Goal: Task Accomplishment & Management: Manage account settings

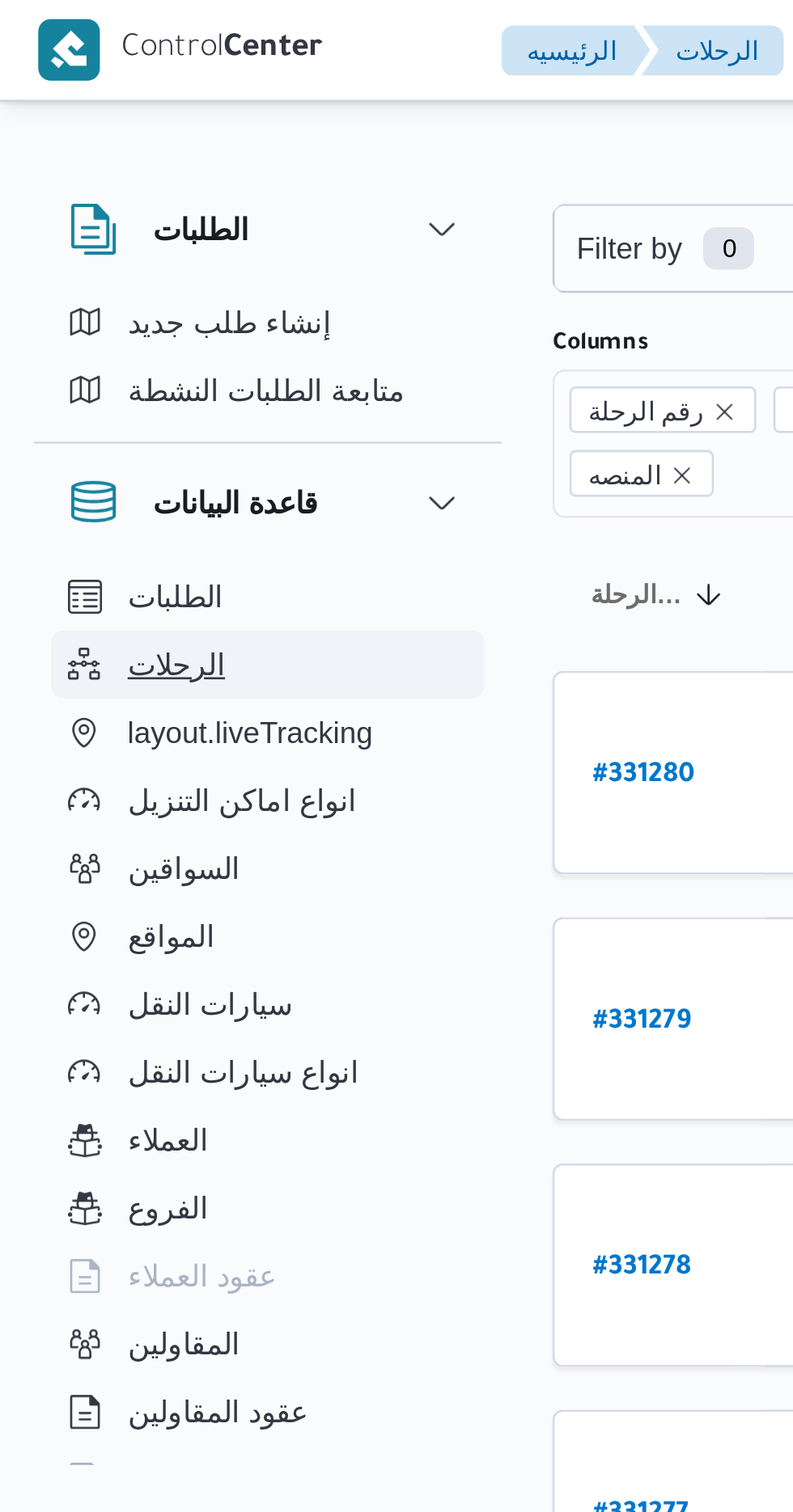
click at [86, 250] on button "الرحلات" at bounding box center [101, 253] width 165 height 26
click at [78, 251] on span "الرحلات" at bounding box center [67, 253] width 38 height 19
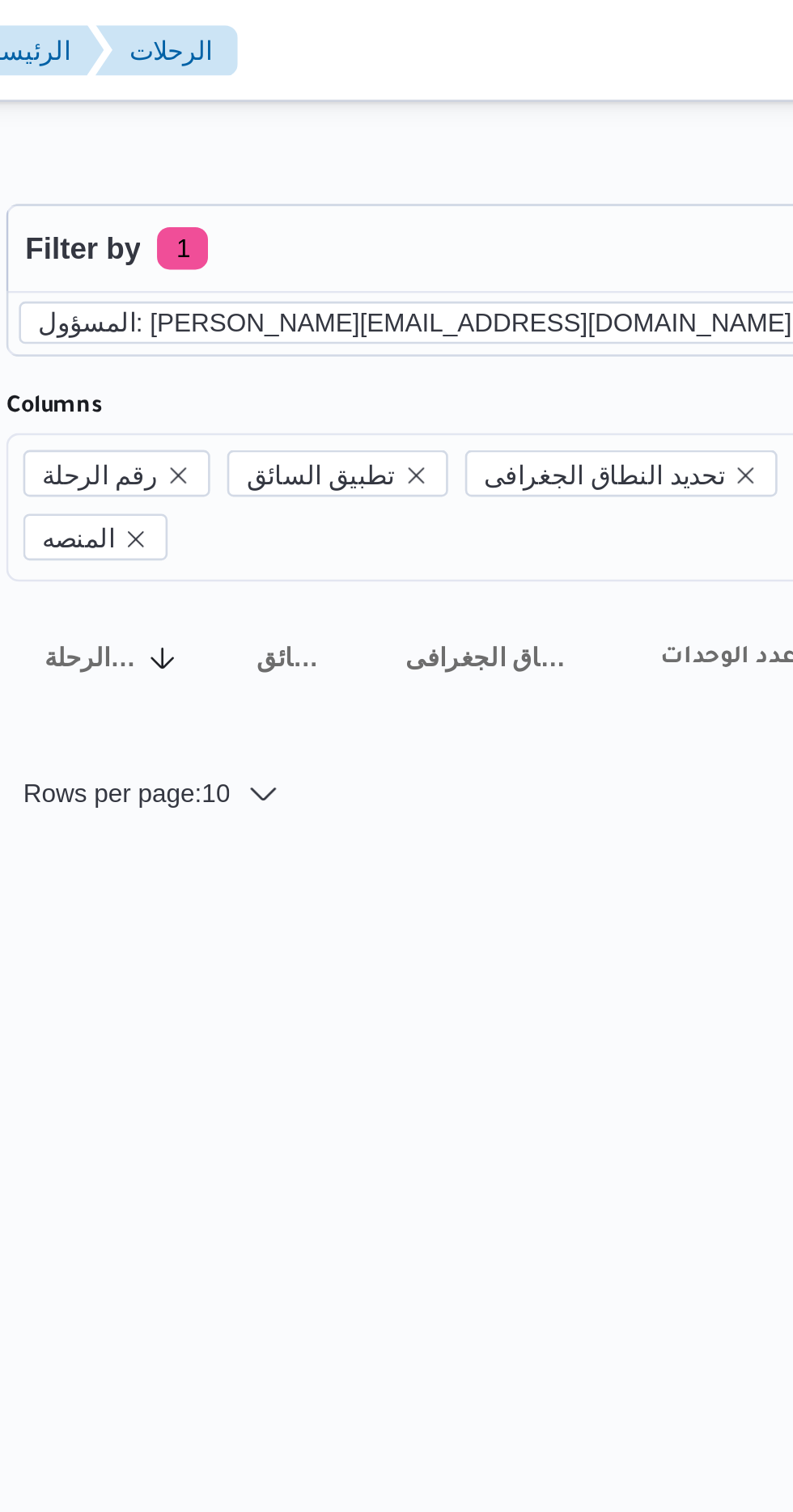
click at [514, 122] on icon "remove selected entity" at bounding box center [517, 122] width 6 height 6
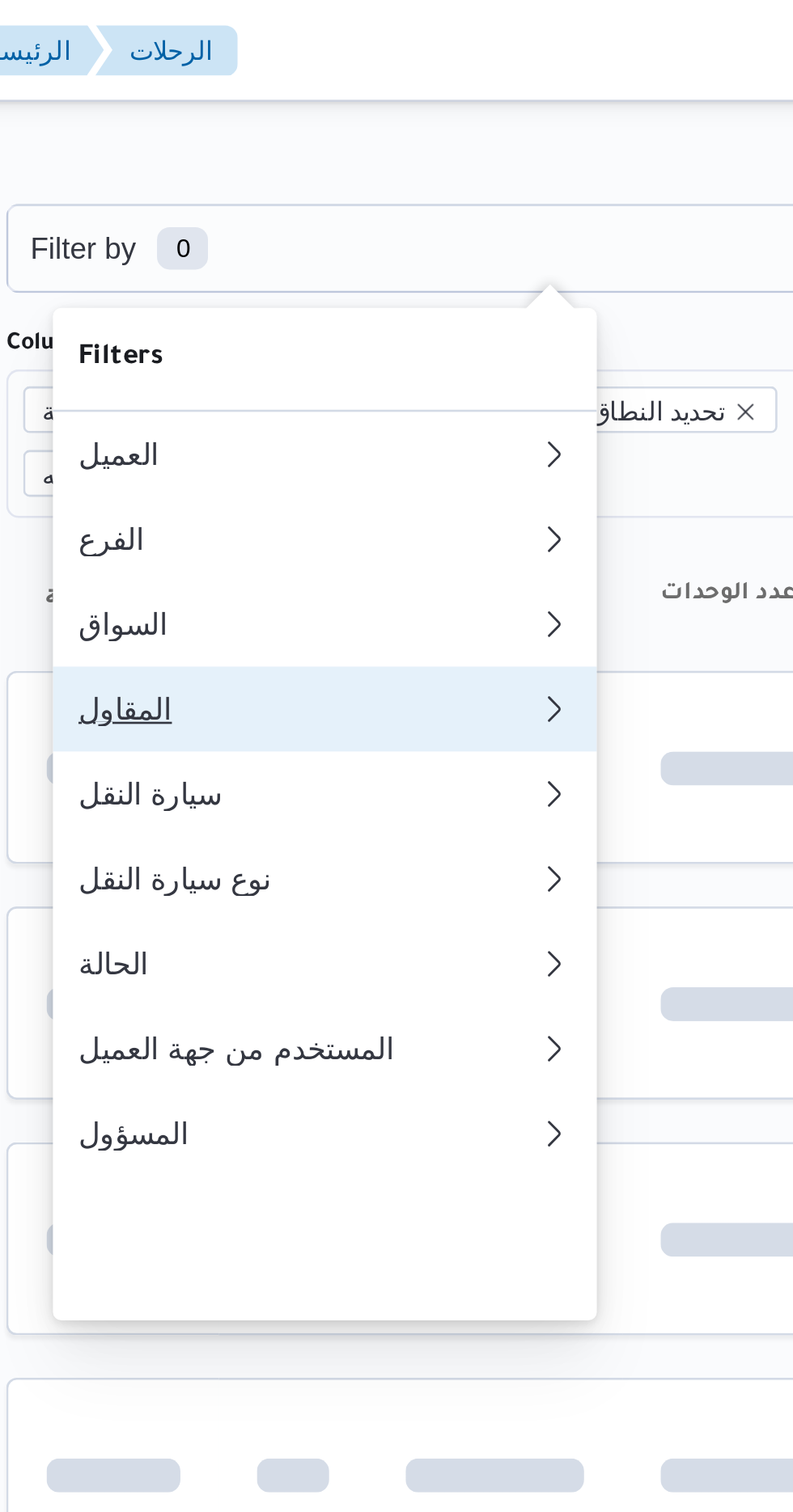
click at [324, 279] on button "المقاول" at bounding box center [331, 270] width 207 height 32
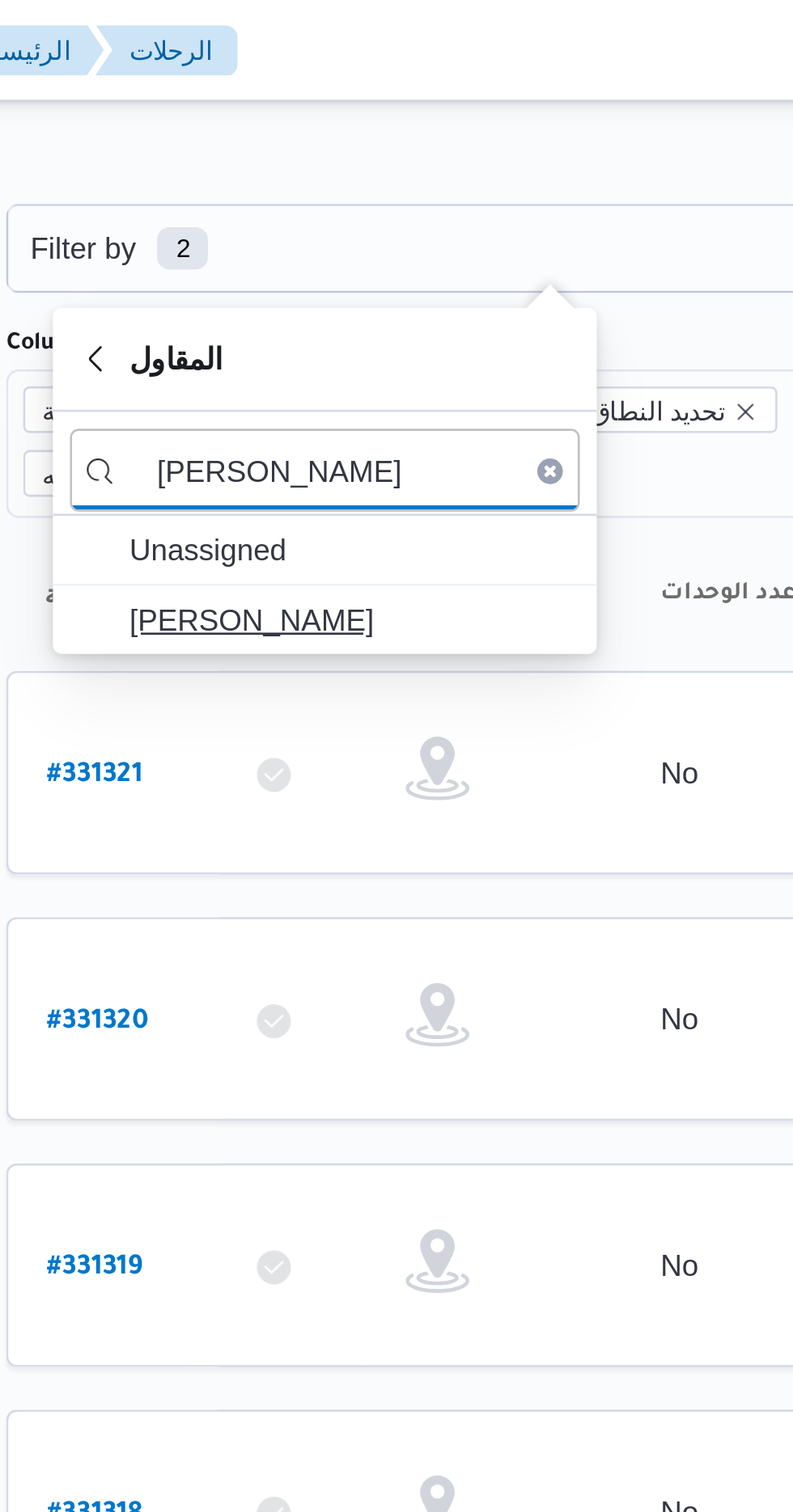
type input "[PERSON_NAME]"
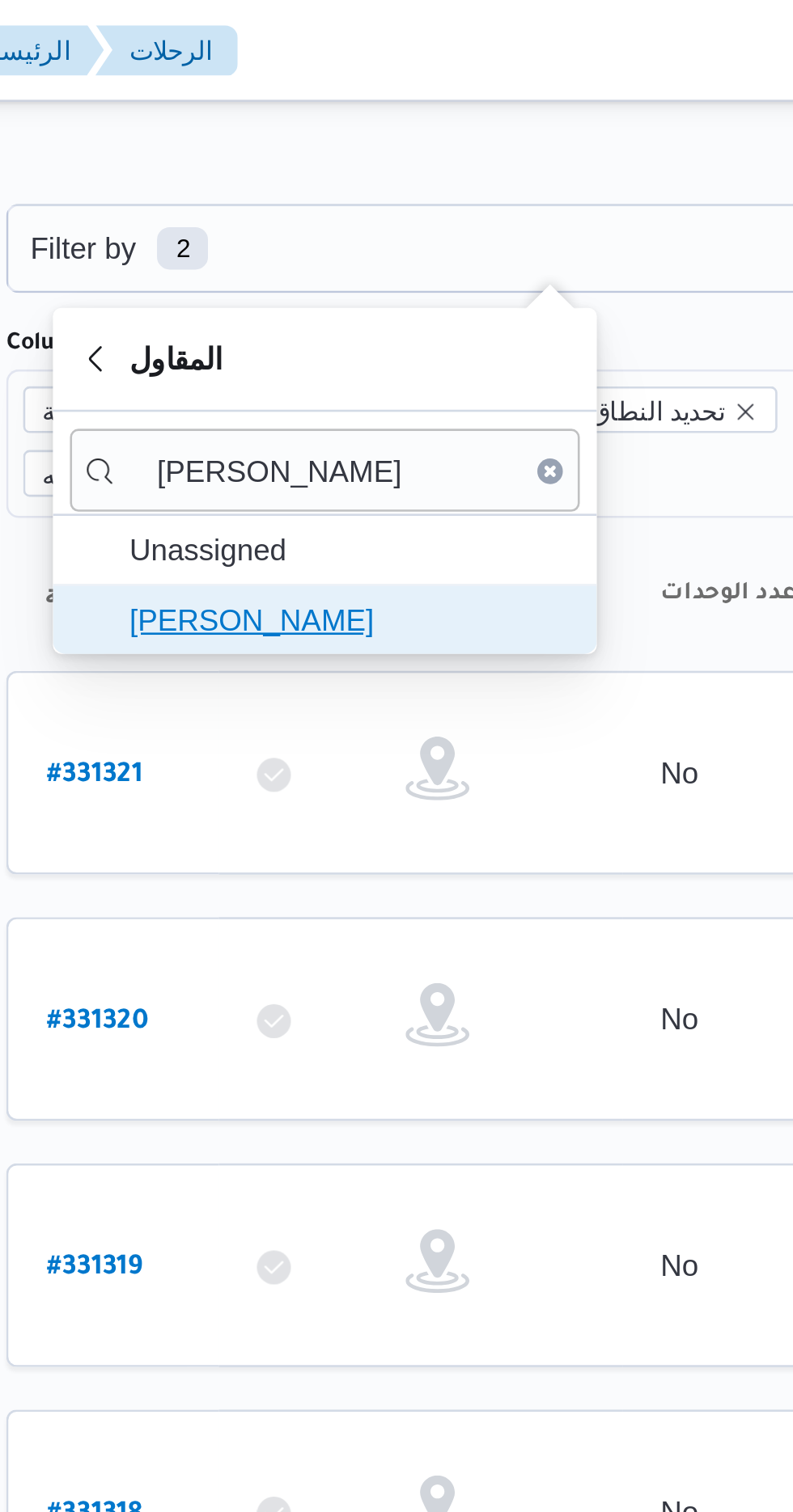
click at [362, 237] on span "[PERSON_NAME]" at bounding box center [341, 236] width 169 height 19
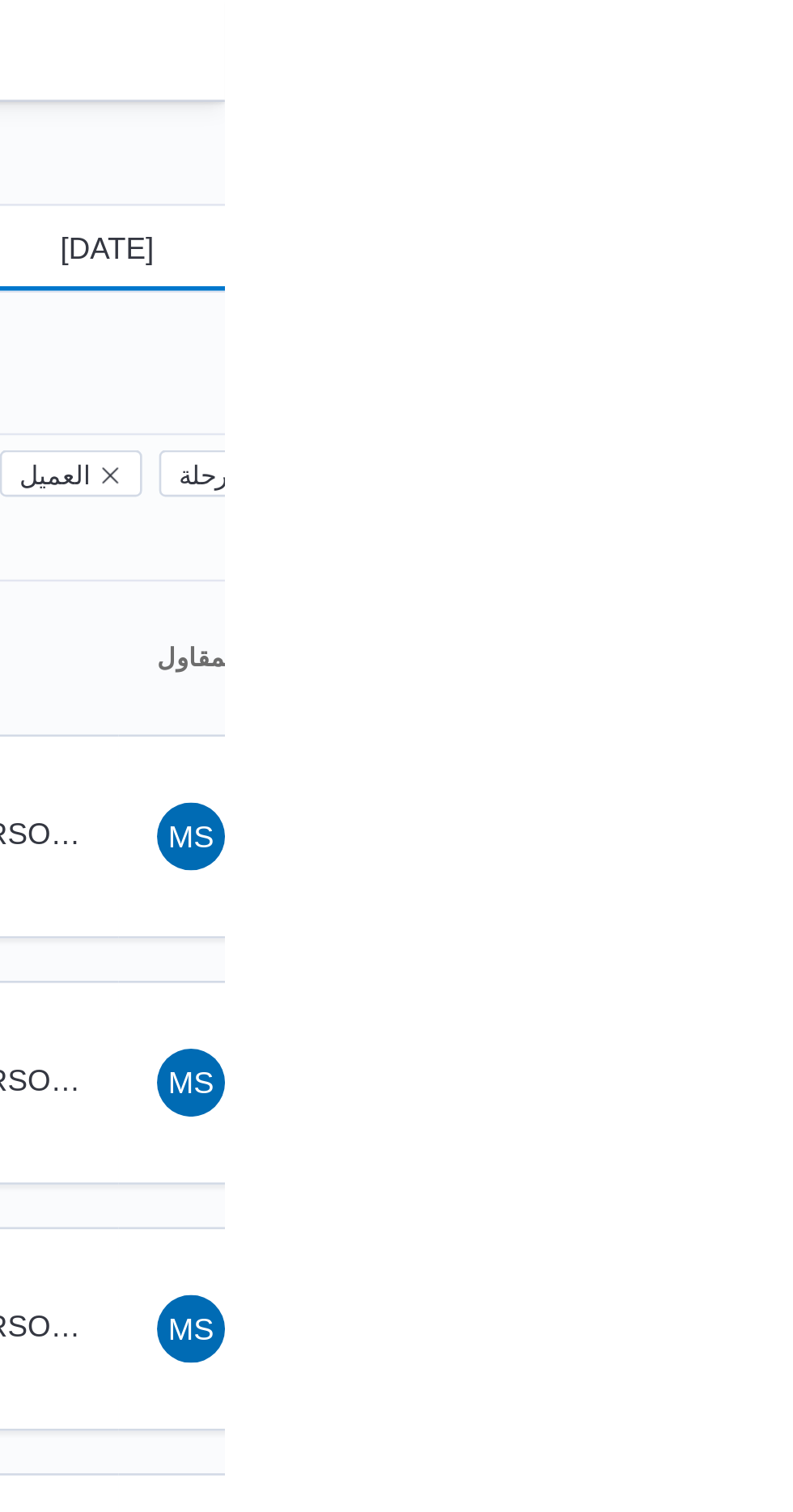
click at [746, 91] on input "[DATE]" at bounding box center [736, 94] width 183 height 32
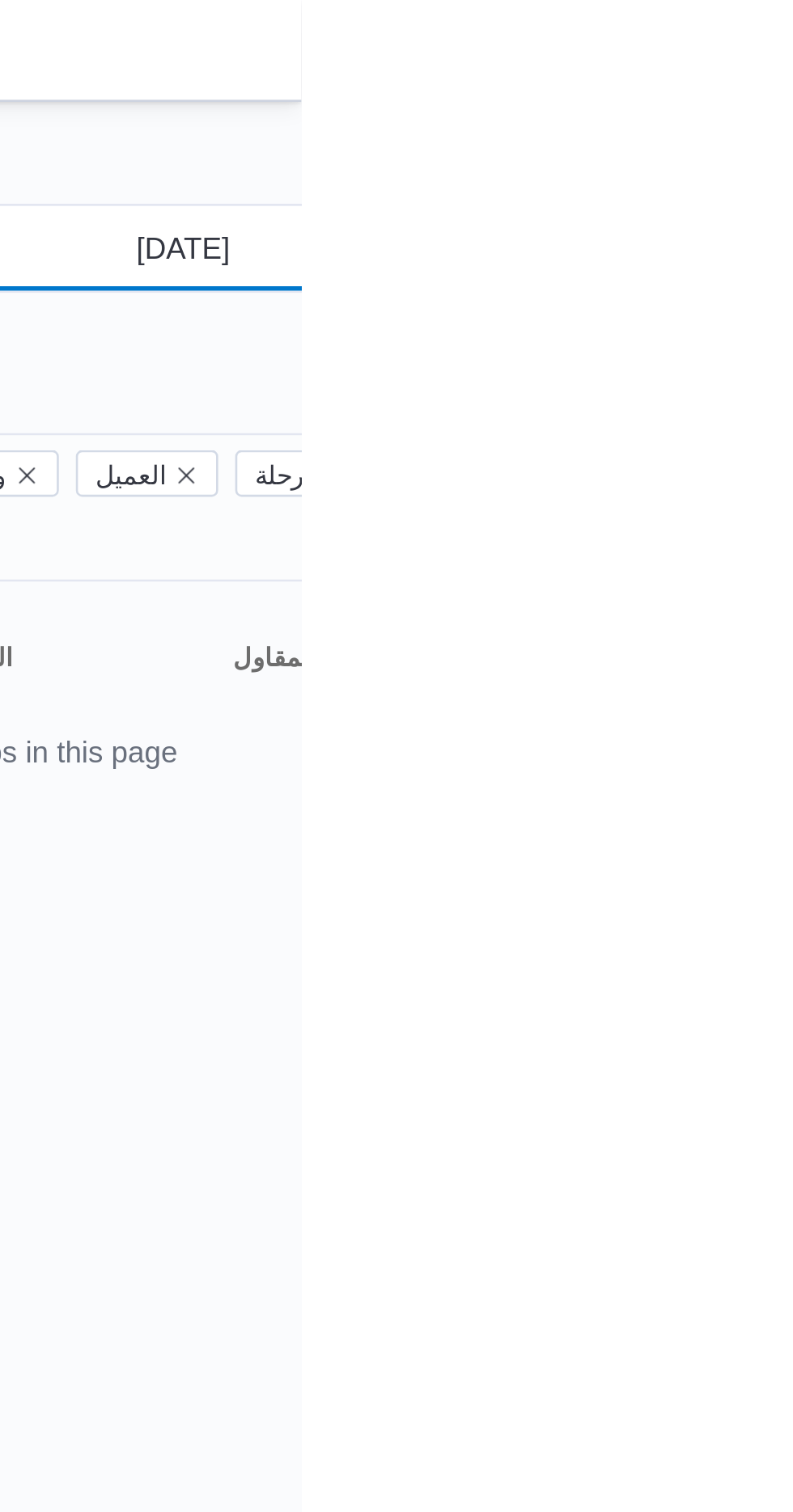
click at [746, 89] on input "[DATE]" at bounding box center [736, 94] width 183 height 32
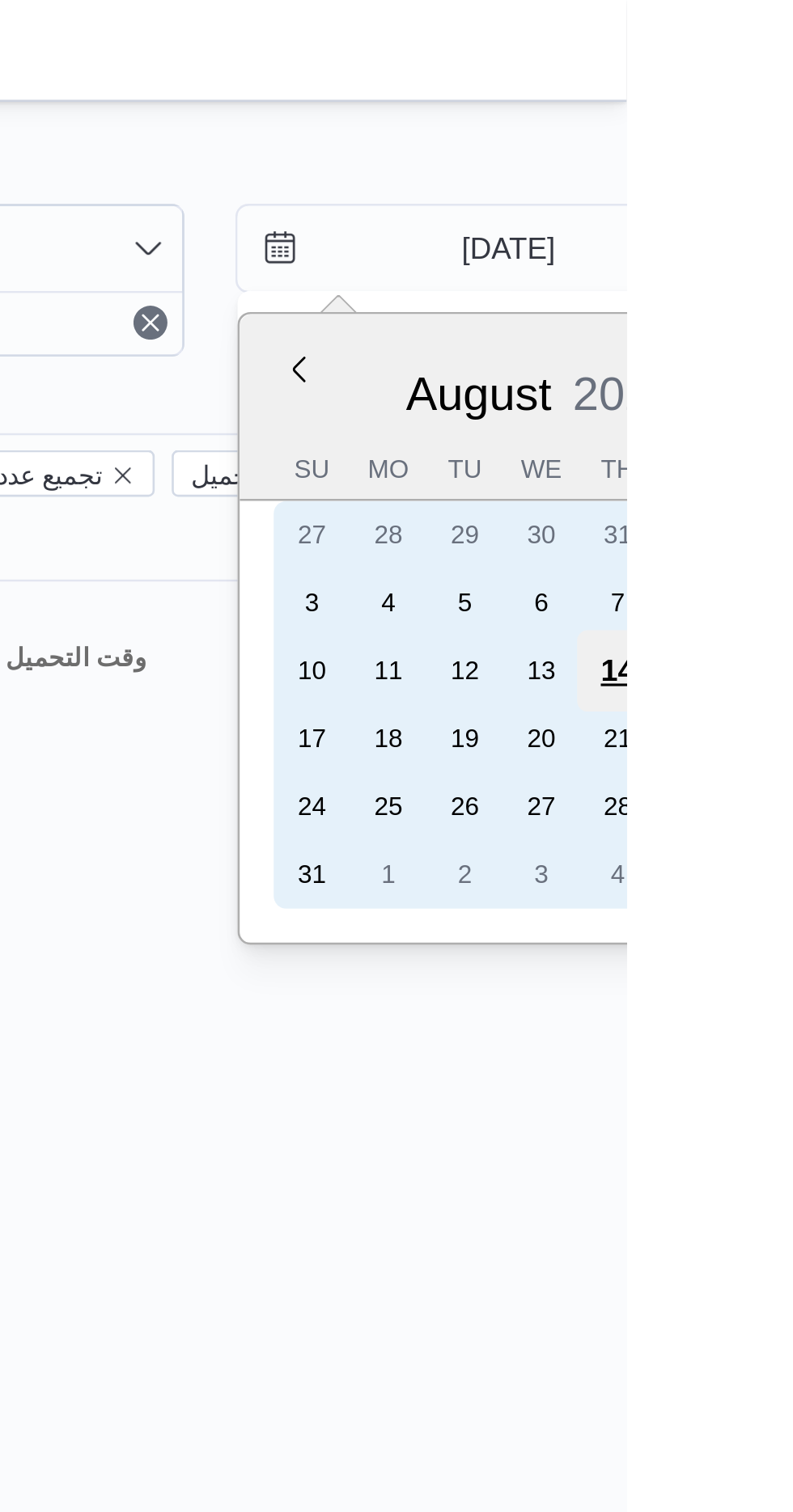
click at [792, 253] on div "14" at bounding box center [789, 255] width 31 height 31
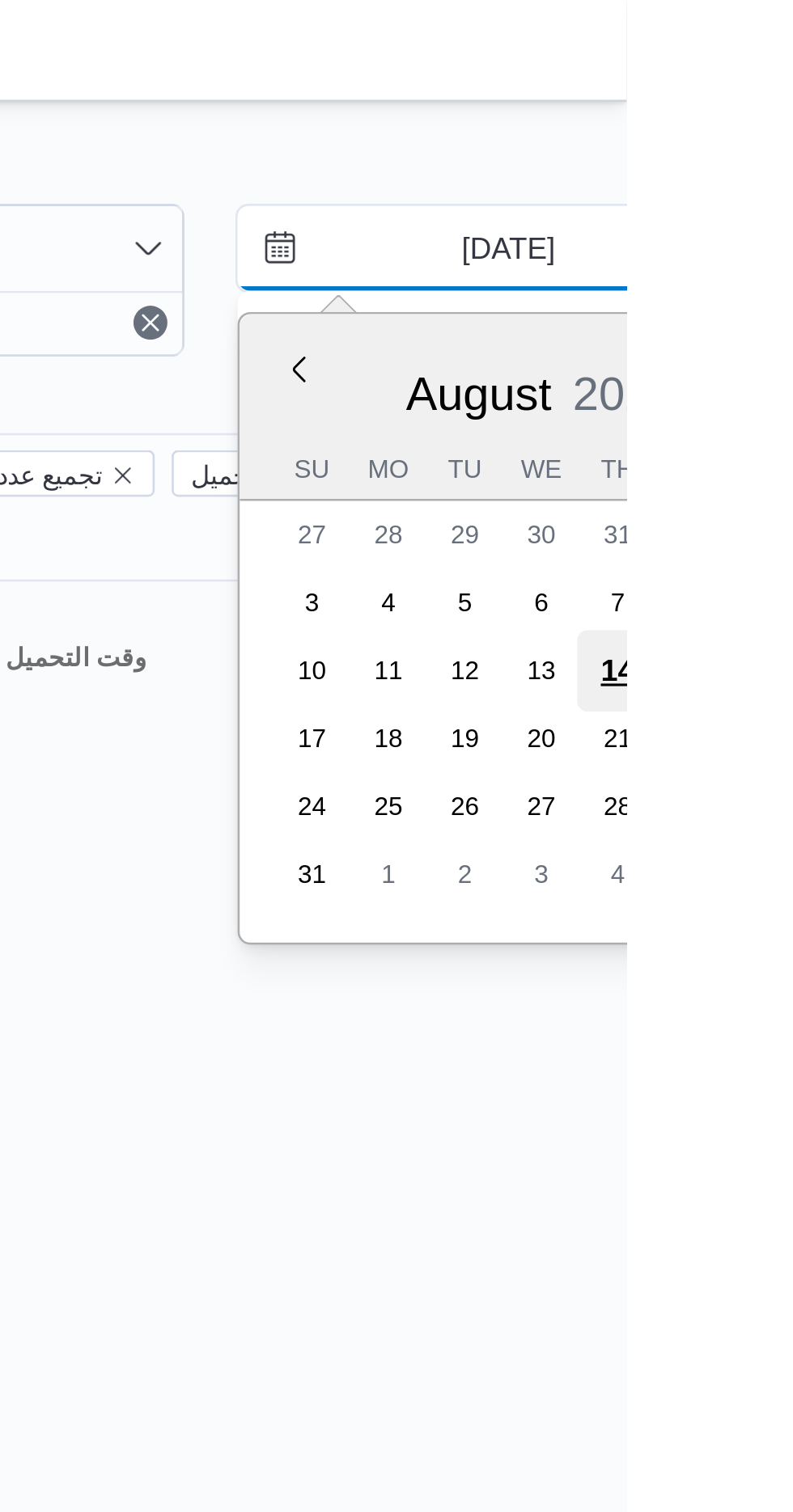
type input "[DATE]"
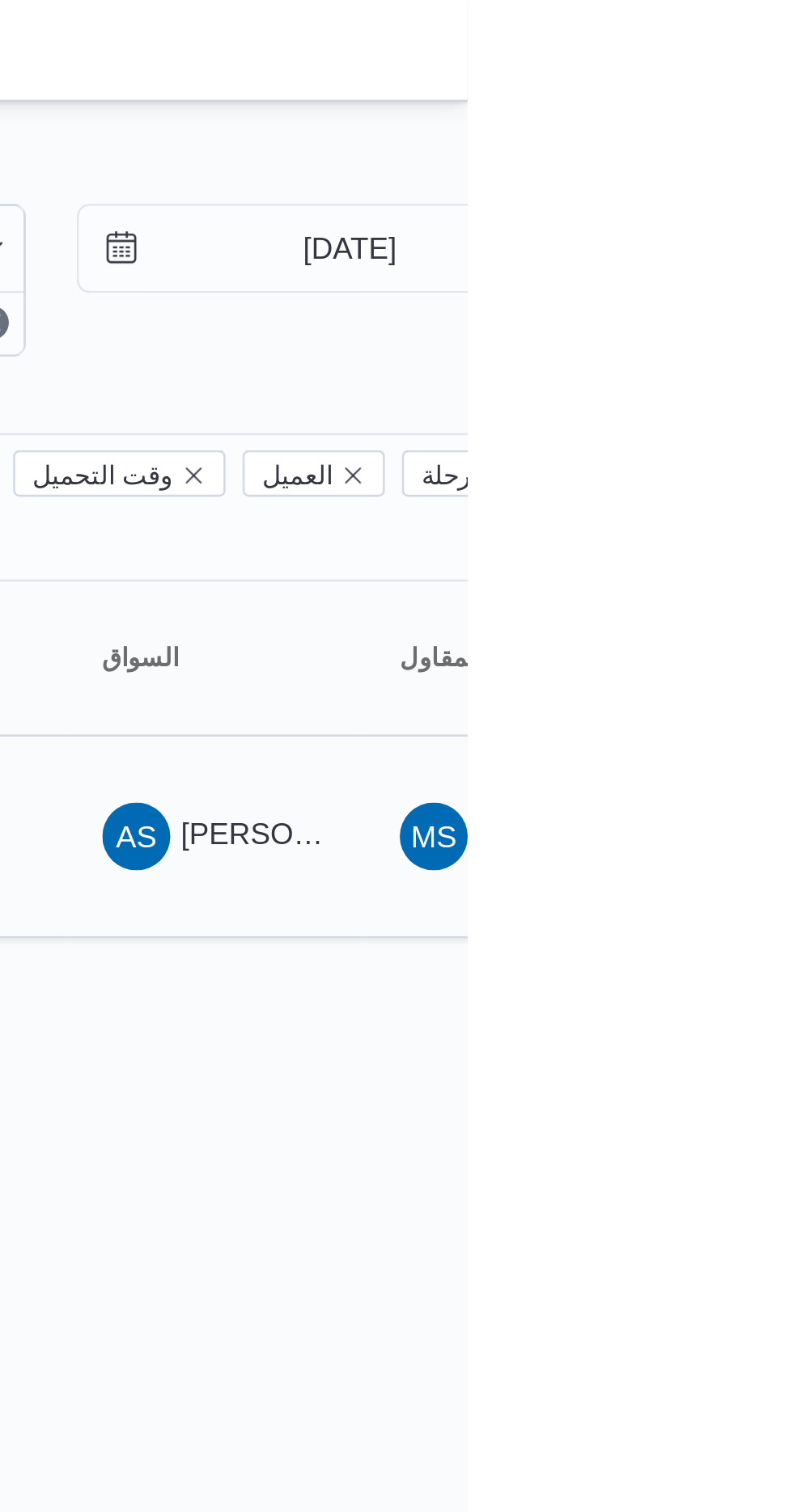
click at [696, 306] on span "AS [PERSON_NAME]" at bounding box center [695, 319] width 84 height 26
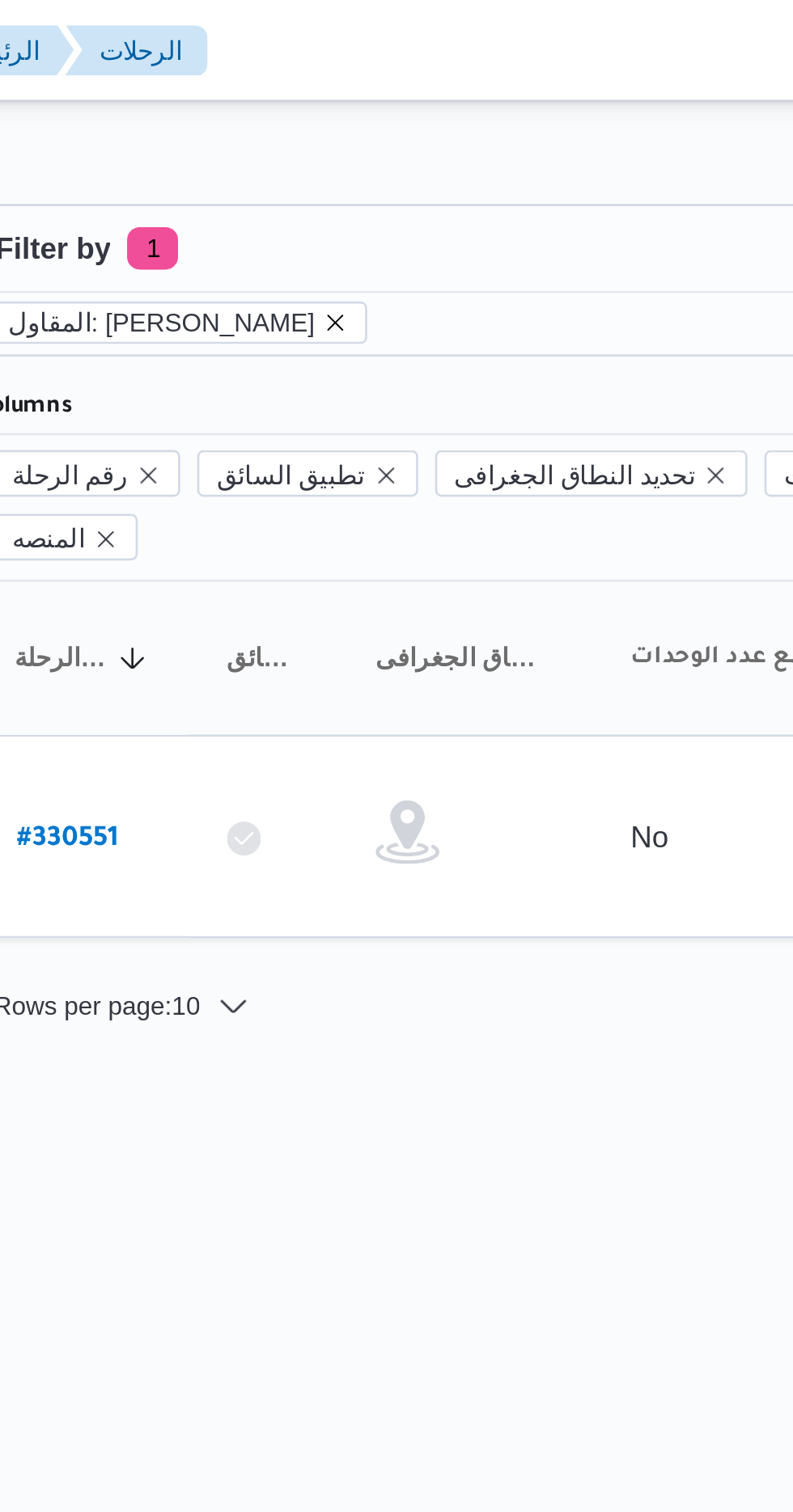
click at [346, 122] on icon "remove selected entity" at bounding box center [348, 122] width 6 height 6
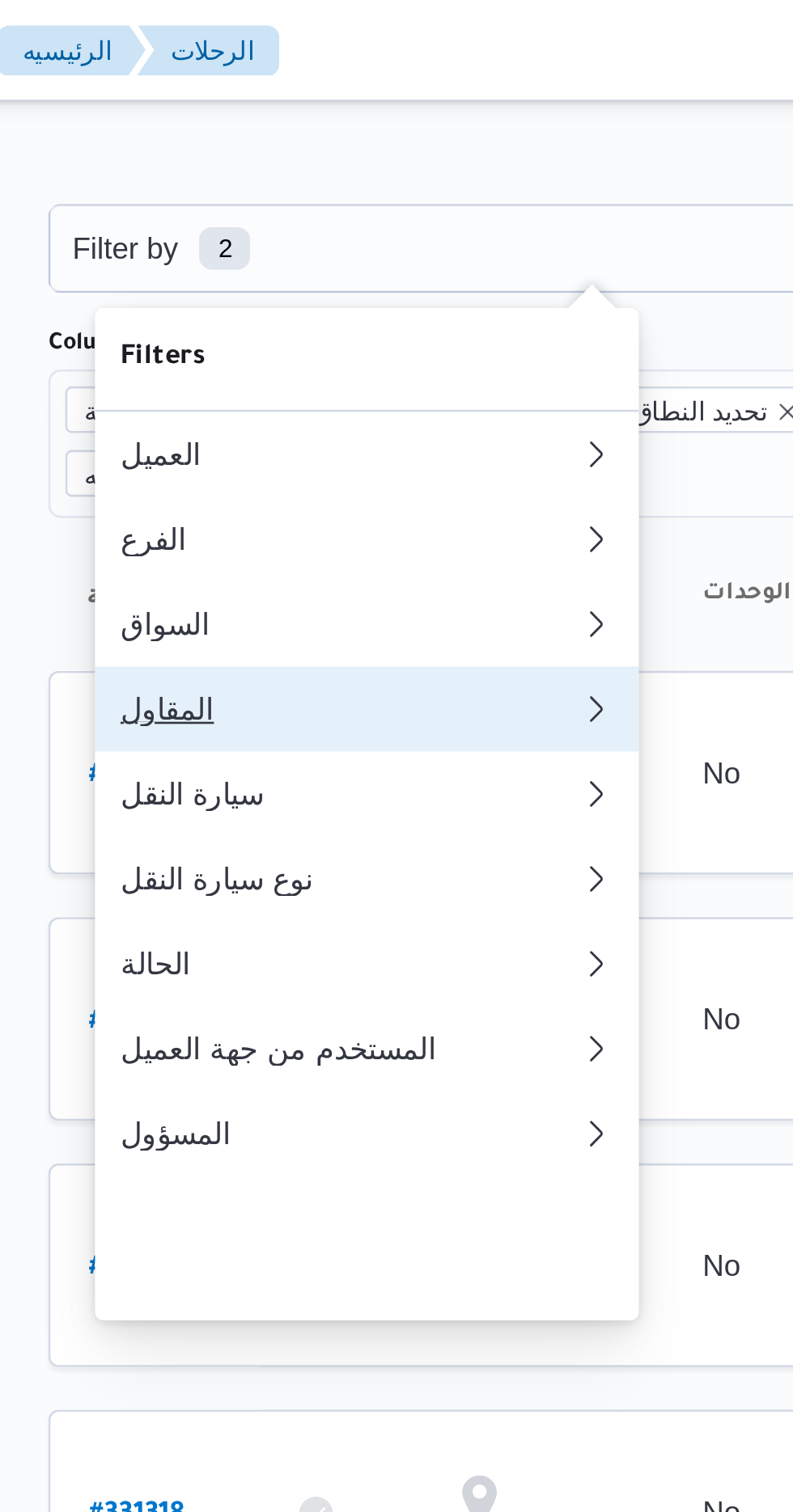
click at [316, 277] on div "المقاول" at bounding box center [321, 270] width 169 height 13
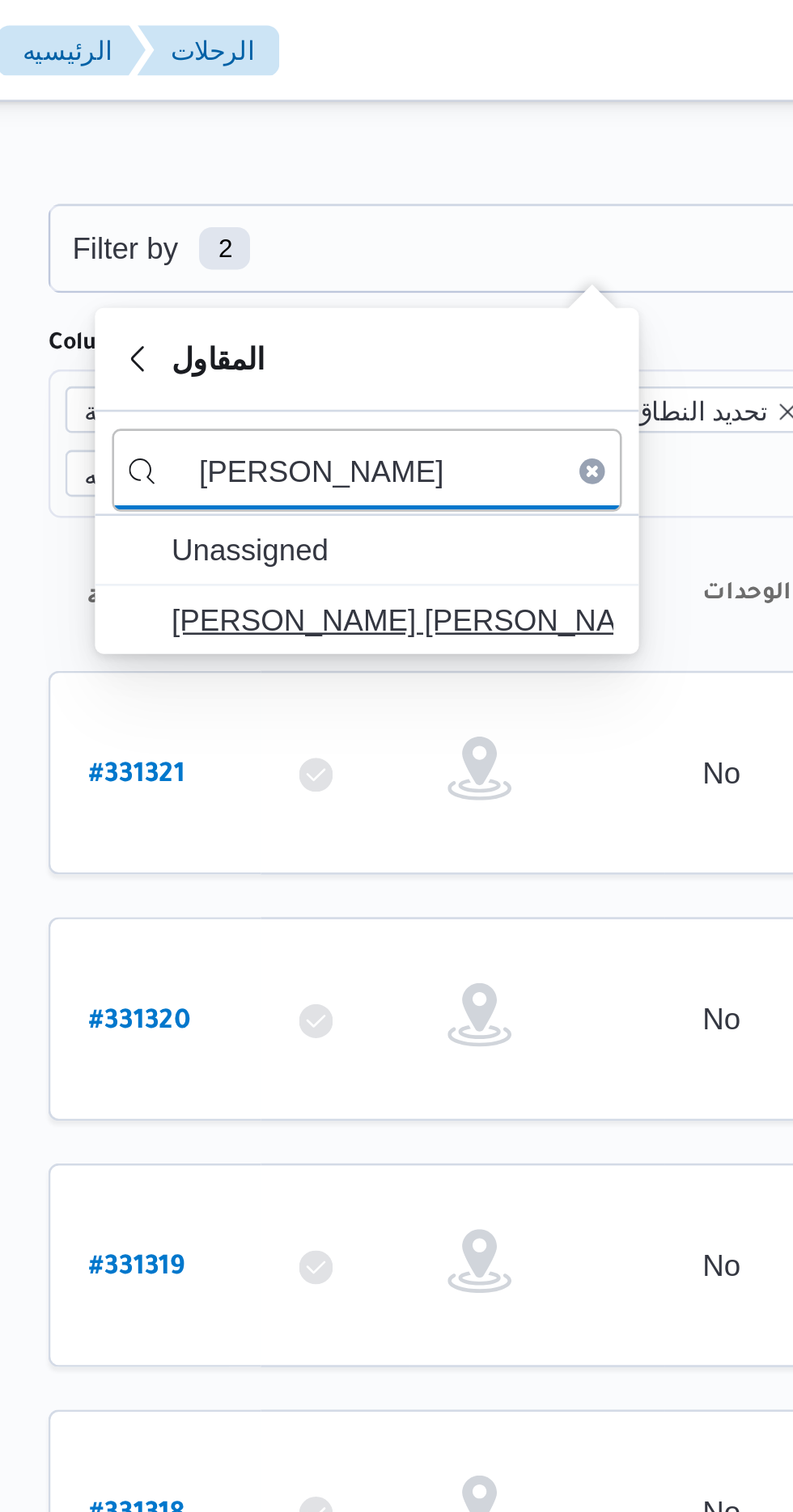
type input "[PERSON_NAME]"
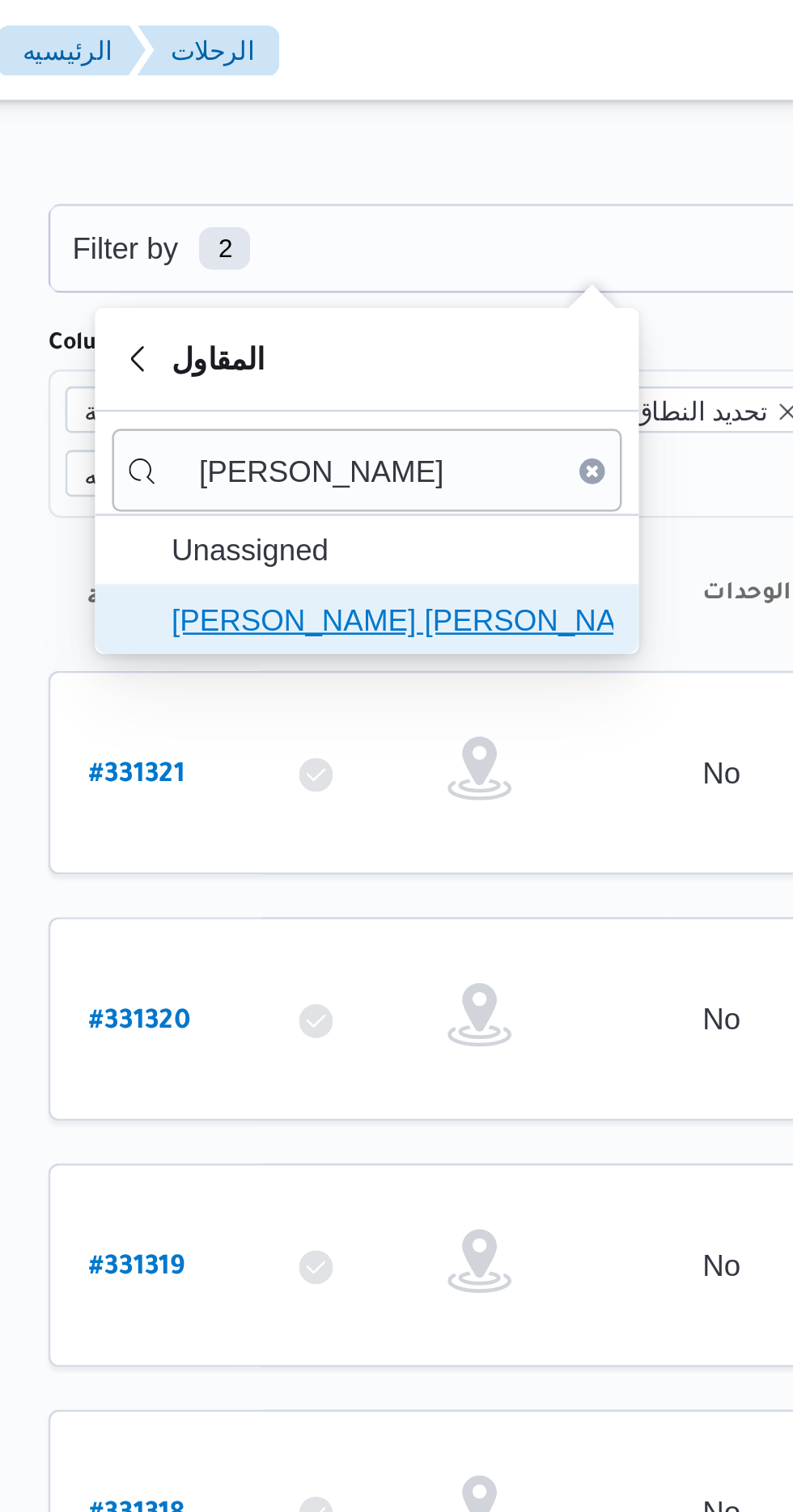
click at [373, 239] on span "[PERSON_NAME] [PERSON_NAME]" at bounding box center [341, 236] width 169 height 19
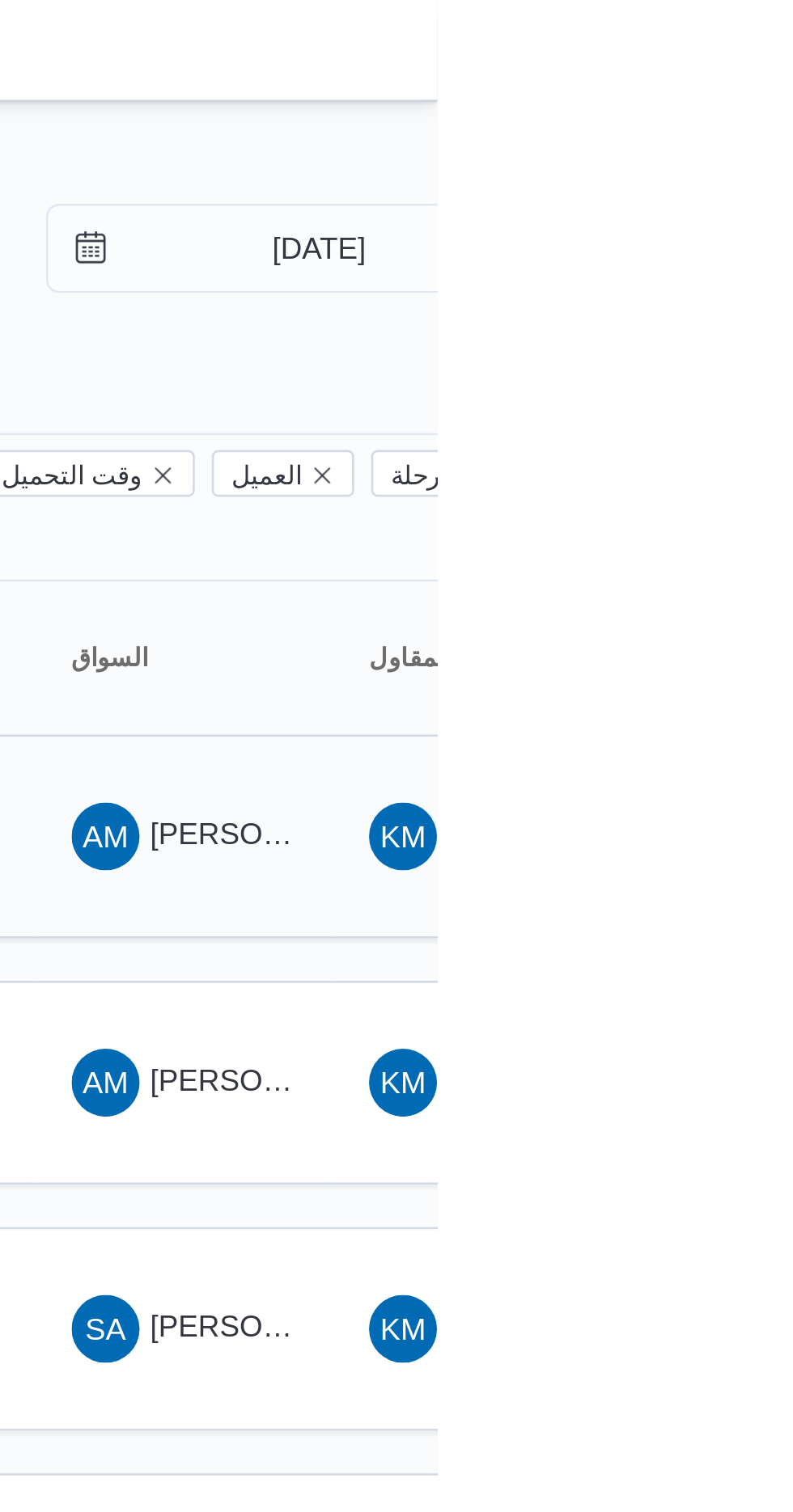
click at [716, 306] on span "AM [PERSON_NAME]" at bounding box center [695, 319] width 84 height 26
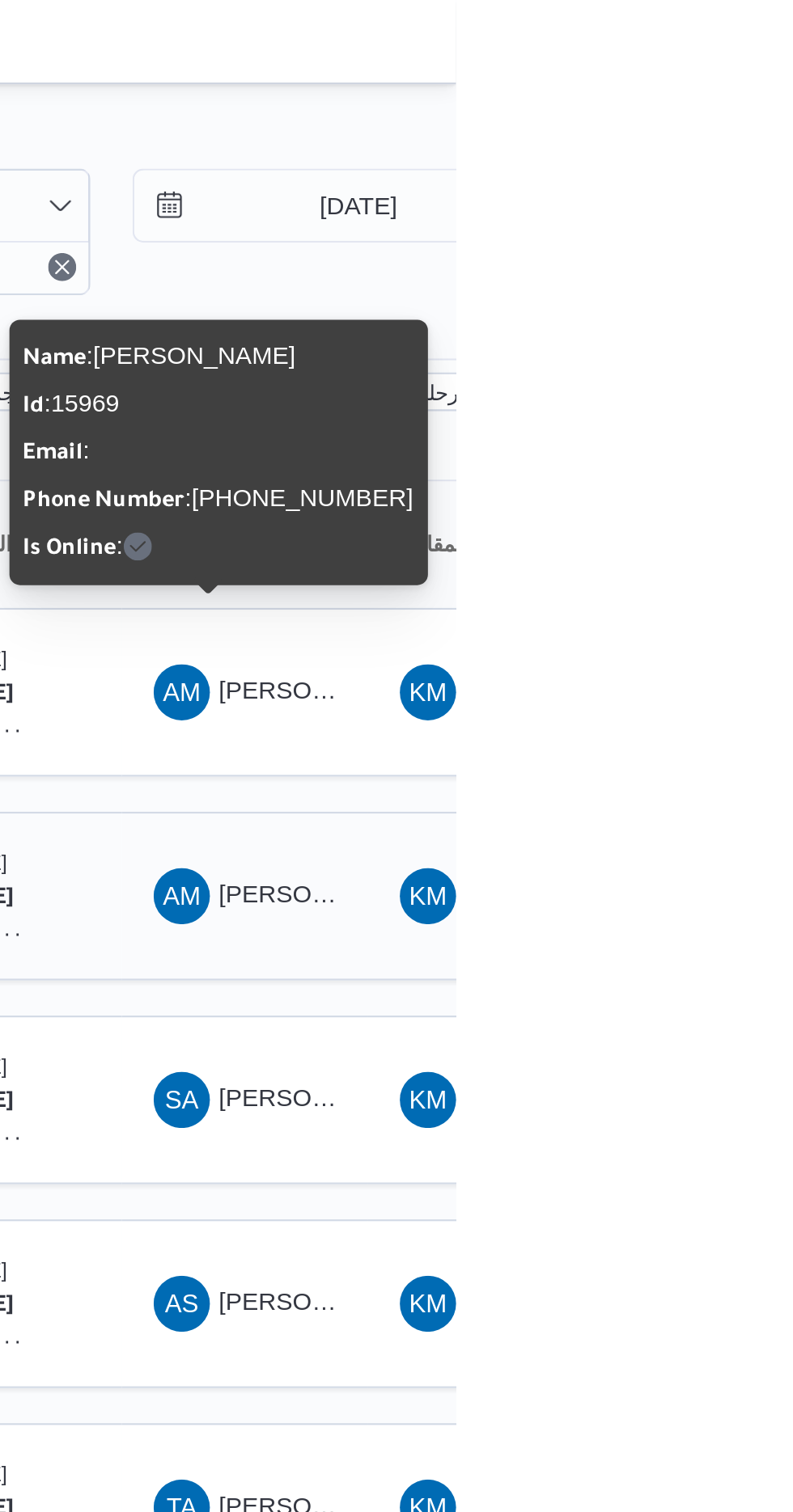
click at [712, 405] on span "[PERSON_NAME]" at bounding box center [730, 411] width 93 height 13
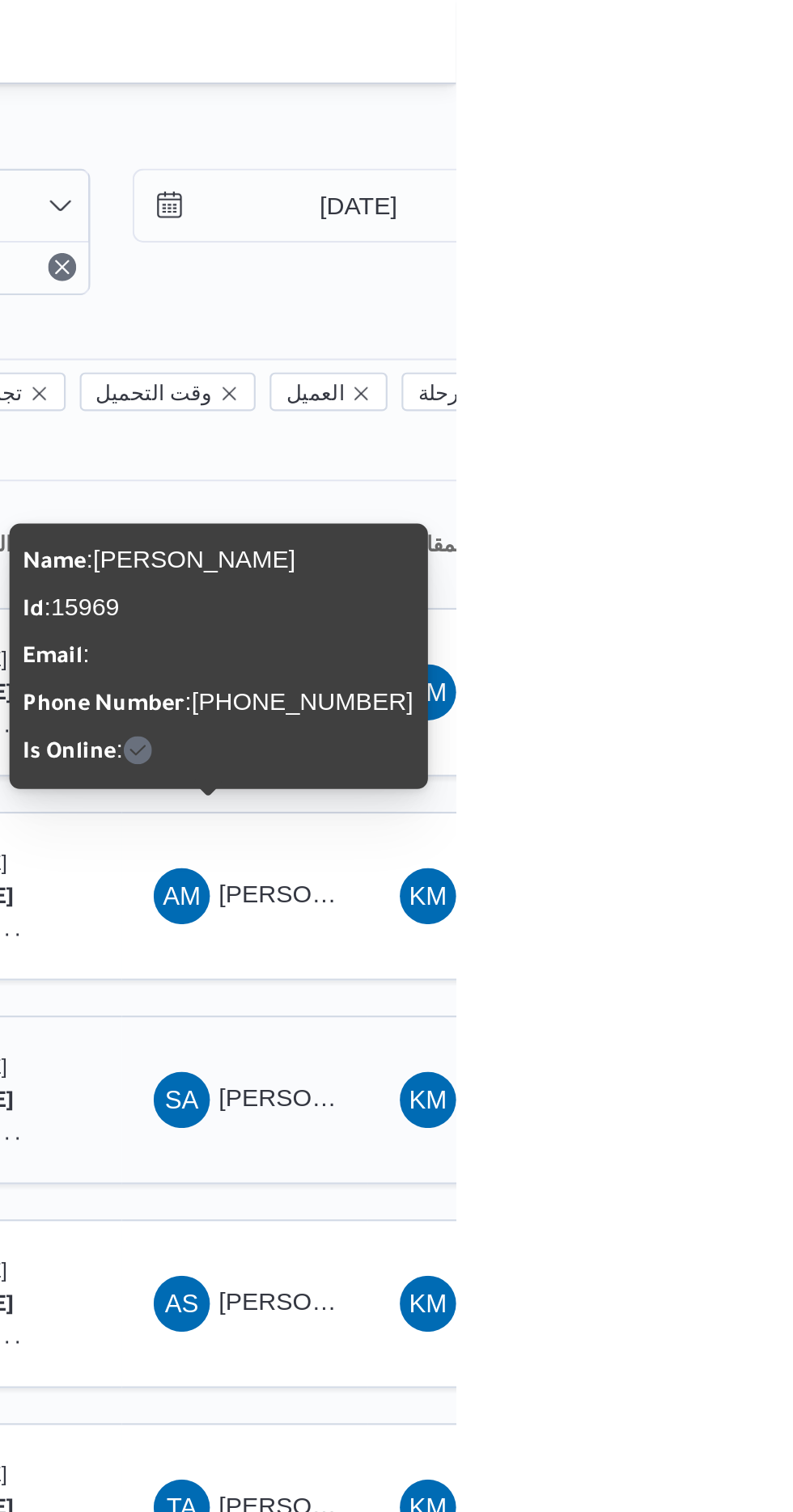
click at [642, 487] on td "السواق SA [PERSON_NAME]" at bounding box center [696, 505] width 114 height 78
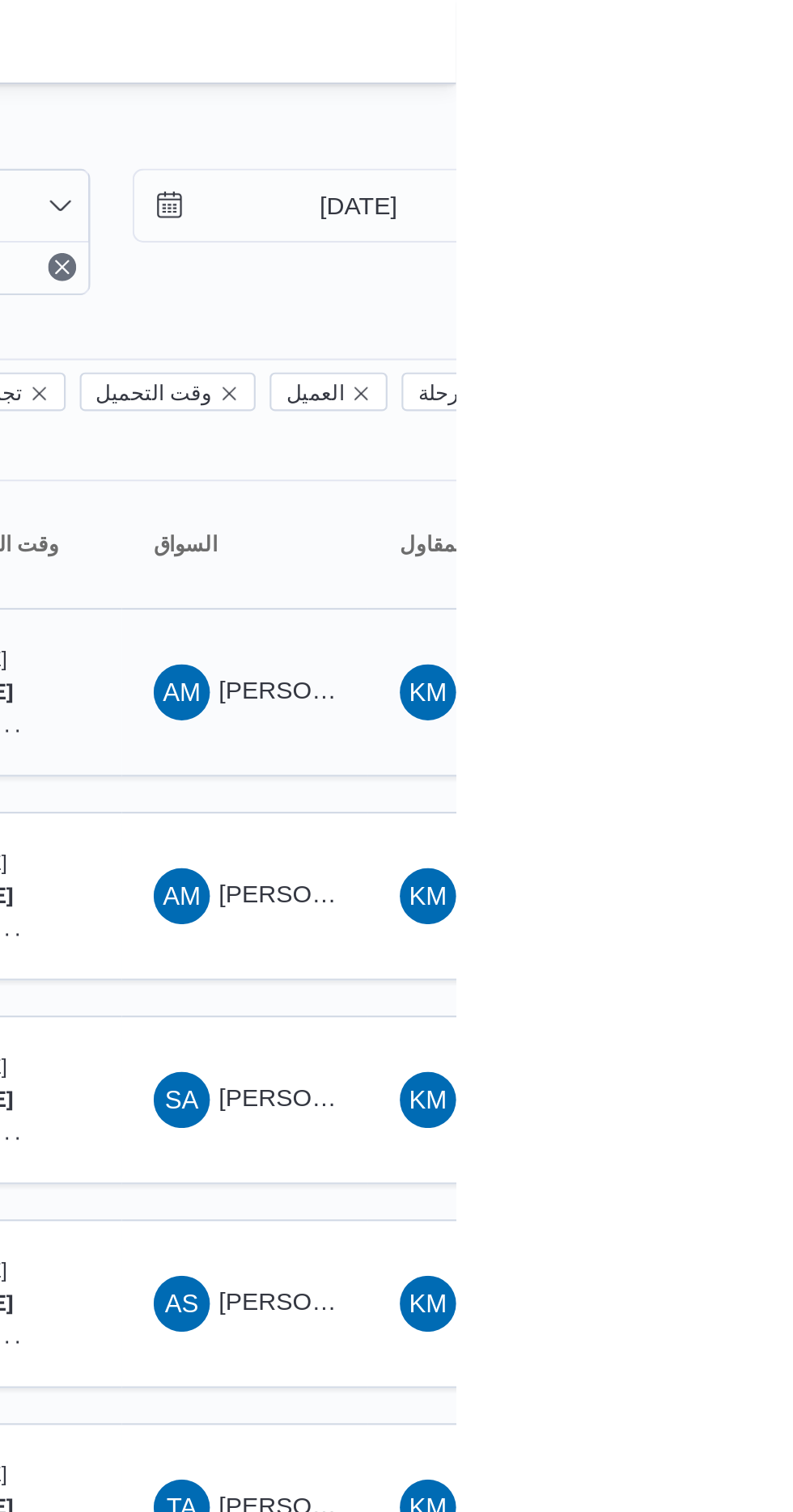
click at [717, 312] on span "[PERSON_NAME]" at bounding box center [730, 318] width 93 height 13
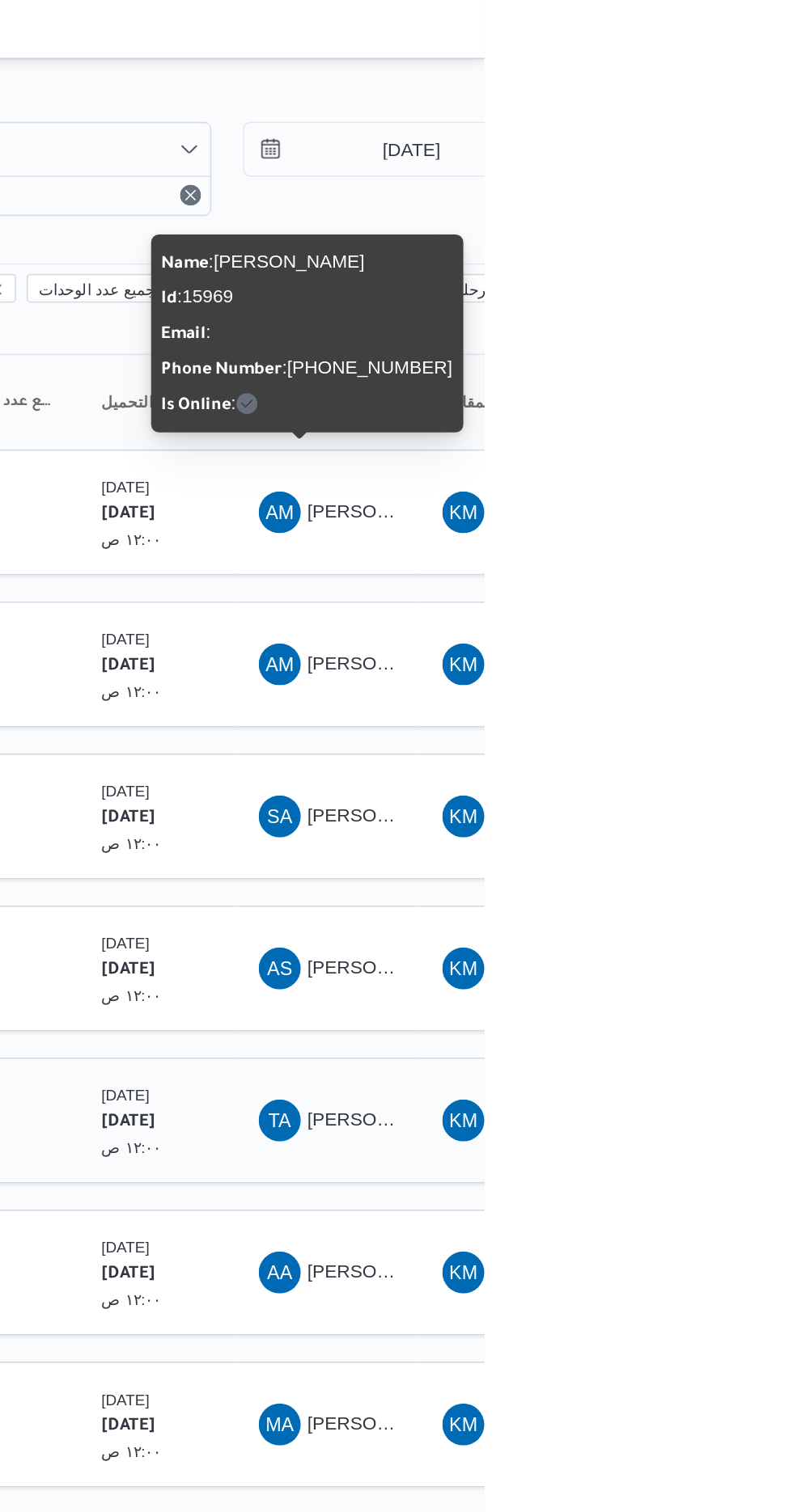
click at [707, 686] on span "[PERSON_NAME]" at bounding box center [730, 692] width 93 height 13
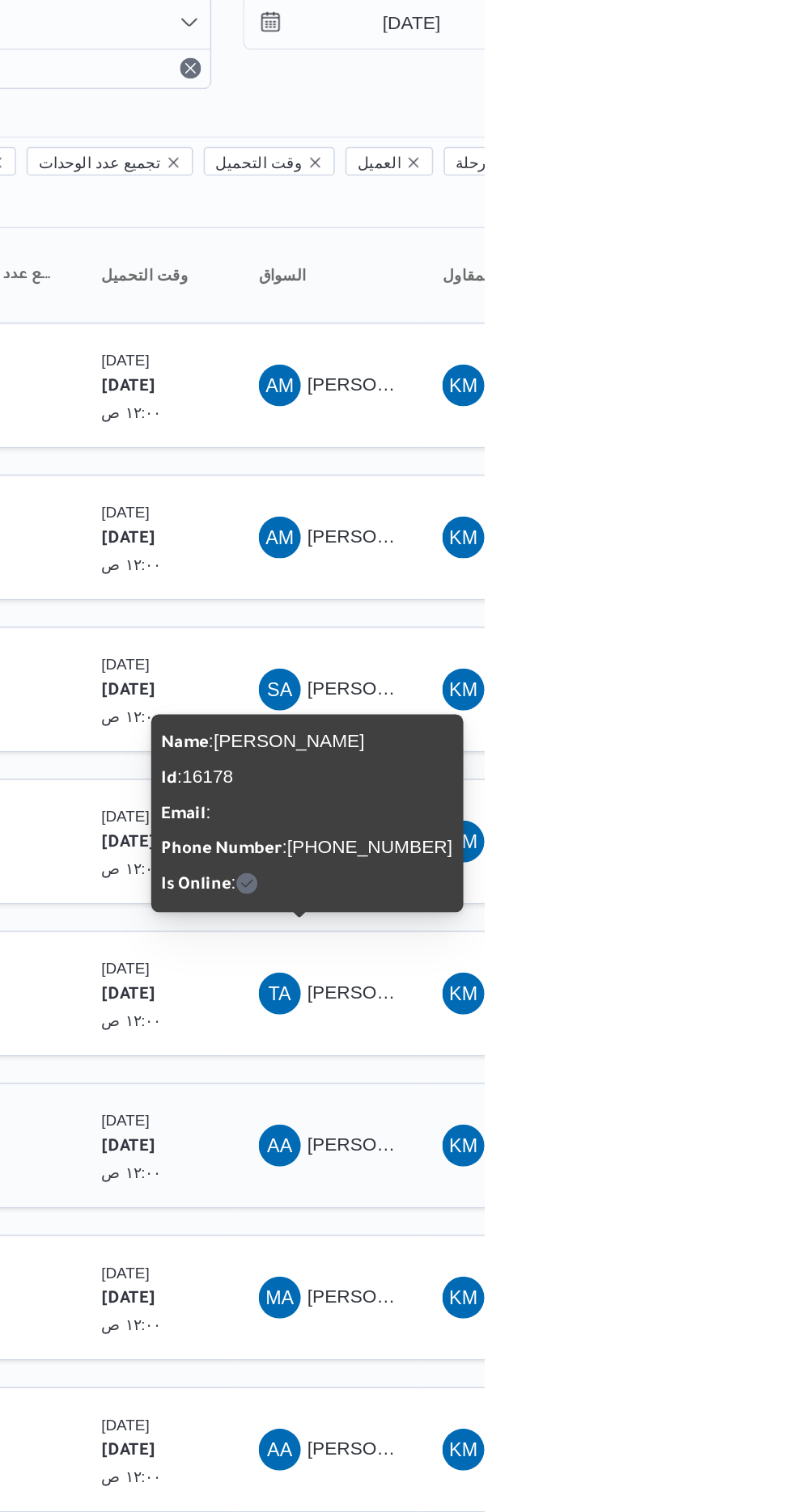
click at [687, 780] on span "[PERSON_NAME] [PERSON_NAME]" at bounding box center [778, 787] width 190 height 13
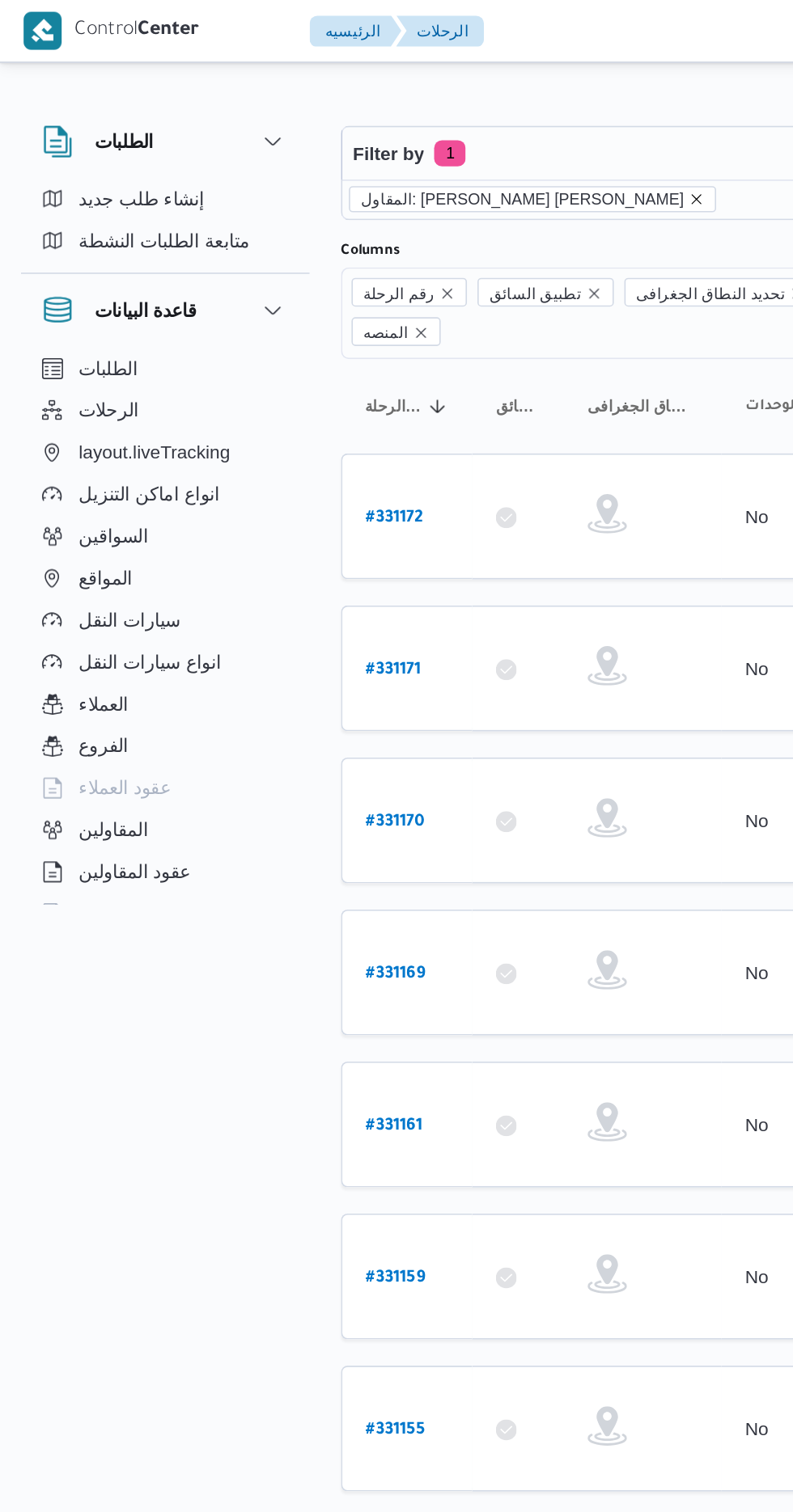
click at [427, 122] on icon "remove selected entity" at bounding box center [430, 122] width 6 height 6
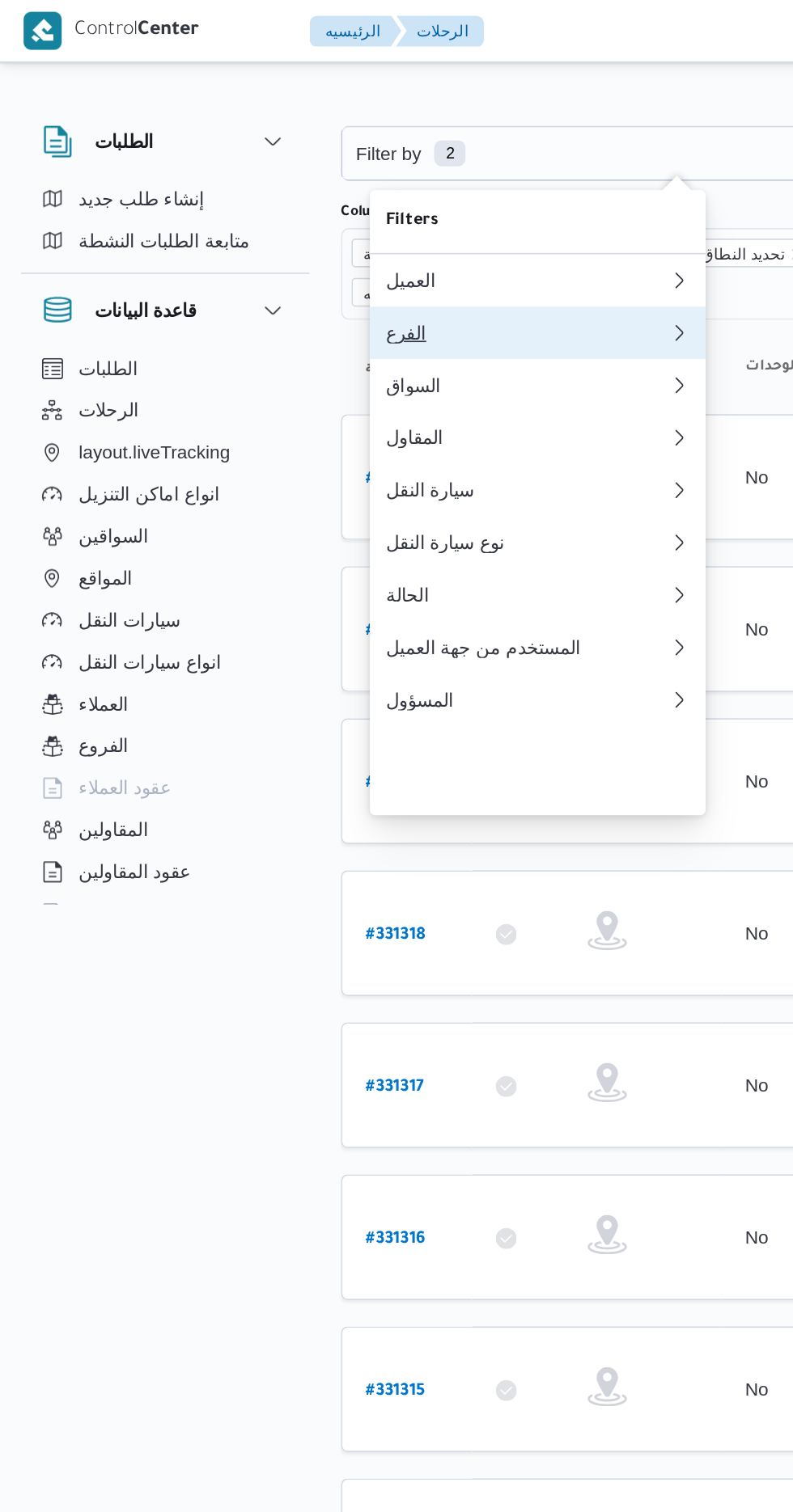
click at [307, 210] on div "الفرع" at bounding box center [325, 205] width 175 height 13
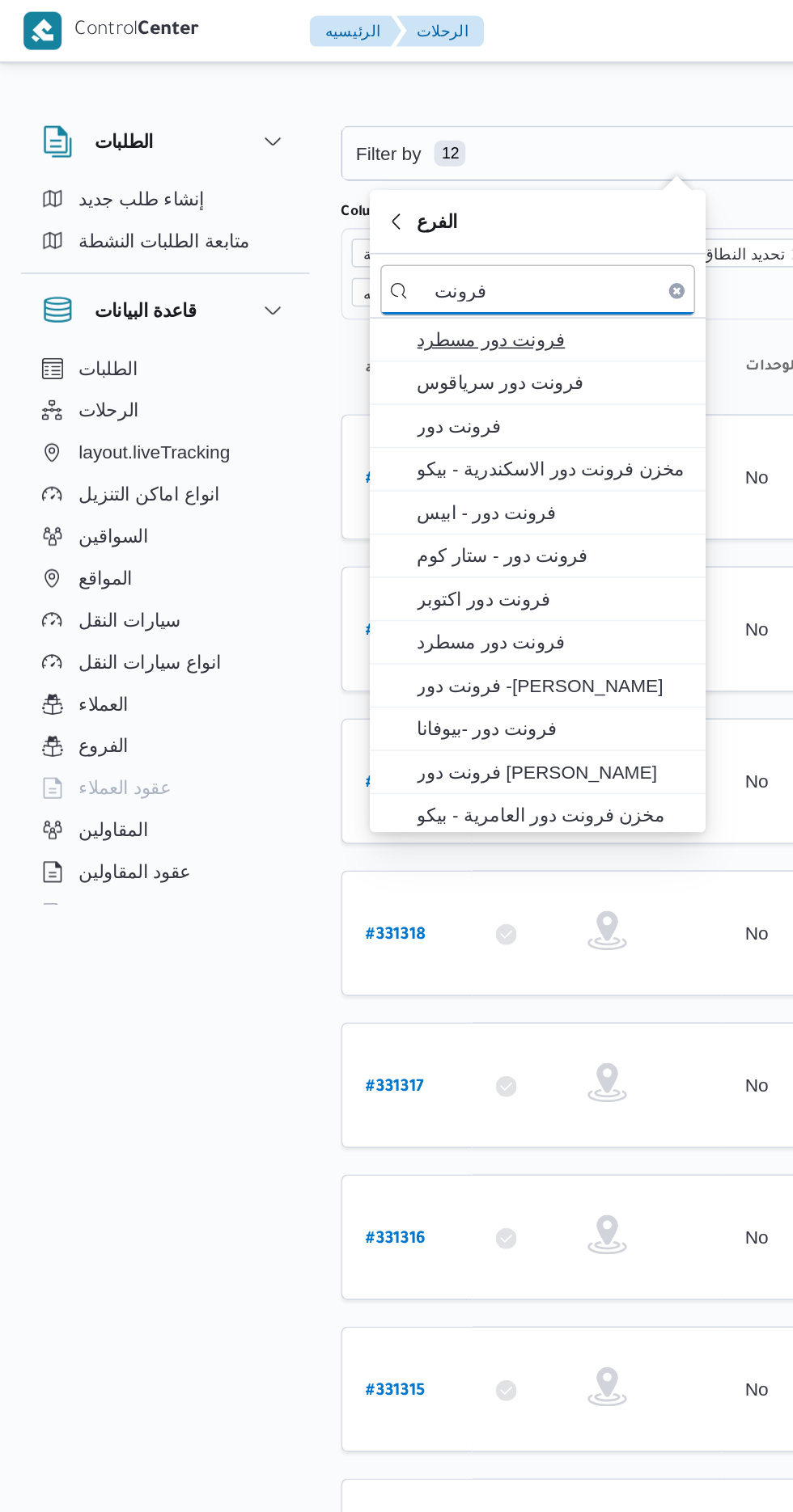
type input "فرونت"
click at [352, 202] on span "فرونت دور مسطرد" at bounding box center [341, 210] width 169 height 19
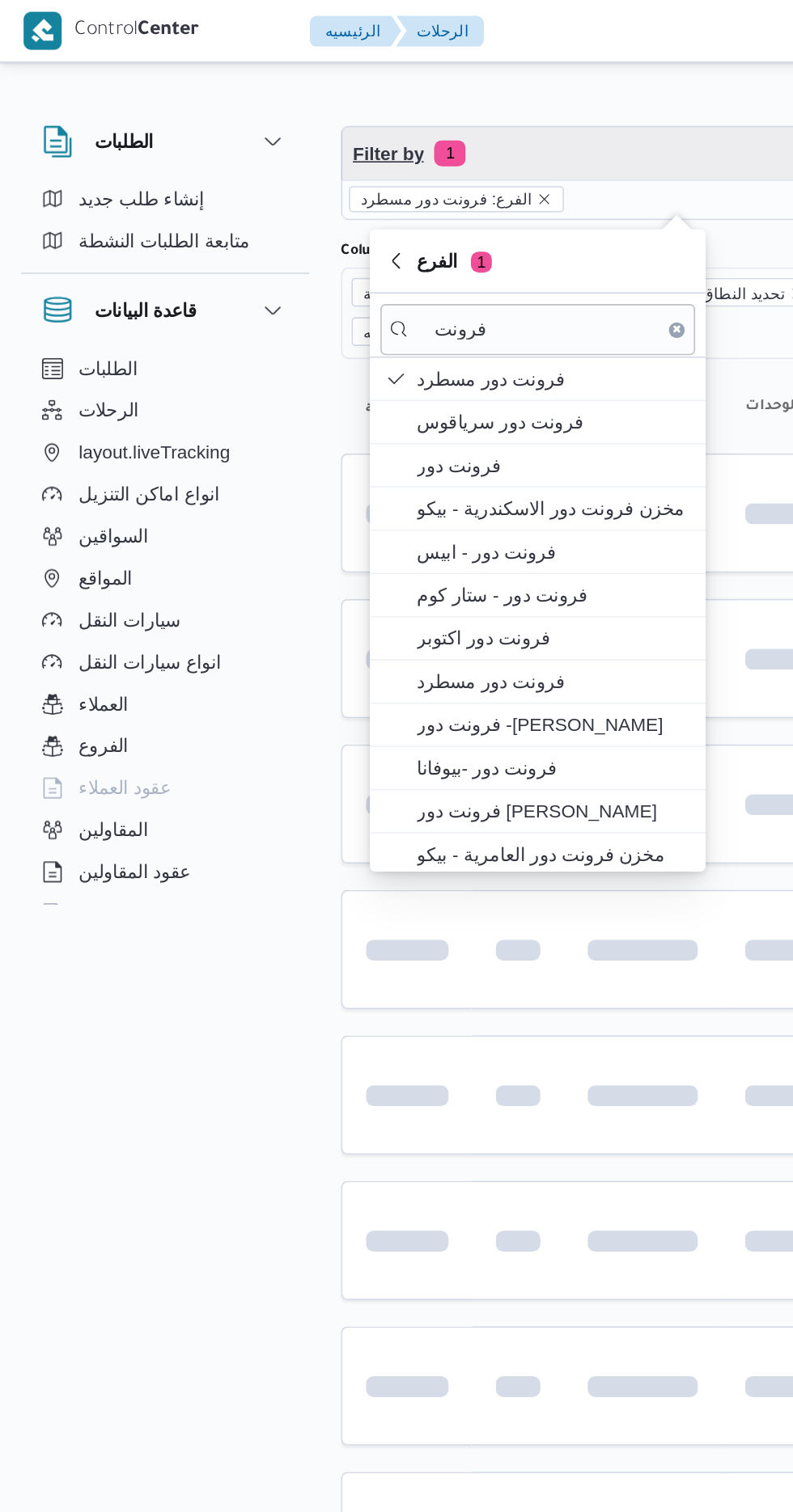
click at [343, 82] on span "Filter by 1" at bounding box center [417, 94] width 412 height 32
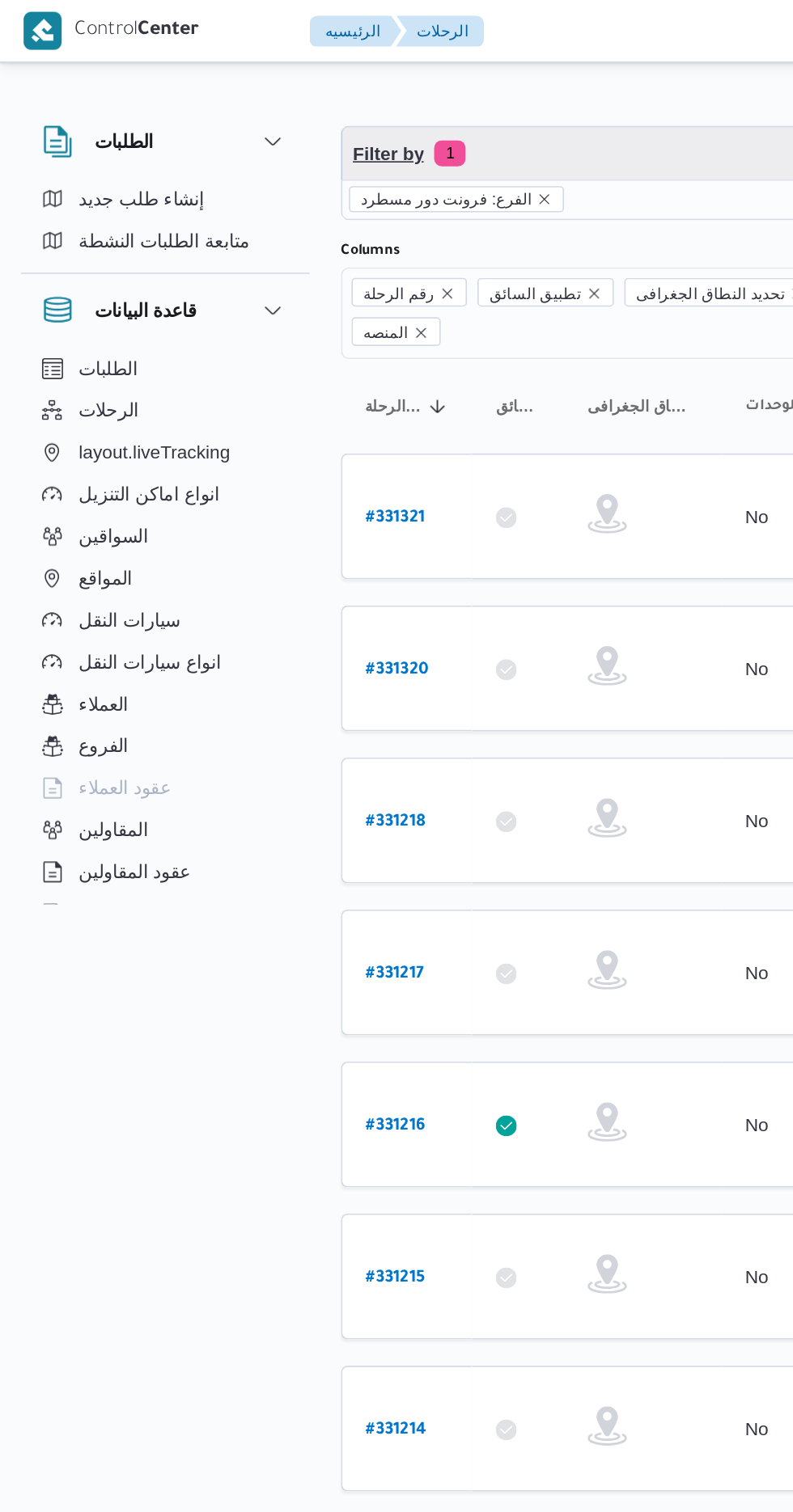
click at [345, 92] on span "Filter by 1" at bounding box center [417, 94] width 412 height 32
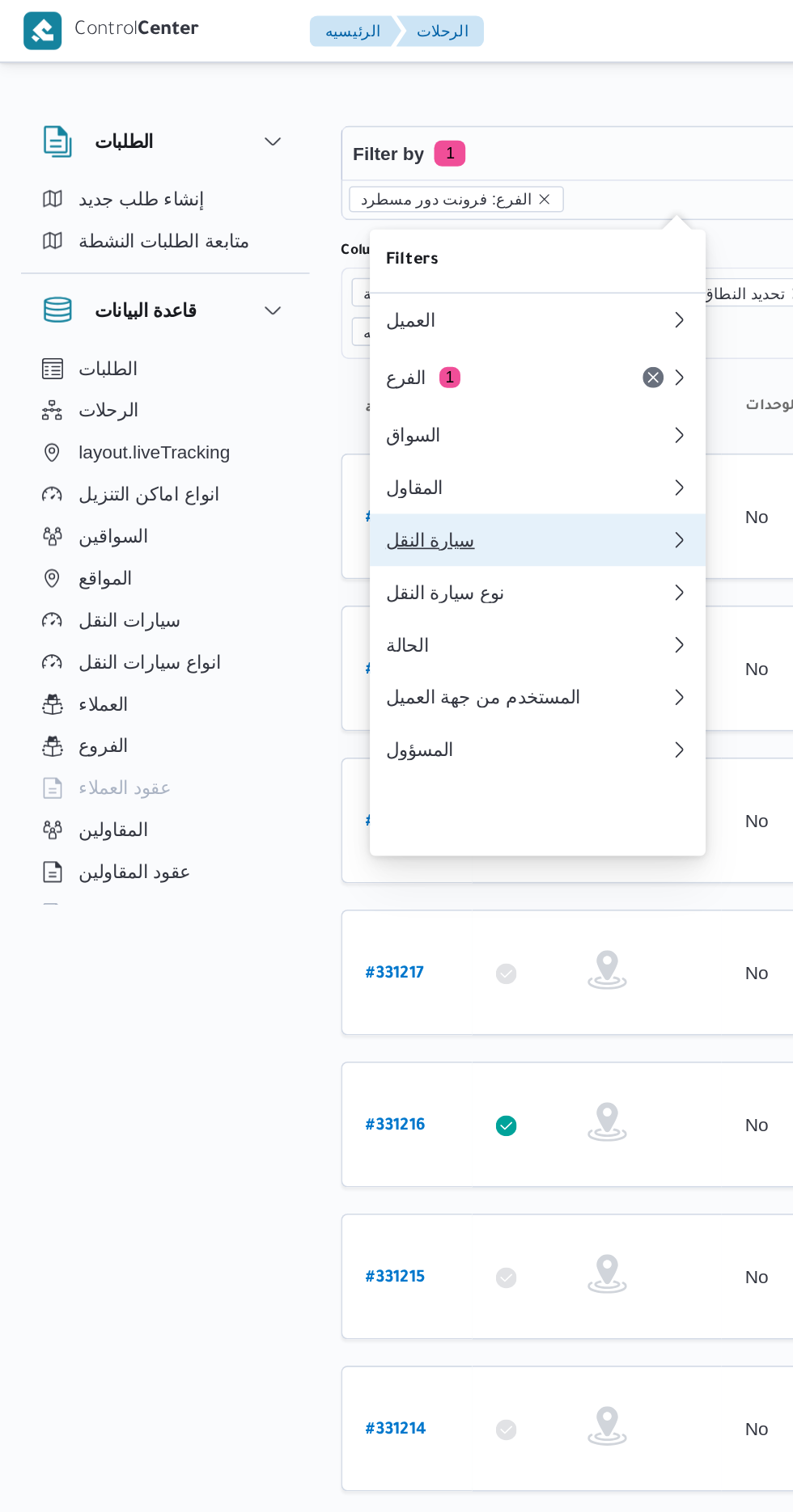
click at [334, 340] on div "سيارة النقل" at bounding box center [325, 333] width 175 height 13
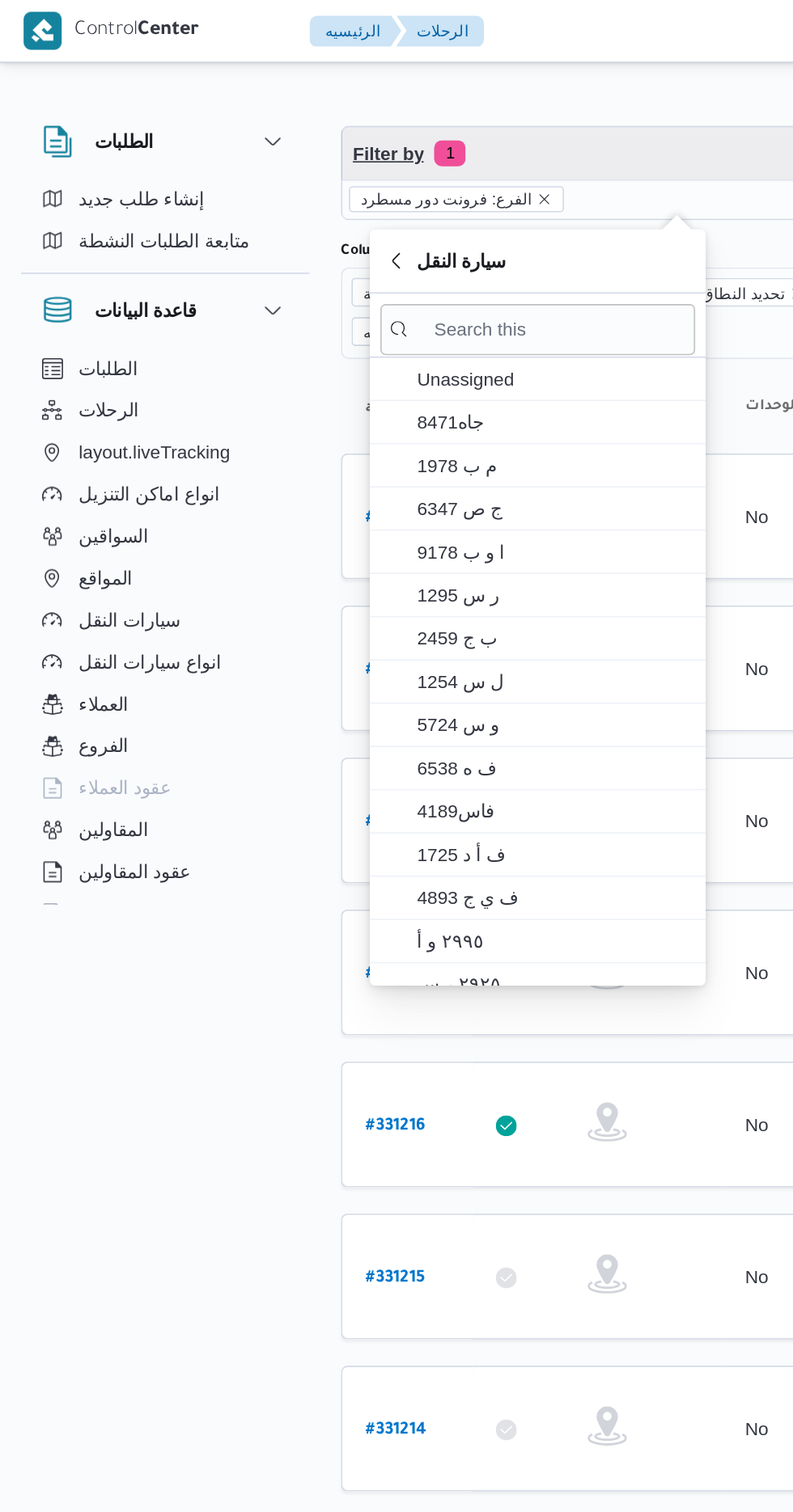
click at [362, 84] on span "Filter by 1" at bounding box center [417, 94] width 412 height 32
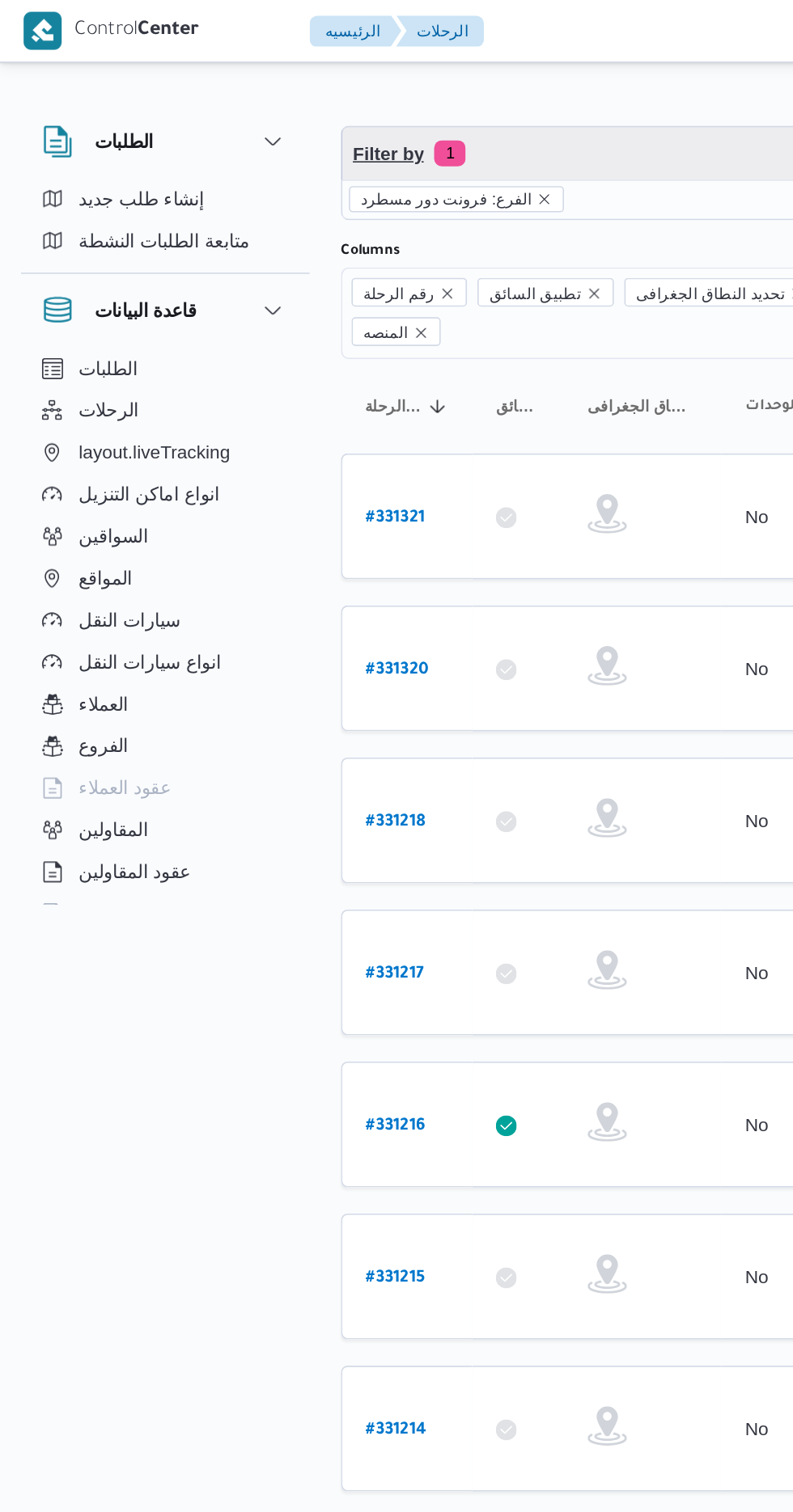
click at [350, 94] on span "Filter by 1" at bounding box center [417, 94] width 412 height 32
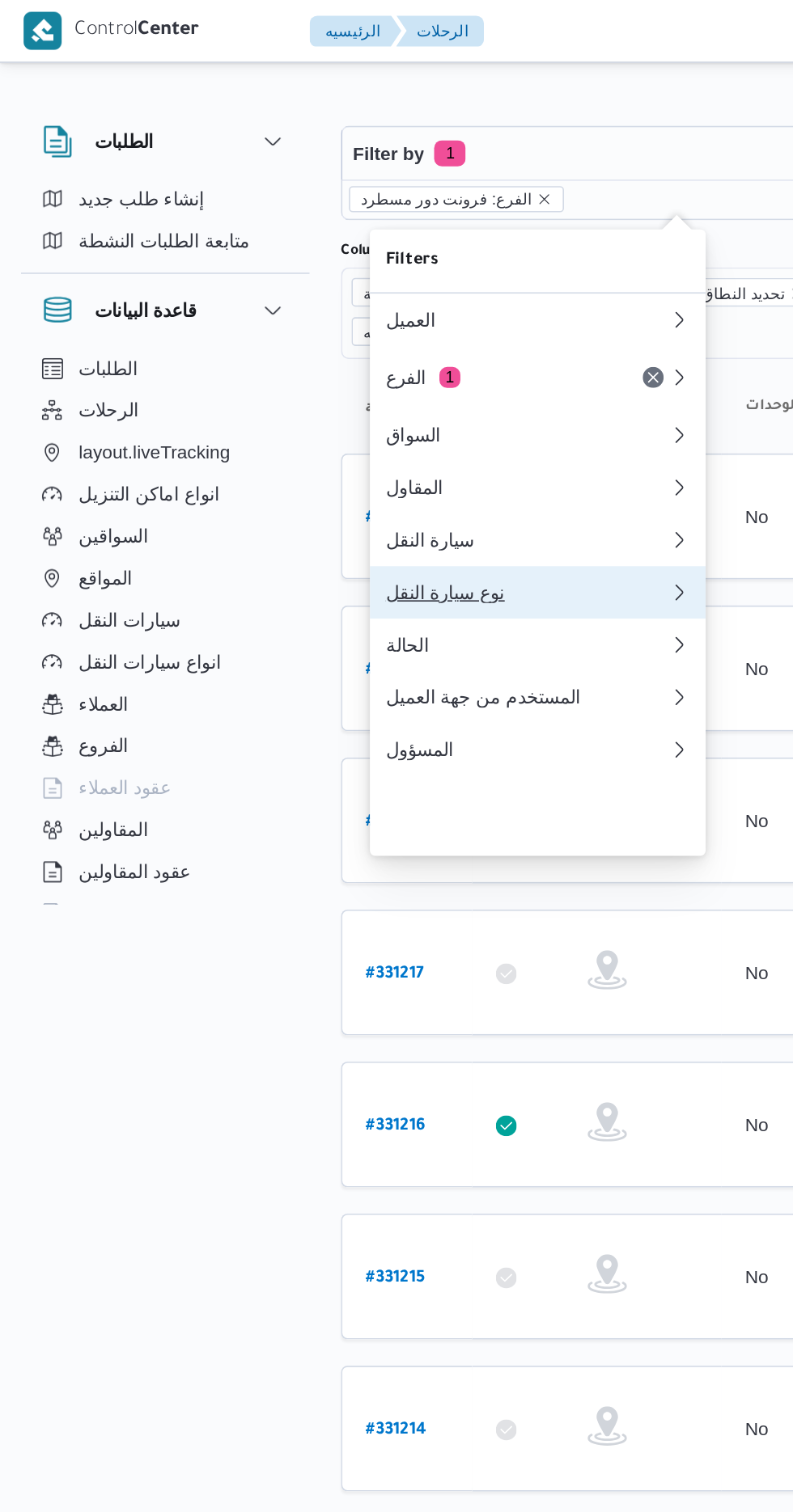
click at [334, 372] on div "نوع سيارة النقل" at bounding box center [325, 365] width 175 height 13
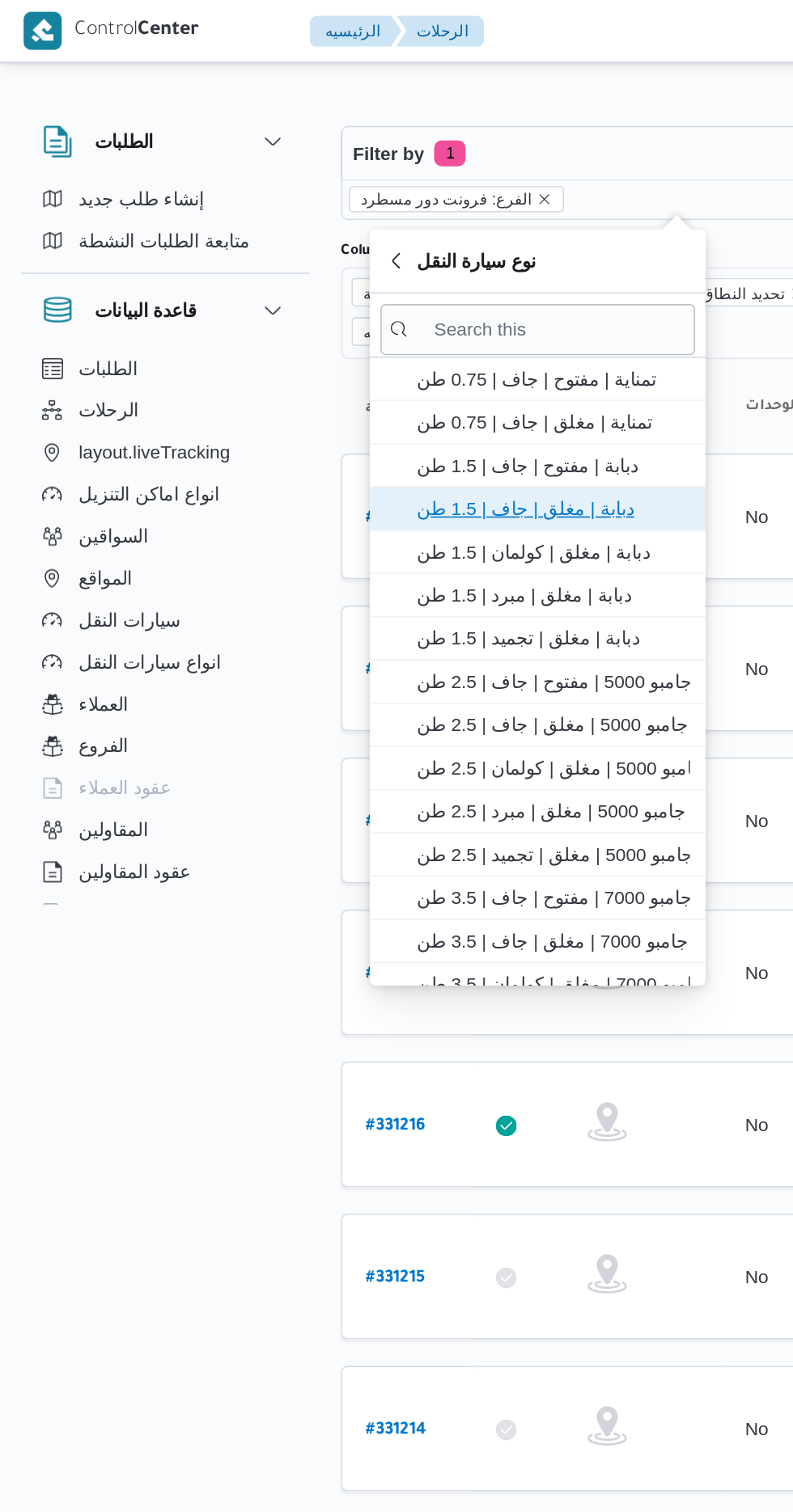
click at [338, 309] on span "دبابة | مغلق | جاف | 1.5 طن" at bounding box center [341, 313] width 169 height 19
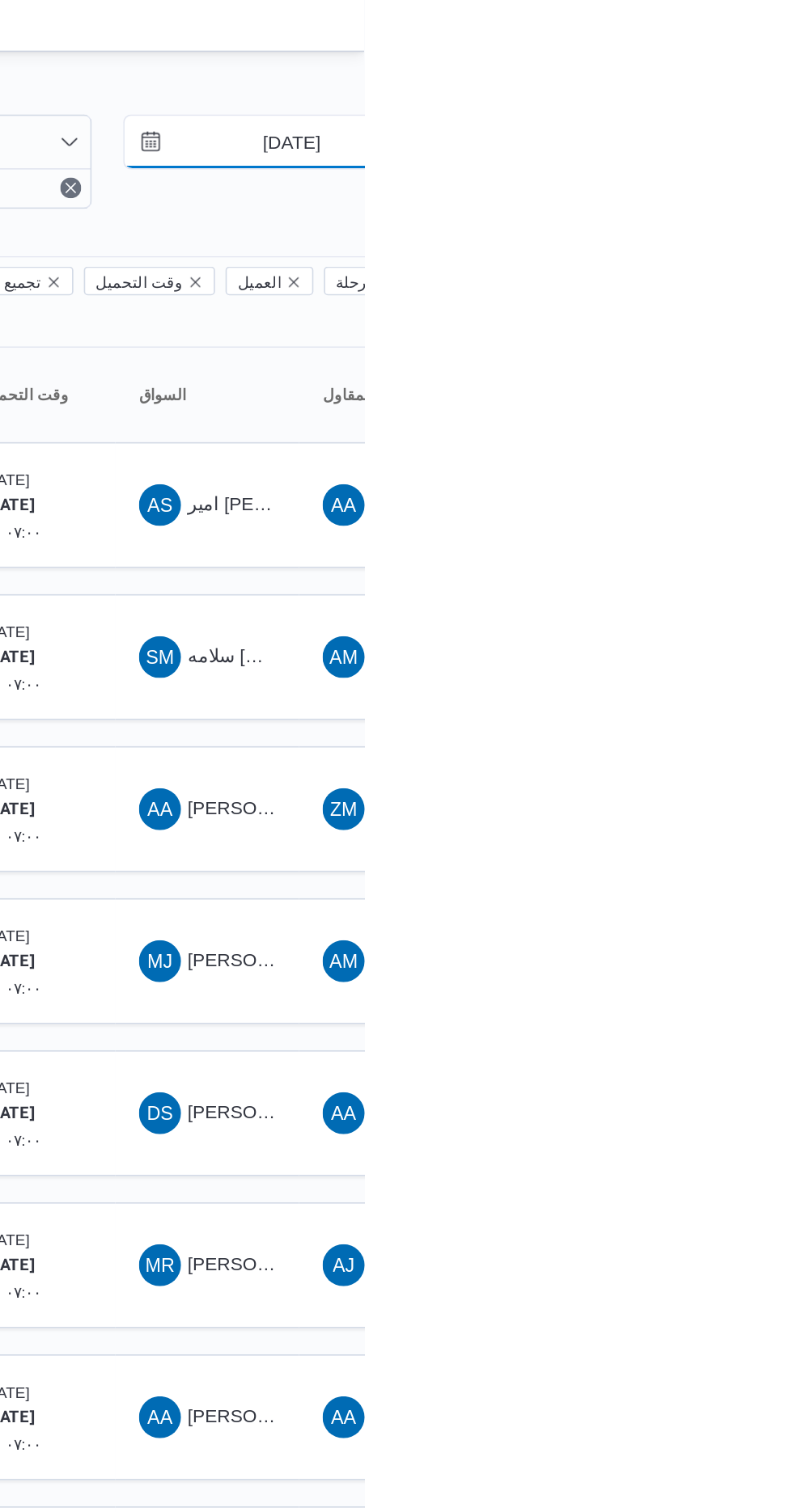
click at [739, 90] on input "[DATE]" at bounding box center [736, 94] width 183 height 32
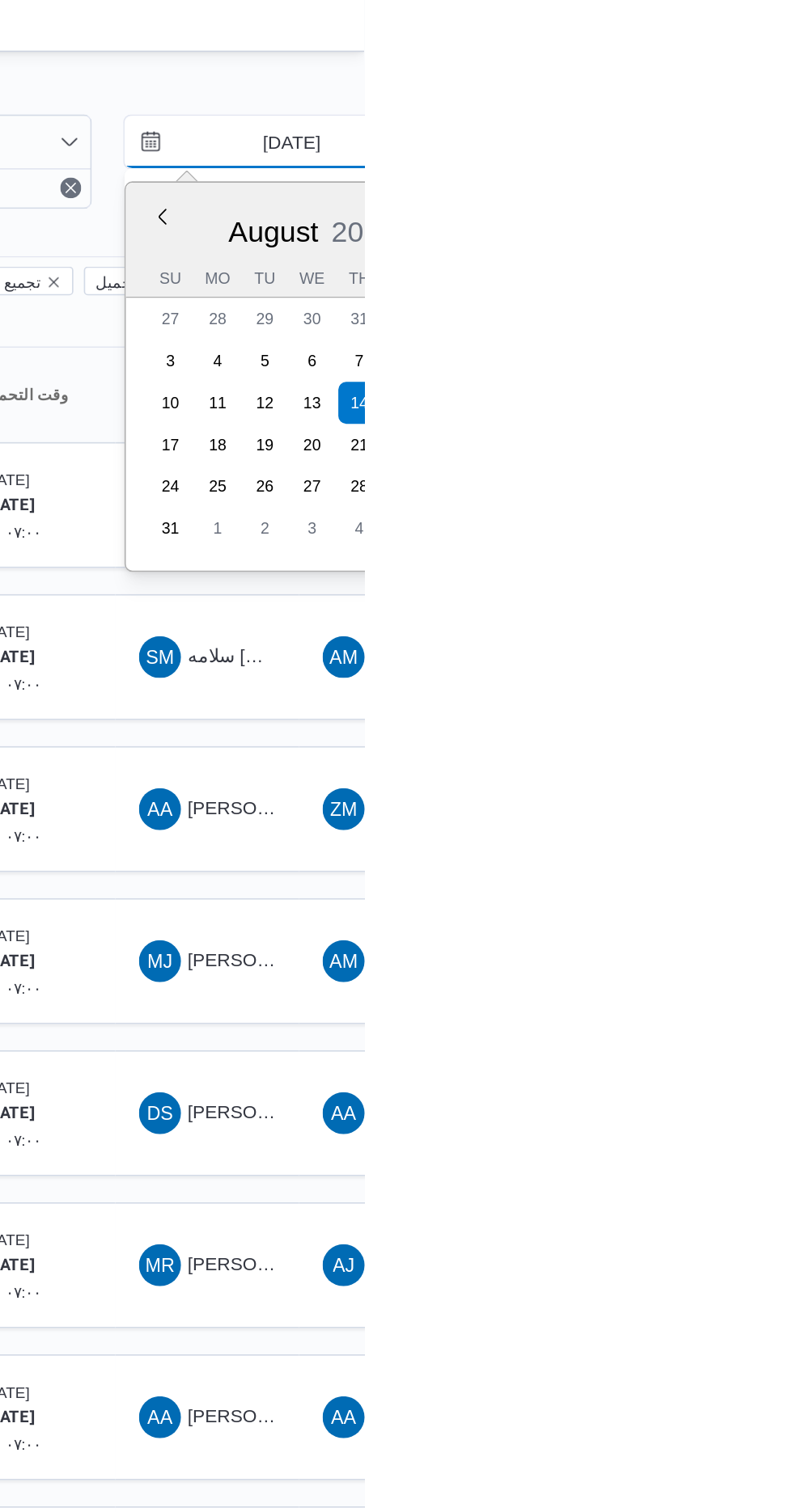
type input "[DATE]"
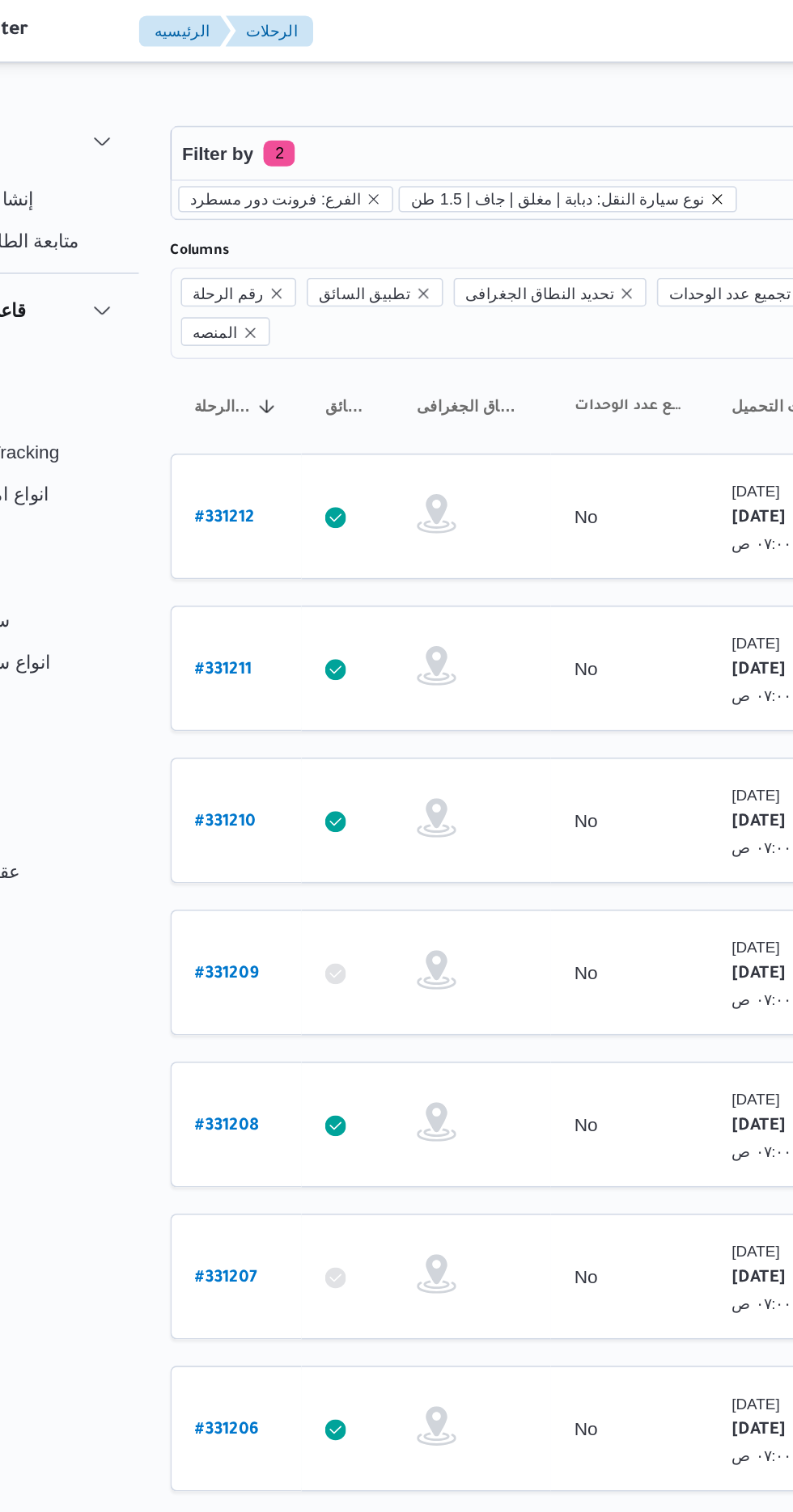
click at [542, 122] on icon "remove selected entity" at bounding box center [547, 122] width 10 height 10
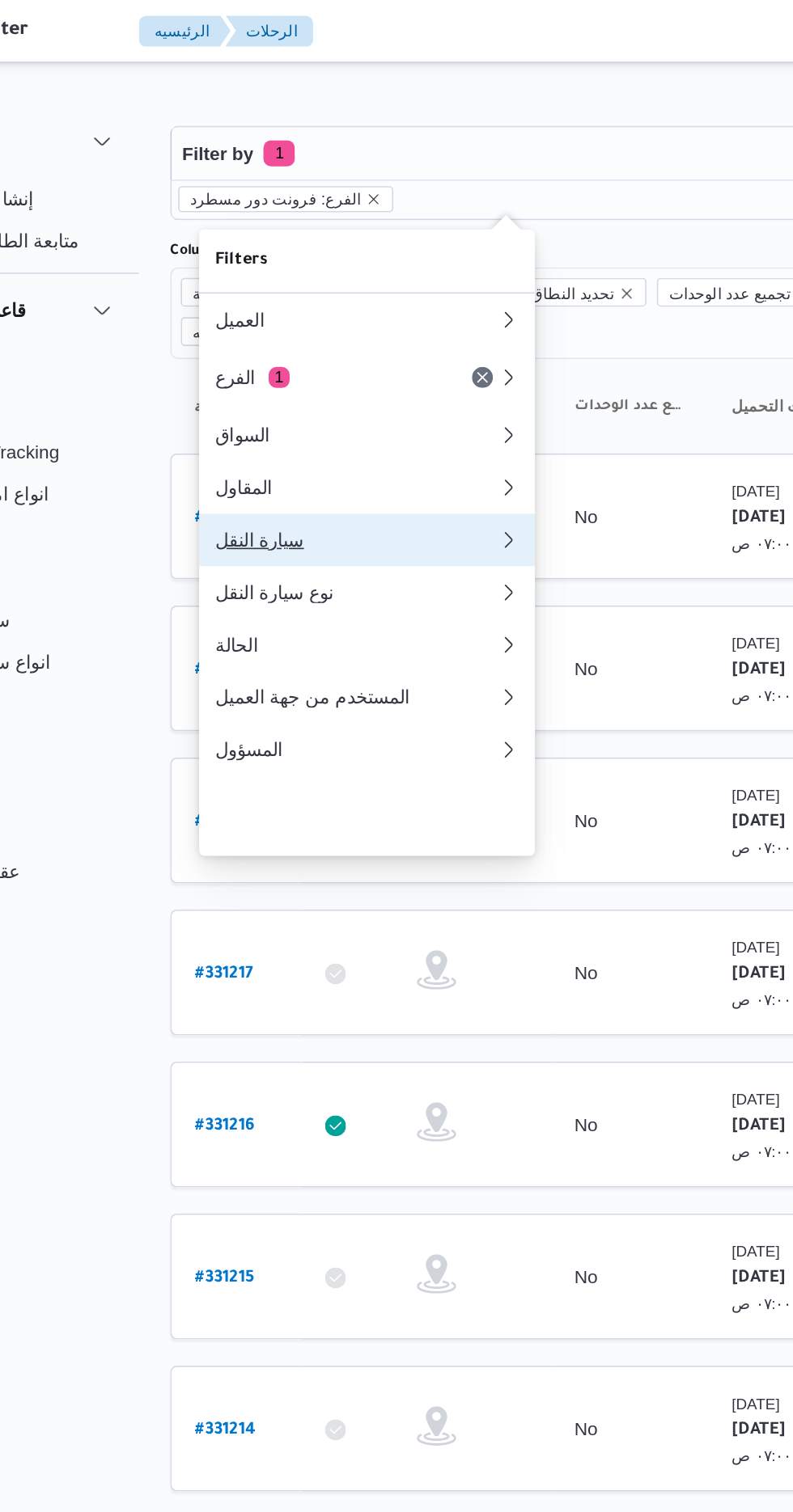
click at [322, 340] on div "سيارة النقل" at bounding box center [325, 333] width 175 height 13
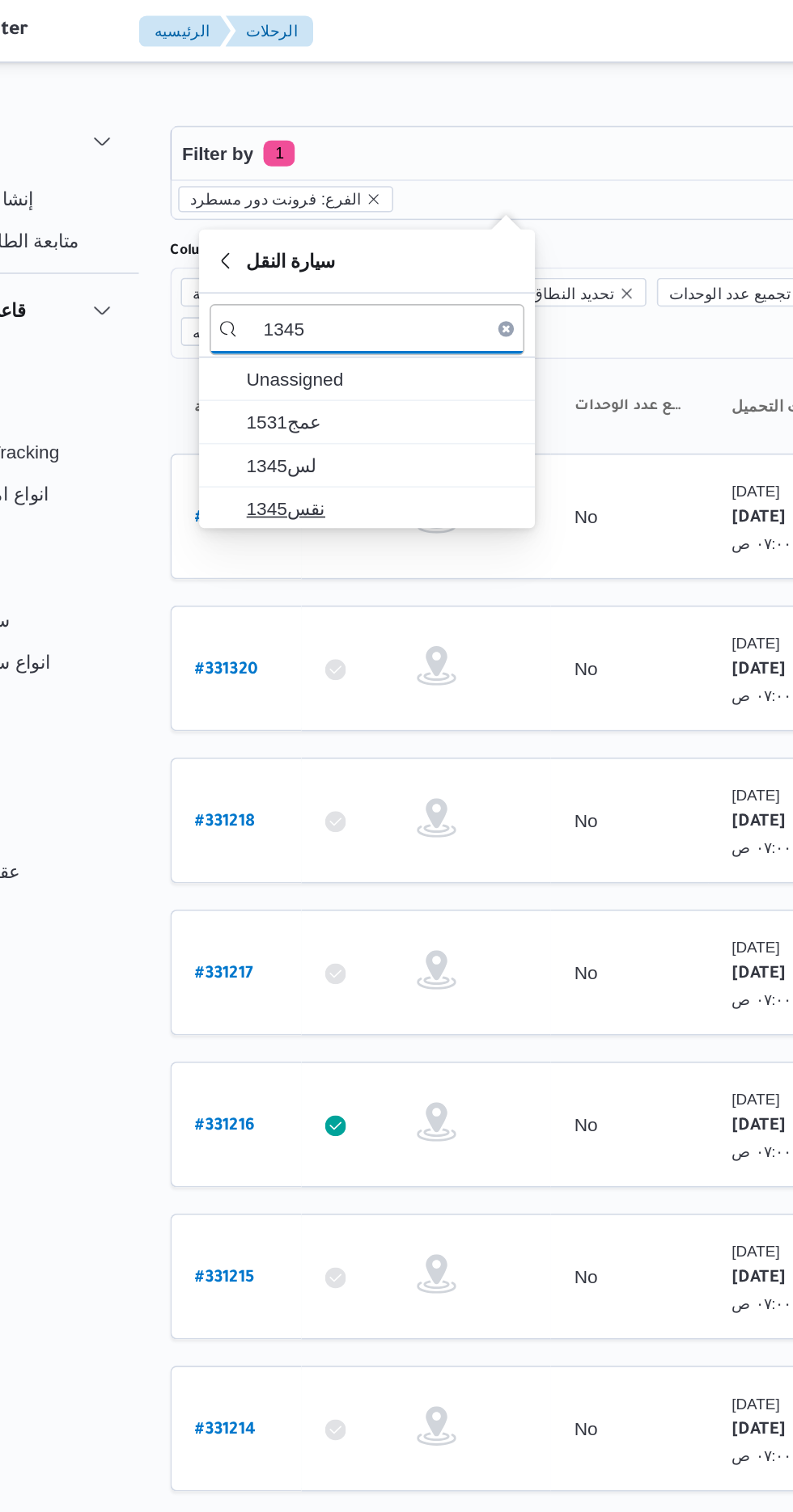
type input "1345"
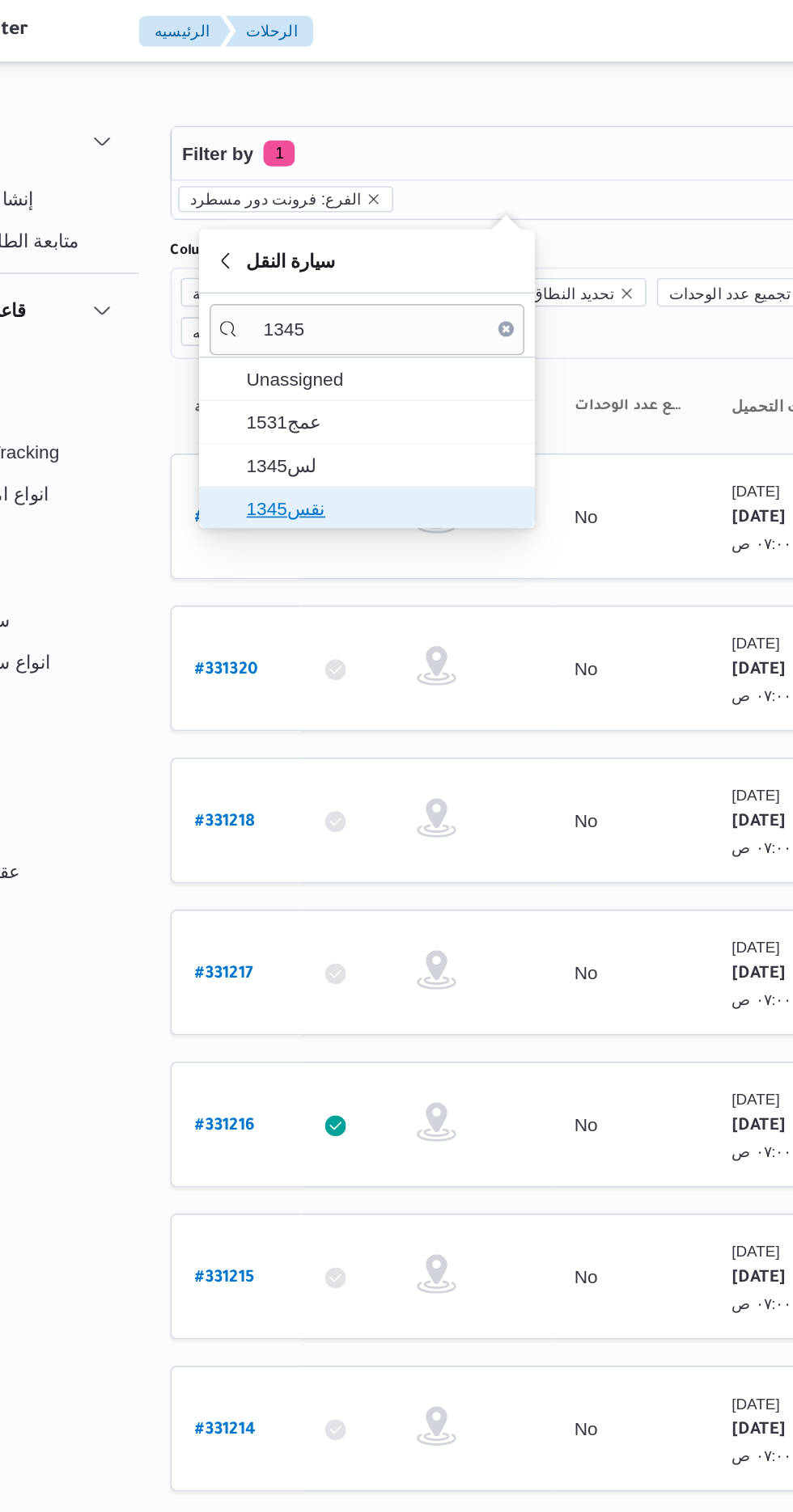
click at [336, 307] on span "نقس1345" at bounding box center [341, 313] width 169 height 19
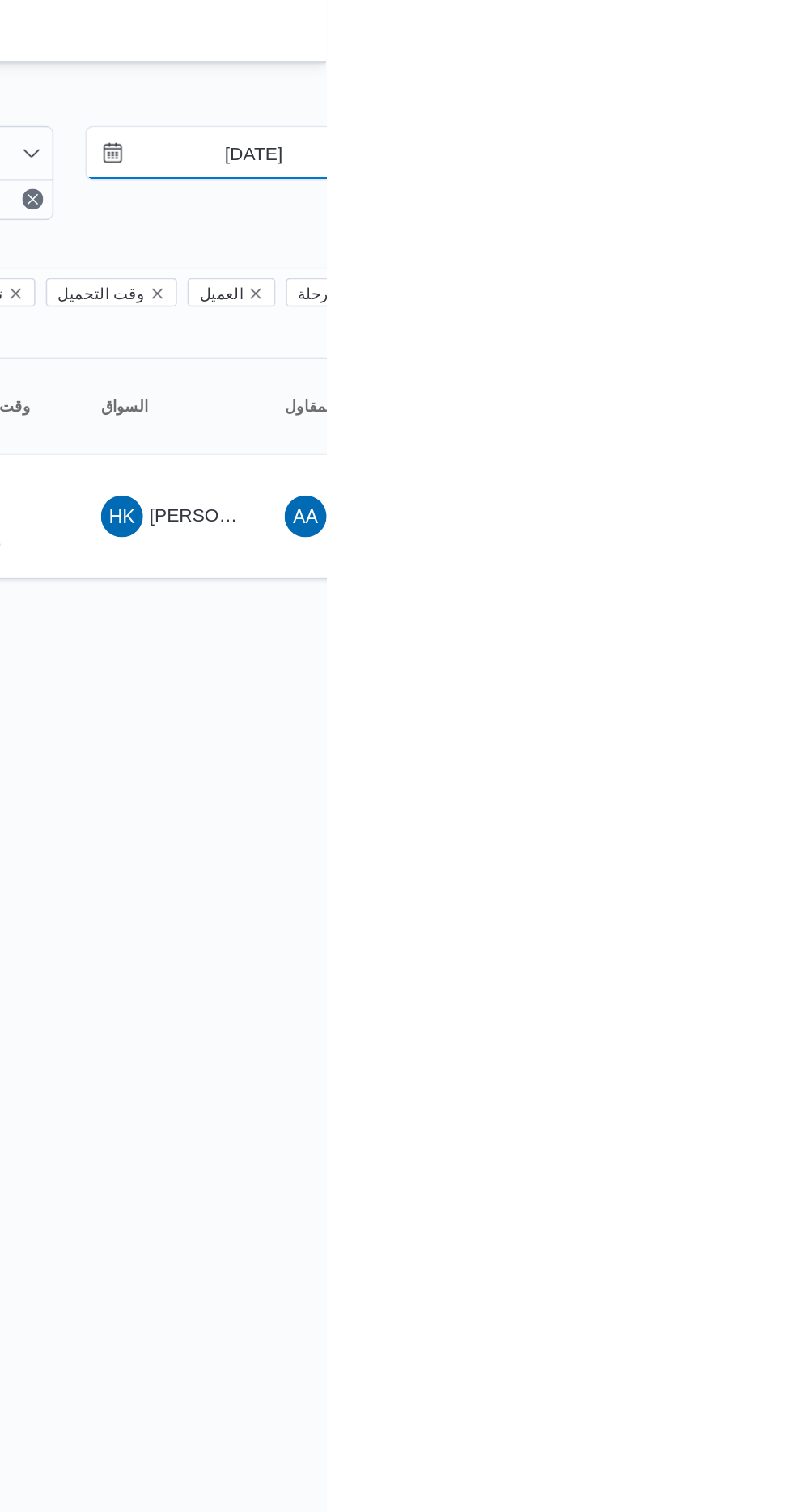
click at [748, 93] on input "[DATE]" at bounding box center [736, 94] width 183 height 32
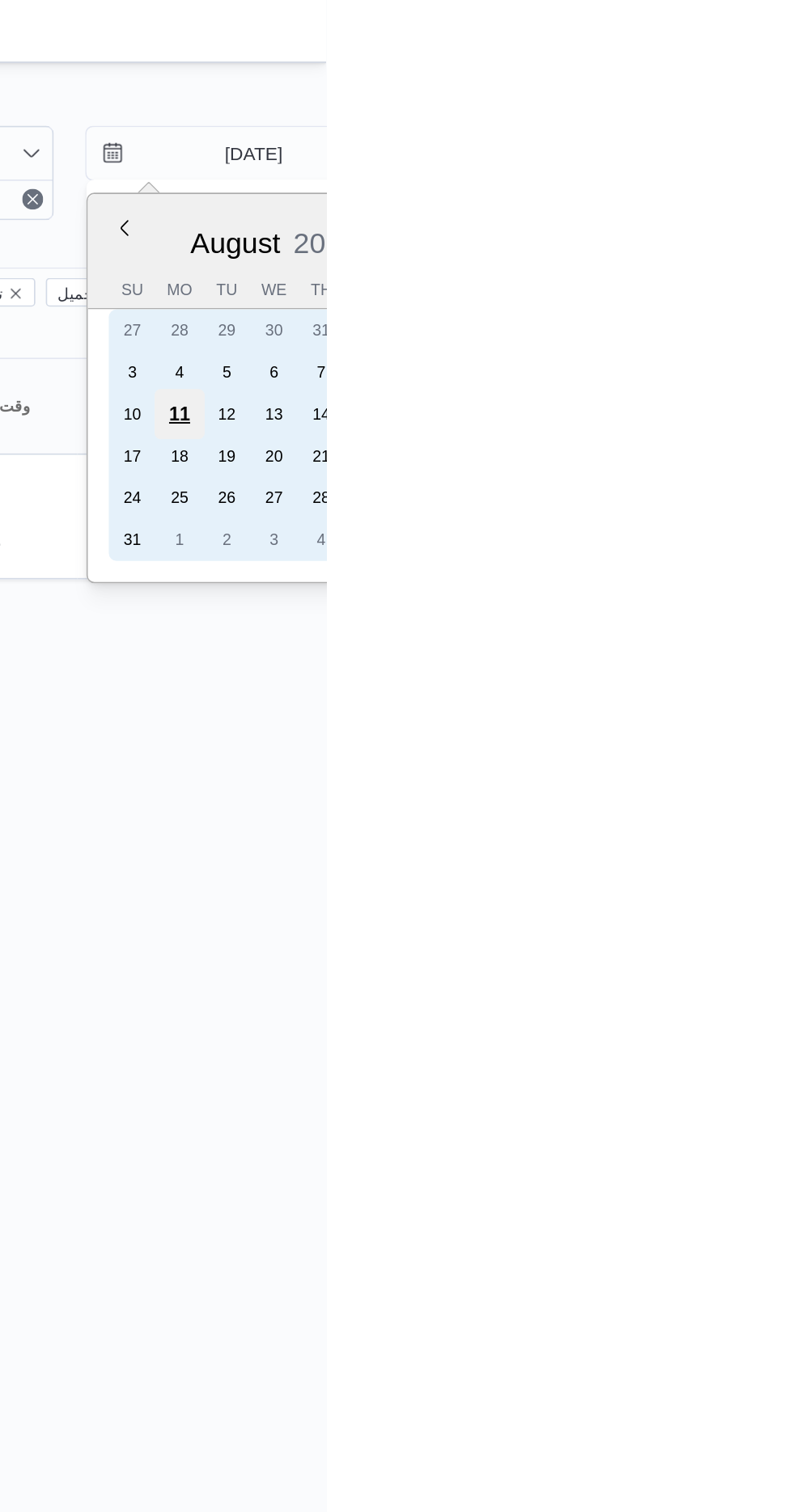
click at [704, 251] on div "11" at bounding box center [701, 255] width 31 height 31
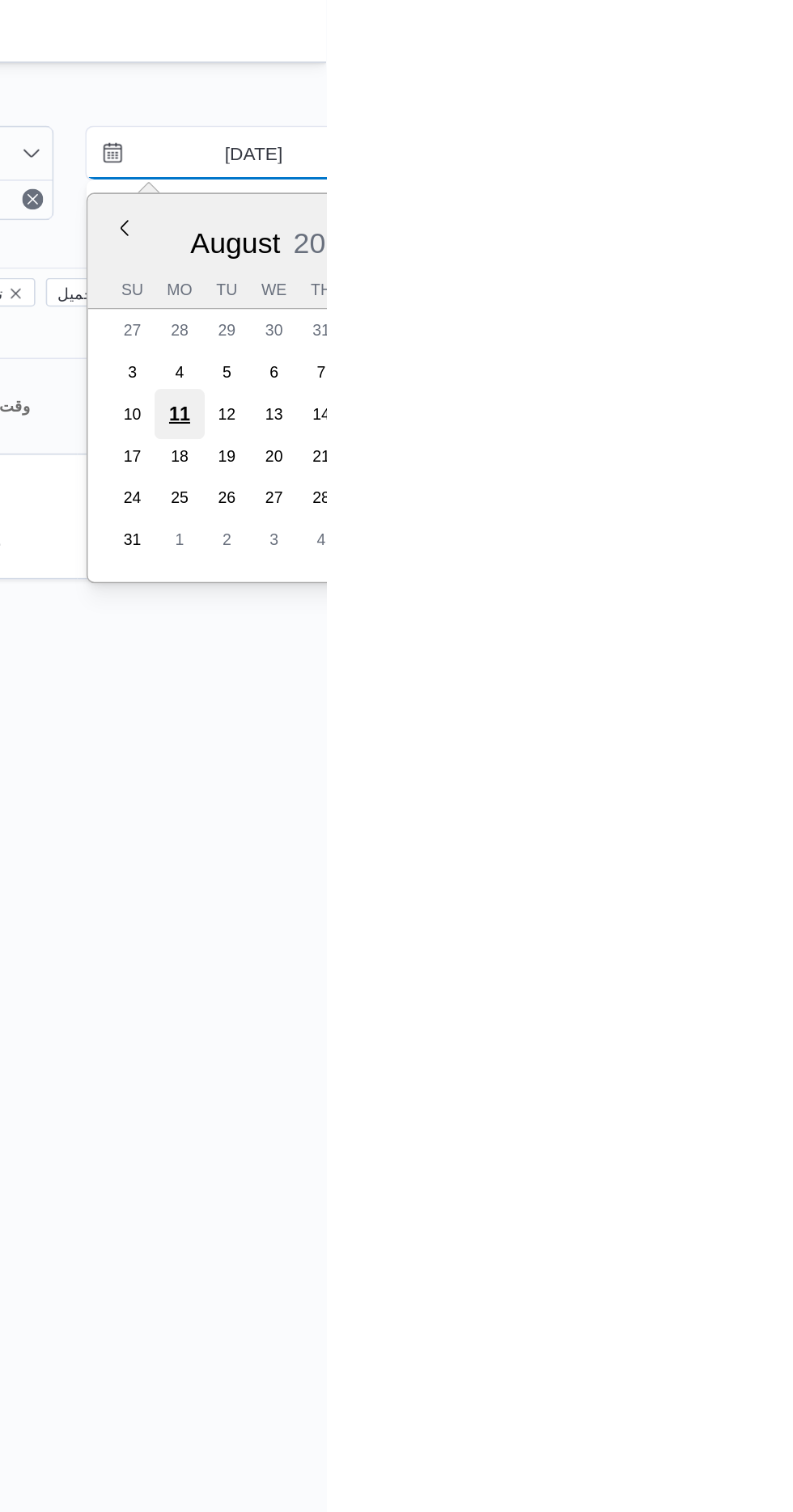
type input "[DATE]"
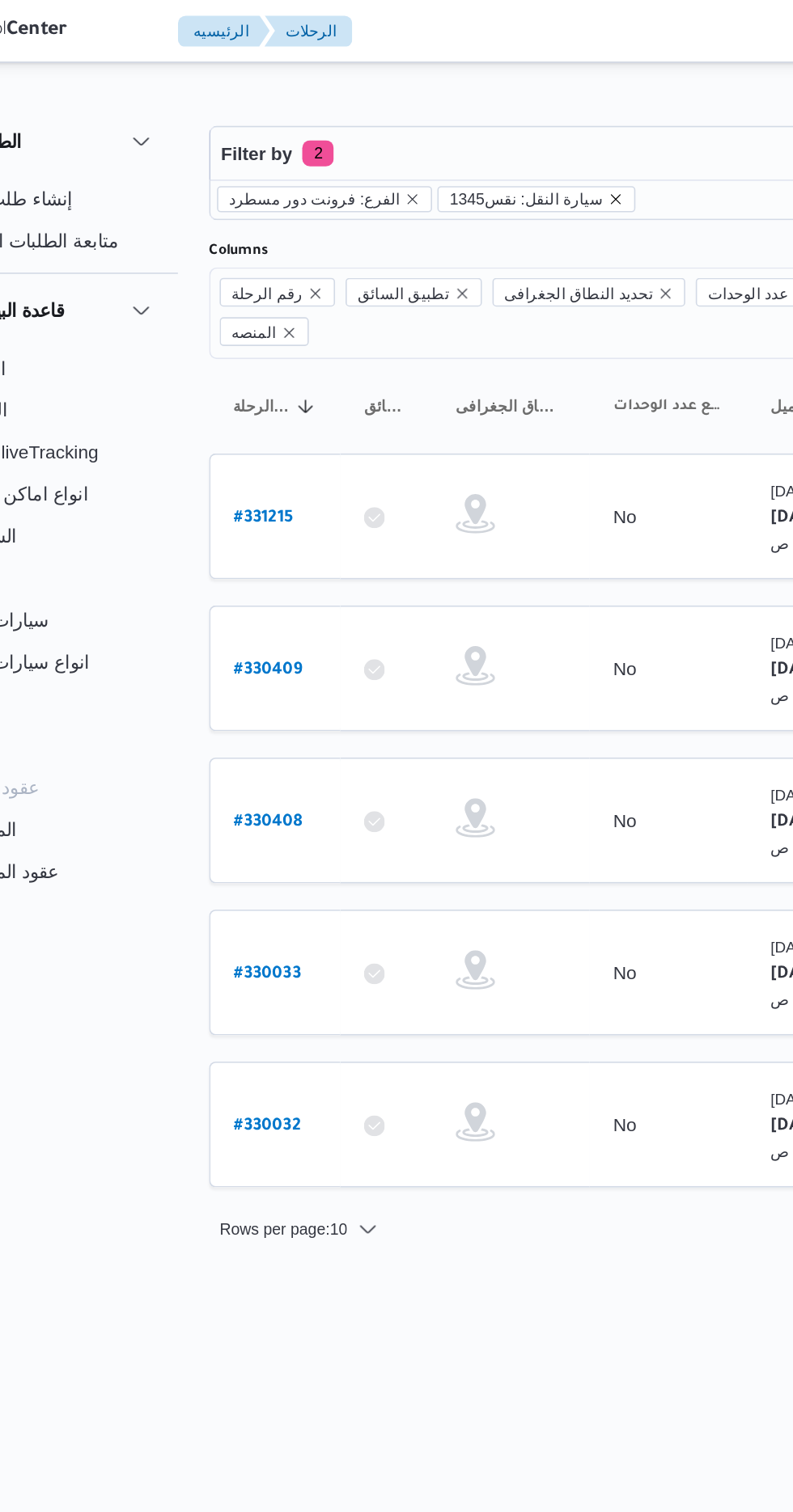
click at [458, 122] on icon "remove selected entity" at bounding box center [460, 122] width 6 height 6
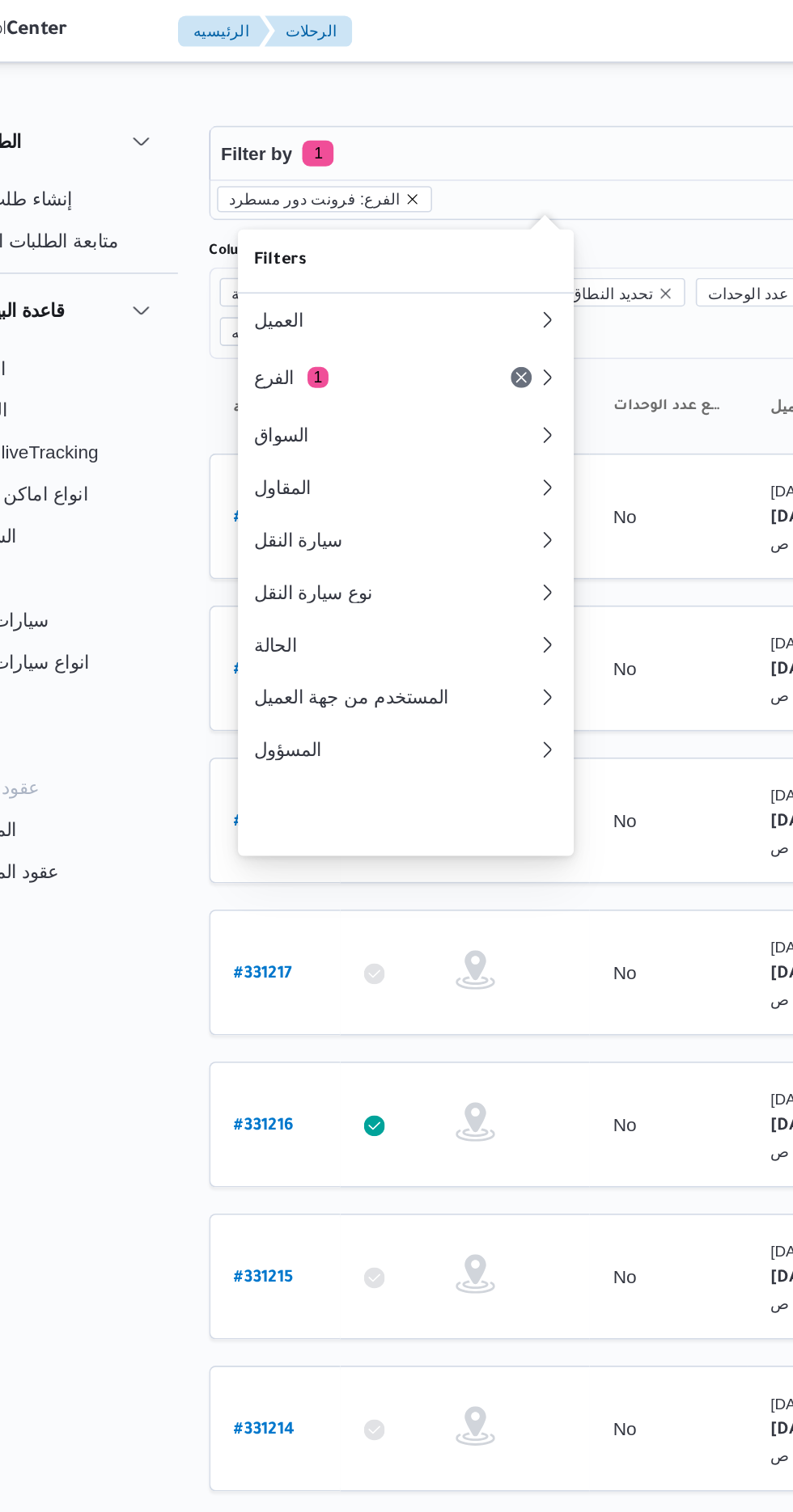
click at [334, 122] on icon "remove selected entity" at bounding box center [336, 122] width 6 height 6
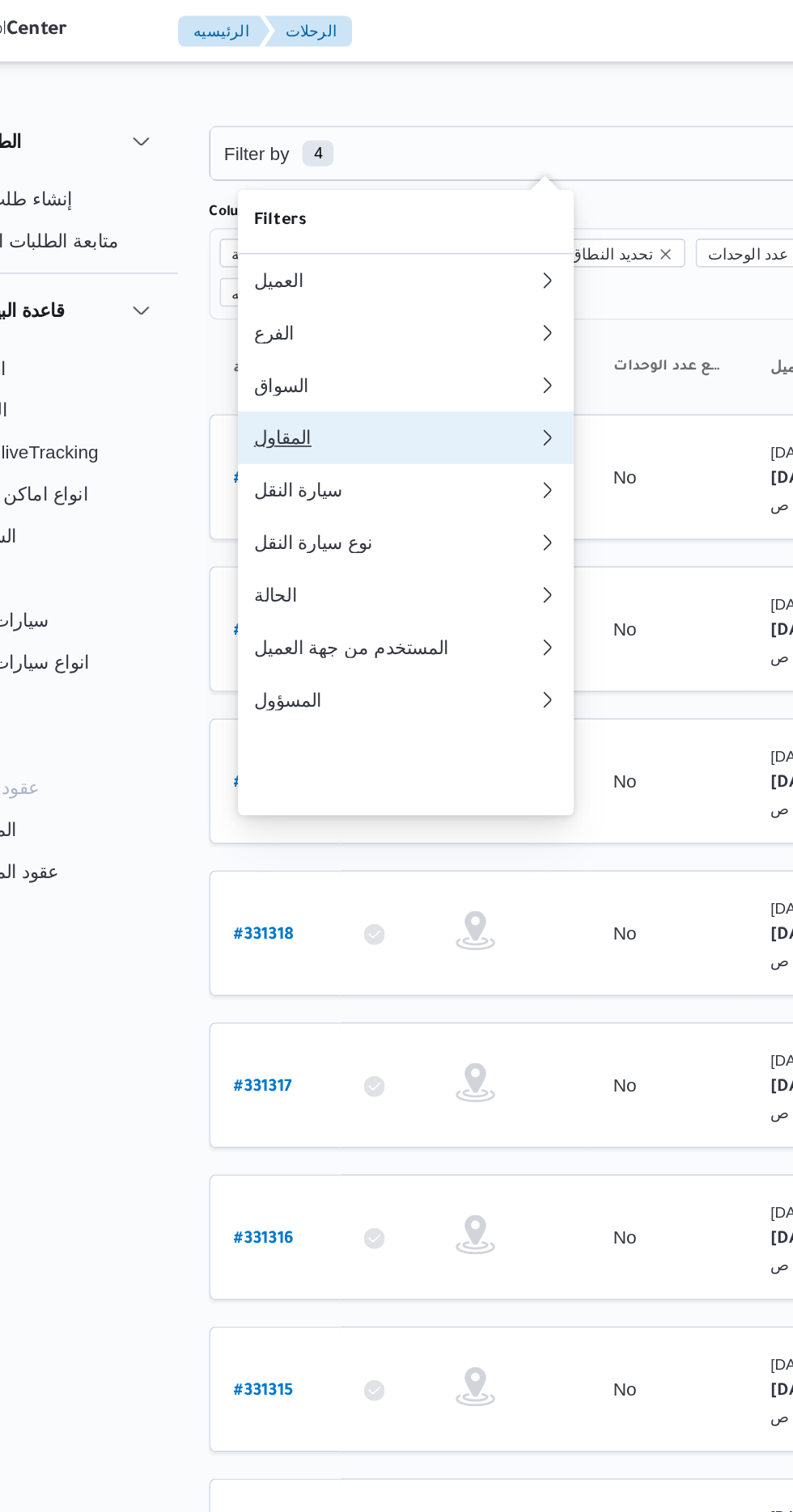
click at [266, 281] on button "المقاول 0" at bounding box center [331, 270] width 207 height 32
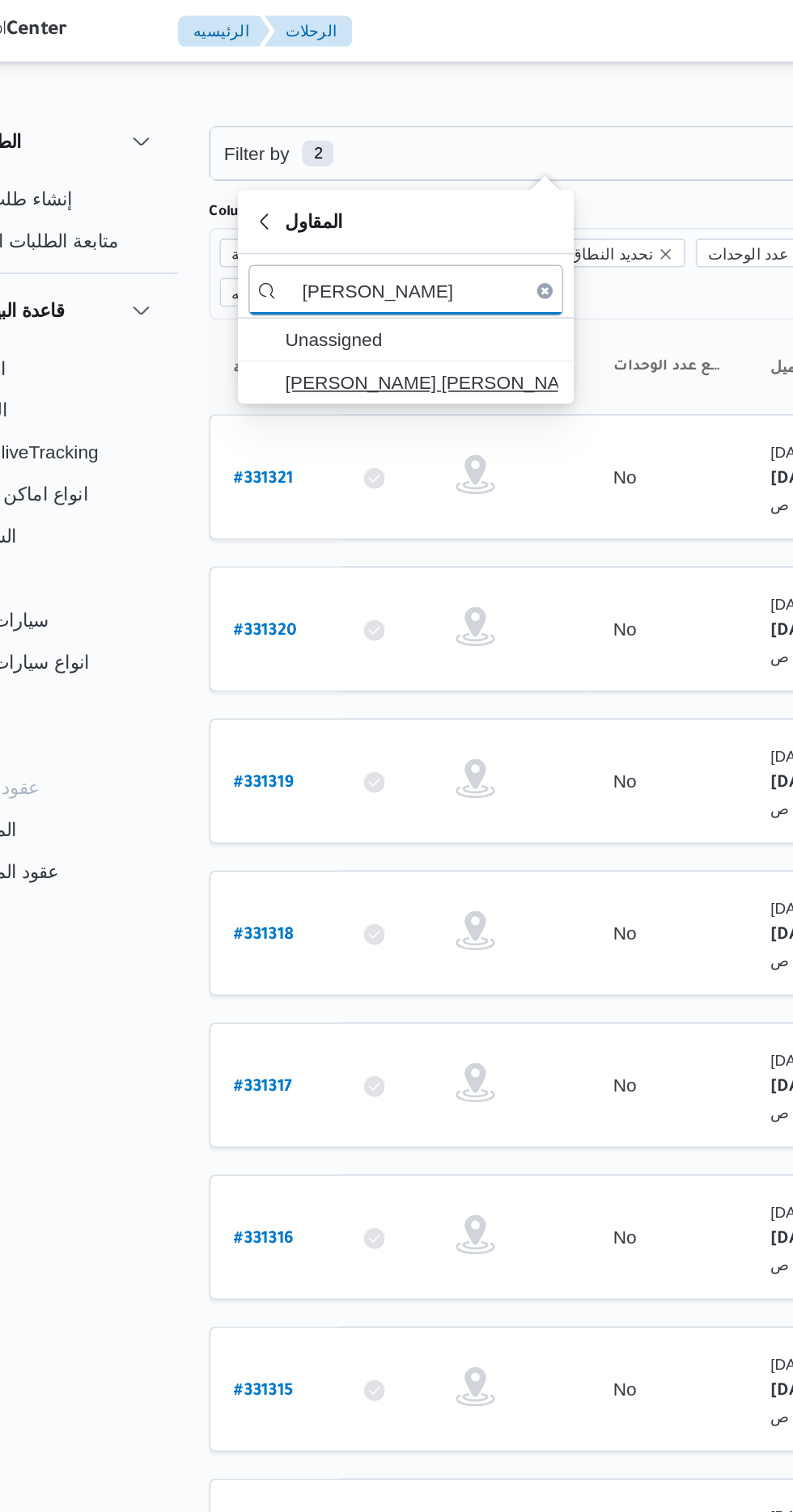
type input "[PERSON_NAME]"
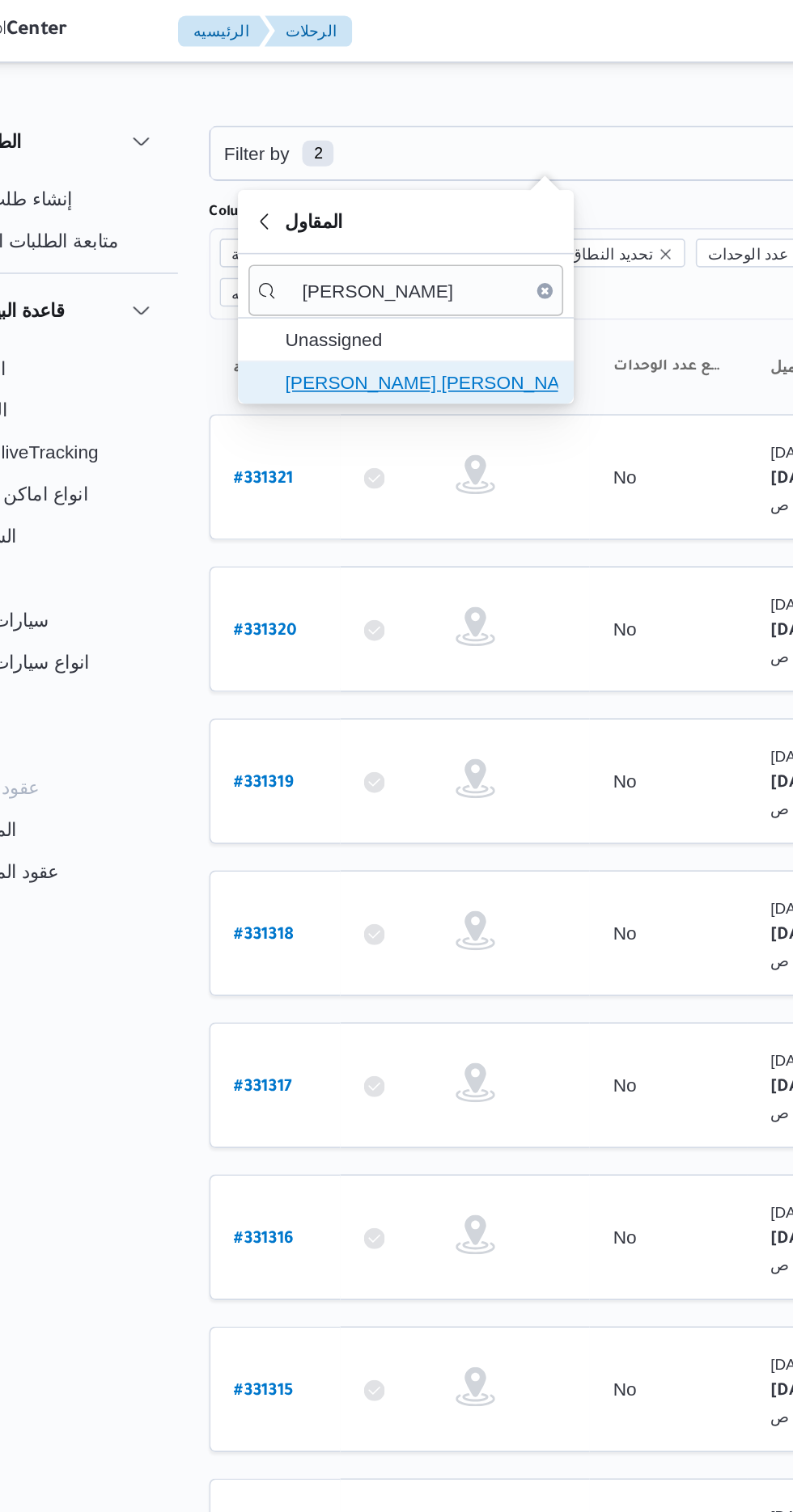
click at [311, 232] on span "[PERSON_NAME] [PERSON_NAME]" at bounding box center [341, 236] width 169 height 19
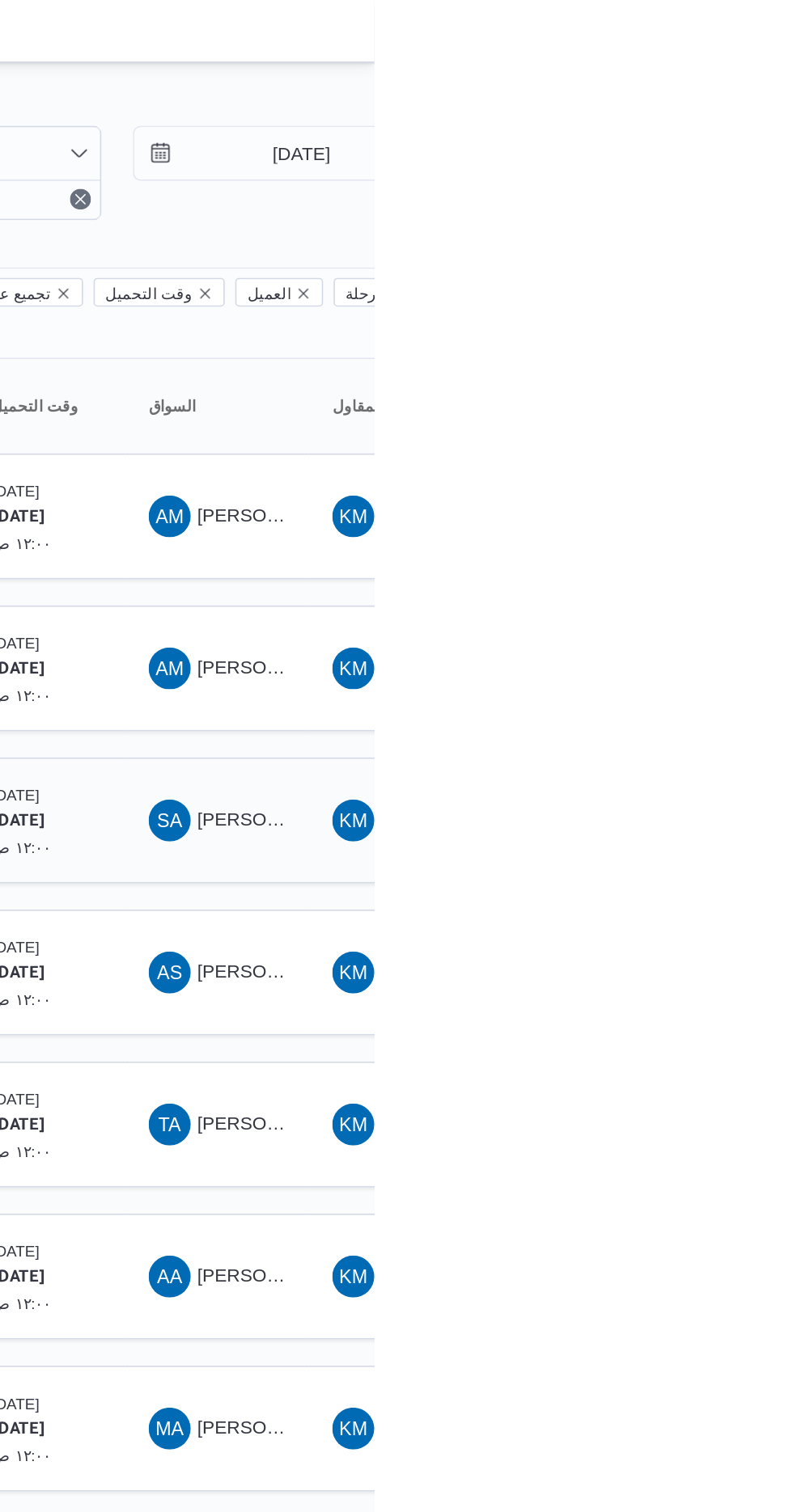
click at [695, 487] on div "SA [PERSON_NAME]" at bounding box center [695, 506] width 97 height 38
click at [697, 498] on span "[PERSON_NAME]" at bounding box center [730, 505] width 93 height 13
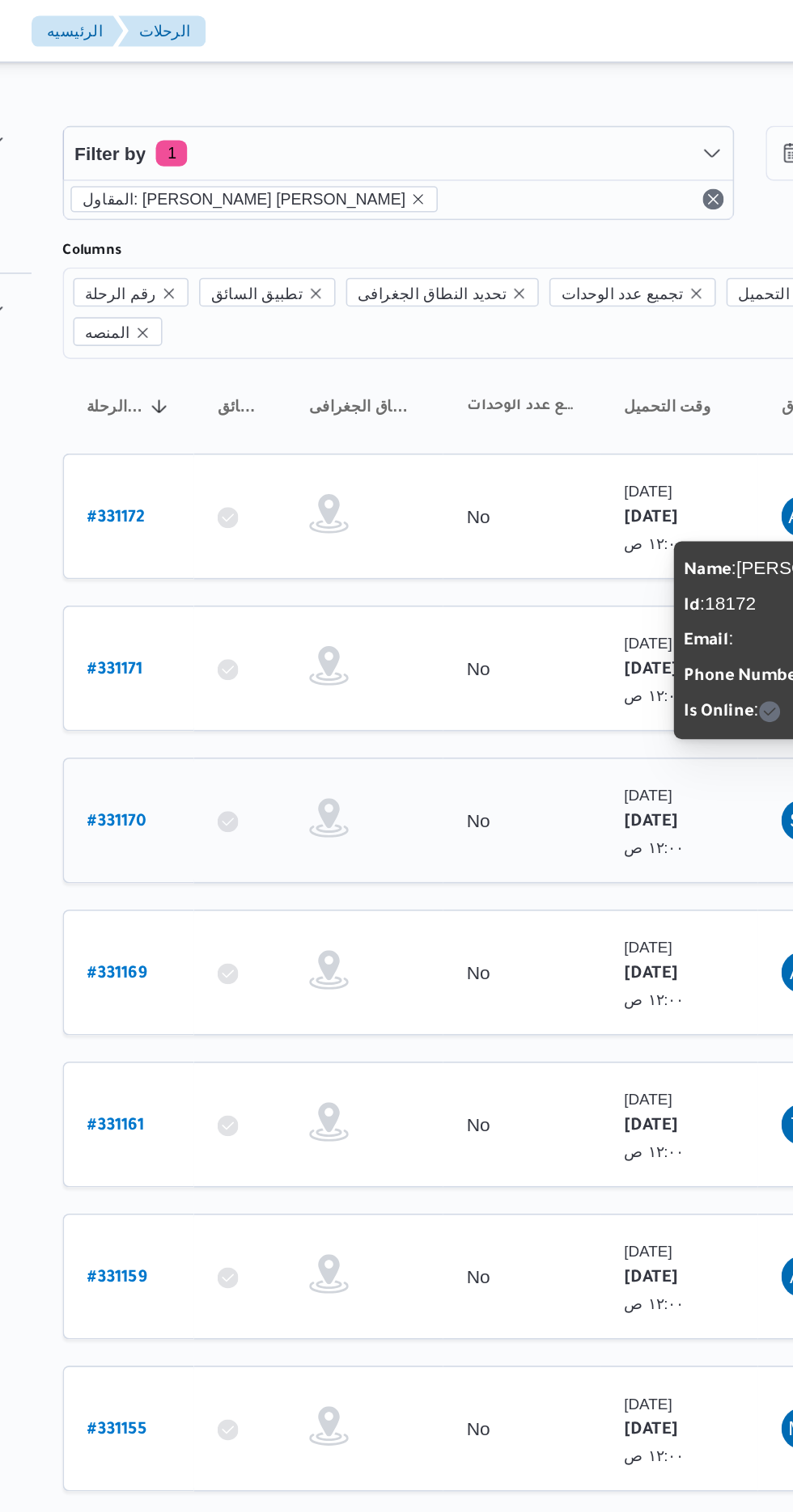
click at [237, 496] on link "# 331170" at bounding box center [244, 506] width 37 height 22
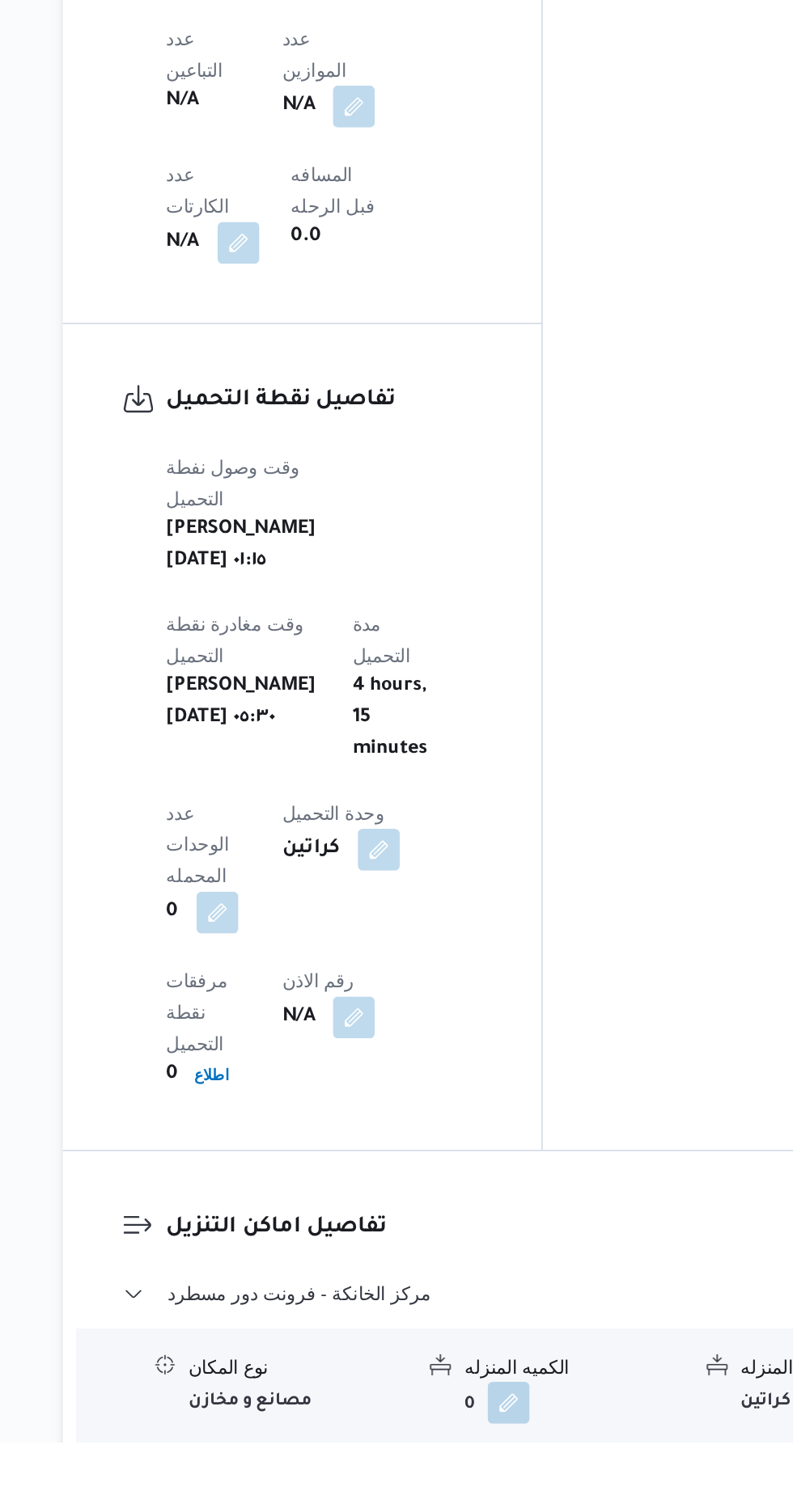
scroll to position [697, 0]
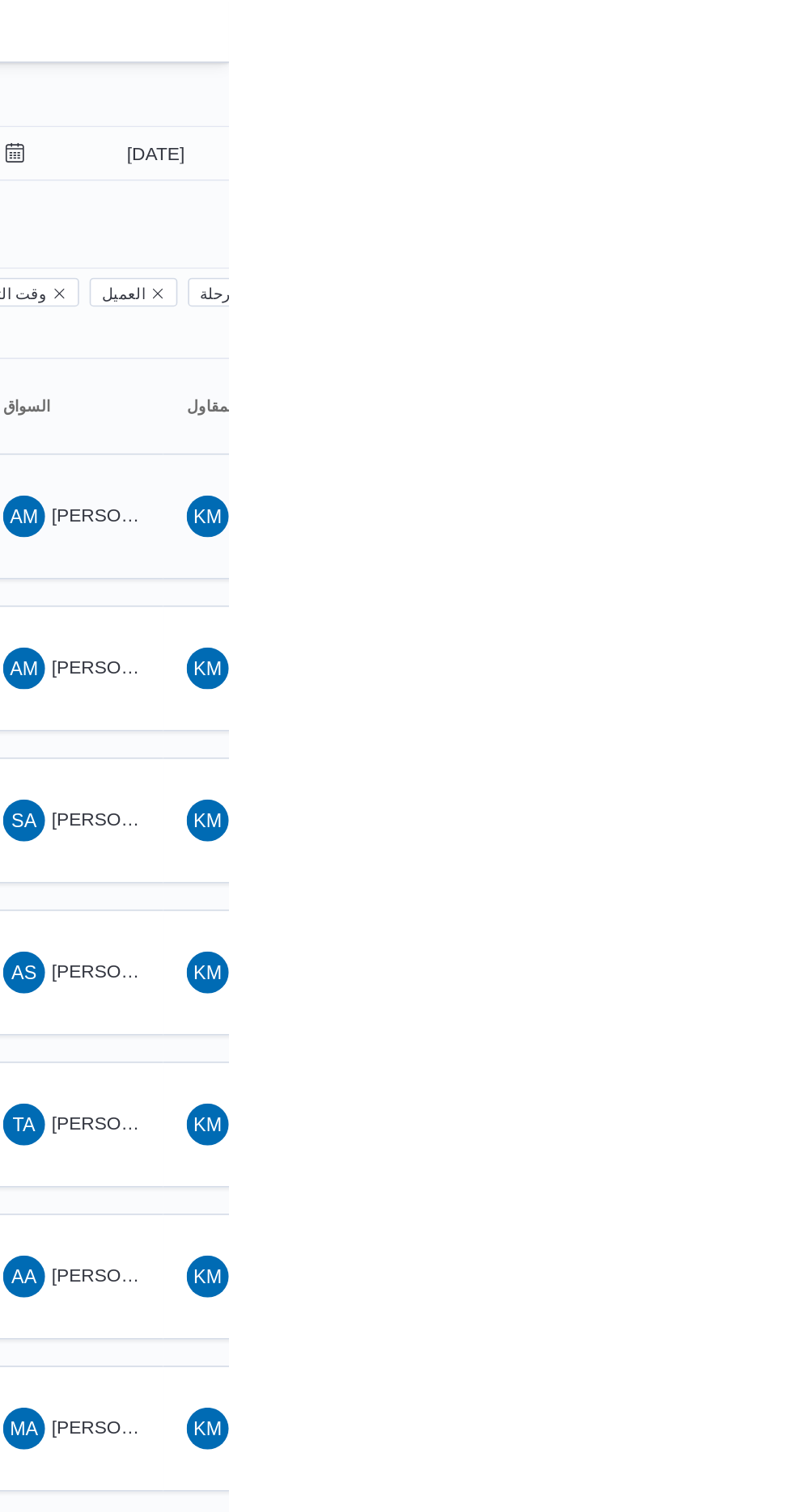
click at [717, 312] on span "[PERSON_NAME]" at bounding box center [730, 318] width 93 height 13
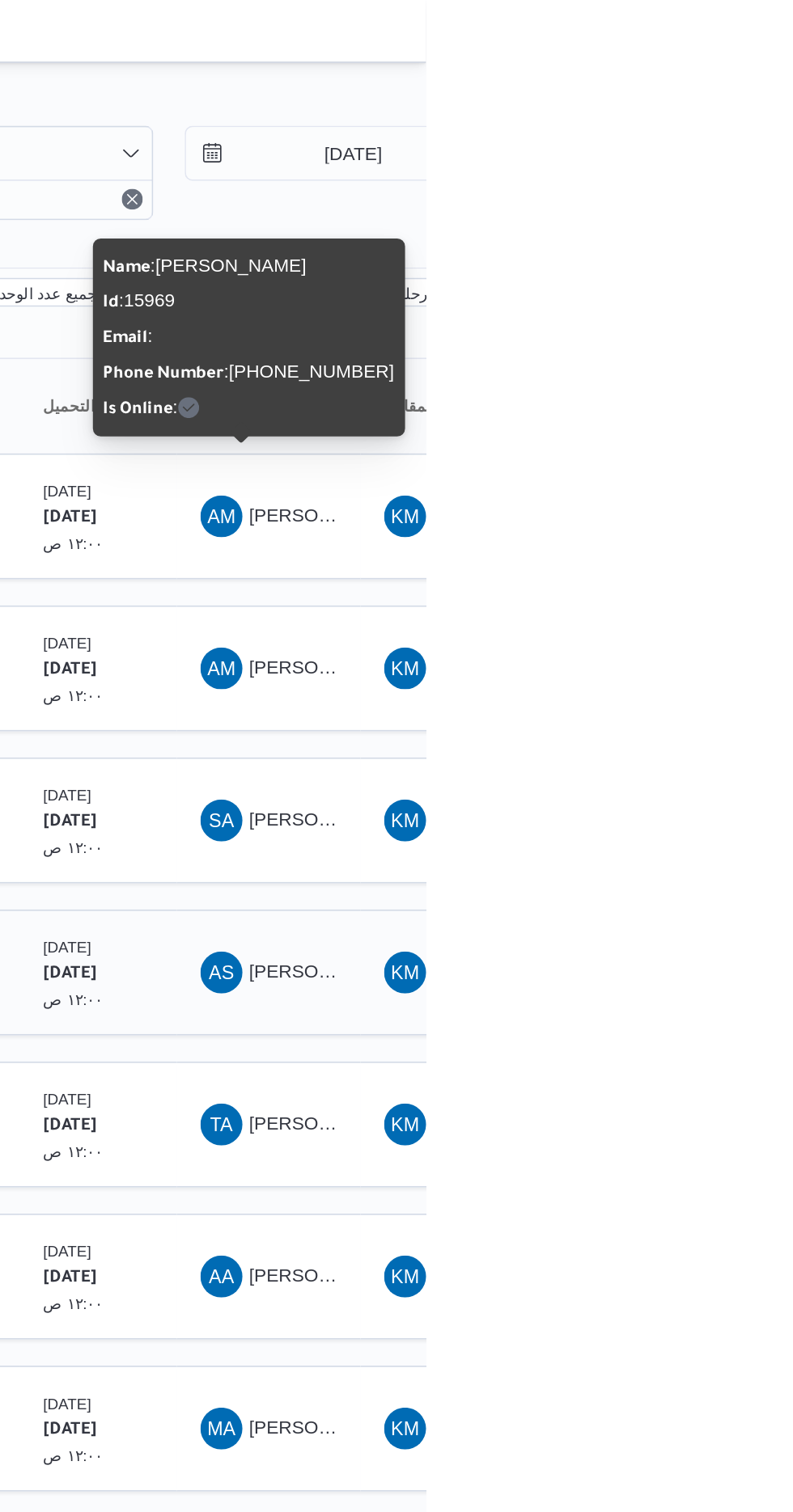
click at [677, 587] on div "AS" at bounding box center [666, 600] width 26 height 26
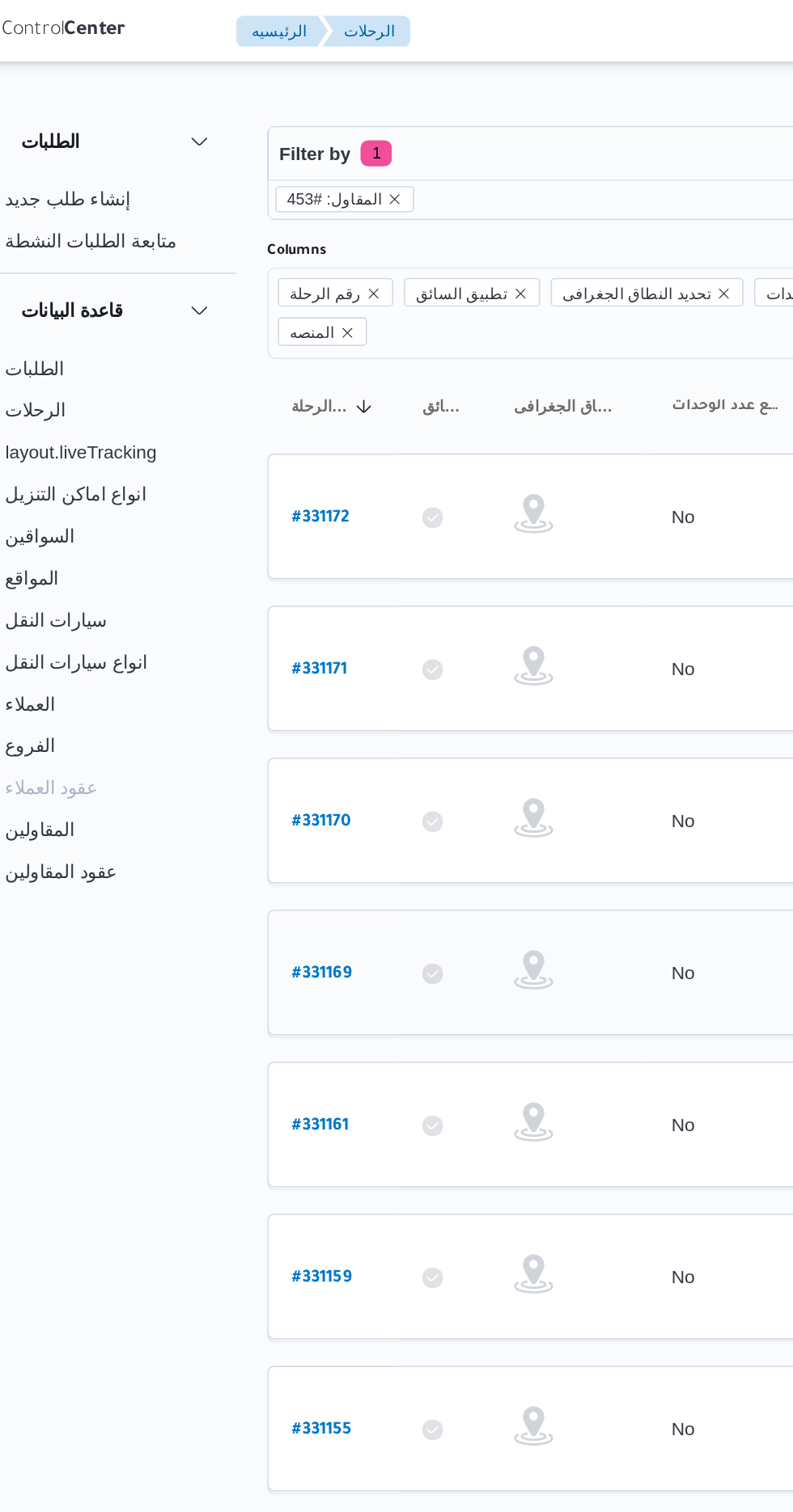
click at [227, 596] on b "# 331169" at bounding box center [244, 601] width 37 height 11
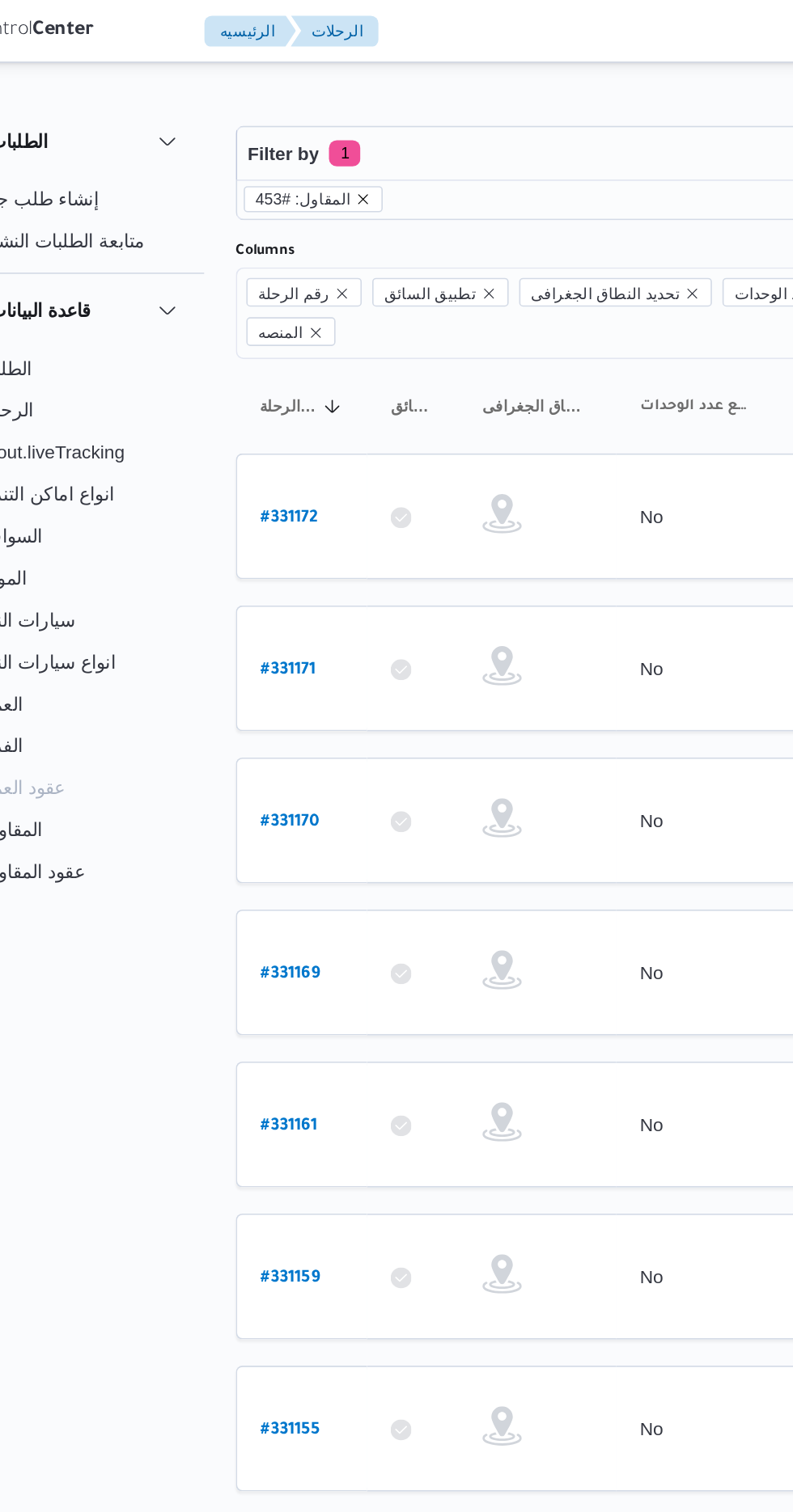
click at [286, 122] on icon "remove selected entity" at bounding box center [289, 122] width 6 height 6
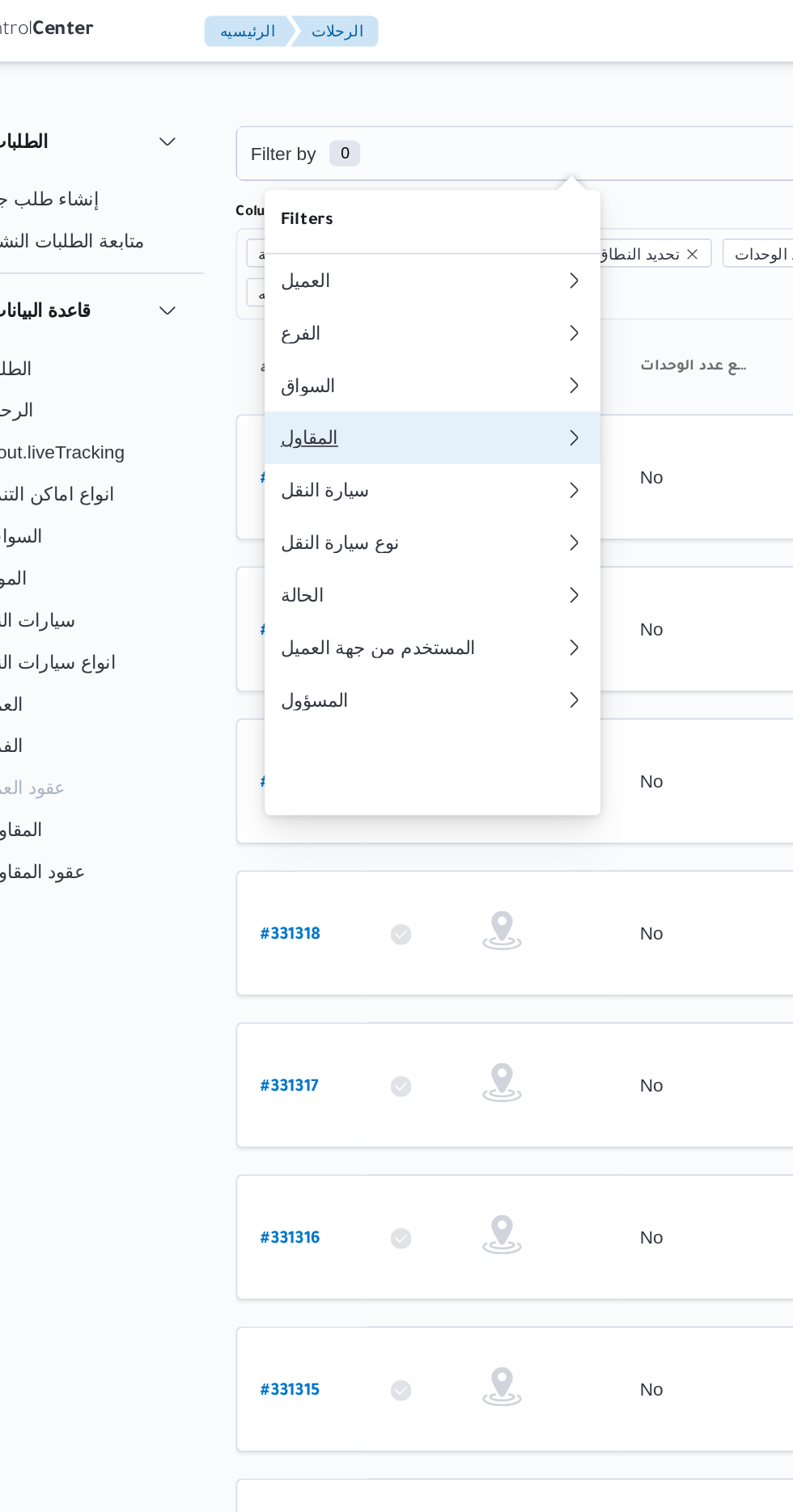
click at [265, 277] on div "المقاول" at bounding box center [321, 270] width 169 height 13
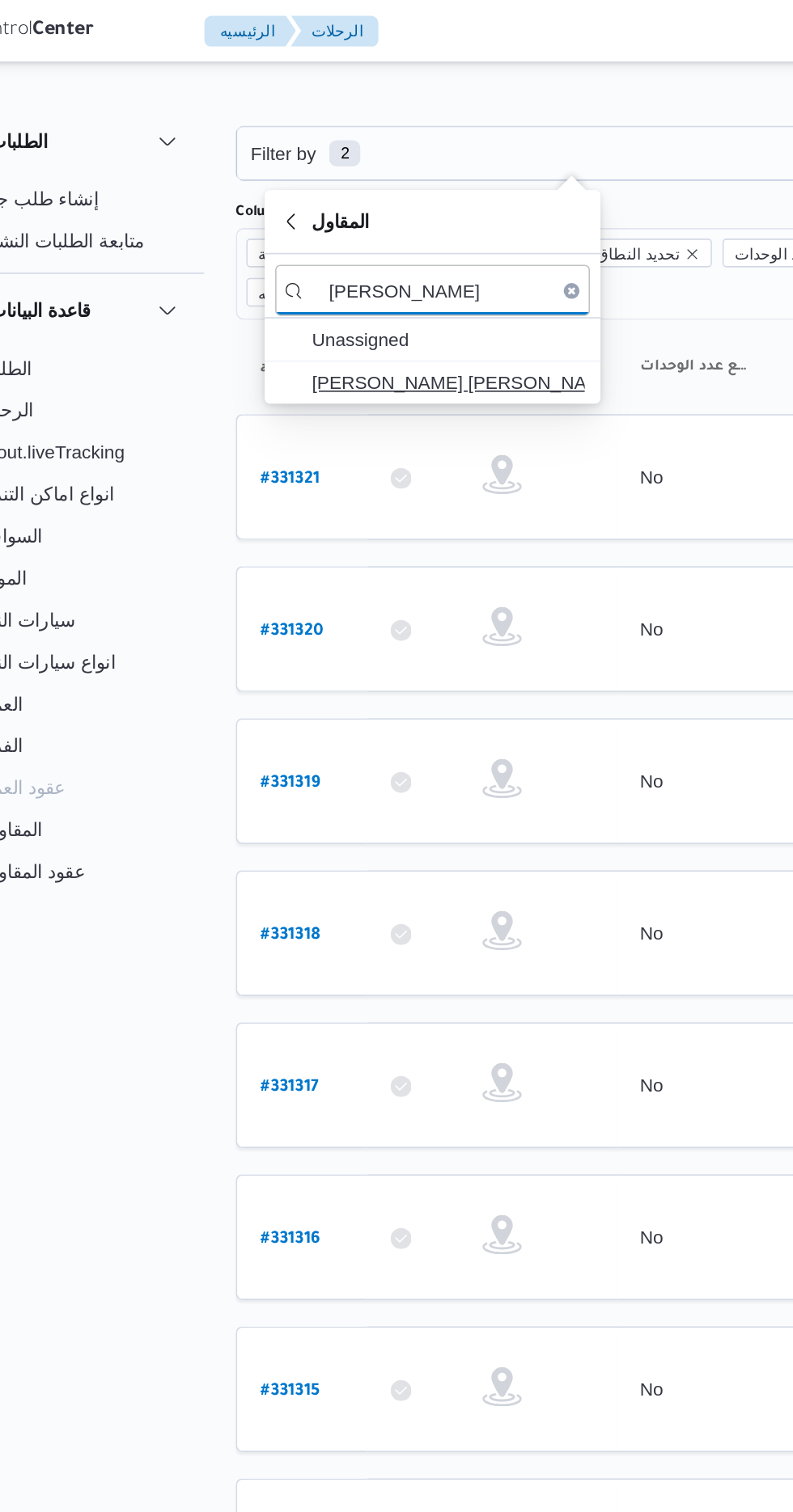
type input "[PERSON_NAME]"
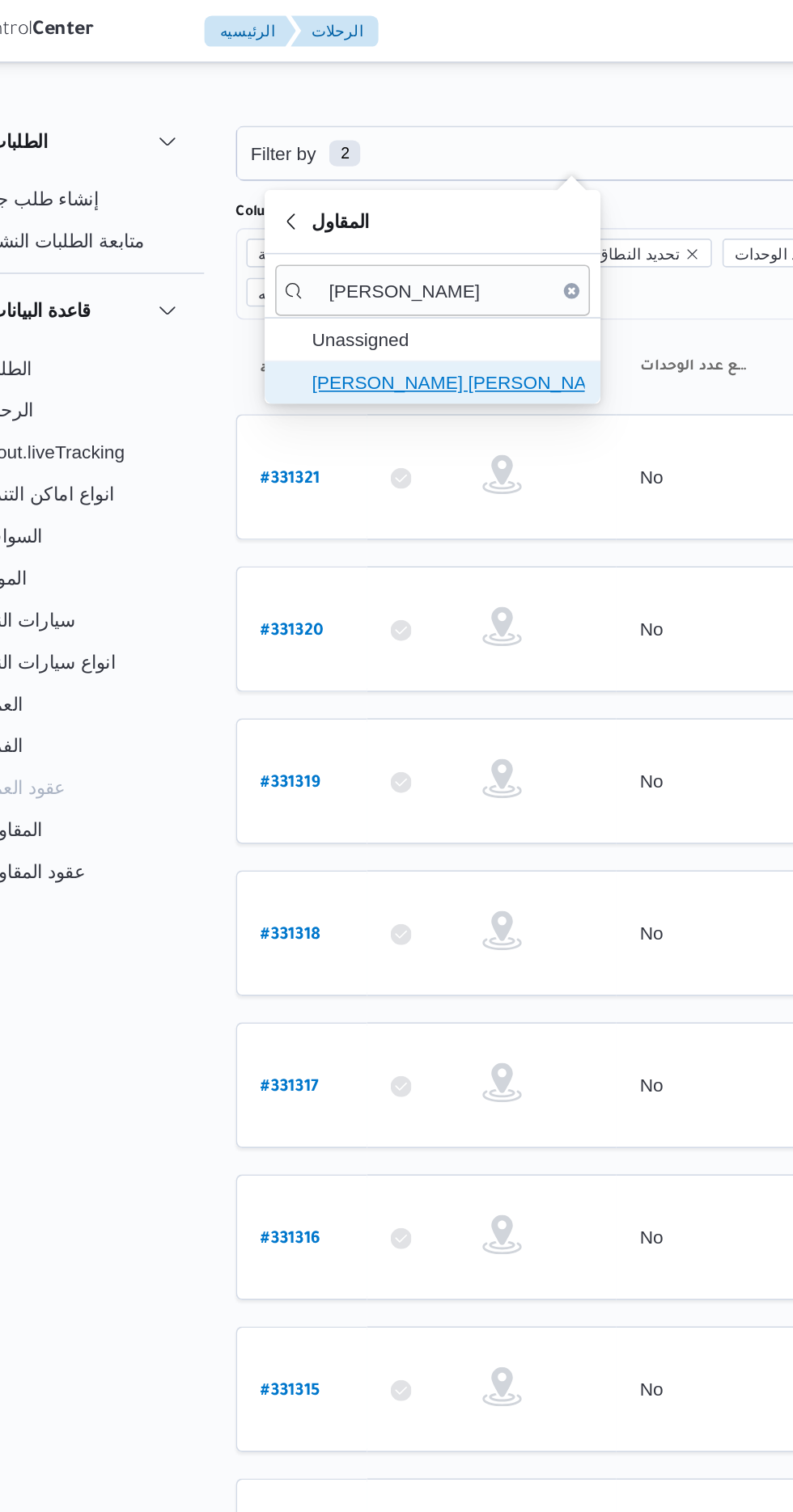
click at [284, 239] on span "[PERSON_NAME] [PERSON_NAME]" at bounding box center [341, 236] width 169 height 19
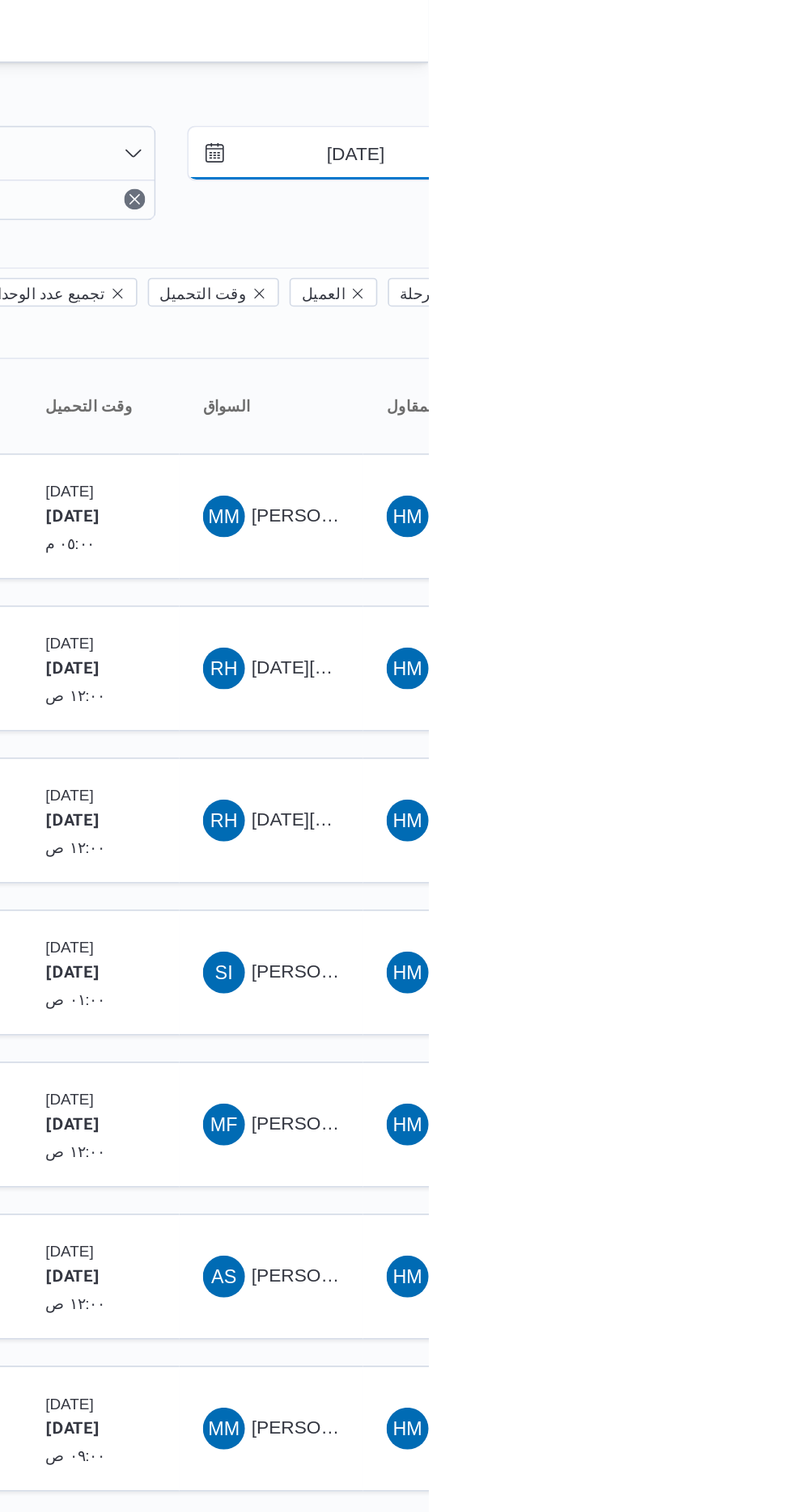
click at [741, 88] on input "[DATE]" at bounding box center [736, 94] width 183 height 32
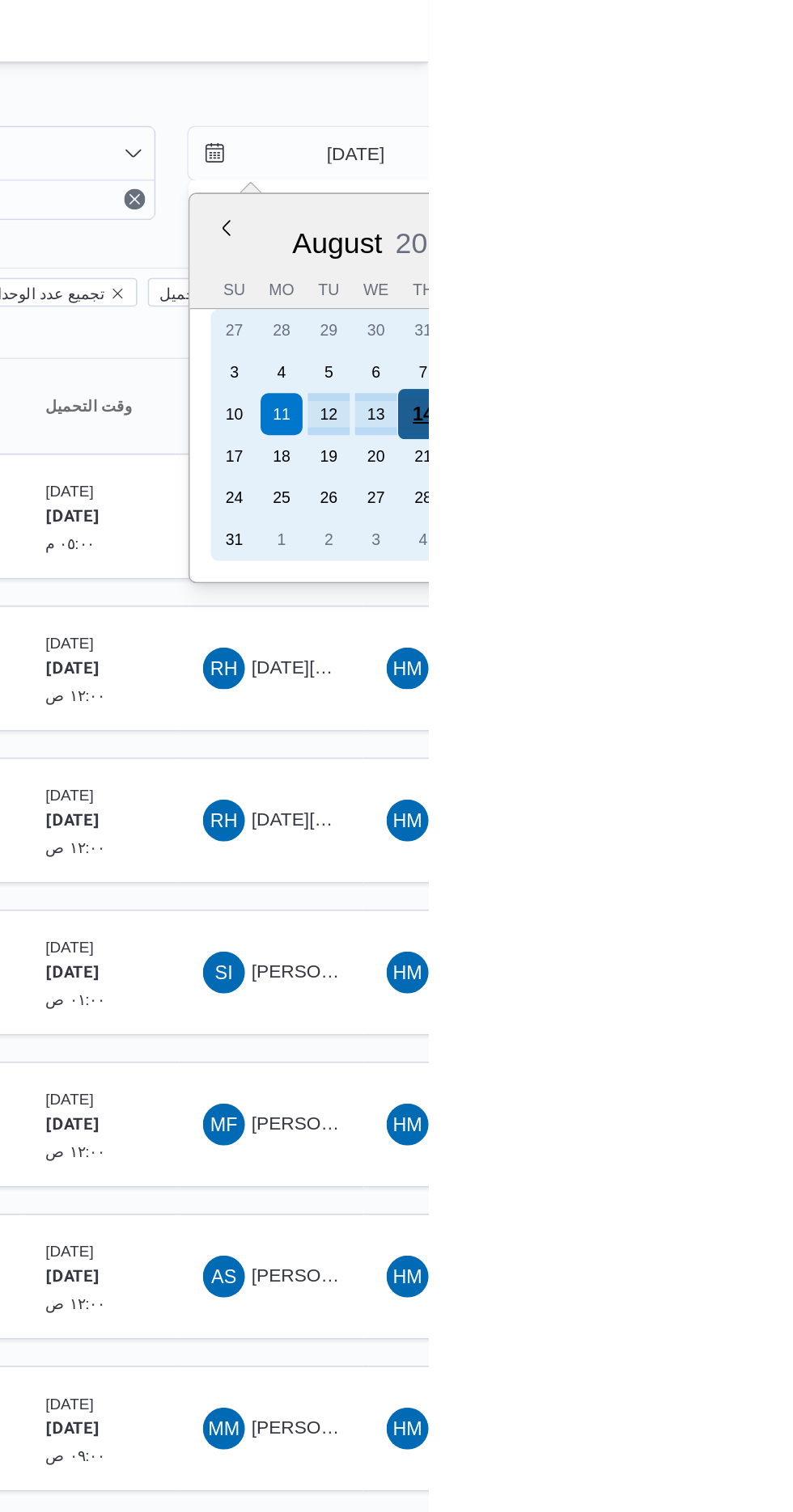
click at [786, 251] on div "14" at bounding box center [789, 255] width 31 height 31
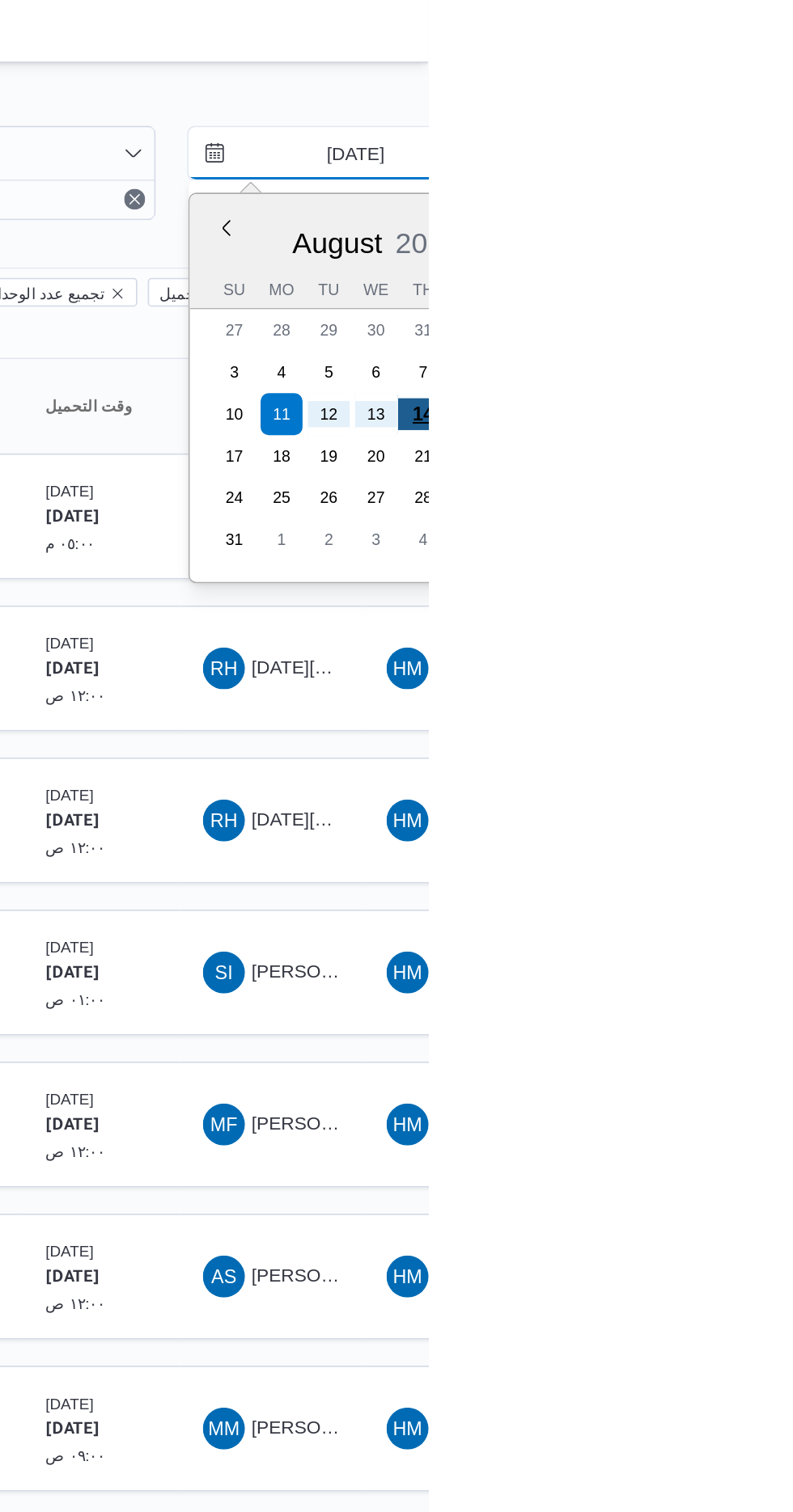
type input "[DATE]"
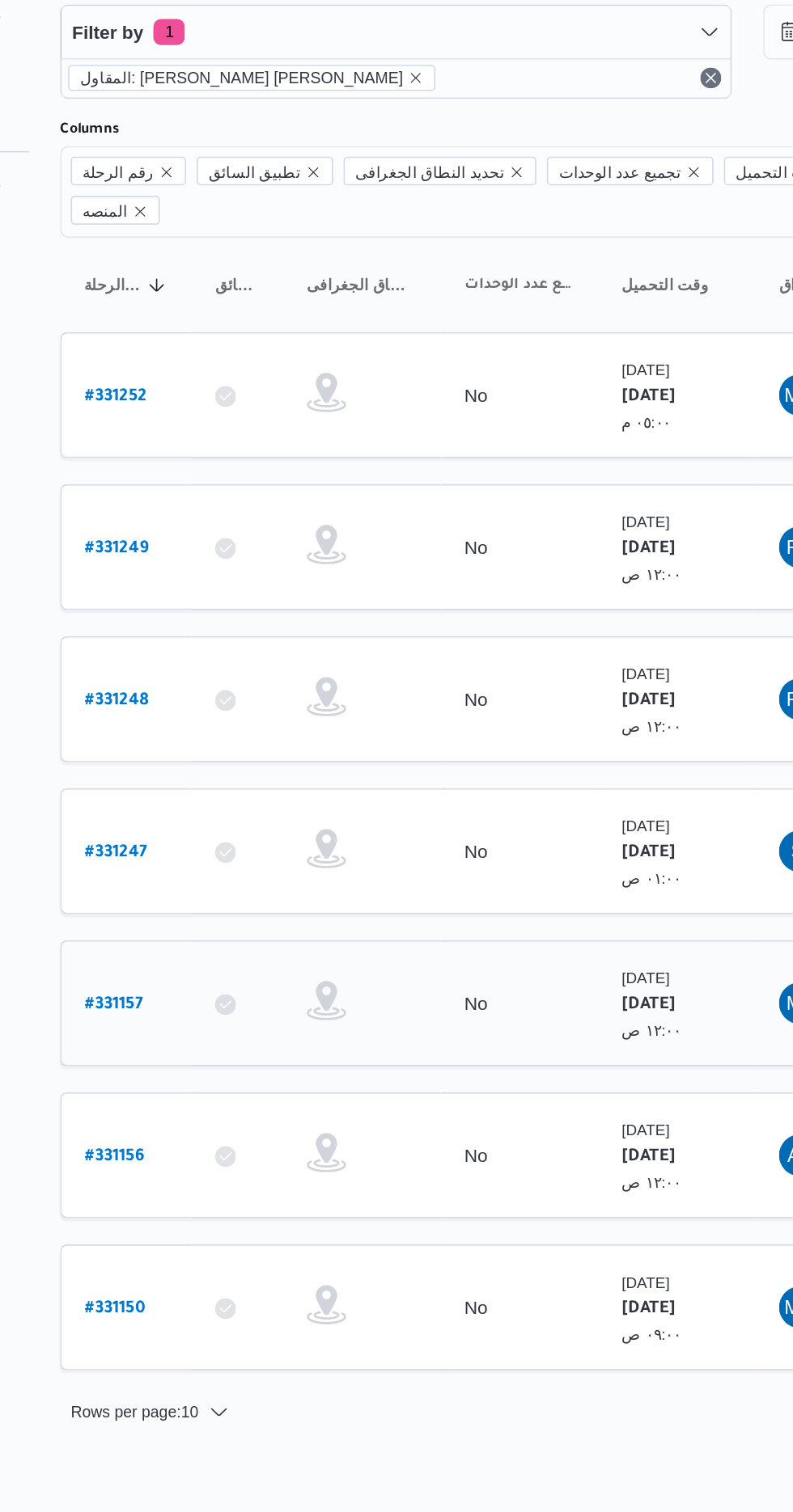
click at [237, 690] on b "# 331157" at bounding box center [243, 695] width 36 height 11
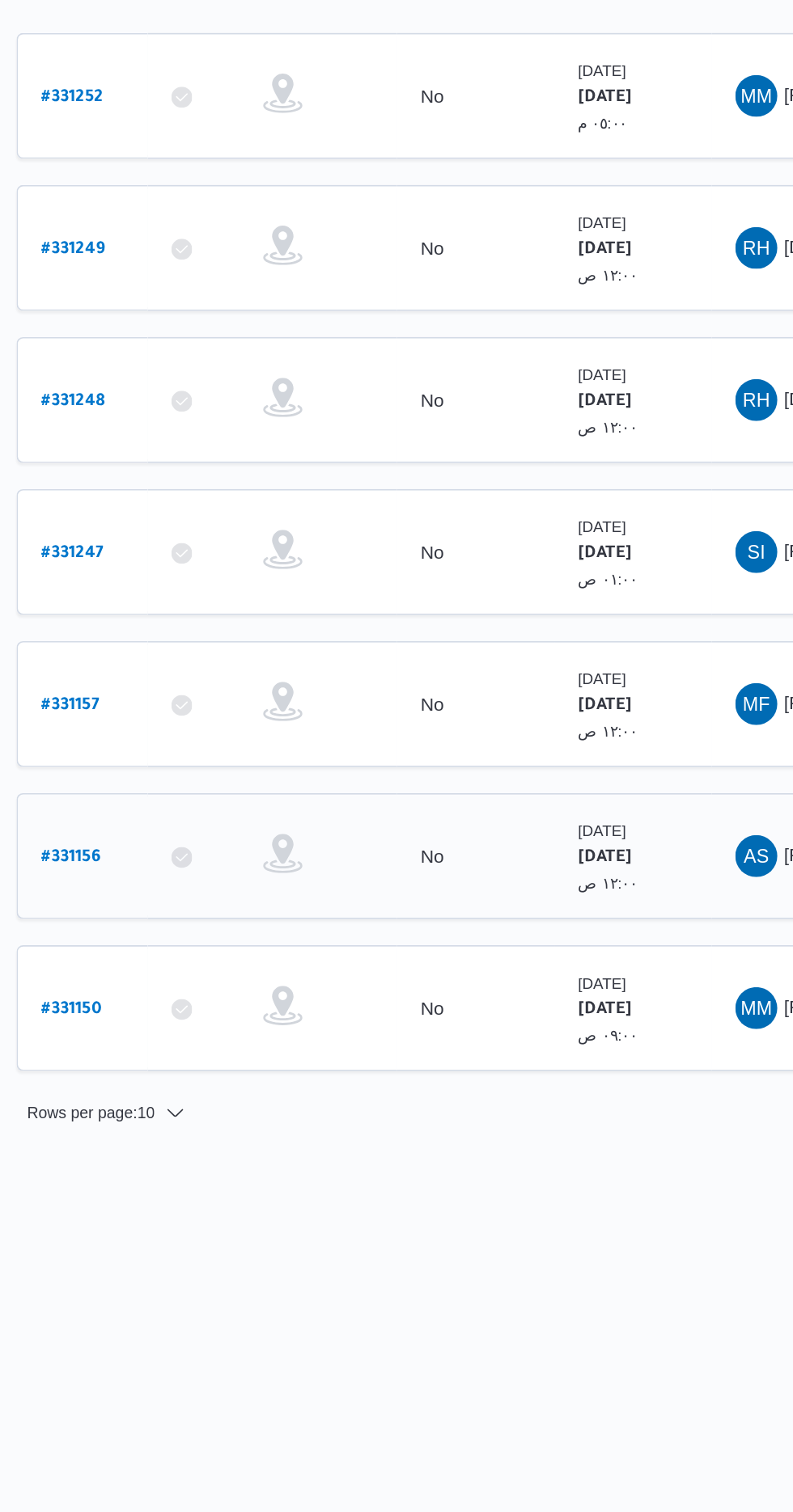
click at [242, 783] on b "# 331156" at bounding box center [244, 788] width 37 height 11
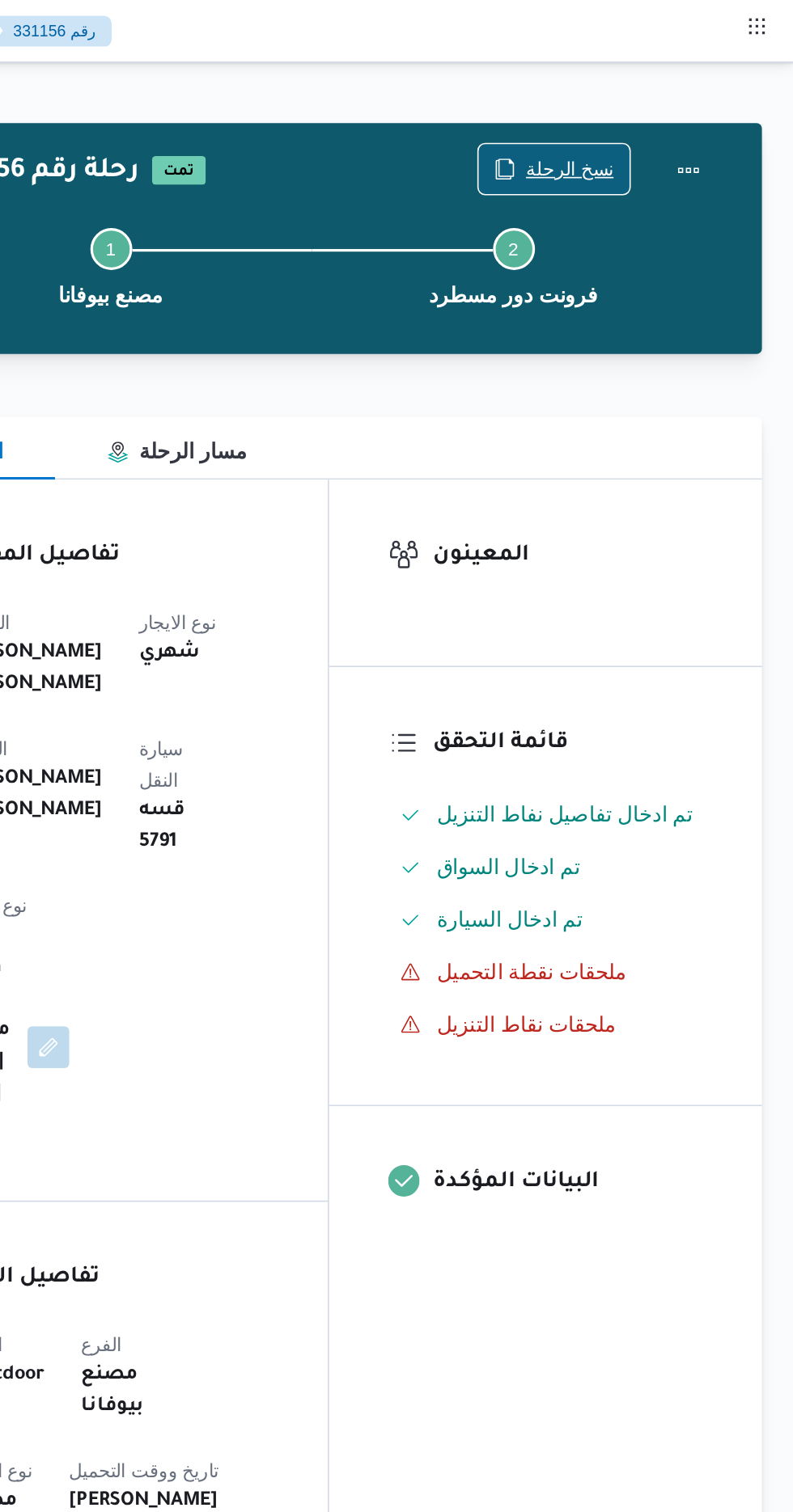
click at [638, 93] on span "نسخ الرحلة" at bounding box center [645, 104] width 93 height 31
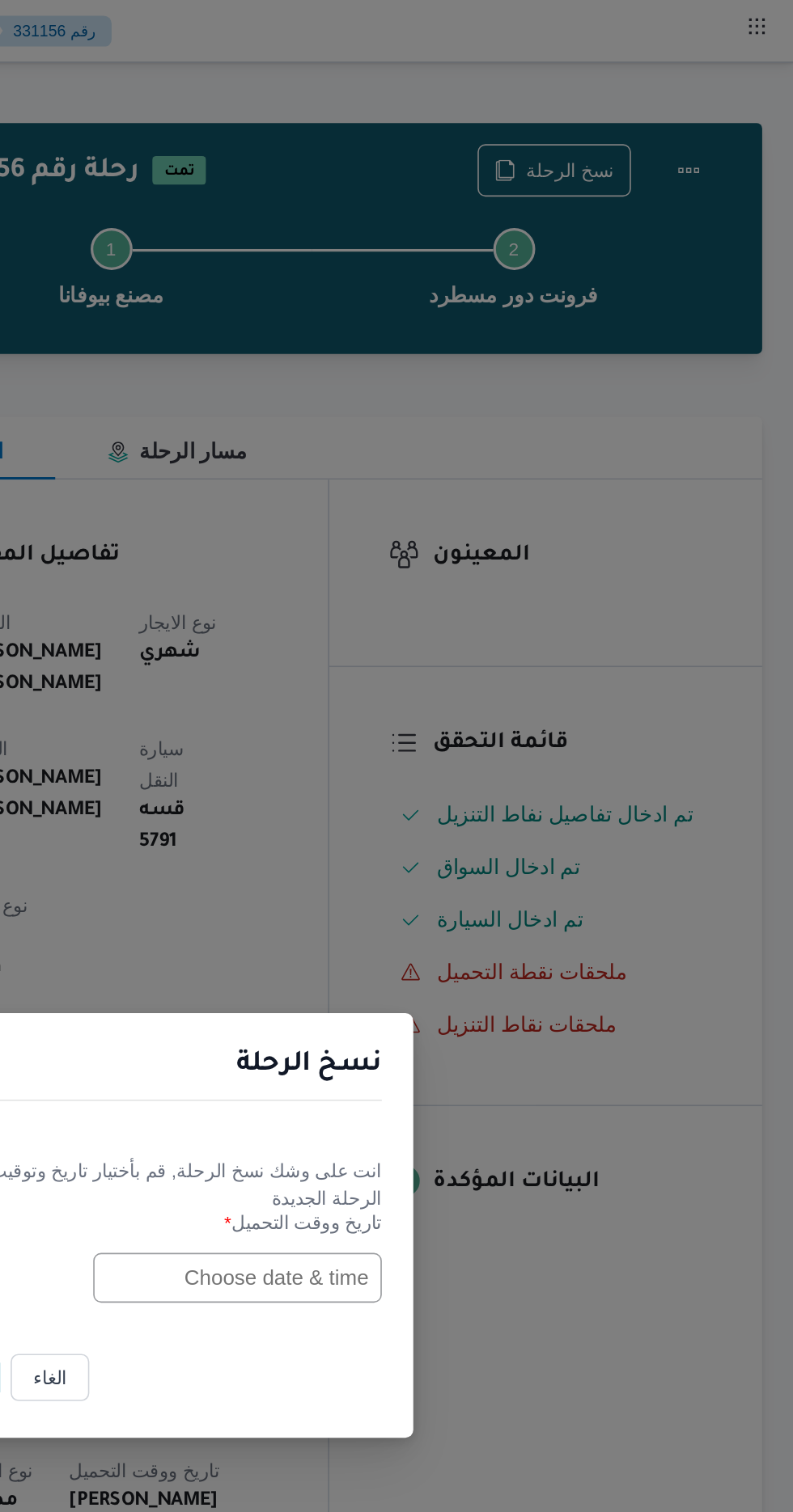
click at [427, 782] on input "text" at bounding box center [450, 787] width 178 height 31
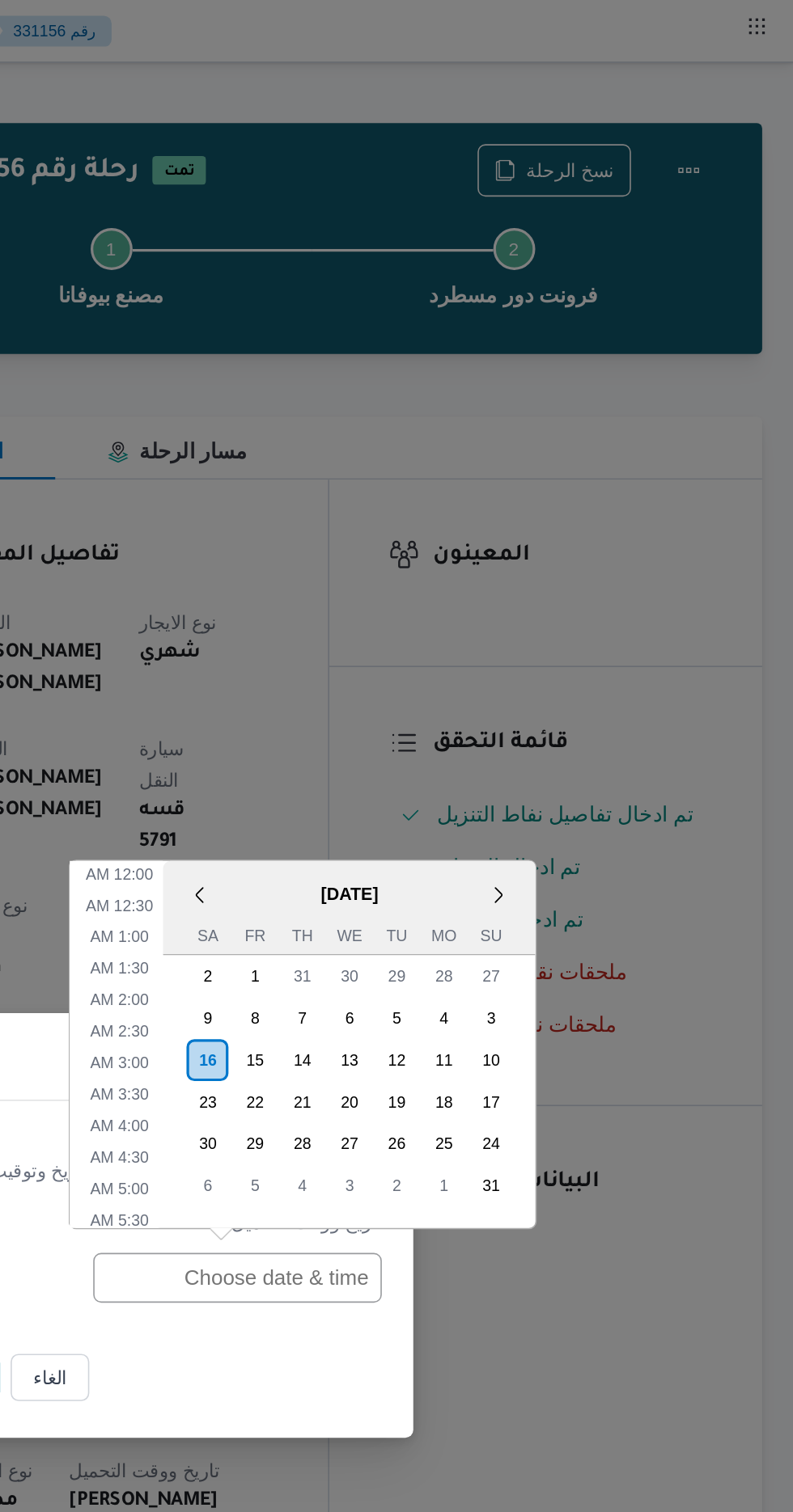
scroll to position [438, 0]
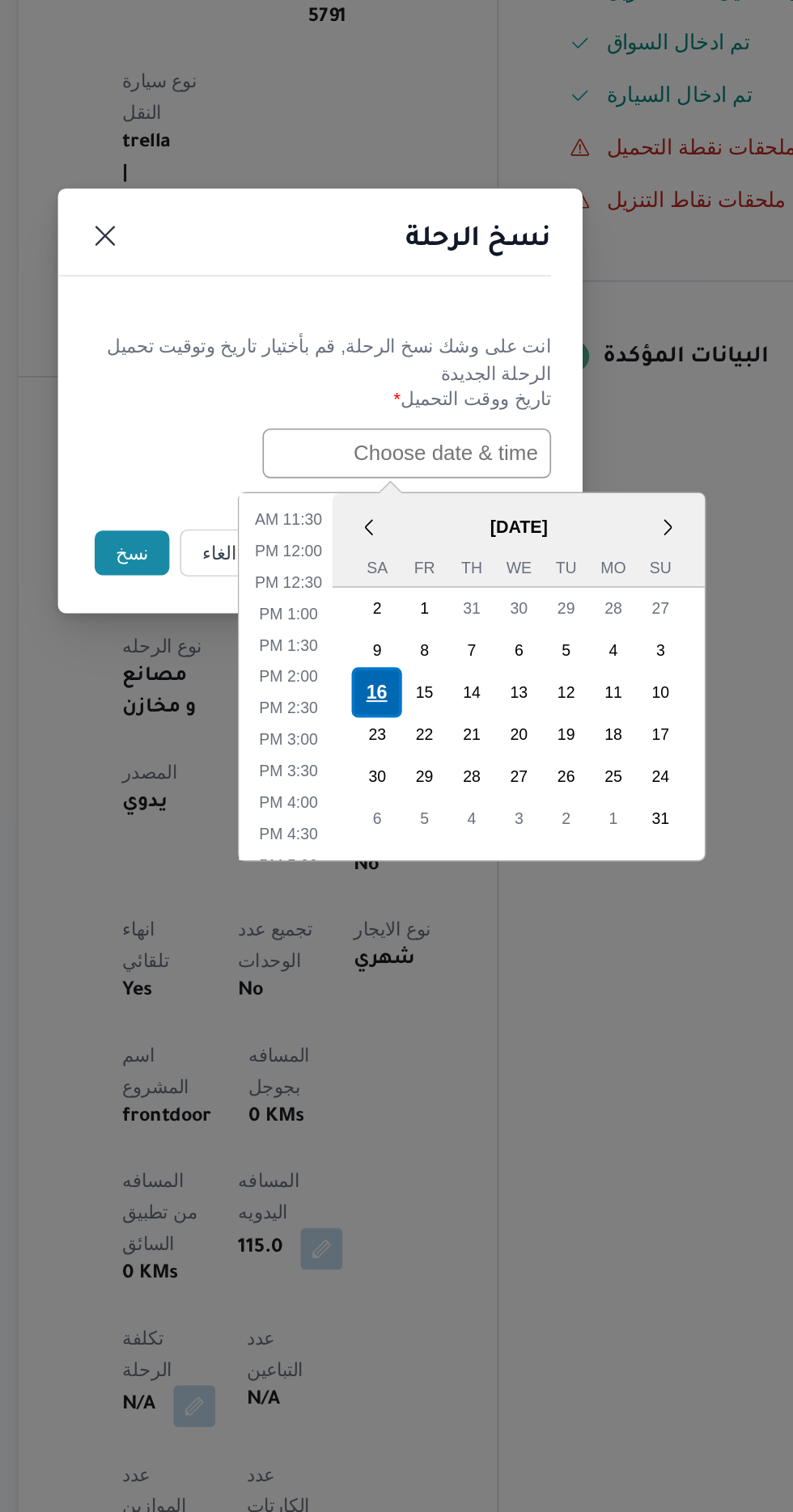
click at [431, 931] on div "16" at bounding box center [431, 935] width 31 height 31
type input "[DATE] 12:00AM"
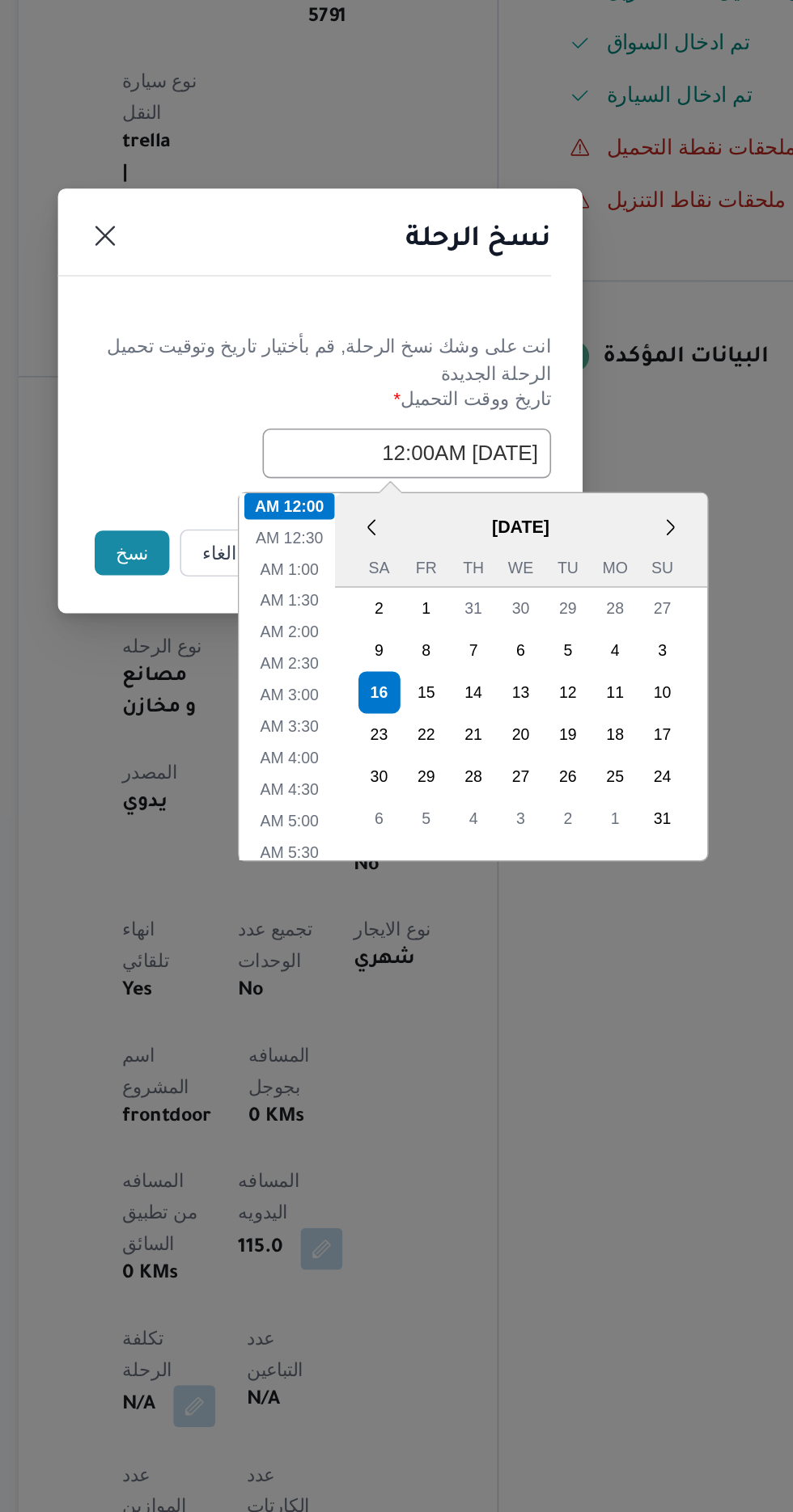
click at [263, 844] on button "نسخ" at bounding box center [280, 849] width 46 height 27
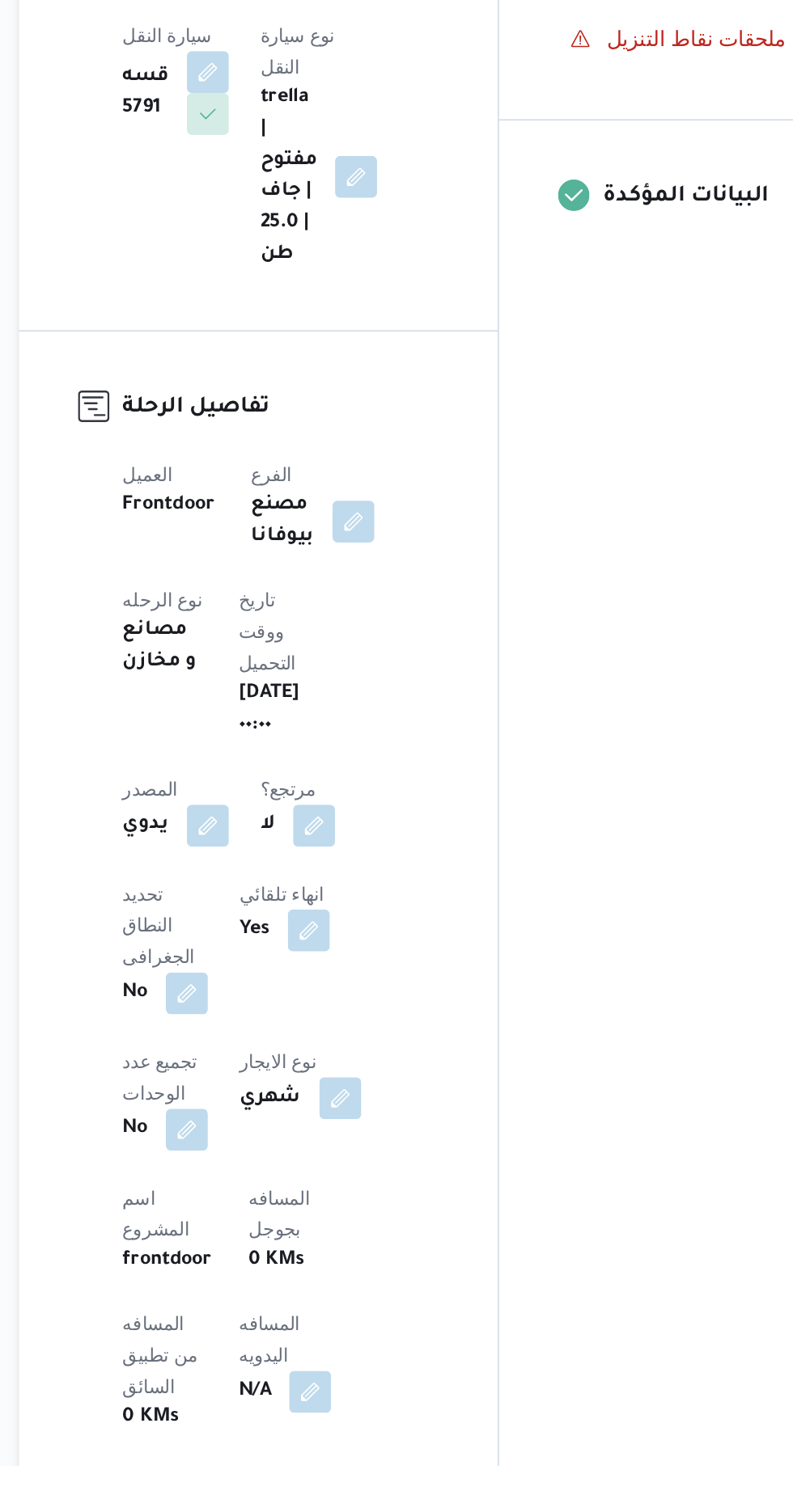
scroll to position [323, 0]
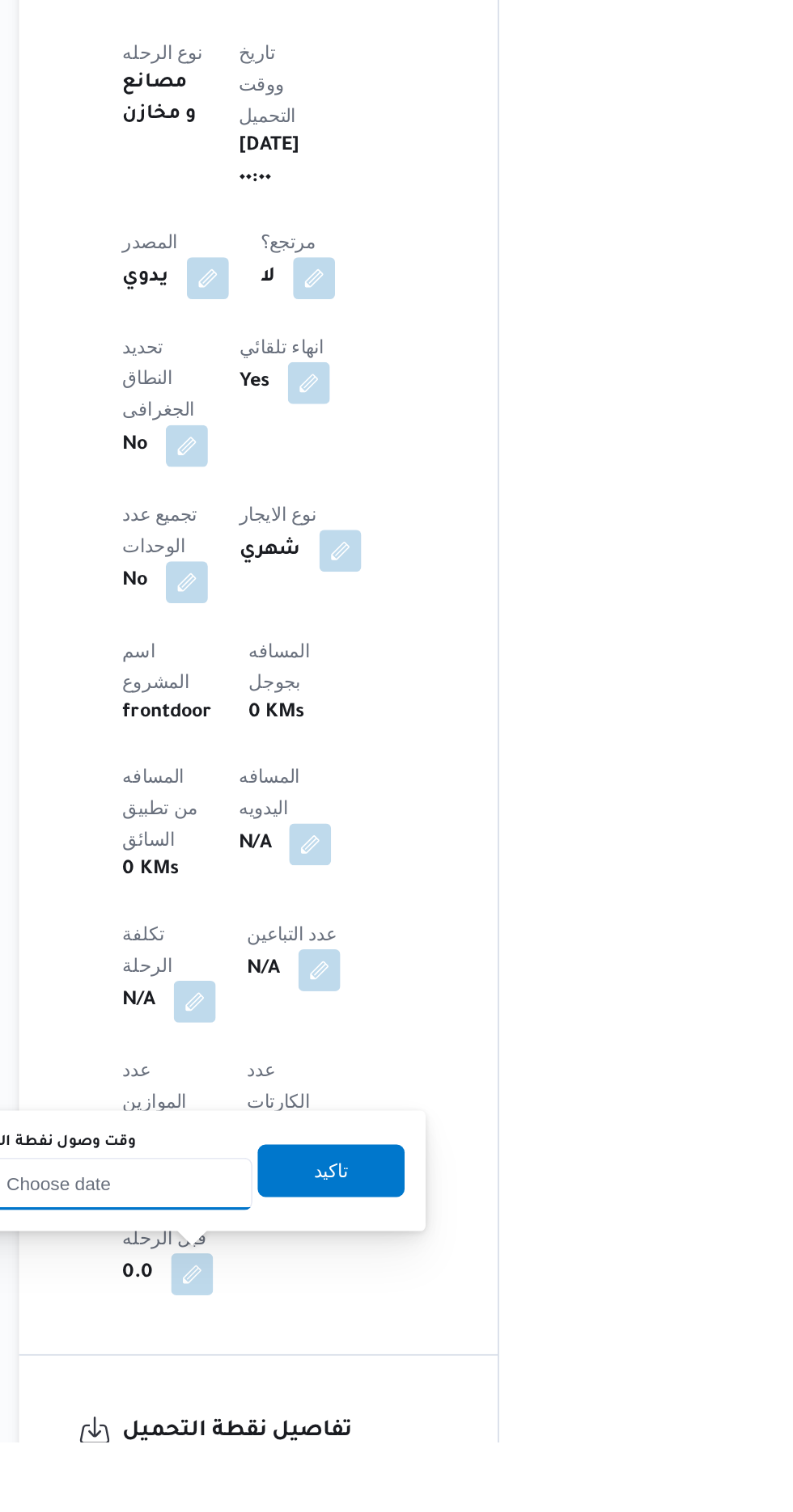
click at [268, 1350] on input "وقت وصول نفطة التحميل" at bounding box center [262, 1352] width 183 height 32
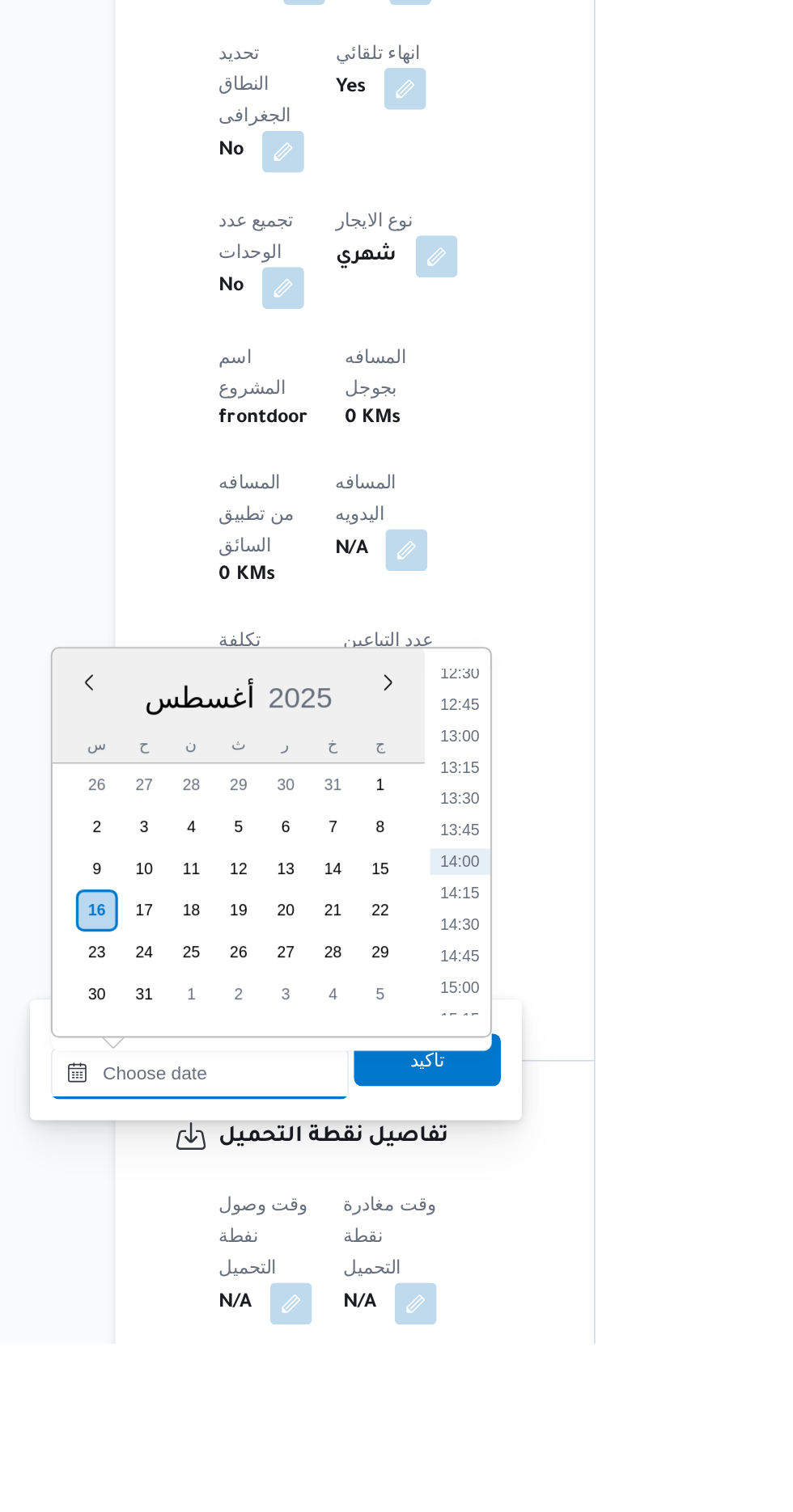
scroll to position [443, 0]
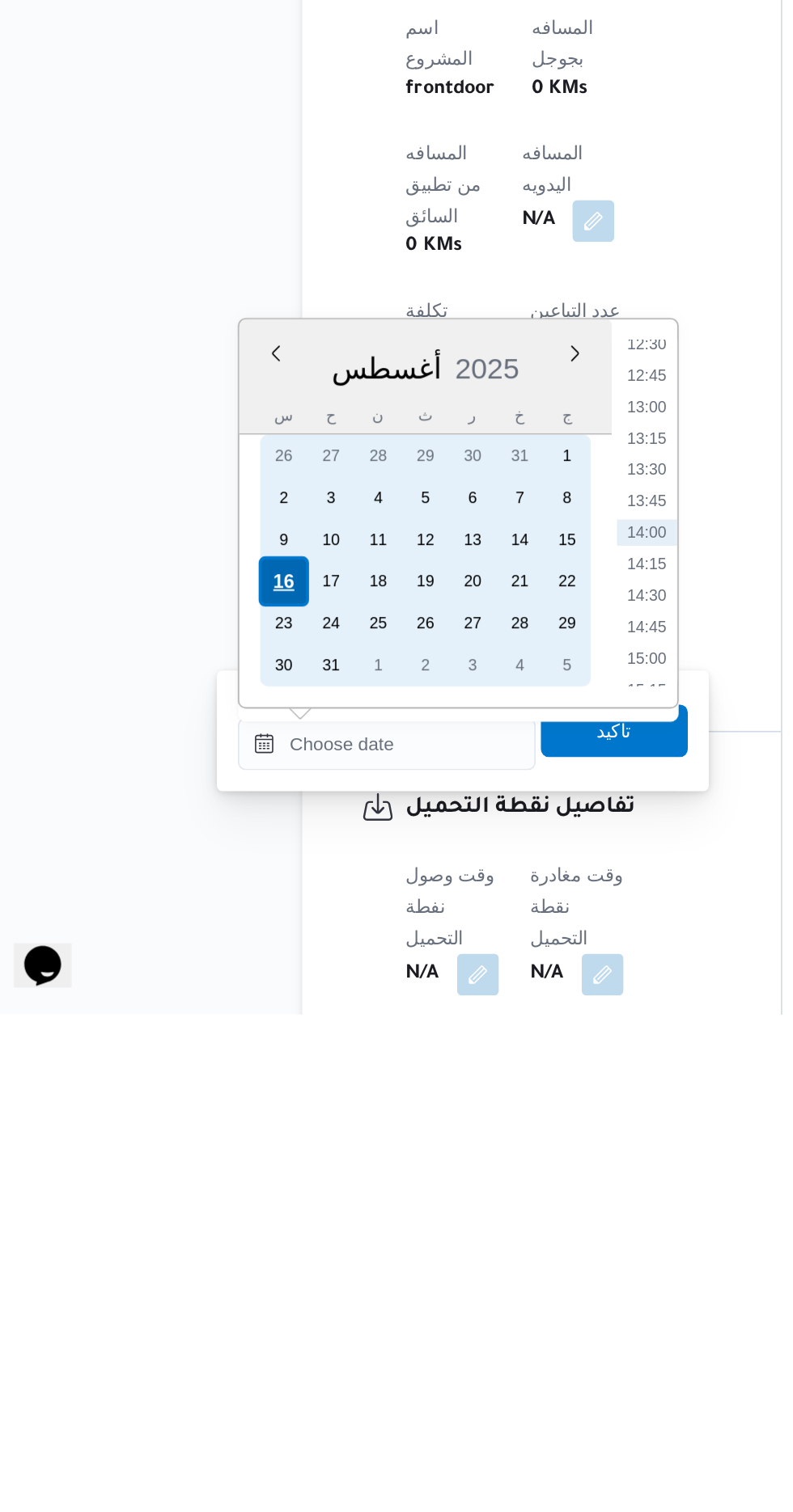
click at [197, 1241] on div "16" at bounding box center [197, 1245] width 31 height 31
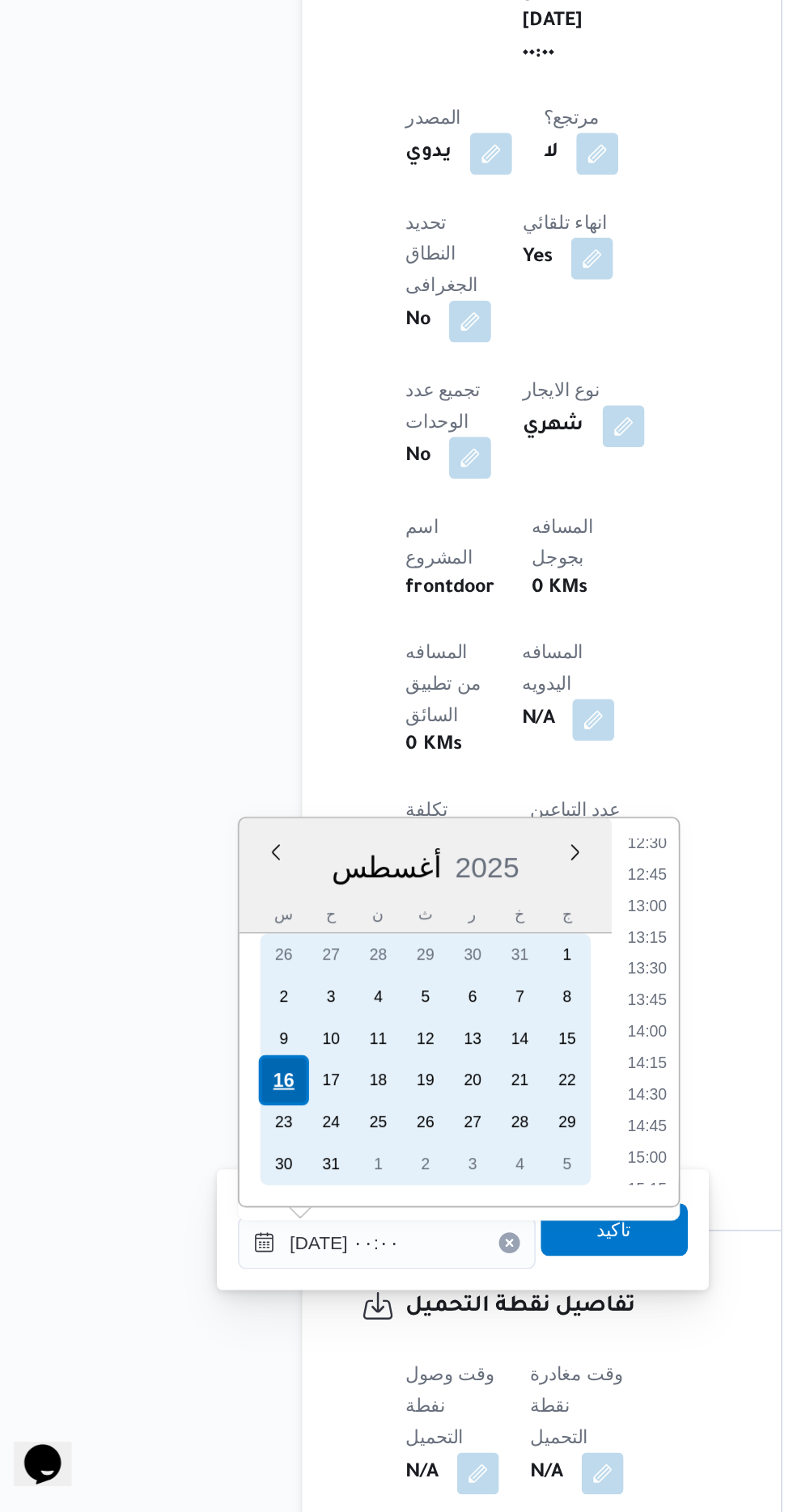
scroll to position [0, 0]
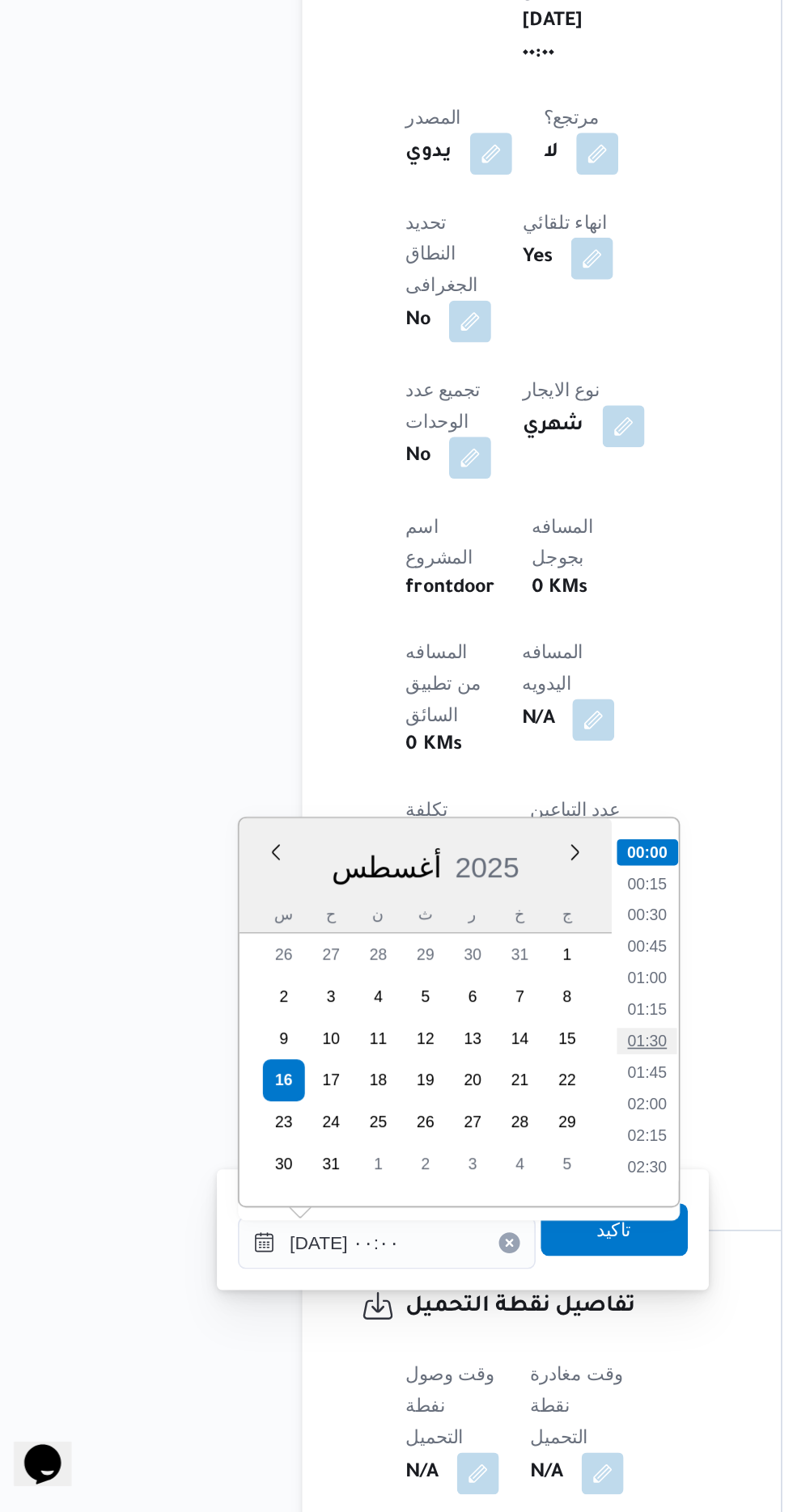
click at [422, 1215] on li "01:30" at bounding box center [423, 1220] width 38 height 17
type input "[DATE] ٠١:٣٠"
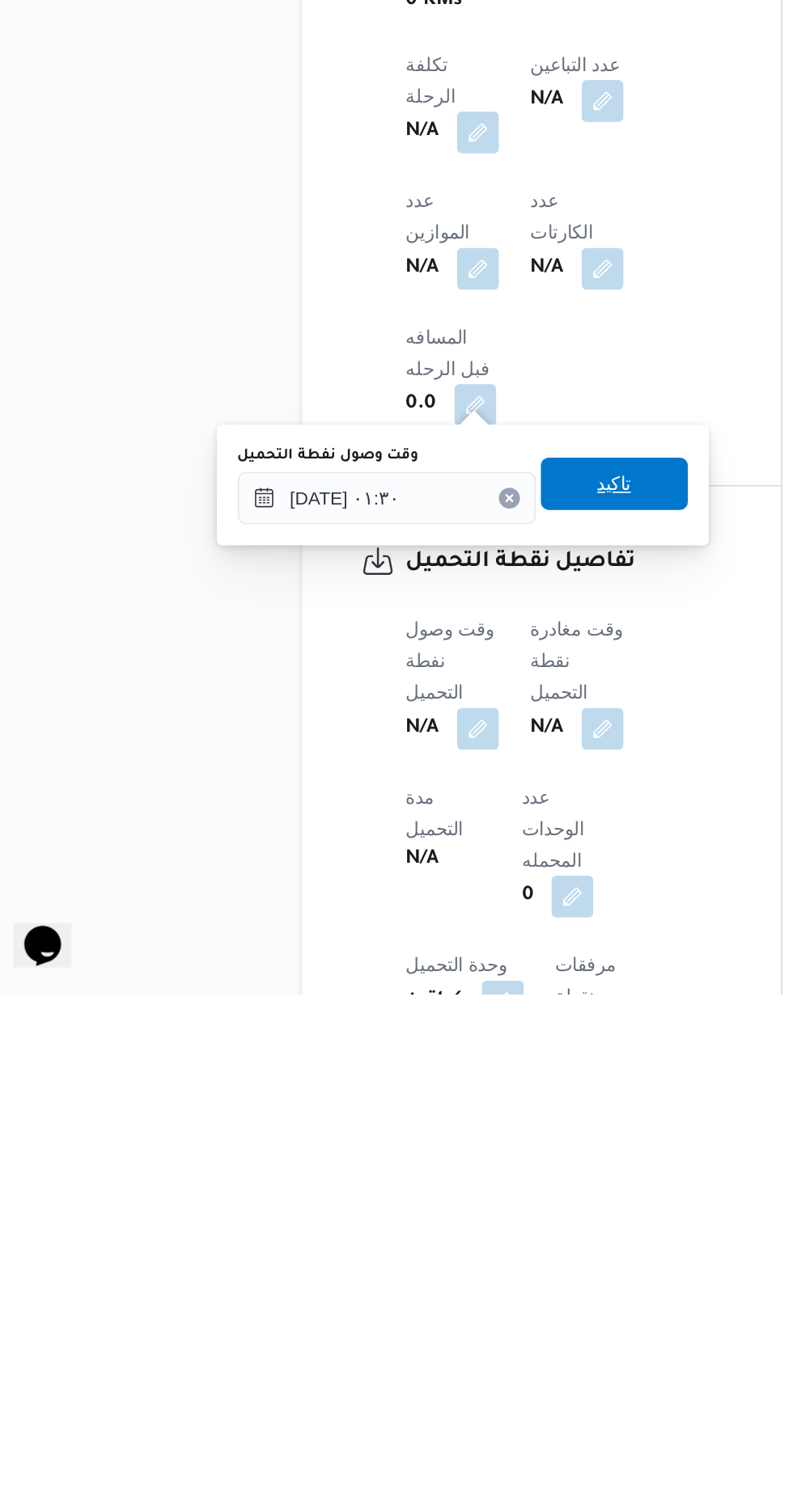
click at [413, 1192] on span "تاكيد" at bounding box center [403, 1197] width 21 height 19
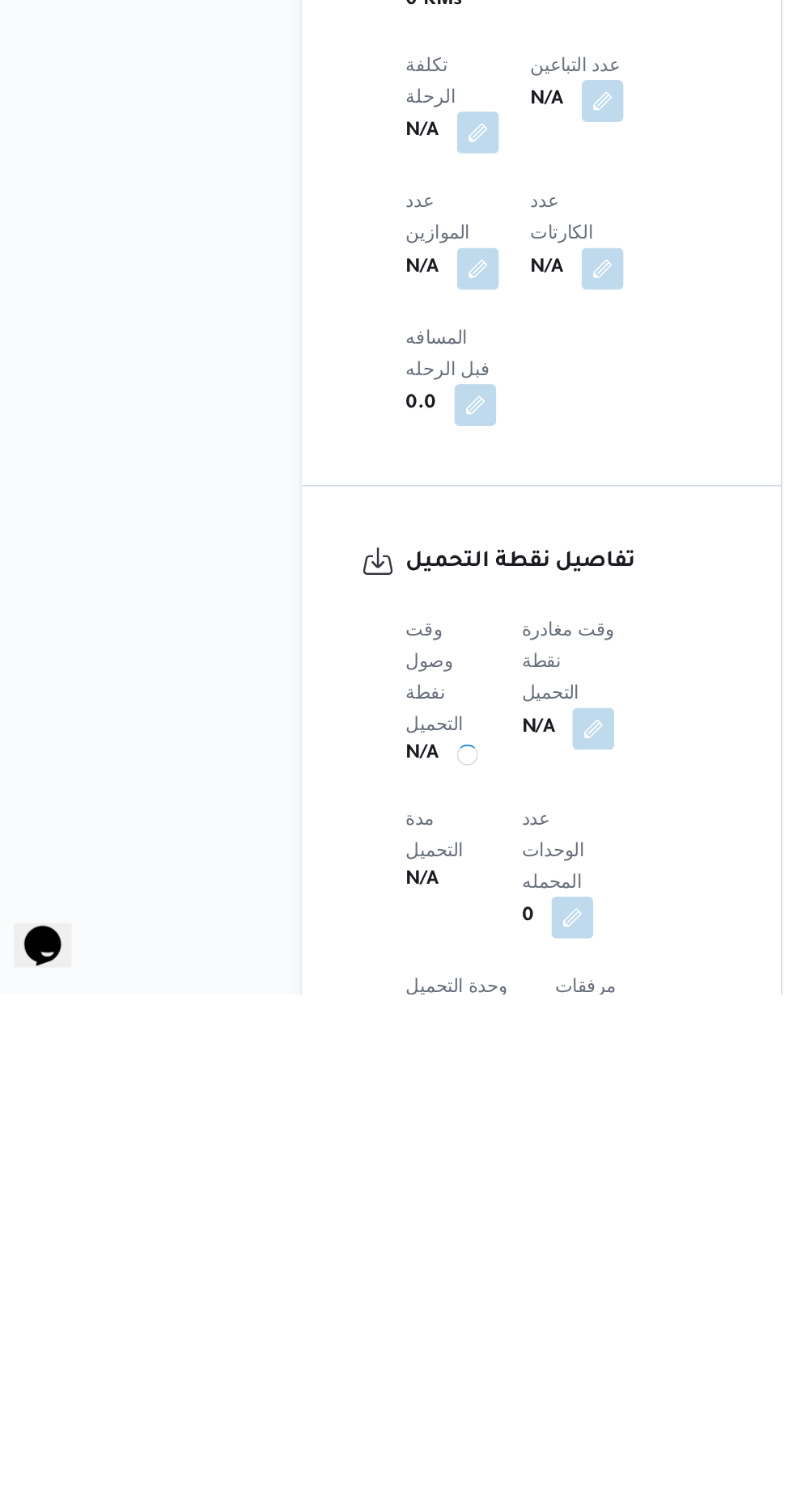
scroll to position [583, 0]
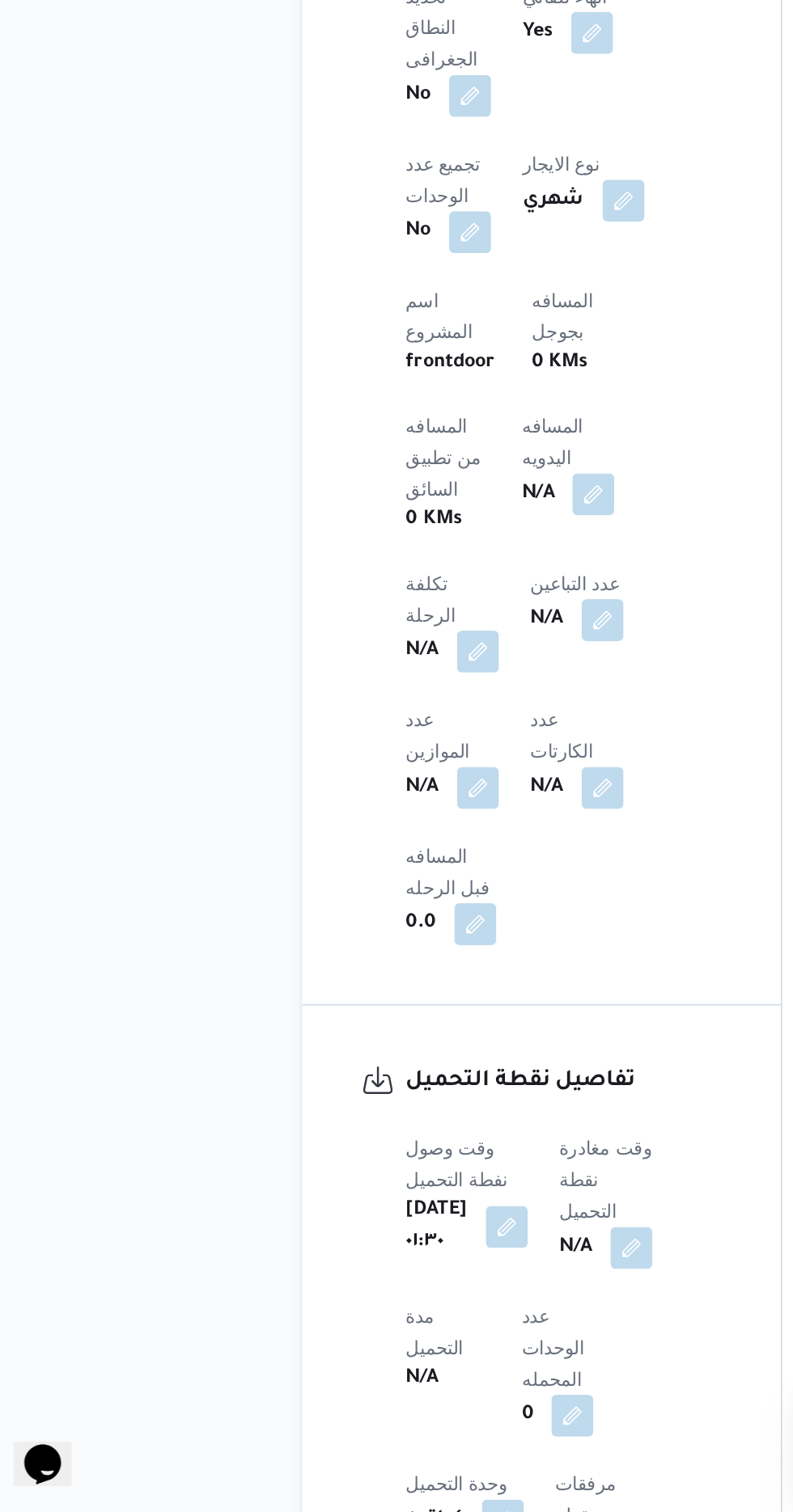
click at [389, 1339] on b "N/A" at bounding box center [378, 1349] width 20 height 19
click at [426, 1335] on button "button" at bounding box center [413, 1348] width 26 height 26
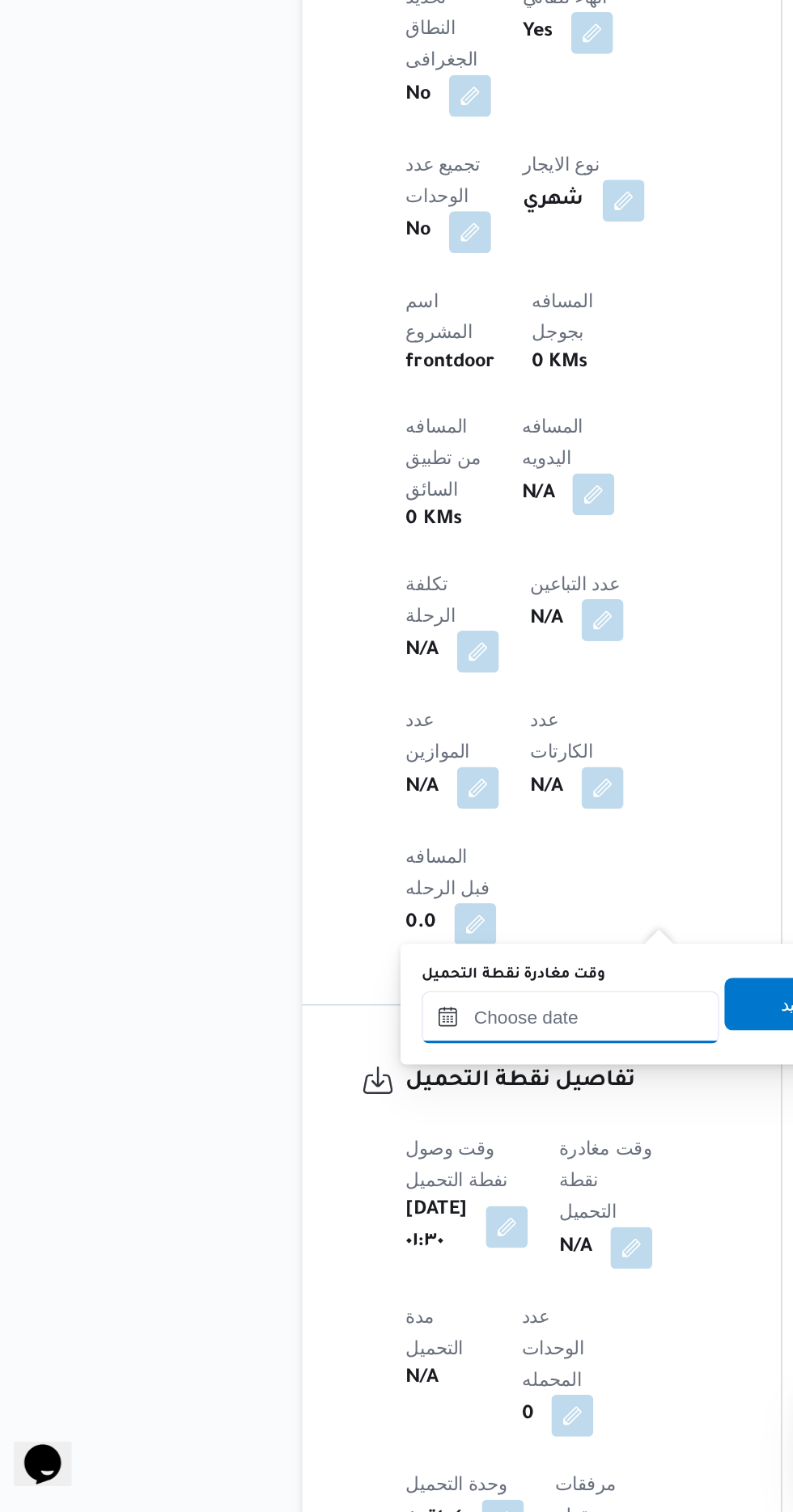
click at [382, 1200] on input "وقت مغادرة نقطة التحميل" at bounding box center [376, 1206] width 183 height 32
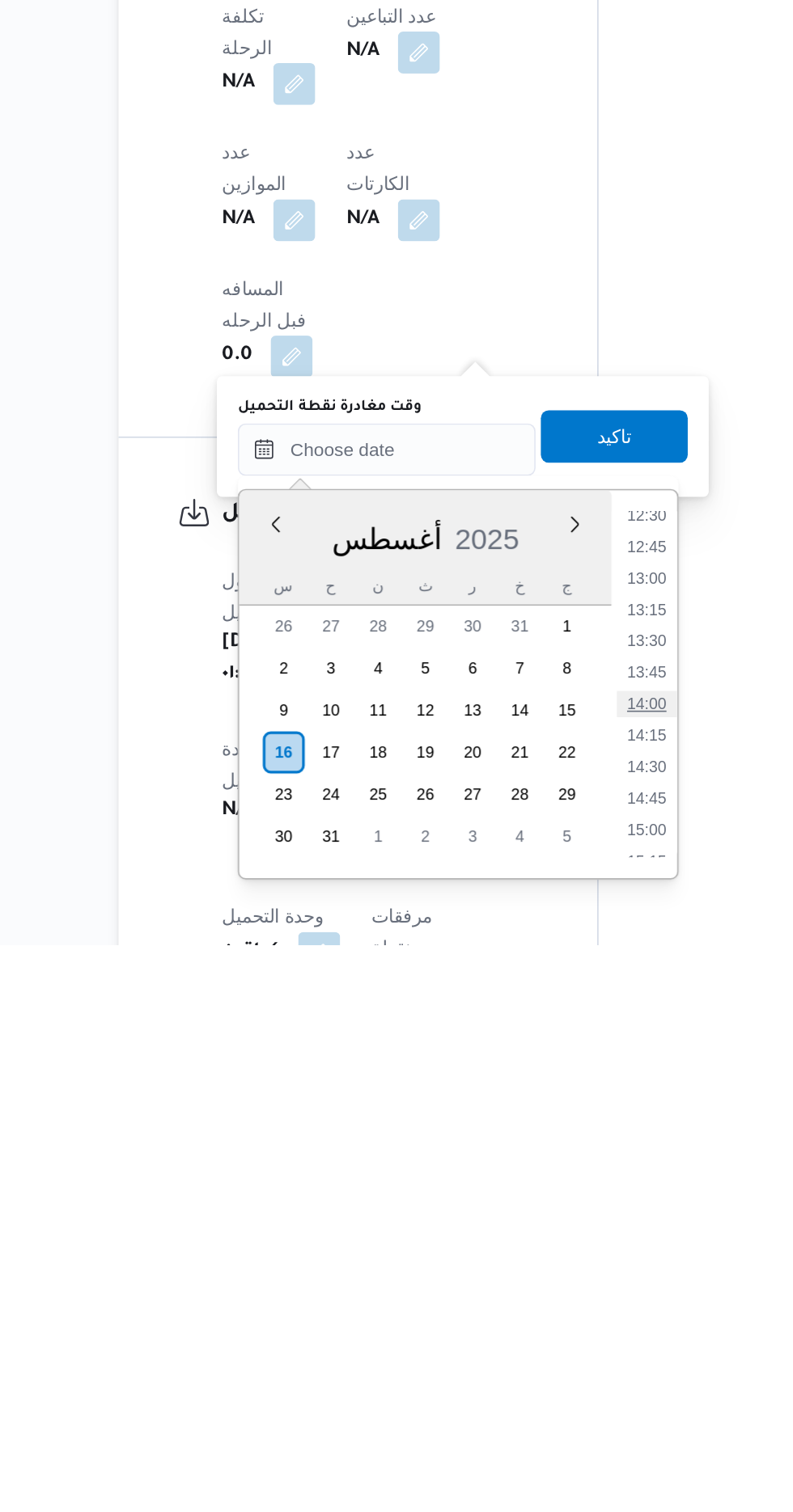
click at [534, 1358] on li "14:00" at bounding box center [536, 1363] width 38 height 17
type input "[DATE] ١٤:٠٠"
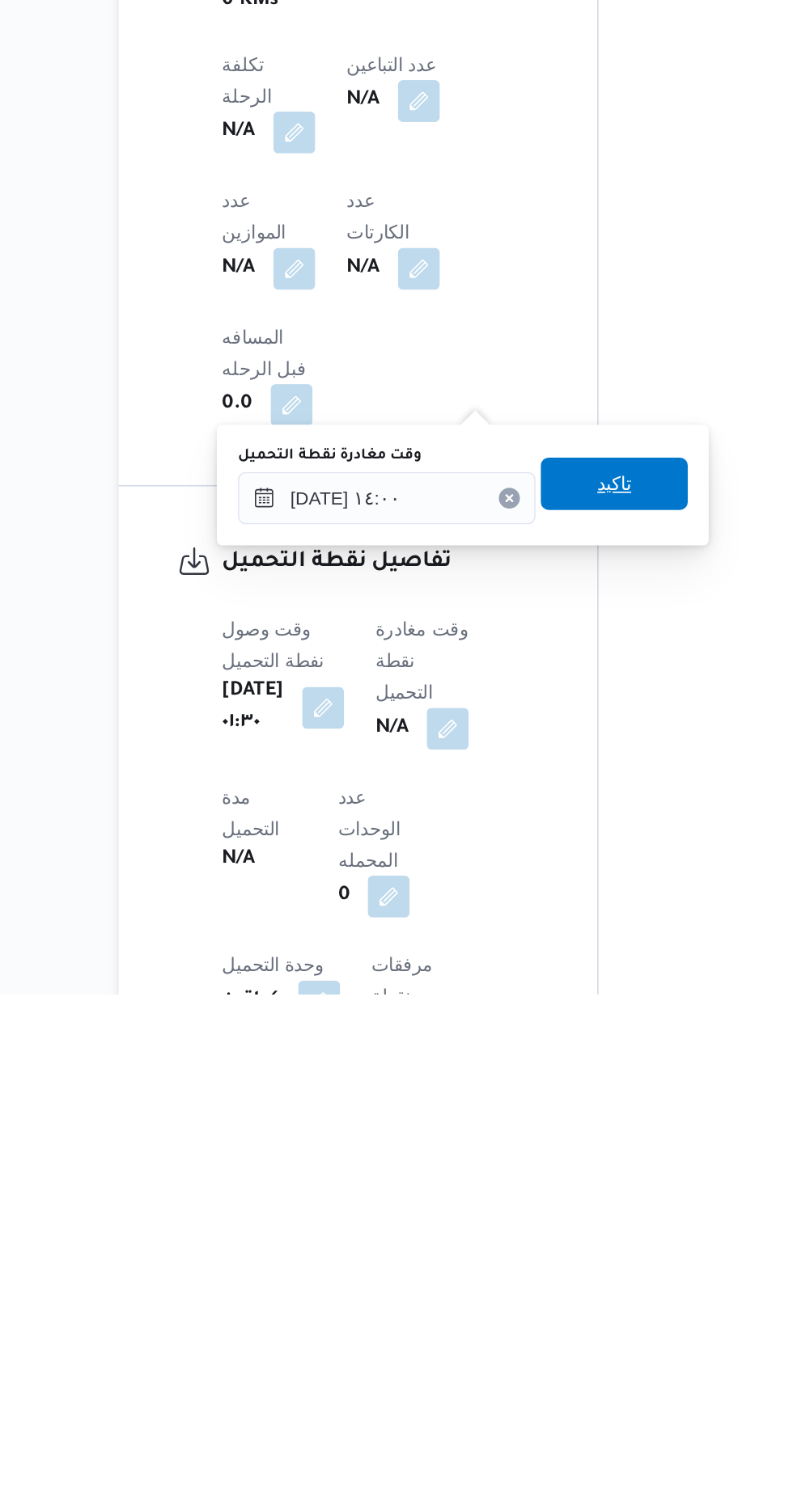
click at [527, 1197] on span "تاكيد" at bounding box center [516, 1197] width 21 height 19
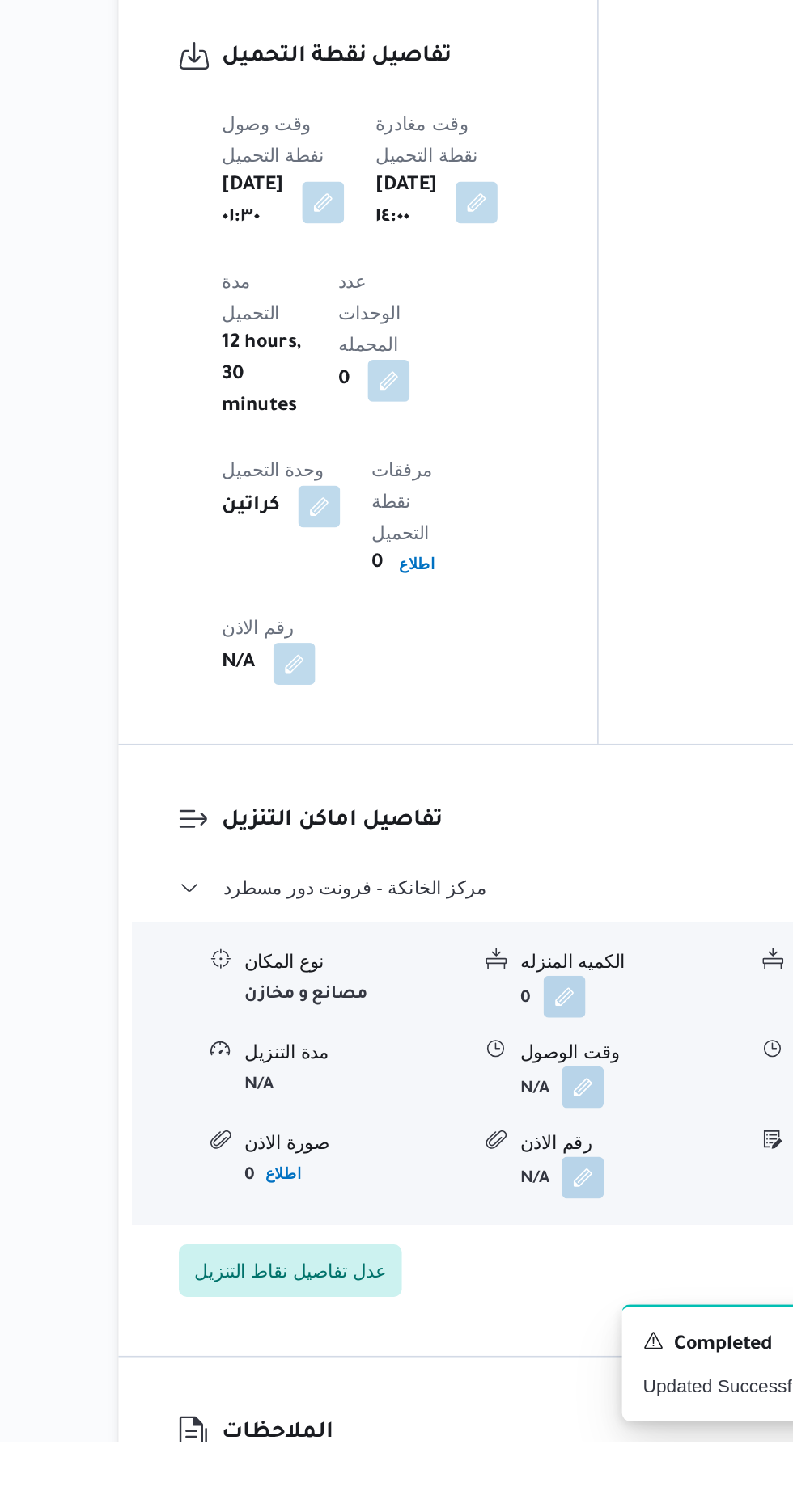
scroll to position [1177, 0]
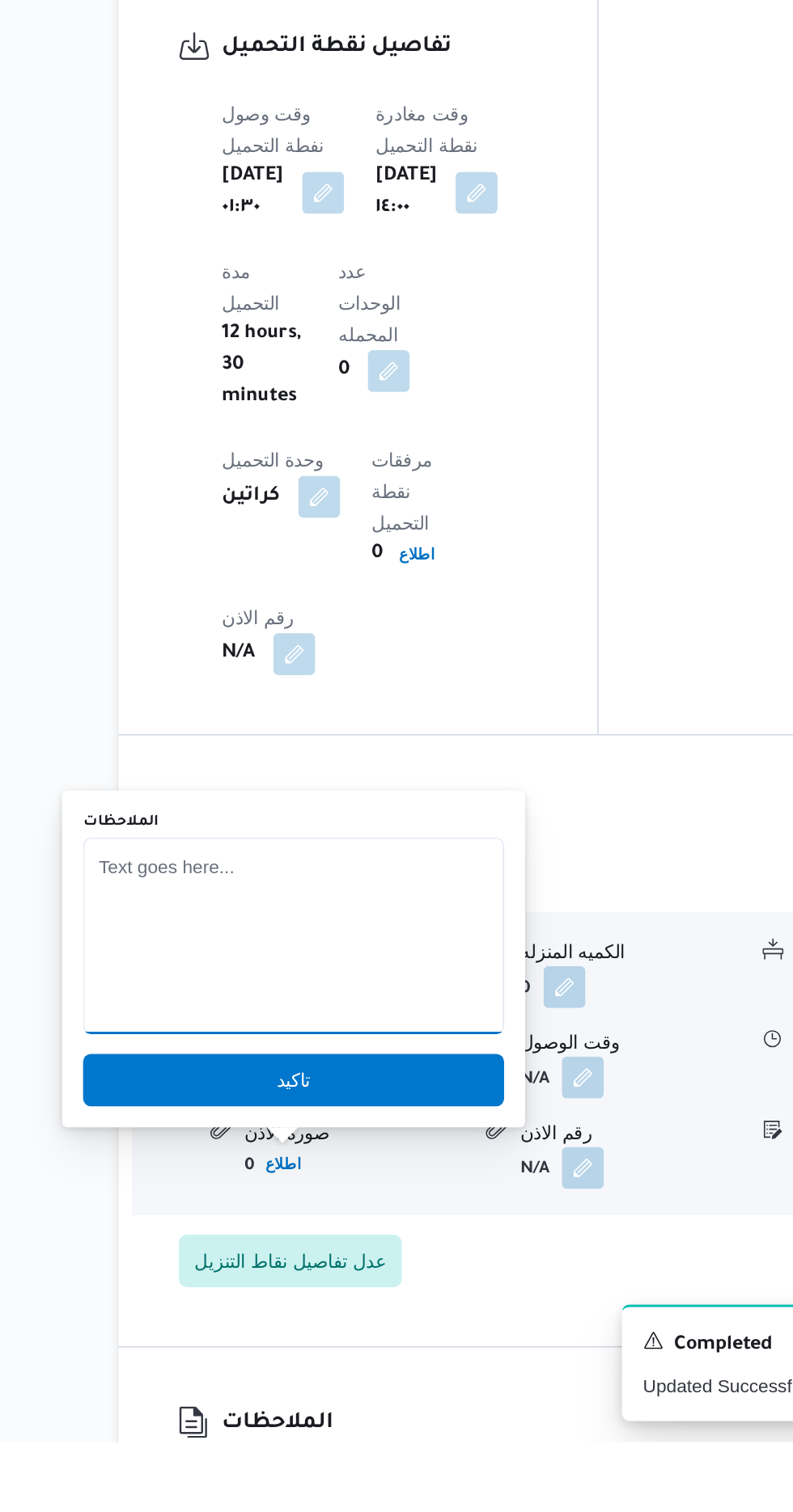
click at [369, 1195] on textarea "الملاحظات" at bounding box center [318, 1199] width 259 height 121
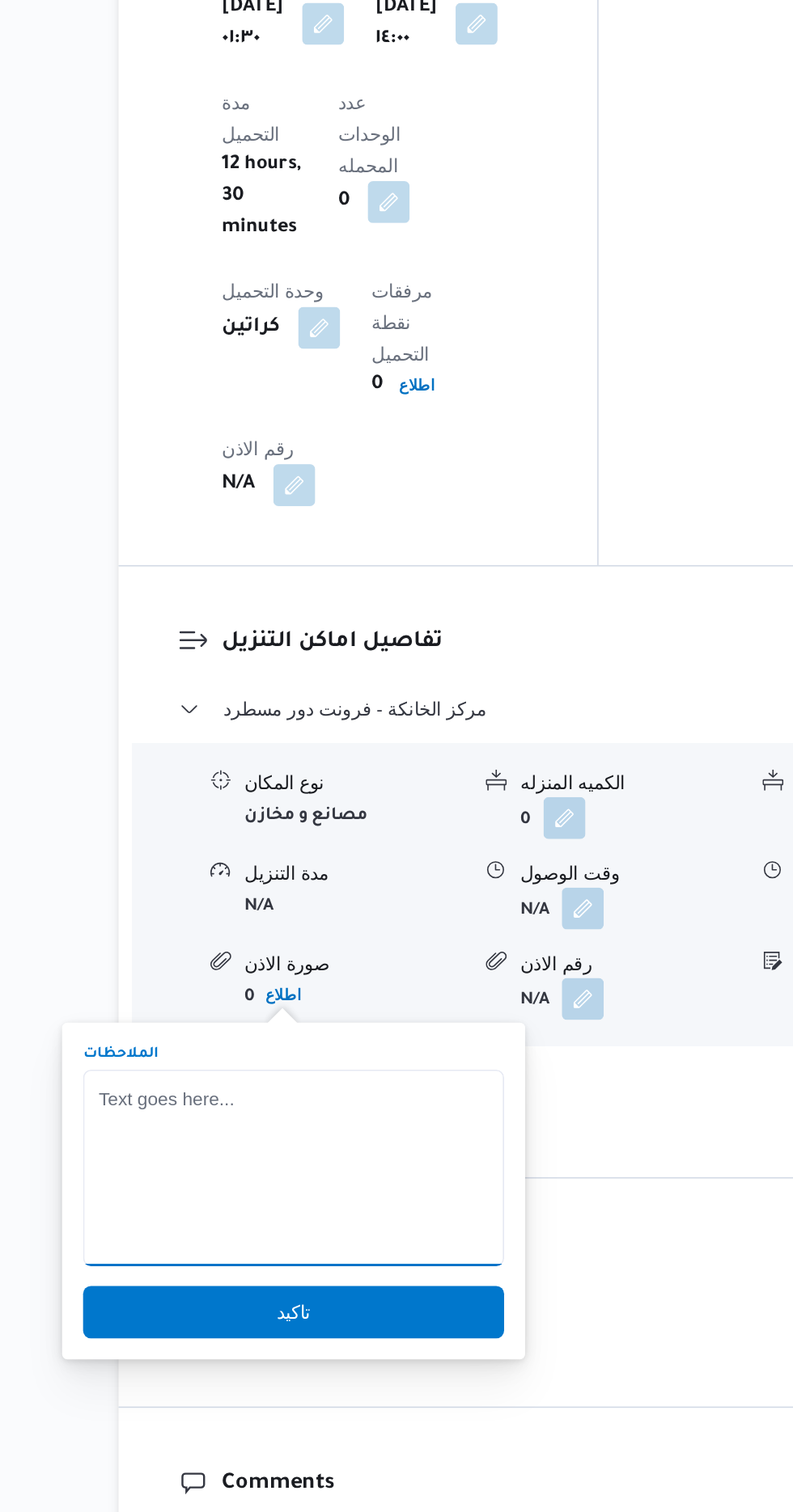
scroll to position [1397, 0]
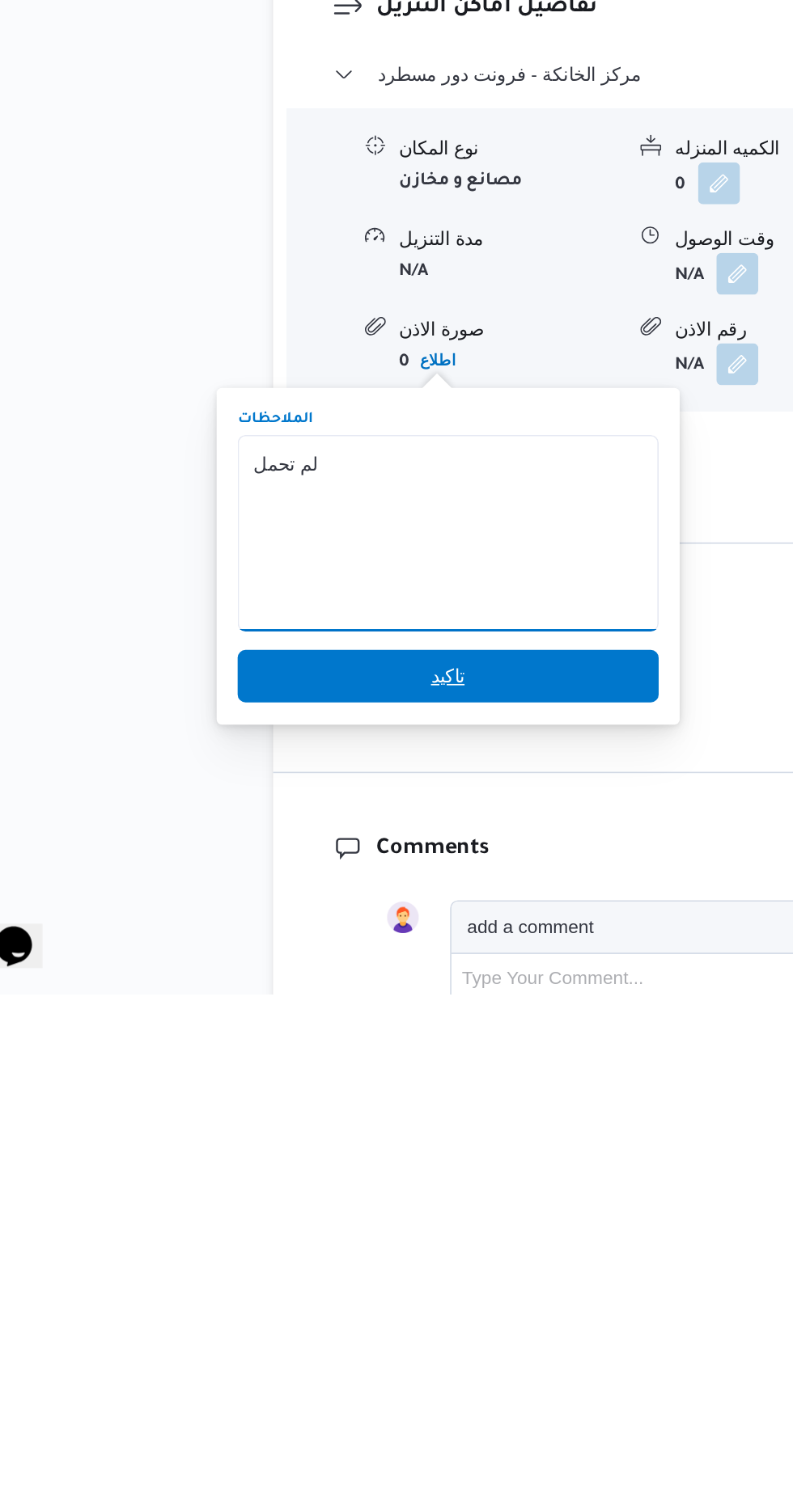
type textarea "لم تحمل"
click at [378, 1314] on span "تاكيد" at bounding box center [318, 1315] width 259 height 32
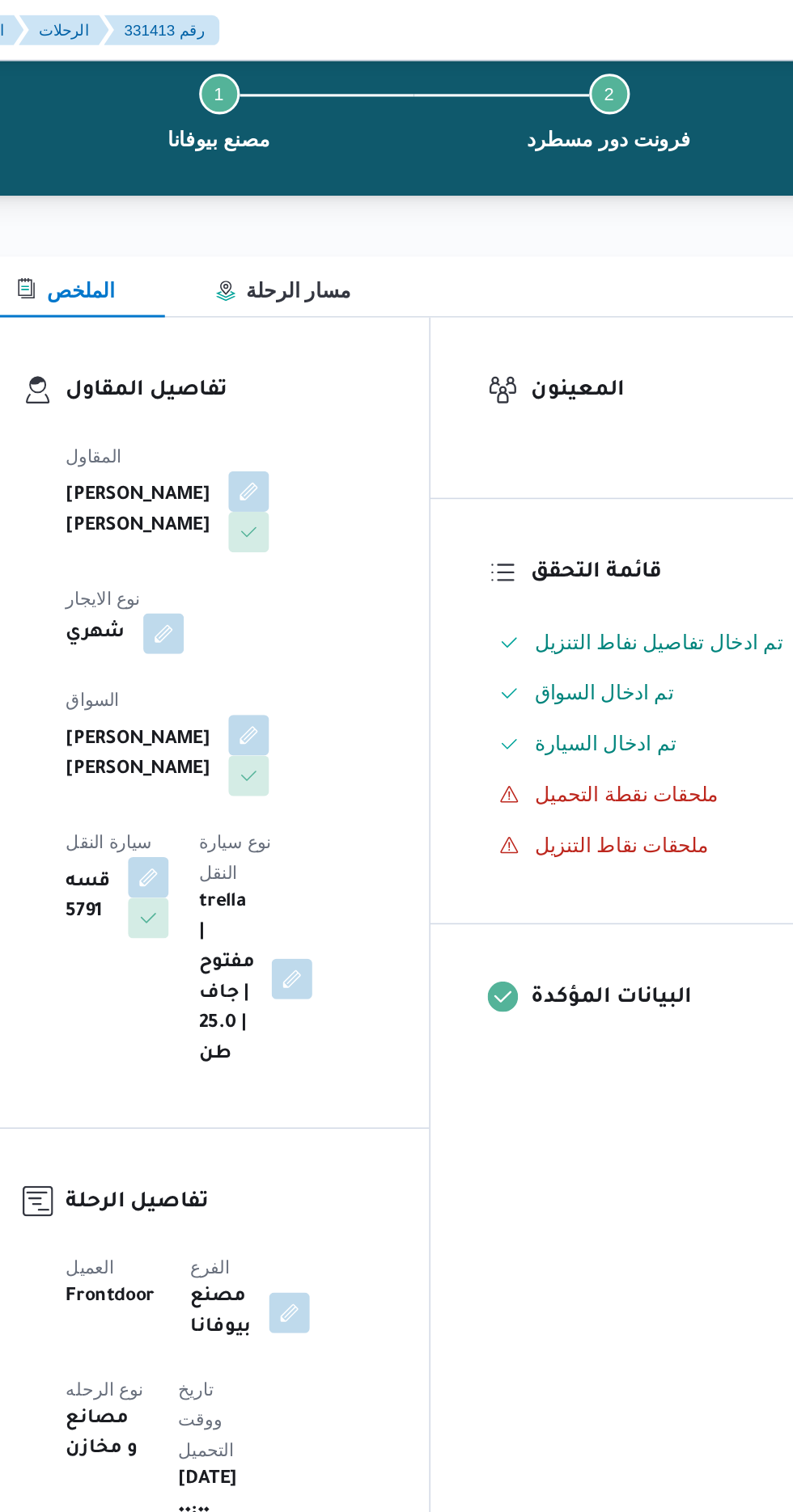
scroll to position [0, 0]
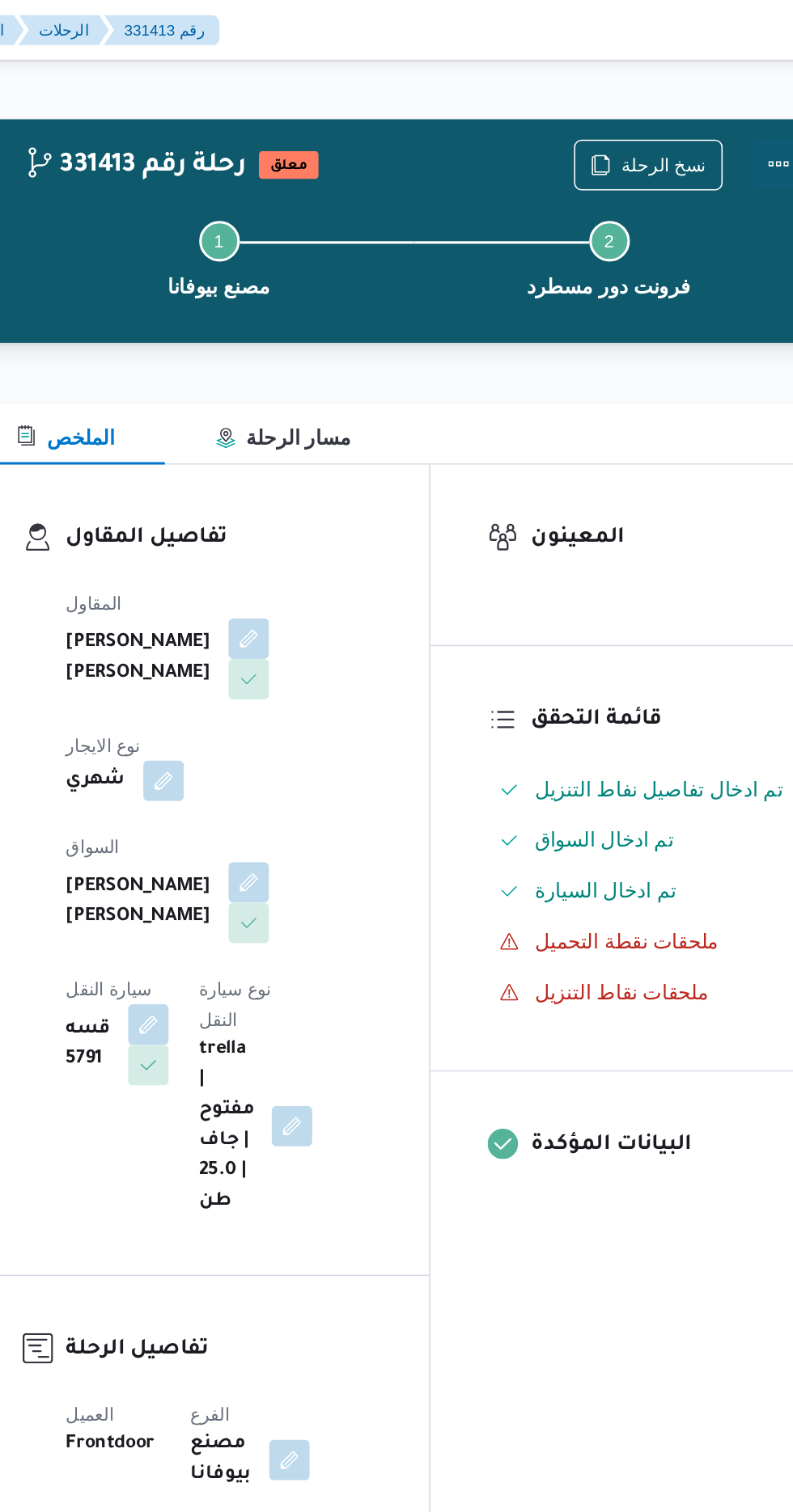
click at [729, 94] on button "Actions" at bounding box center [727, 104] width 32 height 32
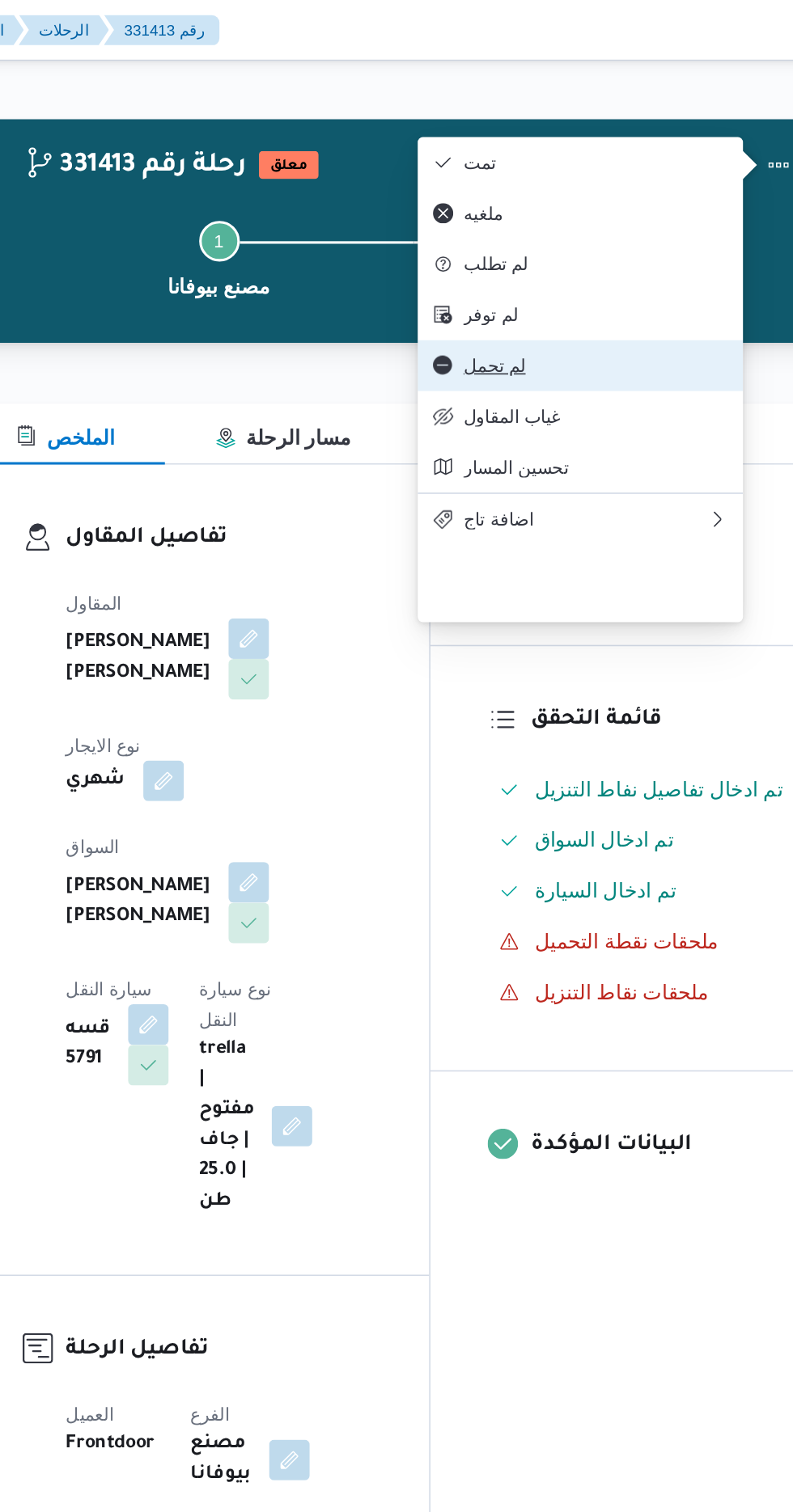
click at [608, 239] on span "لم تحمل" at bounding box center [611, 232] width 169 height 13
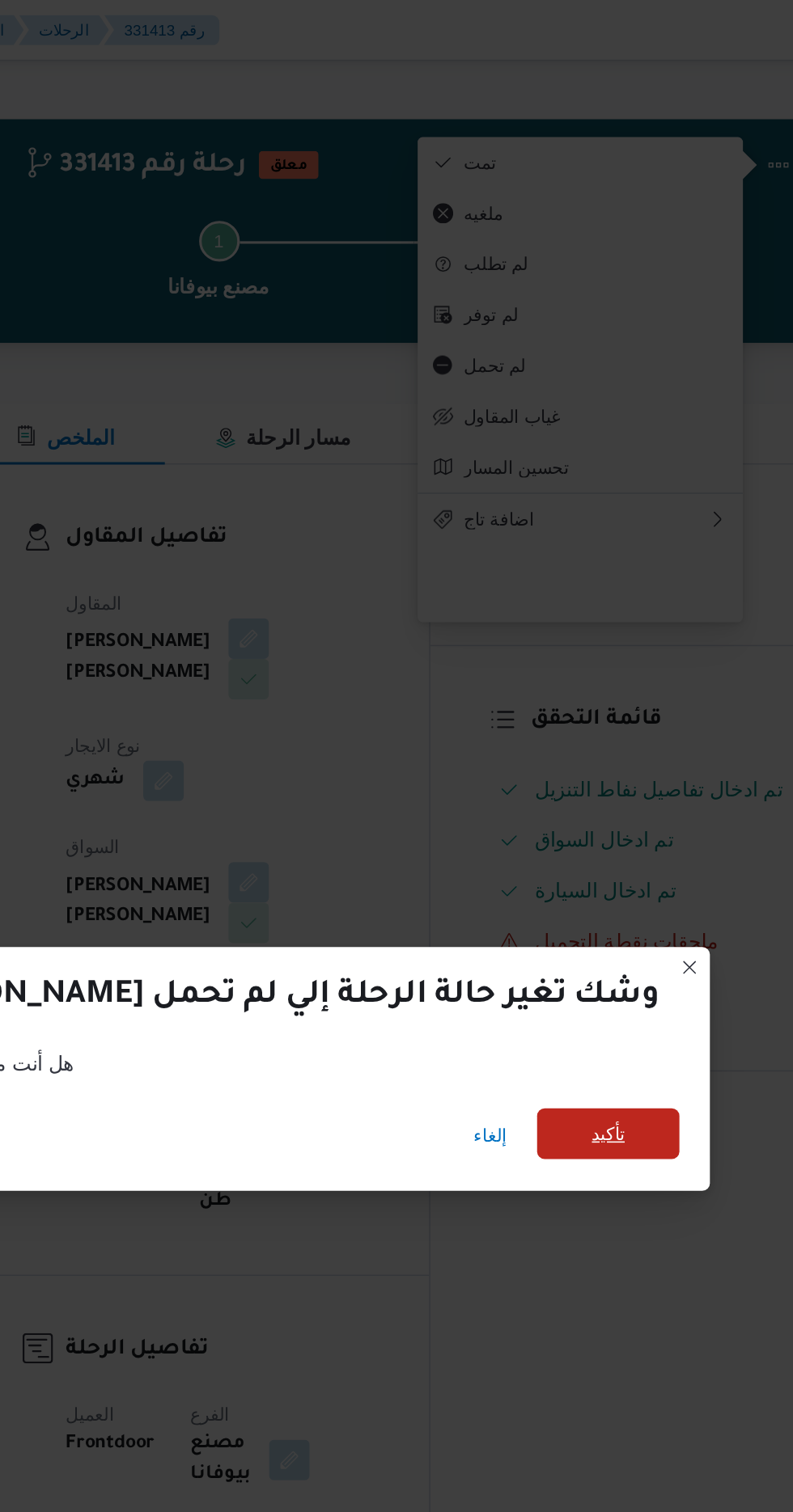
click at [609, 714] on span "تأكيد" at bounding box center [619, 722] width 21 height 19
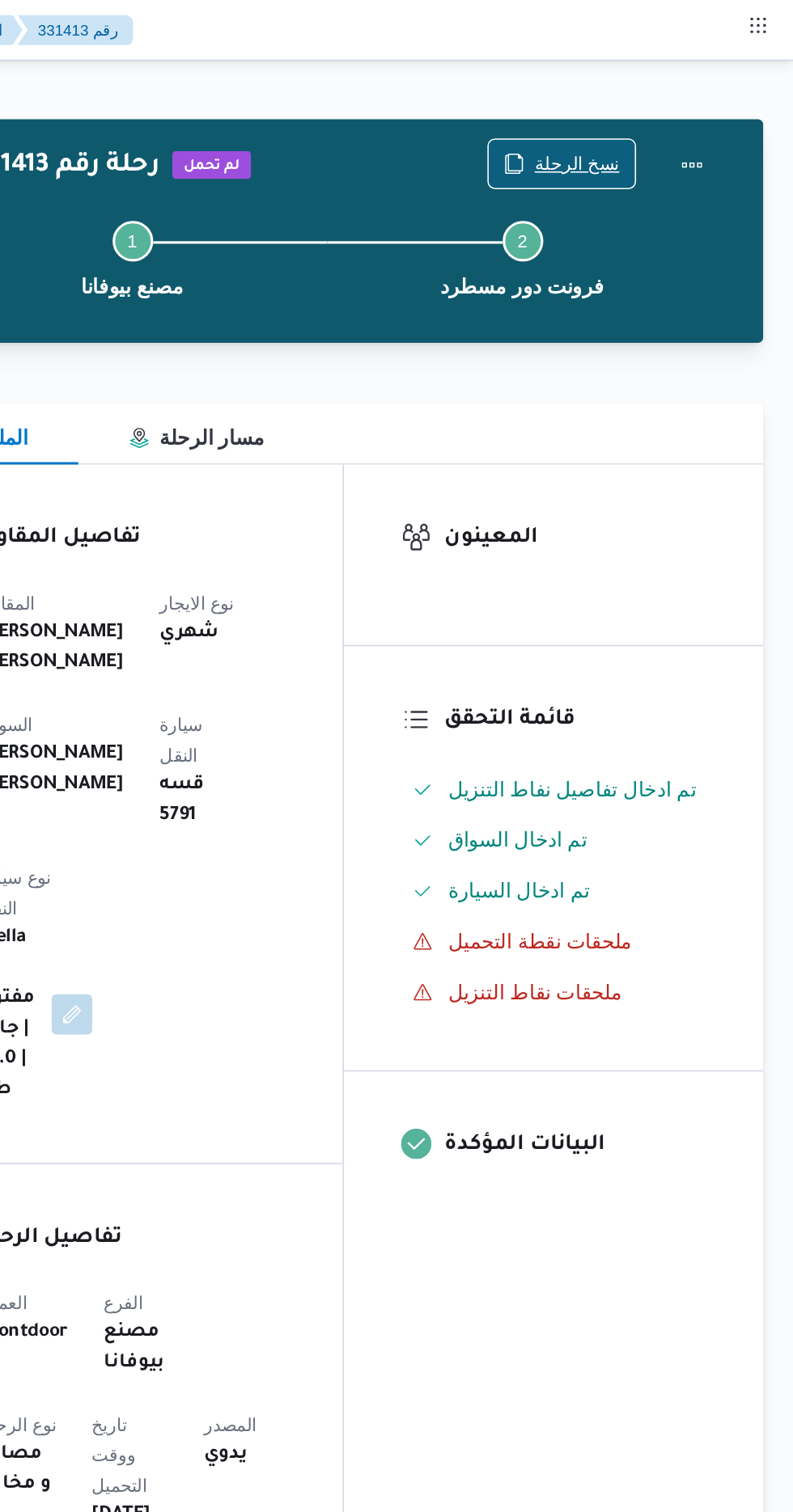
click at [666, 93] on span "نسخ الرحلة" at bounding box center [645, 104] width 93 height 31
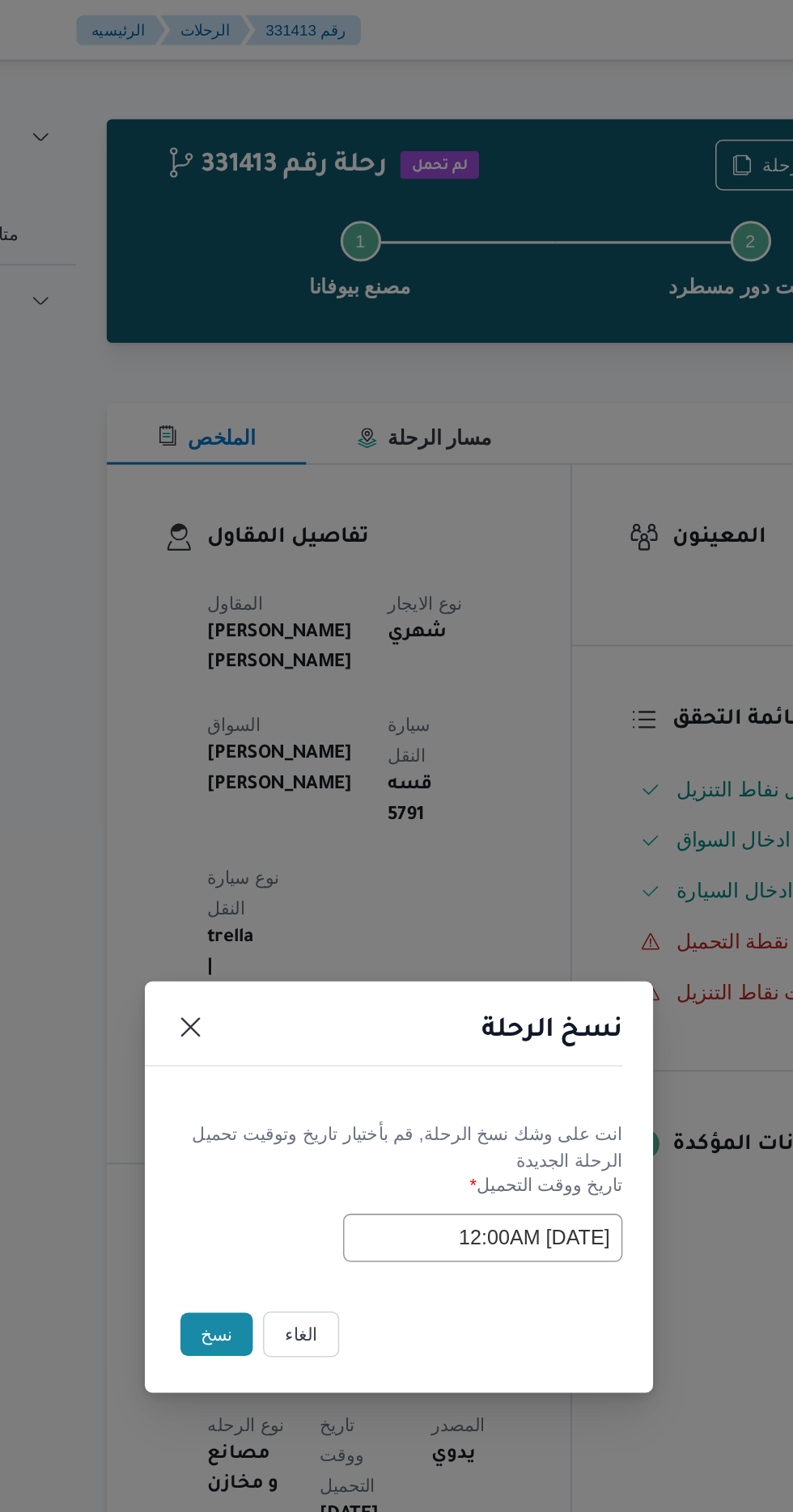
click at [262, 850] on button "نسخ" at bounding box center [280, 849] width 46 height 27
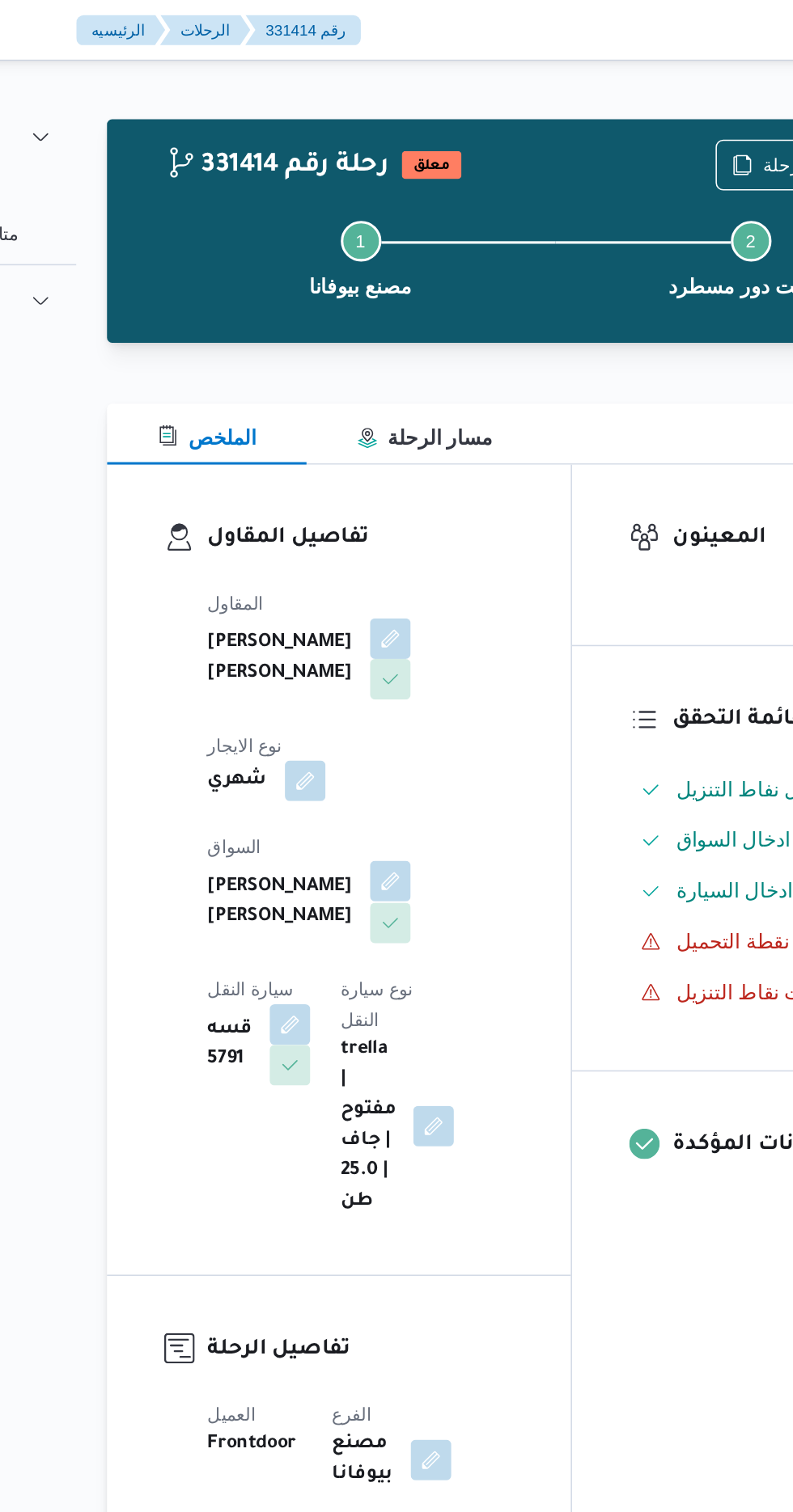
click at [378, 548] on button "button" at bounding box center [391, 561] width 26 height 26
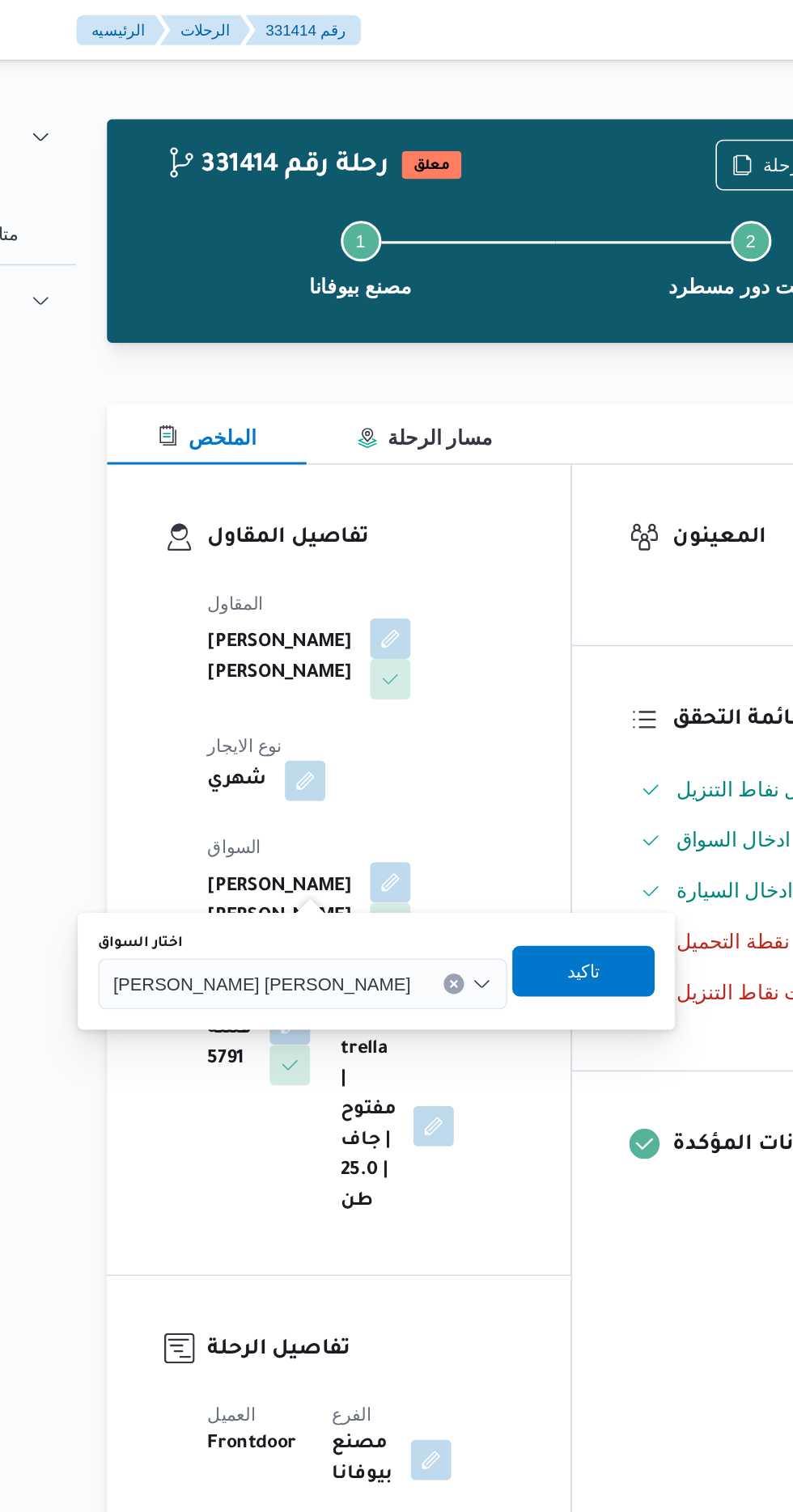
click at [410, 625] on input "اختار السواق" at bounding box center [411, 627] width 2 height 19
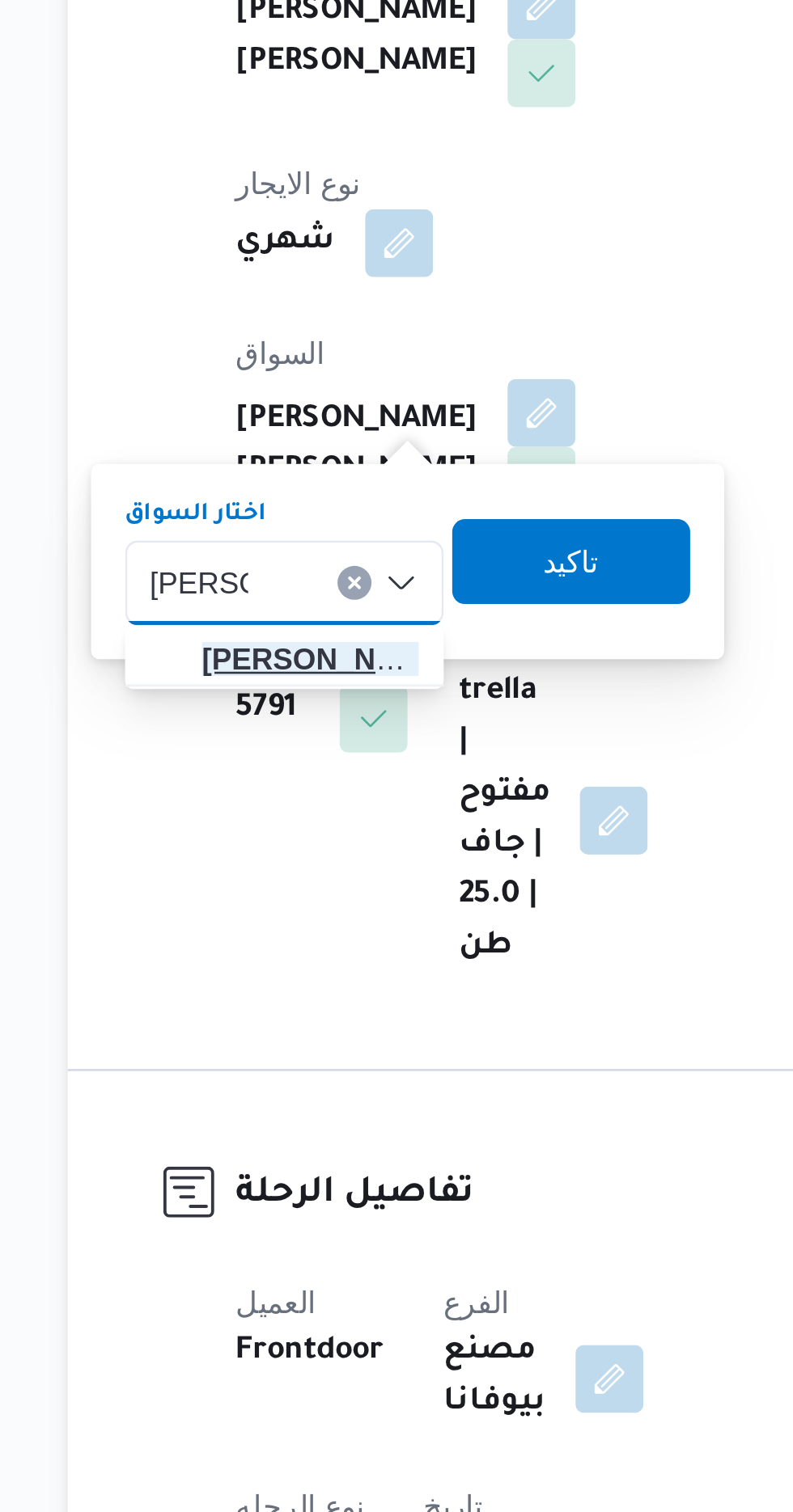
type input "[PERSON_NAME]"
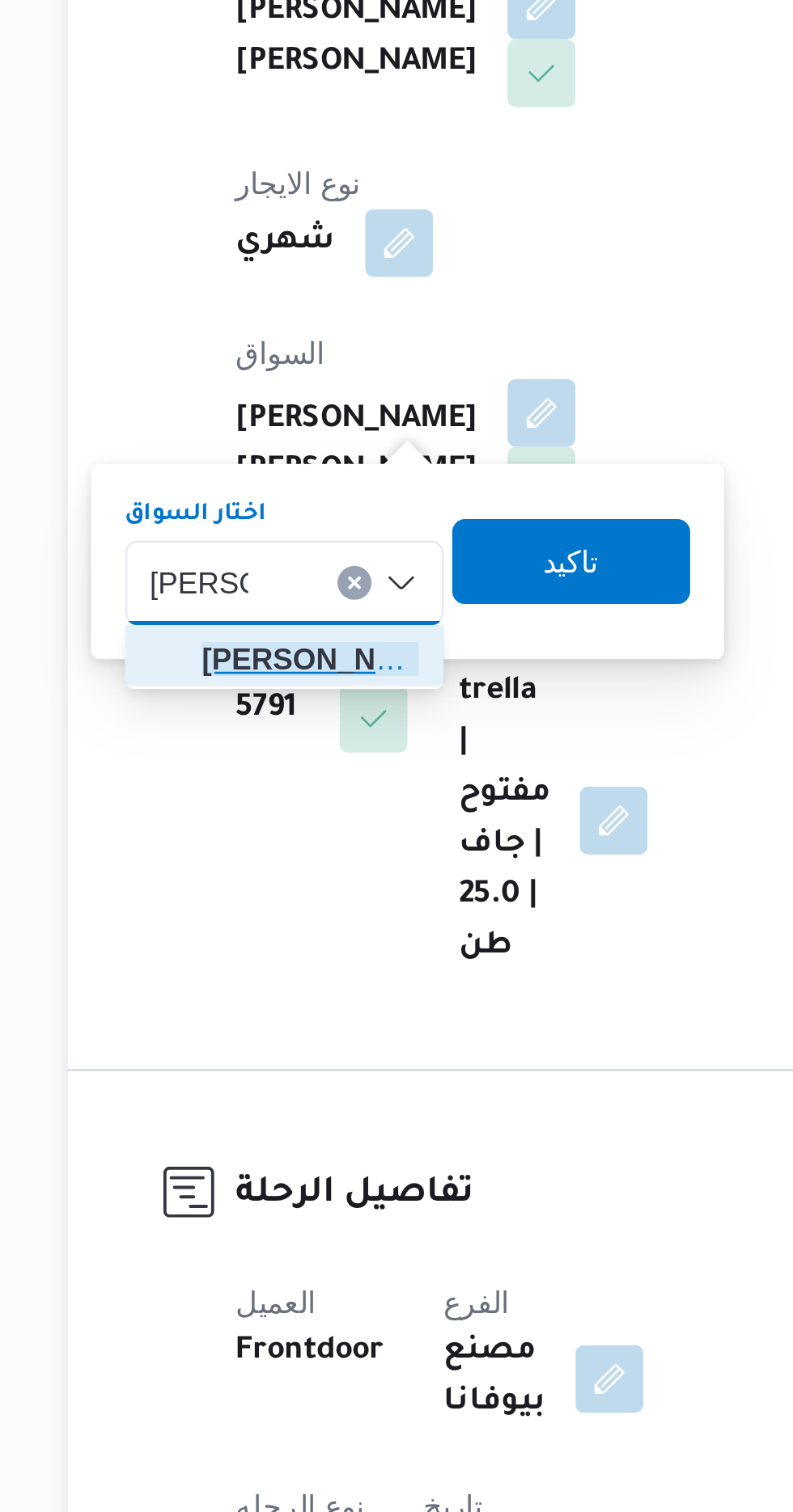
click at [302, 655] on span "[PERSON_NAME] اد [PERSON_NAME]" at bounding box center [302, 656] width 82 height 19
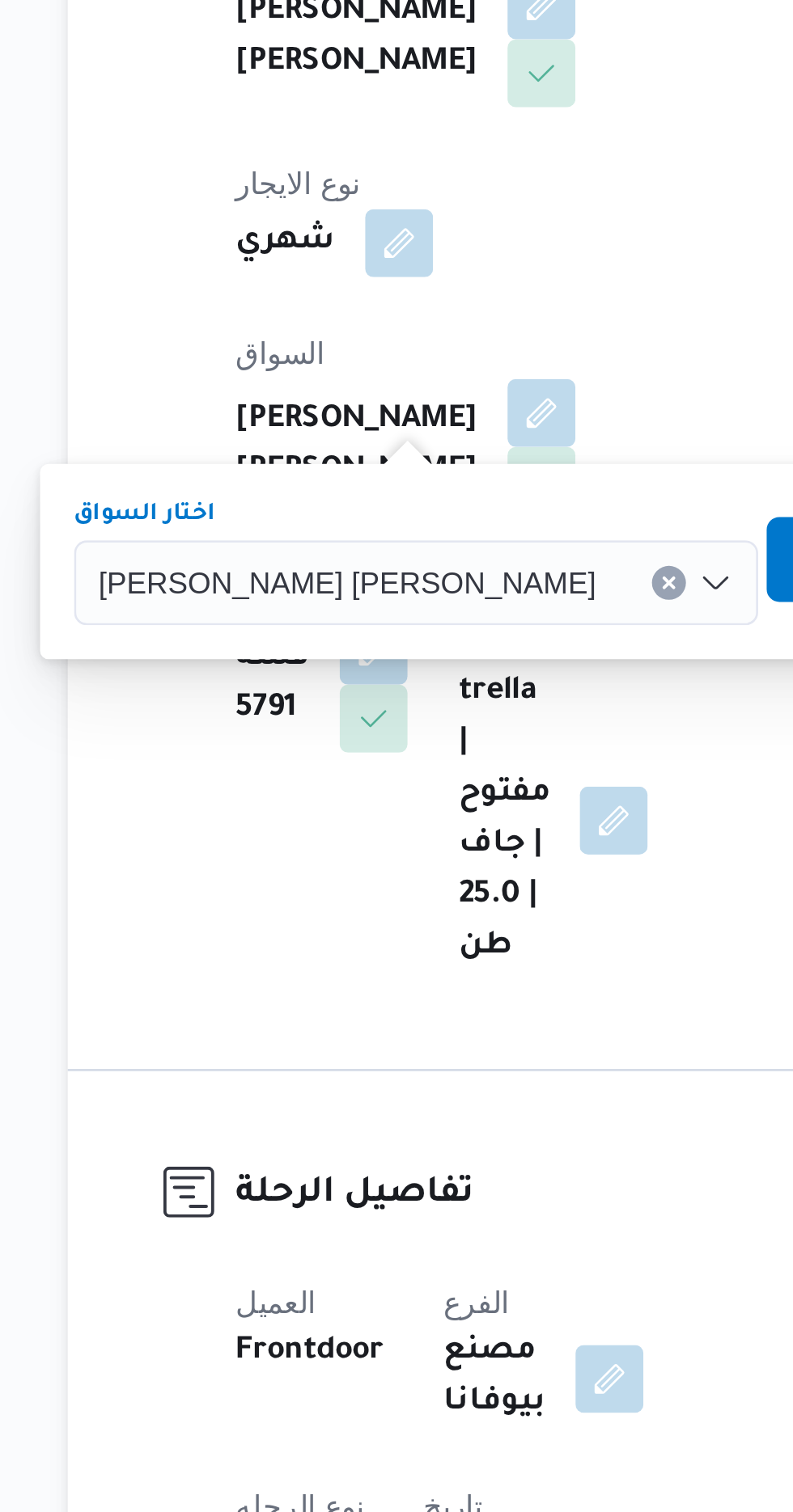
click at [511, 617] on span "تاكيد" at bounding box center [521, 617] width 21 height 19
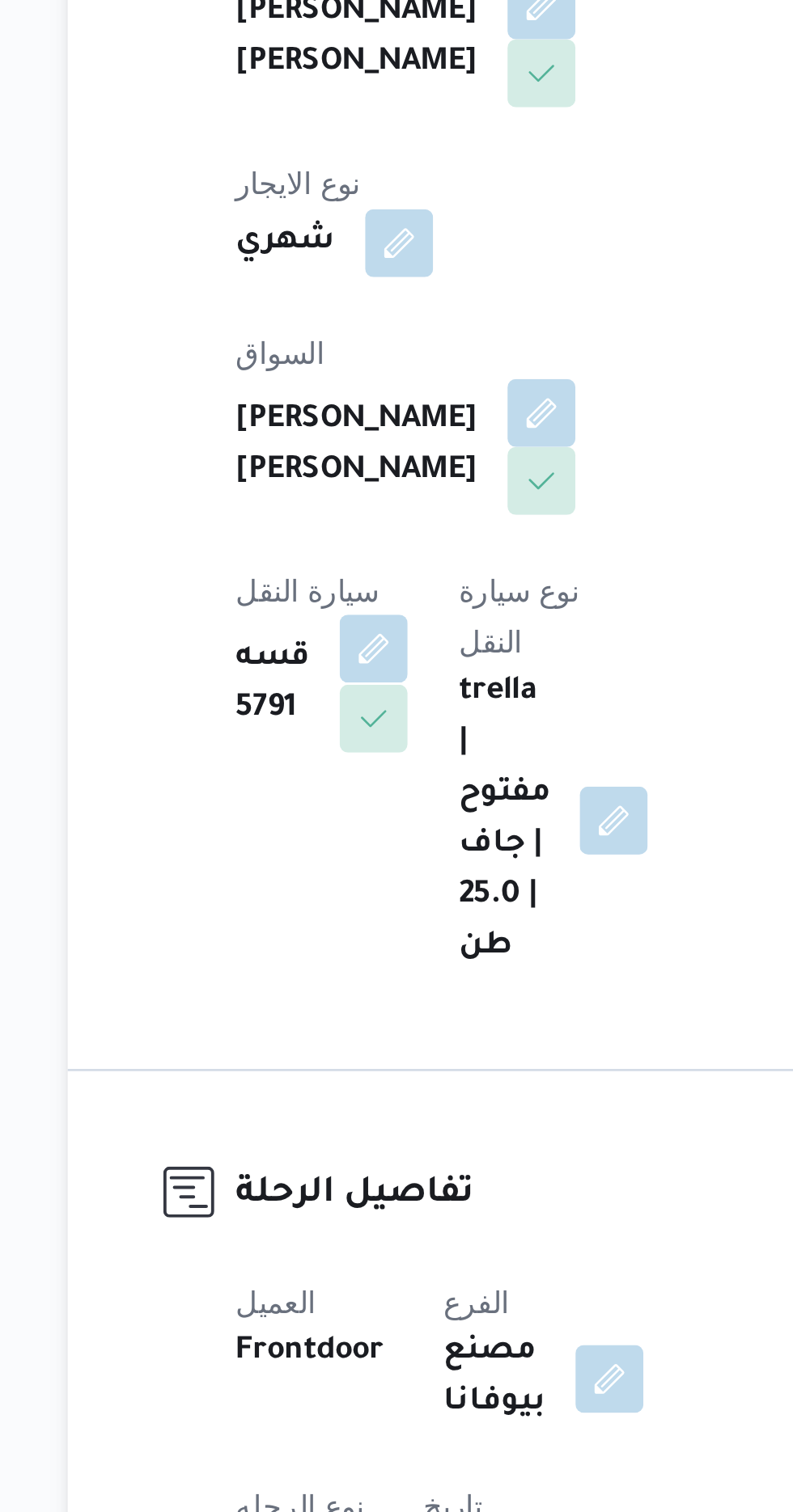
click at [340, 639] on button "button" at bounding box center [327, 652] width 26 height 26
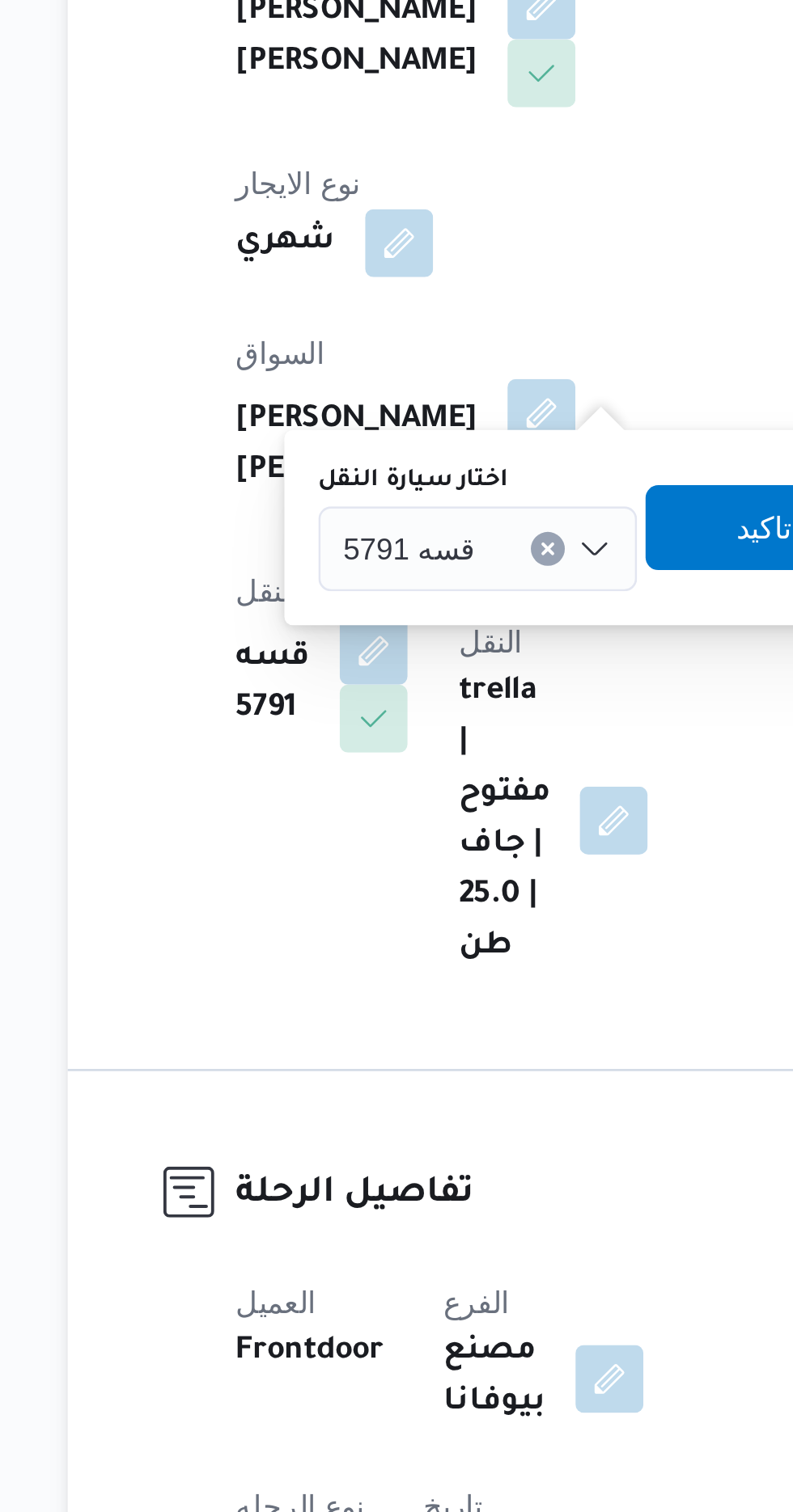
click at [380, 612] on div "قسه 5791" at bounding box center [366, 613] width 121 height 32
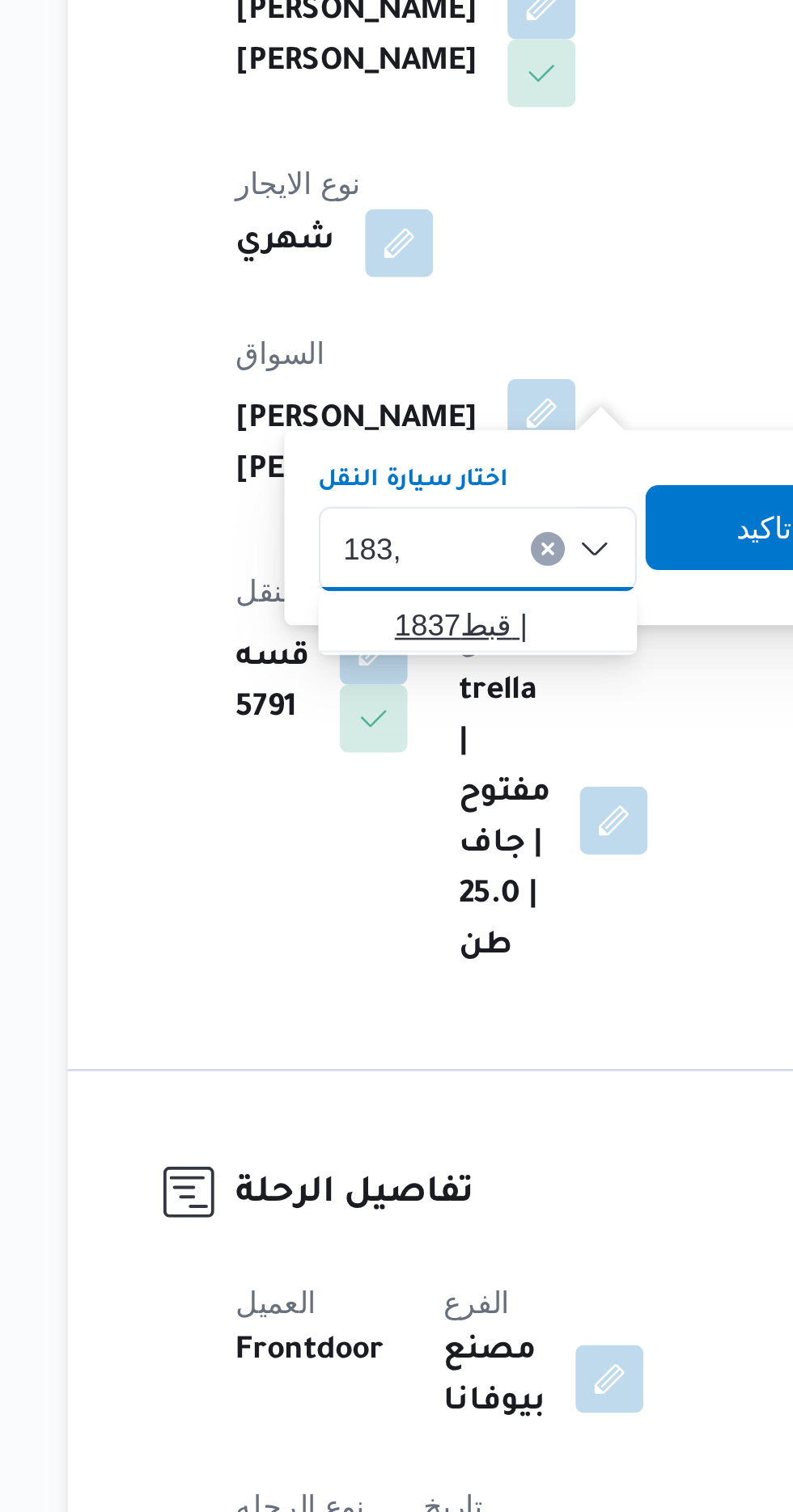
type input "183,"
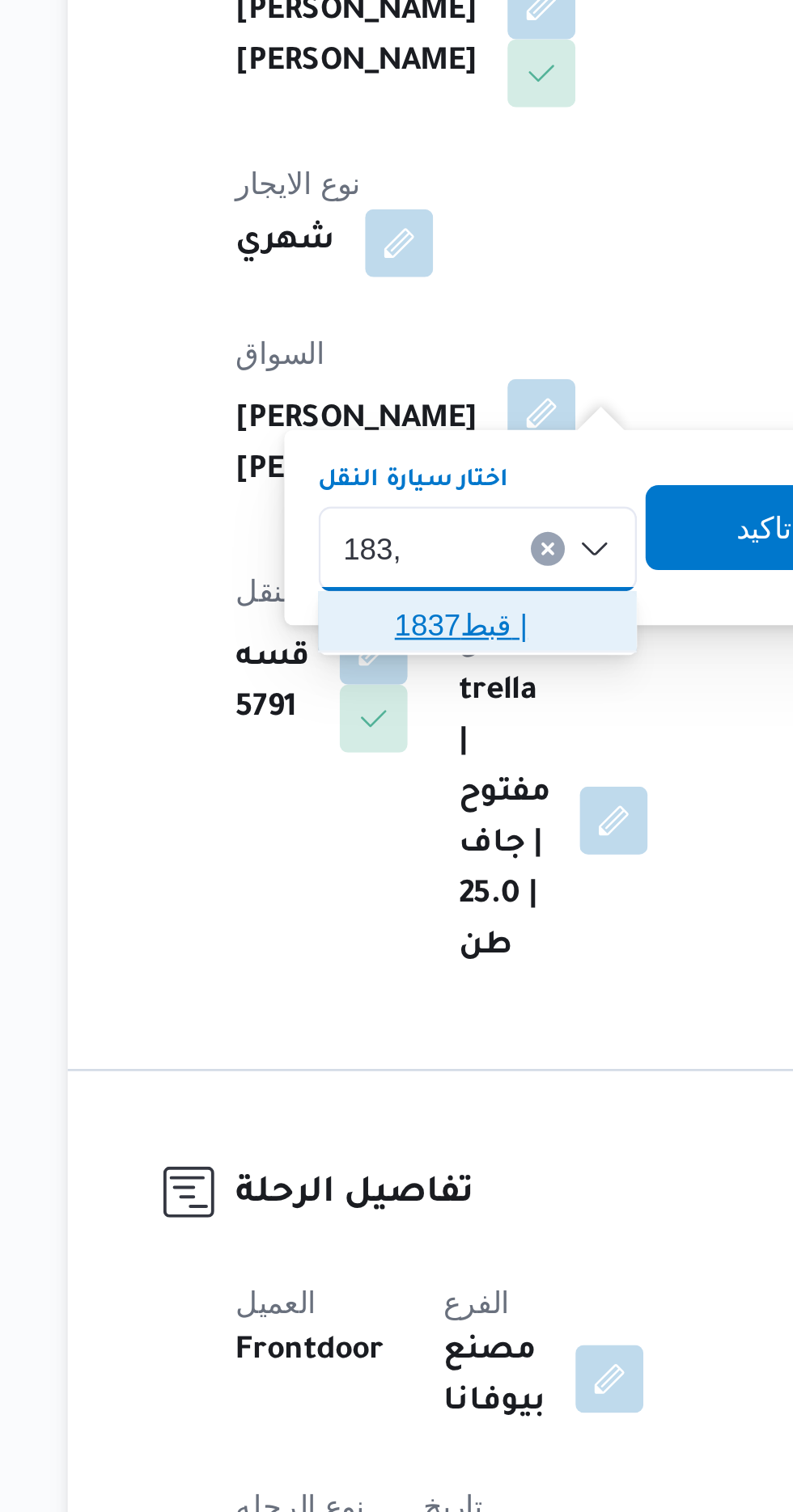
click at [374, 643] on span "قبط1837 |" at bounding box center [376, 643] width 82 height 19
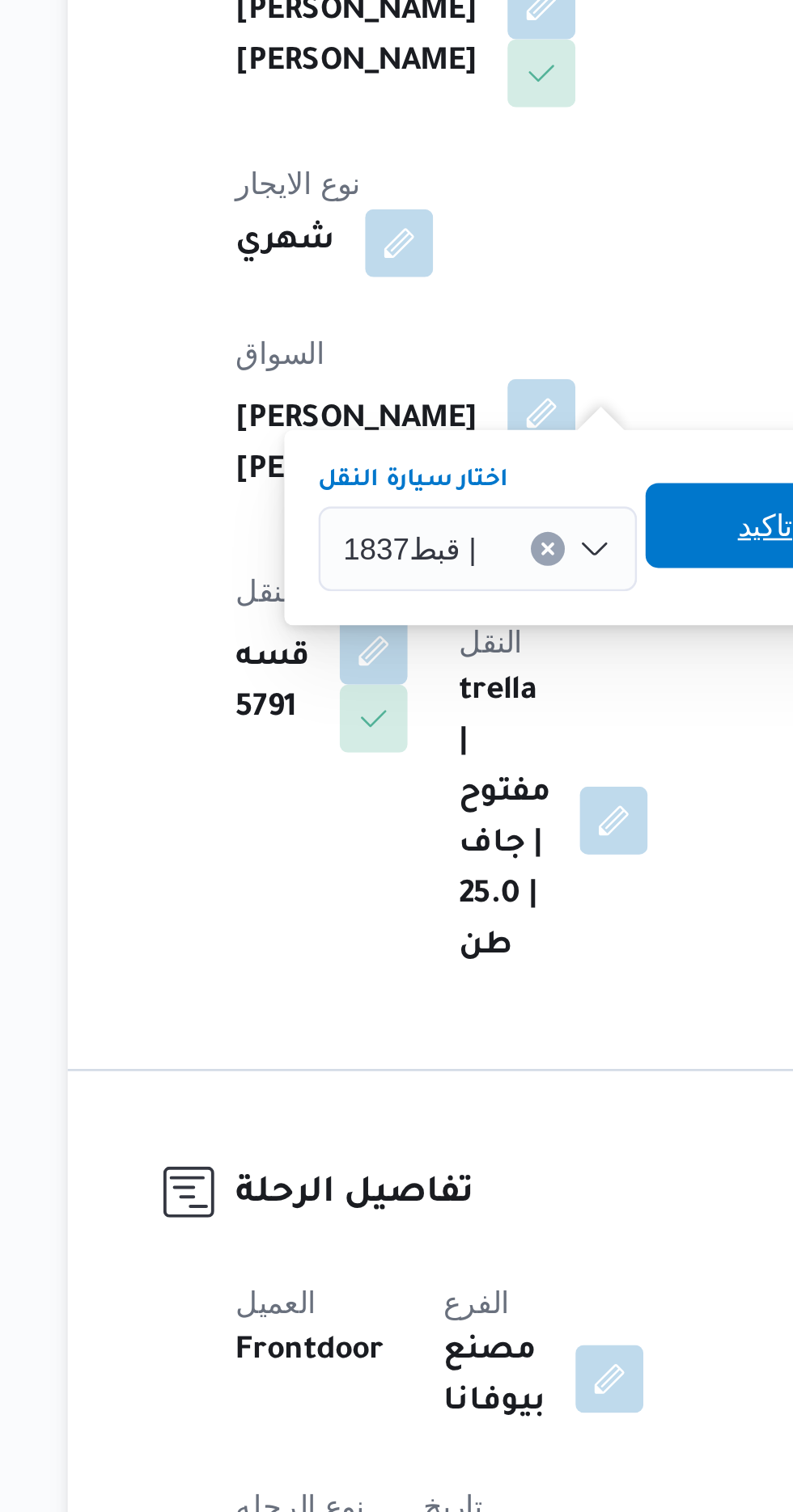
click at [460, 603] on span "تاكيد" at bounding box center [476, 604] width 91 height 32
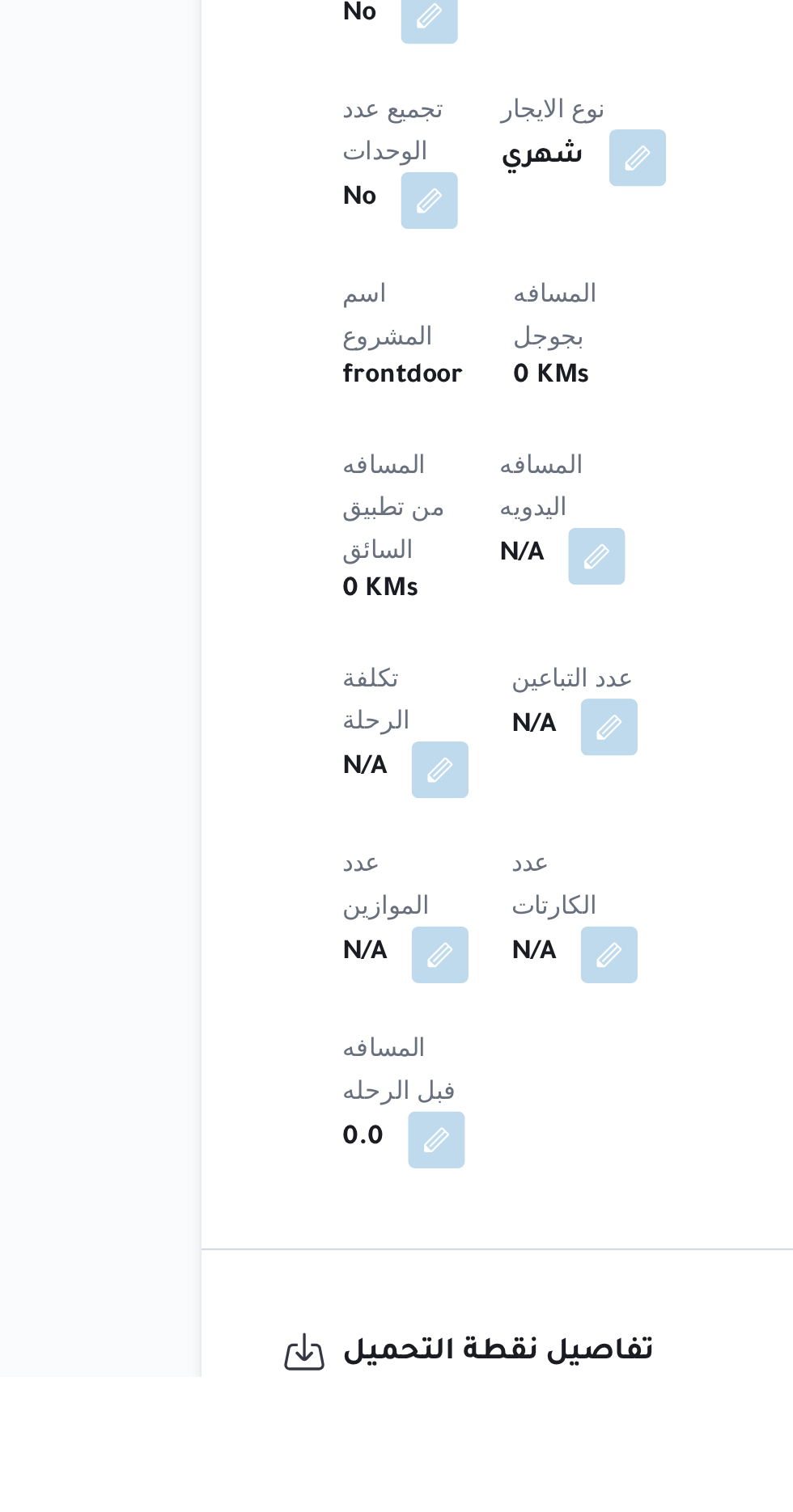
scroll to position [339, 0]
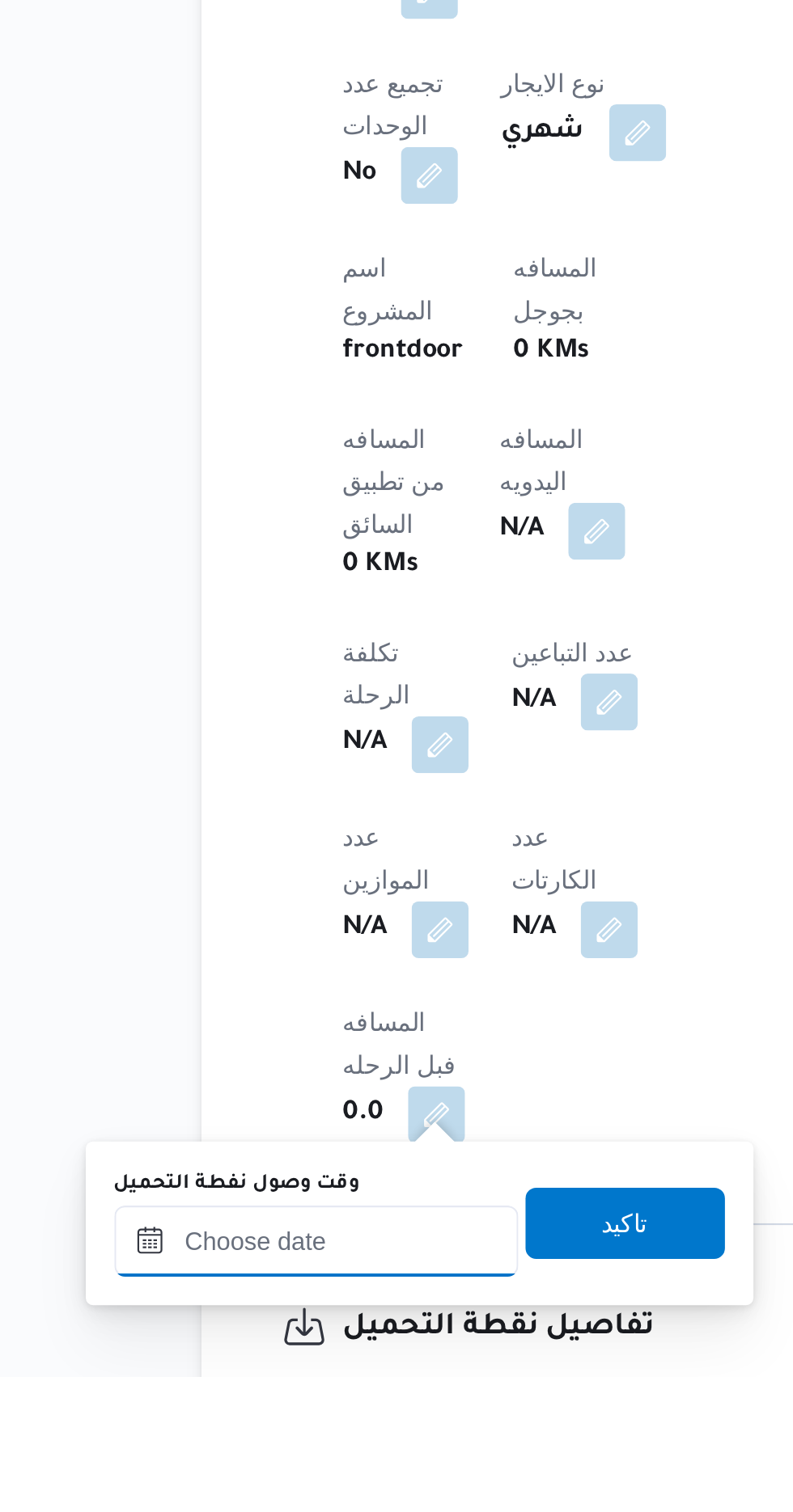
click at [304, 1447] on input "وقت وصول نفطة التحميل" at bounding box center [262, 1450] width 183 height 32
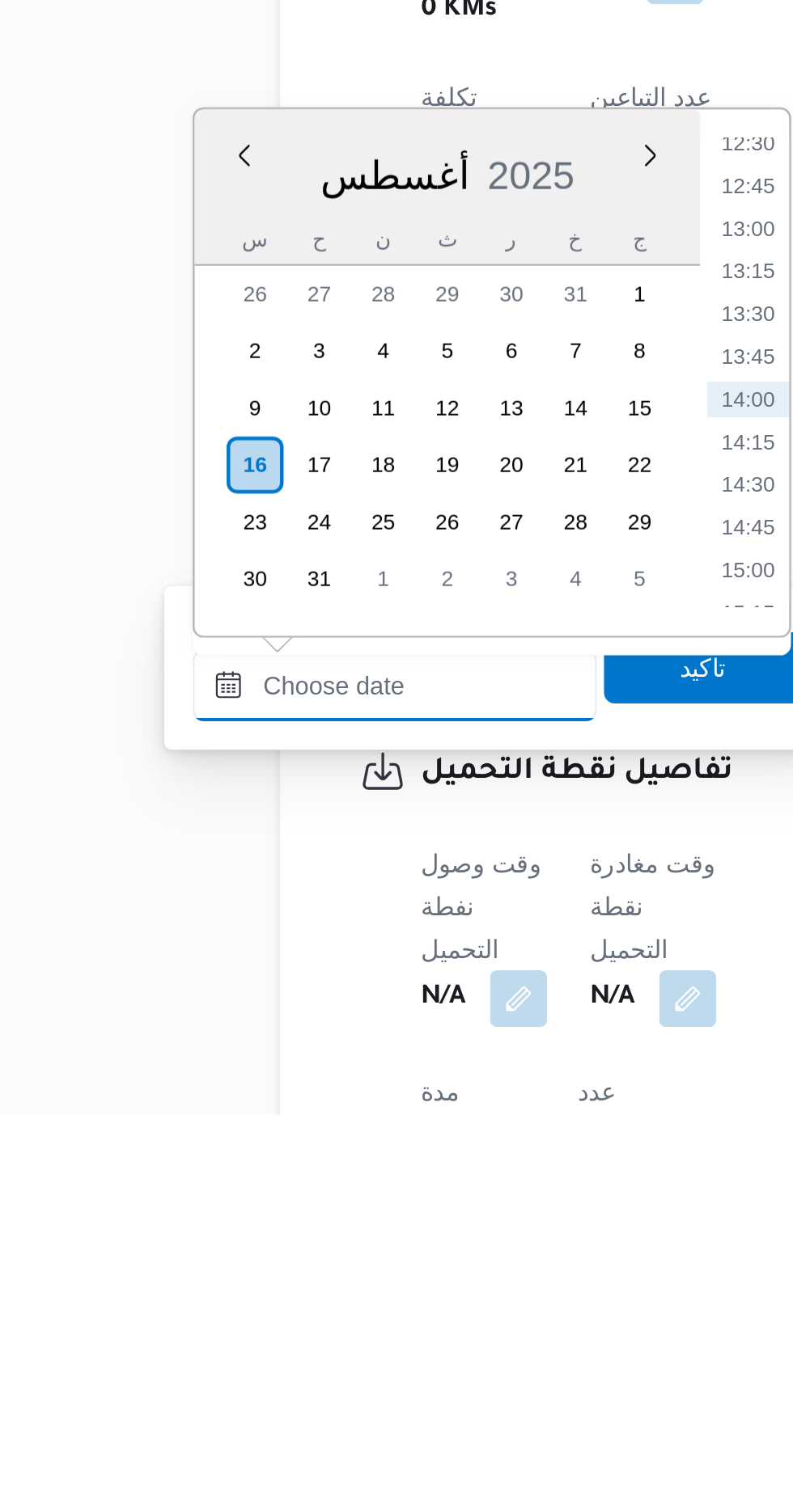
scroll to position [480, 0]
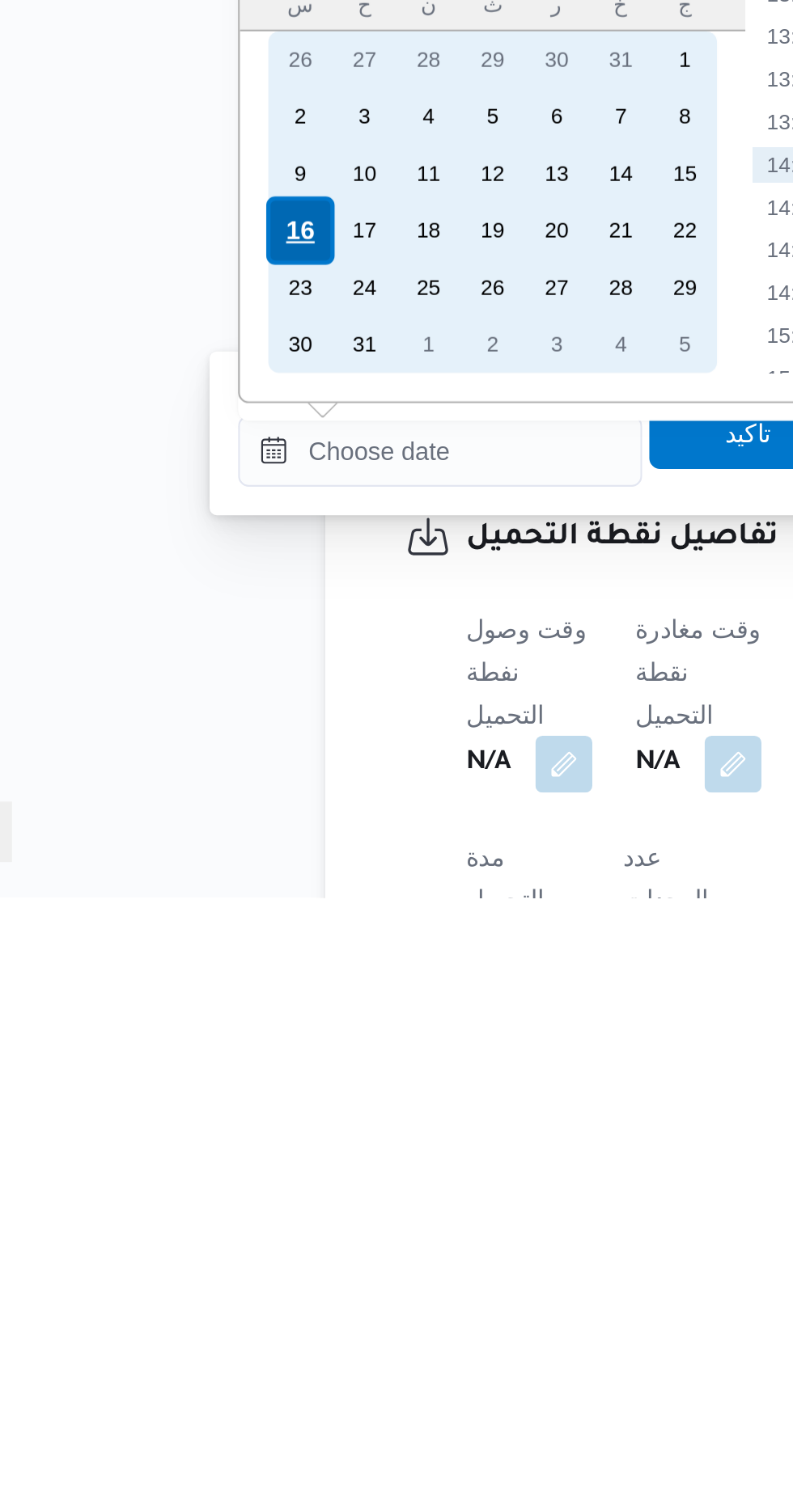
click at [198, 1209] on div "16" at bounding box center [197, 1208] width 31 height 31
type input "[DATE] ٠٠:٠٠"
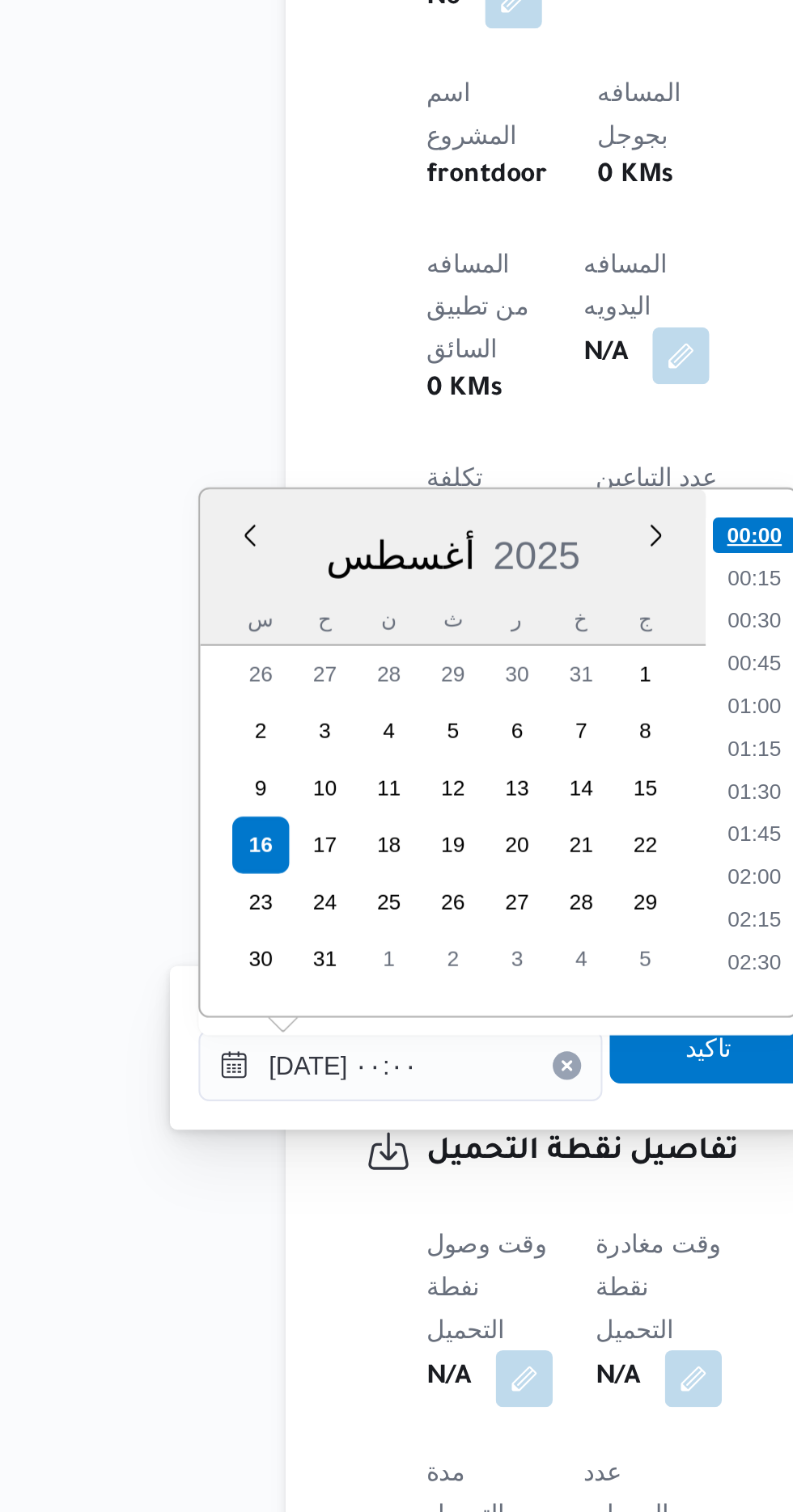
click at [423, 1068] on li "00:00" at bounding box center [424, 1068] width 38 height 17
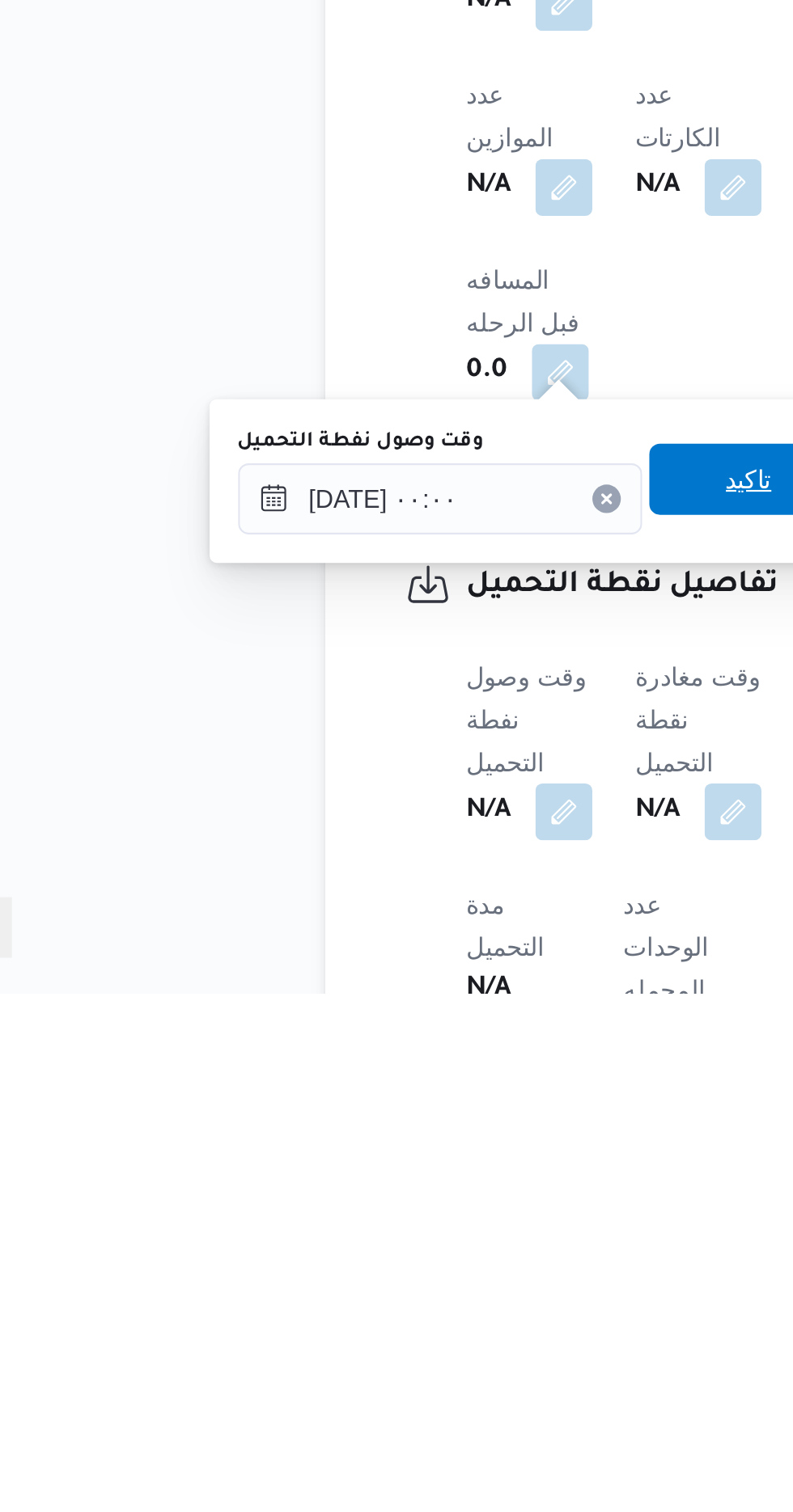
click at [400, 1289] on span "تاكيد" at bounding box center [403, 1278] width 91 height 32
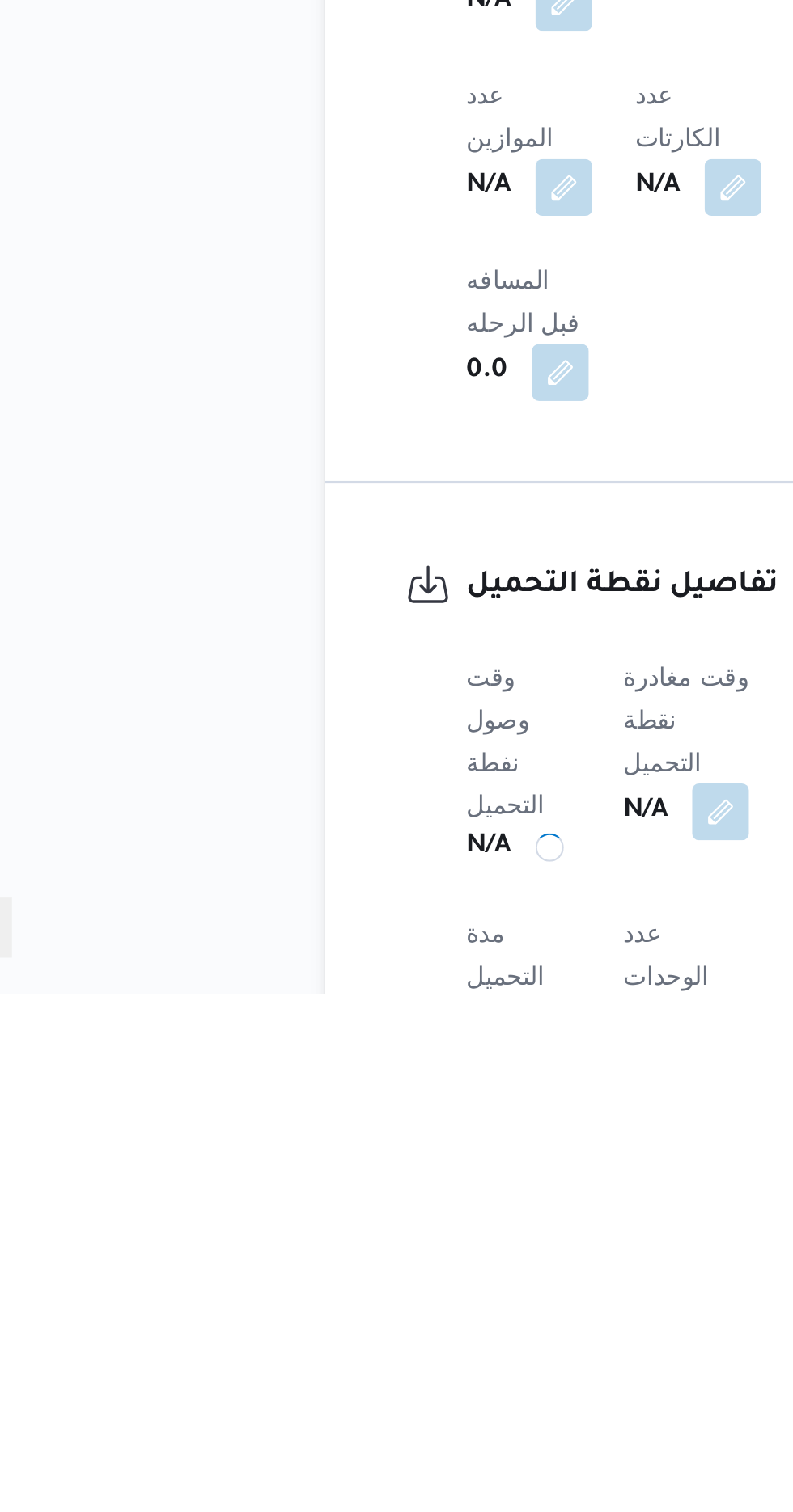
scroll to position [502, 0]
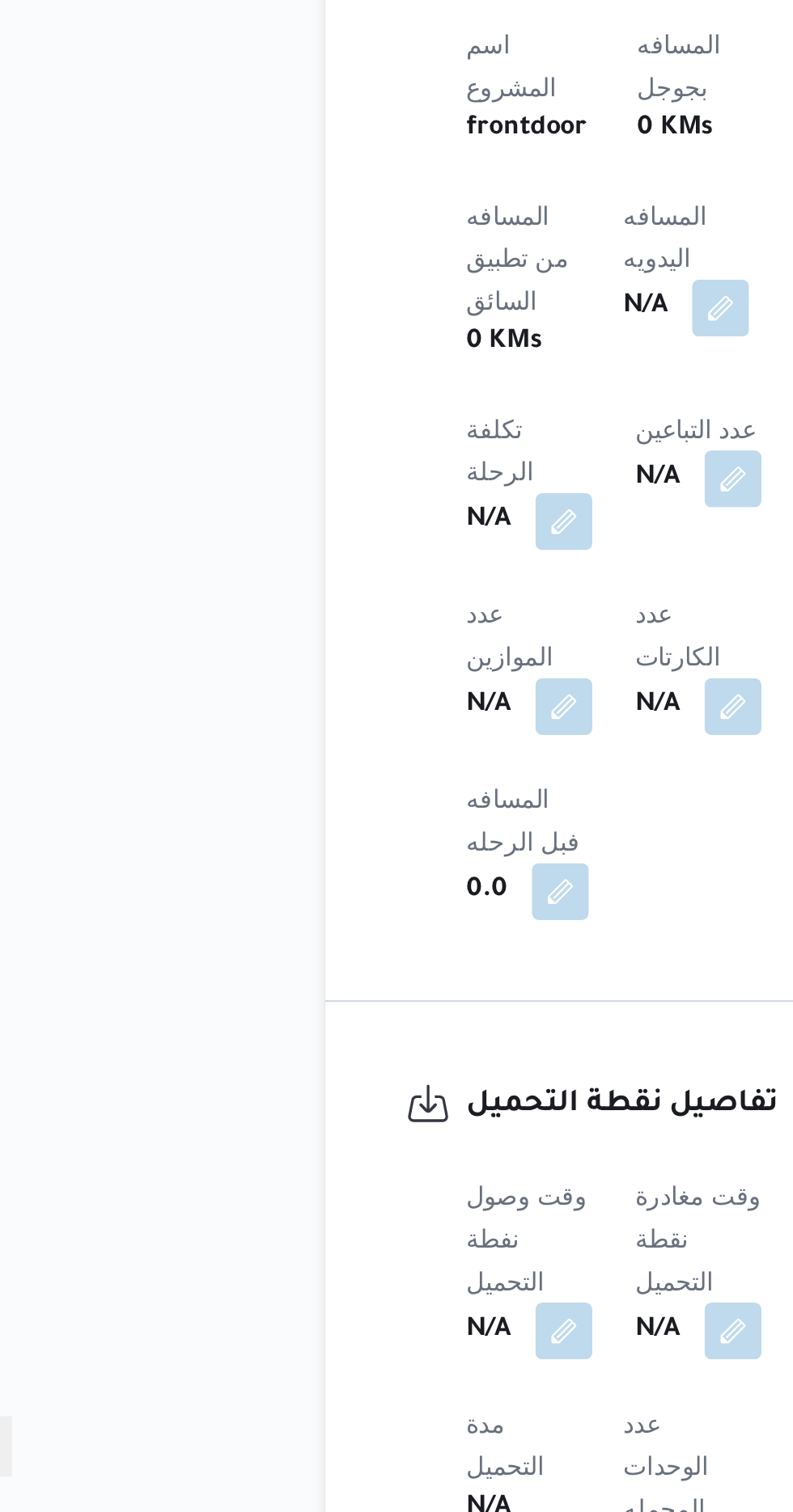
click at [394, 1415] on div "N/A" at bounding box center [379, 1429] width 60 height 29
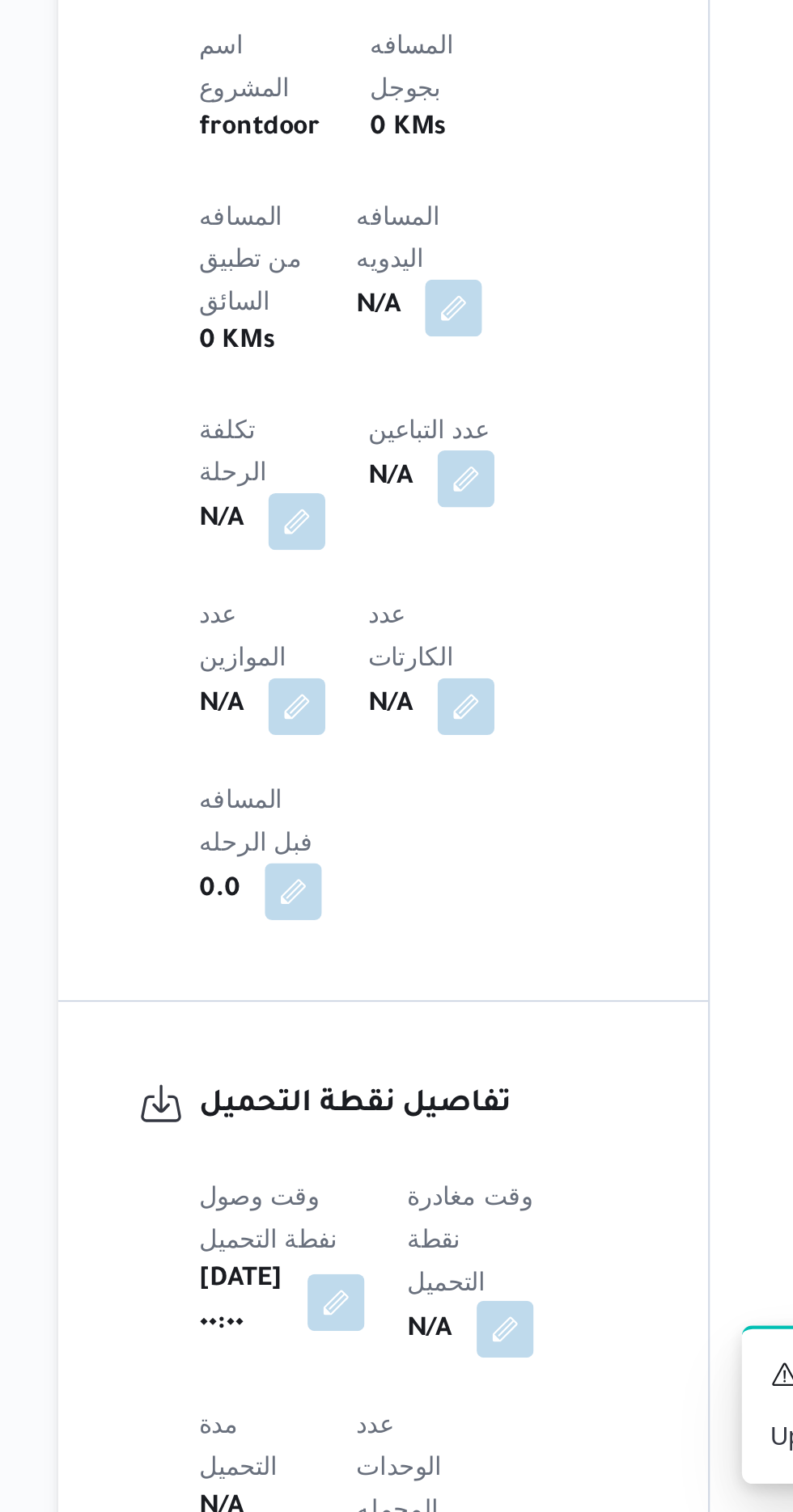
click at [426, 1416] on button "button" at bounding box center [413, 1429] width 26 height 26
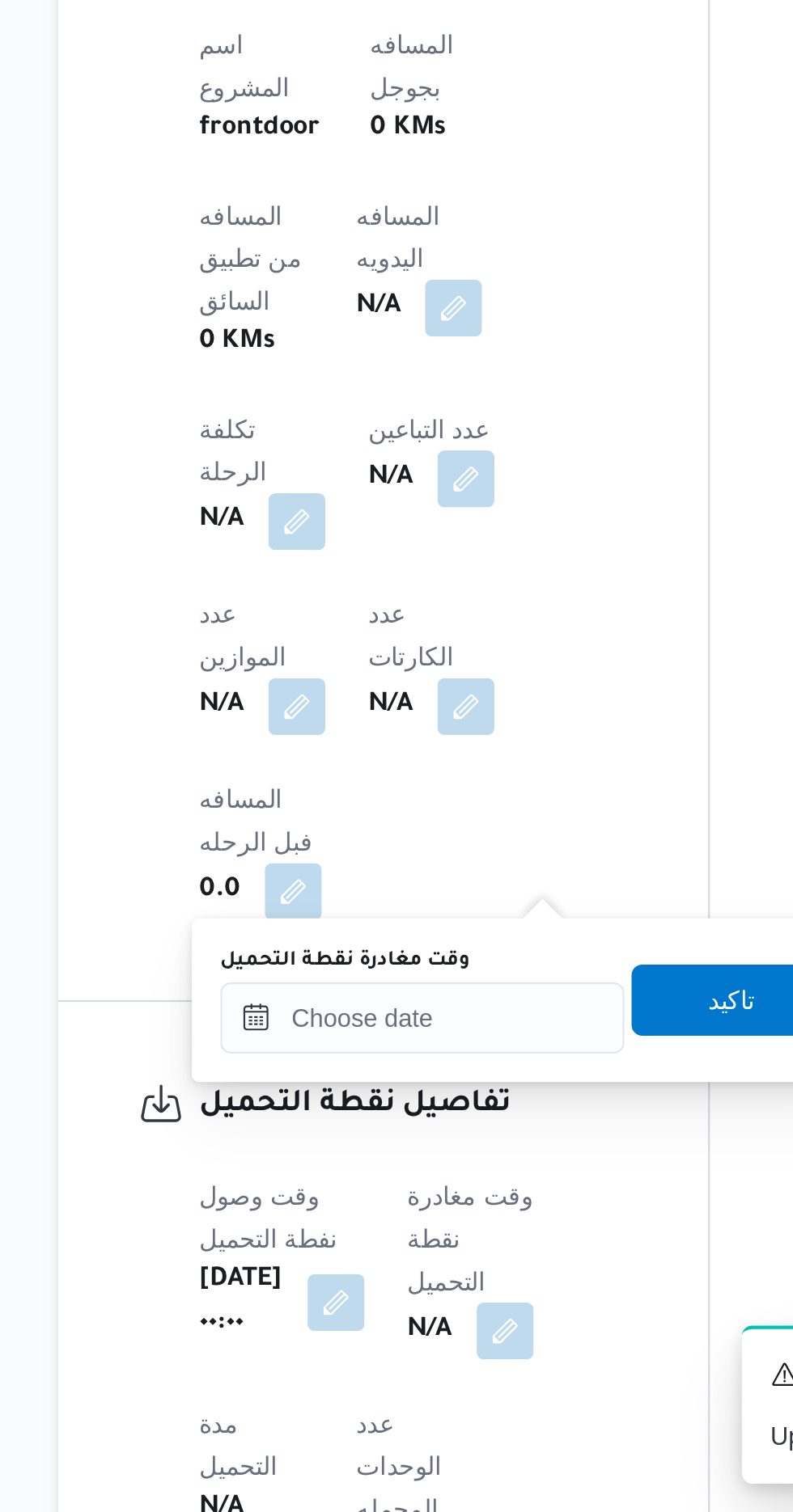
click at [390, 1264] on label "وقت مغادرة نقطة التحميل" at bounding box center [341, 1261] width 114 height 13
click at [390, 1271] on input "وقت مغادرة نقطة التحميل" at bounding box center [376, 1287] width 183 height 32
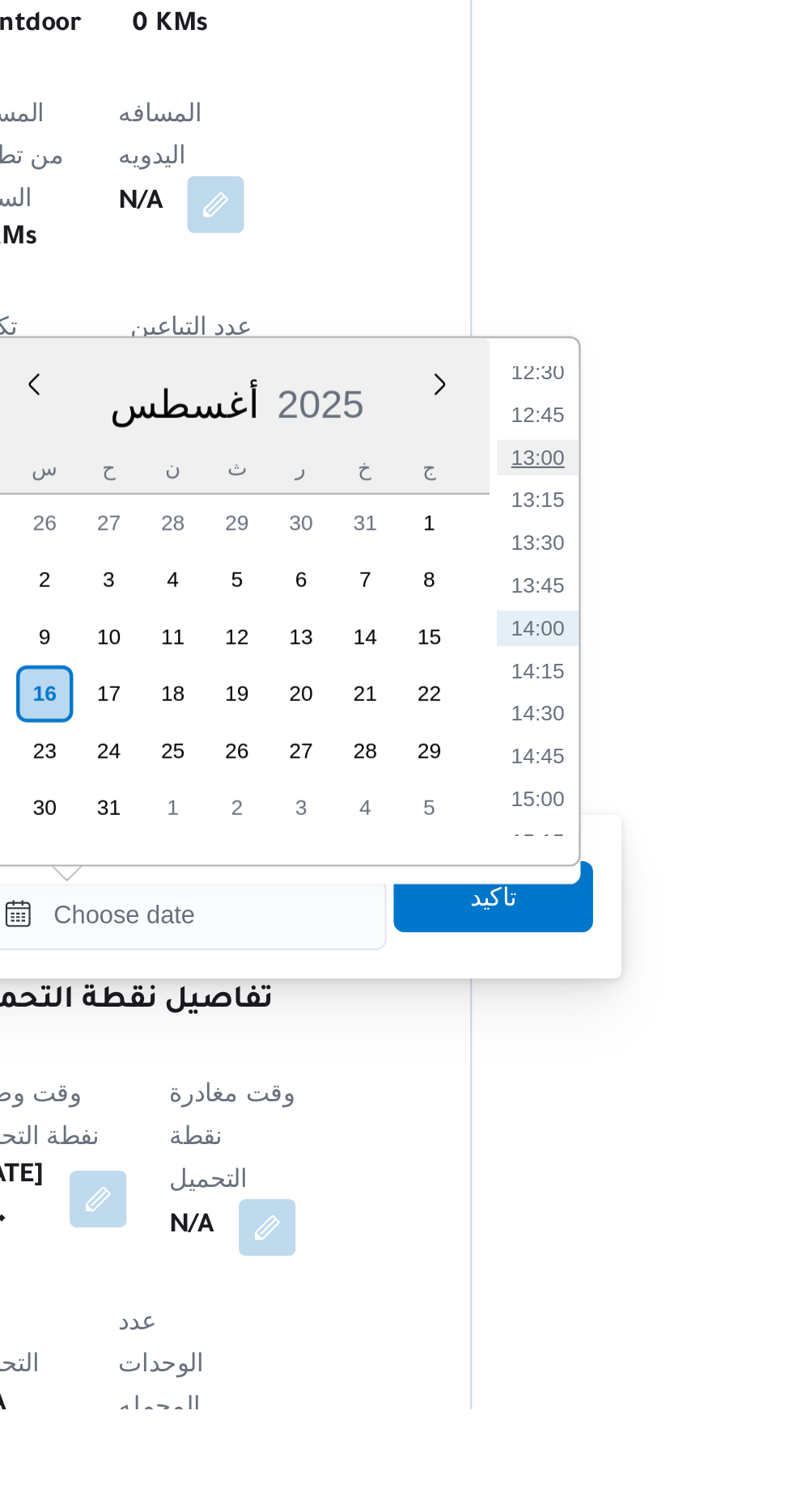
click at [537, 1075] on li "13:00" at bounding box center [536, 1079] width 38 height 17
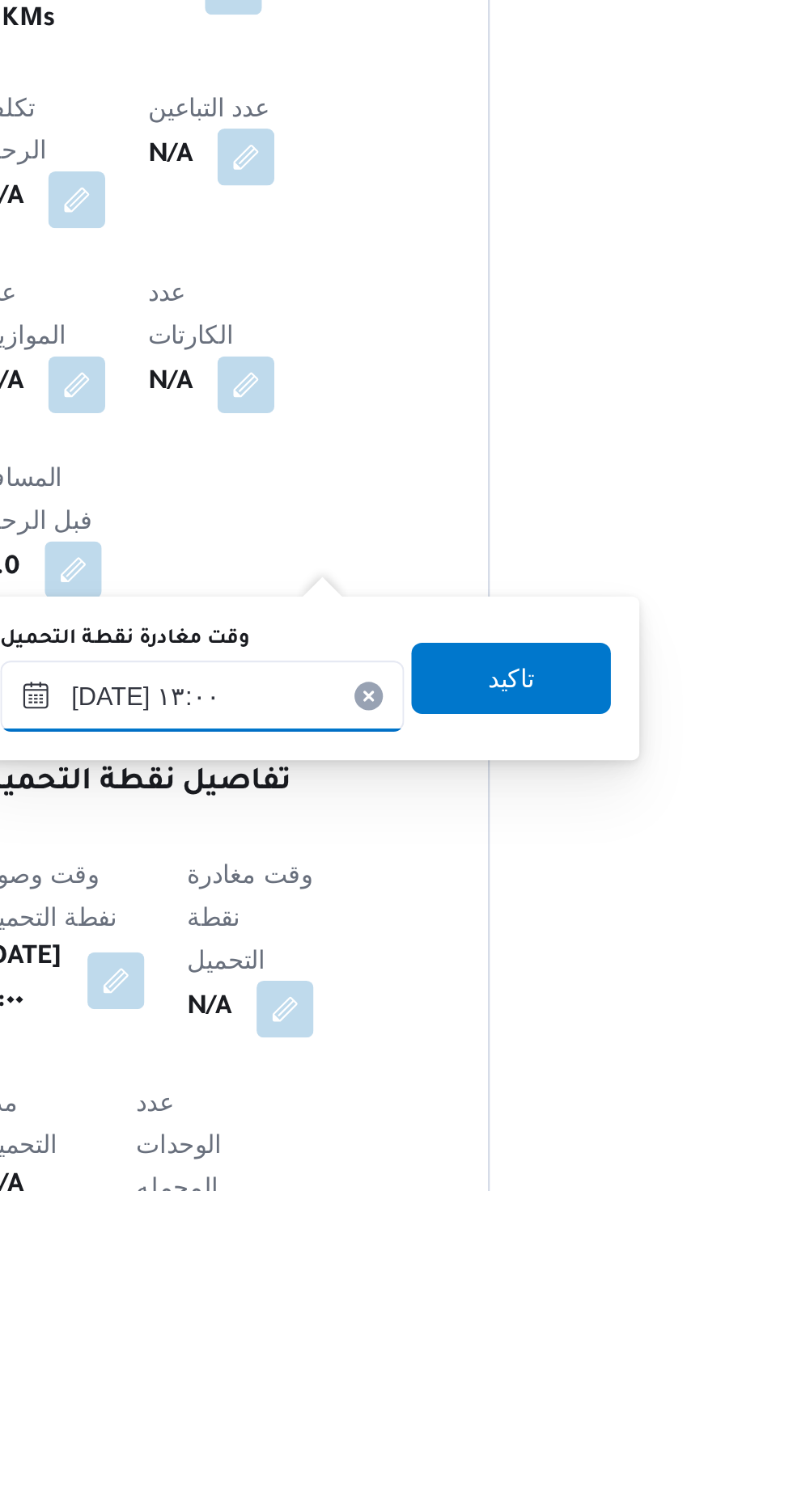
click at [416, 1281] on input "[DATE] ١٣:٠٠" at bounding box center [376, 1287] width 183 height 32
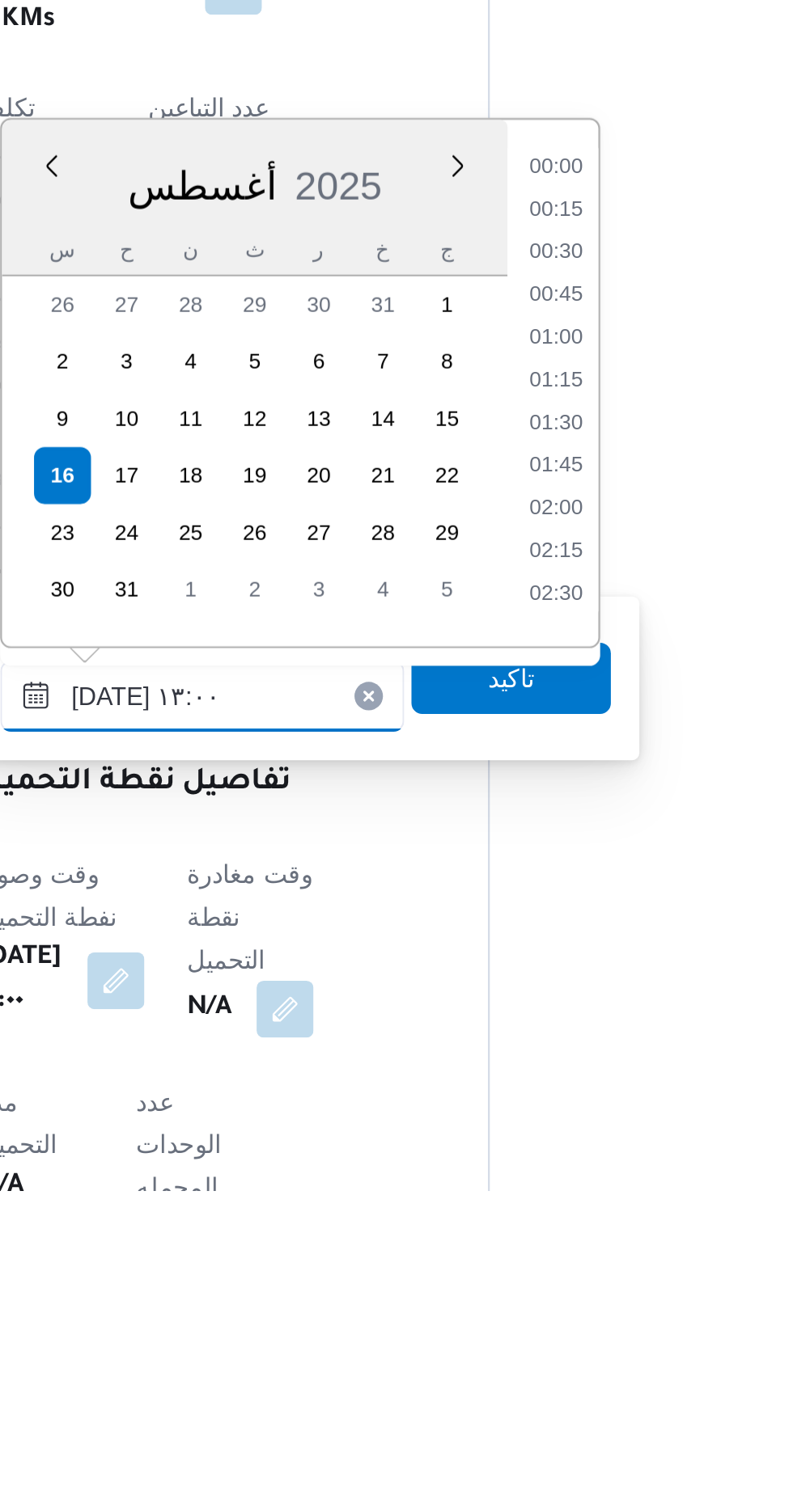
scroll to position [897, 0]
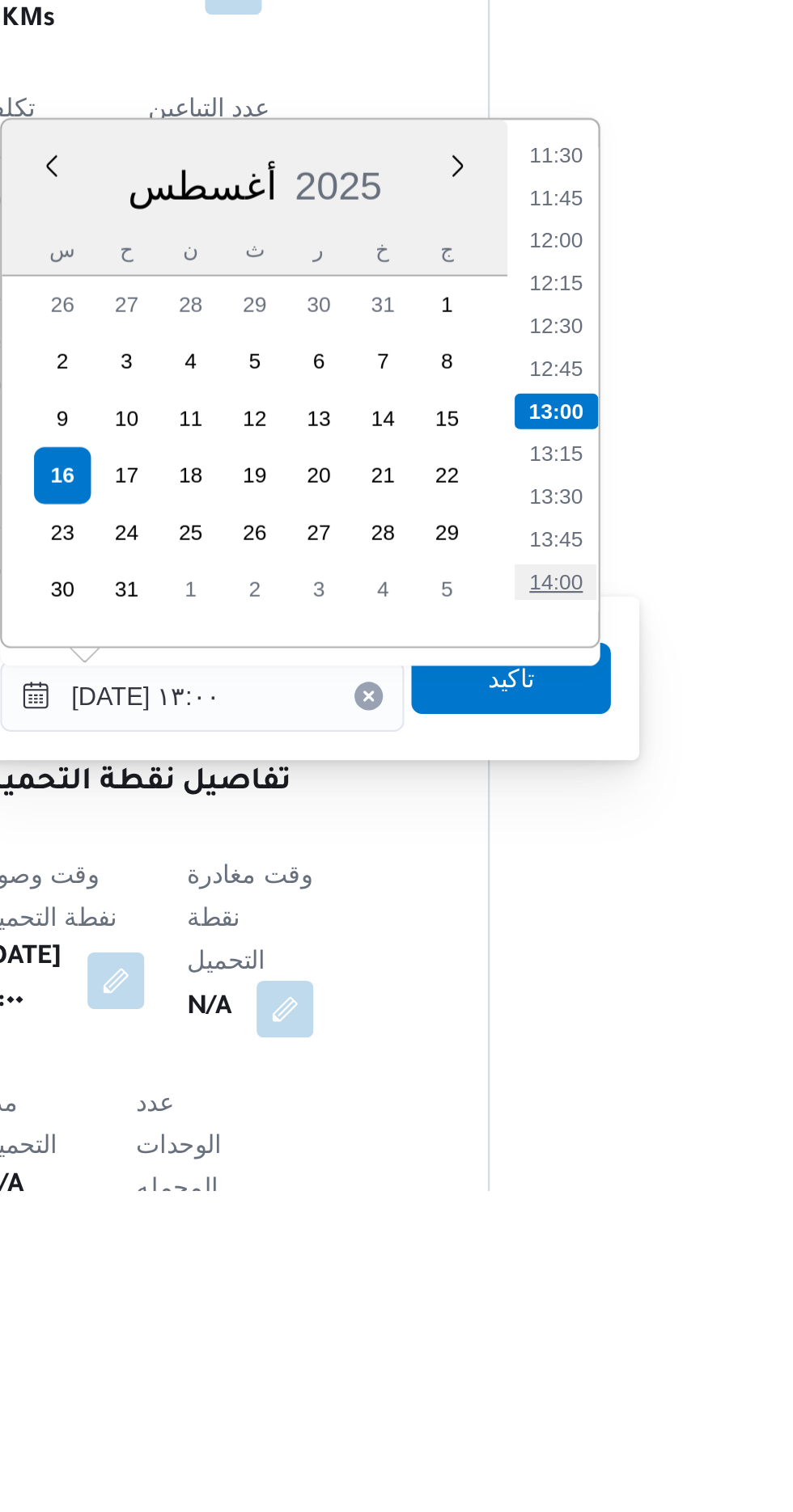
click at [538, 1232] on li "14:00" at bounding box center [536, 1235] width 38 height 17
type input "[DATE] ١٤:٠٠"
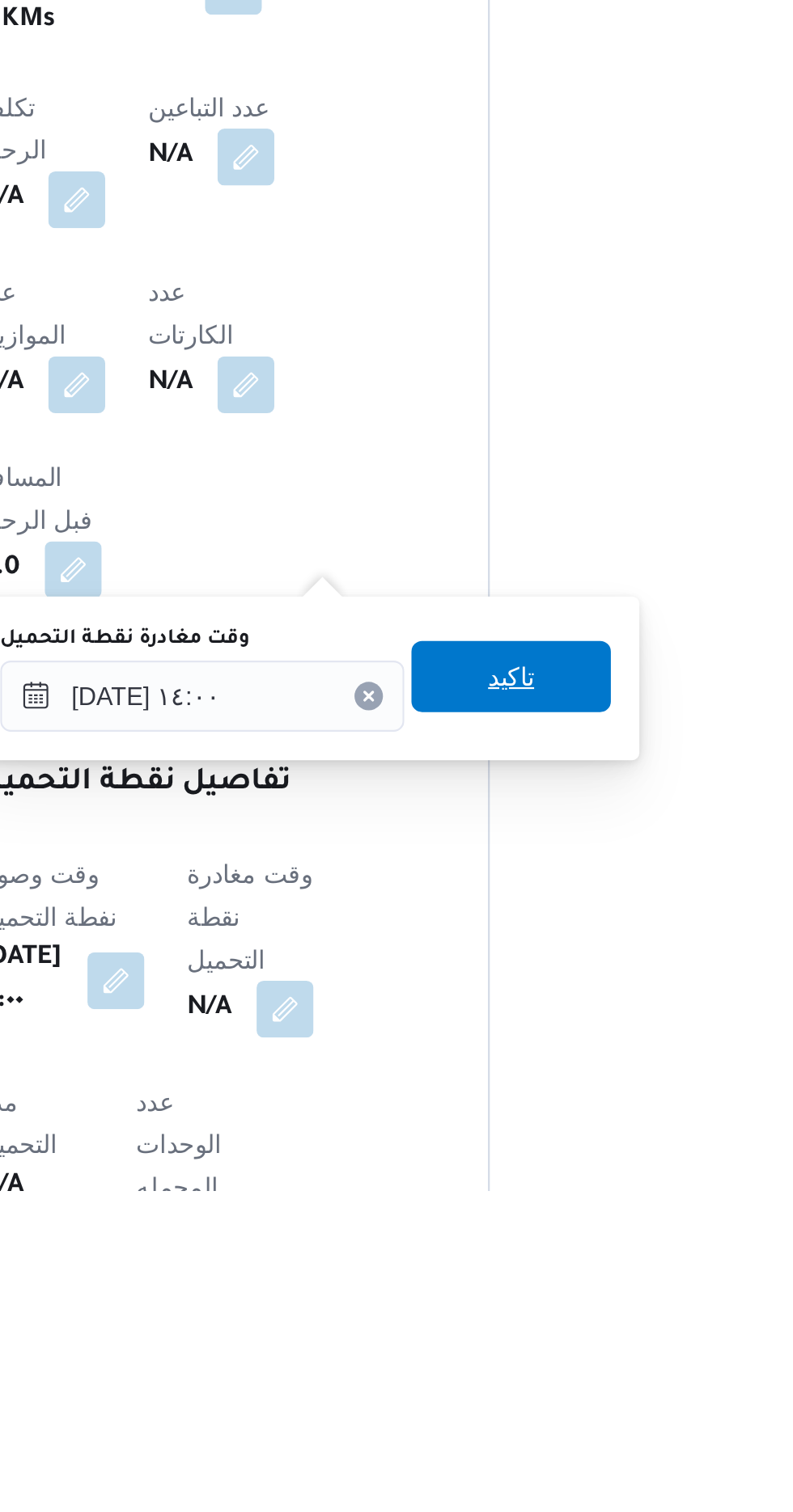
click at [527, 1286] on span "تاكيد" at bounding box center [516, 1278] width 21 height 19
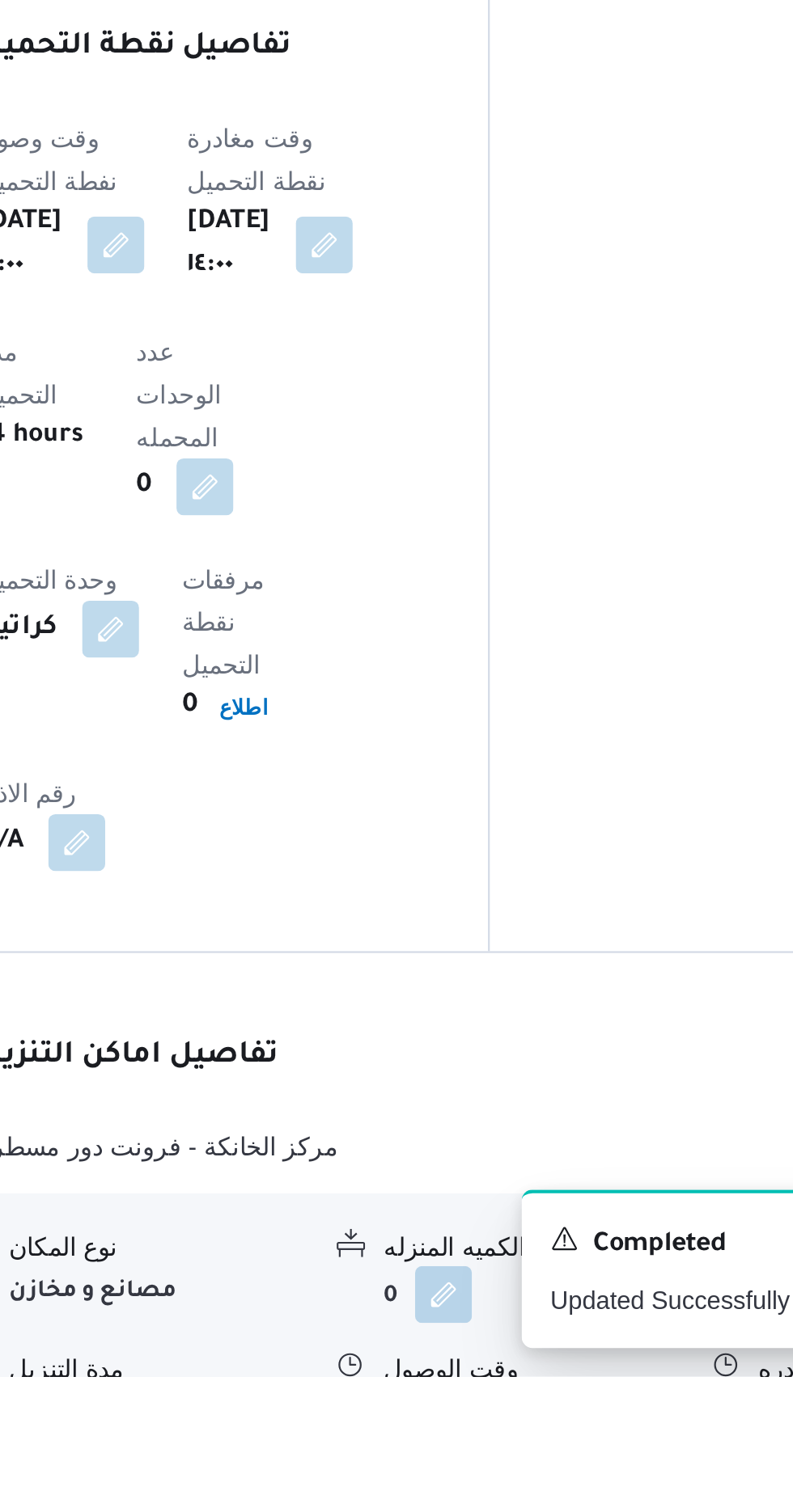
scroll to position [927, 0]
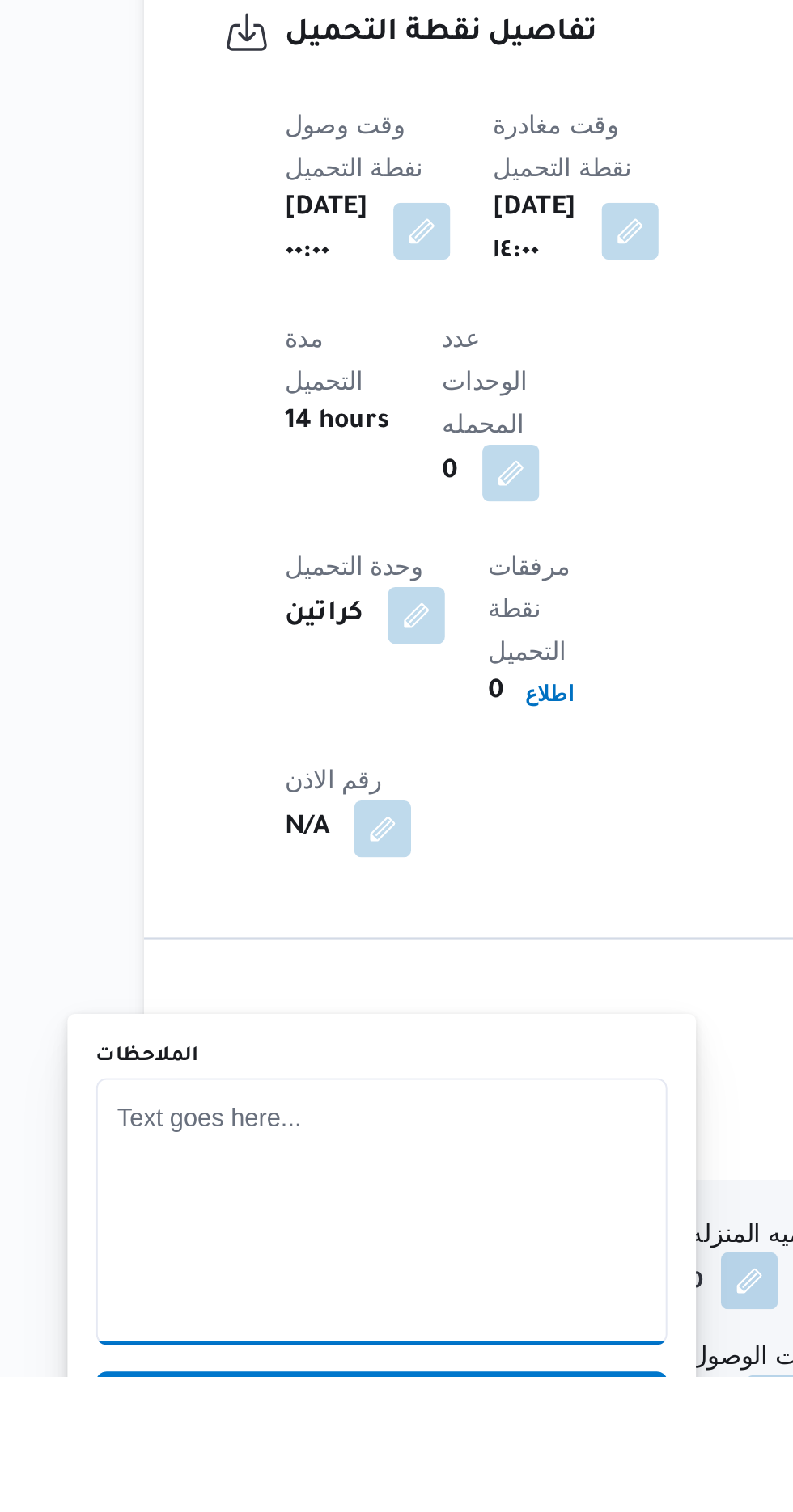
click at [265, 1446] on textarea "الملاحظات" at bounding box center [318, 1436] width 259 height 121
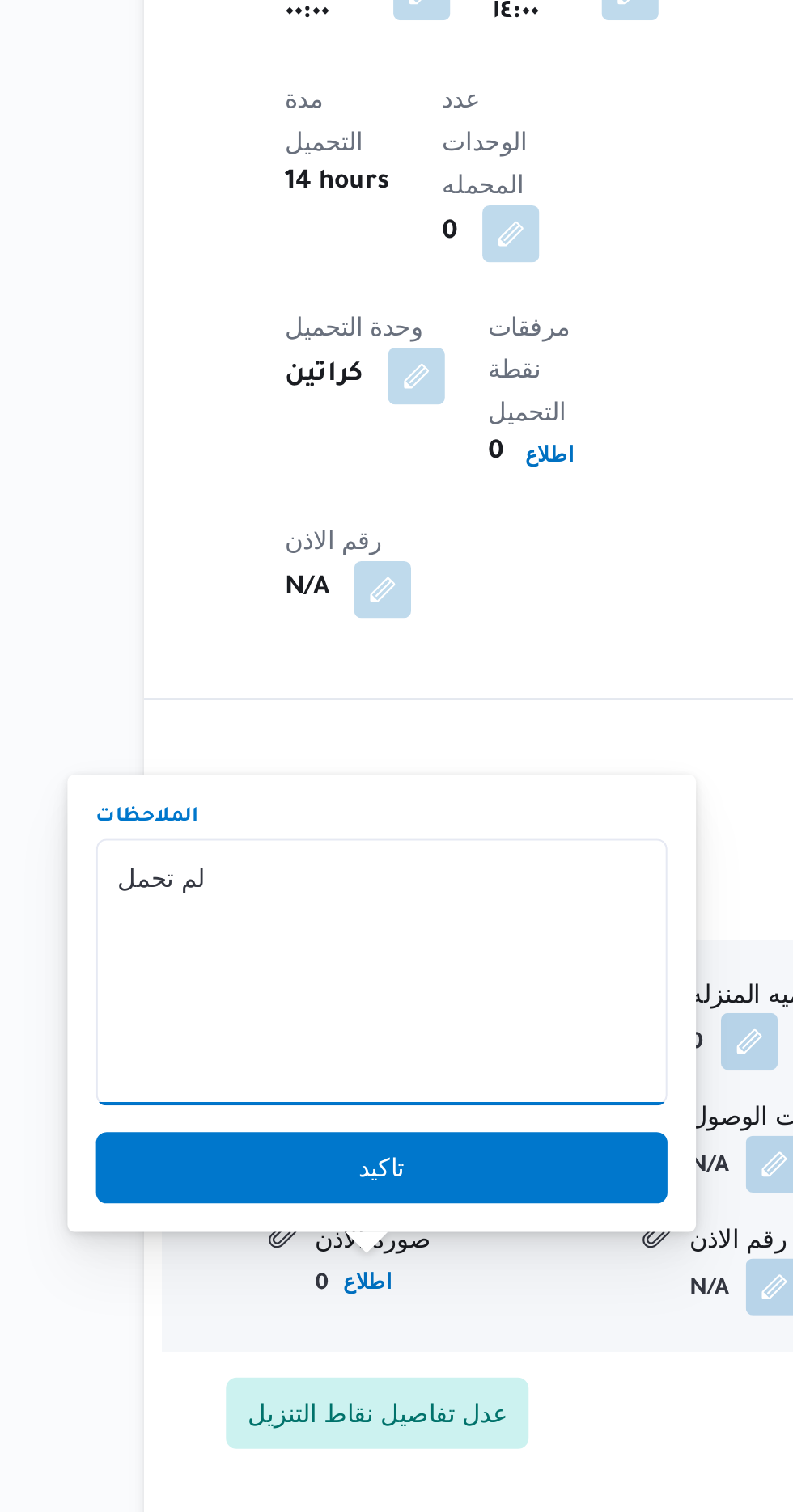
scroll to position [1097, 0]
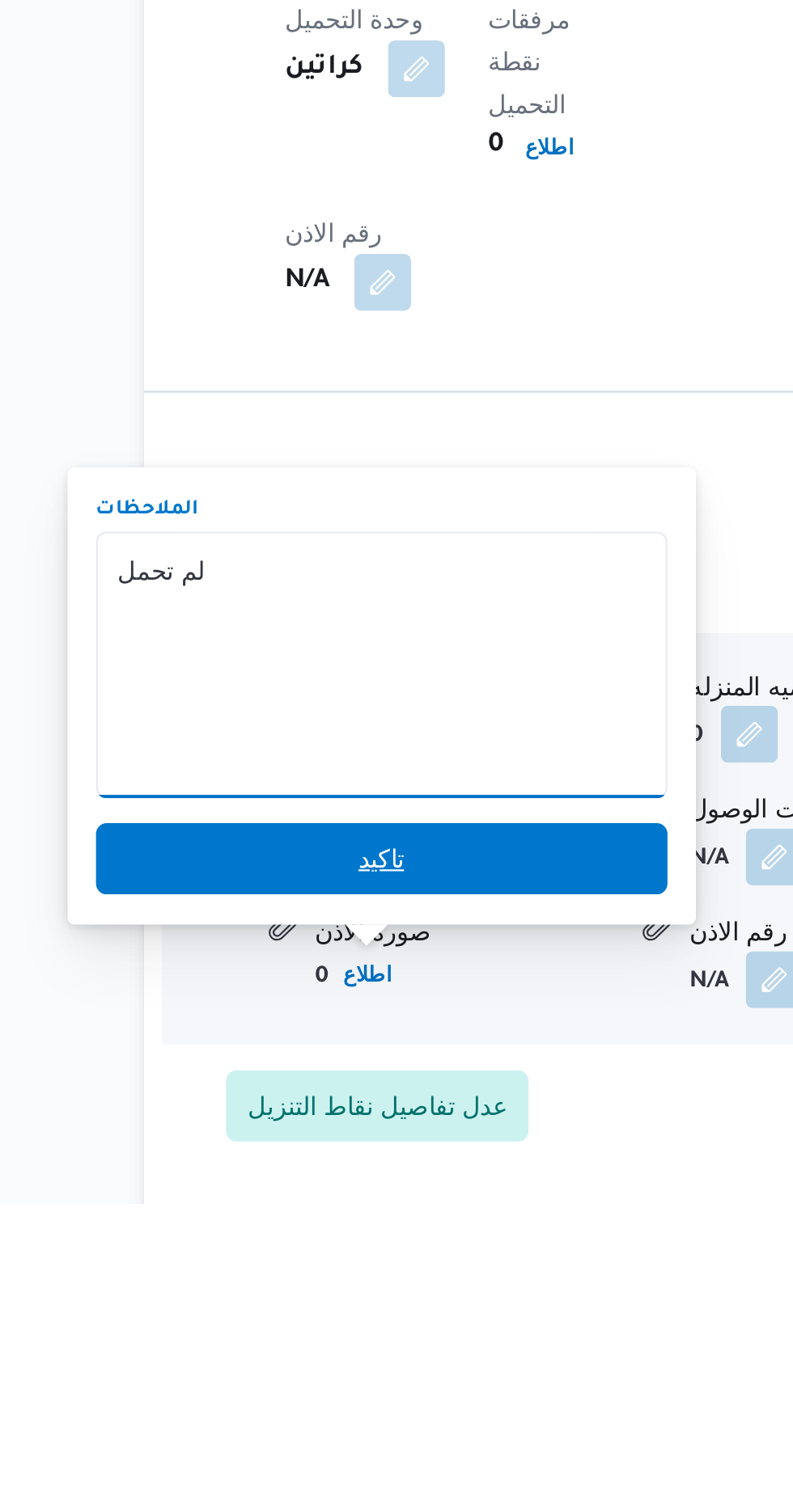
type textarea "لم تحمل"
click at [362, 1352] on span "تاكيد" at bounding box center [318, 1355] width 259 height 32
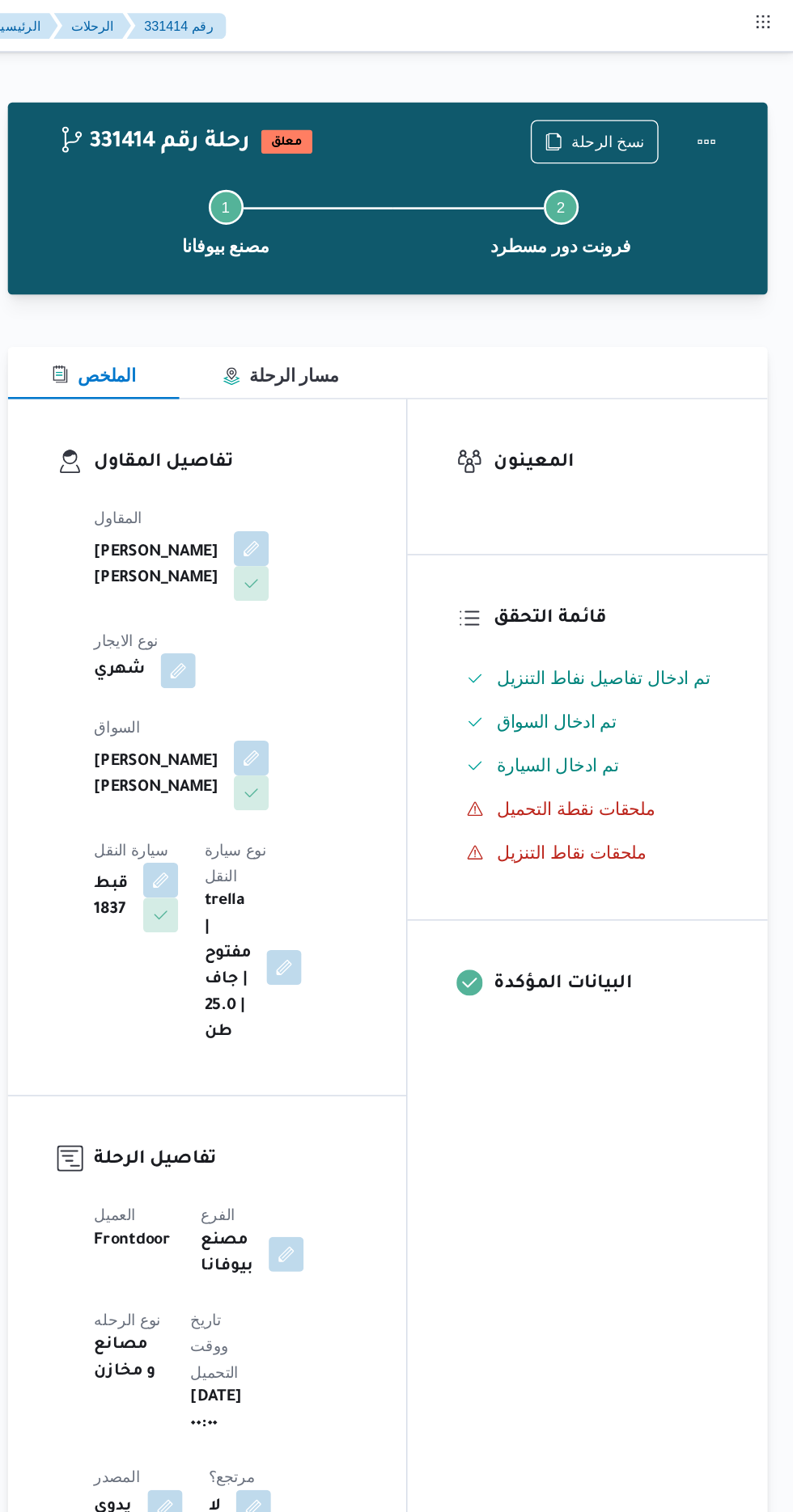
scroll to position [0, 0]
click at [739, 100] on button "Actions" at bounding box center [727, 104] width 32 height 32
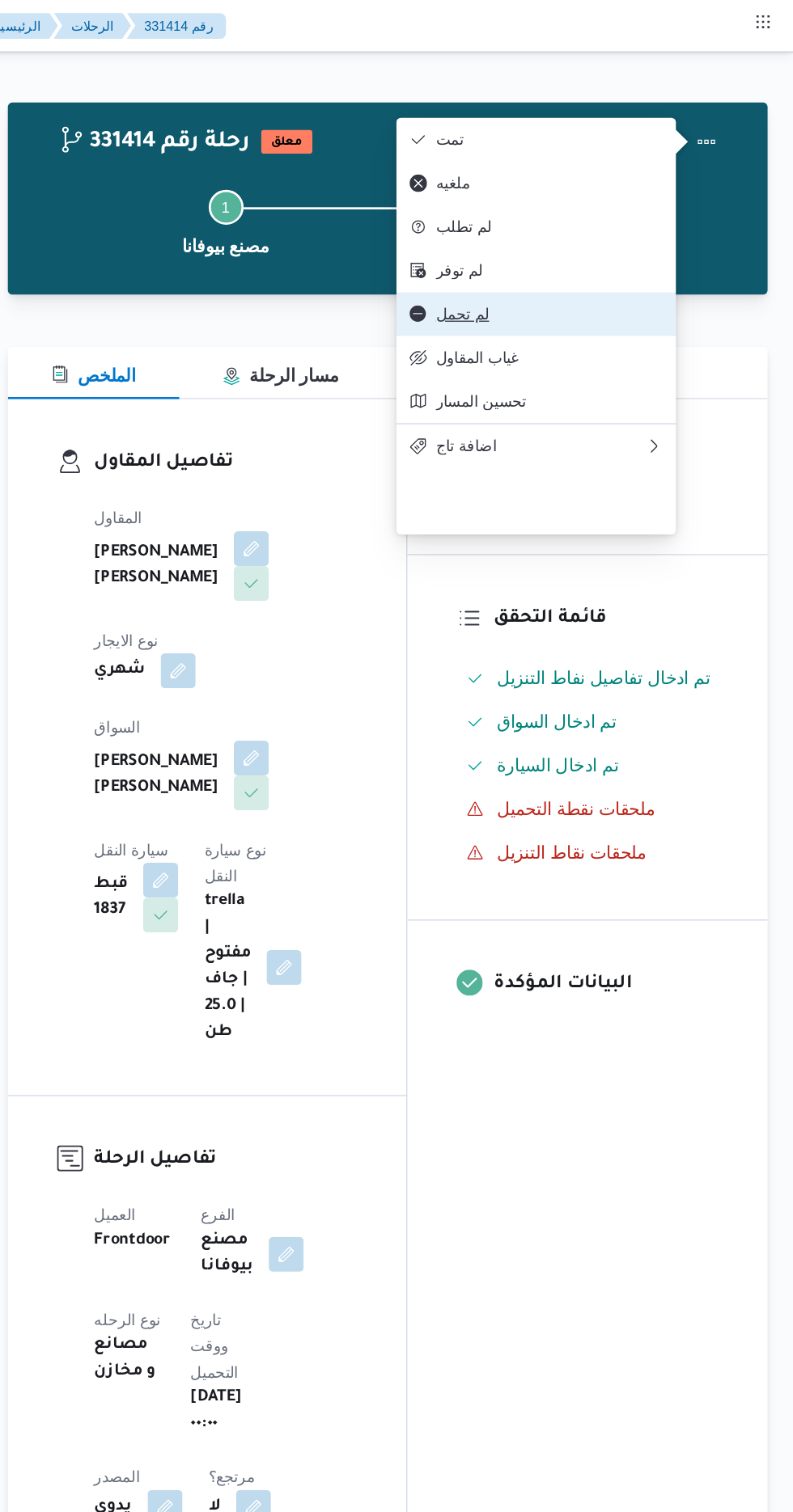
click at [618, 249] on button "لم تحمل" at bounding box center [601, 232] width 207 height 32
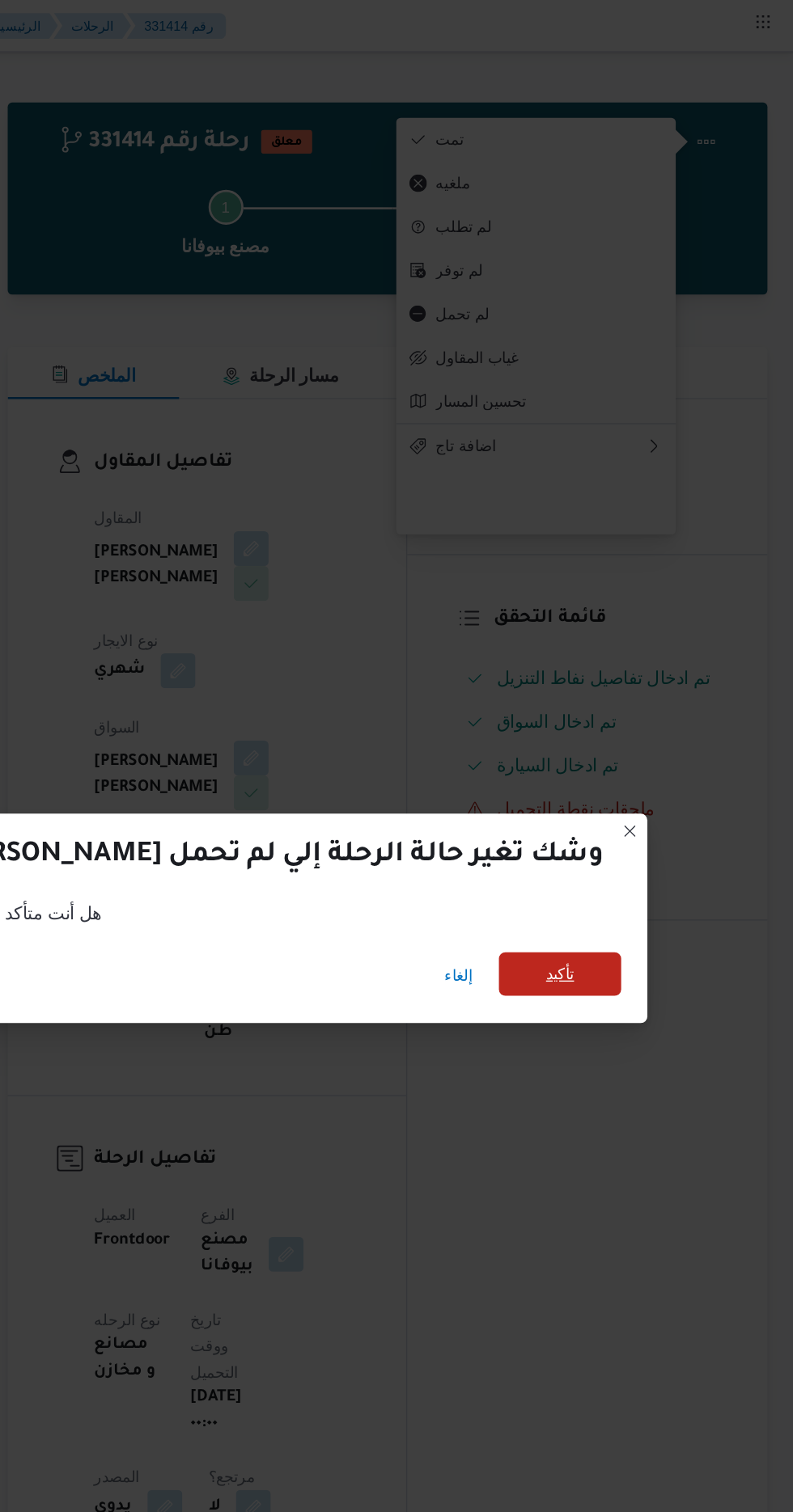
click at [575, 715] on span "تأكيد" at bounding box center [620, 722] width 91 height 32
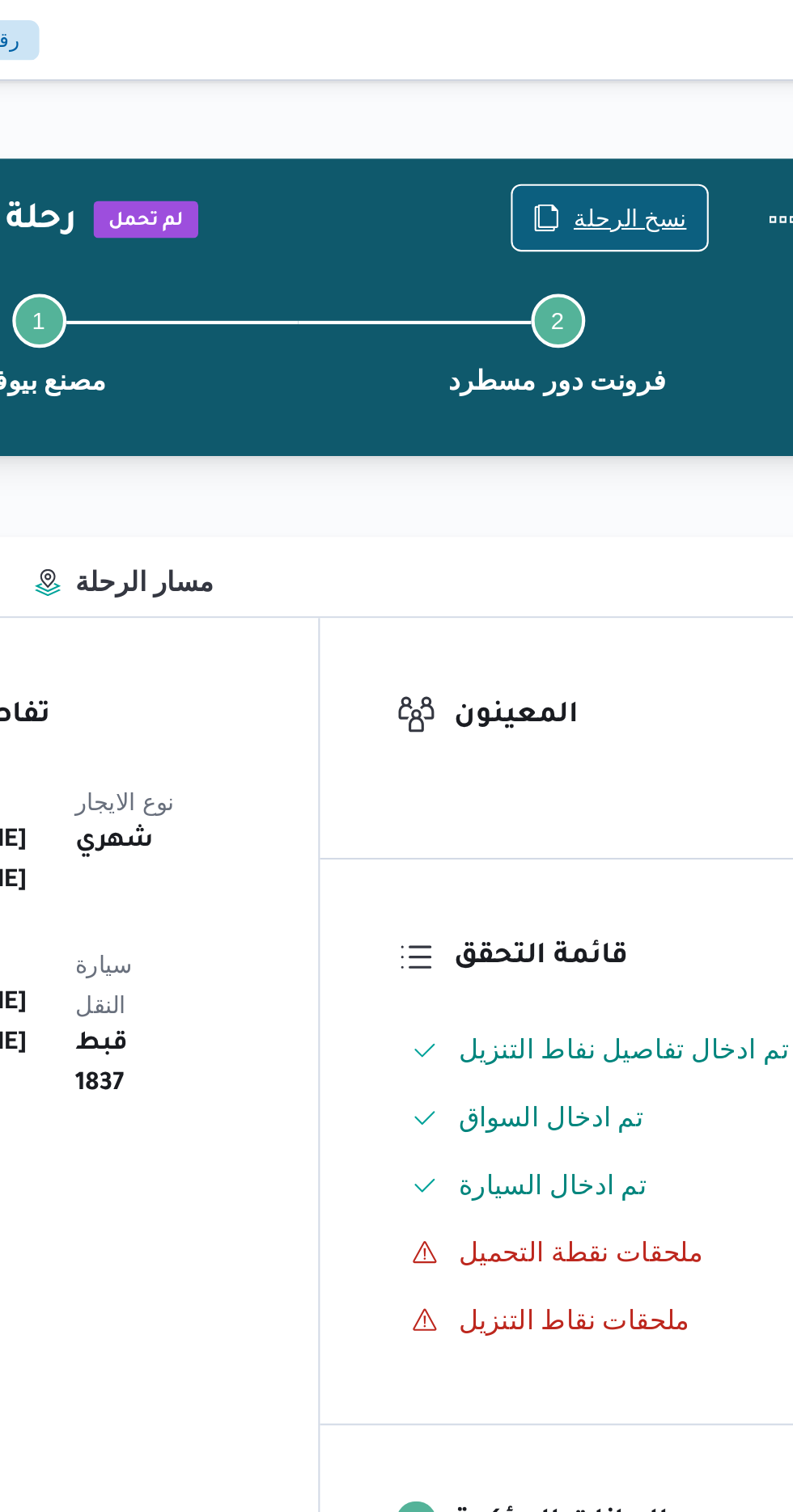
click at [640, 93] on span "نسخ الرحلة" at bounding box center [645, 104] width 93 height 31
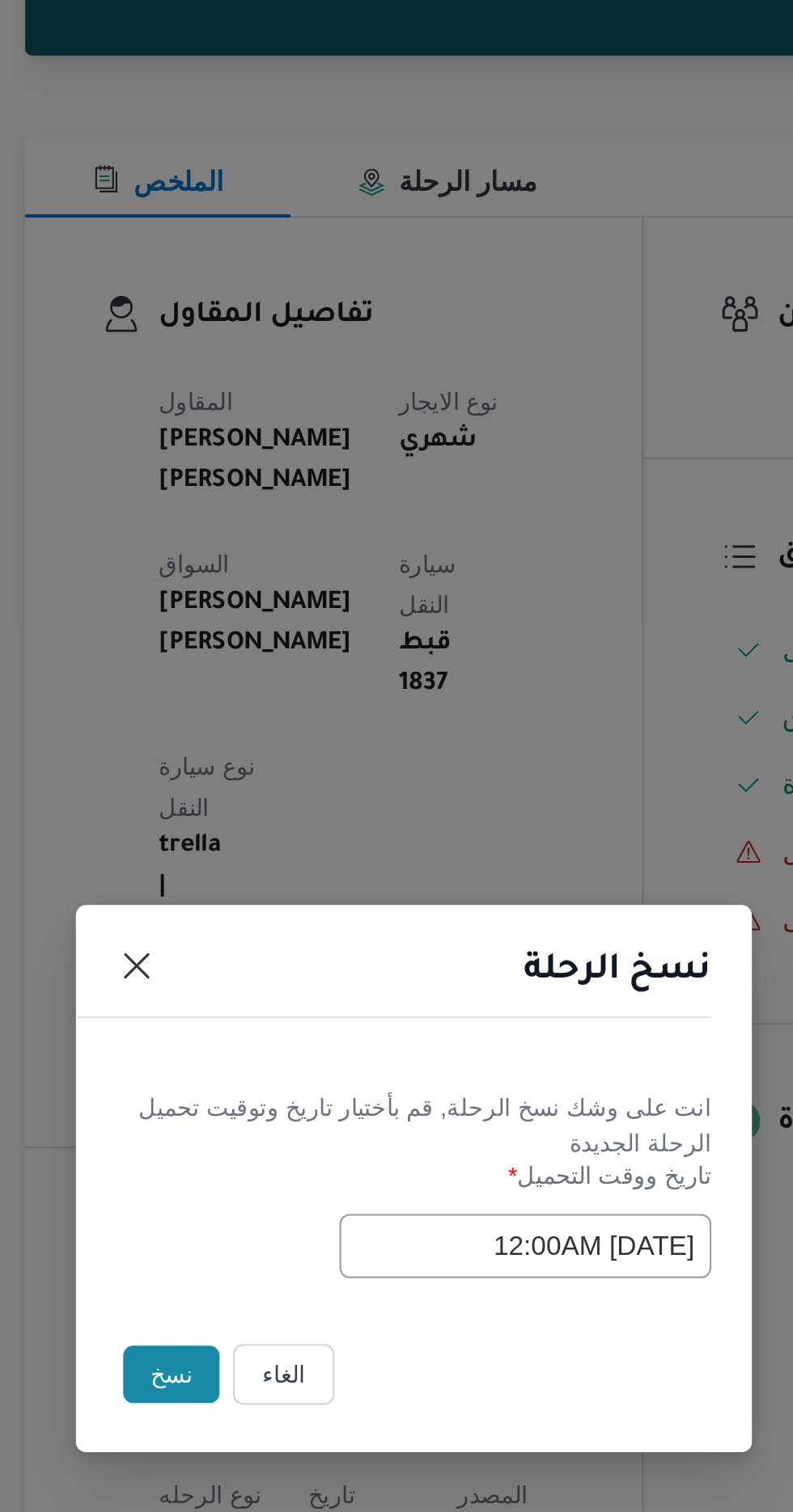
click at [270, 851] on button "نسخ" at bounding box center [280, 849] width 46 height 27
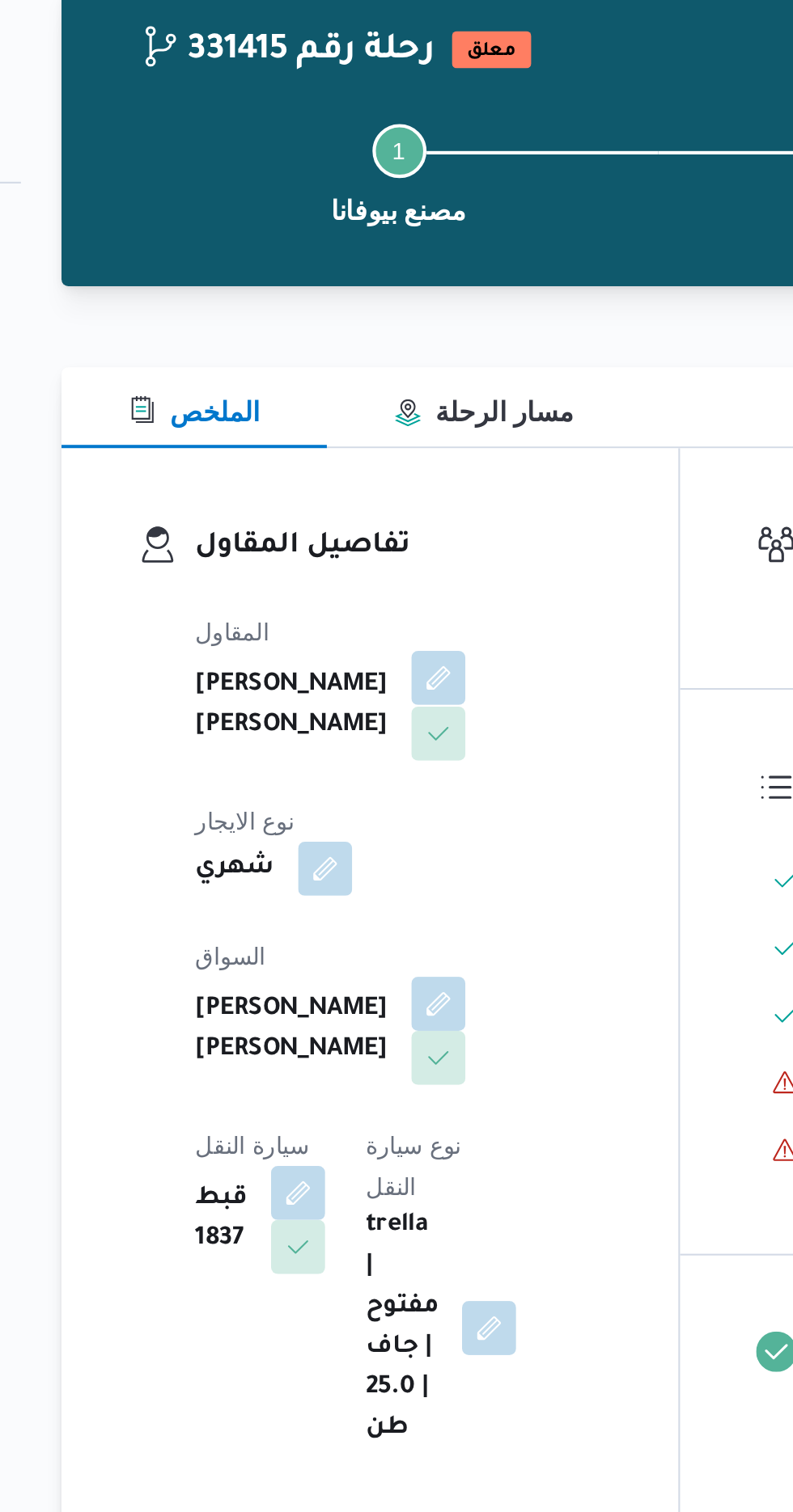
click at [378, 416] on button "button" at bounding box center [391, 406] width 26 height 26
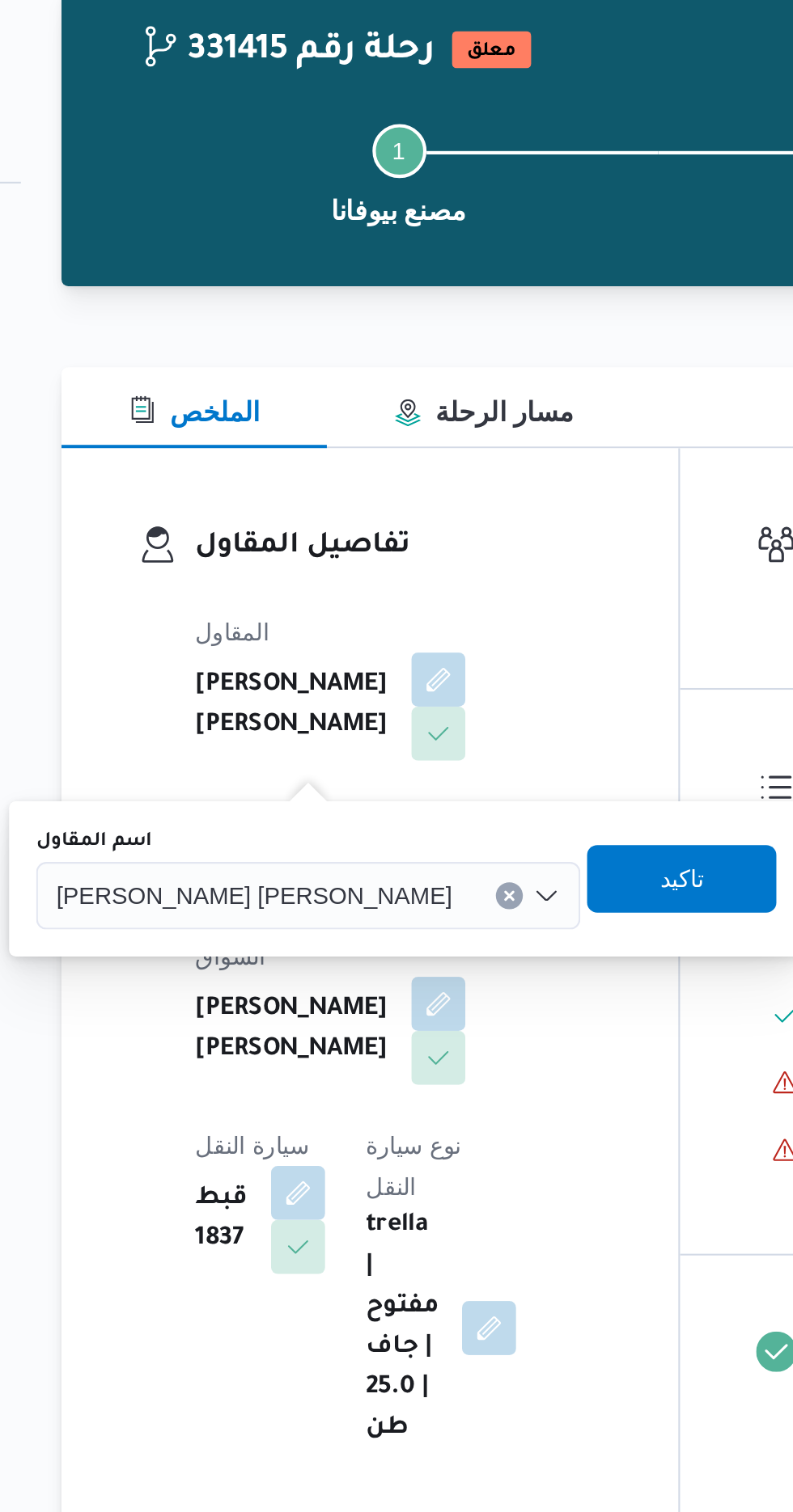
click at [290, 502] on span "[PERSON_NAME] [PERSON_NAME]" at bounding box center [302, 509] width 190 height 17
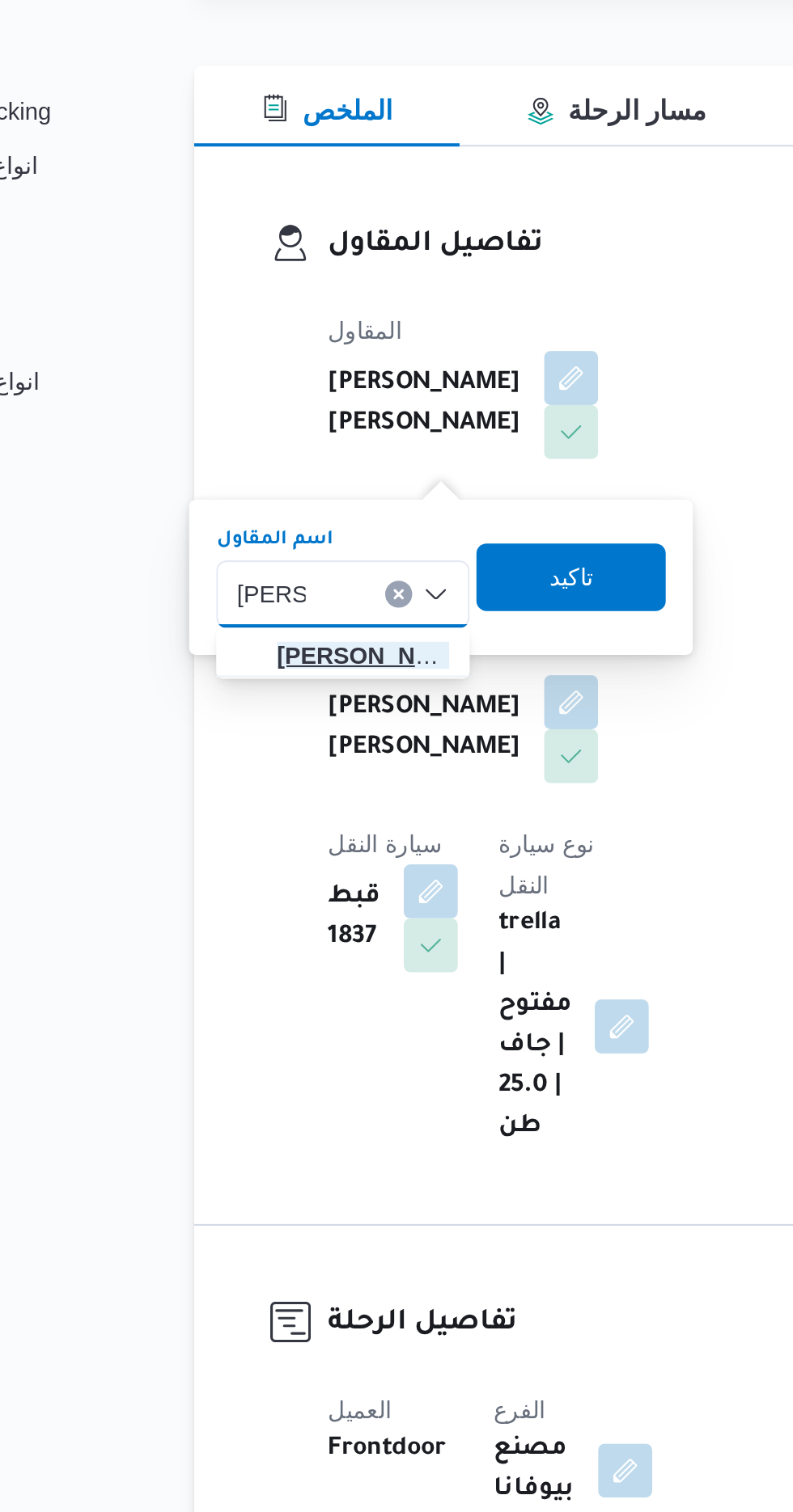
type input "[PERSON_NAME]"
click at [299, 540] on span "[PERSON_NAME] دوح [PERSON_NAME]" at bounding box center [291, 540] width 82 height 19
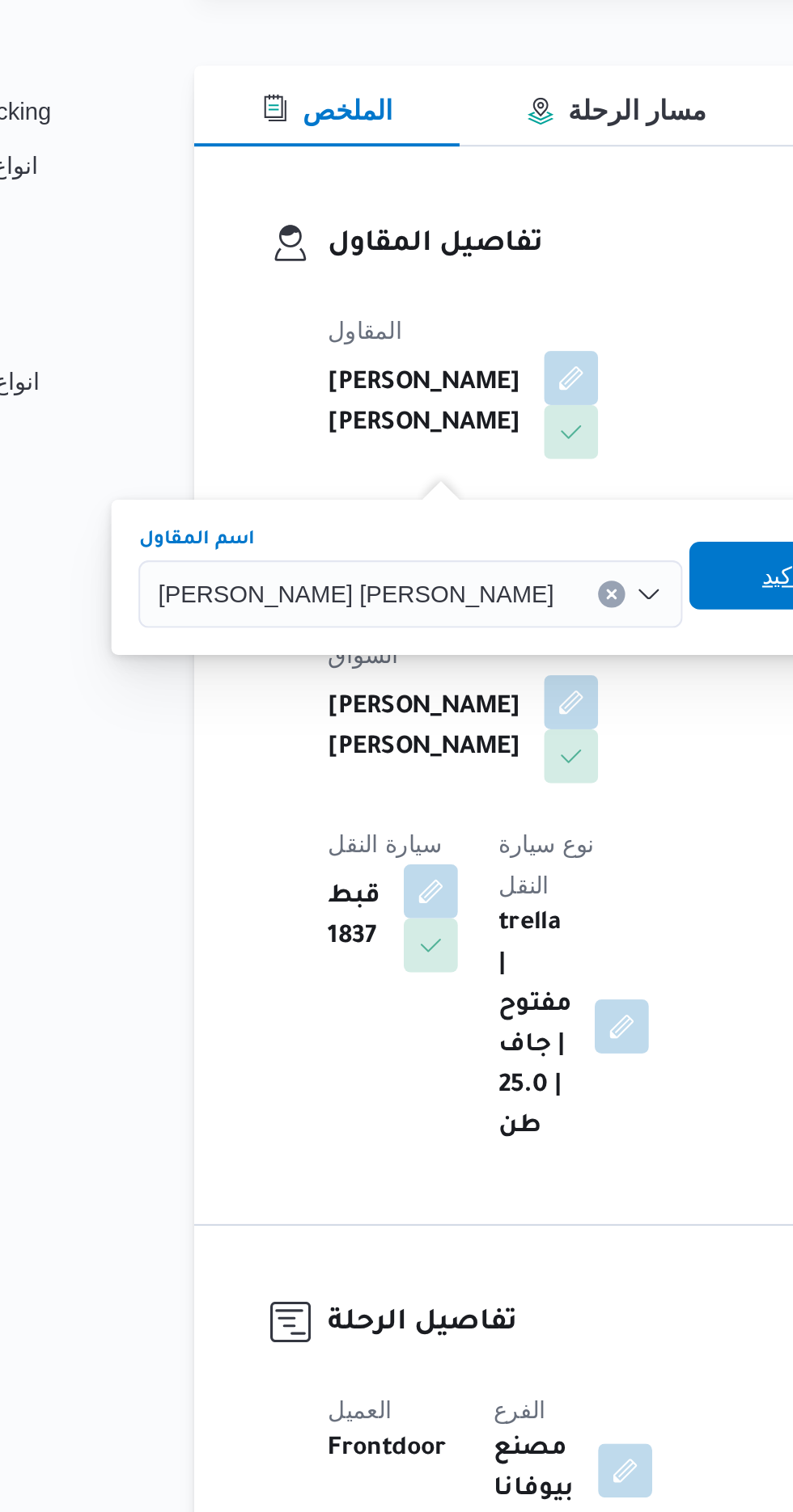
click at [482, 505] on span "تاكيد" at bounding box center [493, 501] width 21 height 19
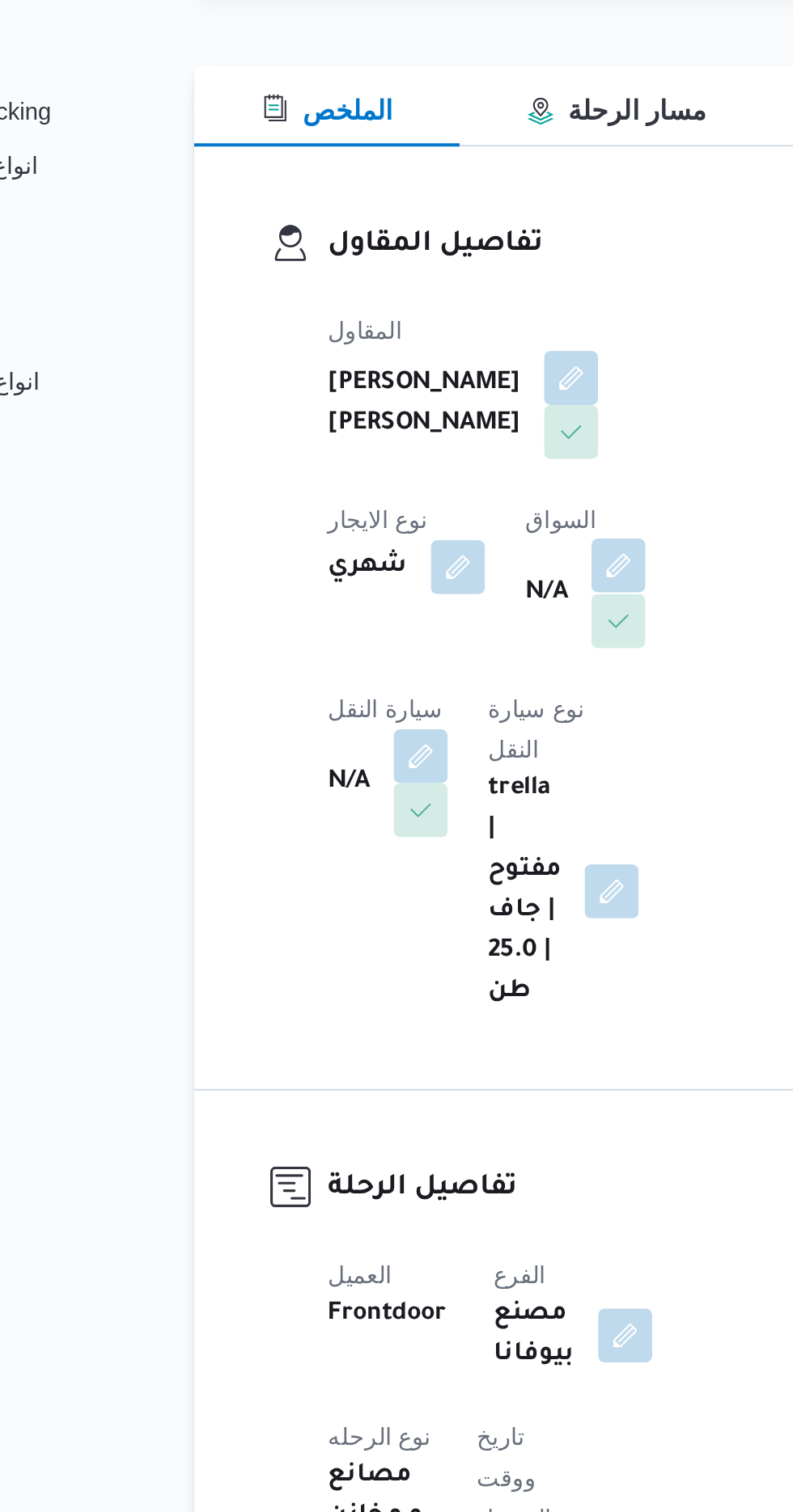
click at [400, 509] on button "button" at bounding box center [413, 497] width 26 height 26
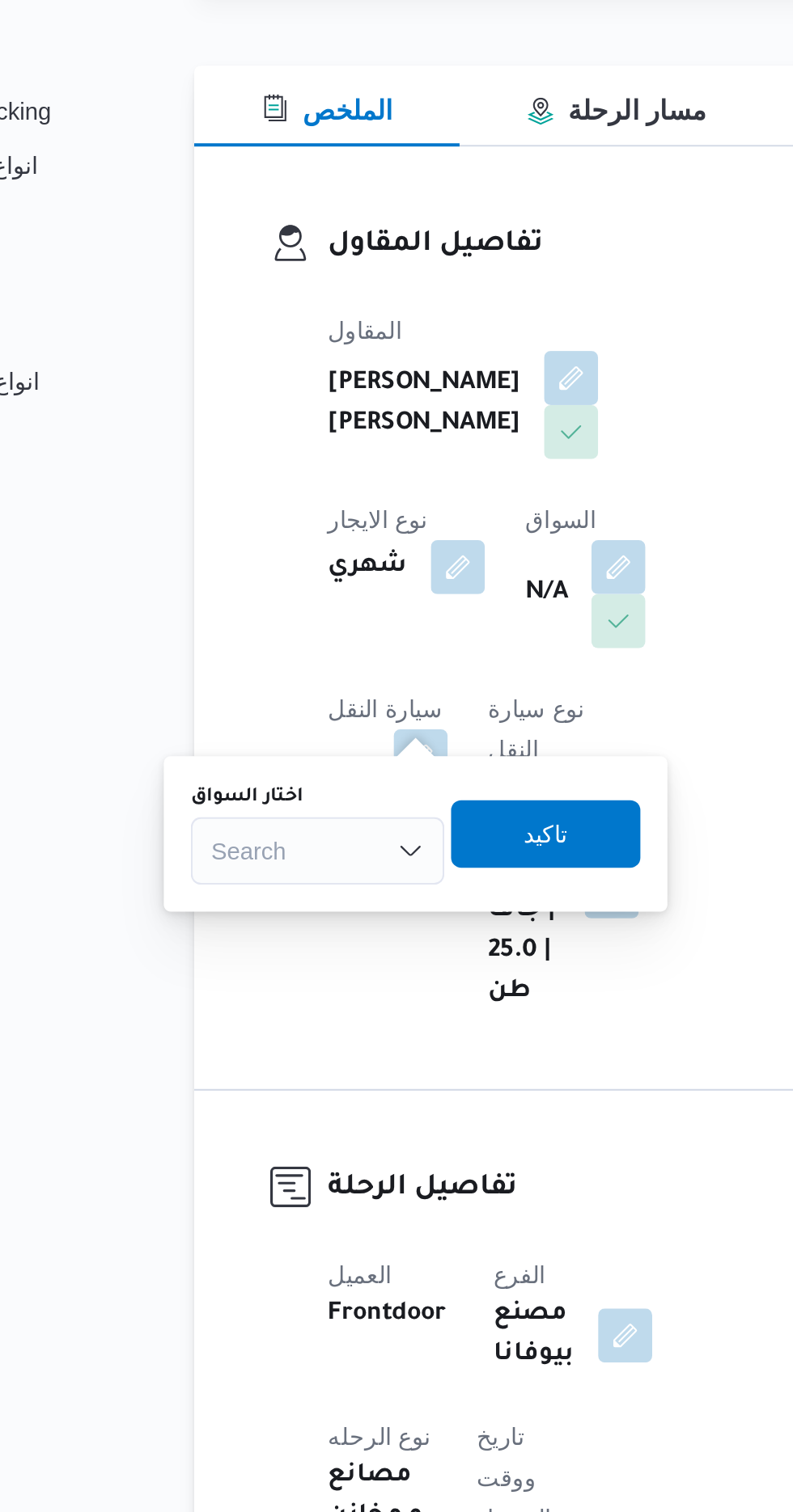
click at [281, 634] on div "Search" at bounding box center [269, 633] width 121 height 32
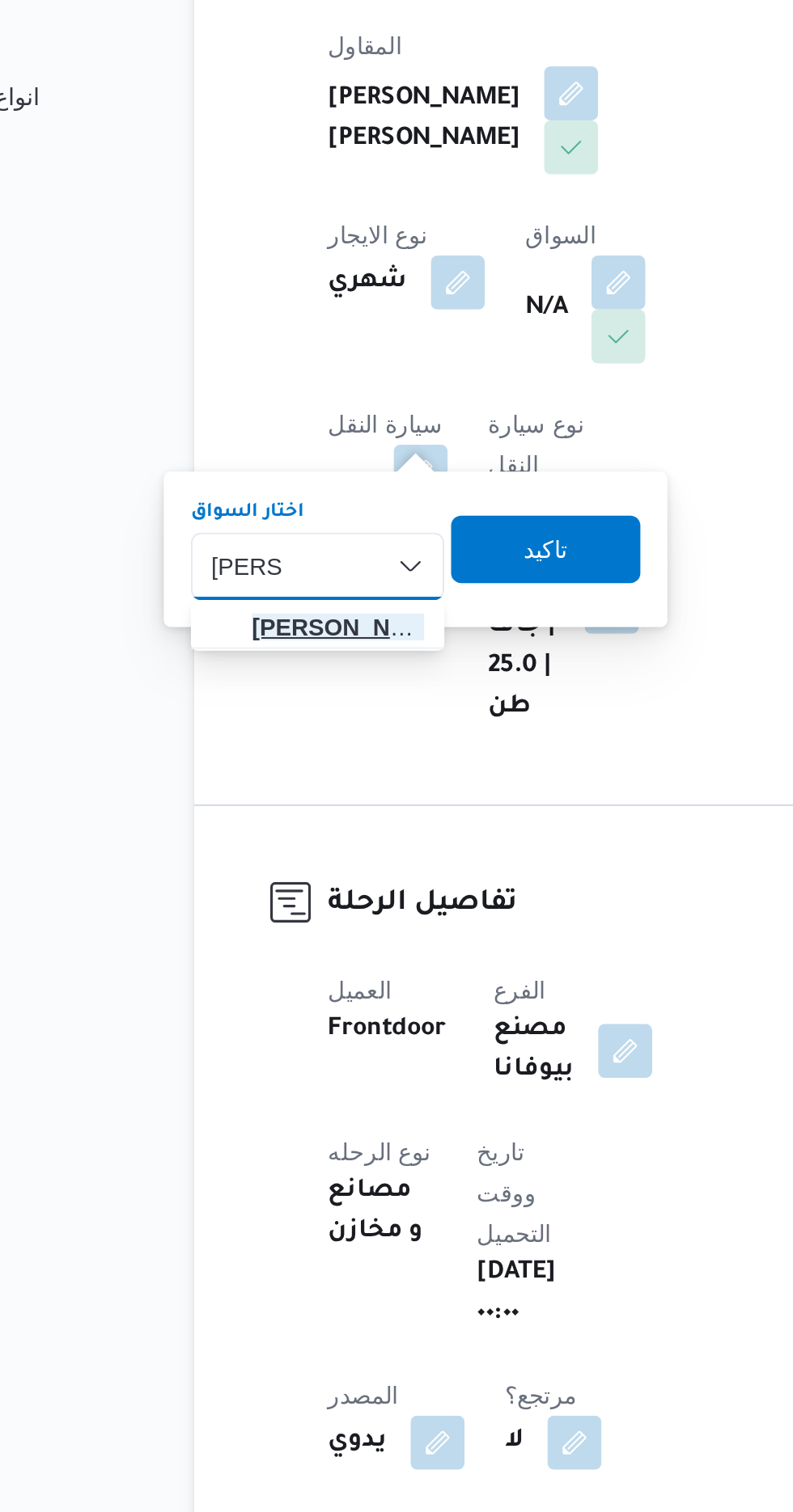
type input "[PERSON_NAME]"
click at [286, 668] on span "[PERSON_NAME] ي [PERSON_NAME]" at bounding box center [279, 662] width 82 height 19
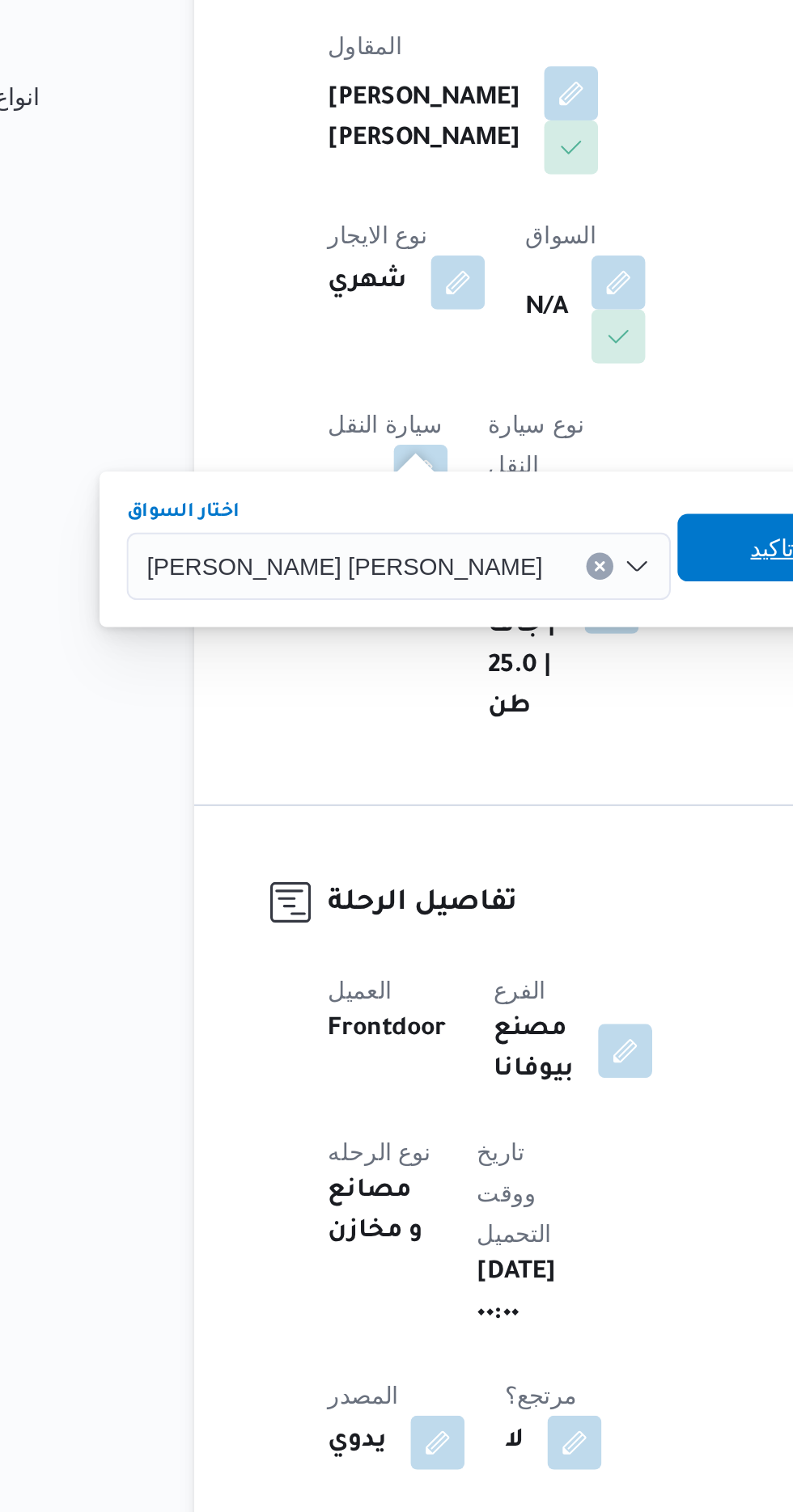
click at [476, 626] on span "تاكيد" at bounding box center [486, 624] width 21 height 19
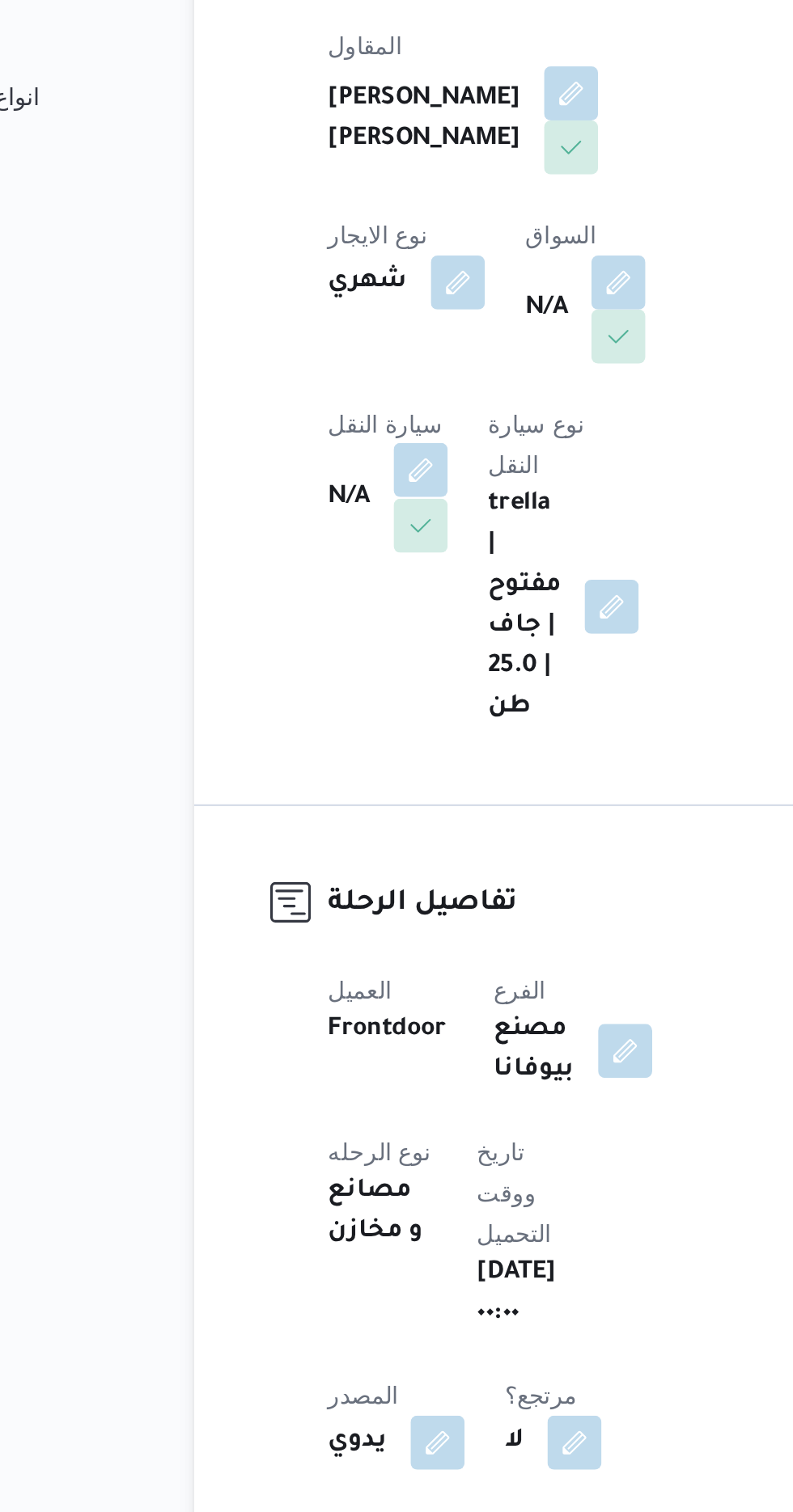
click at [332, 574] on button "button" at bounding box center [319, 588] width 26 height 26
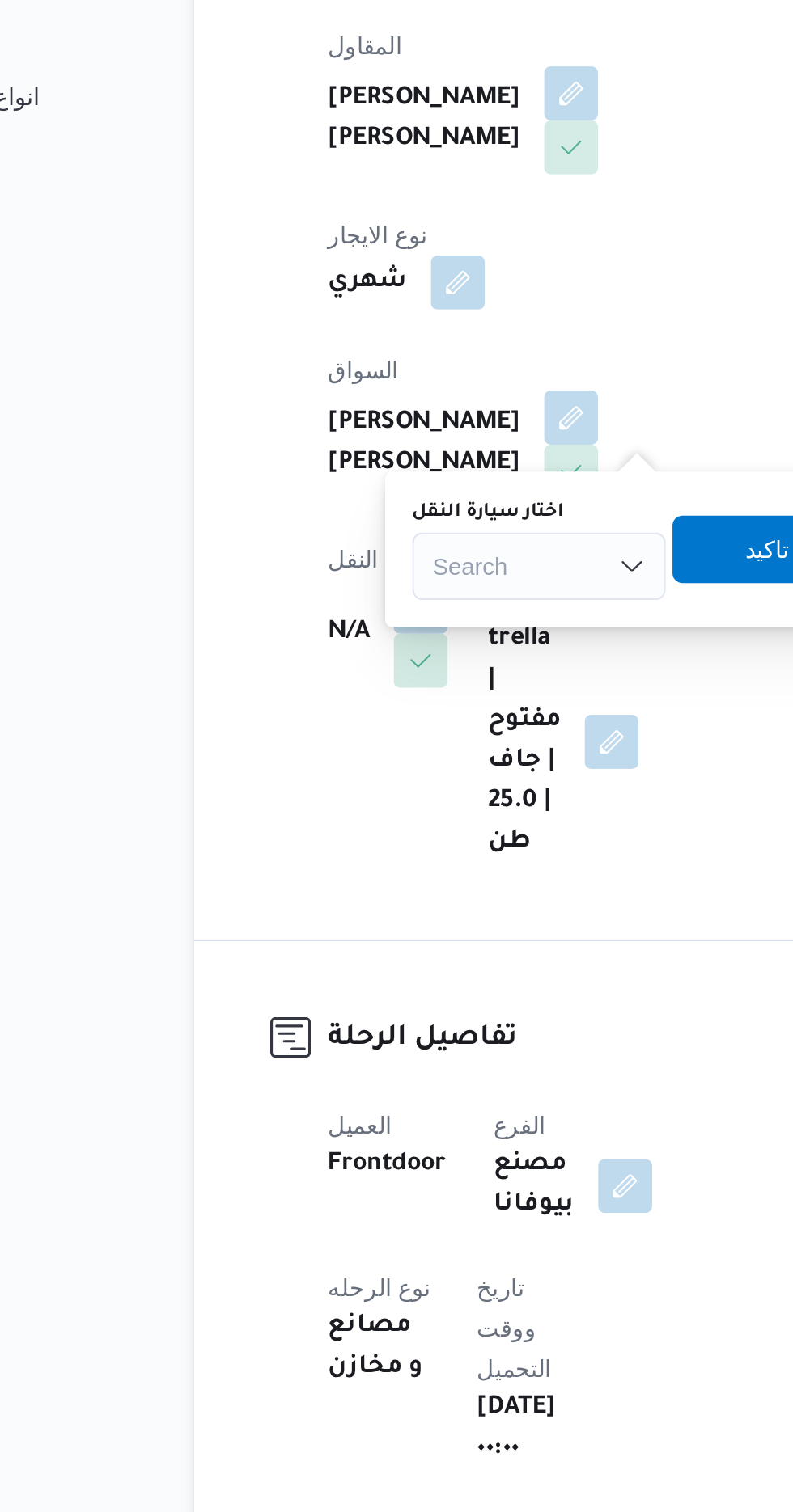
click at [347, 636] on div "Search" at bounding box center [375, 633] width 121 height 32
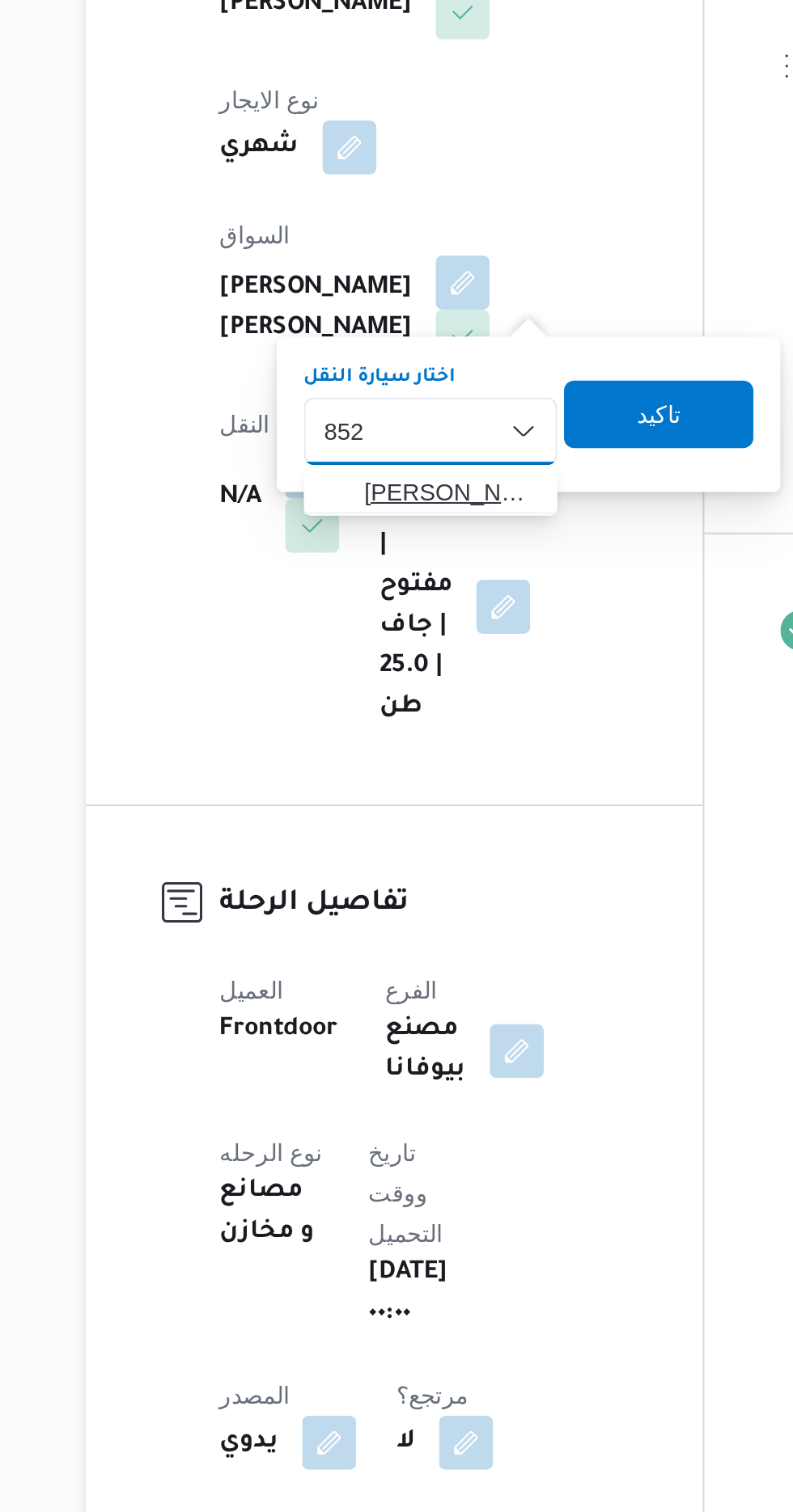
type input "852"
click at [376, 659] on span "[PERSON_NAME] 852 4 | null" at bounding box center [385, 662] width 82 height 19
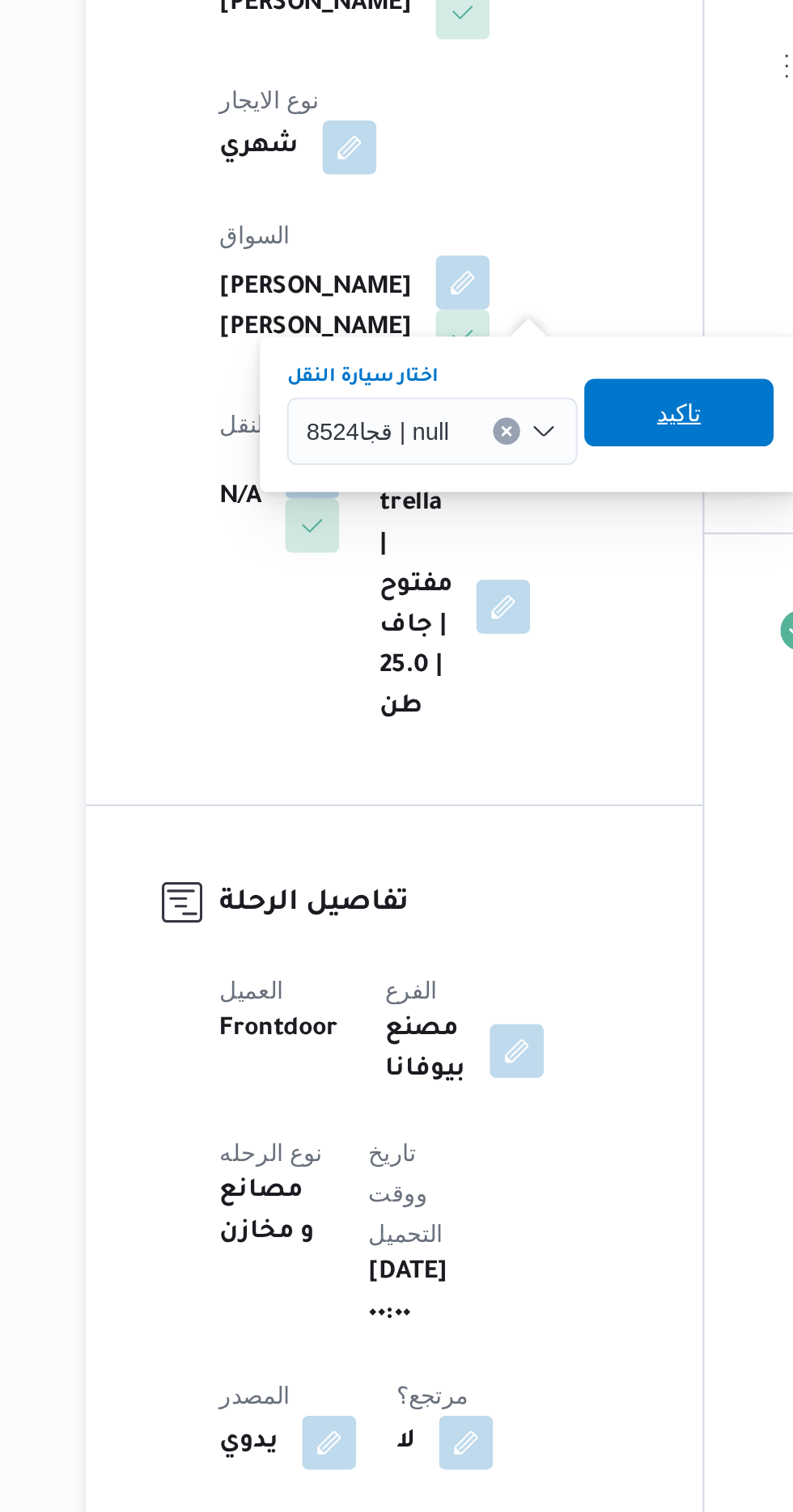
click at [493, 625] on span "تاكيد" at bounding box center [494, 624] width 21 height 19
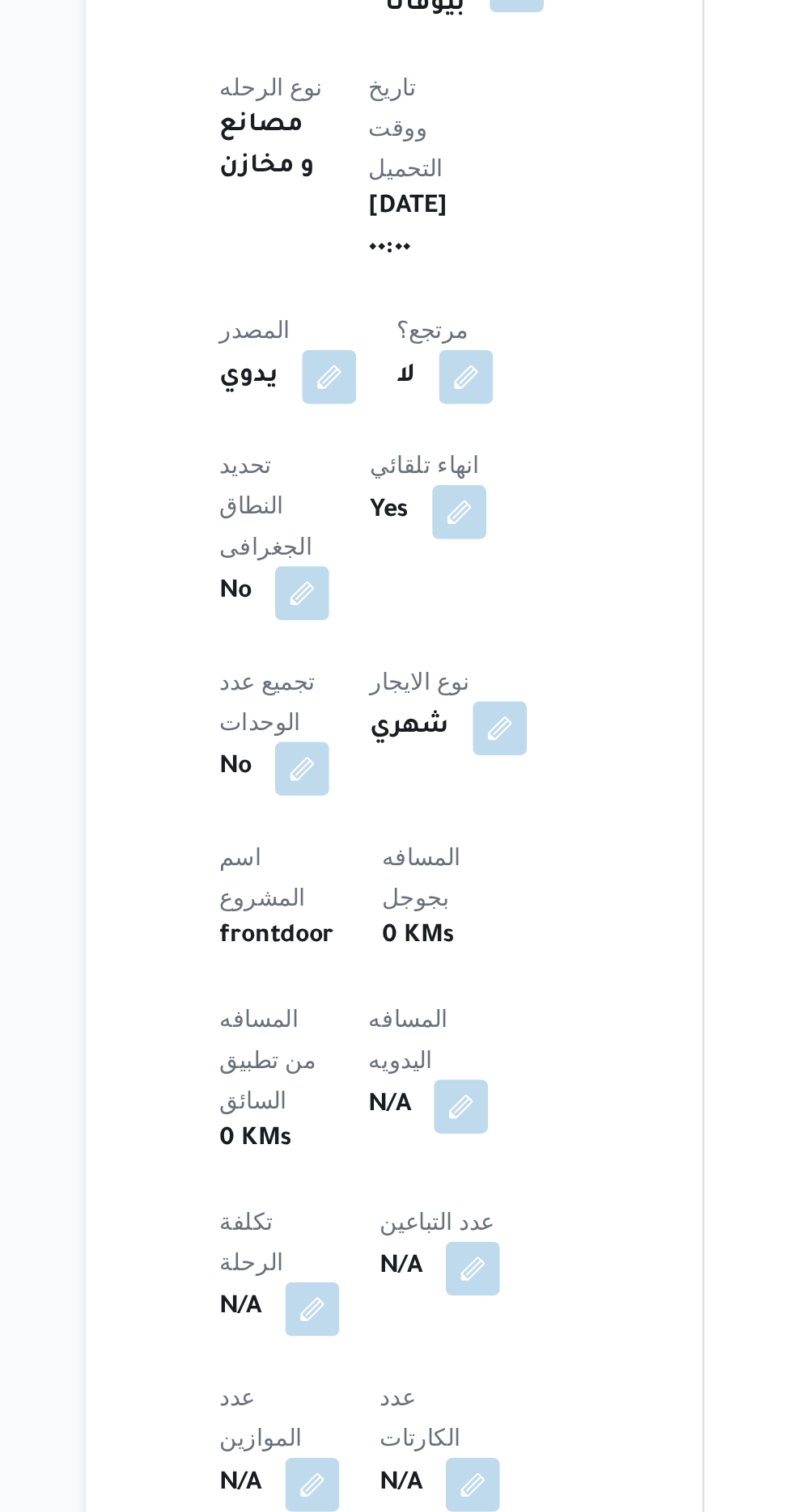
scroll to position [190, 0]
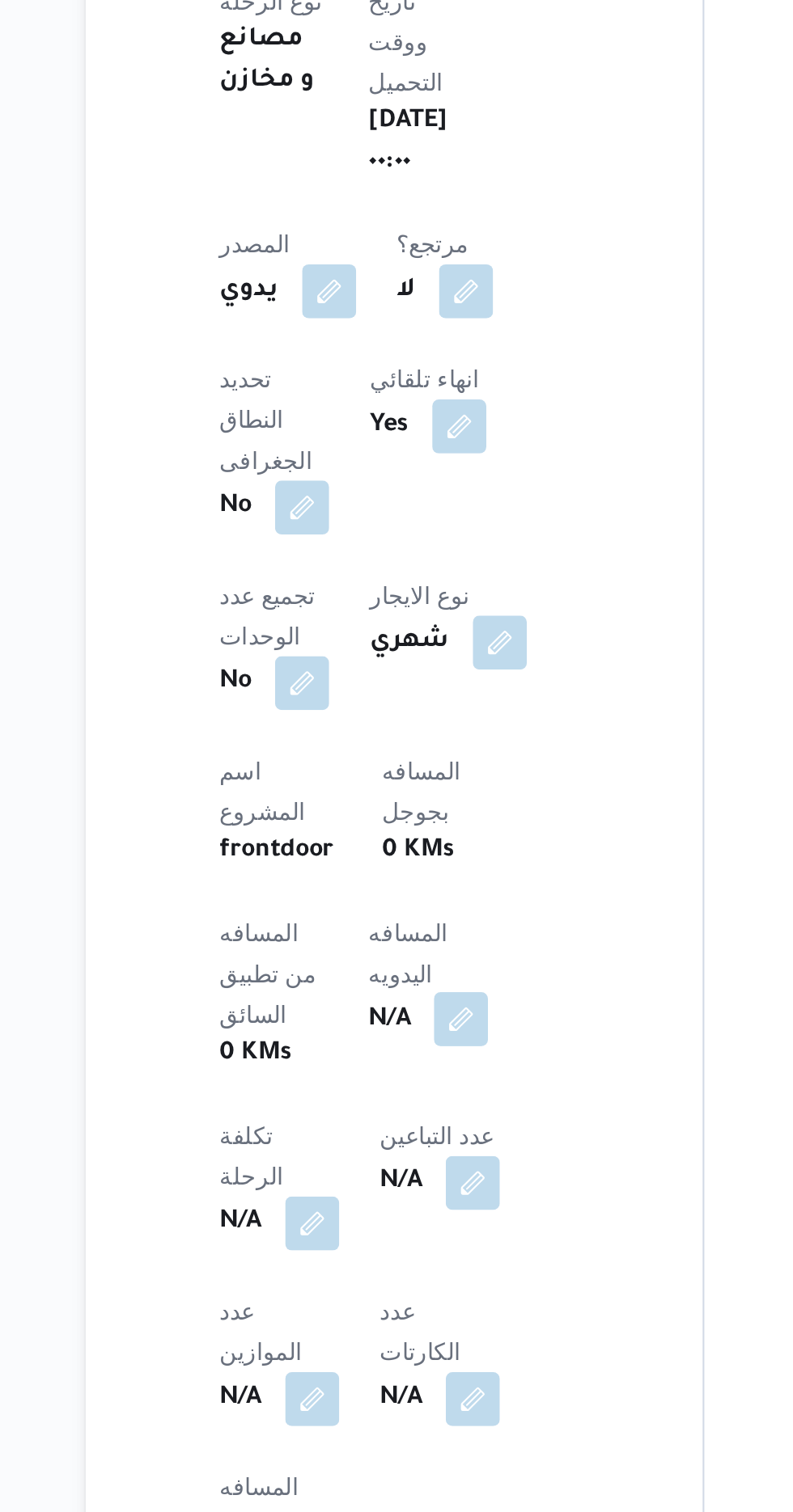
click at [377, 1263] on button "button" at bounding box center [390, 1276] width 26 height 26
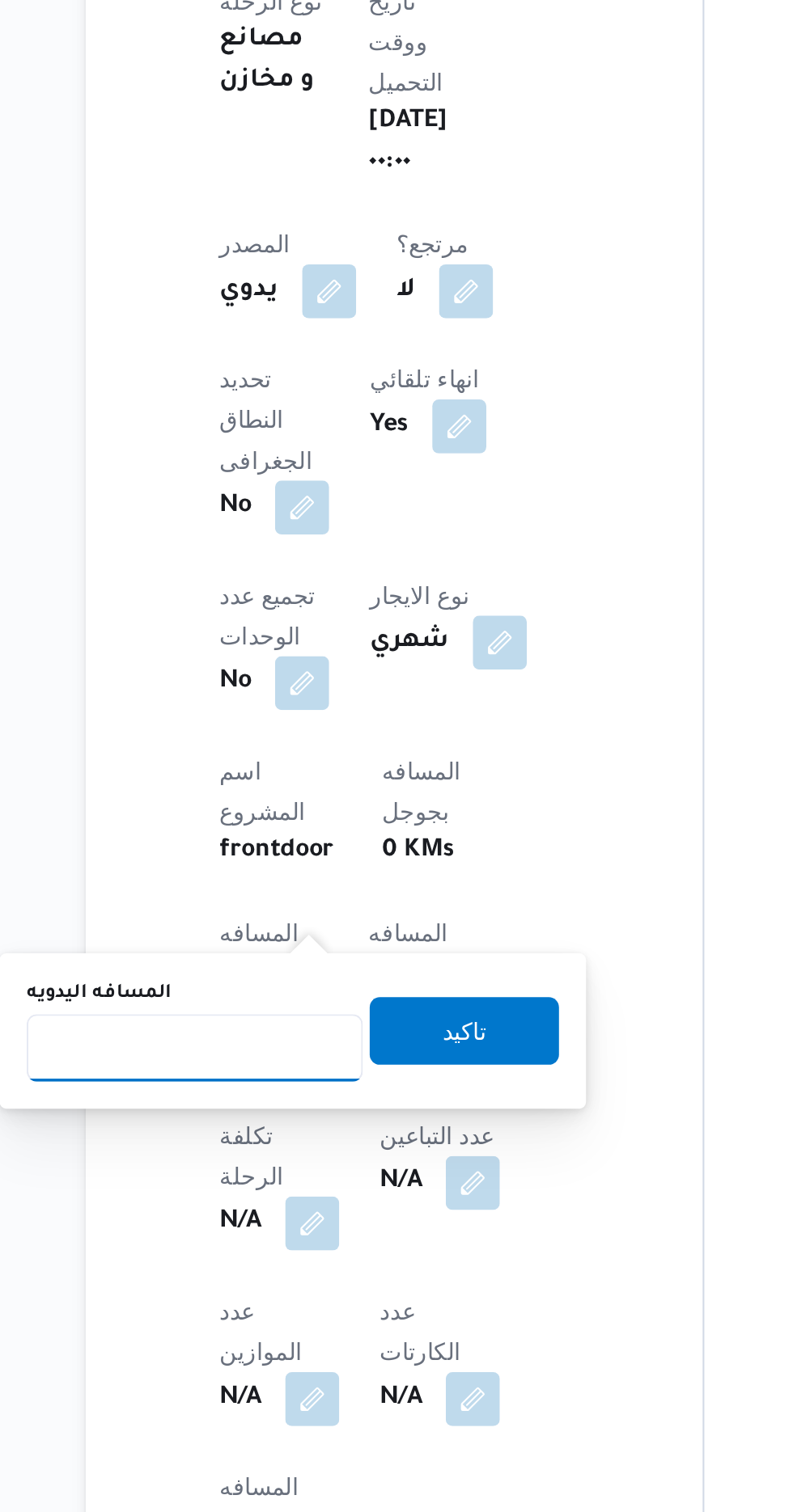
click at [312, 1290] on input "المسافه اليدويه" at bounding box center [262, 1289] width 161 height 32
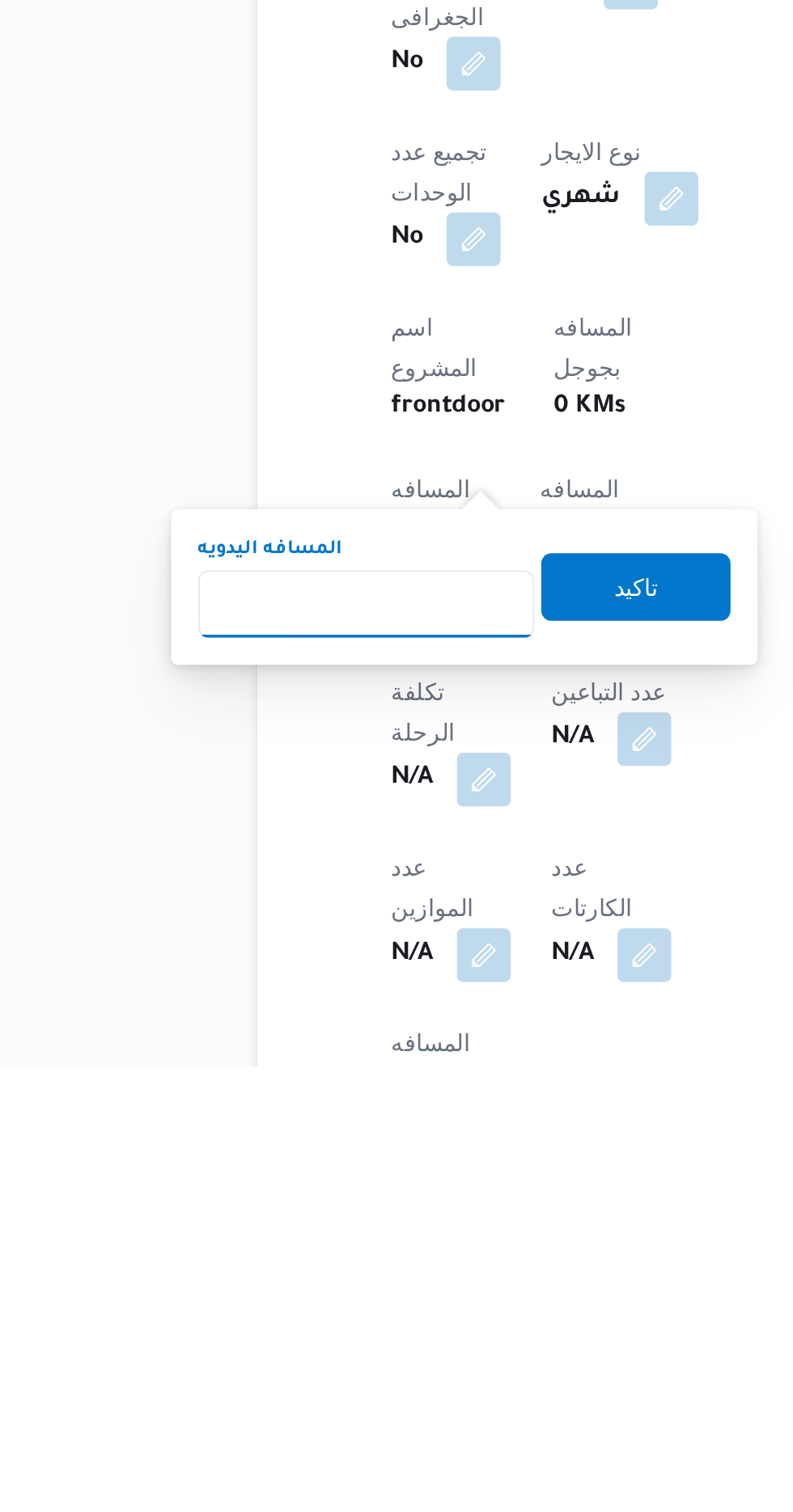
scroll to position [205, 0]
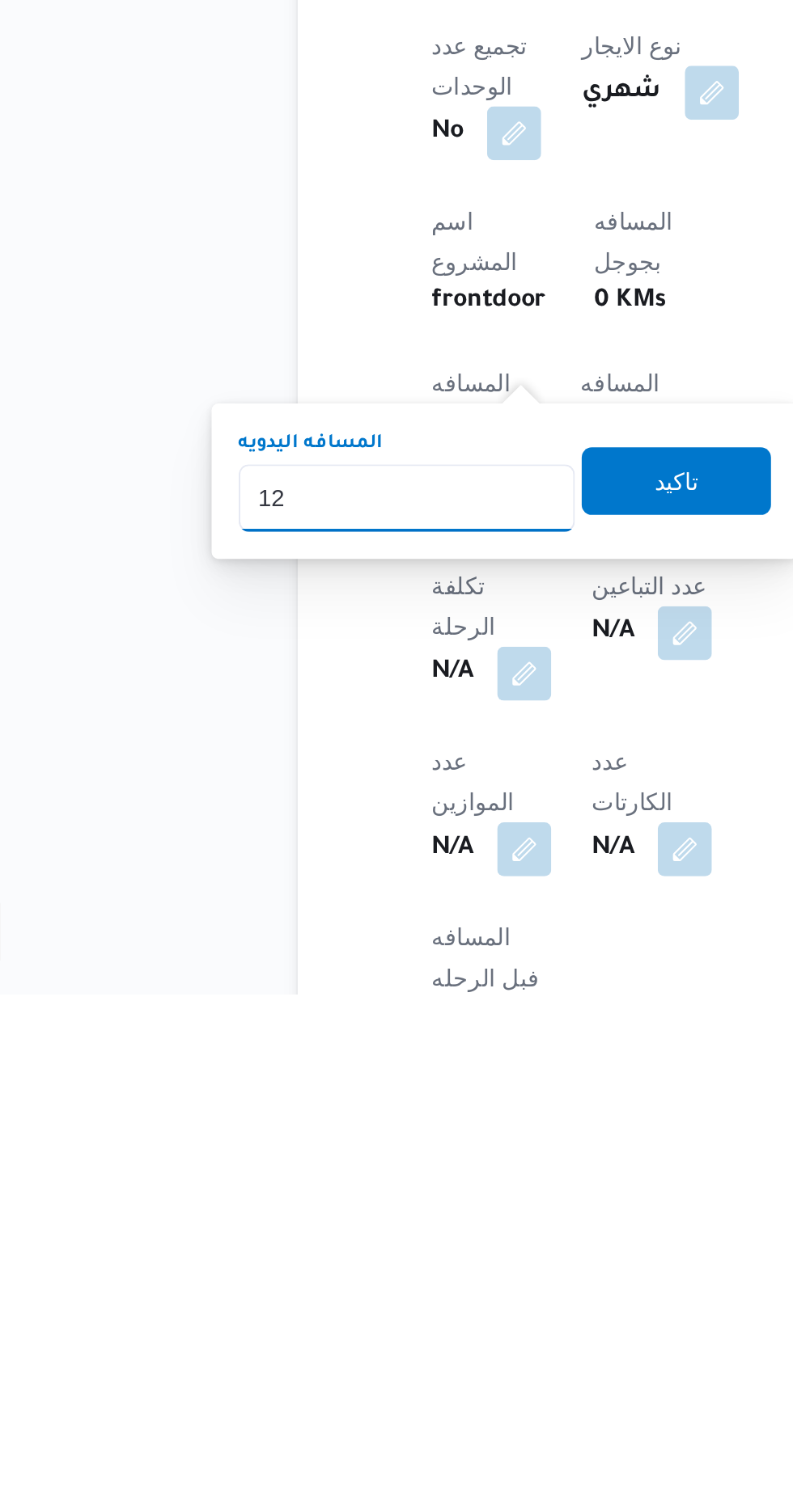
type input "120"
click at [402, 1275] on span "تاكيد" at bounding box center [391, 1265] width 21 height 19
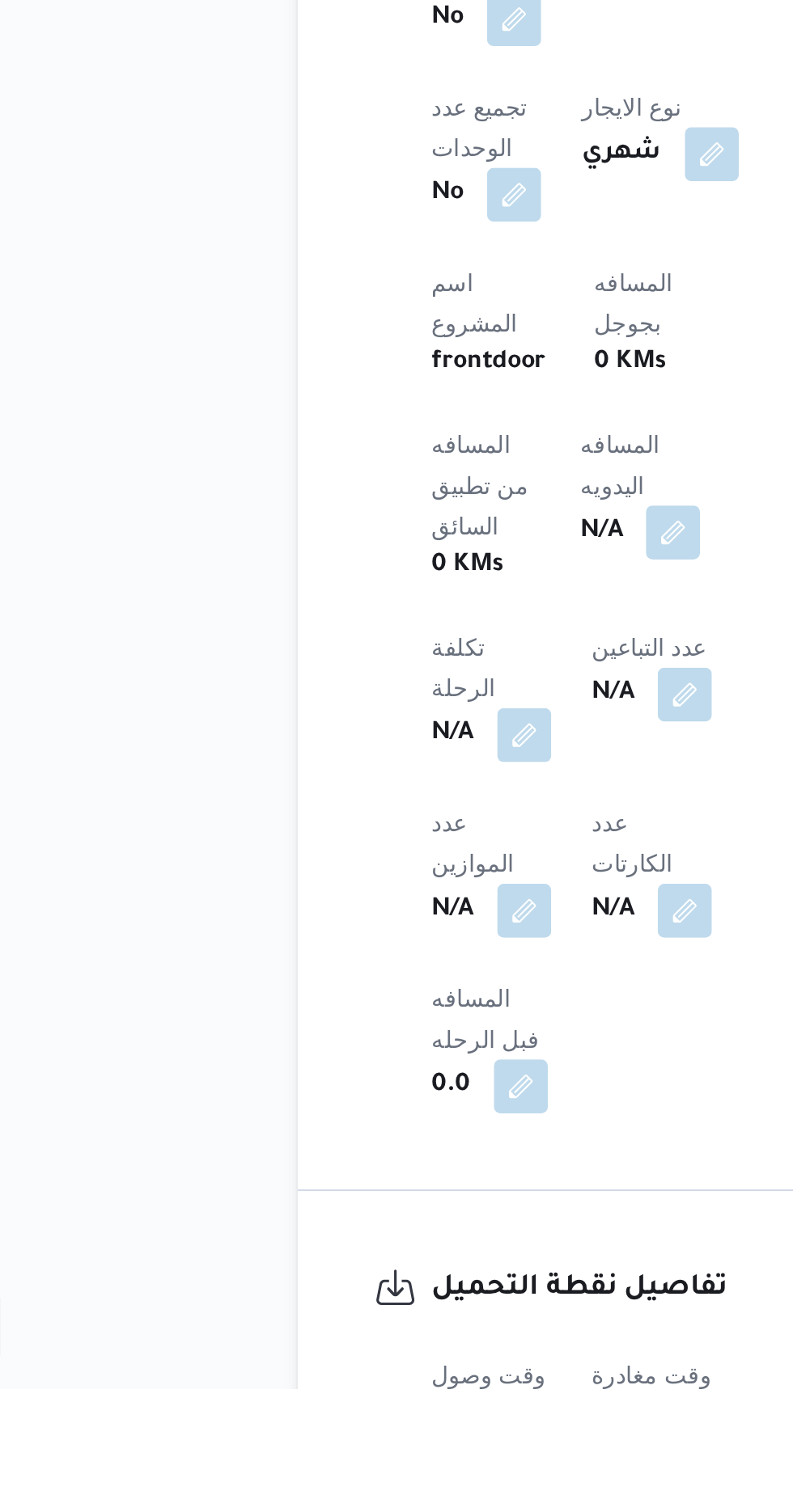
scroll to position [366, 0]
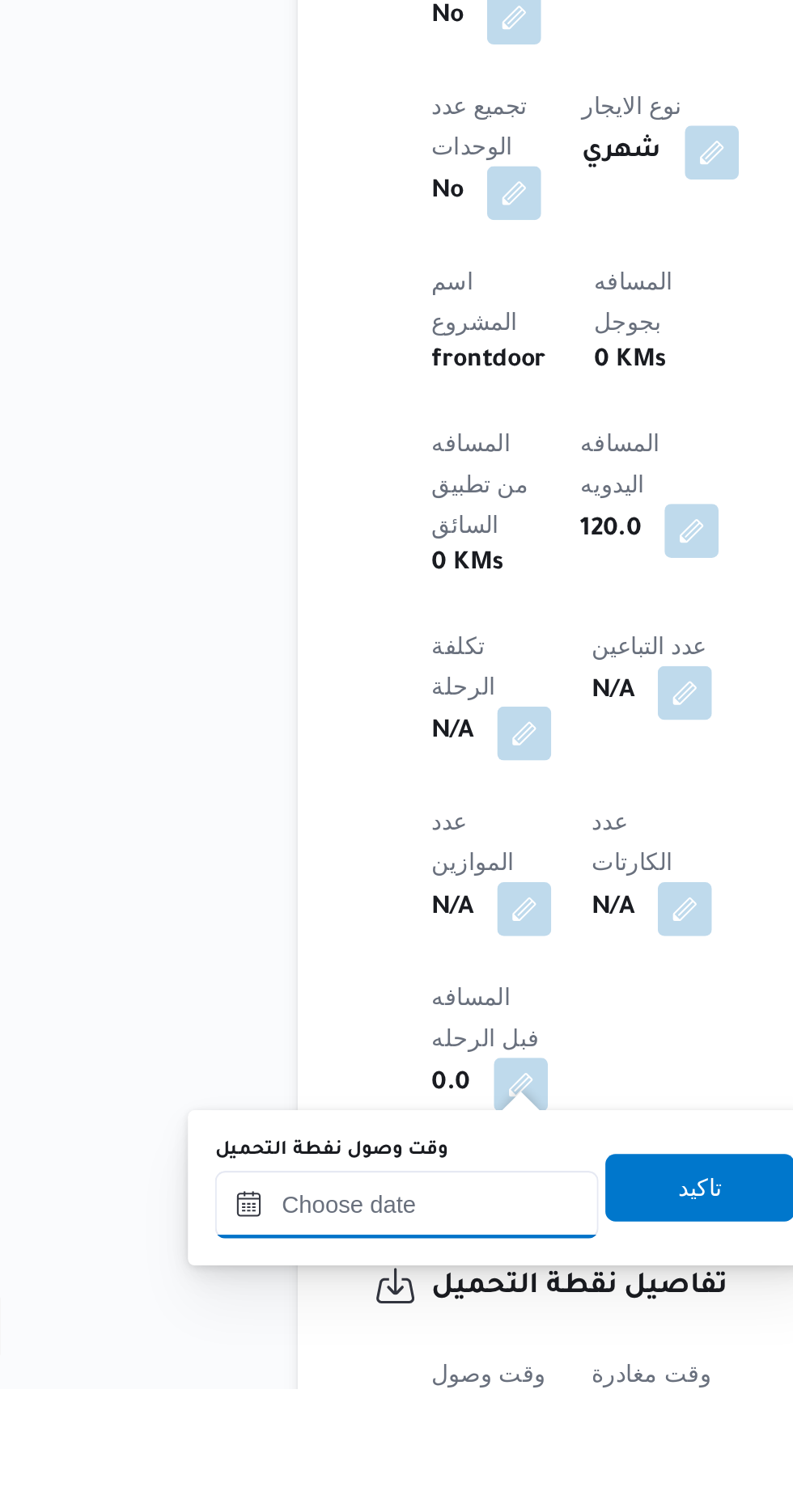
click at [300, 1416] on input "وقت وصول نفطة التحميل" at bounding box center [262, 1423] width 183 height 32
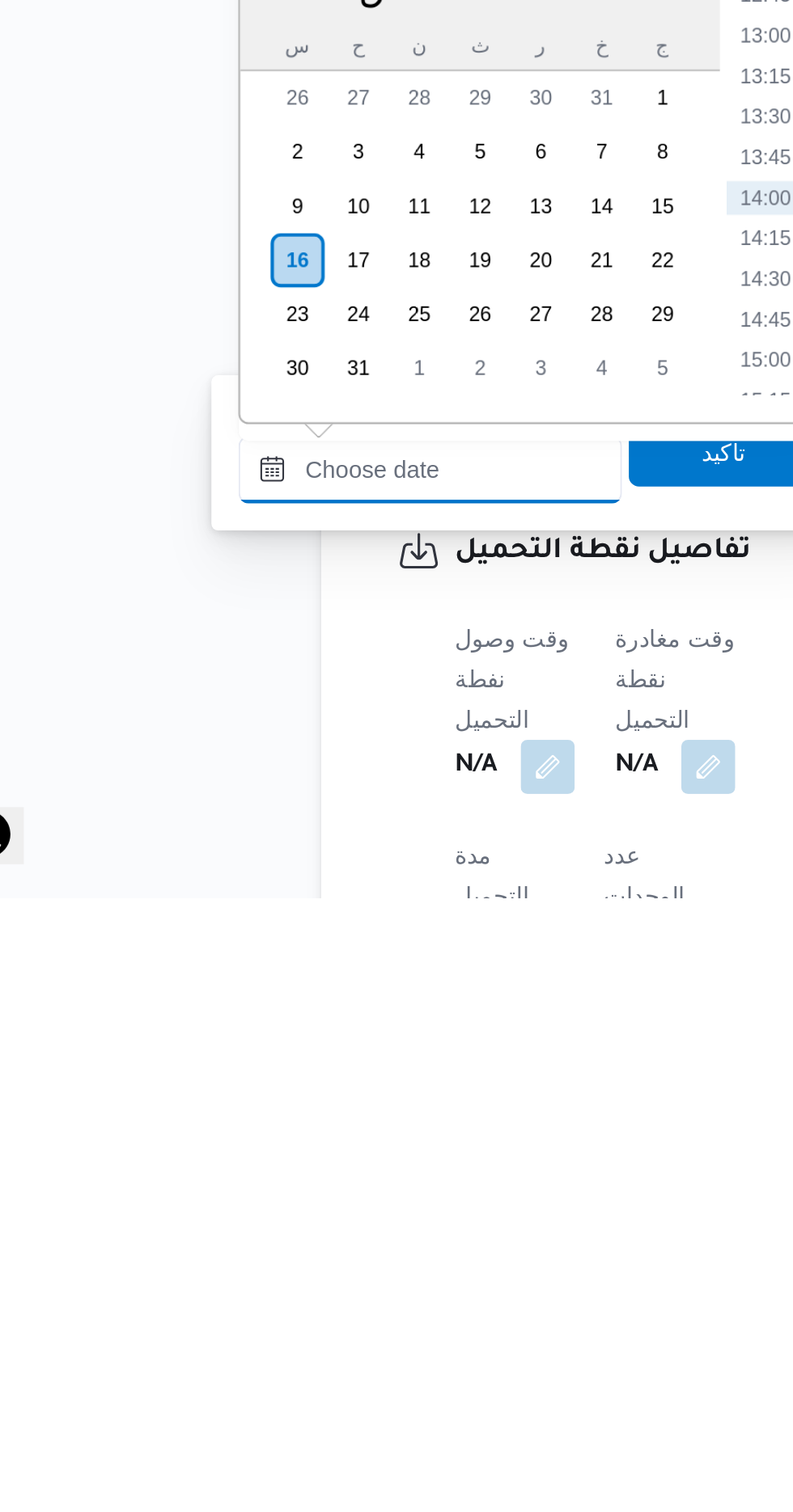
scroll to position [491, 0]
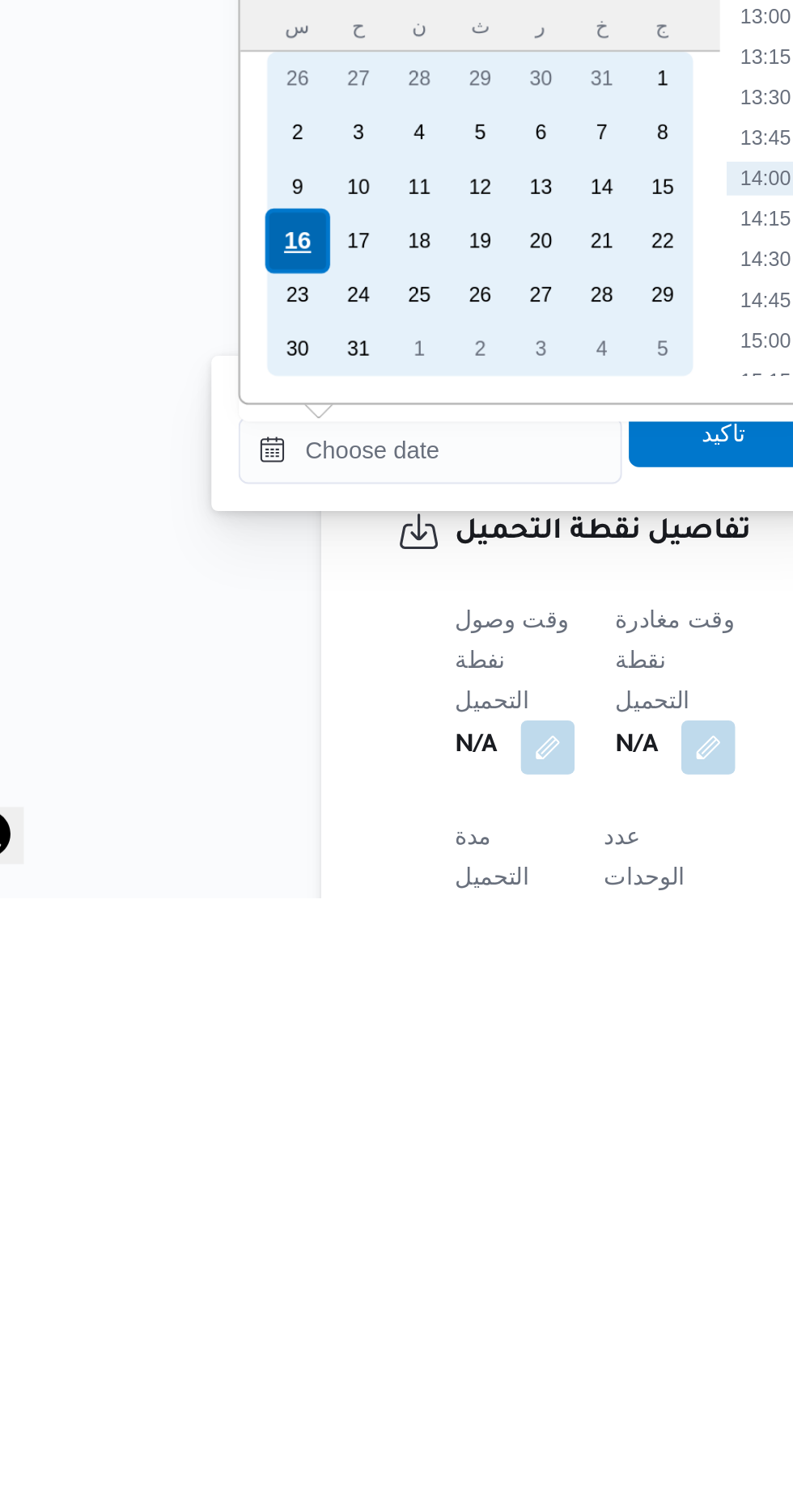
click at [197, 1199] on div "16" at bounding box center [197, 1197] width 31 height 31
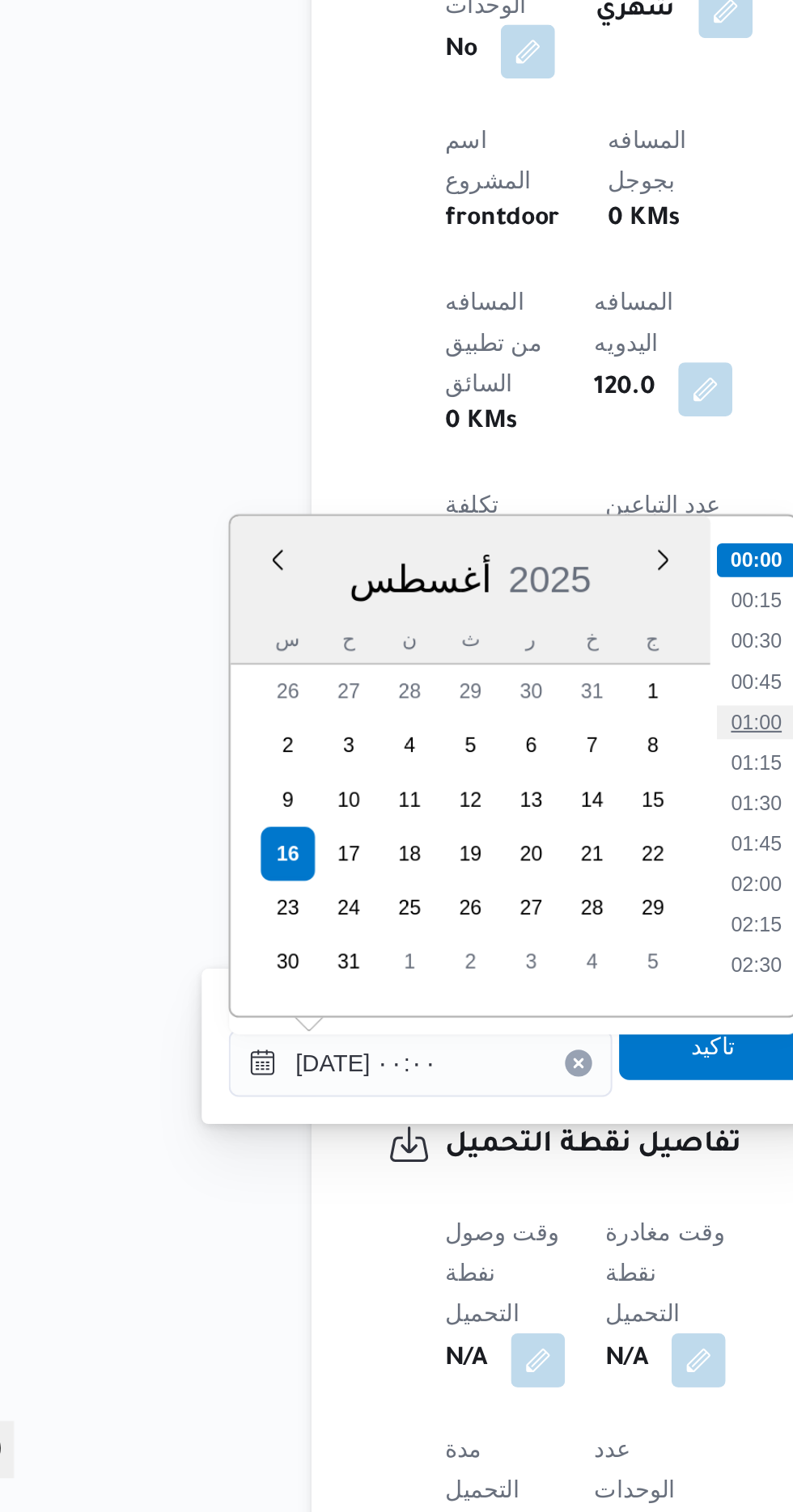
click at [420, 1132] on li "01:00" at bounding box center [423, 1133] width 38 height 17
type input "[DATE] ٠١:٠٠"
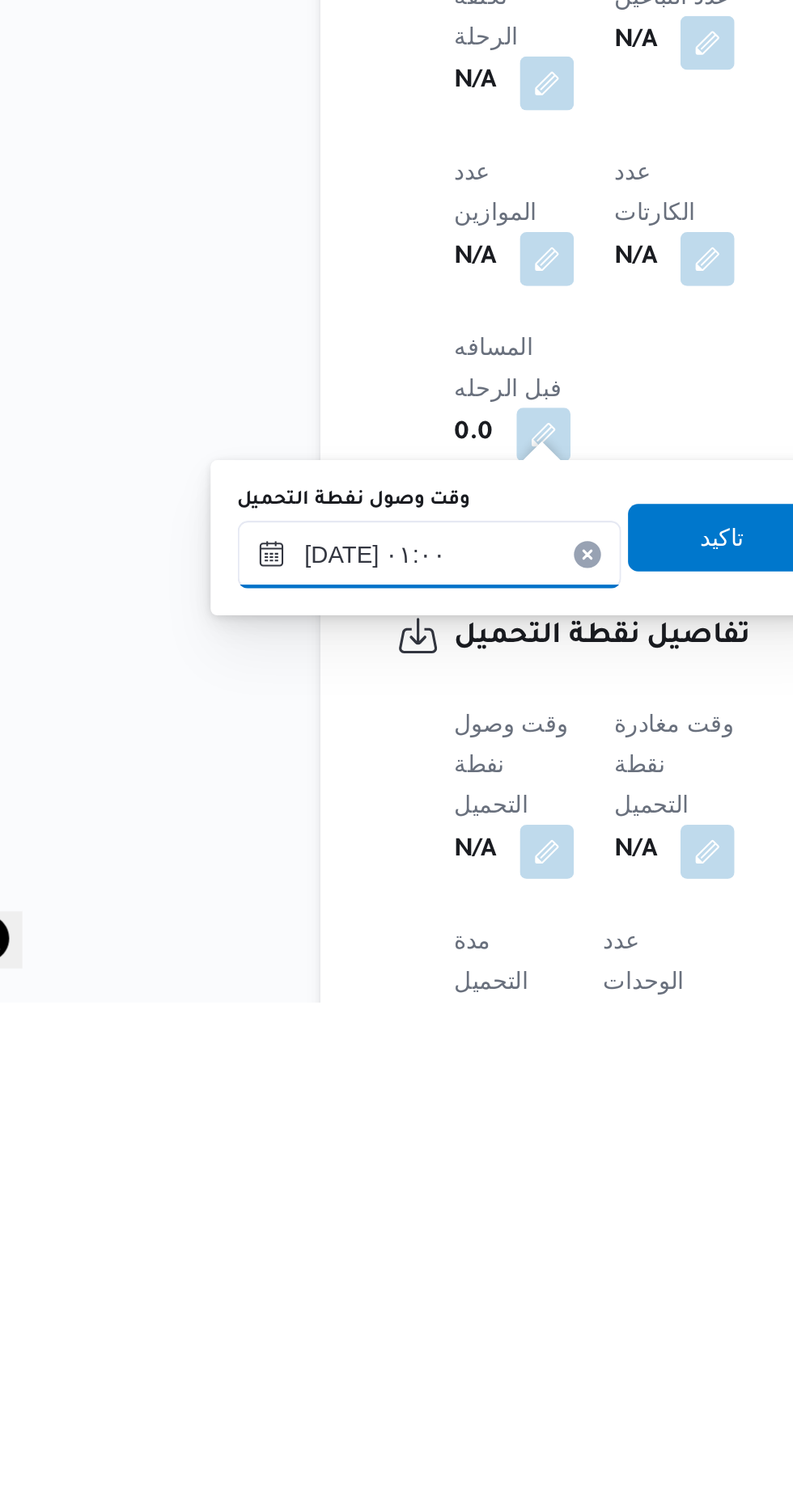
scroll to position [515, 0]
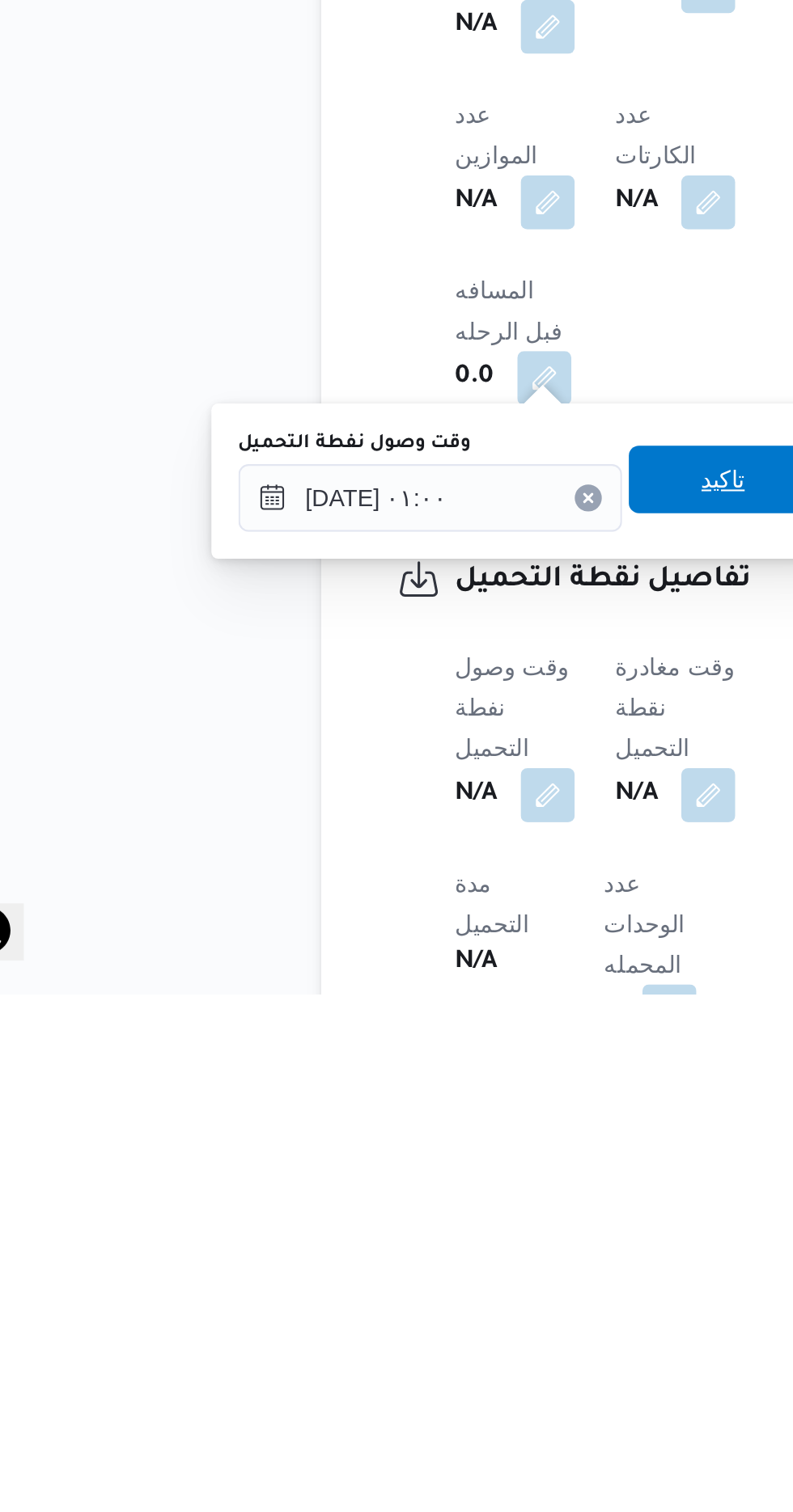
click at [404, 1260] on span "تاكيد" at bounding box center [403, 1265] width 91 height 32
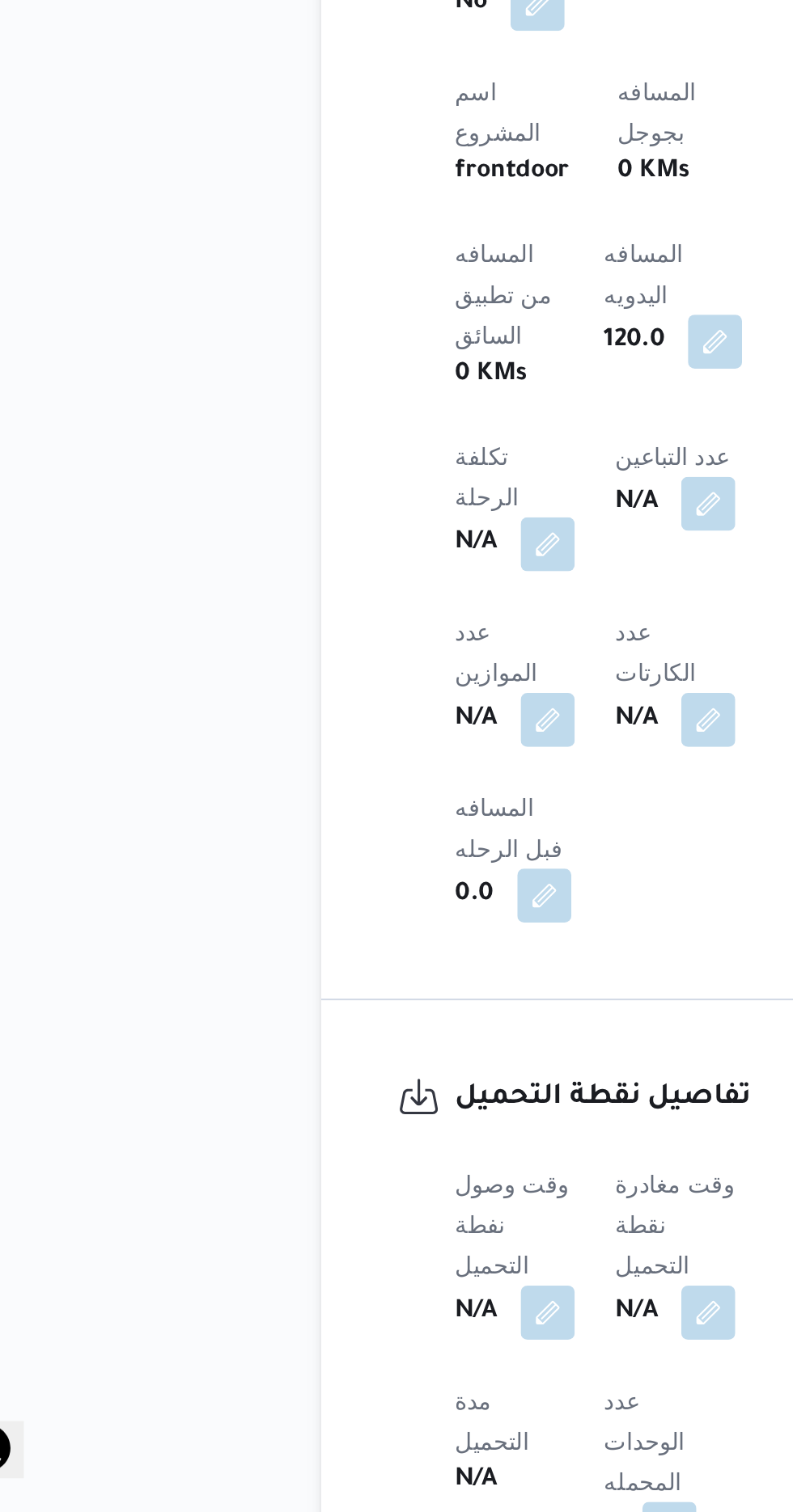
click at [371, 1406] on b "N/A" at bounding box center [361, 1416] width 20 height 19
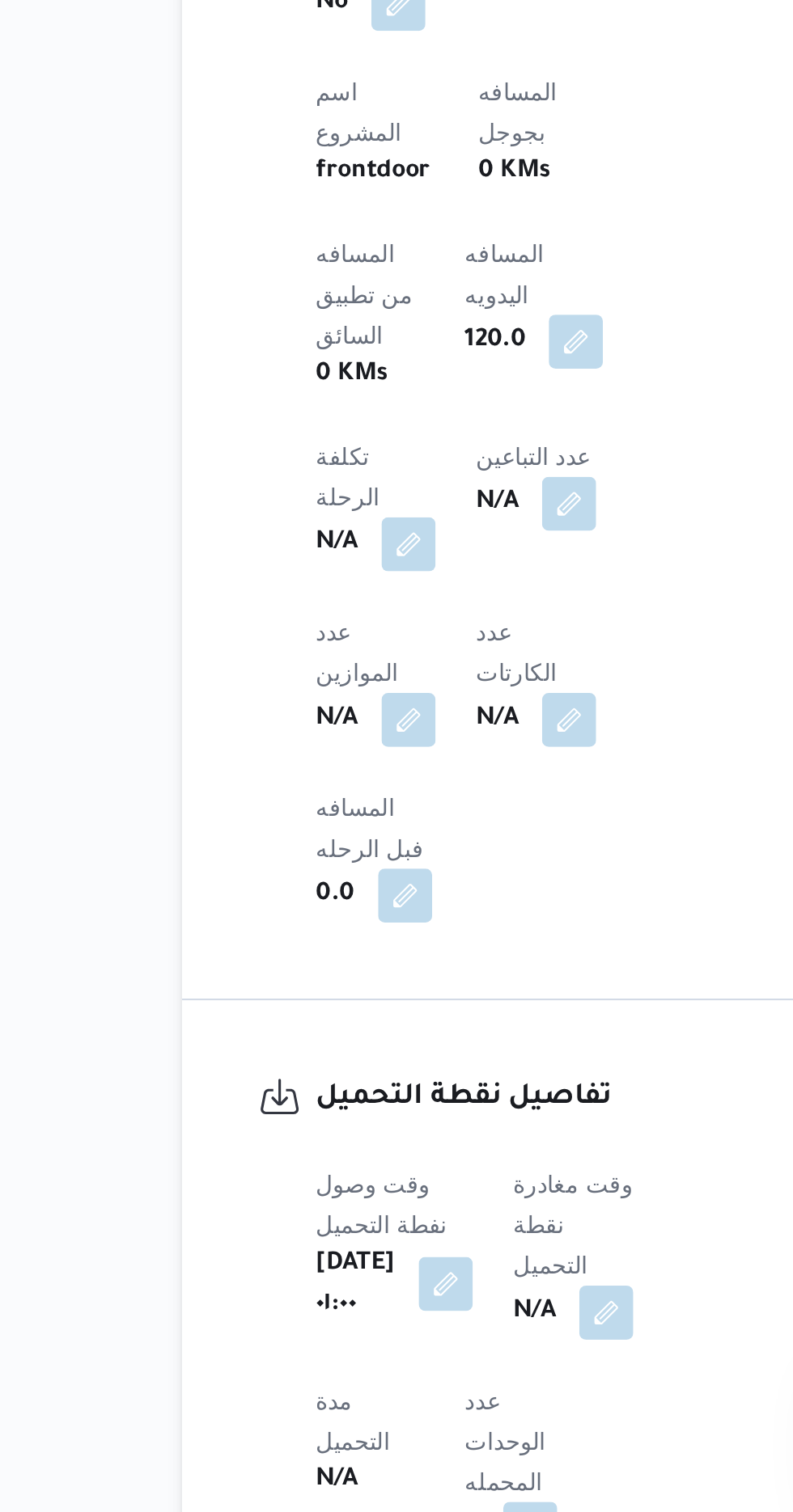
click at [349, 1390] on button "button" at bounding box center [336, 1403] width 26 height 26
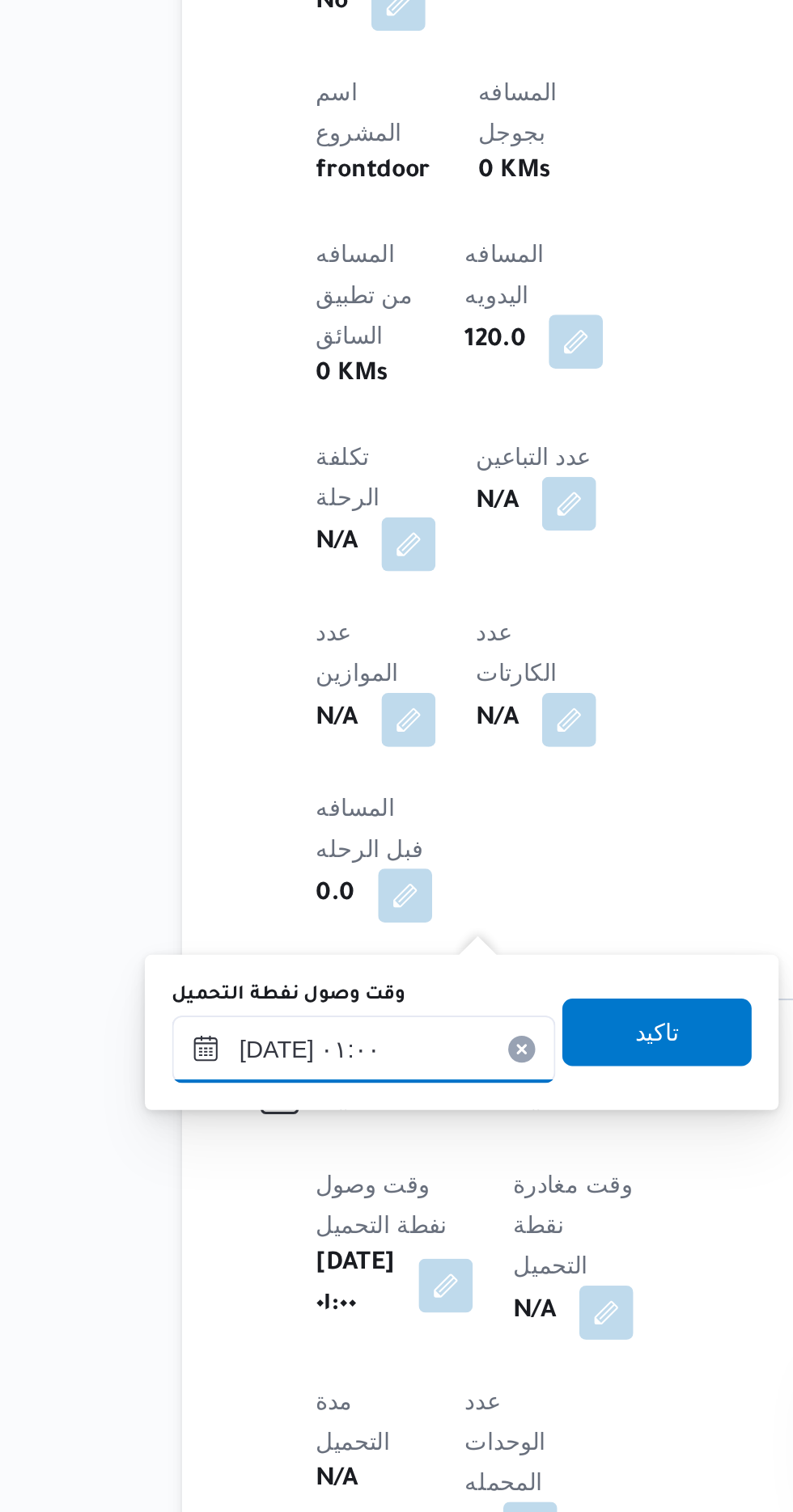
click at [310, 1282] on input "[DATE] ٠١:٠٠" at bounding box center [297, 1290] width 183 height 32
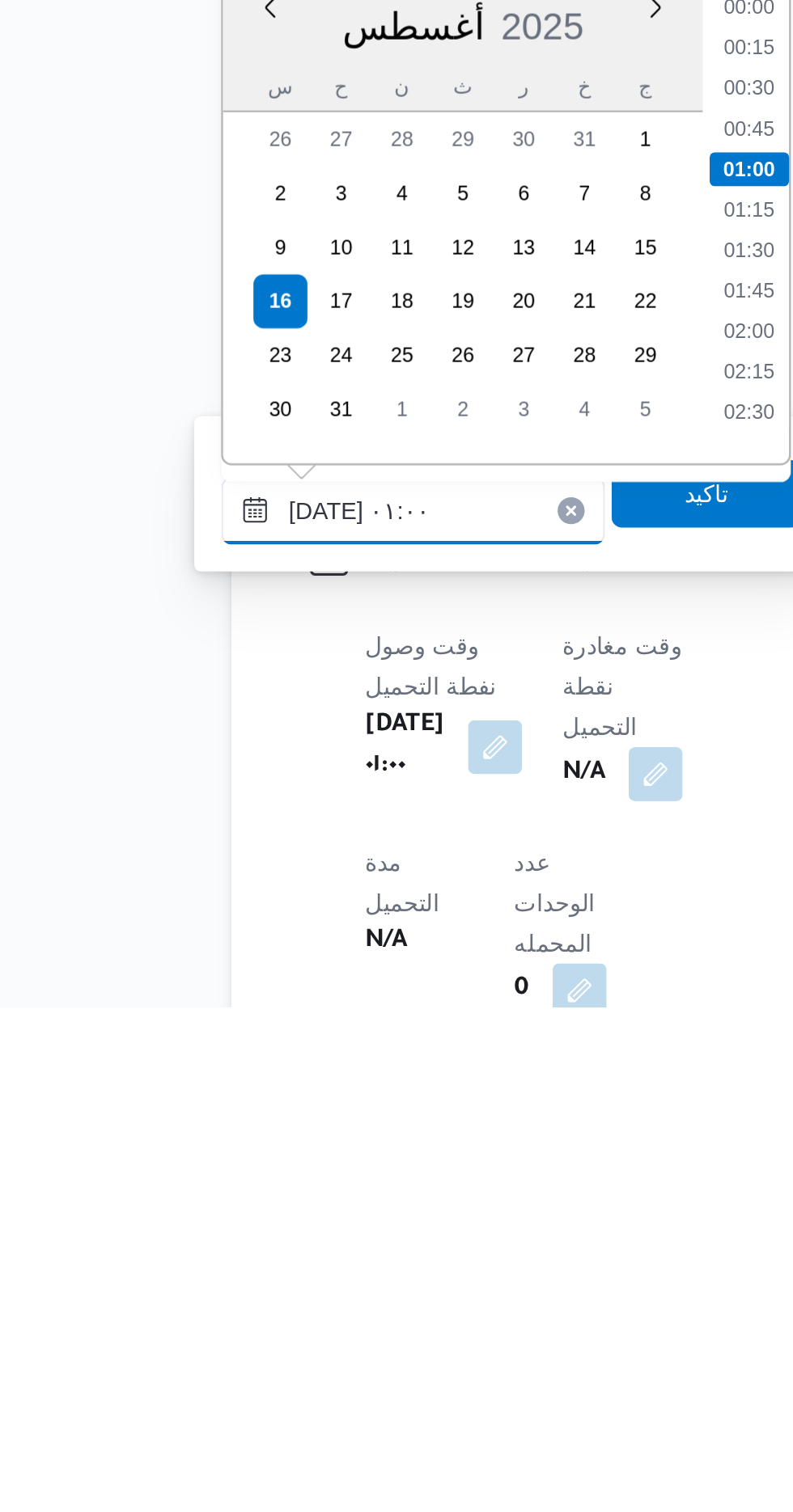
scroll to position [531, 0]
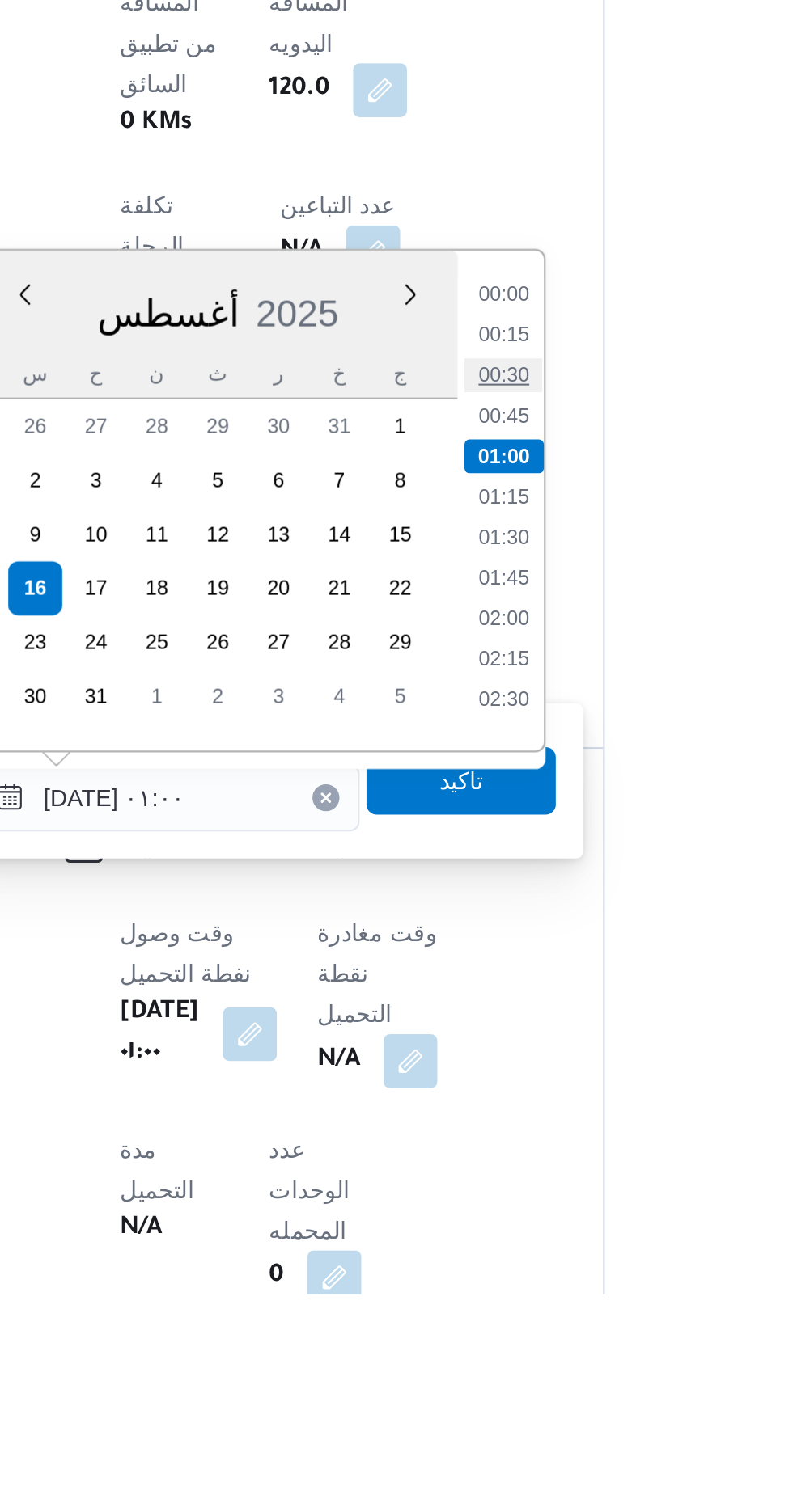
click at [462, 1072] on li "00:30" at bounding box center [458, 1072] width 38 height 17
type input "[DATE] ٠١:٠٠"
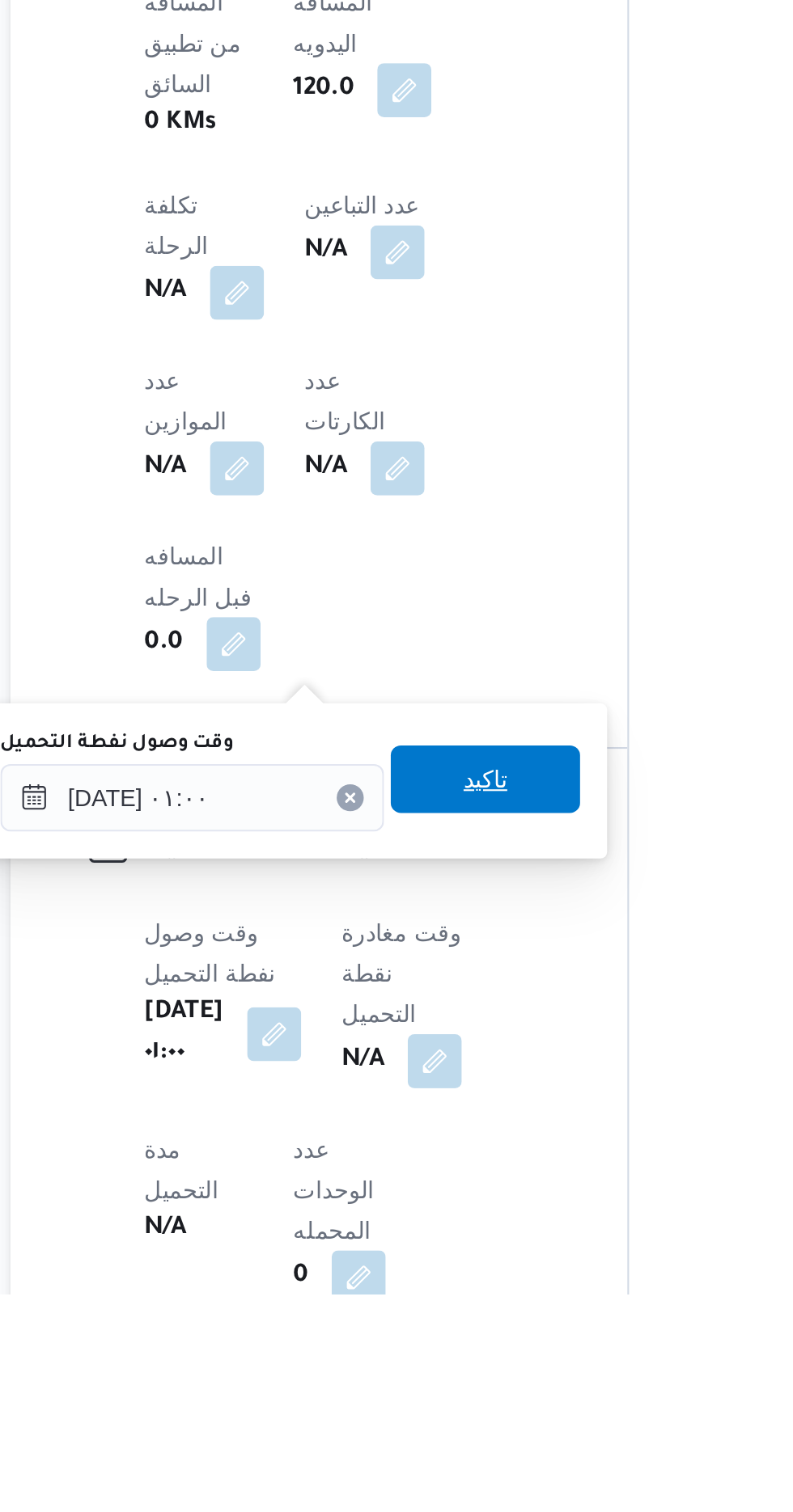
click at [465, 1264] on span "تاكيد" at bounding box center [438, 1265] width 91 height 32
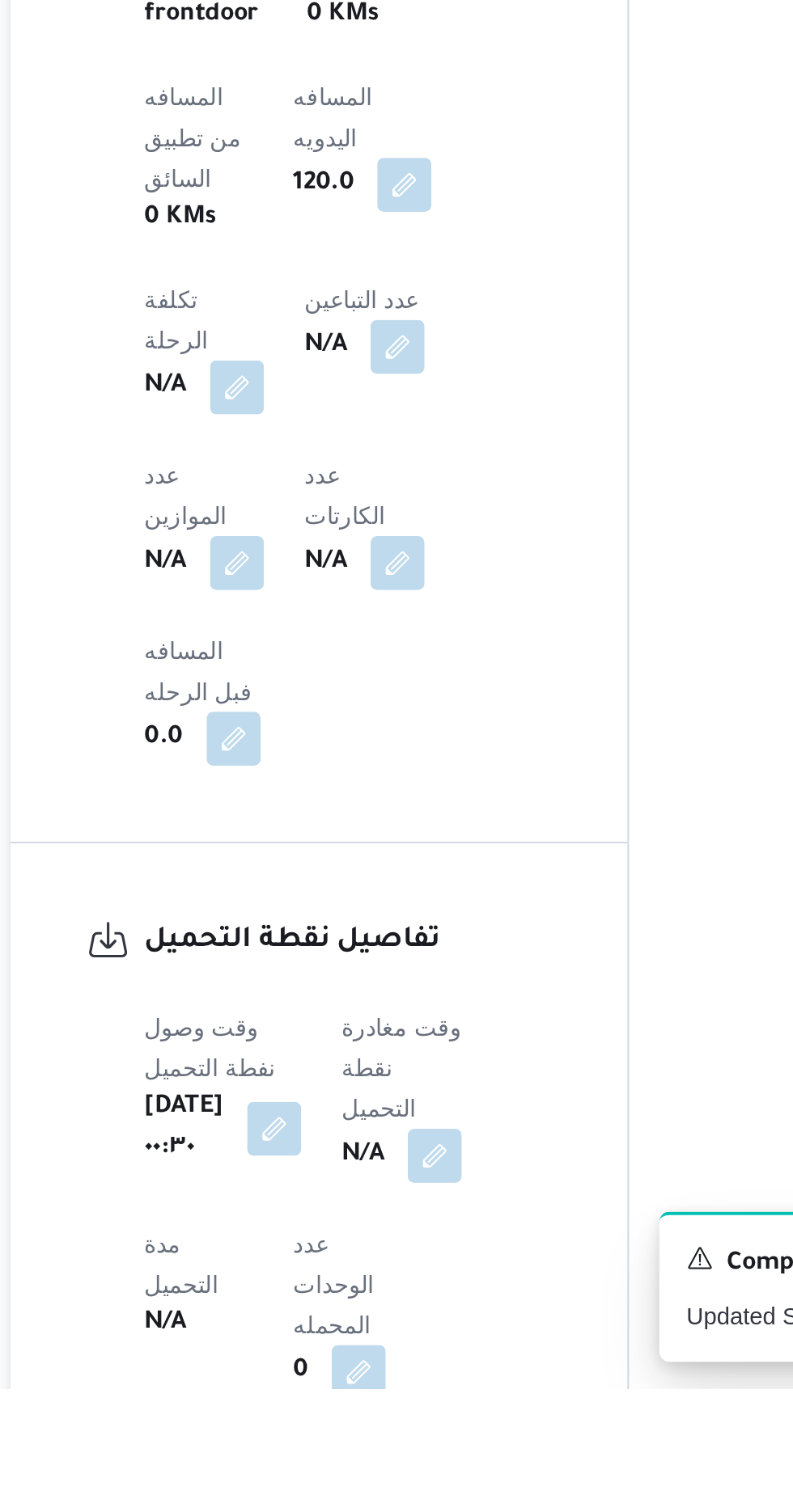
scroll to position [533, 0]
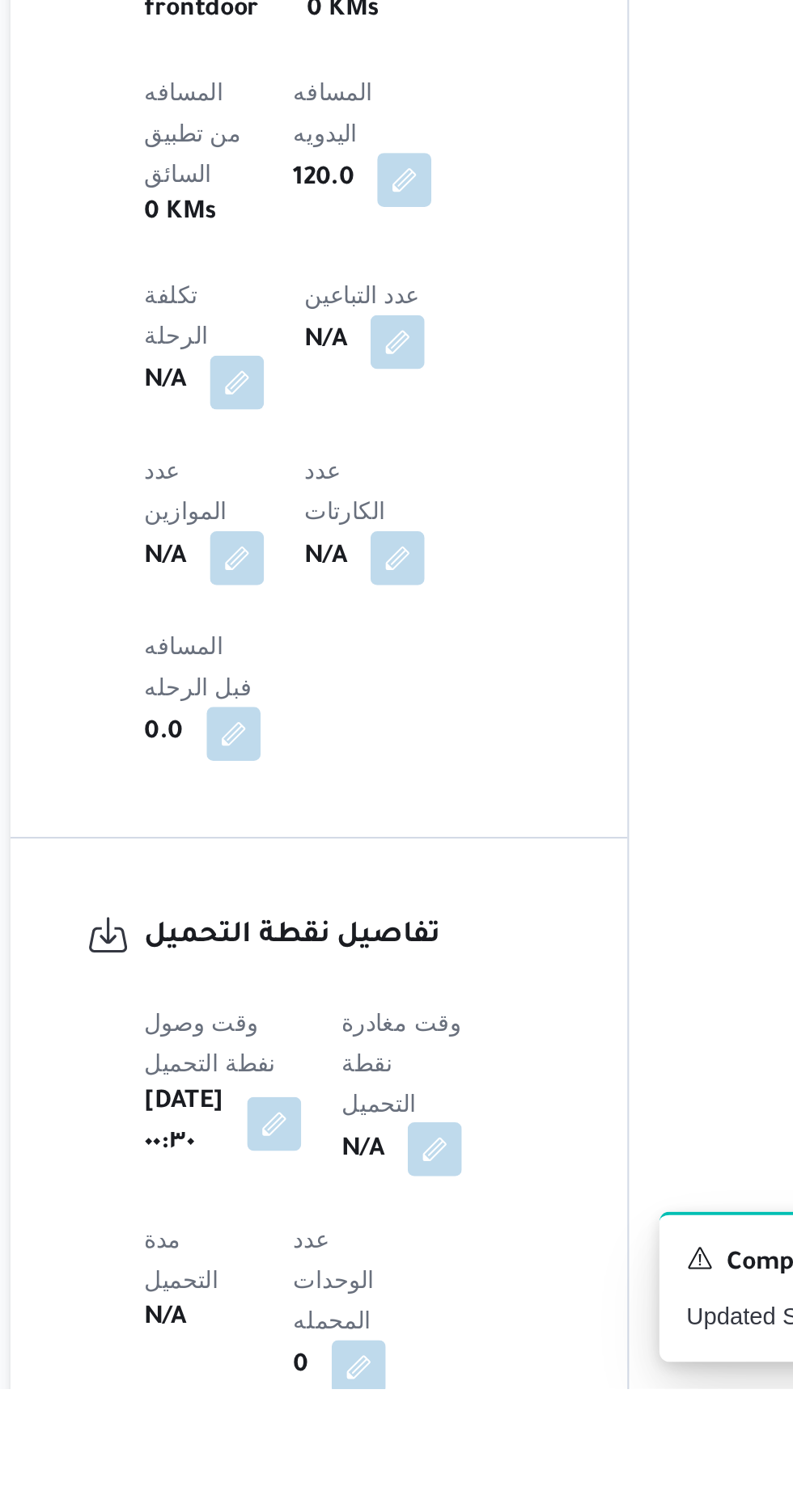
click at [426, 1385] on button "button" at bounding box center [413, 1398] width 26 height 26
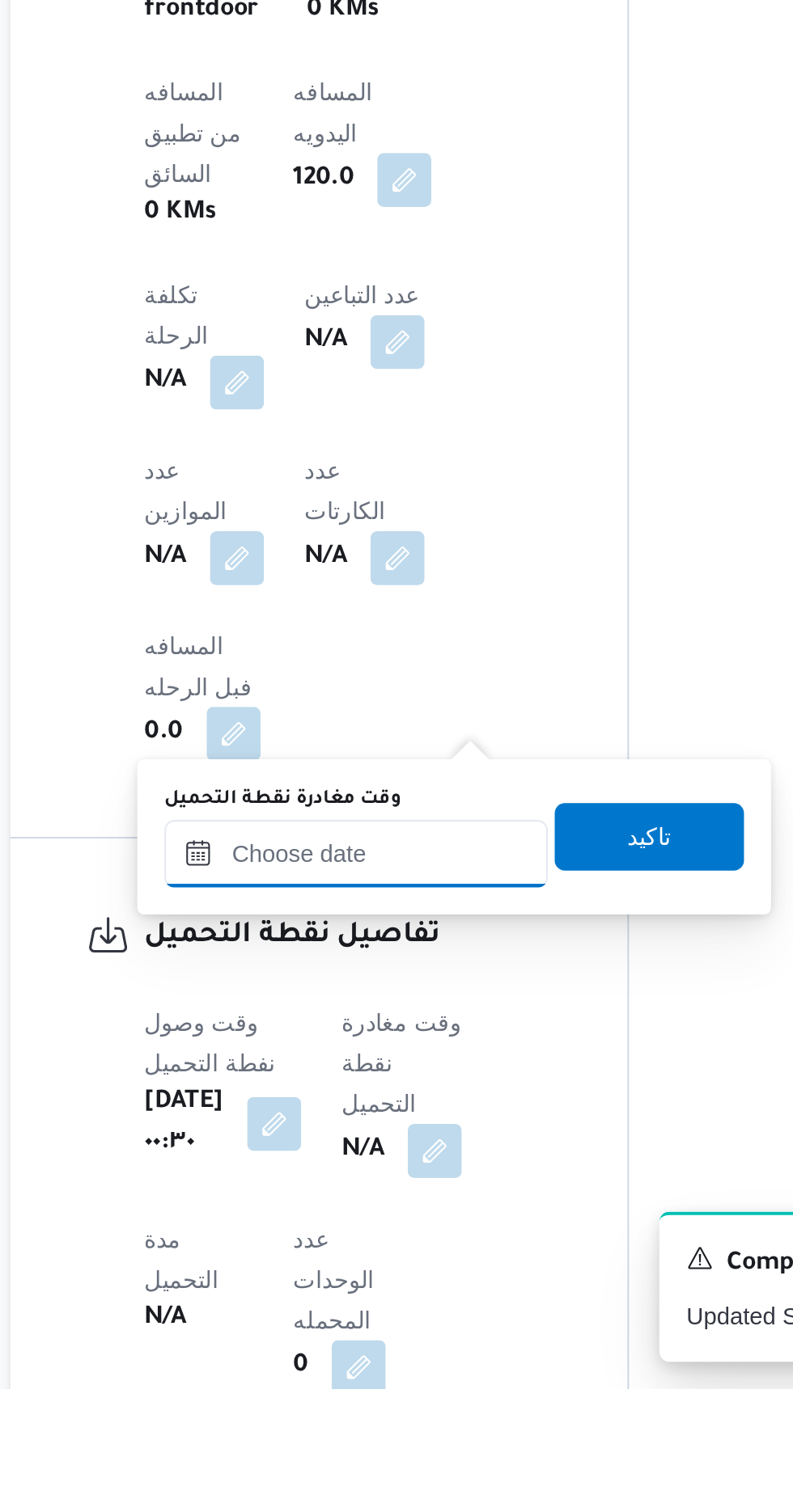
click at [405, 1258] on input "وقت مغادرة نقطة التحميل" at bounding box center [376, 1255] width 183 height 32
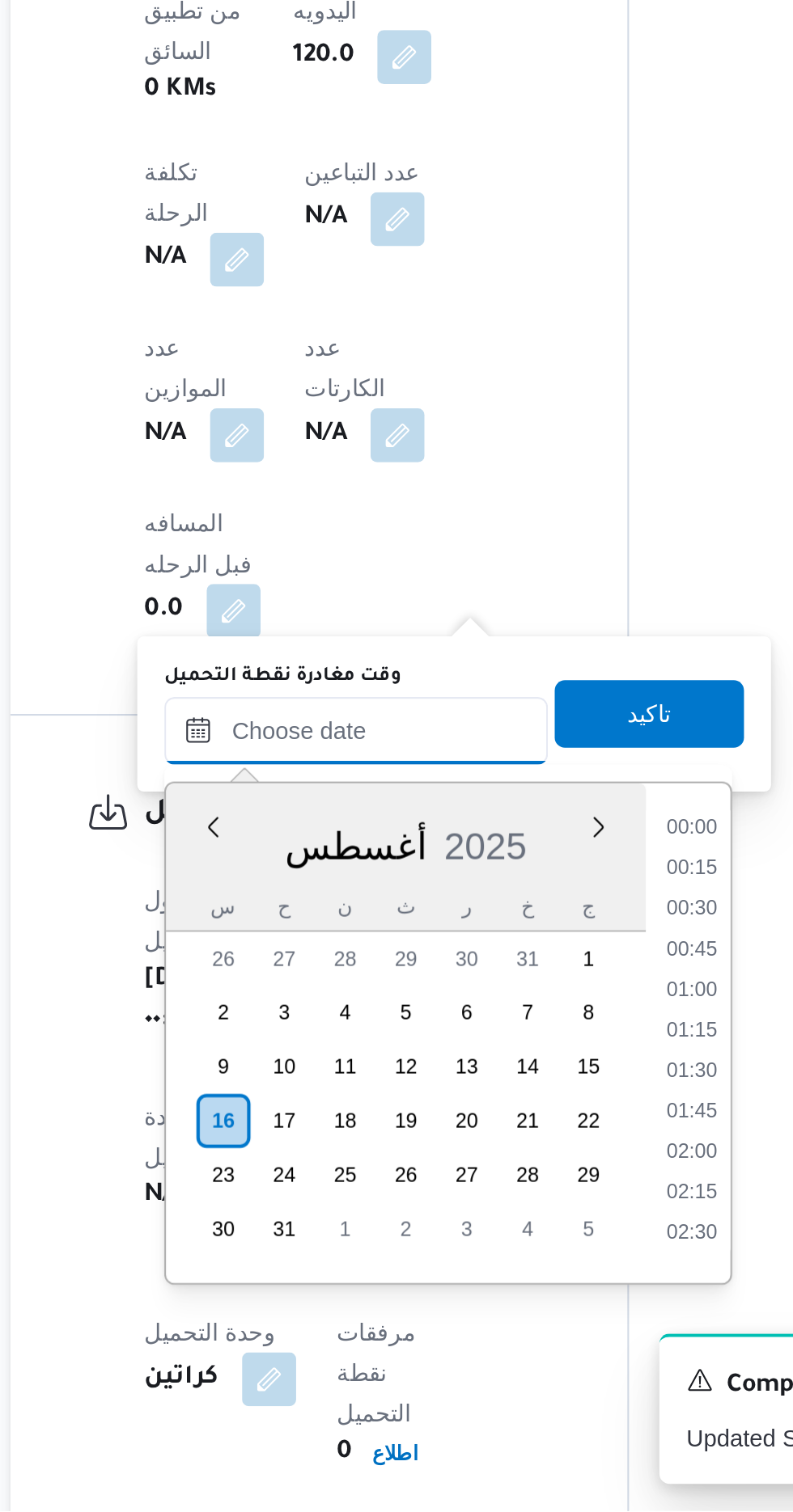
scroll to position [976, 0]
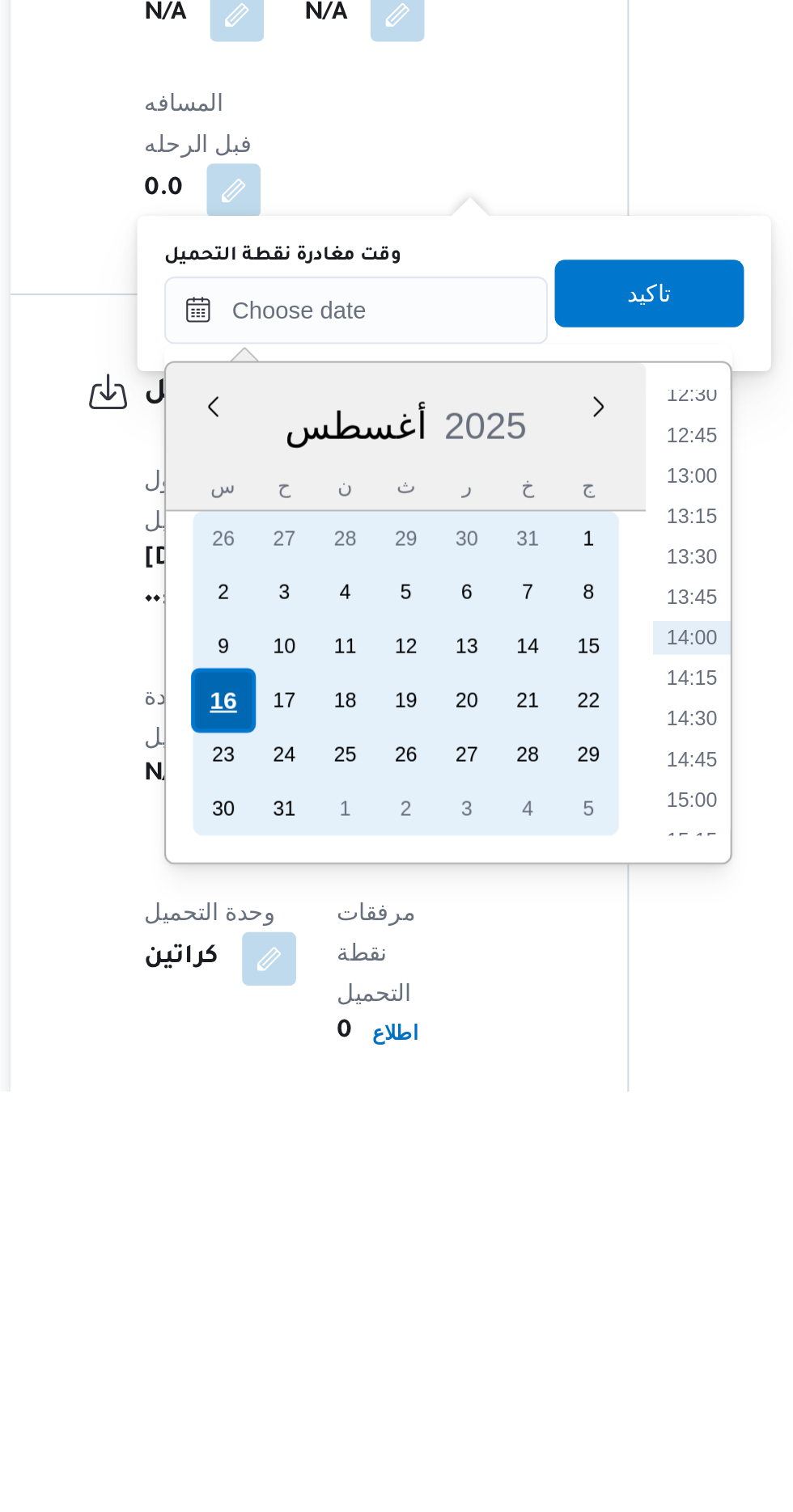
click at [315, 1324] on div "16" at bounding box center [312, 1324] width 31 height 31
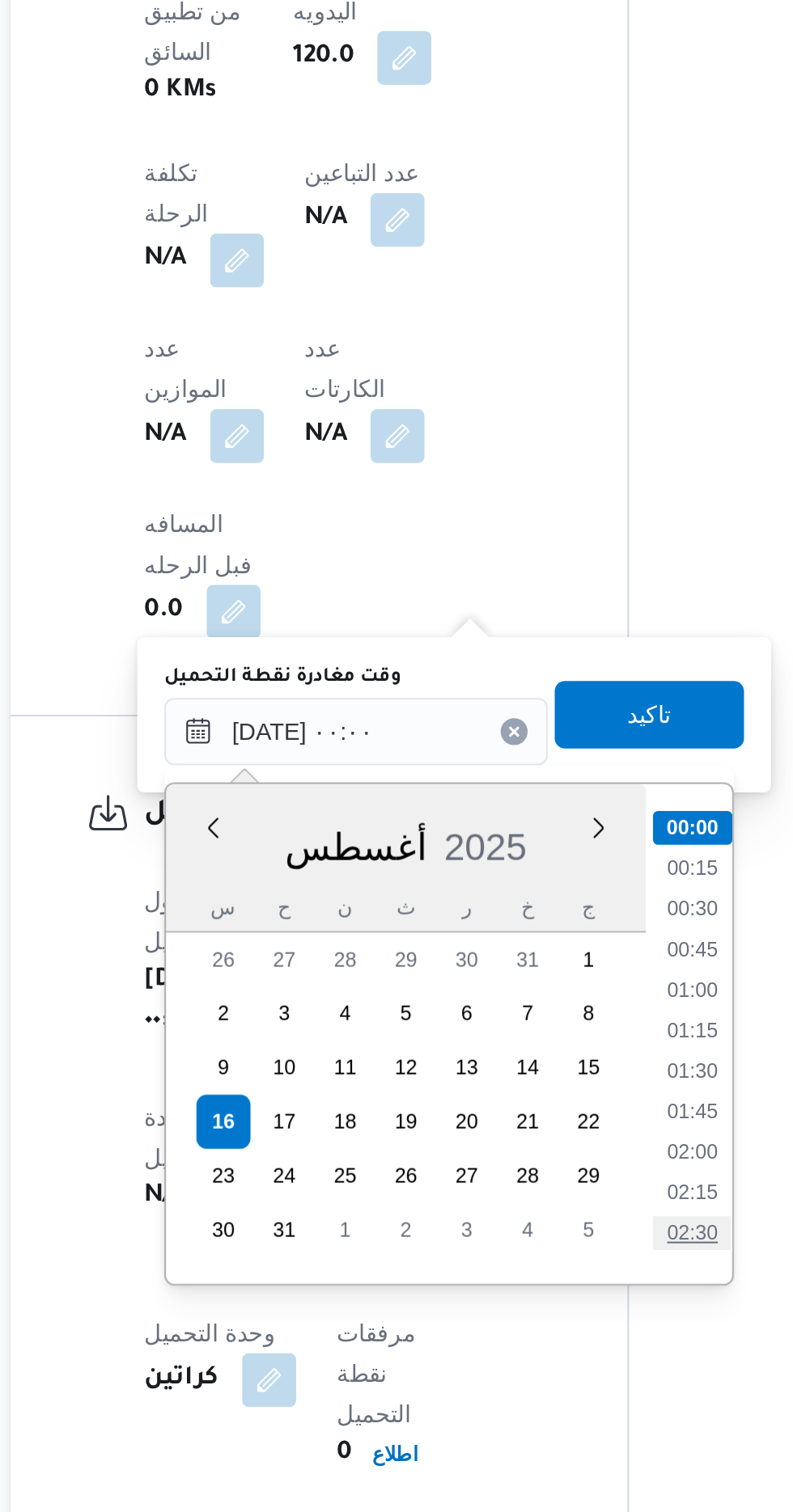
click at [529, 1371] on li "02:30" at bounding box center [536, 1378] width 38 height 17
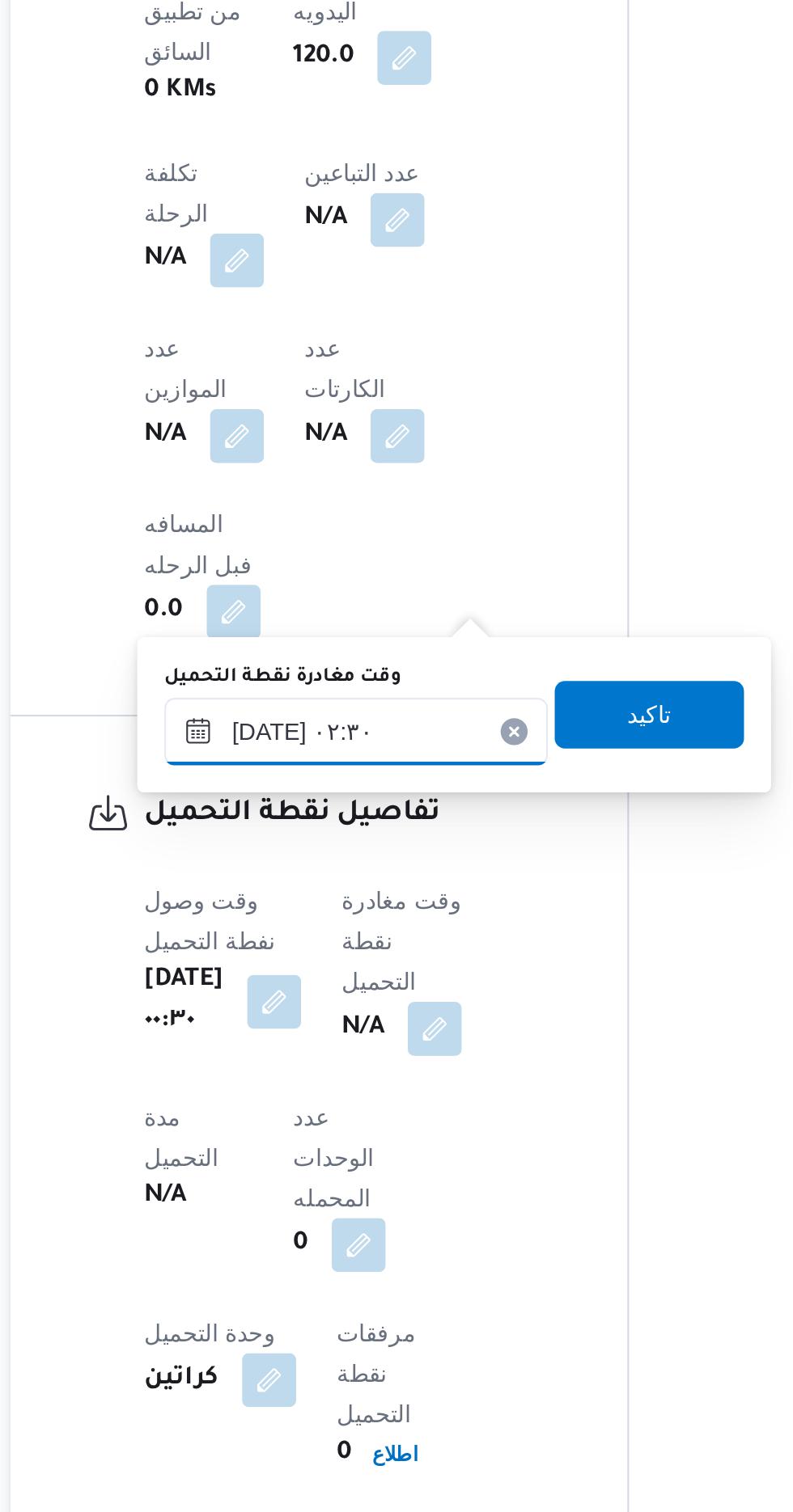
scroll to position [651, 0]
click at [420, 1131] on input "[DATE] ٠٢:٣٠" at bounding box center [376, 1137] width 183 height 32
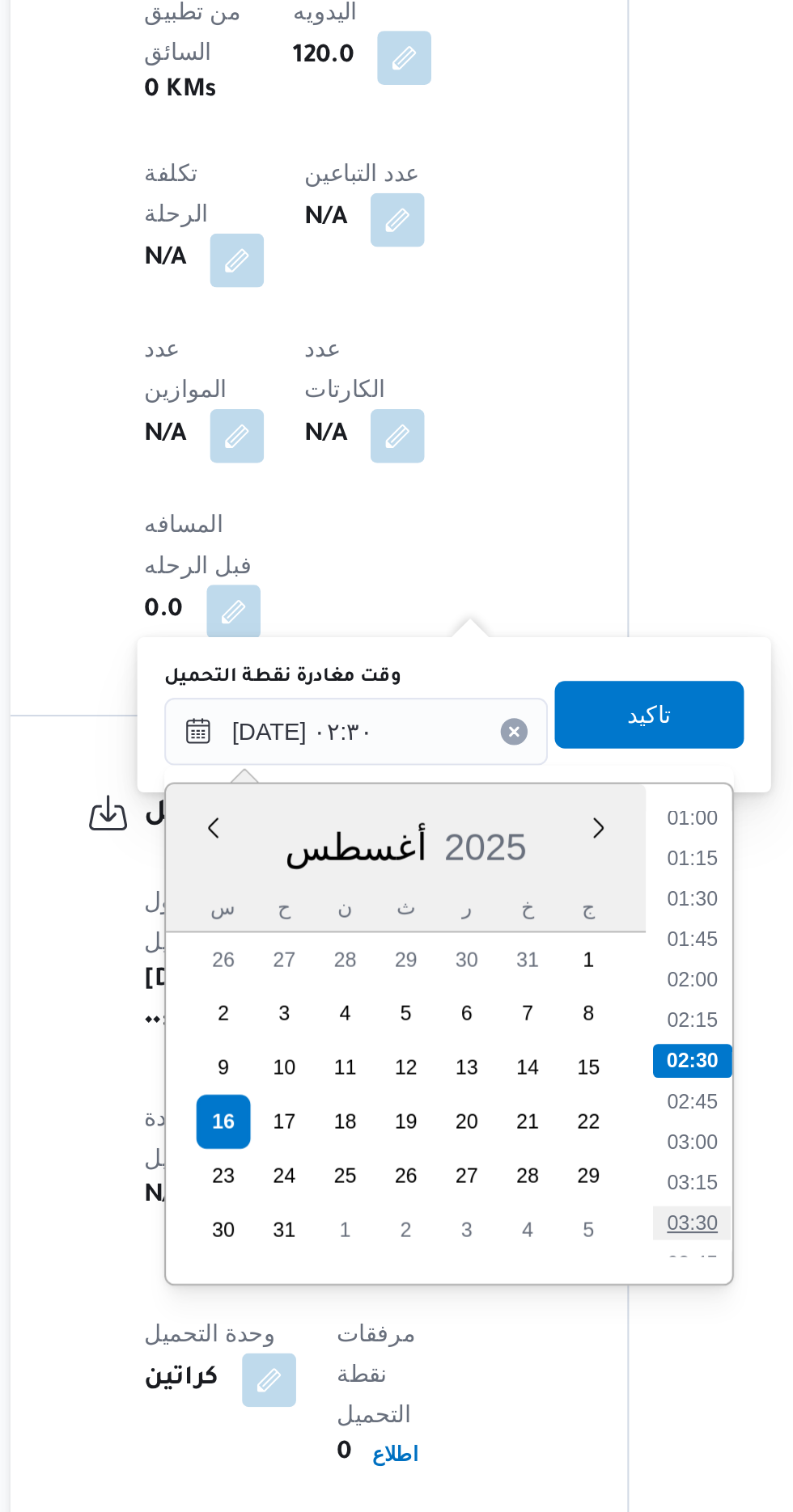
click at [533, 1371] on li "03:30" at bounding box center [536, 1373] width 38 height 17
type input "[DATE] ٠٣:٣٠"
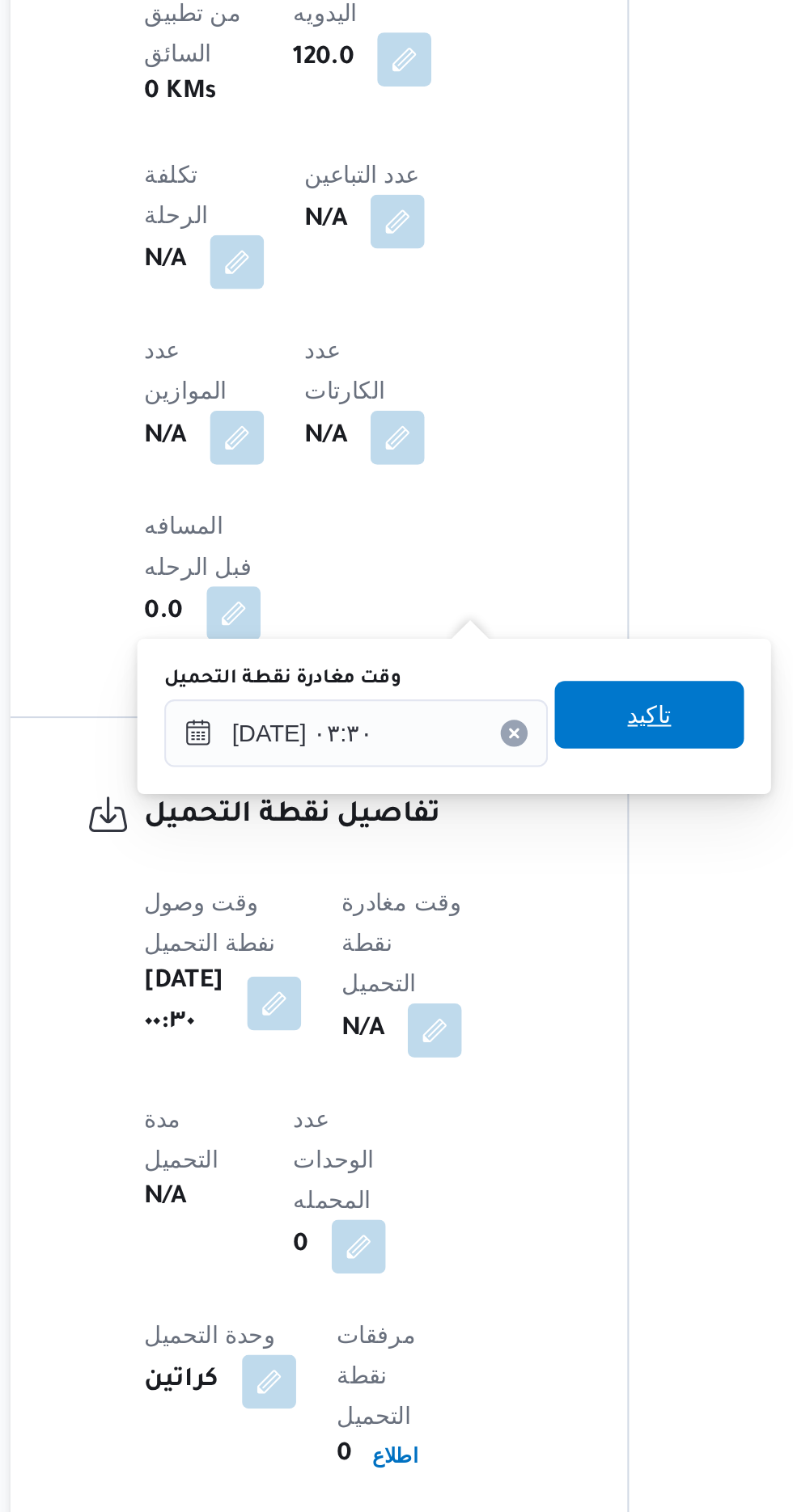
click at [527, 1130] on span "تاكيد" at bounding box center [516, 1131] width 21 height 19
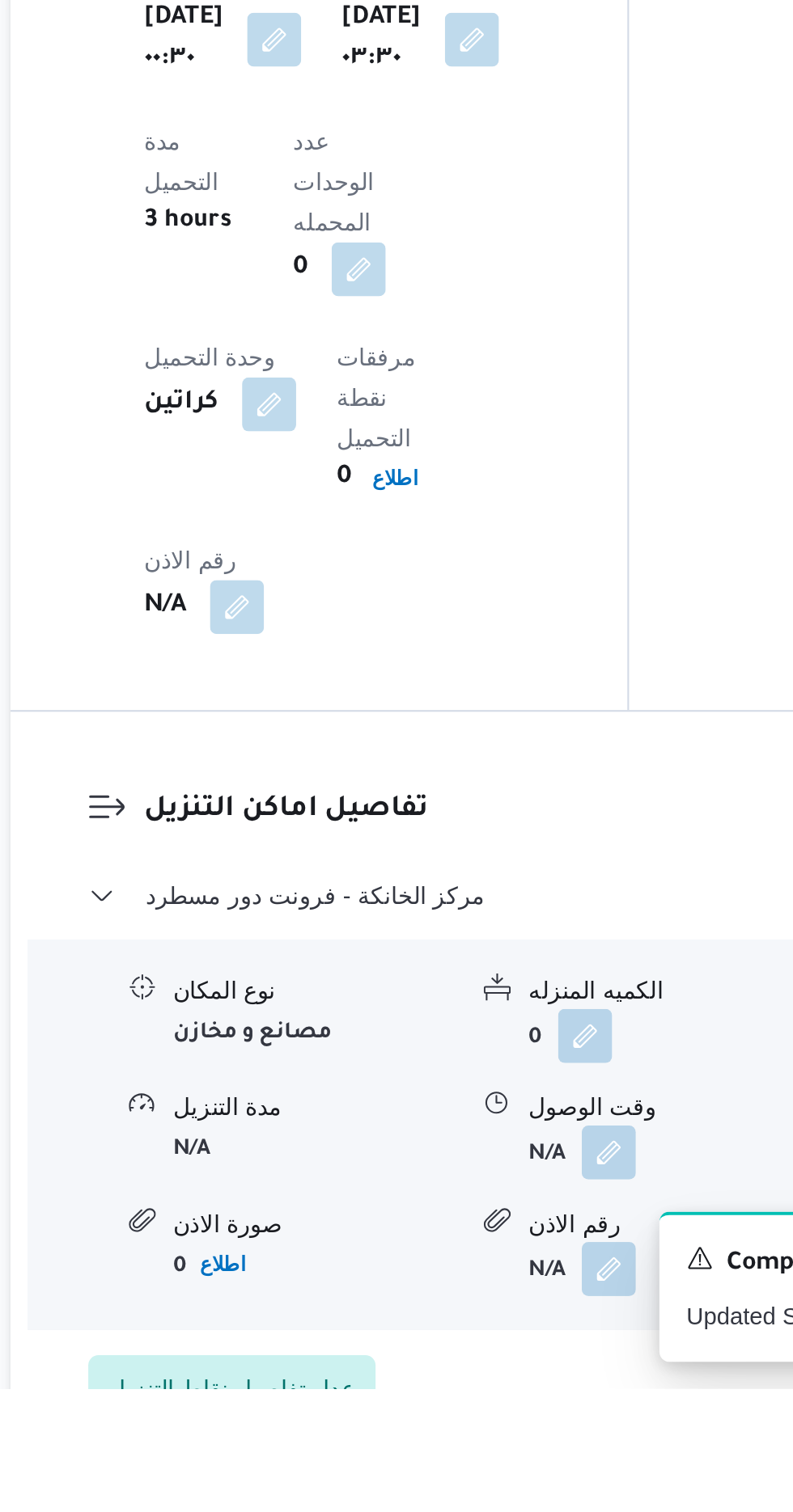
scroll to position [1076, 0]
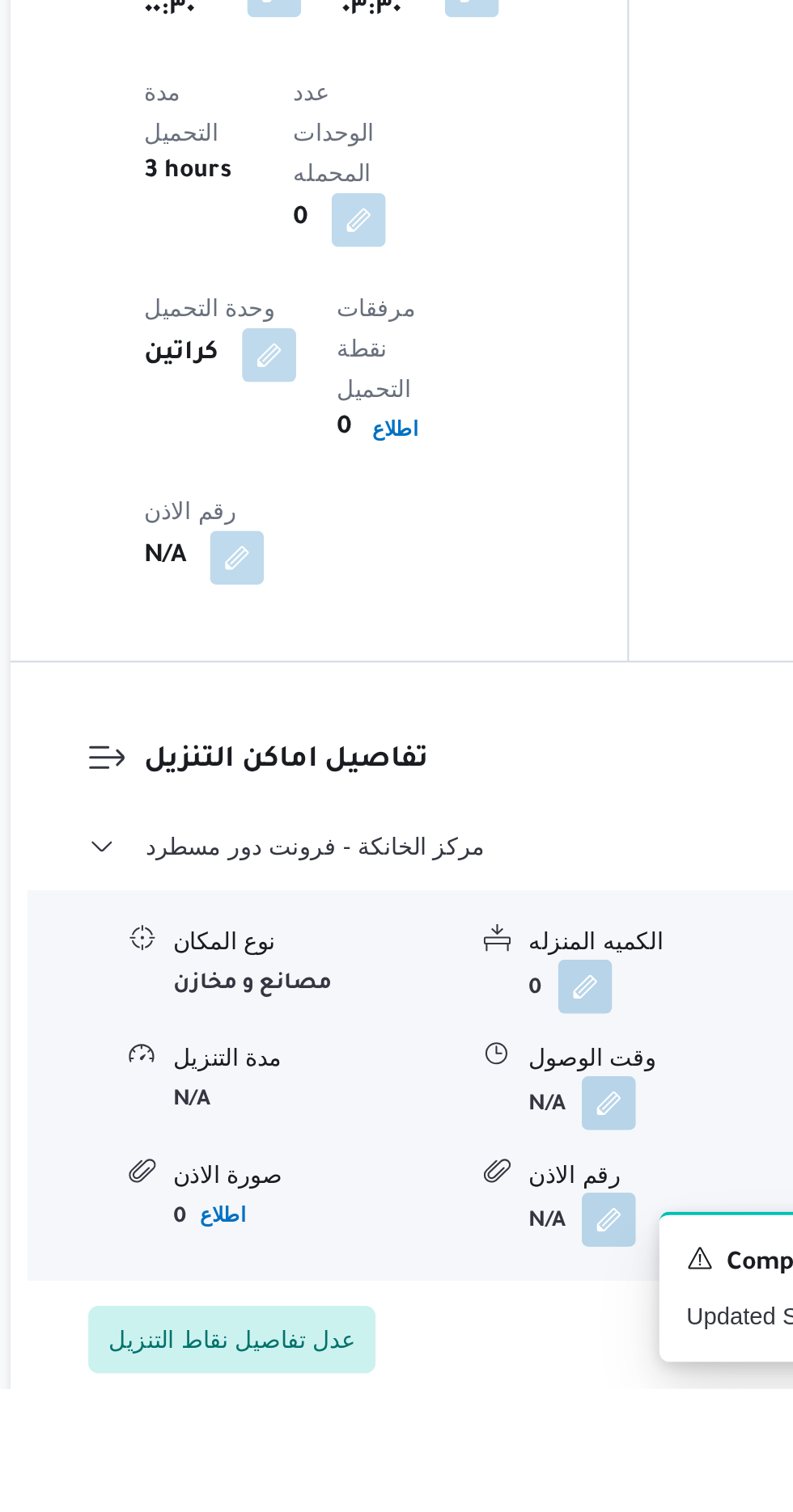
click at [498, 1345] on div "وقت الوصول" at bounding box center [526, 1353] width 136 height 17
click at [502, 1362] on button "button" at bounding box center [497, 1375] width 26 height 26
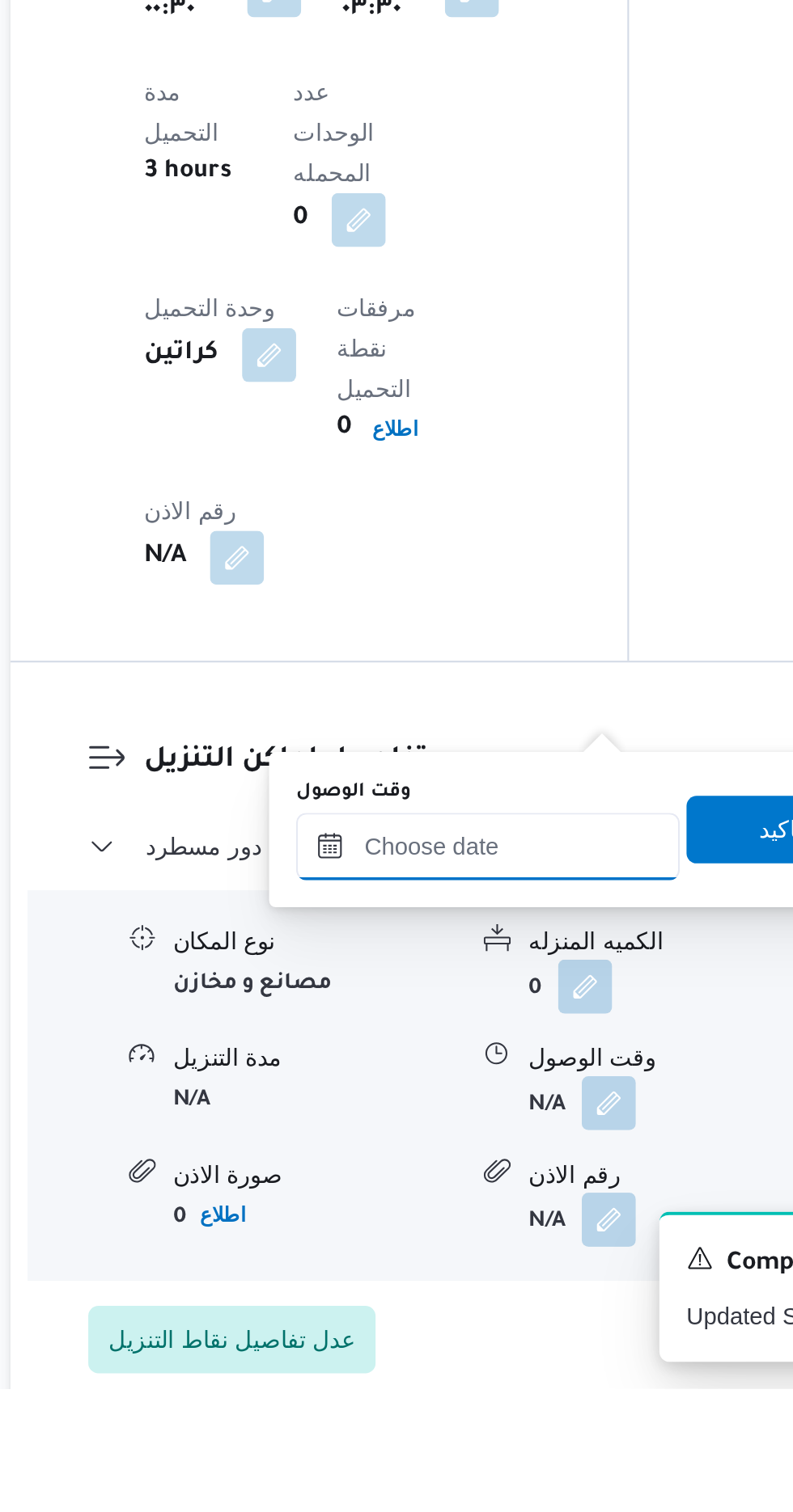
click at [470, 1255] on input "وقت الوصول" at bounding box center [438, 1252] width 183 height 32
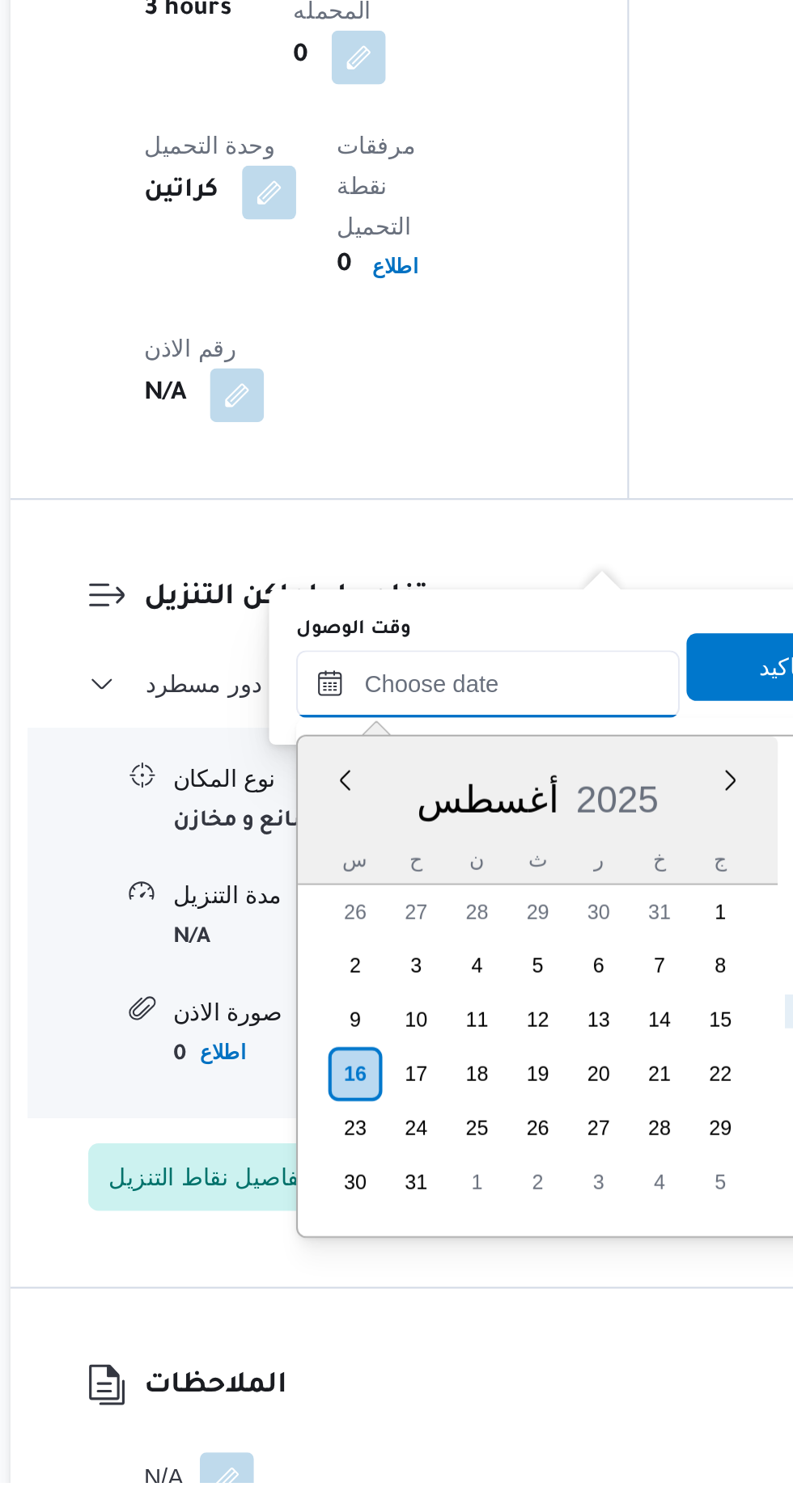
scroll to position [1199, 0]
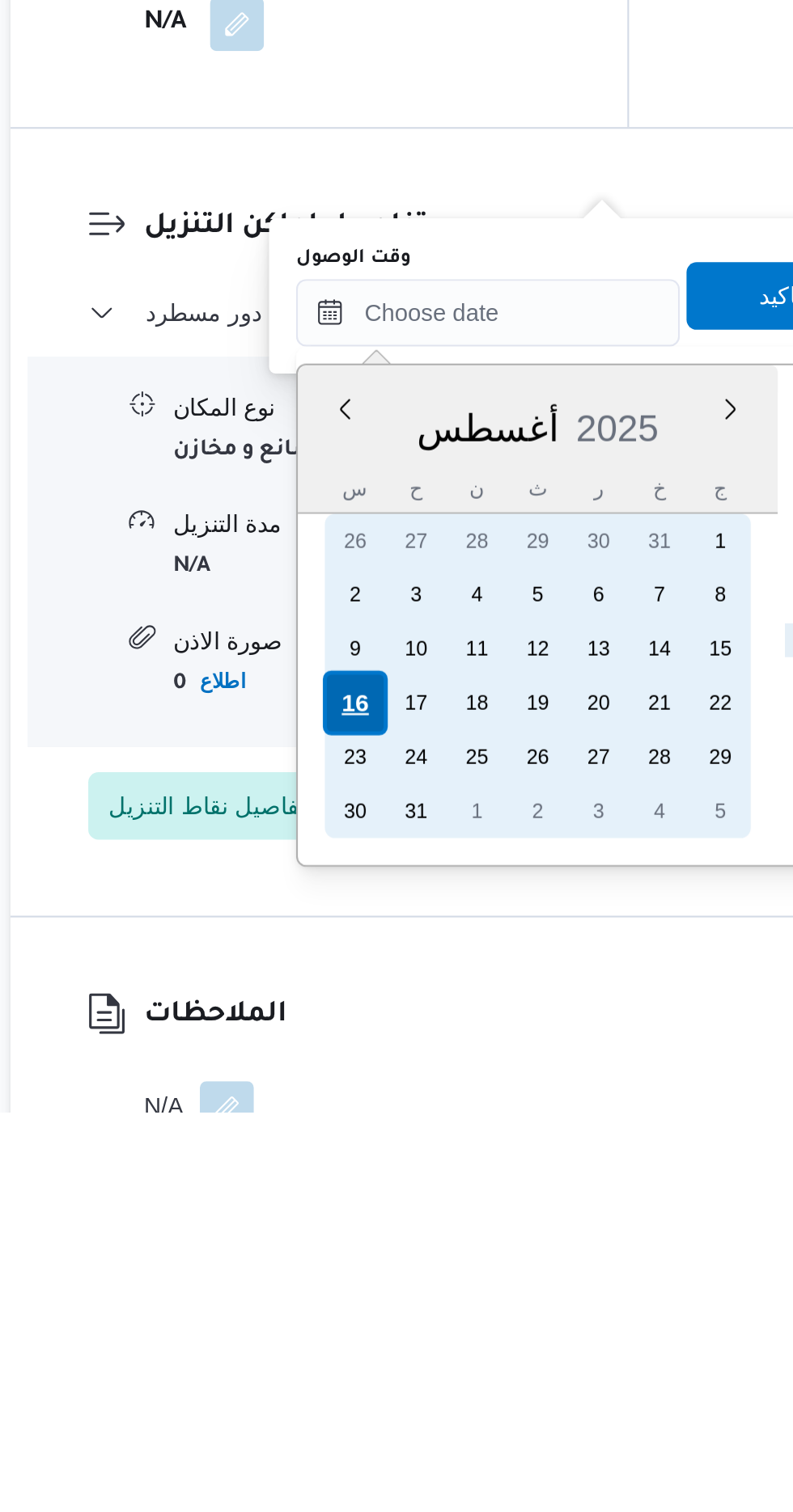
click at [367, 1315] on div "16" at bounding box center [375, 1316] width 31 height 31
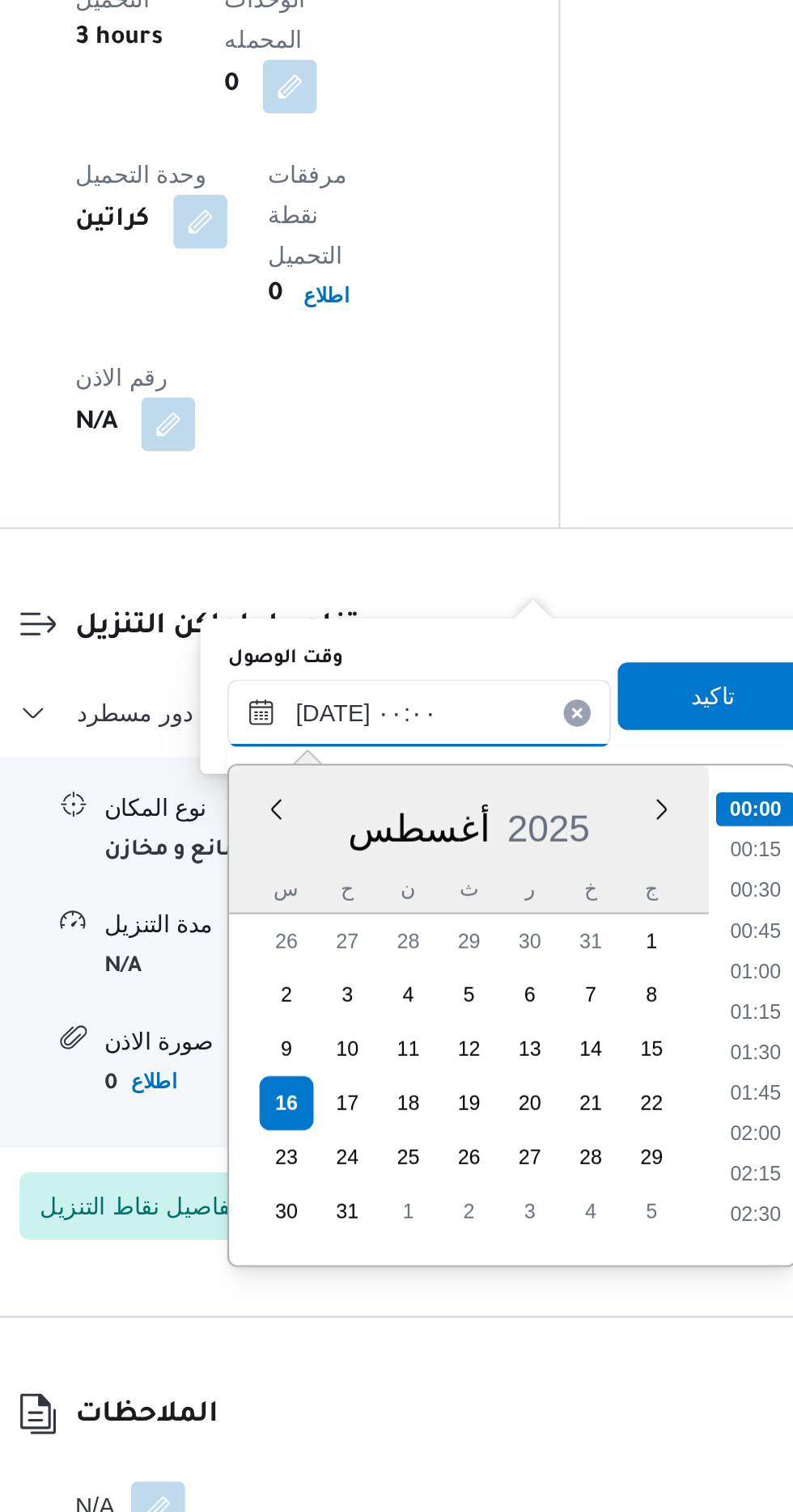
click at [364, 1129] on input "[DATE] ٠٠:٠٠" at bounding box center [438, 1129] width 183 height 32
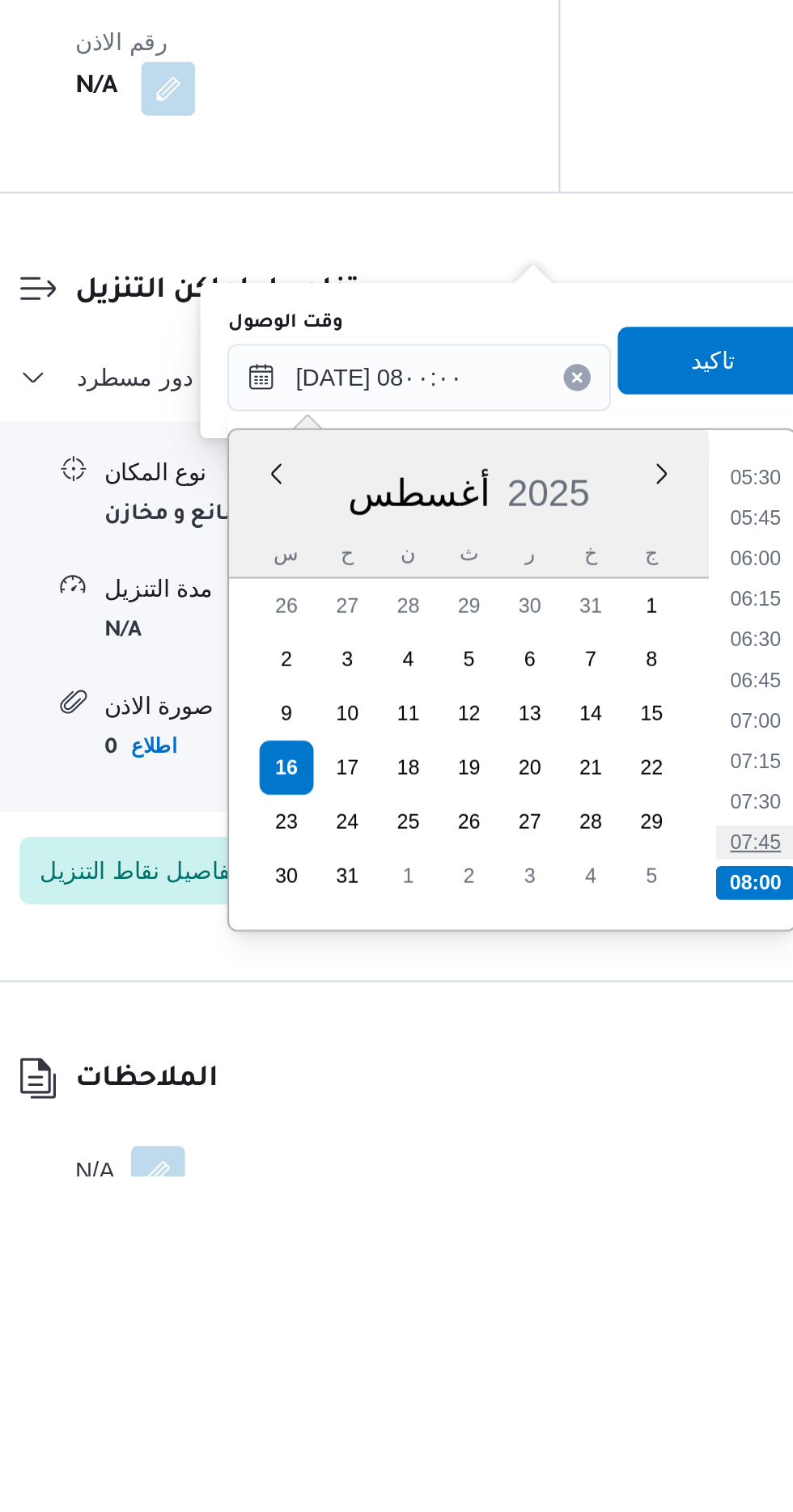
click at [596, 1351] on li "07:45" at bounding box center [600, 1351] width 38 height 17
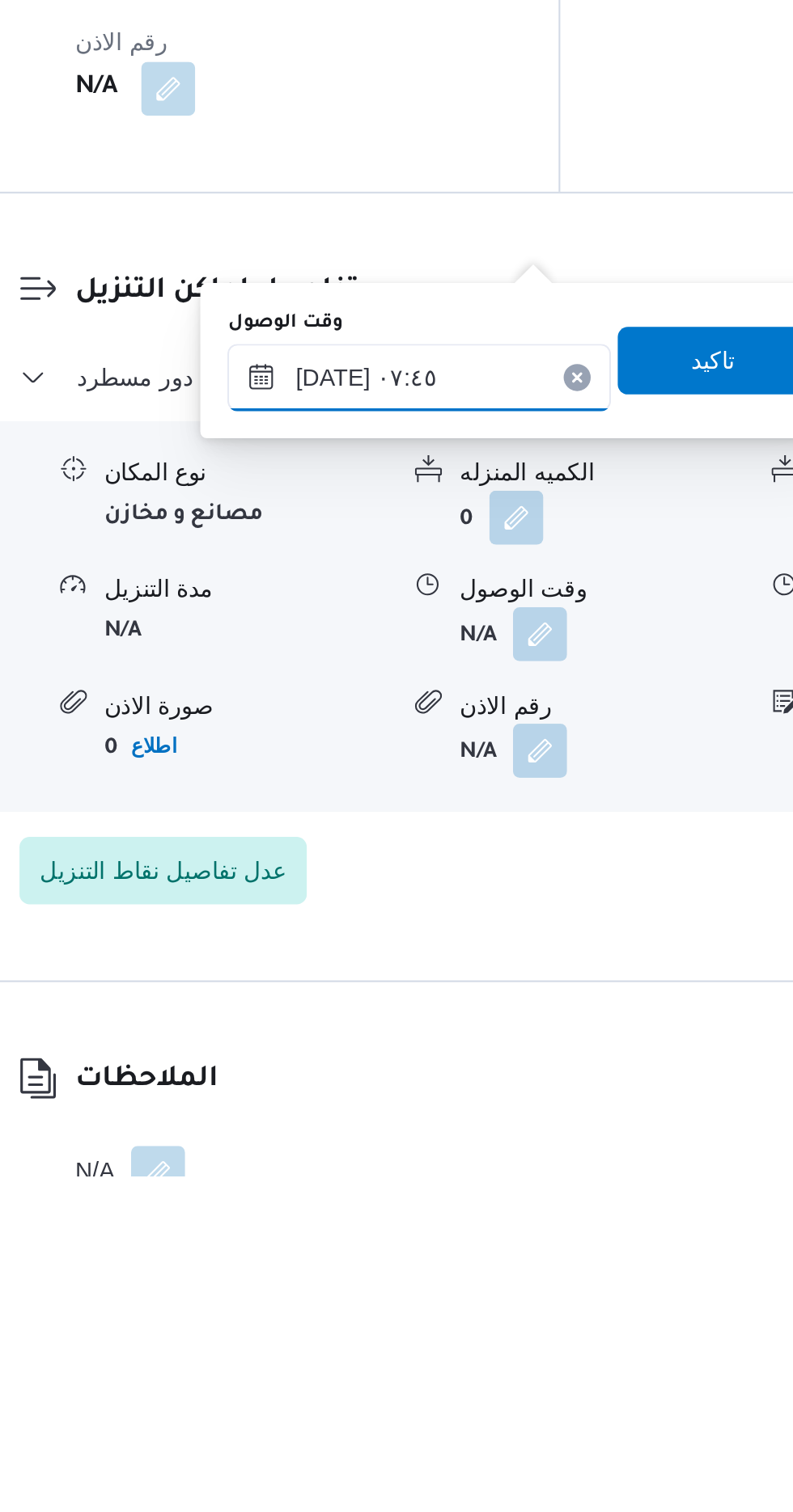
click at [488, 1124] on input "[DATE] ٠٧:٤٥" at bounding box center [438, 1129] width 183 height 32
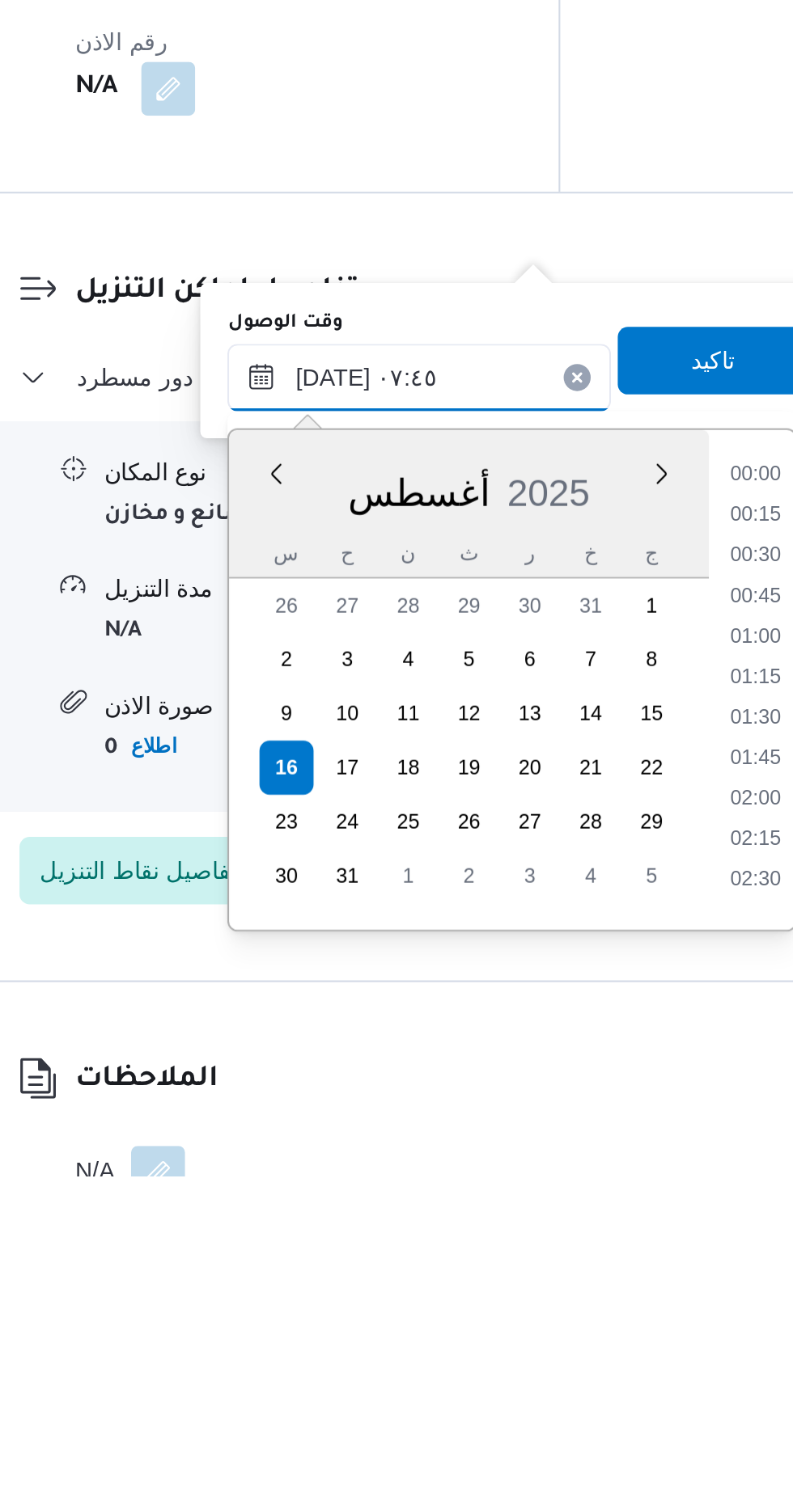
scroll to position [490, 0]
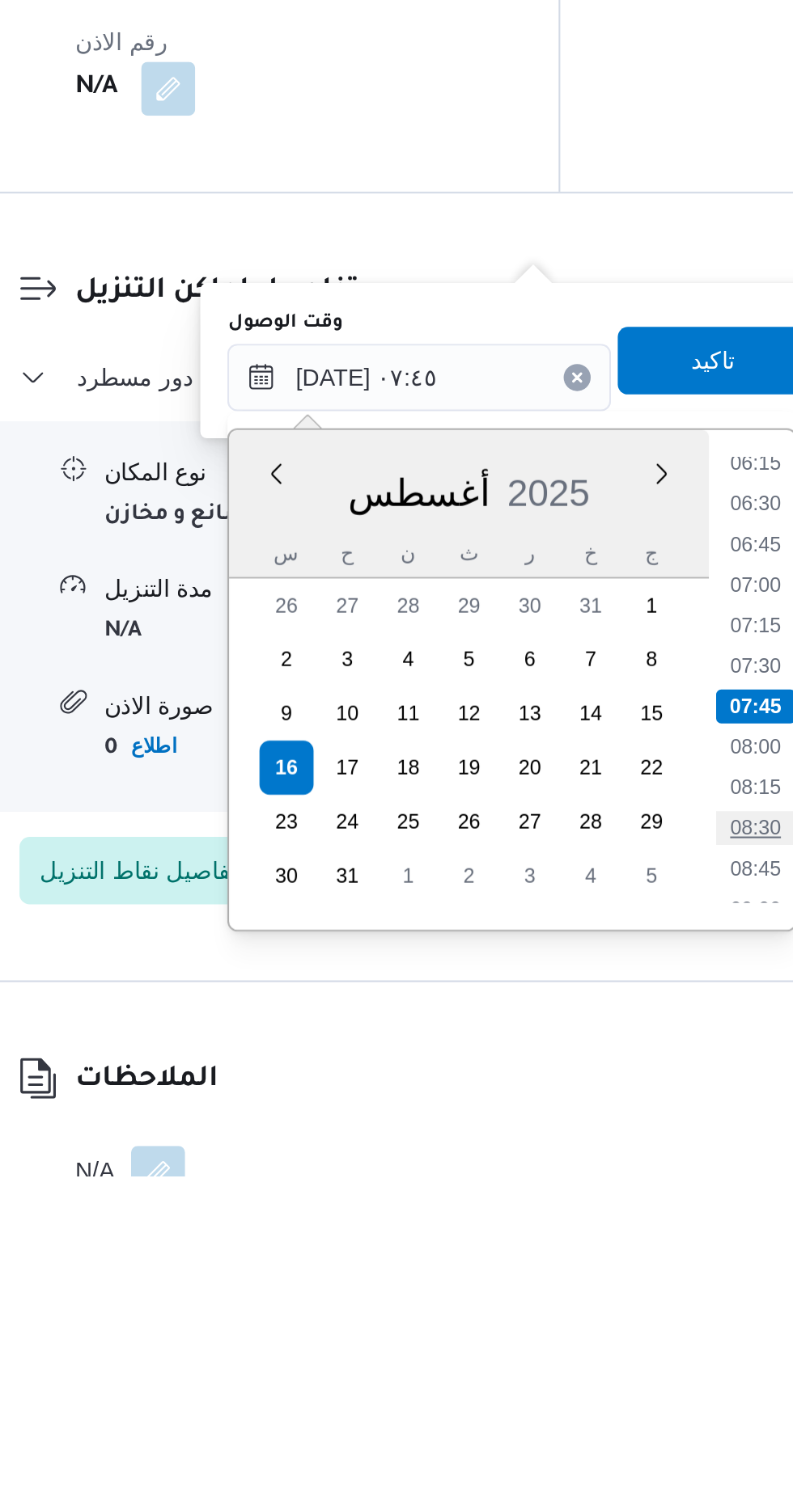
click at [608, 1342] on li "08:30" at bounding box center [600, 1345] width 38 height 17
type input "[DATE] ٠٨:٣٠"
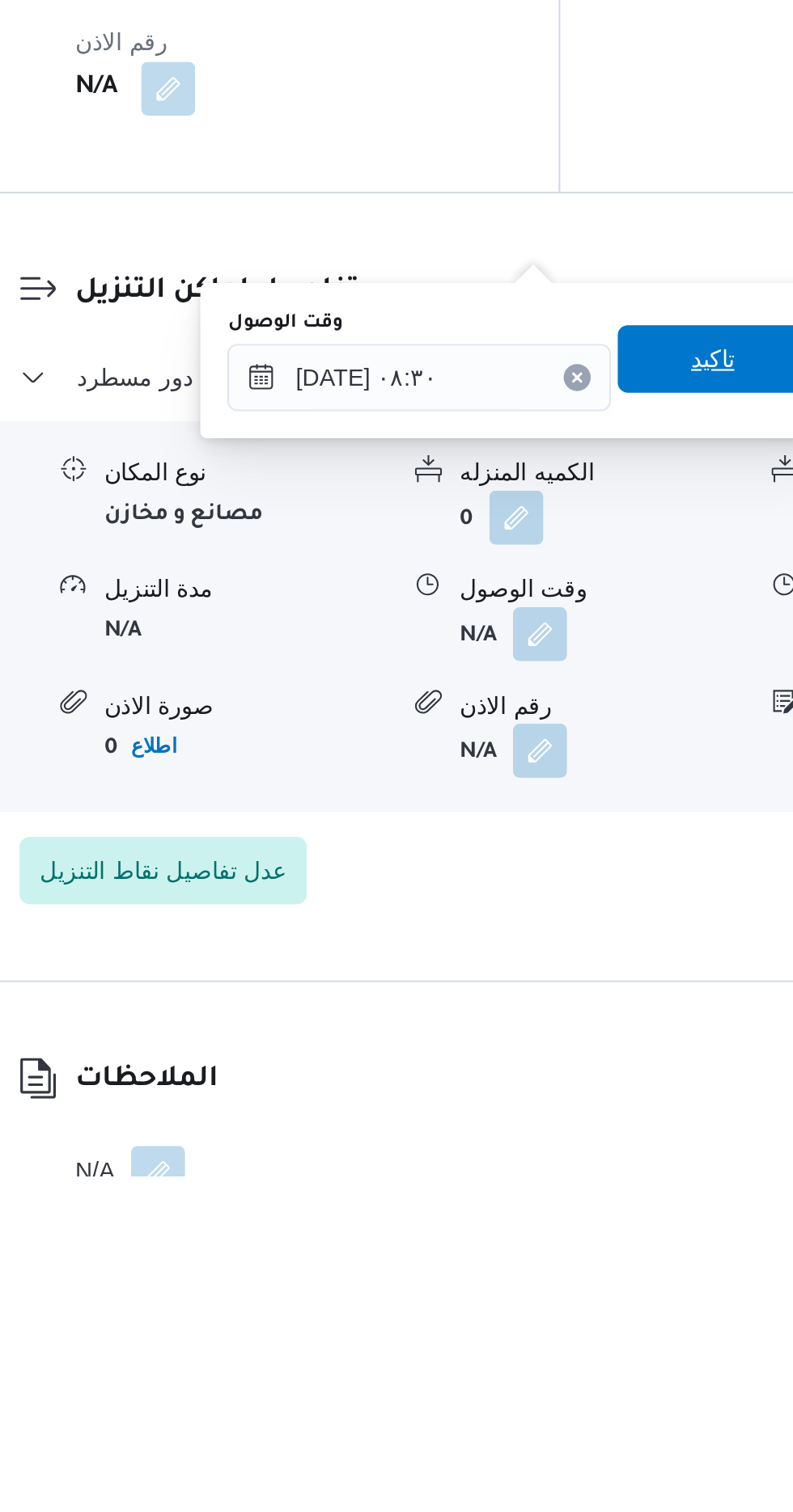
click at [586, 1123] on span "تاكيد" at bounding box center [579, 1121] width 21 height 19
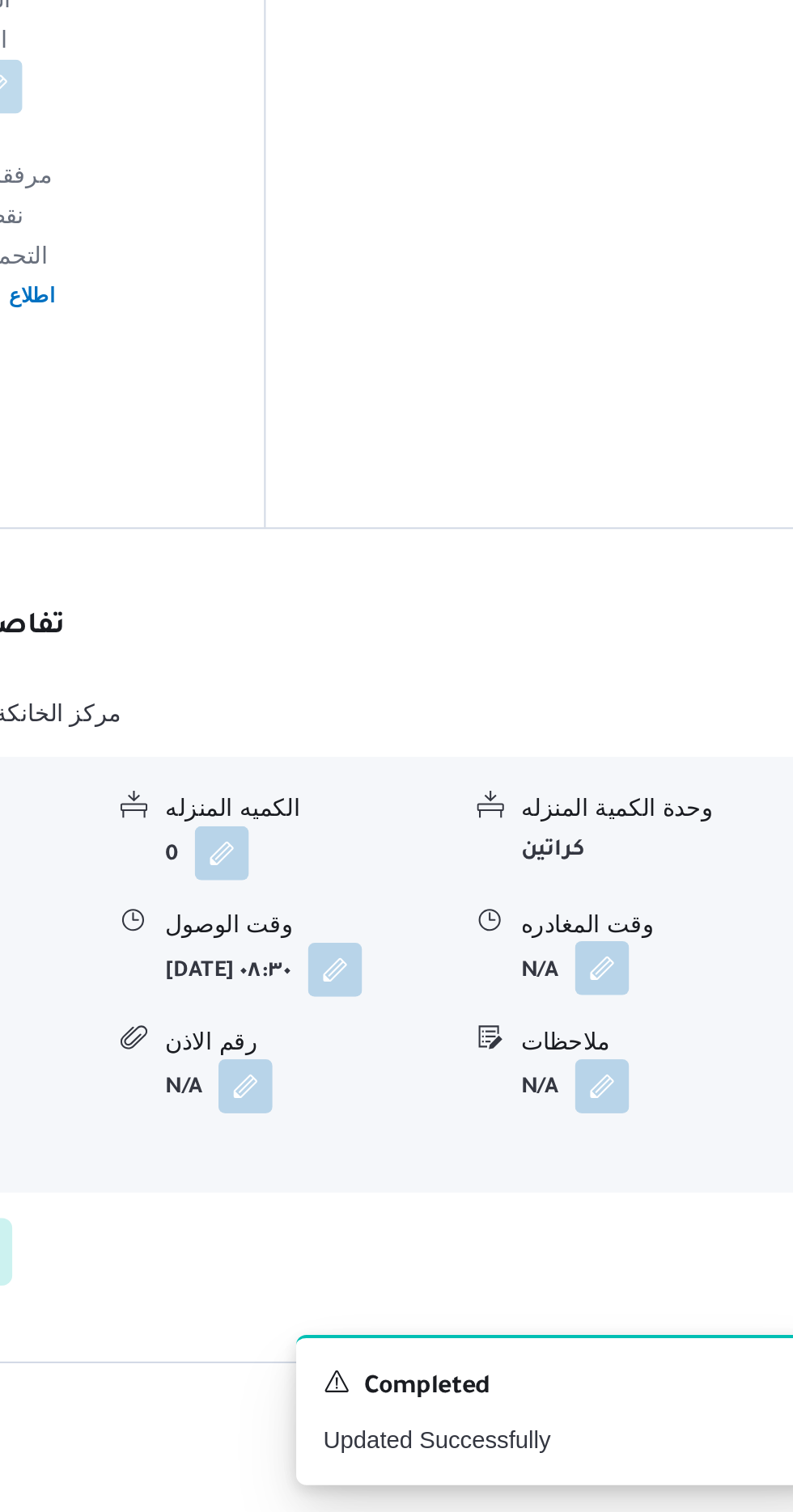
click at [665, 1239] on button "button" at bounding box center [667, 1252] width 26 height 26
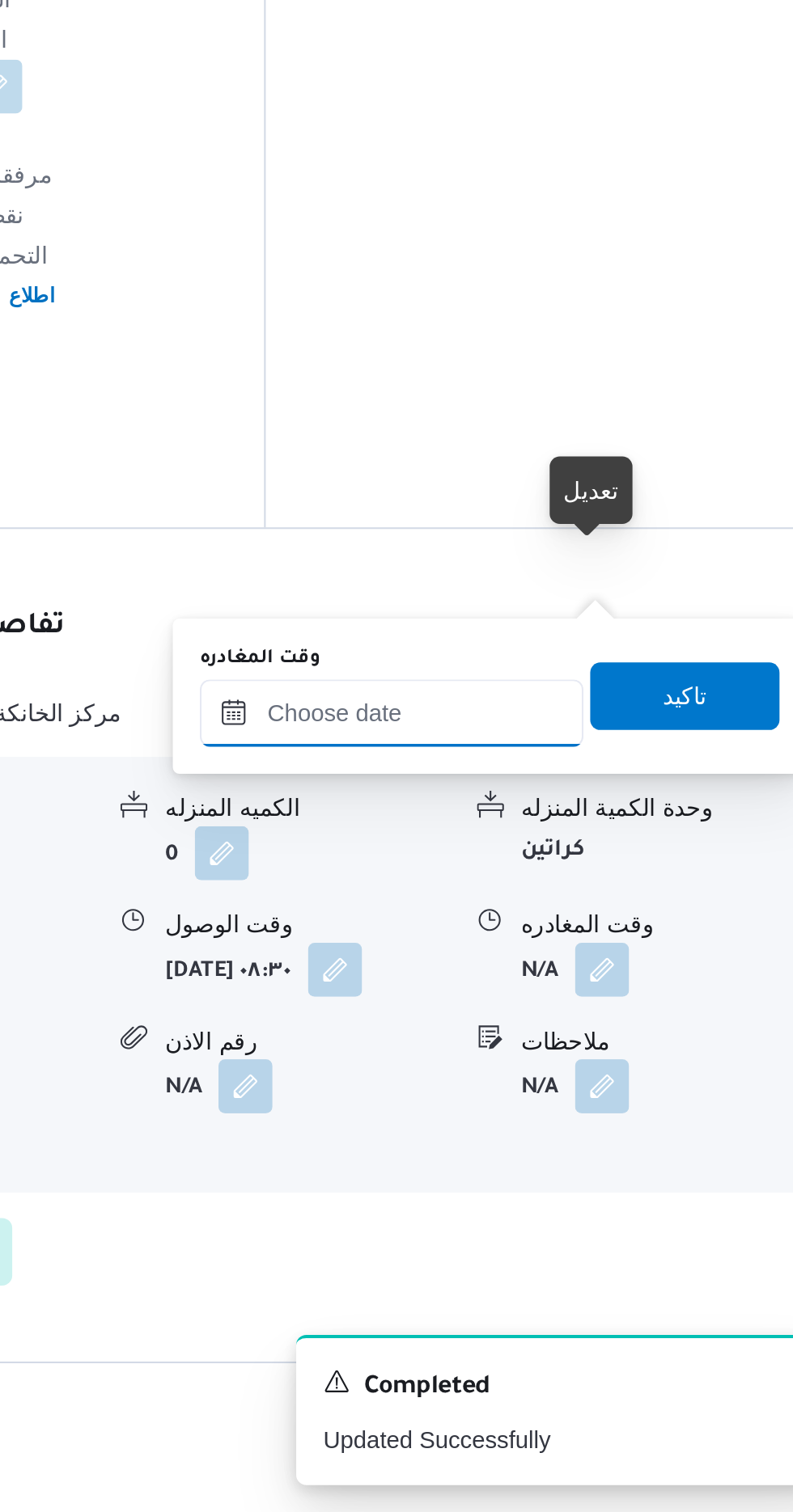
click at [614, 1123] on input "وقت المغادره" at bounding box center [567, 1129] width 183 height 32
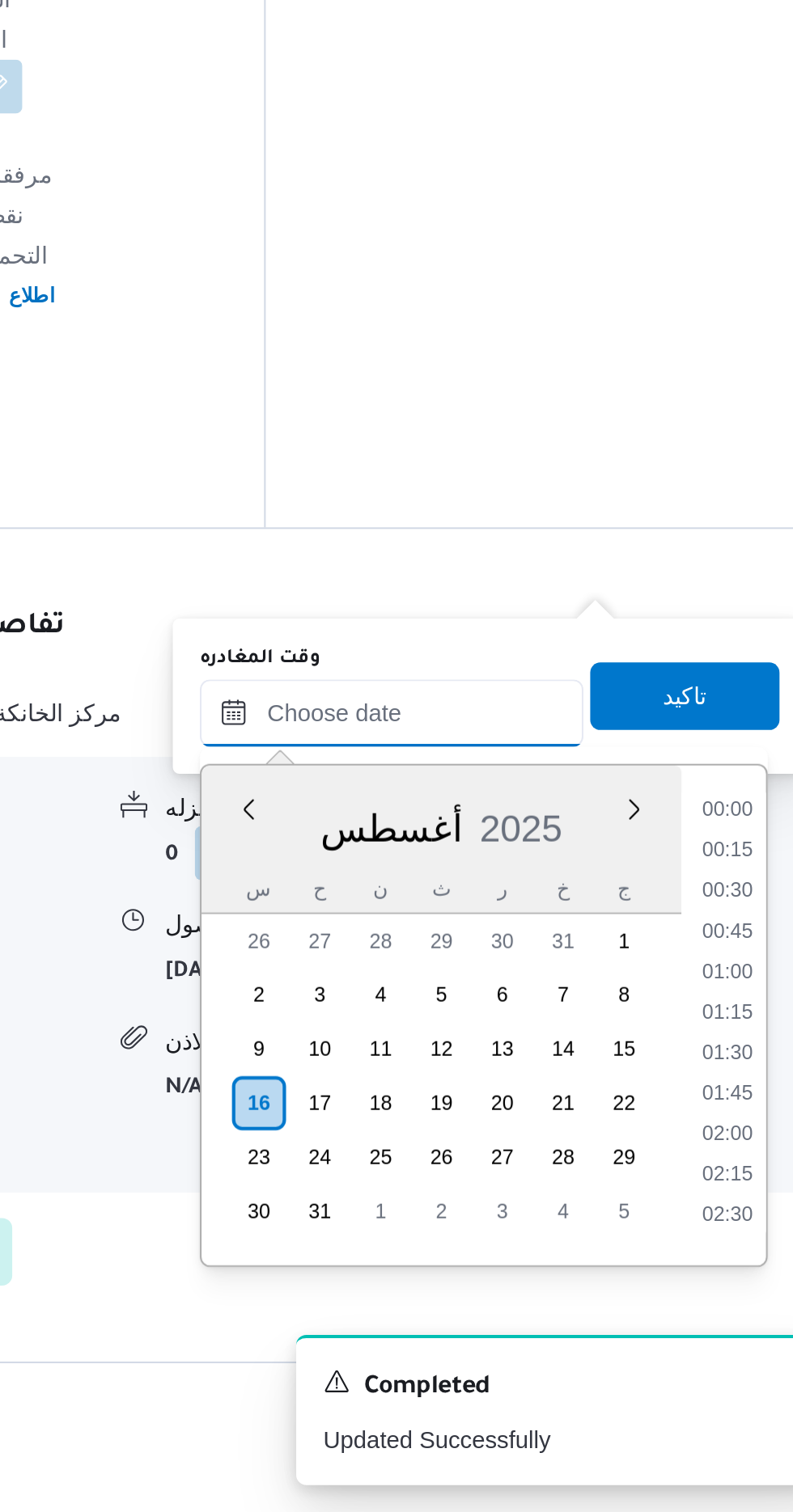
scroll to position [0, 0]
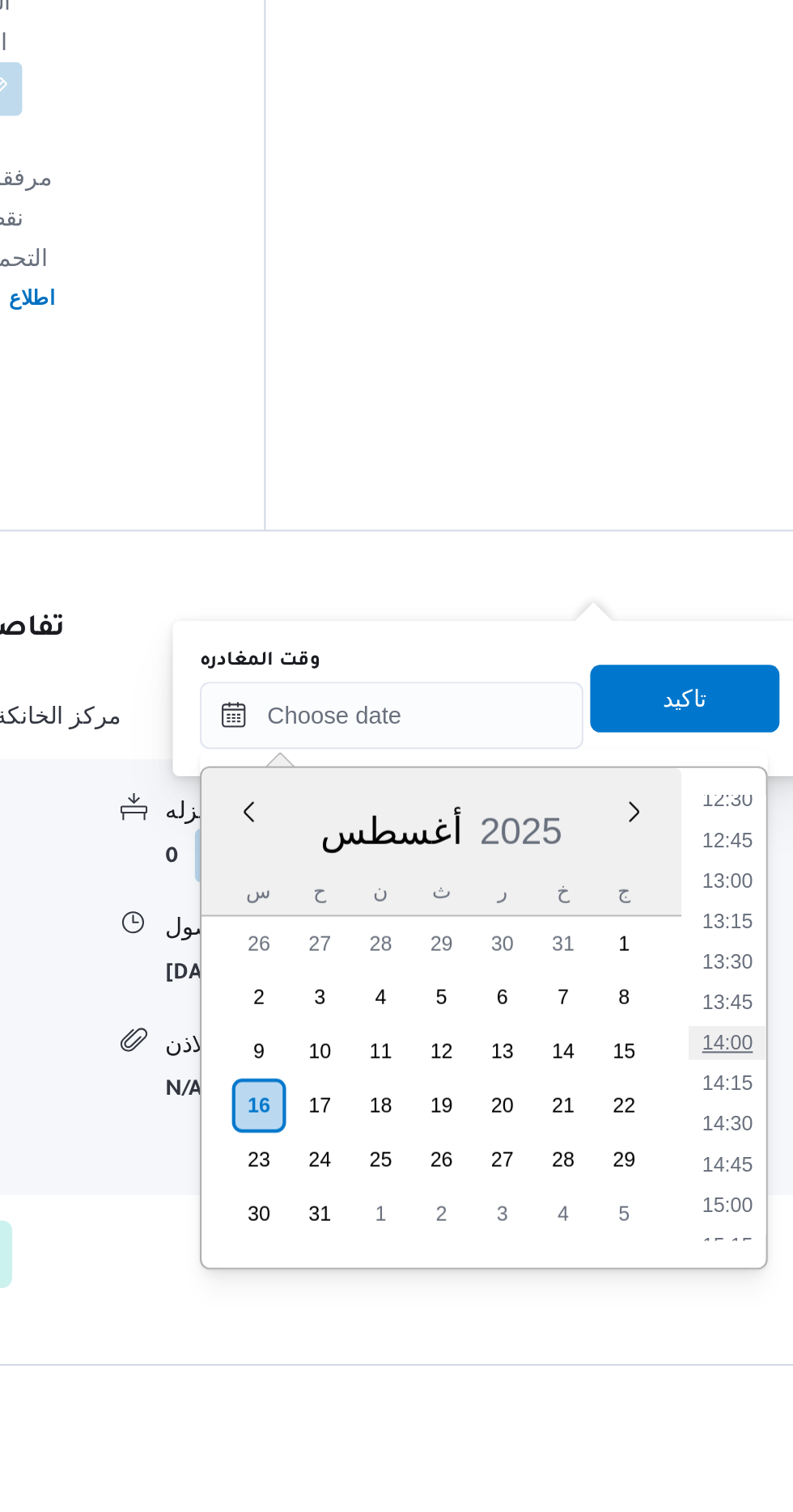
click at [725, 1279] on li "14:00" at bounding box center [727, 1287] width 38 height 17
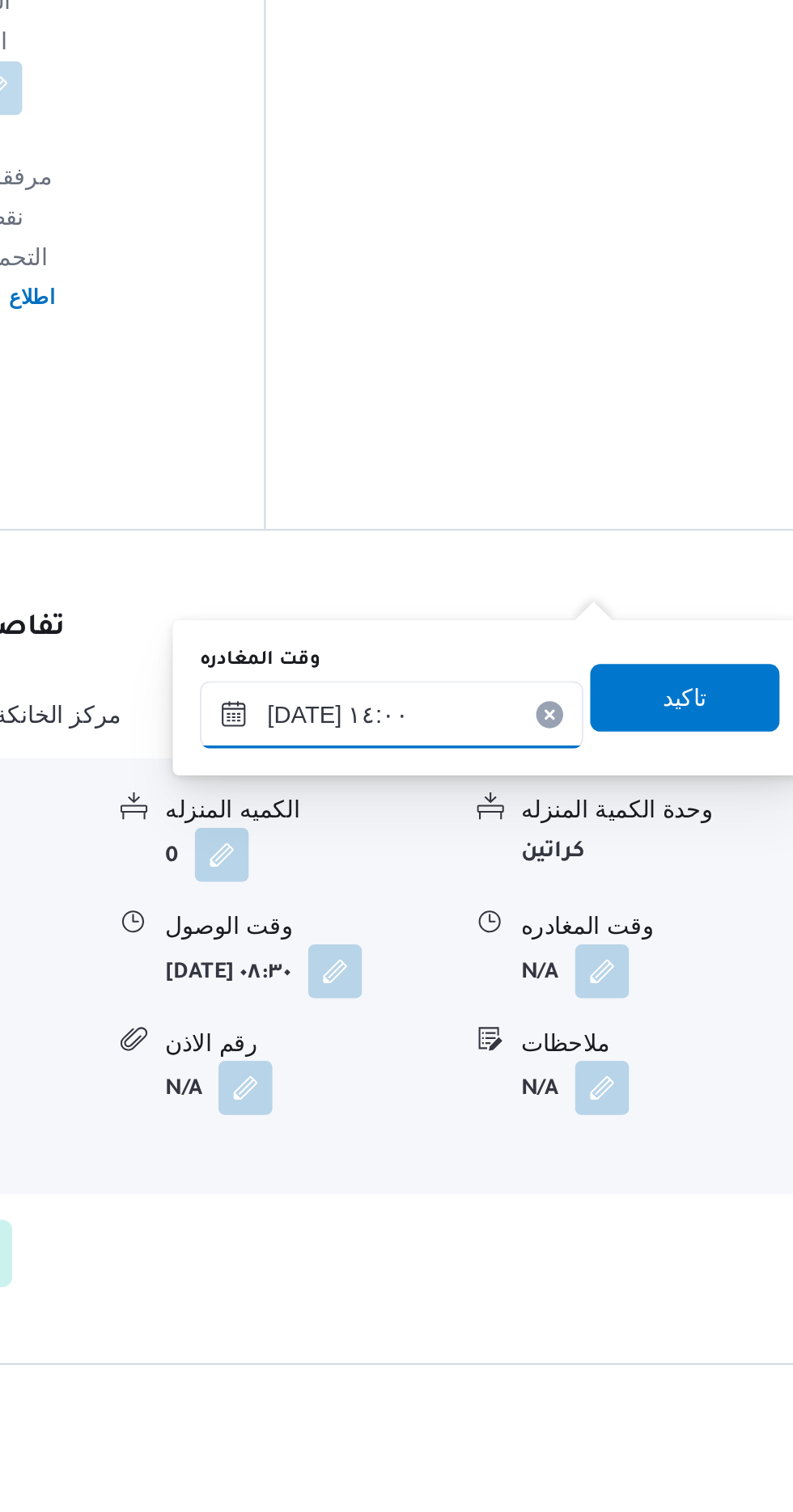
click at [617, 1121] on input "[DATE] ١٤:٠٠" at bounding box center [567, 1130] width 183 height 32
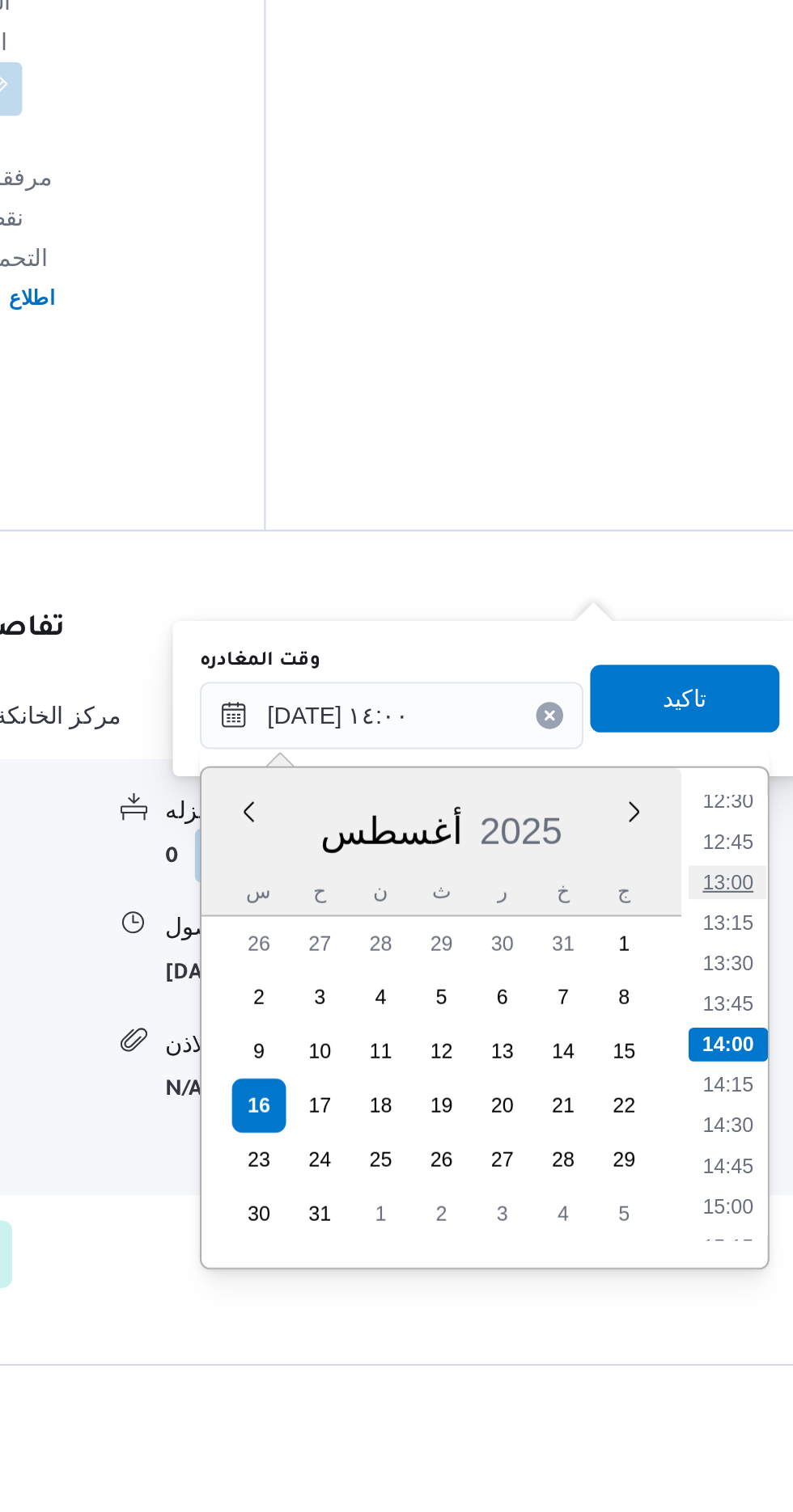
click at [719, 1202] on li "13:00" at bounding box center [727, 1210] width 38 height 17
type input "[DATE] ١٣:٠٠"
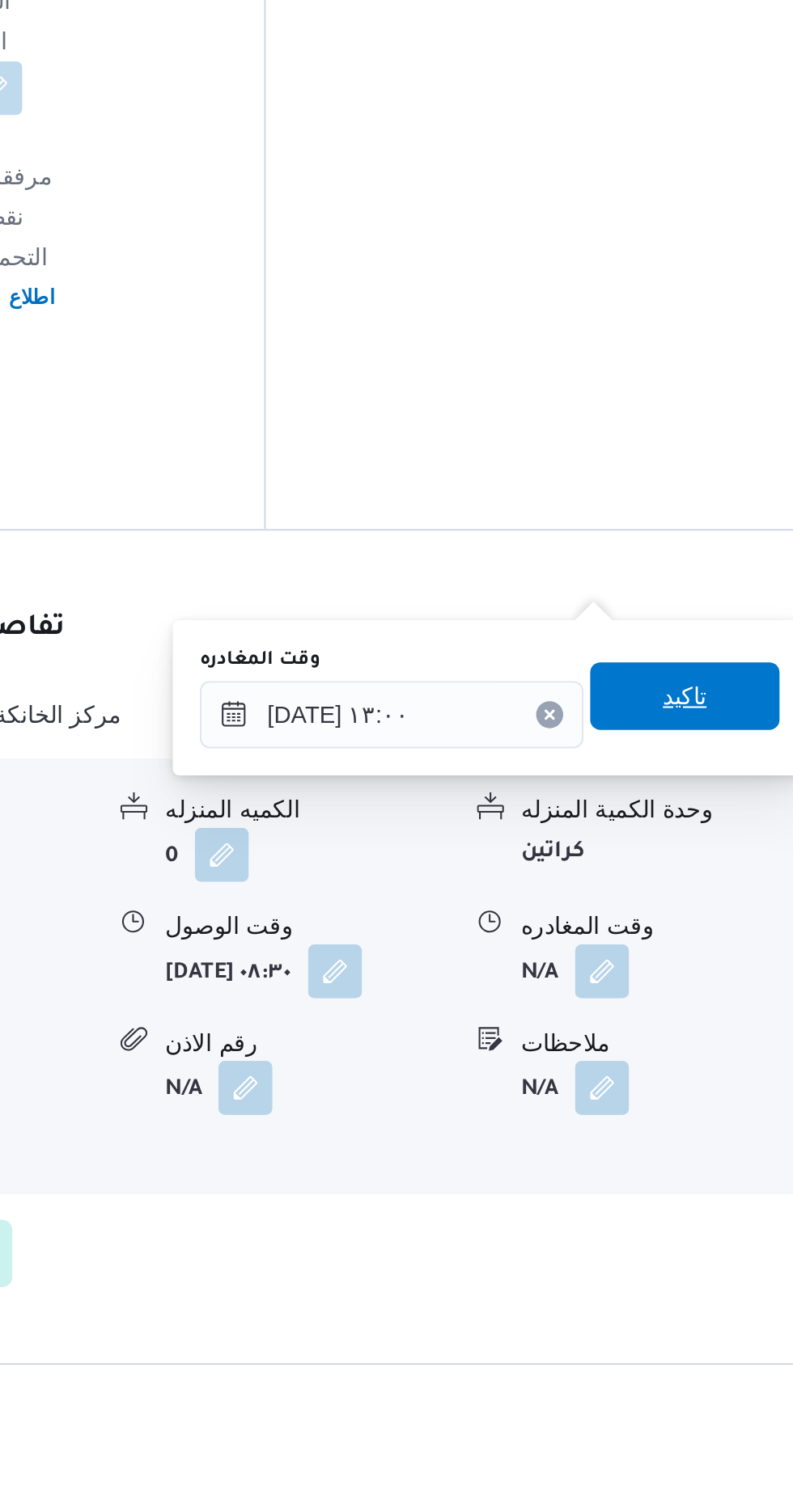
click at [717, 1120] on span "تاكيد" at bounding box center [707, 1121] width 21 height 19
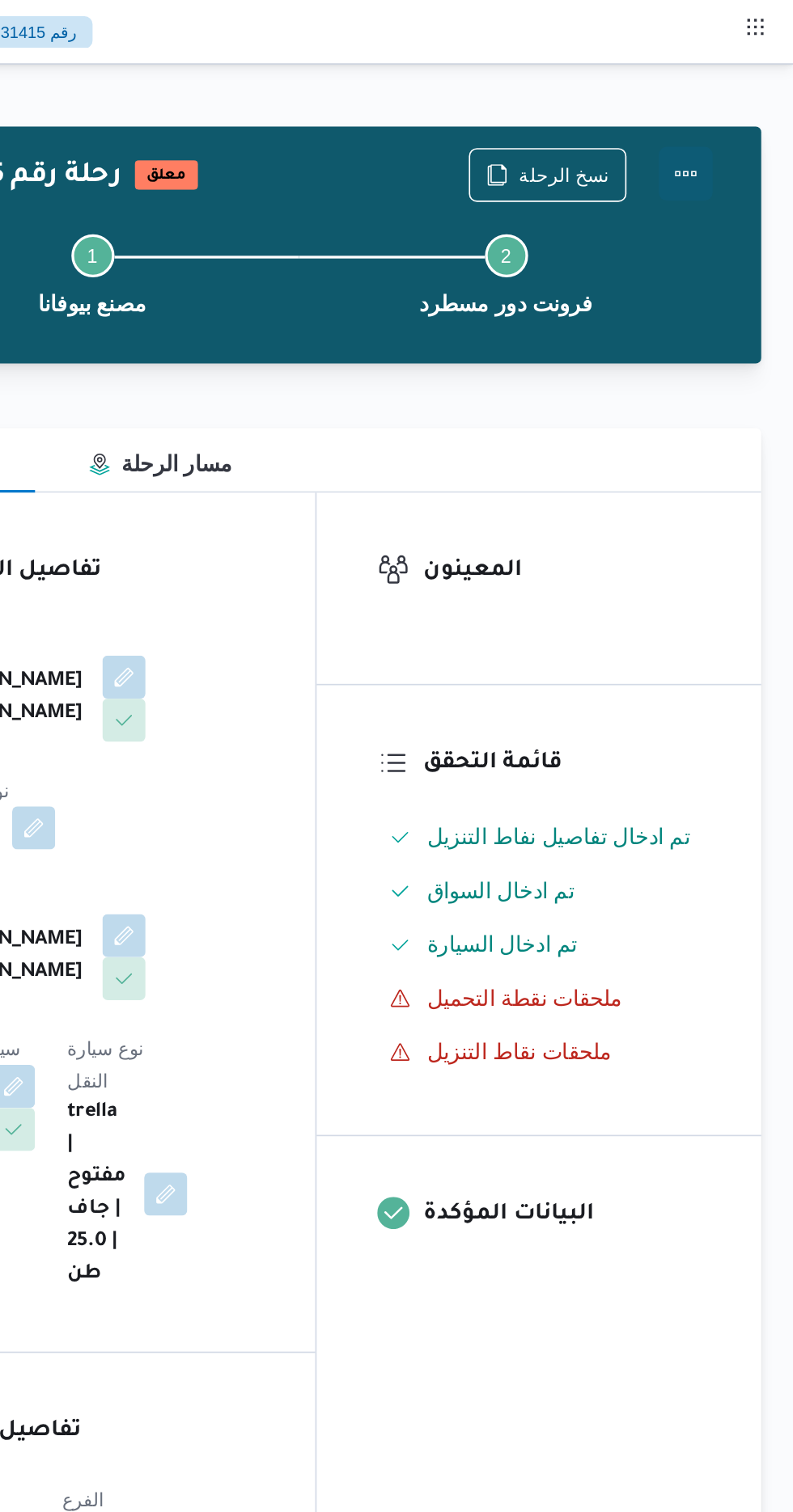
click at [739, 92] on button "Actions" at bounding box center [727, 104] width 32 height 32
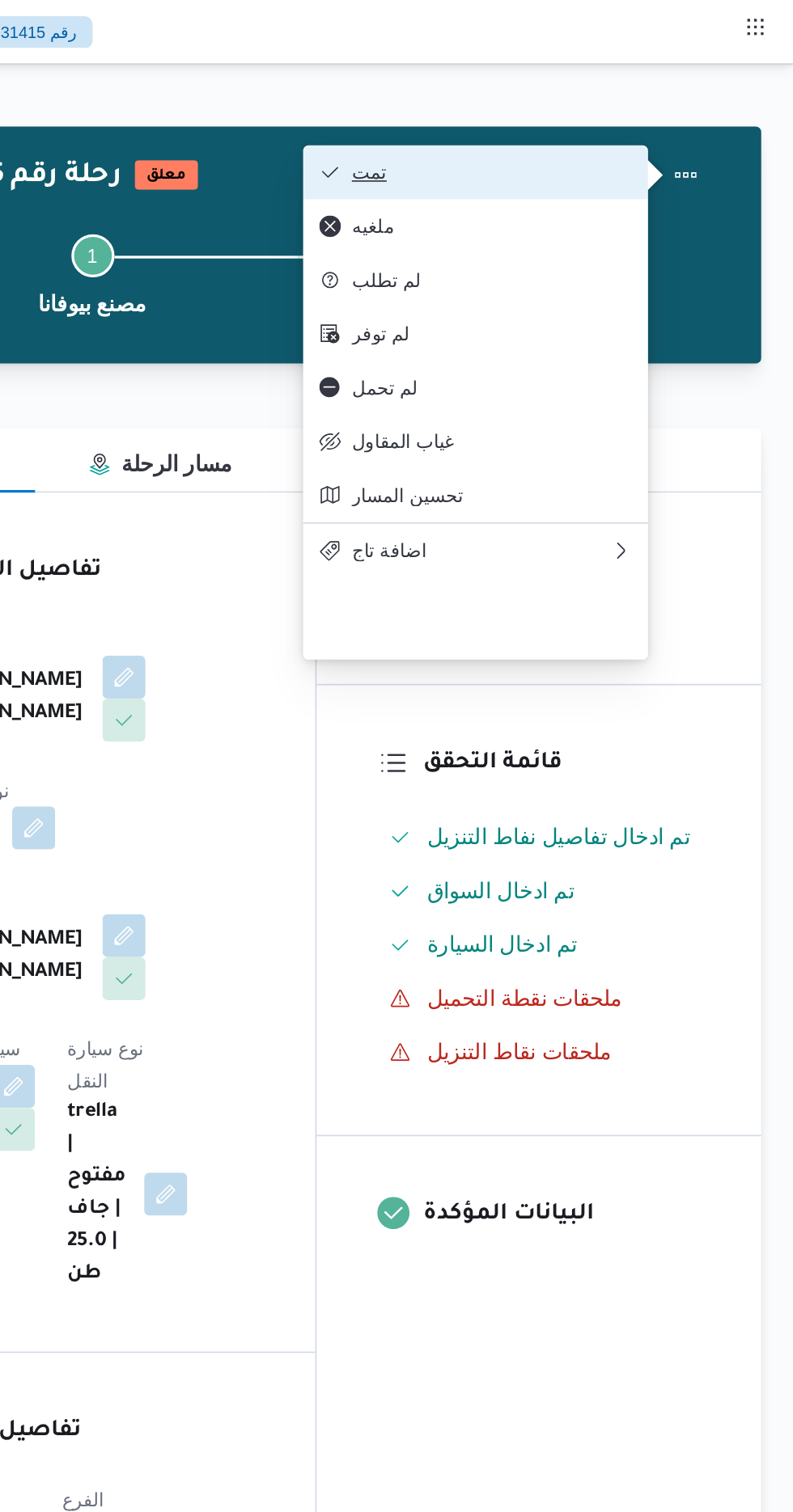
click at [665, 102] on span "تمت" at bounding box center [611, 103] width 169 height 13
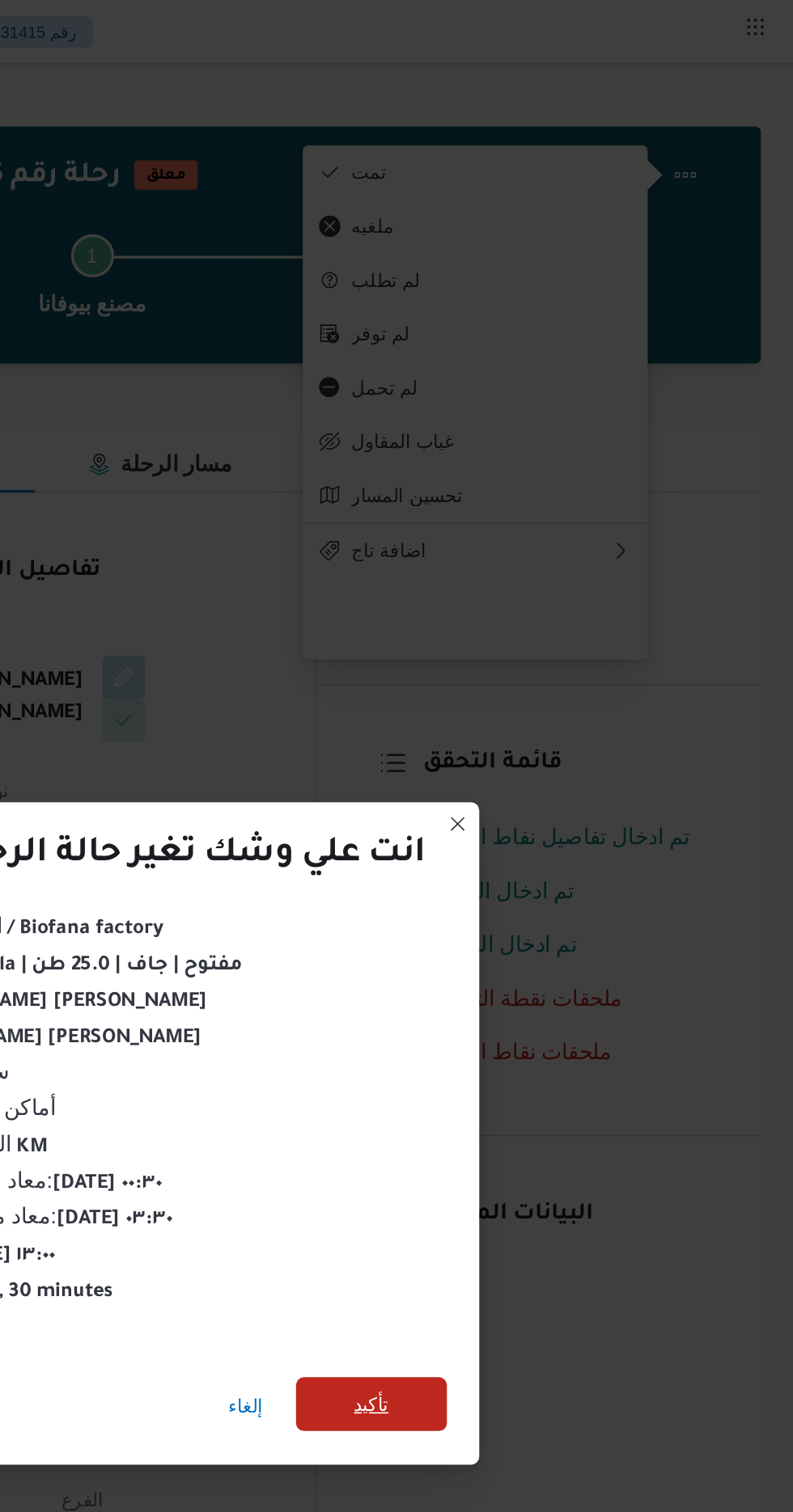
click at [543, 837] on span "تأكيد" at bounding box center [540, 843] width 21 height 19
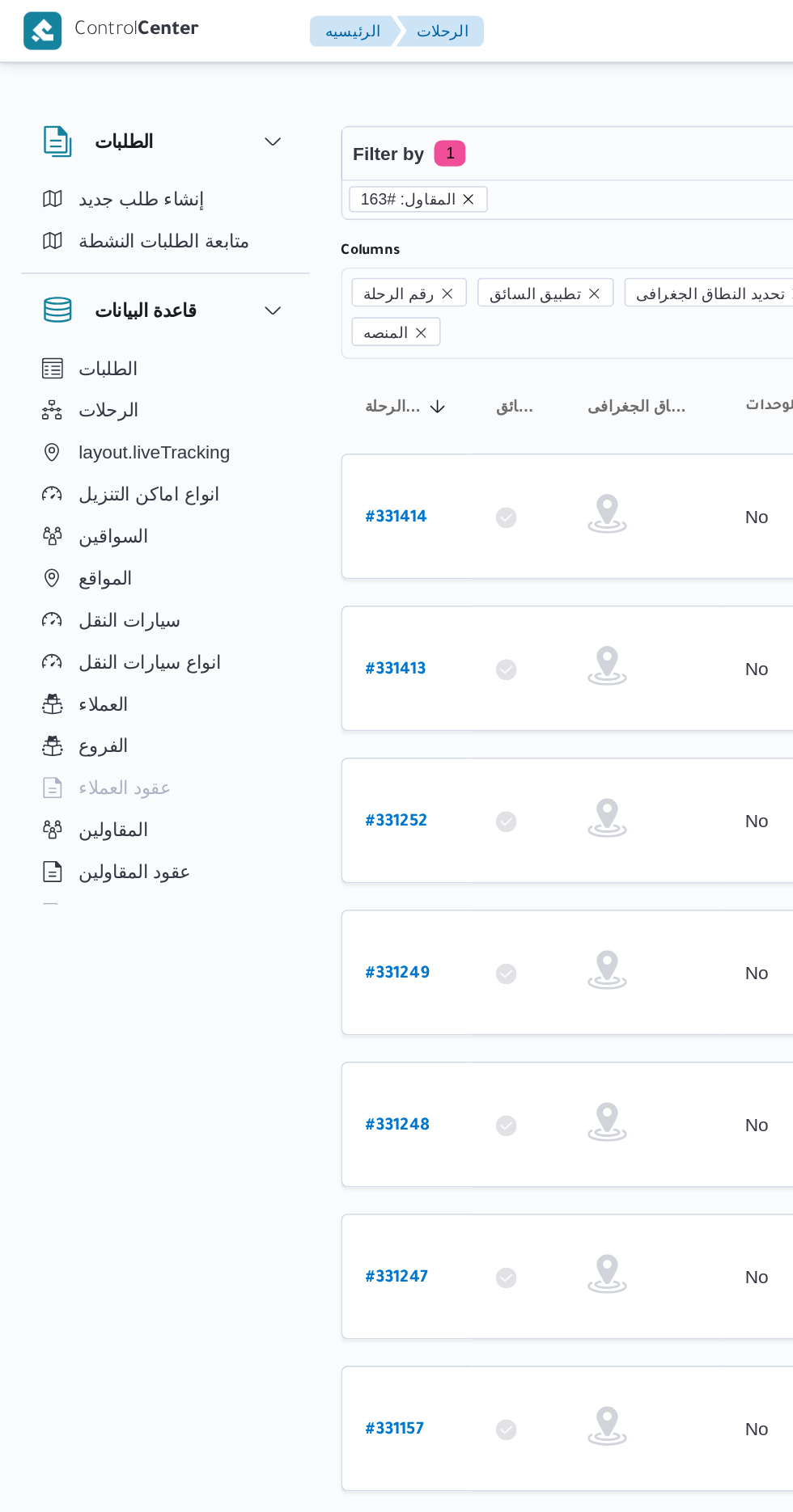
click at [284, 122] on icon "remove selected entity" at bounding box center [288, 122] width 10 height 10
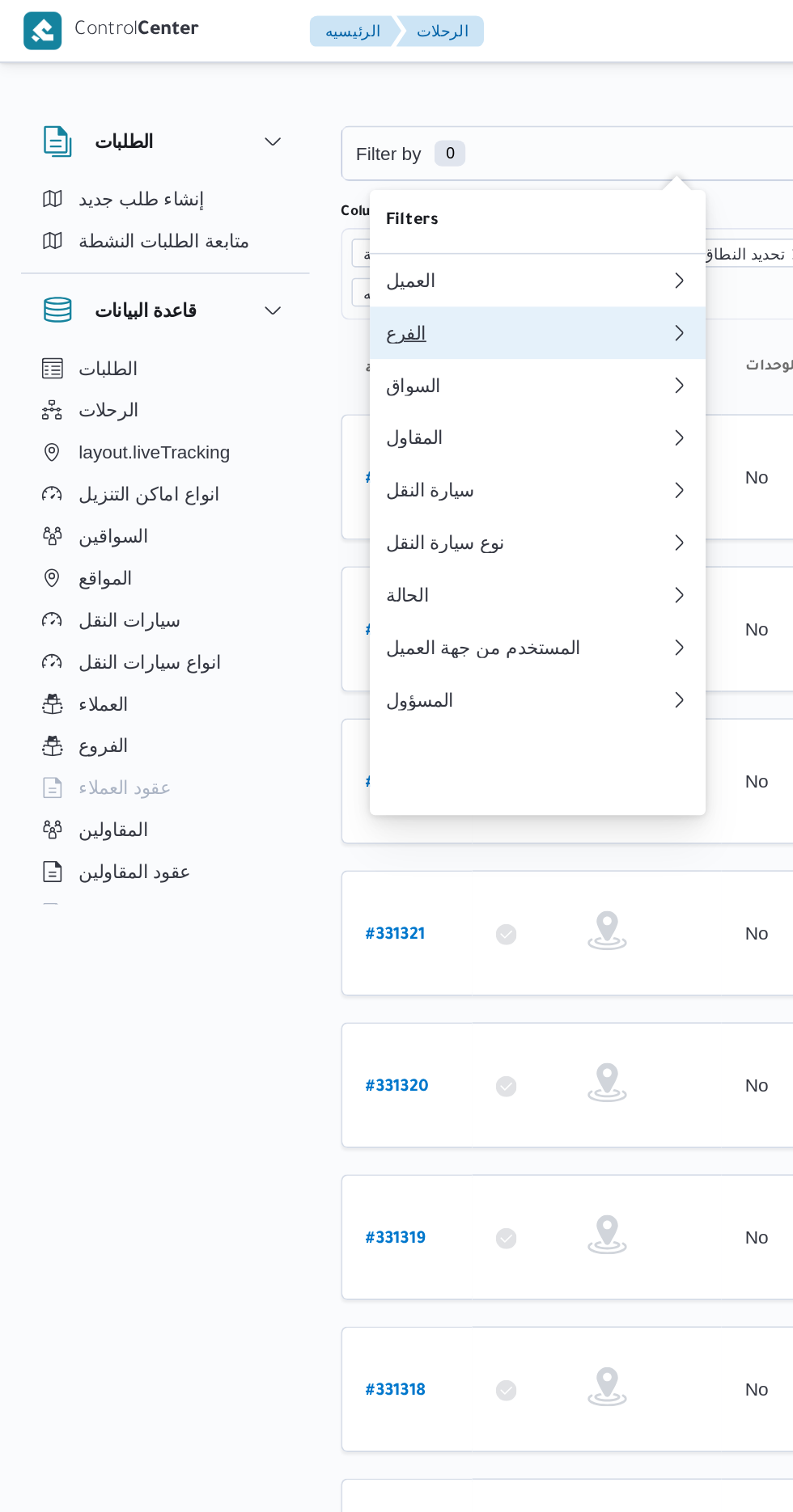
click at [310, 210] on div "الفرع" at bounding box center [325, 205] width 175 height 13
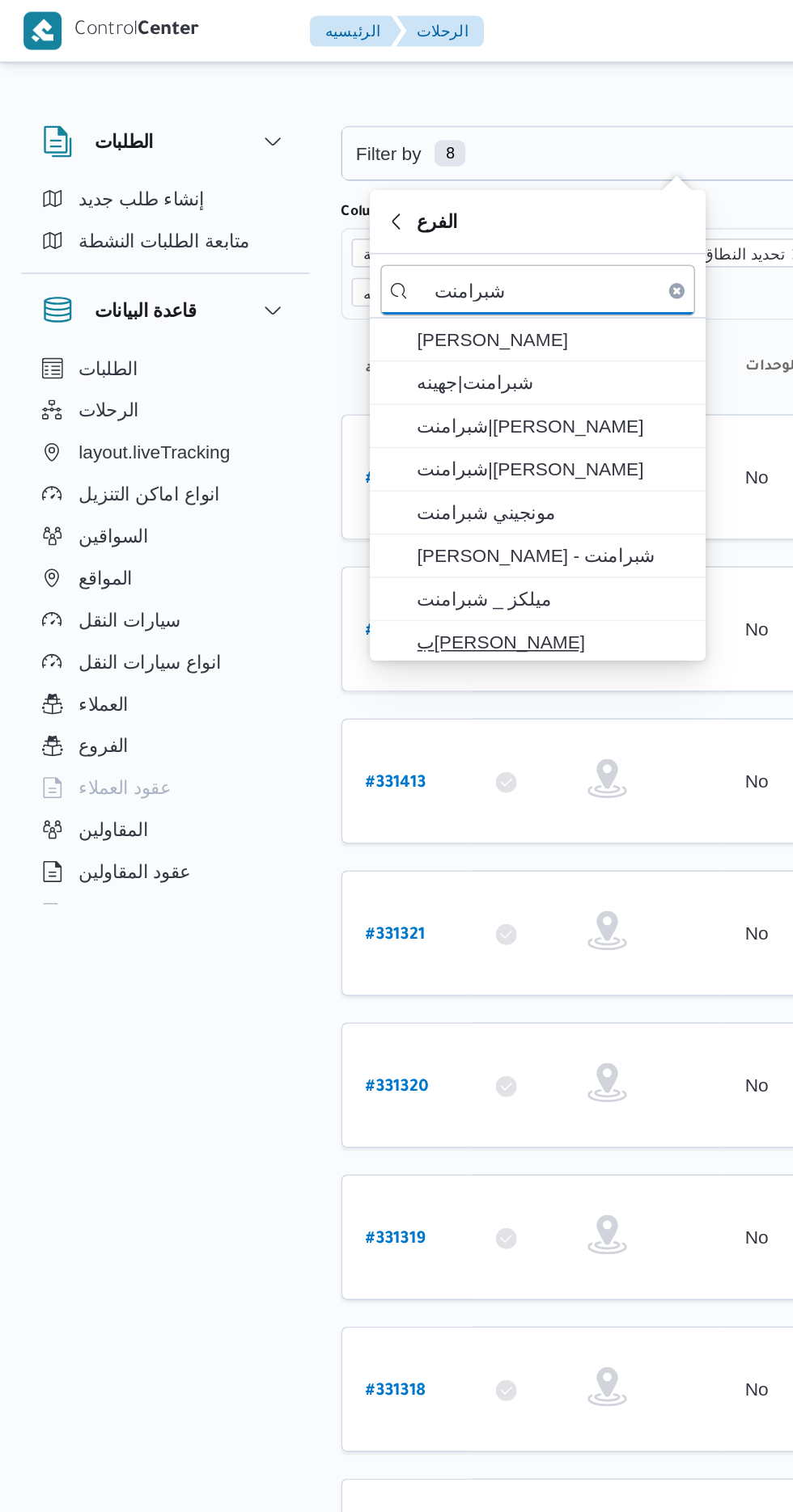
type input "شبرامنت"
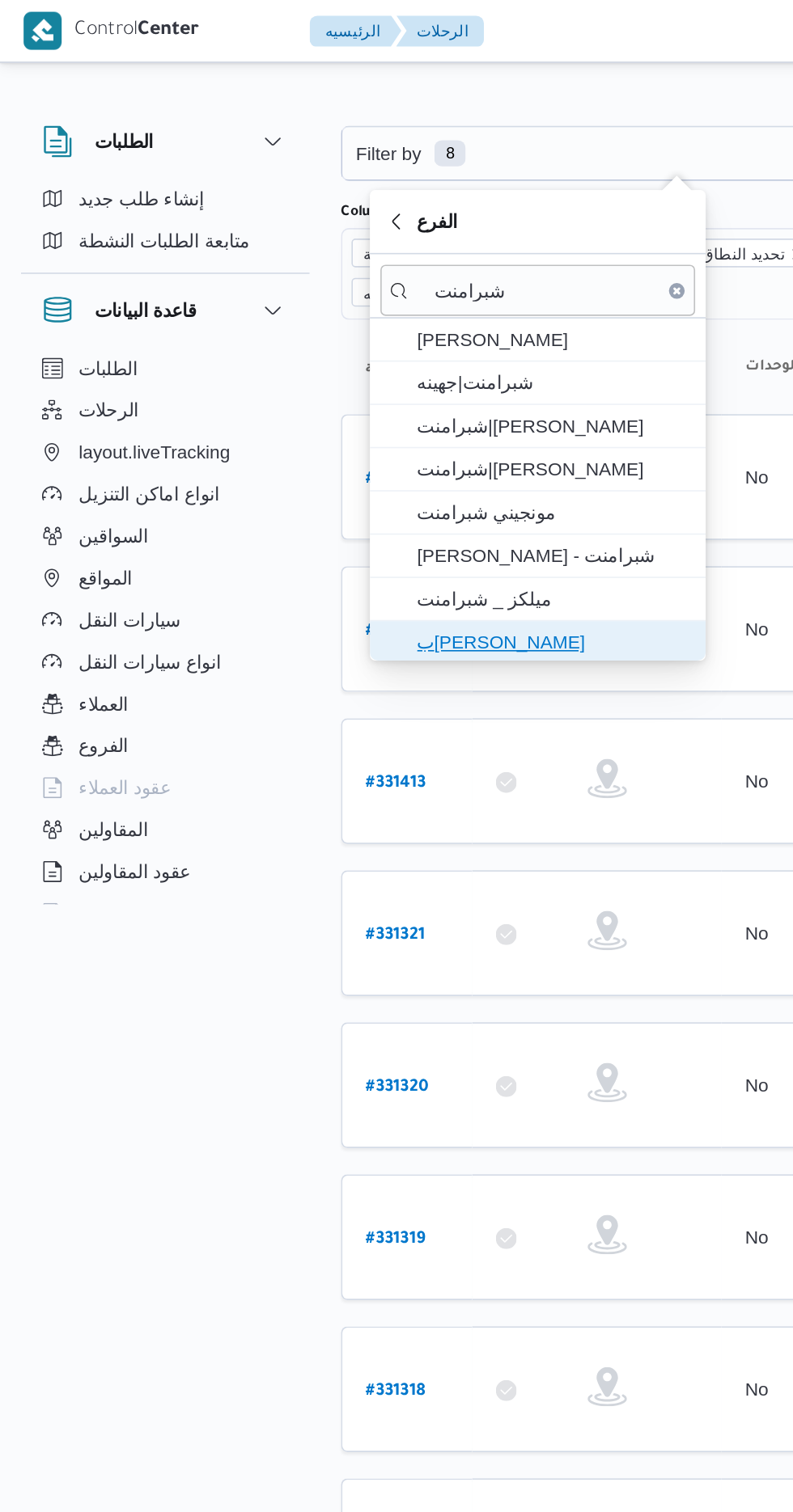
click at [345, 388] on span "ب[PERSON_NAME]" at bounding box center [341, 396] width 169 height 19
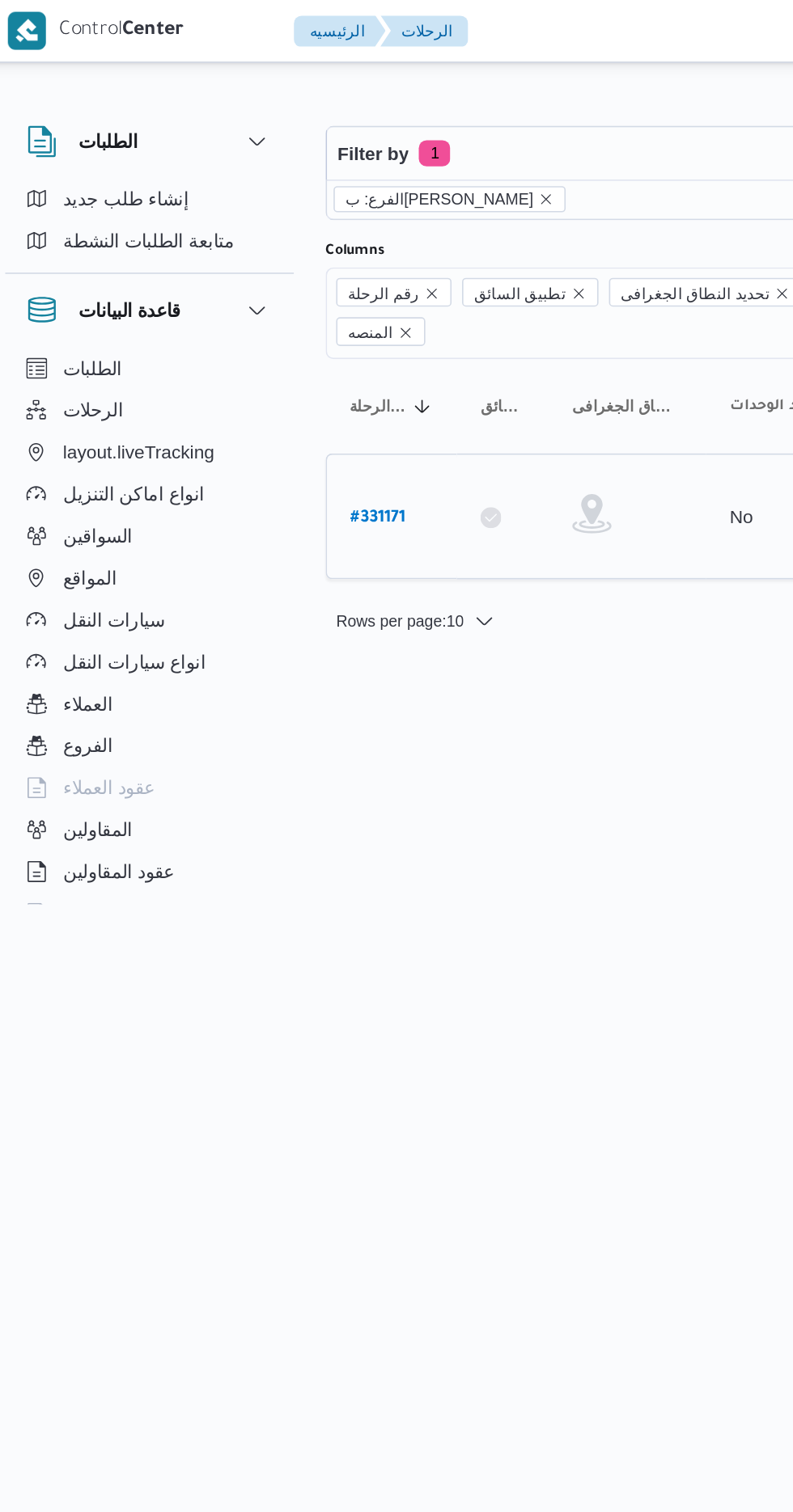
click at [245, 314] on b "# 331171" at bounding box center [242, 320] width 34 height 11
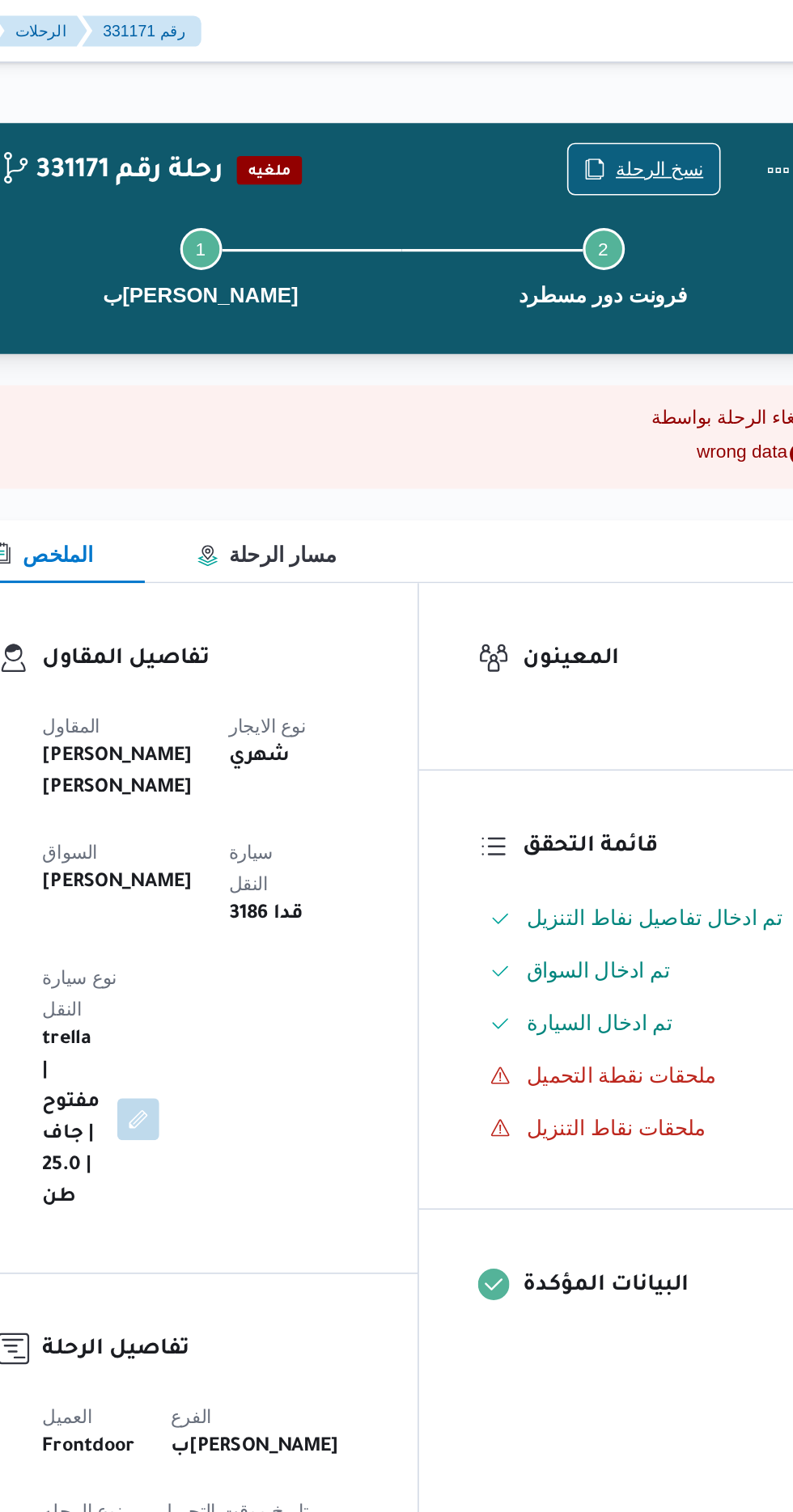
click at [631, 97] on span "نسخ الرحلة" at bounding box center [645, 104] width 93 height 31
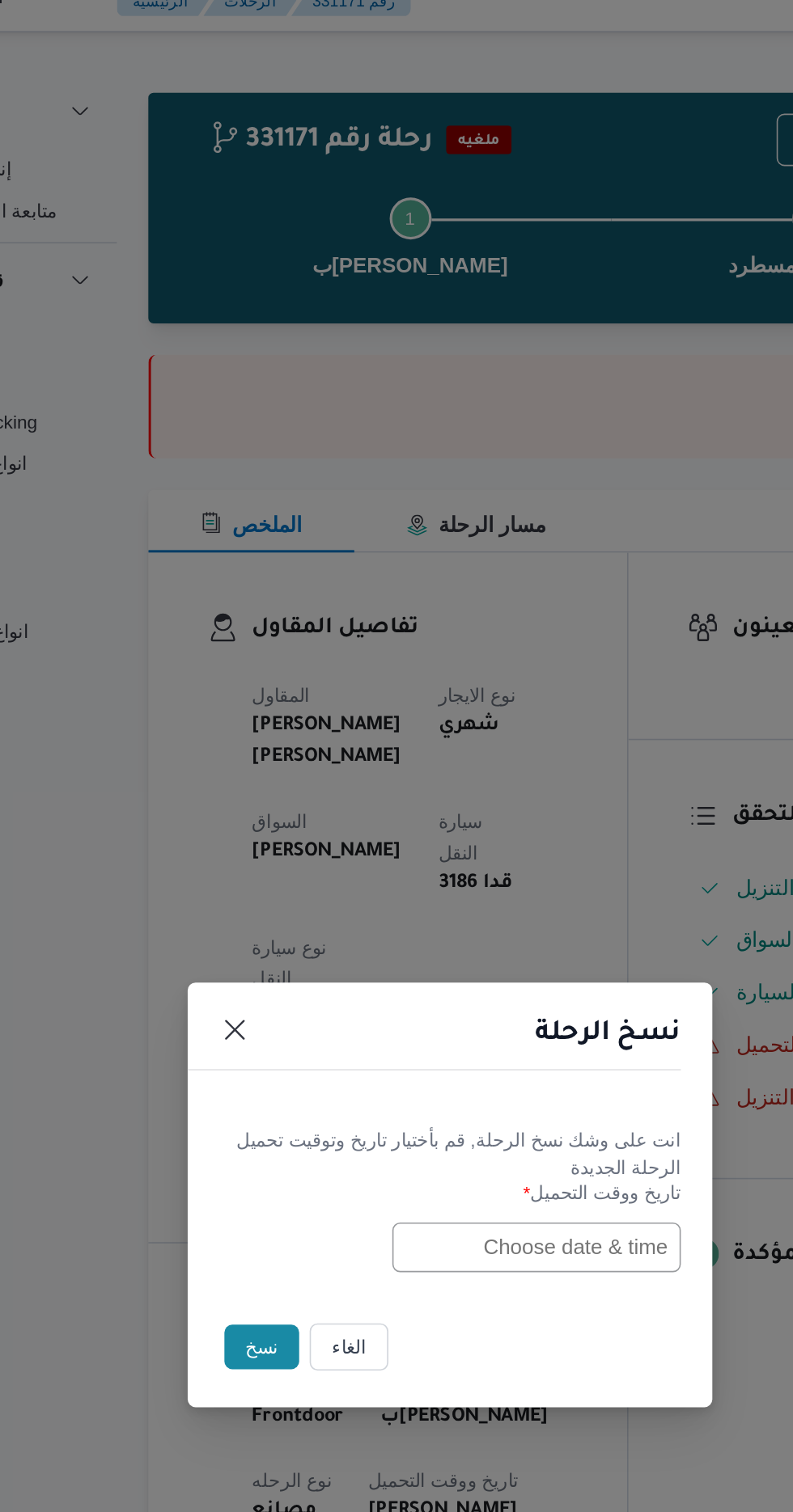
click at [403, 804] on input "text" at bounding box center [450, 787] width 178 height 31
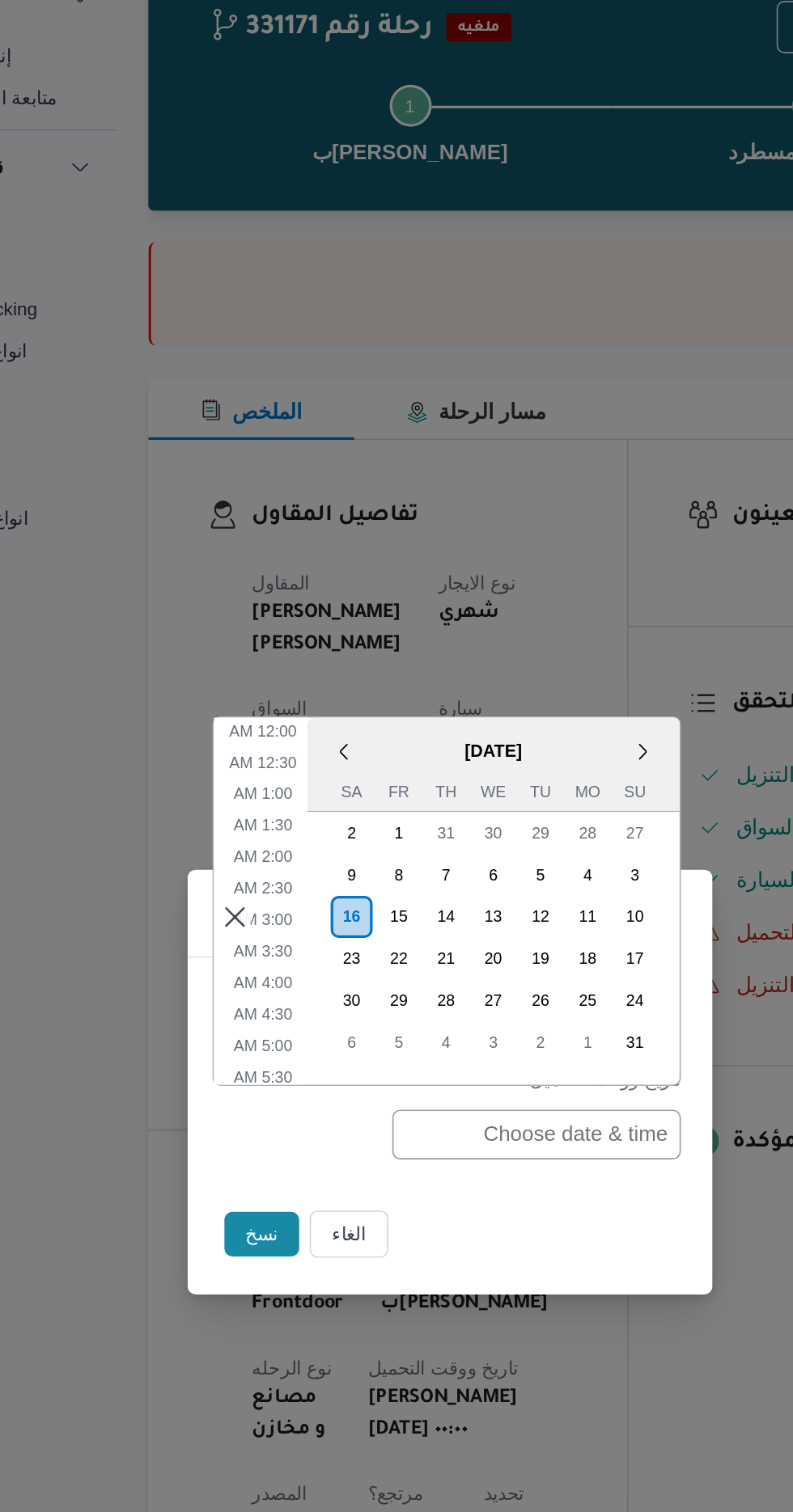
scroll to position [438, 0]
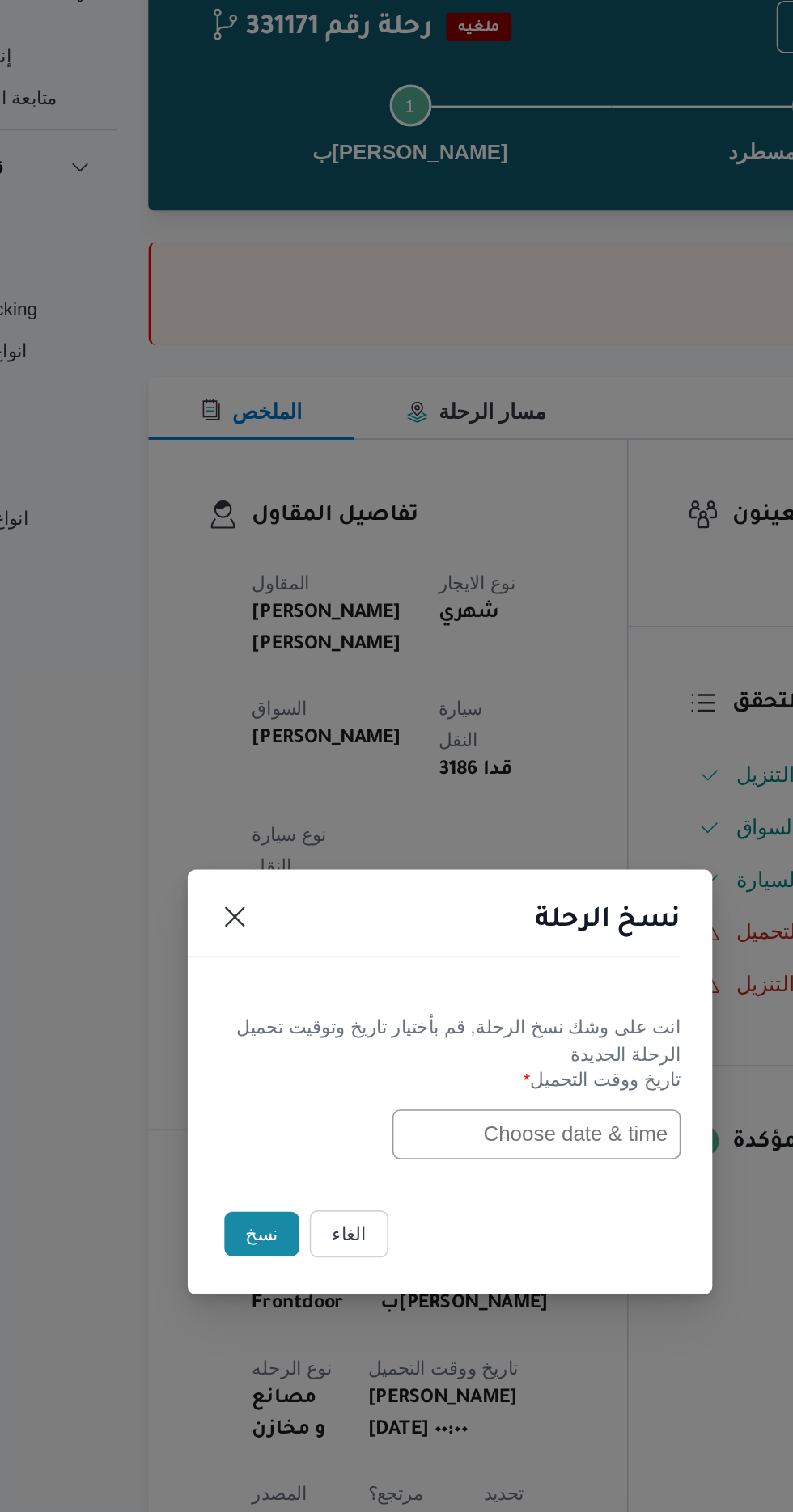
click at [484, 402] on div "نسخ الرحلة انت على وشك نسخ الرحلة, [GEOGRAPHIC_DATA] بأختيار تاريخ وتوقيت تحميل…" at bounding box center [396, 756] width 793 height 1512
click at [341, 851] on button "الغاء" at bounding box center [334, 849] width 49 height 29
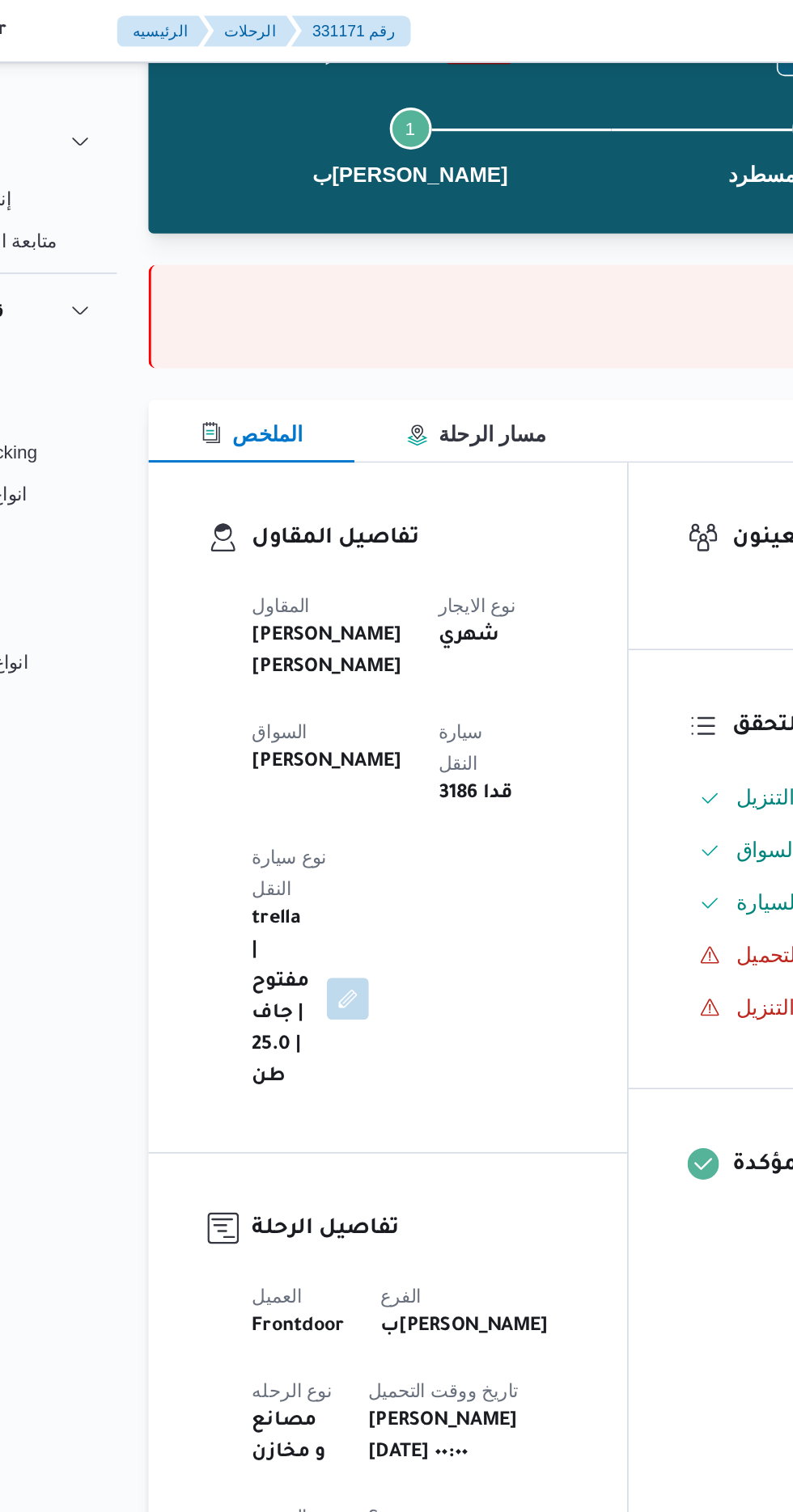
scroll to position [8, 0]
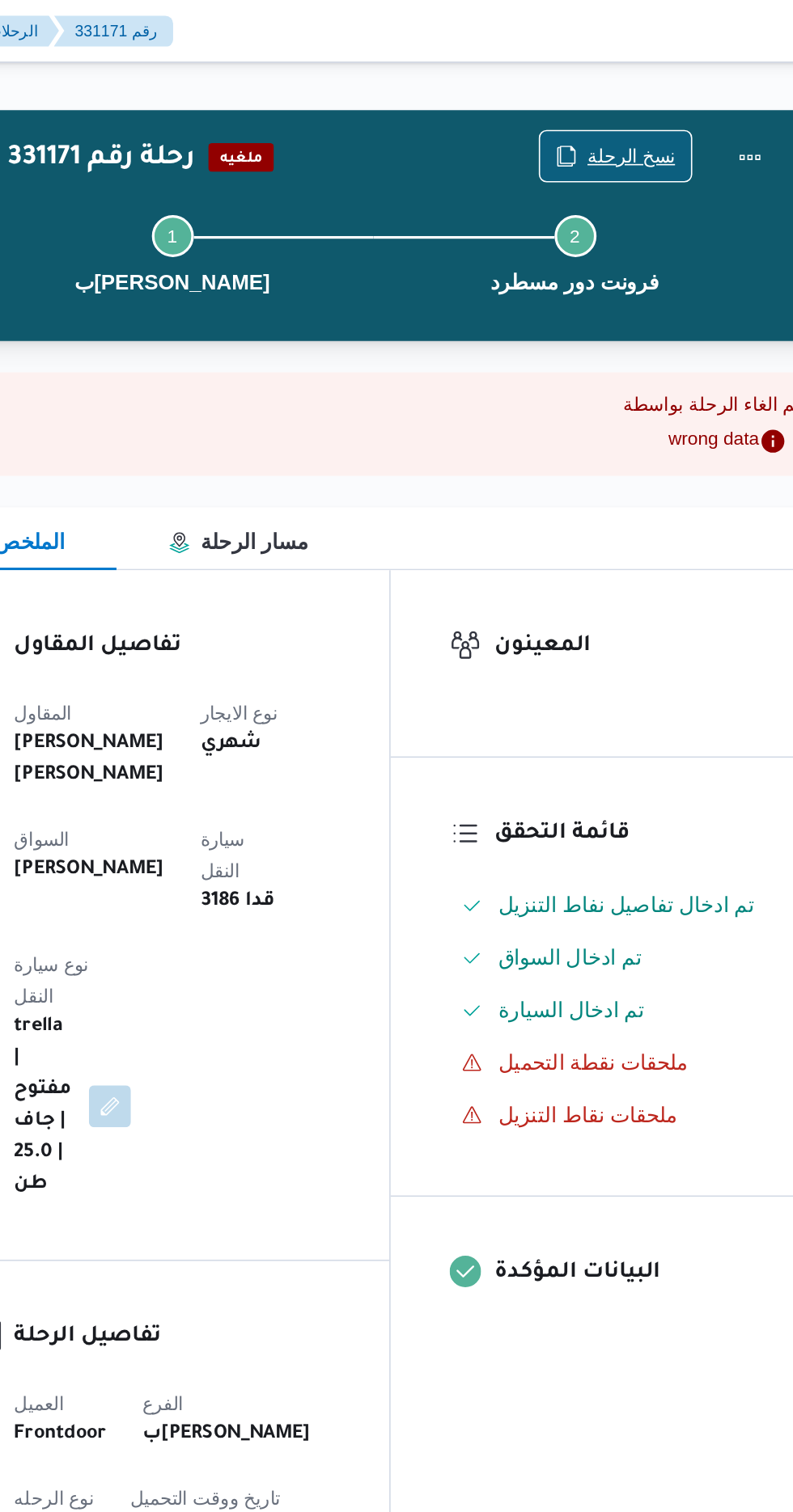
click at [658, 85] on span "نسخ الرحلة" at bounding box center [645, 96] width 93 height 31
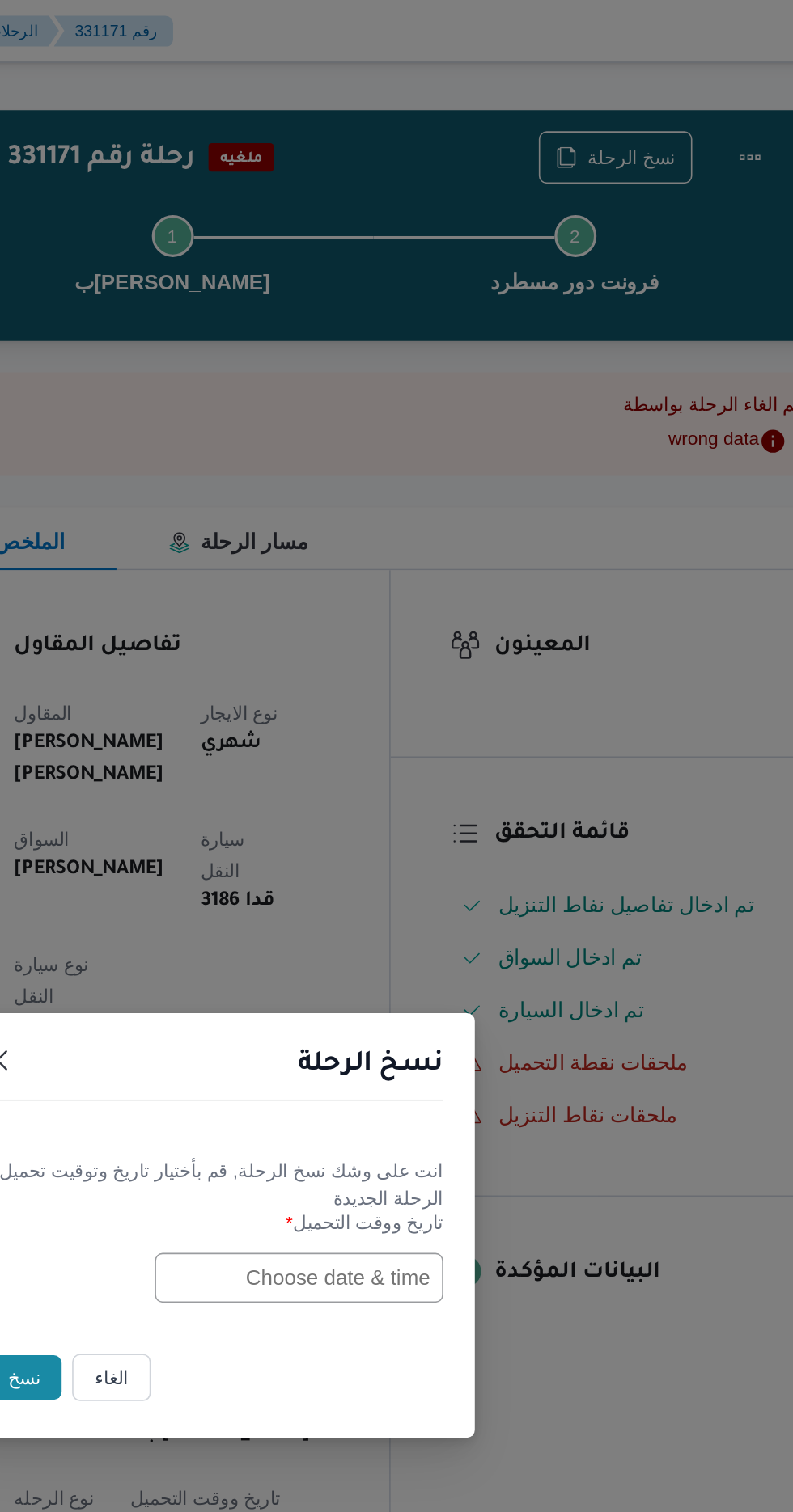
click at [415, 781] on input "text" at bounding box center [450, 787] width 178 height 31
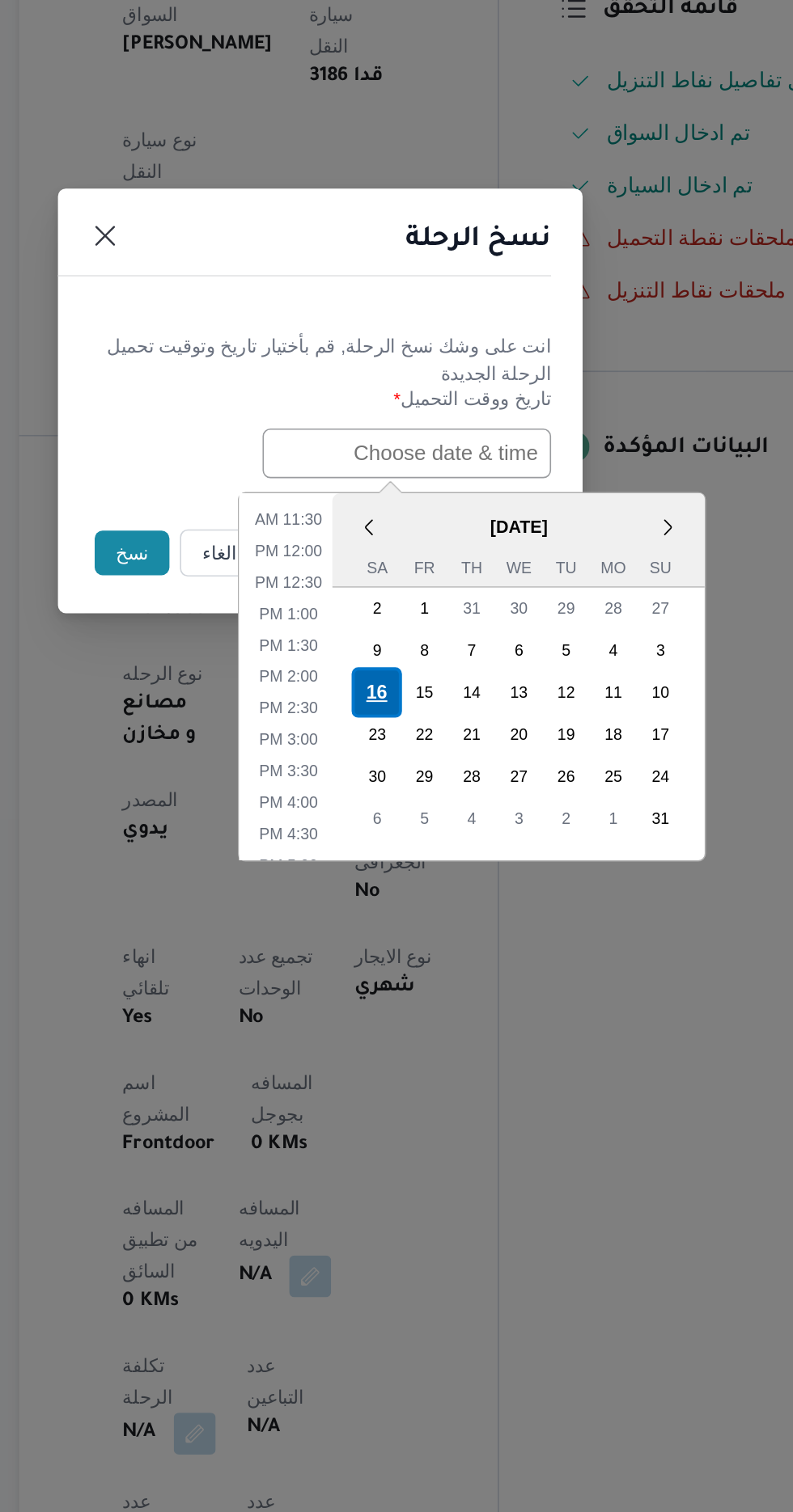
click at [429, 927] on div "16" at bounding box center [431, 935] width 31 height 31
type input "[DATE] 12:00AM"
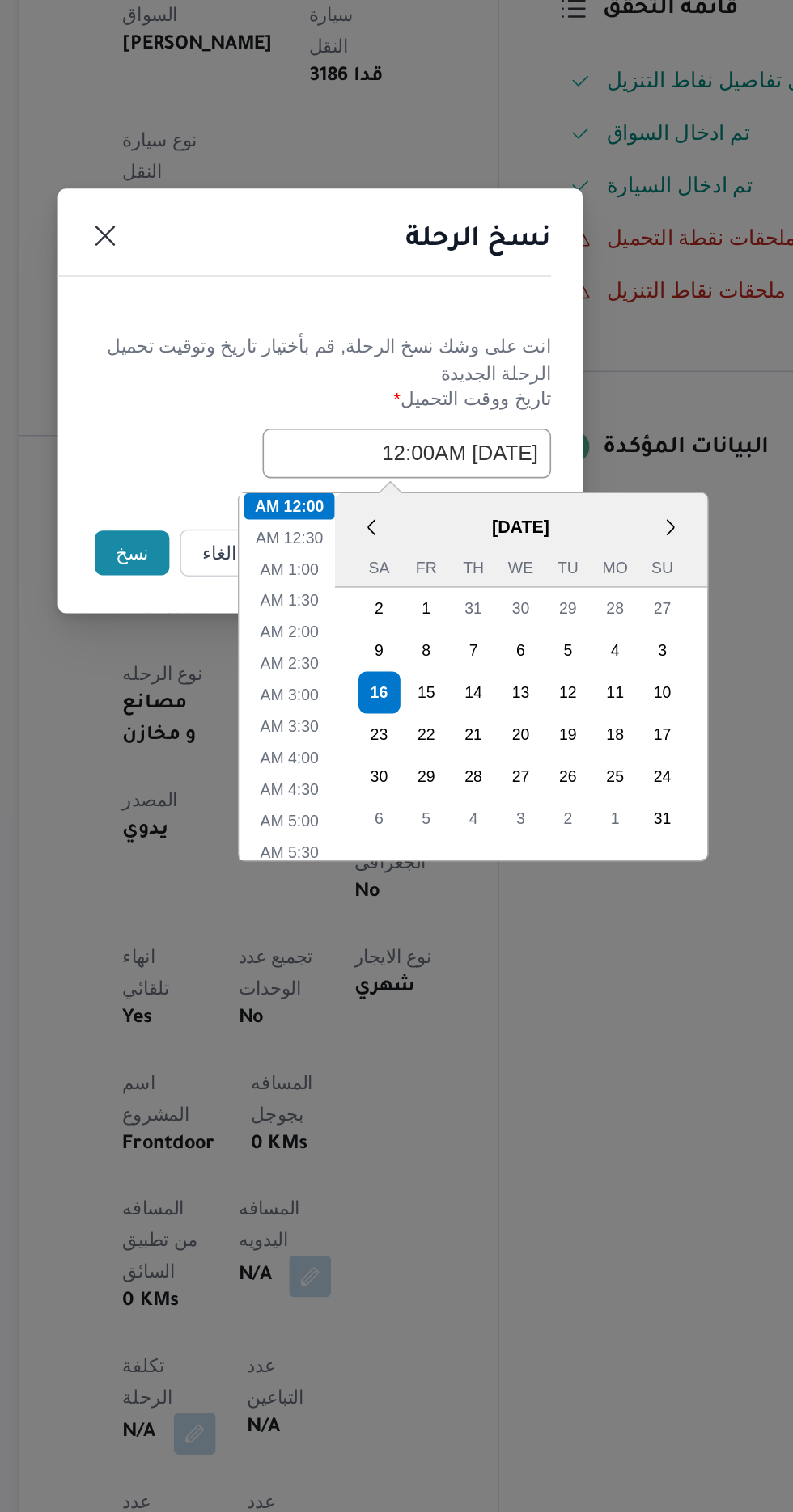
click at [268, 850] on button "نسخ" at bounding box center [280, 849] width 46 height 27
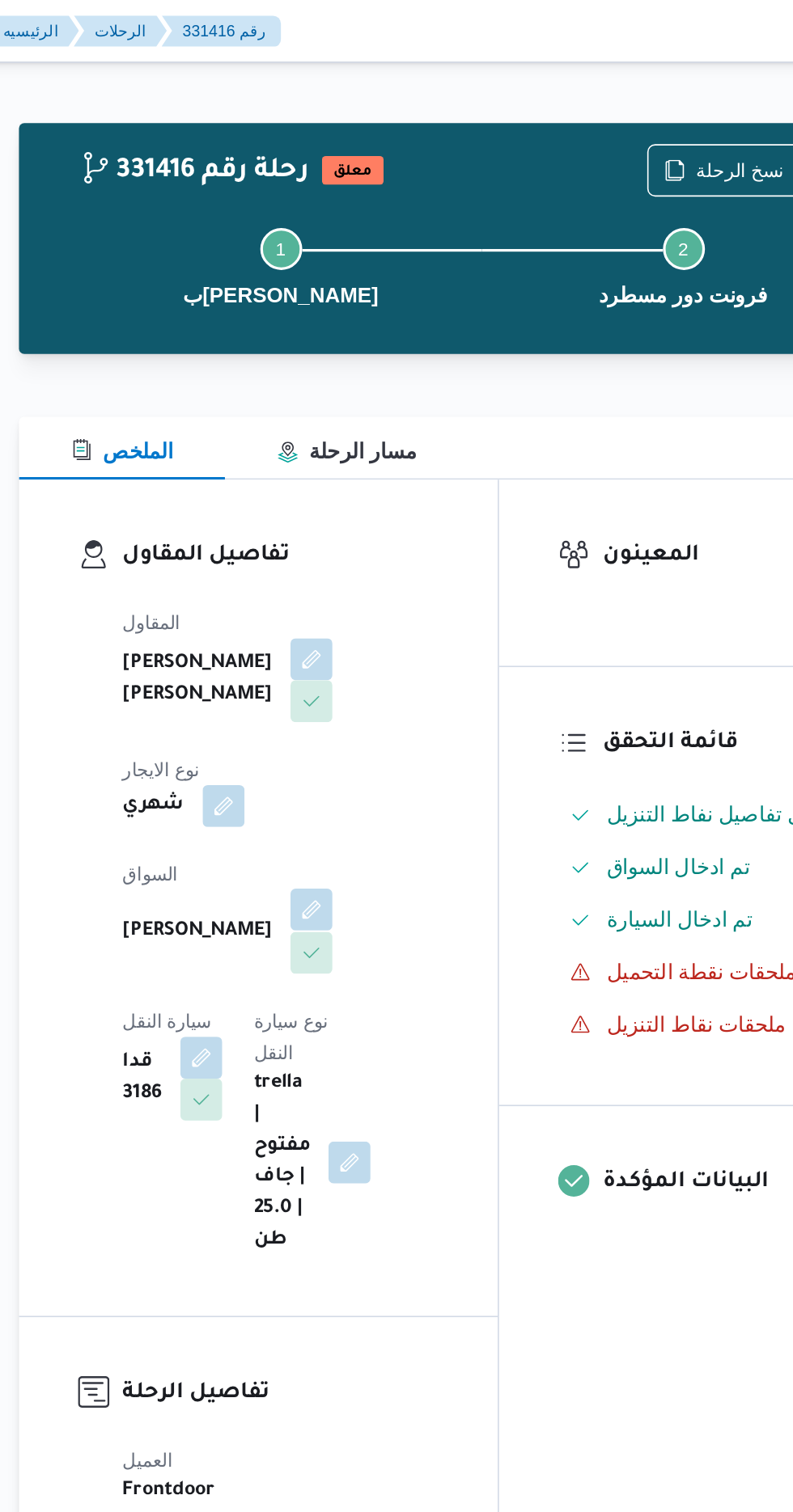
click at [378, 548] on button "button" at bounding box center [391, 561] width 26 height 26
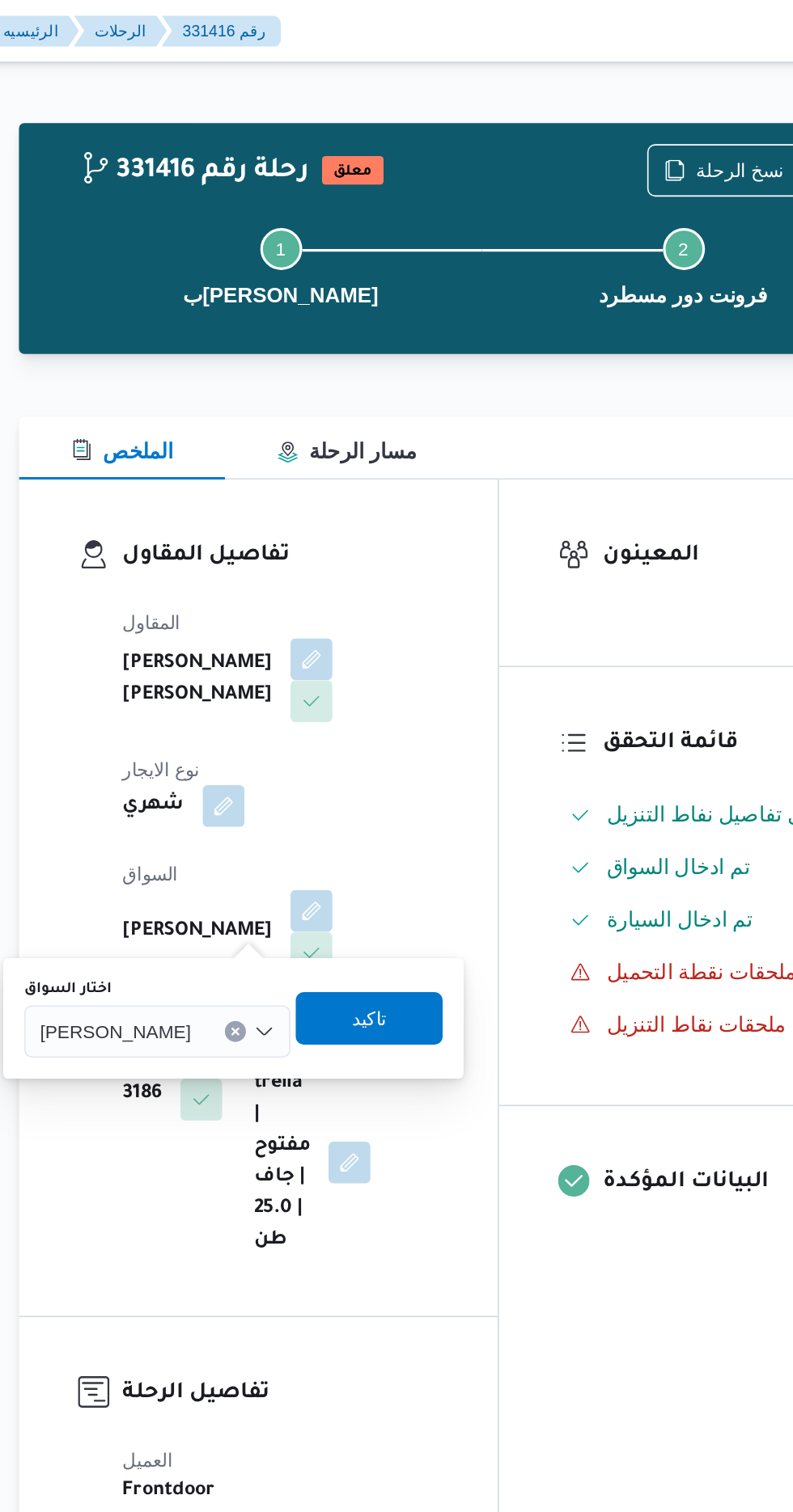
click at [316, 629] on span "[PERSON_NAME]" at bounding box center [270, 636] width 93 height 17
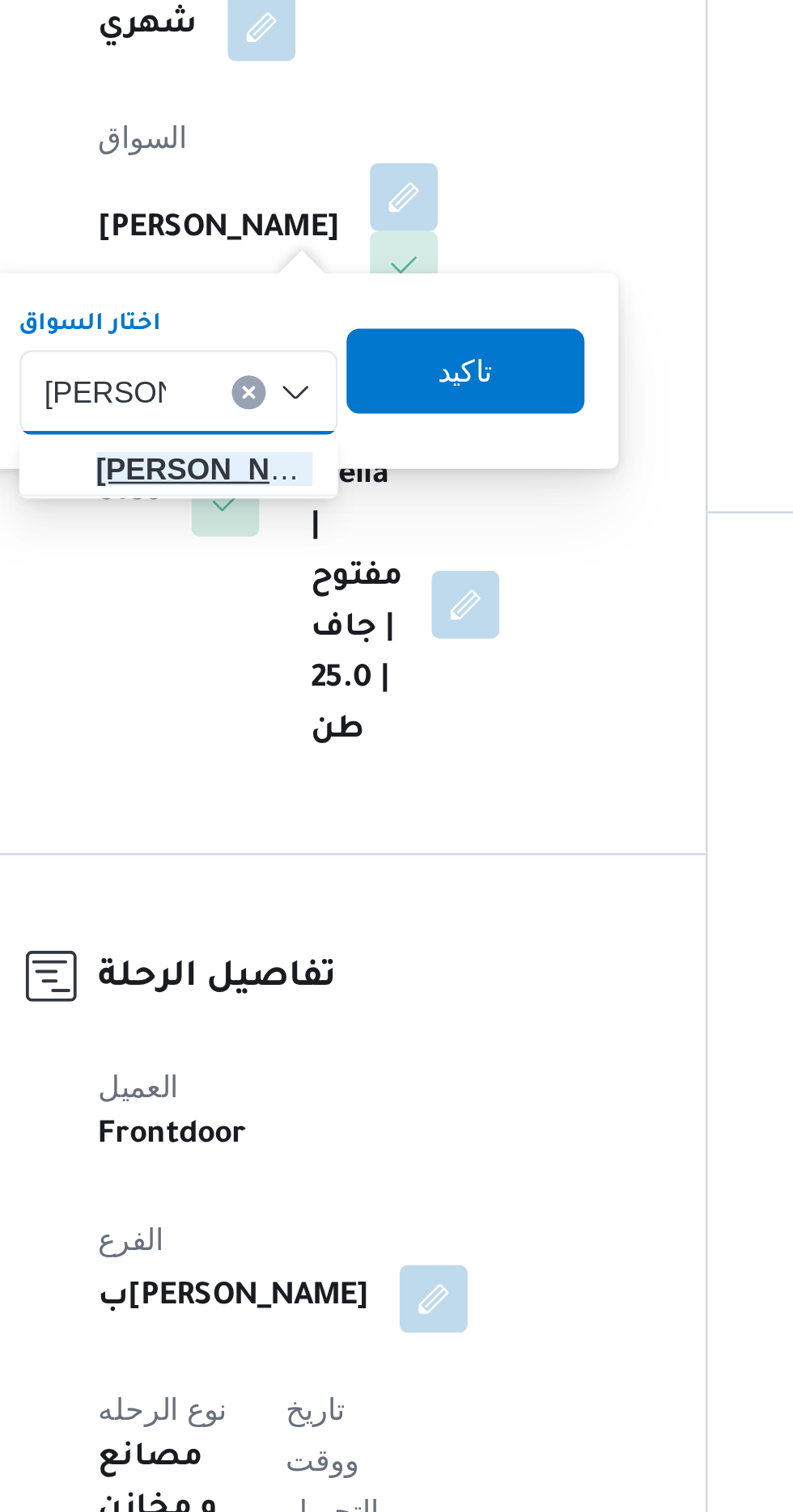
type input "[PERSON_NAME]"
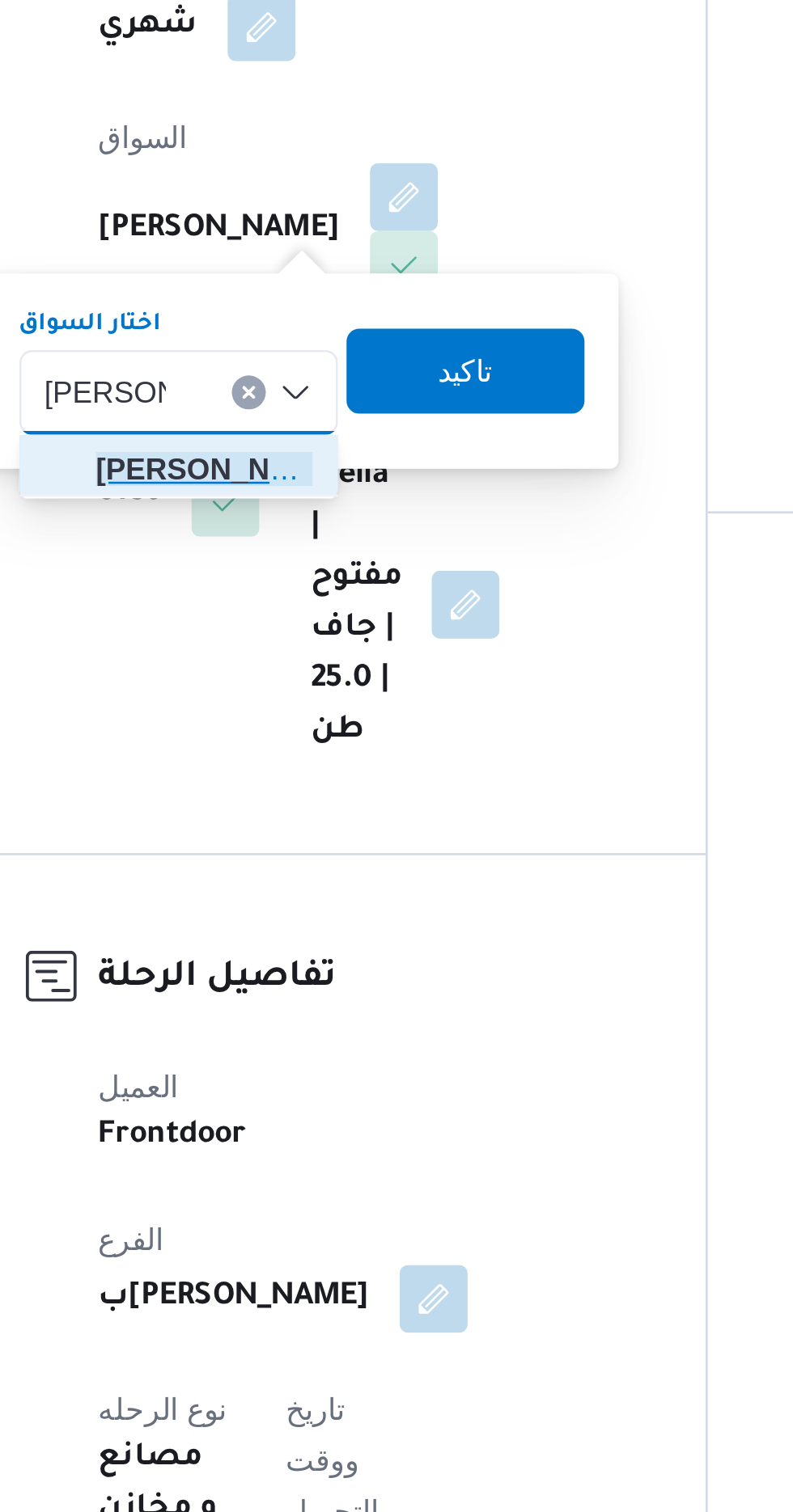
click at [319, 668] on span "[PERSON_NAME] ولى [PERSON_NAME]" at bounding box center [314, 665] width 82 height 19
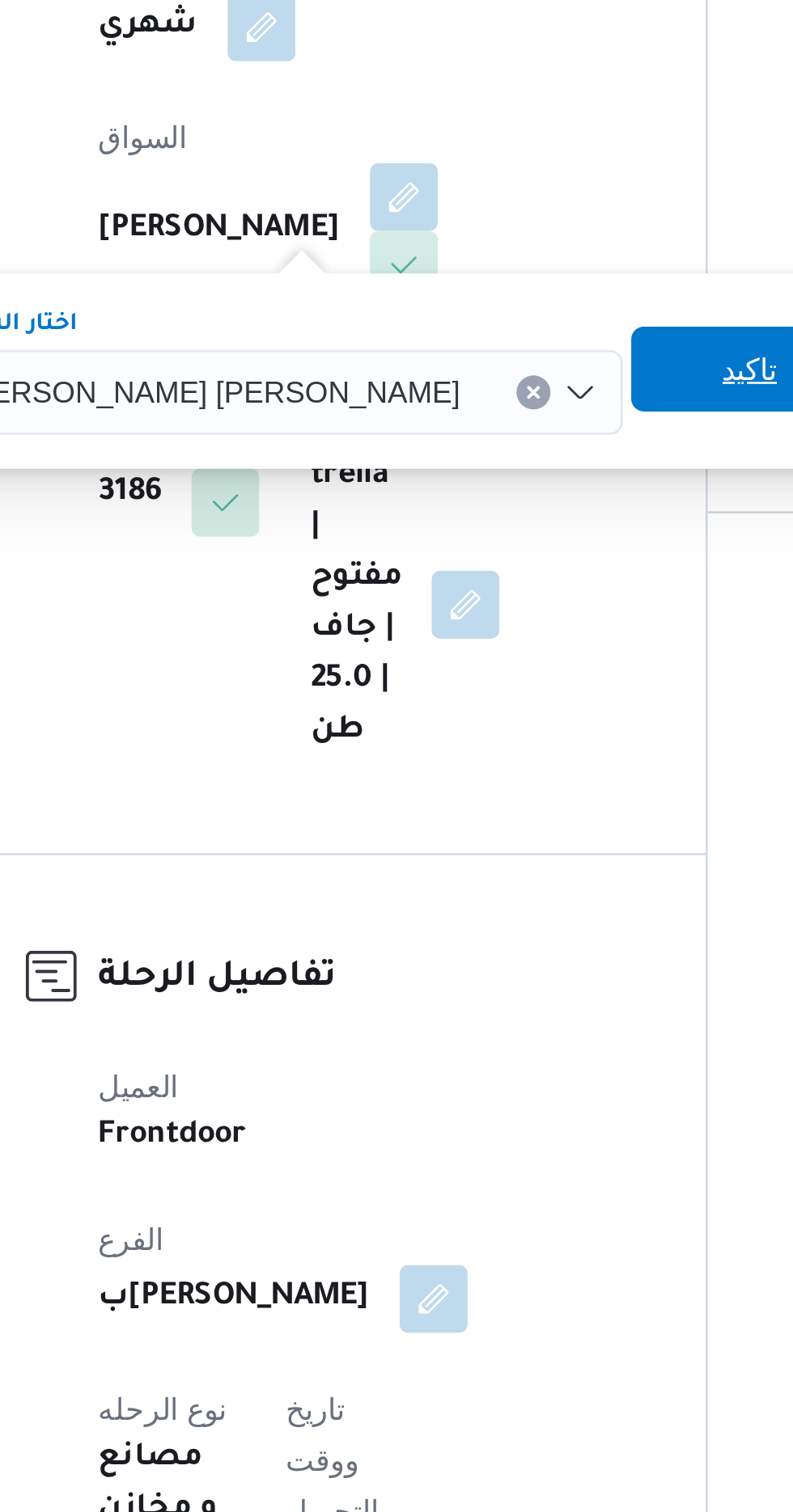
click at [512, 629] on span "تاكيد" at bounding box center [522, 628] width 21 height 19
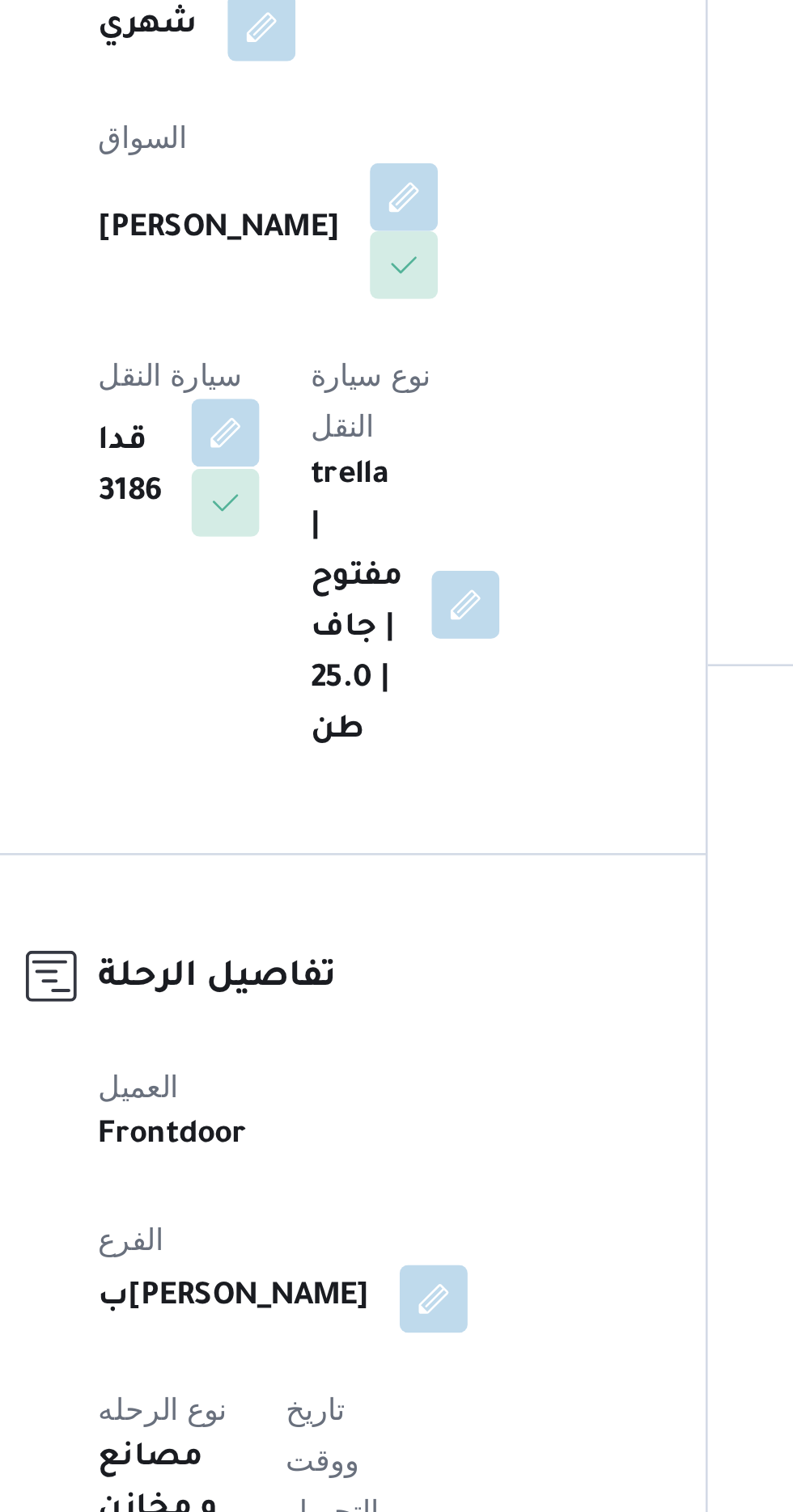
click at [335, 639] on button "button" at bounding box center [323, 652] width 26 height 26
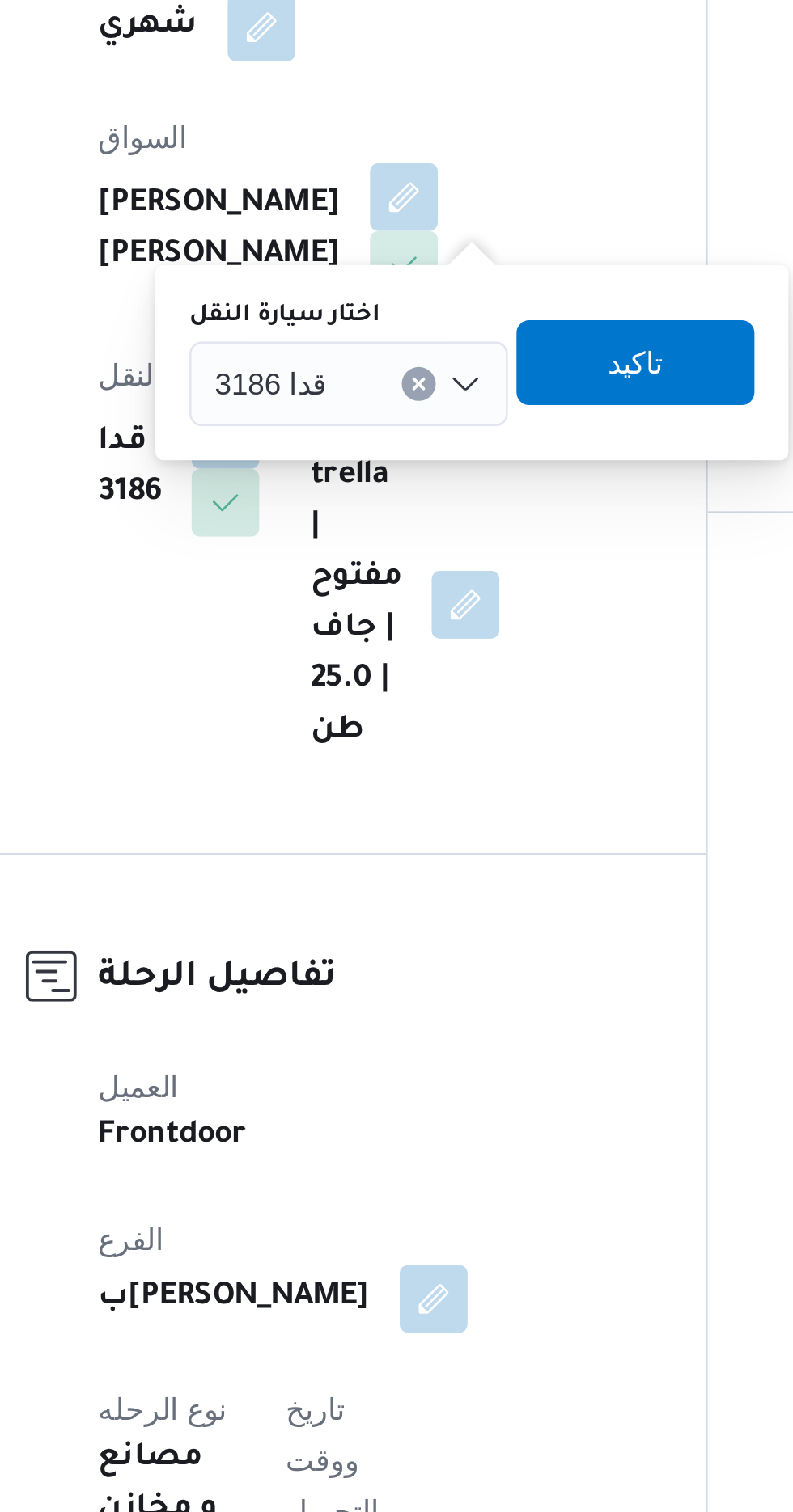
click at [384, 629] on div "قدا 3186" at bounding box center [369, 633] width 121 height 32
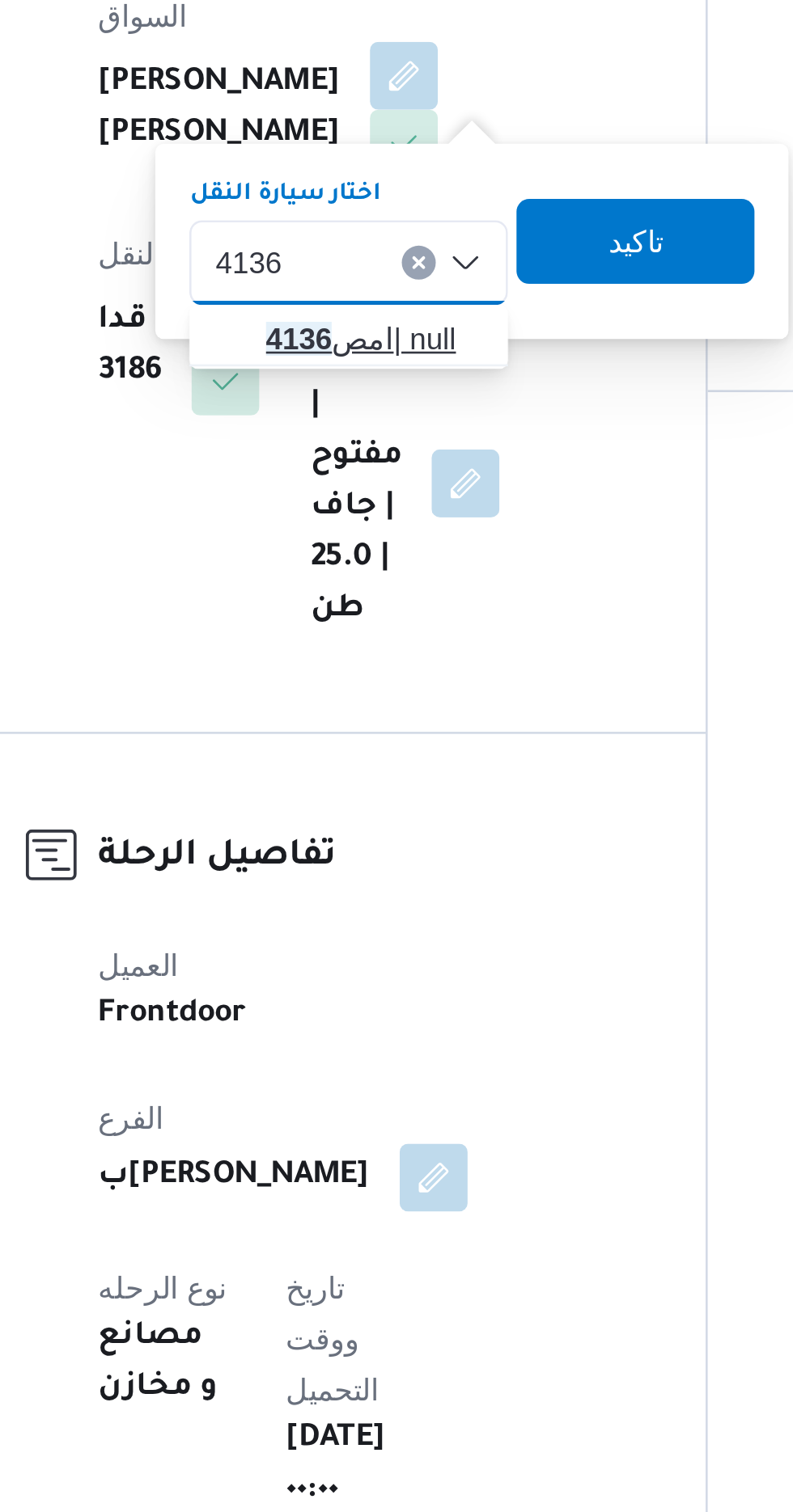
type input "4136"
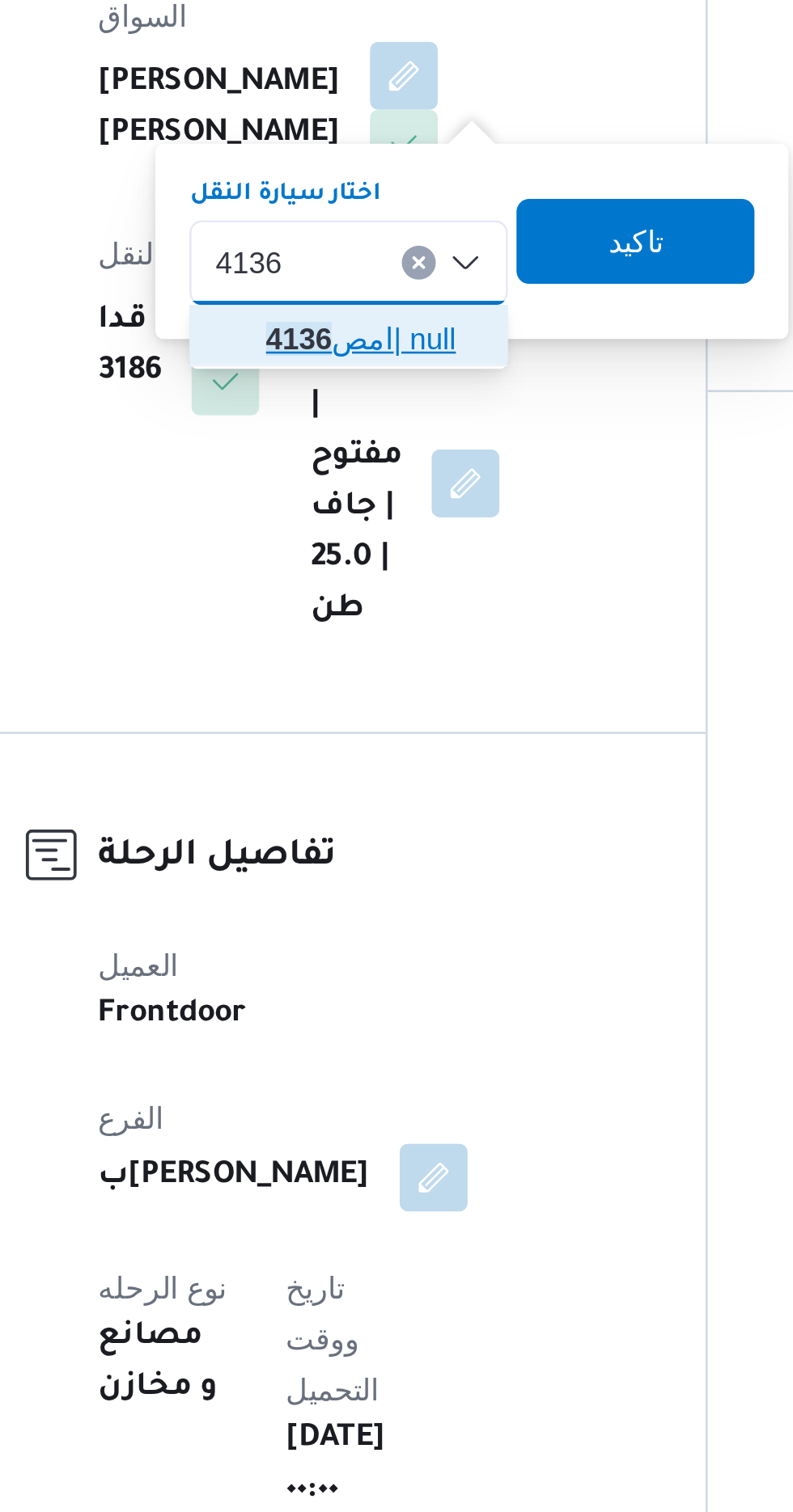
click at [380, 659] on span "امص 4136 | null" at bounding box center [379, 662] width 82 height 19
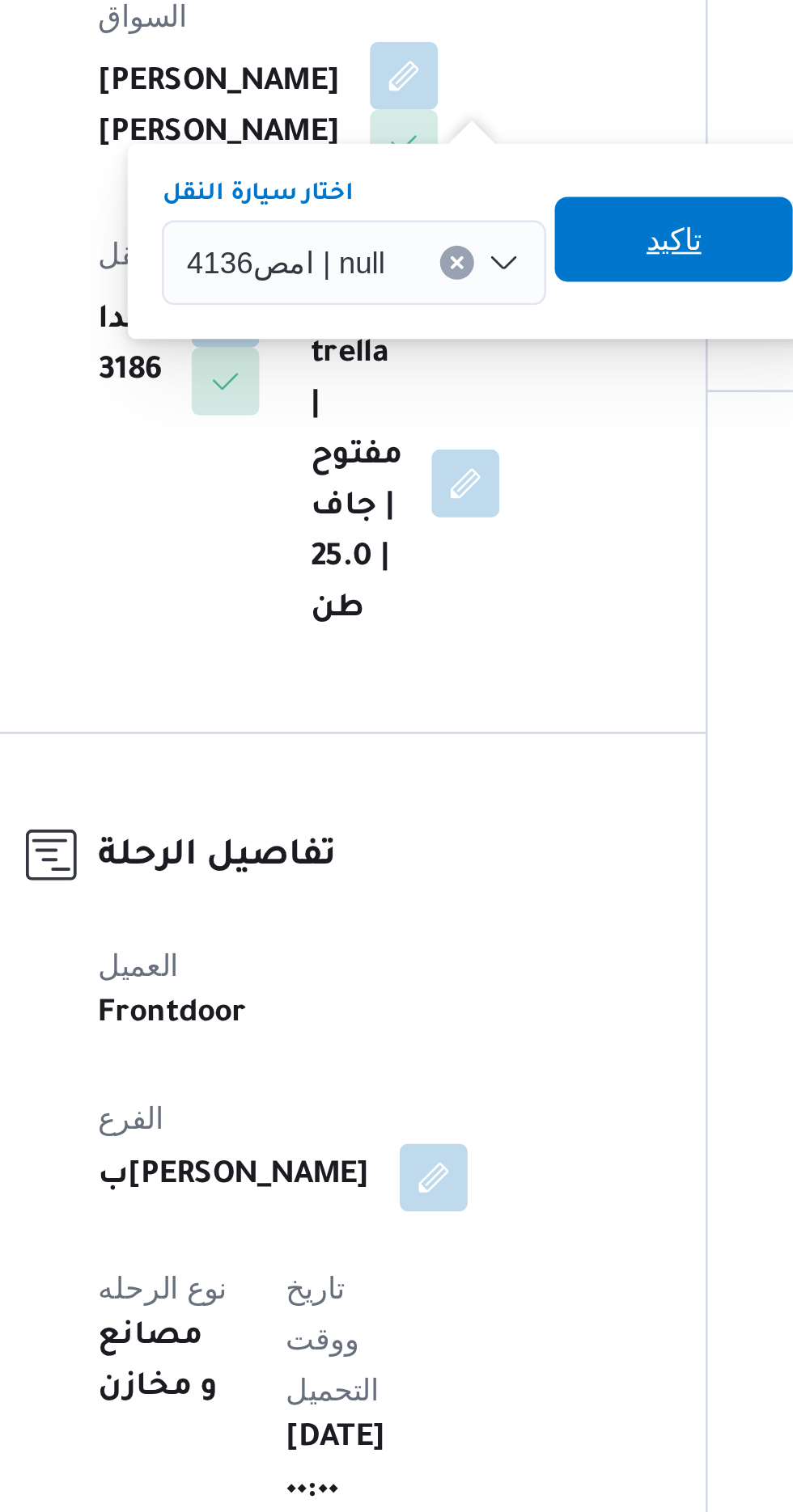
click at [486, 626] on span "تاكيد" at bounding box center [493, 624] width 21 height 19
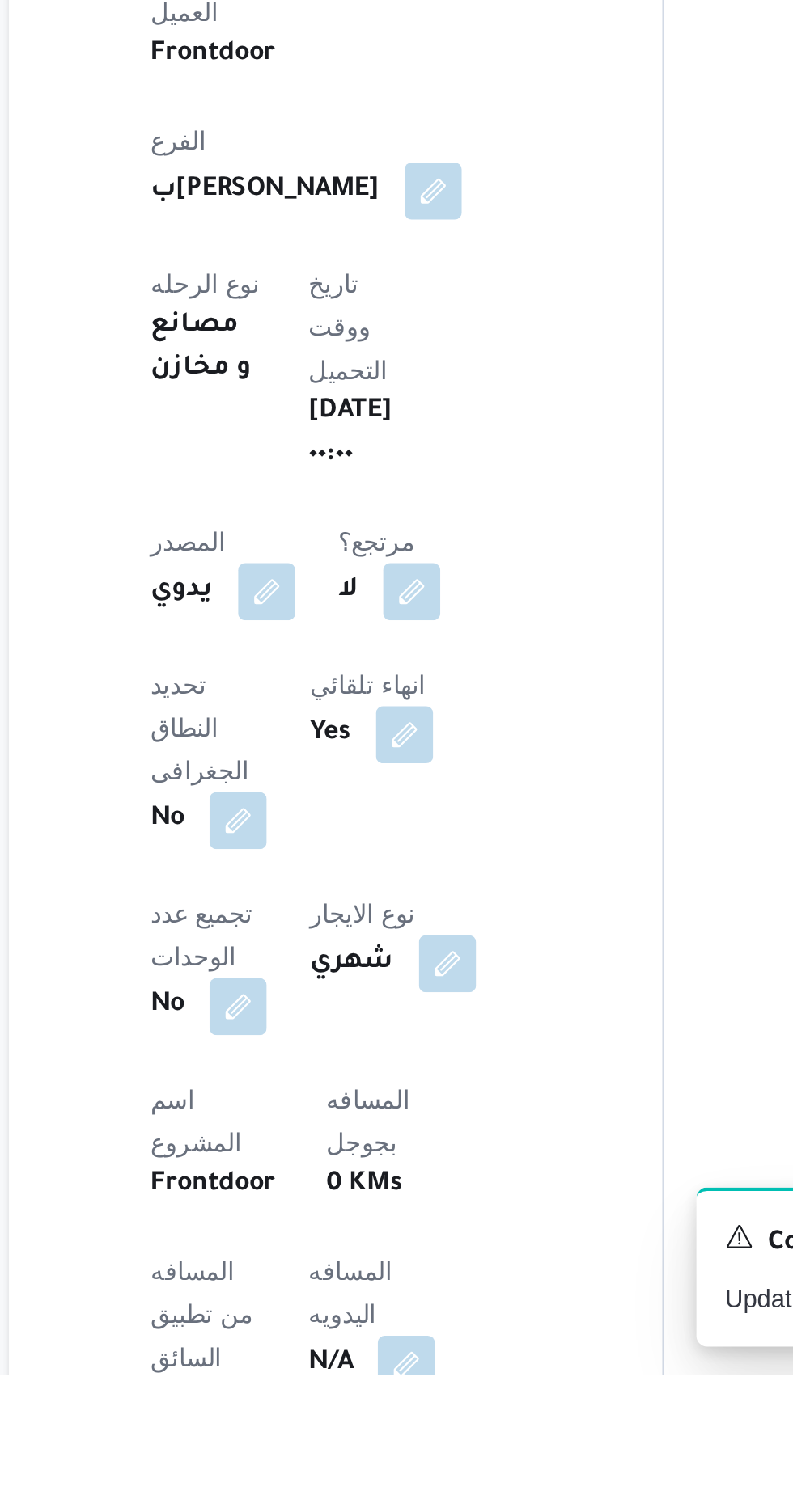
scroll to position [5, 0]
click at [377, 1494] on button "button" at bounding box center [390, 1507] width 26 height 26
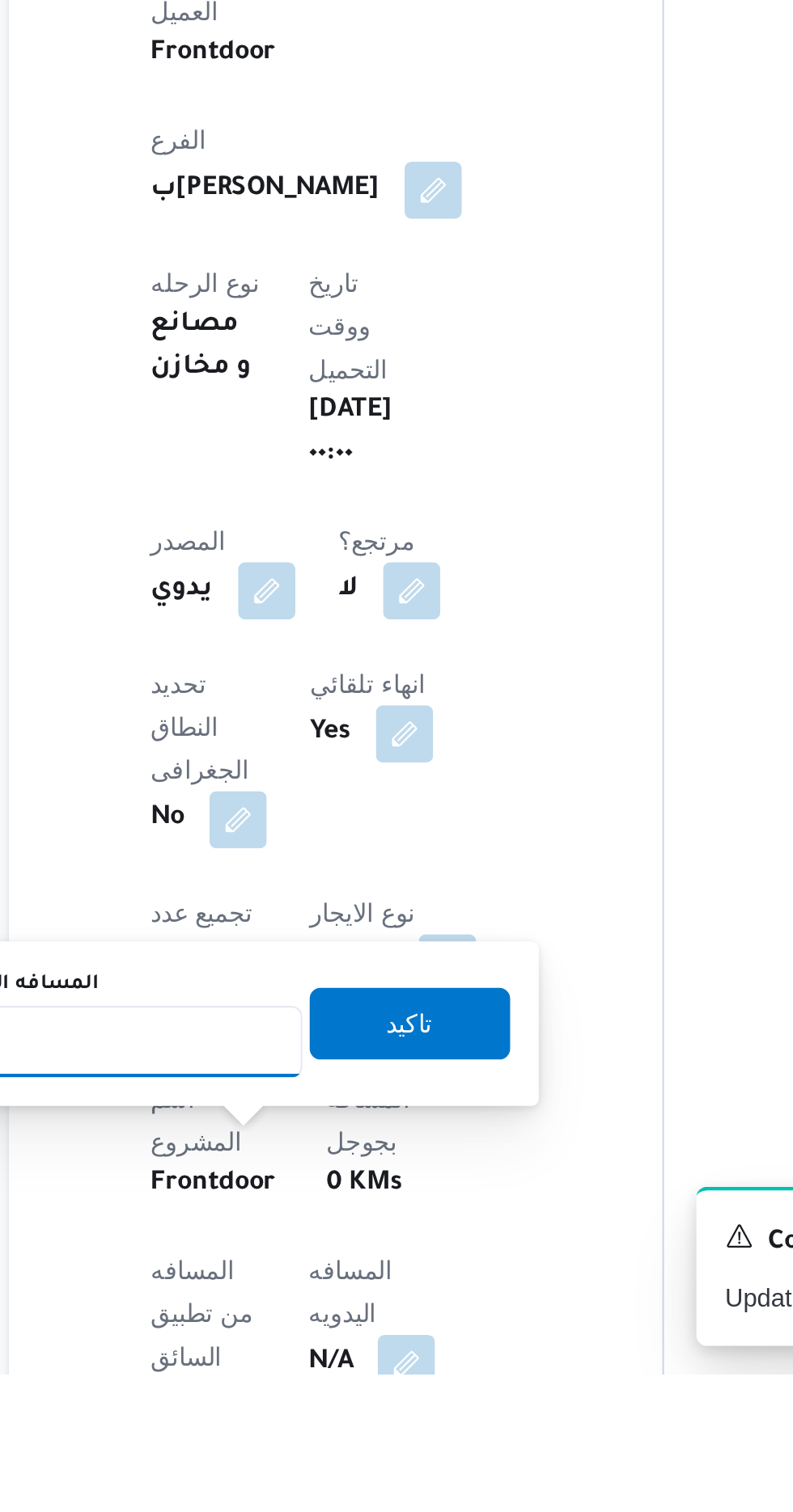
click at [258, 1365] on input "المسافه اليدويه" at bounding box center [262, 1361] width 161 height 32
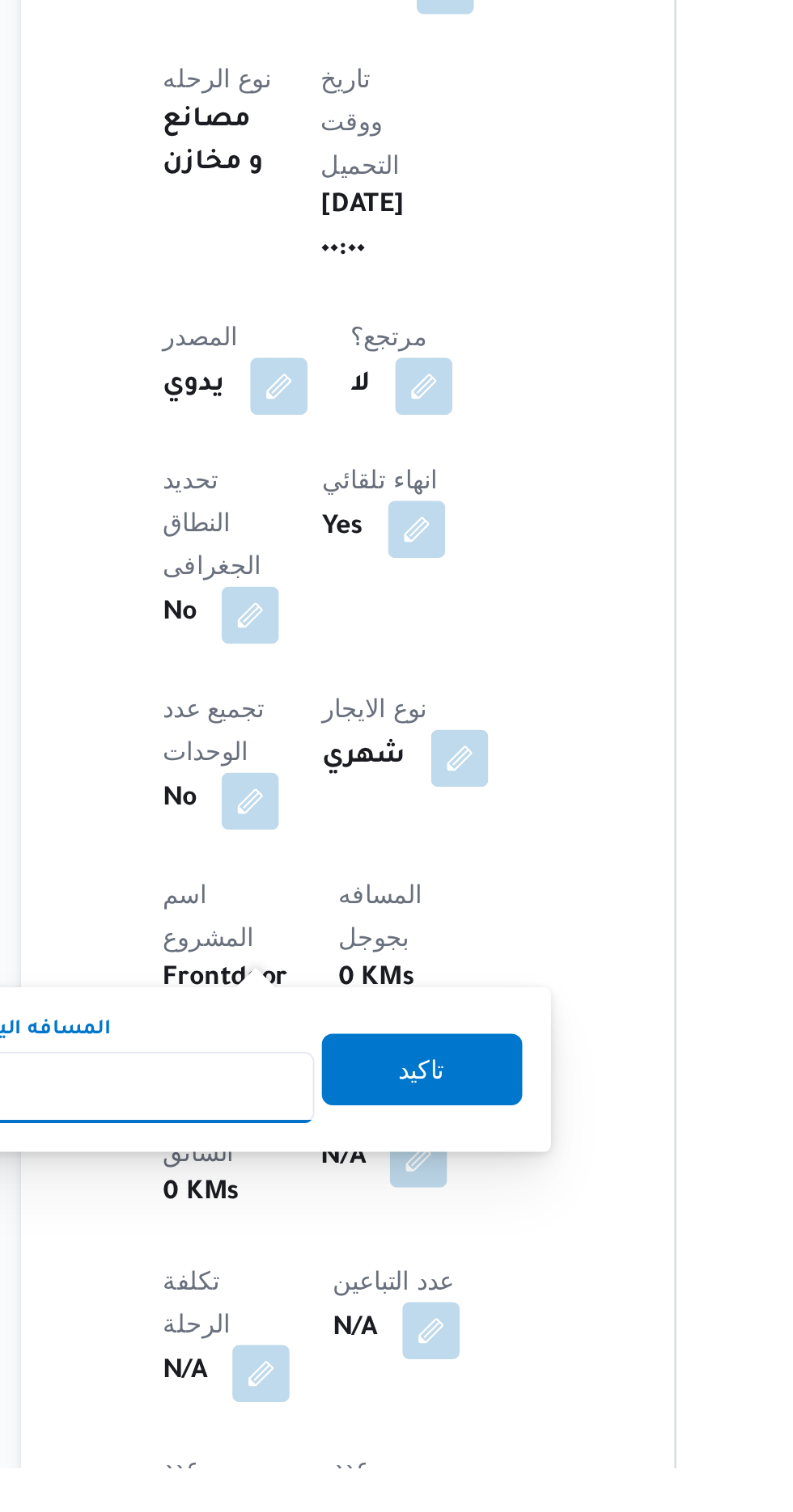
scroll to position [199, 0]
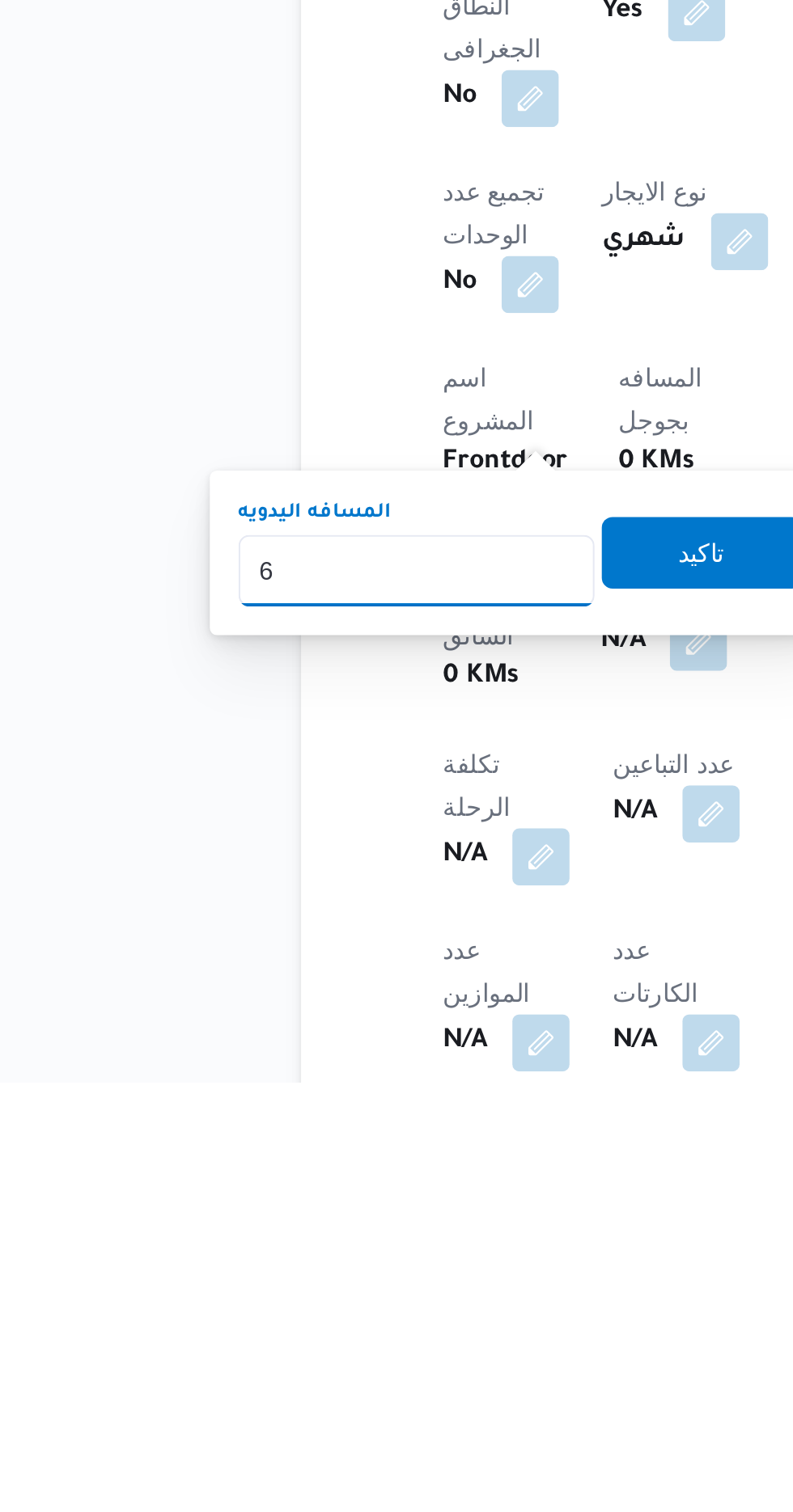
type input "60"
click at [400, 1272] on span "تاكيد" at bounding box center [391, 1272] width 21 height 19
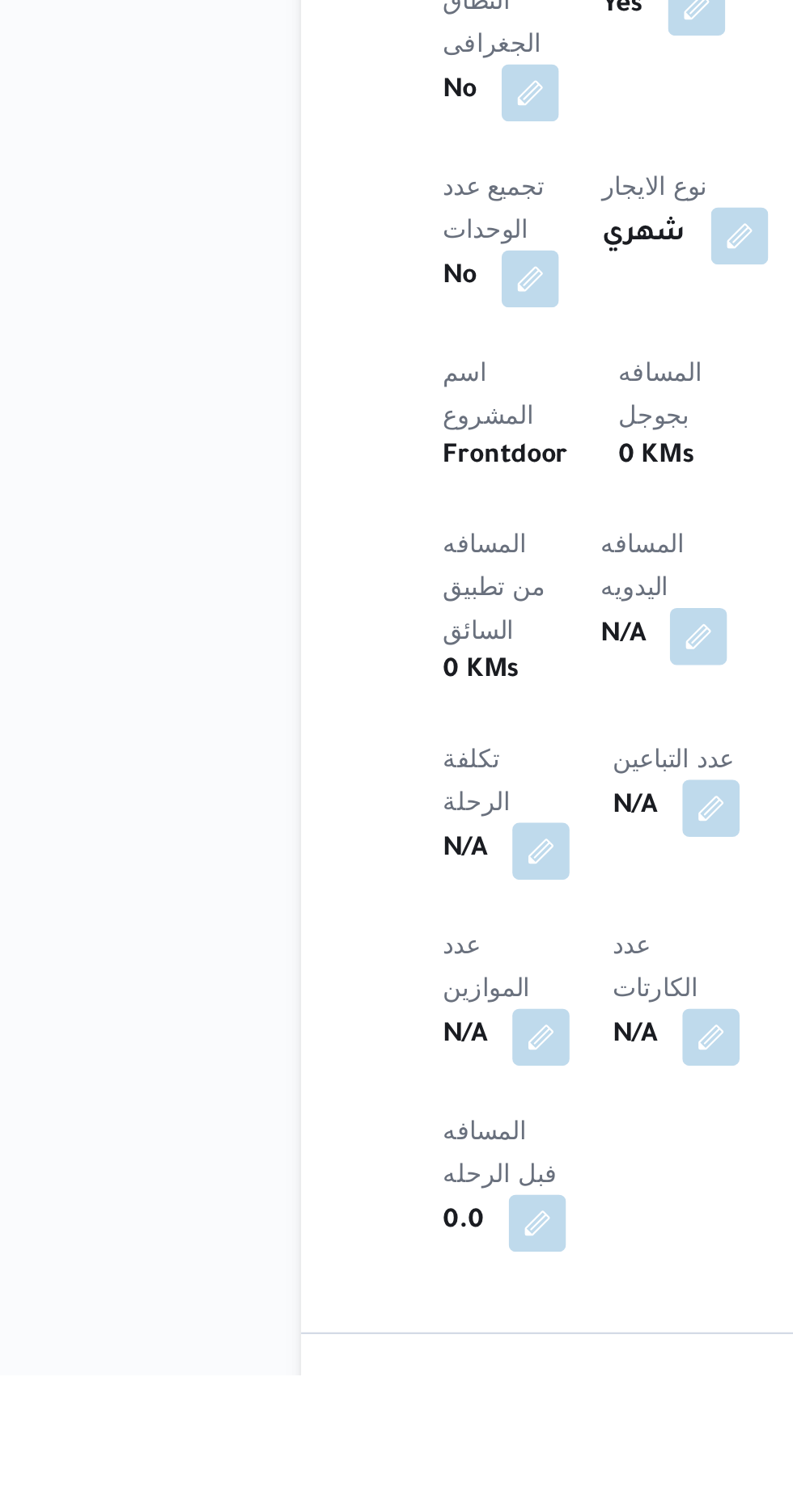
scroll to position [333, 0]
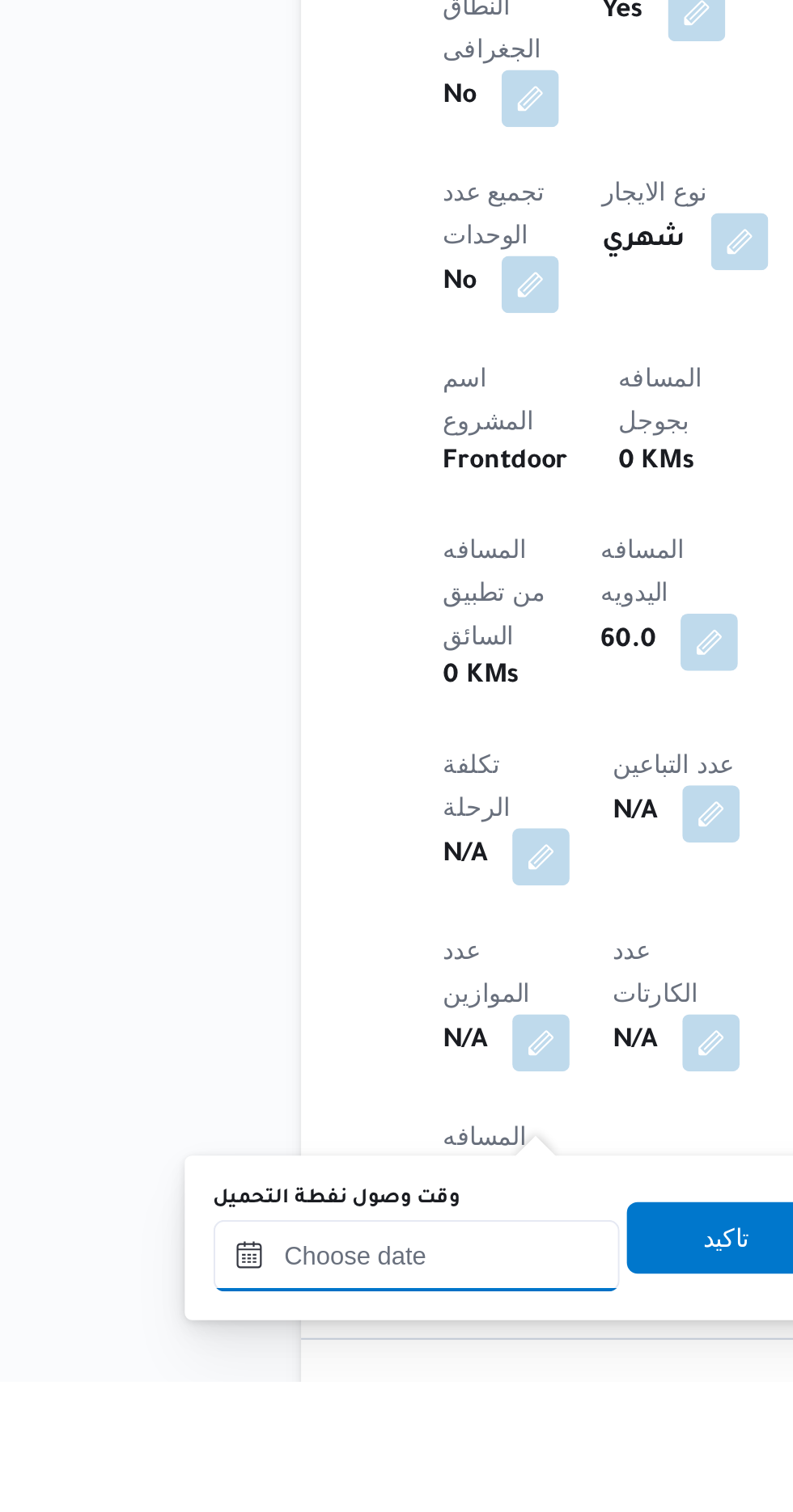
click at [296, 1449] on input "وقت وصول نفطة التحميل" at bounding box center [262, 1455] width 183 height 32
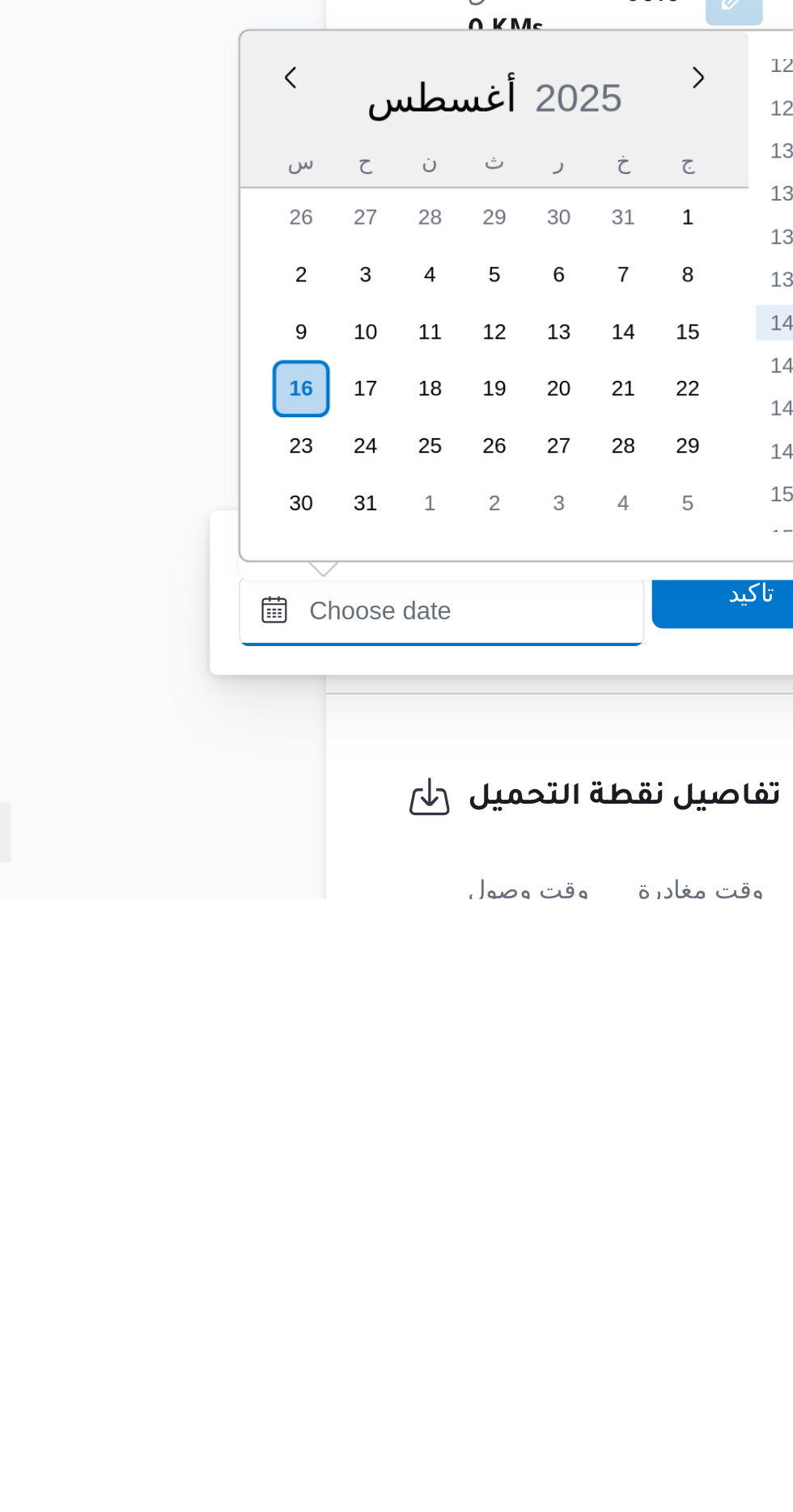
scroll to position [479, 0]
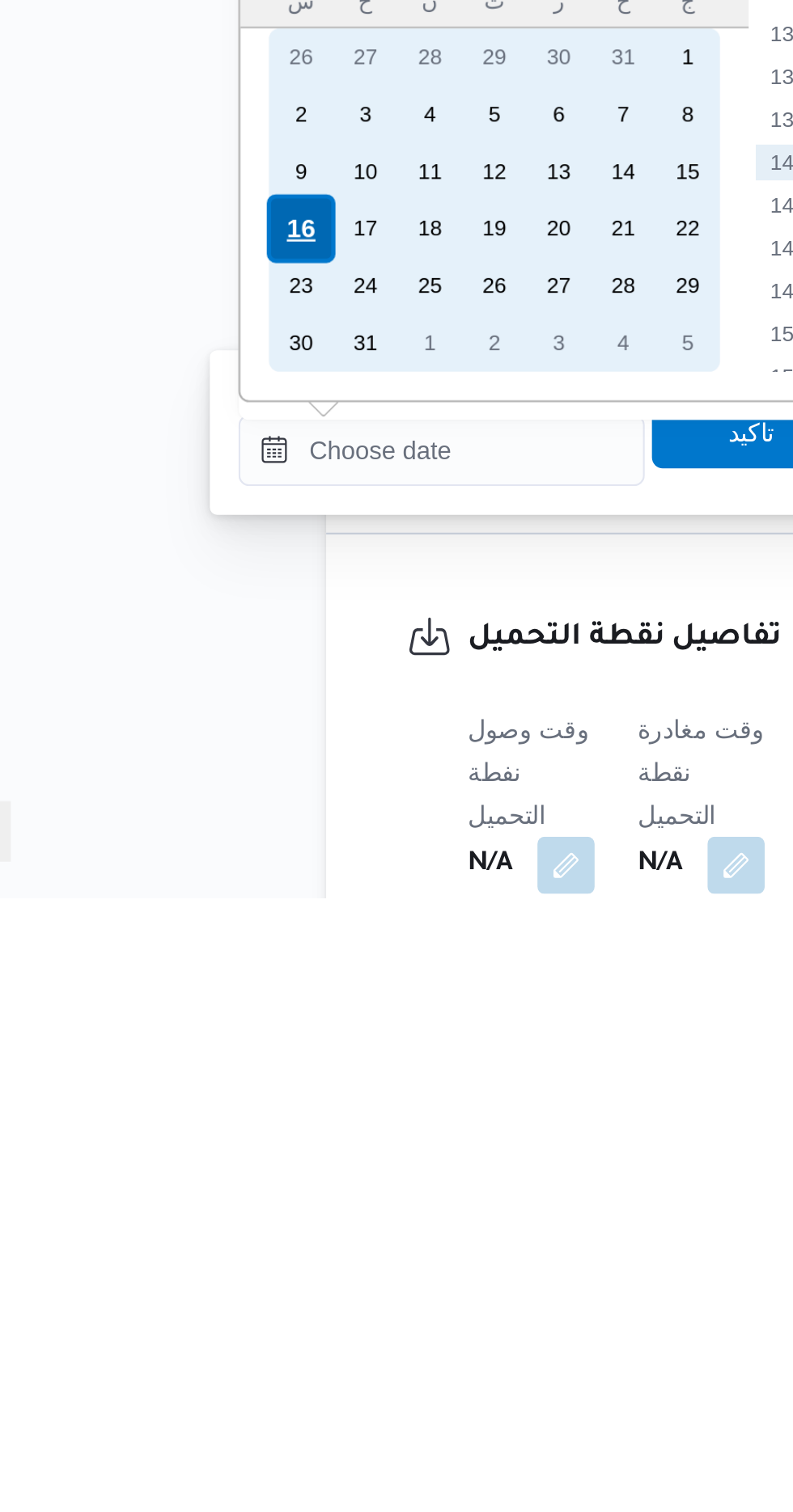
click at [195, 1212] on div "16" at bounding box center [197, 1209] width 31 height 31
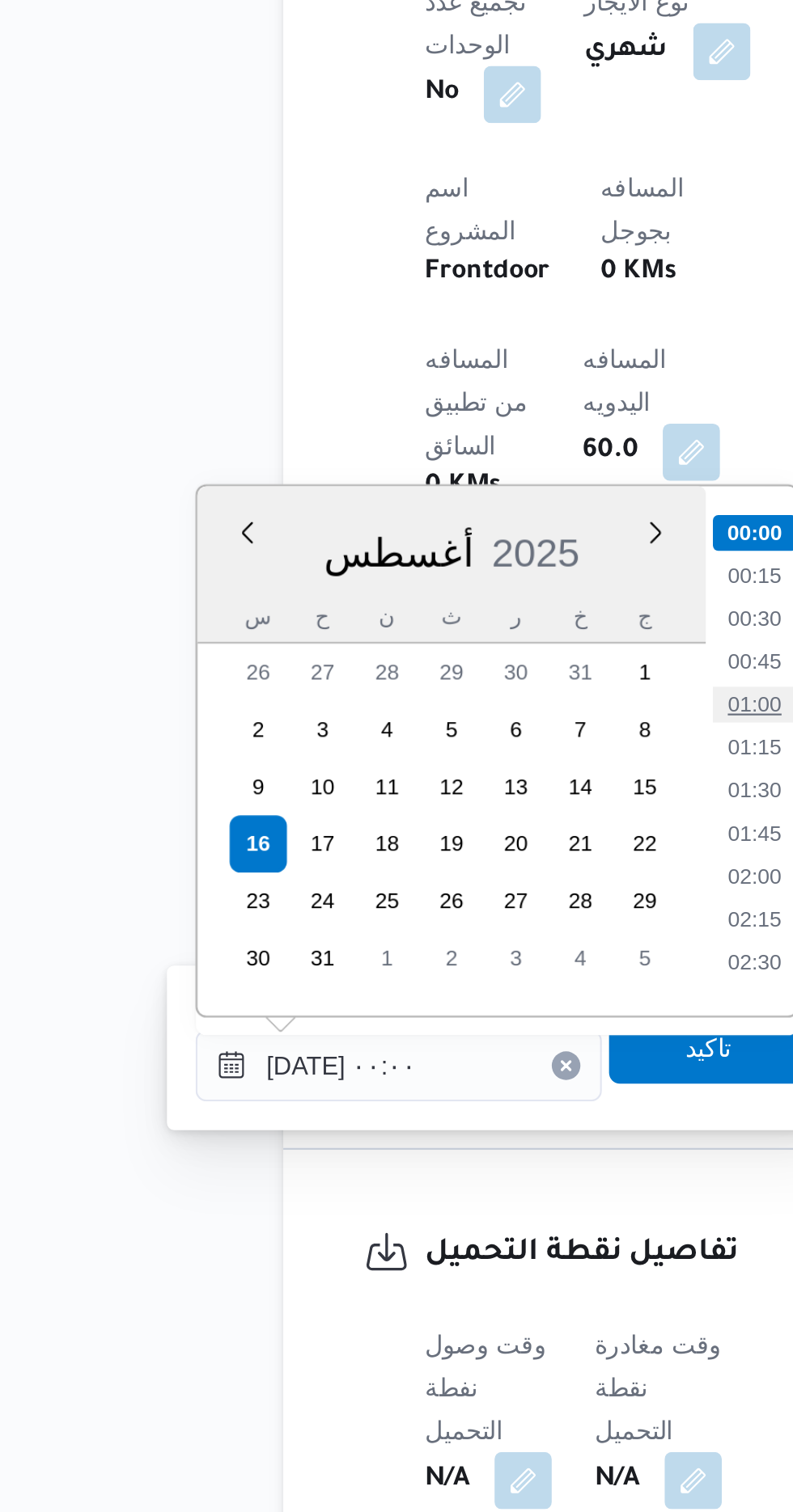
click at [424, 1144] on li "01:00" at bounding box center [423, 1146] width 38 height 17
type input "[DATE] ٠١:٠٠"
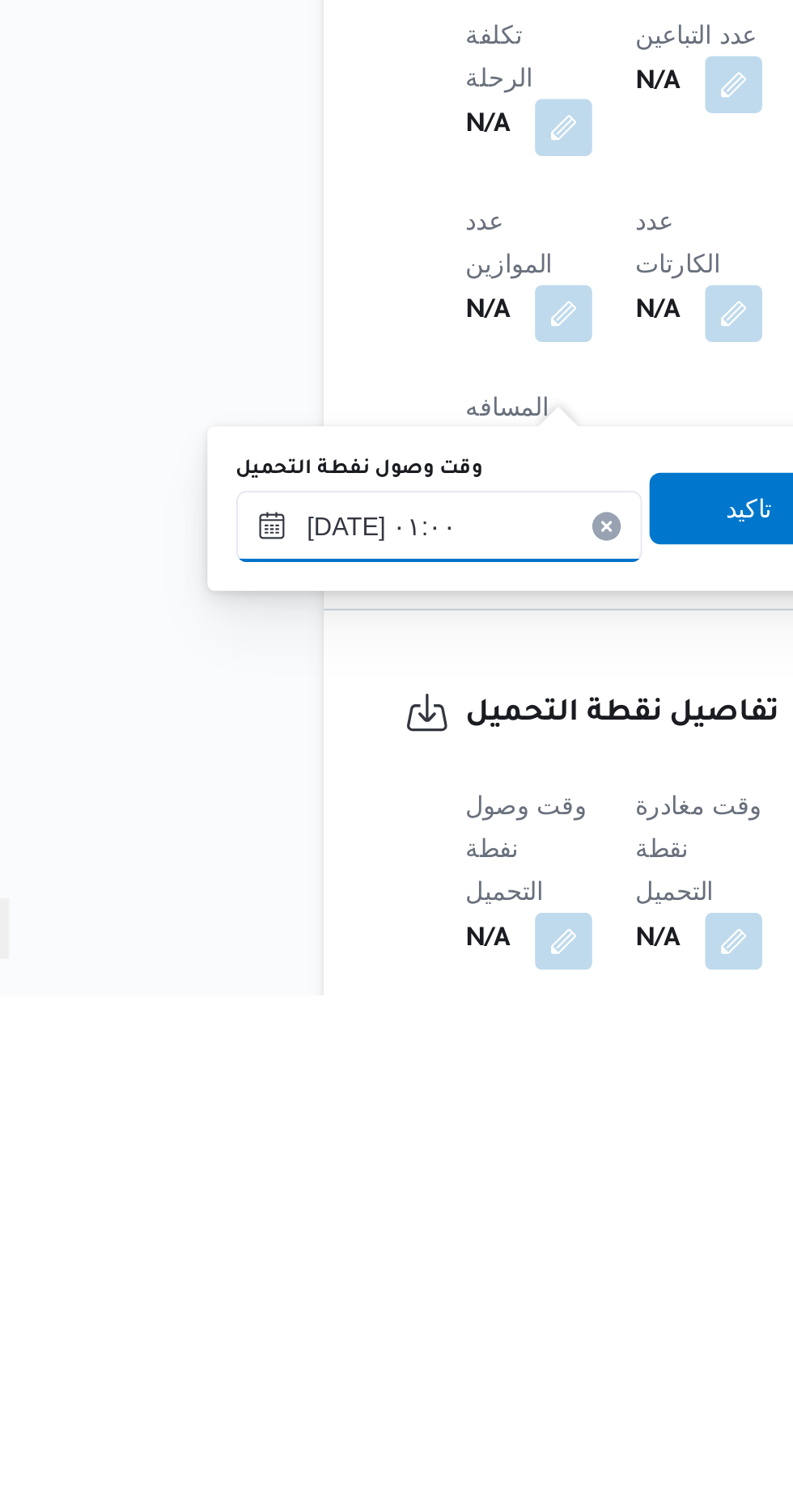
scroll to position [502, 0]
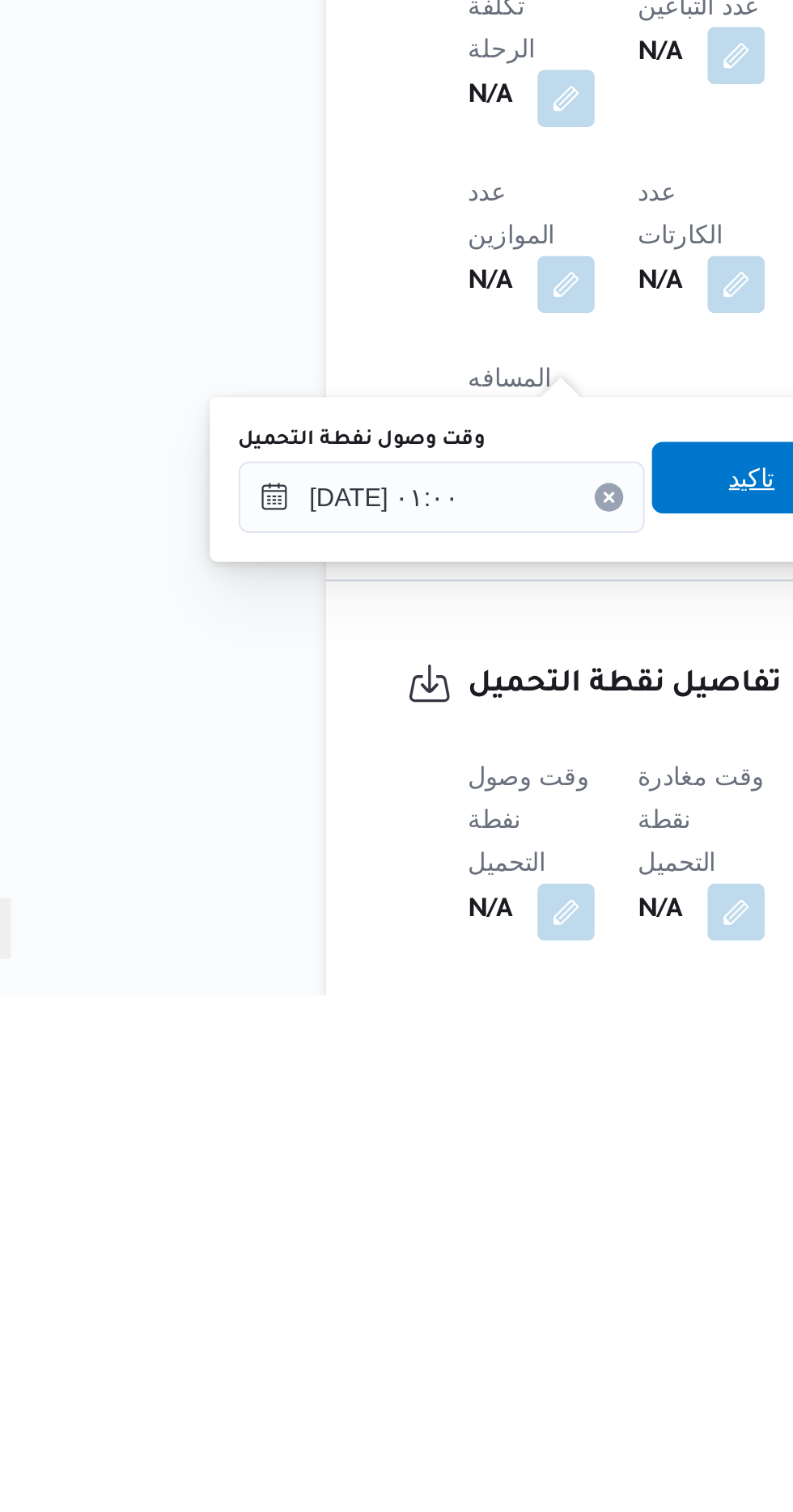
click at [398, 1281] on span "تاكيد" at bounding box center [403, 1278] width 91 height 32
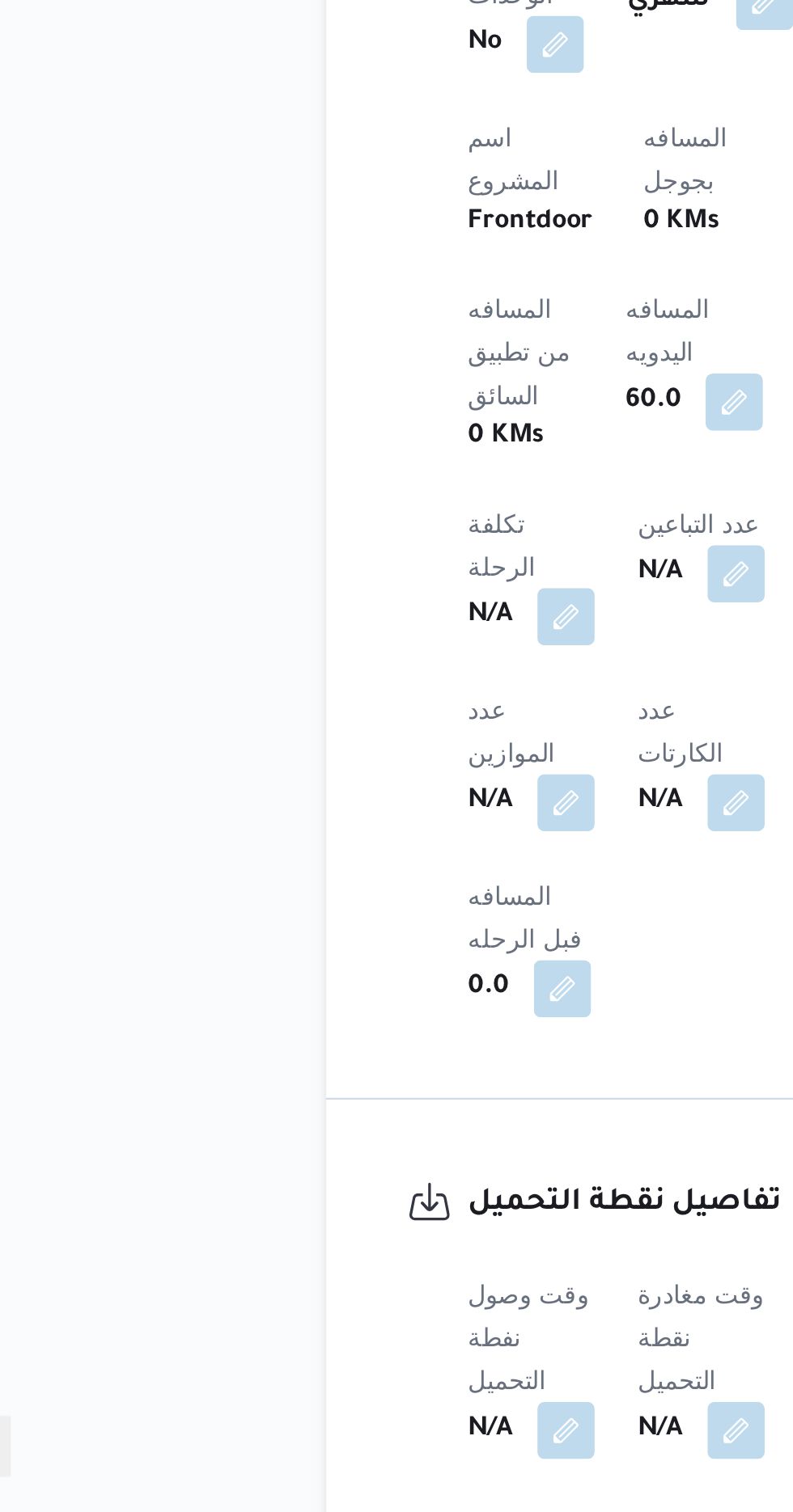
click at [371, 1465] on b "N/A" at bounding box center [361, 1474] width 20 height 19
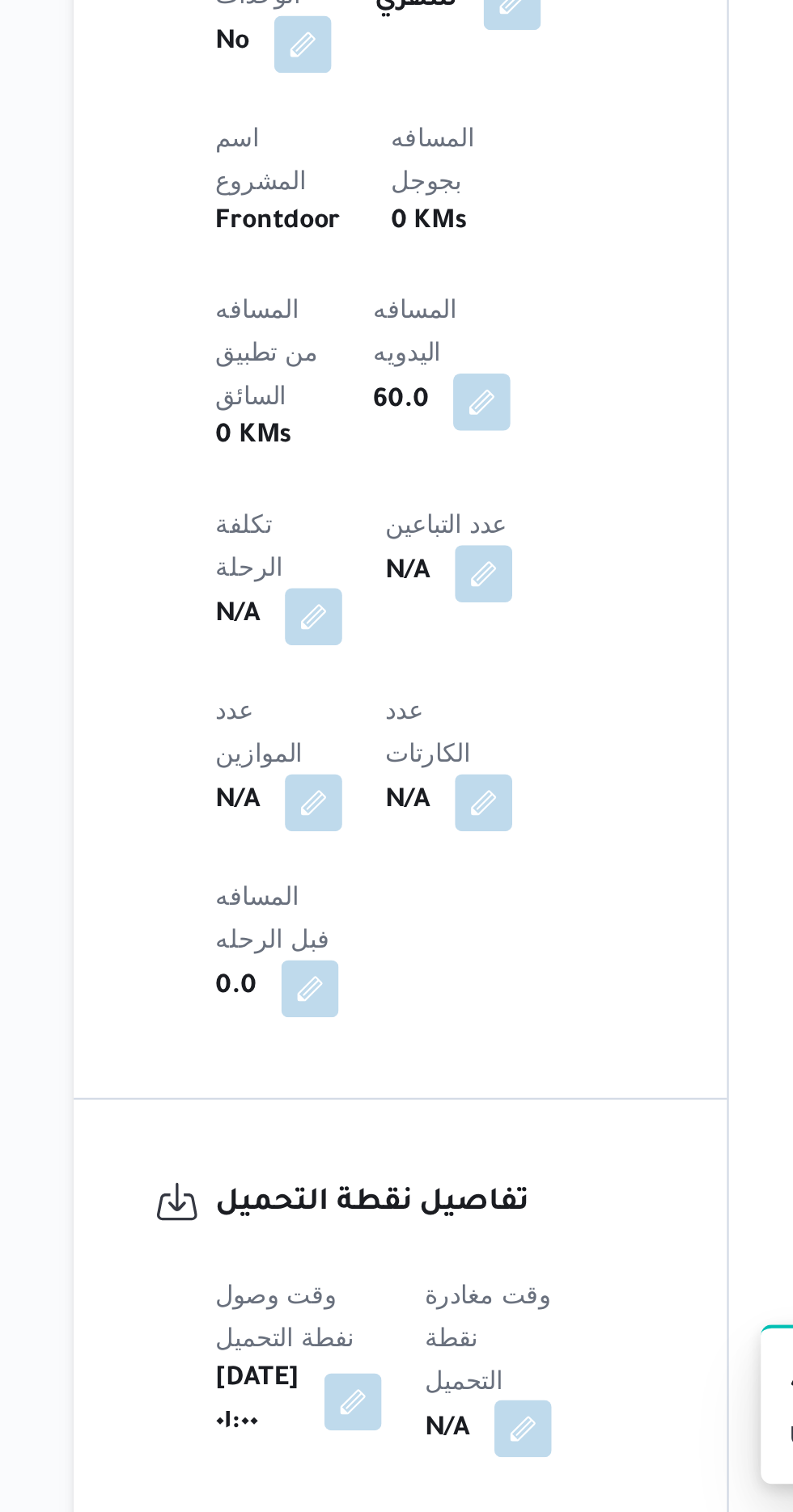
click at [426, 1461] on button "button" at bounding box center [413, 1474] width 26 height 26
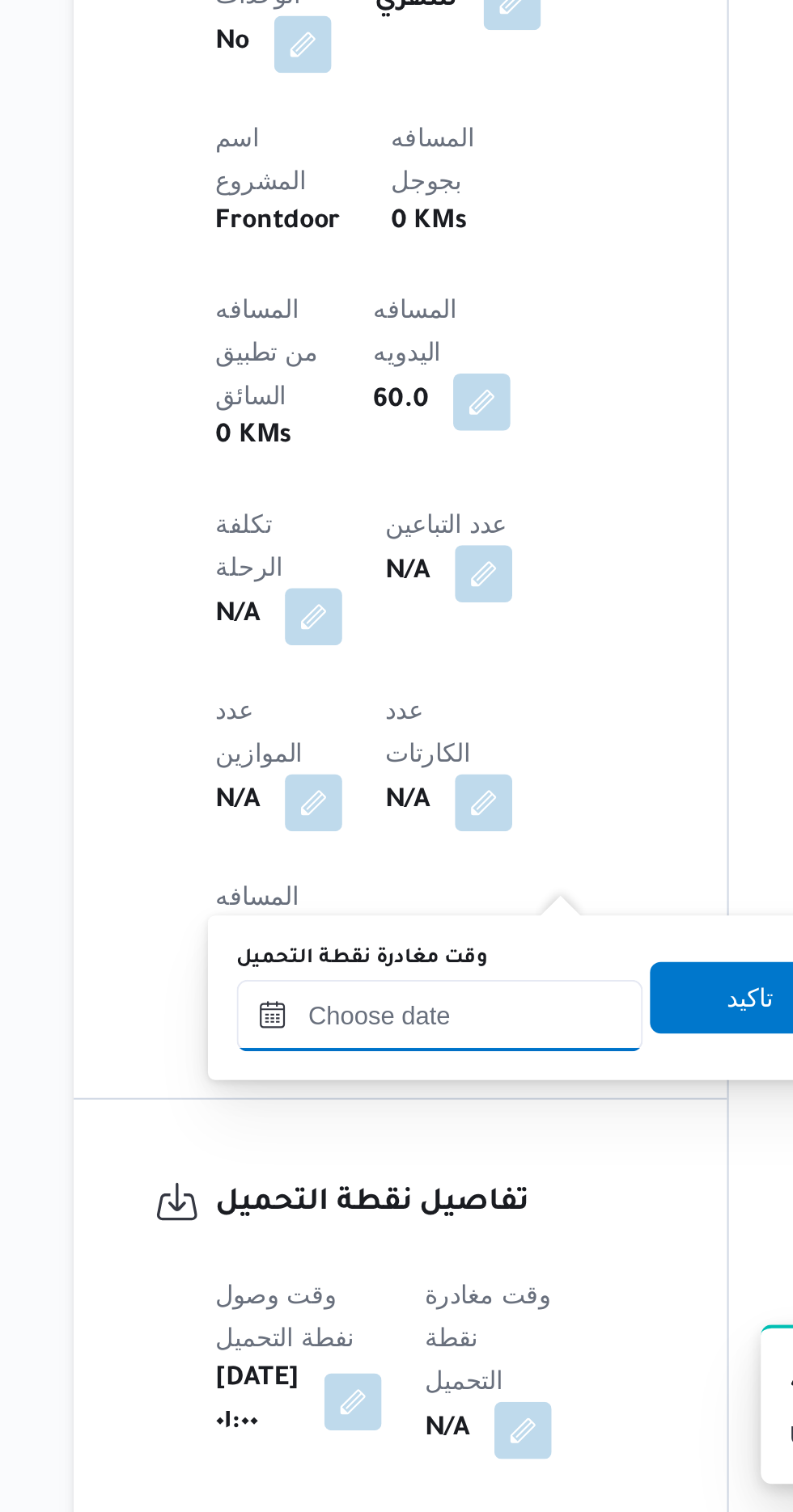
click at [383, 1281] on input "وقت مغادرة نقطة التحميل" at bounding box center [376, 1287] width 183 height 32
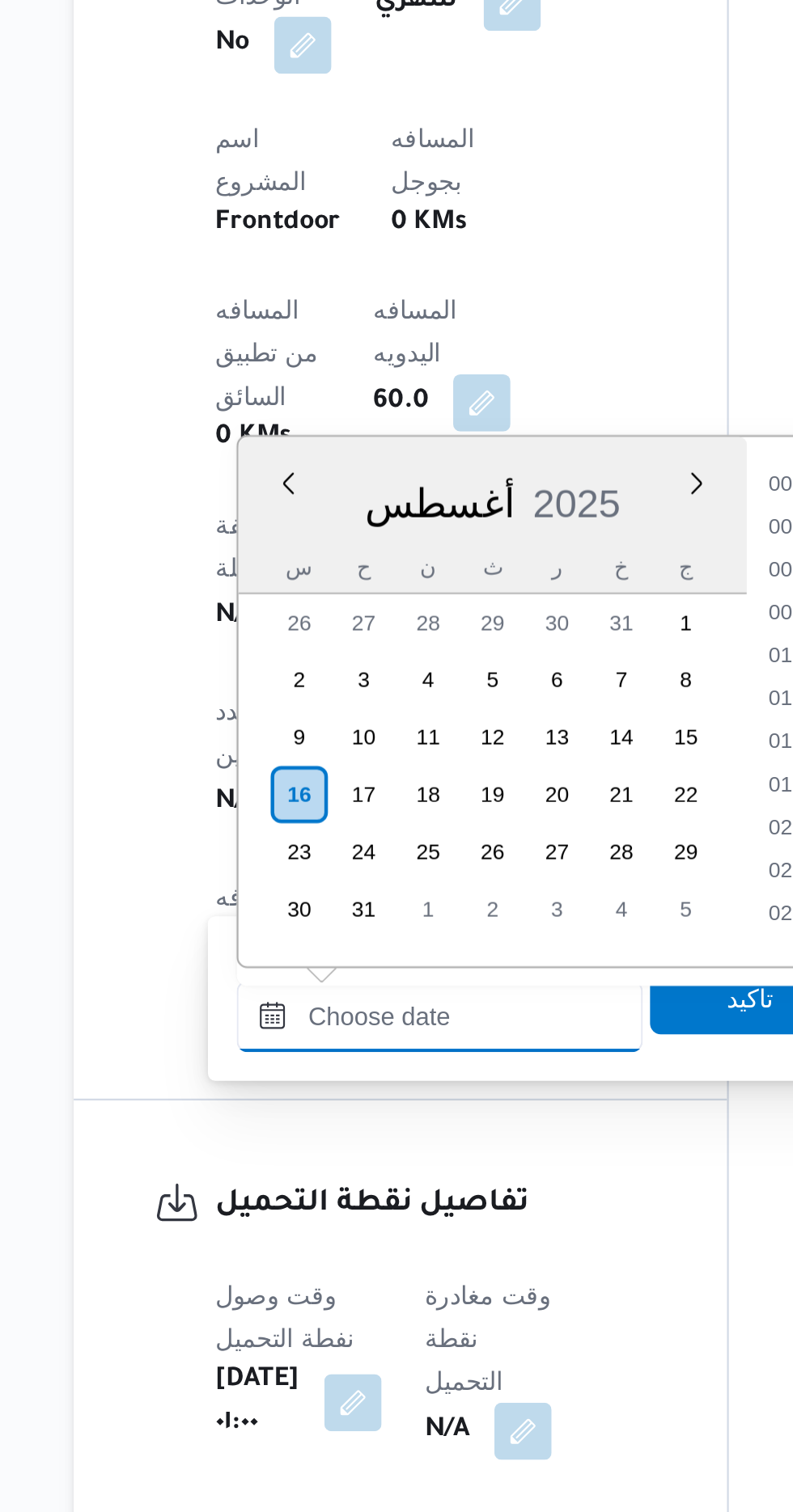
scroll to position [976, 0]
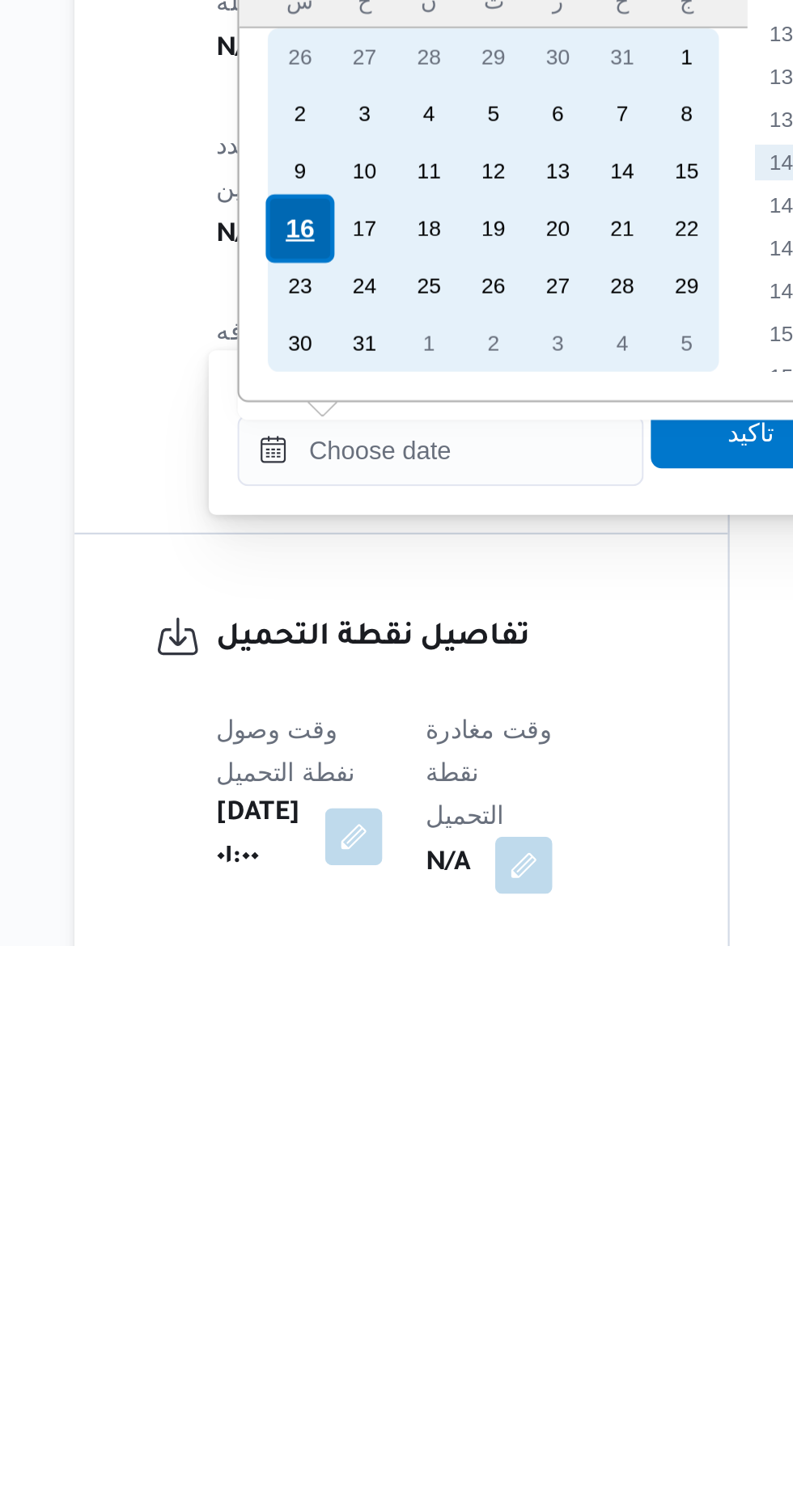
click at [316, 1180] on div "16" at bounding box center [312, 1187] width 31 height 31
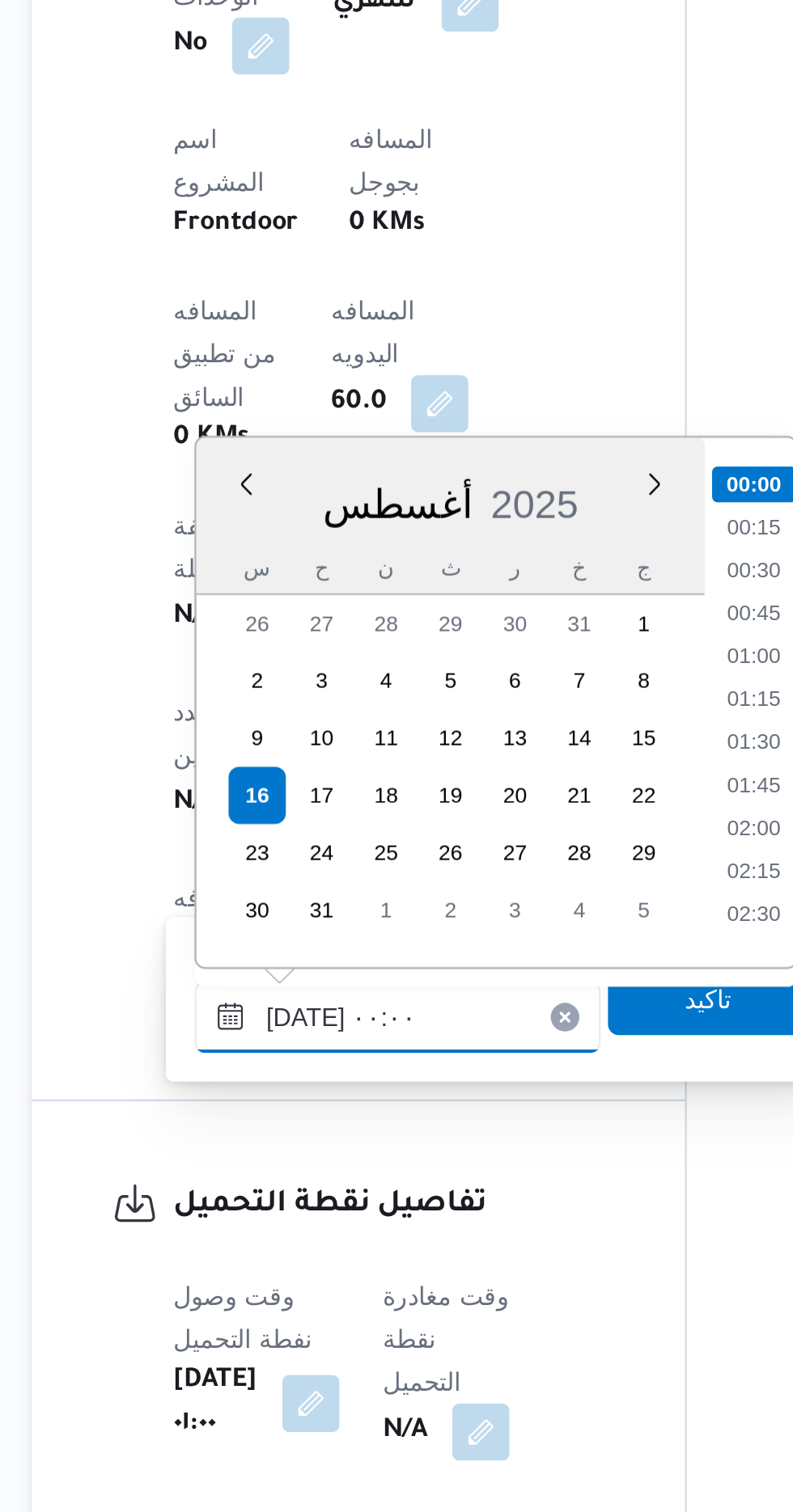
click at [293, 1289] on input "[DATE] ٠٠:٠٠" at bounding box center [376, 1288] width 183 height 32
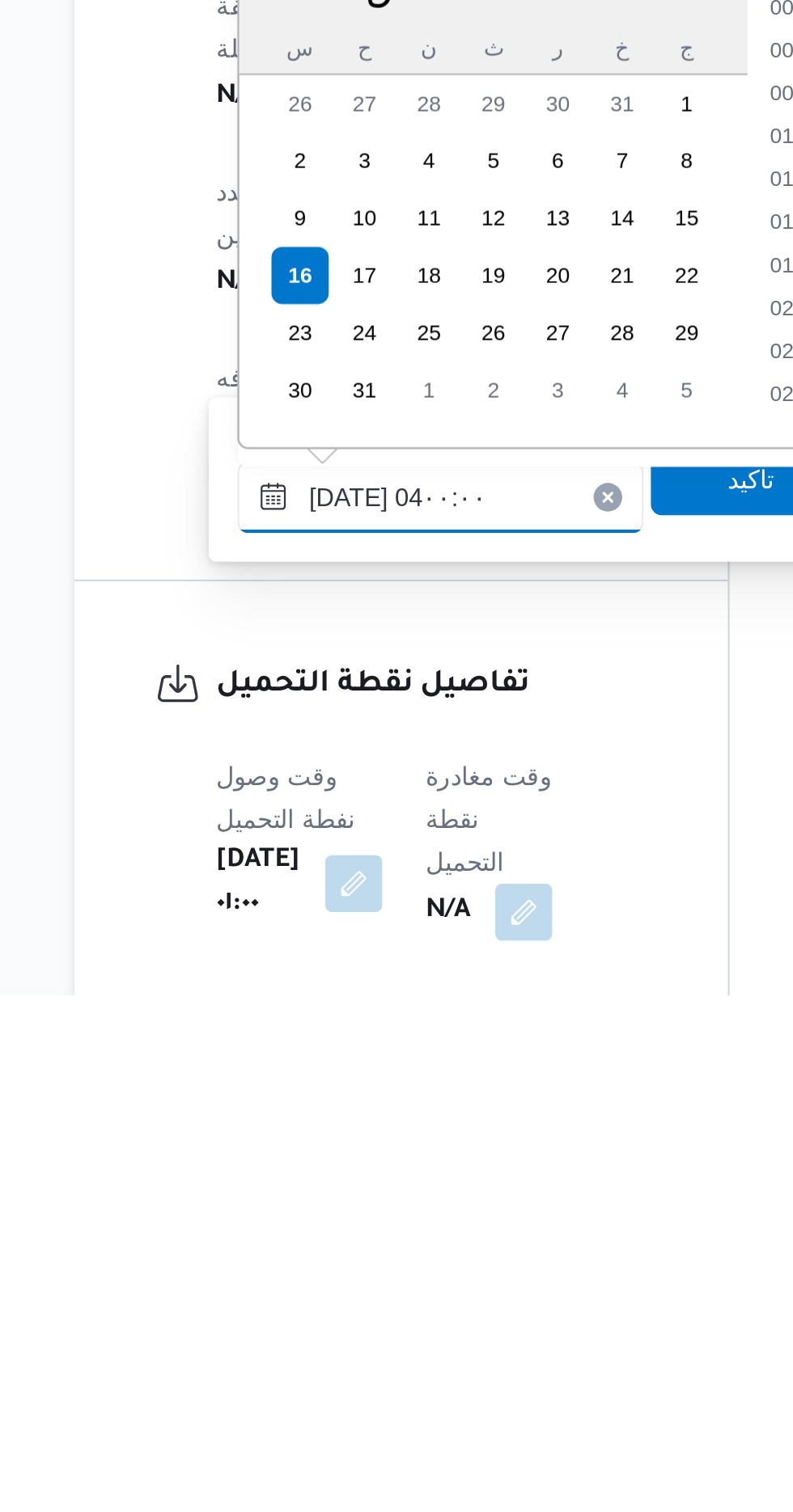
scroll to position [115, 0]
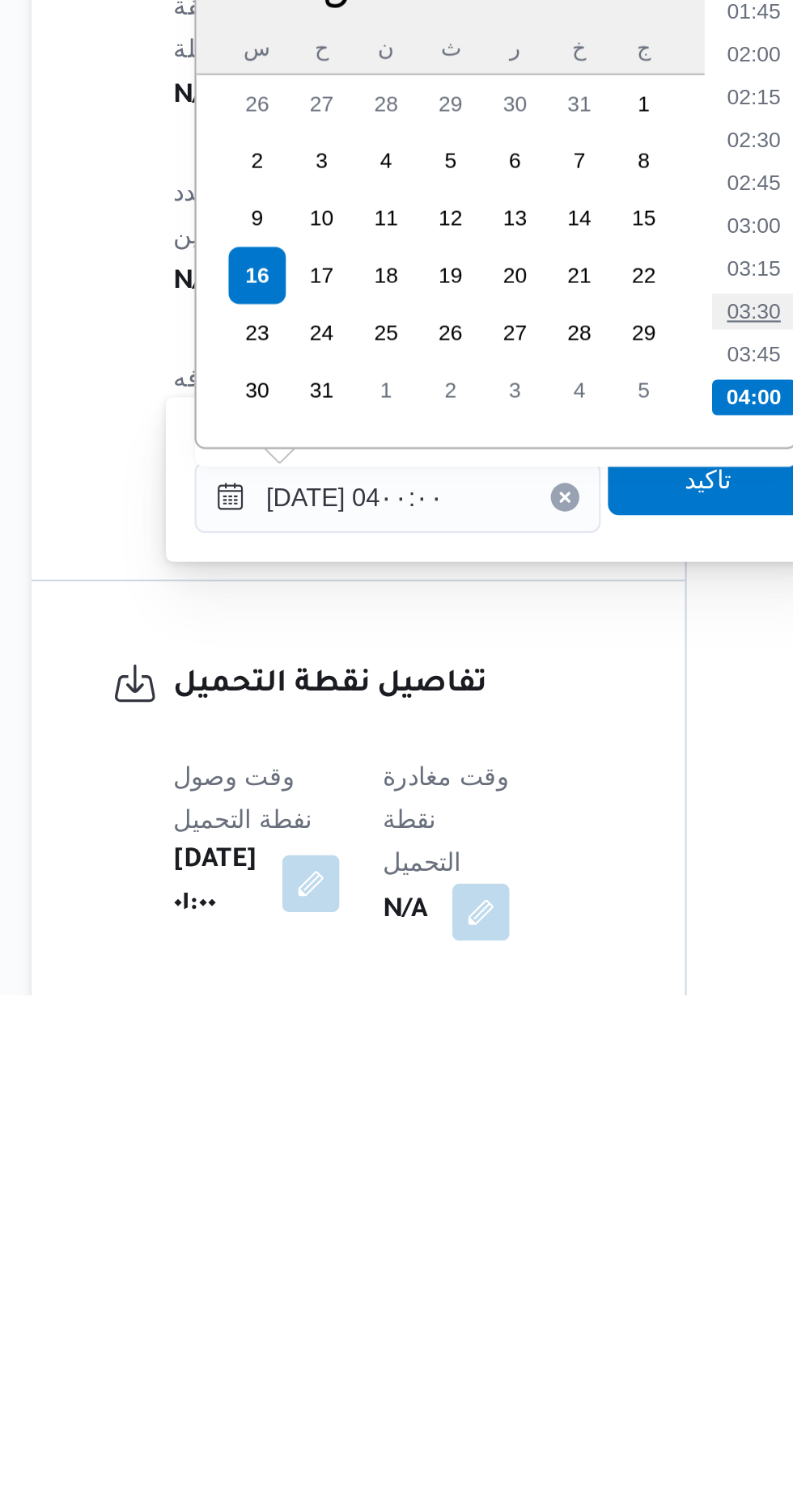
click at [529, 1199] on li "03:30" at bounding box center [536, 1203] width 38 height 17
type input "[DATE] ٠٣:٣٠"
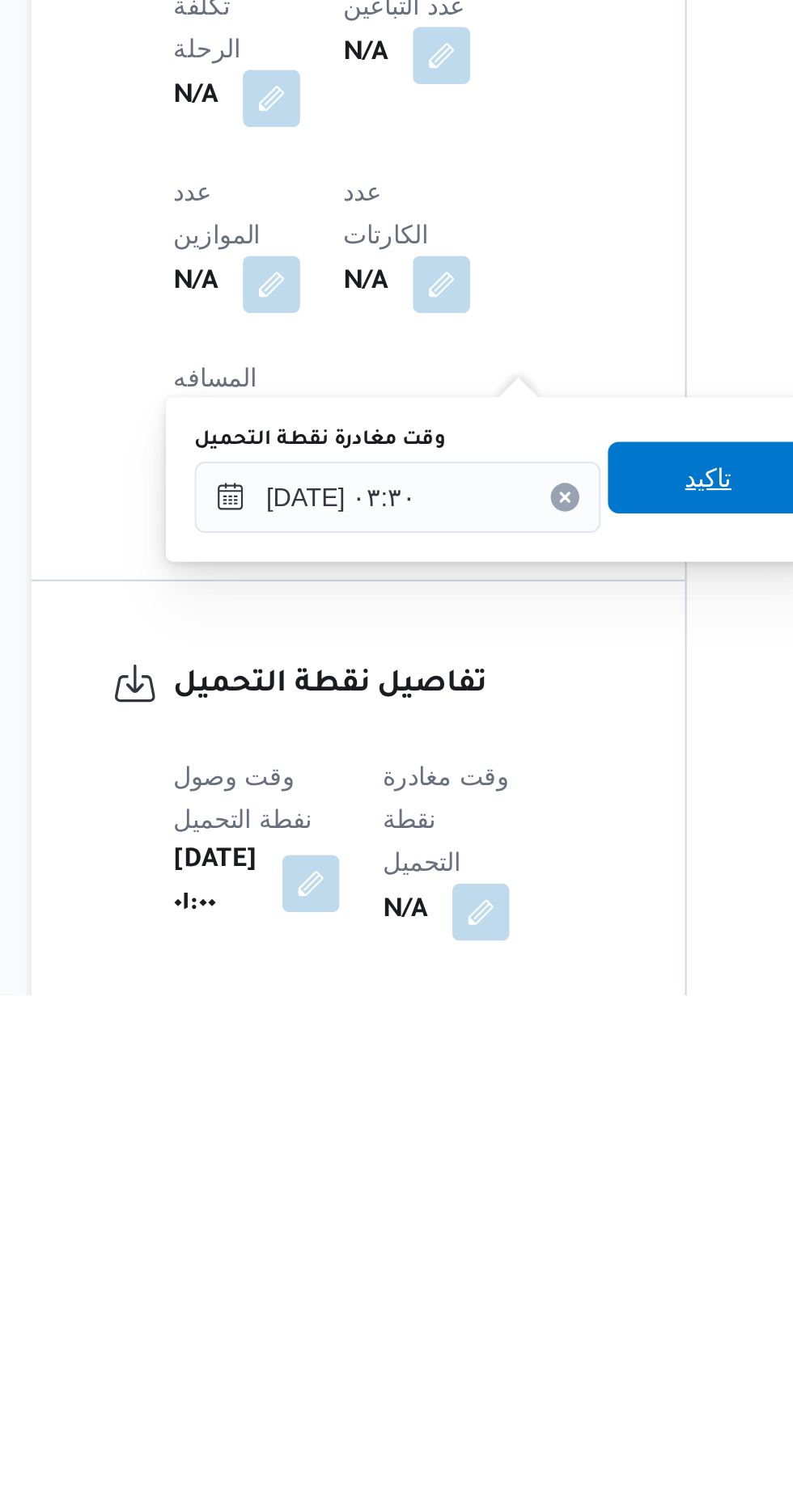
click at [518, 1277] on span "تاكيد" at bounding box center [516, 1278] width 91 height 32
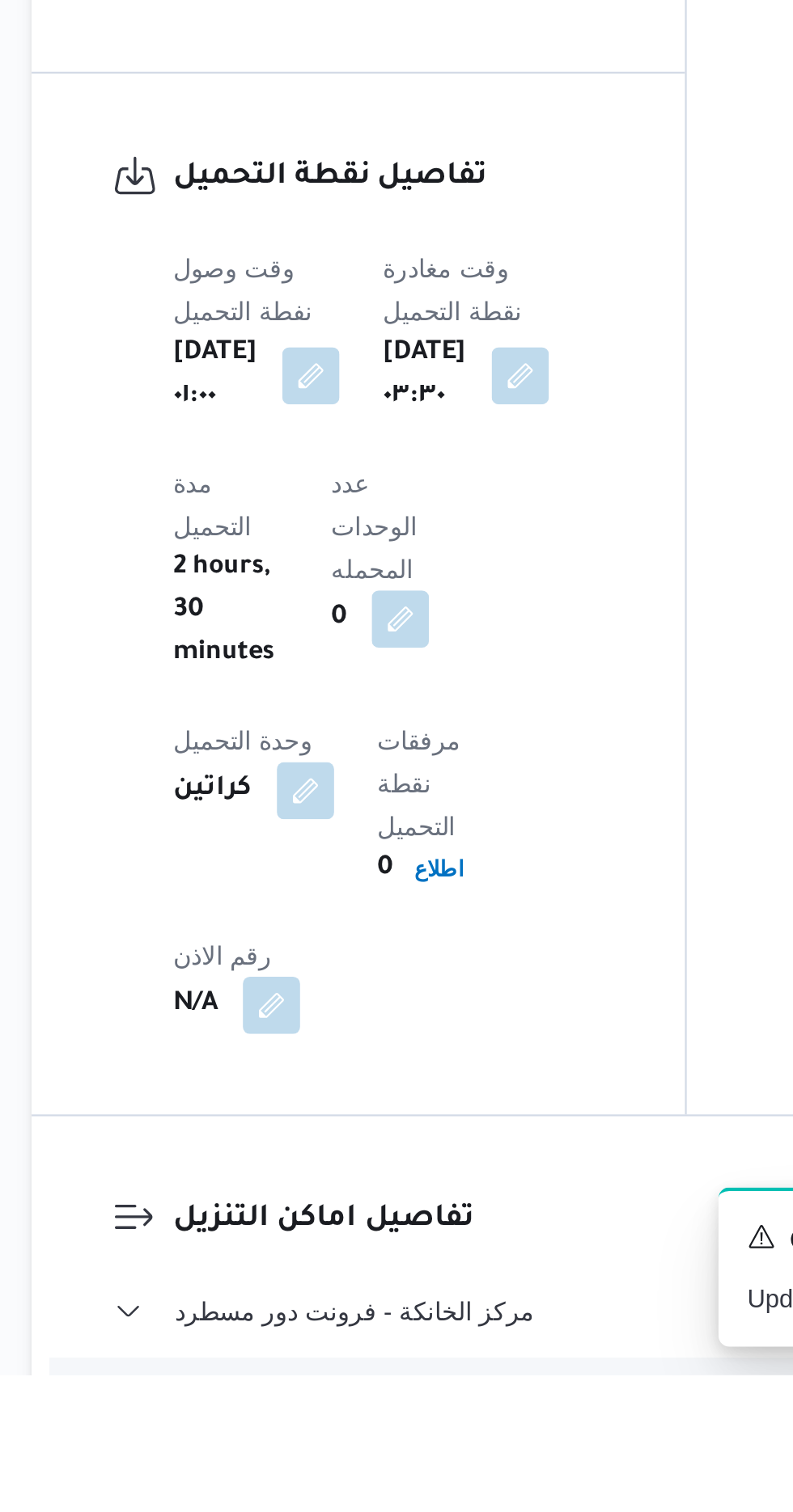
scroll to position [912, 0]
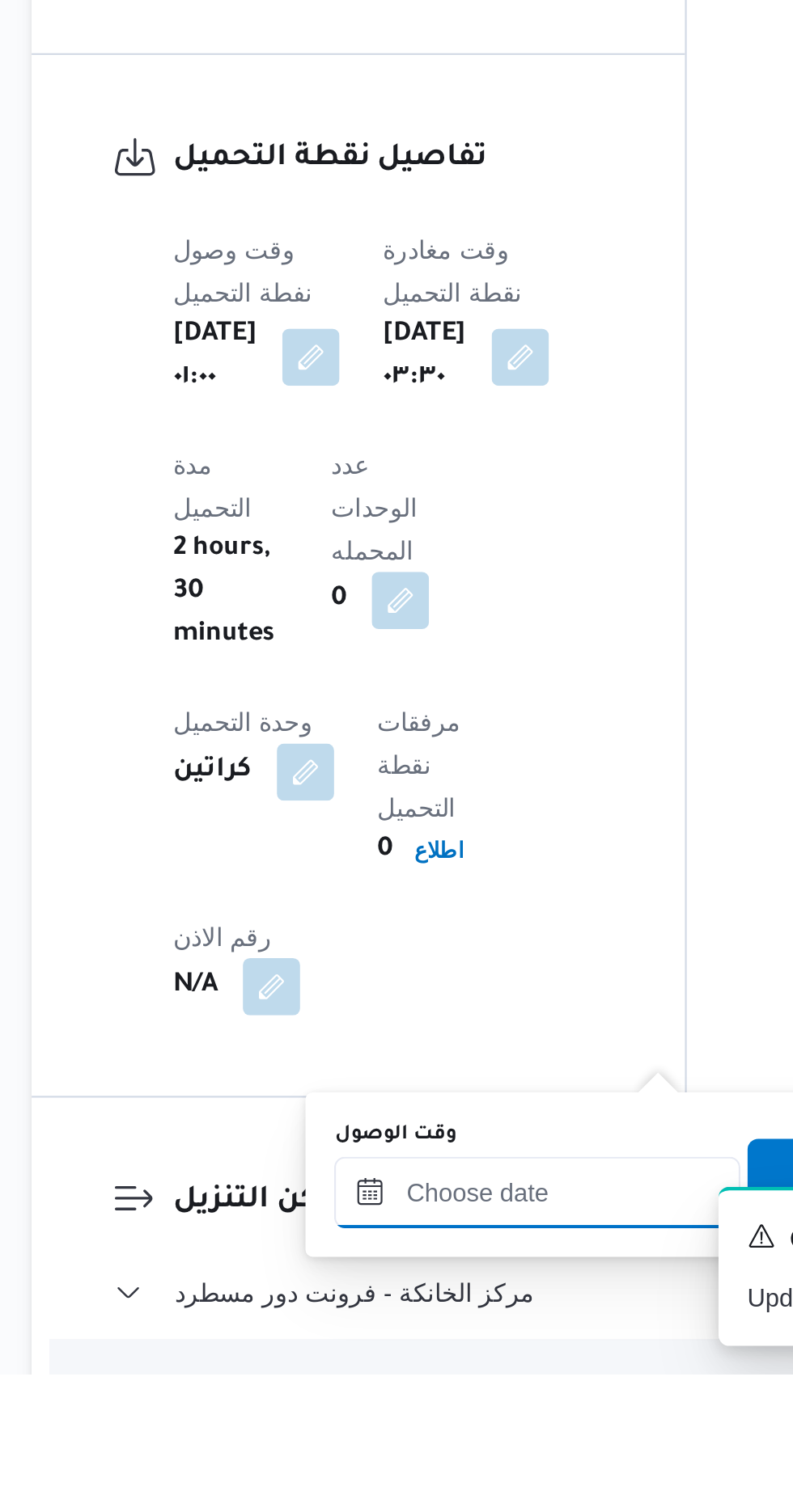
click at [441, 1424] on input "وقت الوصول" at bounding box center [438, 1429] width 183 height 32
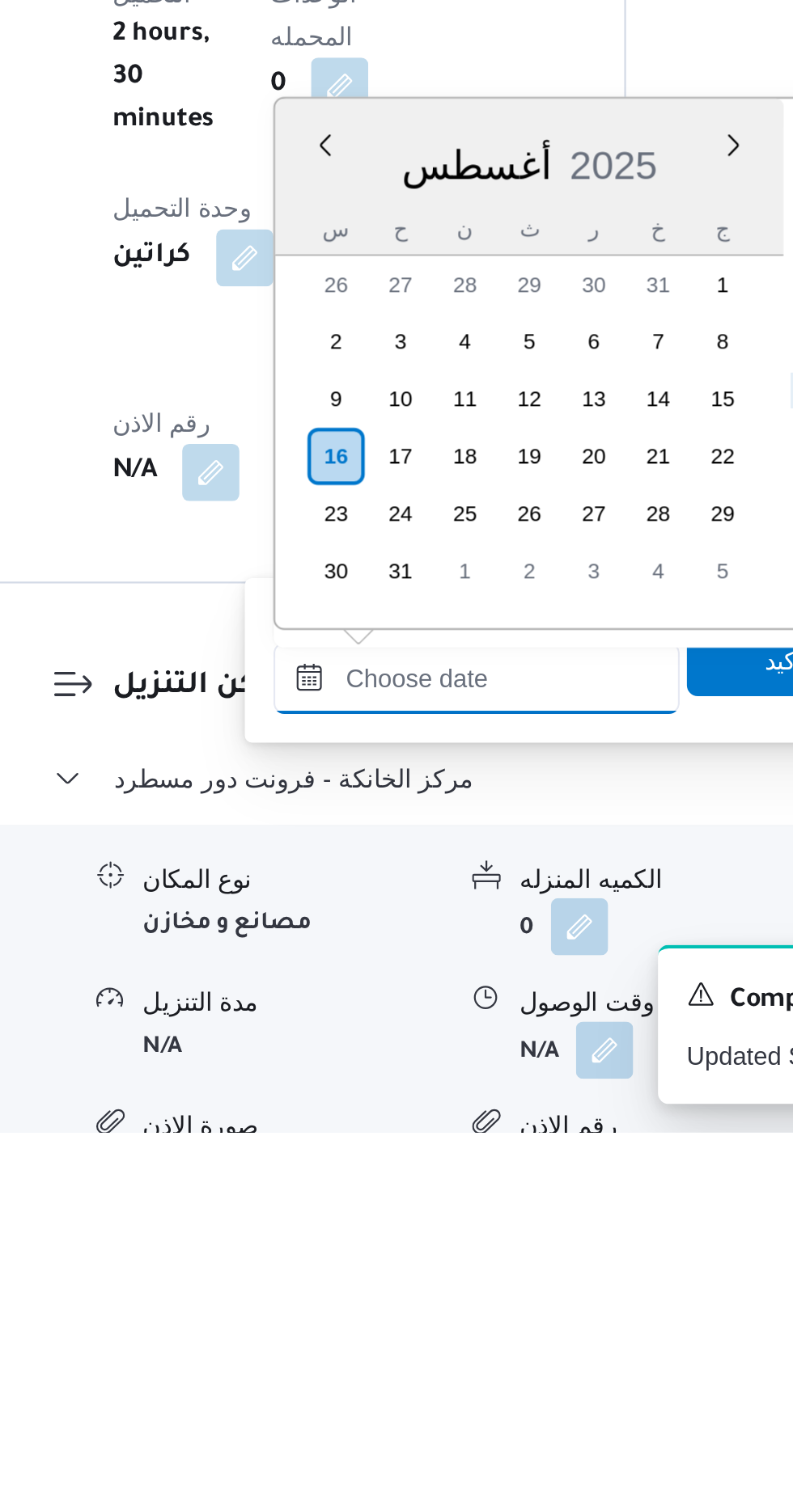
scroll to position [1034, 0]
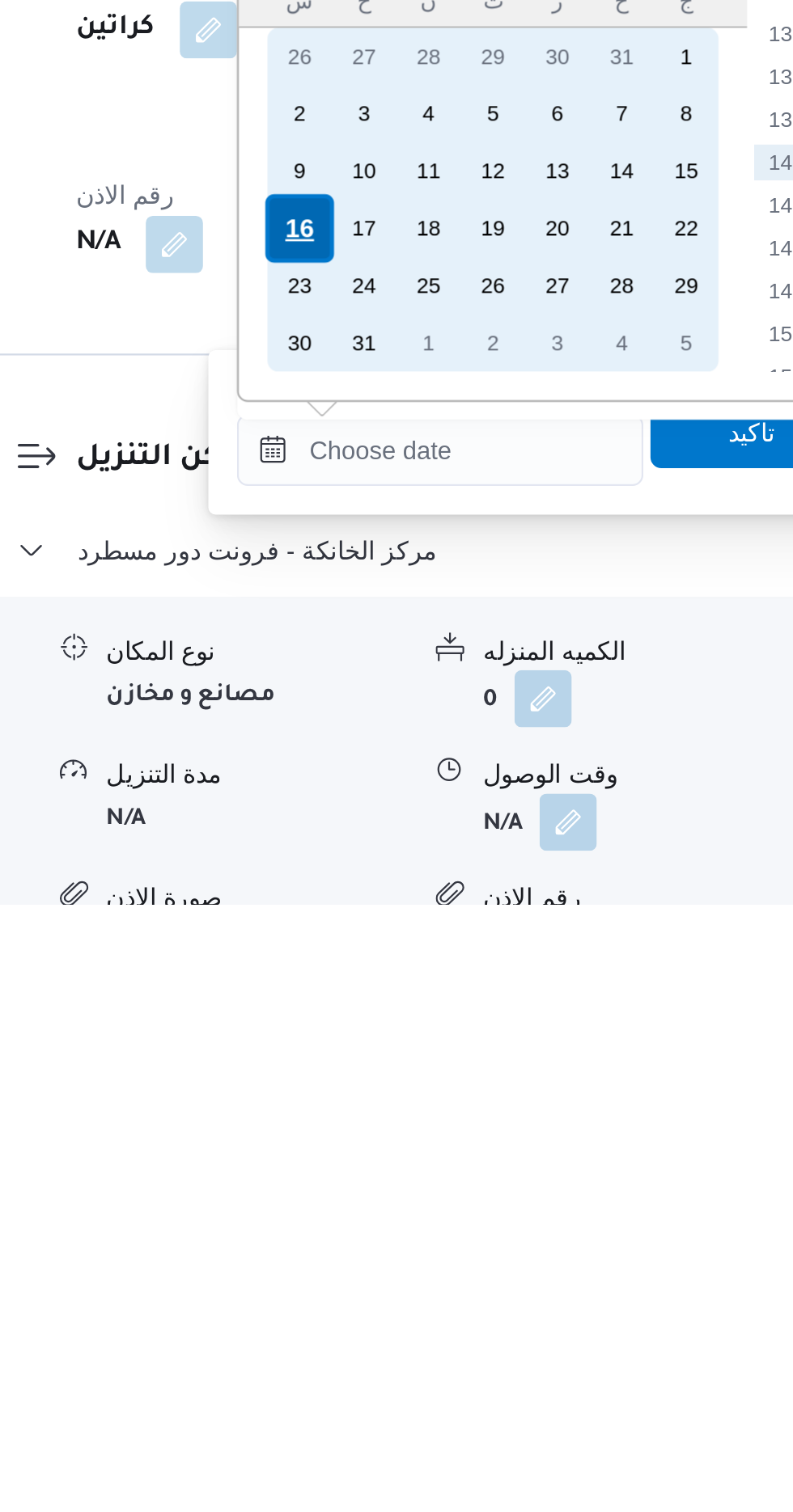
click at [371, 1201] on div "16" at bounding box center [375, 1206] width 31 height 31
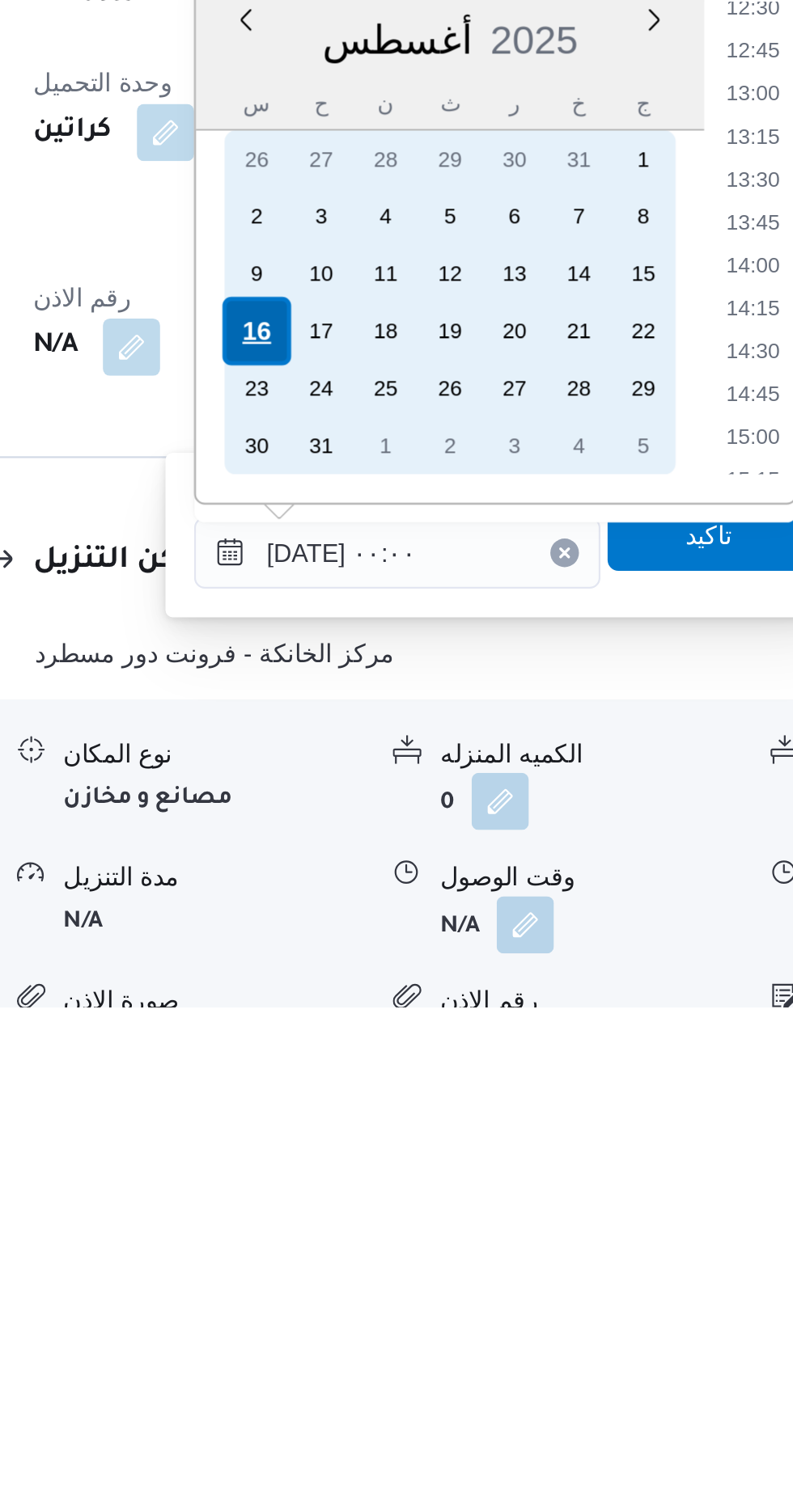
scroll to position [0, 0]
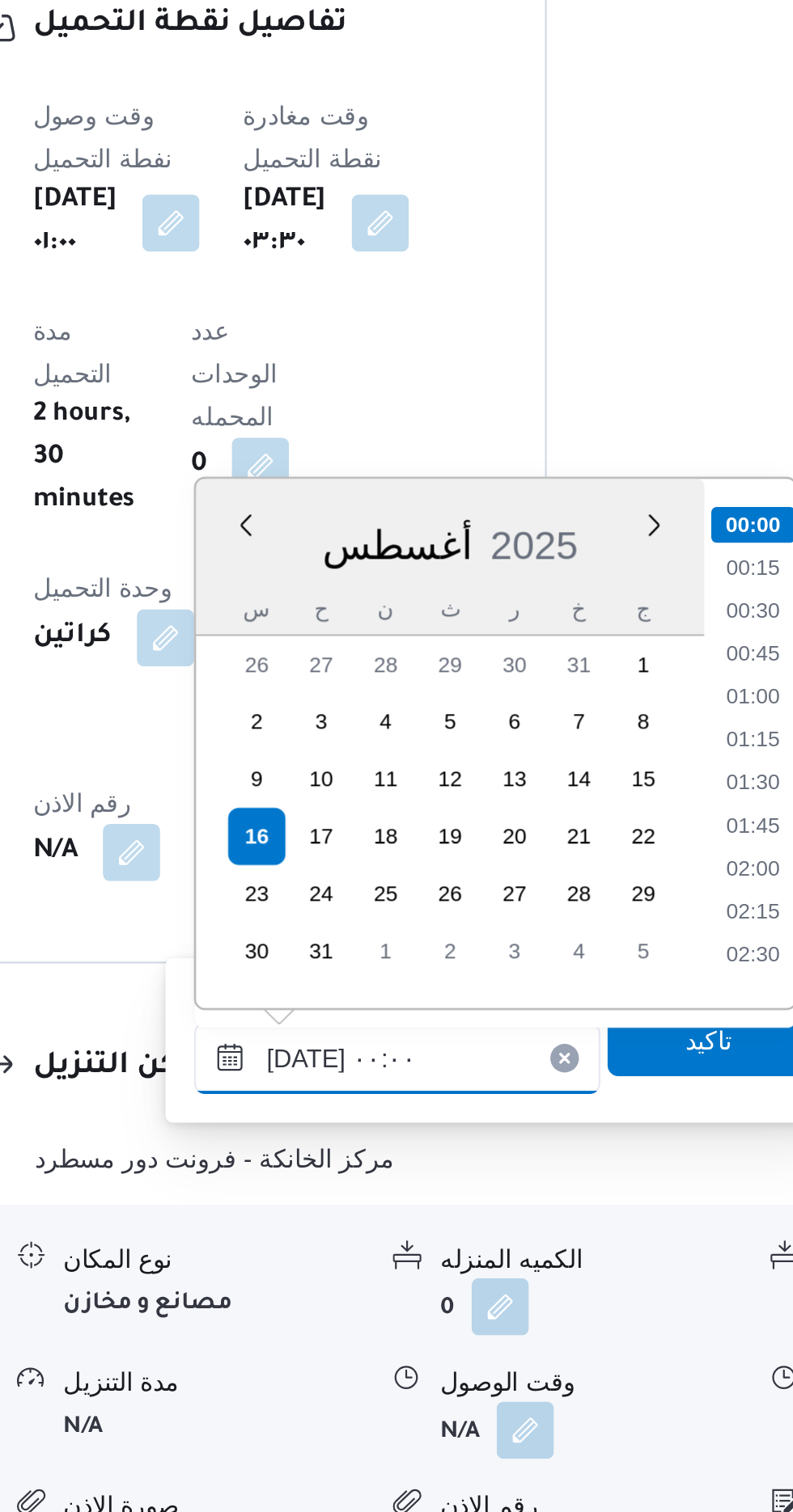
click at [361, 1310] on input "[DATE] ٠٠:٠٠" at bounding box center [438, 1306] width 183 height 32
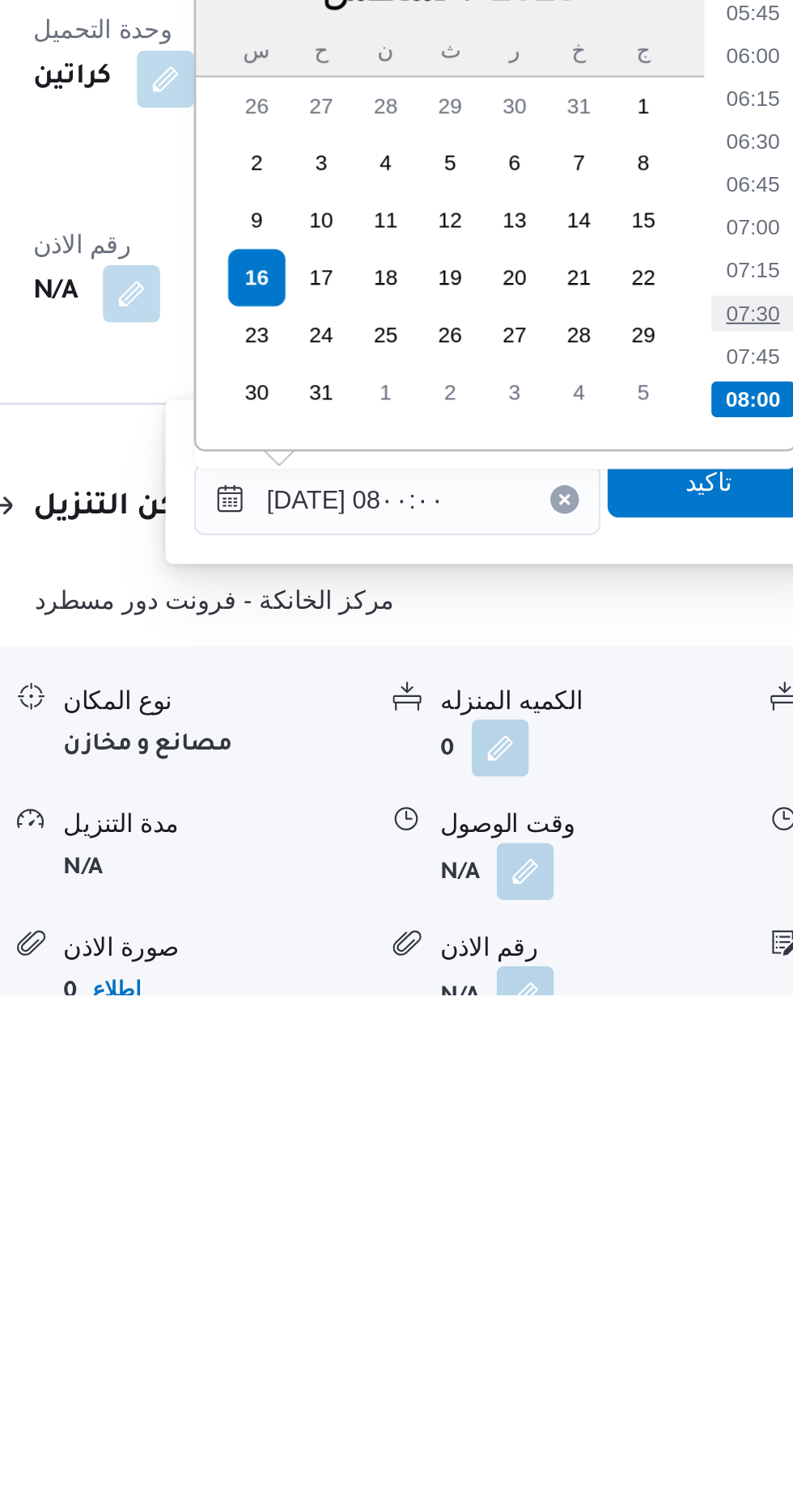
click at [594, 1199] on li "07:30" at bounding box center [600, 1204] width 38 height 17
type input "[DATE] ٠٧:٣٠"
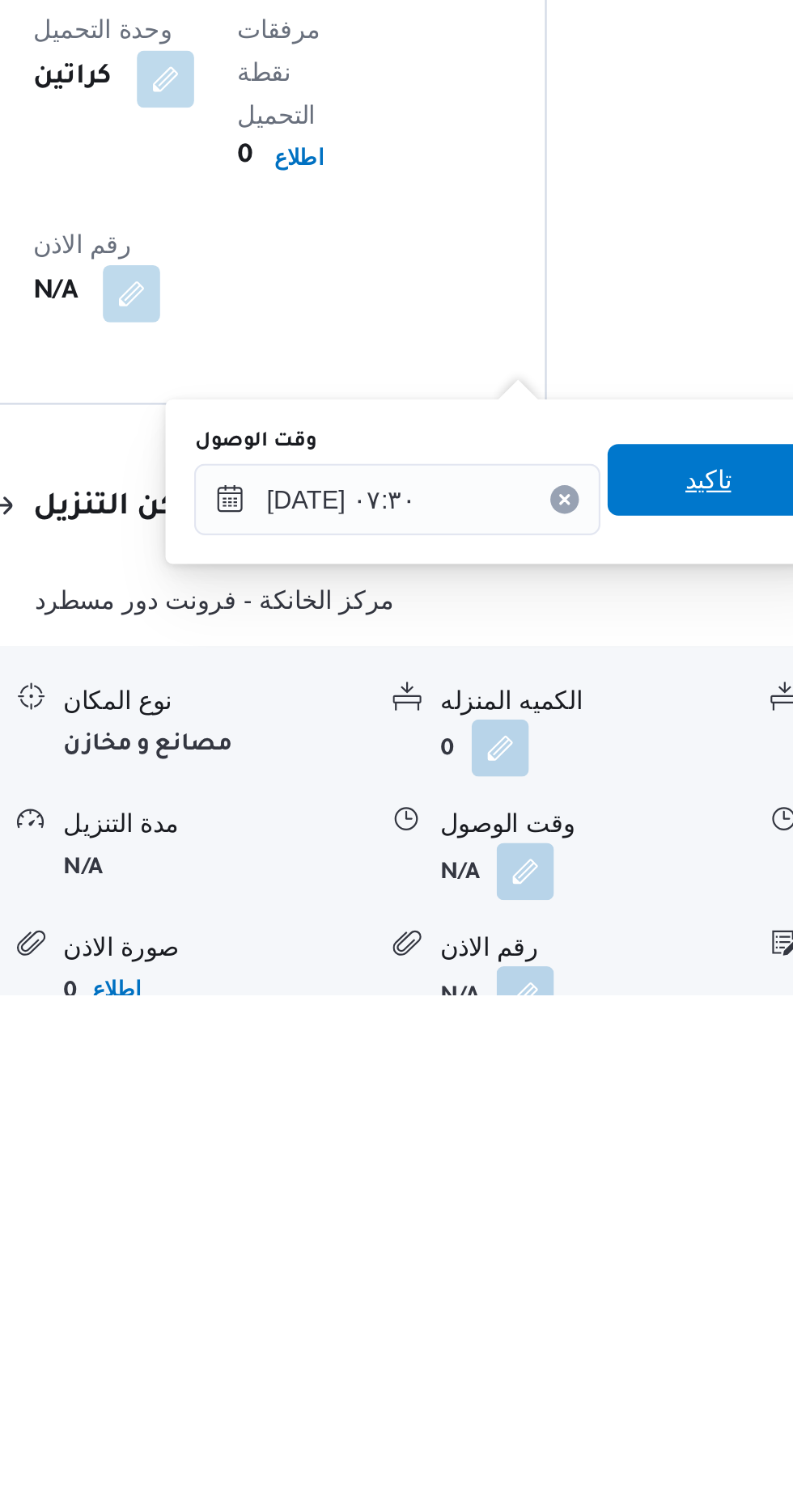
click at [586, 1275] on span "تاكيد" at bounding box center [579, 1279] width 21 height 19
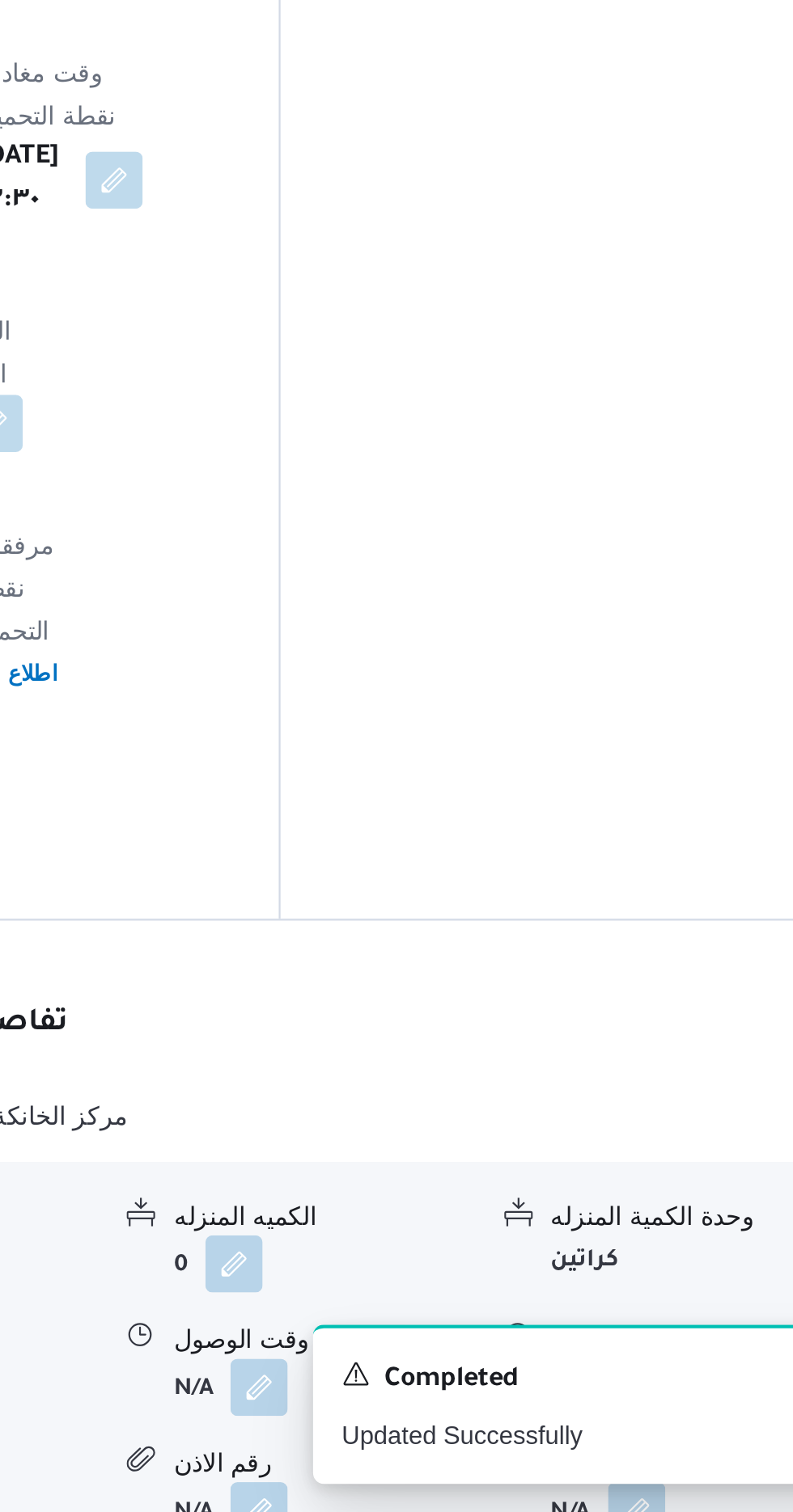
click at [673, 1441] on button "button" at bounding box center [667, 1454] width 26 height 26
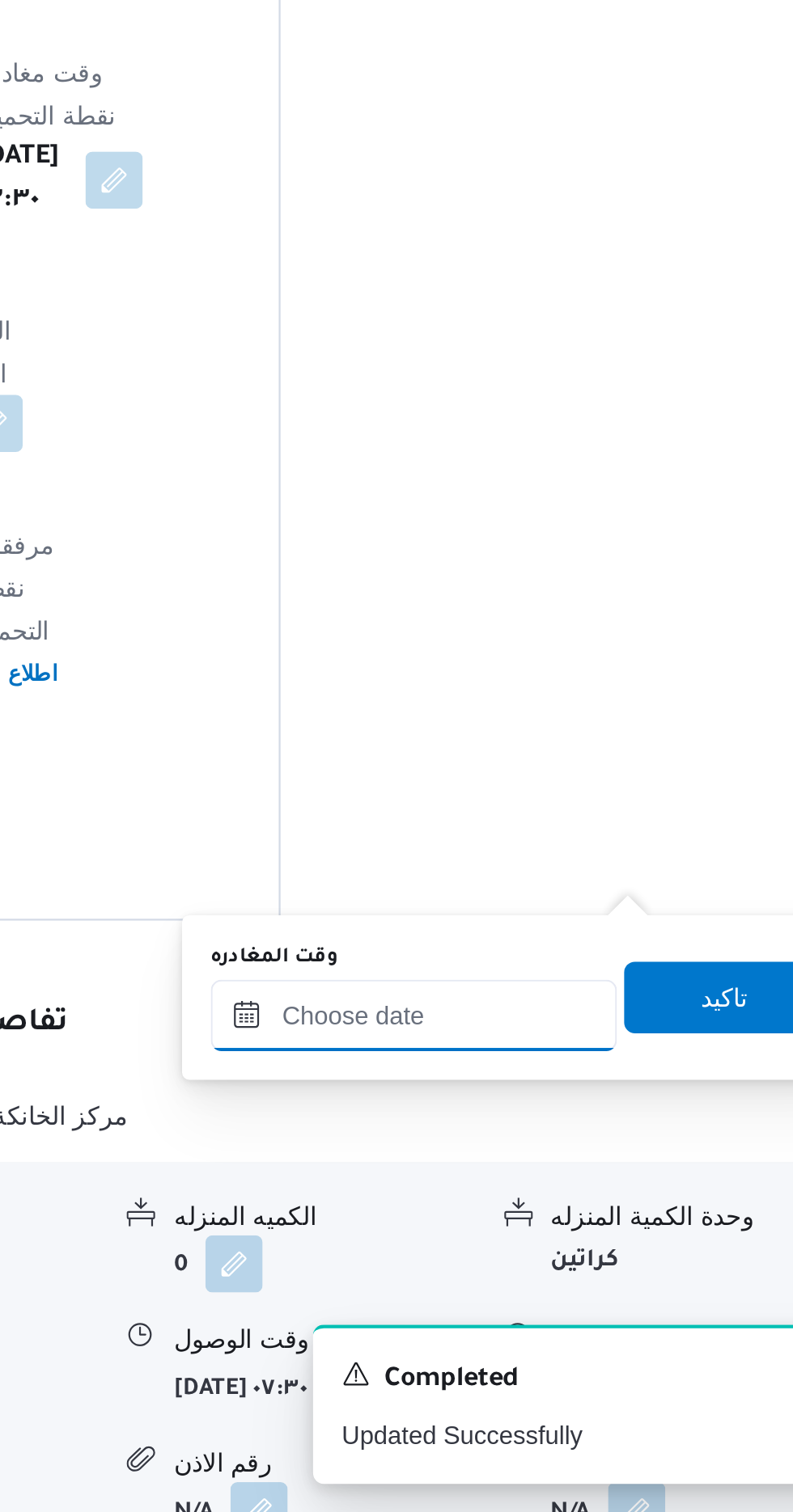
click at [606, 1287] on input "وقت المغادره" at bounding box center [567, 1287] width 183 height 32
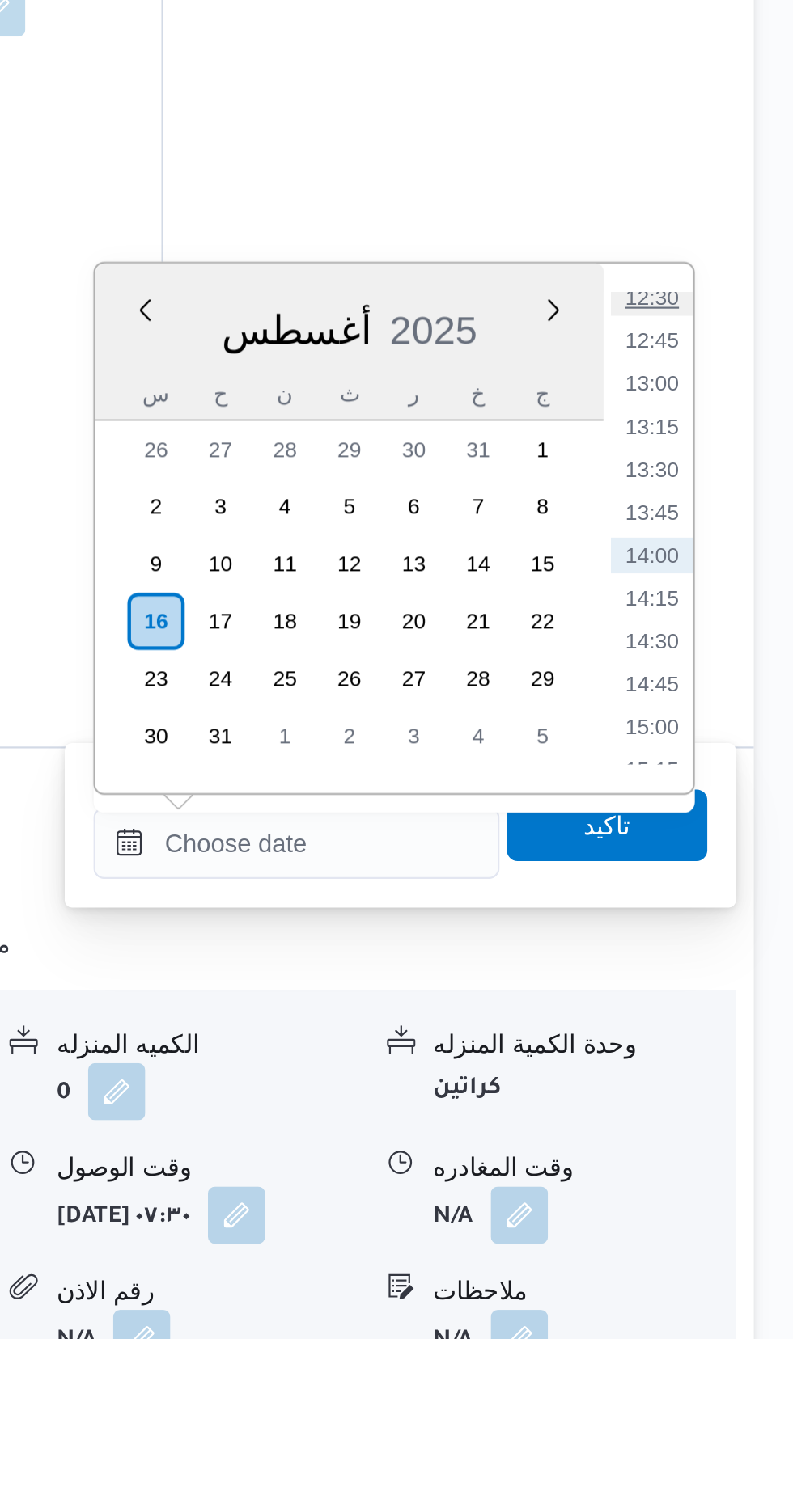
click at [726, 1039] on li "12:30" at bounding box center [727, 1041] width 38 height 17
type input "[DATE] ١٢:٣٠"
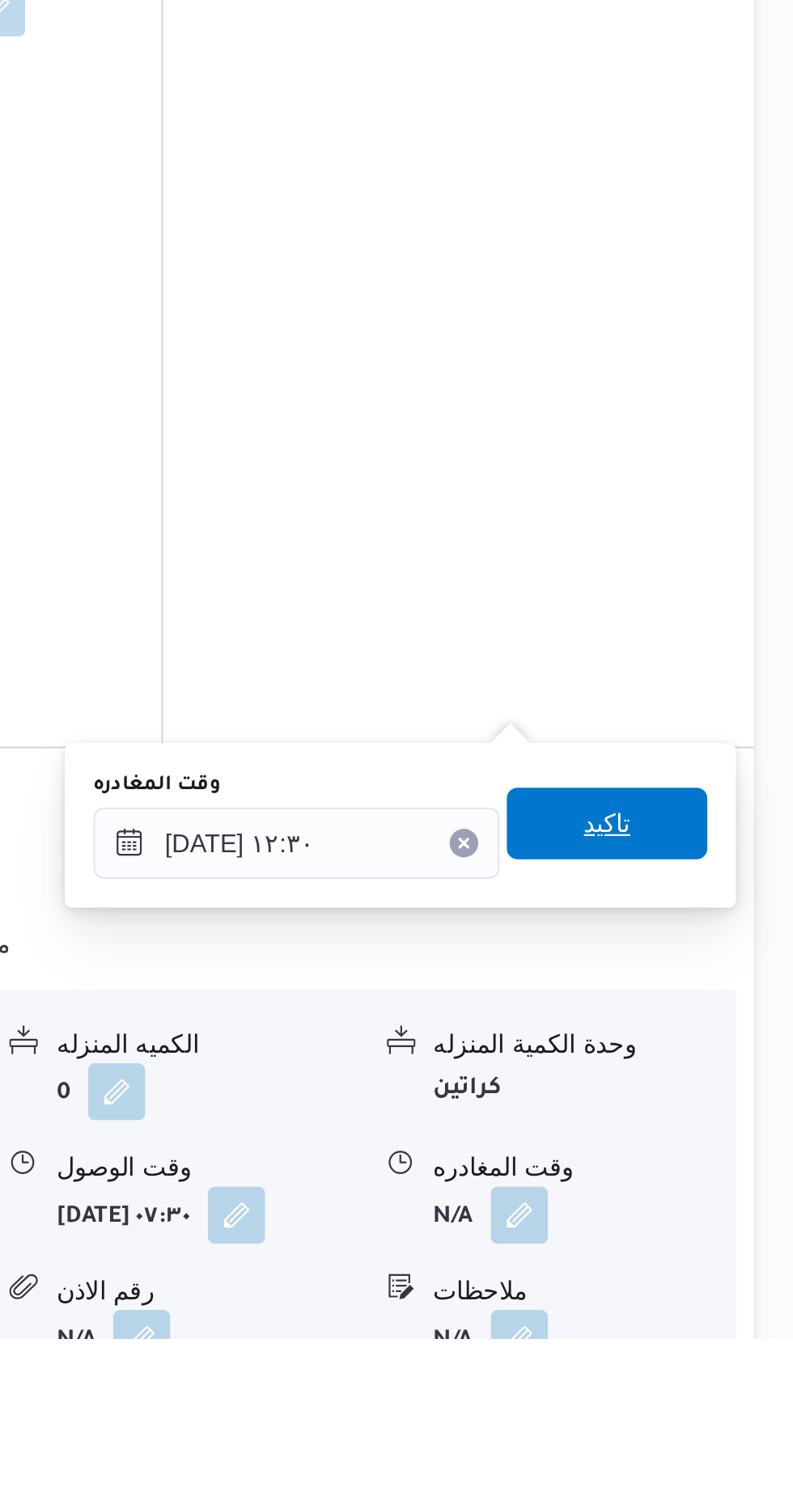
click at [717, 1275] on span "تاكيد" at bounding box center [707, 1279] width 21 height 19
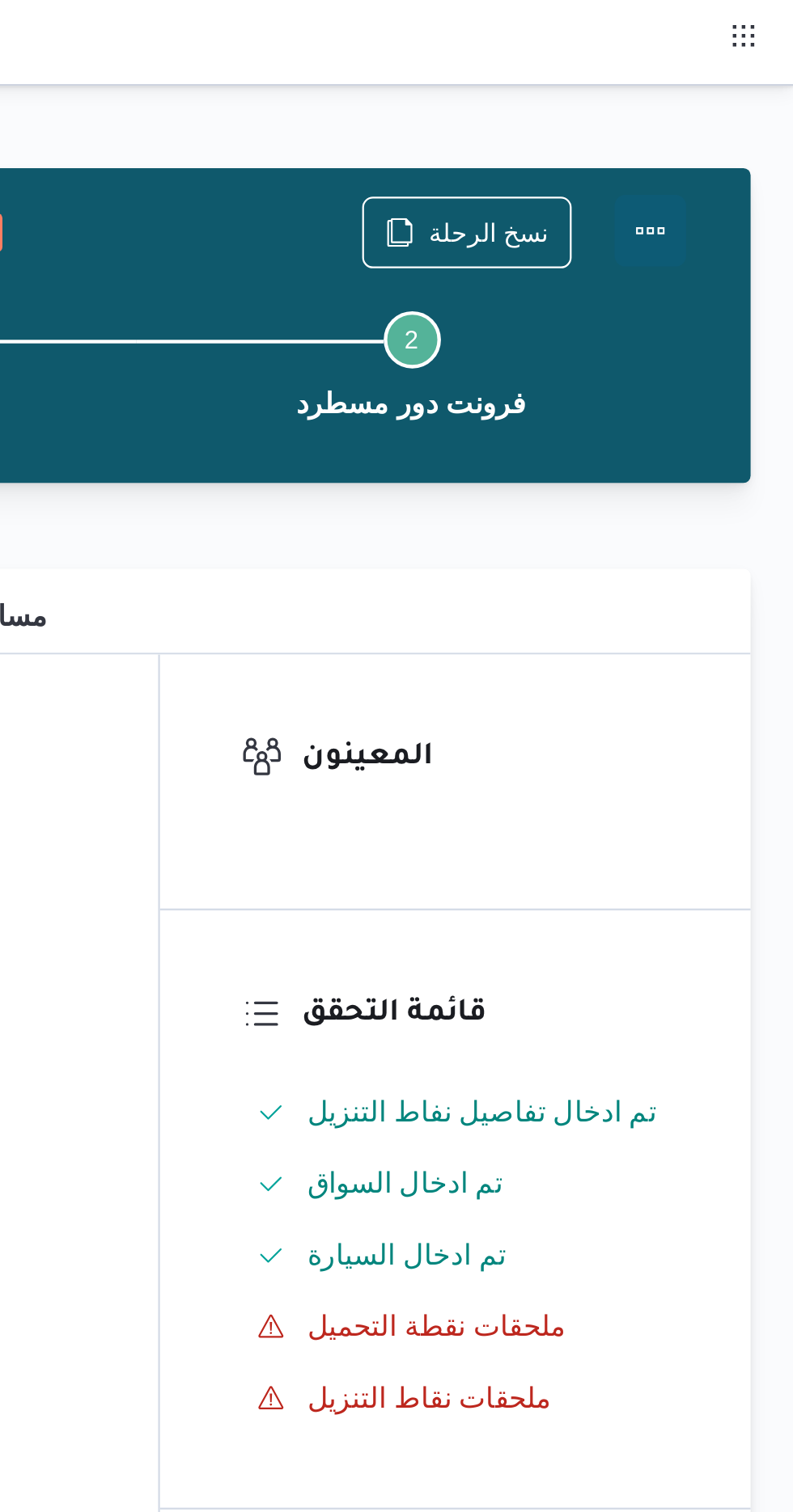
click at [738, 98] on button "Actions" at bounding box center [727, 104] width 32 height 32
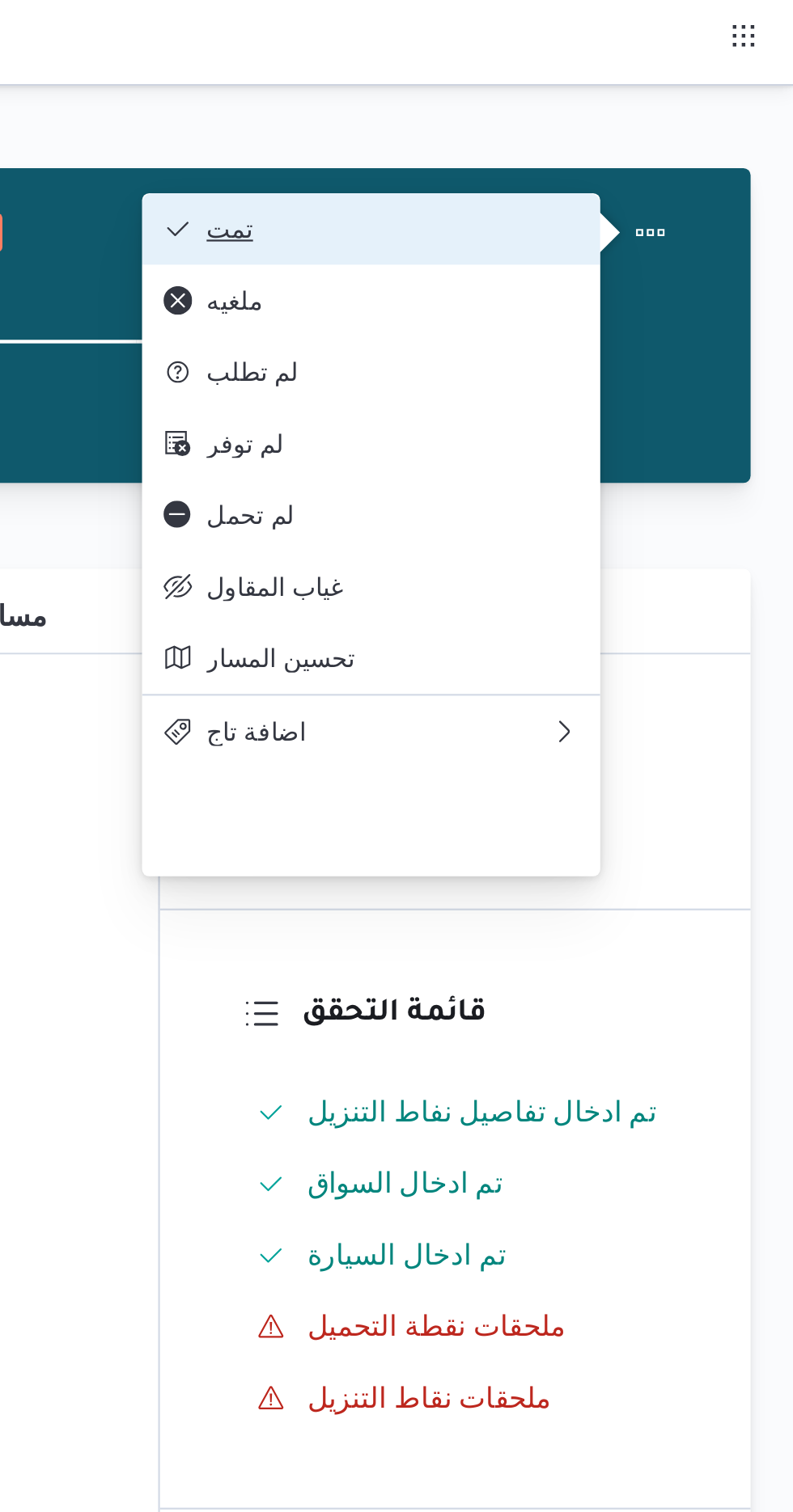
click at [679, 95] on button "تمت" at bounding box center [601, 103] width 207 height 32
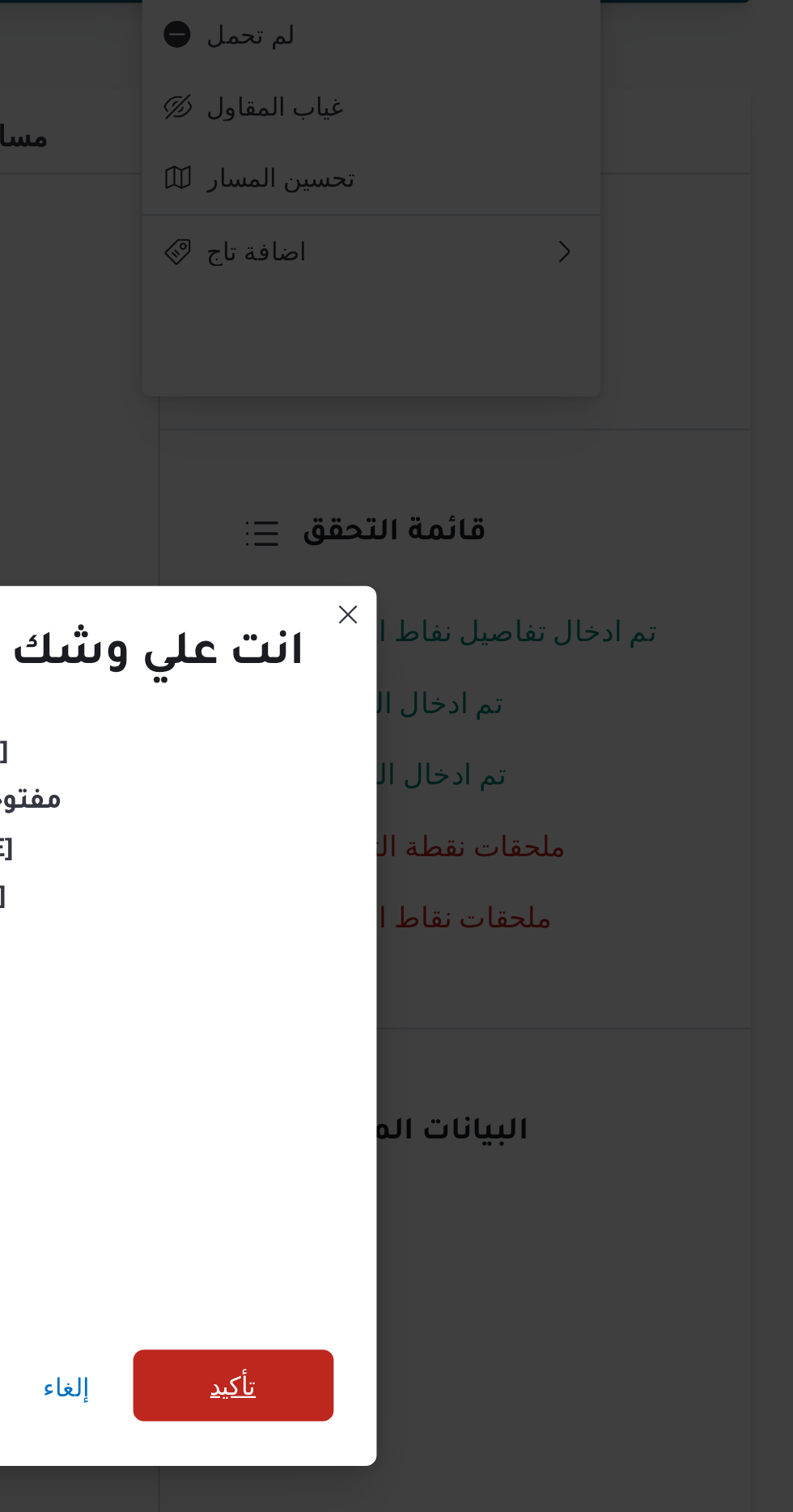
click at [562, 842] on span "تأكيد" at bounding box center [540, 842] width 91 height 32
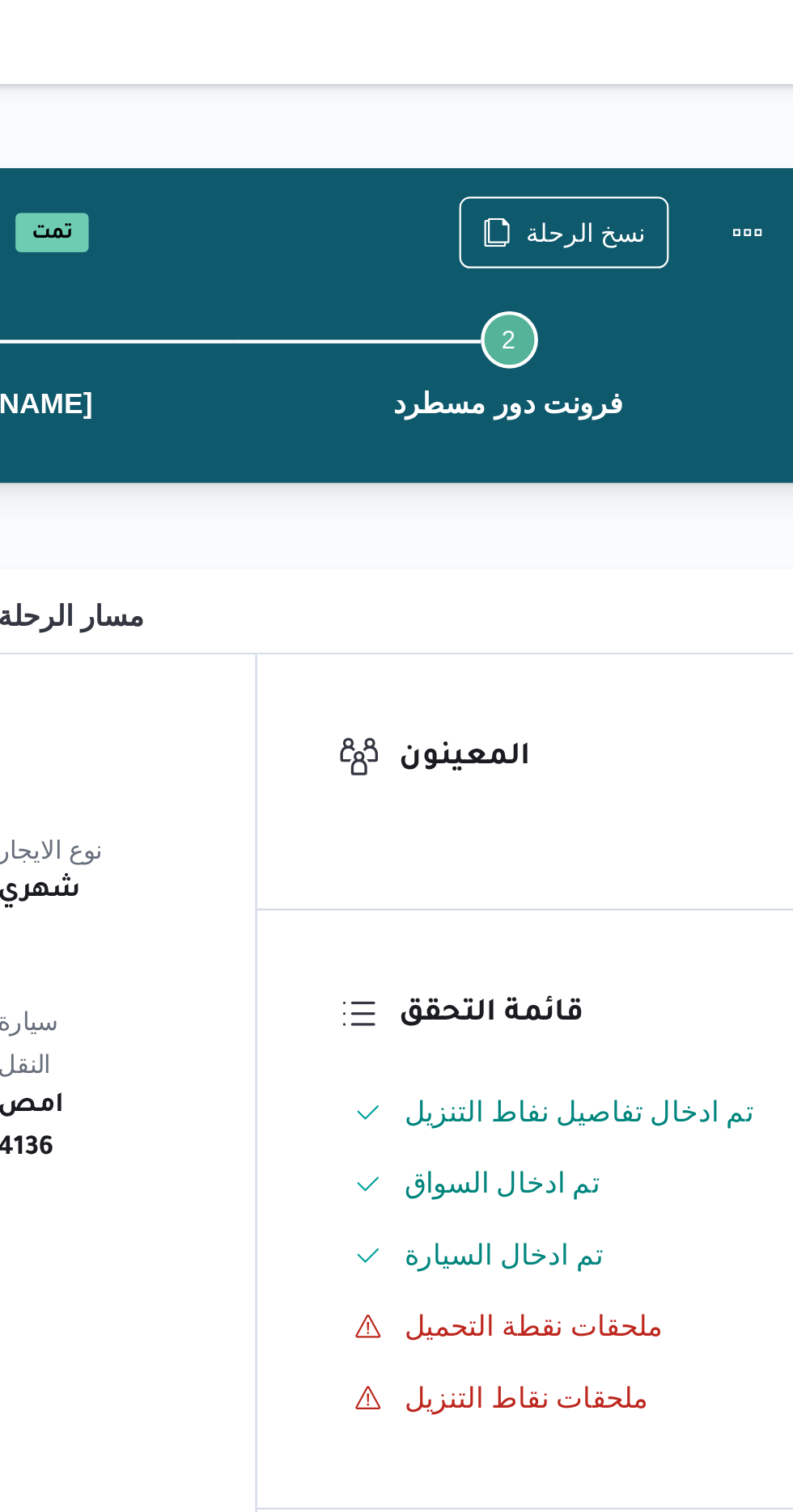
click at [651, 89] on div "نسخ الرحلة" at bounding box center [645, 105] width 94 height 32
click at [649, 93] on span "نسخ الرحلة" at bounding box center [645, 104] width 93 height 31
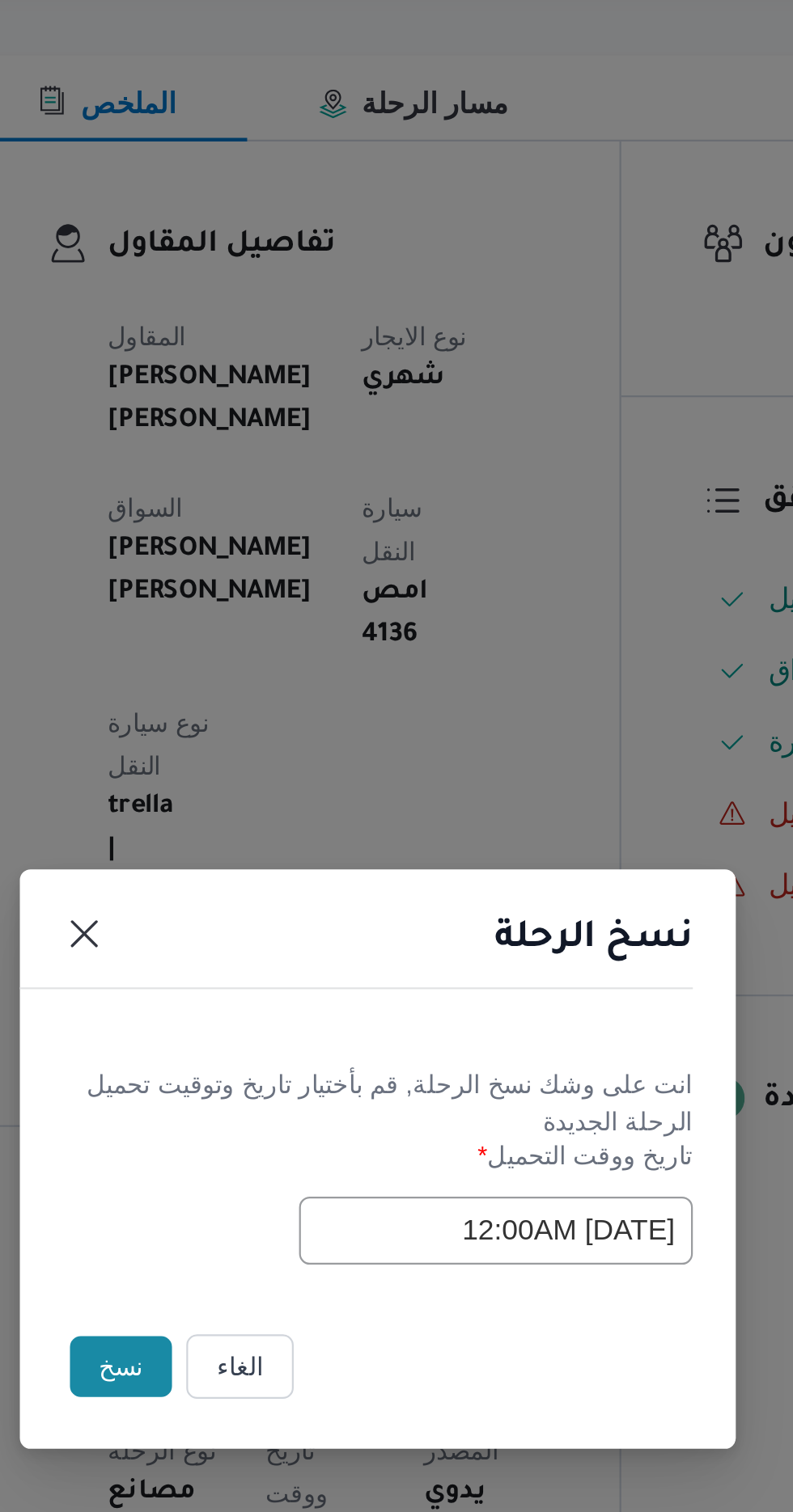
click at [266, 848] on button "نسخ" at bounding box center [280, 849] width 46 height 27
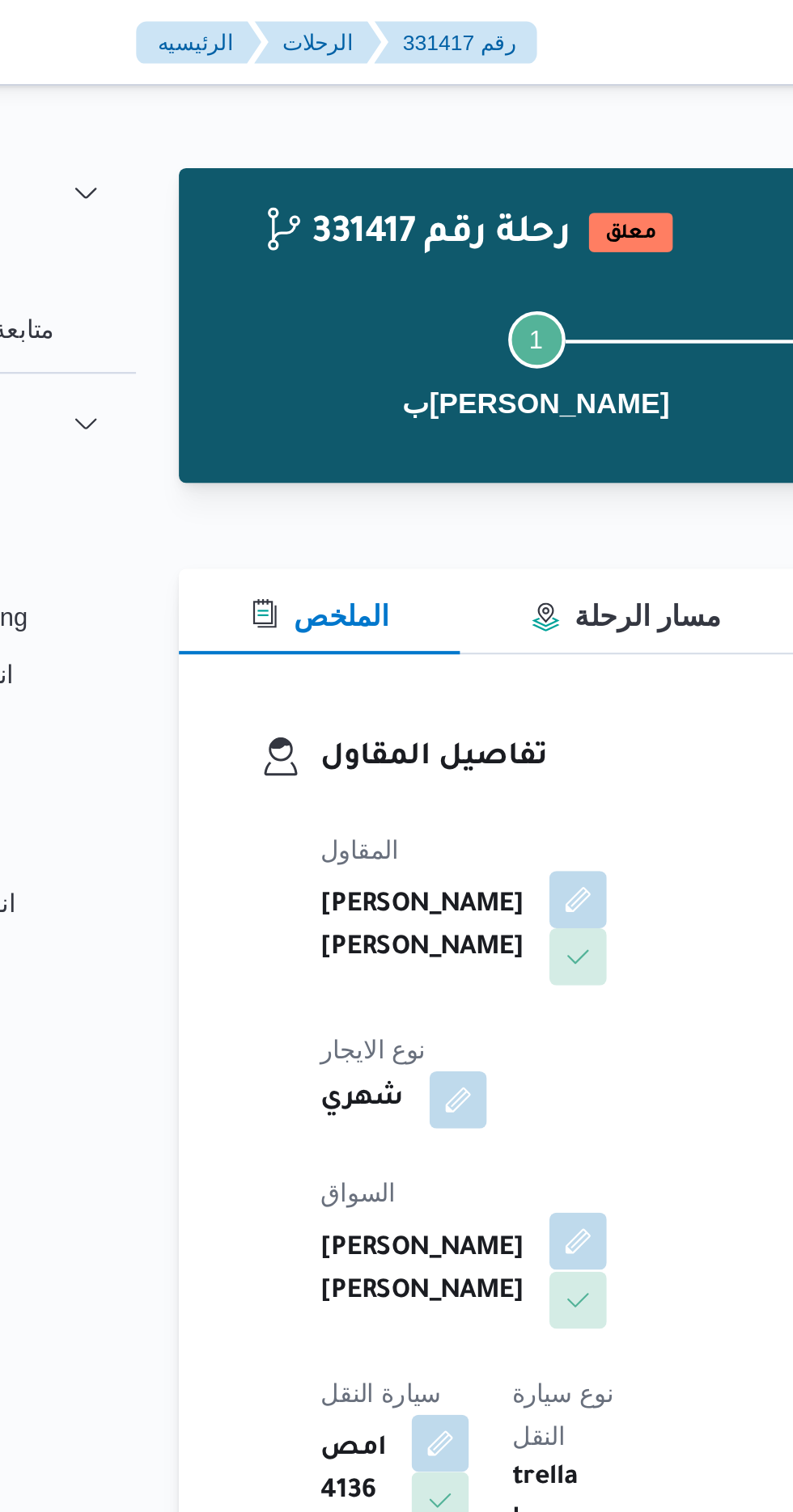
click at [378, 557] on button "button" at bounding box center [391, 561] width 26 height 26
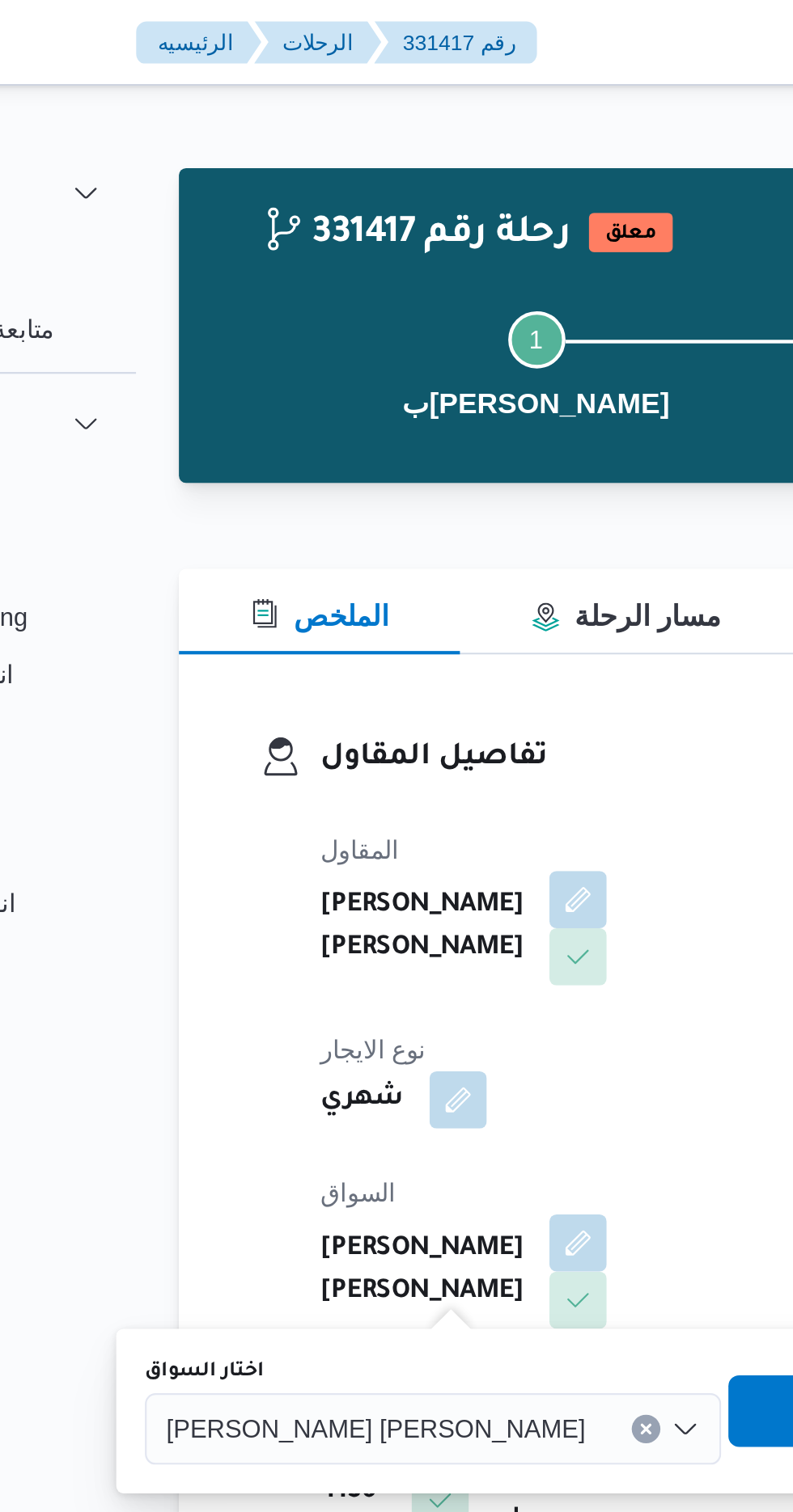
click at [271, 650] on span "[PERSON_NAME] [PERSON_NAME]" at bounding box center [299, 645] width 190 height 17
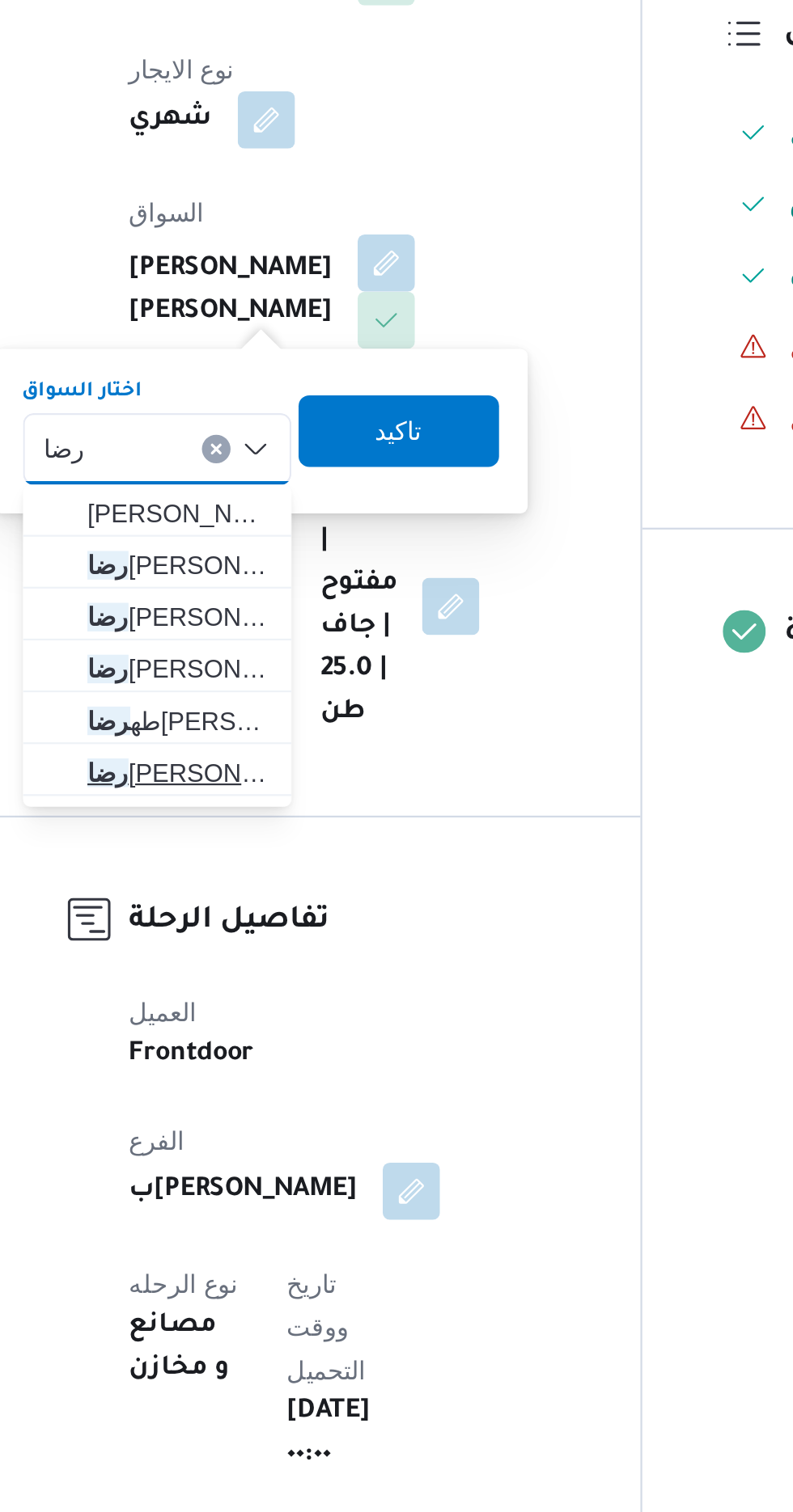
type input "رضا"
click at [307, 791] on span "[PERSON_NAME] [PERSON_NAME]" at bounding box center [297, 792] width 82 height 19
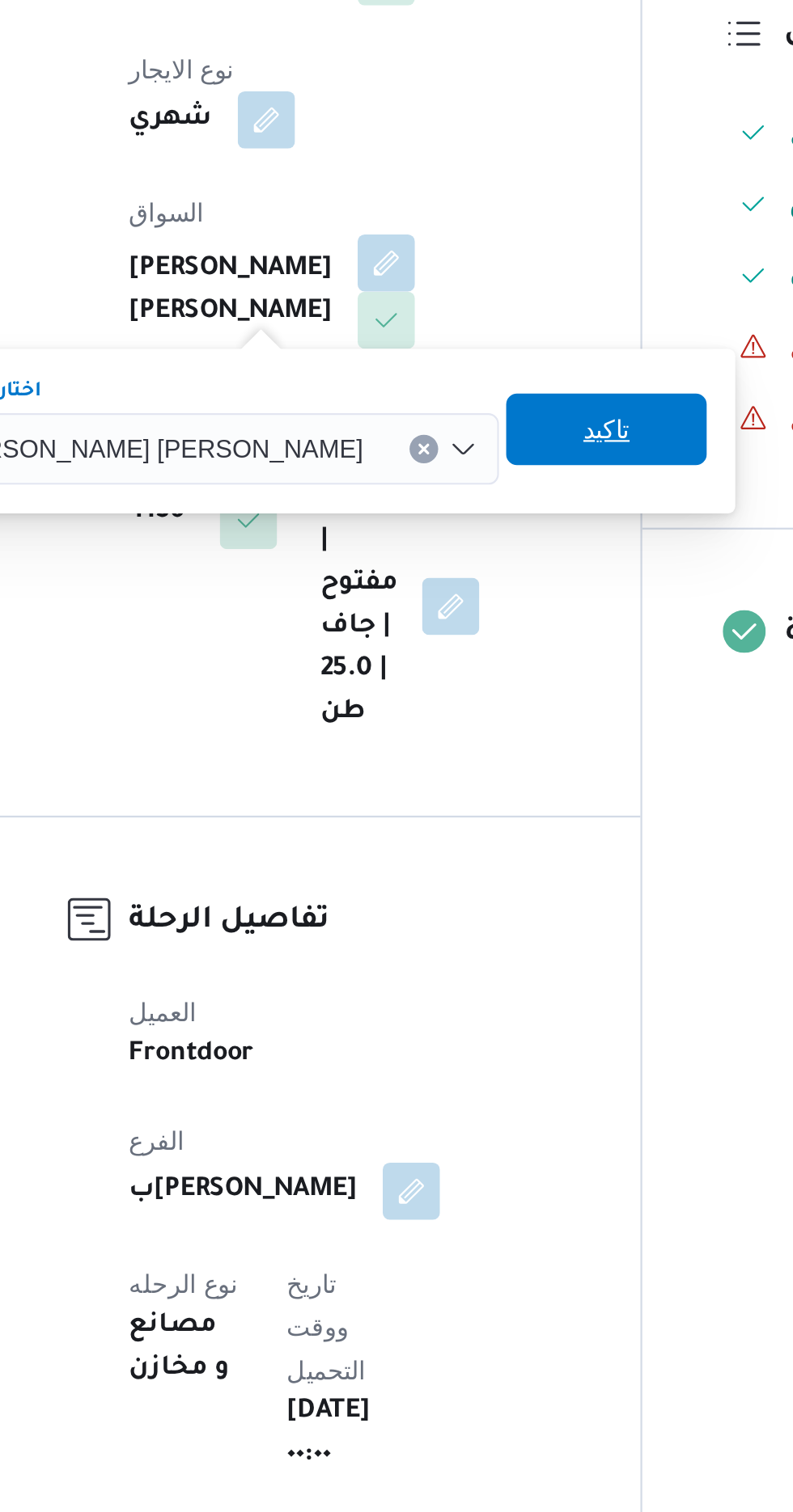
click at [455, 634] on span "تاكيد" at bounding box center [490, 636] width 91 height 32
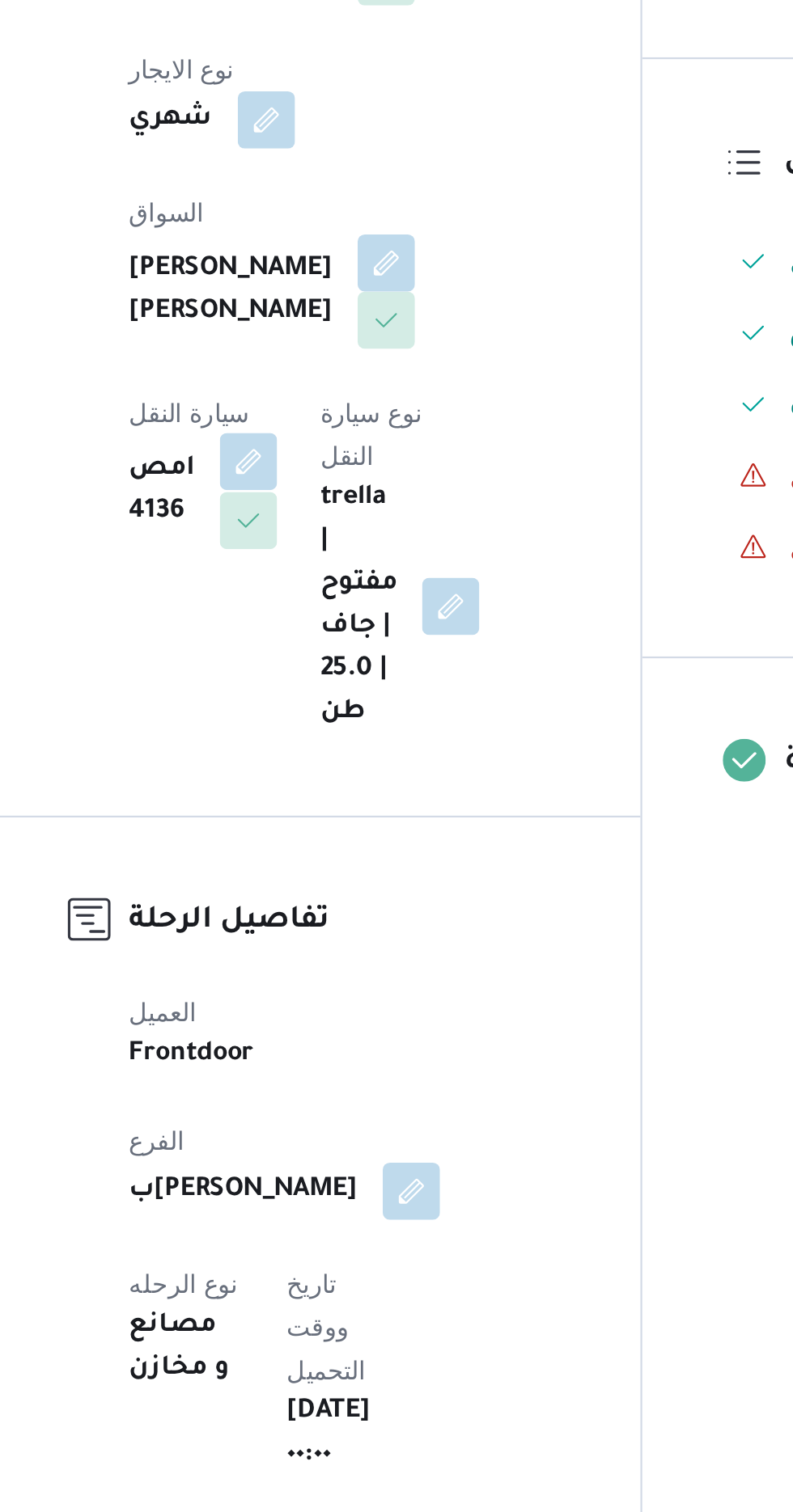
click at [341, 639] on button "button" at bounding box center [328, 652] width 26 height 26
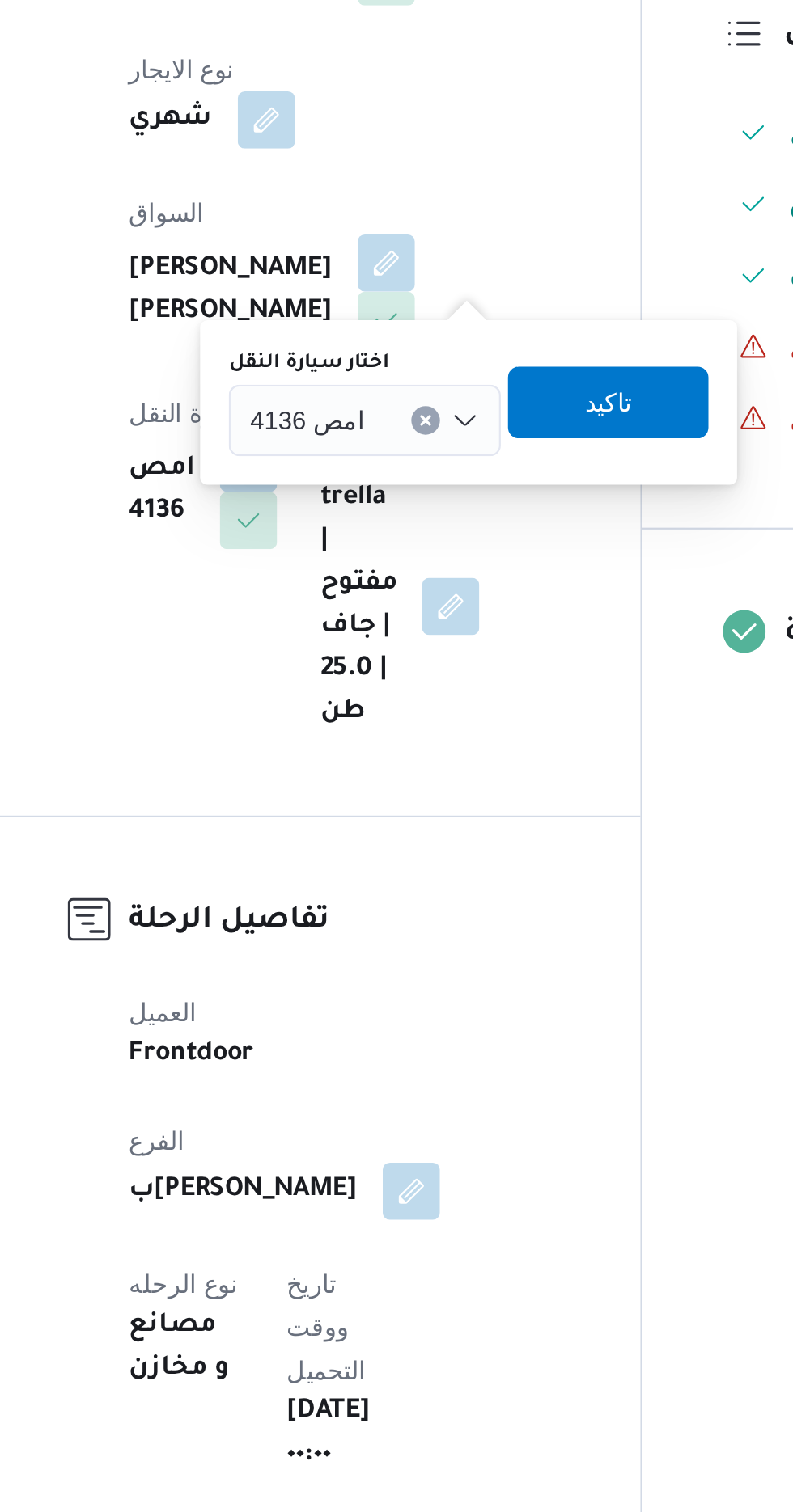
click at [372, 629] on span "امص 4136" at bounding box center [355, 632] width 52 height 17
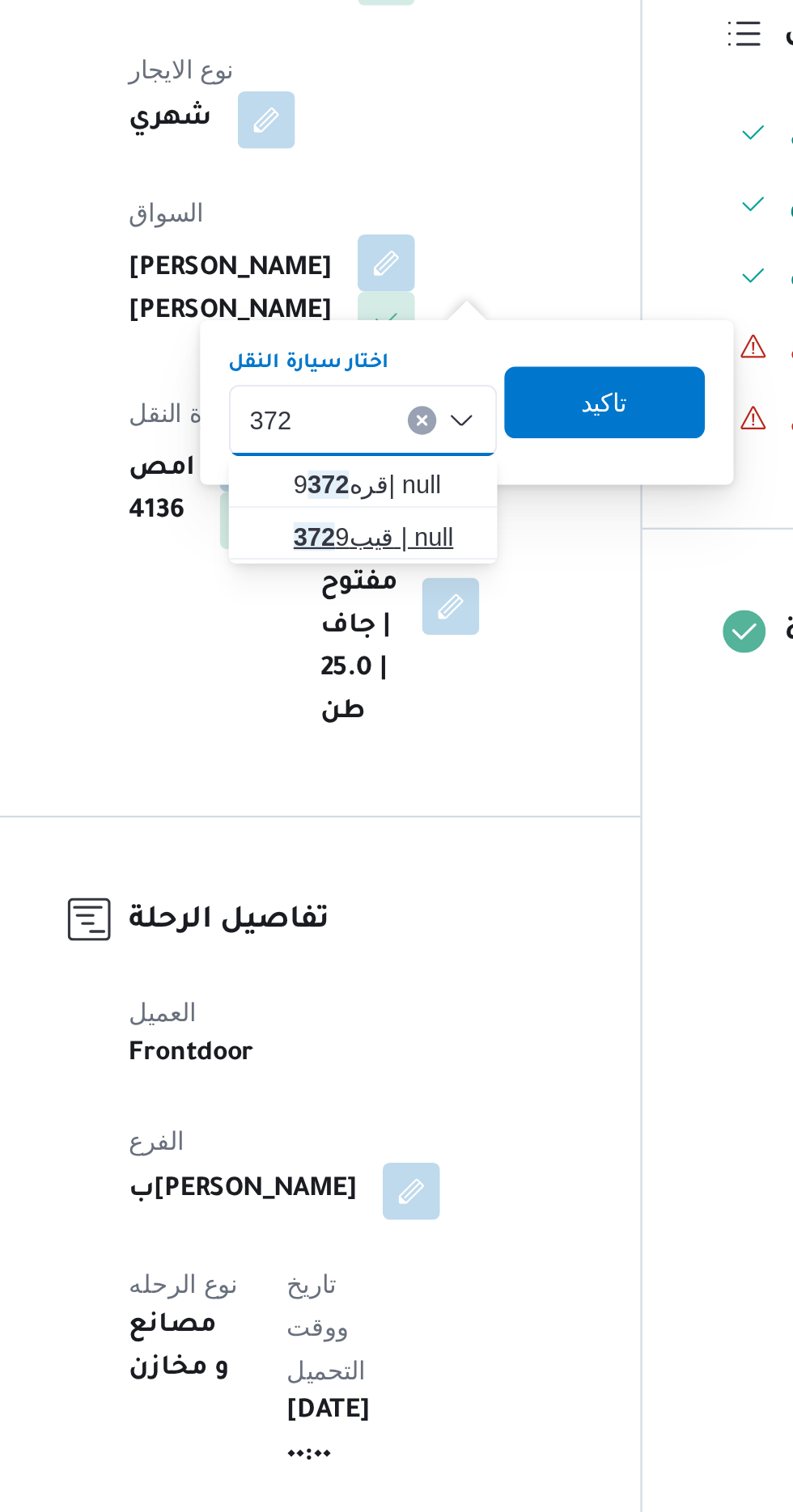
type input "372"
click at [391, 684] on span "قيب 372 9 | null" at bounding box center [390, 685] width 82 height 19
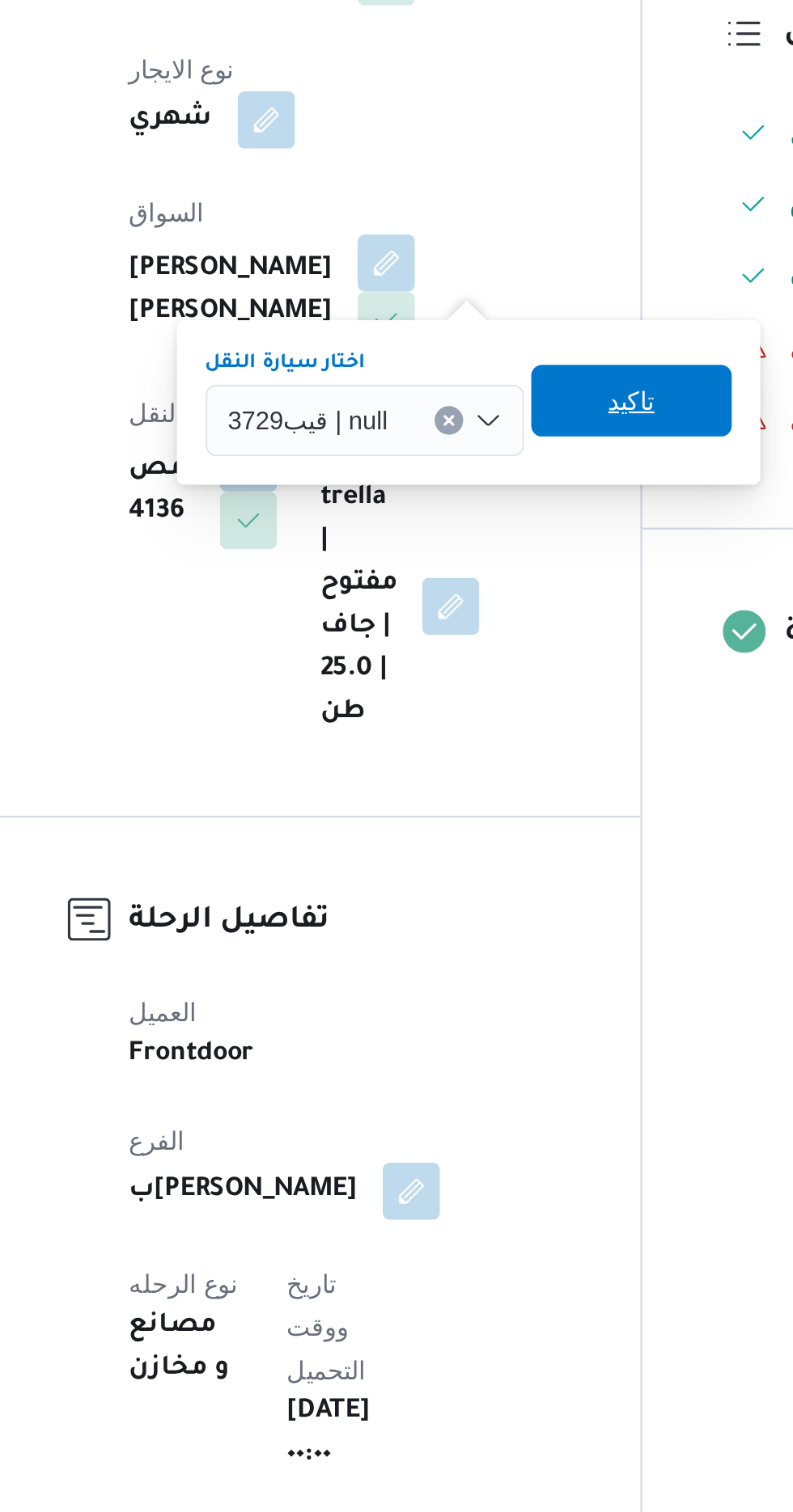
click at [502, 624] on span "تاكيد" at bounding box center [501, 624] width 21 height 19
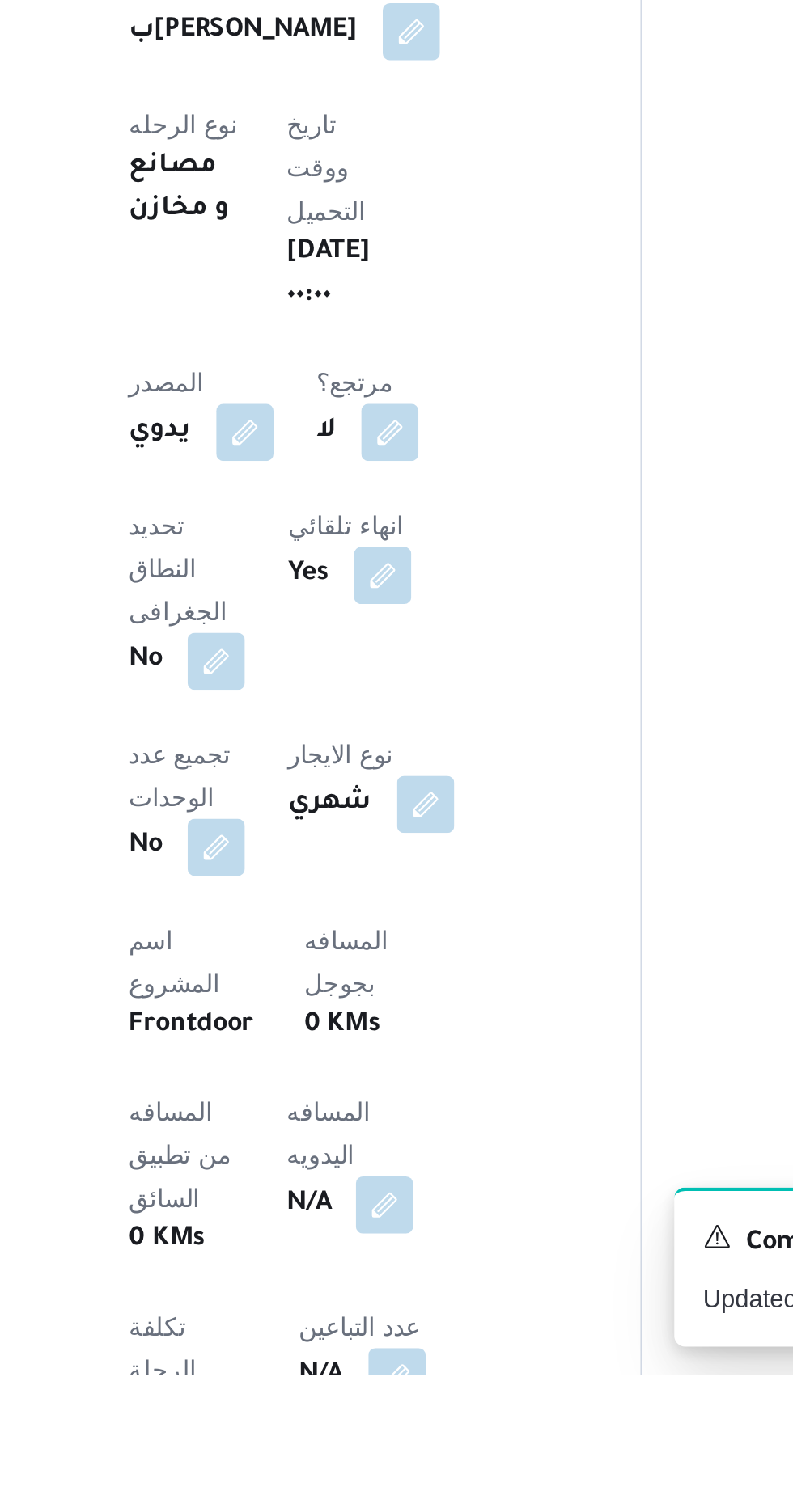
scroll to position [79, 0]
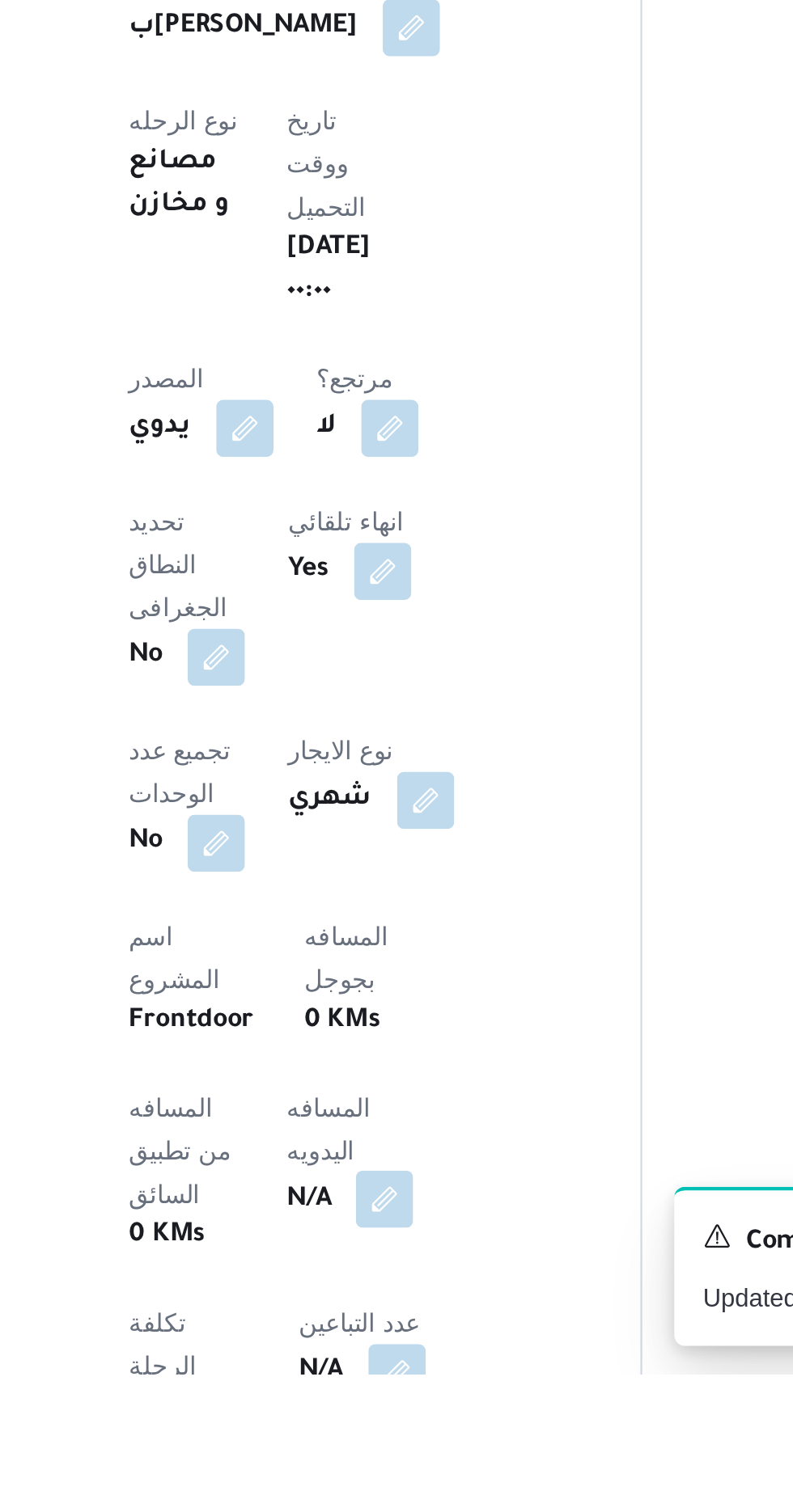
click at [377, 1419] on button "button" at bounding box center [390, 1433] width 26 height 26
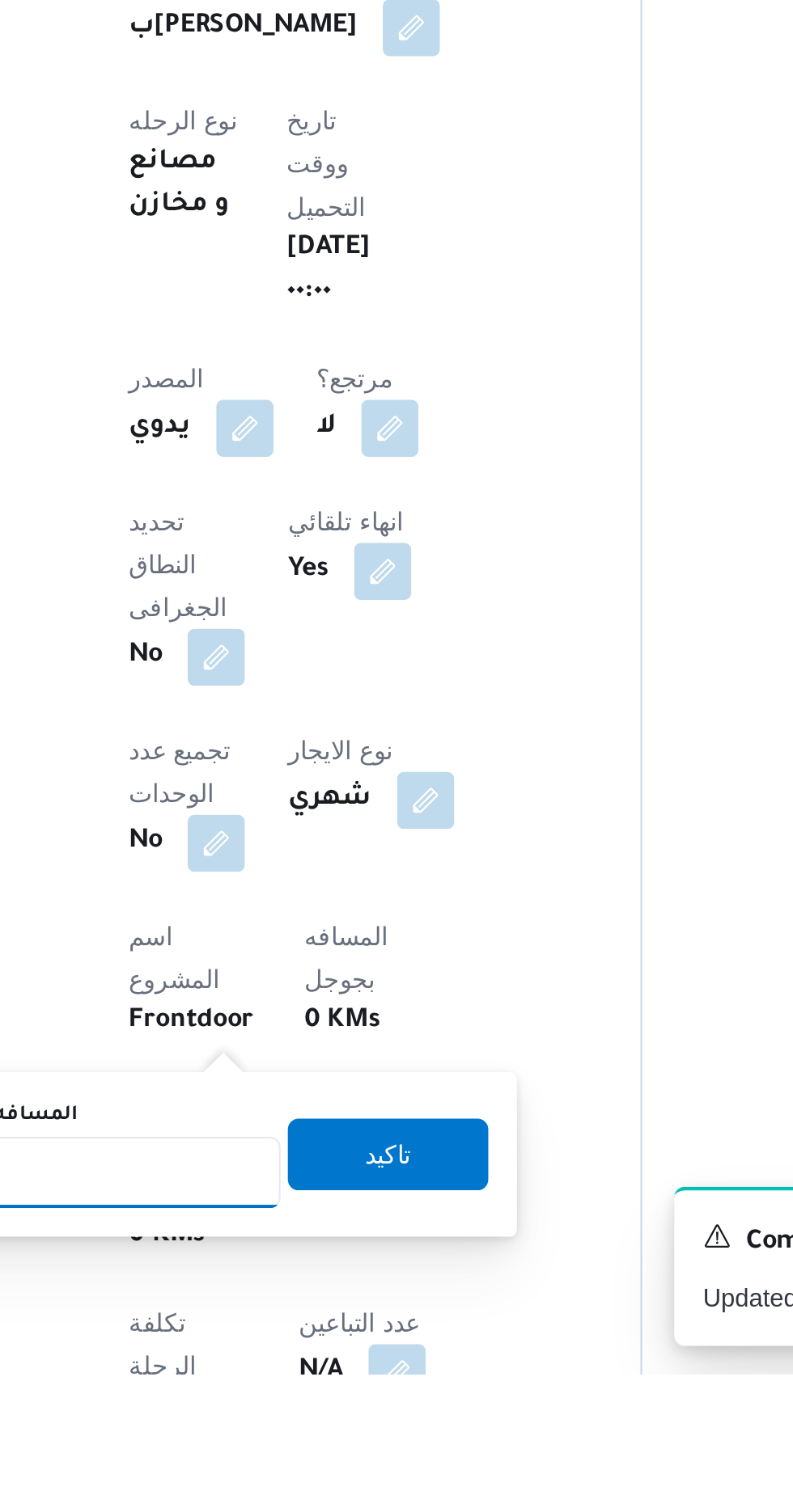
click at [311, 1415] on input "المسافه اليدويه" at bounding box center [262, 1420] width 161 height 32
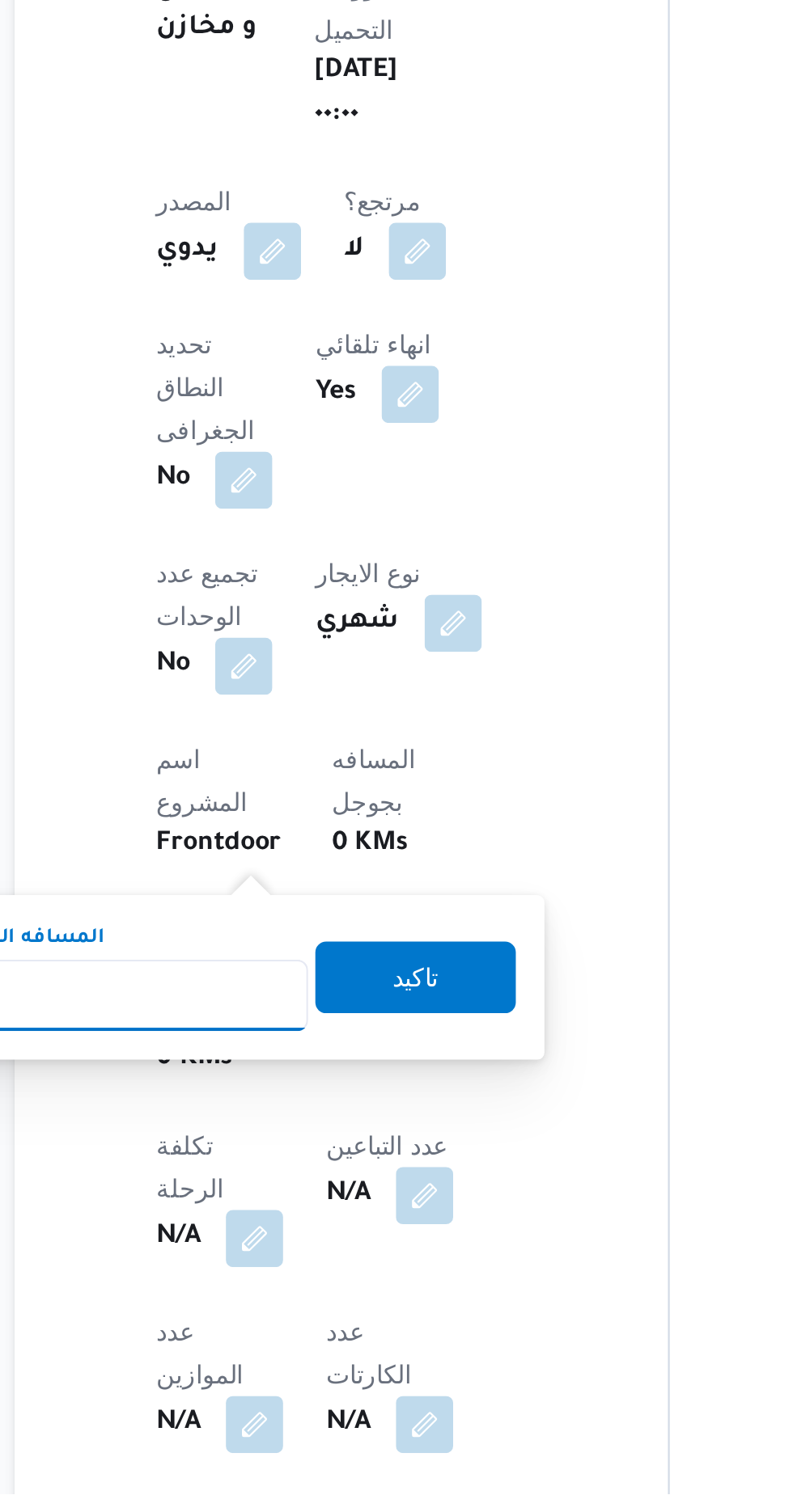
scroll to position [213, 0]
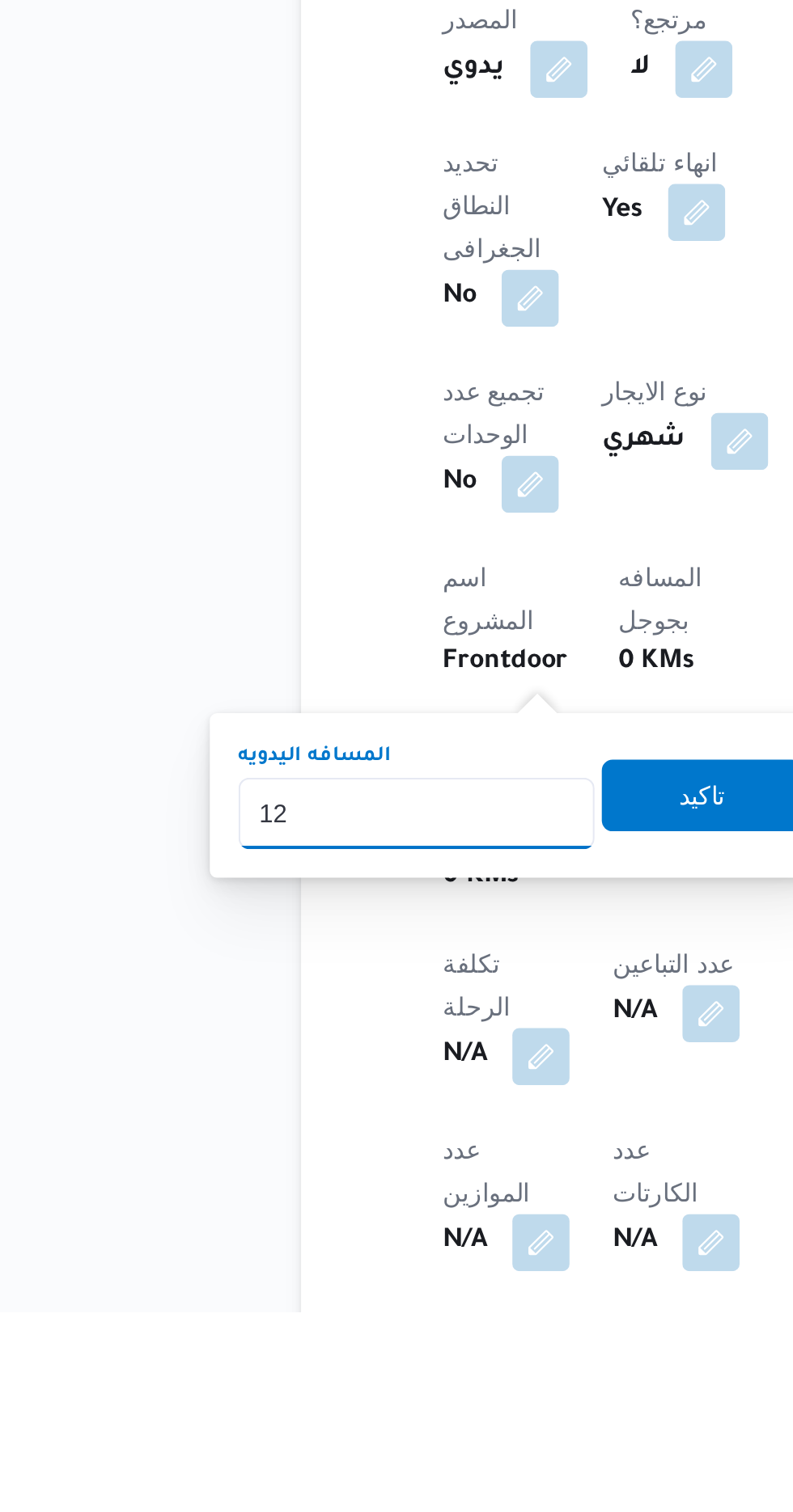
type input "120"
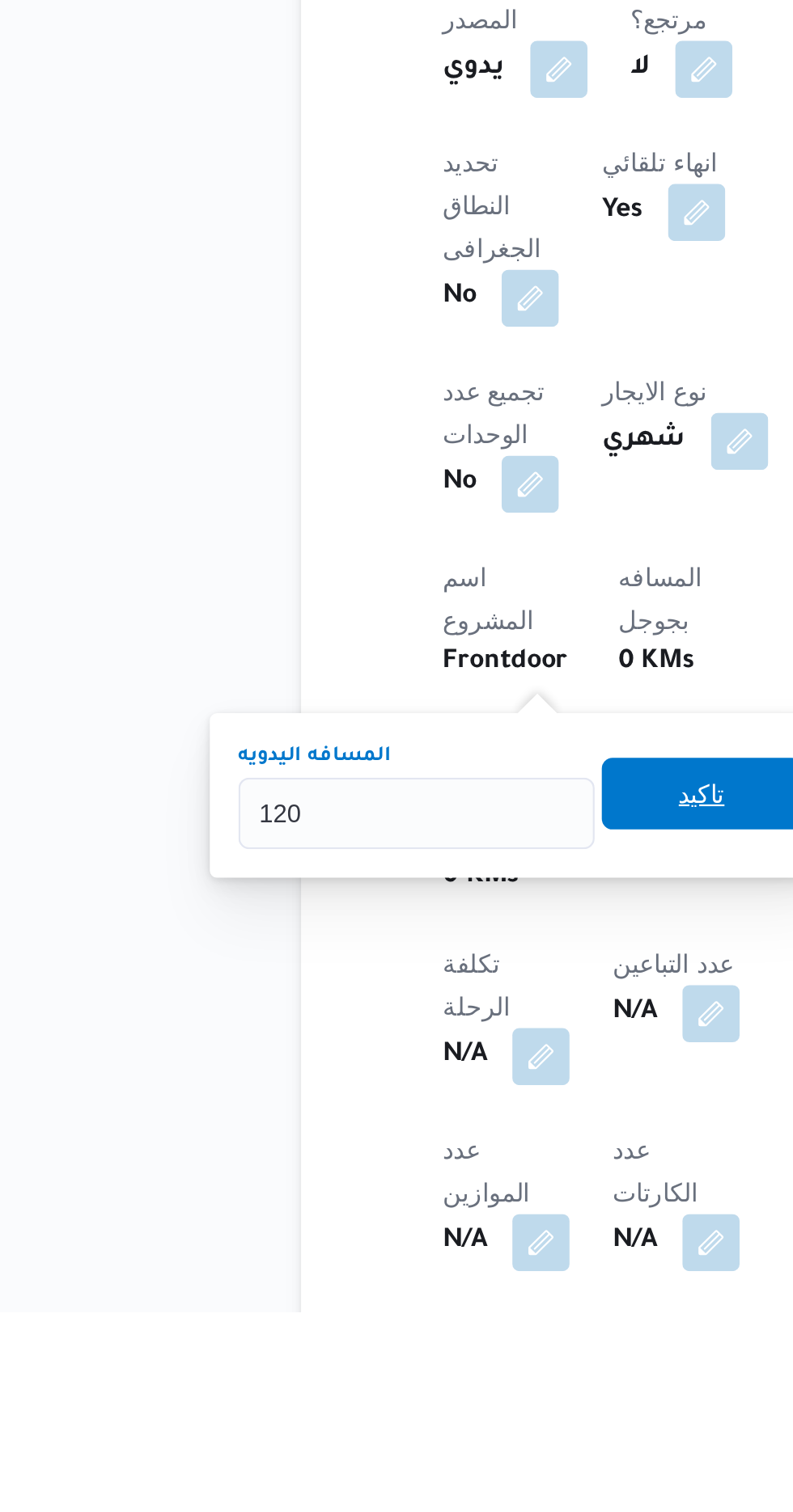
click at [405, 1268] on span "تاكيد" at bounding box center [391, 1277] width 91 height 32
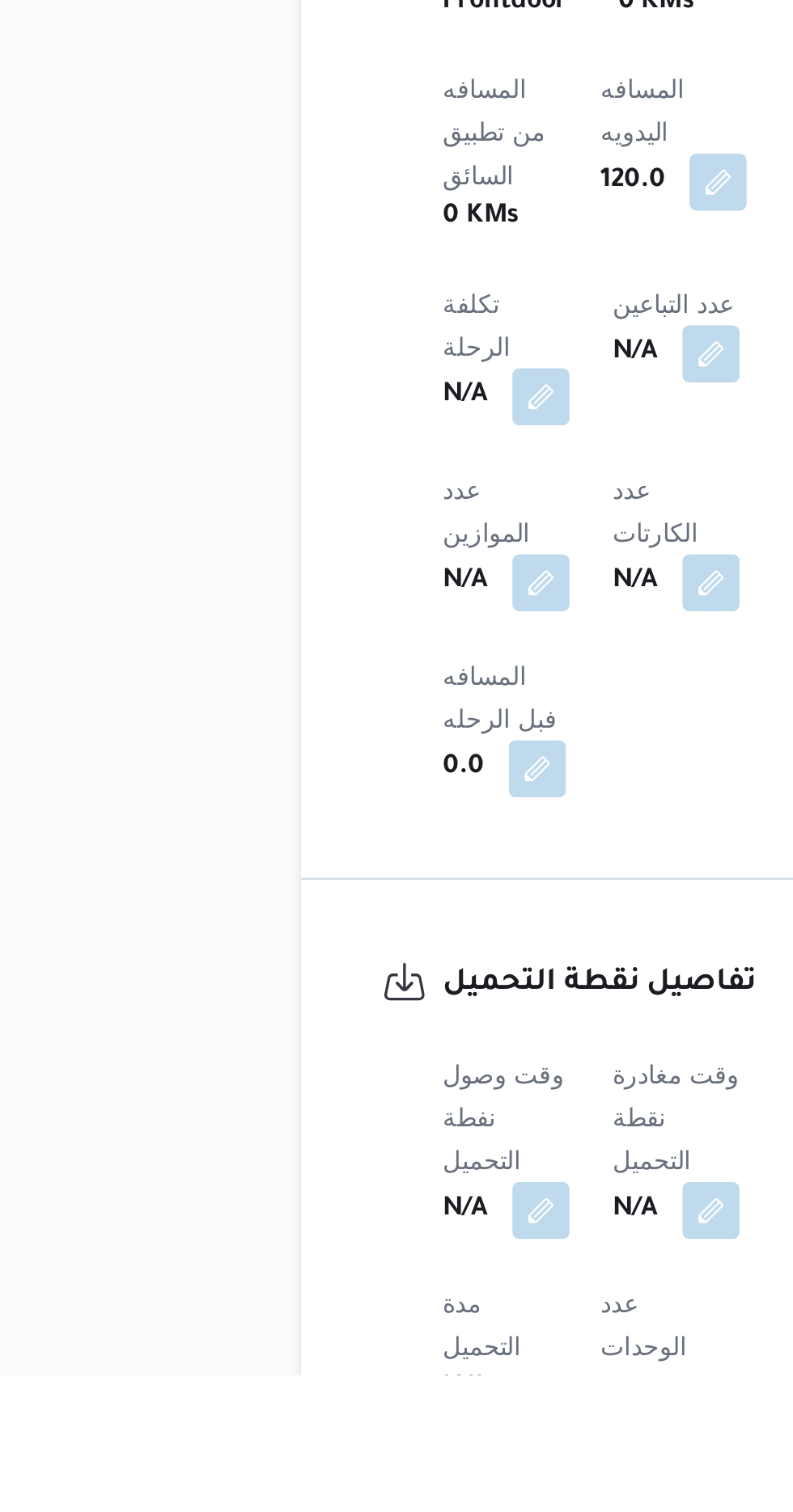
scroll to position [541, 0]
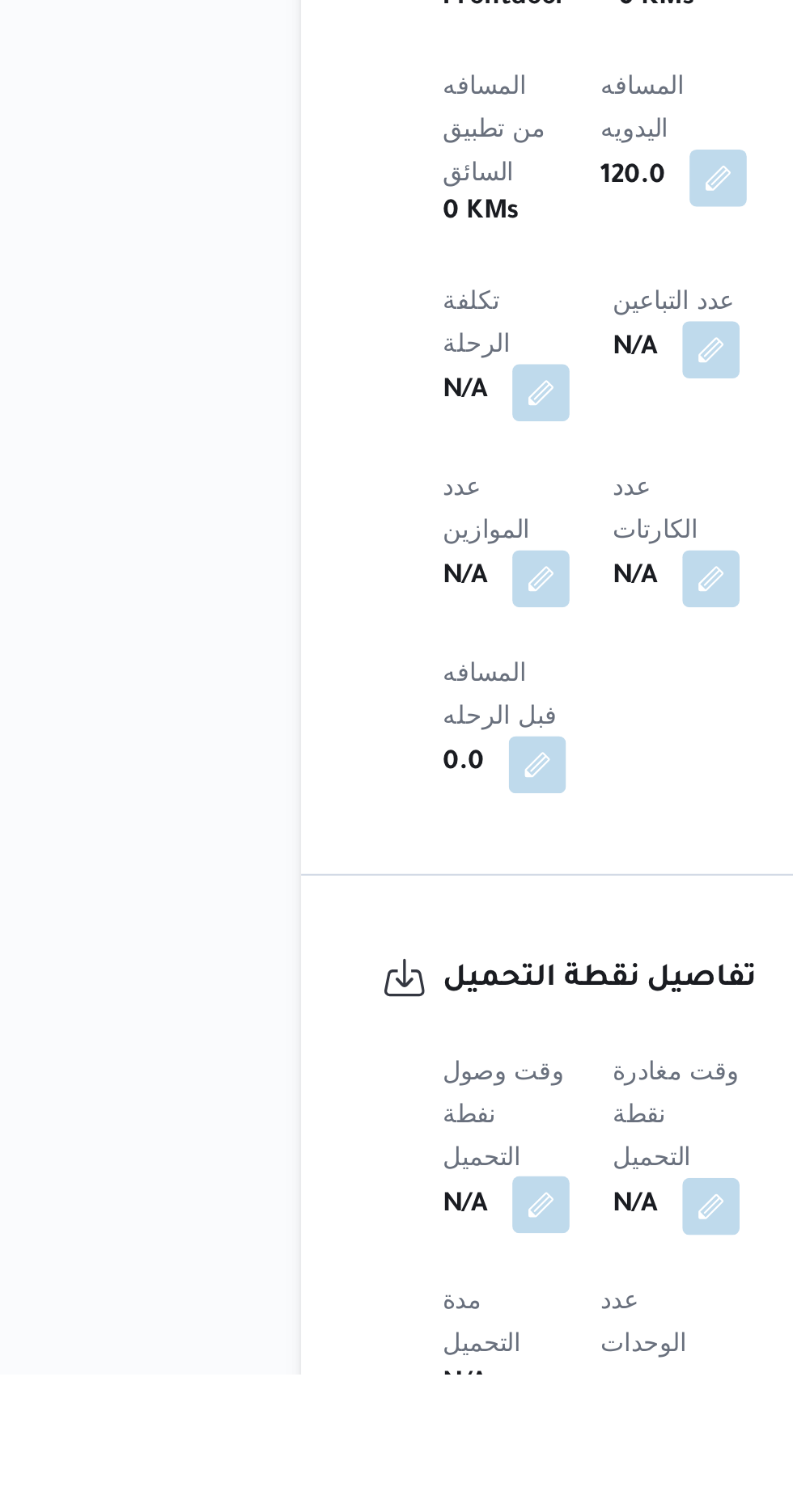
click at [321, 1422] on button "button" at bounding box center [319, 1435] width 26 height 26
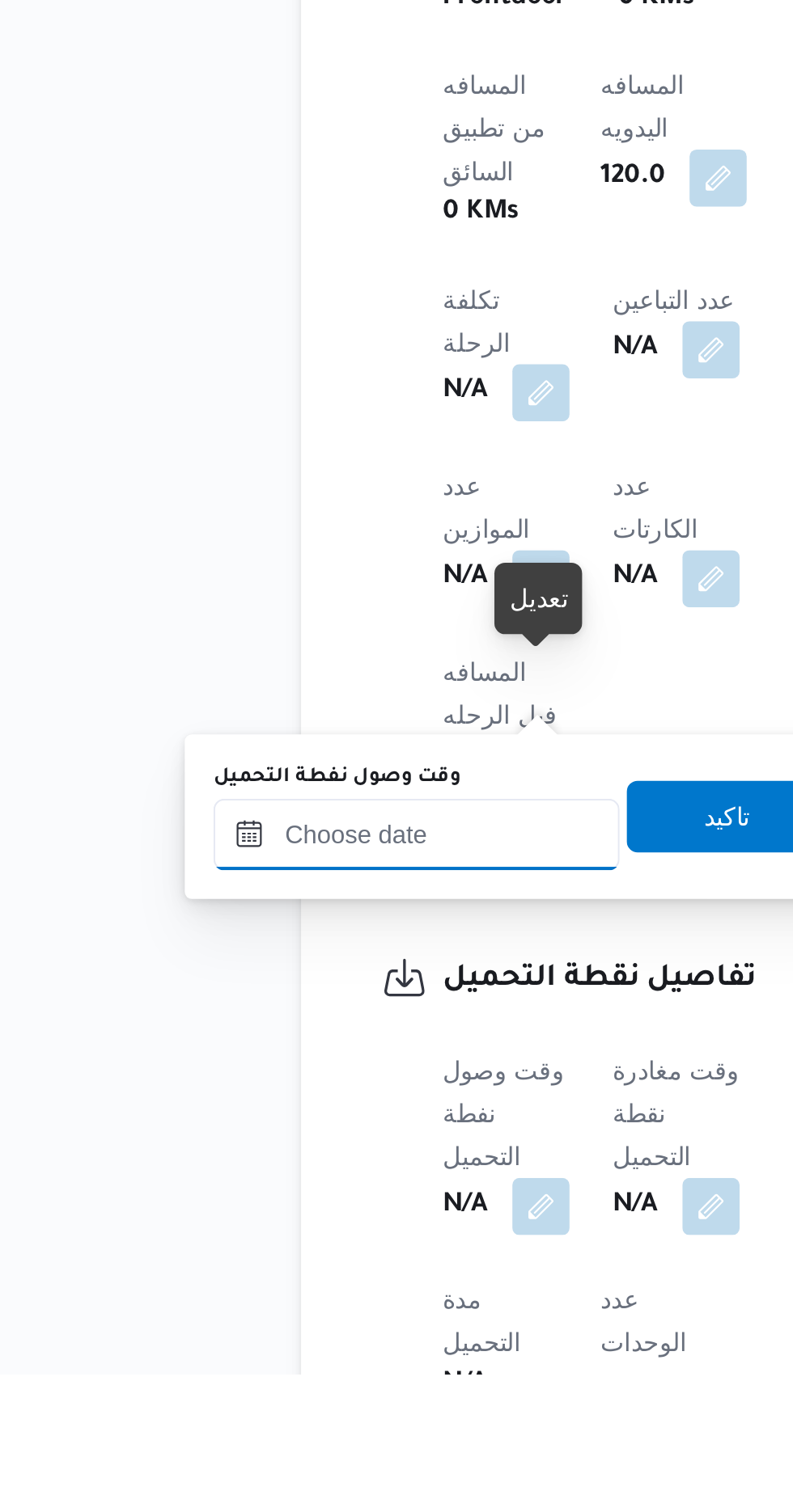
click at [301, 1263] on input "وقت وصول نفطة التحميل" at bounding box center [262, 1268] width 183 height 32
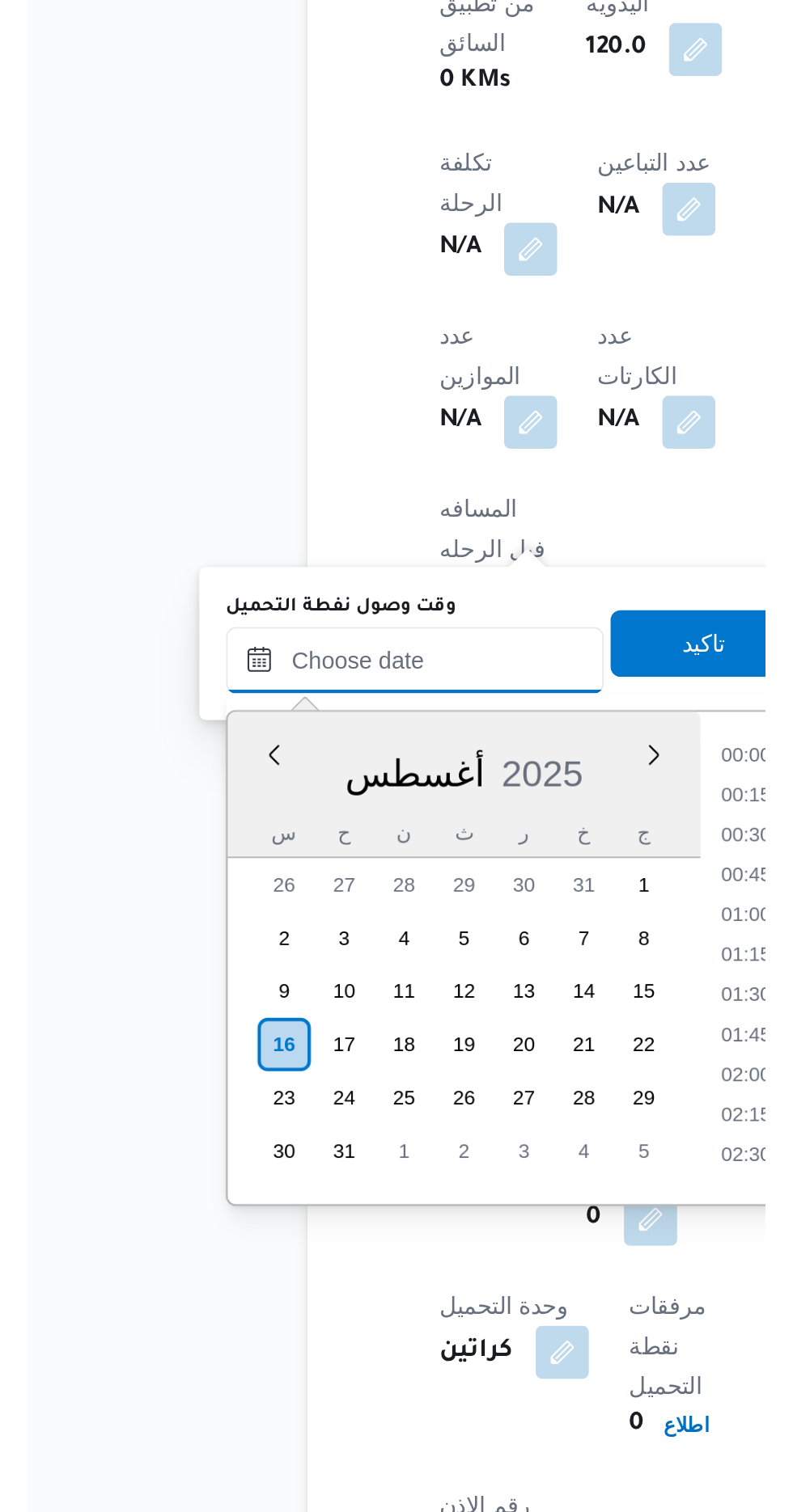
scroll to position [995, 0]
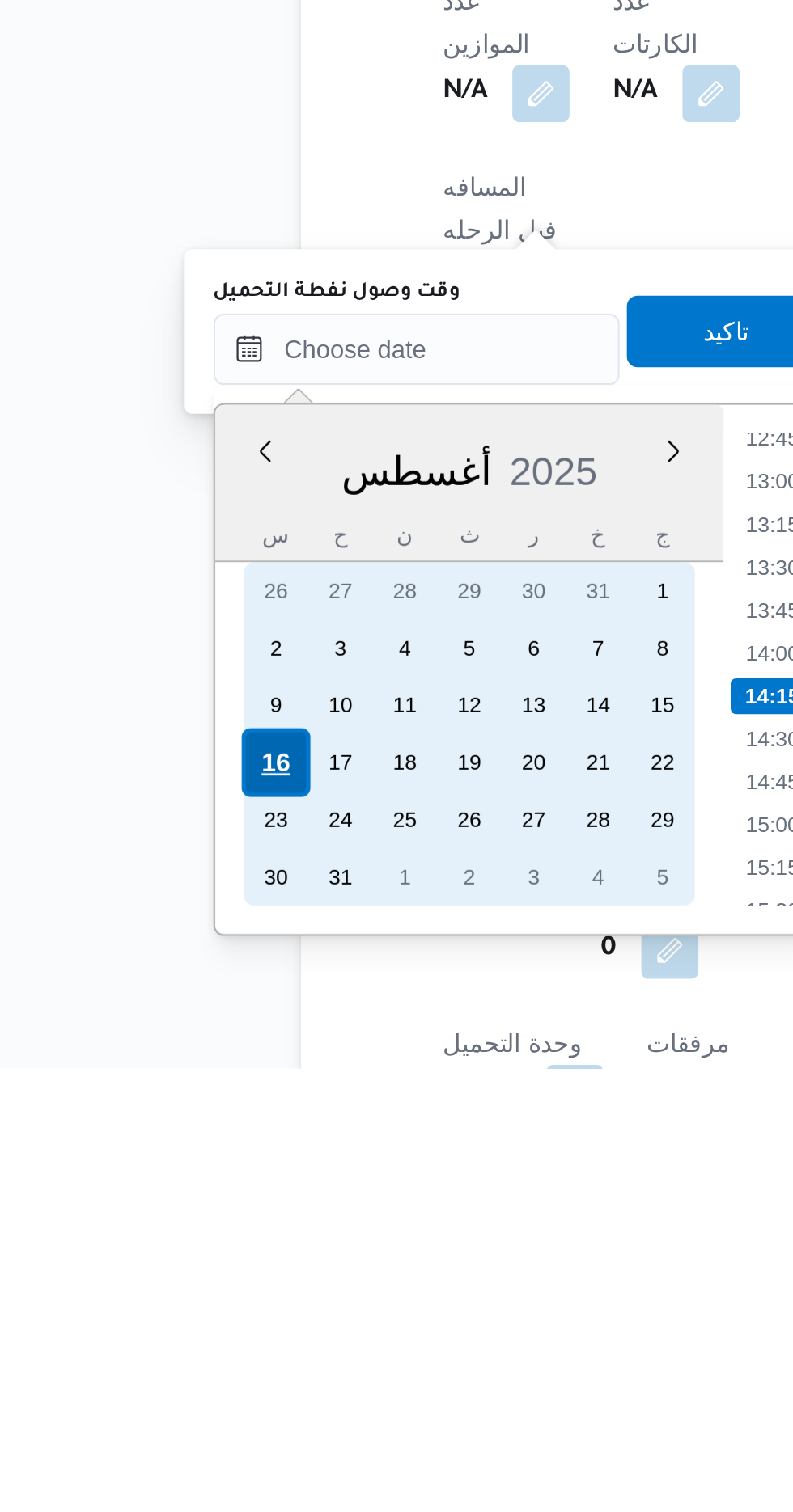
click at [196, 1368] on div "16" at bounding box center [197, 1373] width 31 height 31
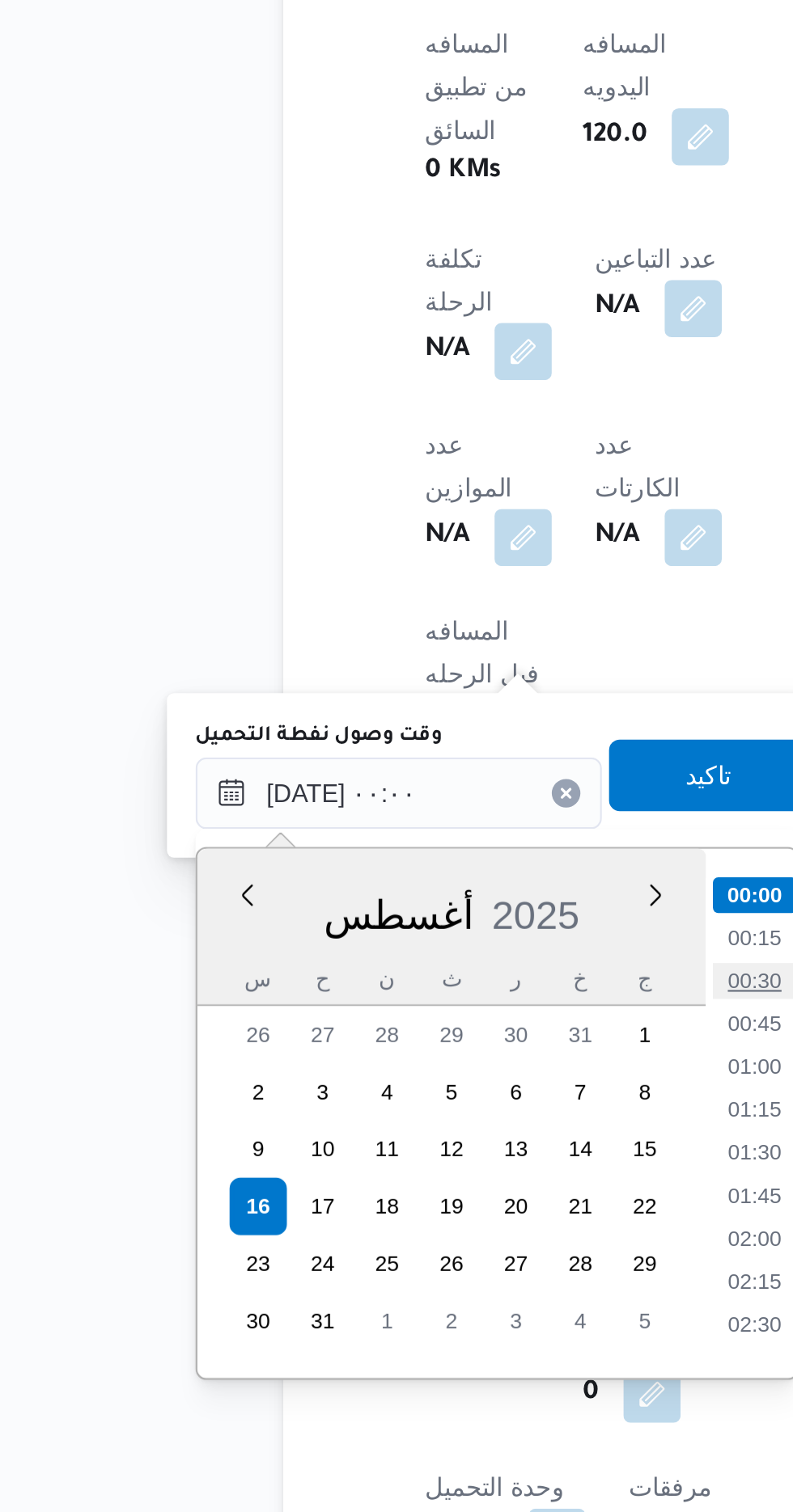
click at [428, 1273] on li "00:30" at bounding box center [423, 1272] width 38 height 17
type input "[DATE] ٠٠:٣٠"
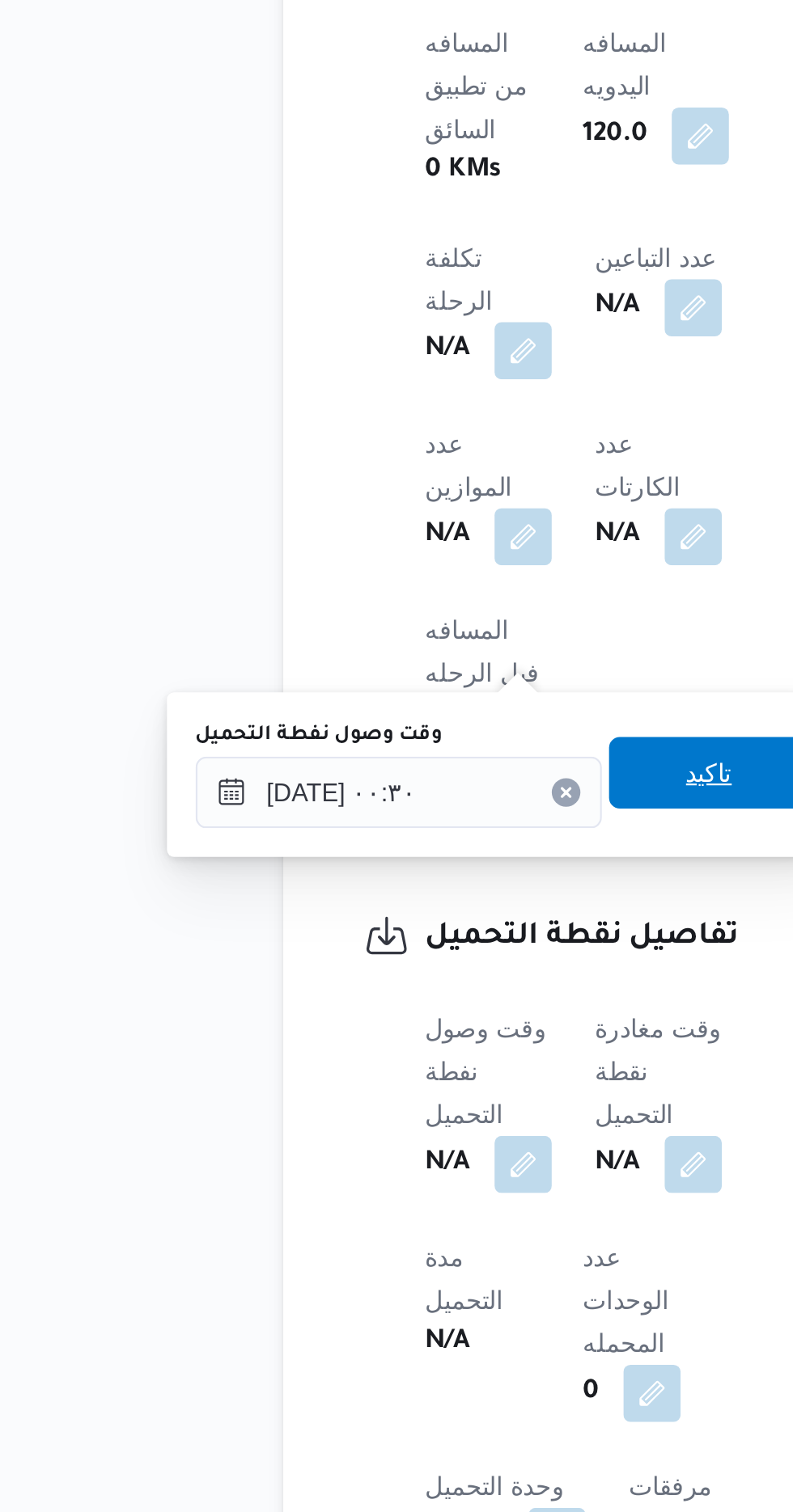
click at [410, 1180] on span "تاكيد" at bounding box center [403, 1178] width 21 height 19
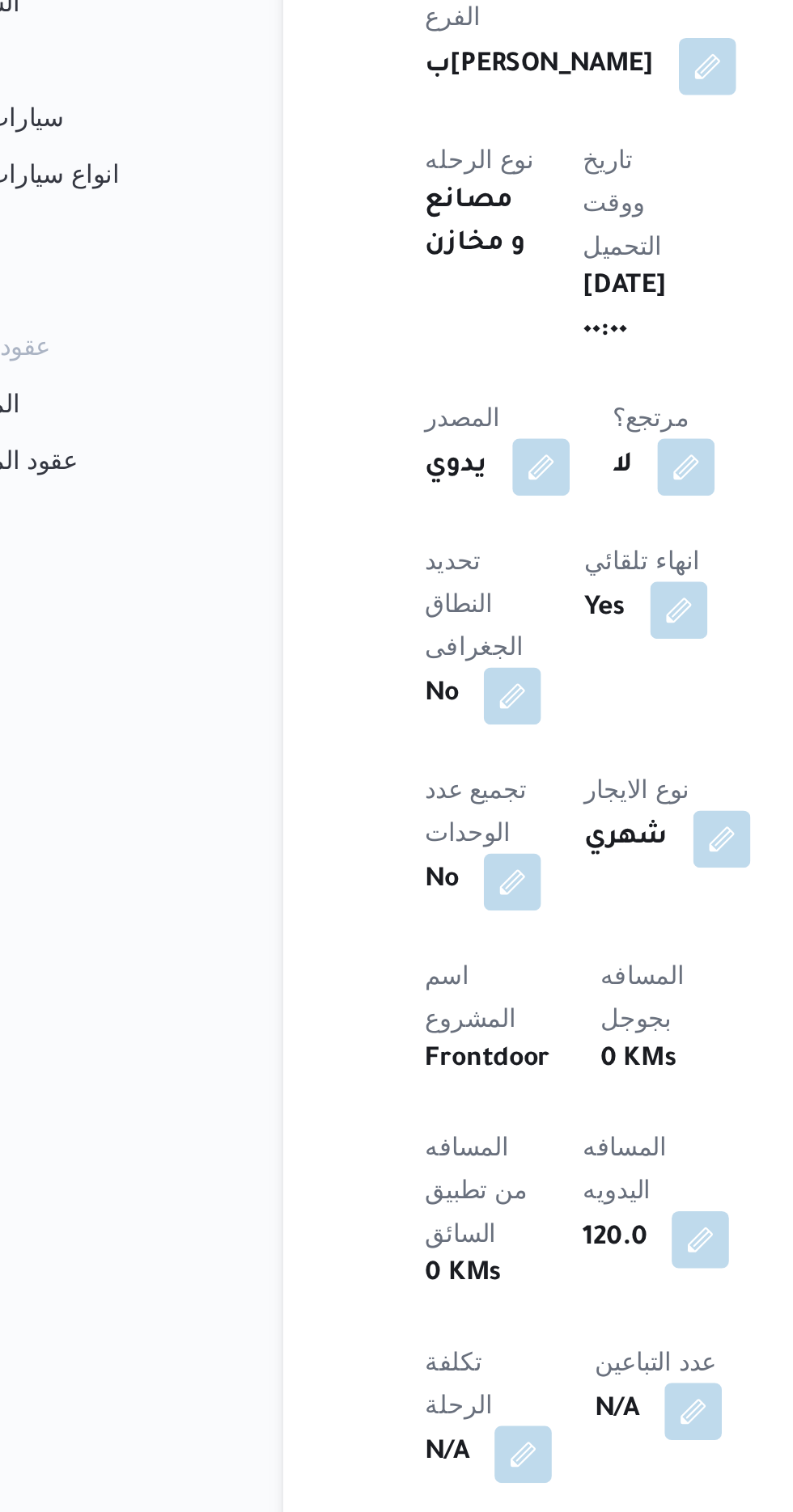
scroll to position [622, 0]
click at [386, 876] on button "button" at bounding box center [399, 890] width 26 height 26
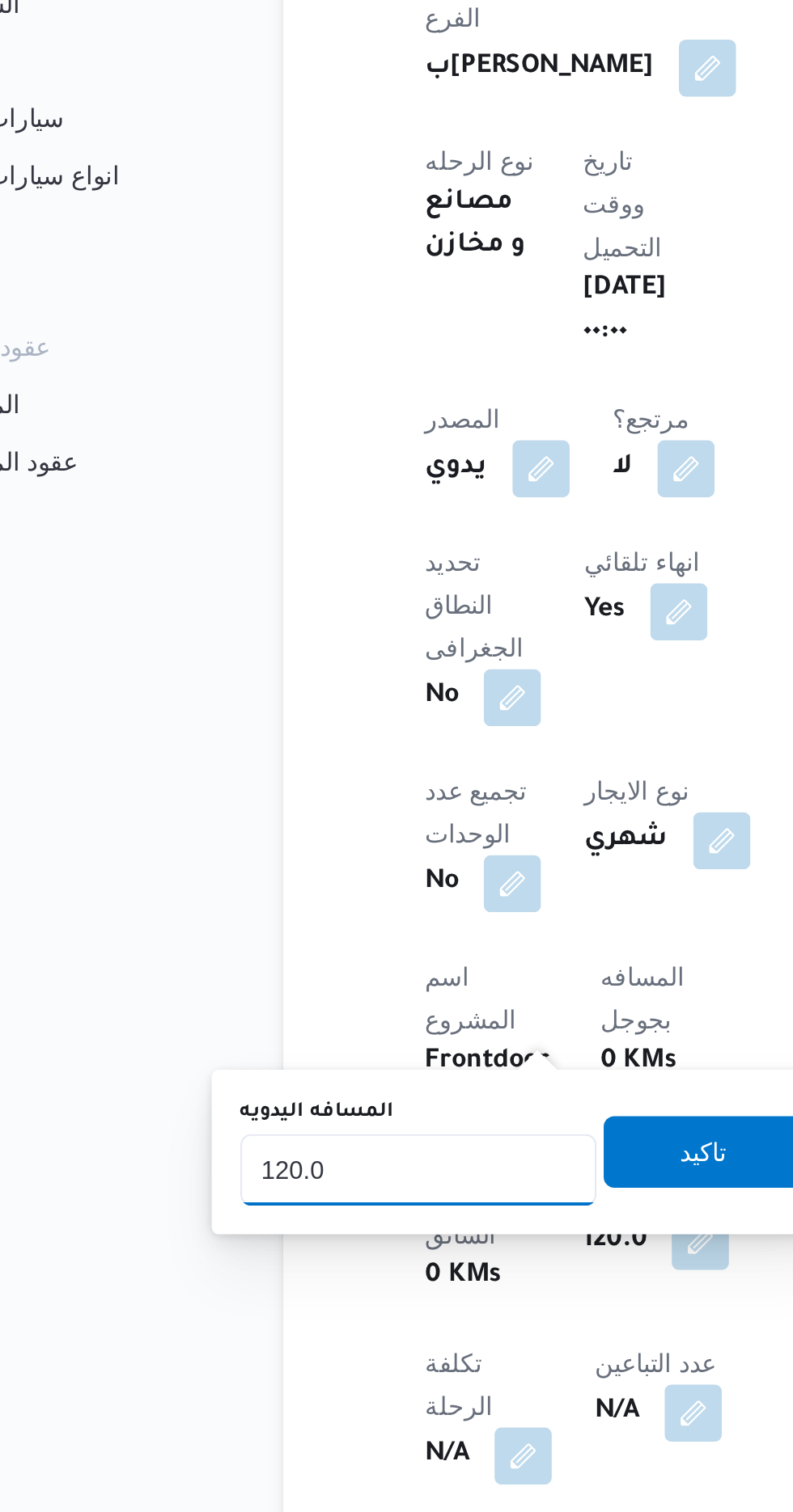
click at [302, 851] on input "120.0" at bounding box center [272, 857] width 161 height 32
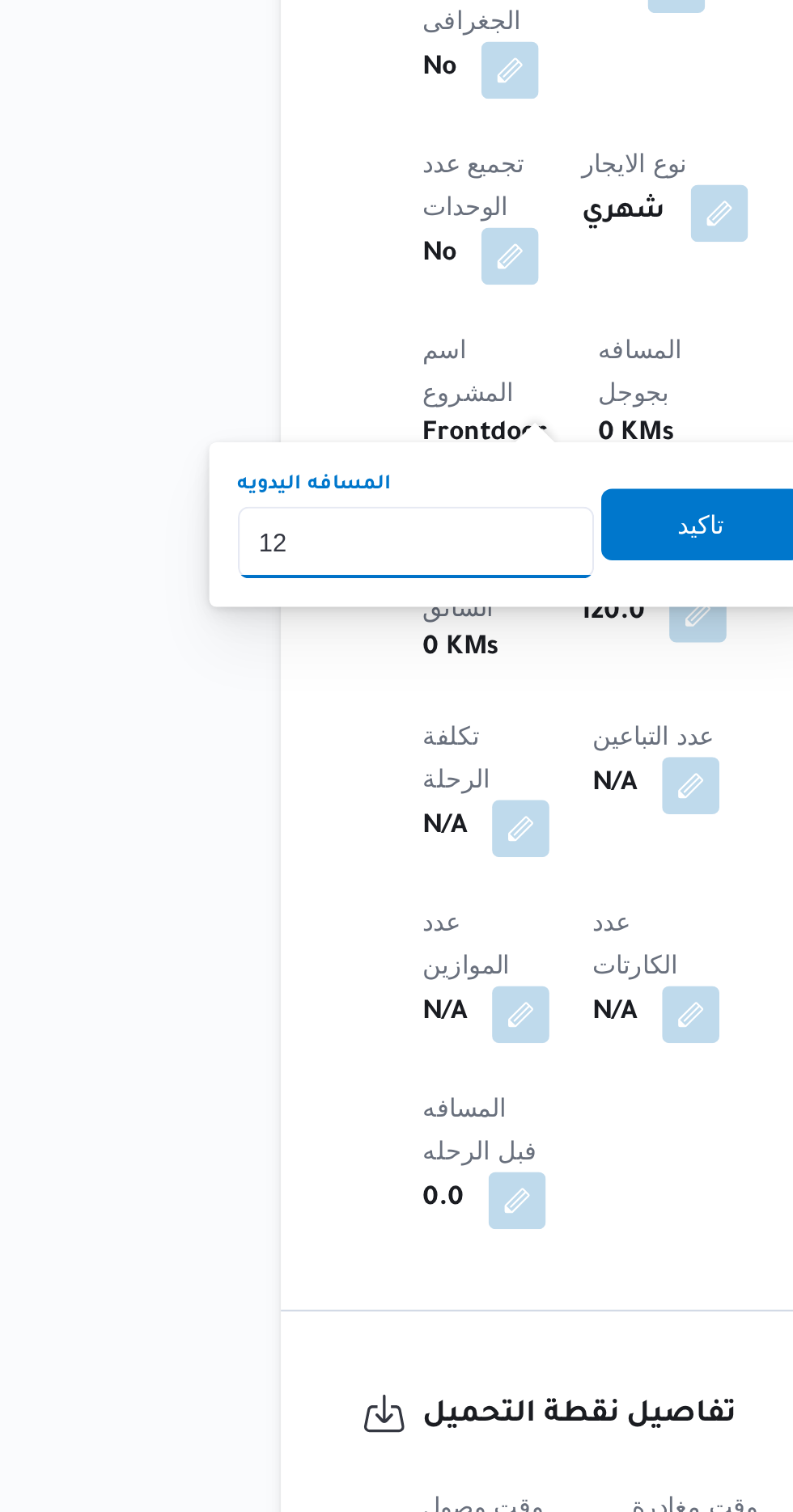
type input "1"
type input "70"
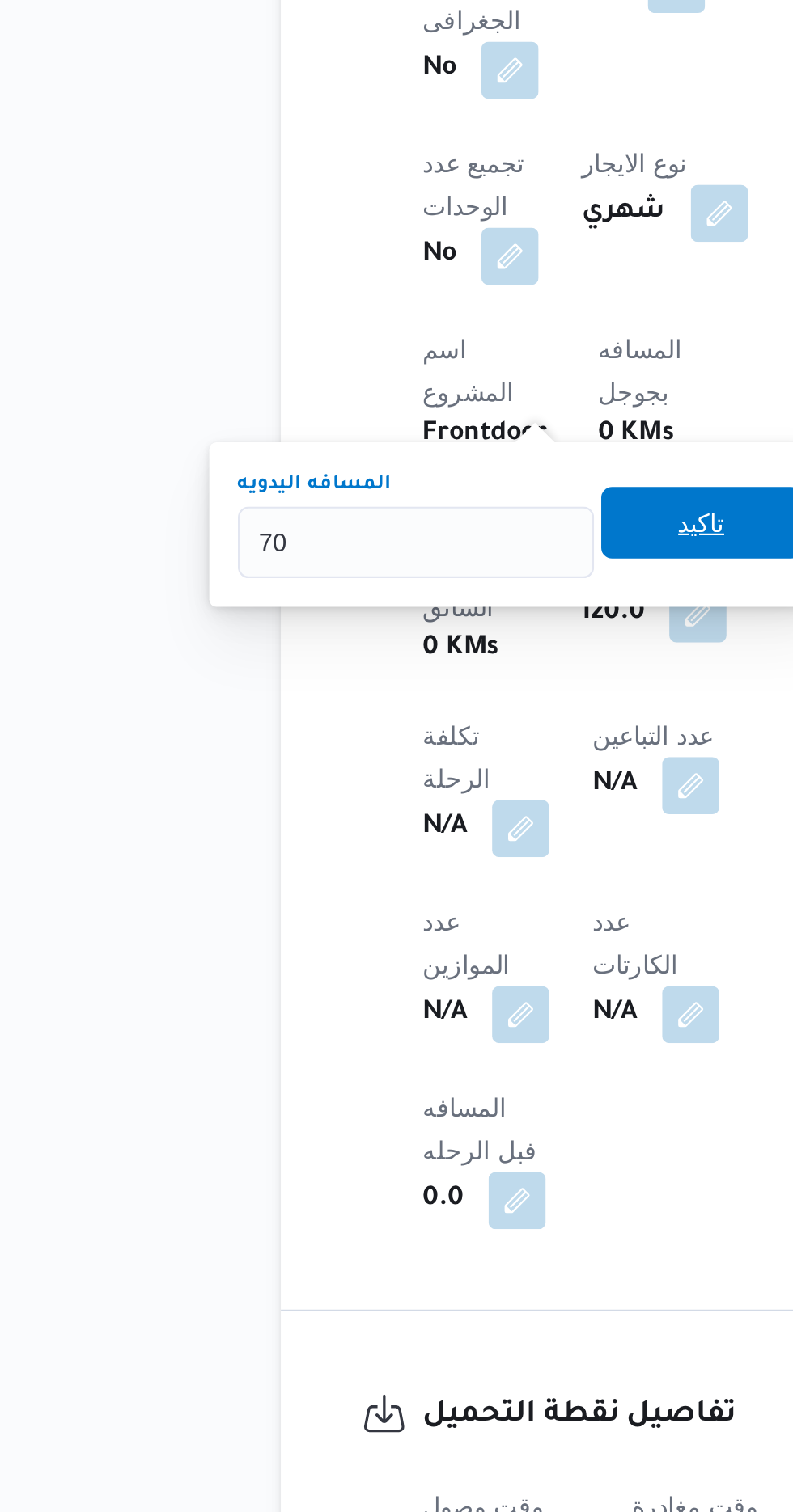
click at [406, 842] on span "تاكيد" at bounding box center [400, 849] width 21 height 19
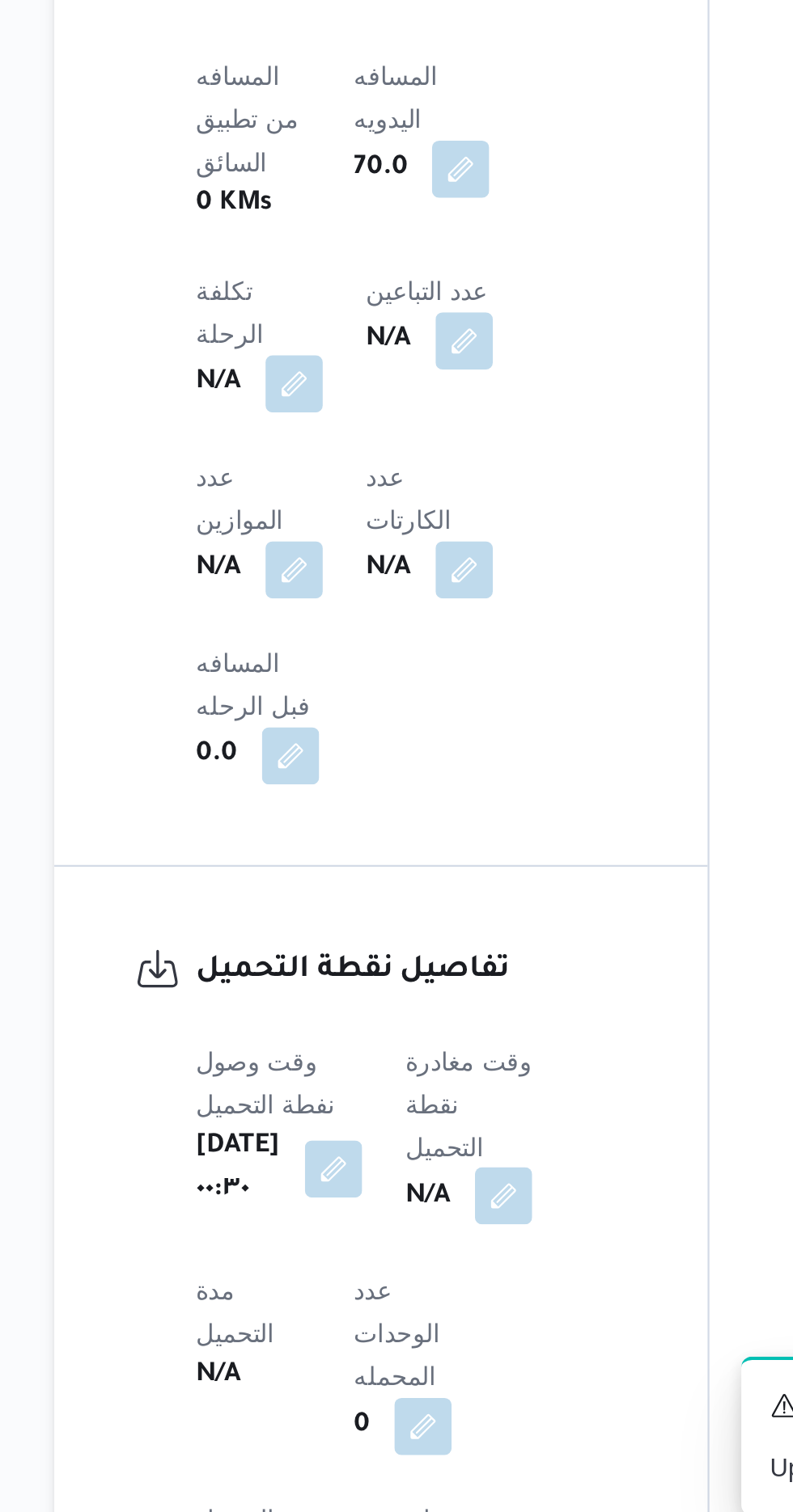
click at [426, 1341] on button "button" at bounding box center [413, 1354] width 26 height 26
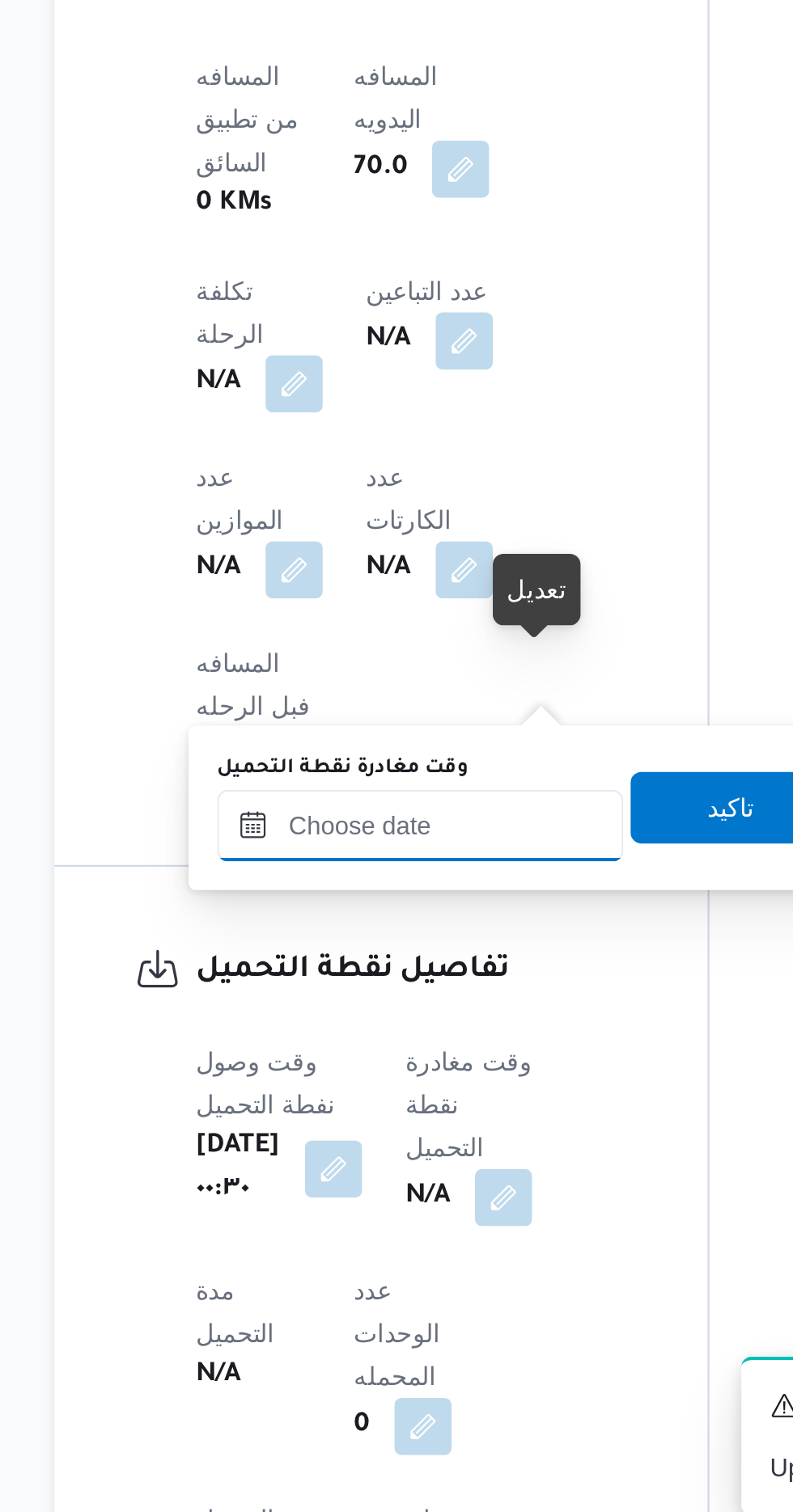
click at [388, 1192] on input "وقت مغادرة نقطة التحميل" at bounding box center [376, 1186] width 183 height 32
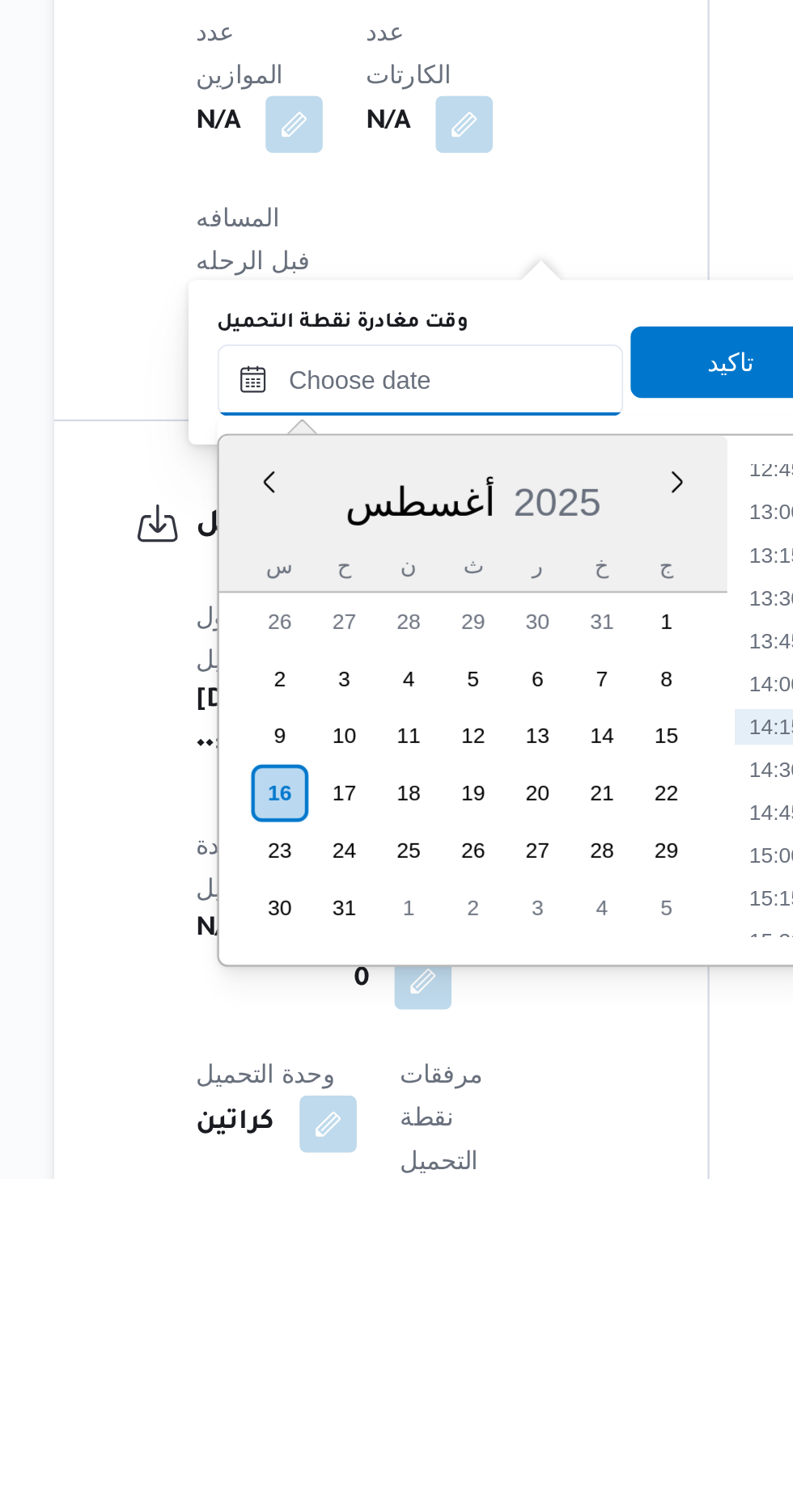
scroll to position [657, 0]
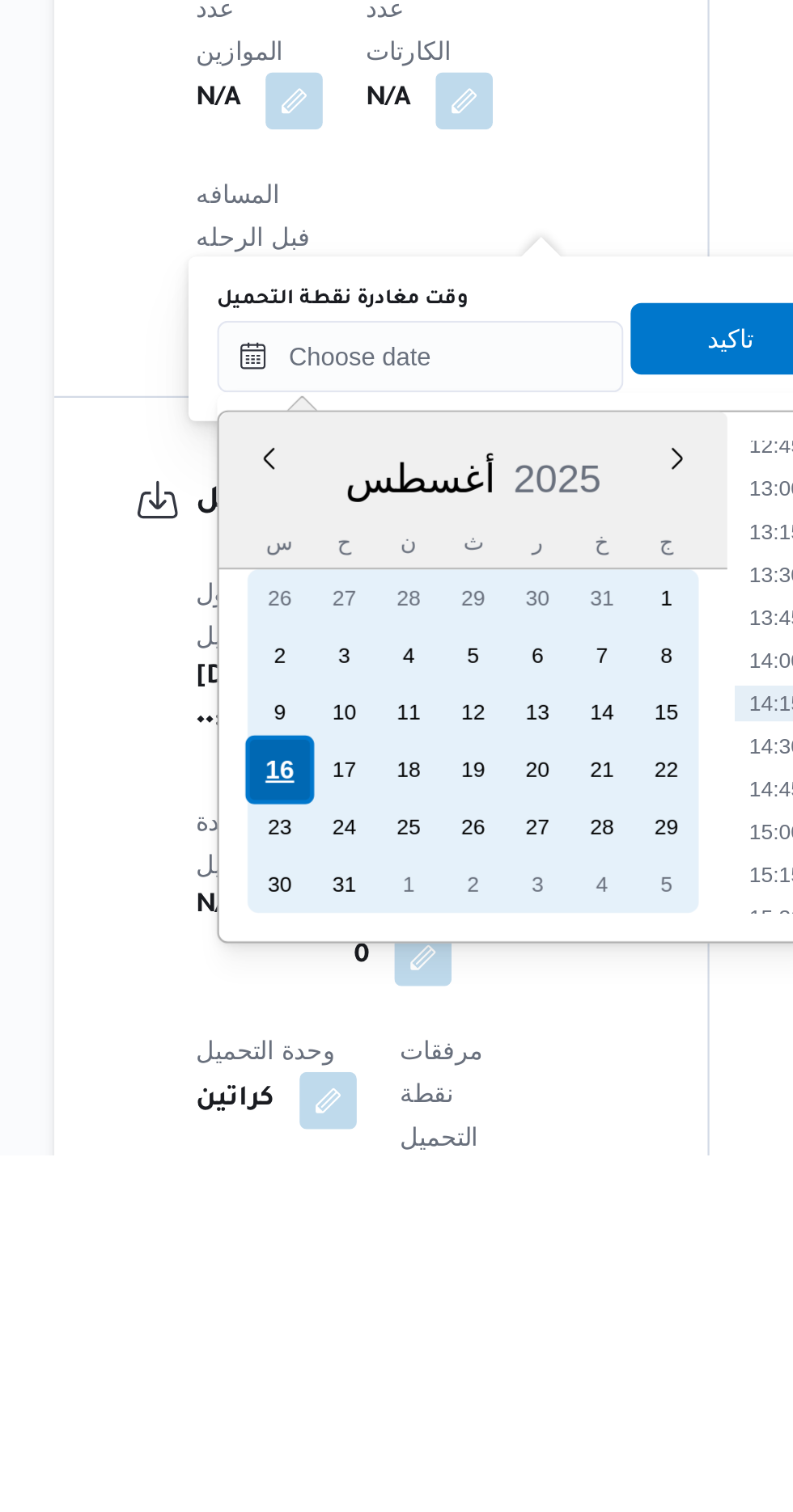
click at [314, 1333] on div "16" at bounding box center [312, 1337] width 31 height 31
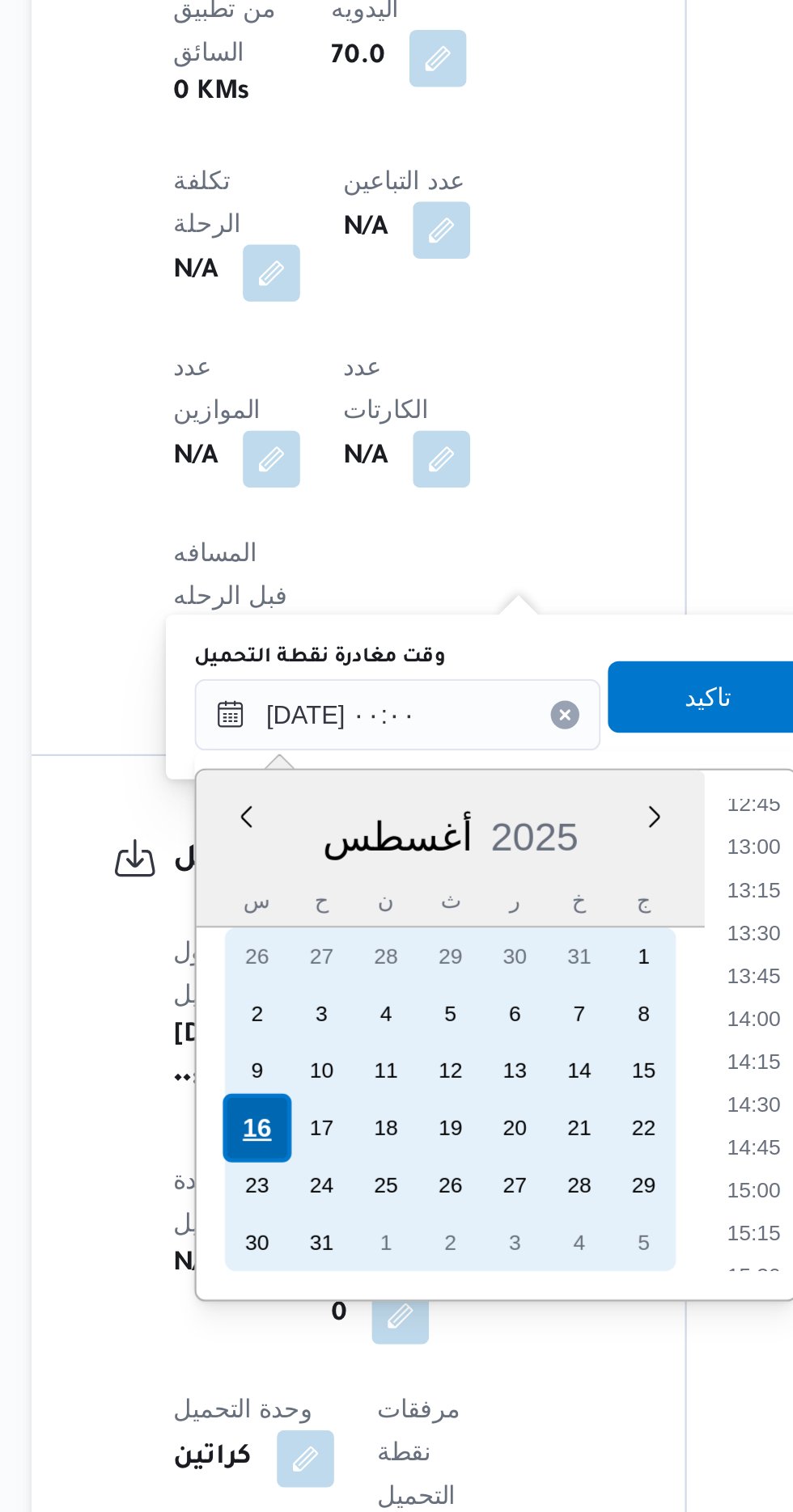
scroll to position [0, 0]
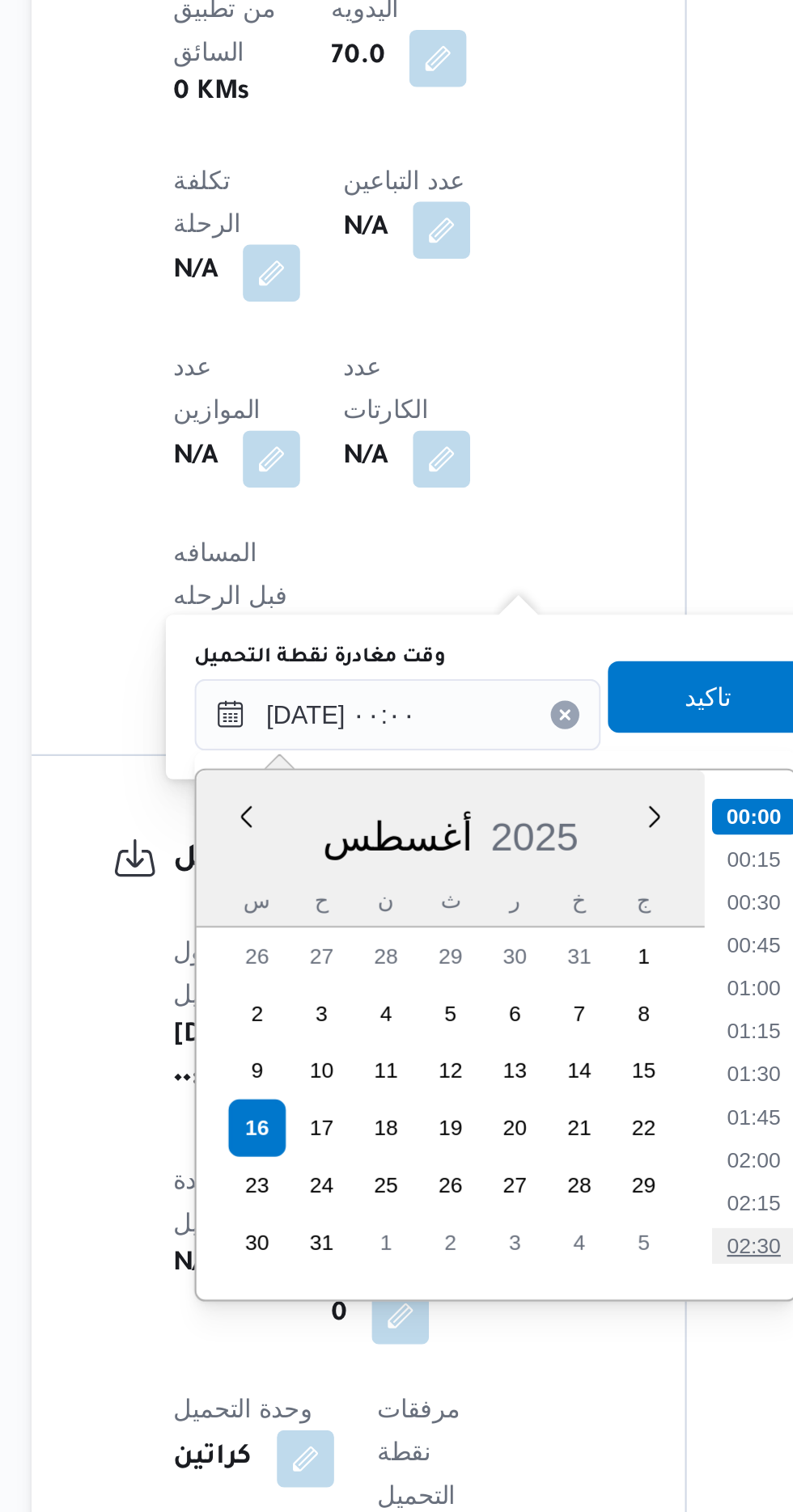
click at [541, 1384] on li "02:30" at bounding box center [536, 1392] width 38 height 17
type input "[DATE] ٠٢:٣٠"
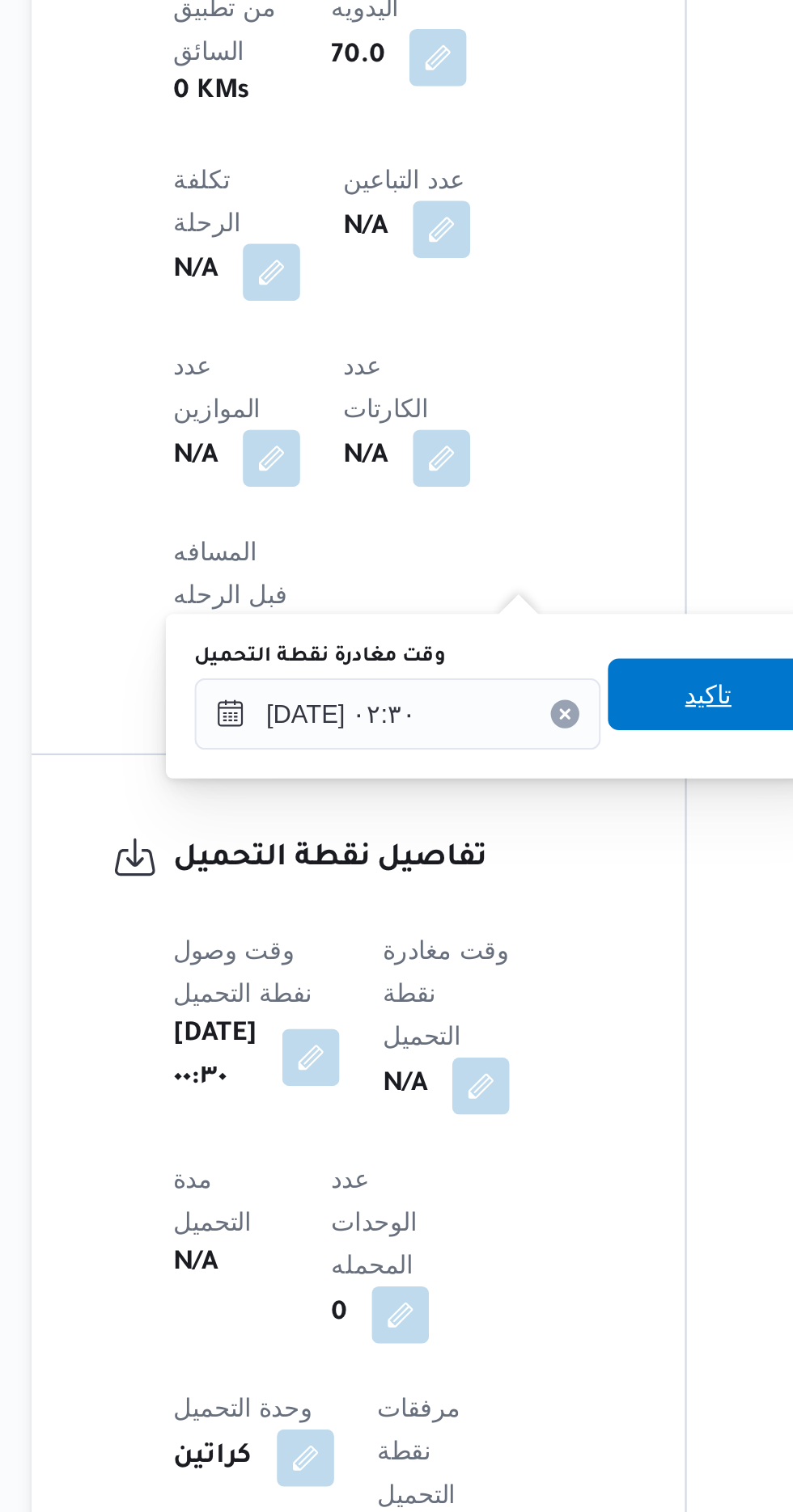
click at [521, 1141] on span "تاكيد" at bounding box center [516, 1143] width 21 height 19
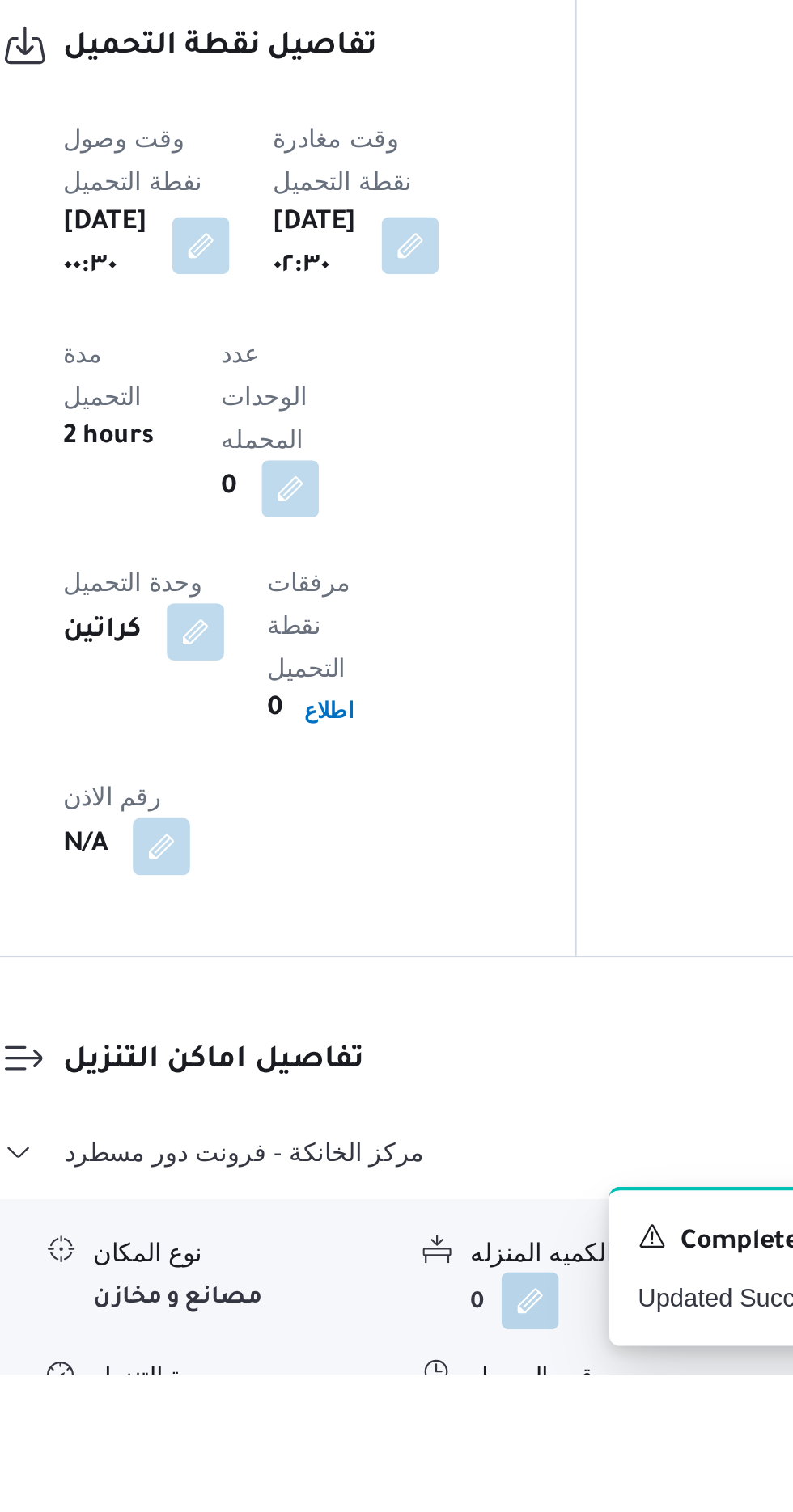
scroll to position [961, 0]
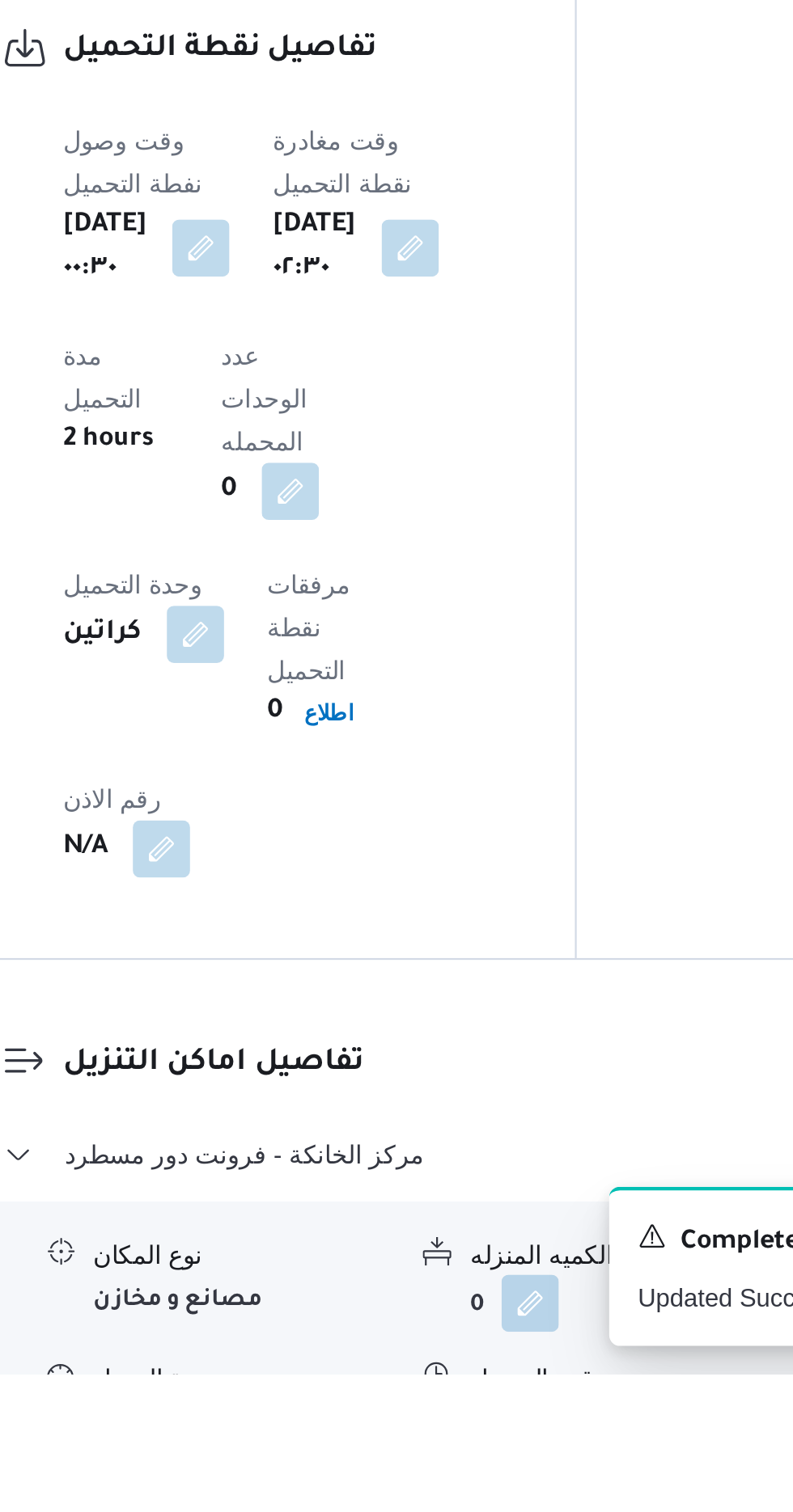
click at [501, 1511] on button "button" at bounding box center [497, 1535] width 26 height 26
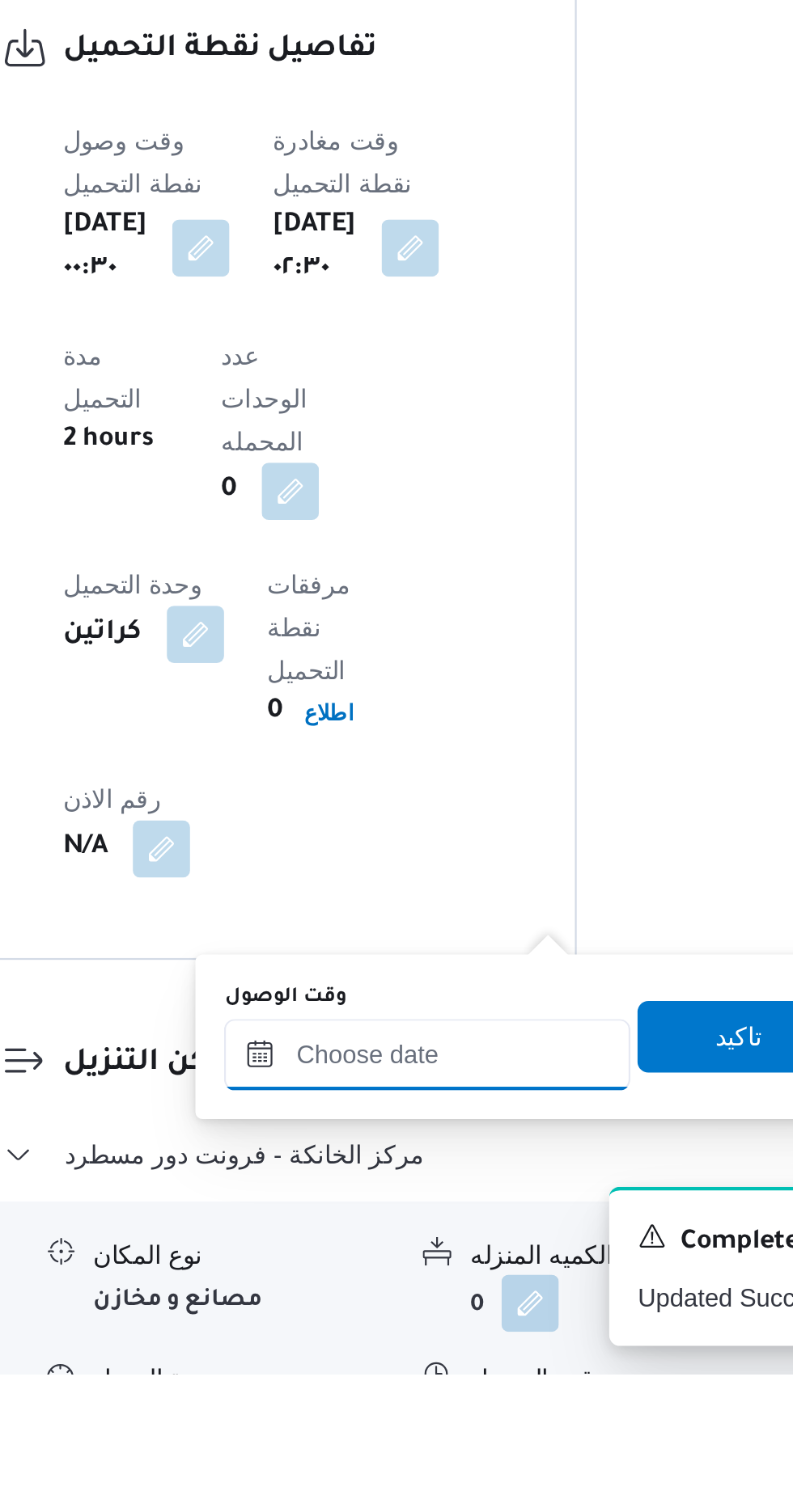
click at [471, 1363] on input "وقت الوصول" at bounding box center [438, 1367] width 183 height 32
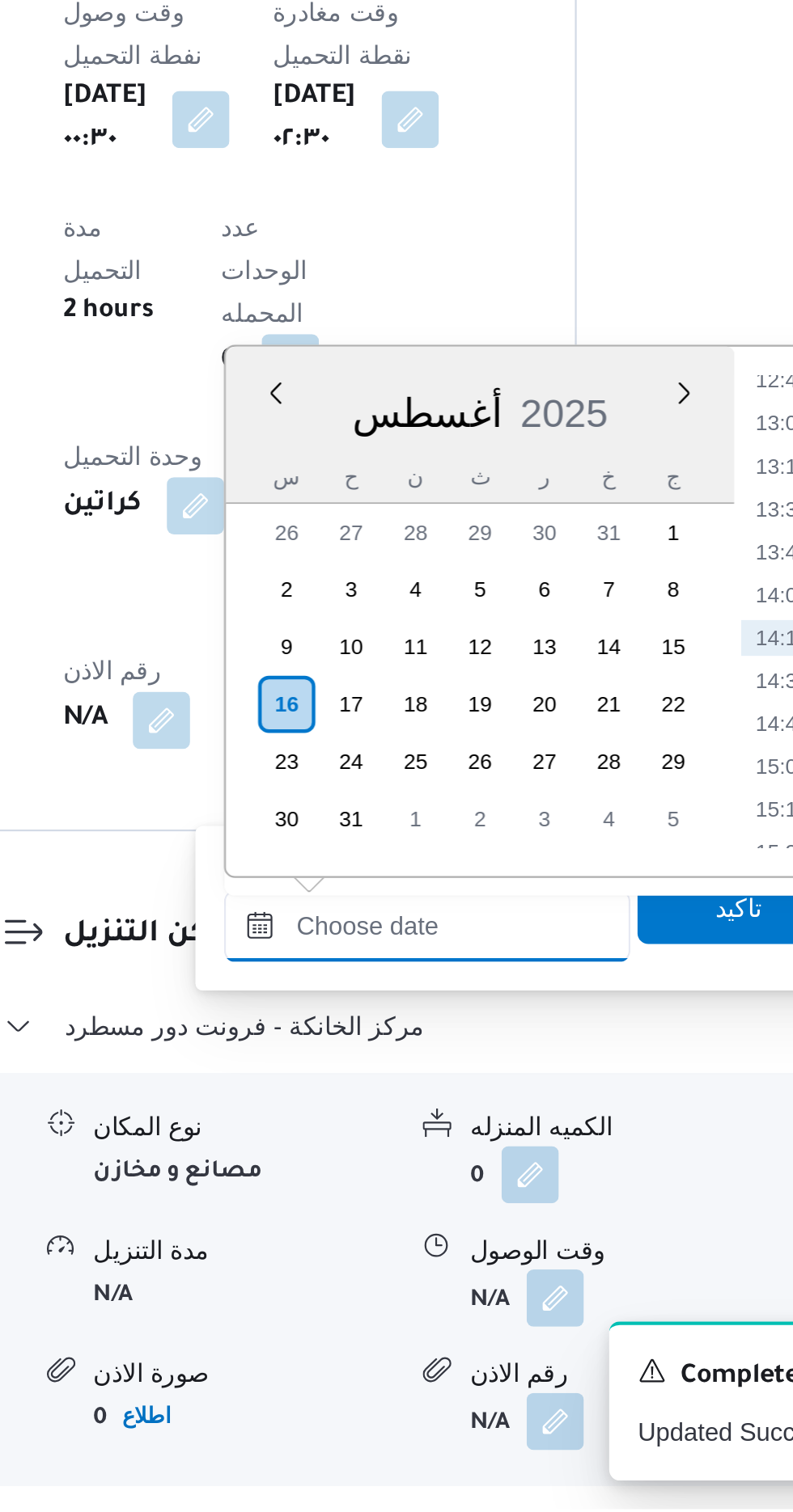
scroll to position [1080, 0]
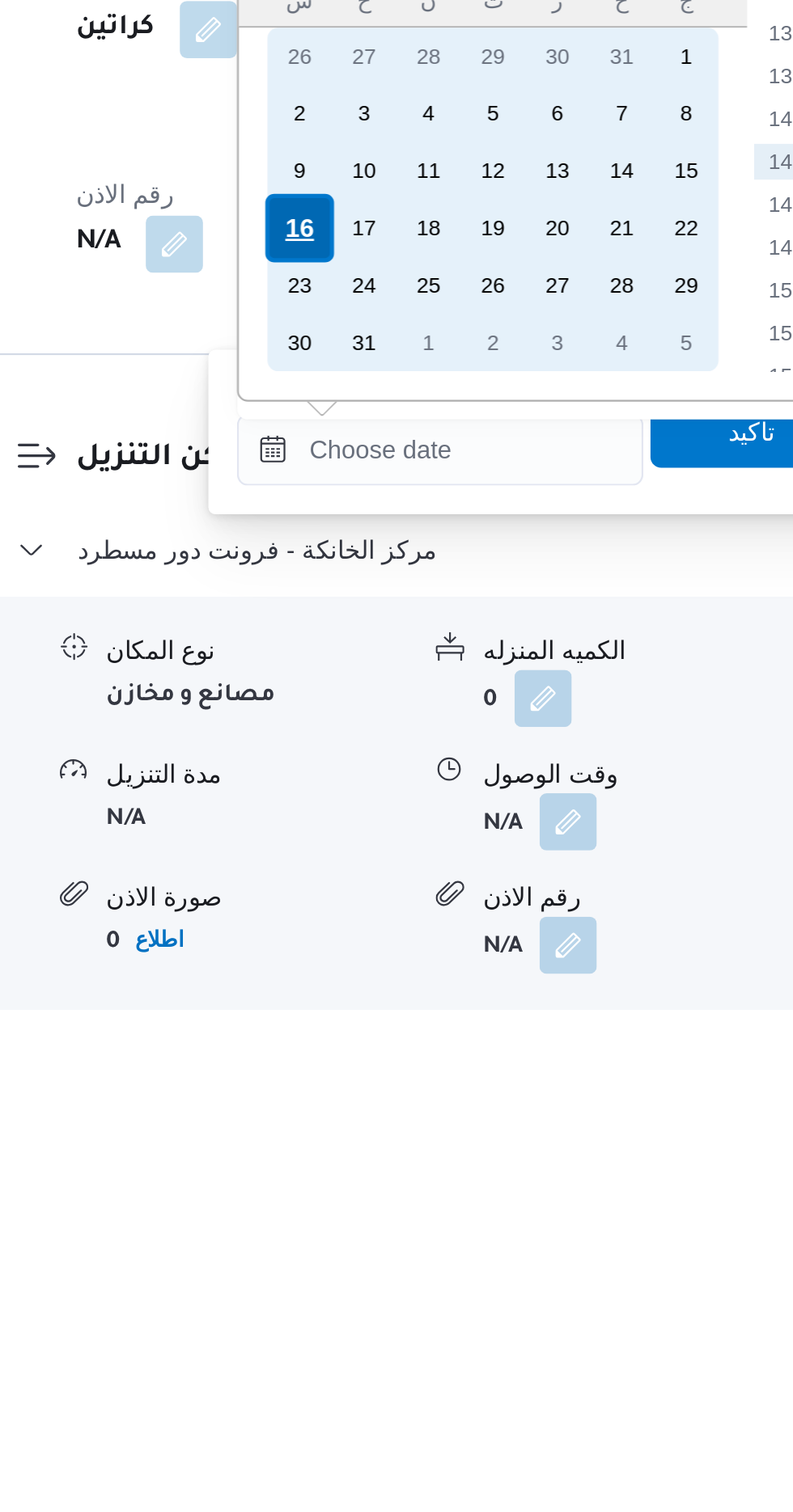
click at [376, 1141] on div "16" at bounding box center [375, 1148] width 31 height 31
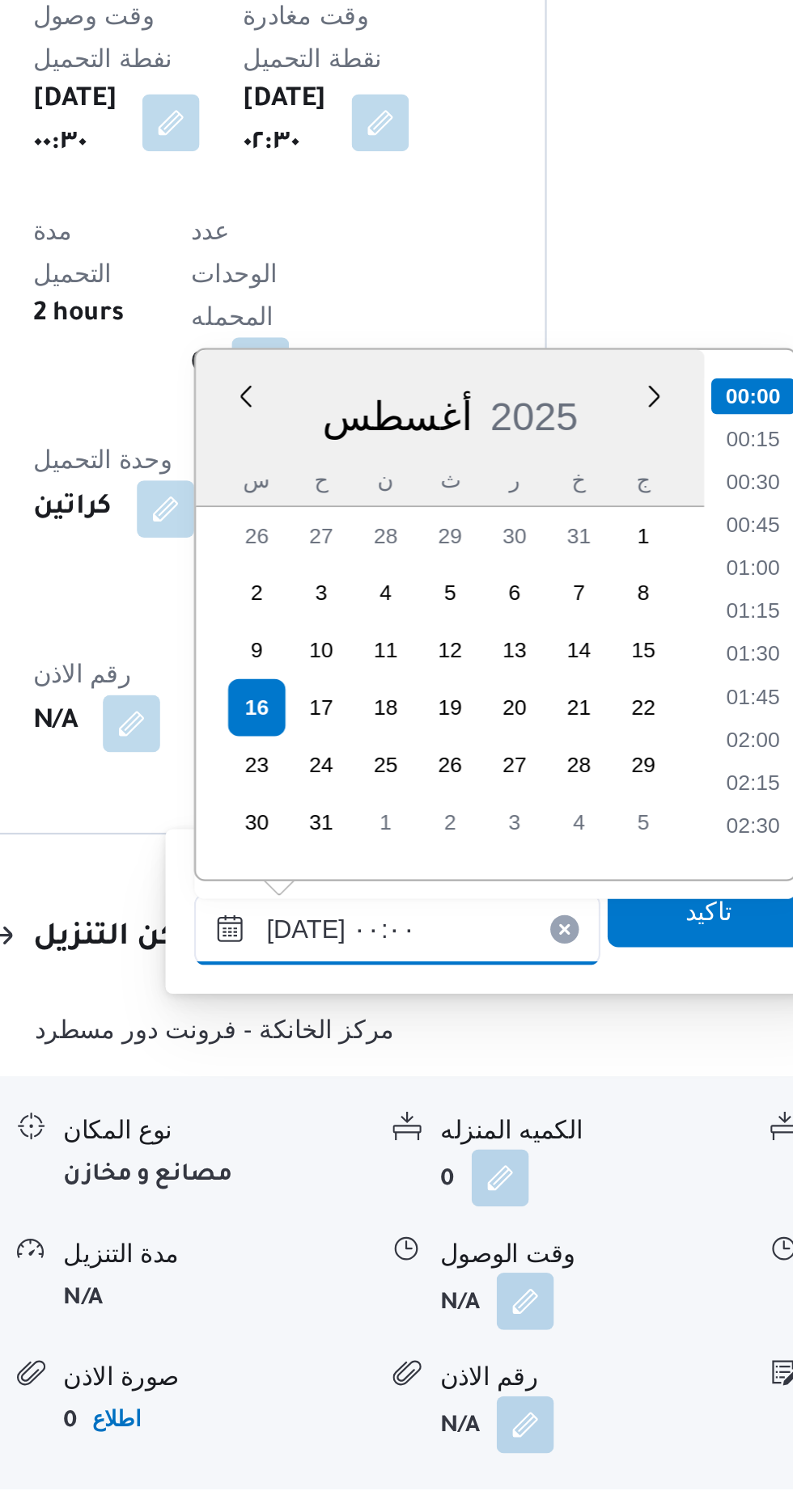
click at [352, 1252] on input "[DATE] ٠٠:٠٠" at bounding box center [438, 1247] width 183 height 32
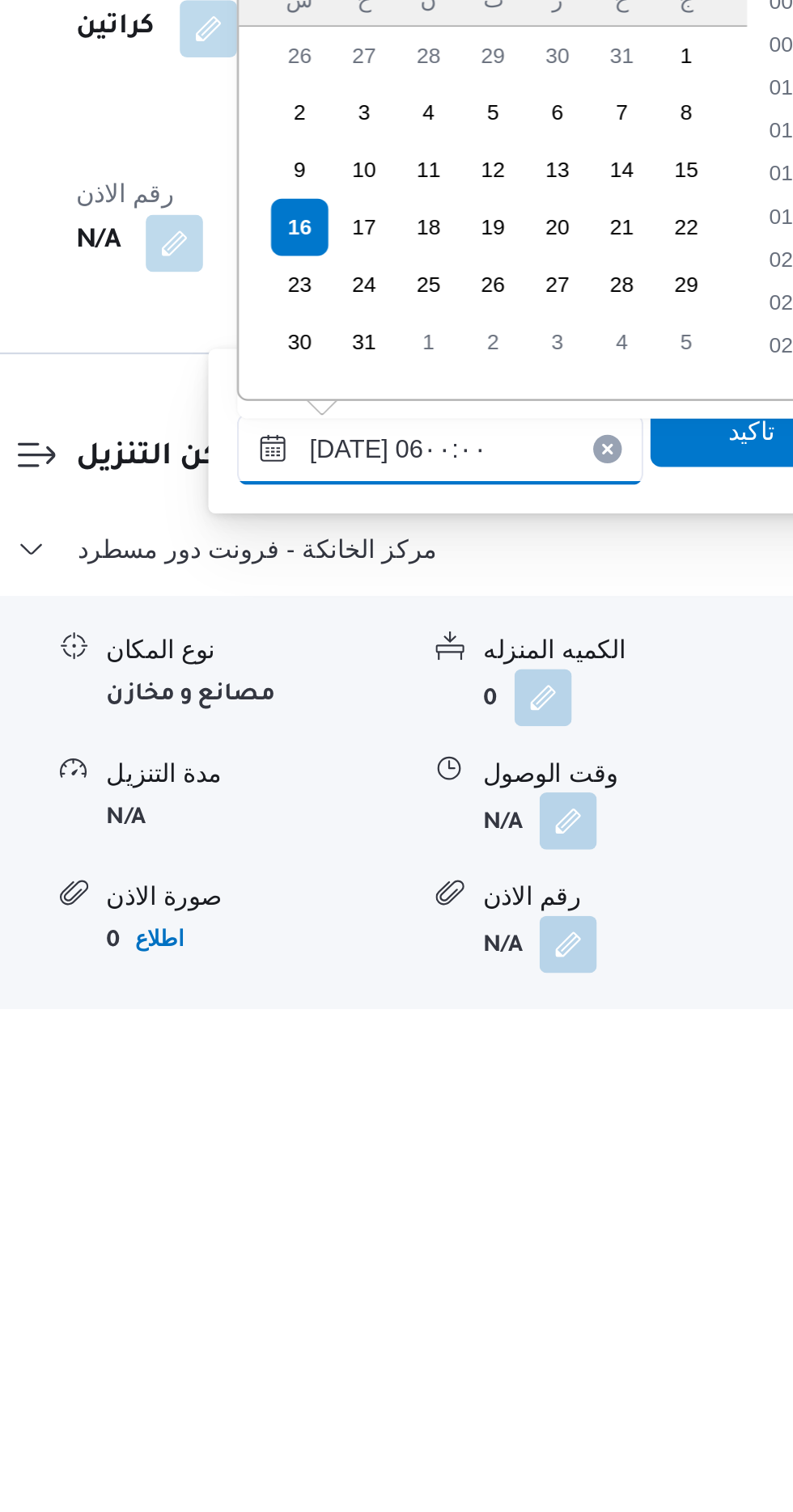
scroll to position [270, 0]
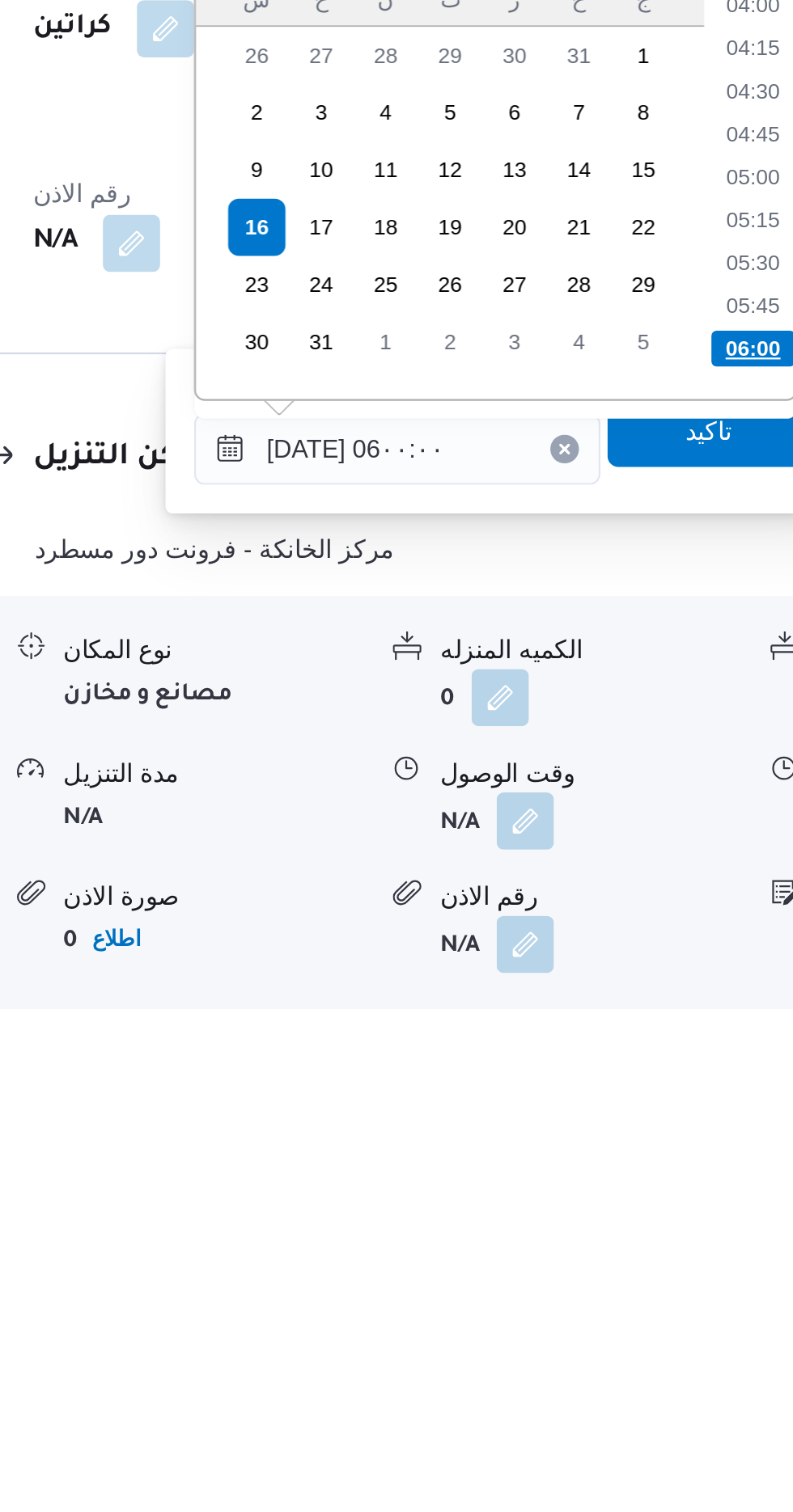
click at [589, 1205] on li "06:00" at bounding box center [600, 1203] width 38 height 17
type input "[DATE] ٠٦:٠٠"
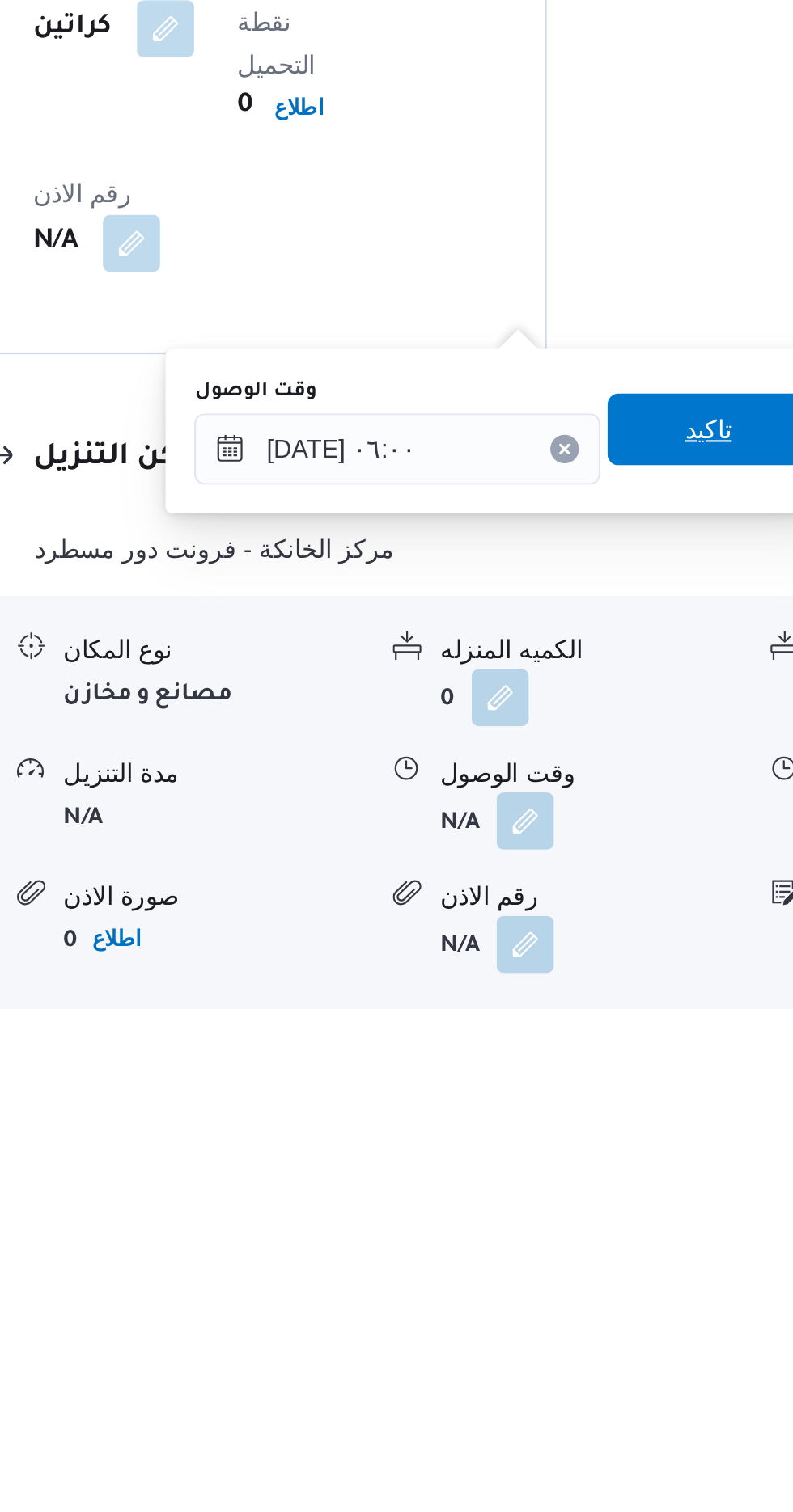
click at [583, 1242] on span "تاكيد" at bounding box center [579, 1239] width 91 height 32
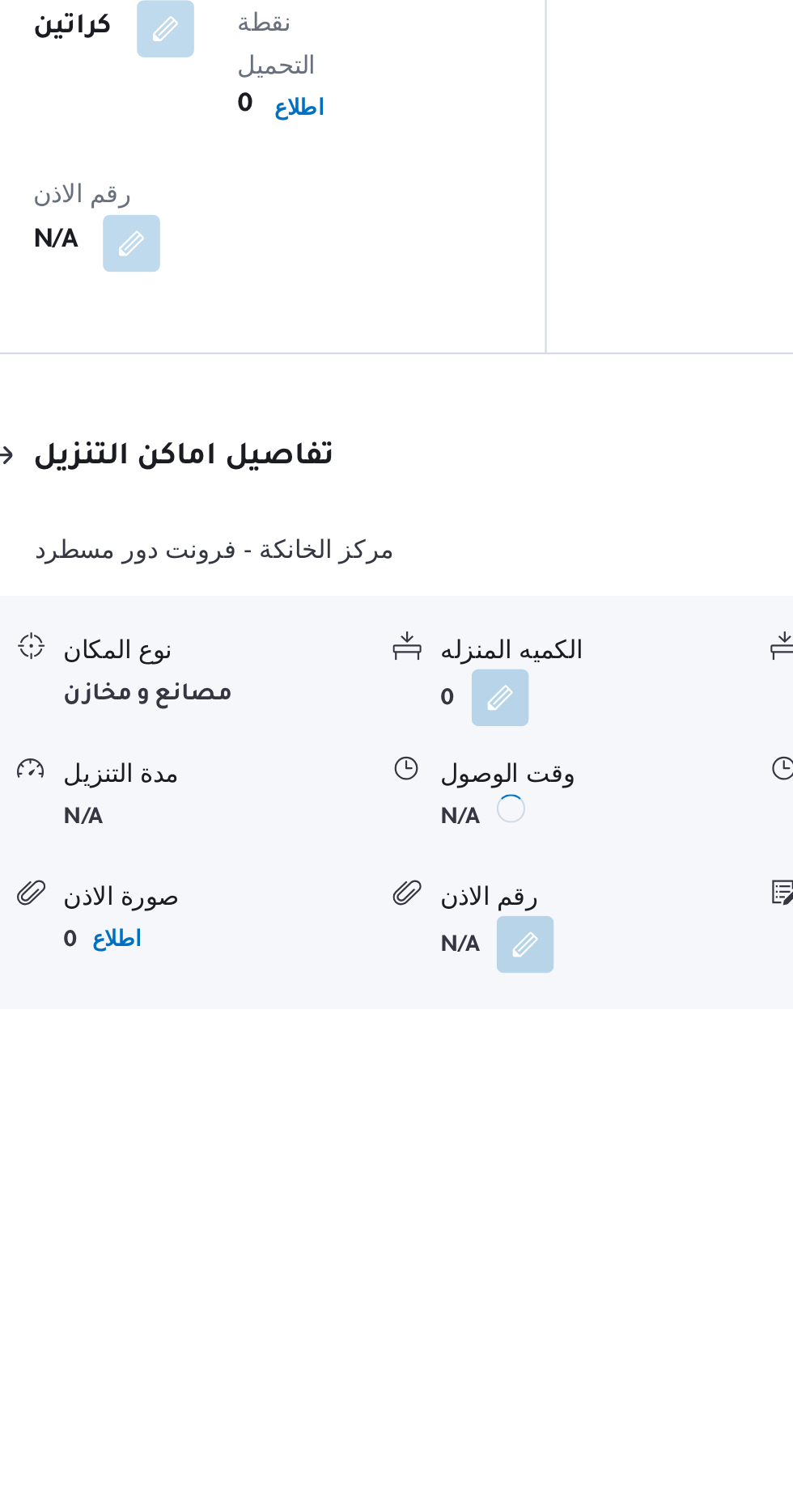
scroll to position [1080, 0]
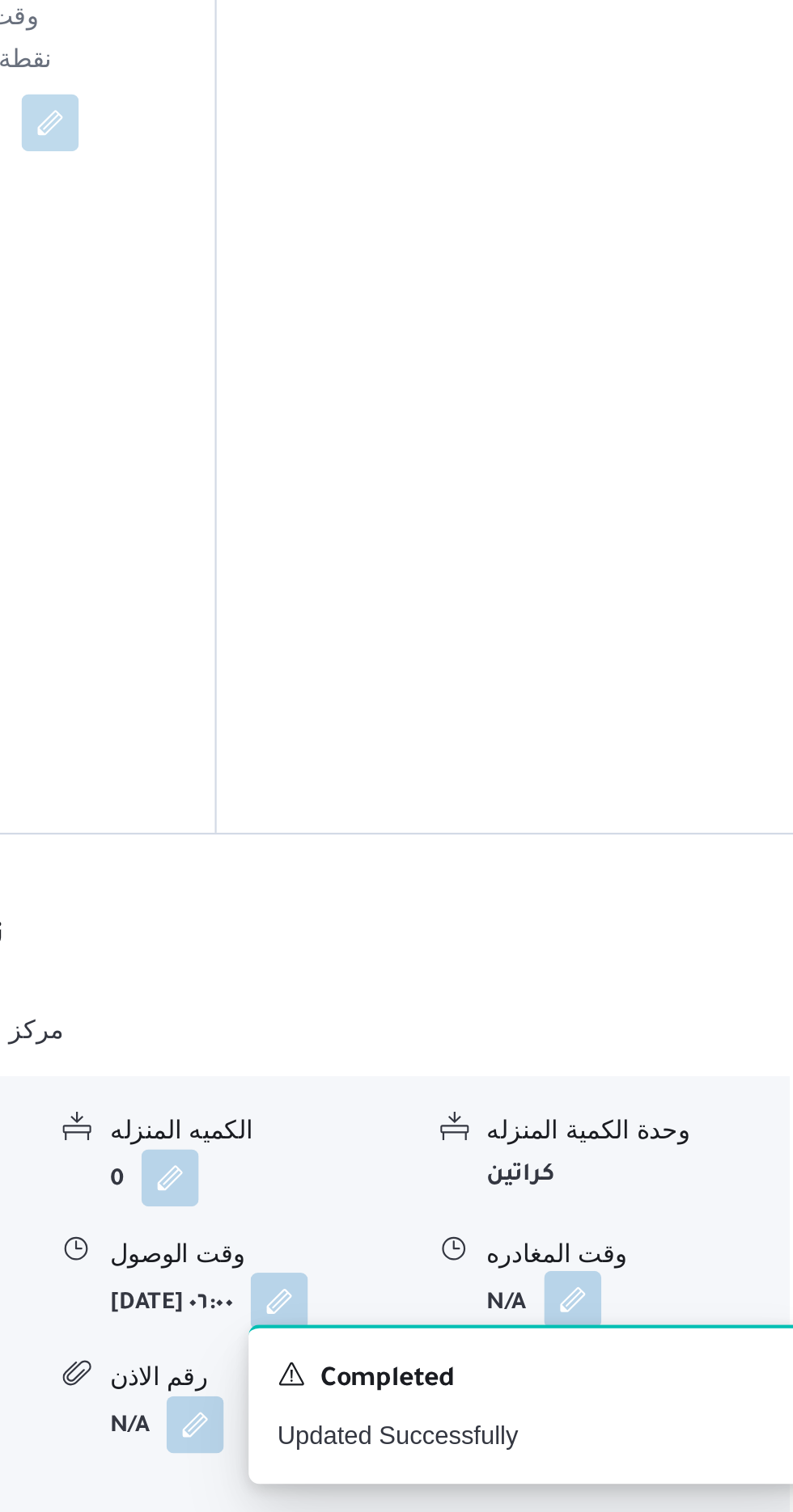
click at [676, 1403] on button "button" at bounding box center [667, 1416] width 26 height 26
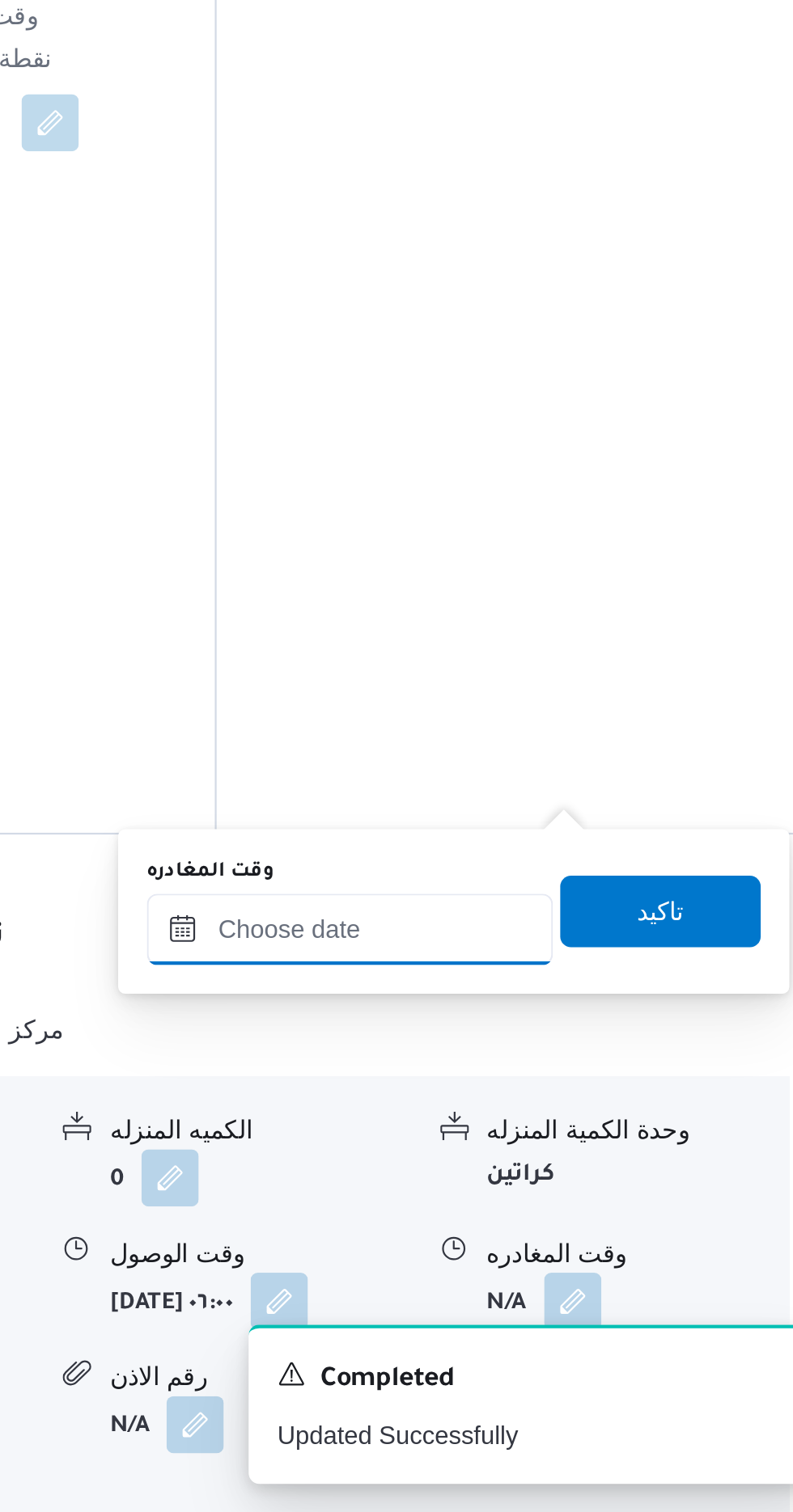
click at [605, 1247] on input "وقت المغادره" at bounding box center [567, 1247] width 183 height 32
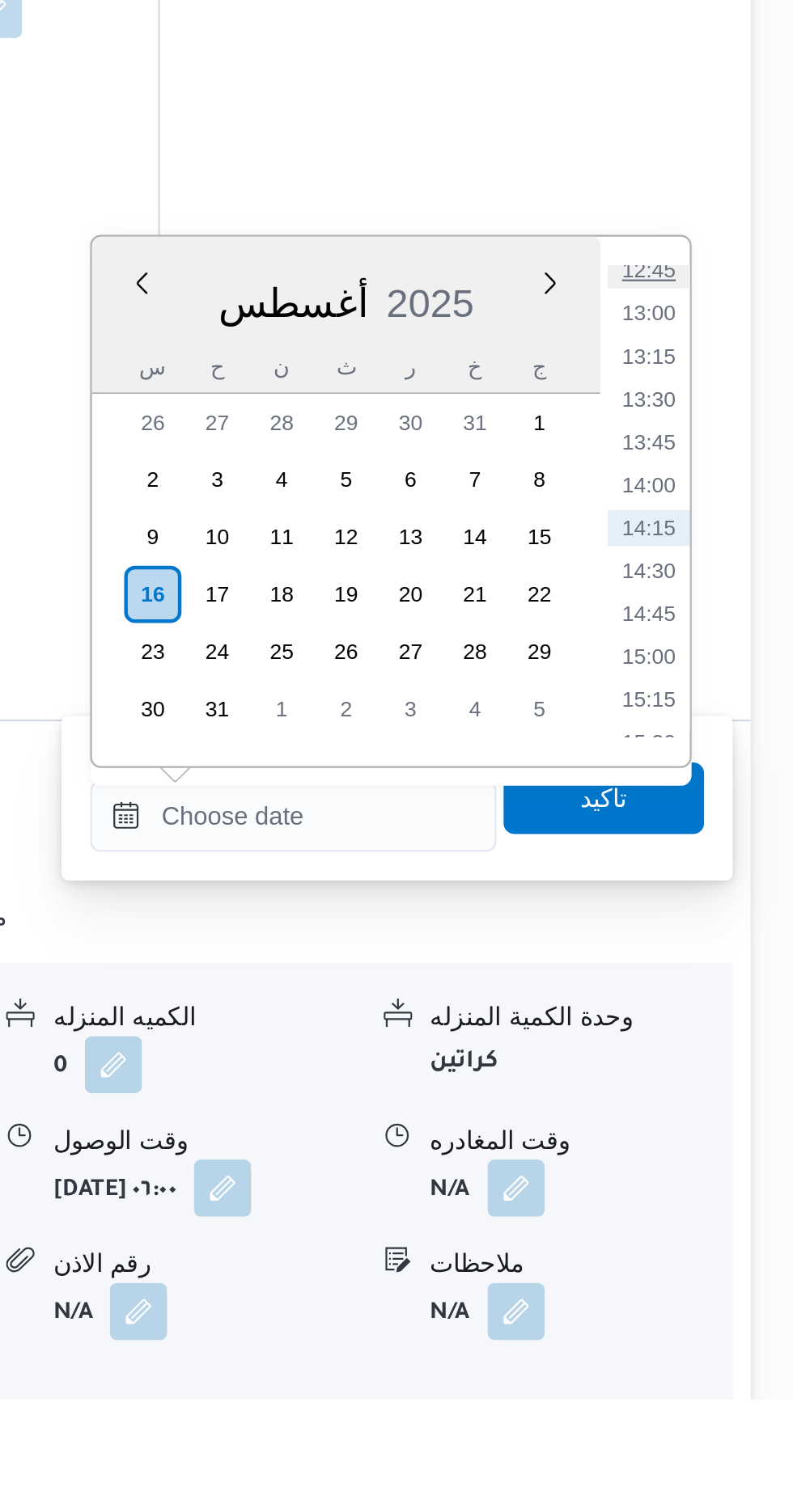
click at [729, 1002] on li "12:45" at bounding box center [727, 1001] width 38 height 17
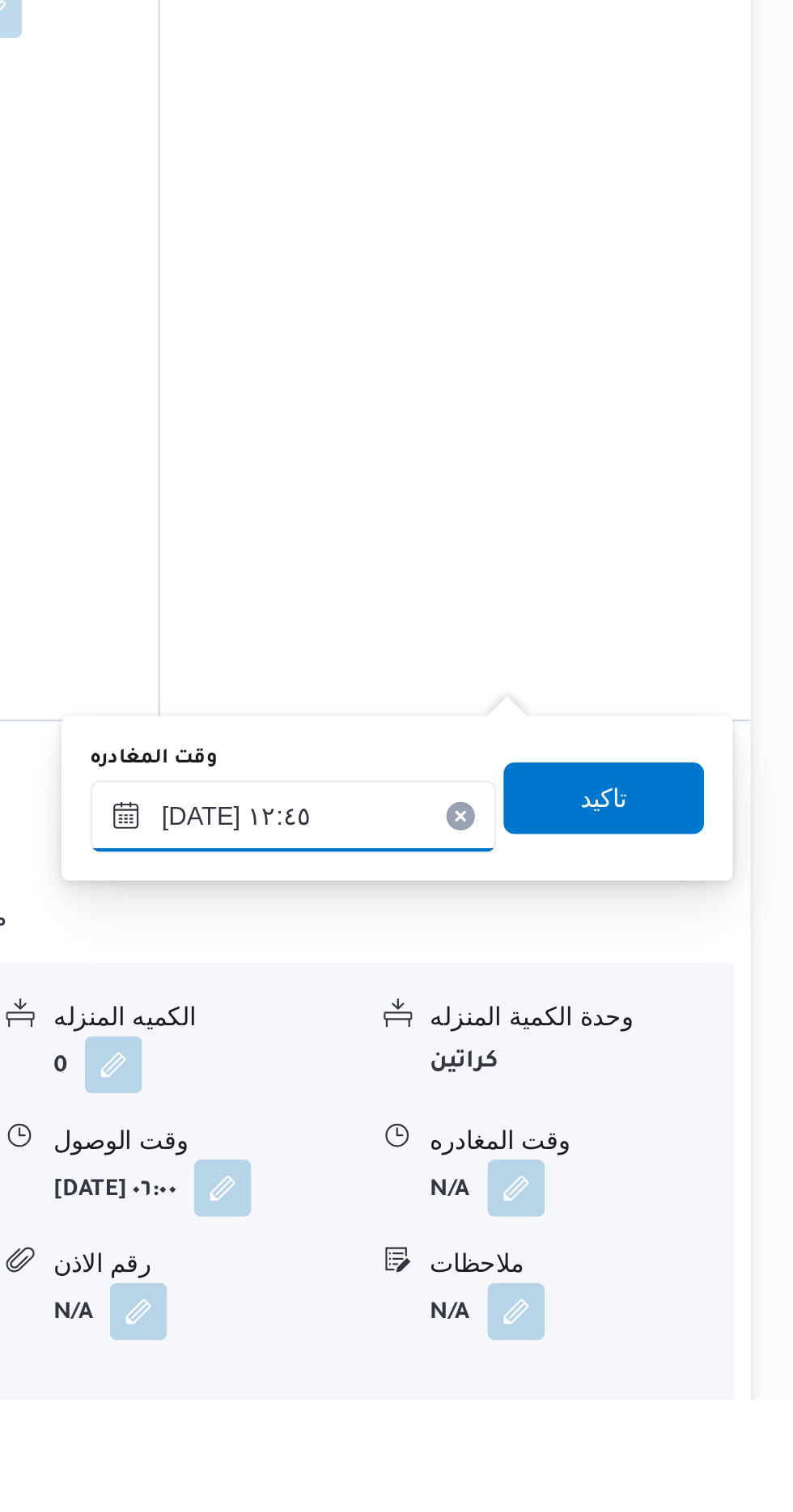
click at [610, 1241] on input "[DATE] ١٢:٤٥" at bounding box center [567, 1247] width 183 height 32
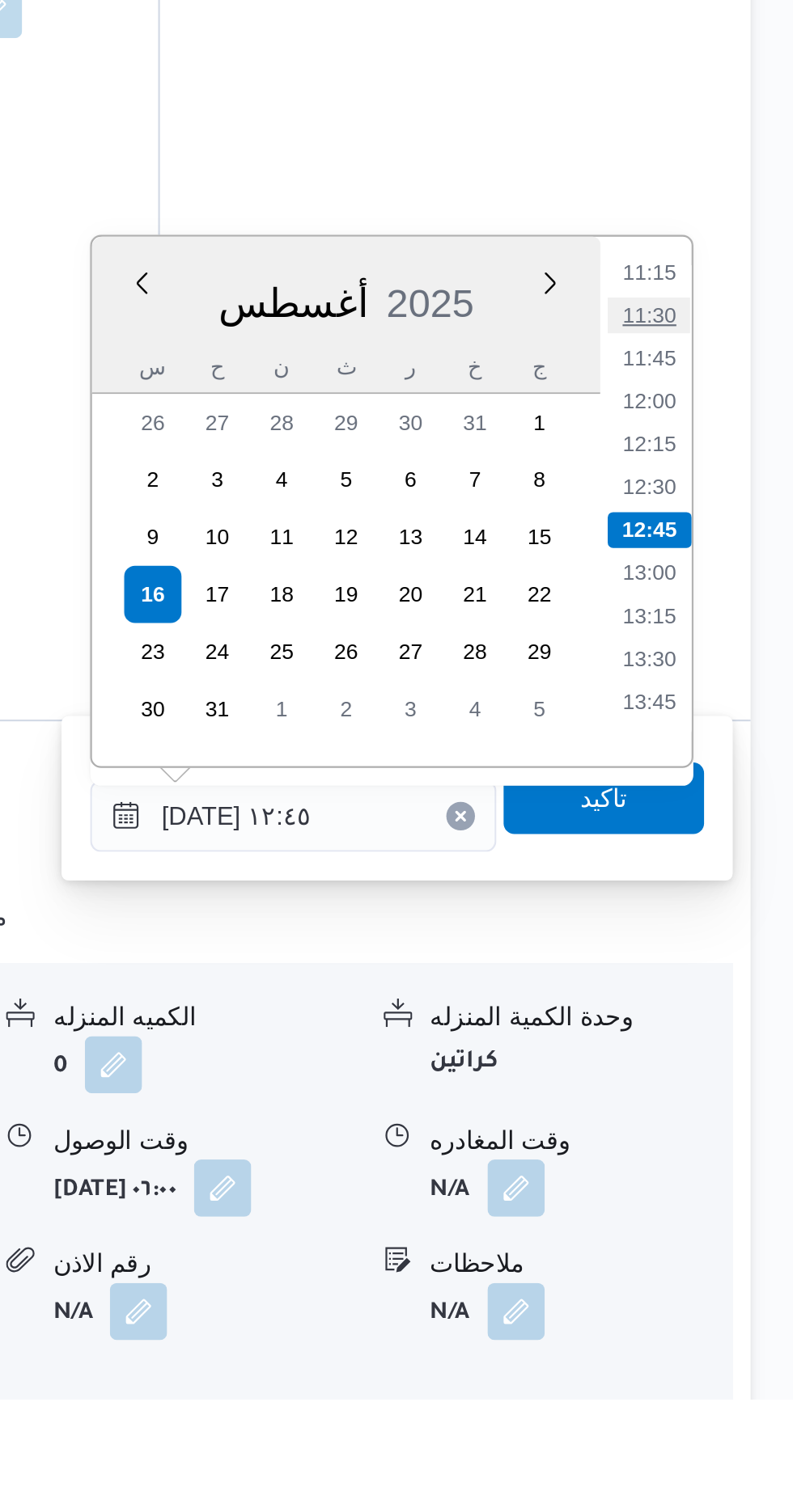
click at [722, 1018] on li "11:30" at bounding box center [727, 1021] width 38 height 17
type input "[DATE] ١١:٣٠"
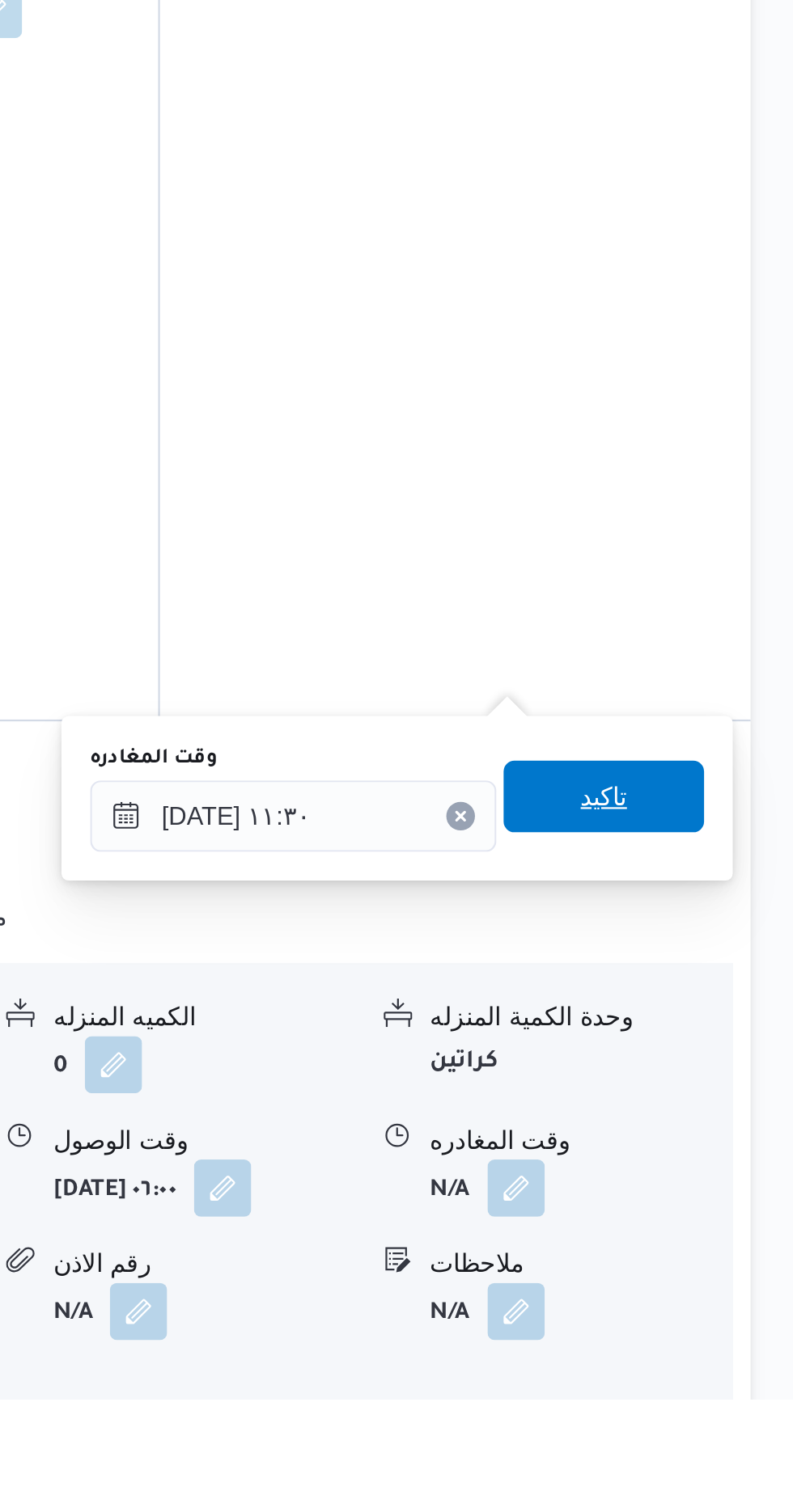
click at [717, 1237] on span "تاكيد" at bounding box center [707, 1240] width 21 height 19
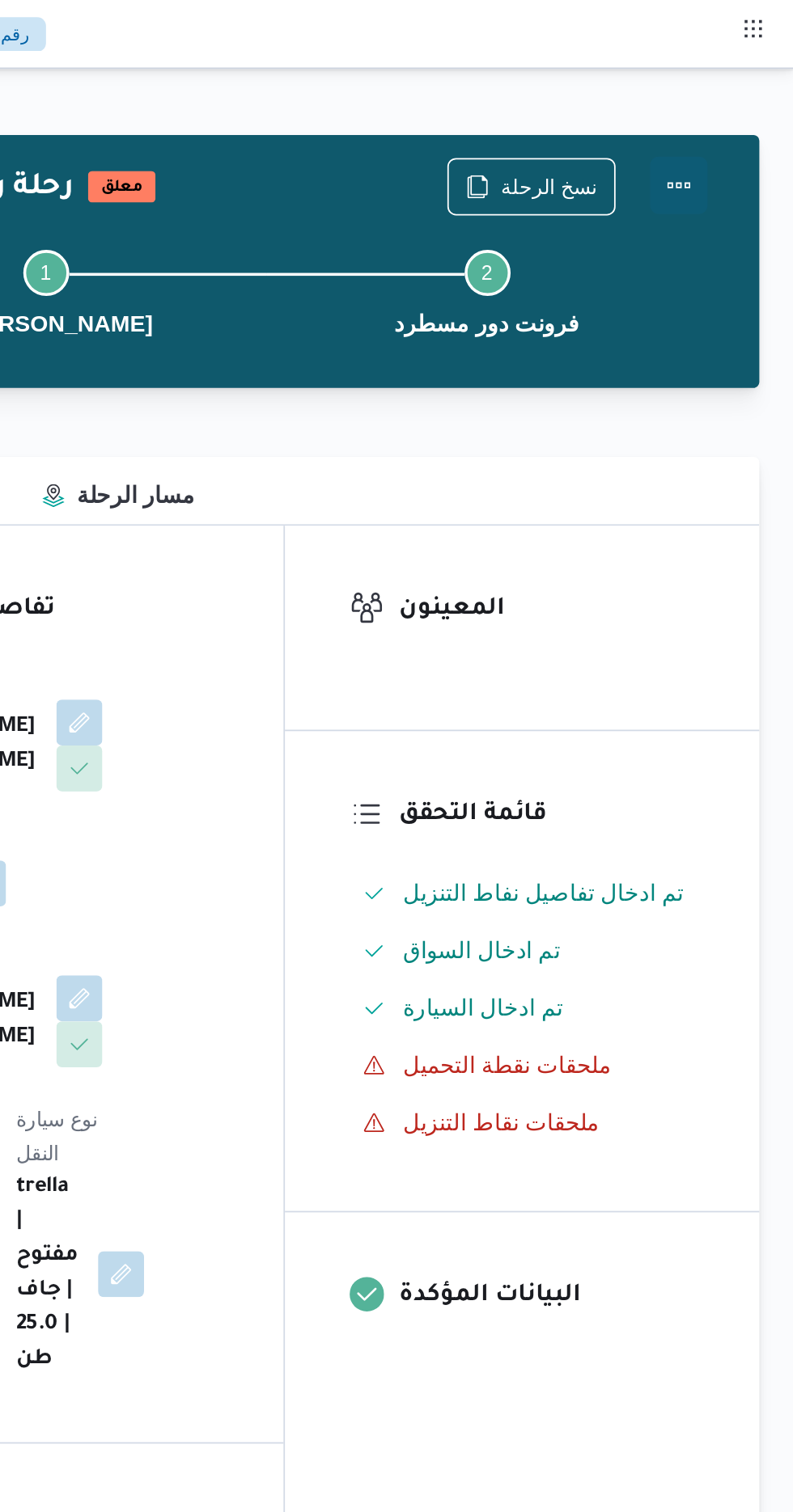
click at [733, 95] on button "Actions" at bounding box center [727, 104] width 32 height 32
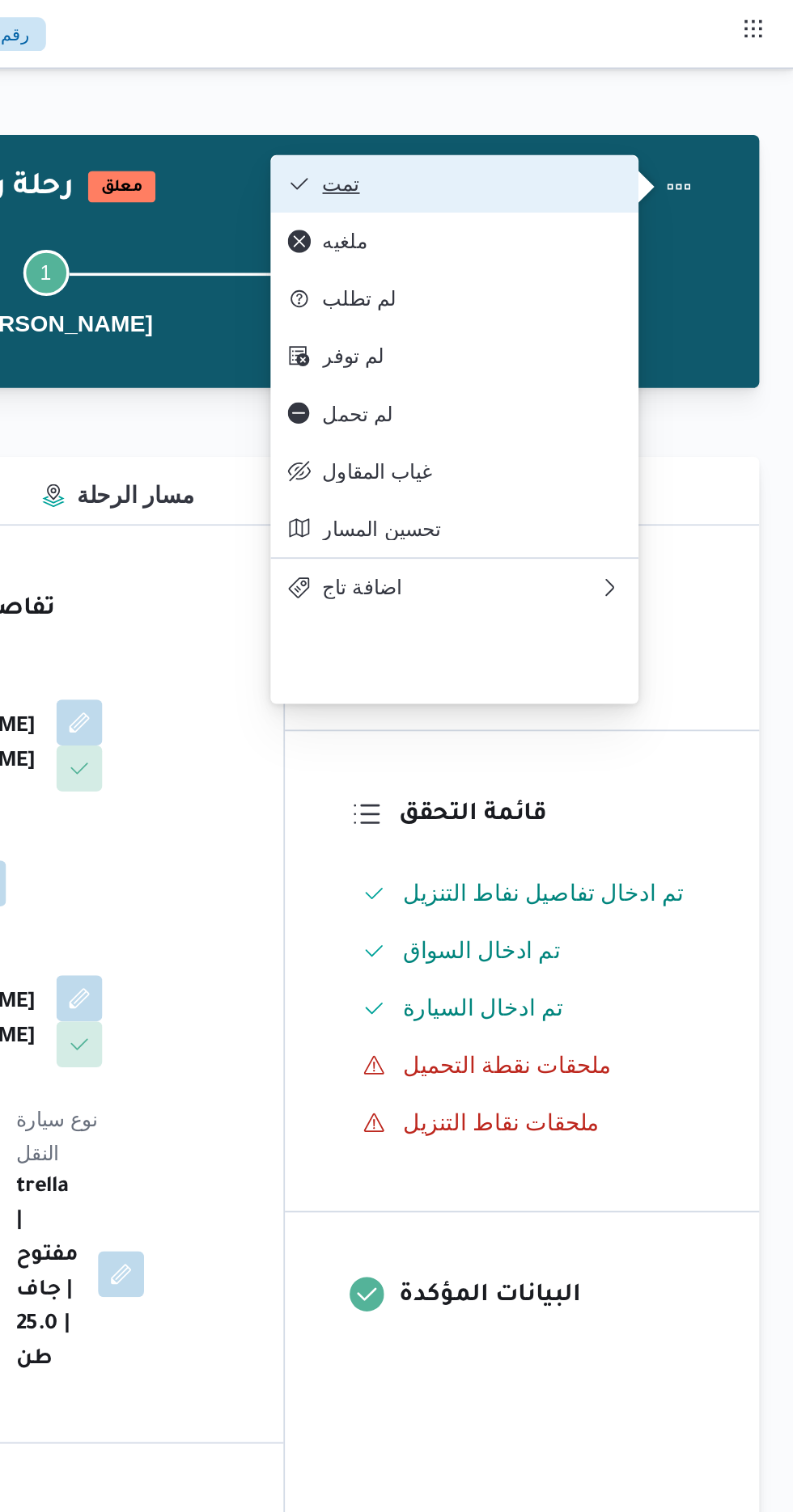
click at [679, 97] on span "تمت" at bounding box center [611, 103] width 169 height 13
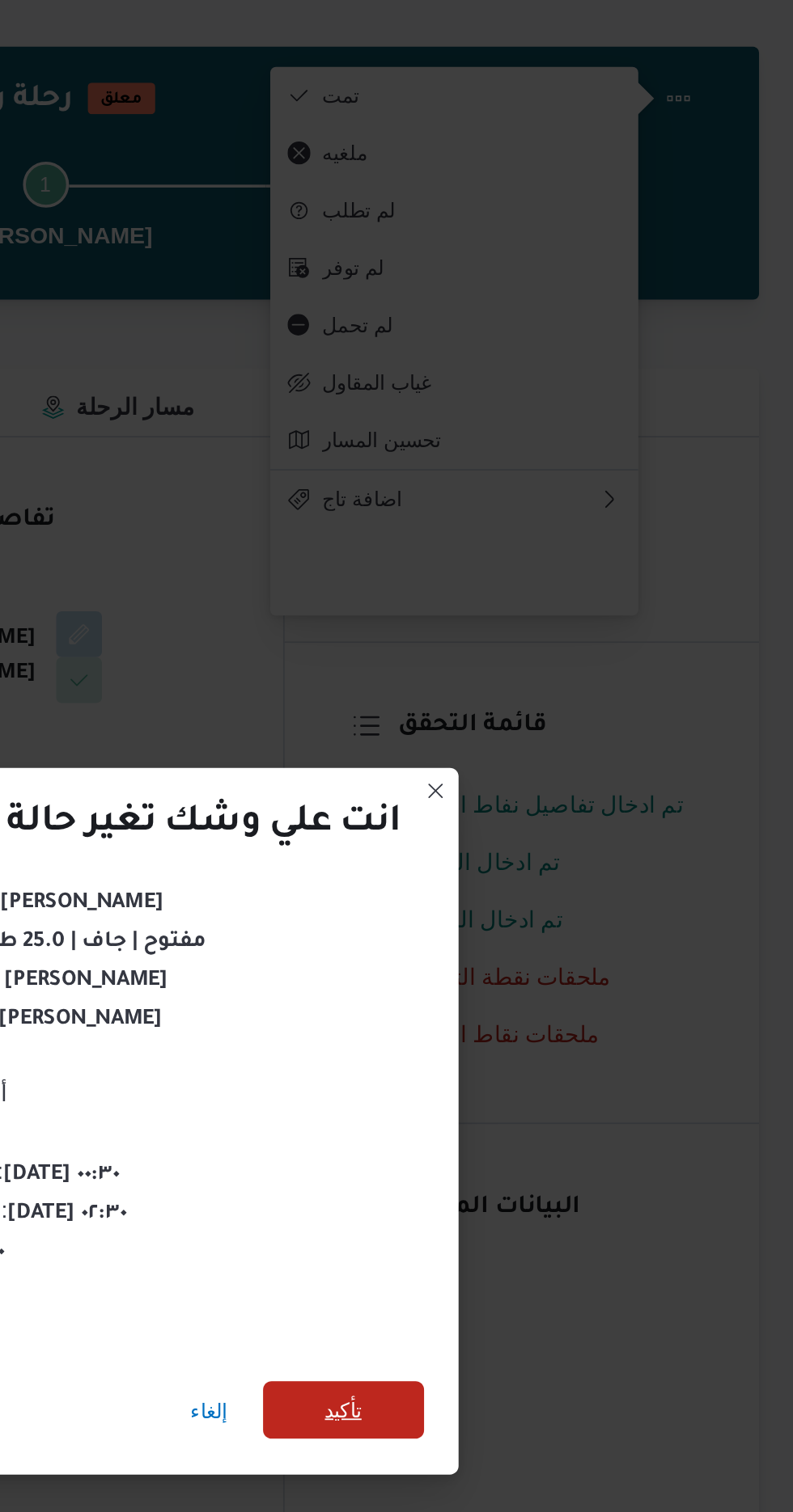
click at [539, 839] on span "تأكيد" at bounding box center [540, 843] width 21 height 19
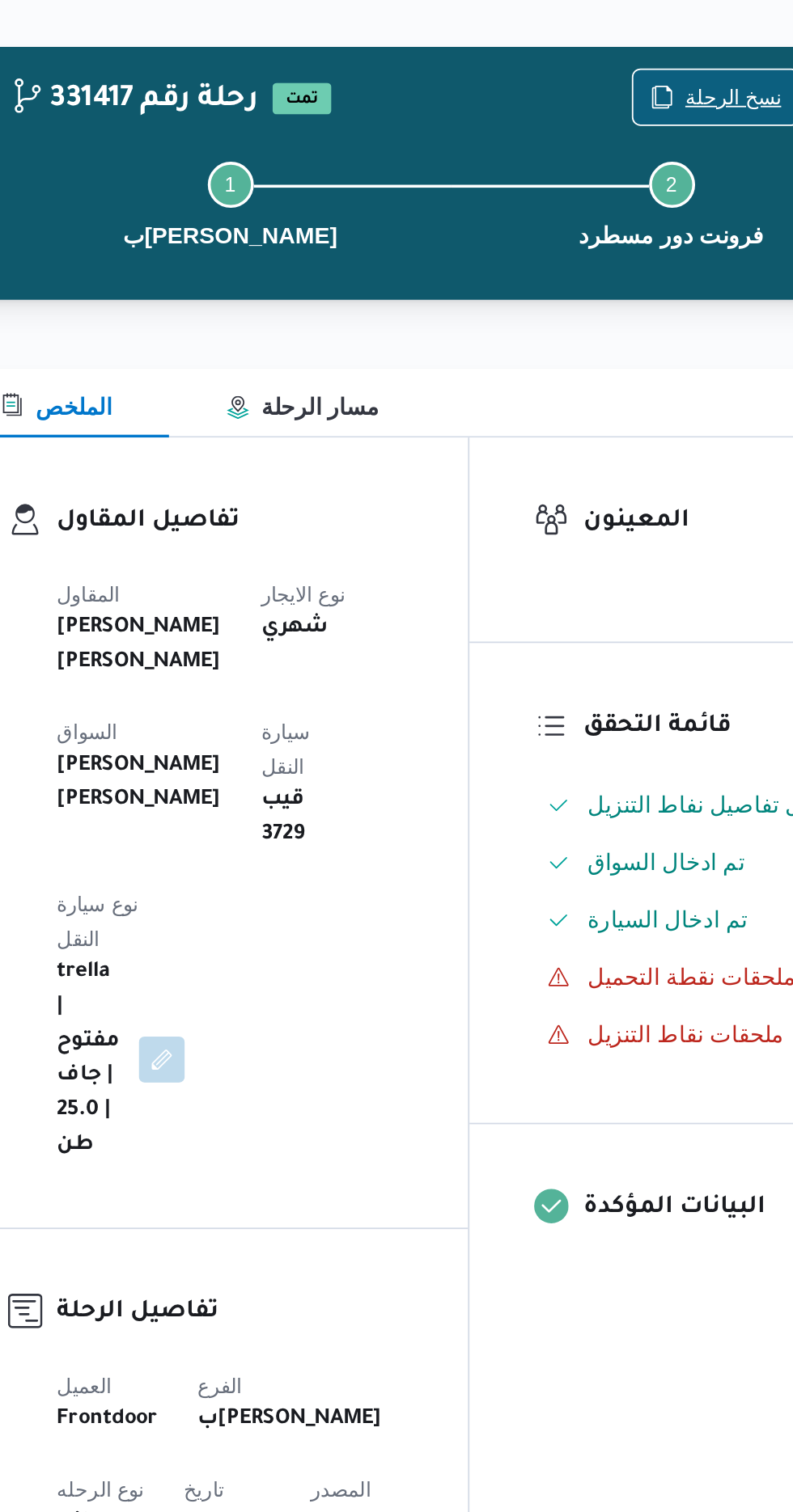
click at [638, 101] on span "نسخ الرحلة" at bounding box center [655, 104] width 54 height 19
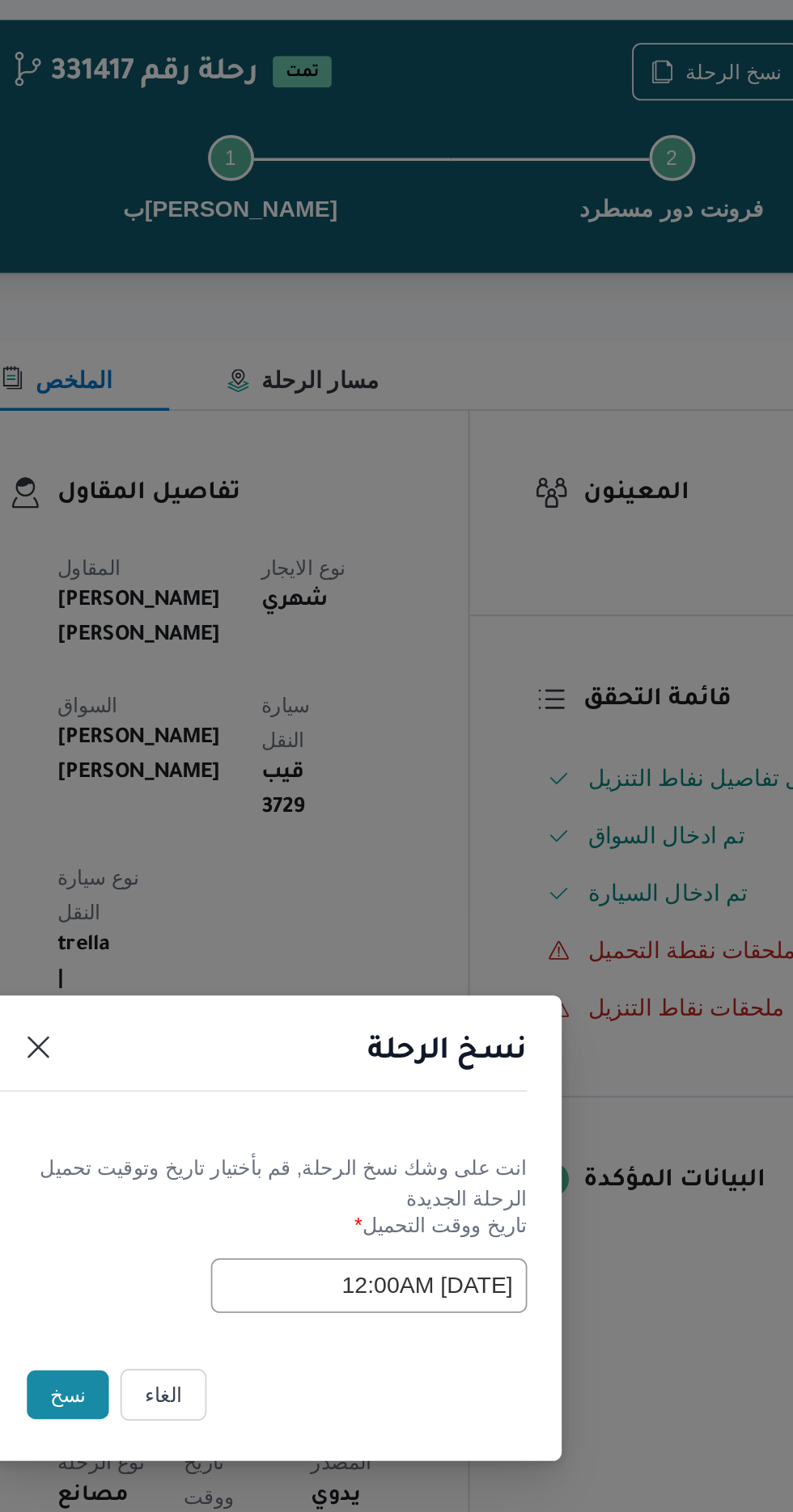
click at [282, 856] on button "نسخ" at bounding box center [280, 849] width 46 height 27
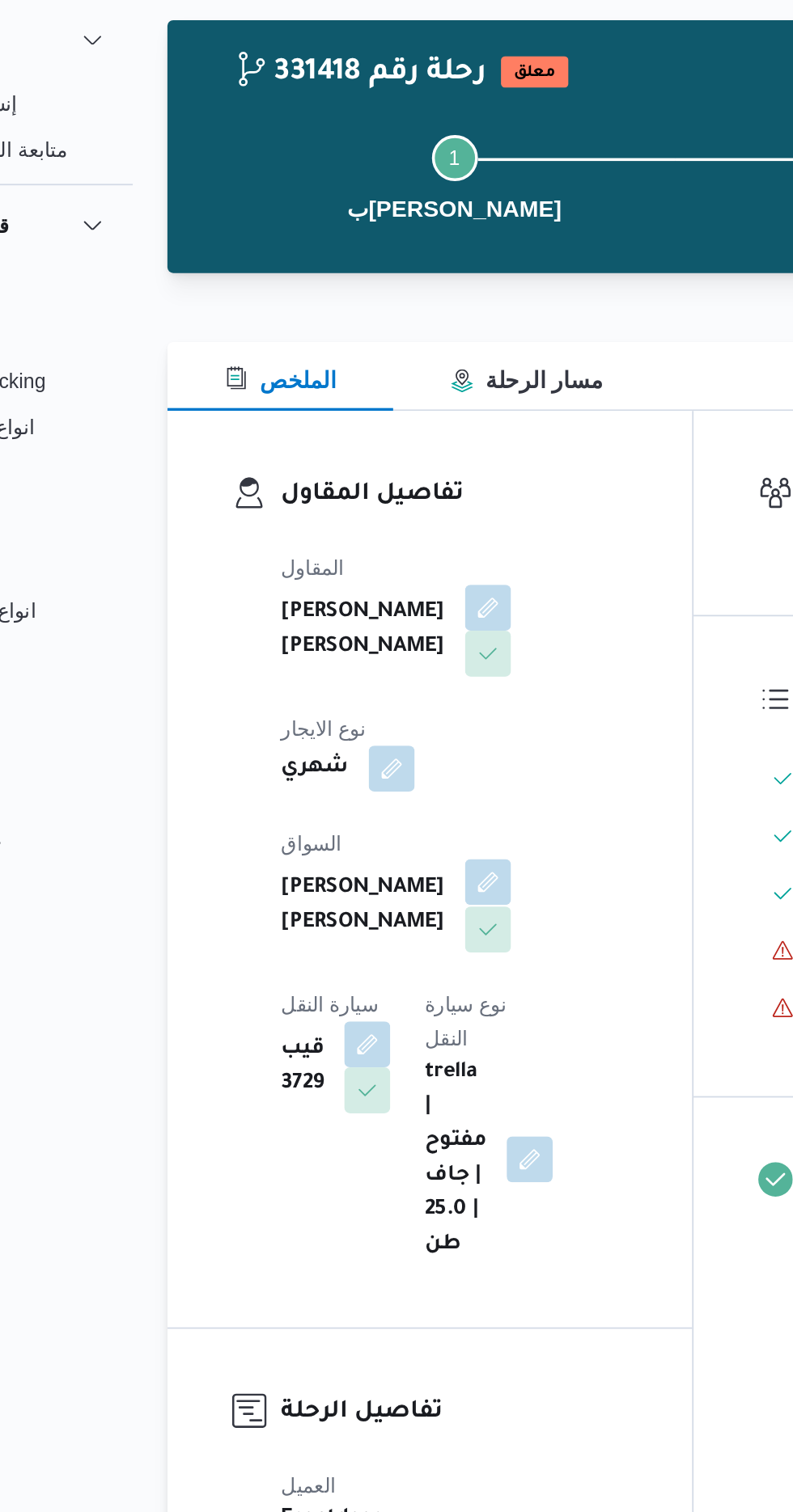
click at [378, 560] on button "button" at bounding box center [391, 561] width 26 height 26
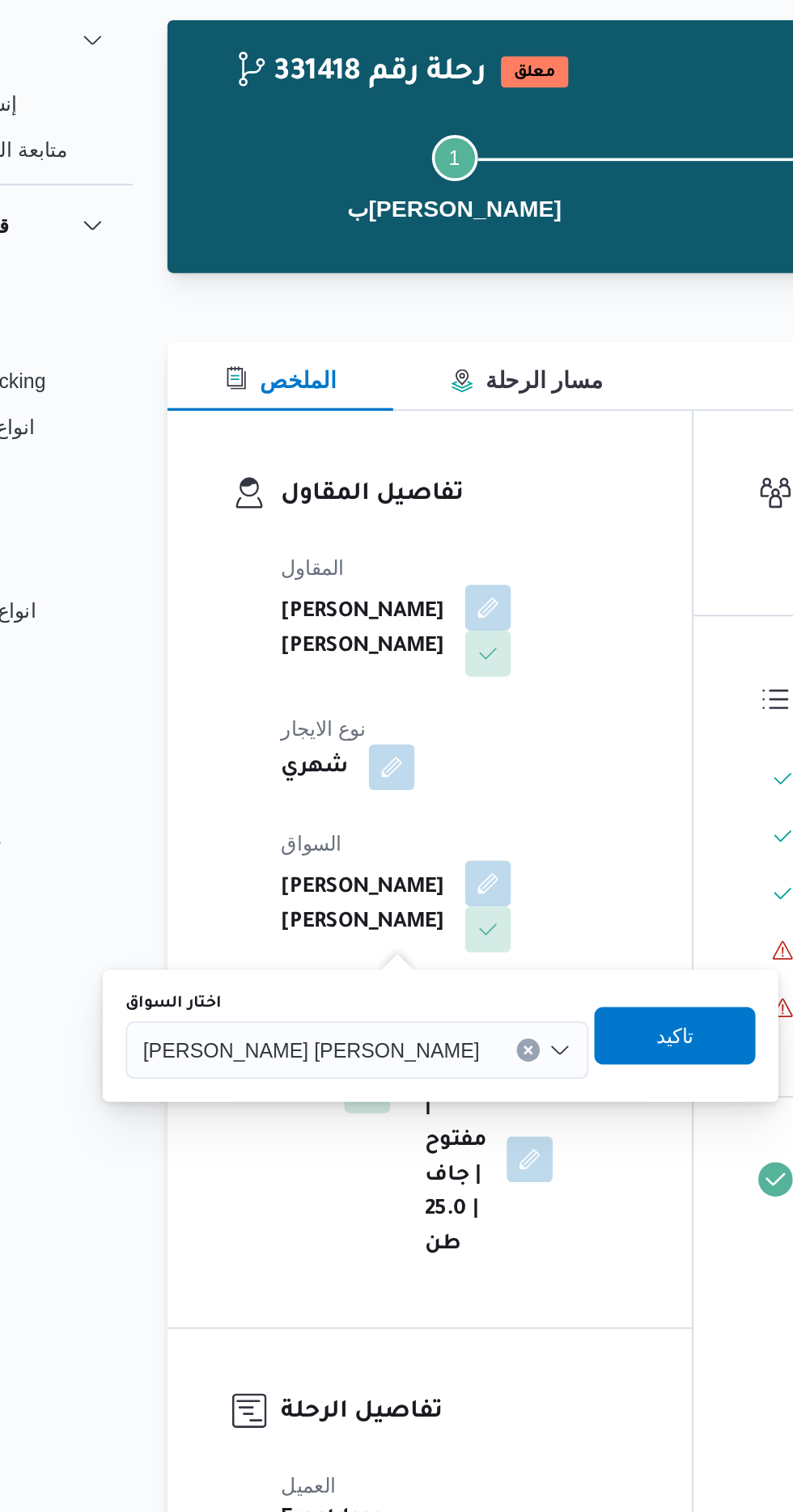
click at [349, 484] on button "button" at bounding box center [336, 497] width 26 height 26
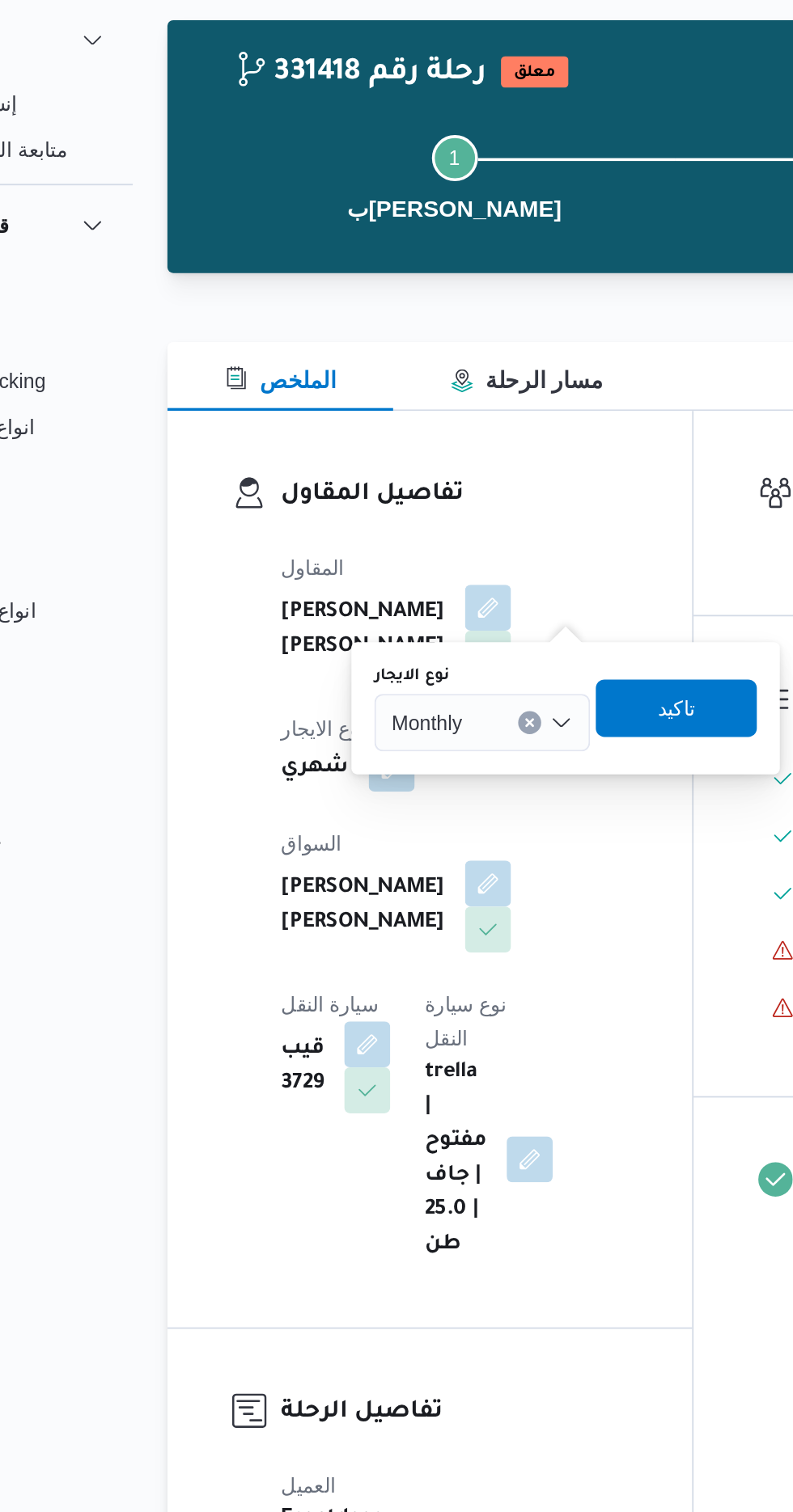
click at [384, 470] on input "نوع الايجار" at bounding box center [383, 471] width 2 height 19
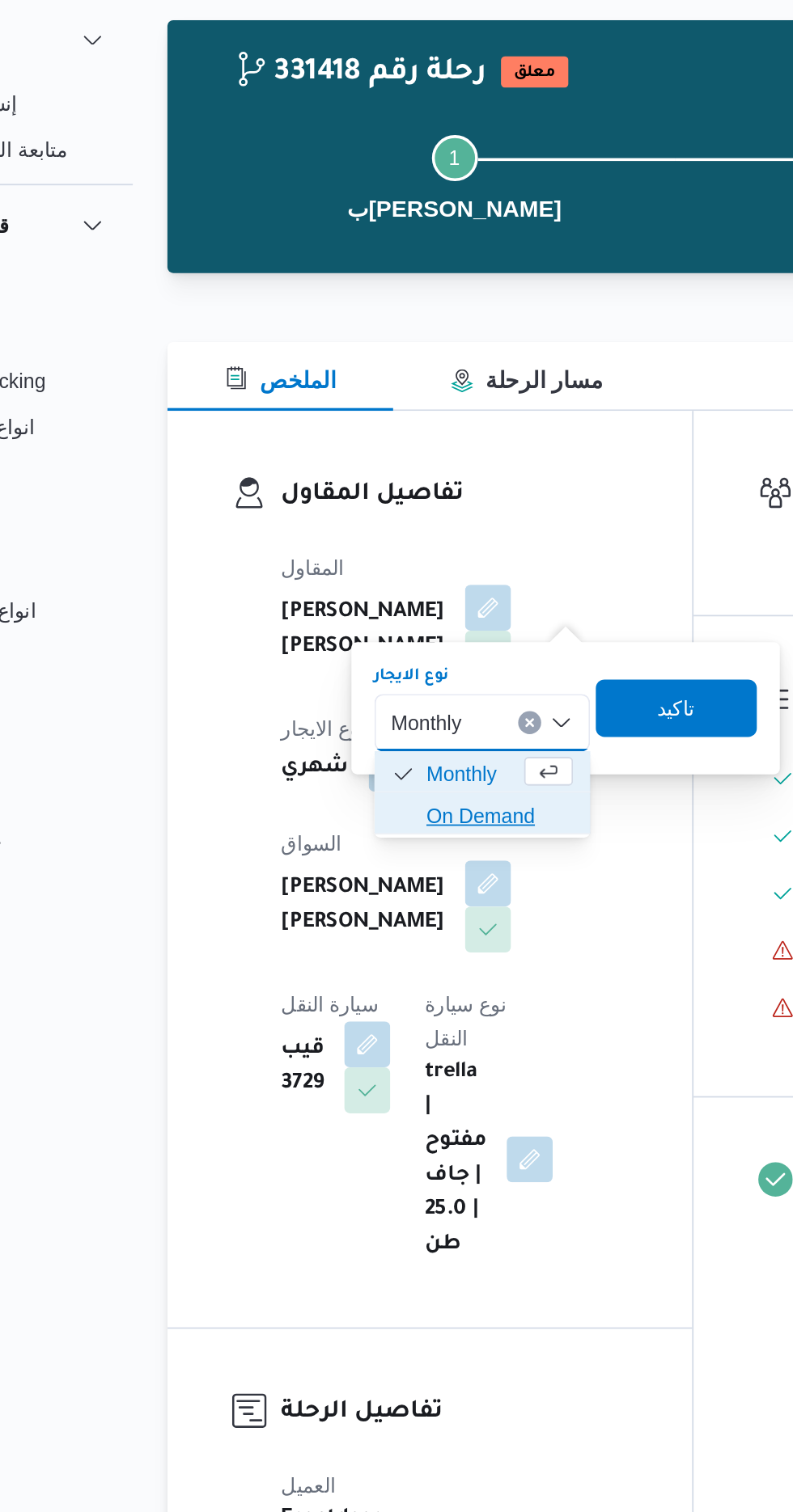
click at [399, 522] on span "On Demand" at bounding box center [396, 524] width 82 height 19
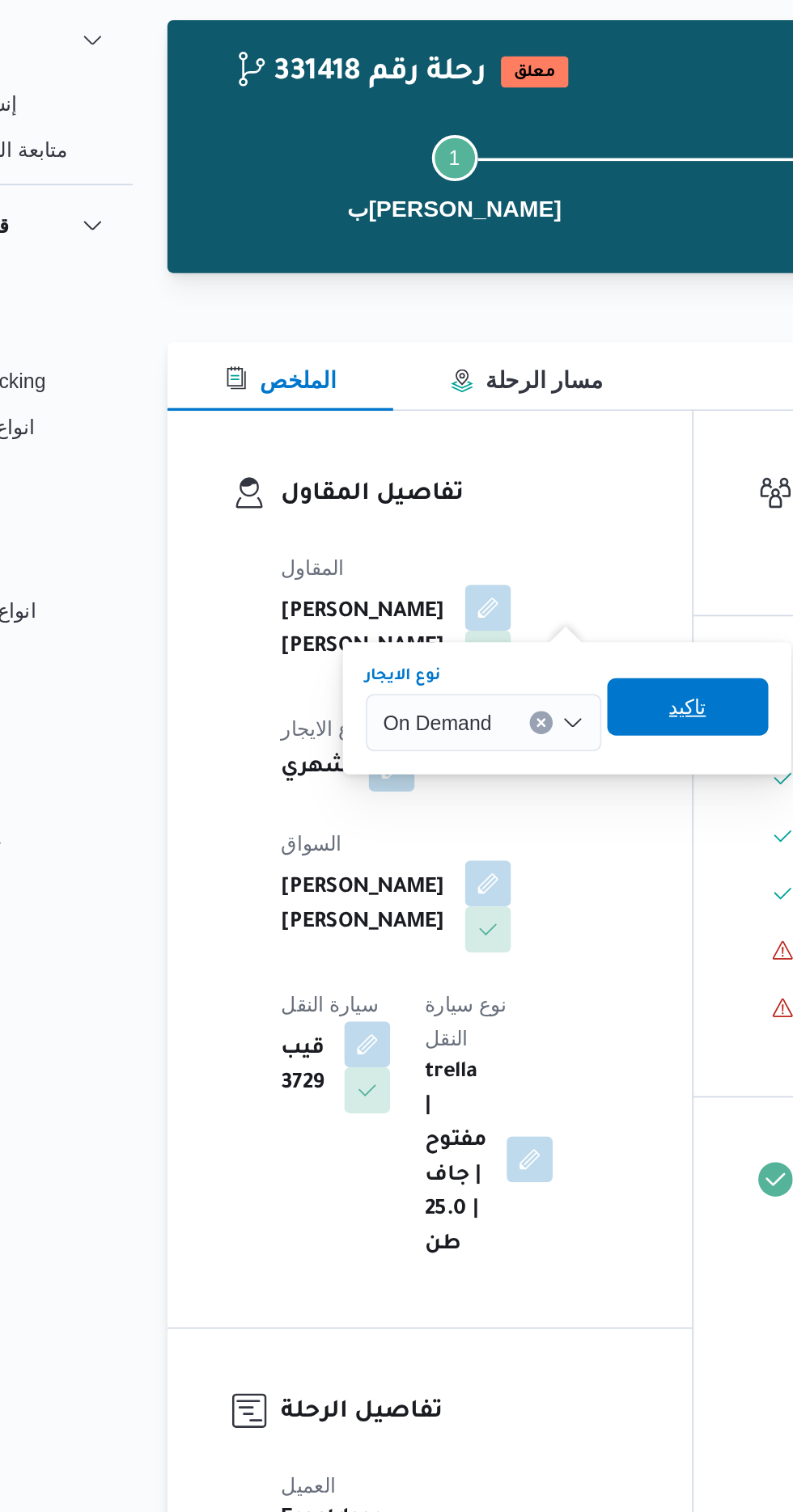
click at [500, 463] on span "تاكيد" at bounding box center [503, 463] width 21 height 19
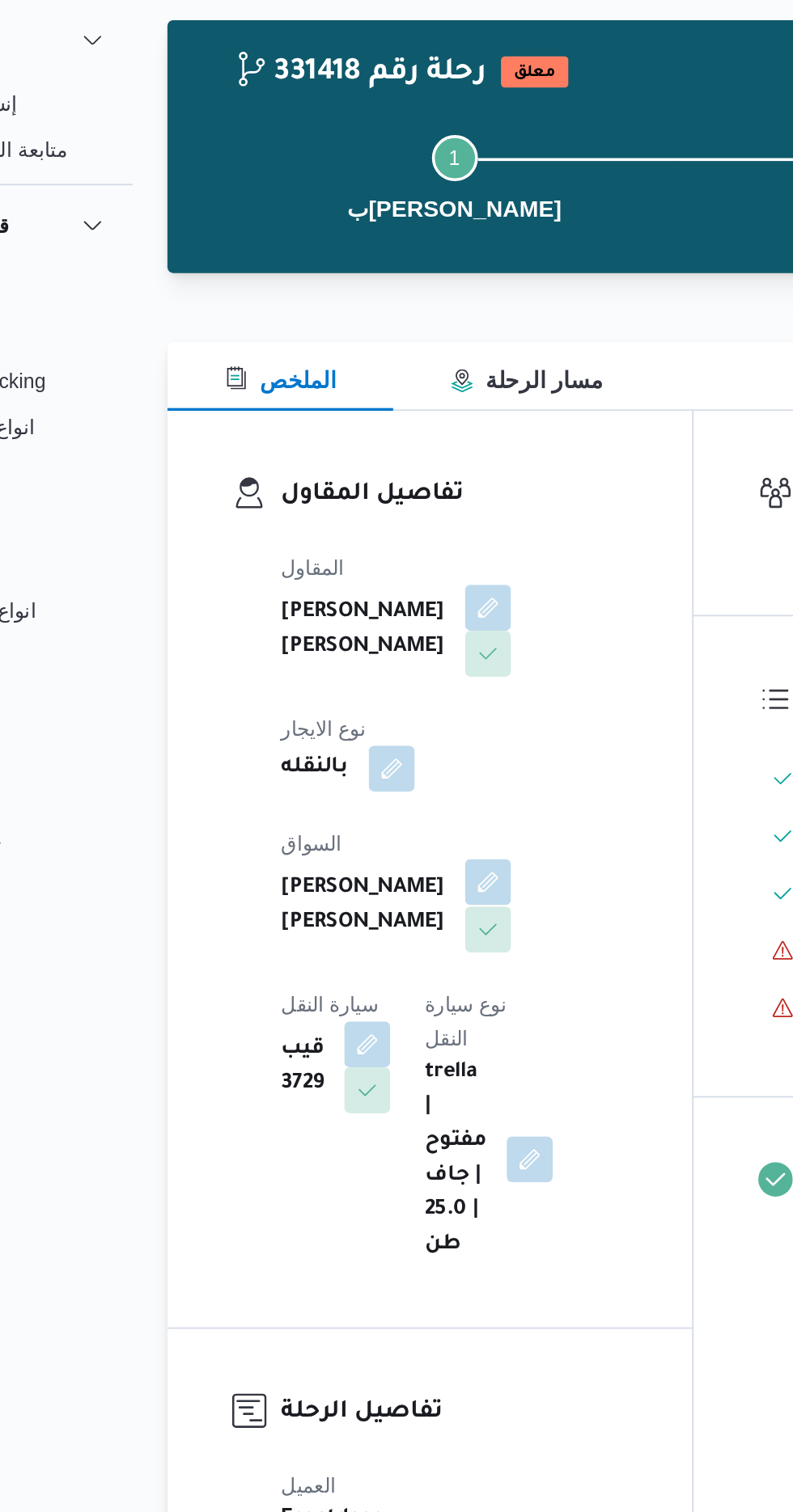
click at [378, 561] on button "button" at bounding box center [391, 561] width 26 height 26
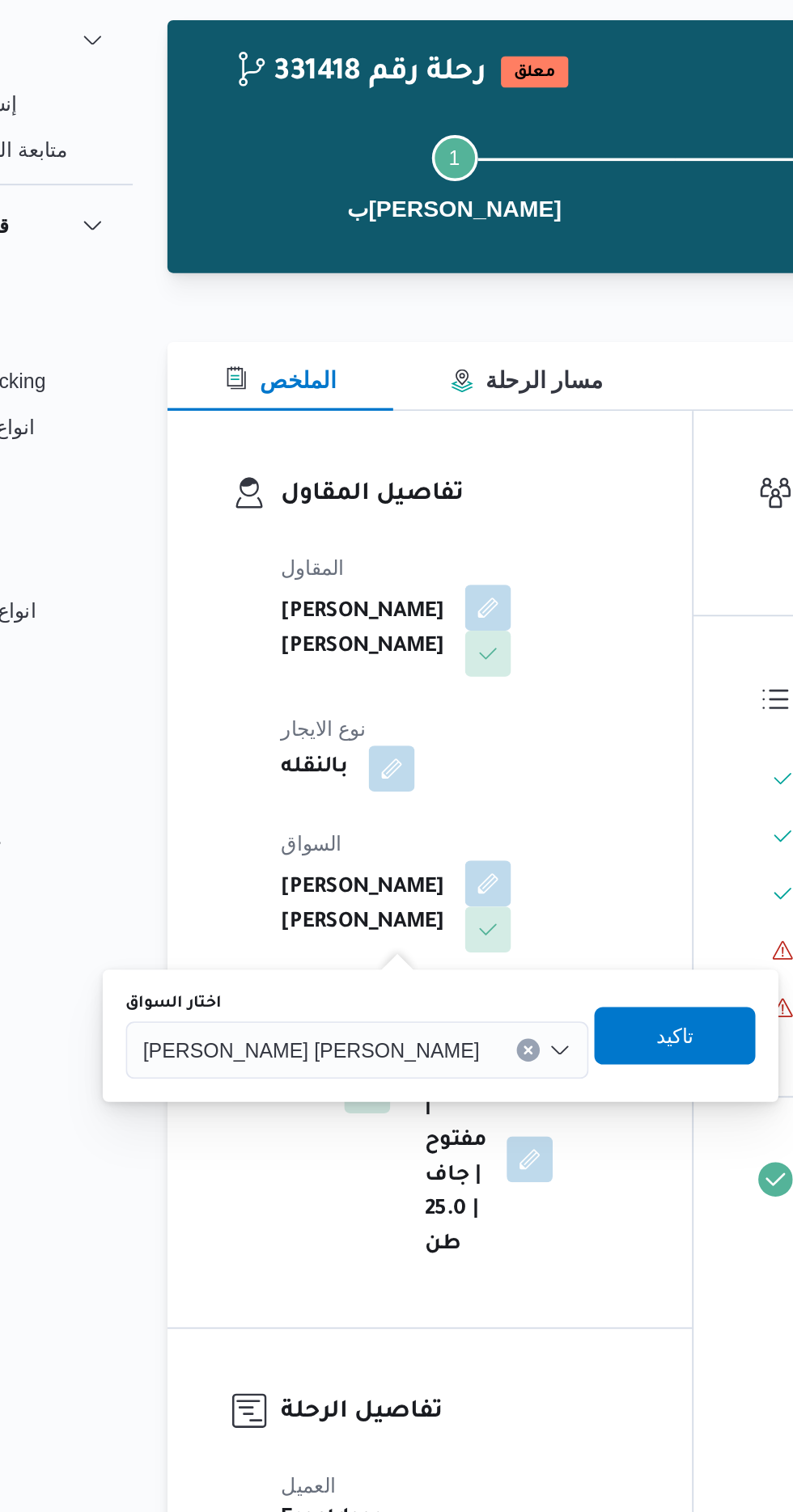
click at [318, 649] on span "[PERSON_NAME] [PERSON_NAME]" at bounding box center [291, 655] width 190 height 17
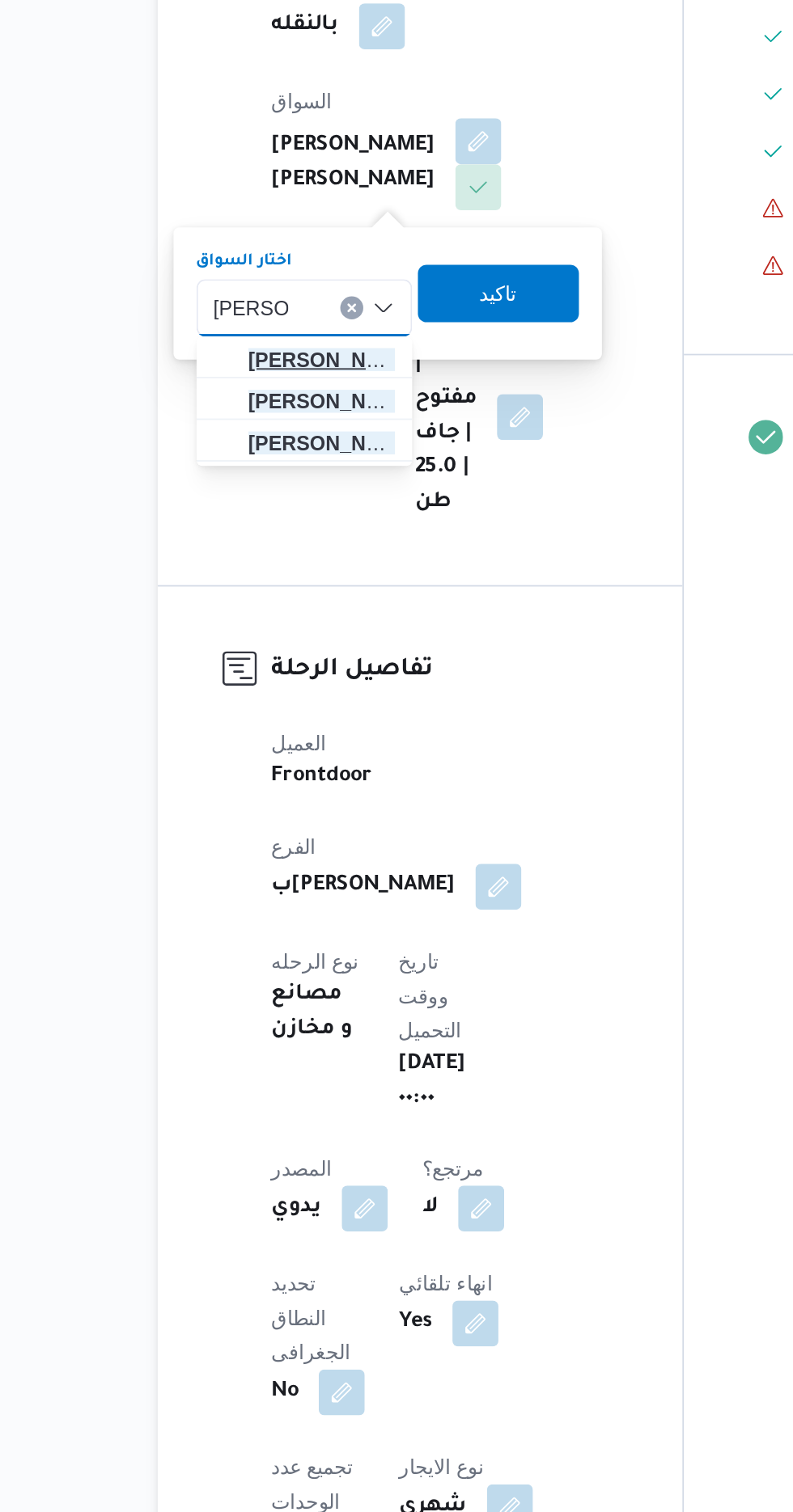
type input "[PERSON_NAME]"
click at [316, 688] on span "[PERSON_NAME] يد [PERSON_NAME]" at bounding box center [302, 684] width 82 height 19
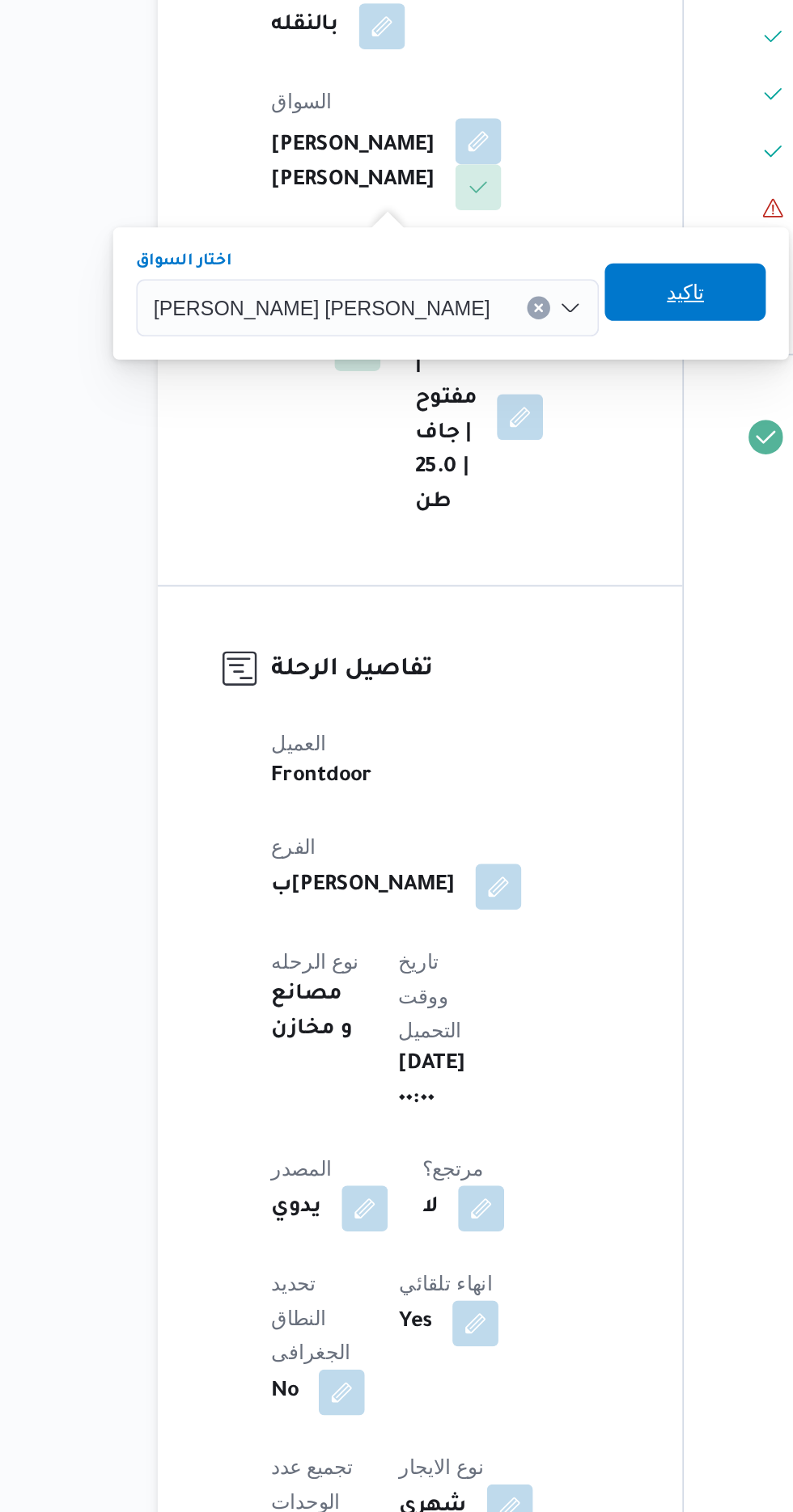
click at [497, 652] on span "تاكيد" at bounding box center [507, 647] width 21 height 19
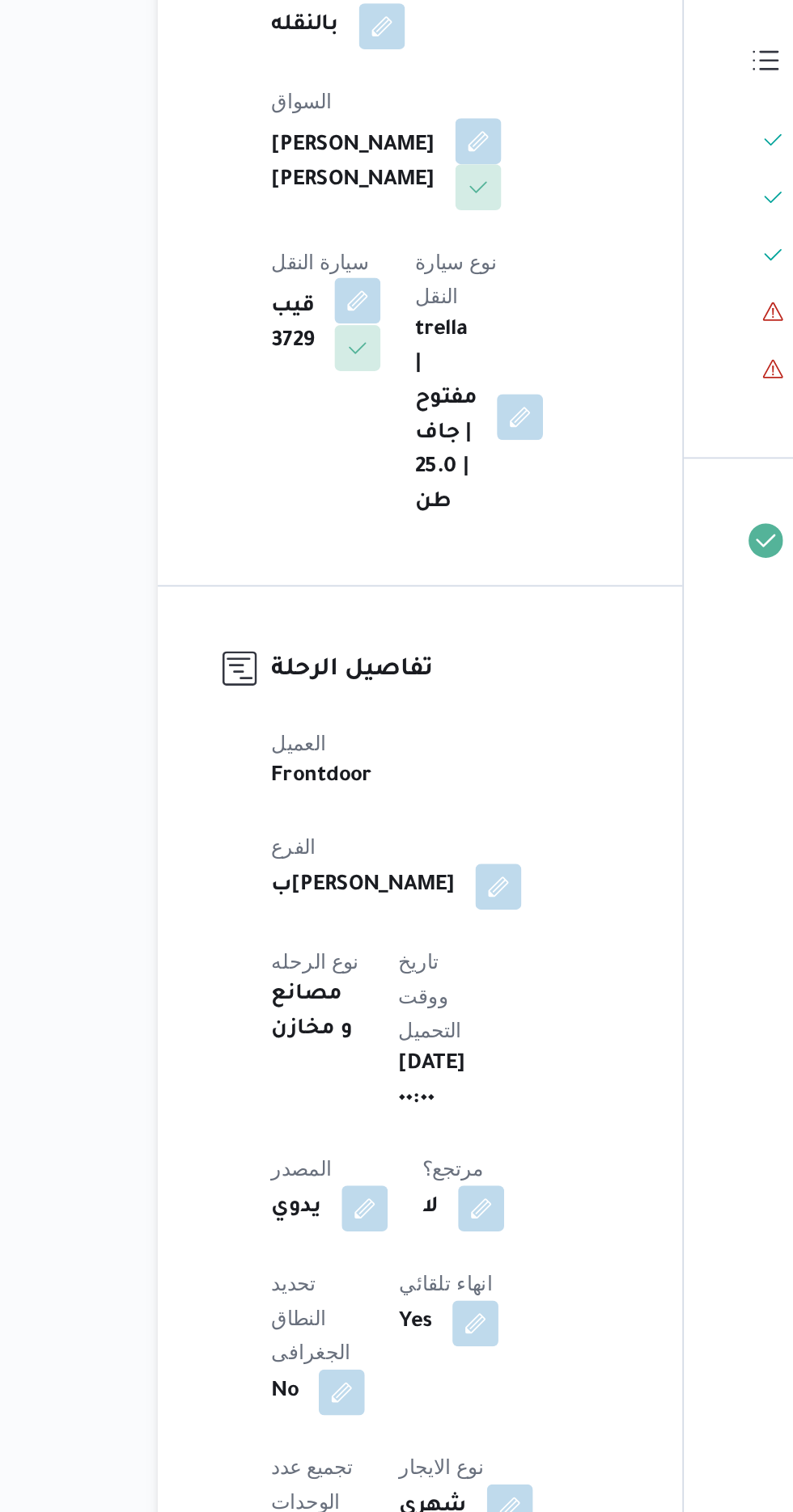
click at [335, 639] on button "button" at bounding box center [323, 652] width 26 height 26
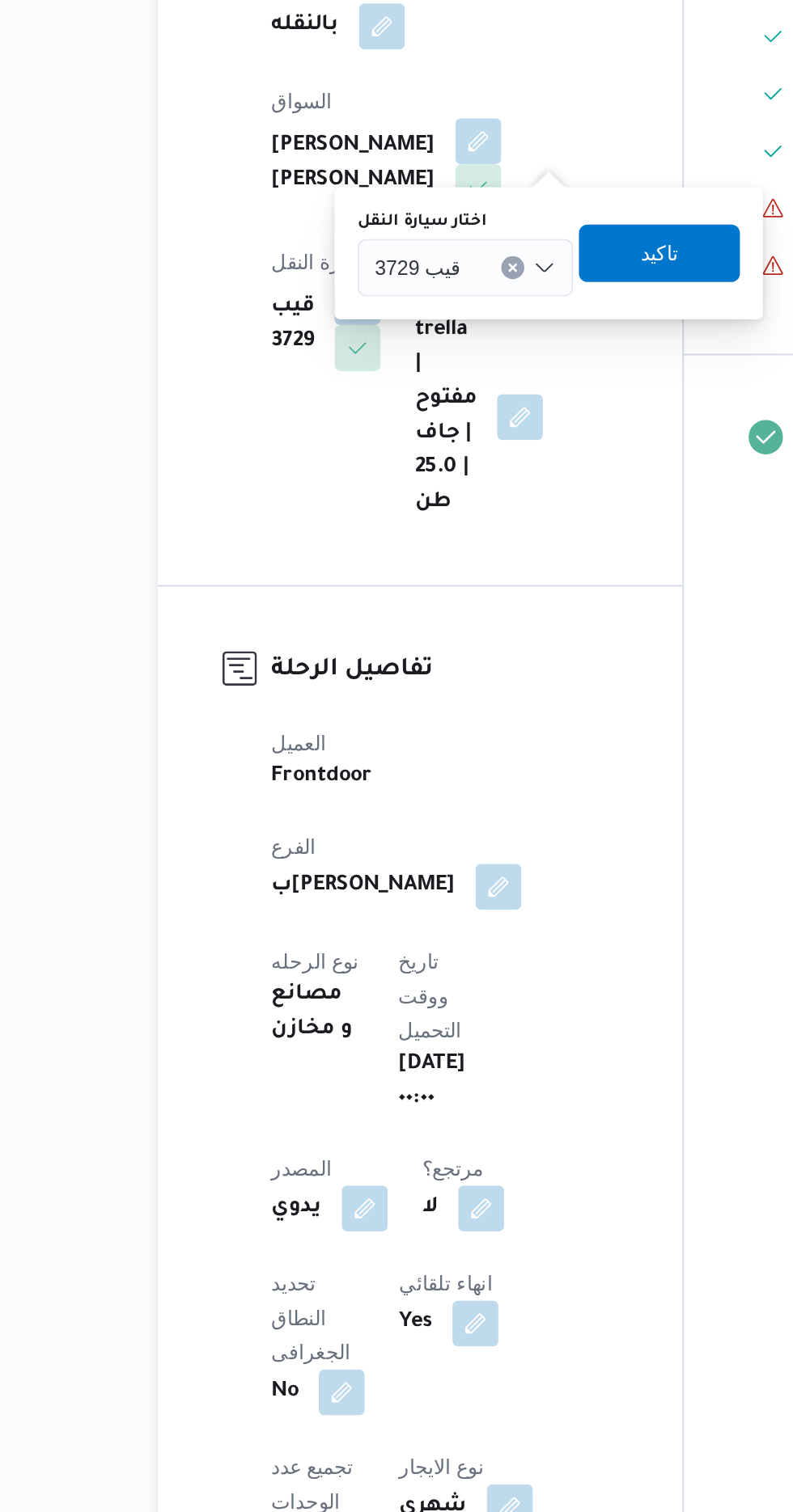
click at [377, 630] on span "قيب 3729" at bounding box center [357, 632] width 49 height 17
type input "2634"
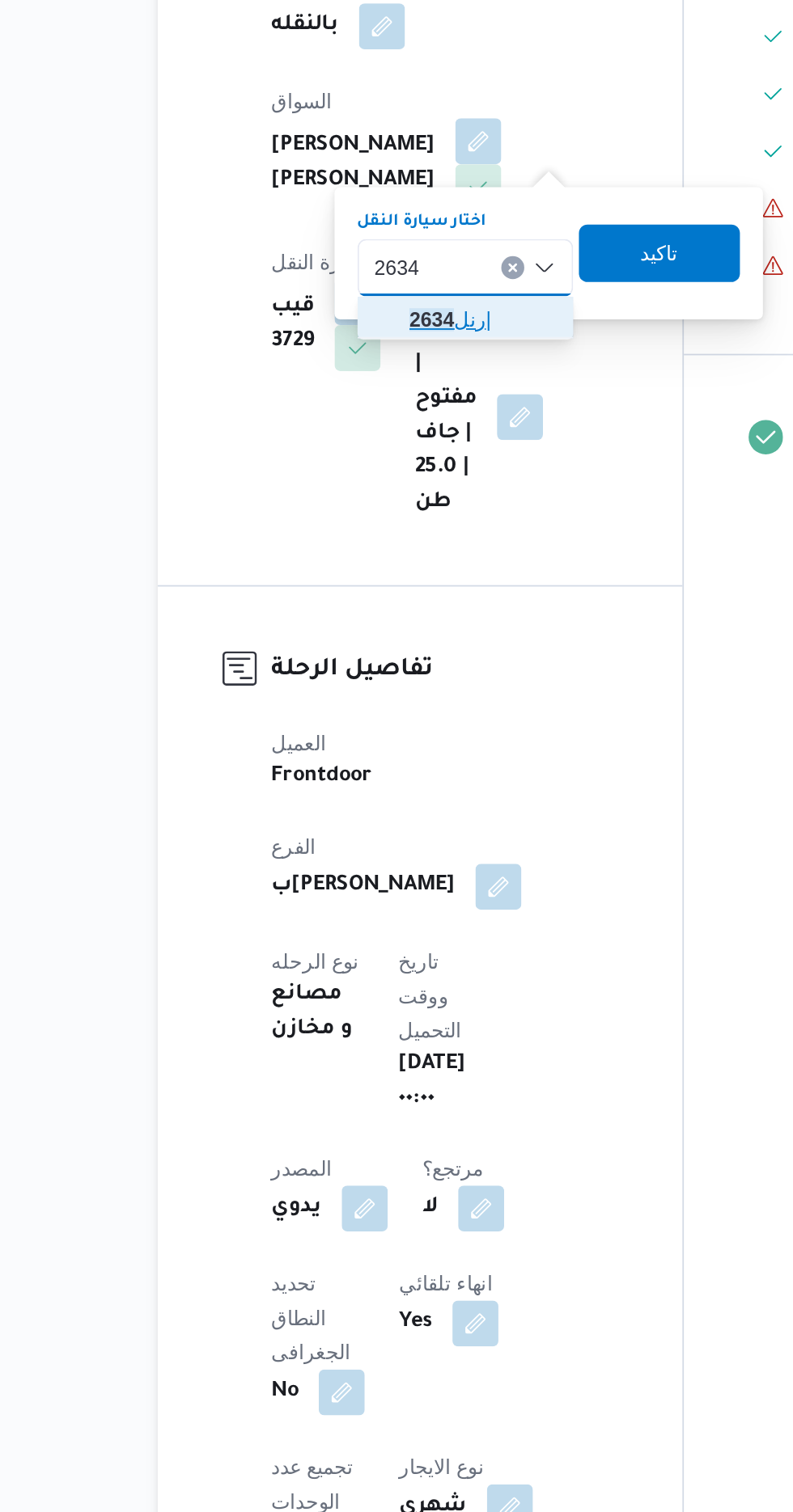
click at [392, 660] on span "رنل 2634 |" at bounding box center [393, 662] width 82 height 19
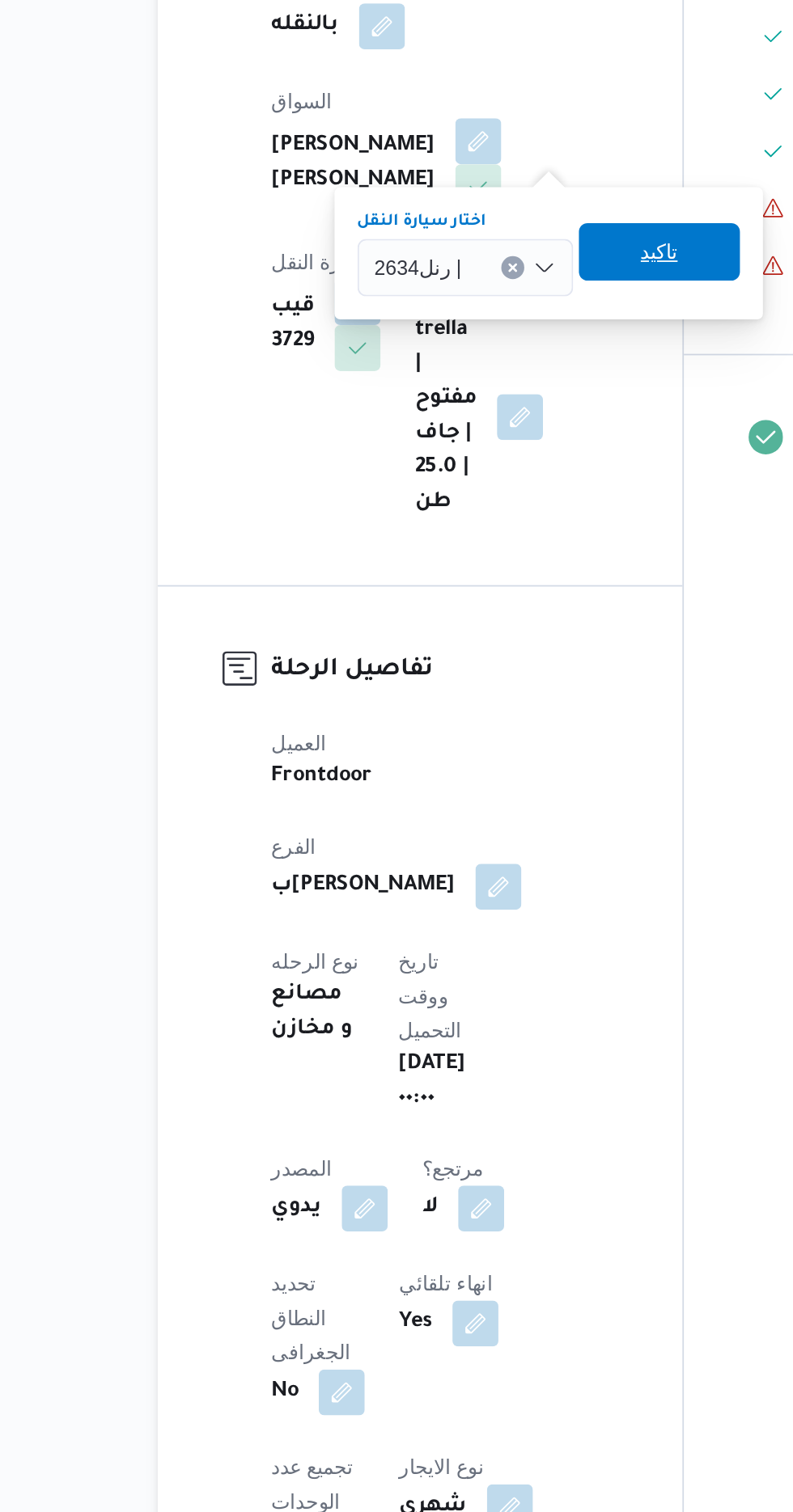
click at [506, 626] on span "تاكيد" at bounding box center [493, 623] width 91 height 32
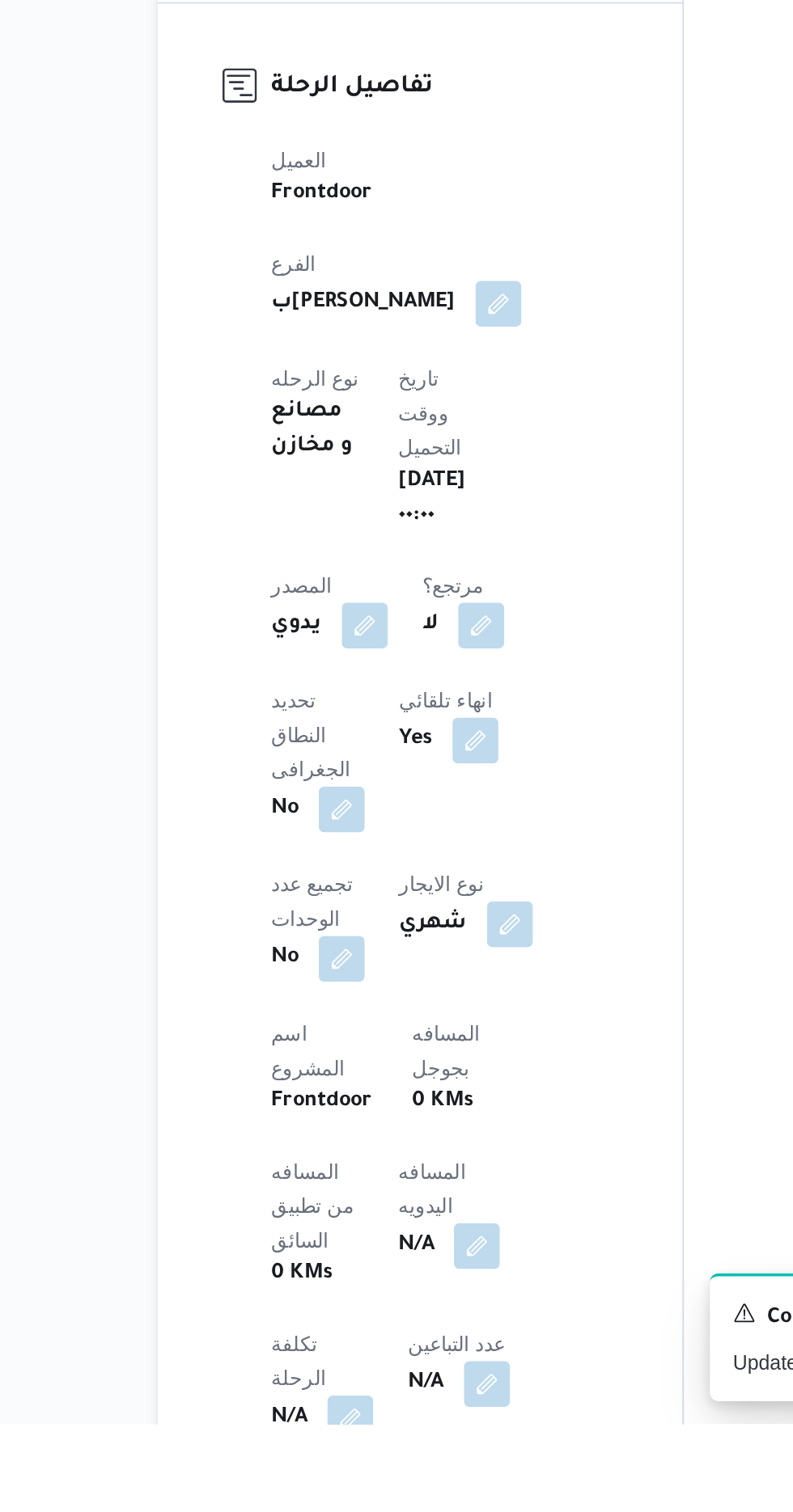
scroll to position [122, 0]
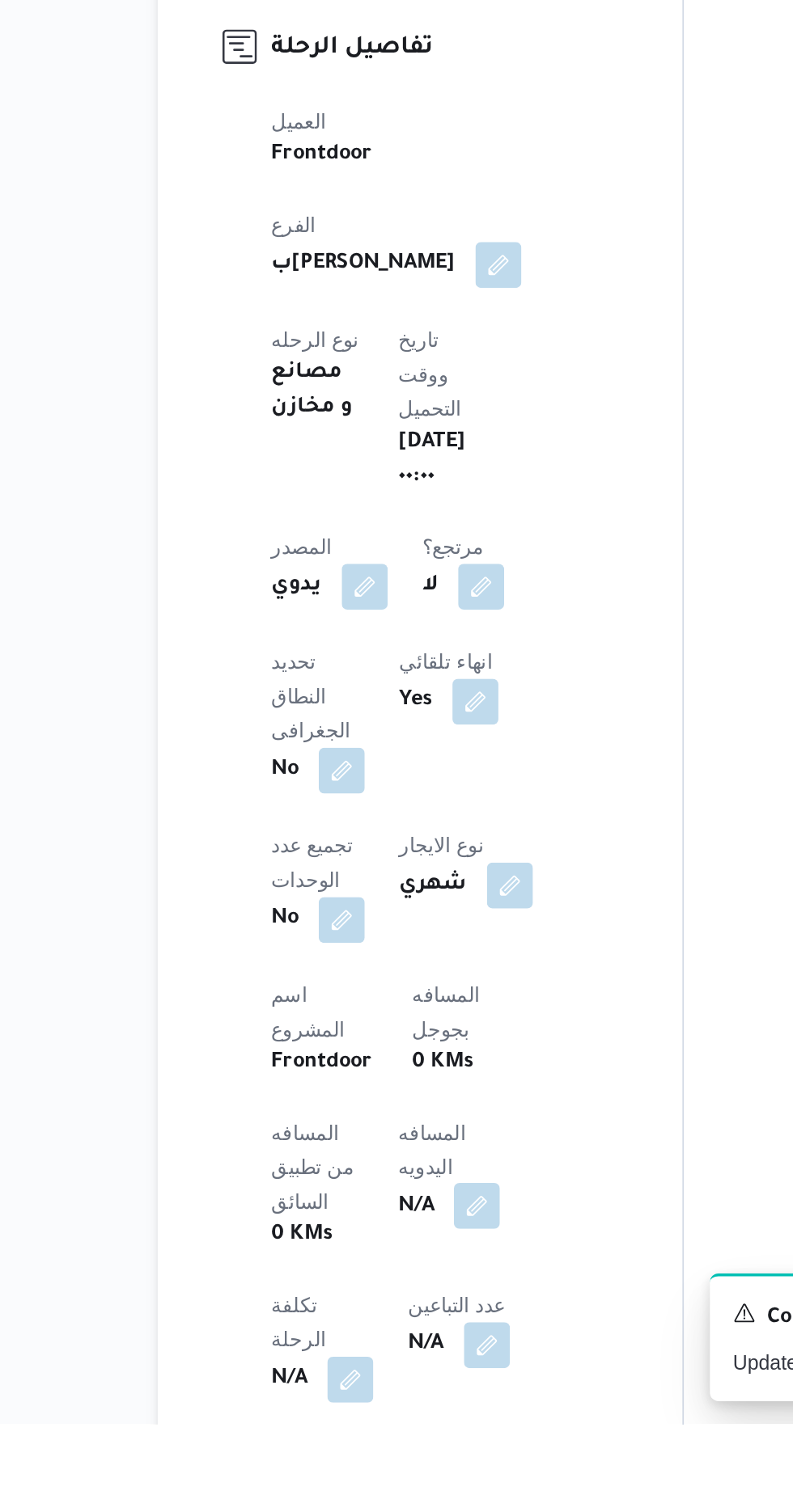
click at [377, 1376] on button "button" at bounding box center [390, 1389] width 26 height 26
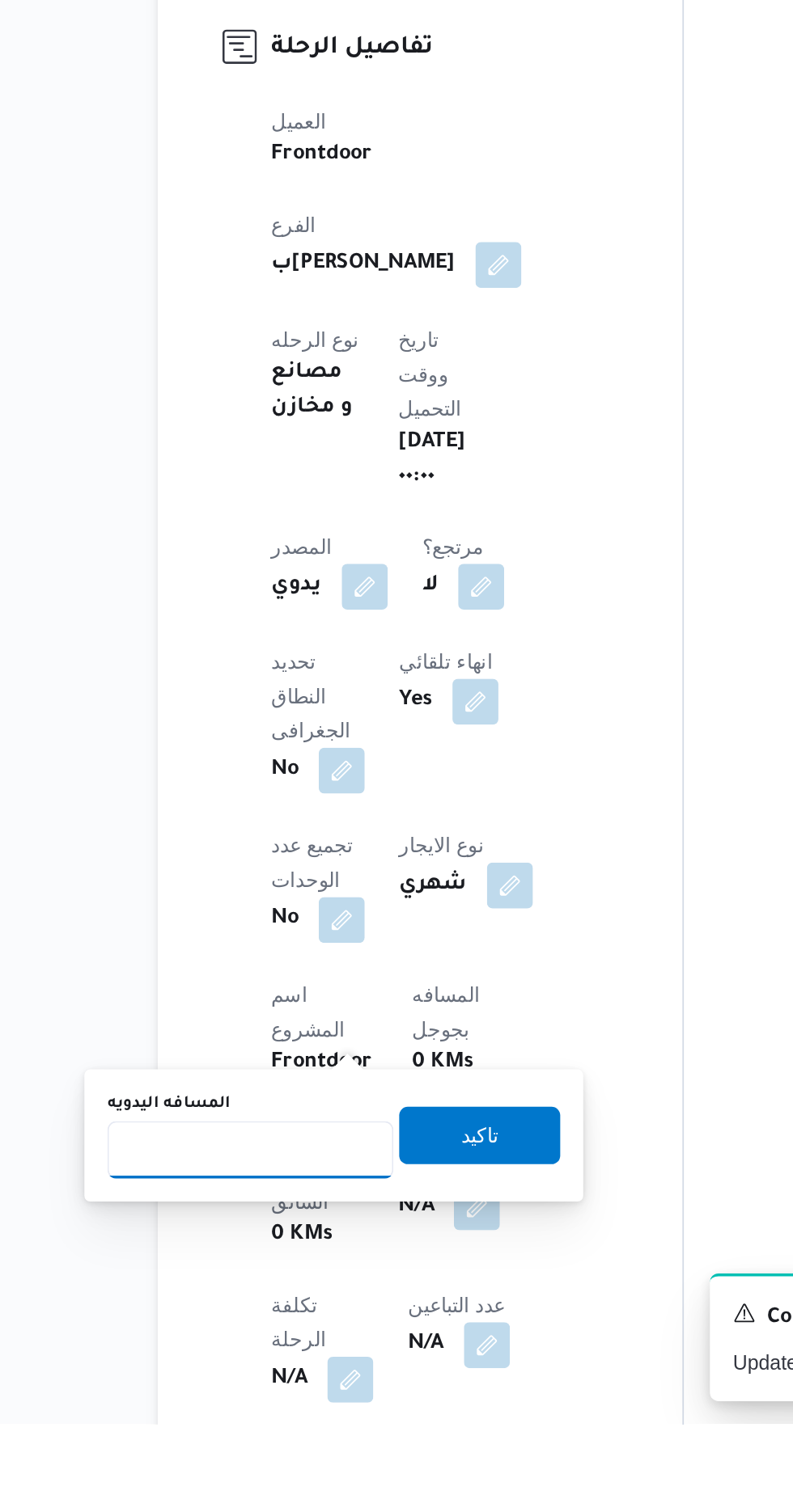
click at [262, 1356] on input "المسافه اليدويه" at bounding box center [262, 1357] width 161 height 32
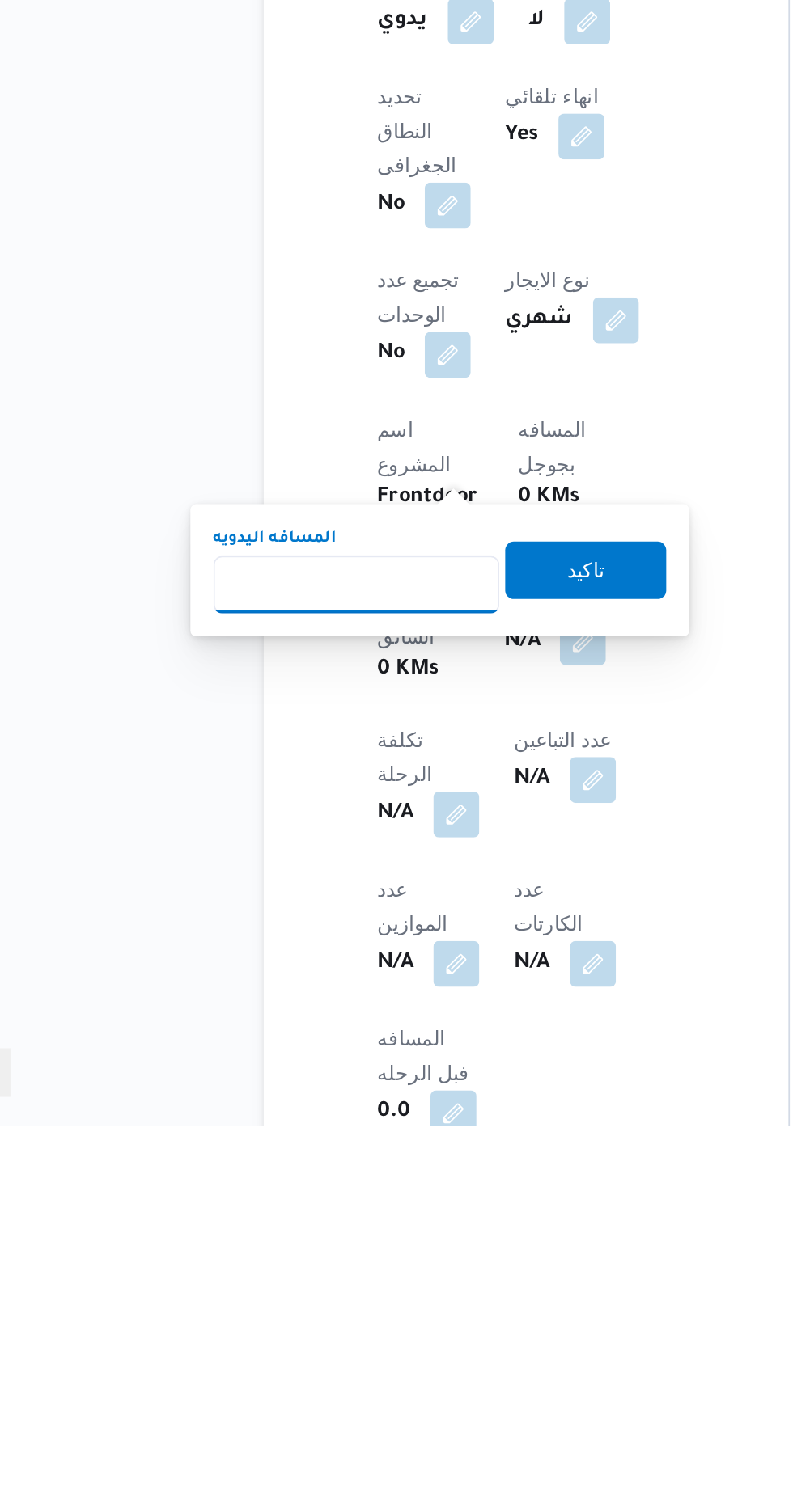
scroll to position [272, 0]
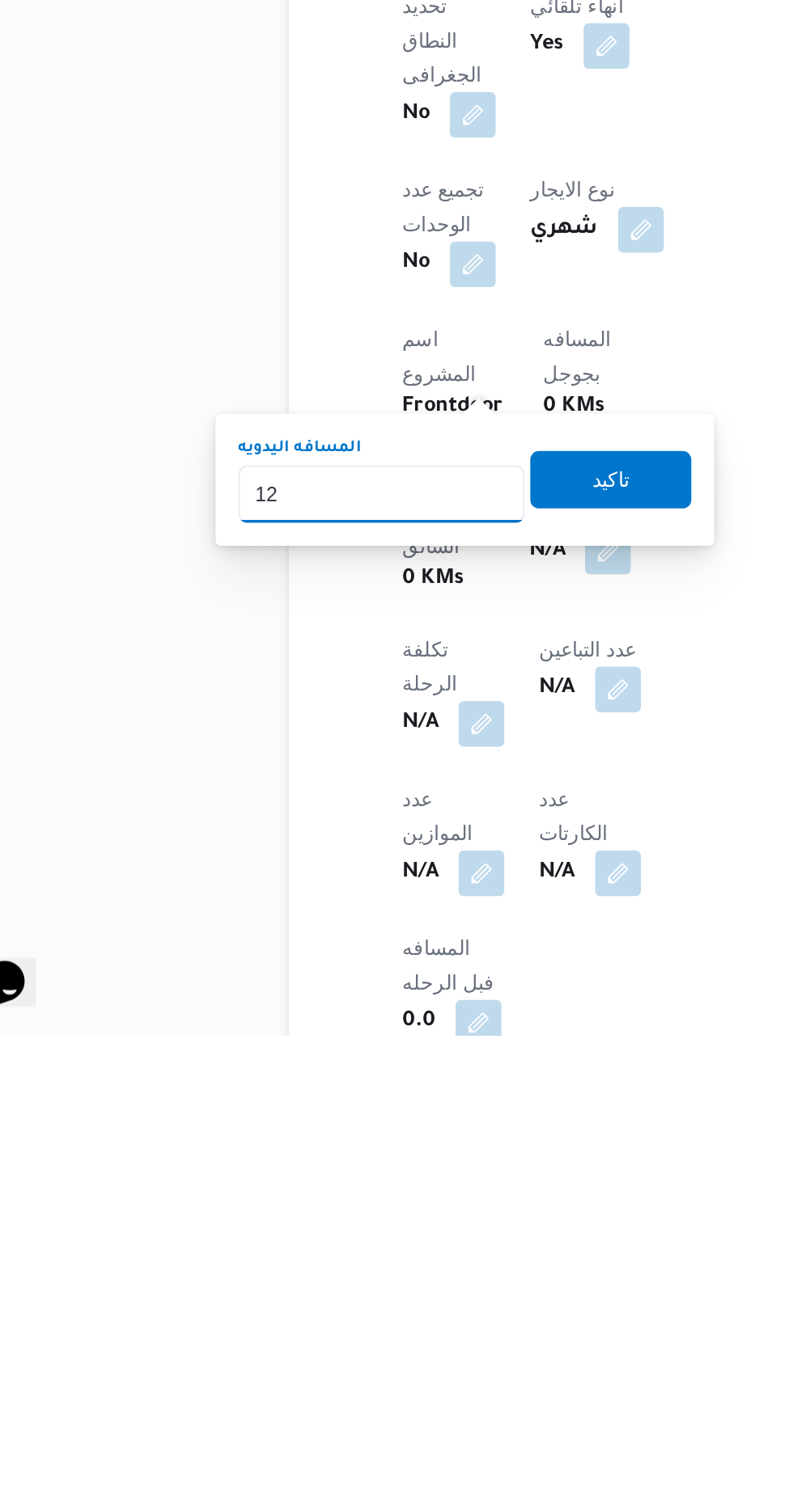
type input "120"
click at [418, 1196] on span "تاكيد" at bounding box center [391, 1198] width 91 height 32
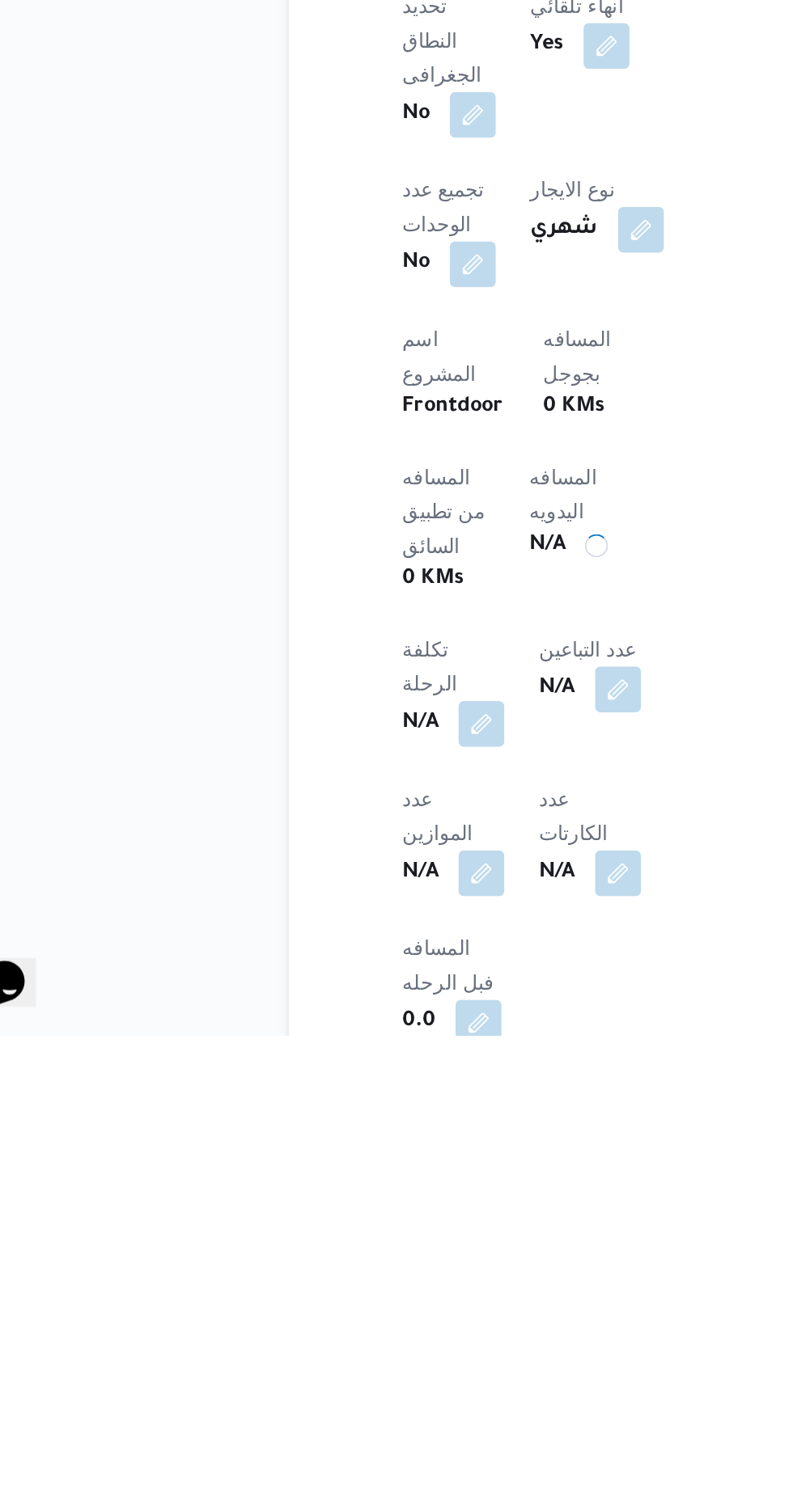
scroll to position [273, 0]
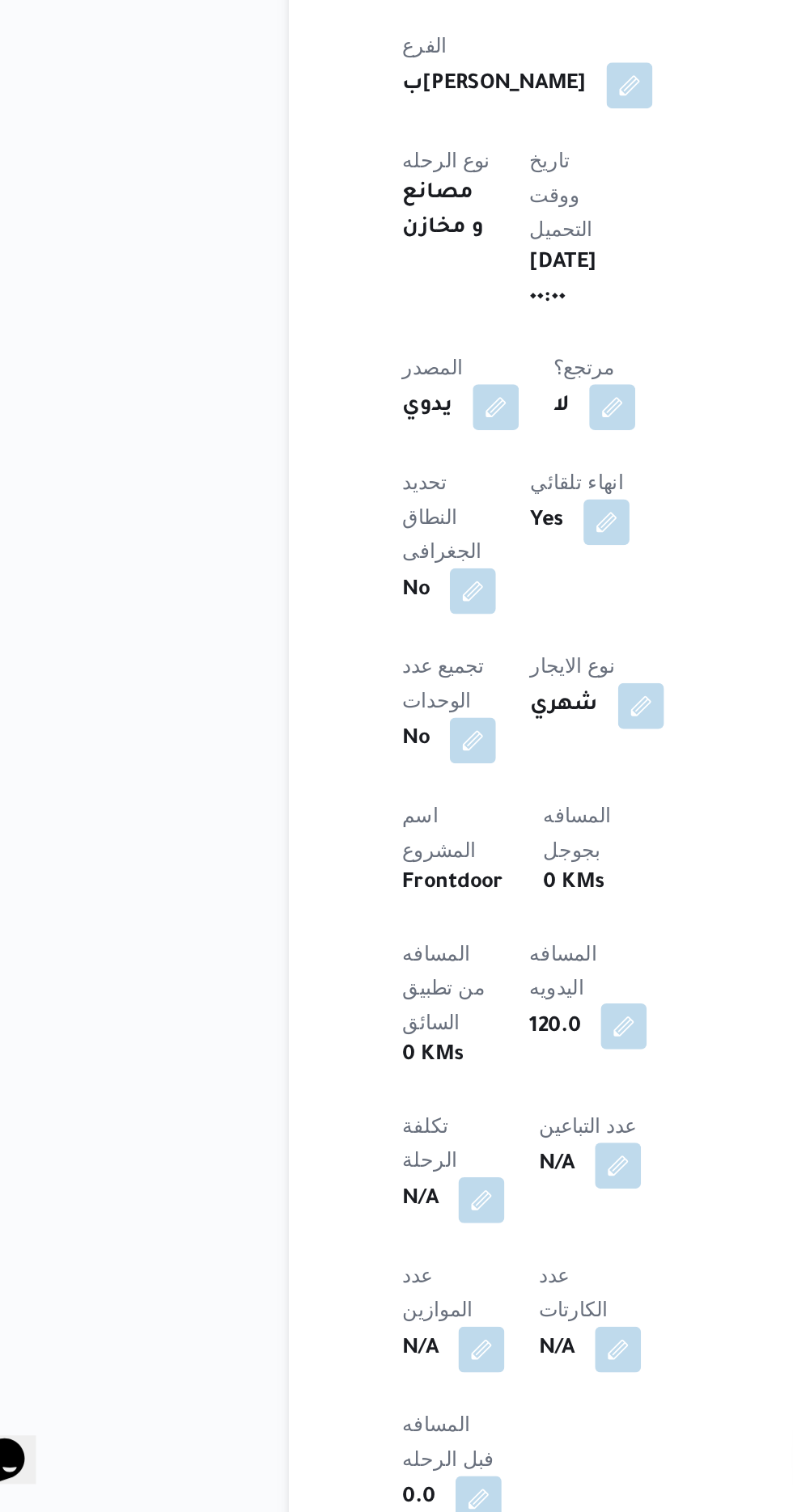
click at [386, 1225] on button "button" at bounding box center [399, 1238] width 26 height 26
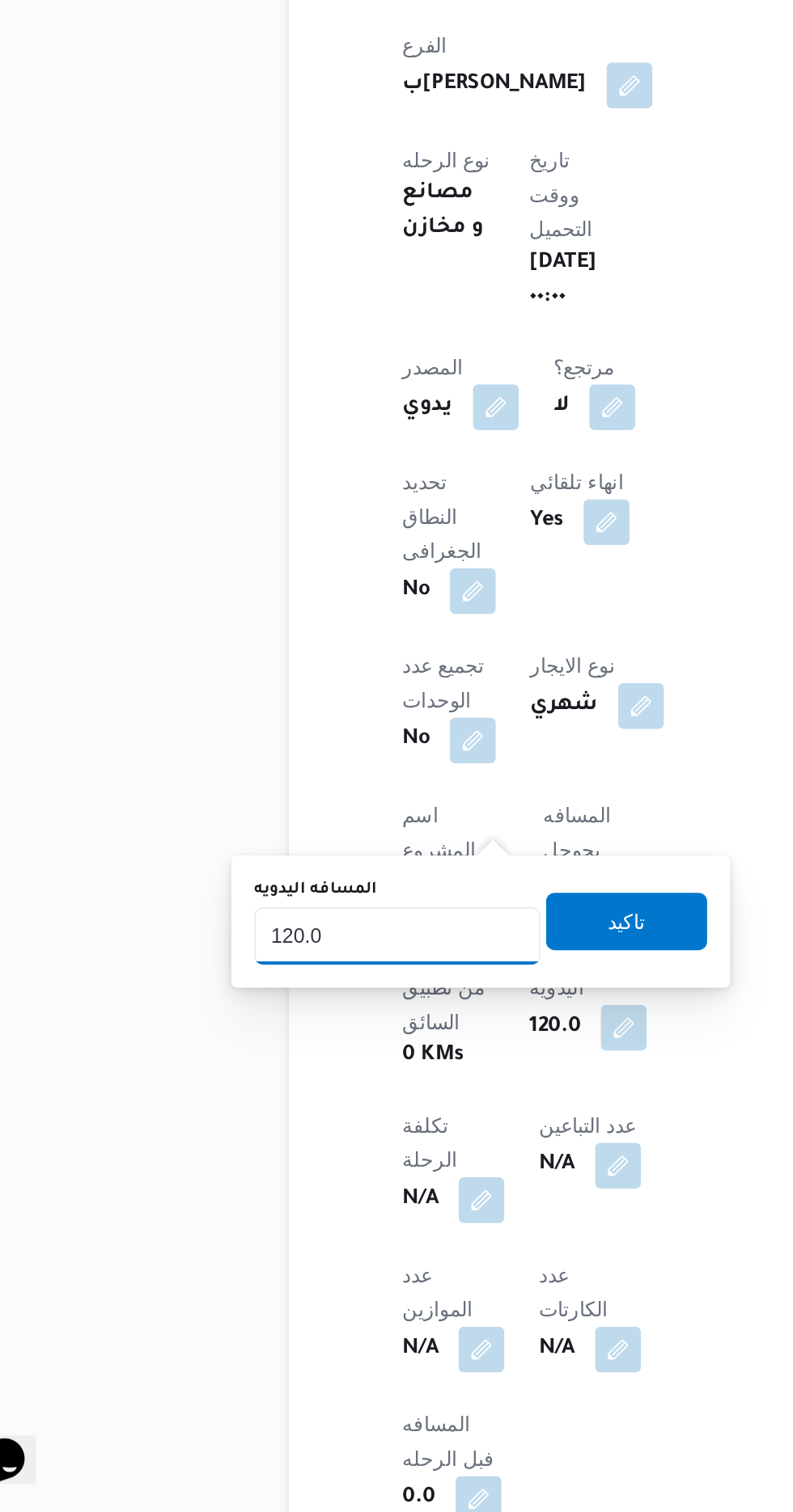
click at [305, 1191] on input "120.0" at bounding box center [272, 1186] width 161 height 32
type input "1"
type input "70"
click at [410, 1176] on span "تاكيد" at bounding box center [400, 1178] width 21 height 19
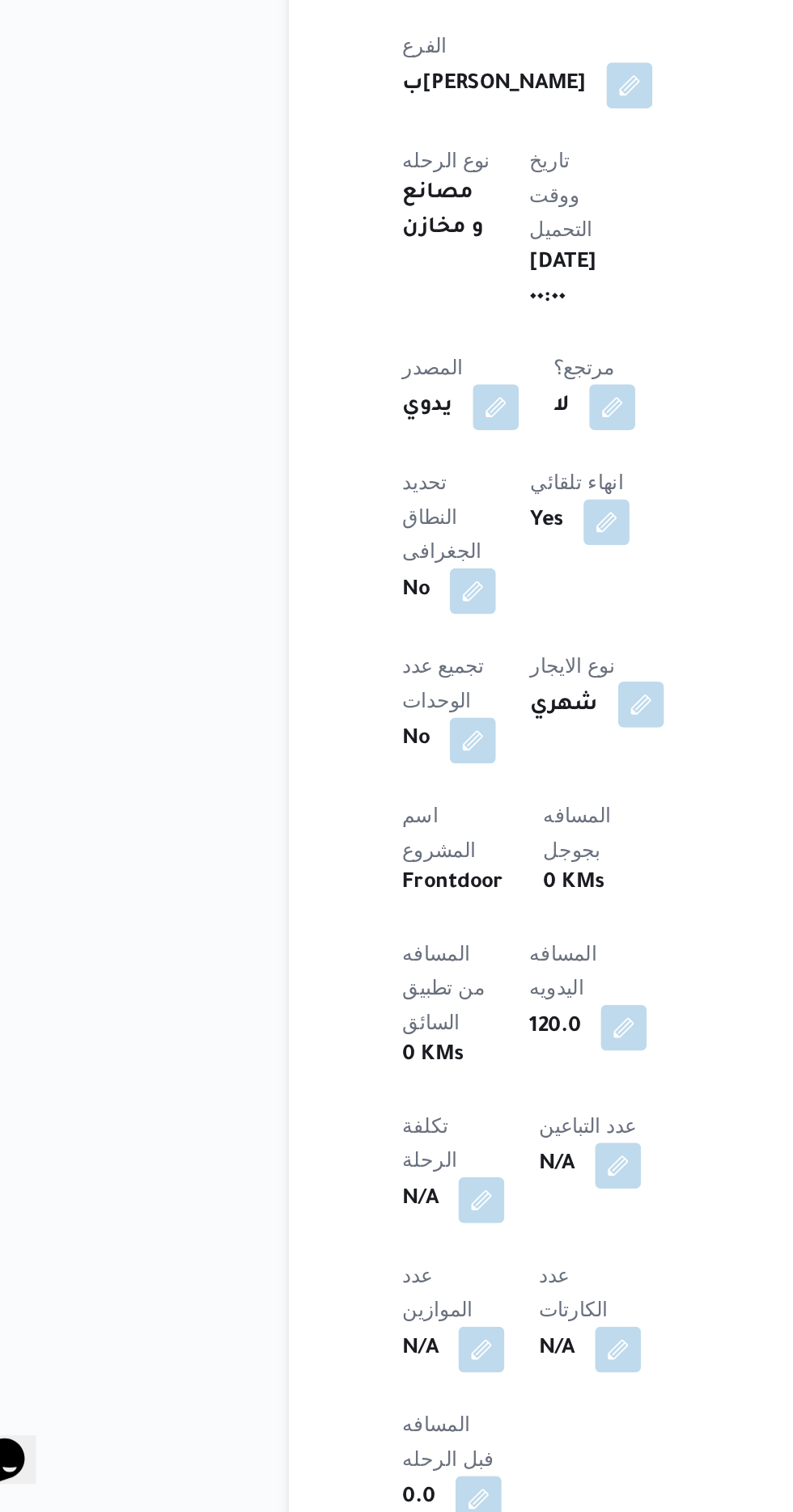
click at [396, 1044] on button "button" at bounding box center [409, 1057] width 26 height 26
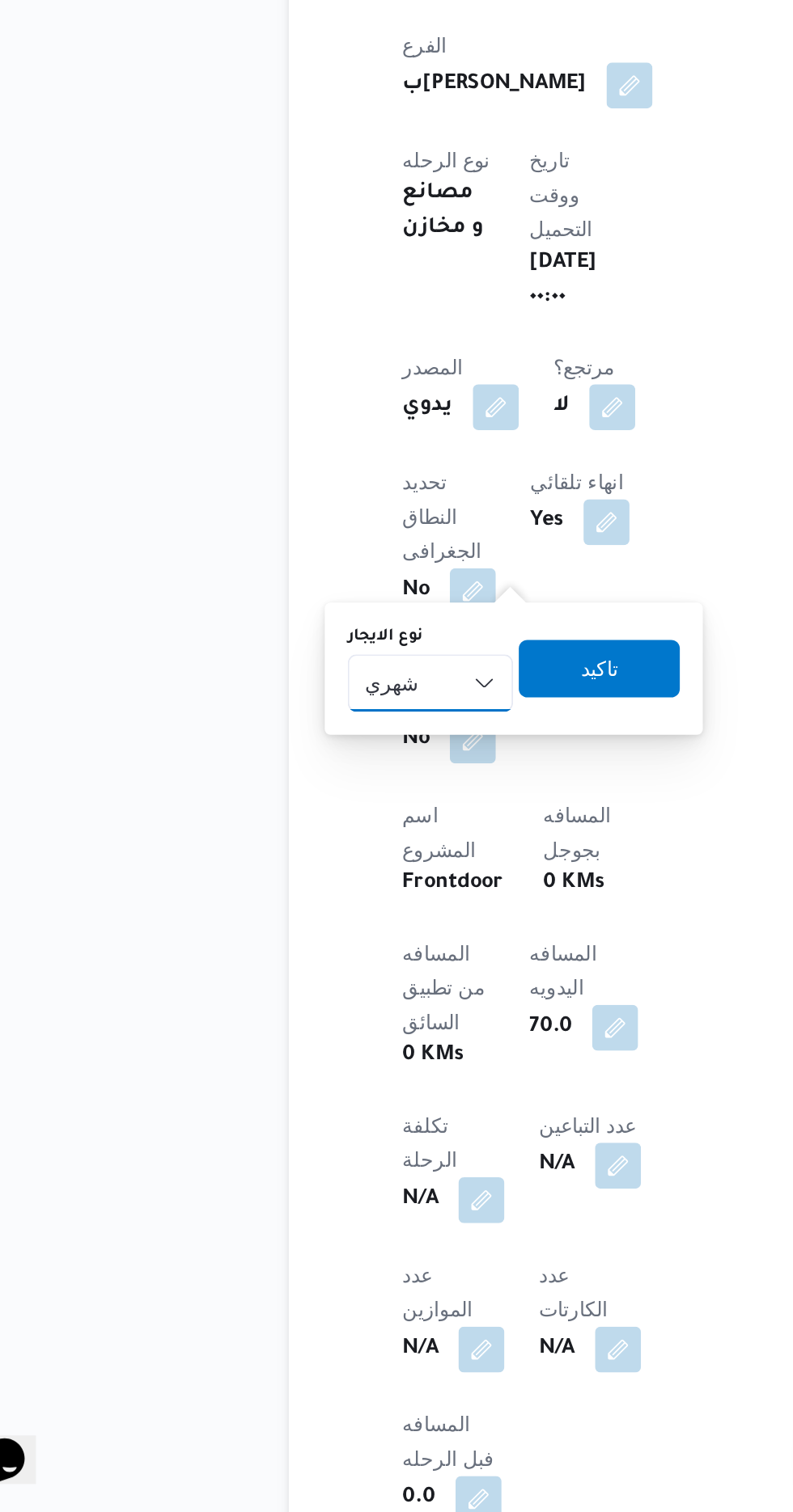
click at [299, 1041] on select "شهري بالنقله إيجار يومي" at bounding box center [290, 1044] width 93 height 32
select select "on_demand"
click at [244, 1028] on select "شهري بالنقله إيجار يومي" at bounding box center [290, 1044] width 93 height 32
click at [384, 1034] on span "تاكيد" at bounding box center [385, 1035] width 21 height 19
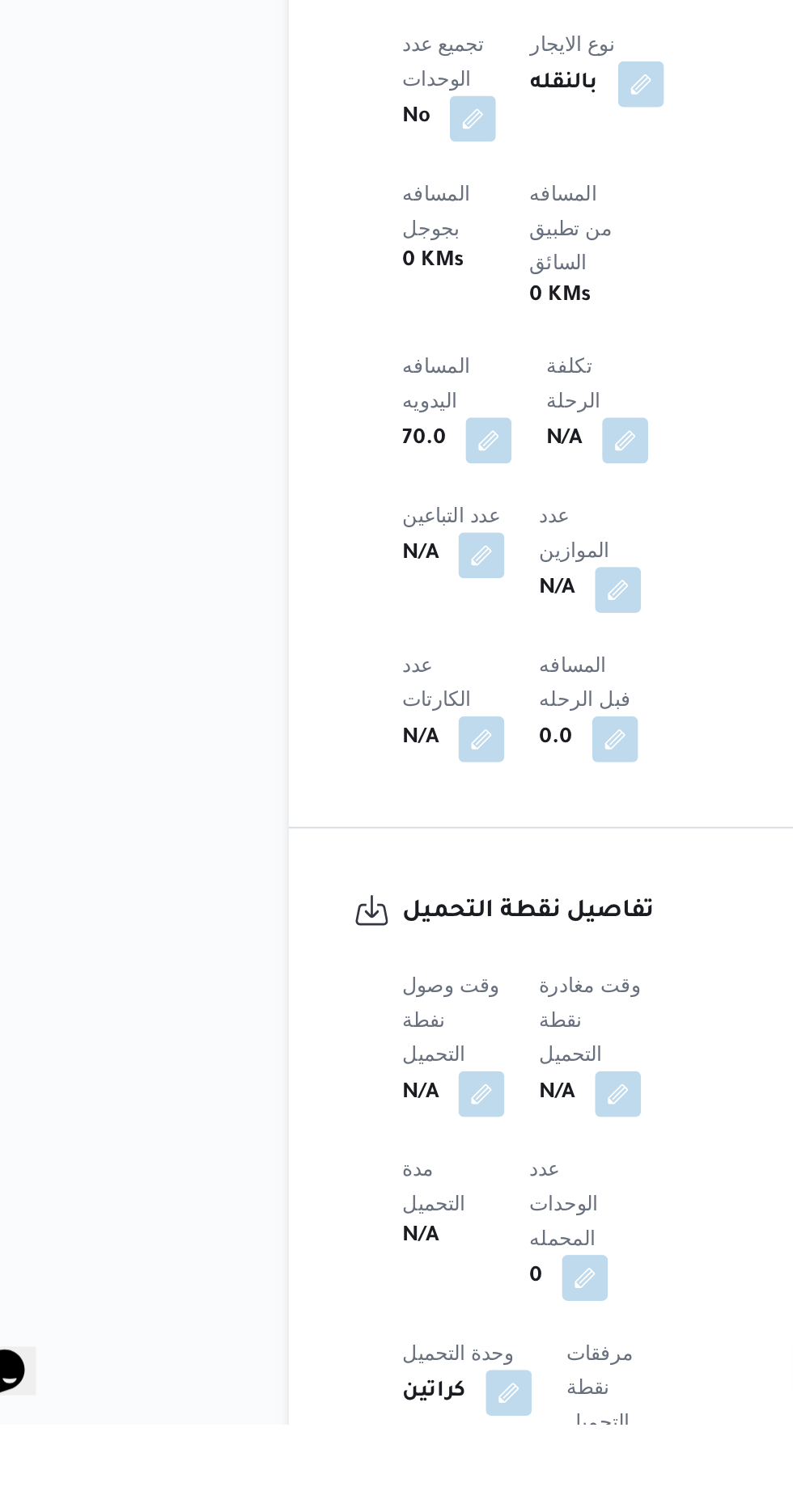
scroll to position [577, 0]
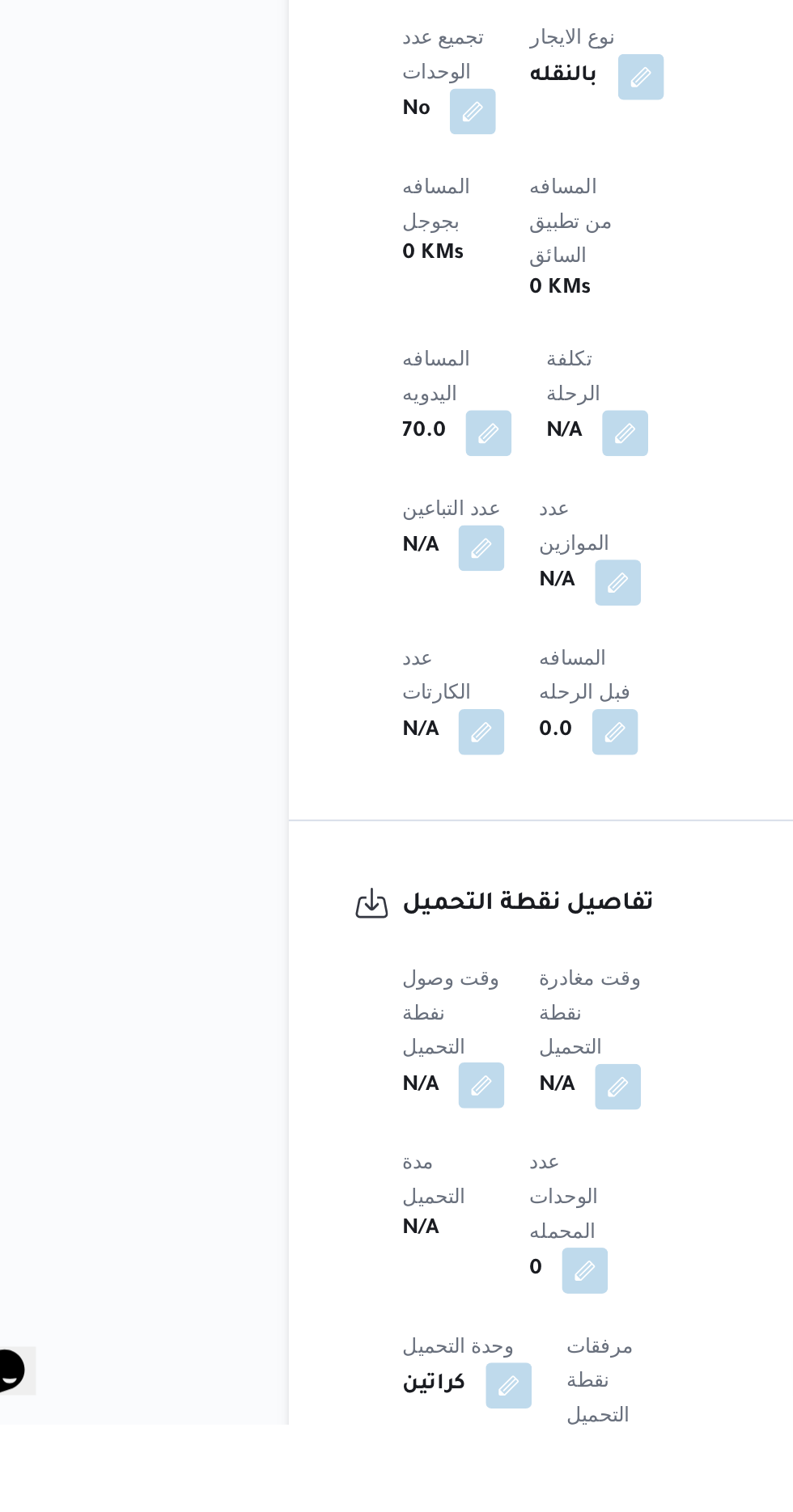
click at [330, 1308] on button "button" at bounding box center [319, 1321] width 26 height 26
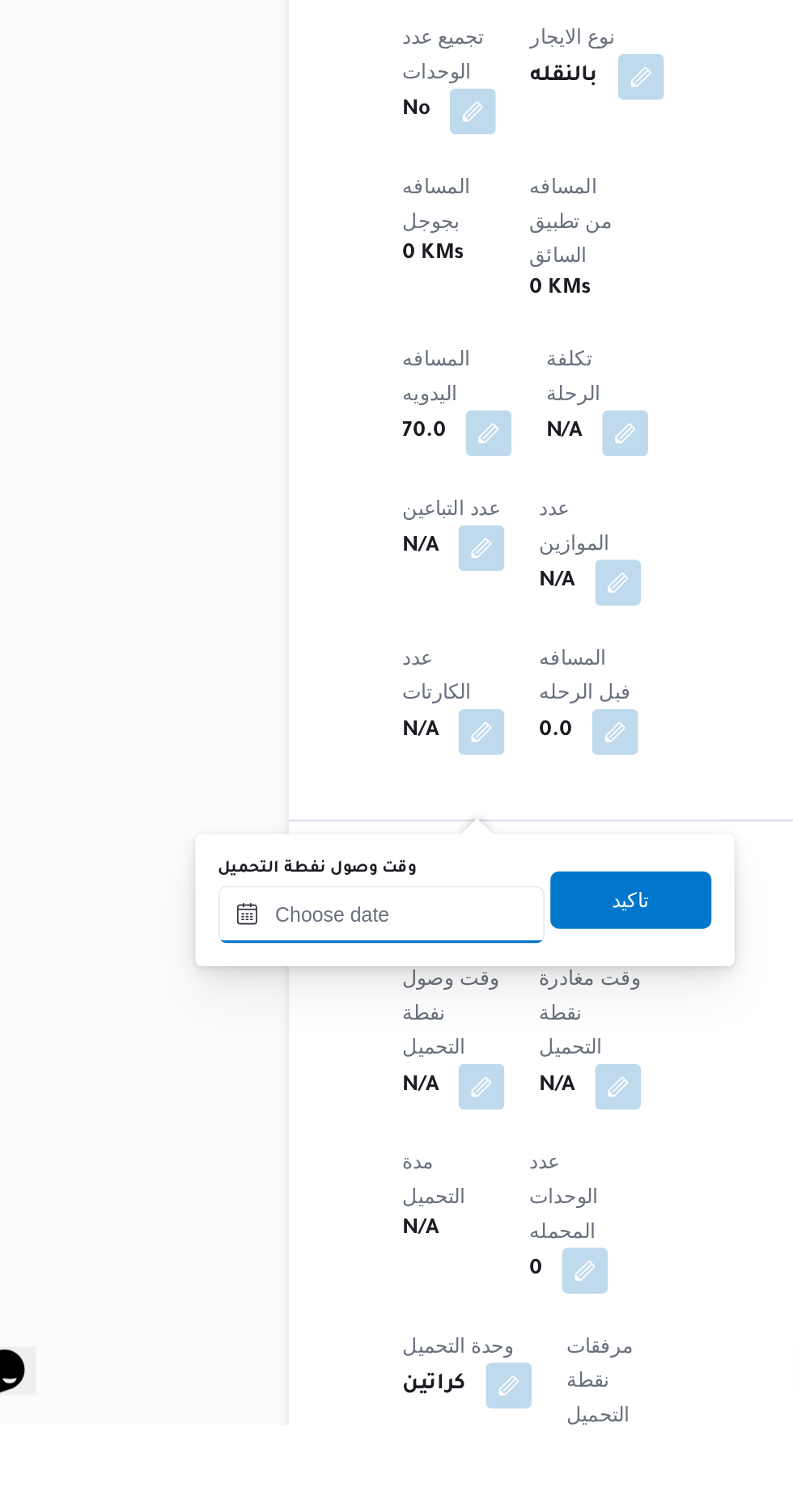
click at [302, 1220] on input "وقت وصول نفطة التحميل" at bounding box center [262, 1225] width 183 height 32
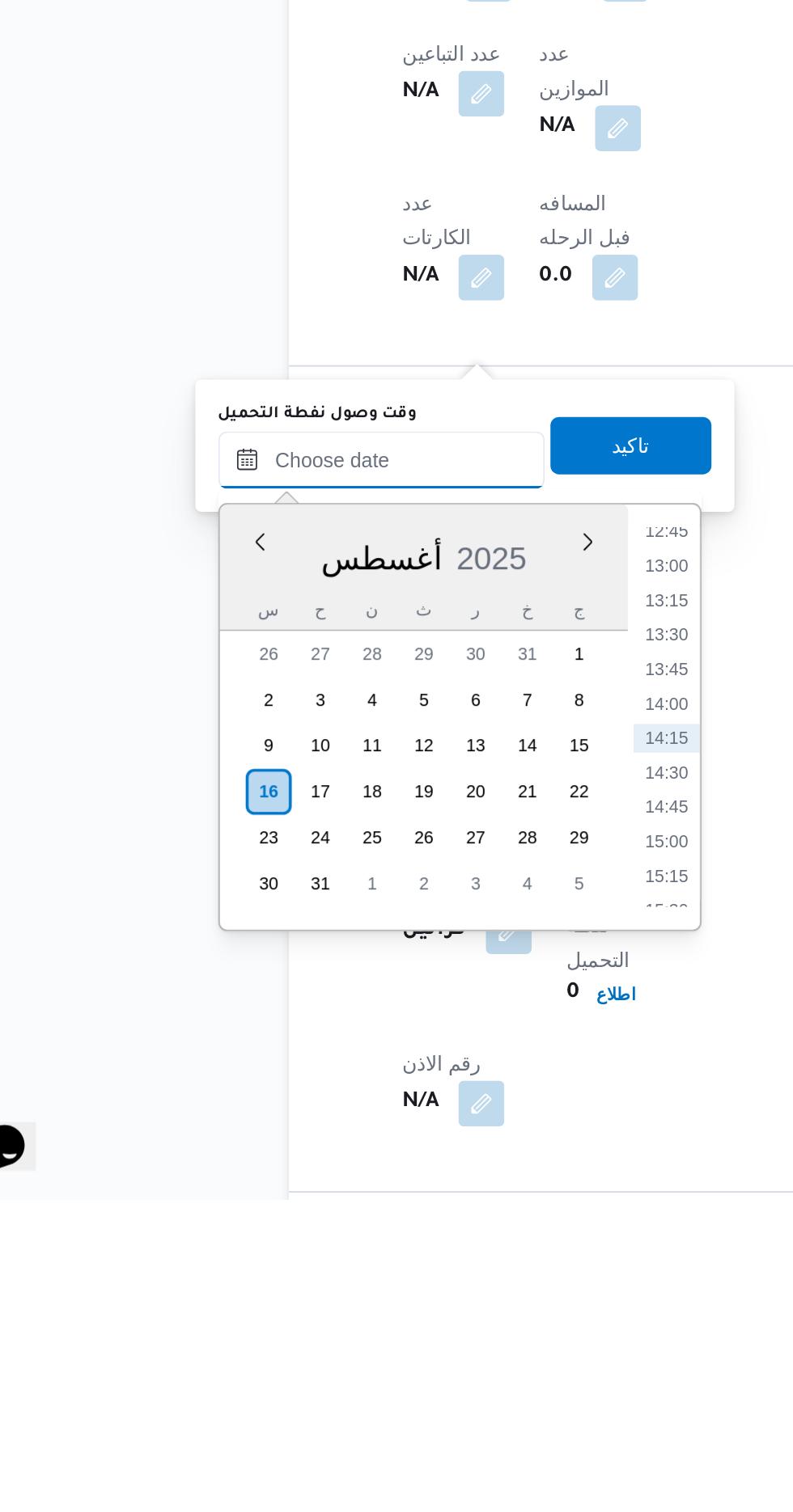
scroll to position [706, 0]
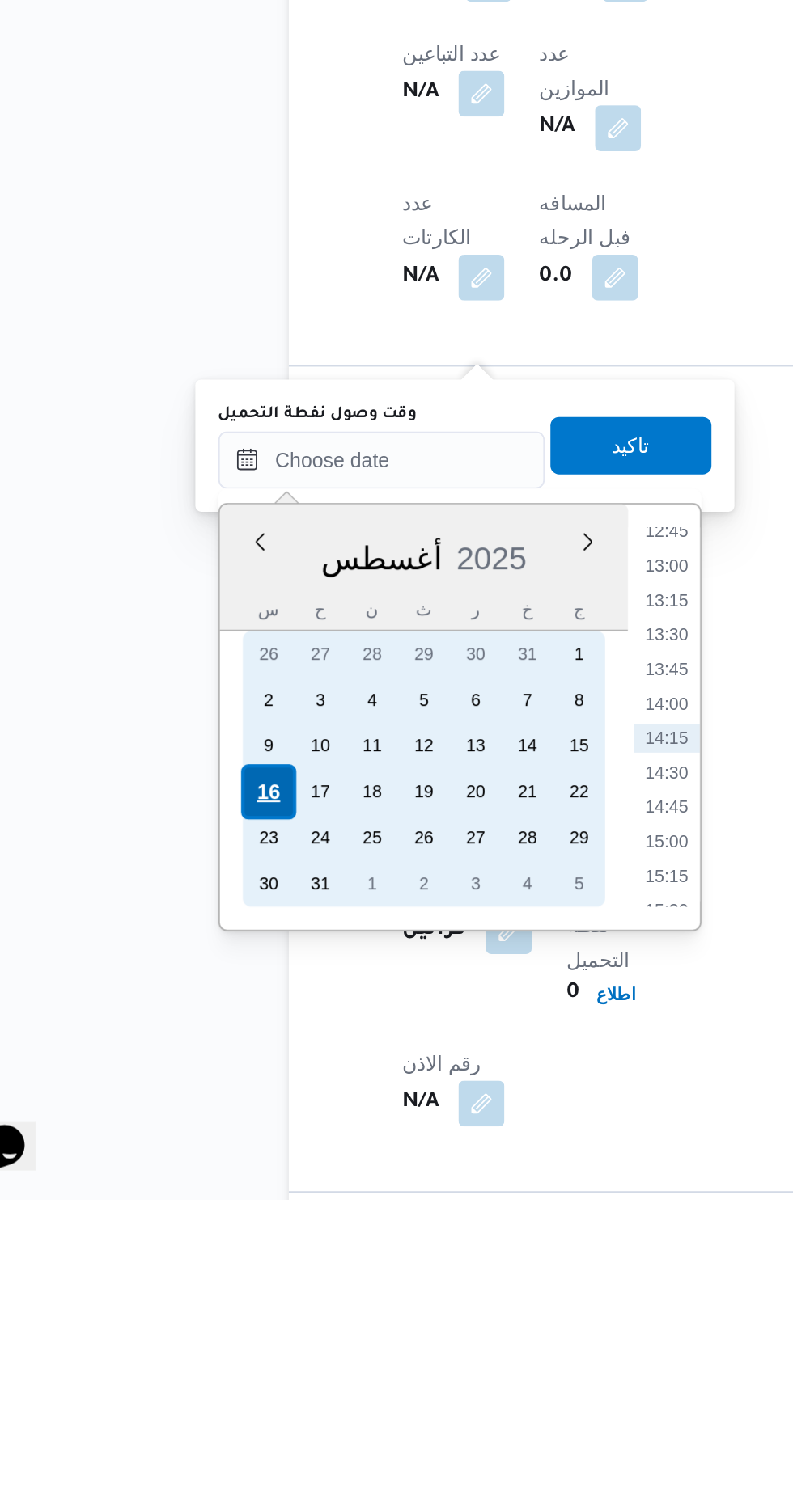
click at [199, 1280] on div "16" at bounding box center [197, 1282] width 31 height 31
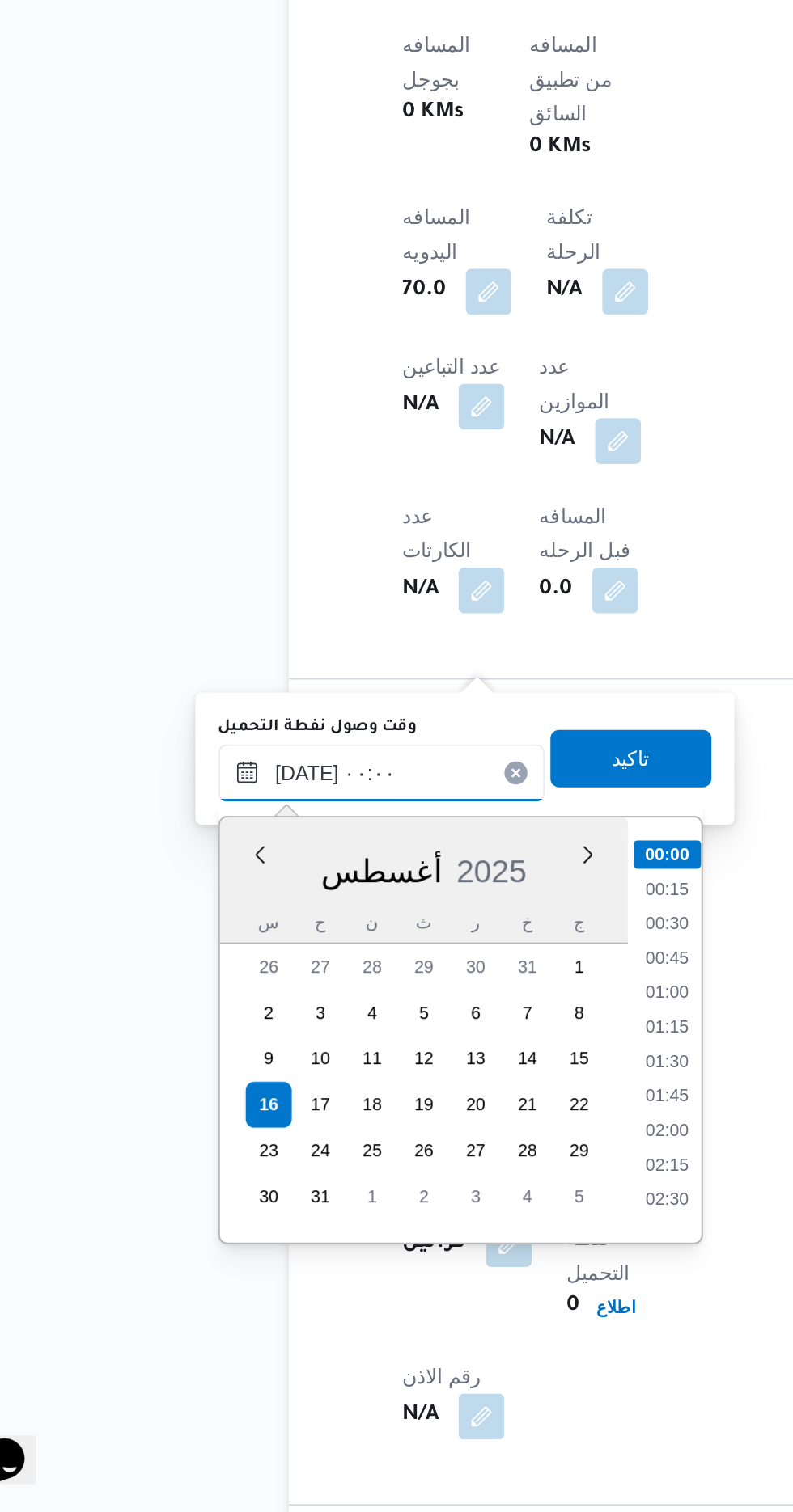
click at [186, 1098] on input "[DATE] ٠٠:٠٠" at bounding box center [262, 1095] width 183 height 32
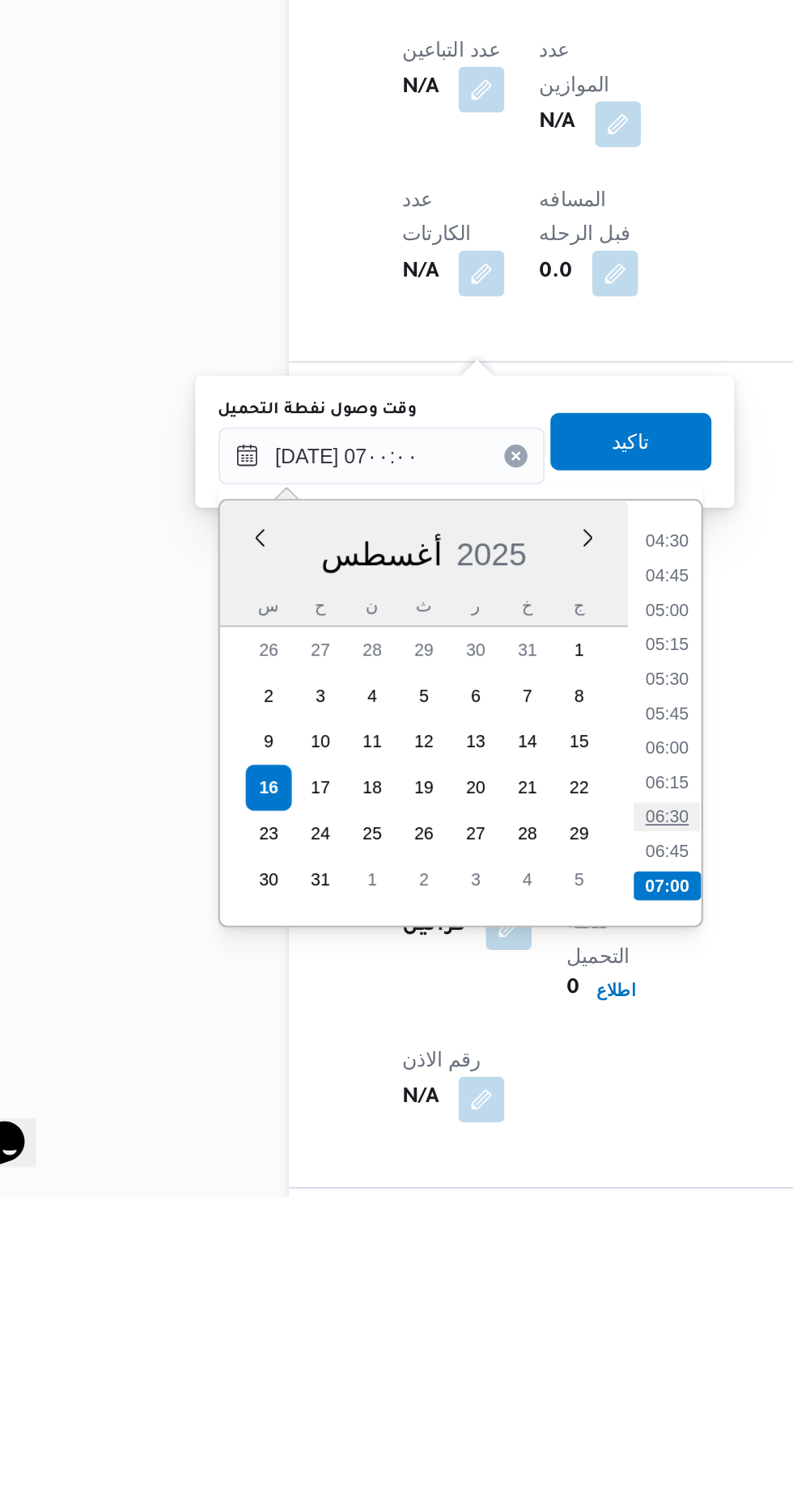
click at [415, 1292] on li "06:30" at bounding box center [423, 1298] width 38 height 17
type input "[DATE] ٠٦:٣٠"
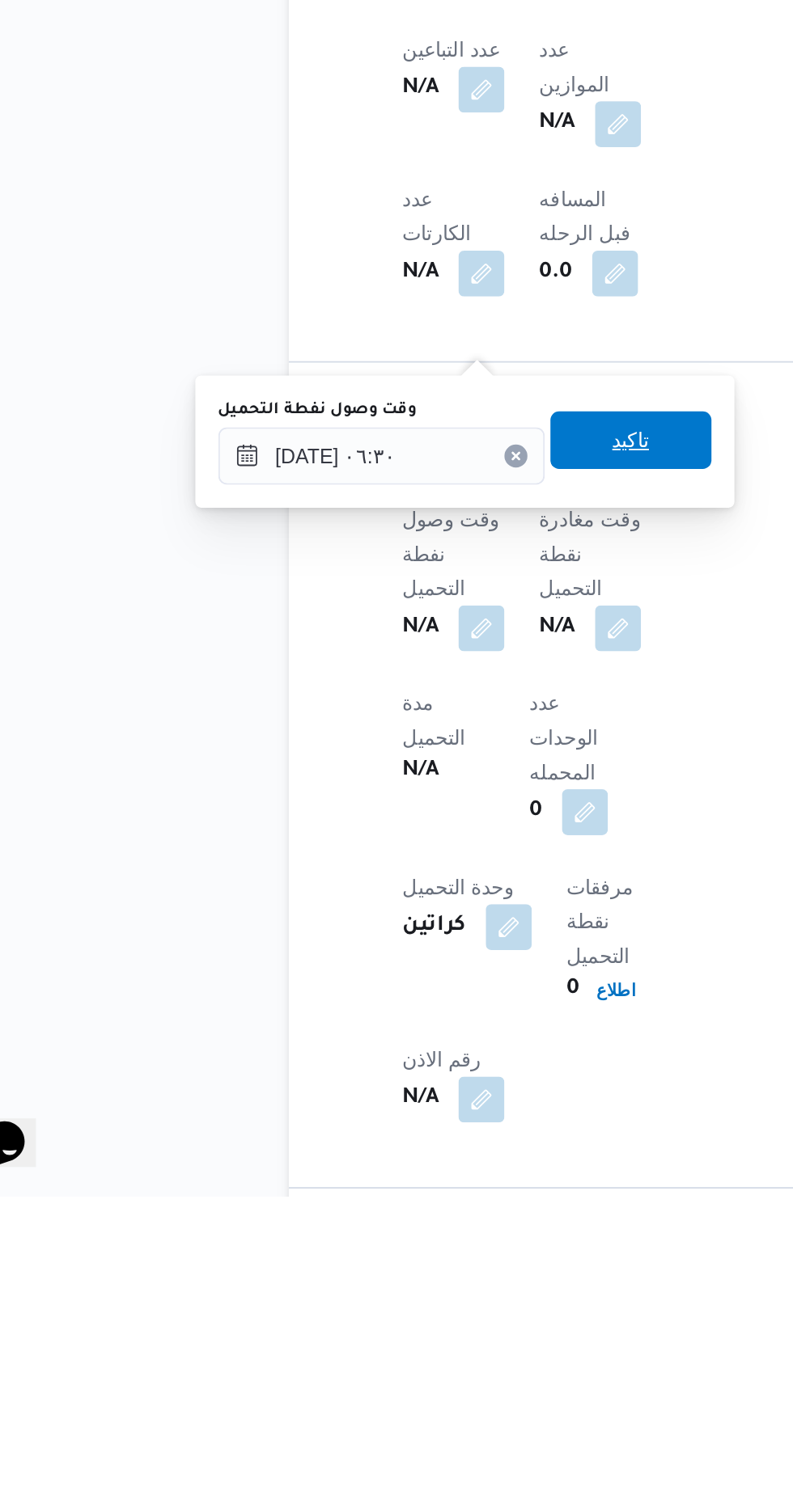
click at [413, 1088] on span "تاكيد" at bounding box center [403, 1087] width 21 height 19
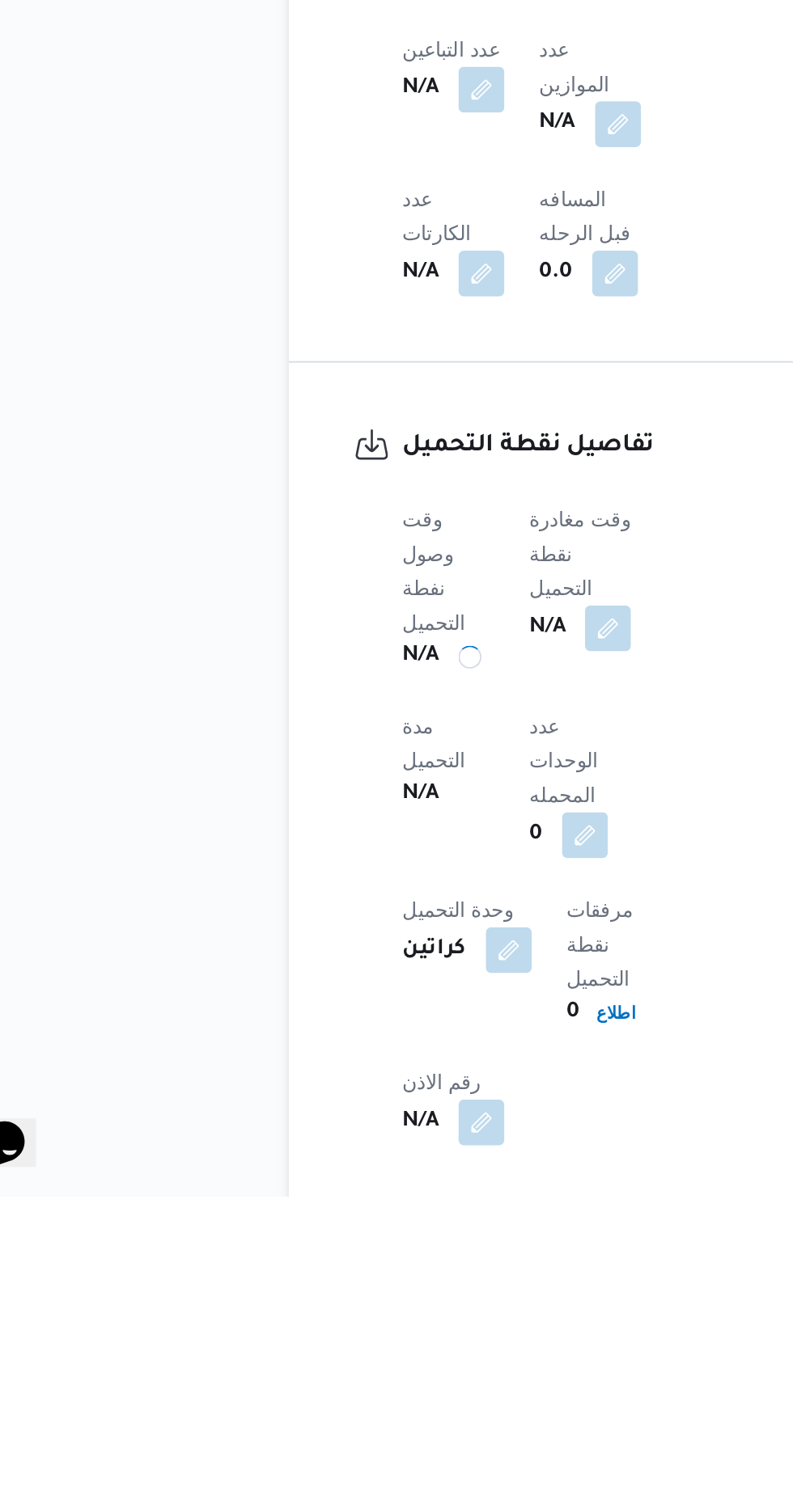
scroll to position [707, 0]
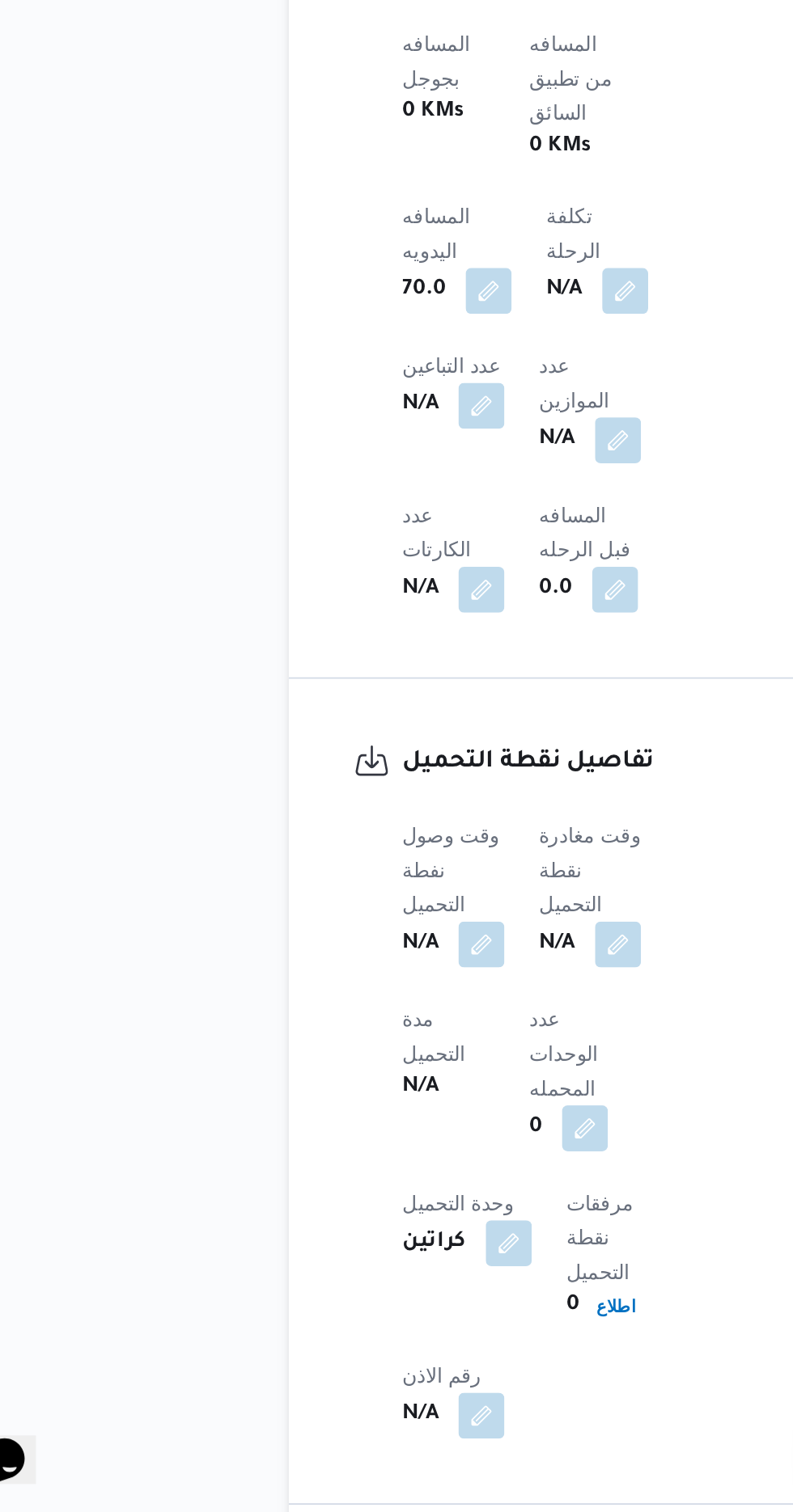
click at [403, 1177] on div "N/A" at bounding box center [379, 1191] width 60 height 29
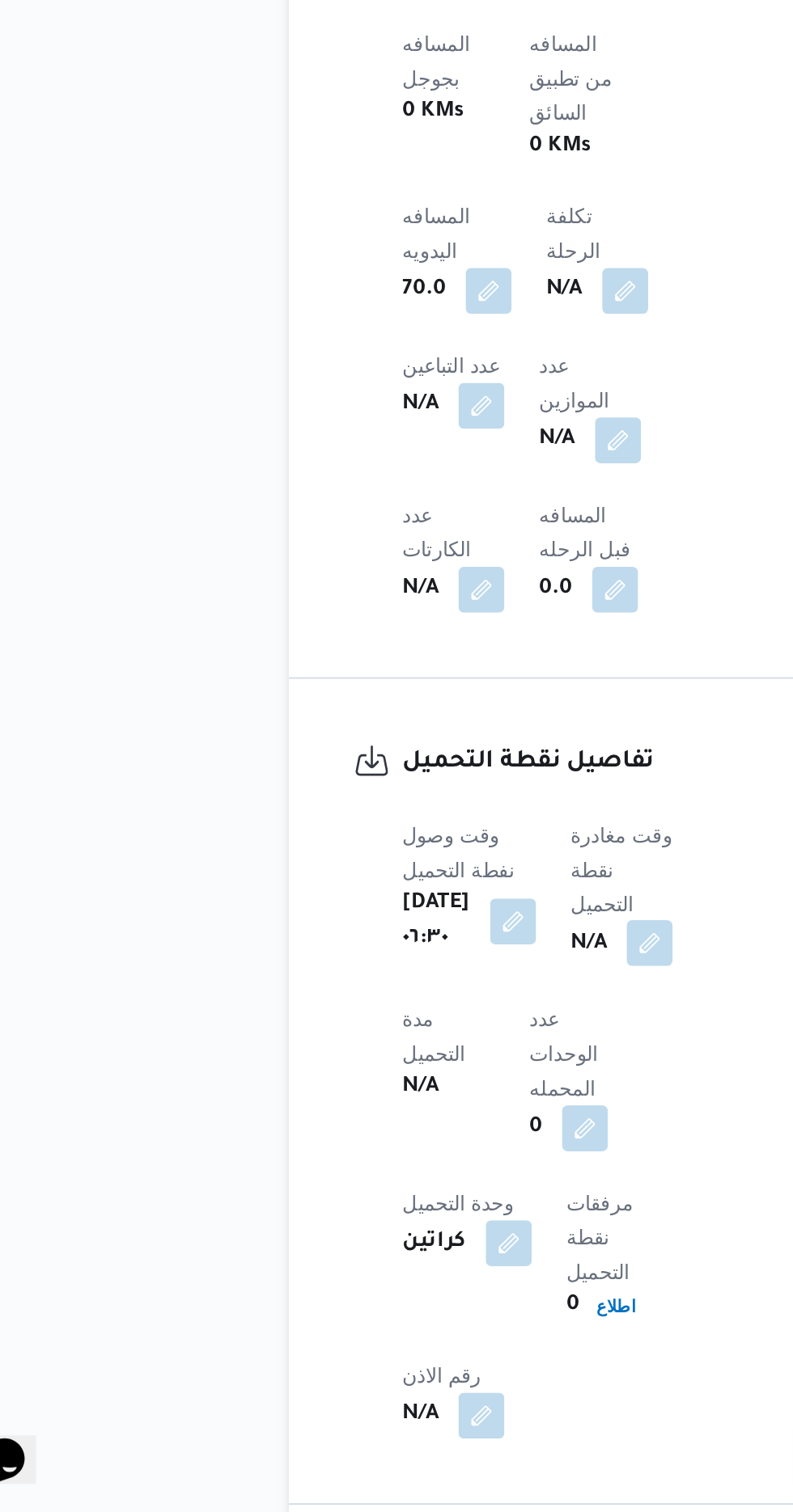
click at [426, 1178] on button "button" at bounding box center [413, 1191] width 26 height 26
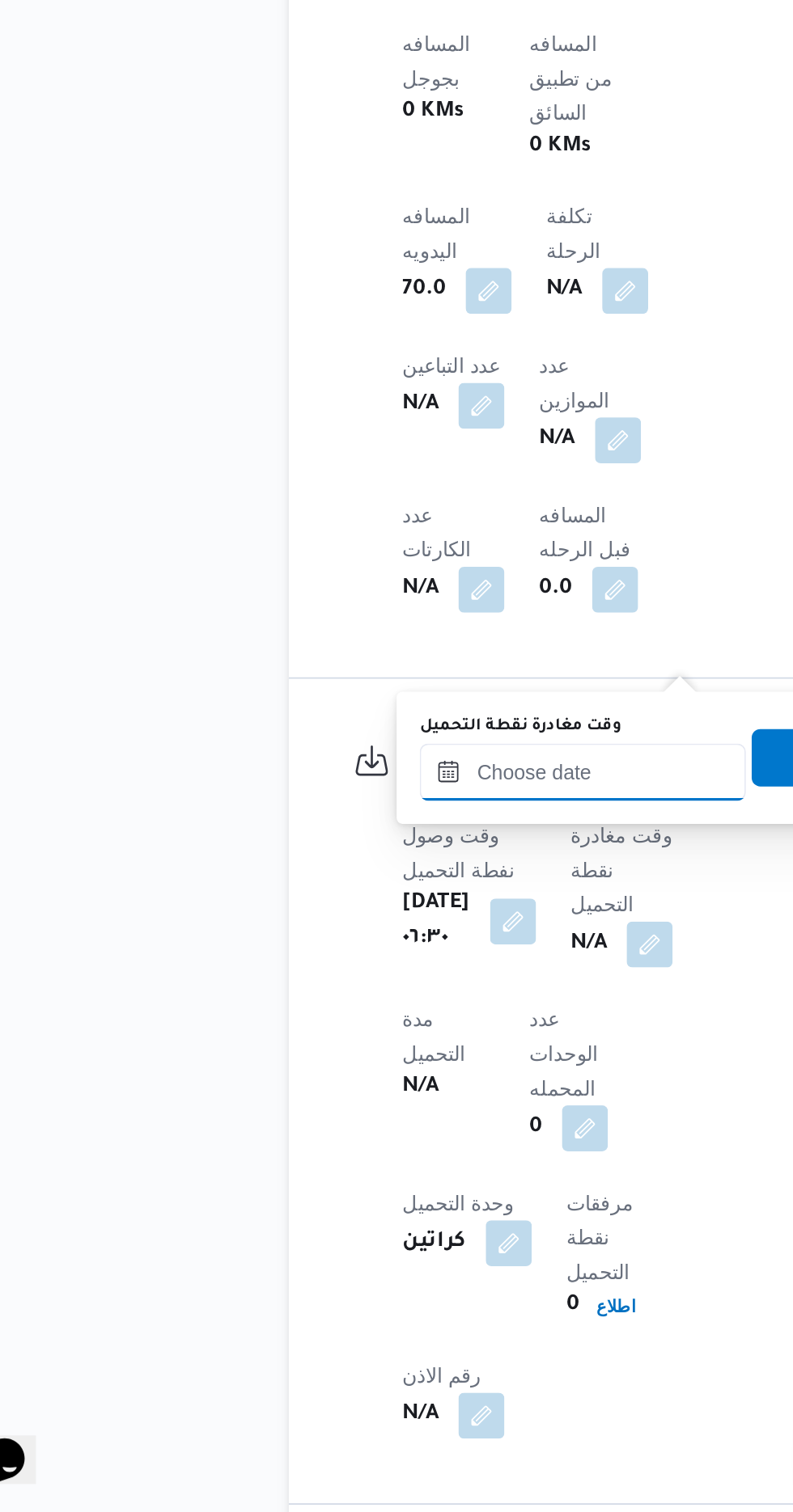
click at [369, 1097] on input "وقت مغادرة نقطة التحميل" at bounding box center [376, 1094] width 183 height 32
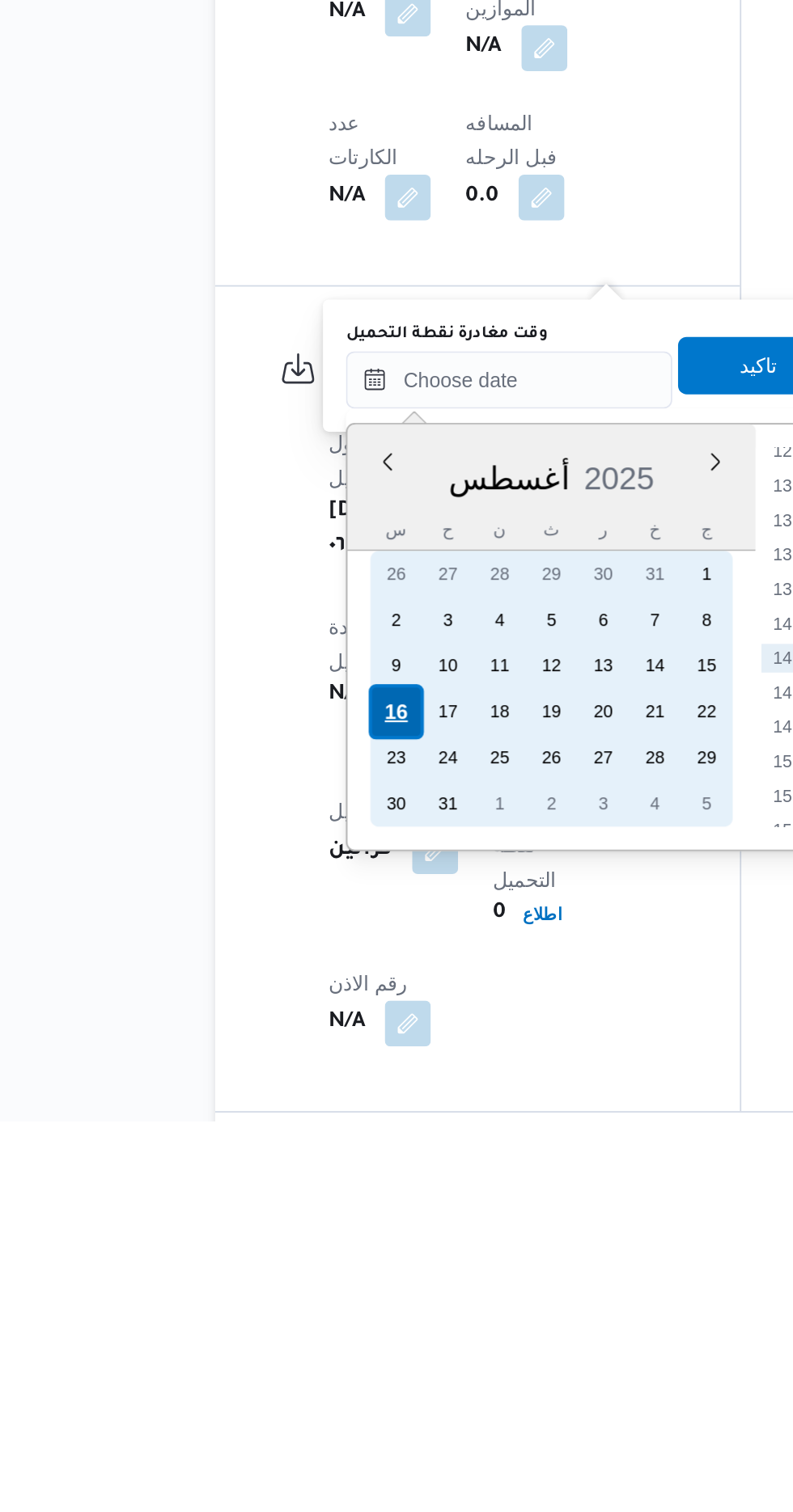
click at [314, 1282] on div "16" at bounding box center [312, 1281] width 31 height 31
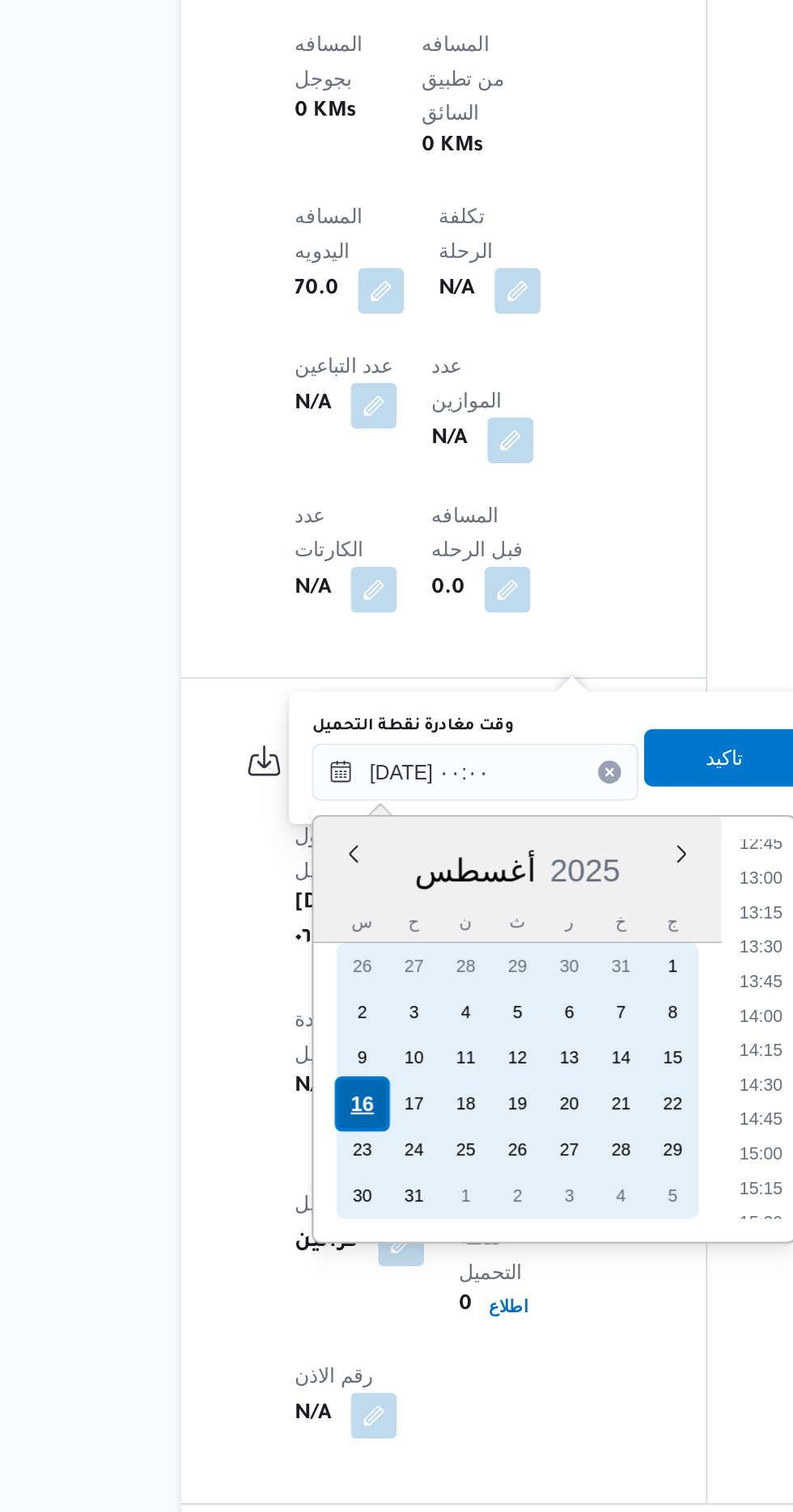
scroll to position [0, 0]
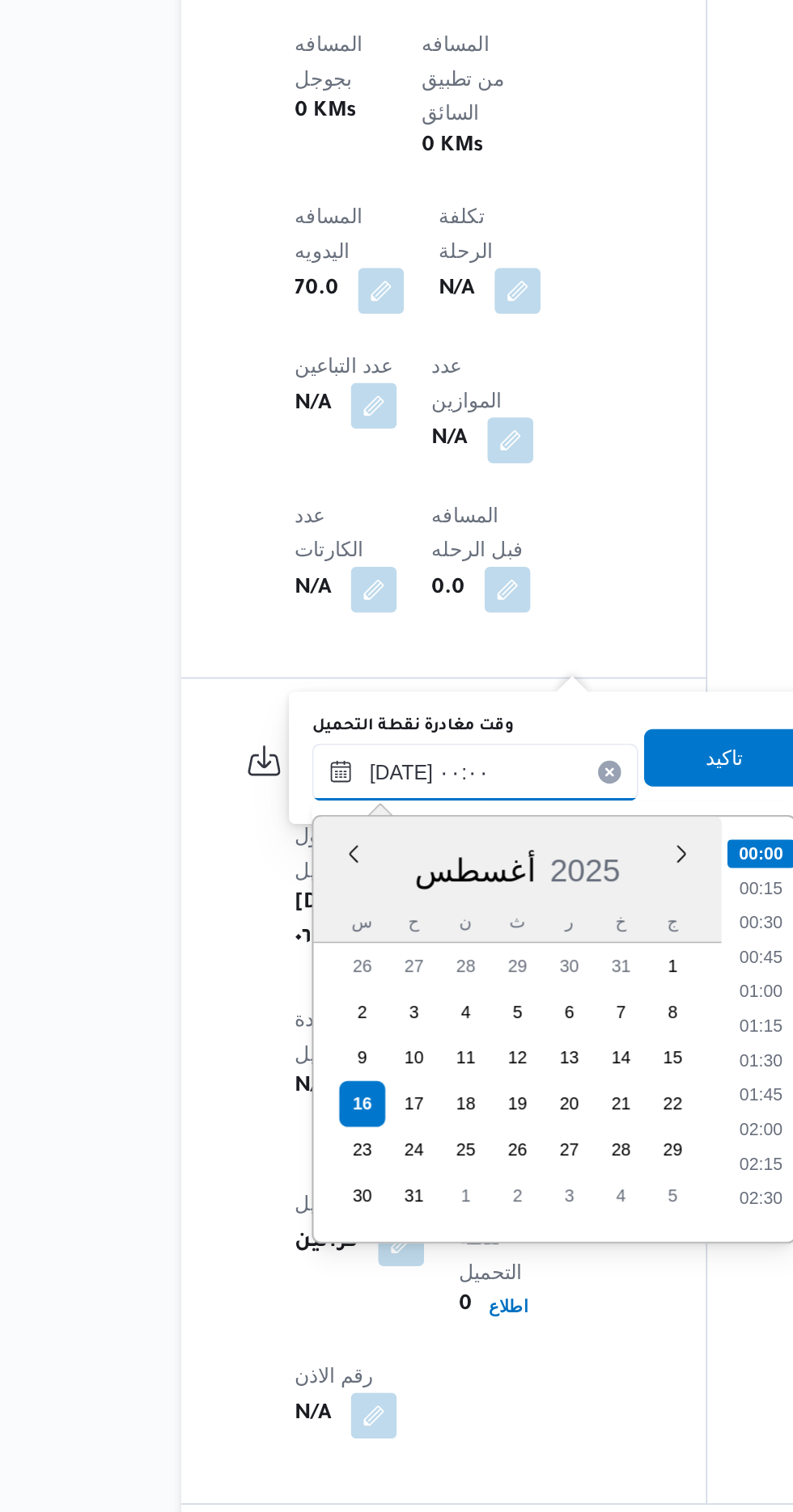
click at [300, 1090] on input "[DATE] ٠٠:٠٠" at bounding box center [376, 1094] width 183 height 32
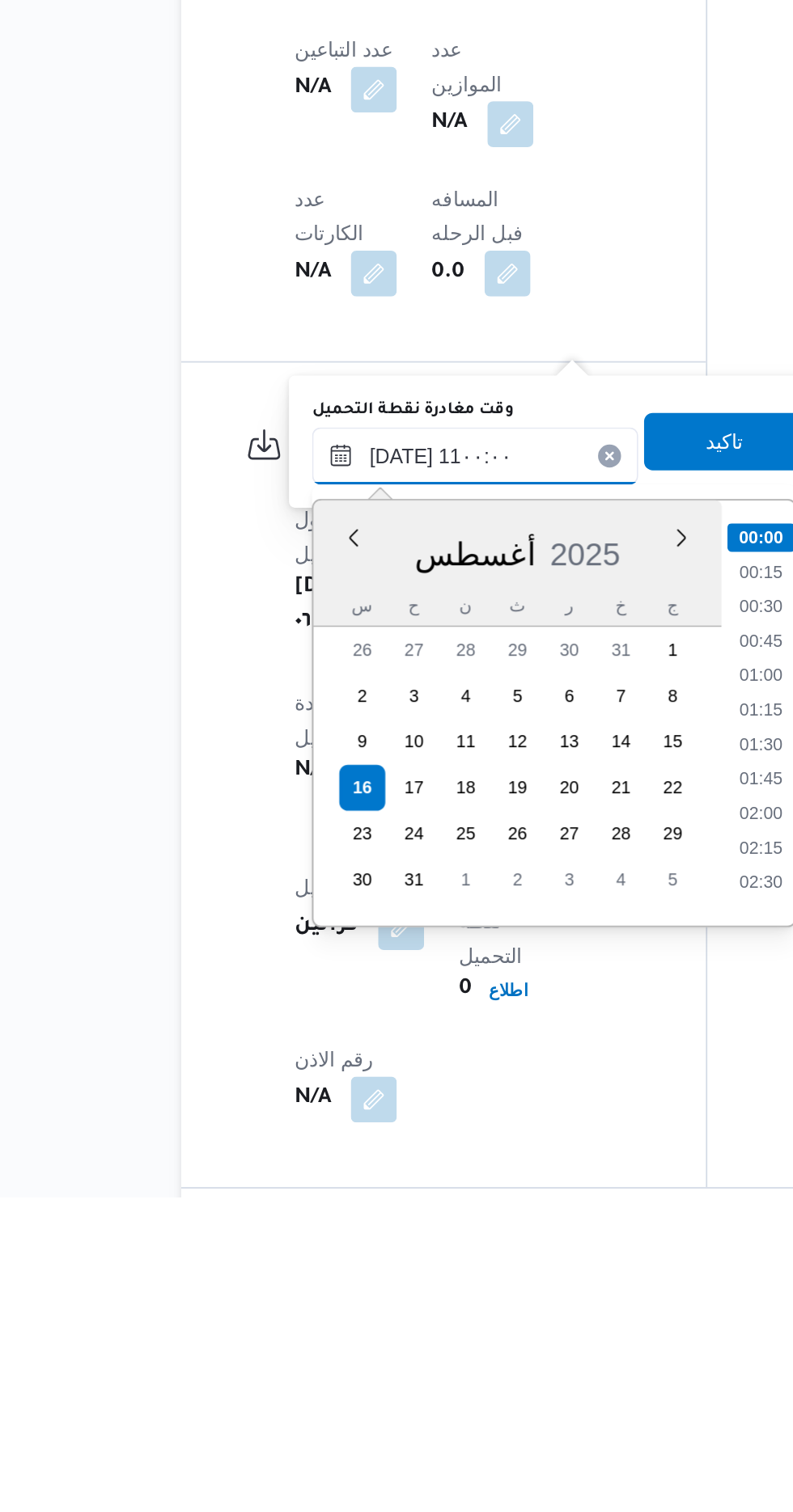
scroll to position [658, 0]
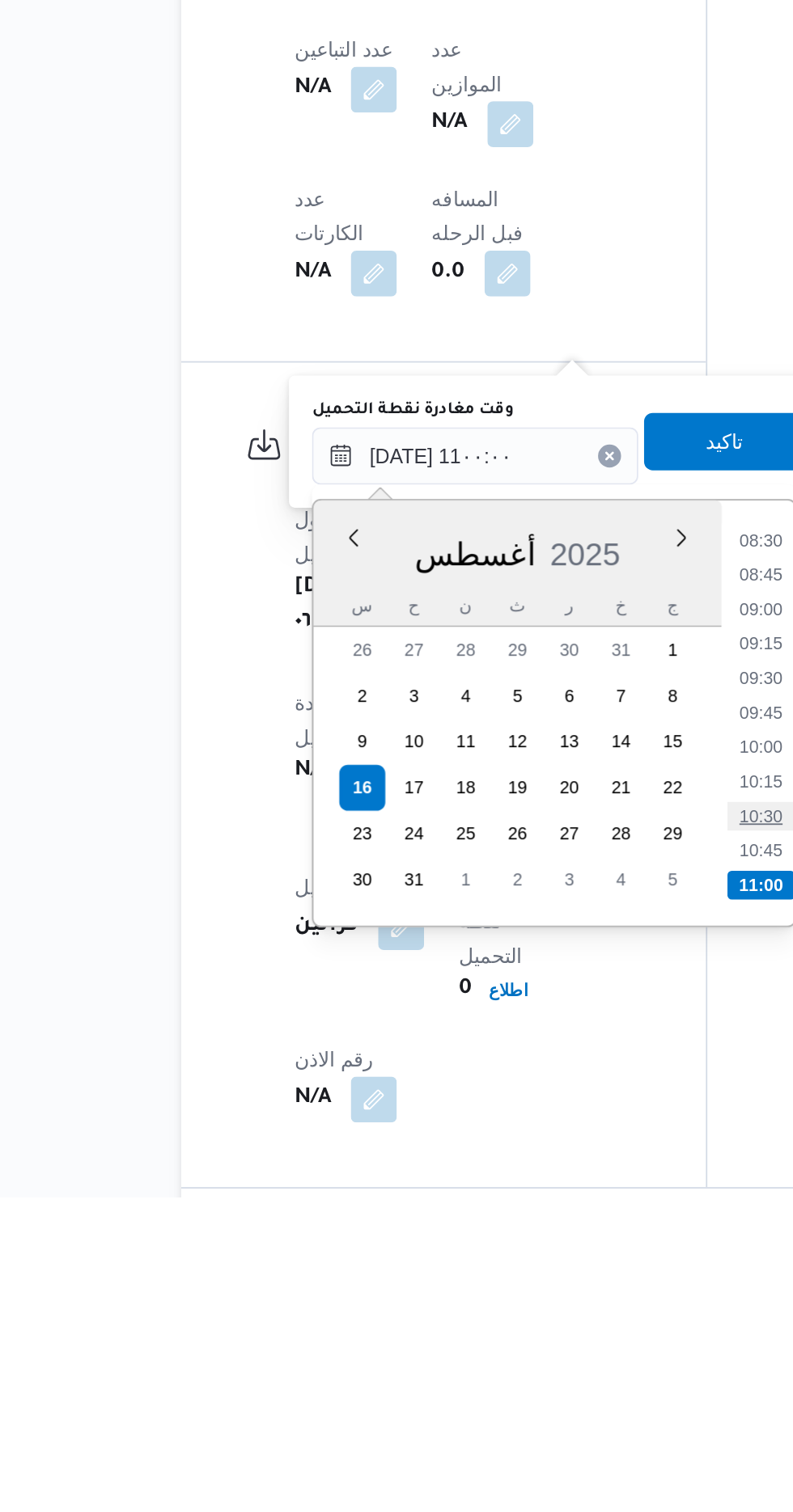
click at [539, 1292] on li "10:30" at bounding box center [536, 1297] width 38 height 17
type input "[DATE] ١٠:٣٠"
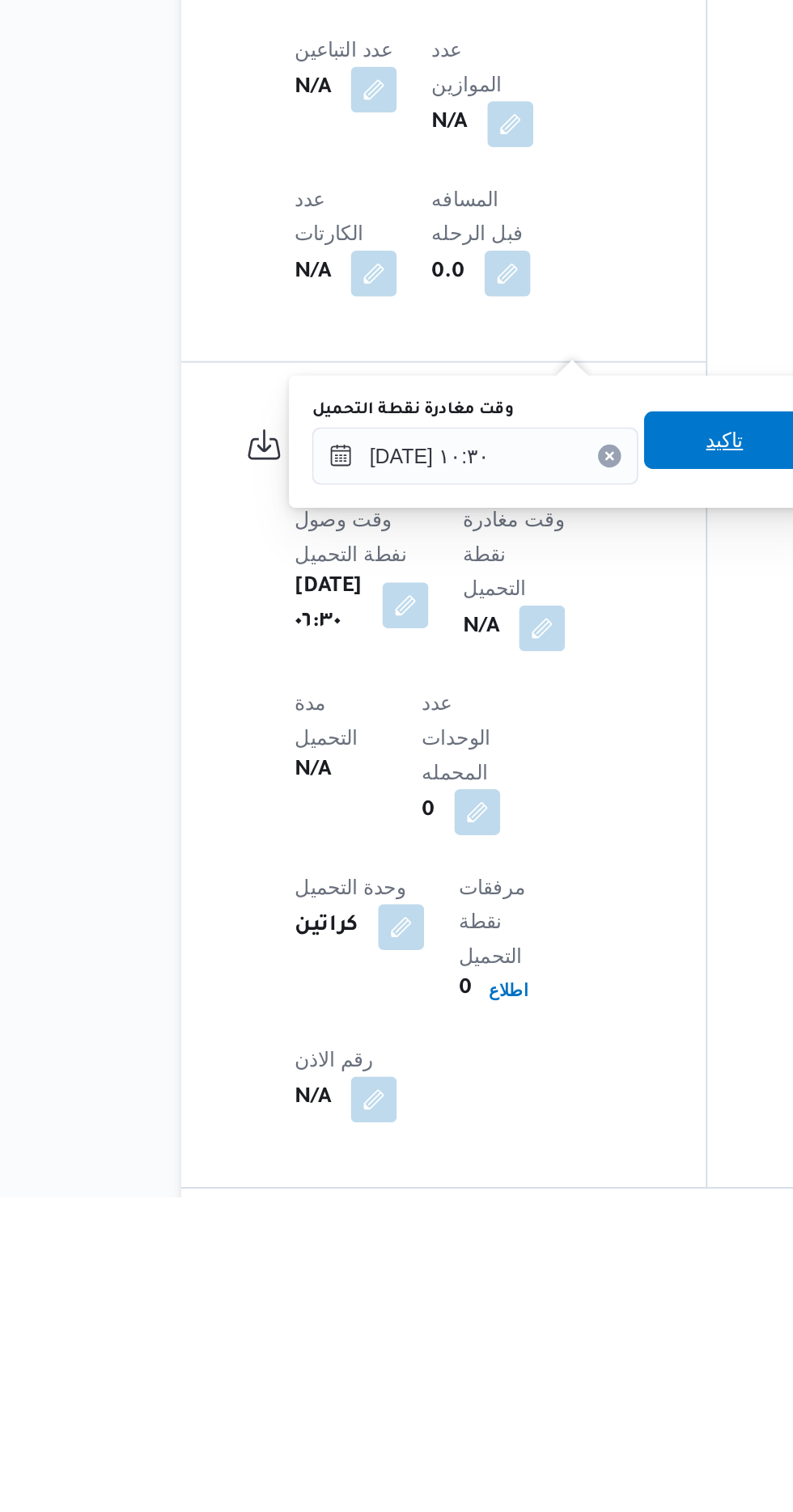
click at [519, 1082] on span "تاكيد" at bounding box center [516, 1085] width 91 height 32
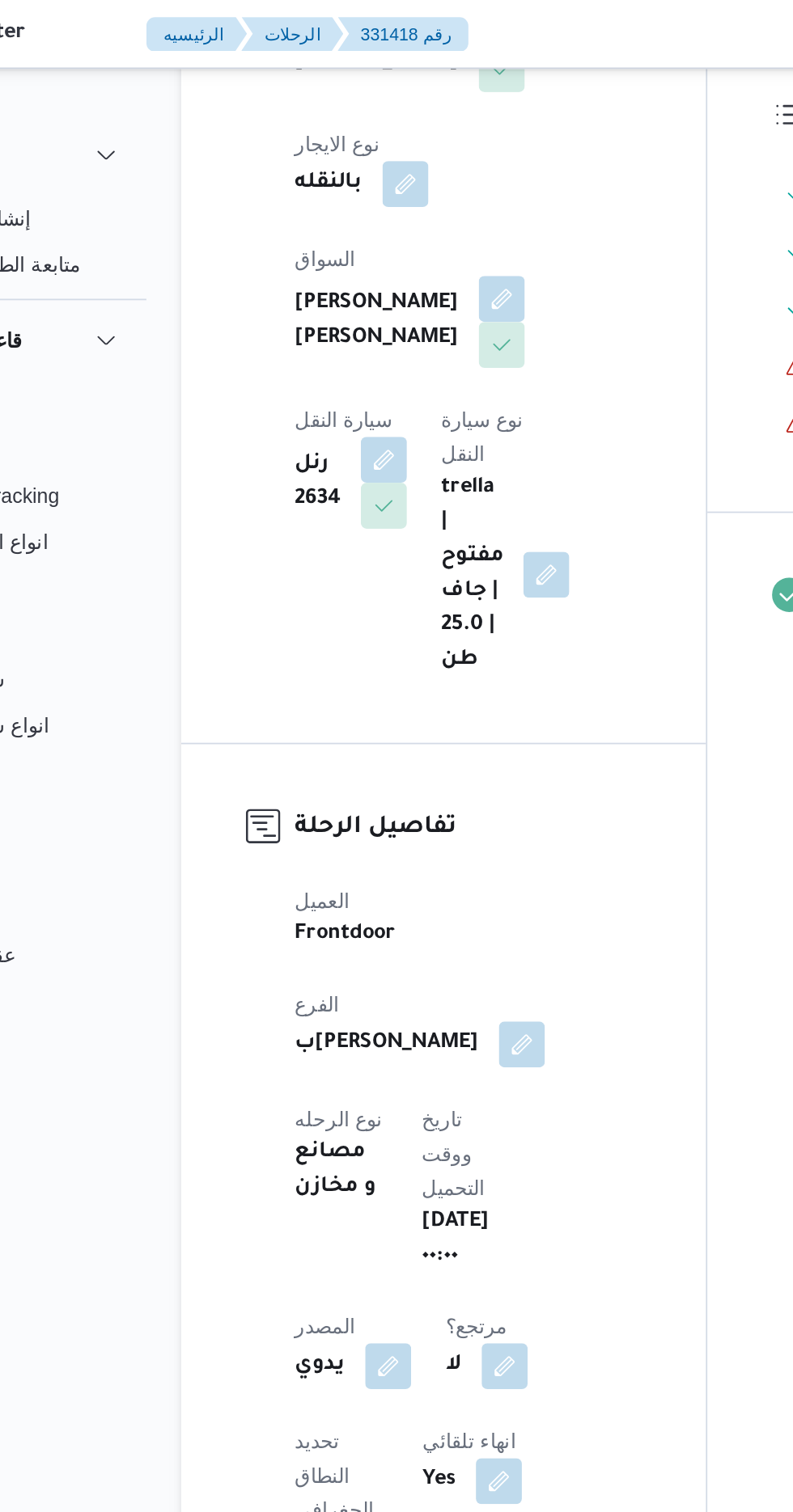
scroll to position [0, 0]
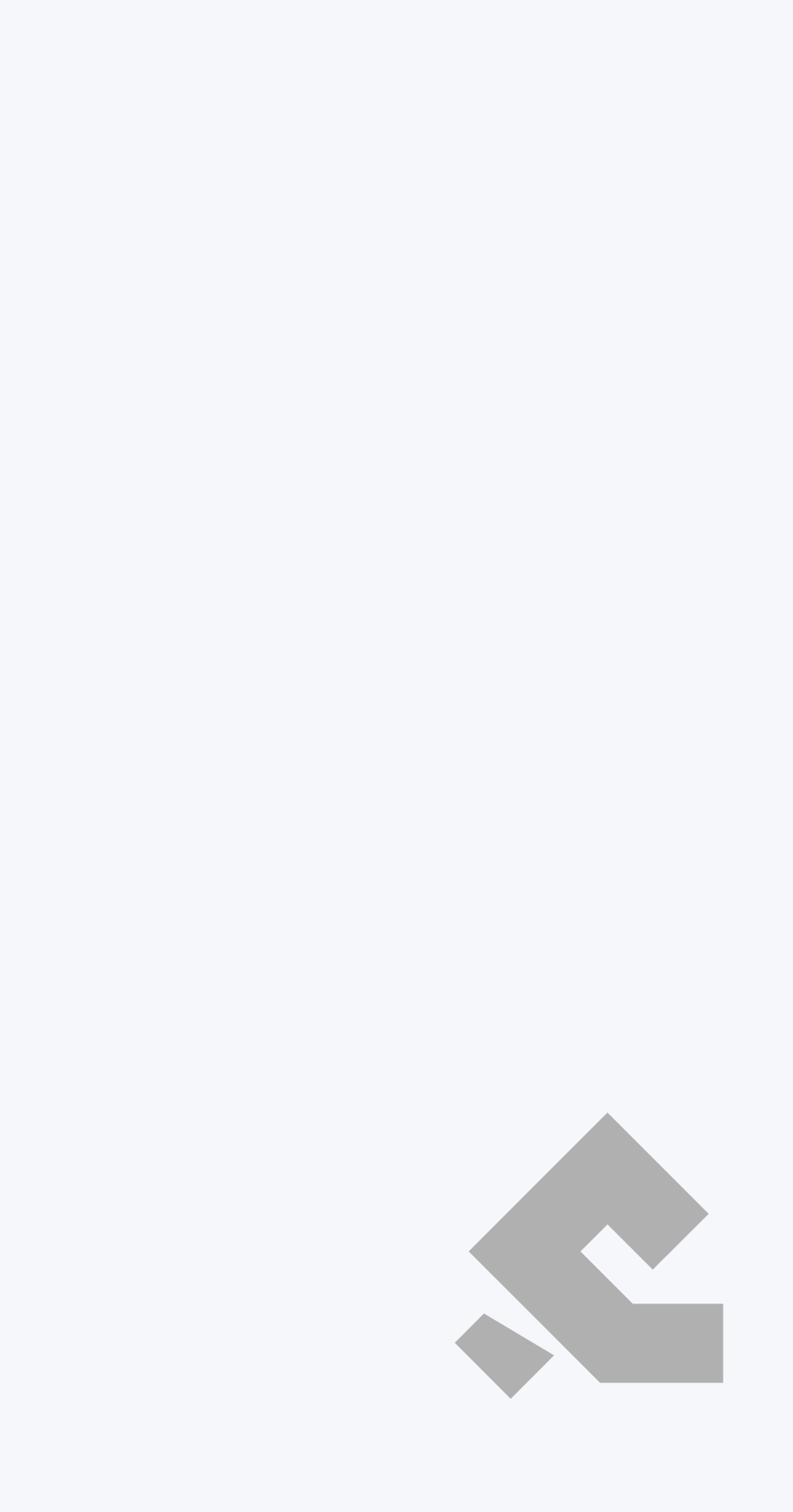
scroll to position [8, 0]
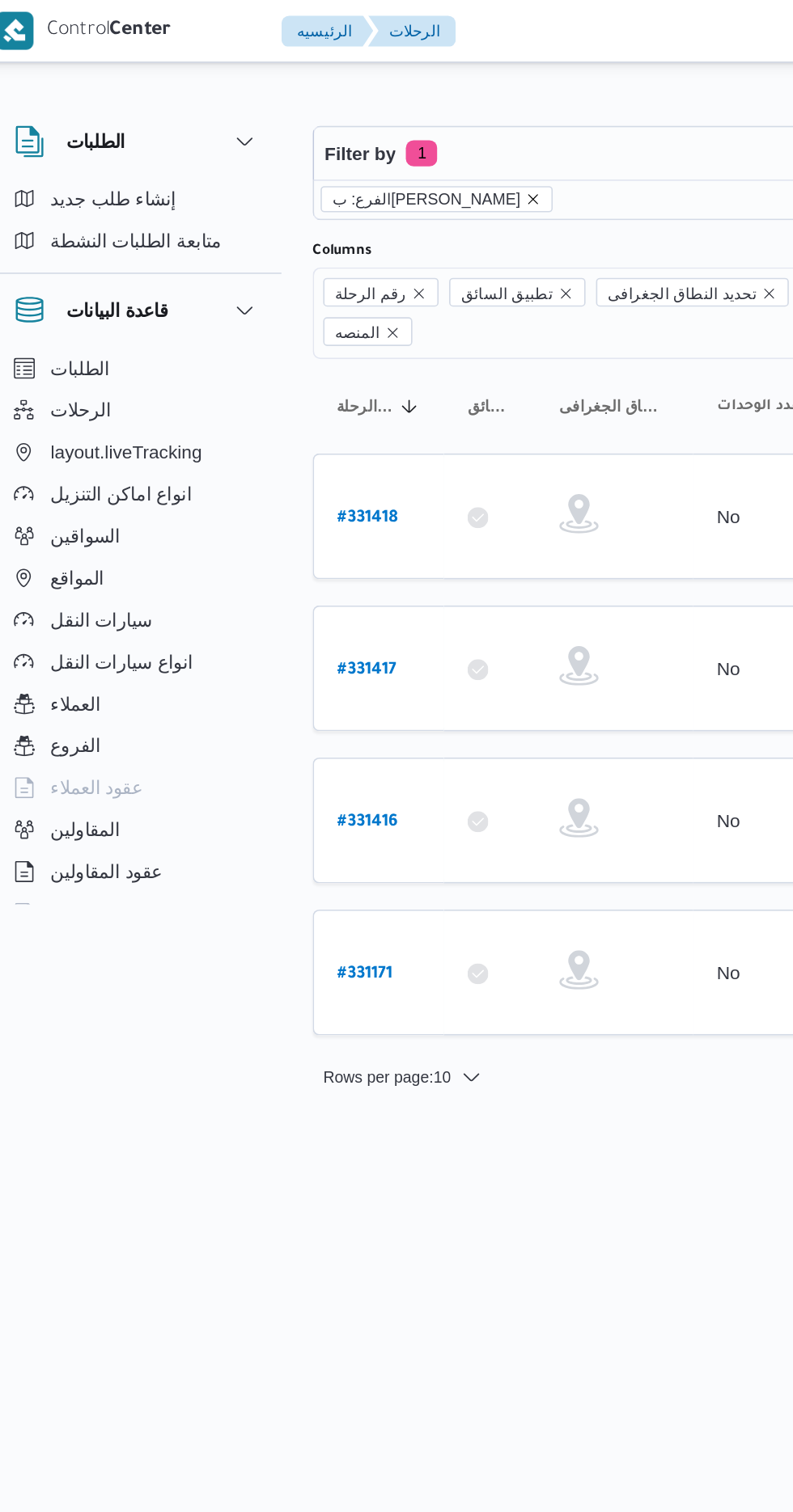
click at [344, 122] on icon "remove selected entity" at bounding box center [347, 122] width 6 height 6
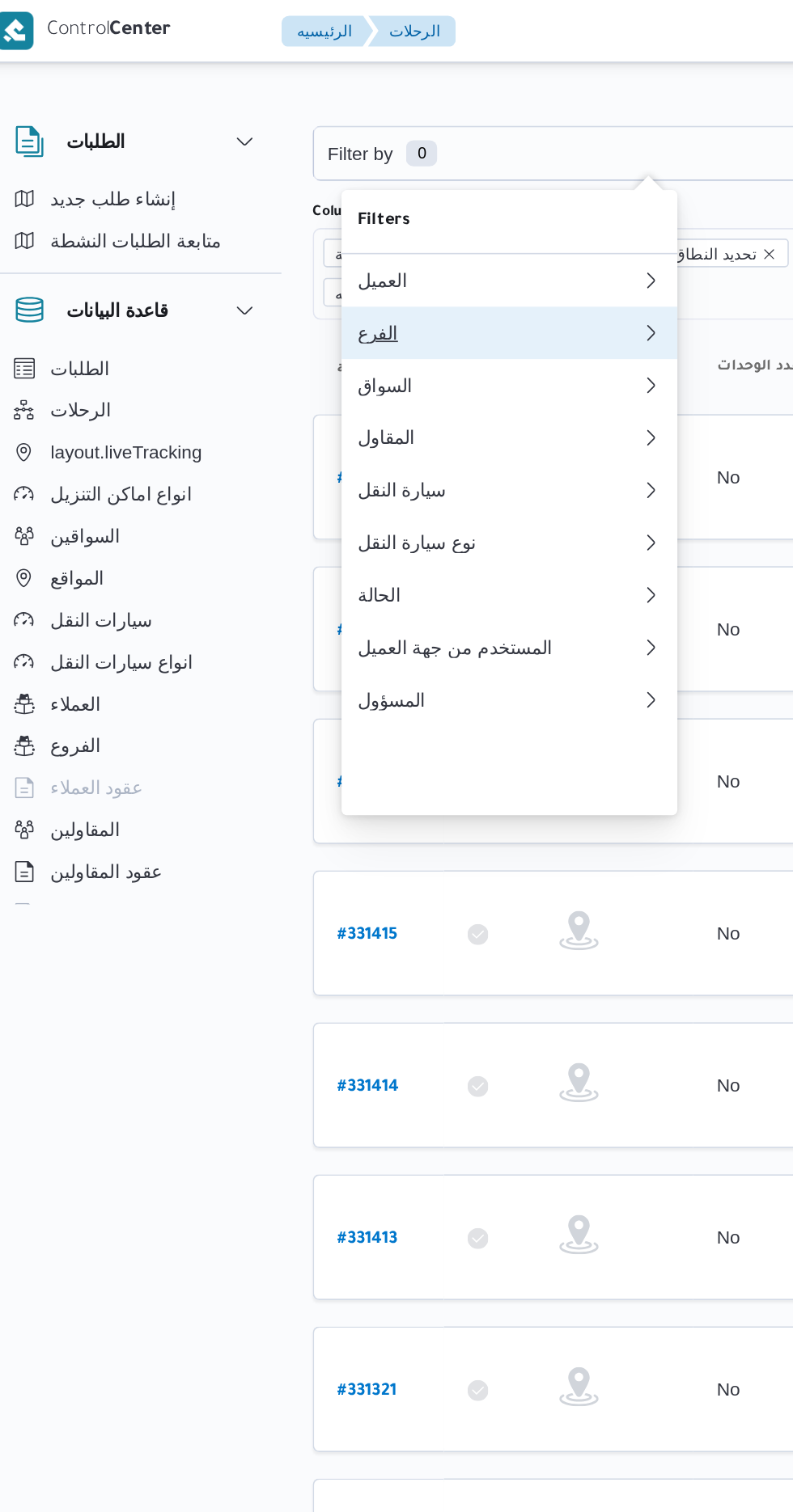
click at [314, 205] on div "الفرع" at bounding box center [321, 205] width 169 height 13
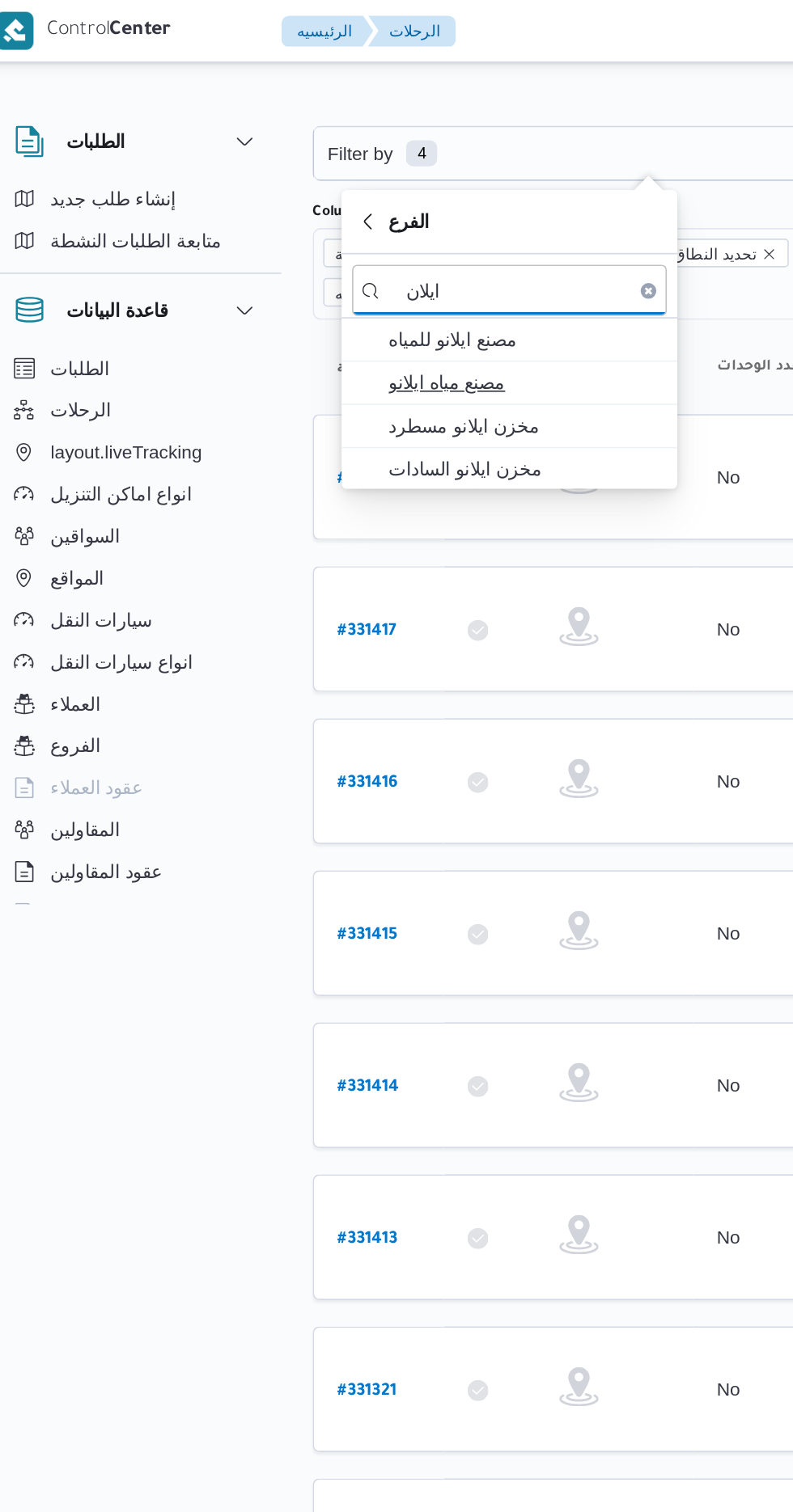
type input "ايلان"
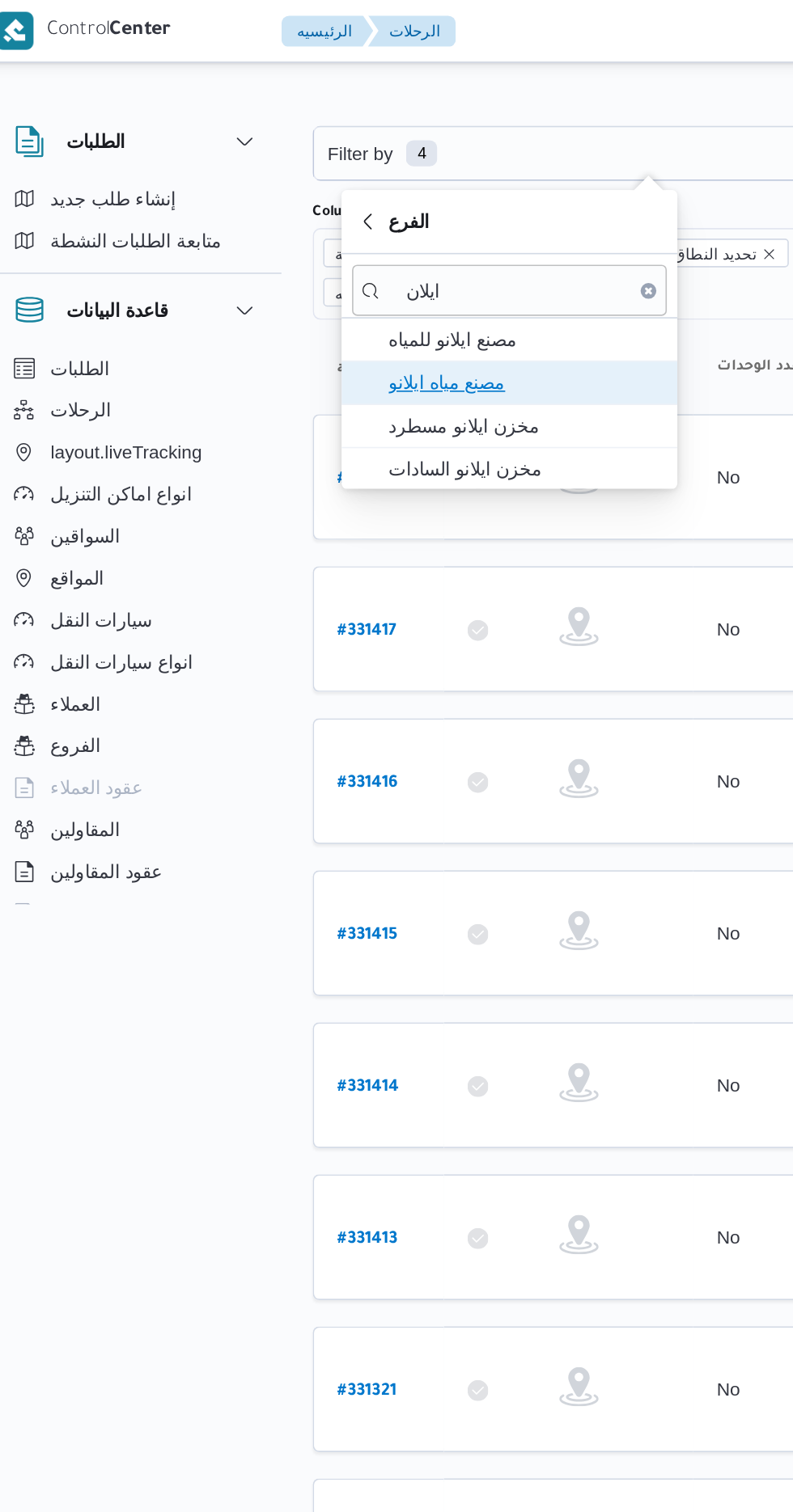
click at [376, 231] on span "مصنع مياه ايلانو" at bounding box center [341, 236] width 169 height 19
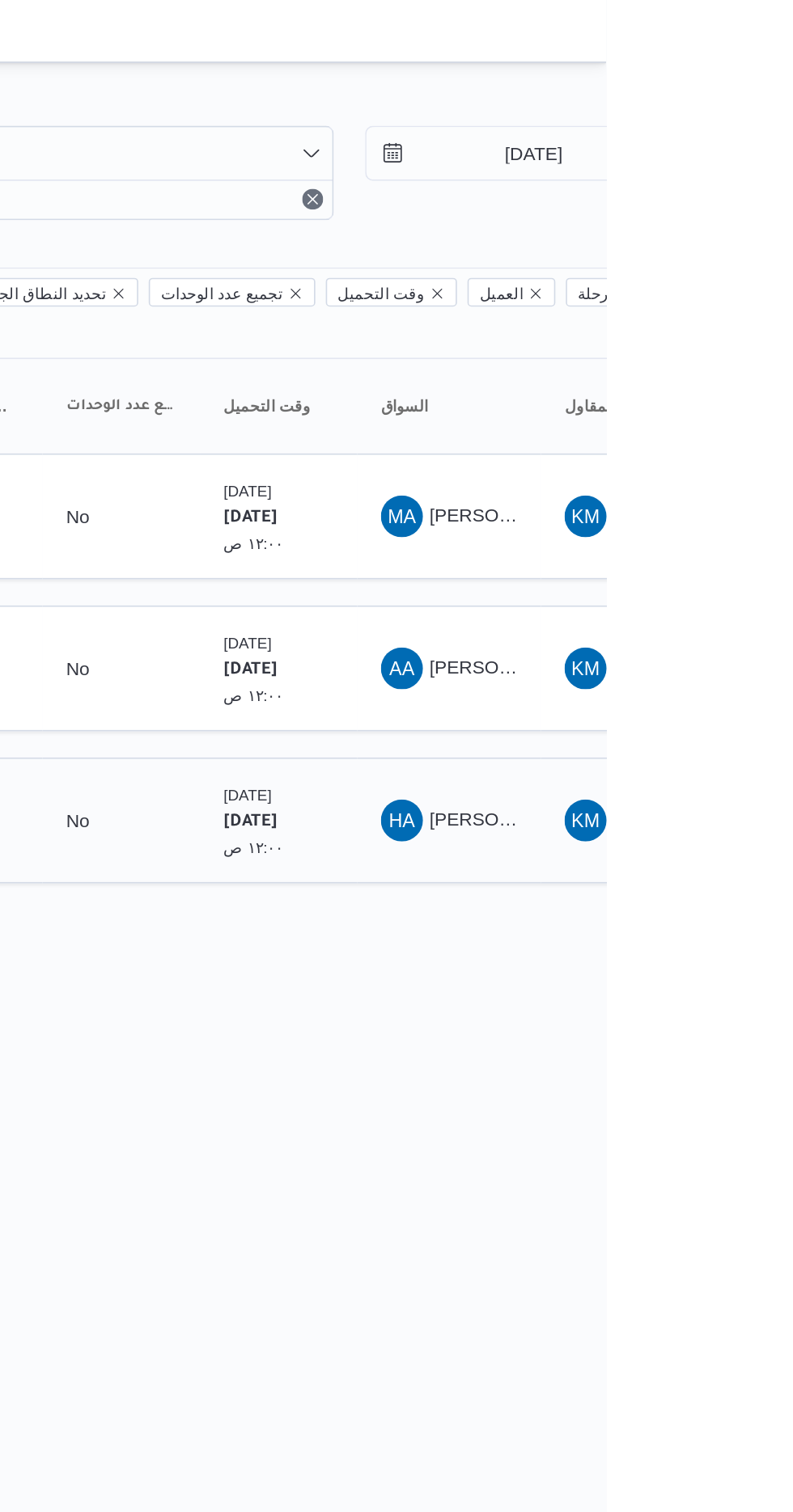
click at [712, 498] on span "[PERSON_NAME]" at bounding box center [730, 505] width 93 height 13
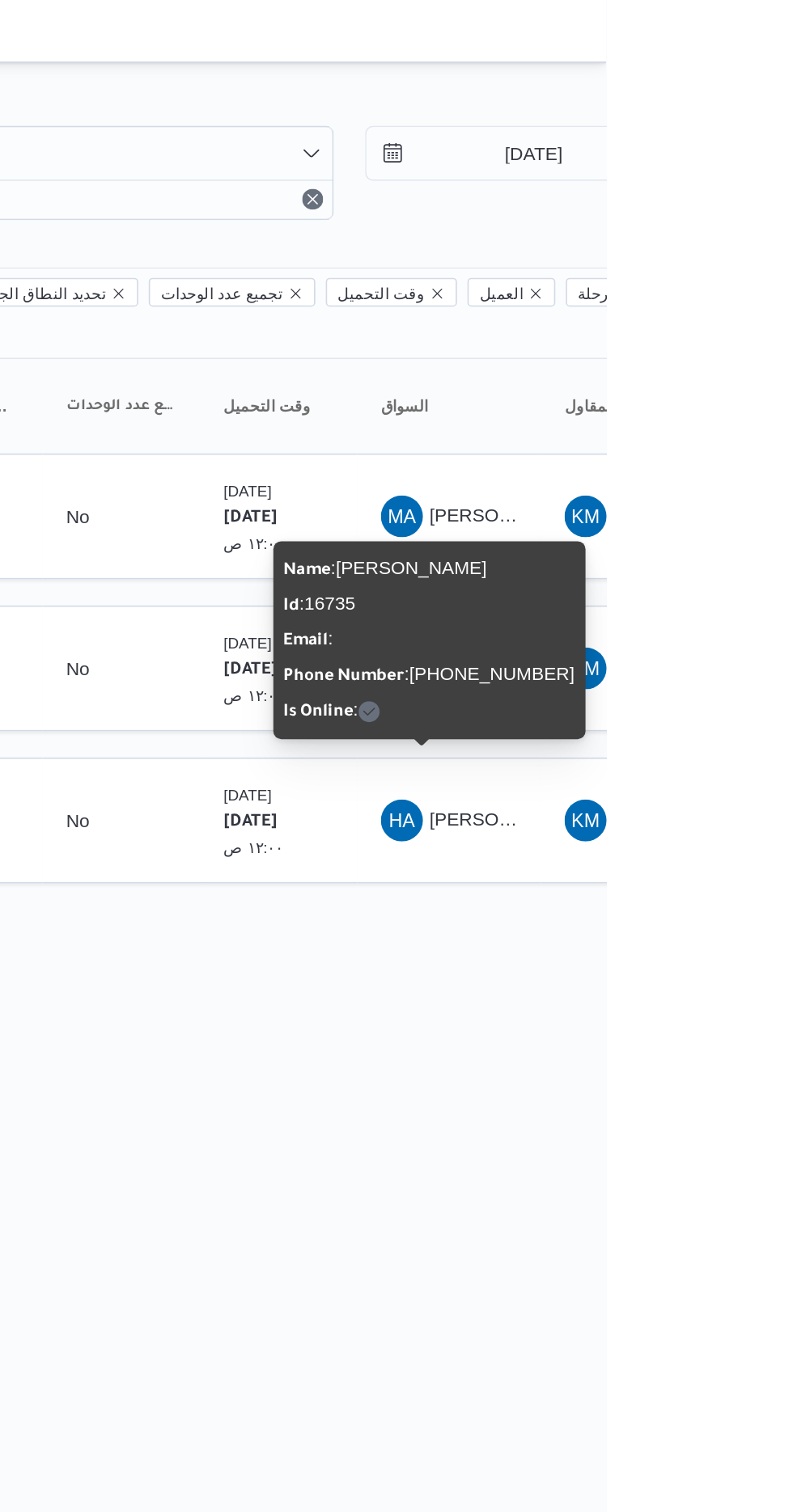
click at [689, 375] on div "Name : [PERSON_NAME] : 16735 Email : Phone Number : [PHONE_NUMBER] Is Online :" at bounding box center [684, 395] width 180 height 109
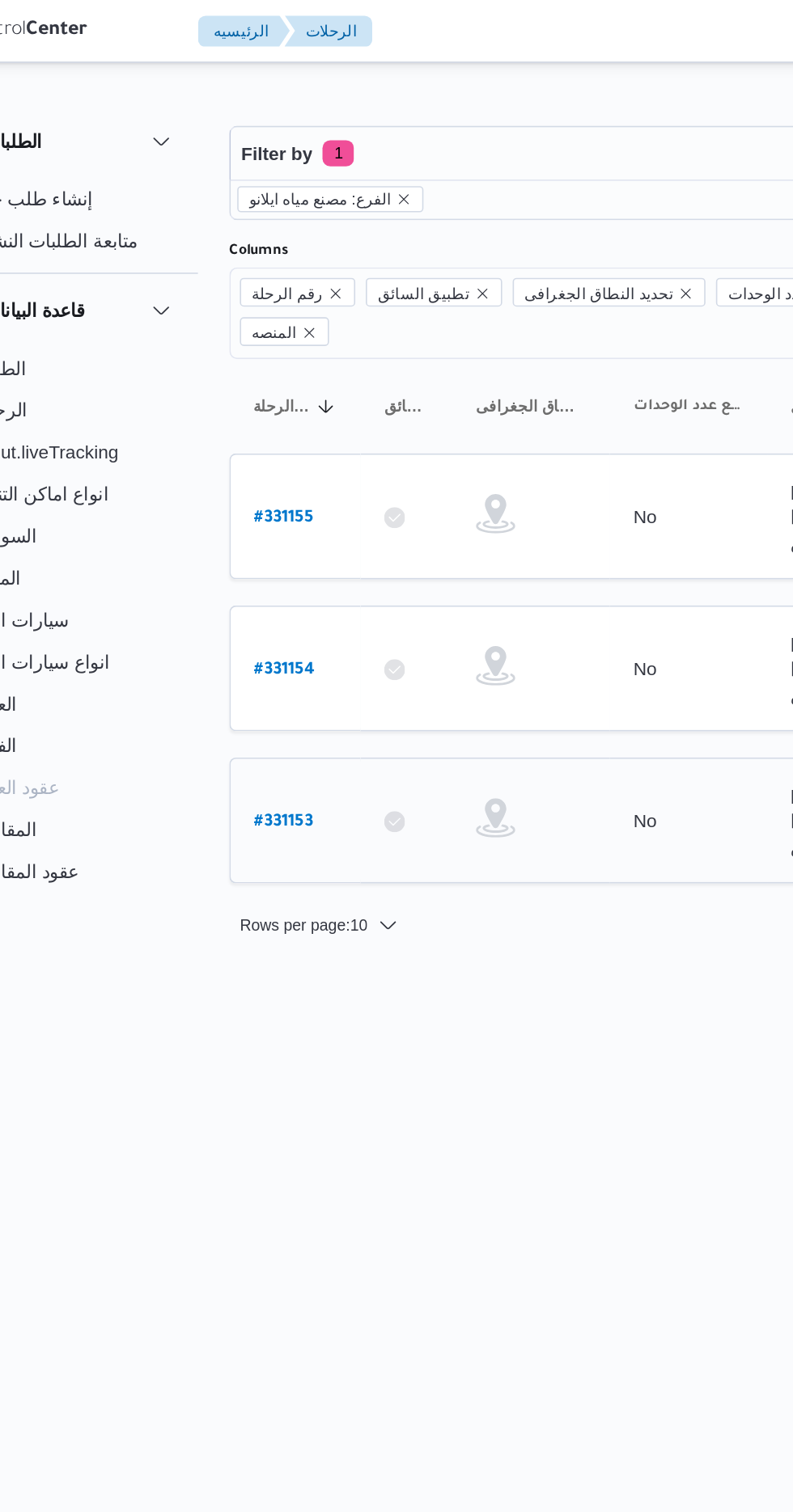
click at [250, 502] on b "# 331153" at bounding box center [244, 507] width 37 height 11
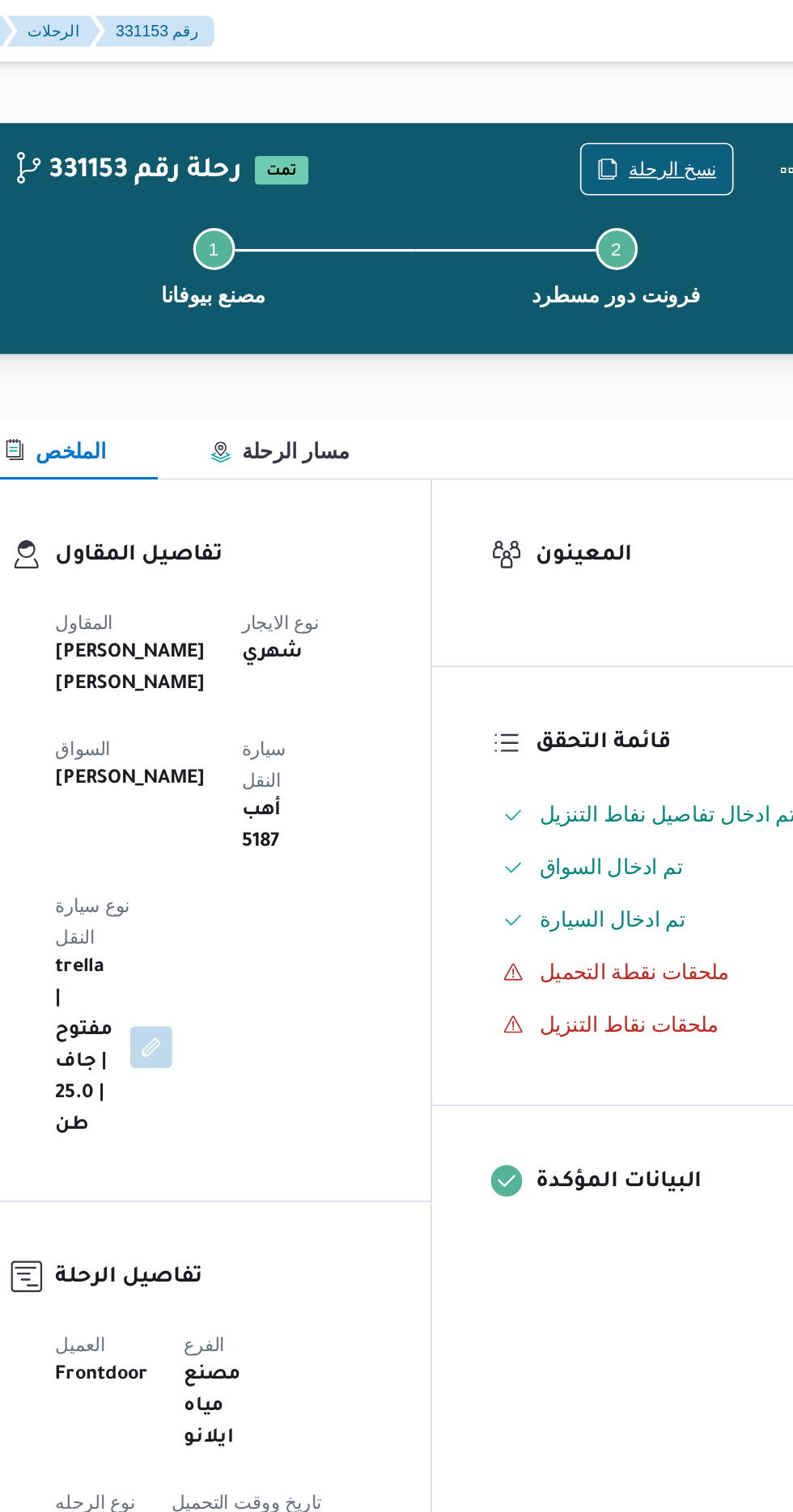
click at [652, 96] on span "نسخ الرحلة" at bounding box center [655, 104] width 54 height 19
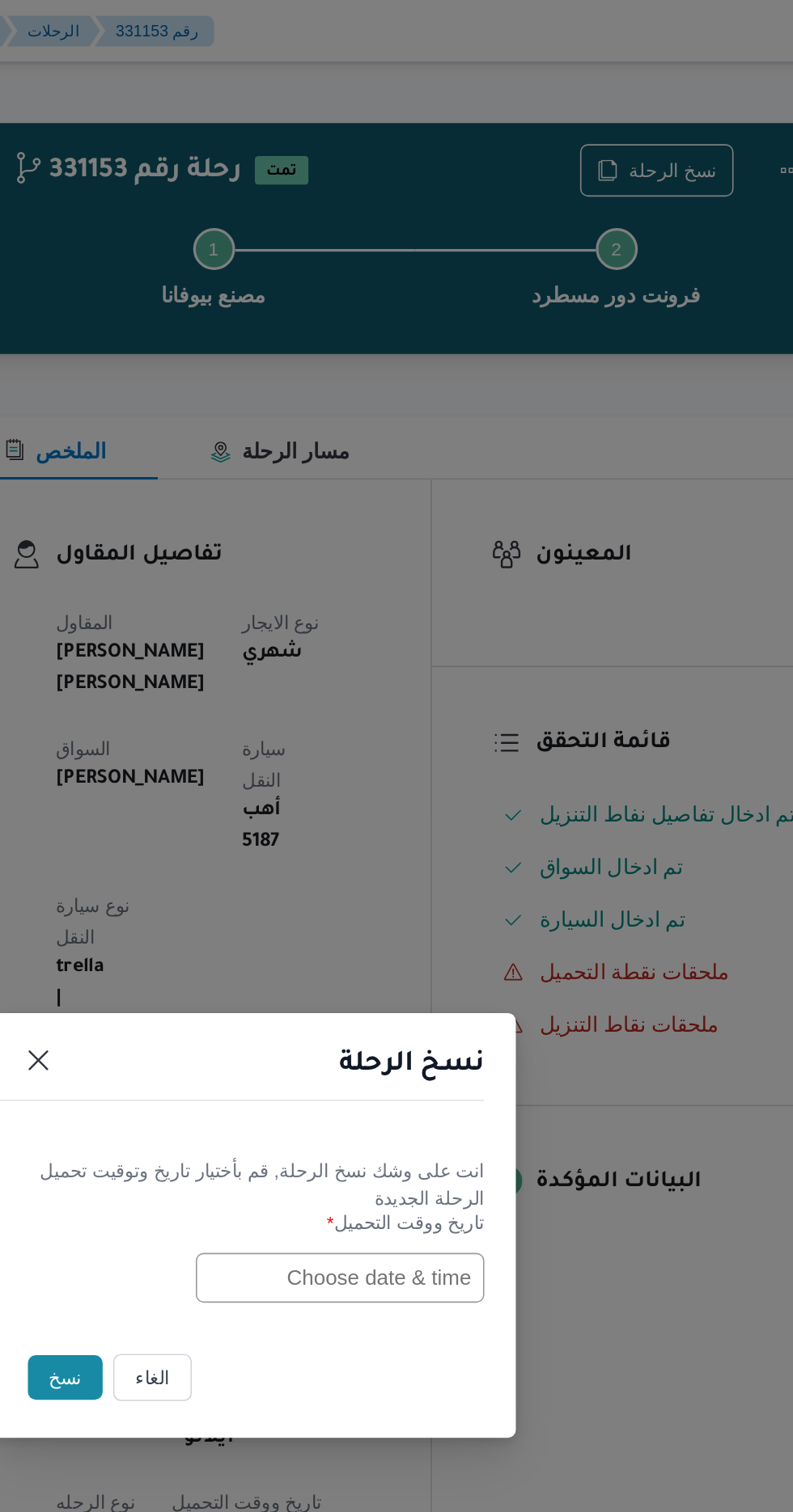
click at [350, 855] on button "الغاء" at bounding box center [334, 849] width 49 height 29
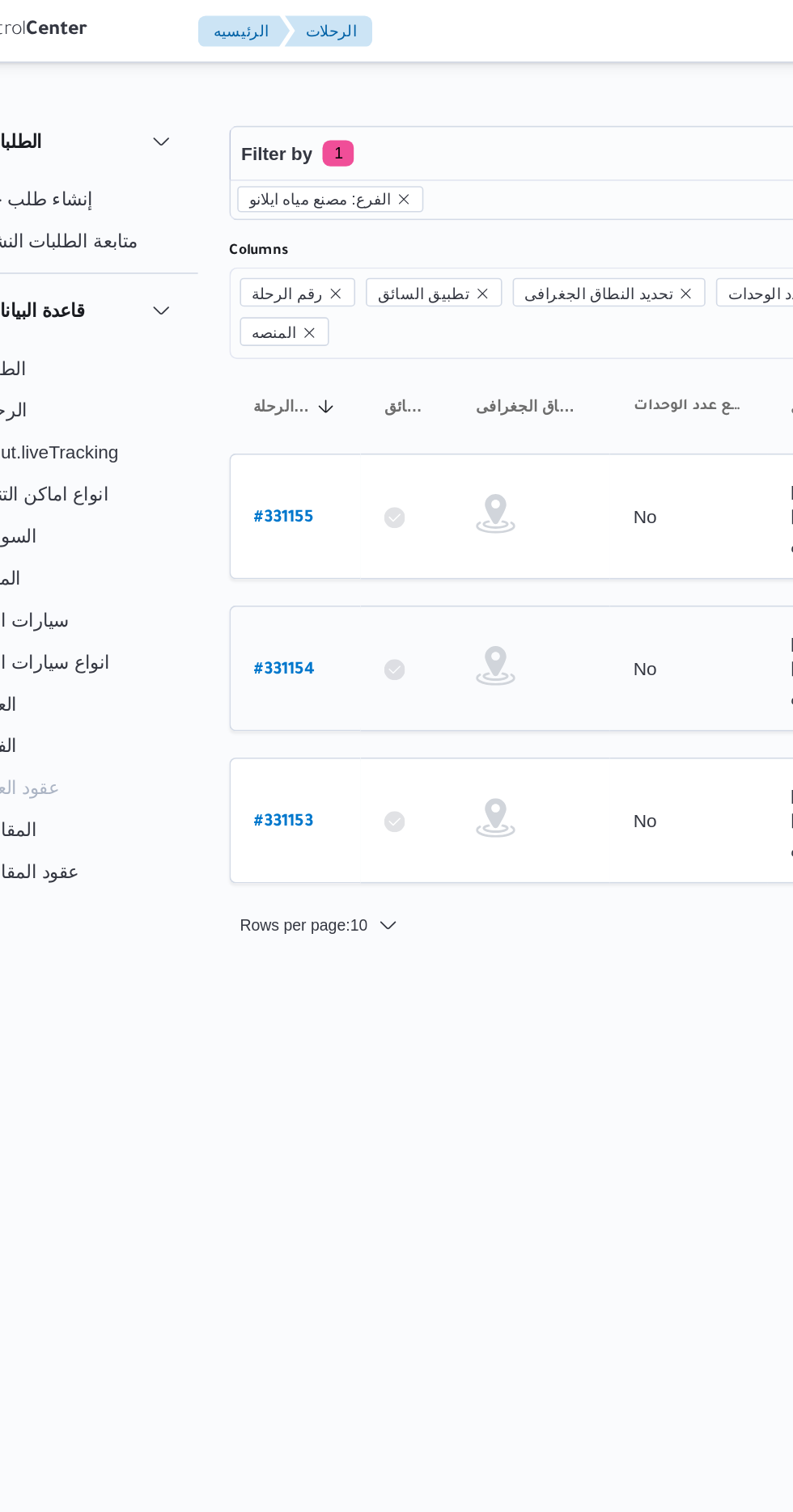
click at [246, 409] on b "# 331154" at bounding box center [244, 414] width 38 height 11
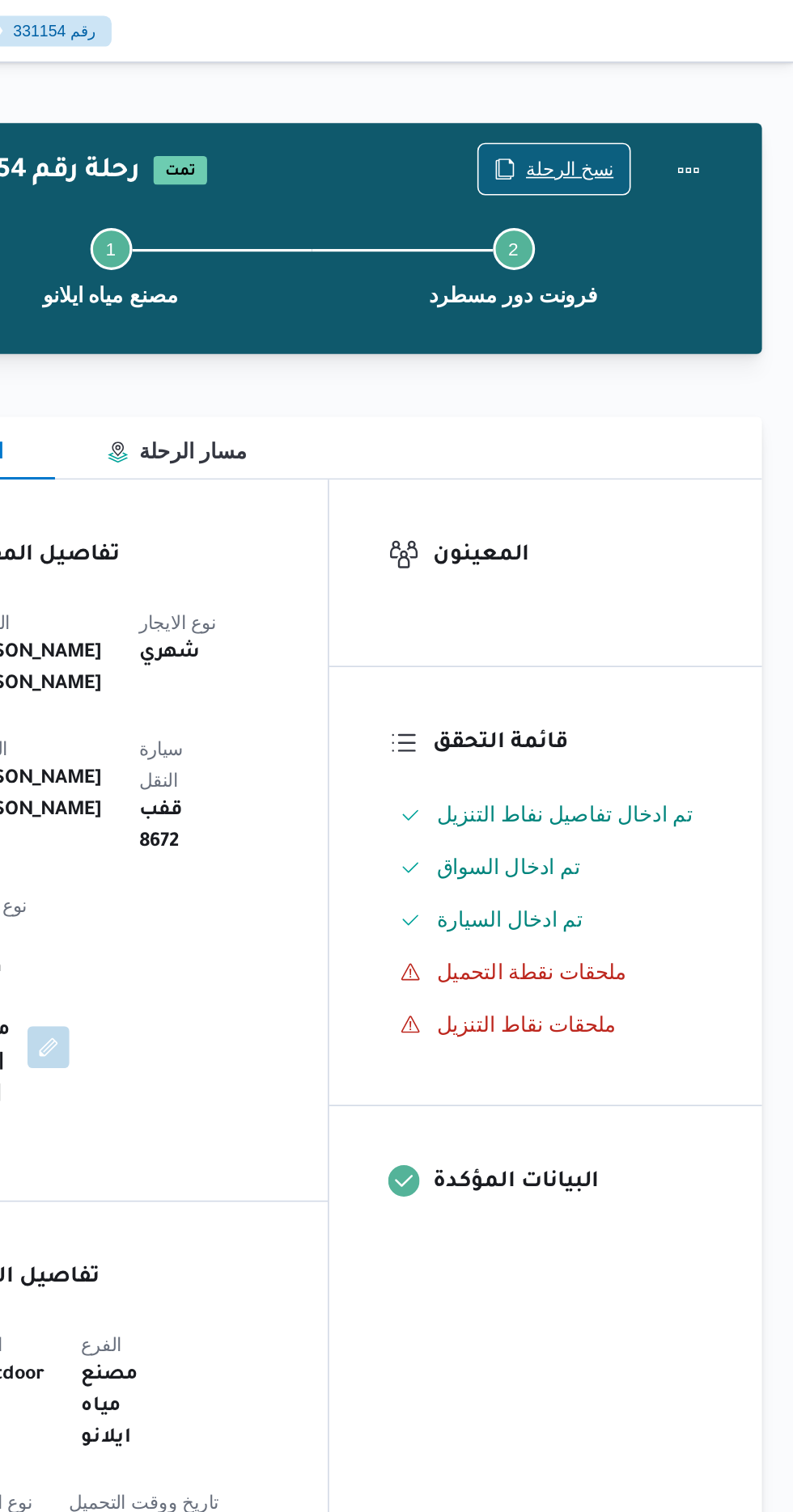
click at [660, 104] on span "نسخ الرحلة" at bounding box center [655, 104] width 54 height 19
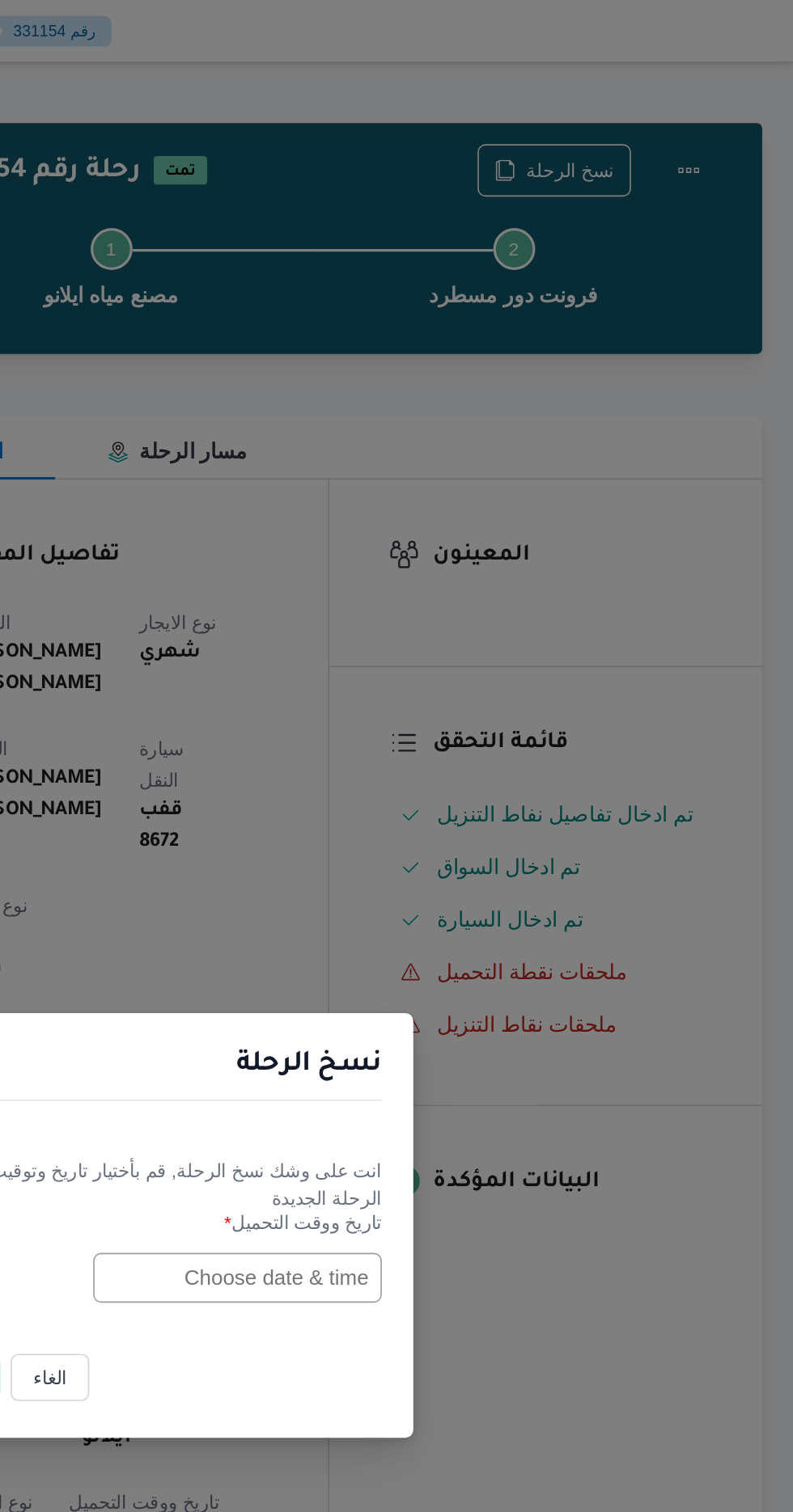
click at [439, 787] on input "text" at bounding box center [450, 787] width 178 height 31
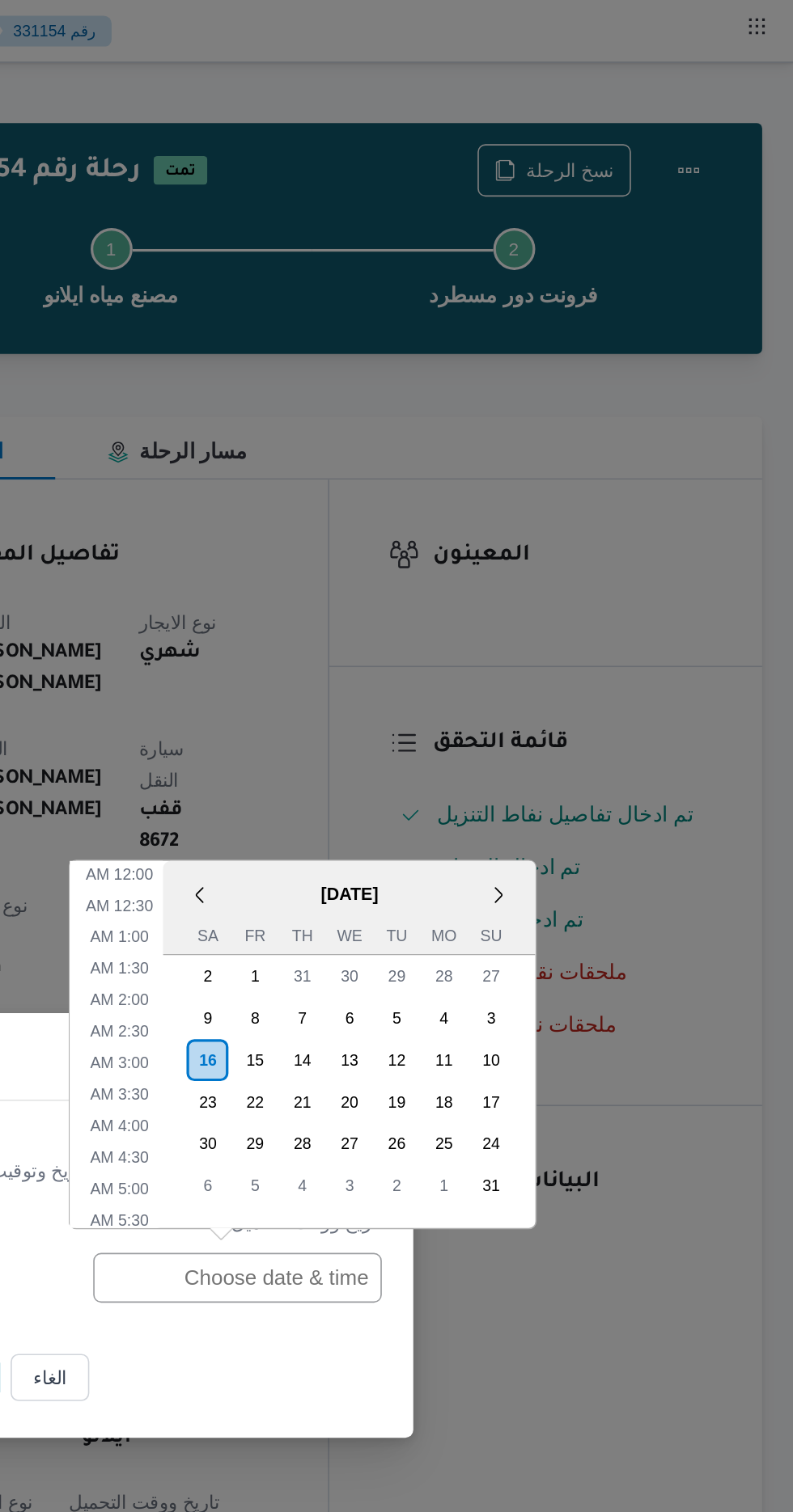
scroll to position [438, 0]
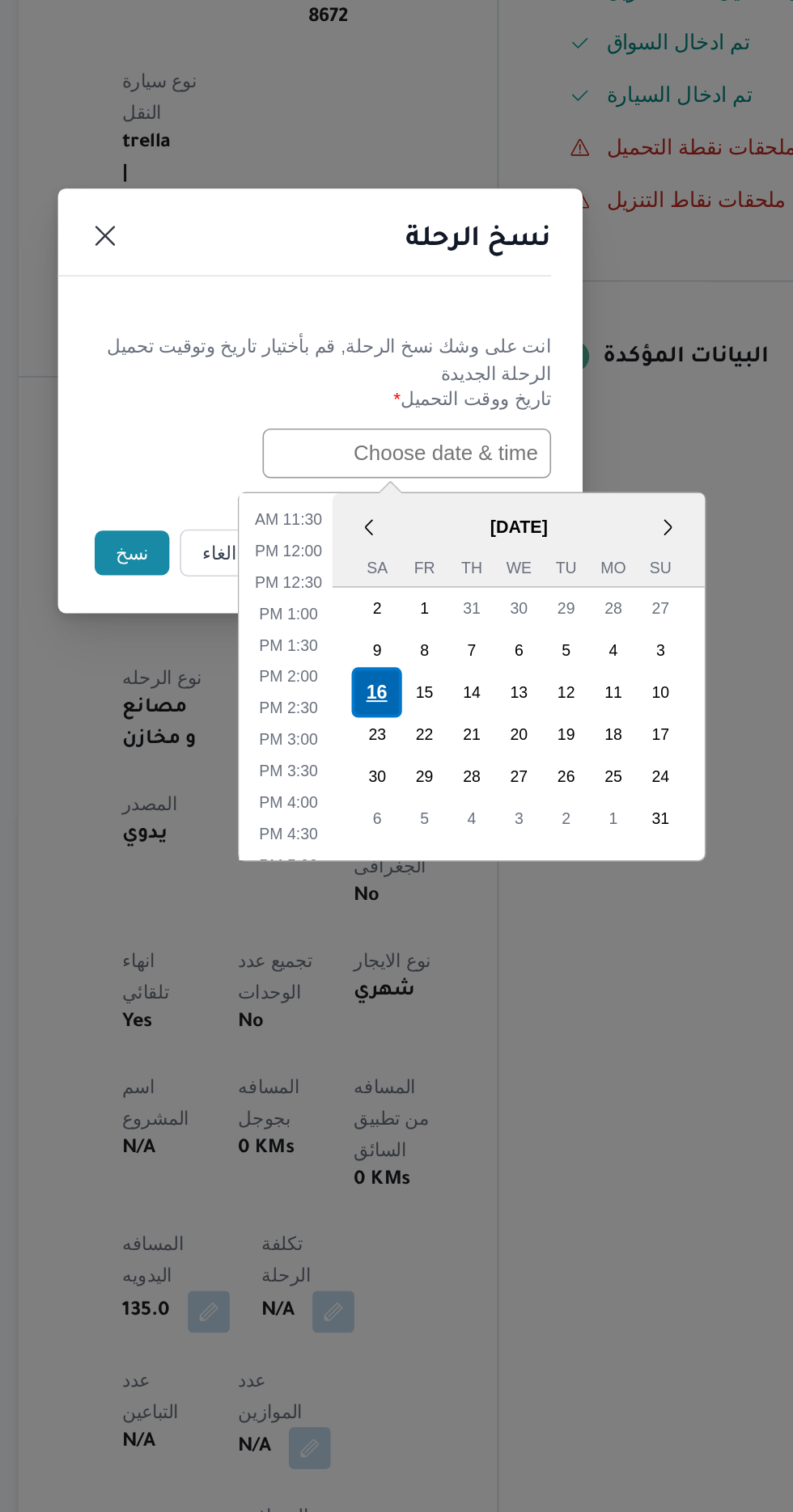
click at [432, 930] on div "16" at bounding box center [431, 935] width 31 height 31
type input "[DATE] 12:00AM"
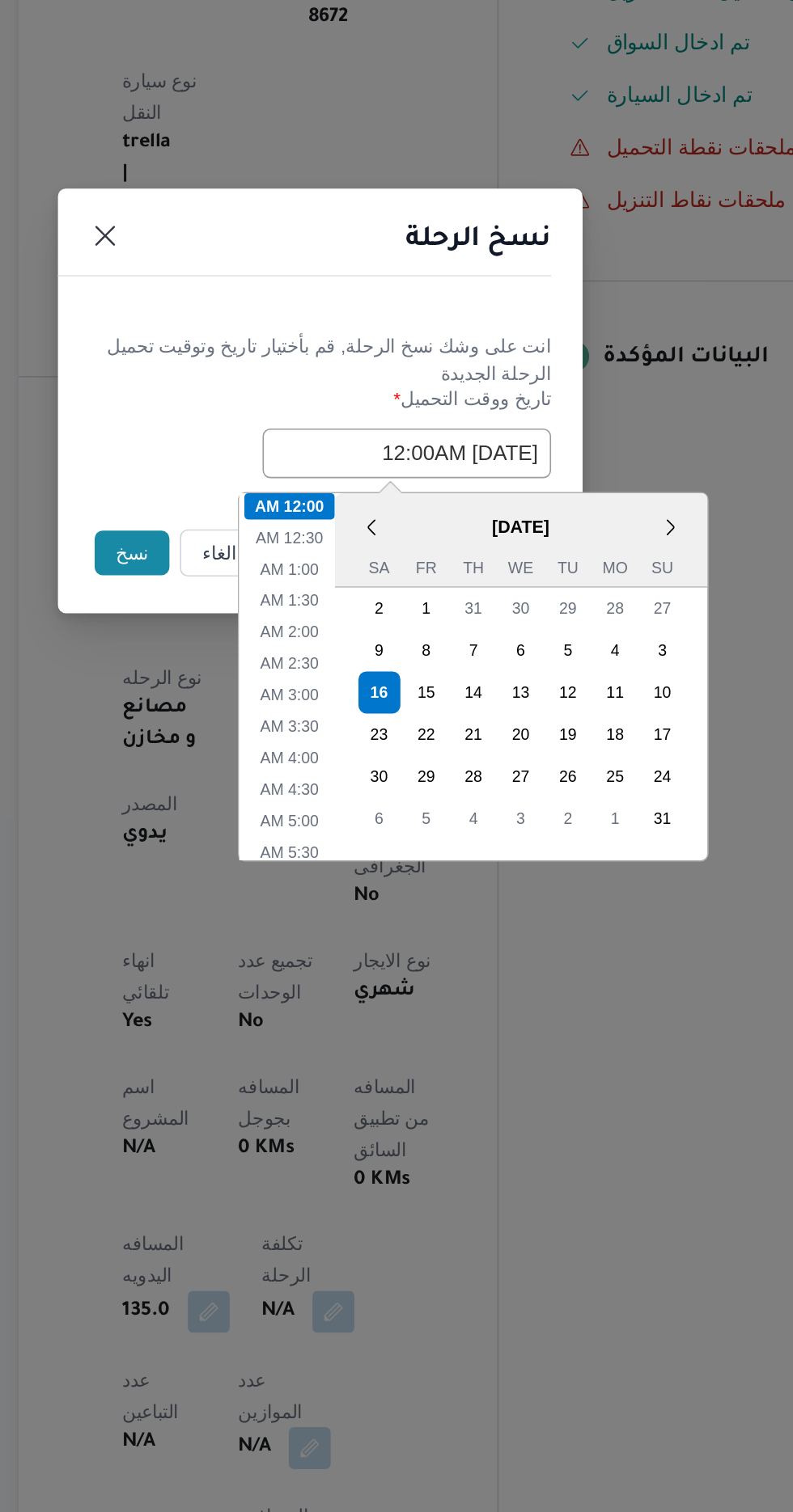
click at [268, 851] on button "نسخ" at bounding box center [280, 849] width 46 height 27
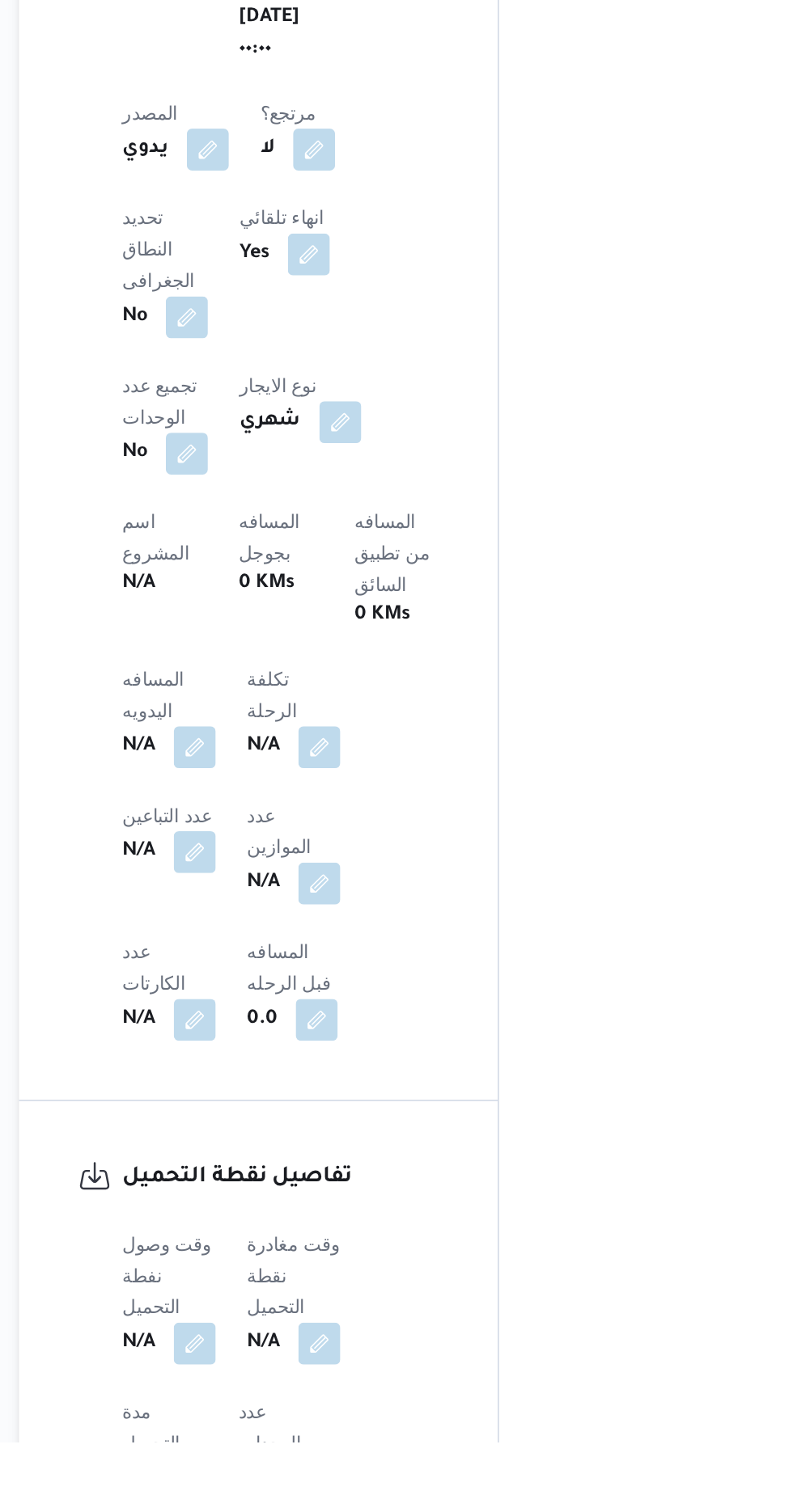
scroll to position [470, 0]
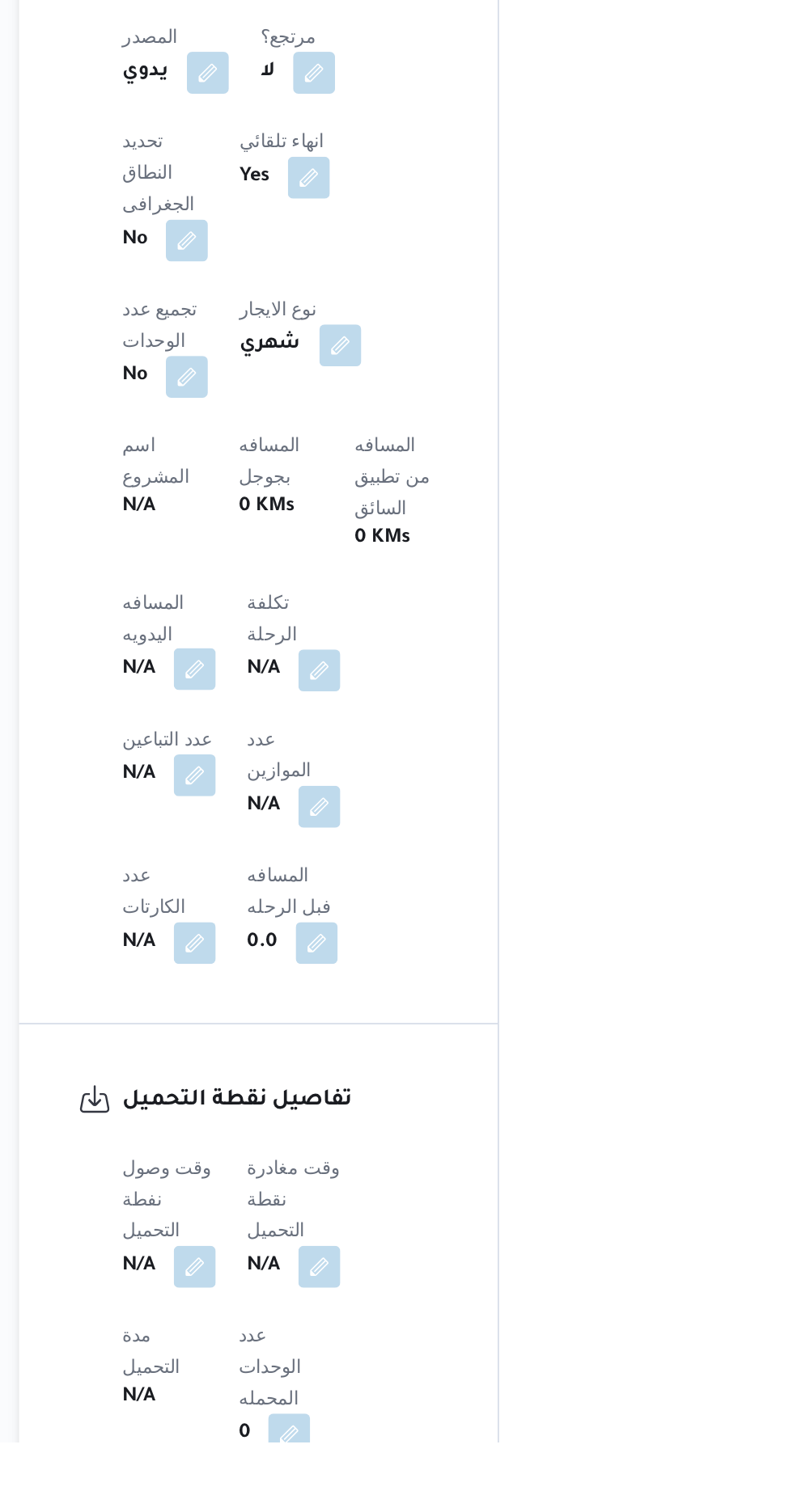
click at [318, 1022] on button "button" at bounding box center [319, 1035] width 26 height 26
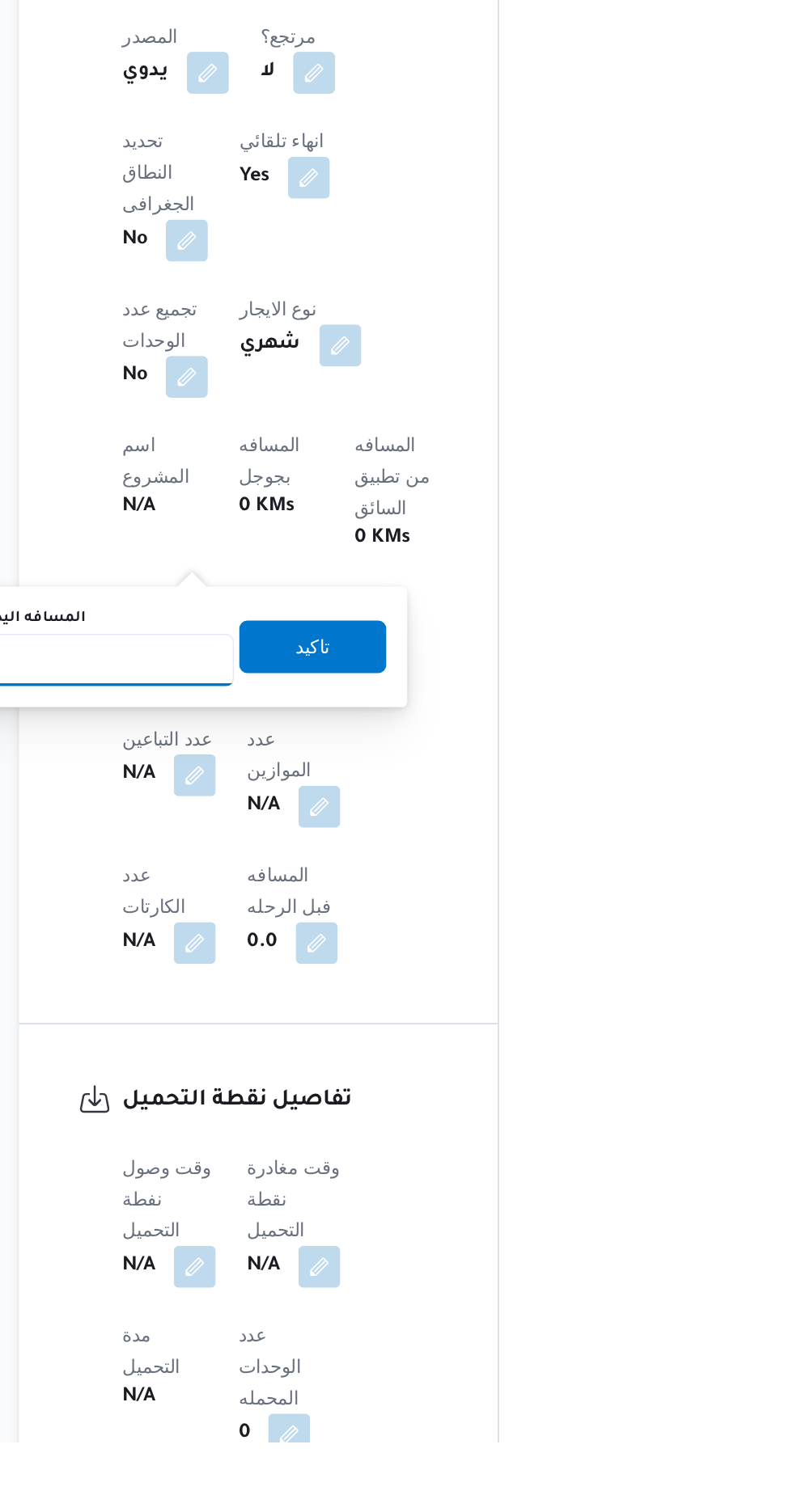
click at [316, 1029] on input "المسافه اليدويه" at bounding box center [262, 1028] width 161 height 32
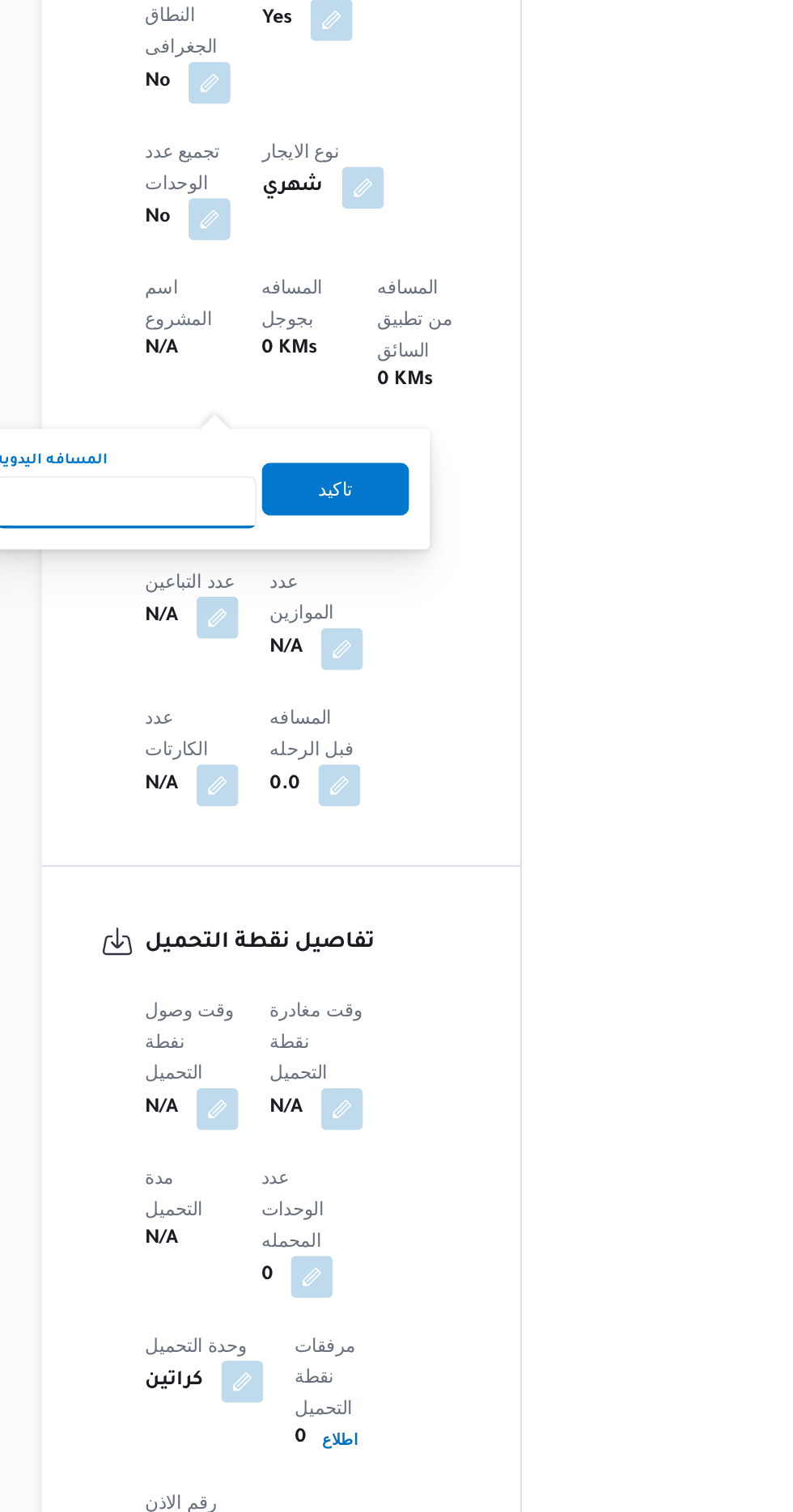
scroll to position [615, 0]
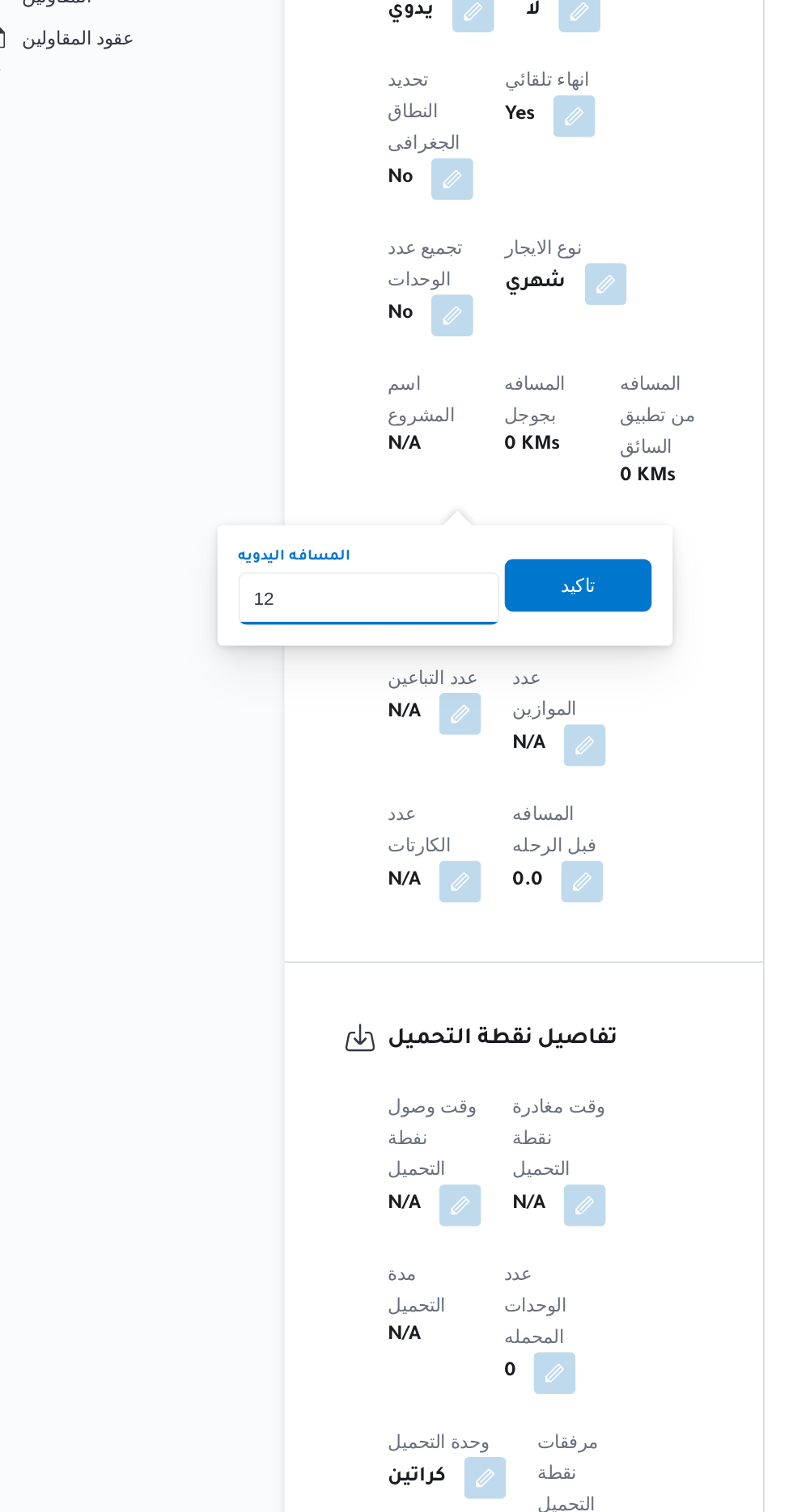
type input "120"
click at [428, 871] on span "تاكيد" at bounding box center [391, 875] width 91 height 32
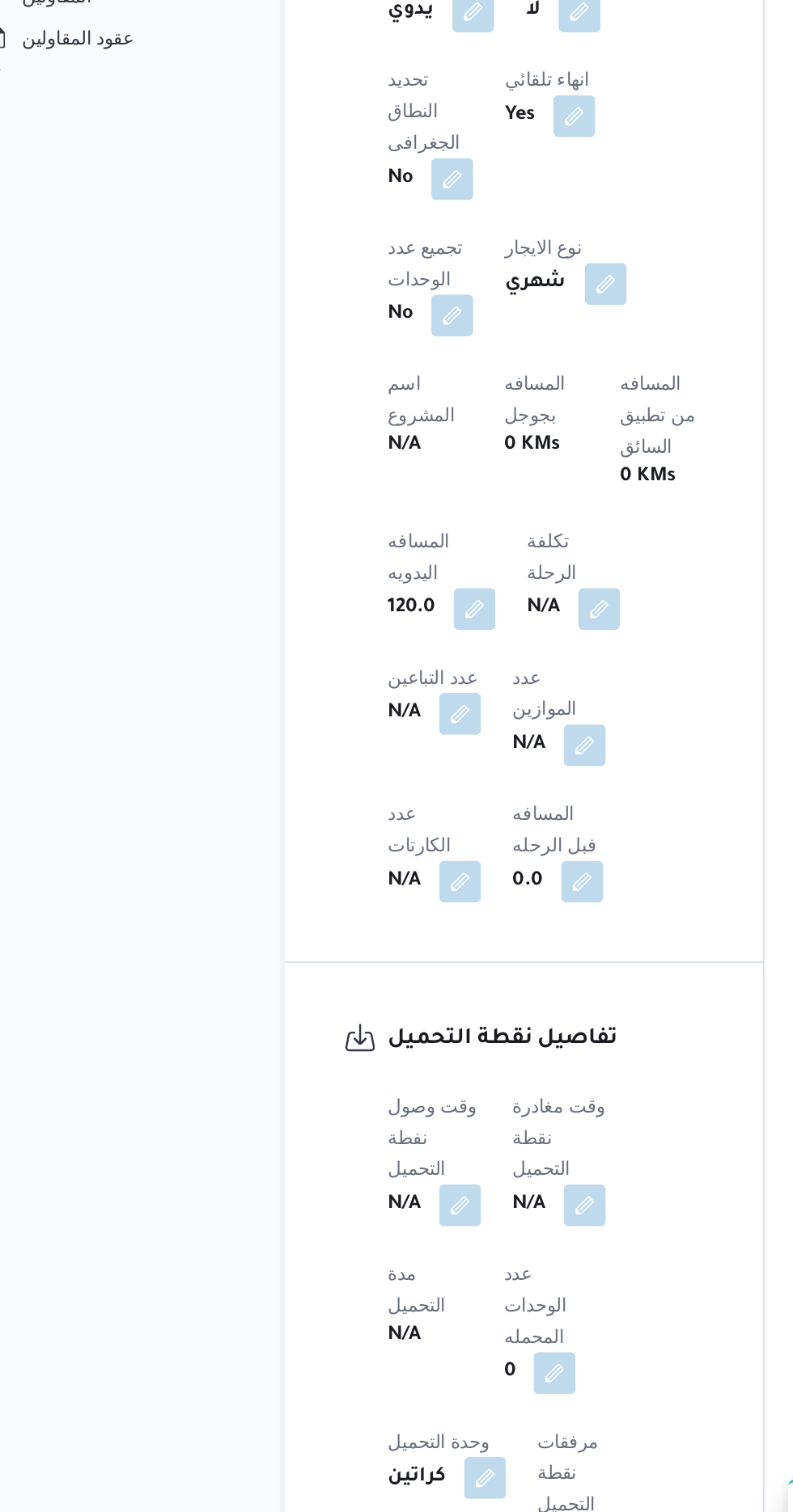
click at [319, 1177] on div "وقت وصول نفطة التحميل N/A وقت مغادرة نقطة التحميل N/A مدة التحميل N/A عدد الوحد…" at bounding box center [371, 1361] width 214 height 368
click at [317, 1244] on button "button" at bounding box center [319, 1257] width 26 height 26
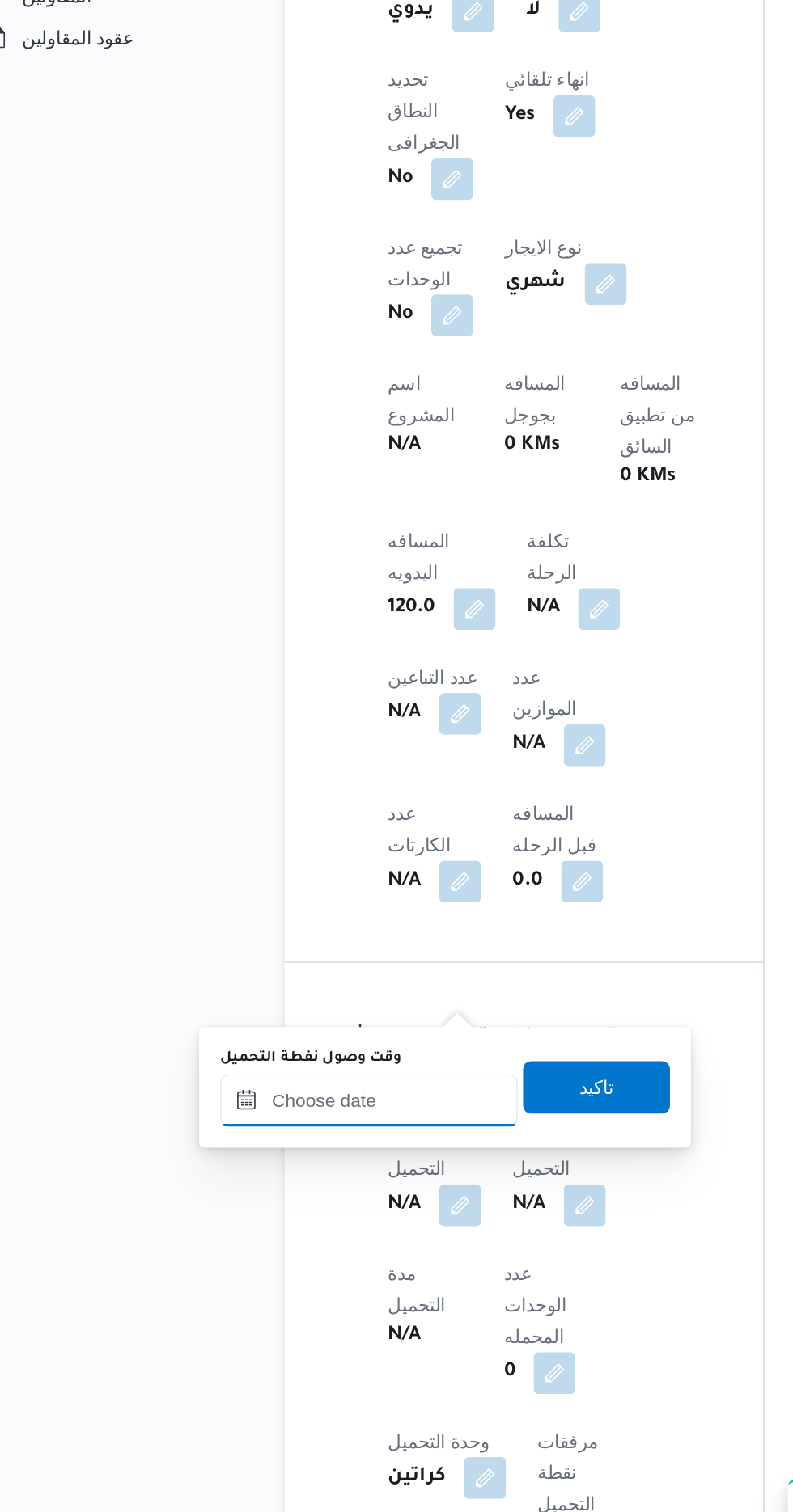
click at [292, 1192] on input "وقت وصول نفطة التحميل" at bounding box center [262, 1192] width 183 height 32
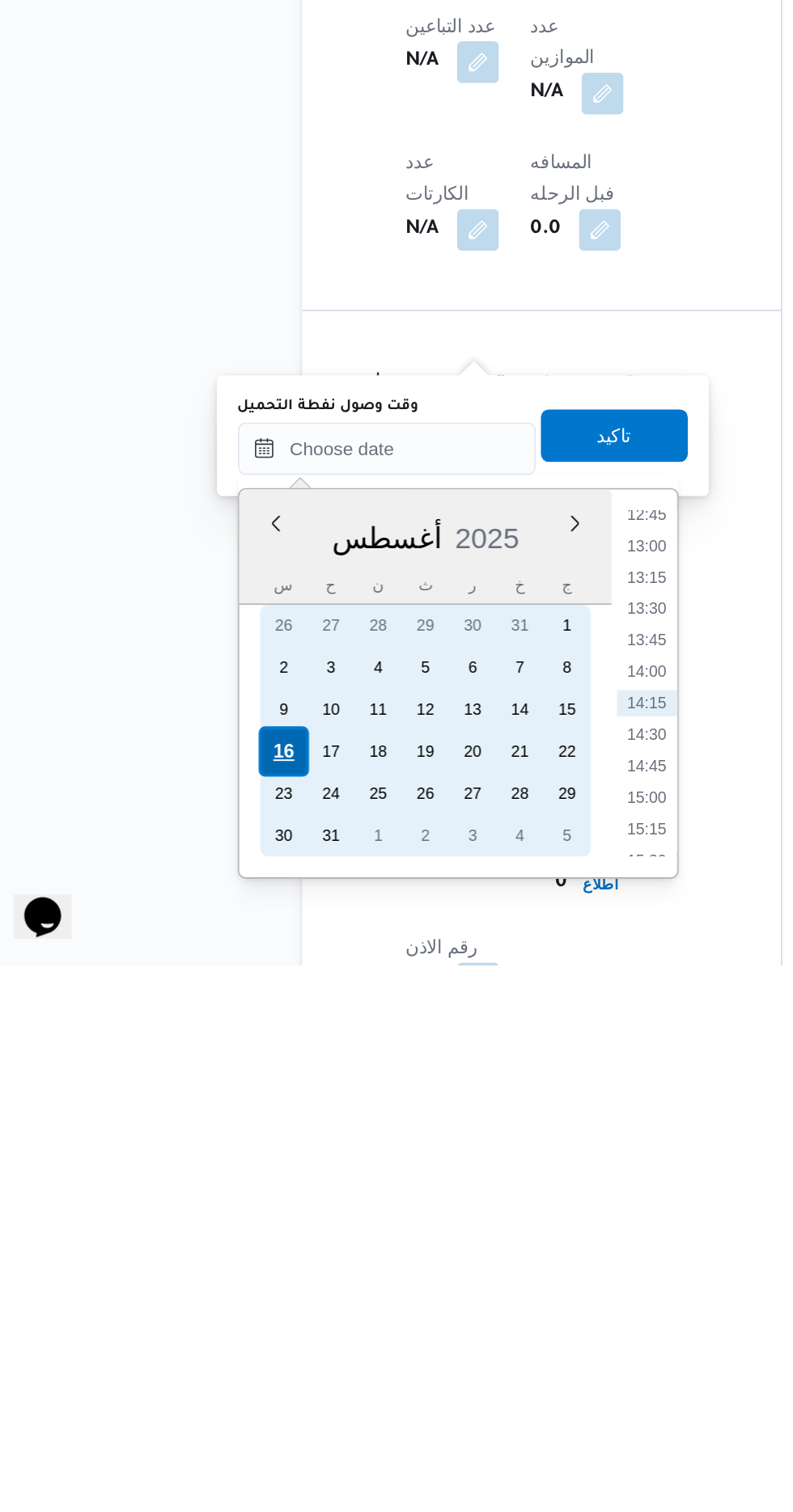
click at [198, 1378] on div "16" at bounding box center [197, 1379] width 31 height 31
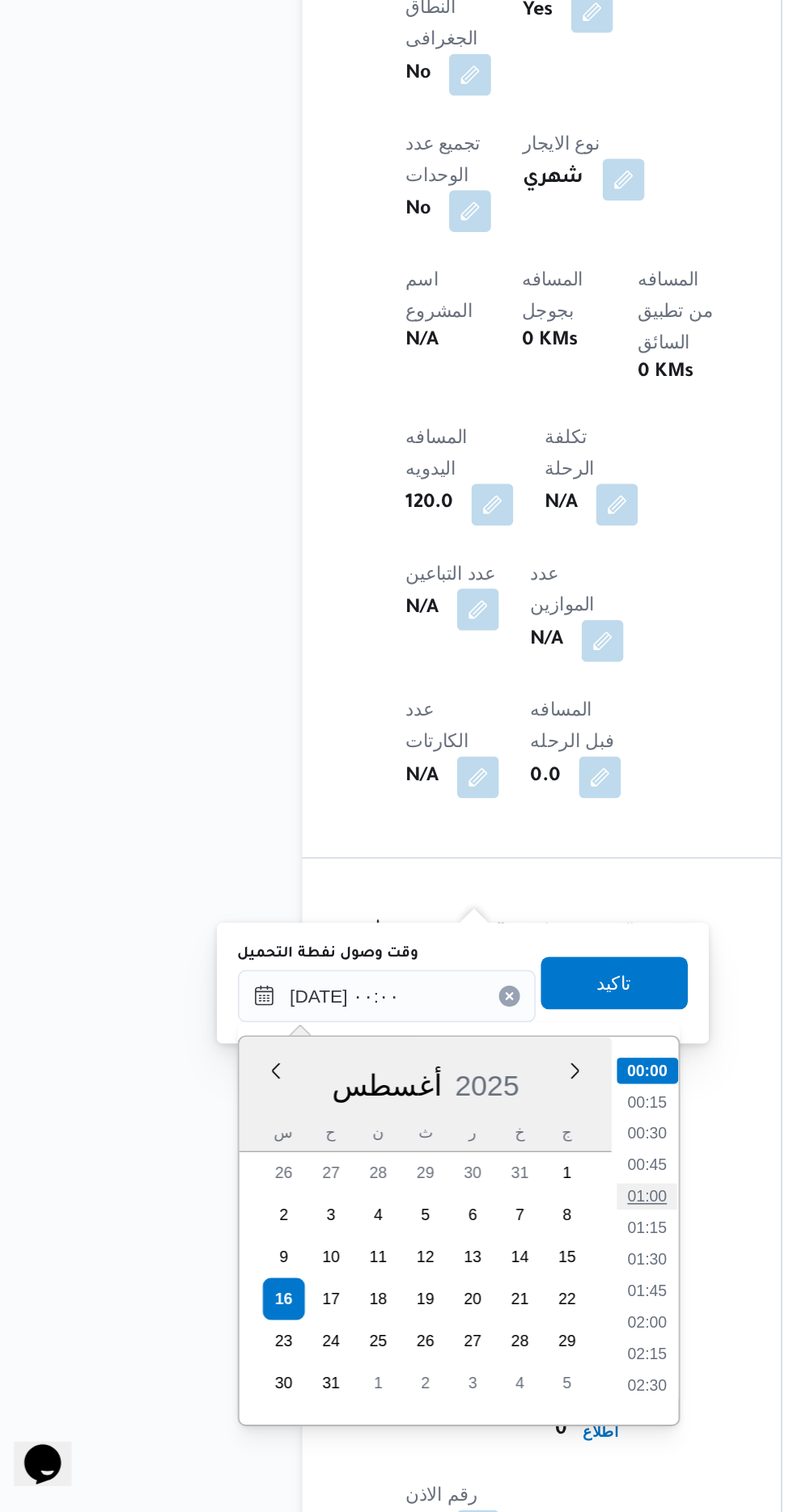
click at [423, 1319] on li "01:00" at bounding box center [423, 1316] width 38 height 17
type input "[DATE] ٠١:٠٠"
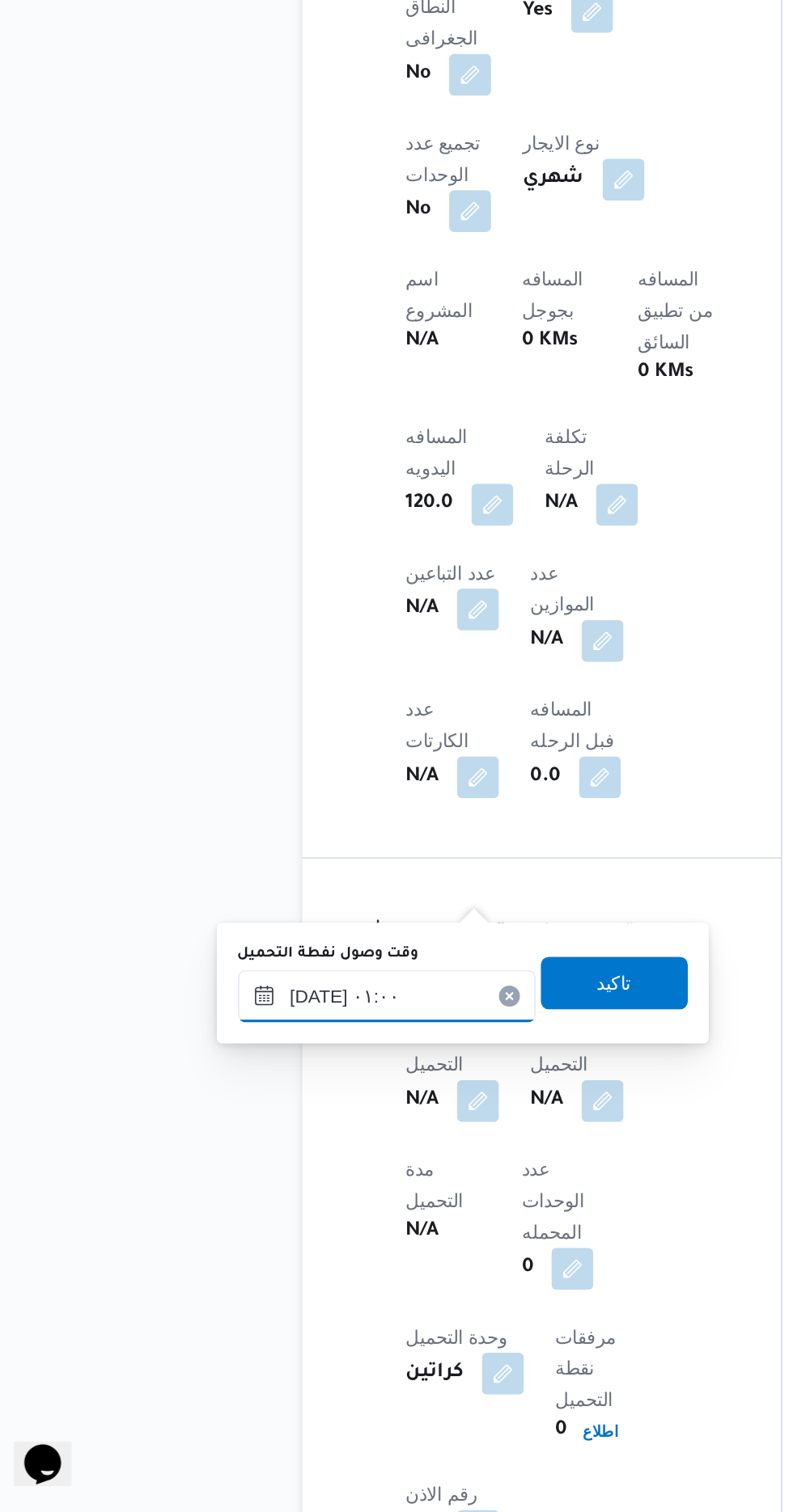
scroll to position [615, 0]
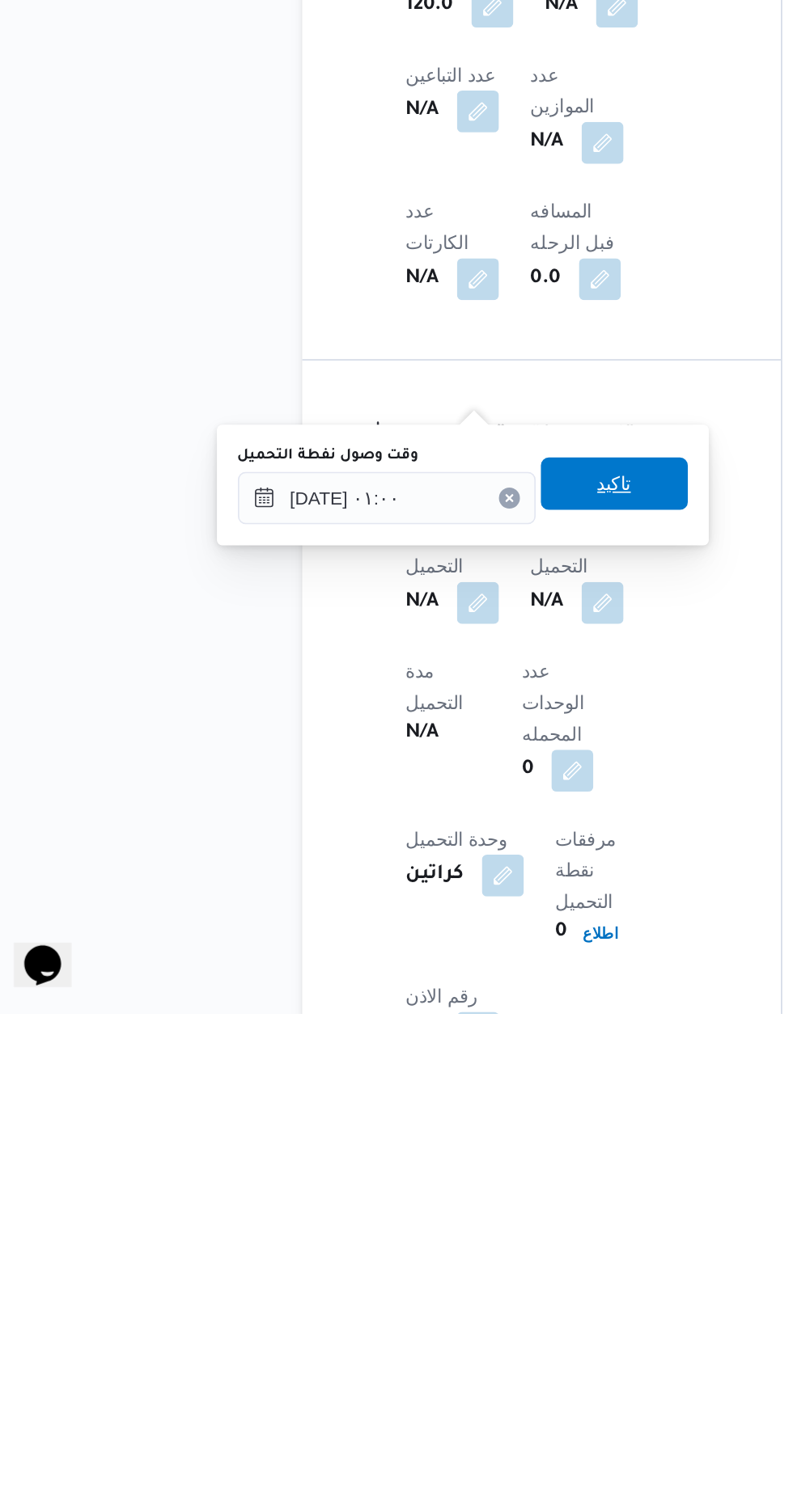
click at [432, 1189] on span "تاكيد" at bounding box center [403, 1185] width 91 height 32
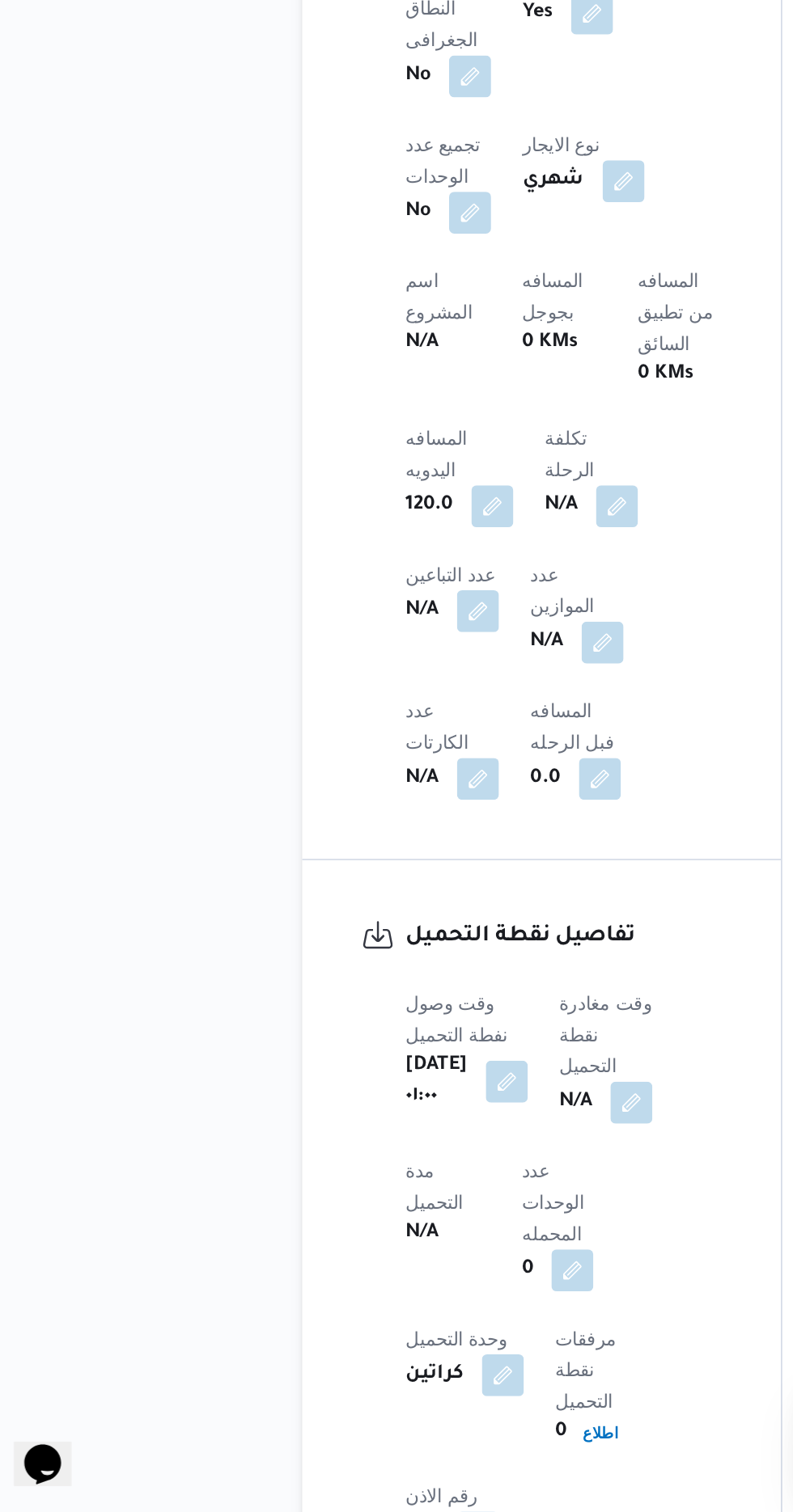
click at [389, 1249] on b "N/A" at bounding box center [378, 1259] width 20 height 19
click at [426, 1245] on button "button" at bounding box center [413, 1258] width 26 height 26
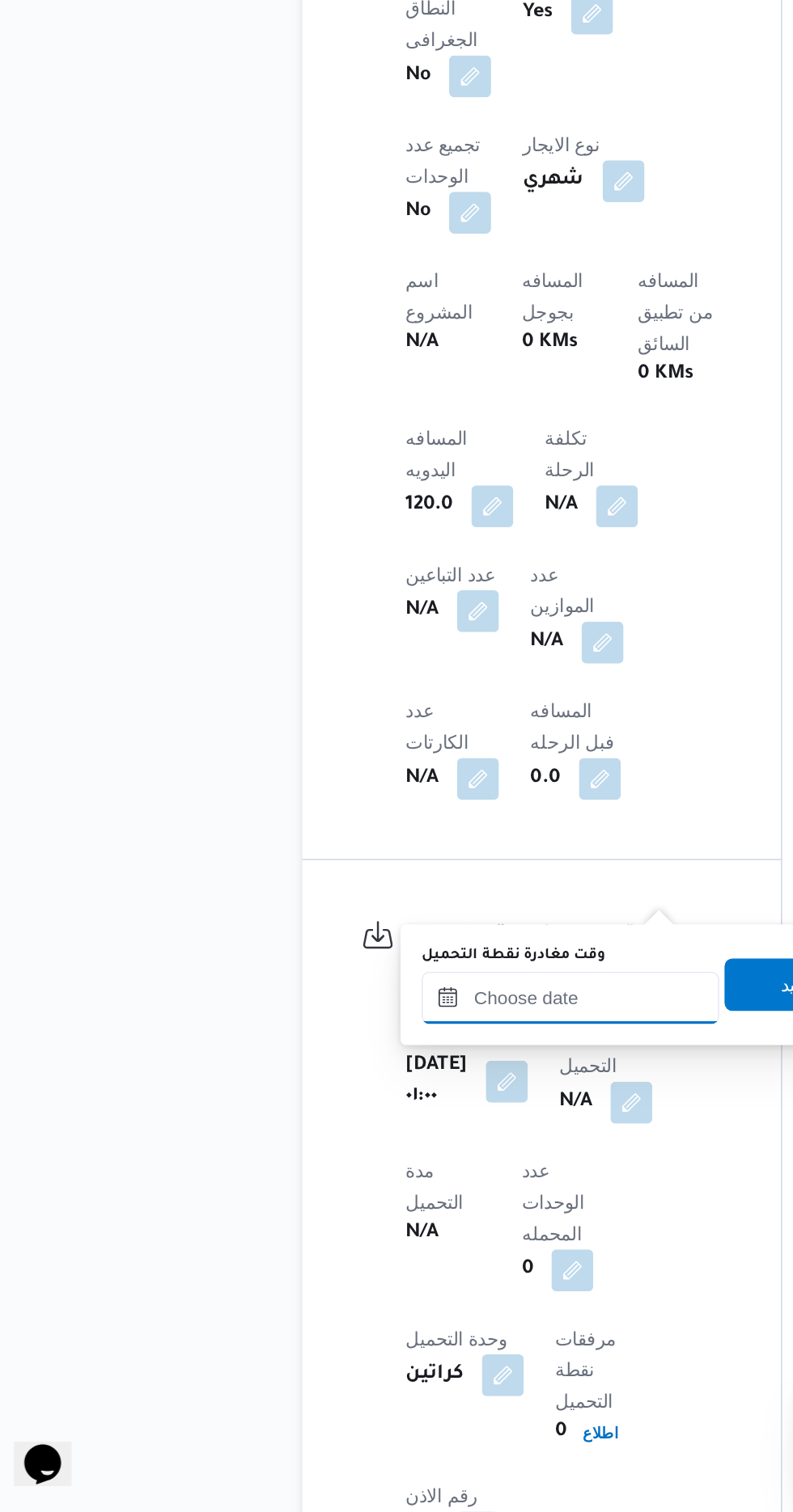
click at [383, 1191] on input "وقت مغادرة نقطة التحميل" at bounding box center [376, 1193] width 183 height 32
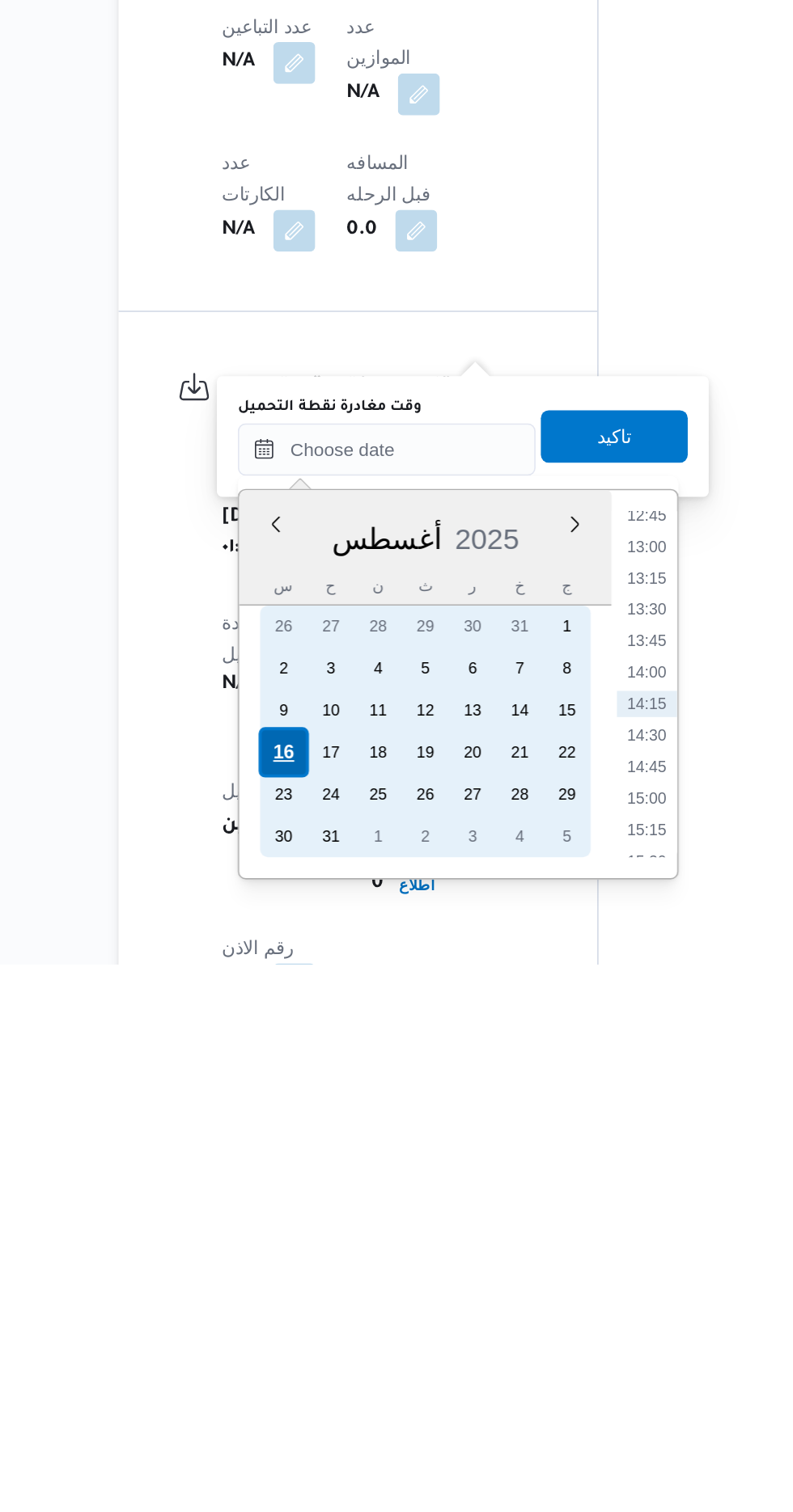
click at [317, 1378] on div "16" at bounding box center [312, 1380] width 31 height 31
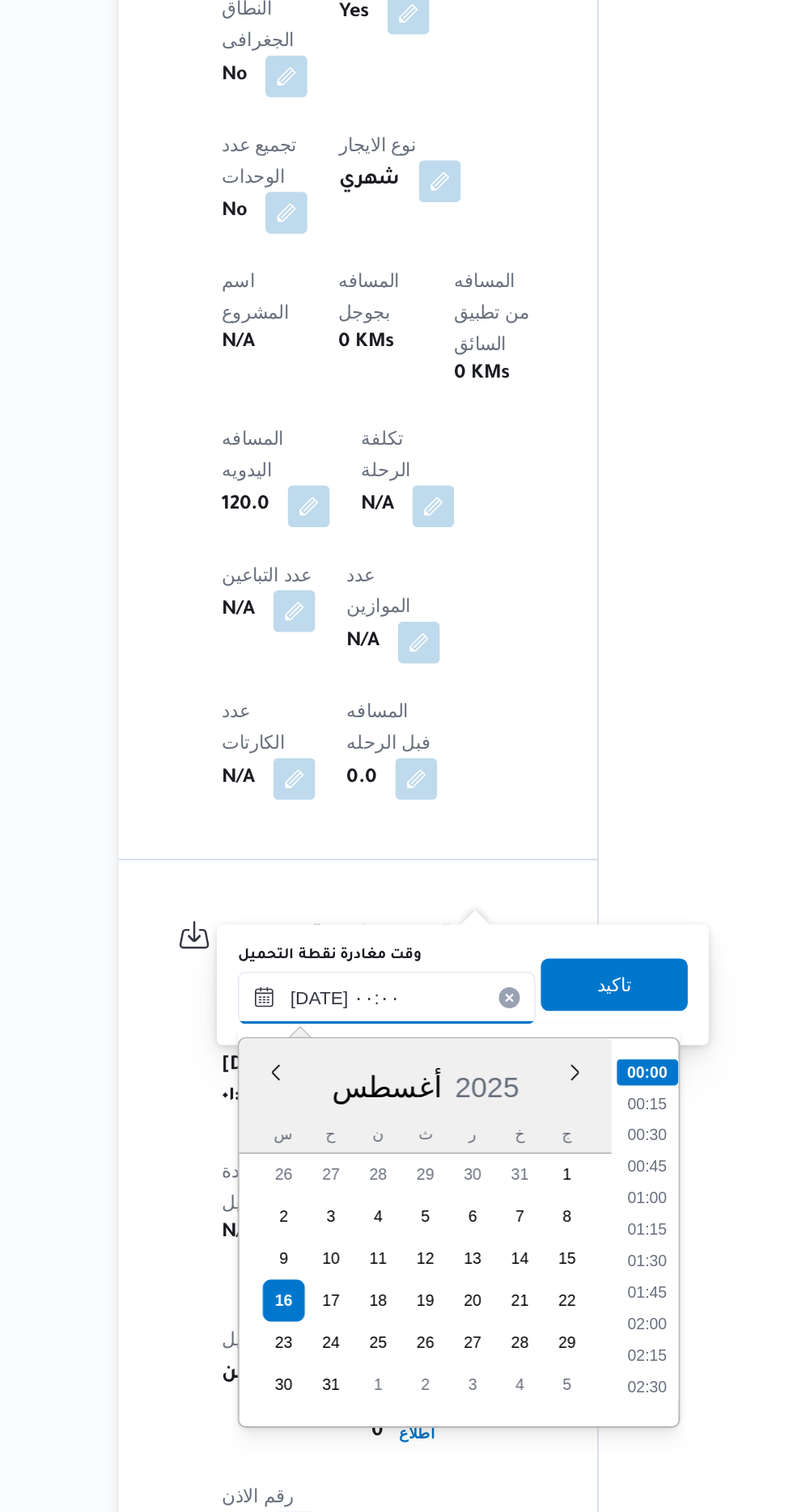
click at [290, 1197] on input "[DATE] ٠٠:٠٠" at bounding box center [376, 1193] width 183 height 32
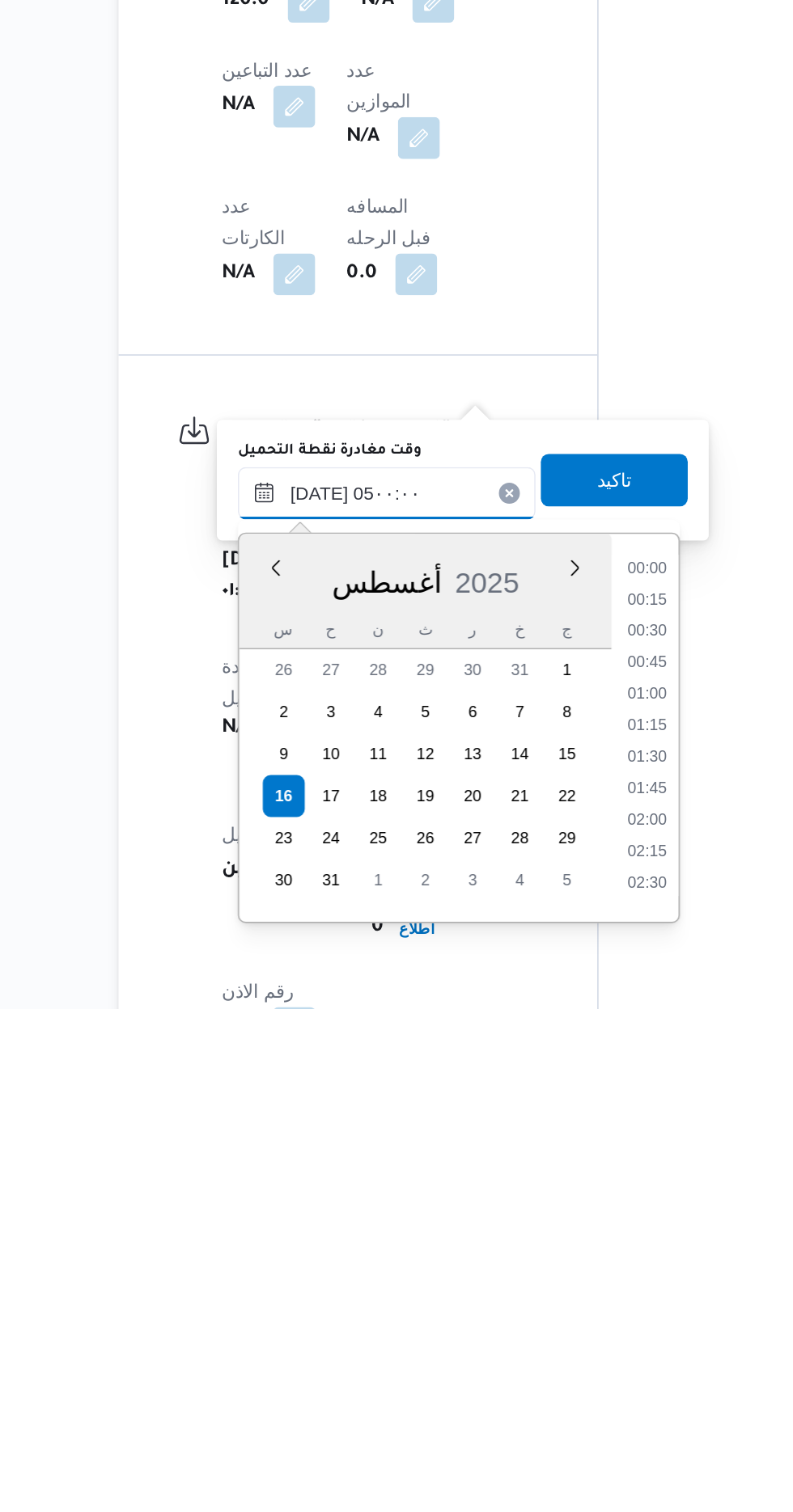
scroll to position [192, 0]
click at [531, 1431] on li "05:00" at bounding box center [537, 1436] width 38 height 17
type input "[DATE] ٠٥:٠٠"
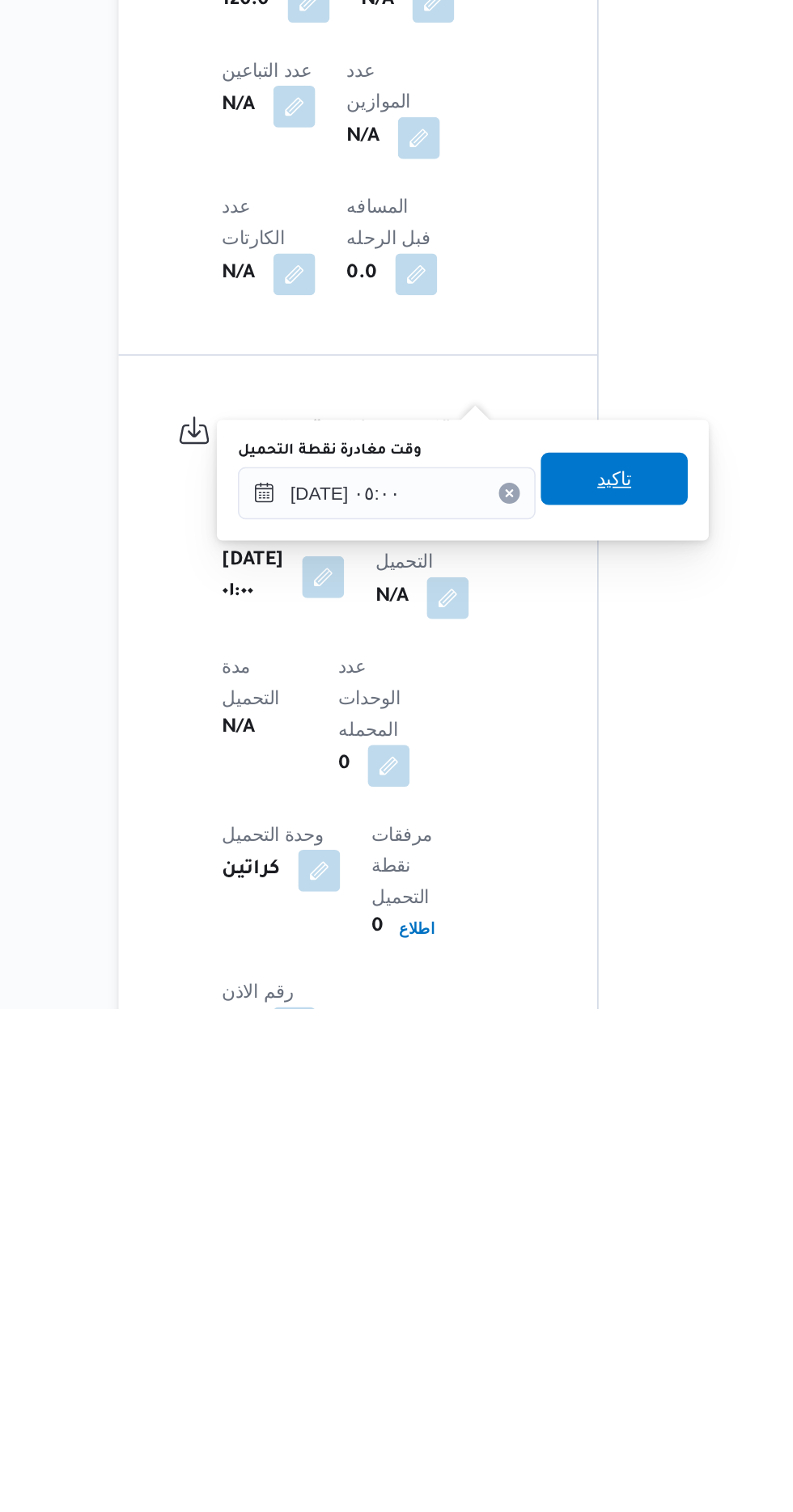
click at [527, 1184] on span "تاكيد" at bounding box center [516, 1186] width 21 height 19
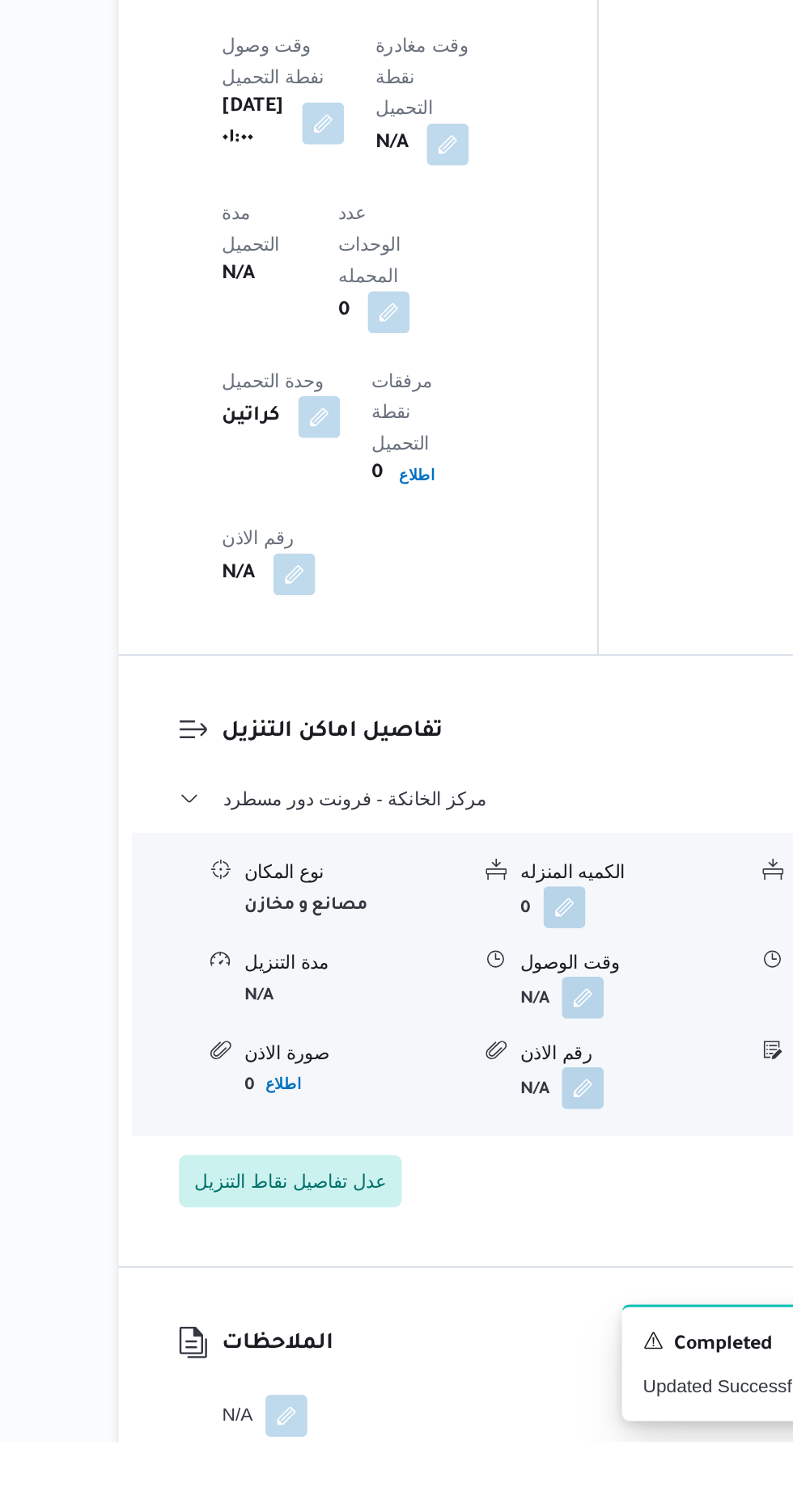
scroll to position [1233, 0]
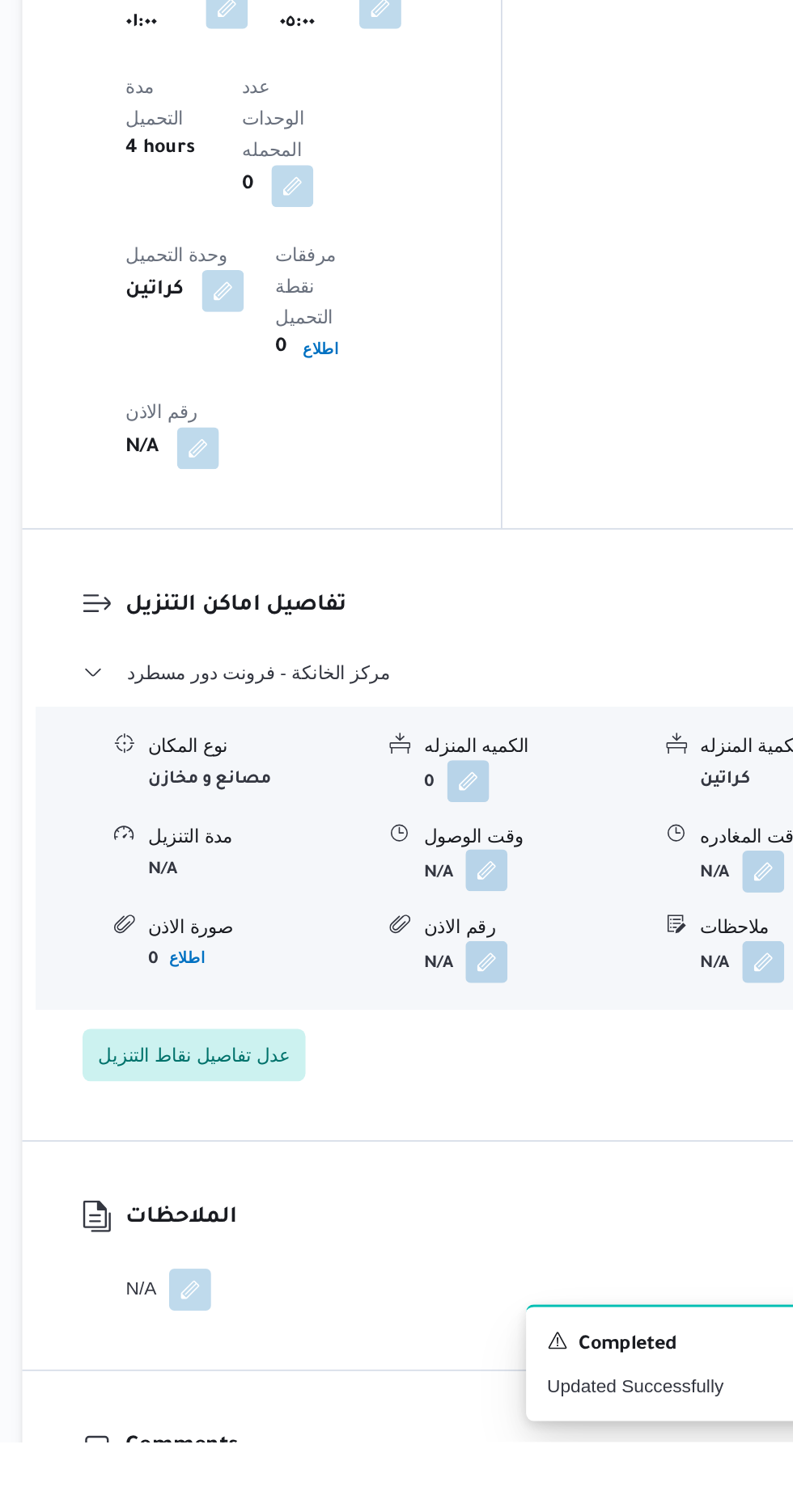
click at [500, 1146] on button "button" at bounding box center [497, 1159] width 26 height 26
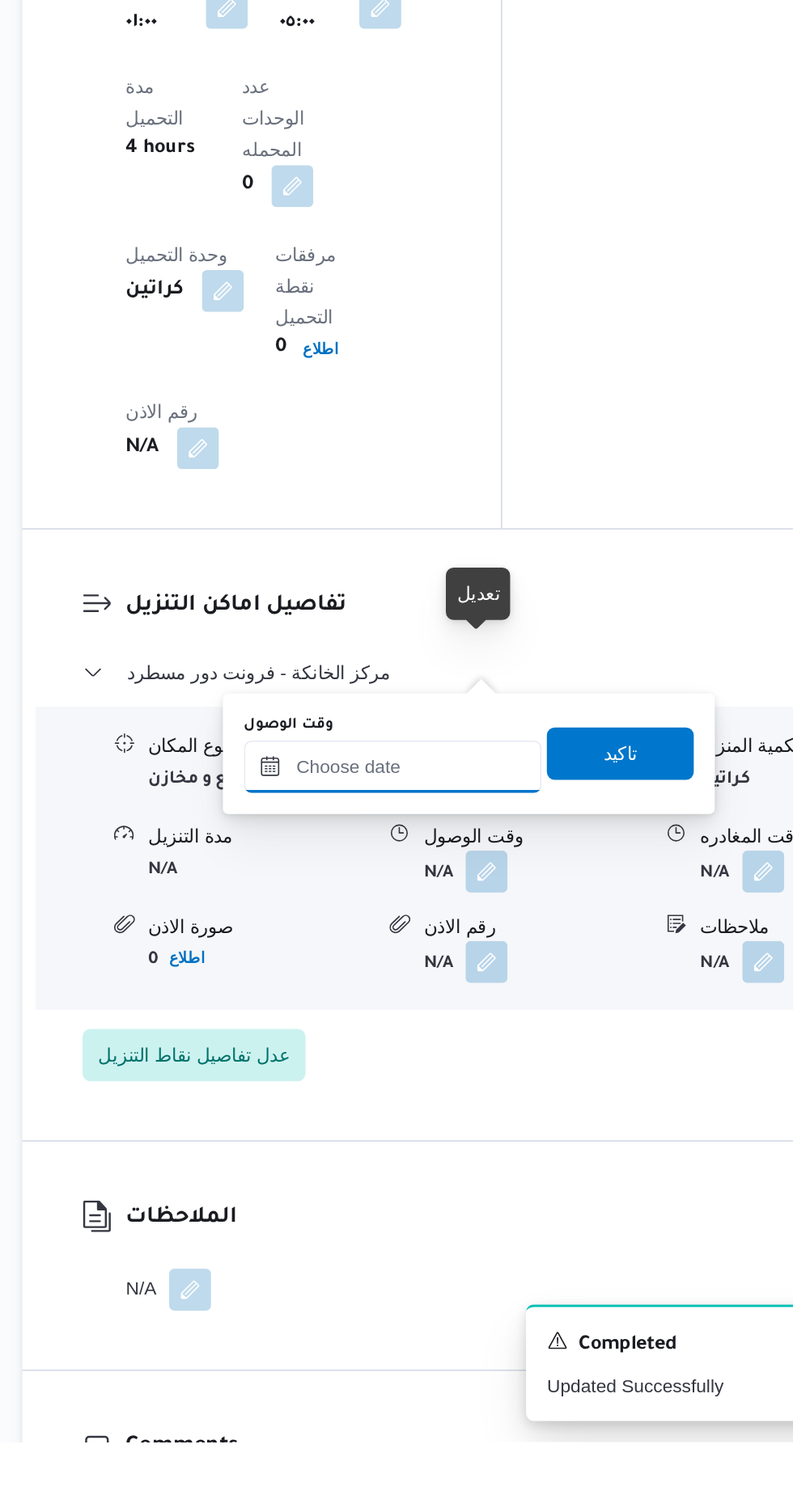
click at [464, 1093] on input "وقت الوصول" at bounding box center [438, 1095] width 183 height 32
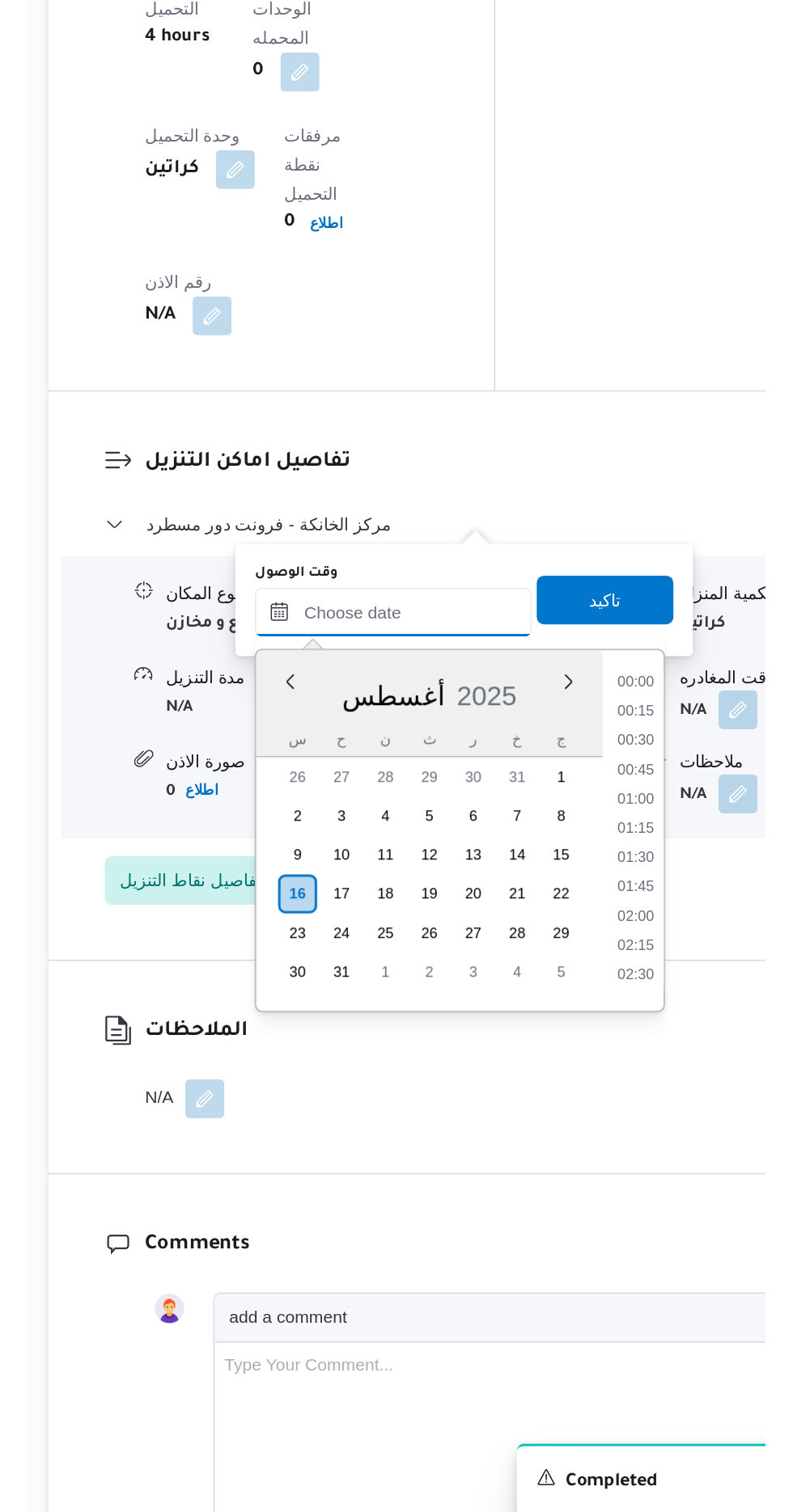
scroll to position [995, 0]
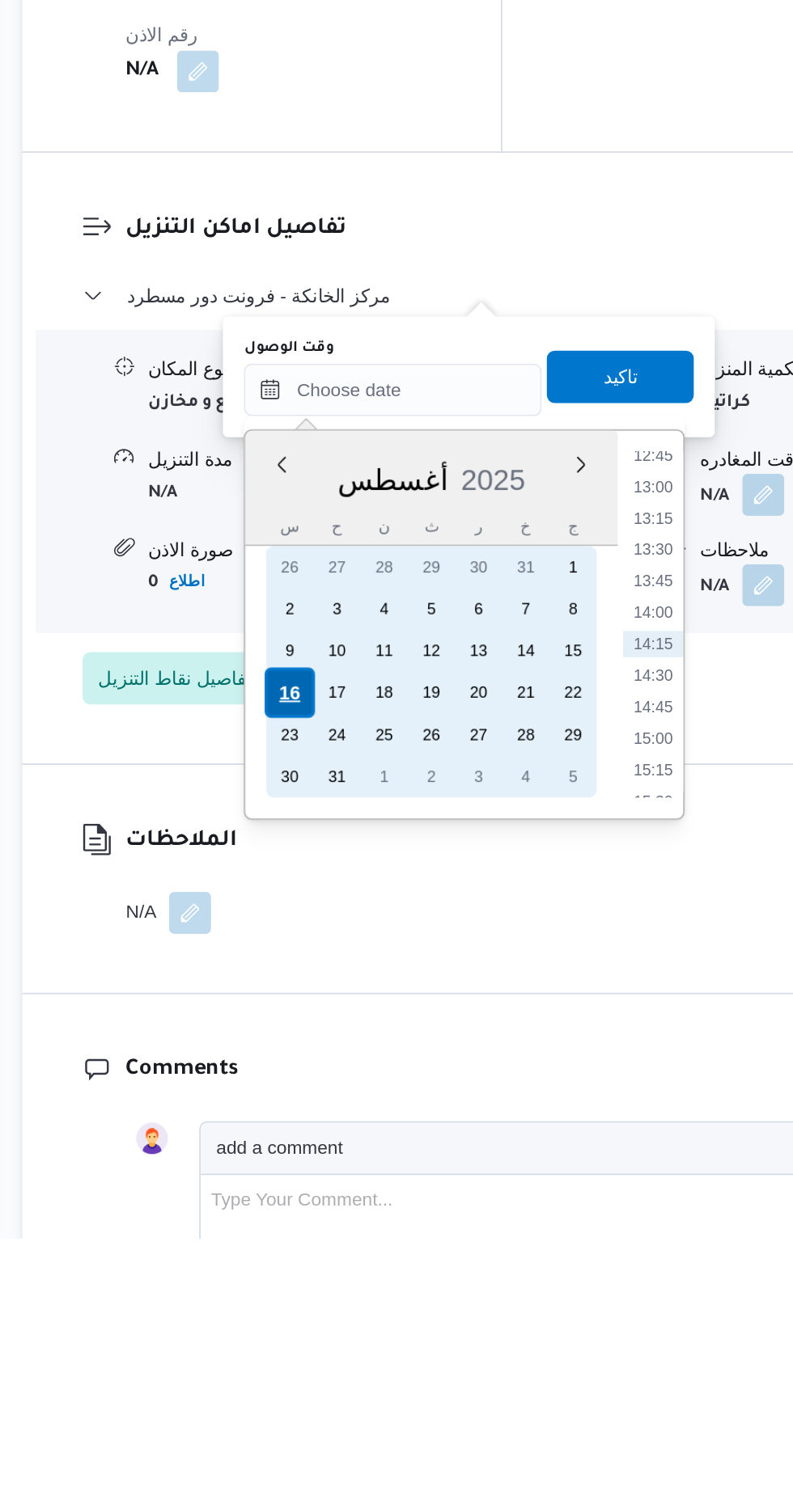
click at [369, 1169] on div "16" at bounding box center [375, 1175] width 31 height 31
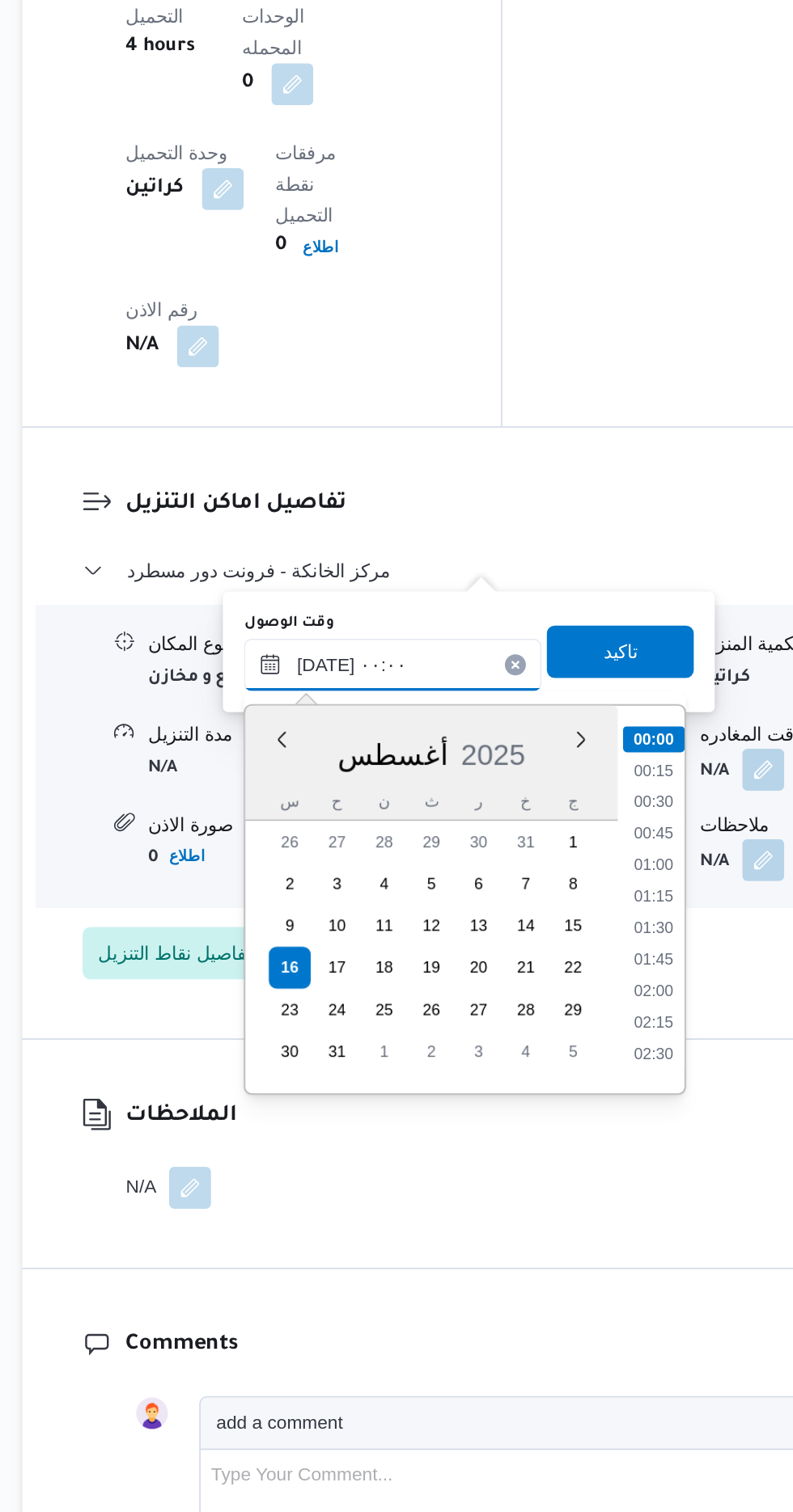
click at [383, 988] on input "[DATE] ٠٠:٠٠" at bounding box center [438, 988] width 183 height 32
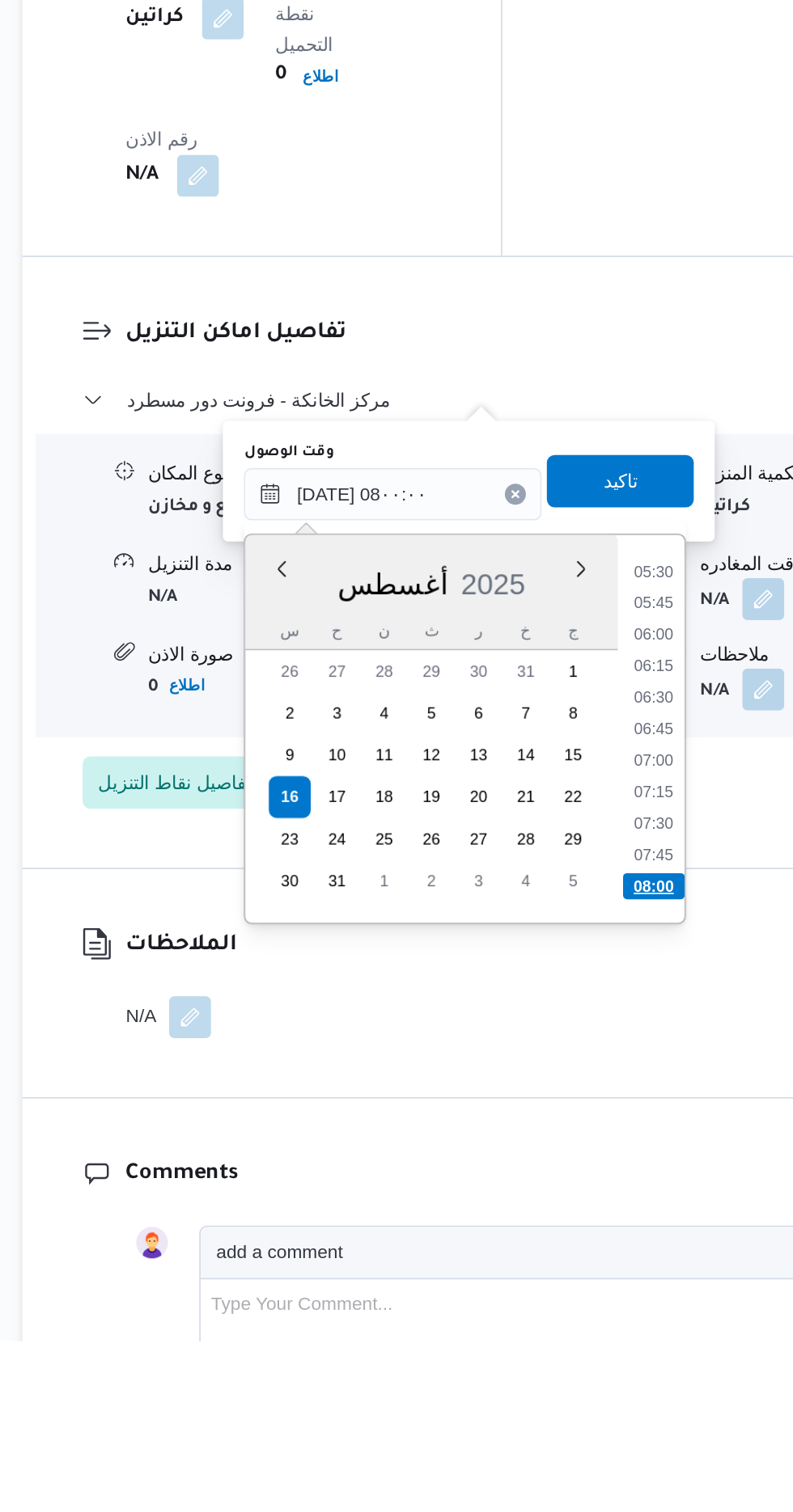
click at [594, 1227] on li "08:00" at bounding box center [600, 1231] width 38 height 17
type input "[DATE] ٠٨:٠٠"
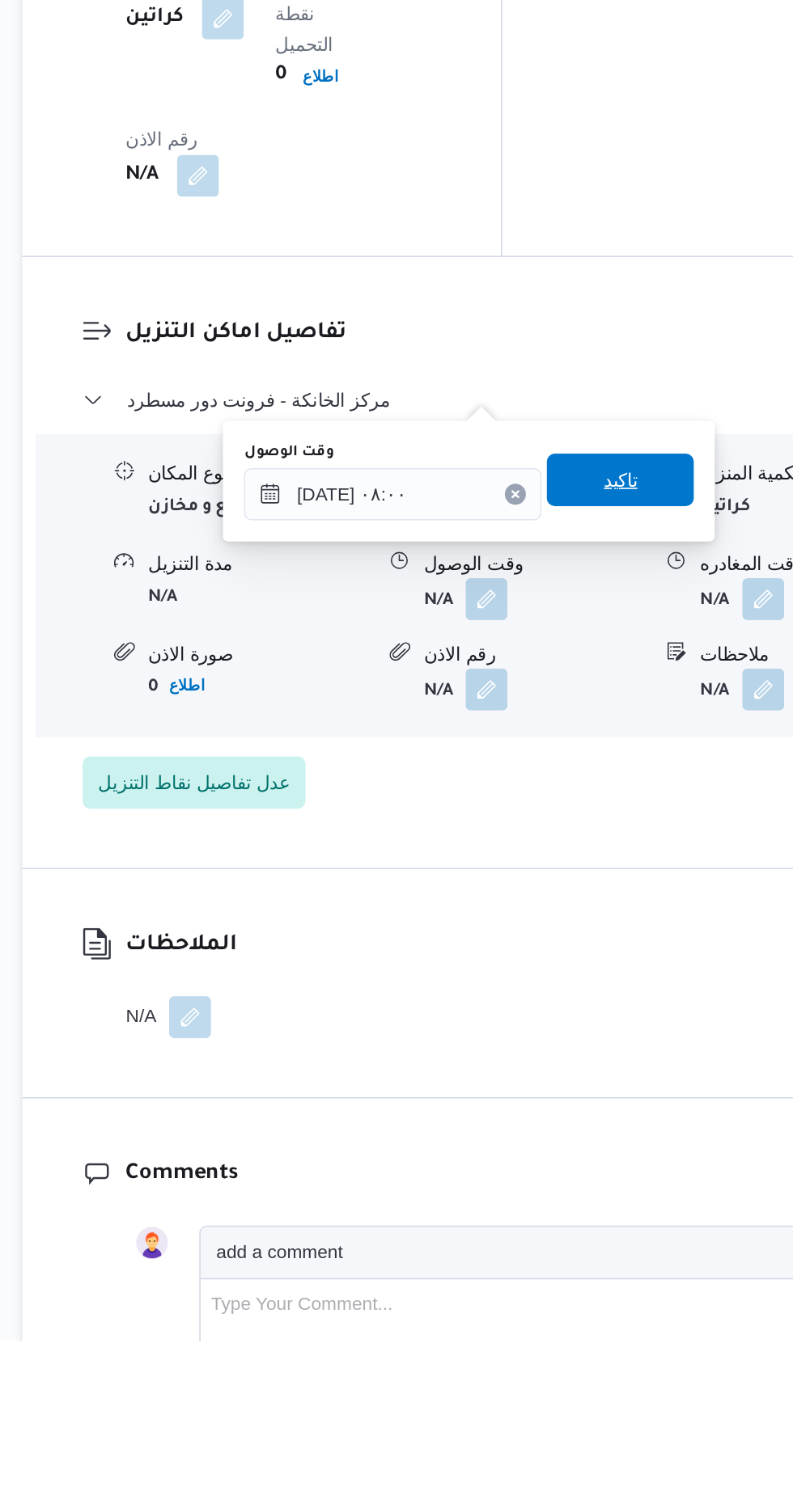
click at [590, 984] on span "تاكيد" at bounding box center [579, 980] width 21 height 19
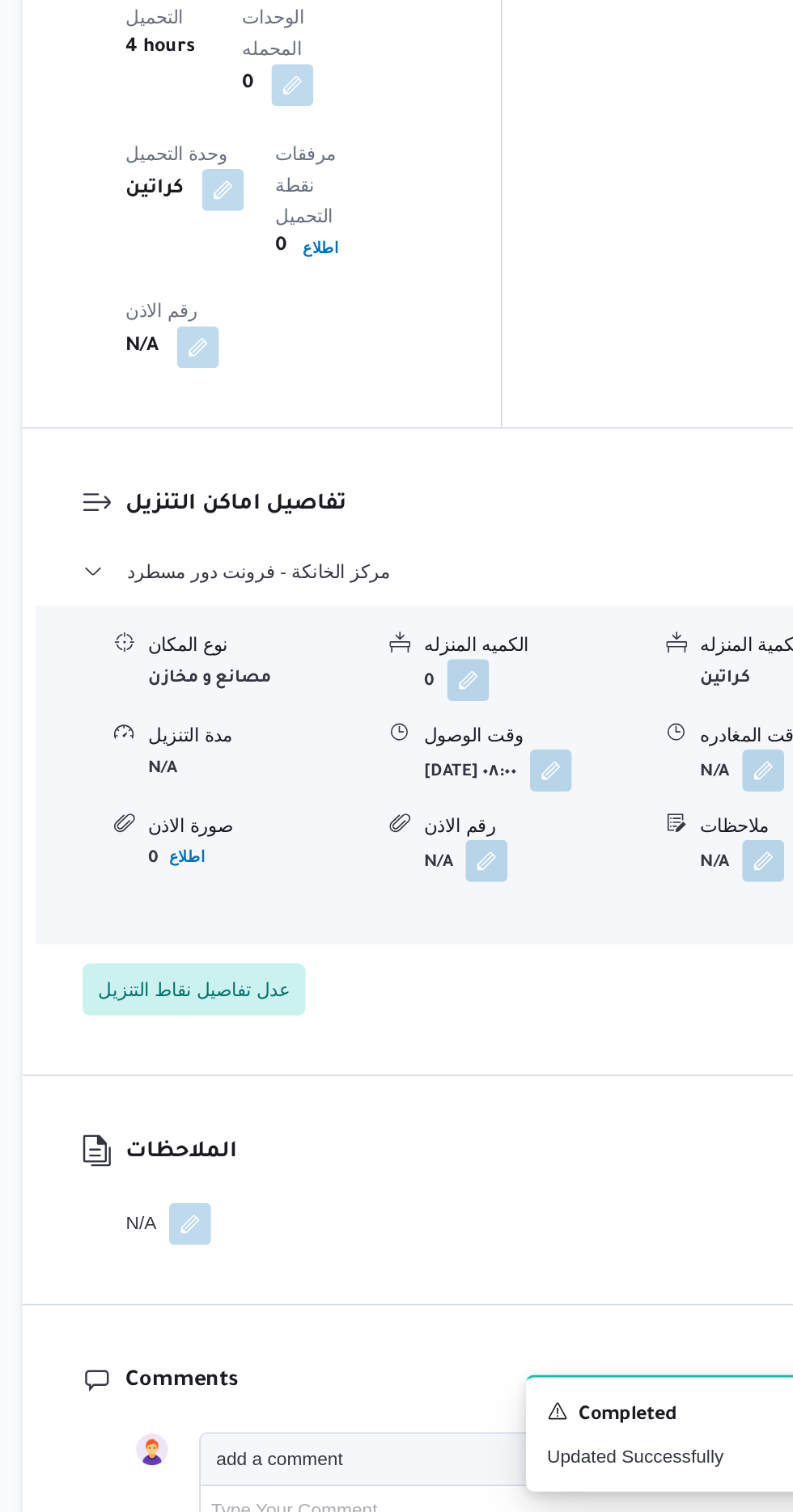
click at [494, 1050] on b "[DATE] ٠٨:٠٠" at bounding box center [486, 1055] width 58 height 11
click at [523, 1041] on button "button" at bounding box center [536, 1054] width 26 height 26
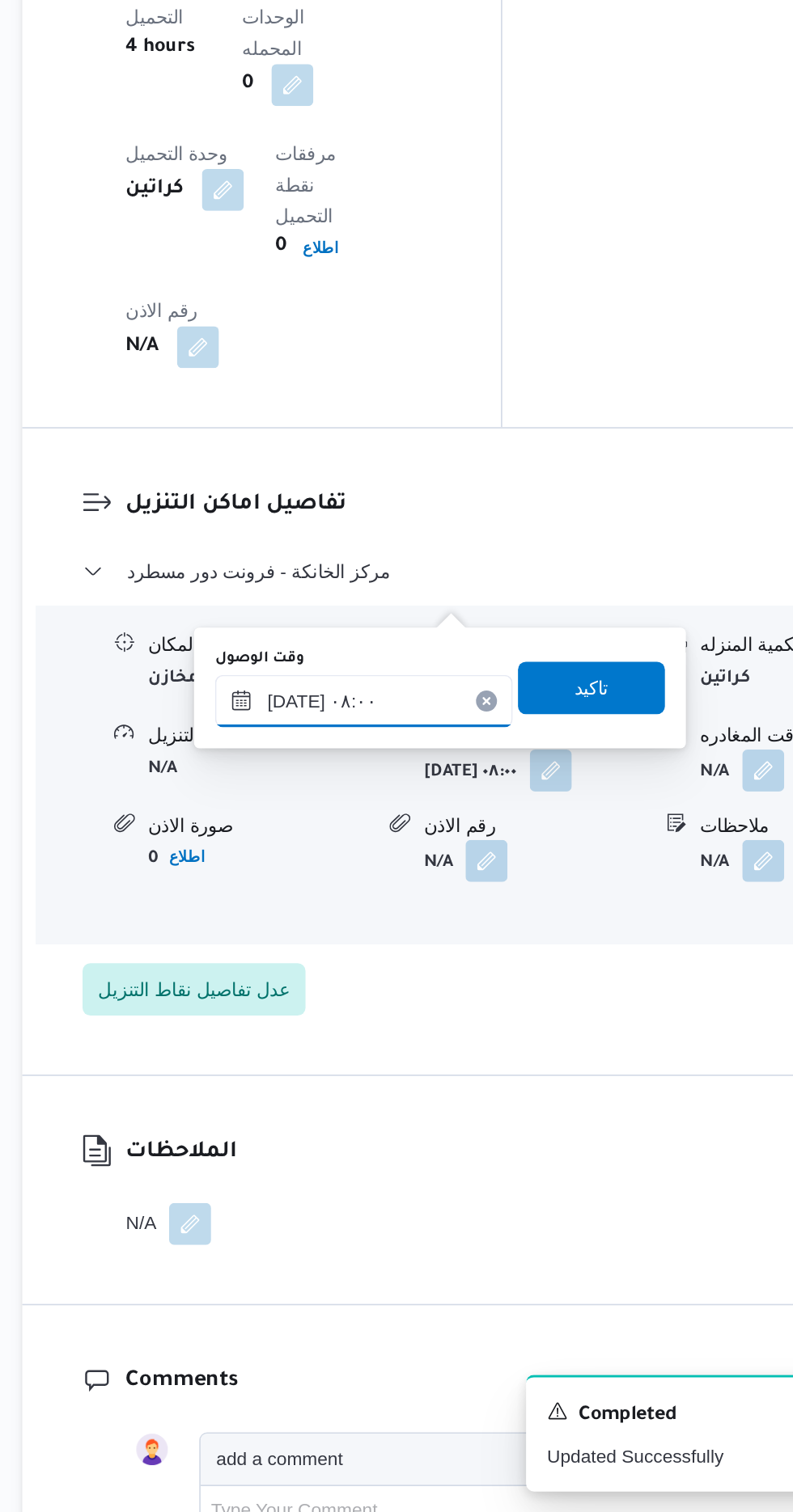
click at [465, 1009] on input "[DATE] ٠٨:٠٠" at bounding box center [421, 1011] width 183 height 32
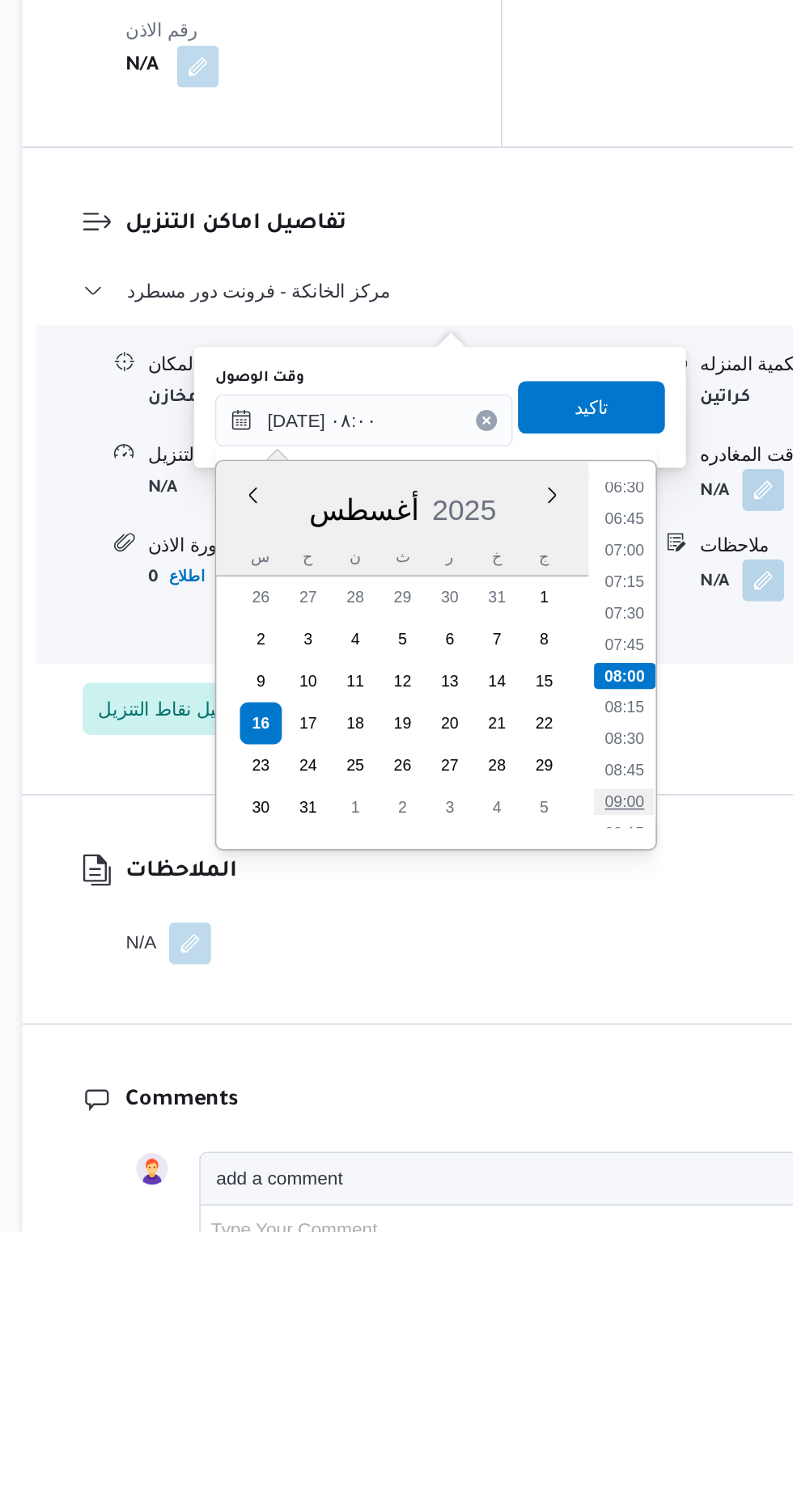
click at [575, 1242] on li "09:00" at bounding box center [582, 1247] width 38 height 17
type input "[DATE] ٠٩:٠٠"
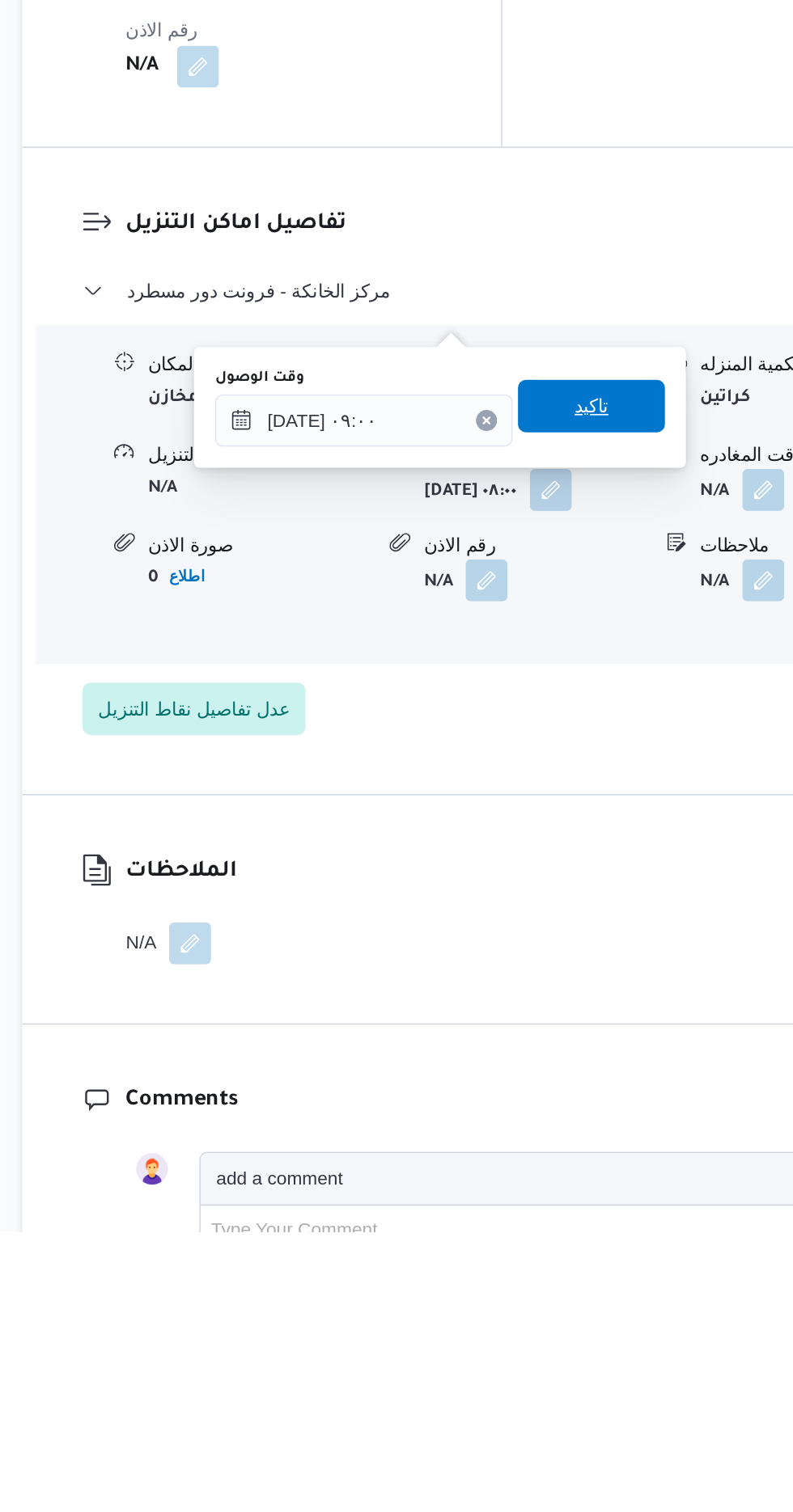
click at [589, 1016] on span "تاكيد" at bounding box center [562, 1002] width 91 height 32
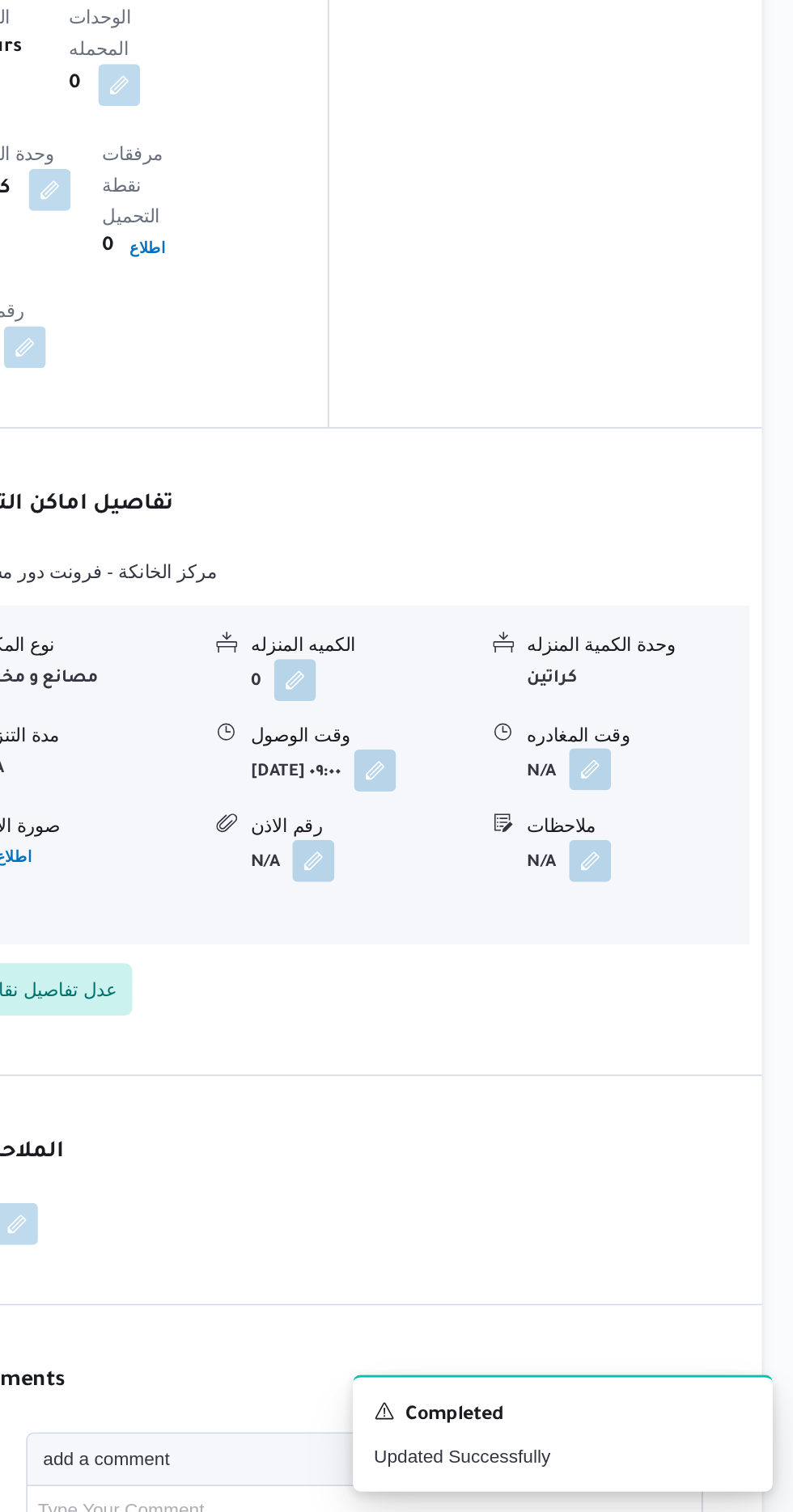
click at [673, 1041] on button "button" at bounding box center [667, 1054] width 26 height 26
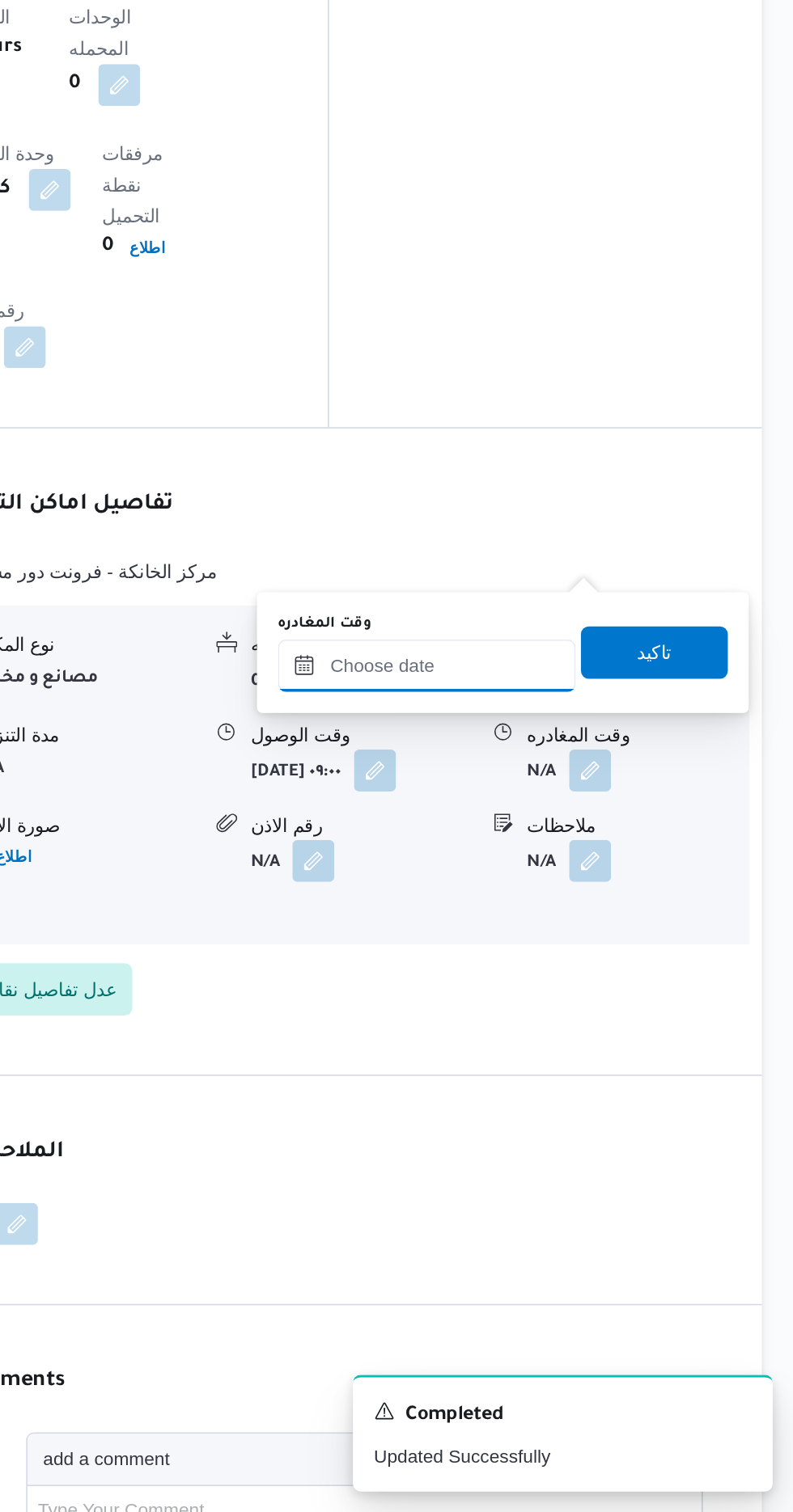
click at [617, 990] on input "وقت المغادره" at bounding box center [567, 989] width 183 height 32
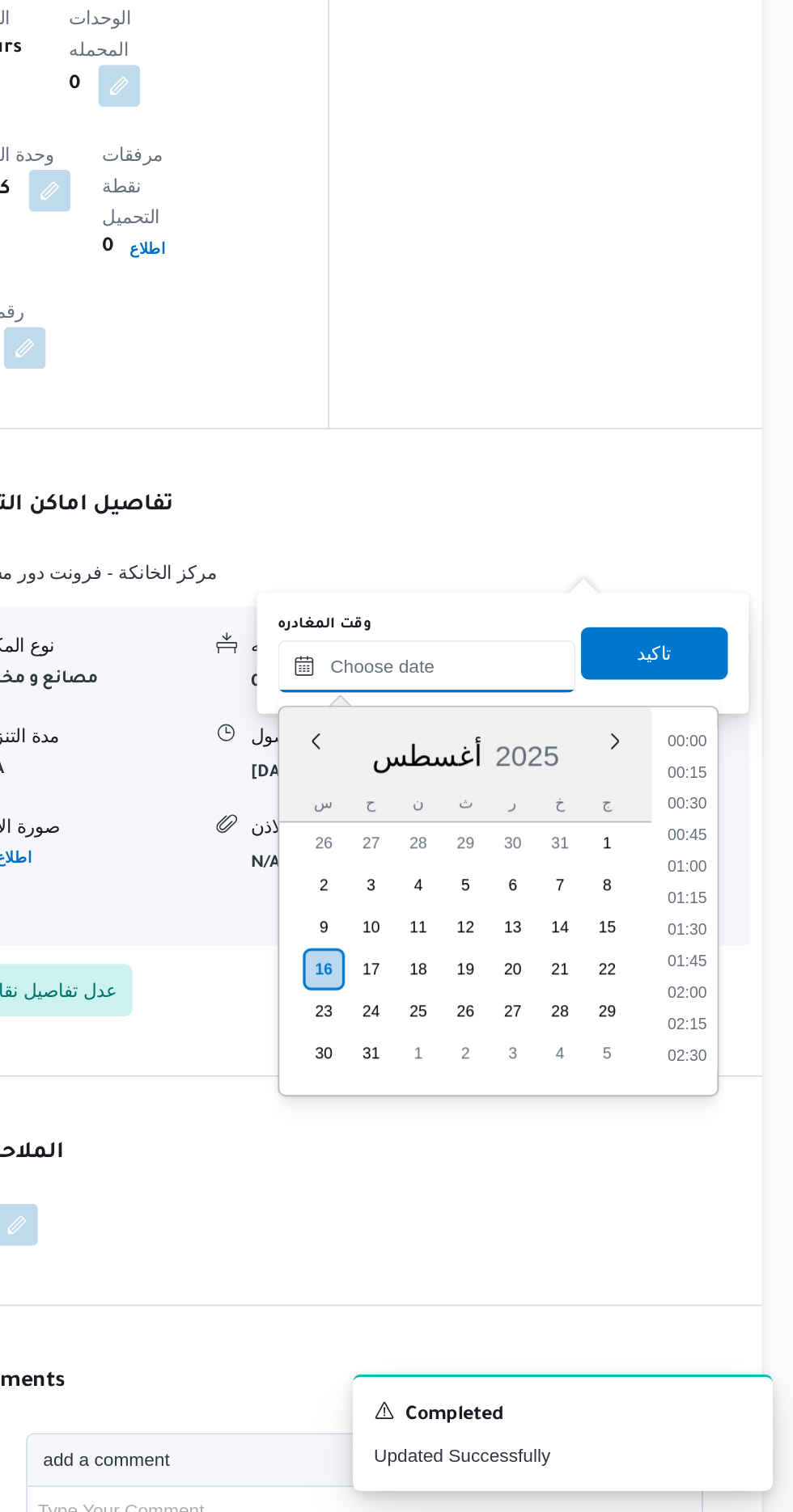
scroll to position [995, 0]
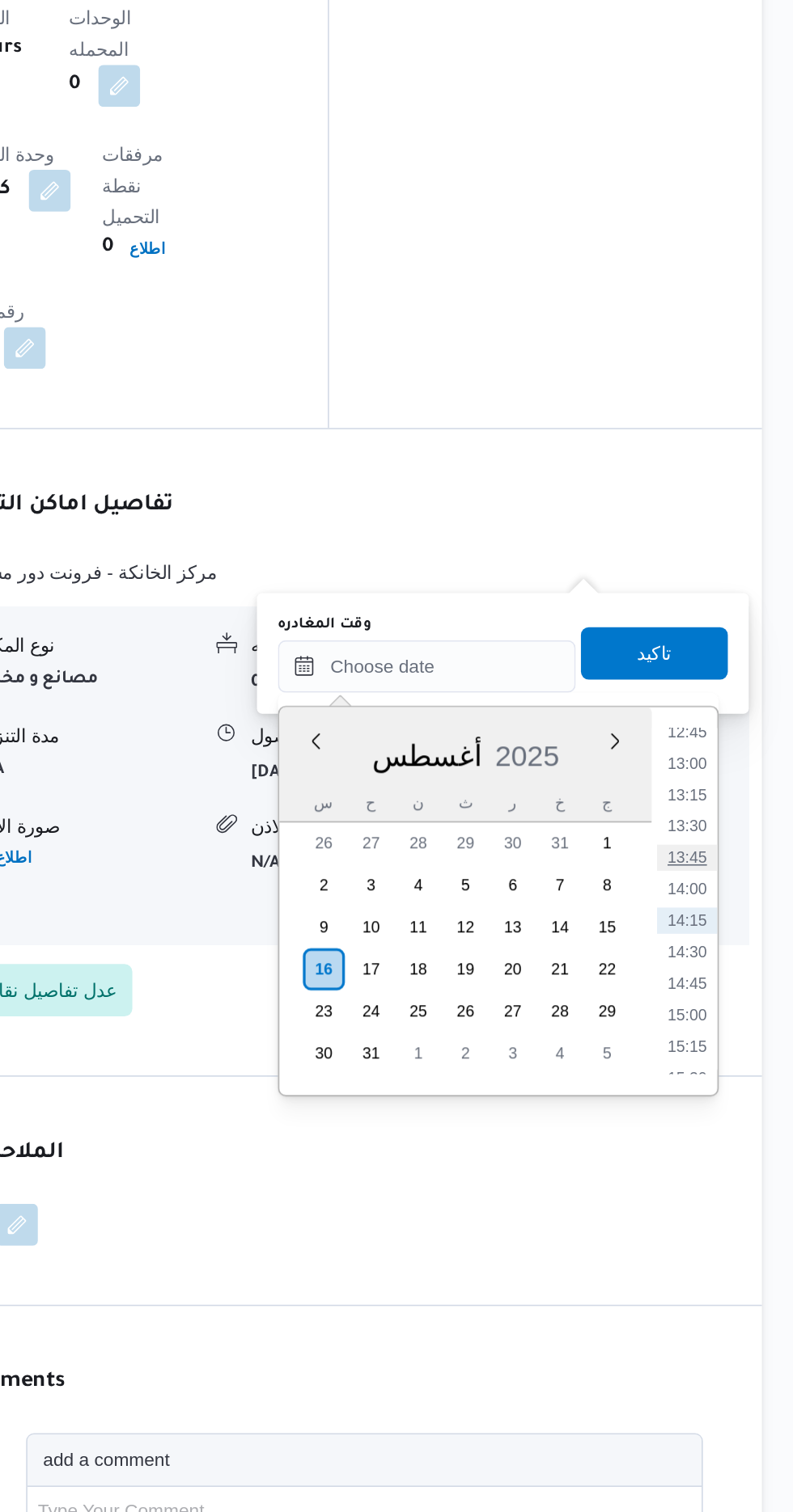
click at [727, 1107] on li "13:45" at bounding box center [727, 1108] width 38 height 17
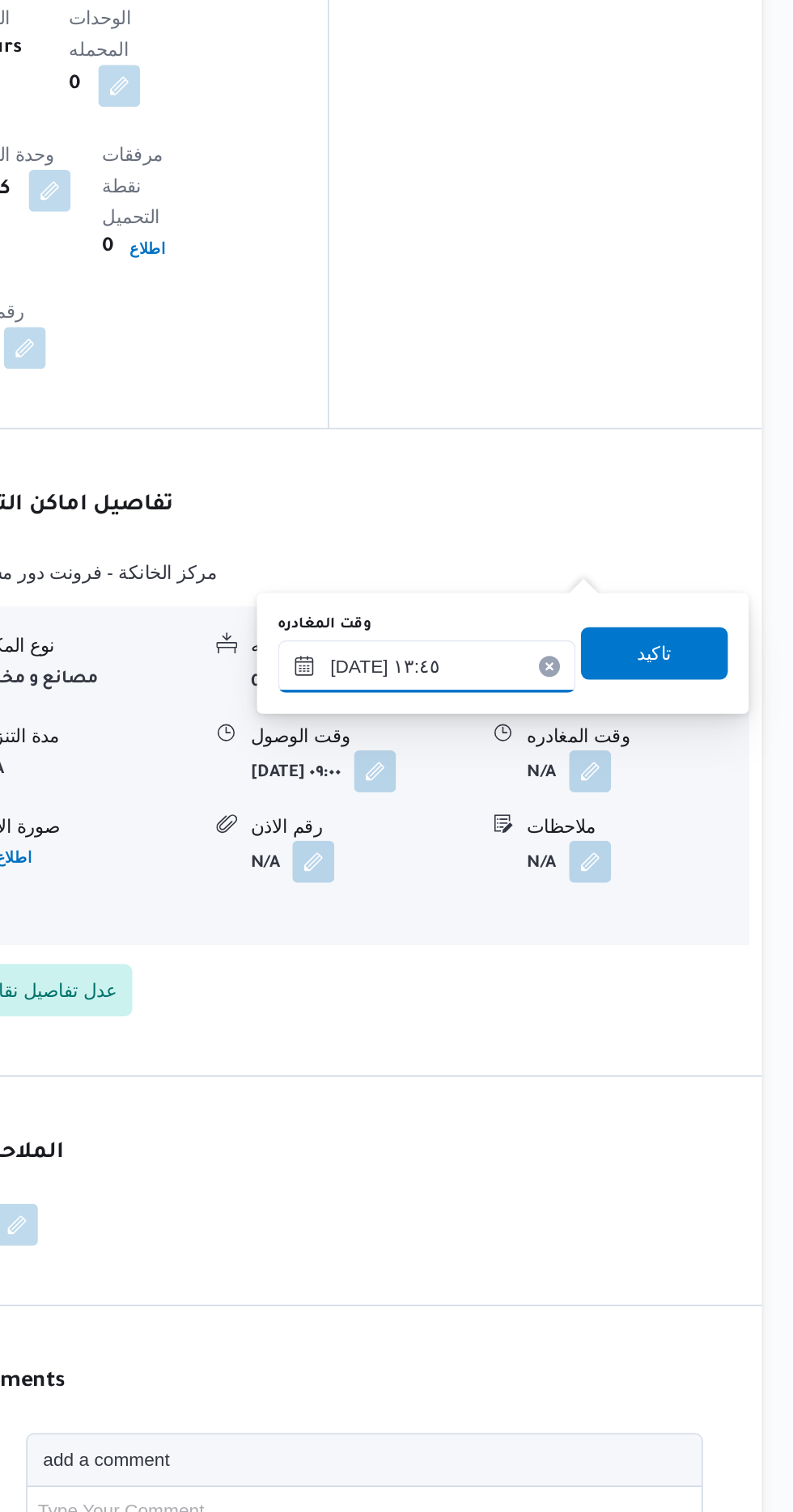
click at [619, 984] on input "[DATE] ١٣:٤٥" at bounding box center [567, 990] width 183 height 32
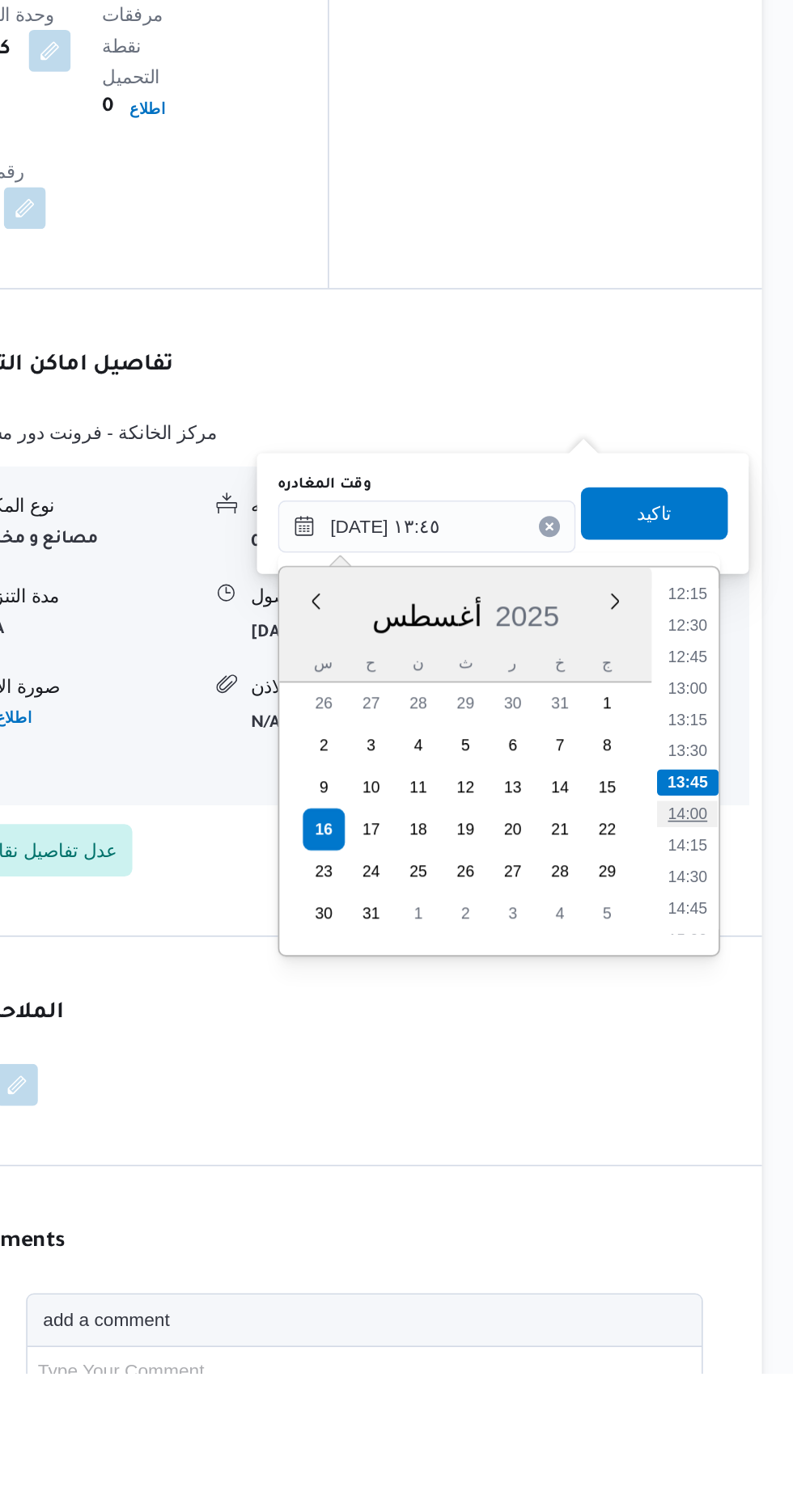
click at [721, 1165] on li "14:00" at bounding box center [727, 1166] width 38 height 17
type input "[DATE] ١٤:٠٠"
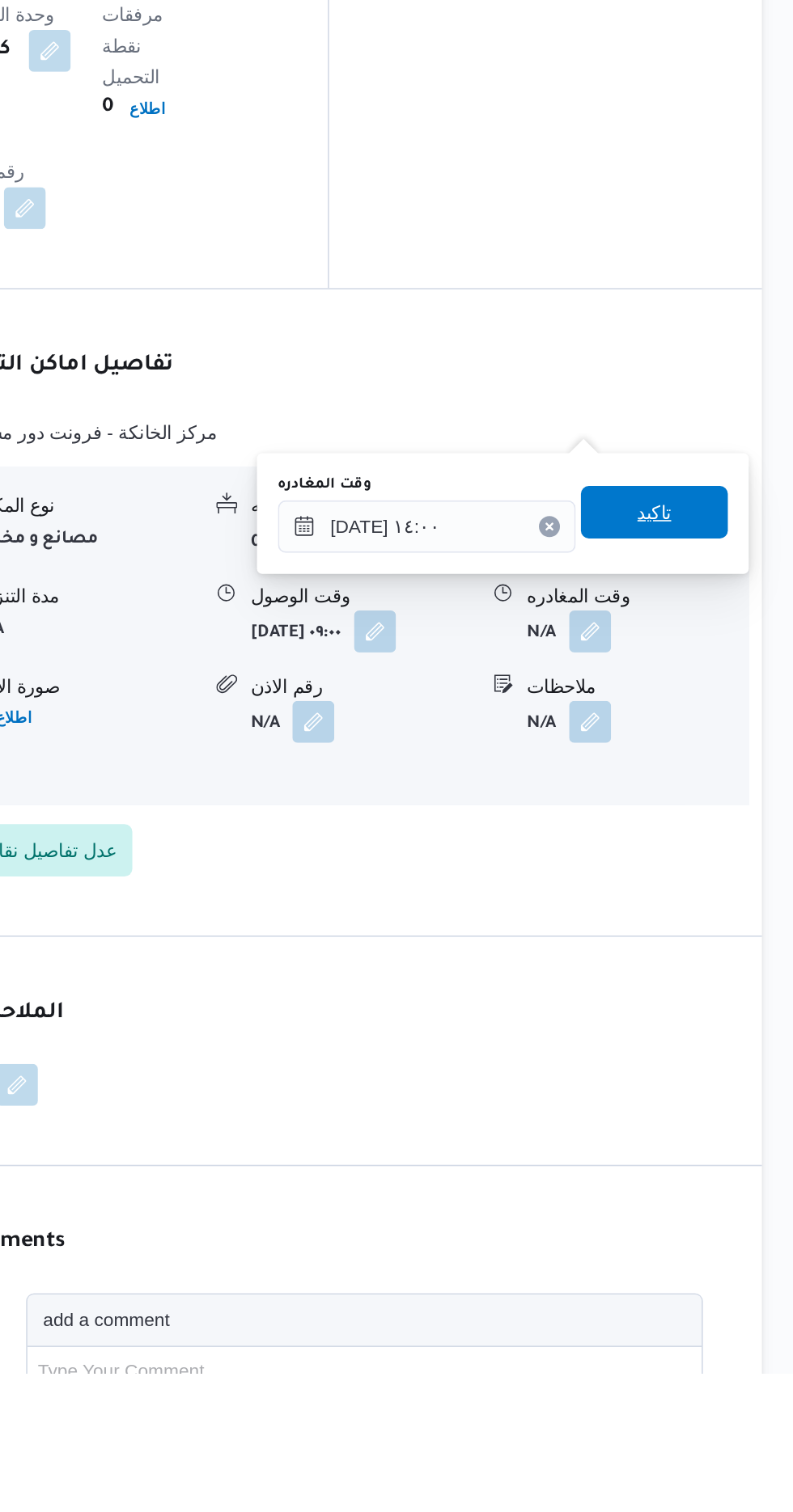
click at [717, 985] on span "تاكيد" at bounding box center [707, 980] width 21 height 19
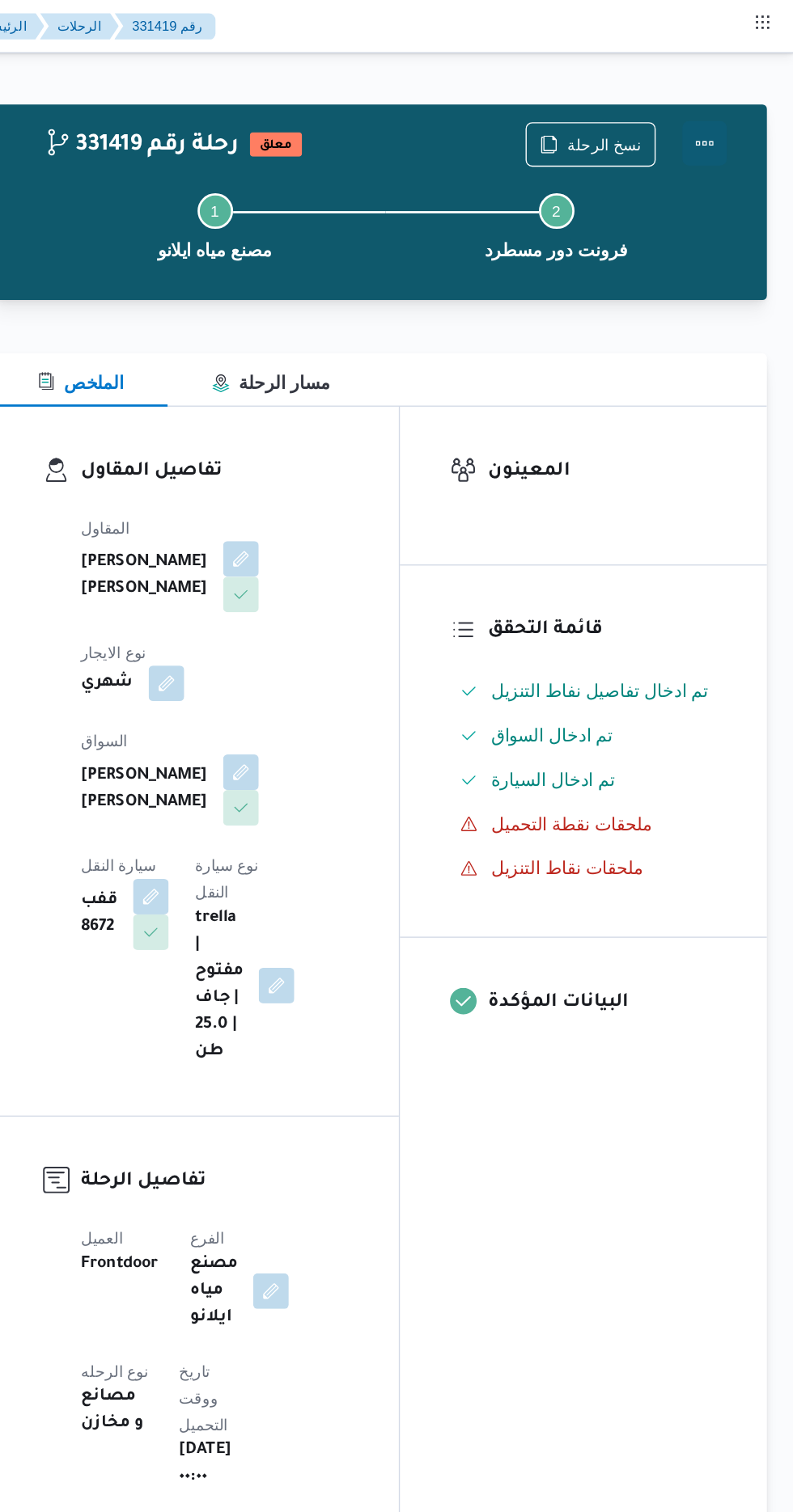
click at [738, 113] on button "Actions" at bounding box center [727, 104] width 32 height 32
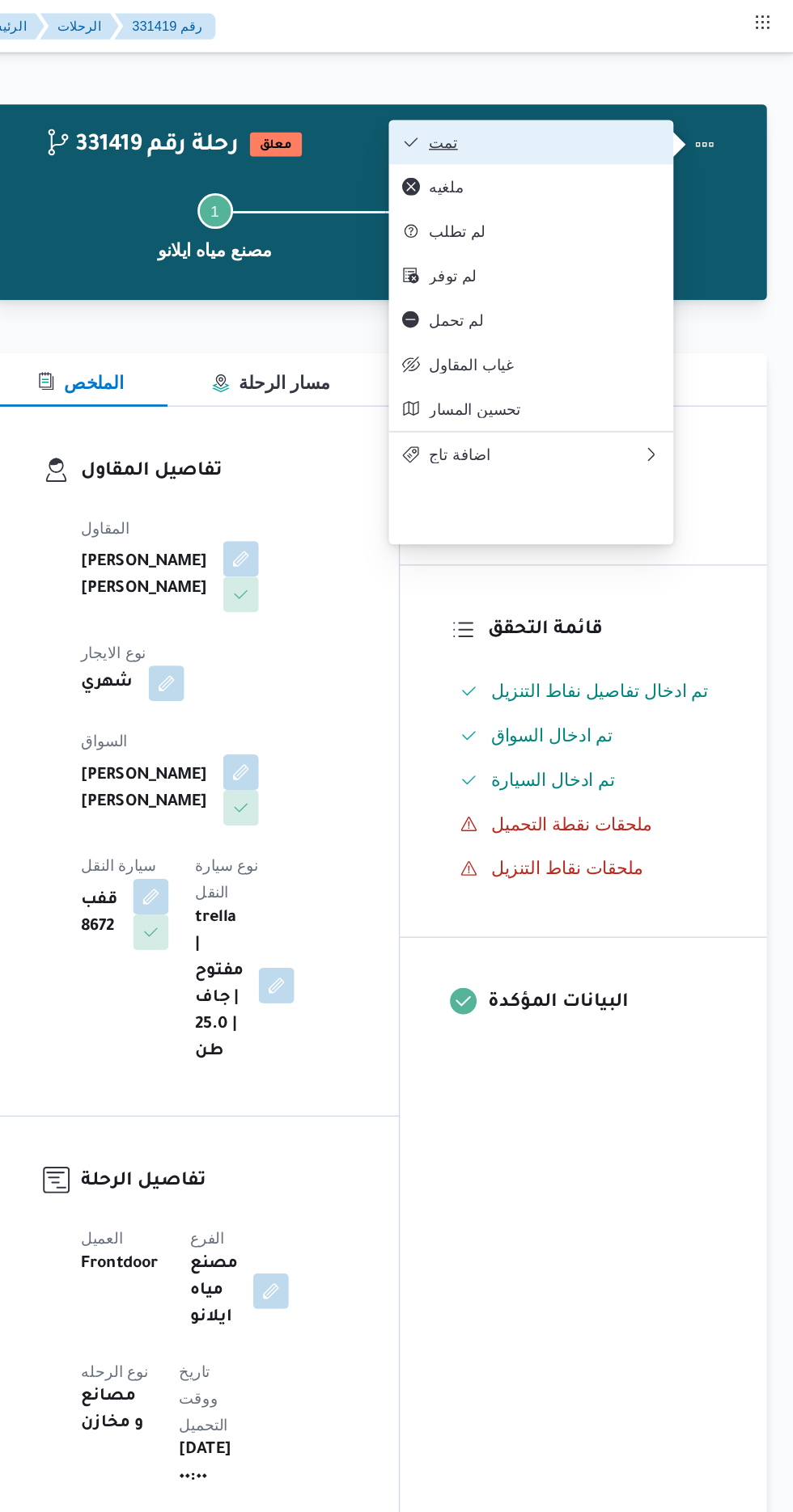
click at [674, 104] on span "تمت" at bounding box center [611, 103] width 169 height 13
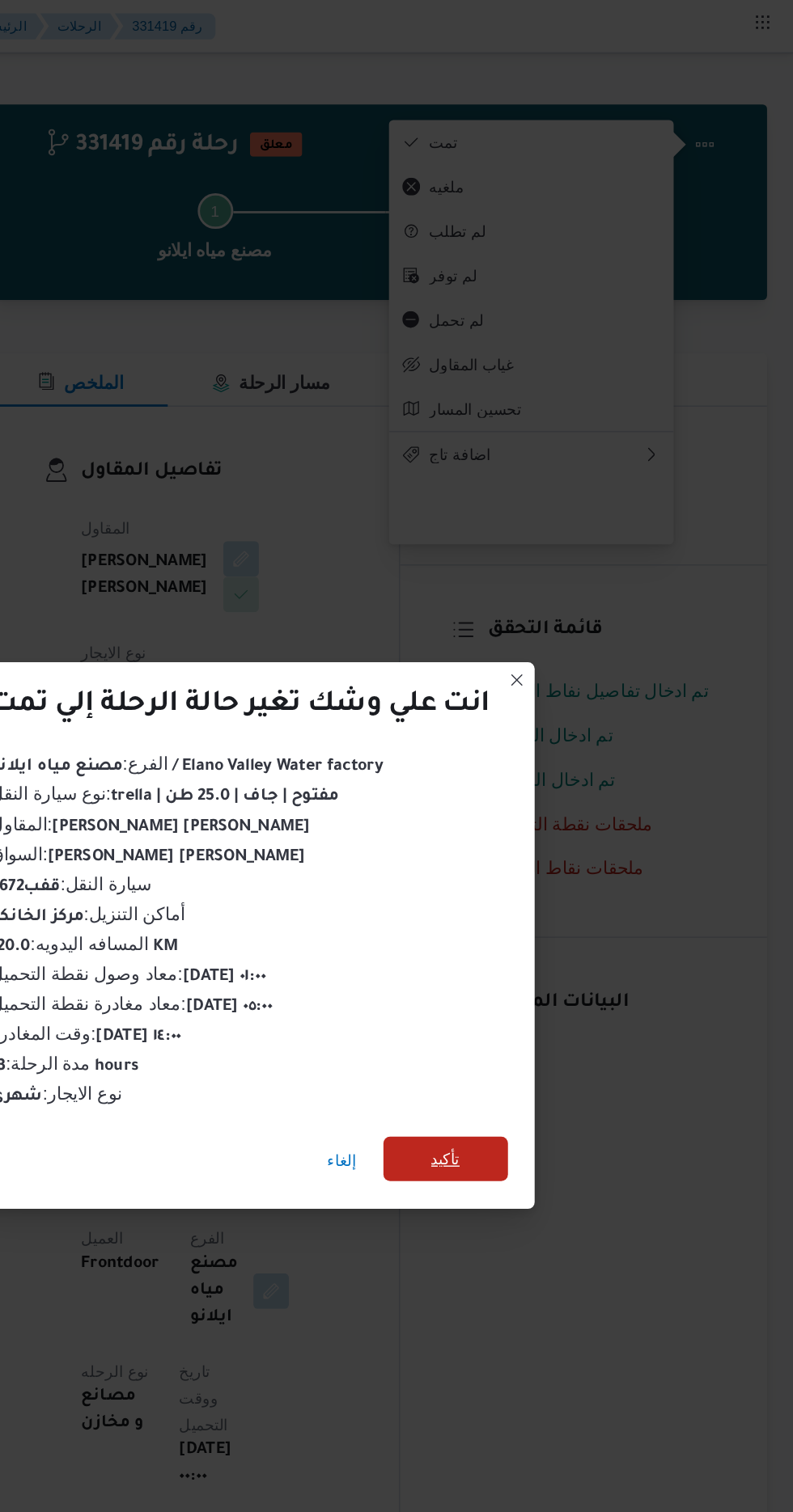
click at [540, 839] on span "تأكيد" at bounding box center [540, 843] width 21 height 19
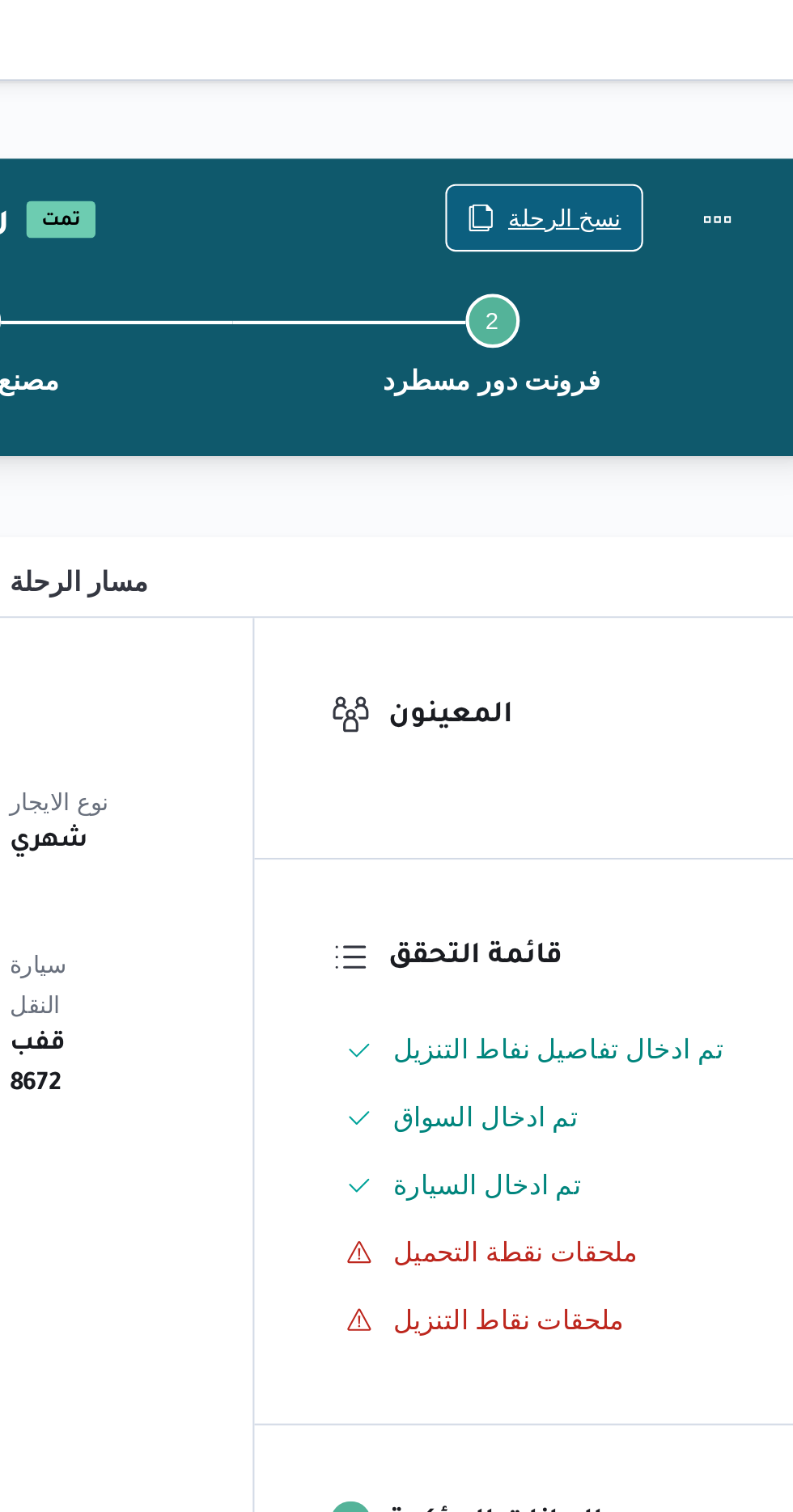
click at [640, 101] on span "نسخ الرحلة" at bounding box center [655, 104] width 54 height 19
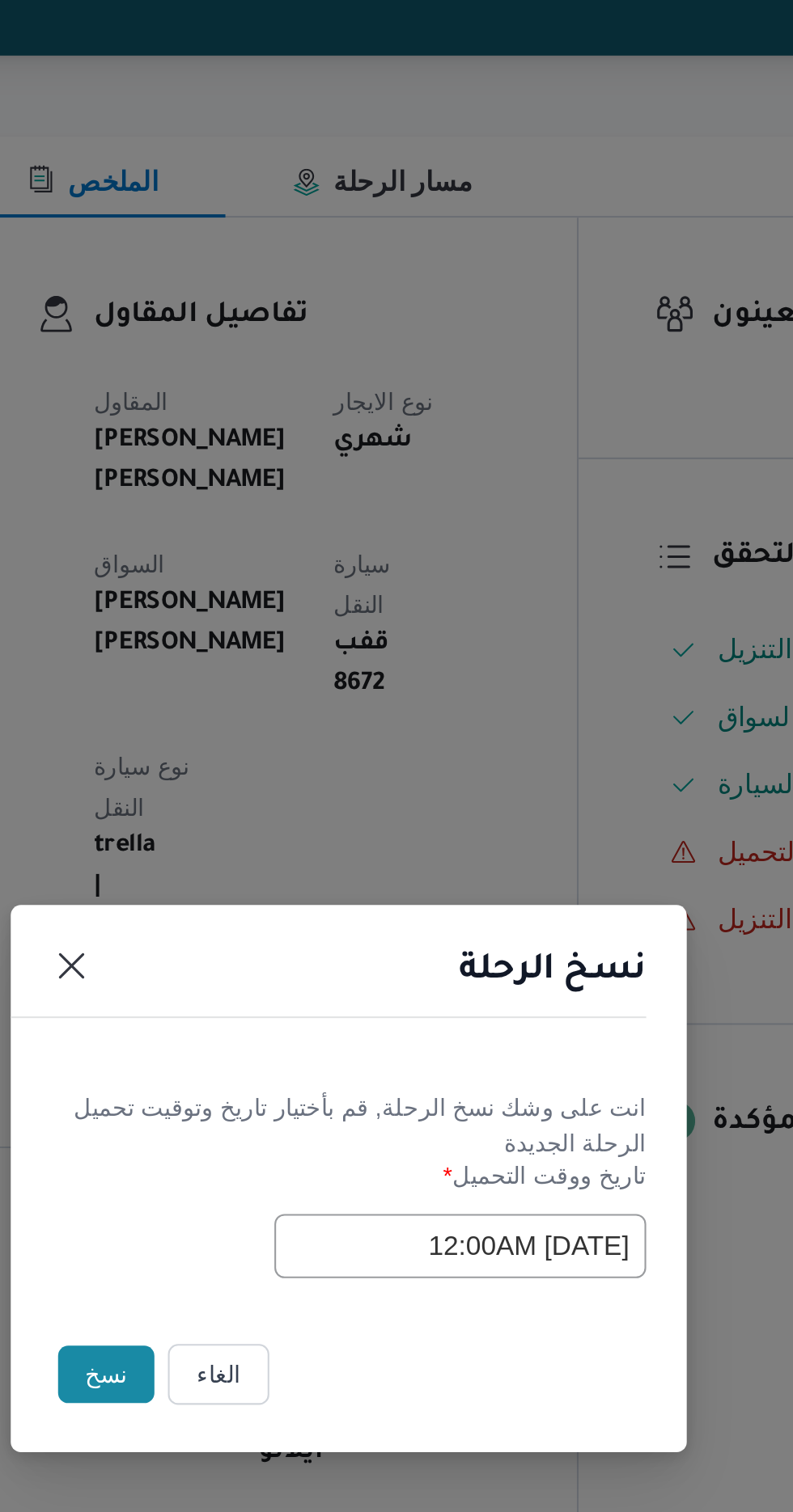
click at [276, 837] on button "نسخ" at bounding box center [280, 849] width 46 height 27
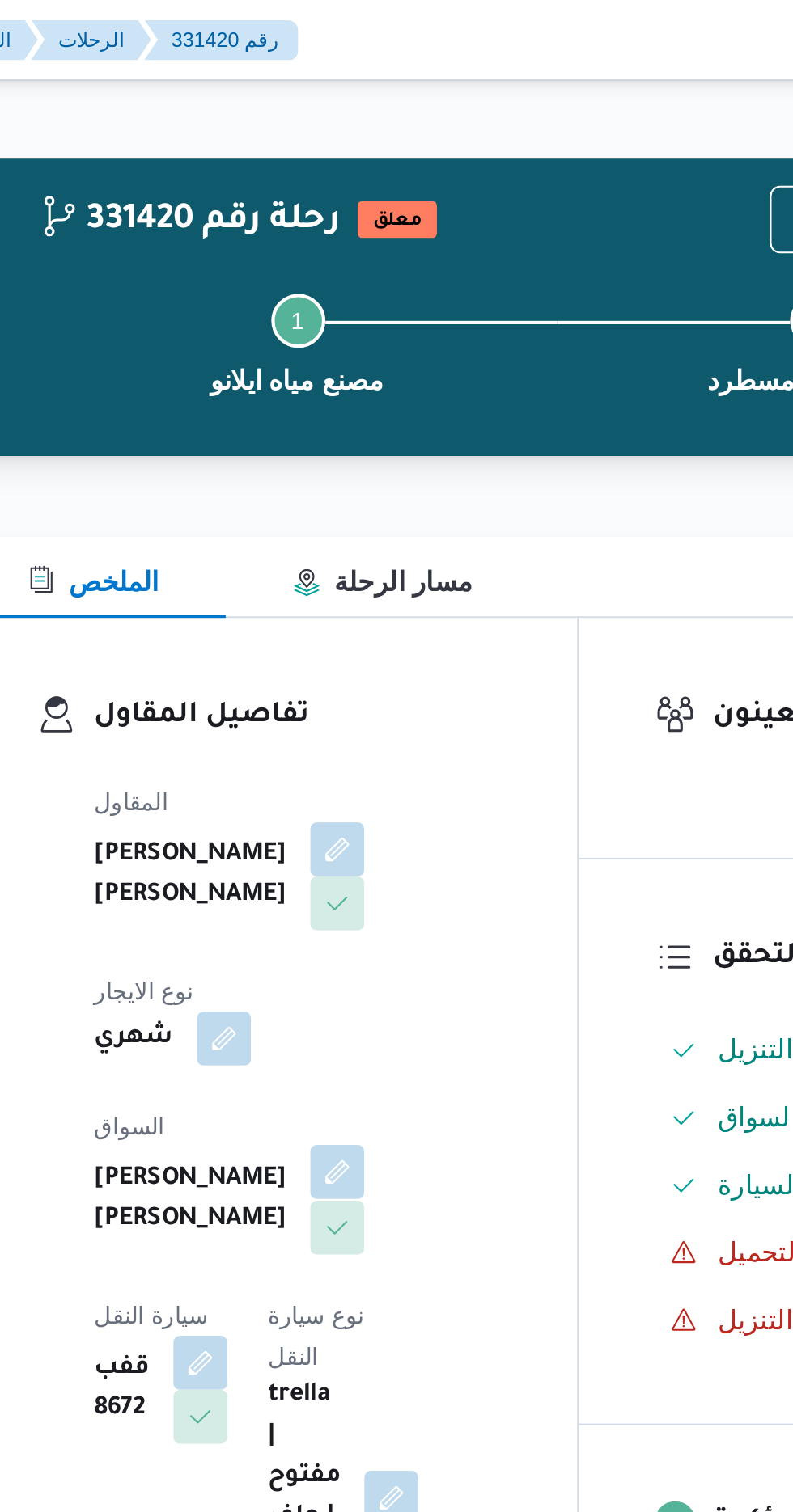
click at [378, 554] on button "button" at bounding box center [391, 561] width 26 height 26
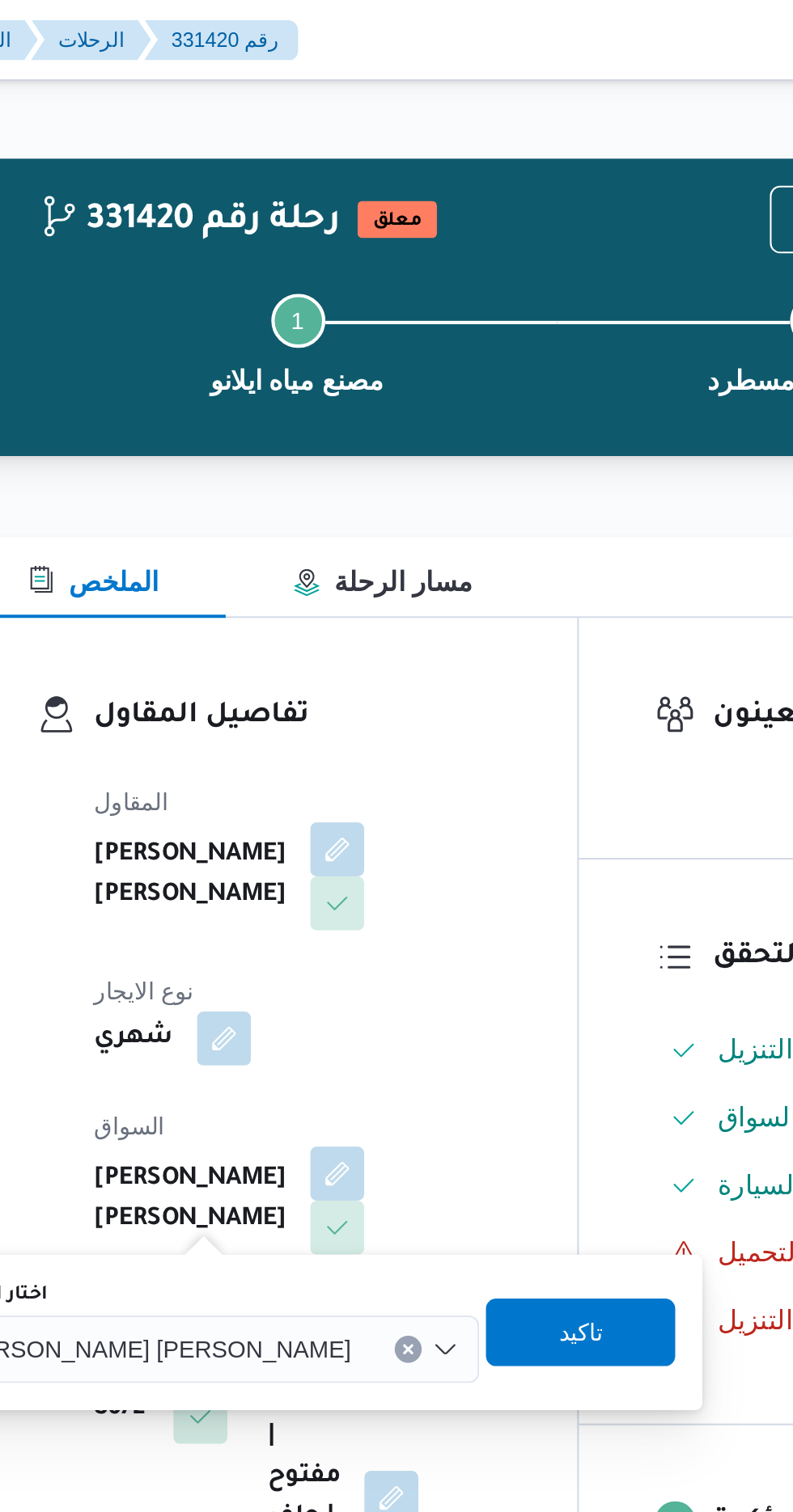
click at [403, 641] on input "اختار السواق" at bounding box center [404, 646] width 2 height 19
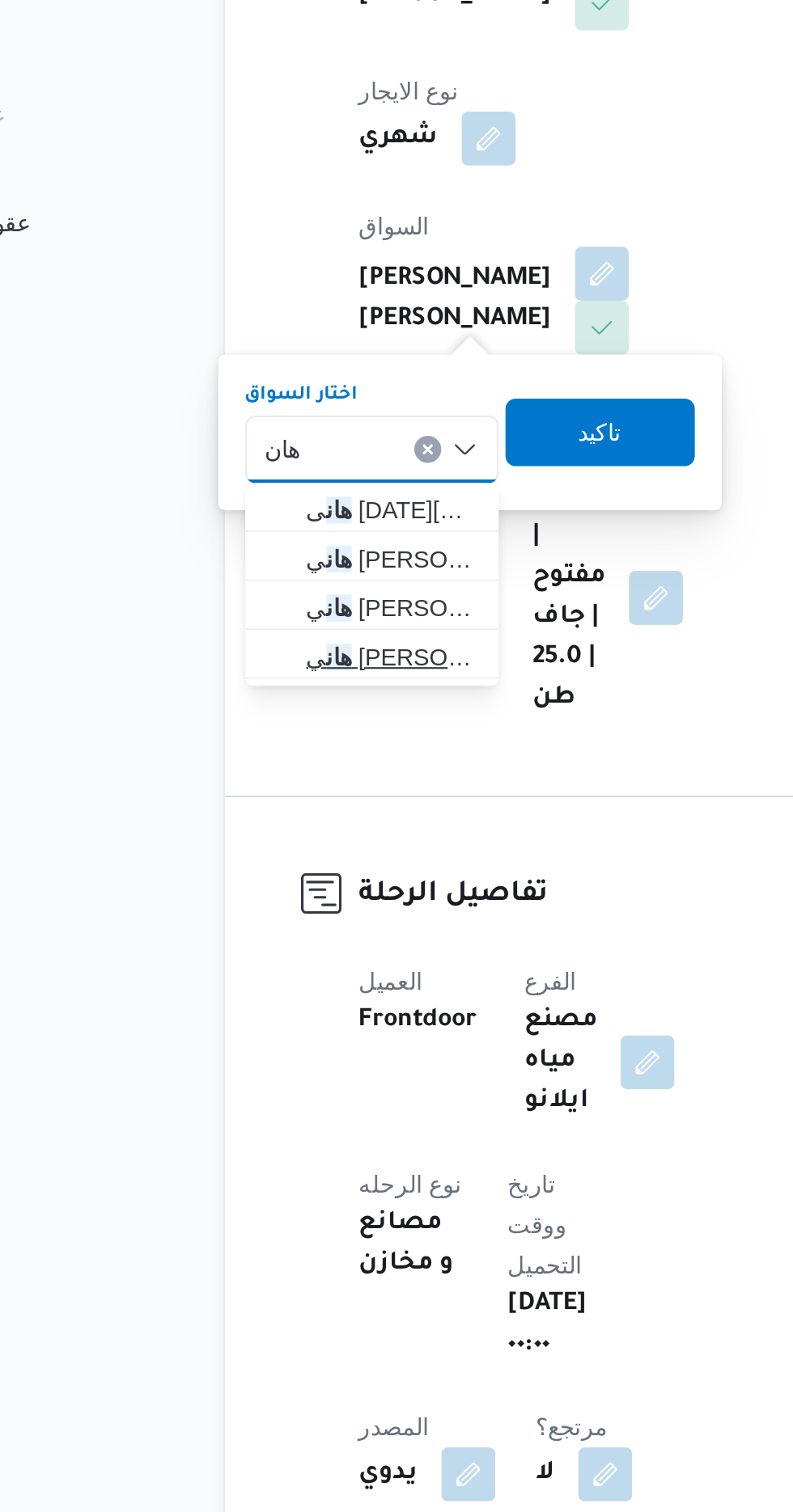
type input "هان"
click at [308, 742] on span "[PERSON_NAME]" at bounding box center [290, 746] width 82 height 19
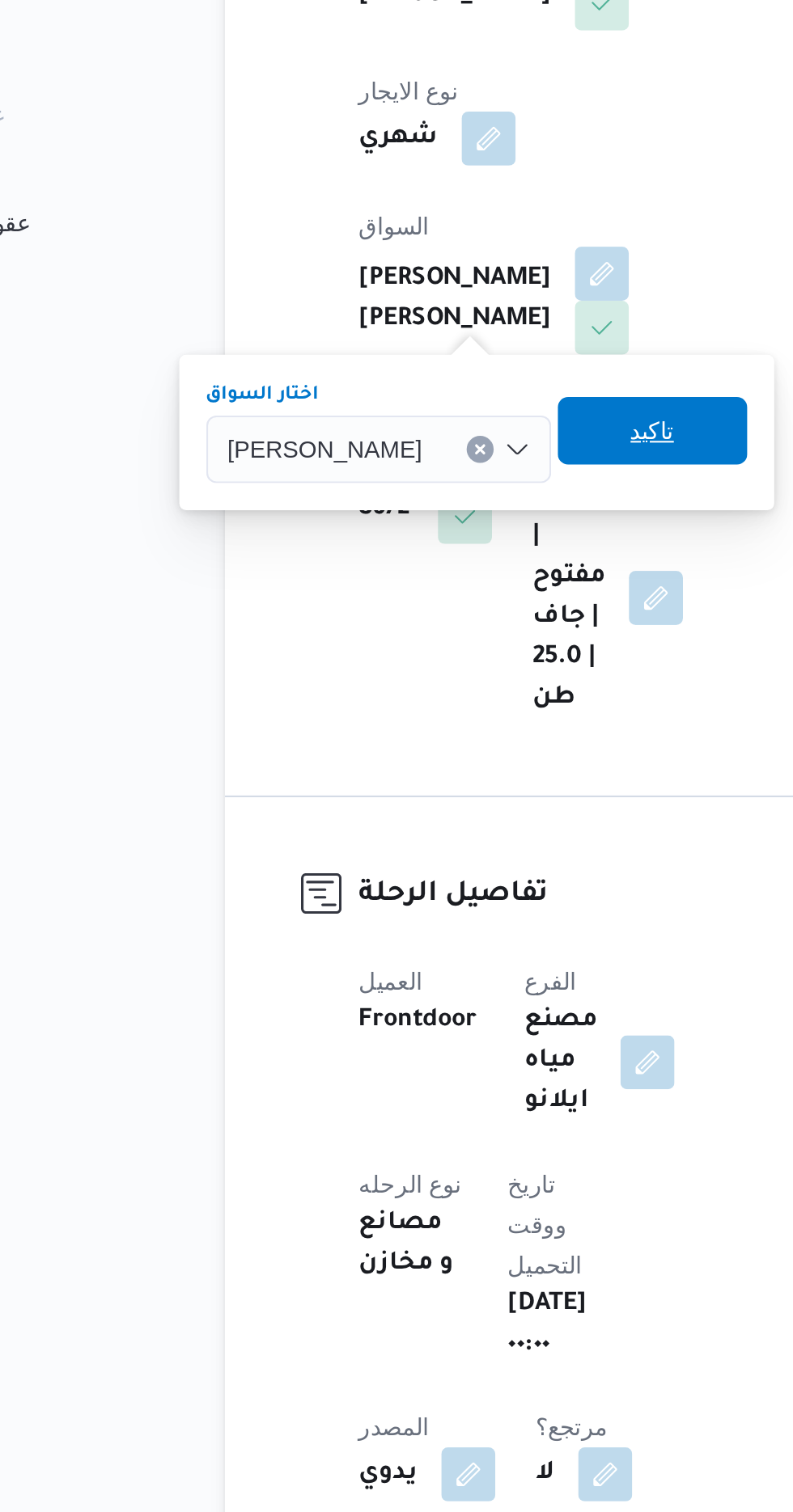
click at [414, 641] on span "تاكيد" at bounding box center [415, 637] width 21 height 19
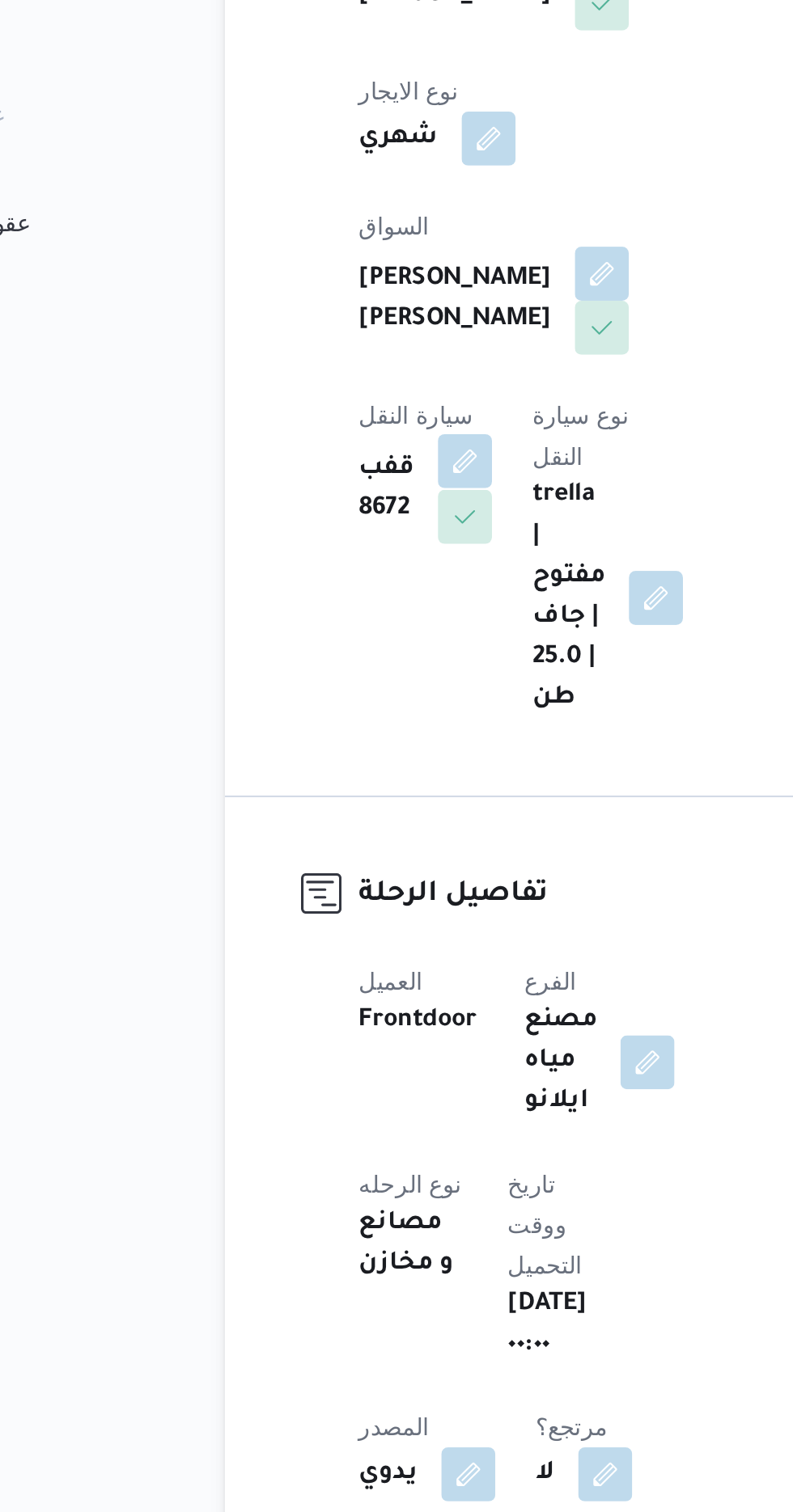
click at [338, 639] on button "button" at bounding box center [325, 652] width 26 height 26
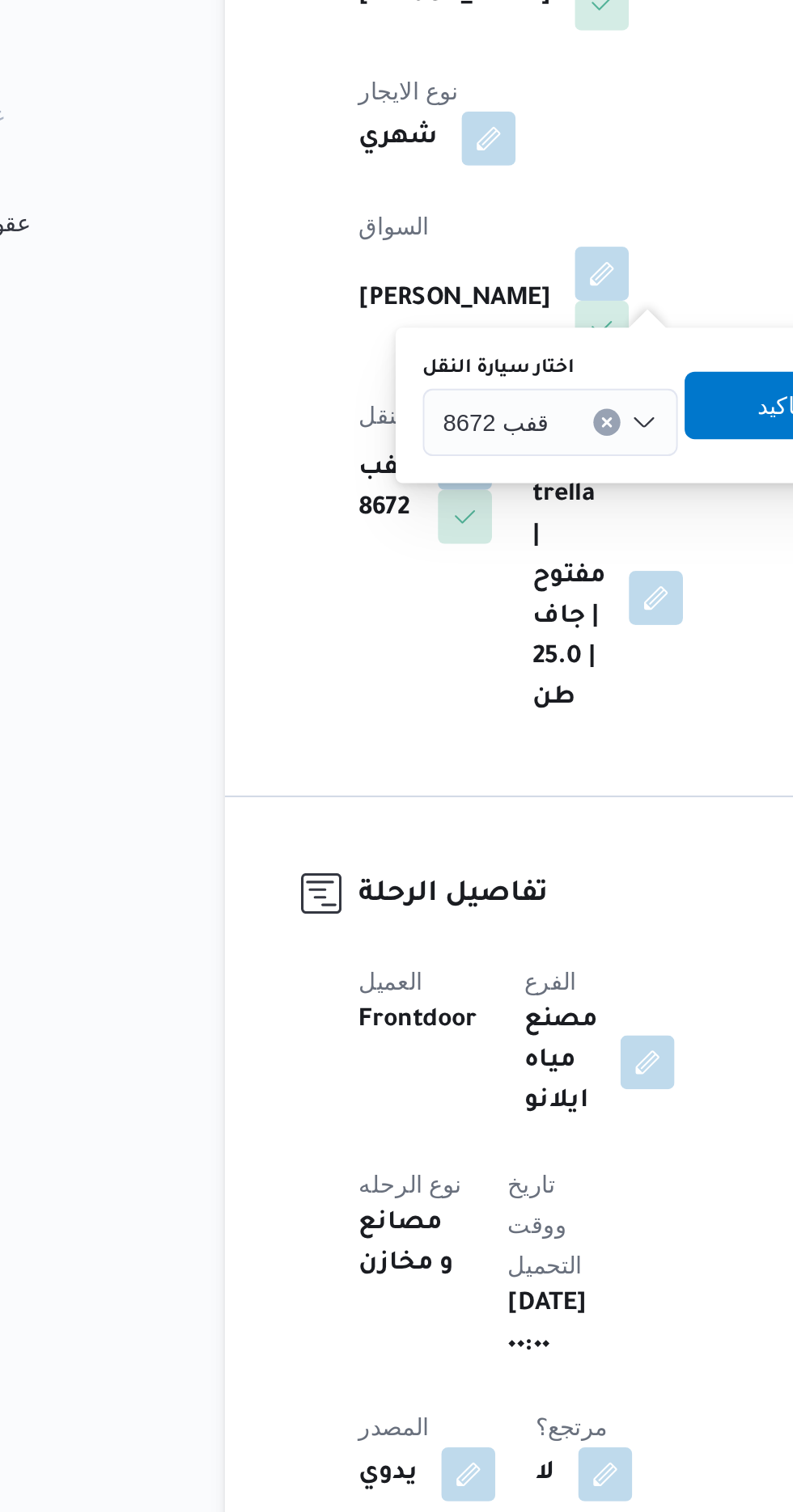
click at [357, 630] on span "قفب 8672" at bounding box center [340, 632] width 51 height 17
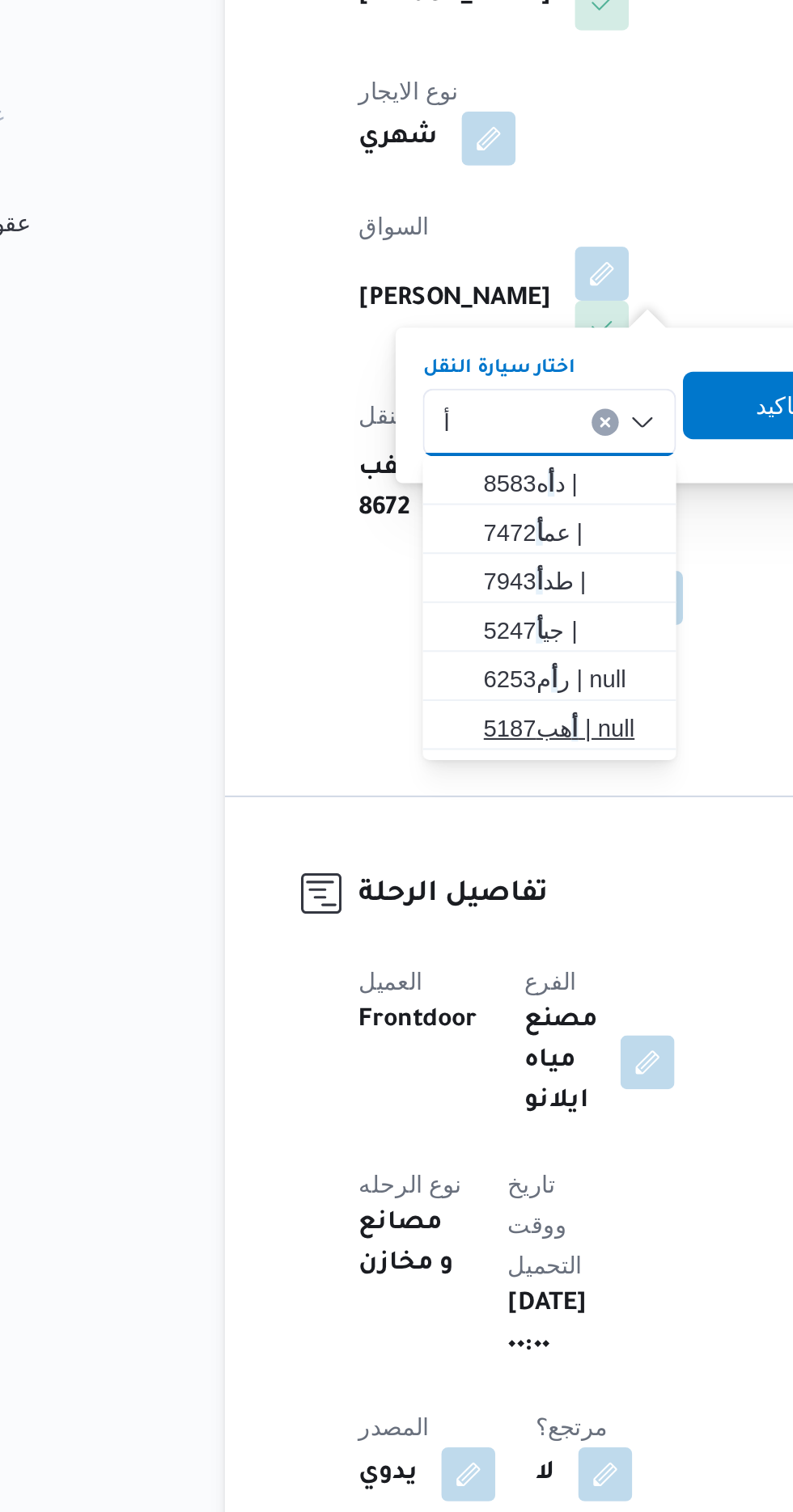
type input "أ"
click at [367, 773] on span "أ هب5187 | null" at bounding box center [375, 780] width 82 height 19
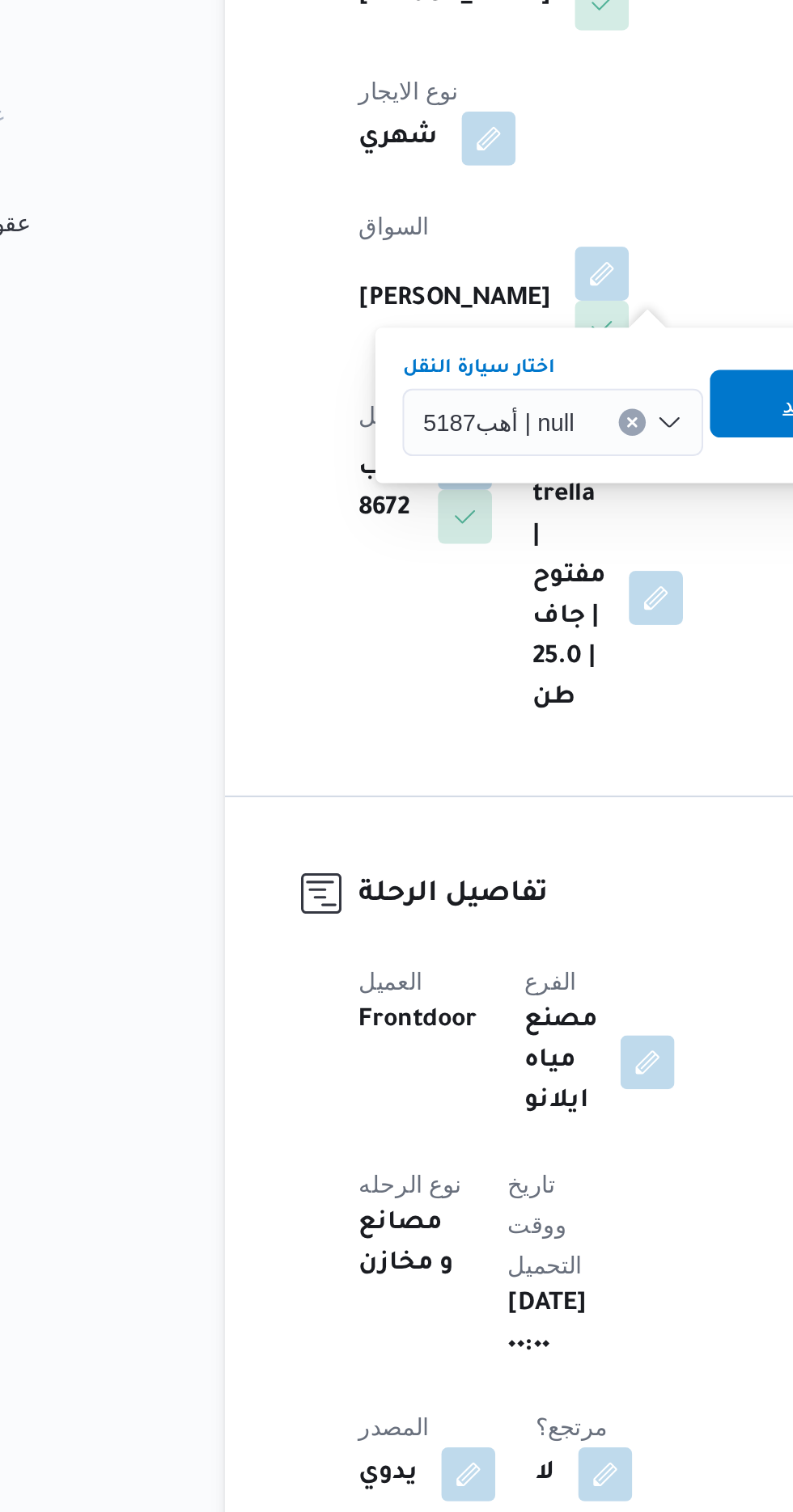
click at [470, 623] on span "تاكيد" at bounding box center [488, 623] width 91 height 32
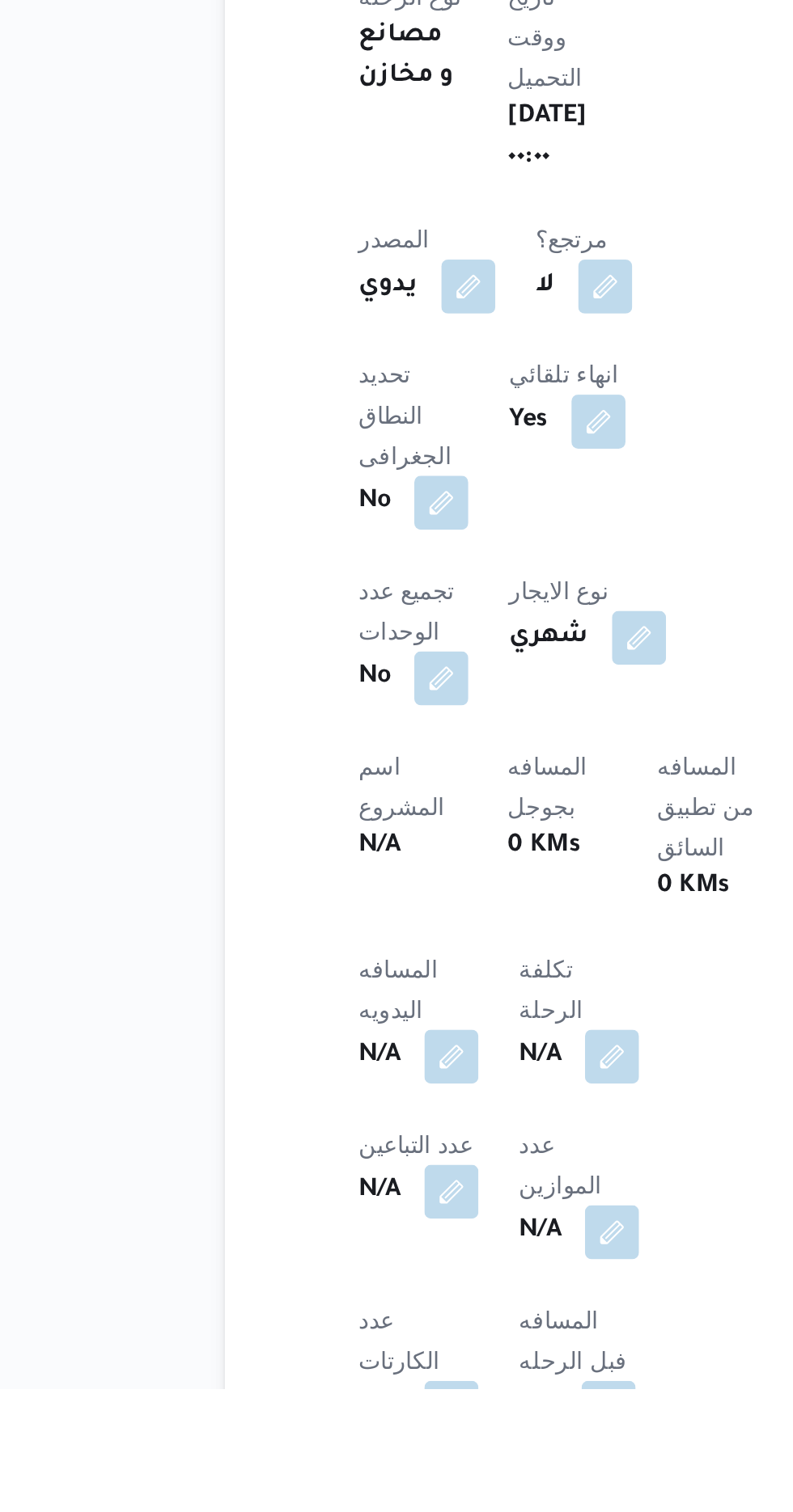
scroll to position [158, 0]
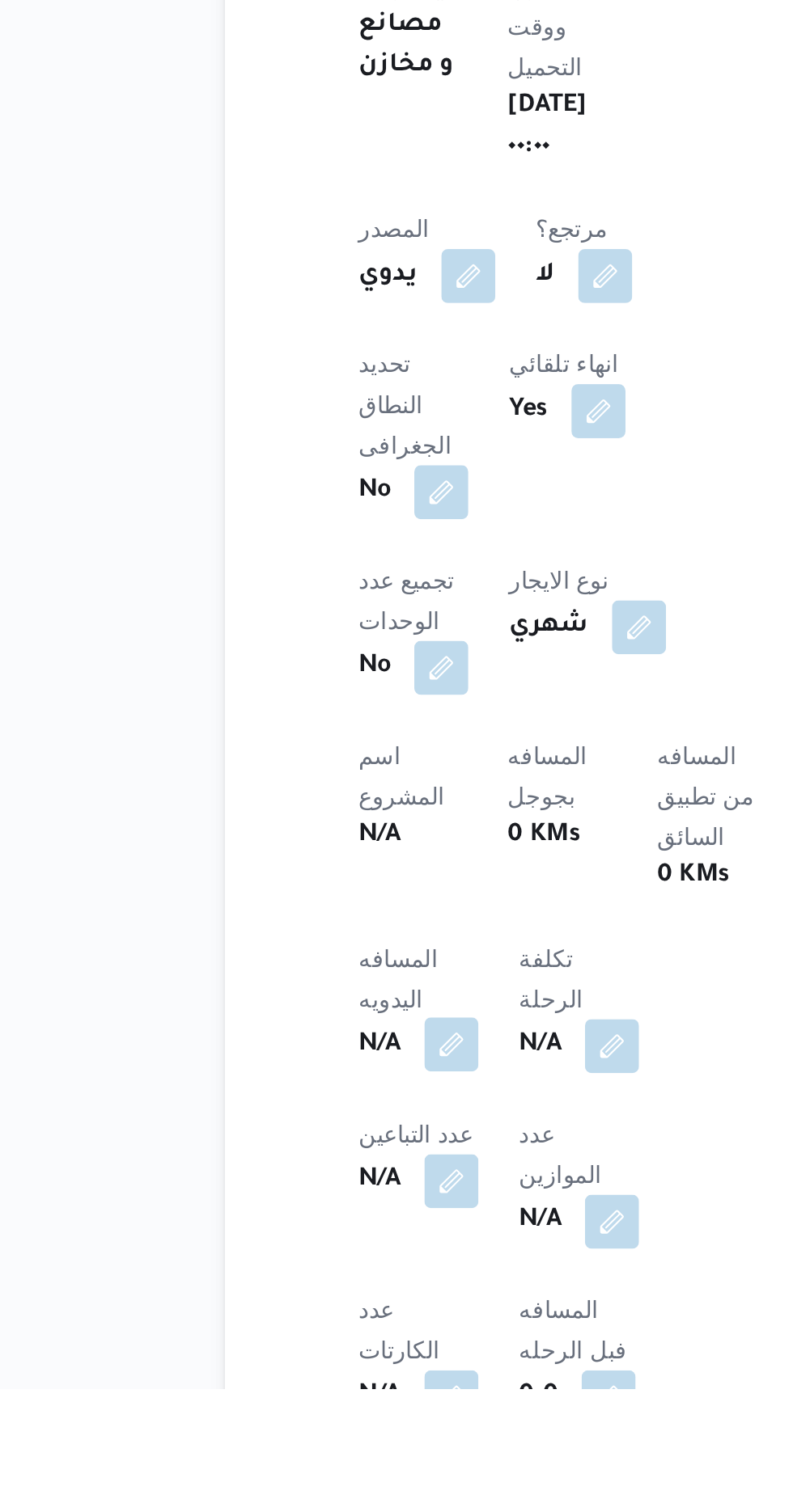
click at [323, 1334] on button "button" at bounding box center [319, 1347] width 26 height 26
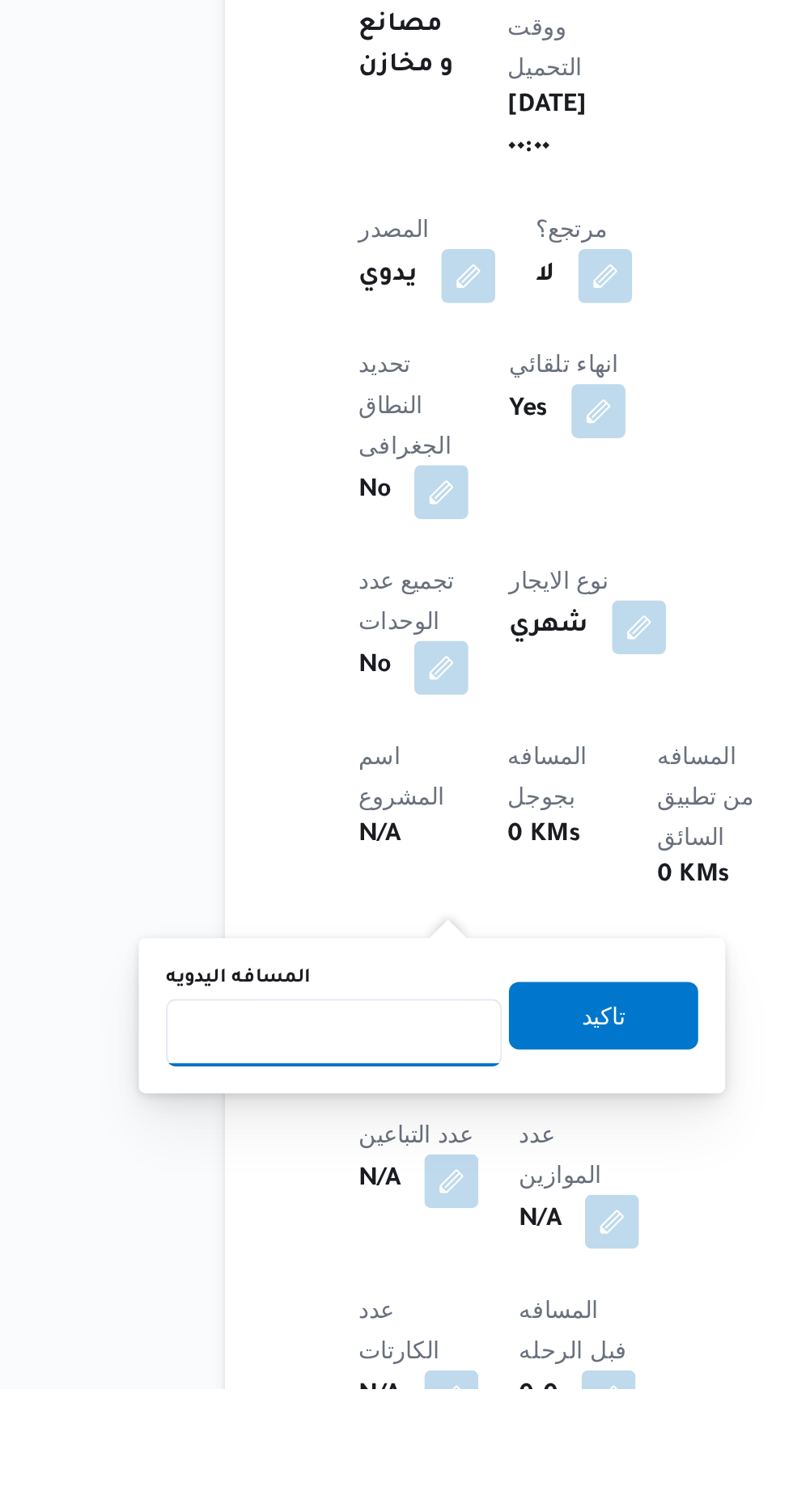
click at [298, 1335] on input "المسافه اليدويه" at bounding box center [262, 1341] width 161 height 32
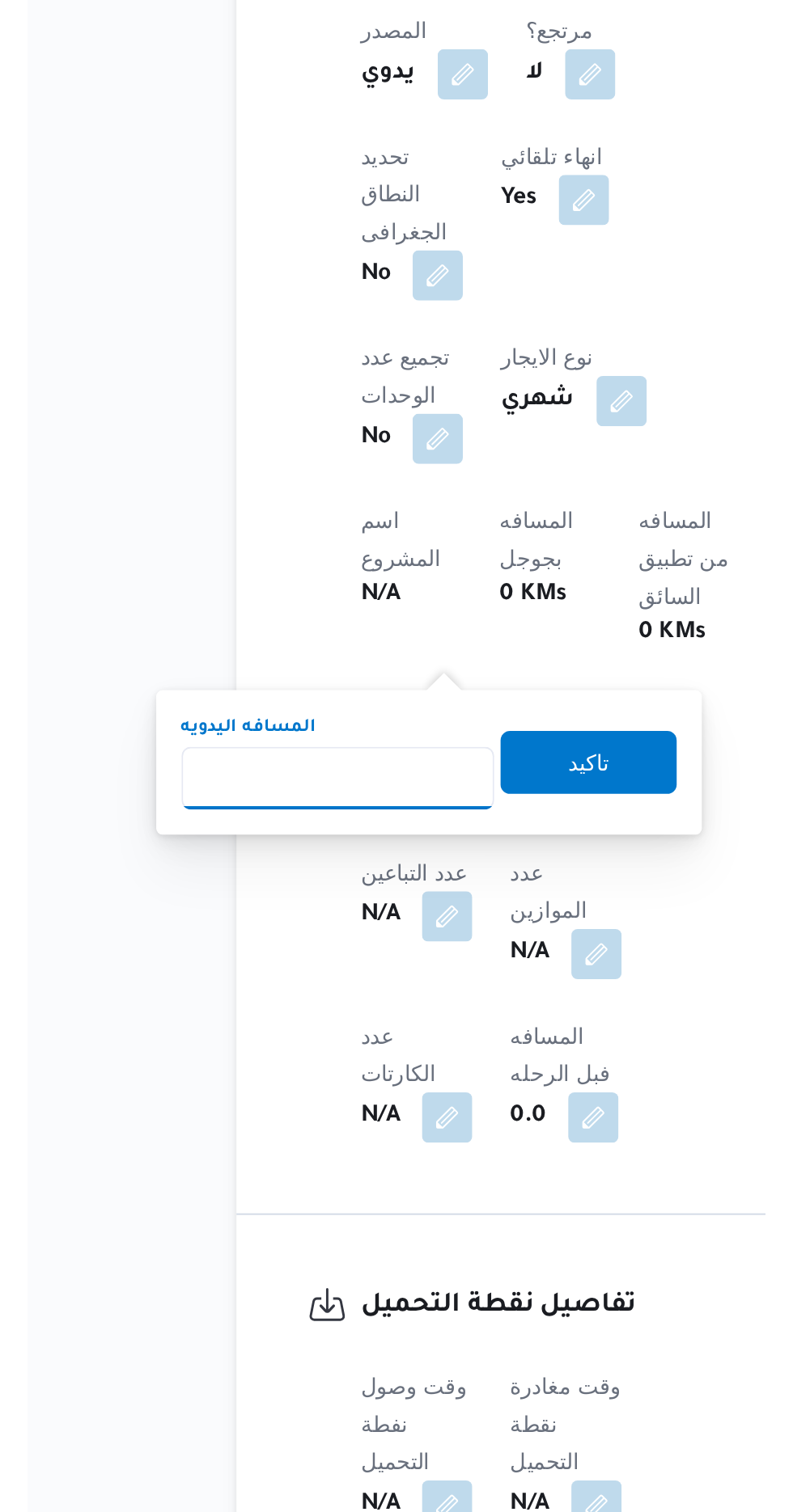
scroll to position [320, 0]
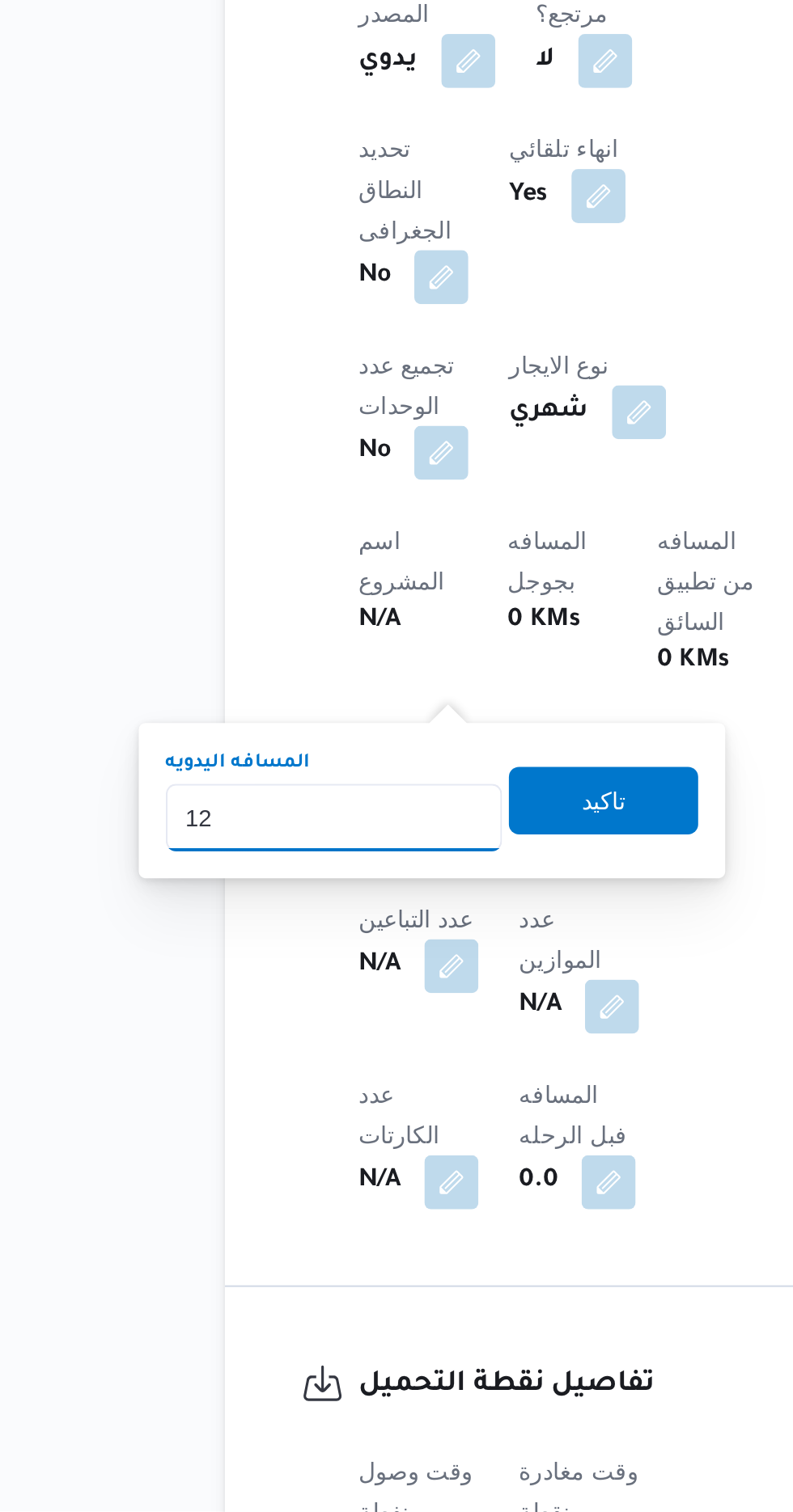
type input "120"
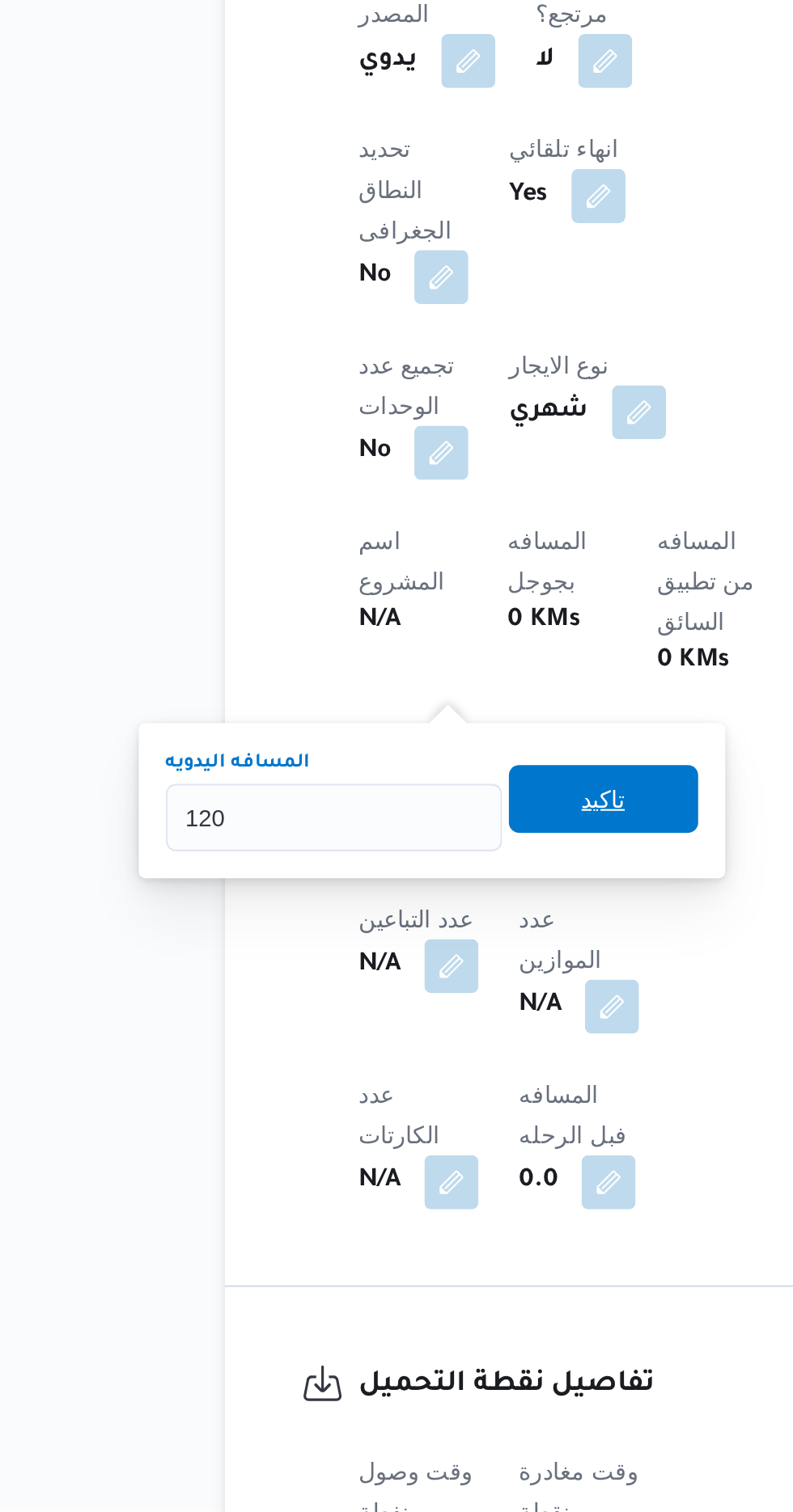
click at [402, 1174] on span "تاكيد" at bounding box center [391, 1171] width 21 height 19
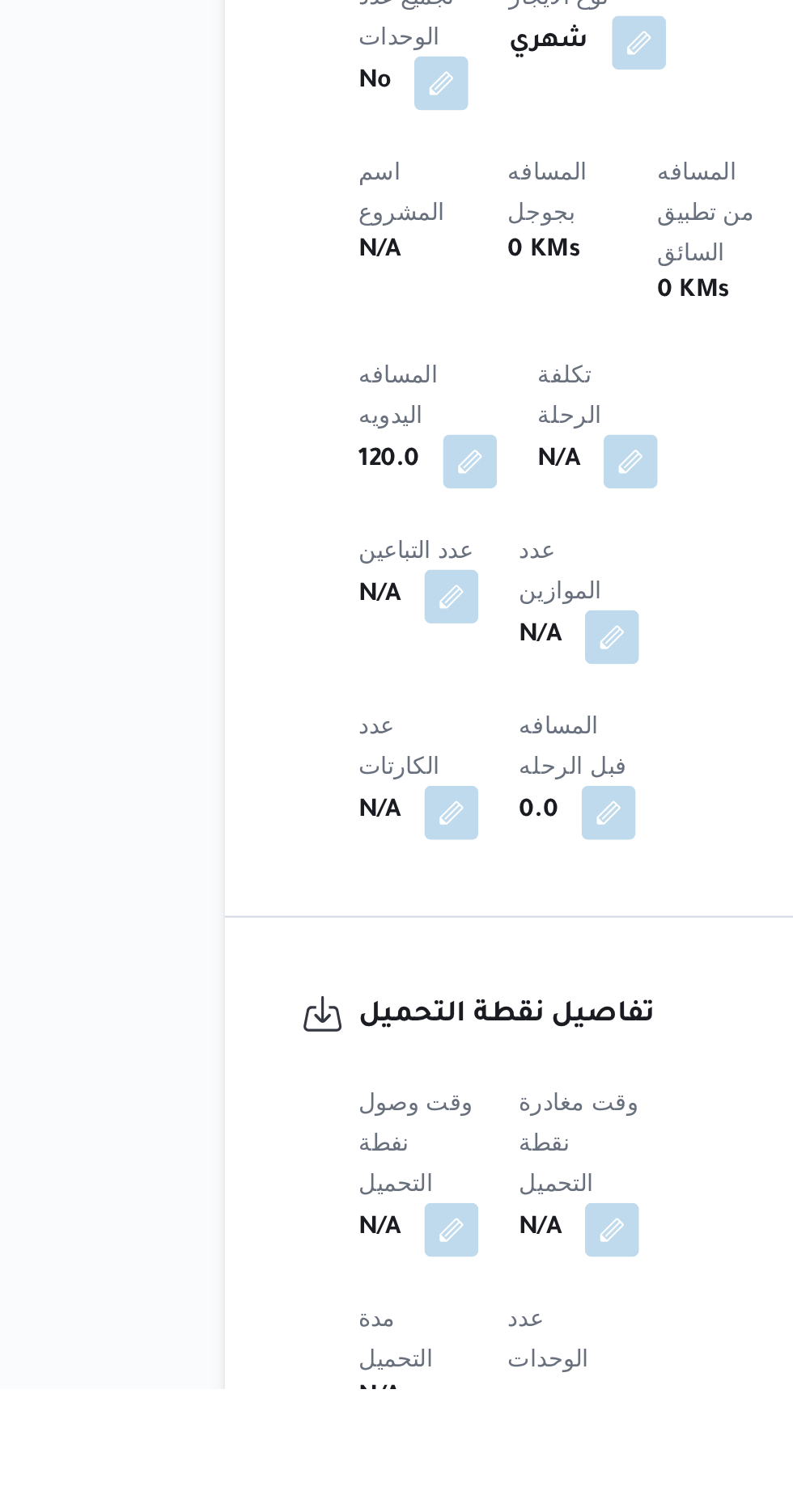
scroll to position [440, 0]
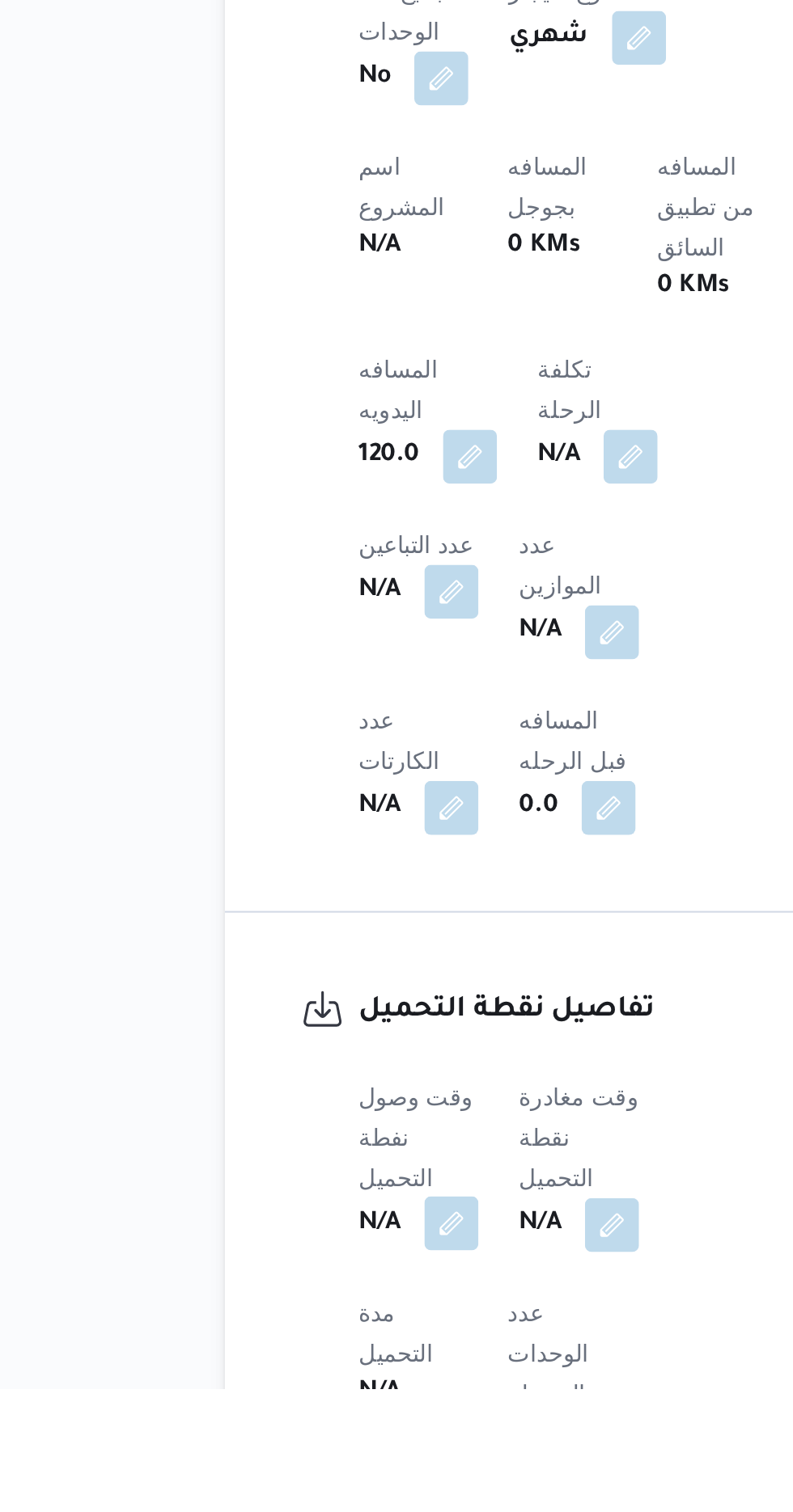
click at [319, 1419] on button "button" at bounding box center [319, 1433] width 26 height 26
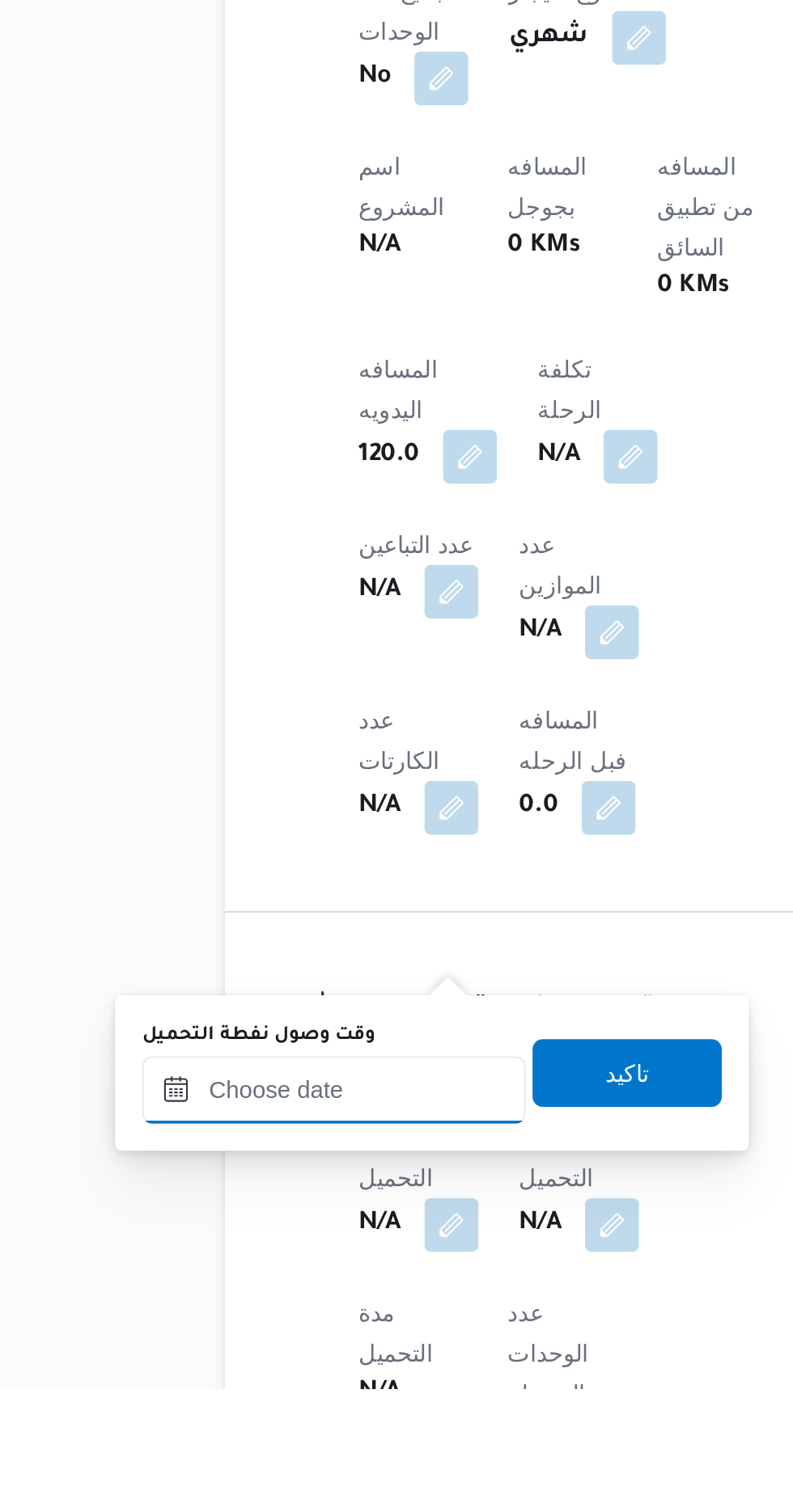
click at [259, 1363] on input "وقت وصول نفطة التحميل" at bounding box center [262, 1368] width 183 height 32
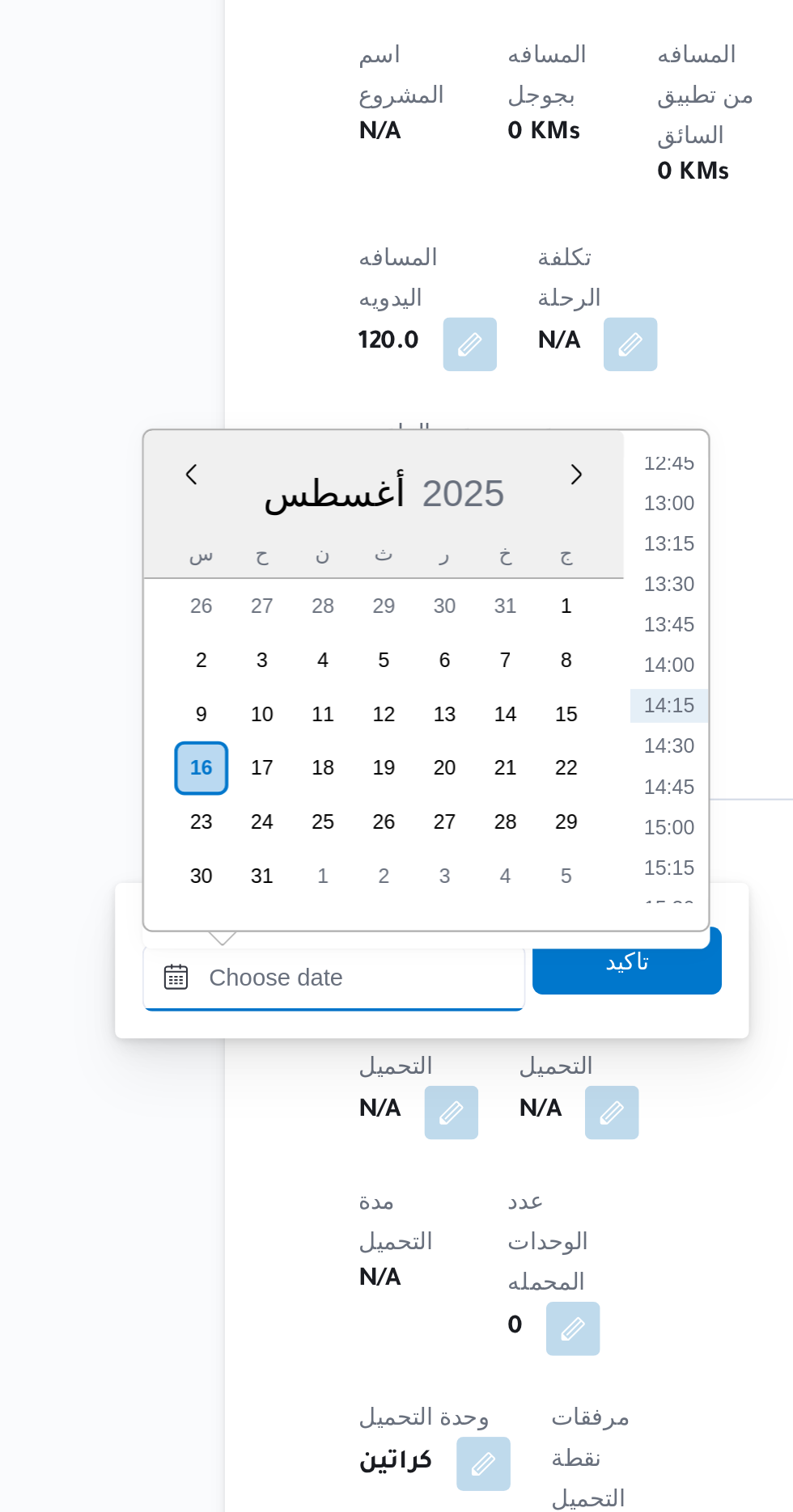
scroll to position [553, 0]
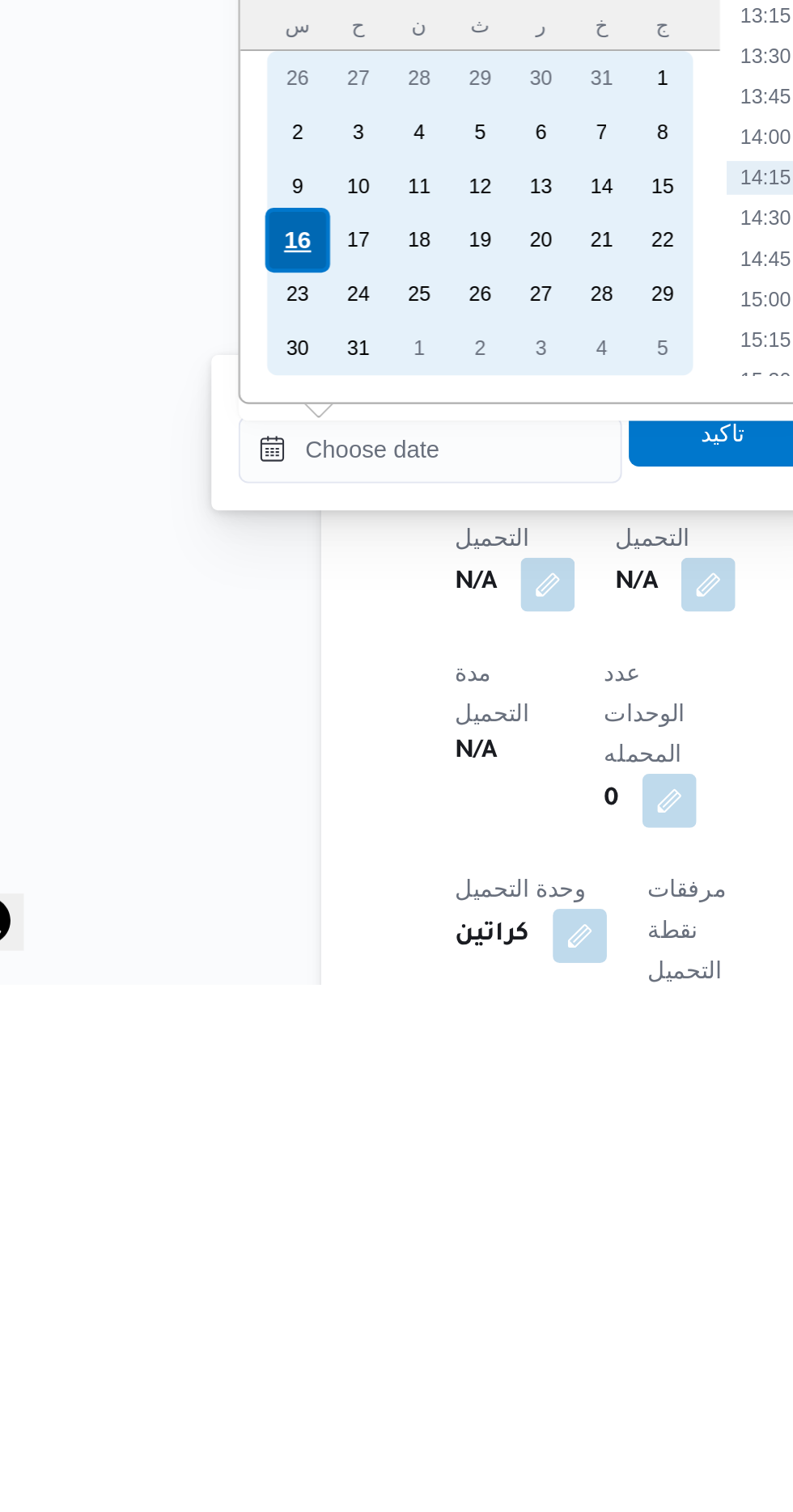
click at [203, 1155] on div "16" at bounding box center [197, 1155] width 31 height 31
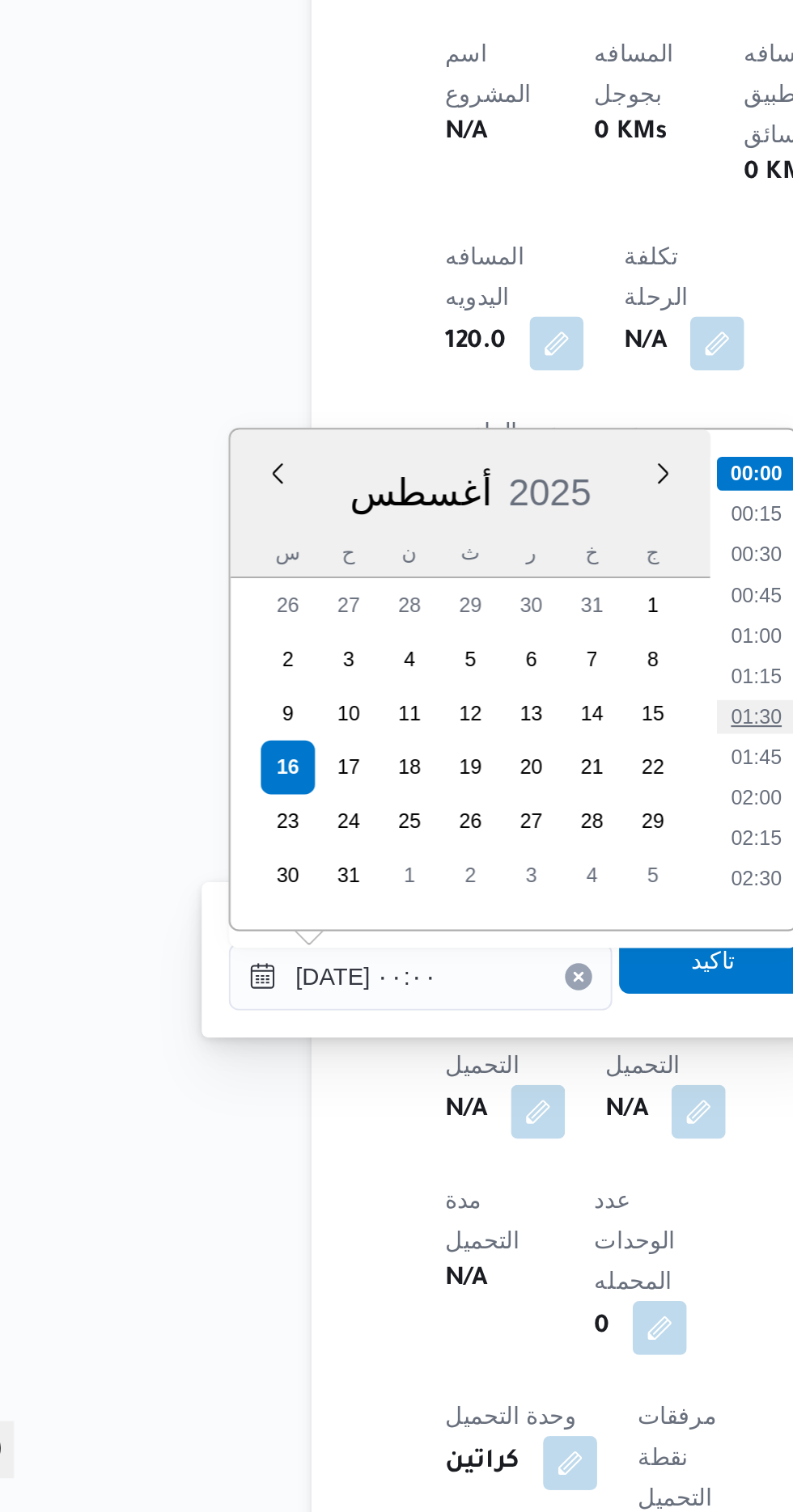
click at [431, 1132] on li "01:30" at bounding box center [423, 1131] width 38 height 17
type input "[DATE] ٠١:٣٠"
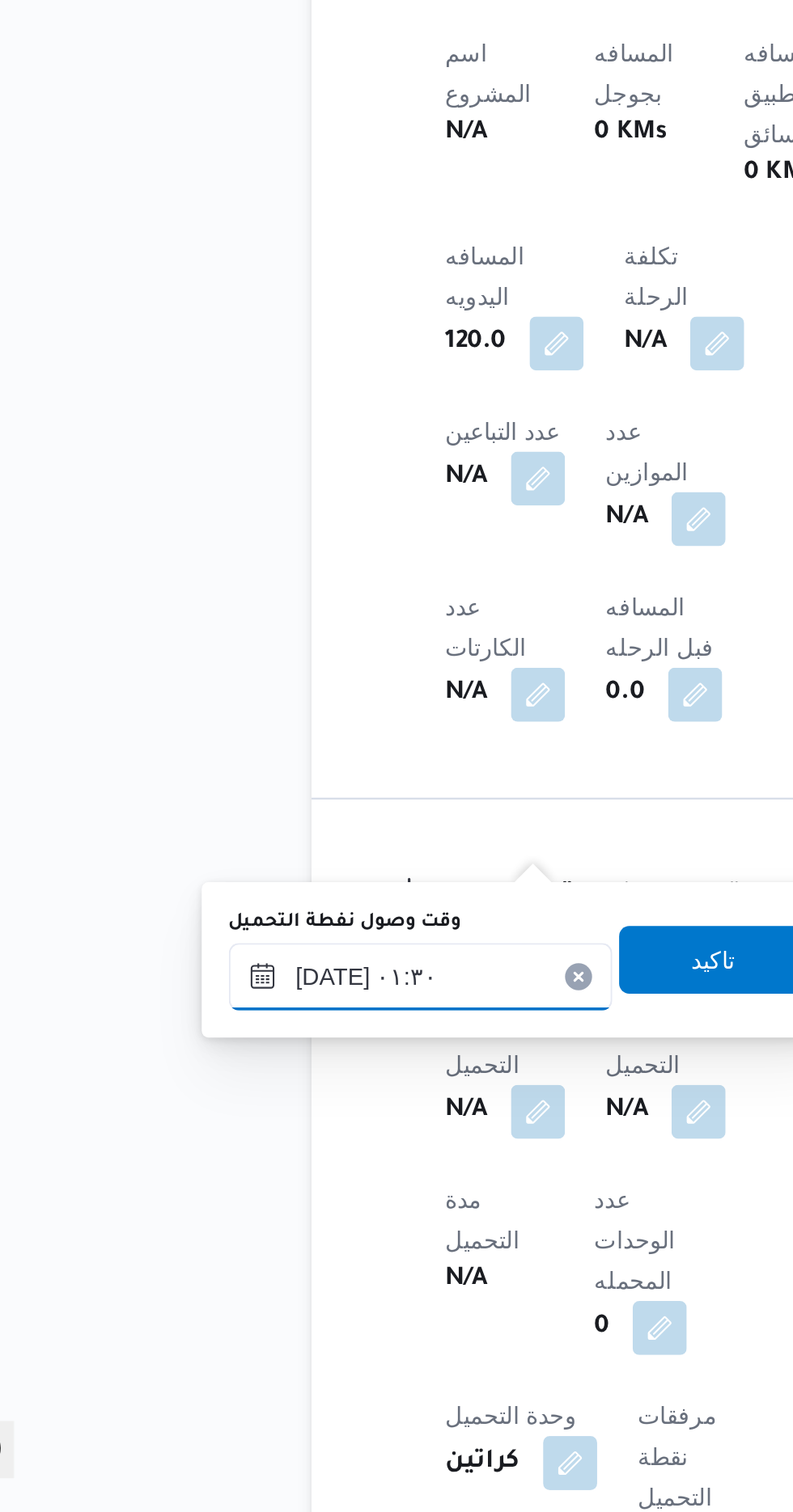
scroll to position [553, 0]
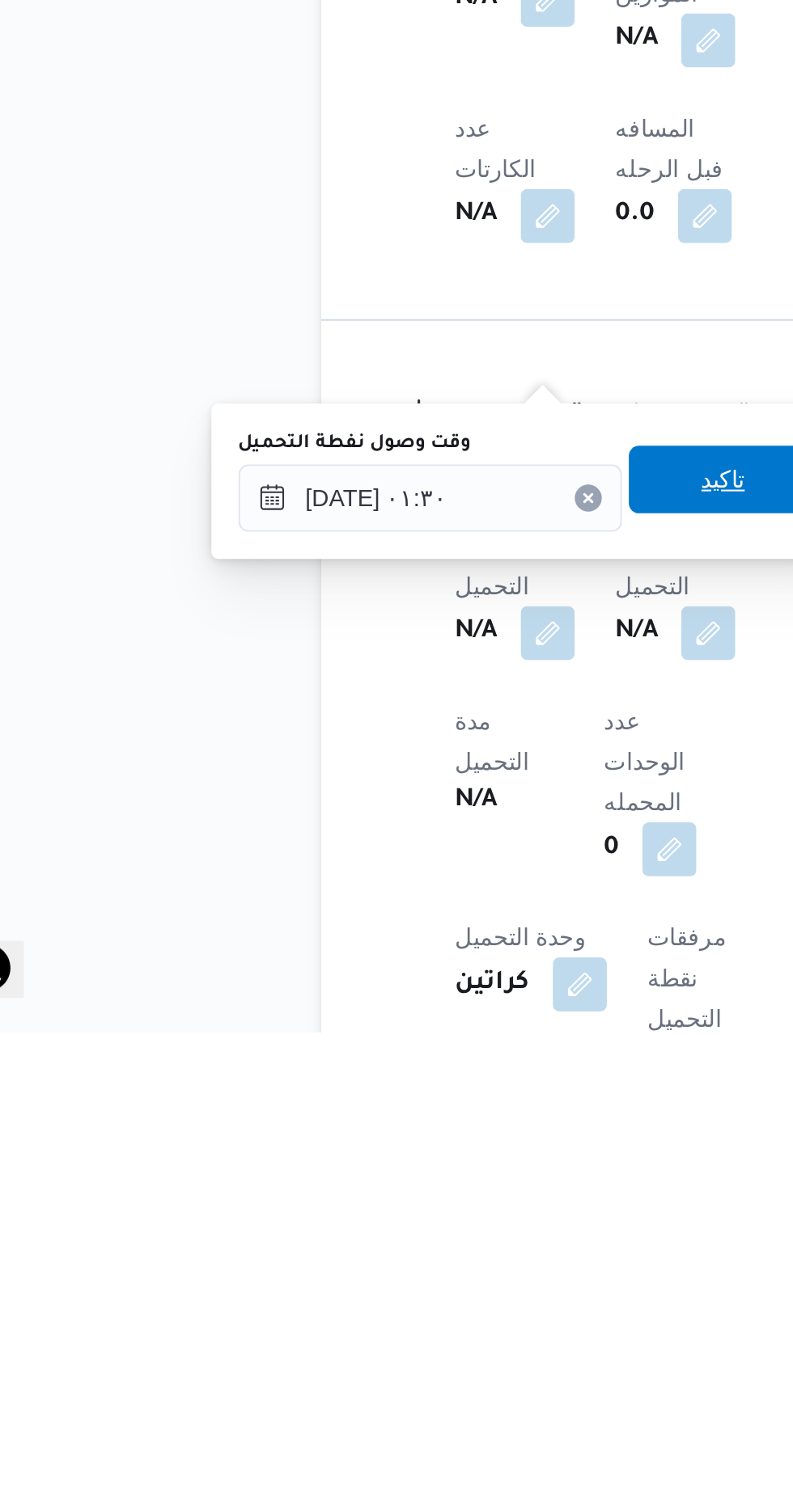
click at [401, 1252] on span "تاكيد" at bounding box center [403, 1247] width 91 height 32
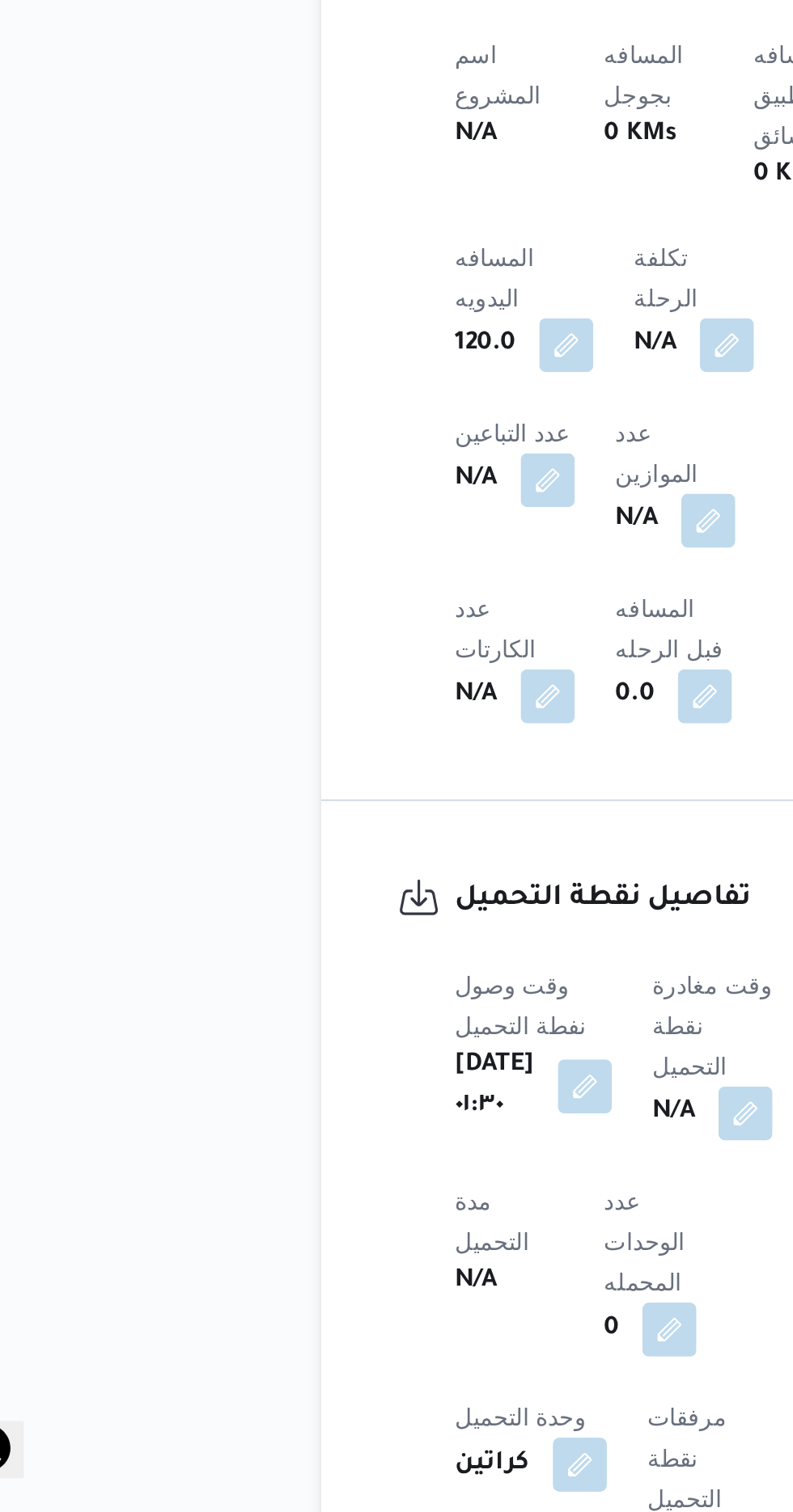
click at [389, 1311] on b "N/A" at bounding box center [378, 1321] width 20 height 19
click at [426, 1308] on button "button" at bounding box center [413, 1321] width 26 height 26
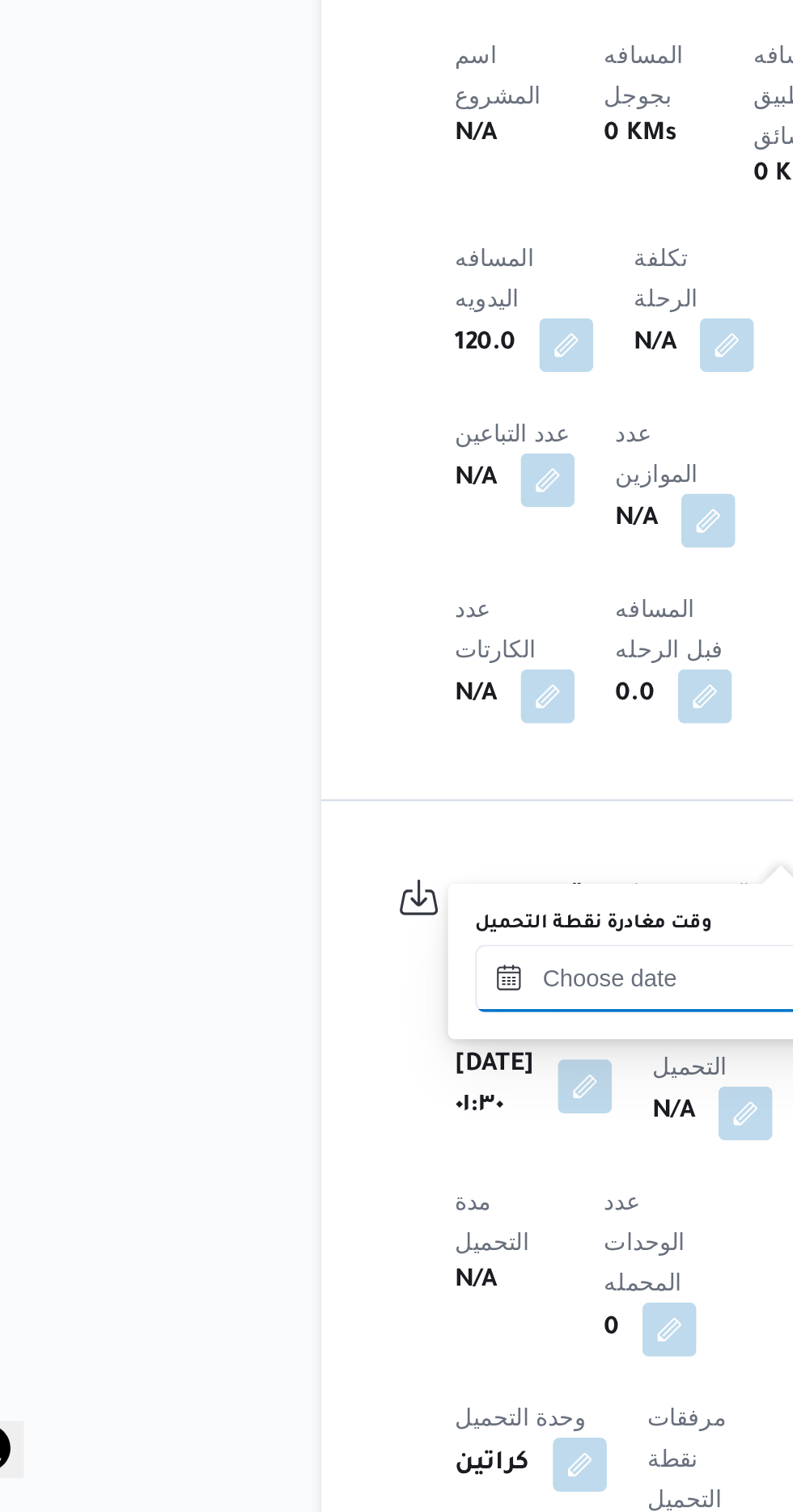
click at [367, 1253] on input "وقت مغادرة نقطة التحميل" at bounding box center [376, 1256] width 183 height 32
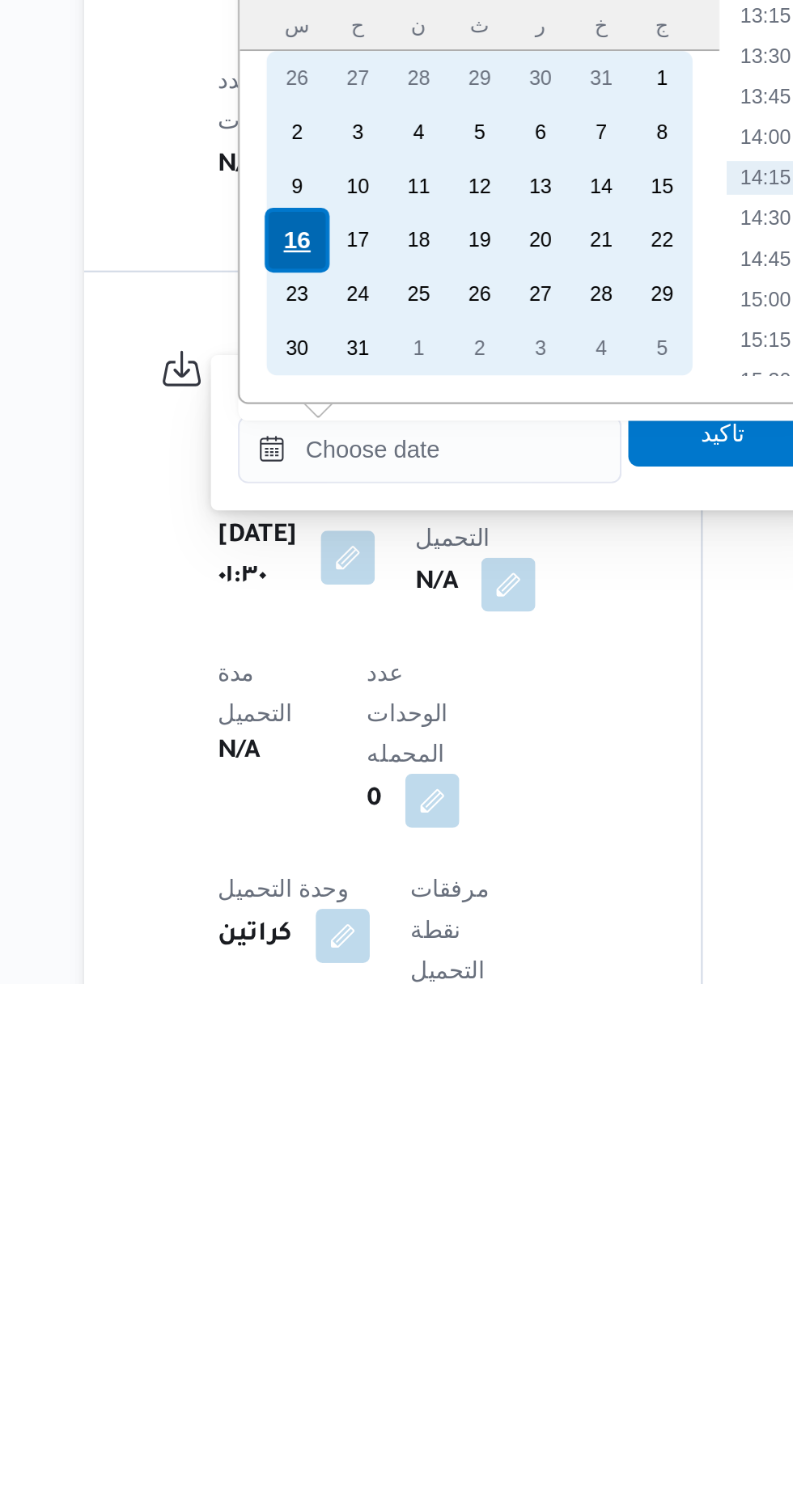
click at [312, 1151] on div "16" at bounding box center [312, 1156] width 31 height 31
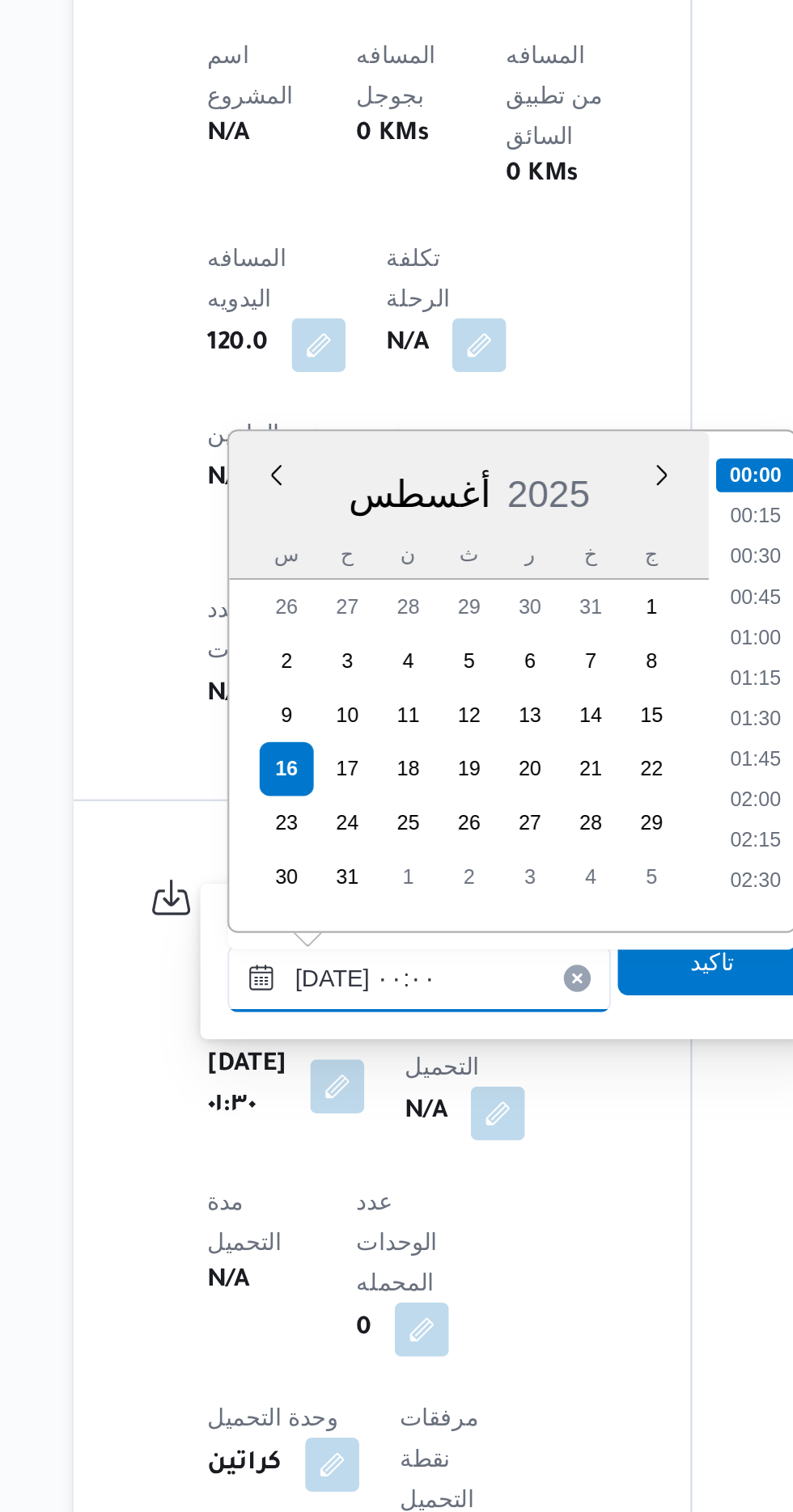
click at [292, 1264] on input "[DATE] ٠٠:٠٠" at bounding box center [376, 1256] width 183 height 32
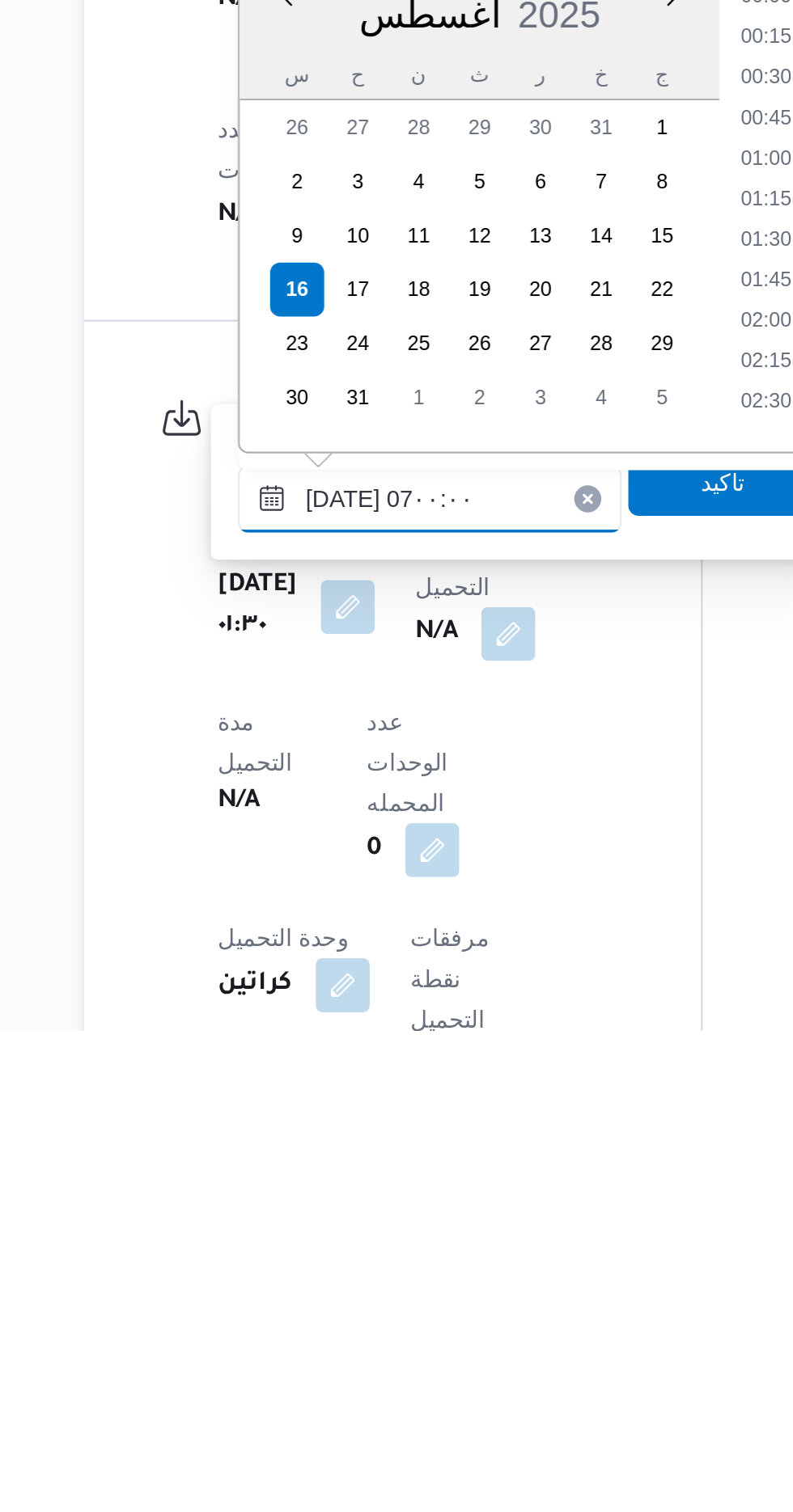
scroll to position [347, 0]
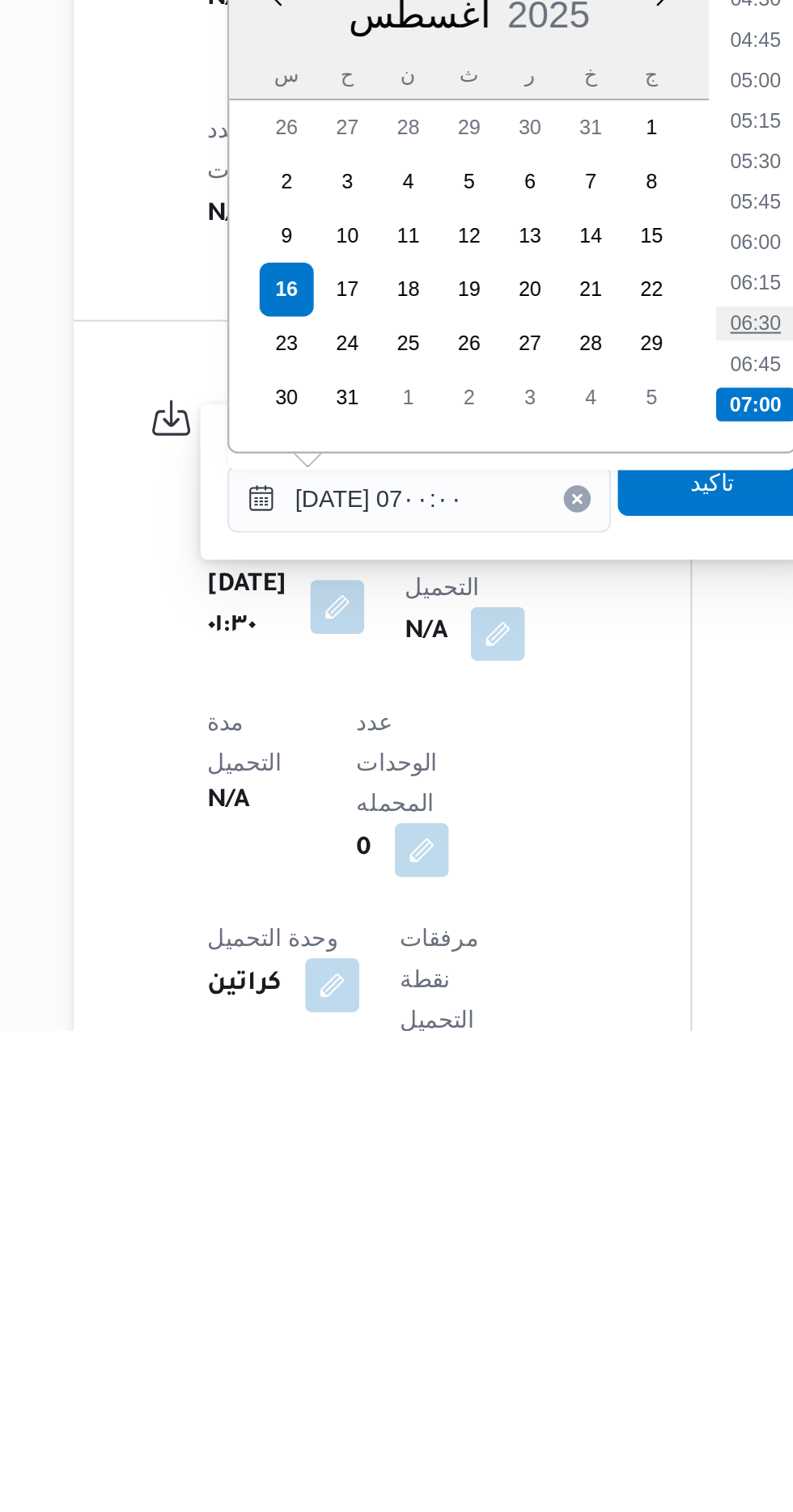
click at [535, 1170] on li "06:30" at bounding box center [536, 1173] width 38 height 17
type input "[DATE] ٠٦:٣٠"
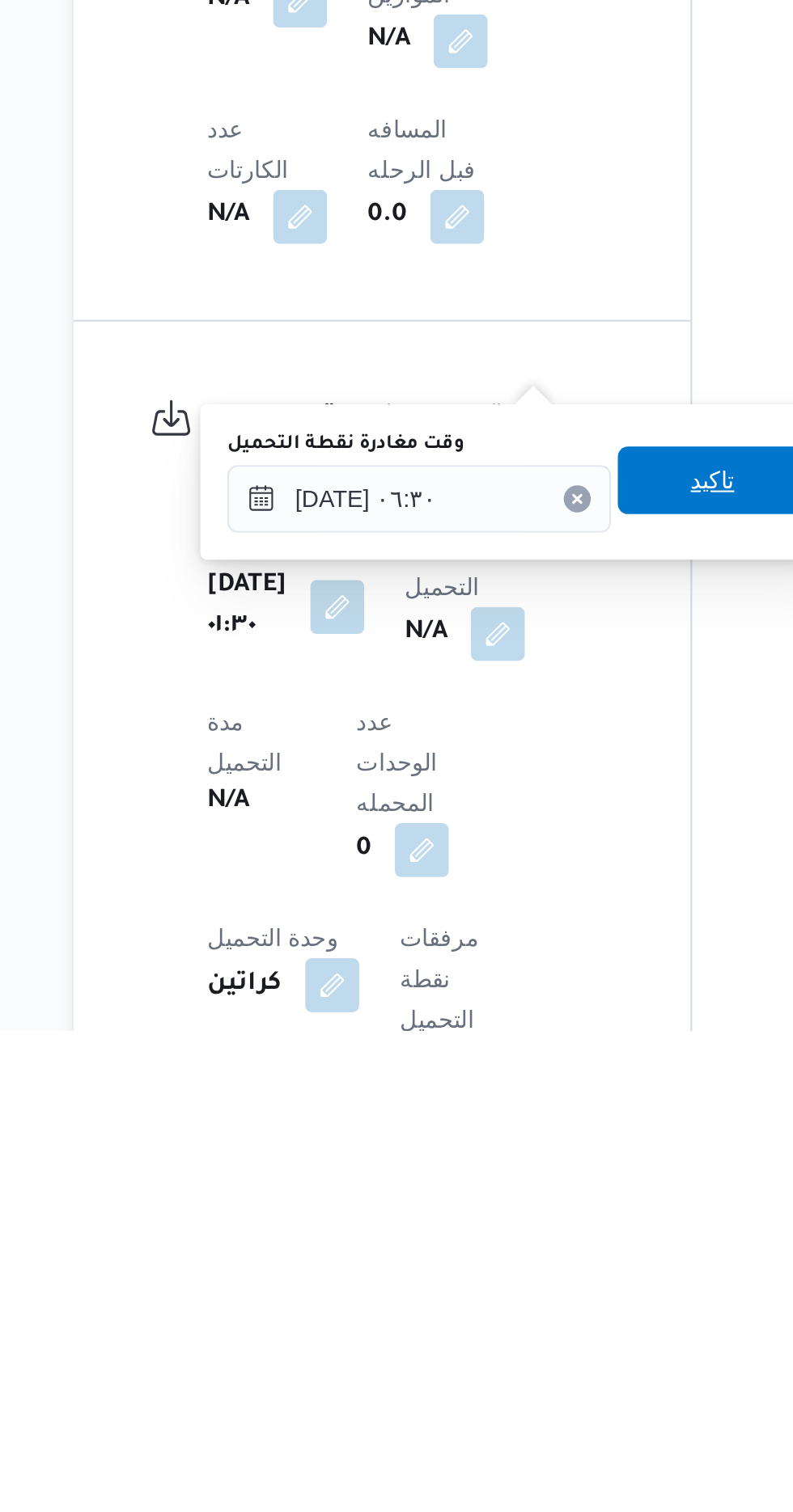
click at [526, 1242] on span "تاكيد" at bounding box center [516, 1248] width 21 height 19
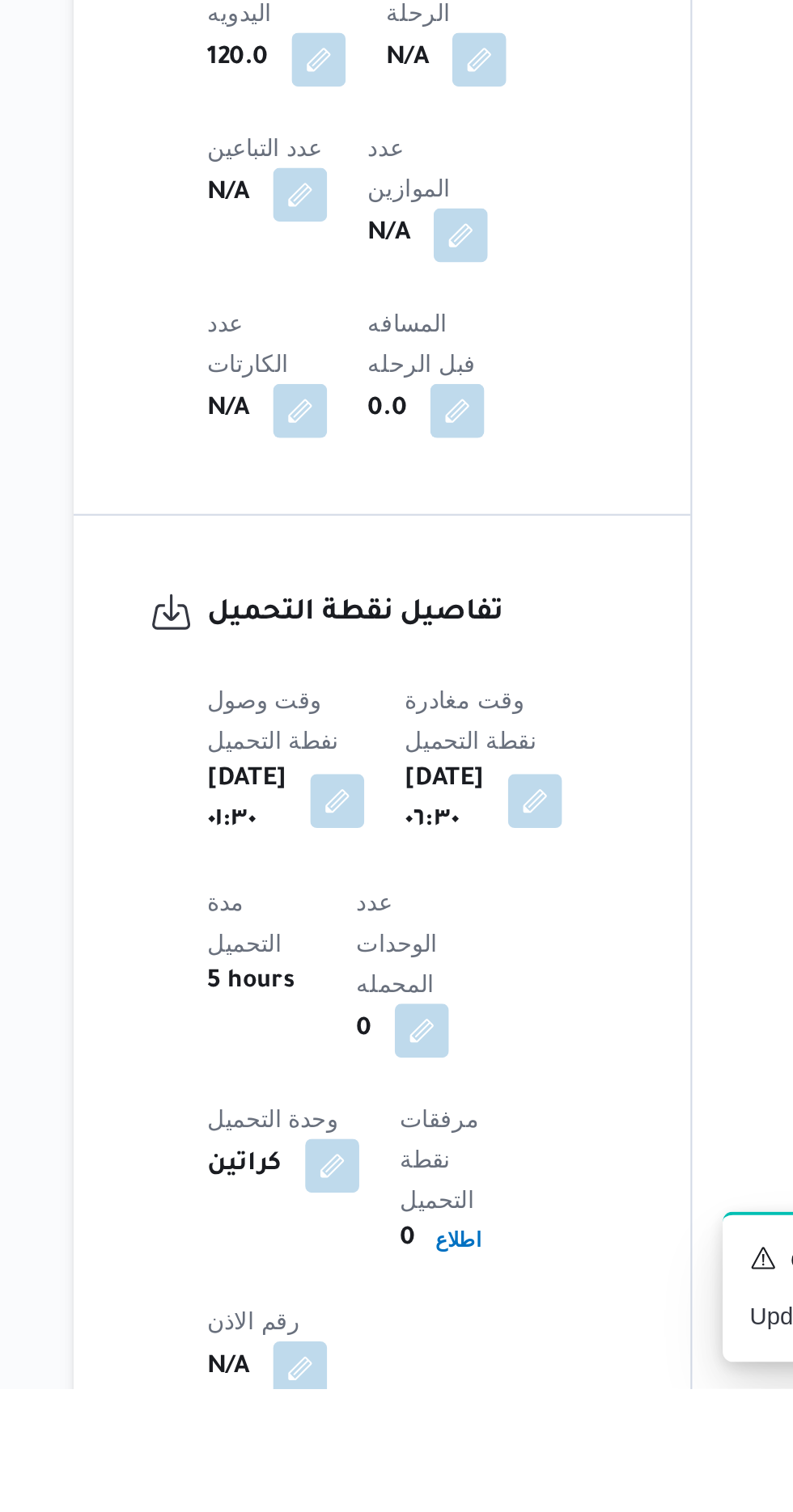
scroll to position [951, 0]
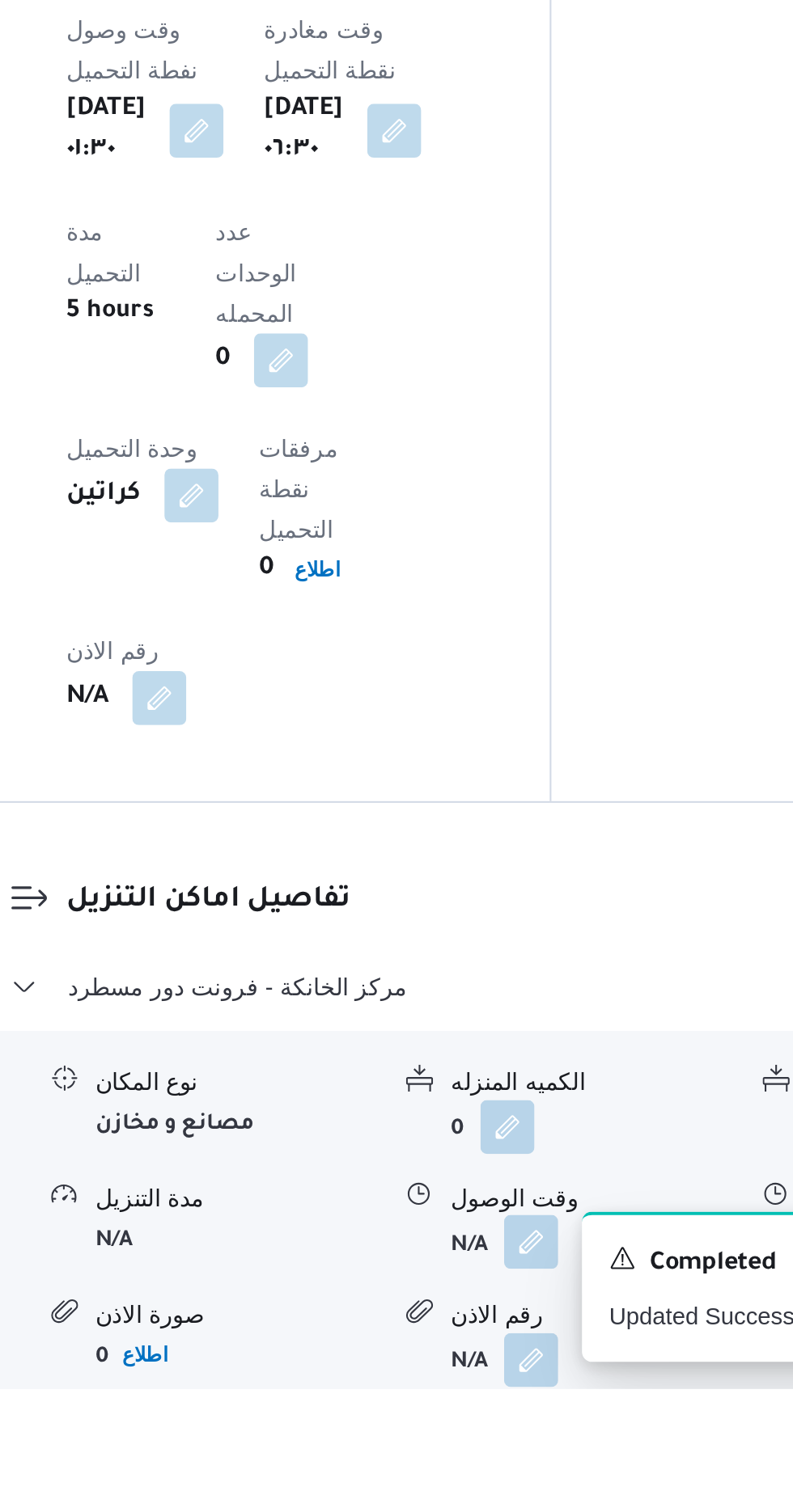
click at [497, 1428] on button "button" at bounding box center [497, 1441] width 26 height 26
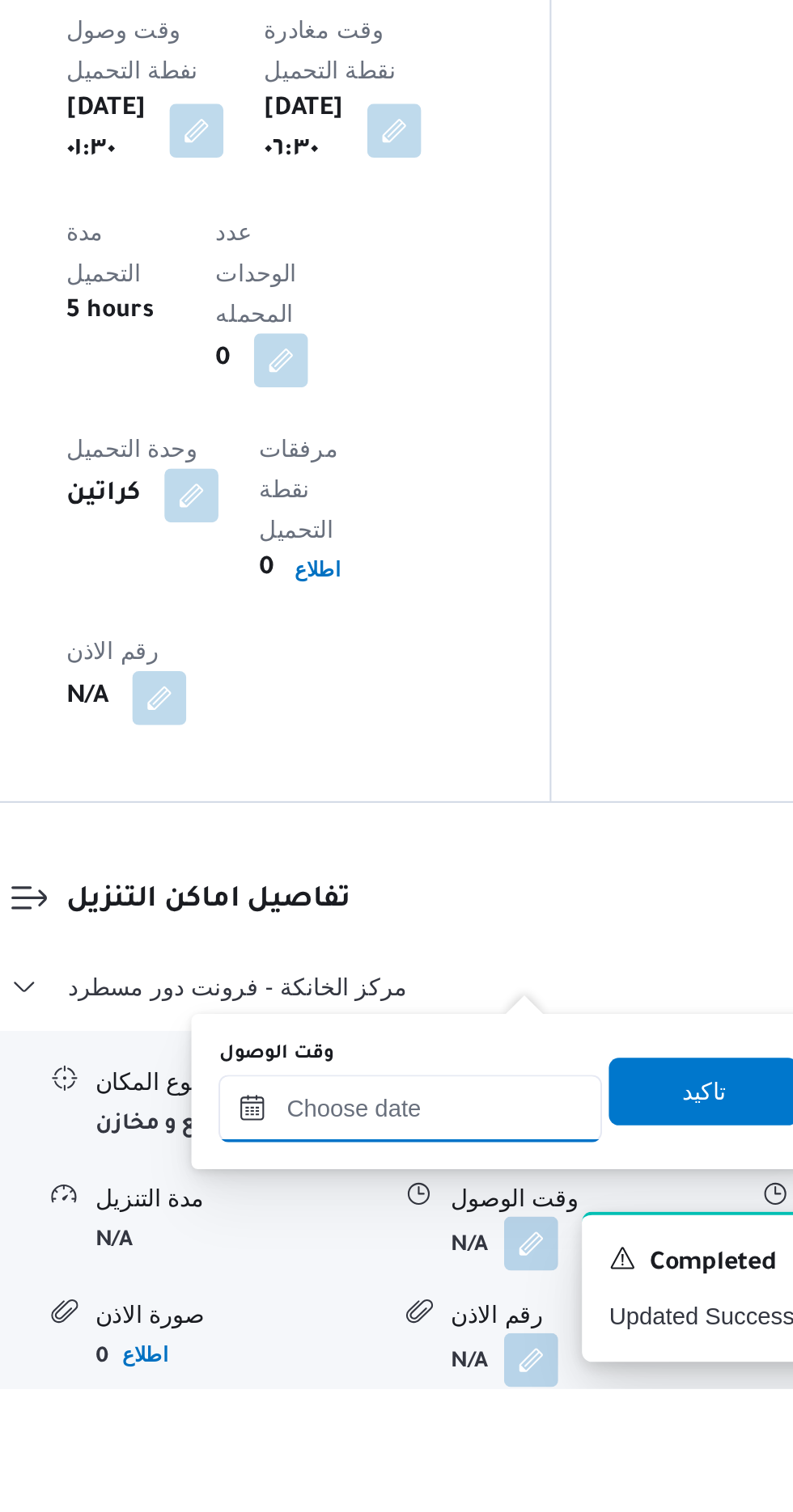
click at [486, 1373] on input "وقت الوصول" at bounding box center [438, 1378] width 183 height 32
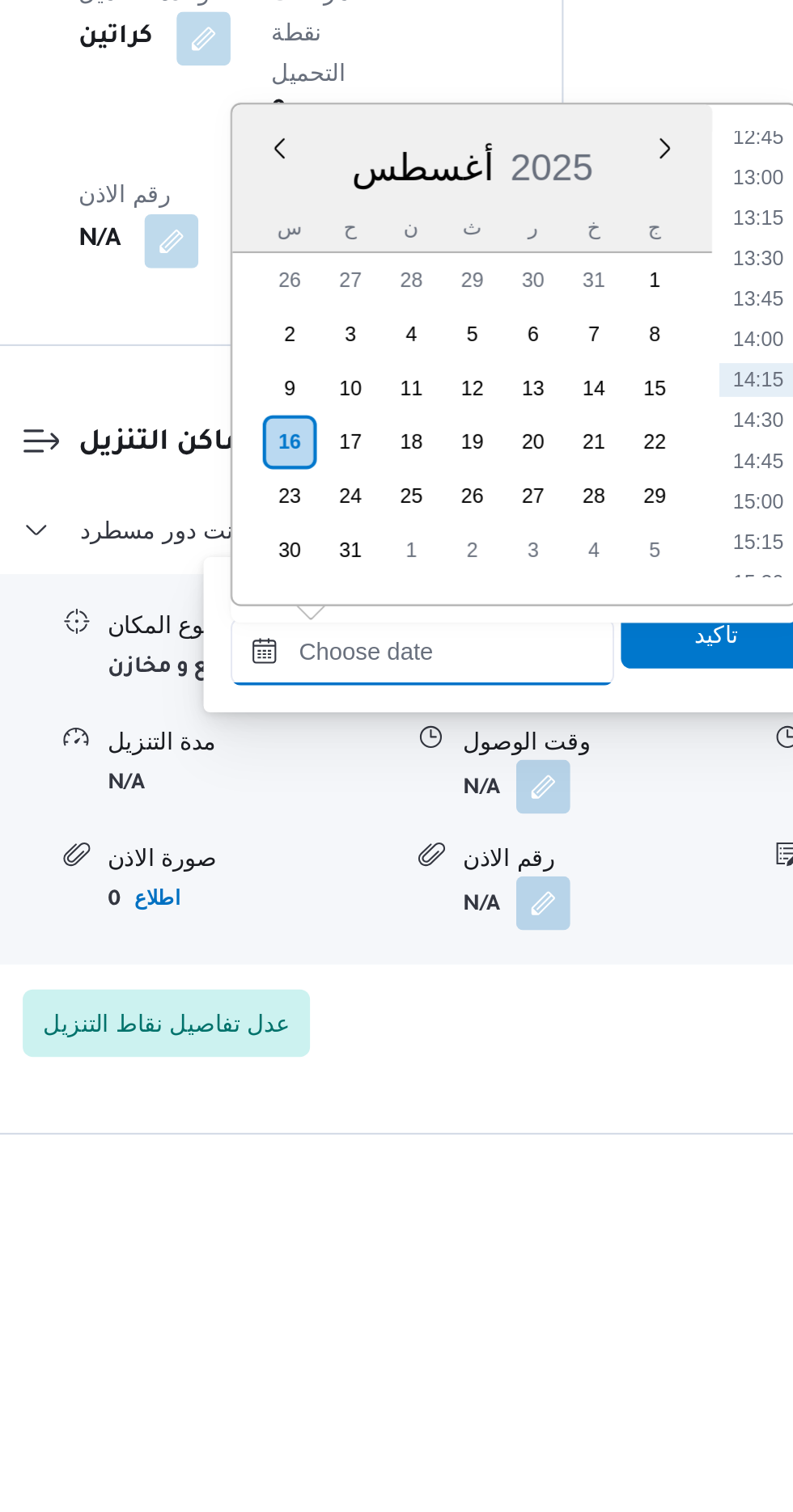
scroll to position [1064, 0]
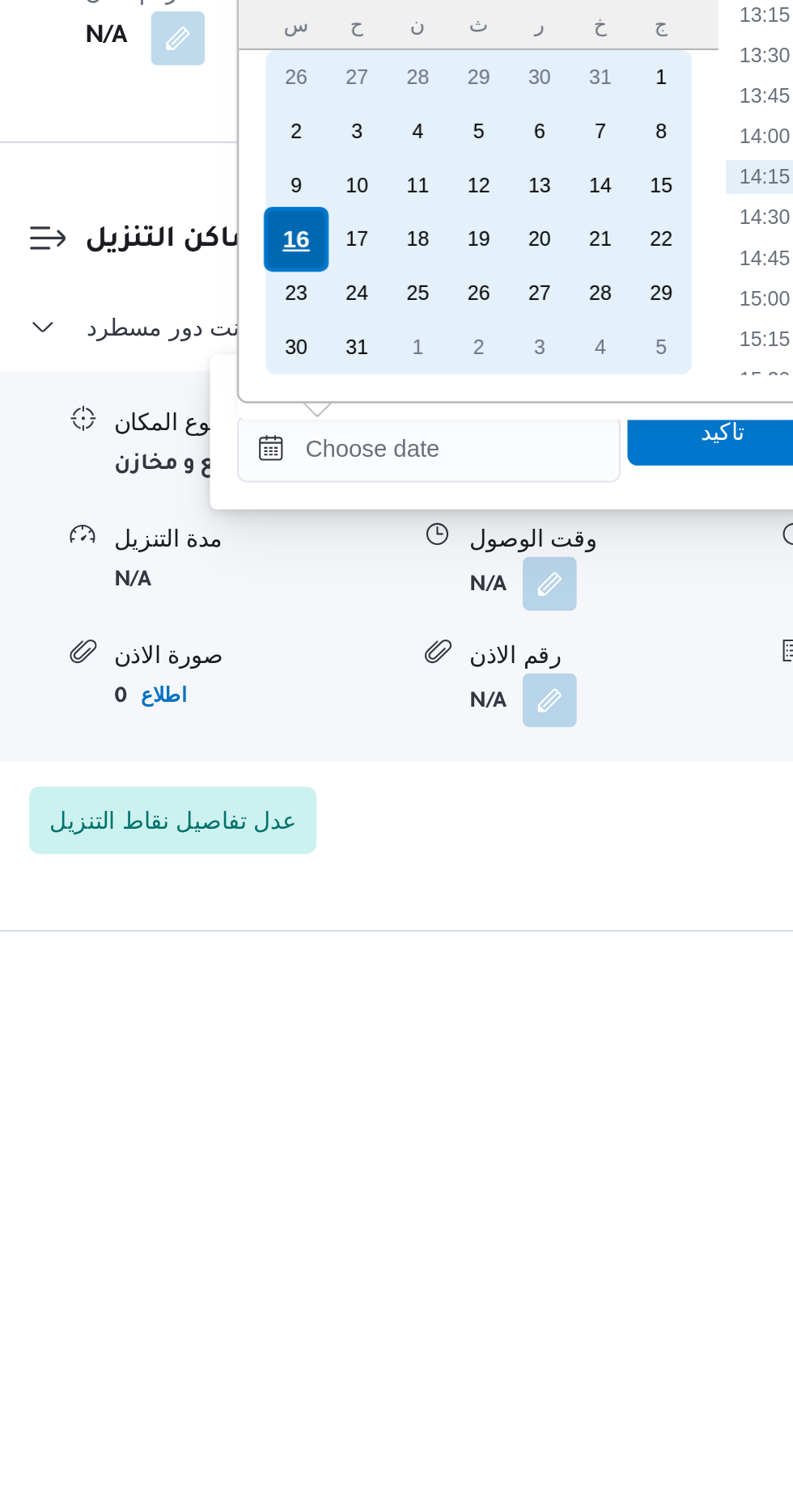
click at [379, 1155] on div "16" at bounding box center [375, 1164] width 31 height 31
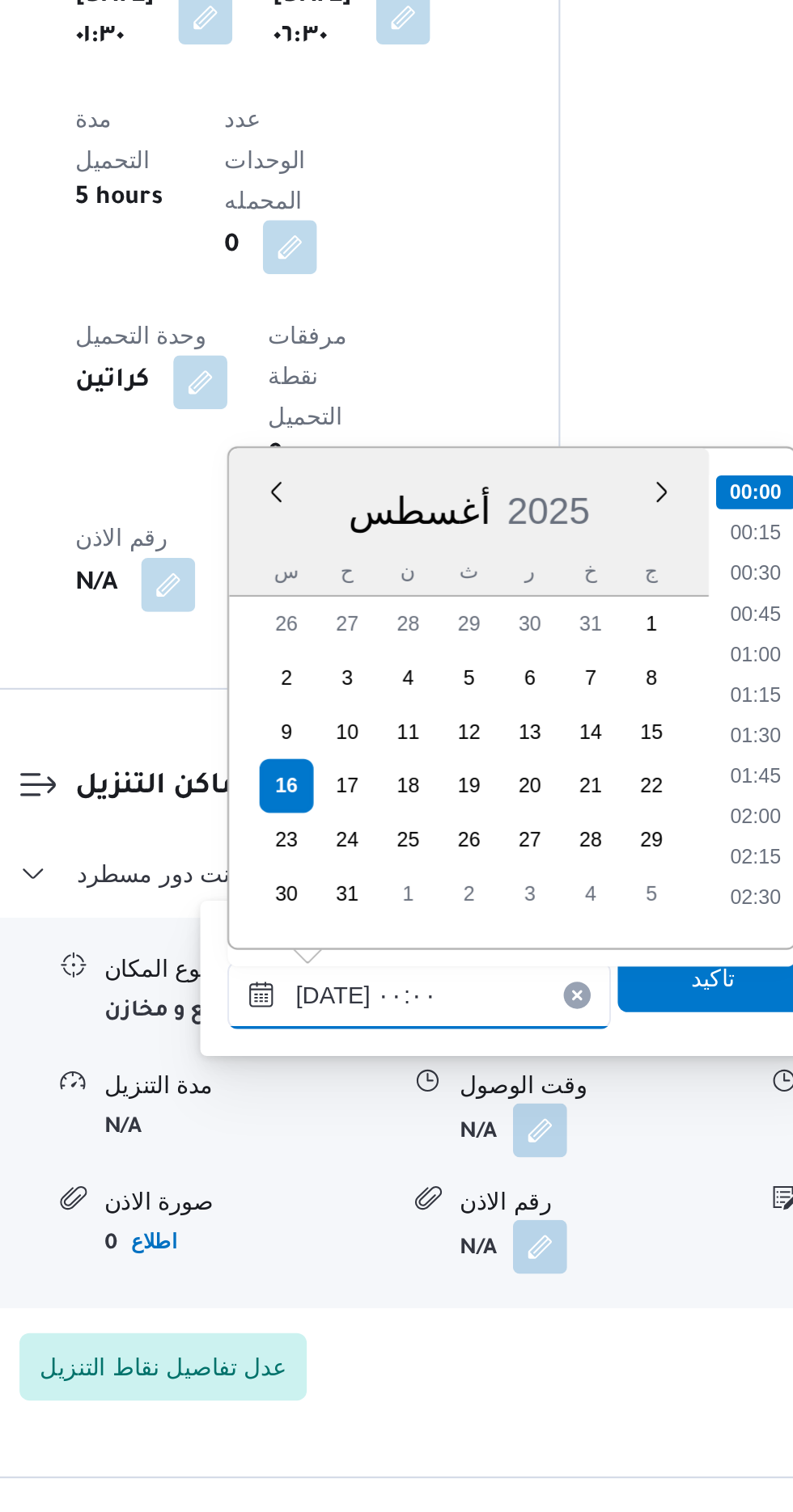
click at [350, 1268] on input "[DATE] ٠٠:٠٠" at bounding box center [438, 1264] width 183 height 32
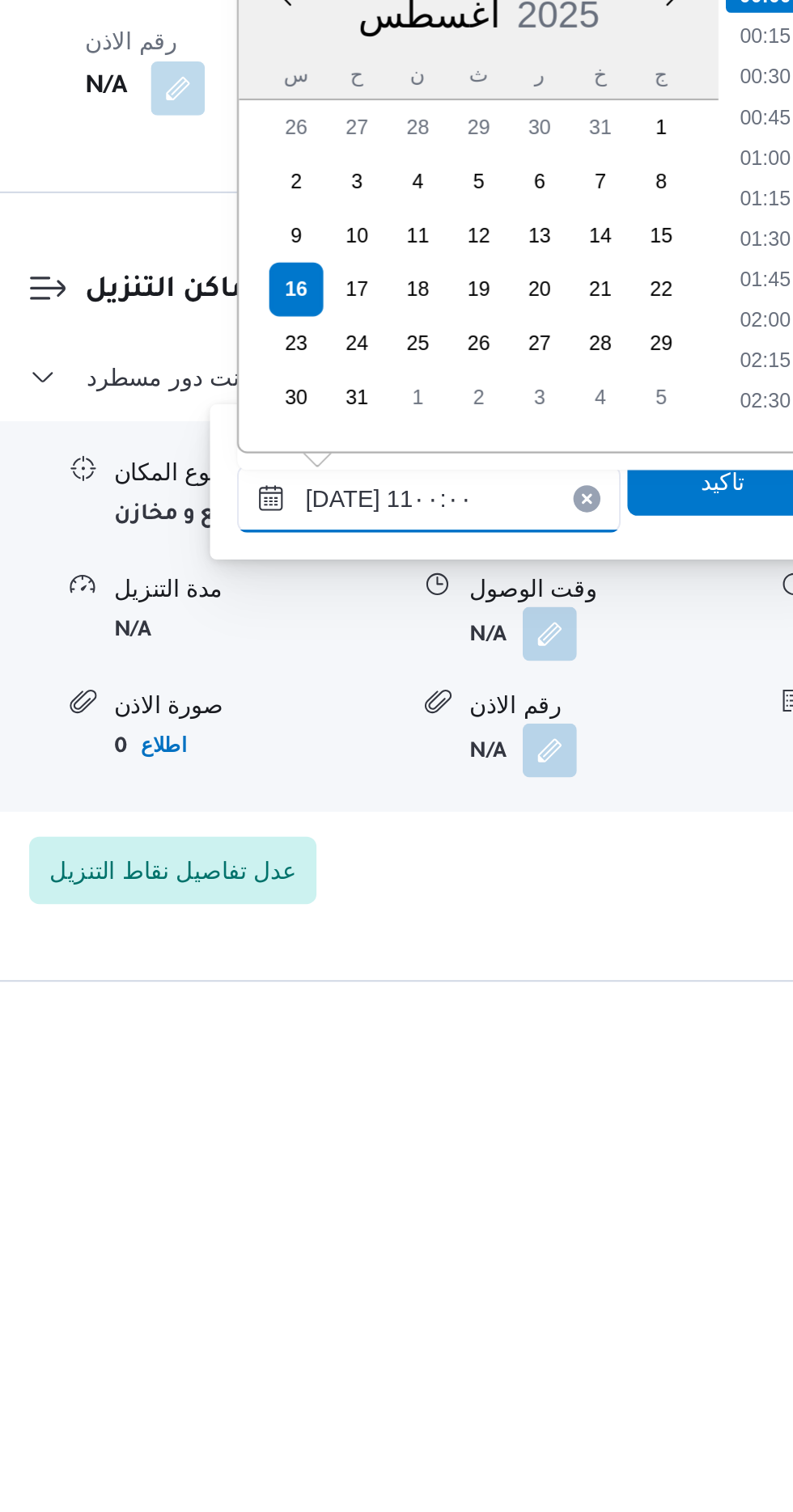
scroll to position [658, 0]
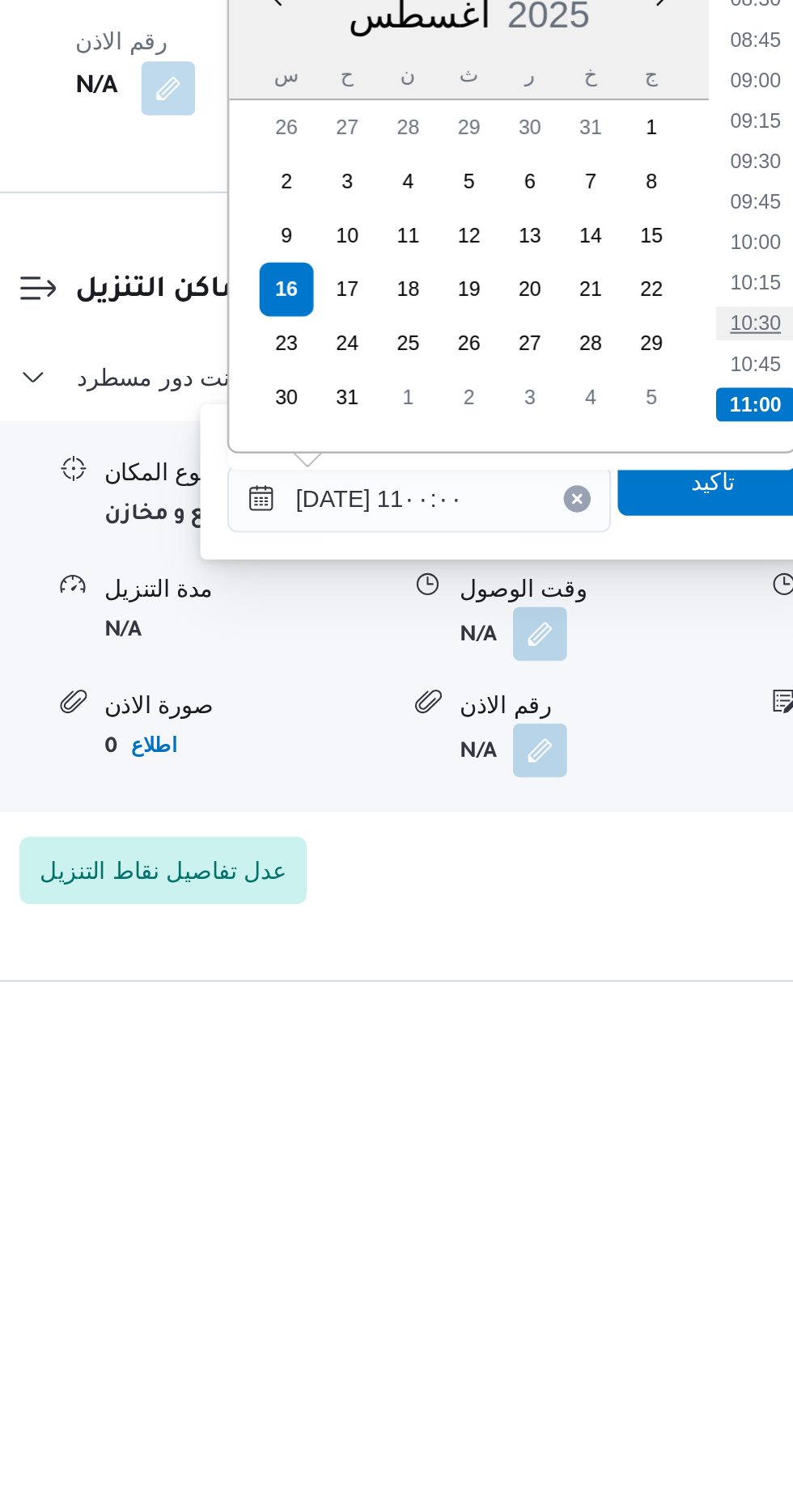
click at [601, 1177] on li "10:30" at bounding box center [600, 1181] width 38 height 17
type input "[DATE] ١٠:٣٠"
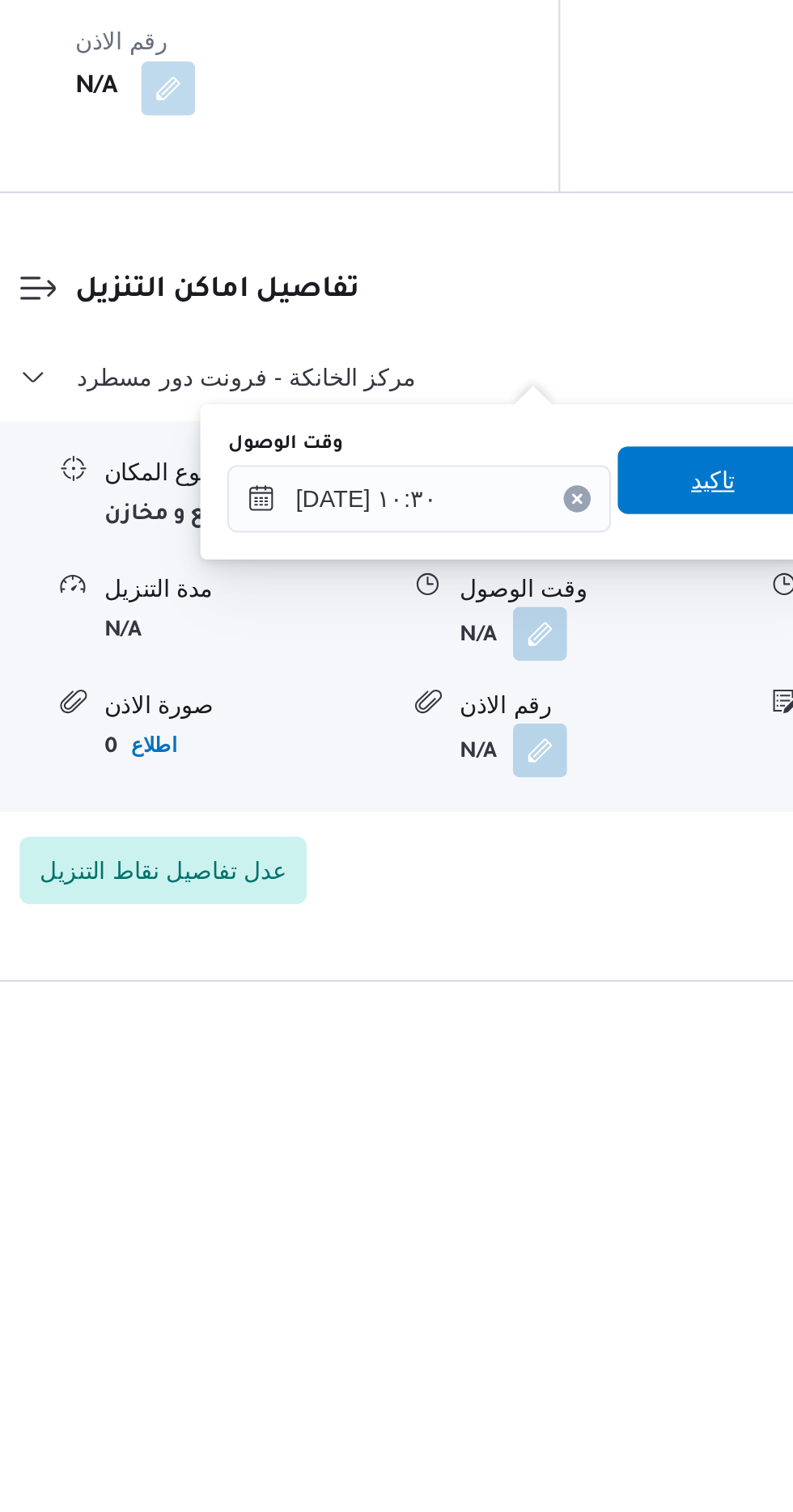
click at [578, 1261] on span "تاكيد" at bounding box center [579, 1256] width 91 height 32
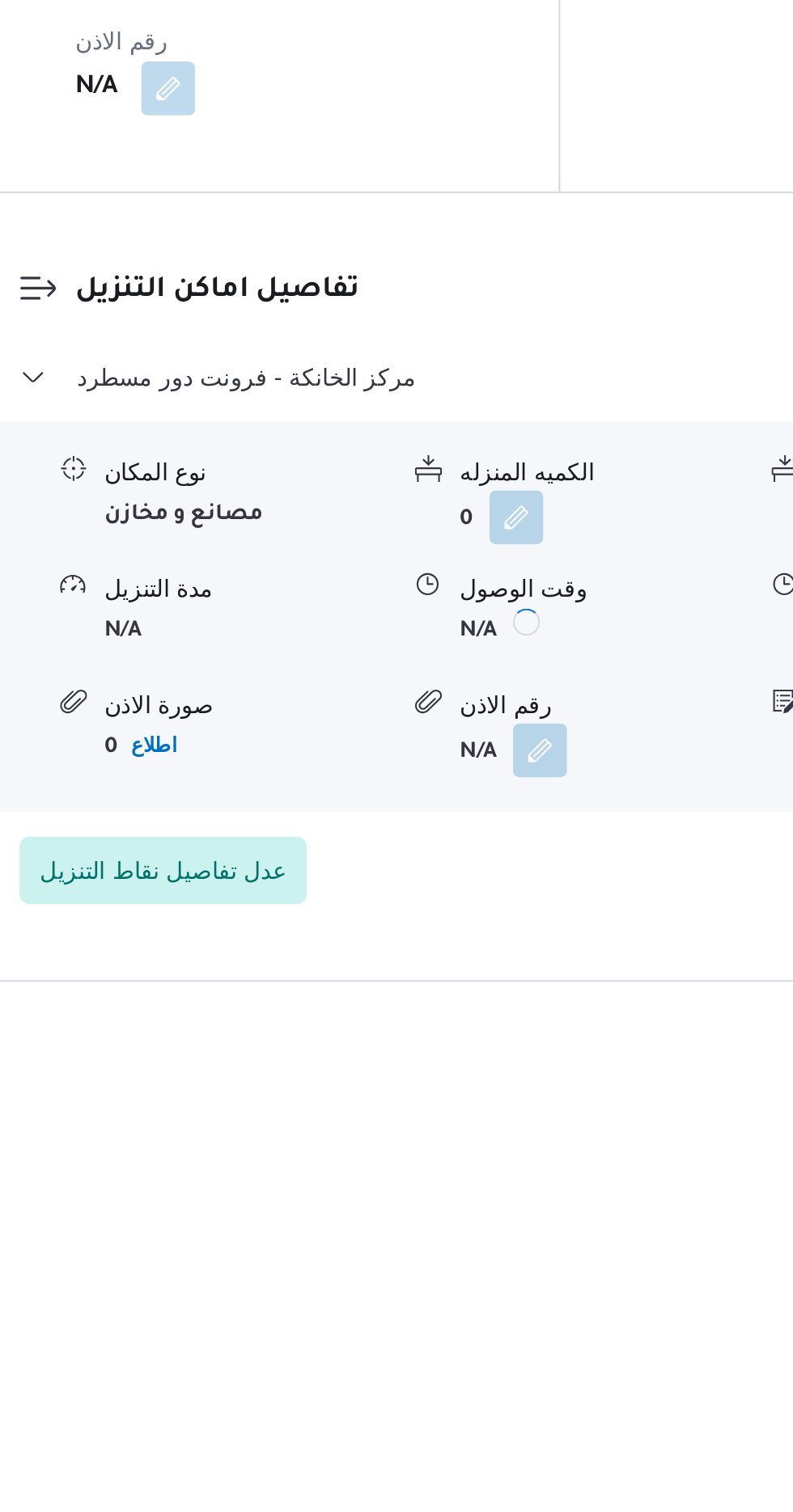
scroll to position [1063, 0]
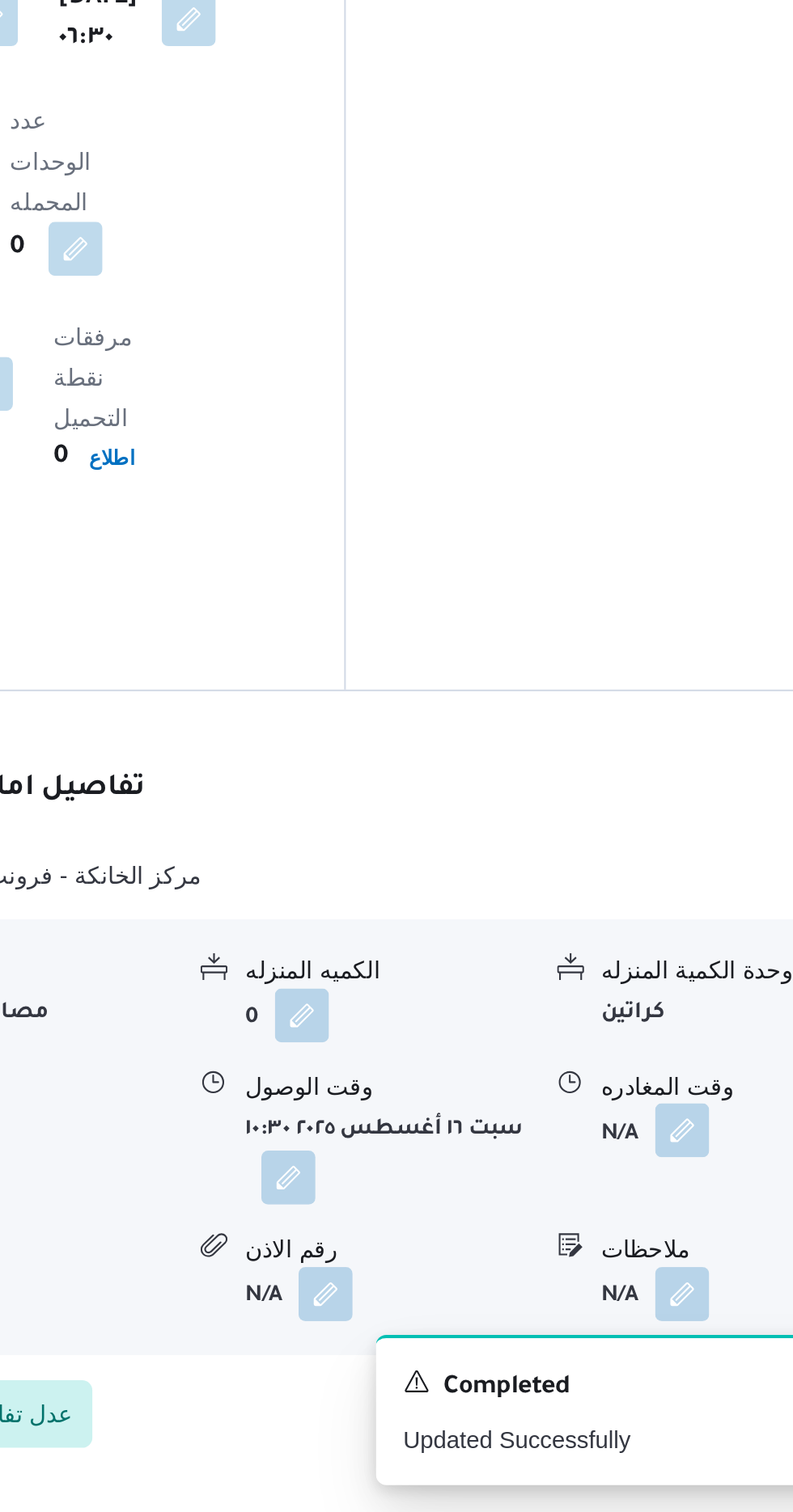
click at [665, 1316] on button "button" at bounding box center [667, 1330] width 26 height 26
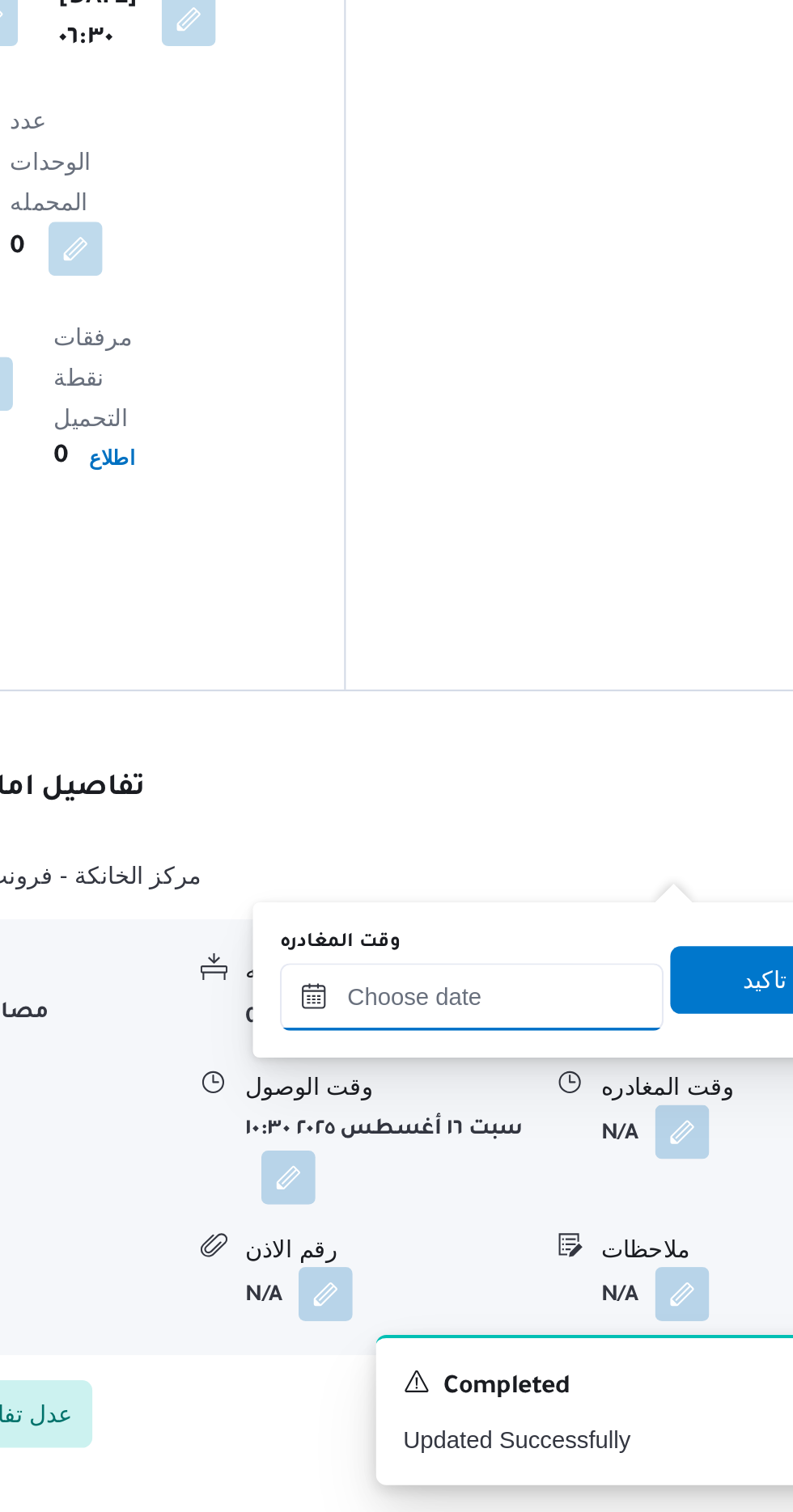
click at [594, 1262] on input "وقت المغادره" at bounding box center [567, 1265] width 183 height 32
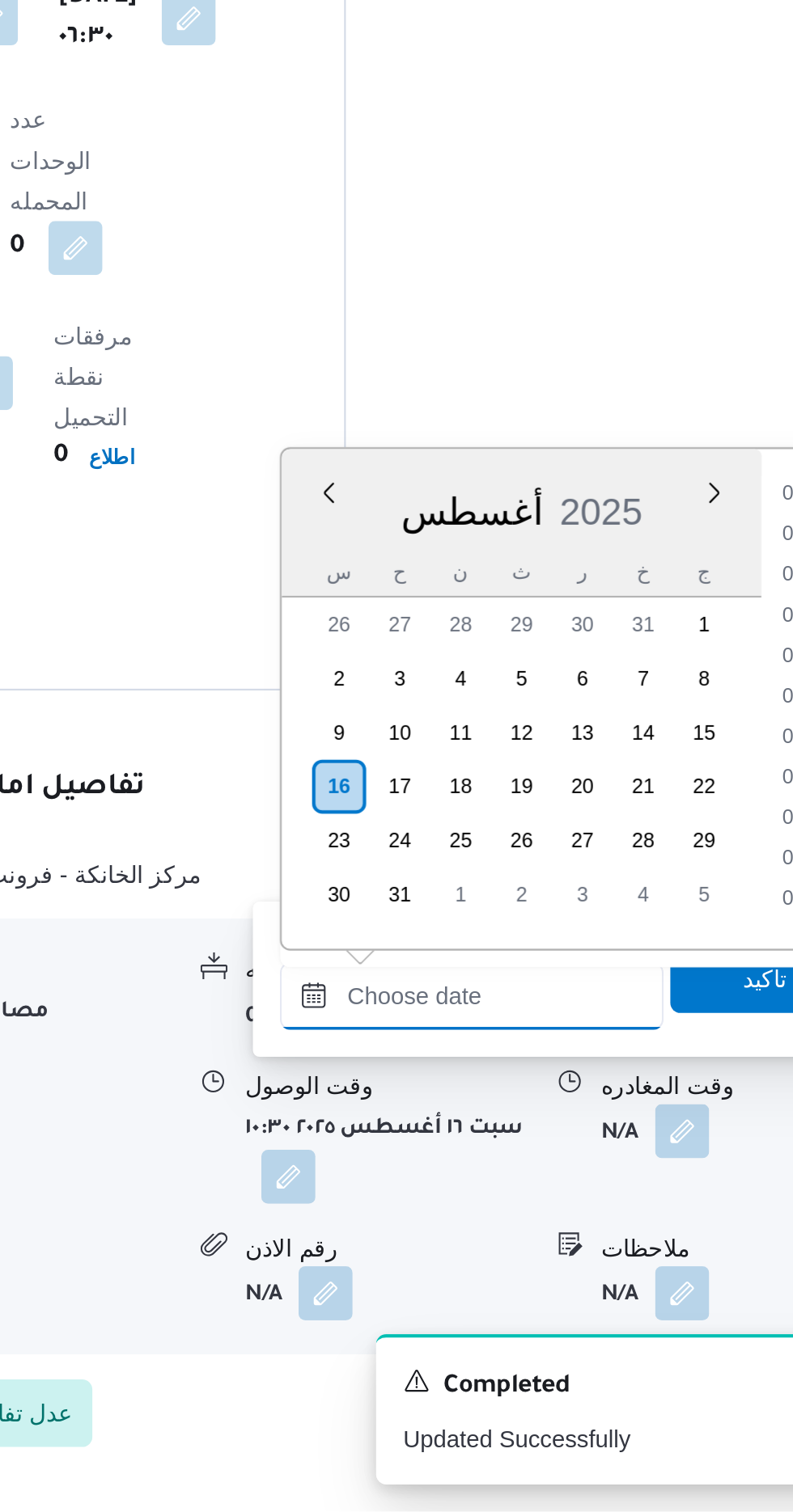
scroll to position [995, 0]
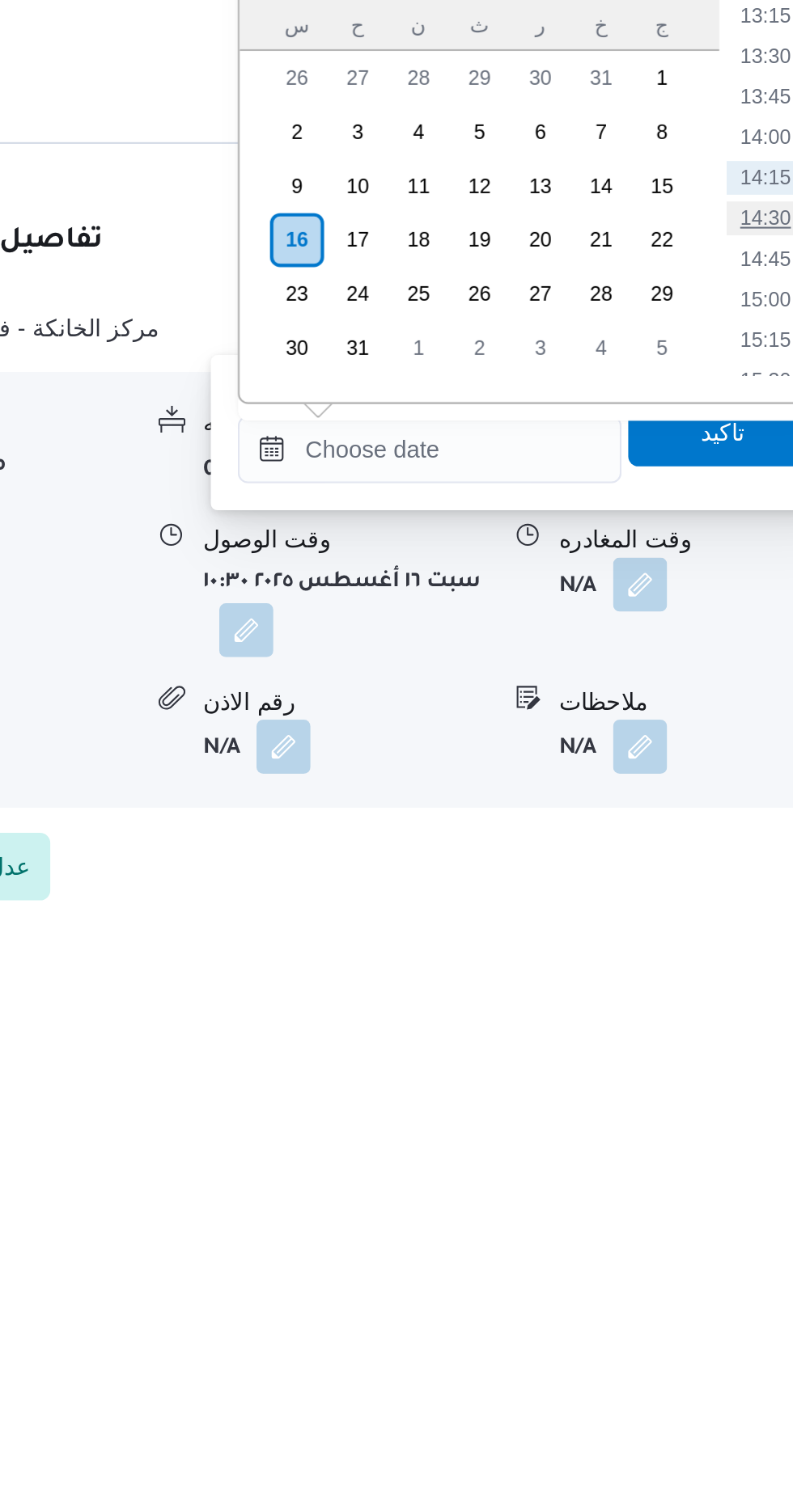
click at [728, 1157] on li "14:30" at bounding box center [727, 1154] width 38 height 17
type input "[DATE] ١٤:٣٠"
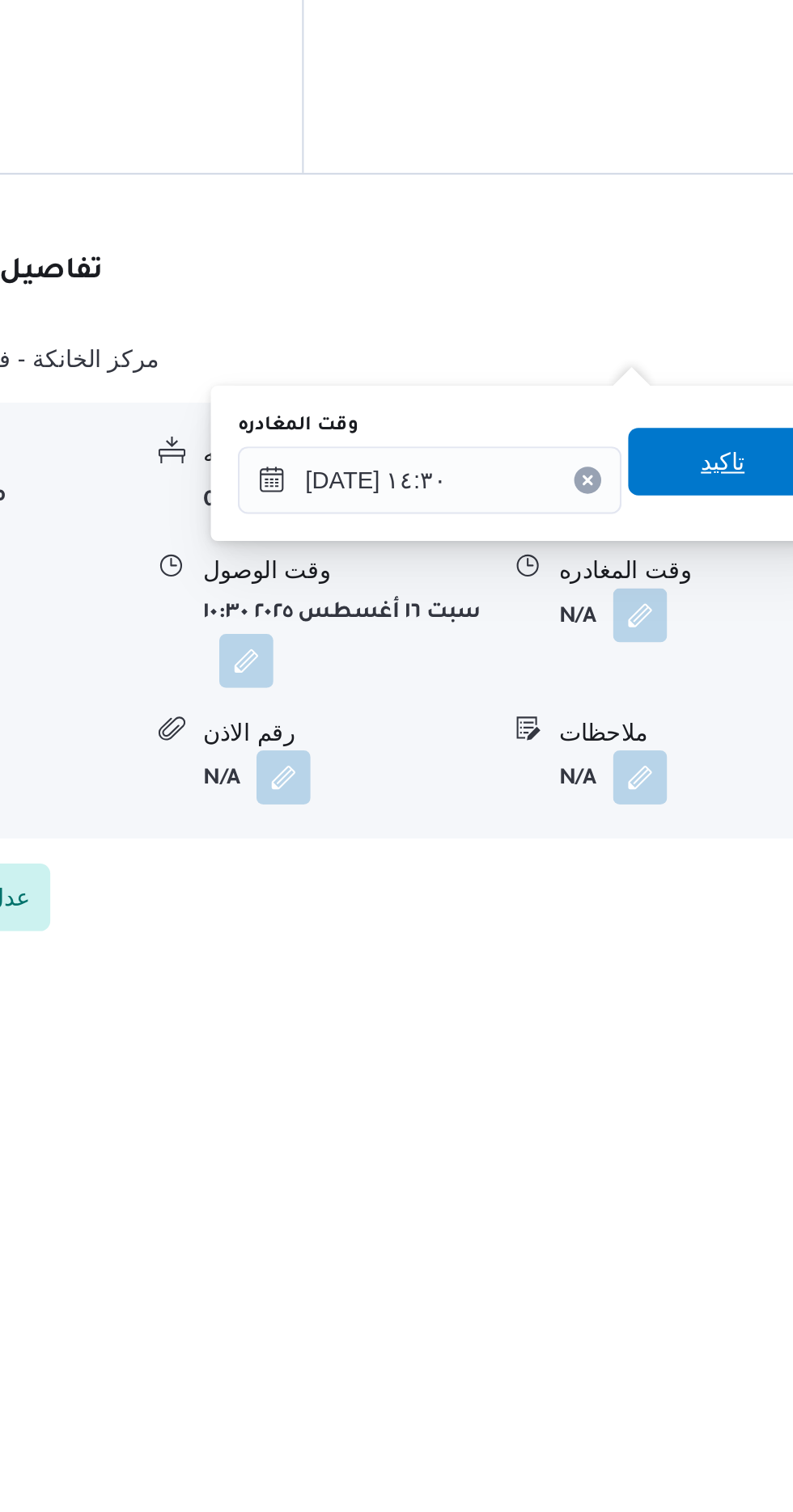
click at [709, 1247] on span "تاكيد" at bounding box center [707, 1256] width 91 height 32
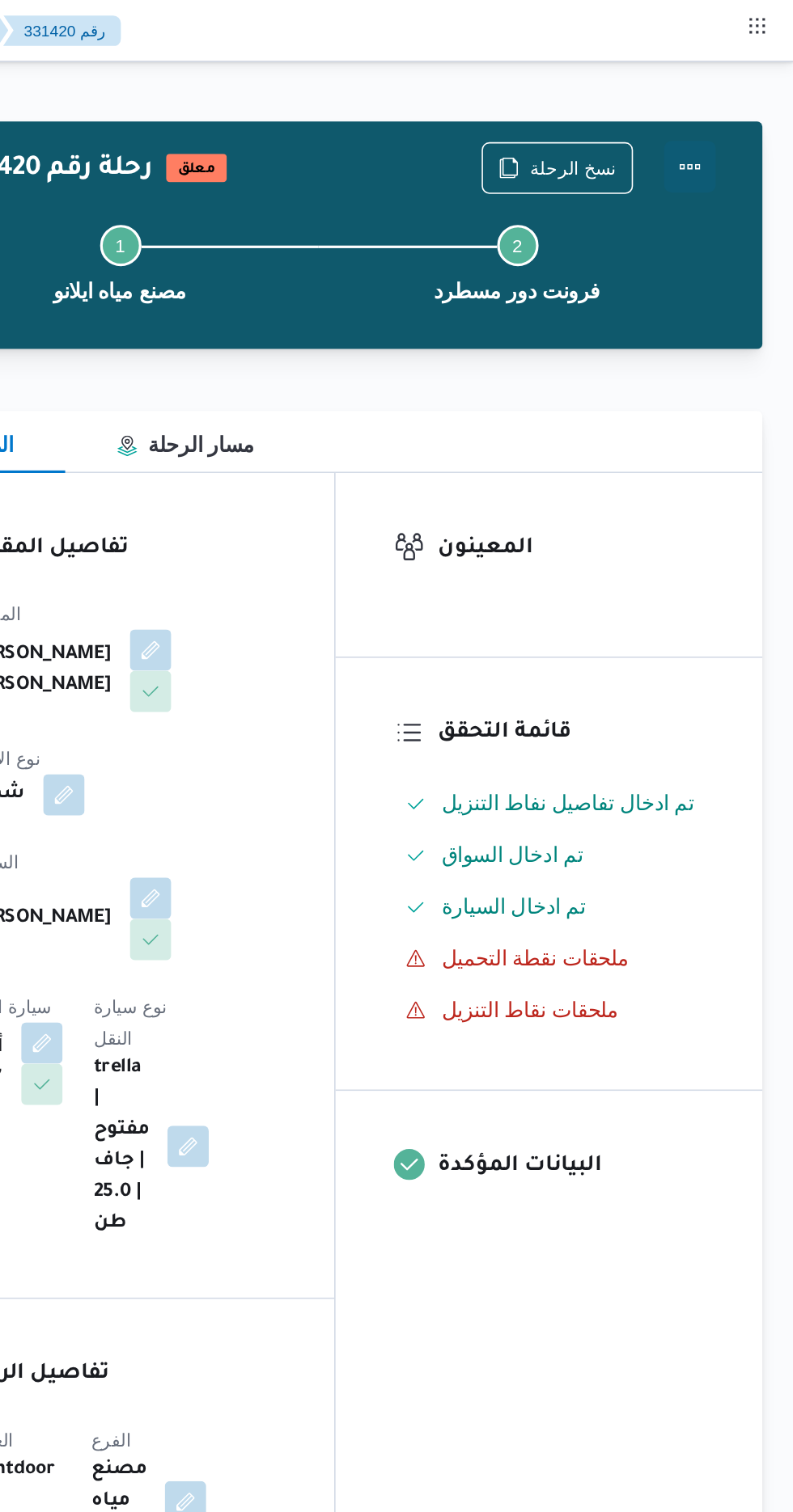
click at [736, 103] on button "Actions" at bounding box center [727, 104] width 32 height 32
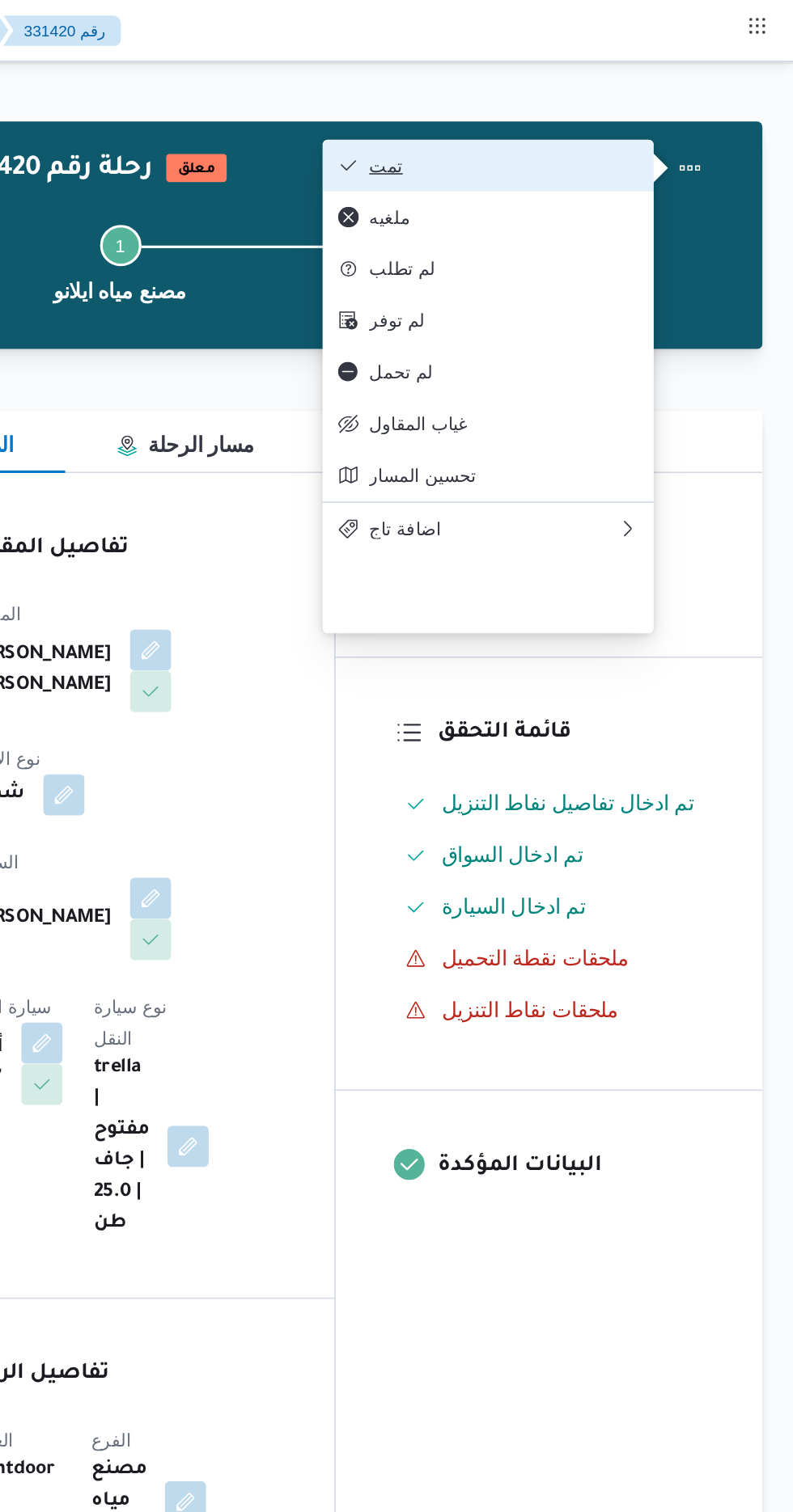
click at [671, 95] on button "تمت" at bounding box center [601, 103] width 207 height 32
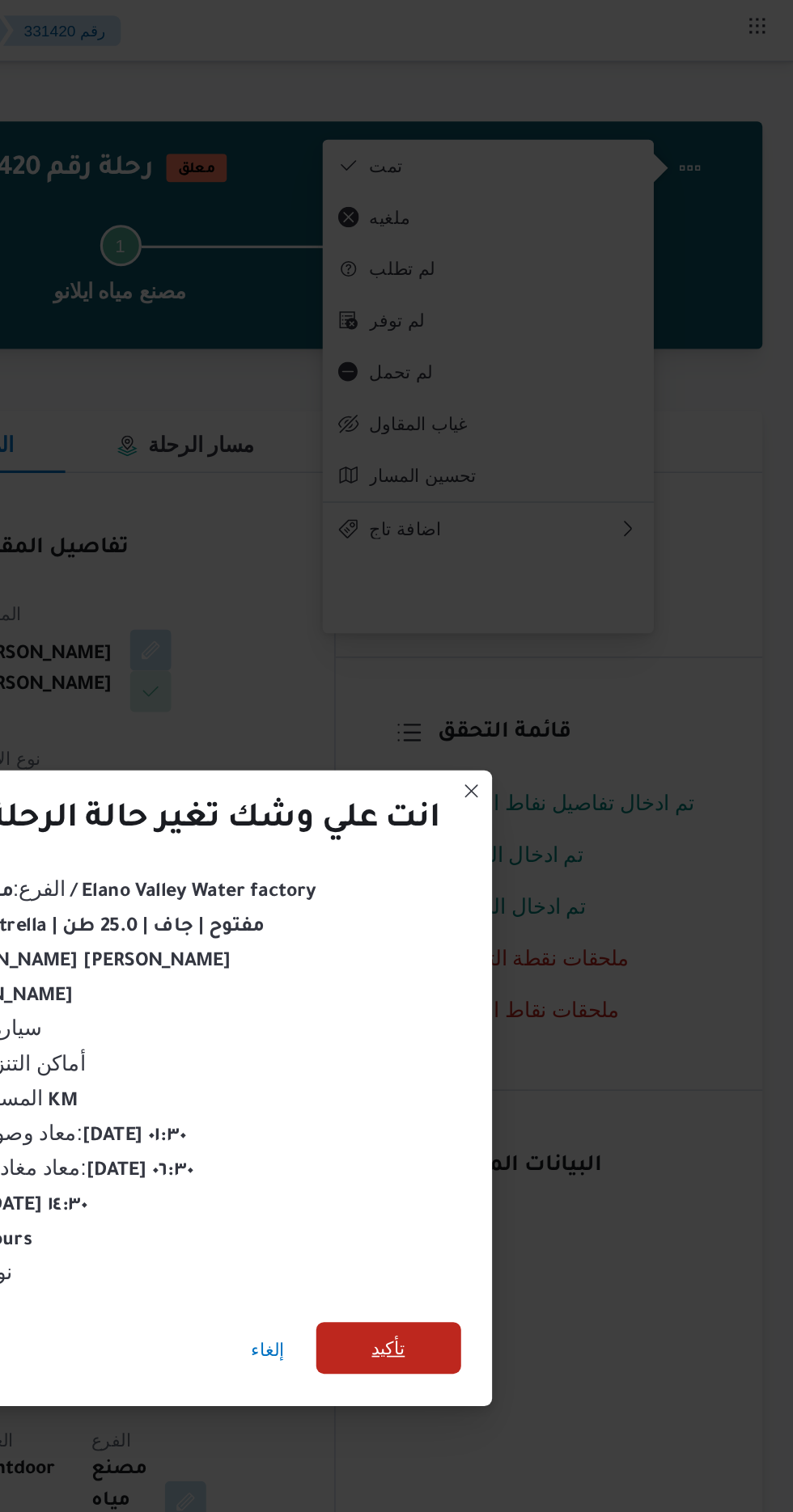
click at [521, 829] on span "تأكيد" at bounding box center [540, 842] width 91 height 32
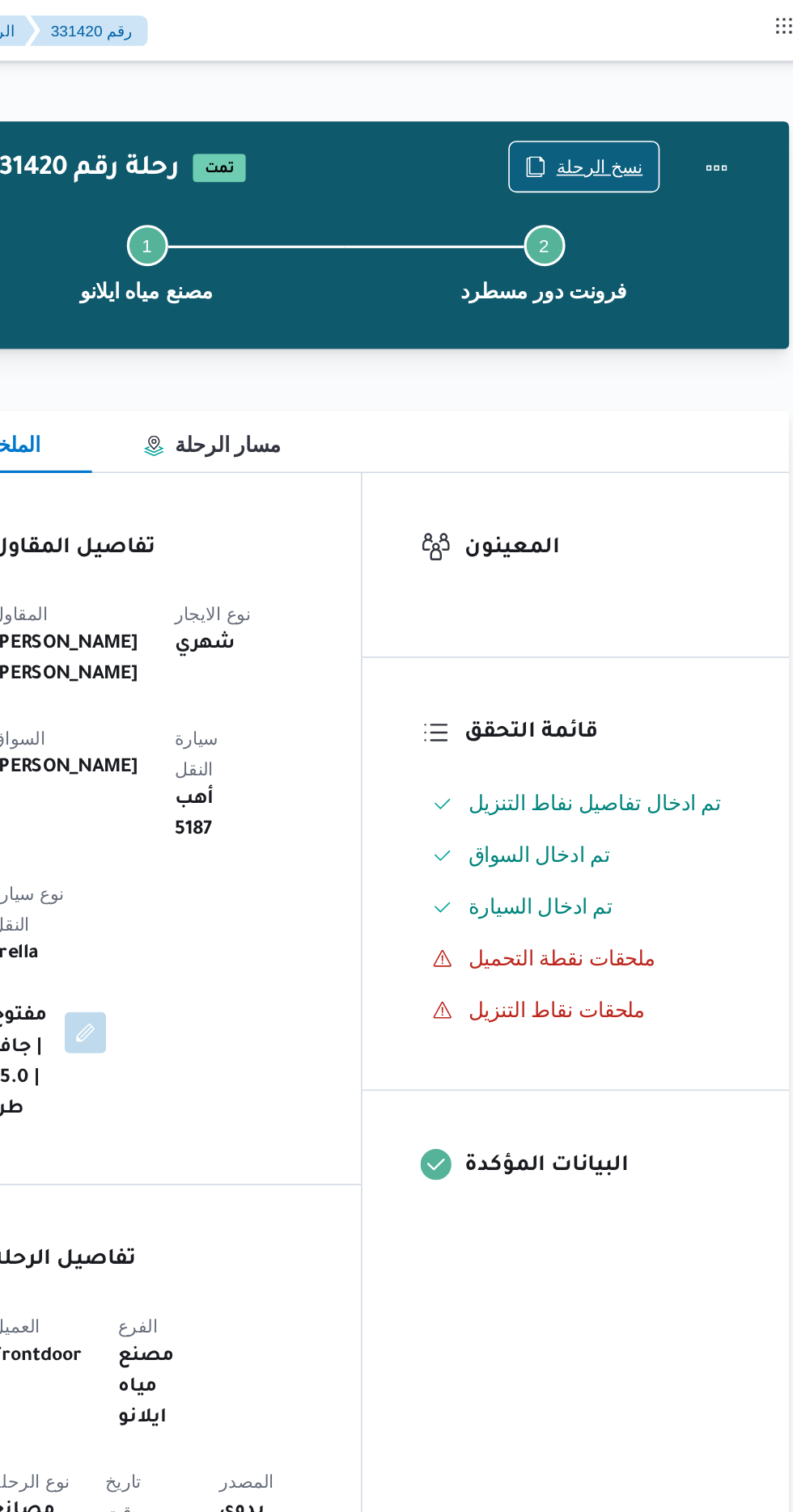
click at [622, 92] on span "نسخ الرحلة" at bounding box center [645, 104] width 93 height 31
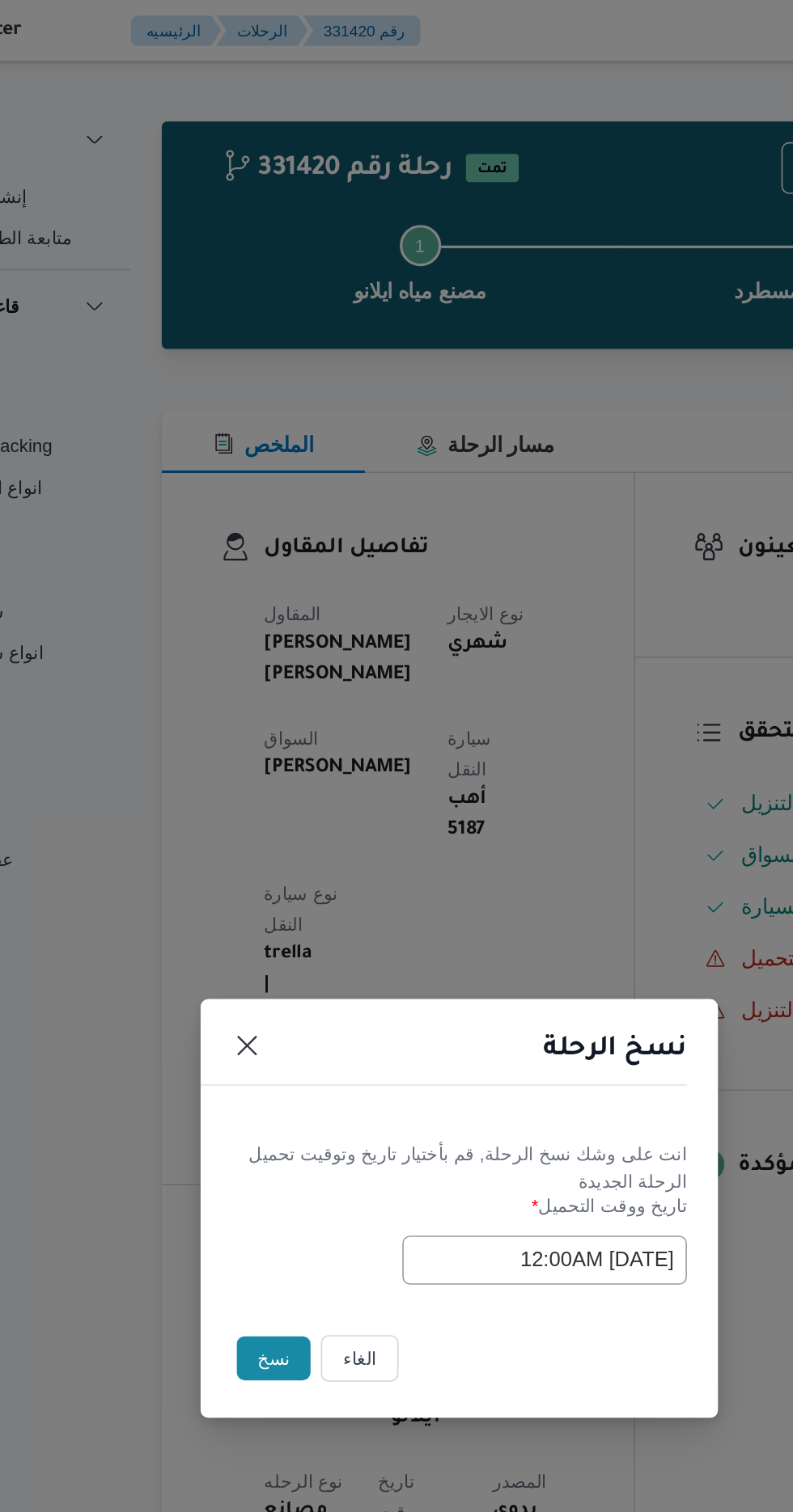
click at [264, 845] on button "نسخ" at bounding box center [280, 849] width 46 height 27
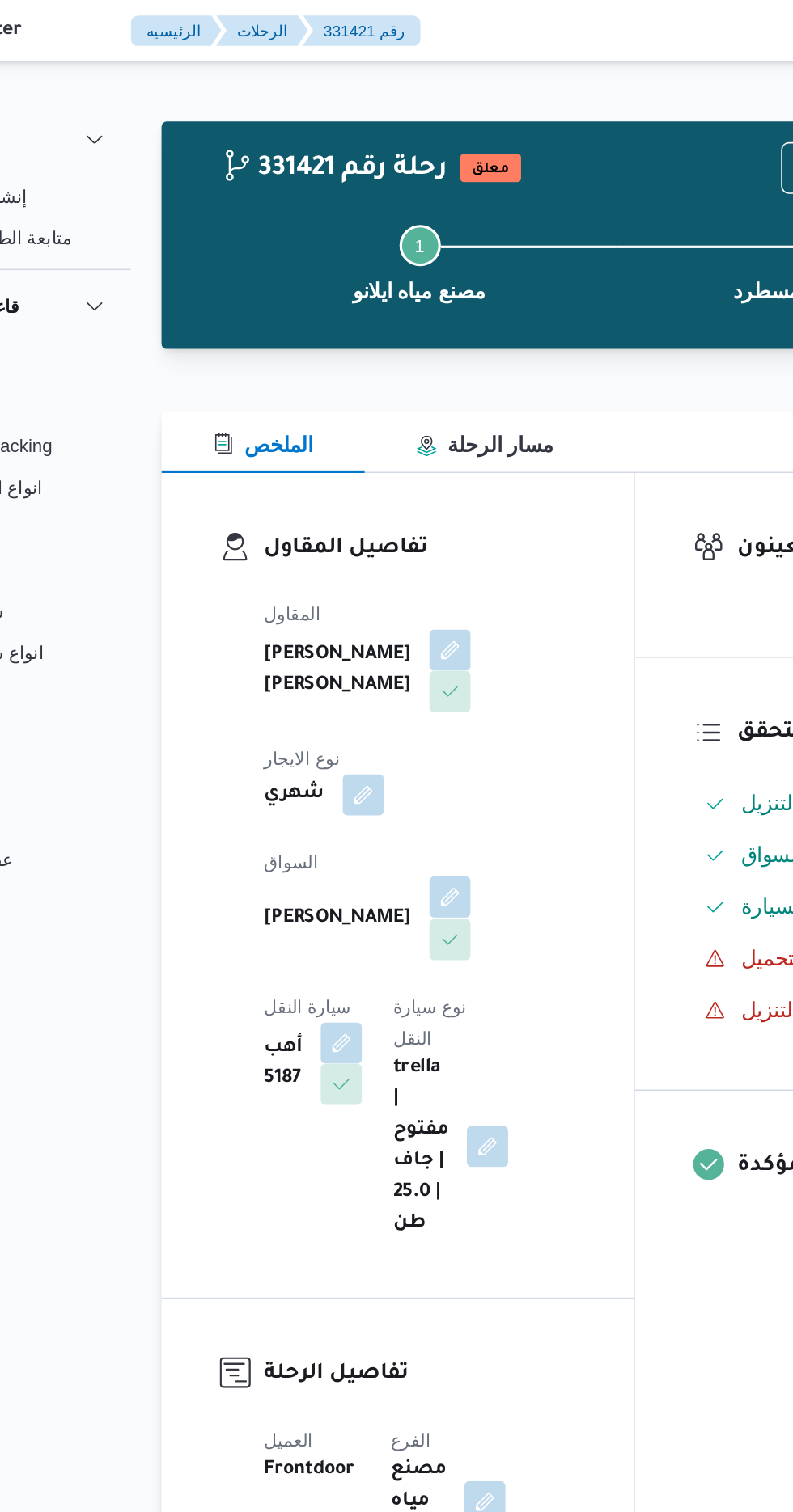
click at [378, 549] on button "button" at bounding box center [391, 561] width 26 height 26
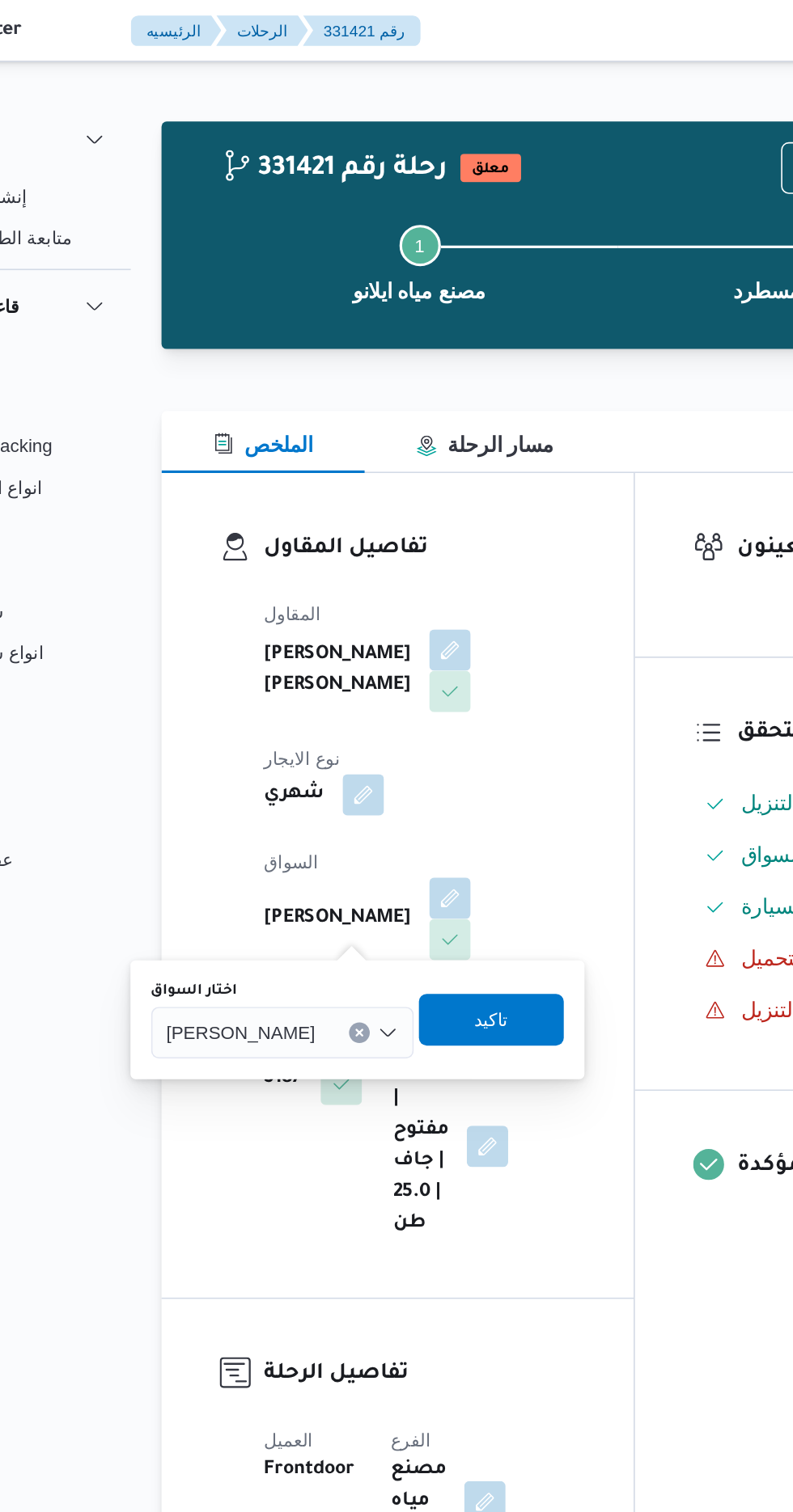
click at [260, 647] on span "[PERSON_NAME]" at bounding box center [259, 645] width 93 height 17
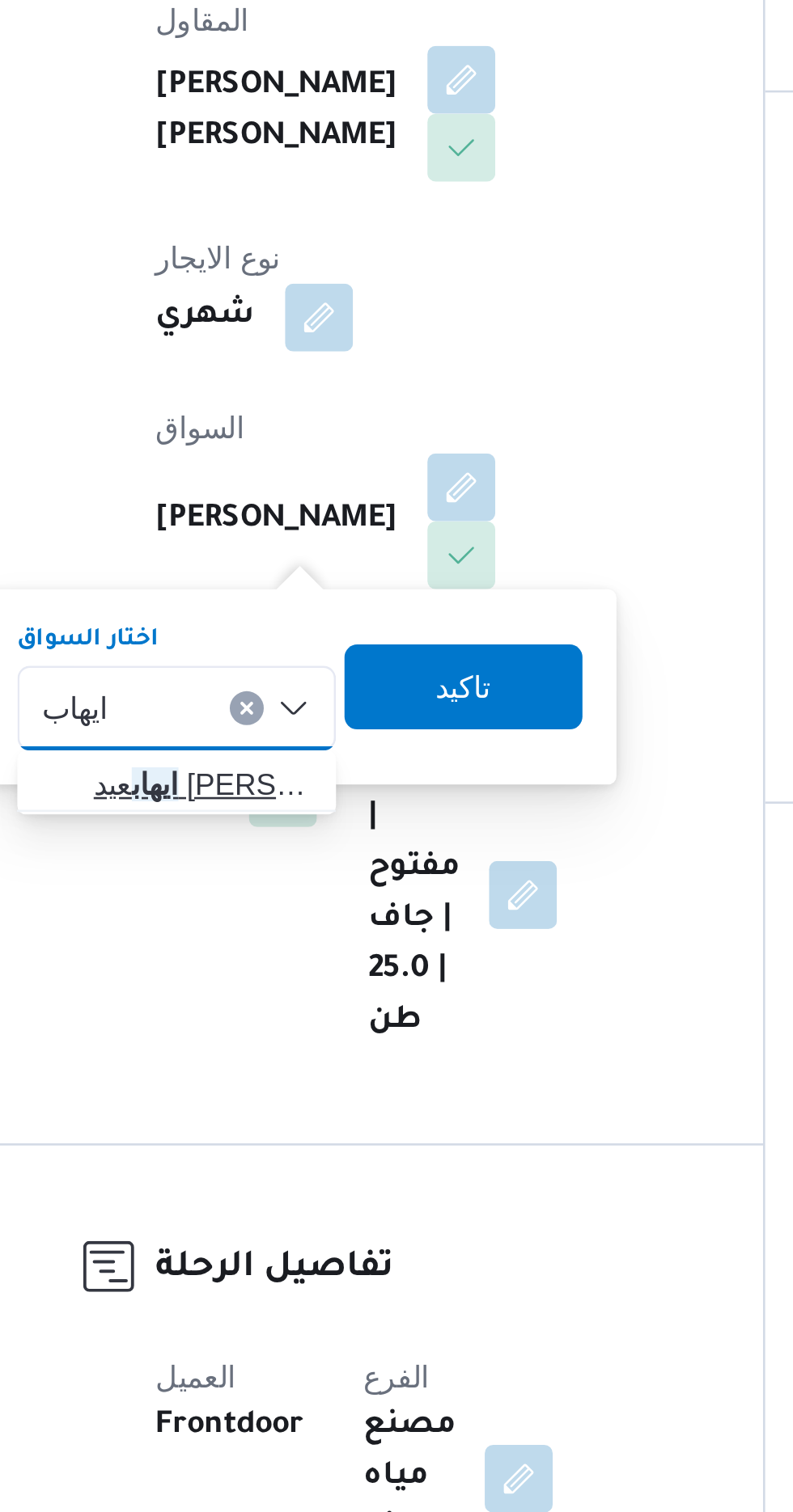
type input "ايهاب"
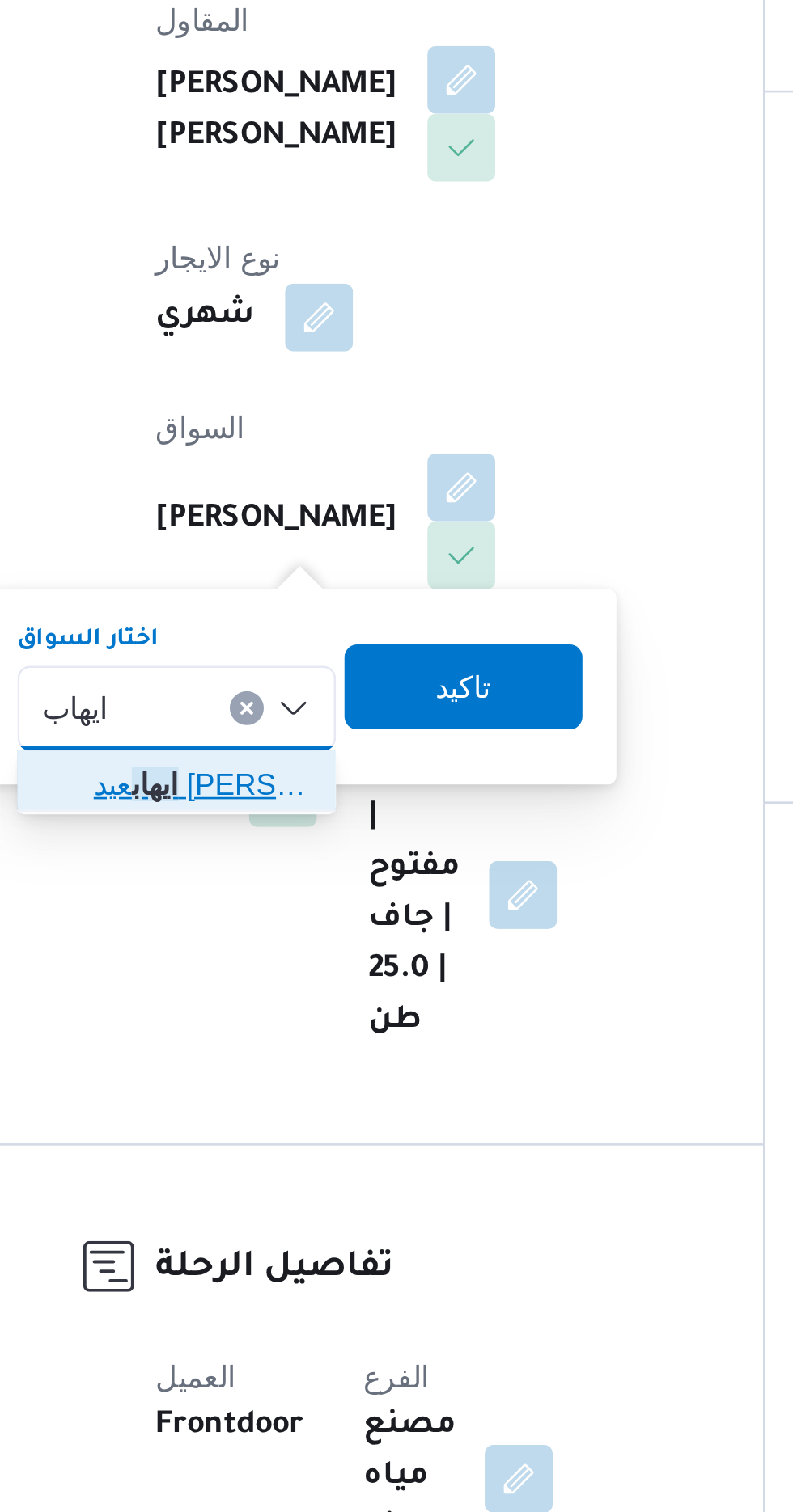
click at [312, 680] on span "[PERSON_NAME] [PERSON_NAME]" at bounding box center [292, 675] width 82 height 19
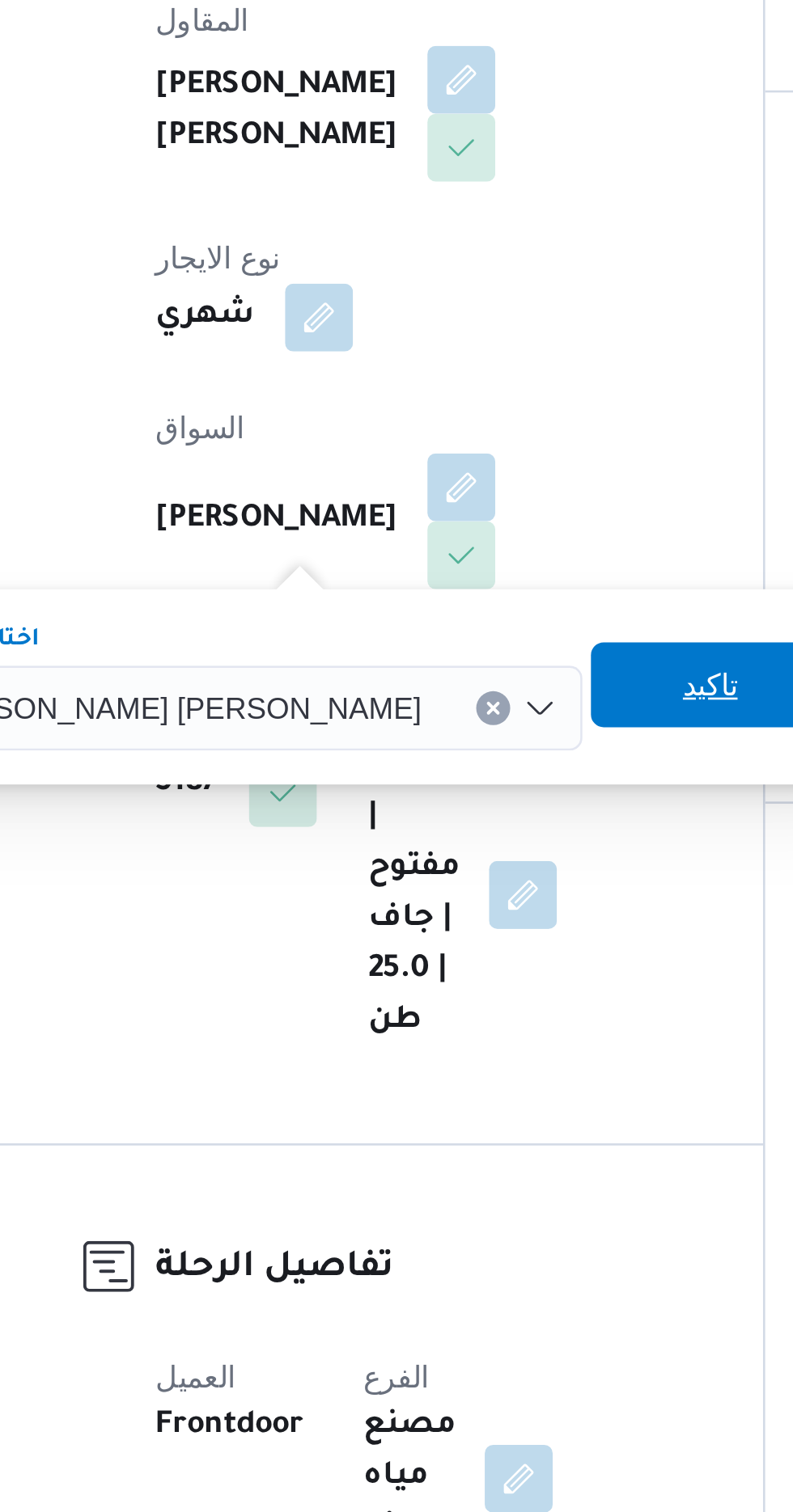
click at [440, 636] on span "تاكيد" at bounding box center [486, 636] width 91 height 32
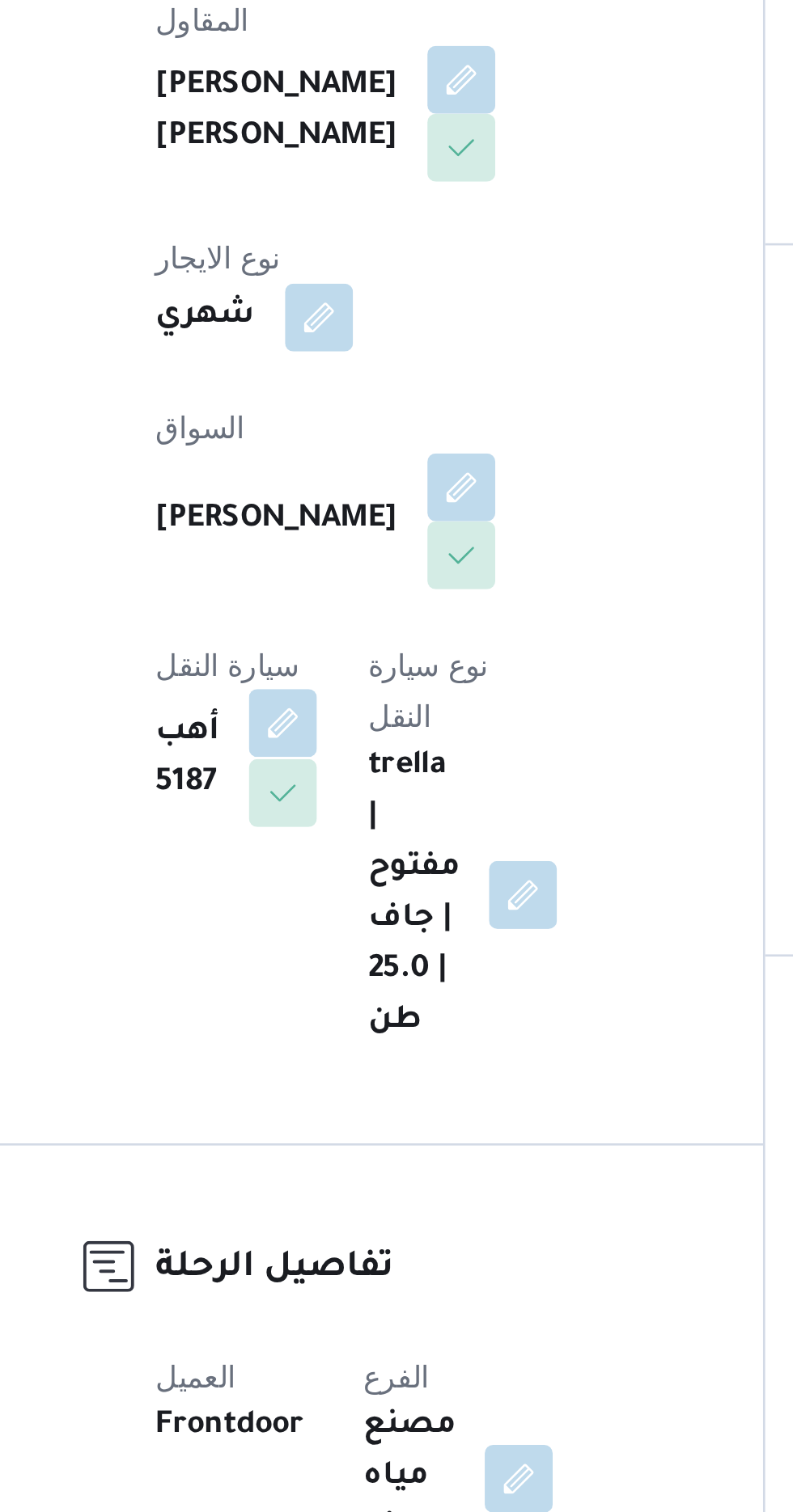
click at [335, 639] on button "button" at bounding box center [323, 652] width 26 height 26
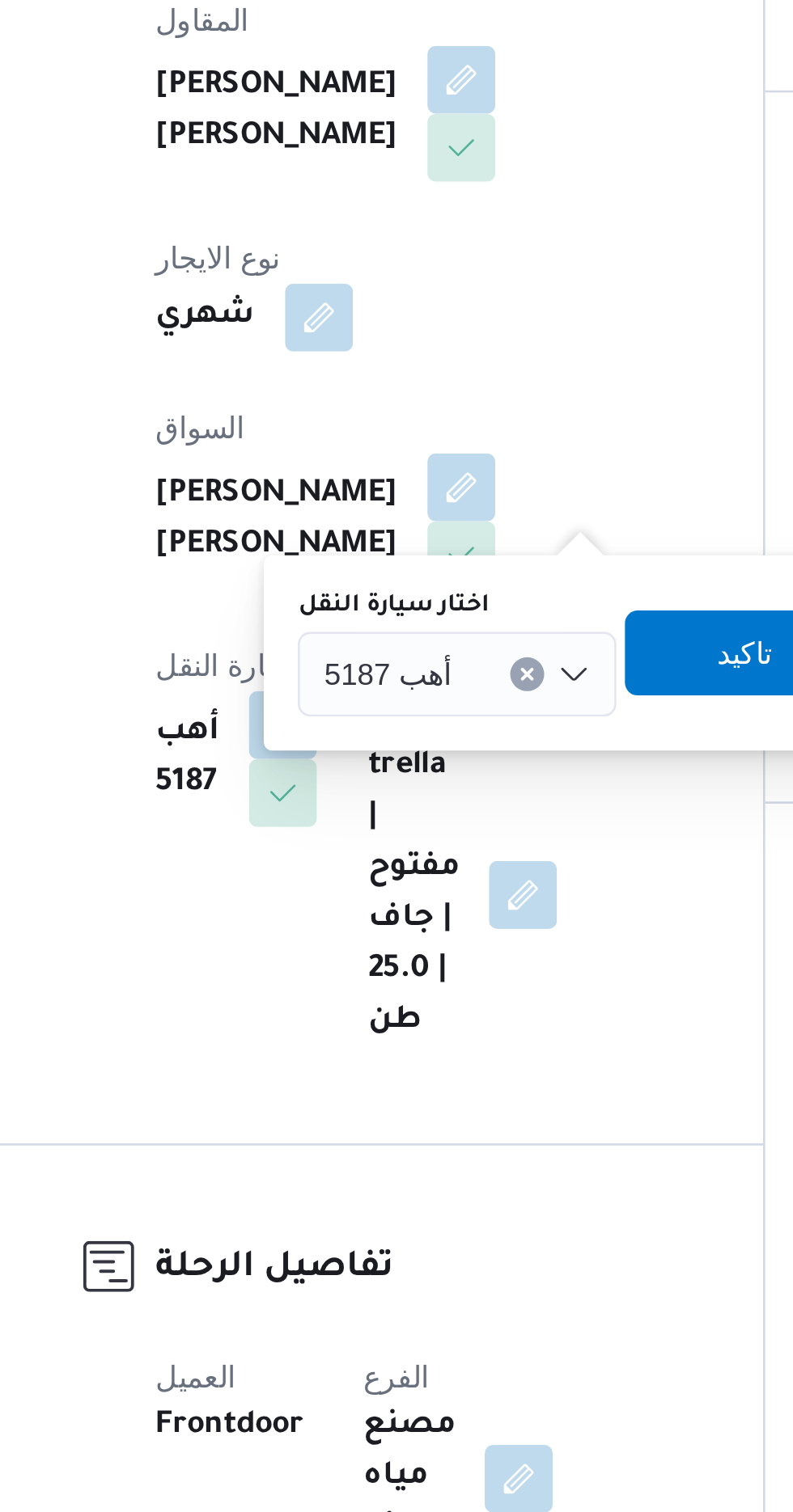
click at [373, 625] on span "أهب 5187" at bounding box center [362, 632] width 49 height 17
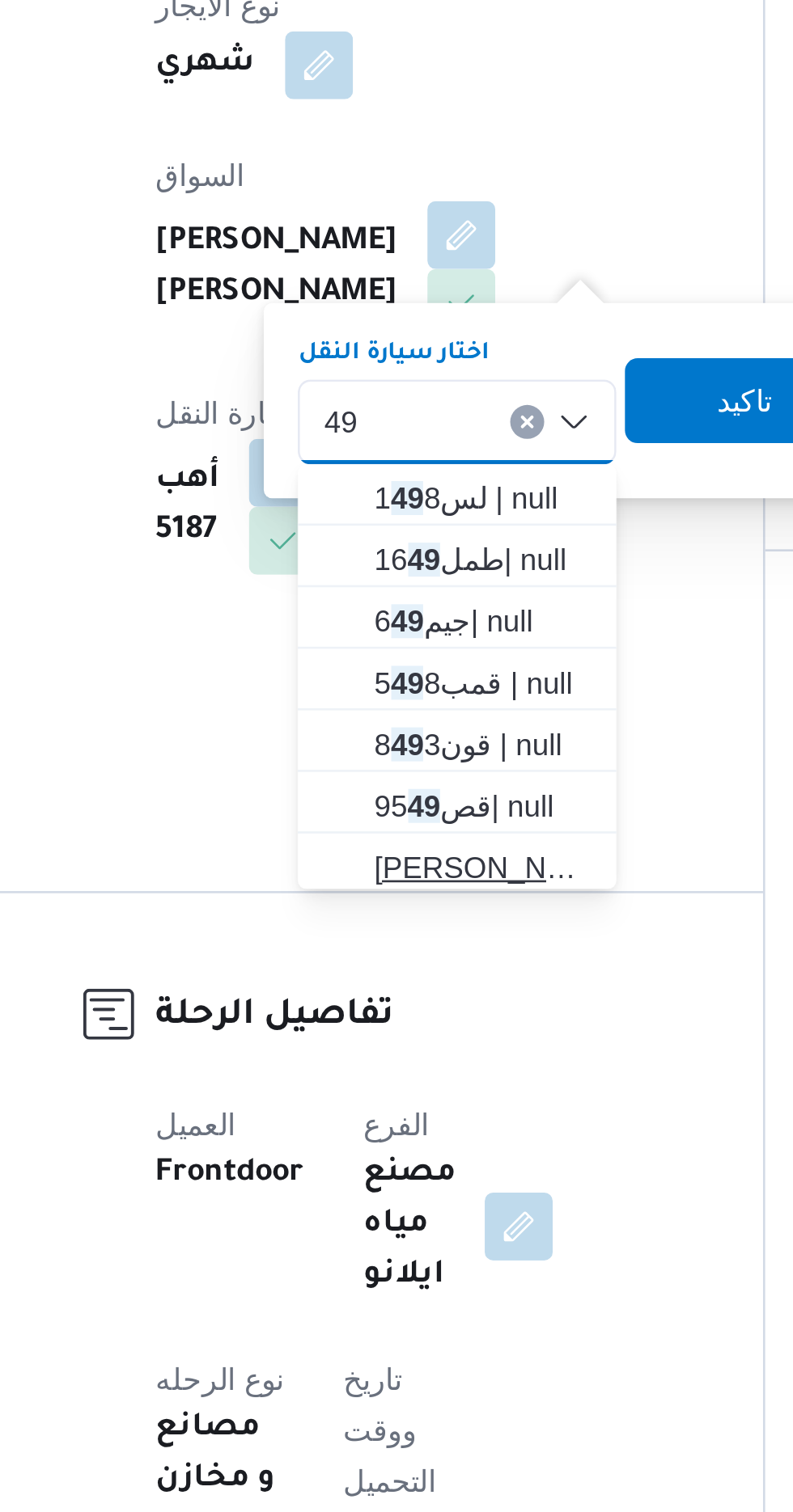
type input "49"
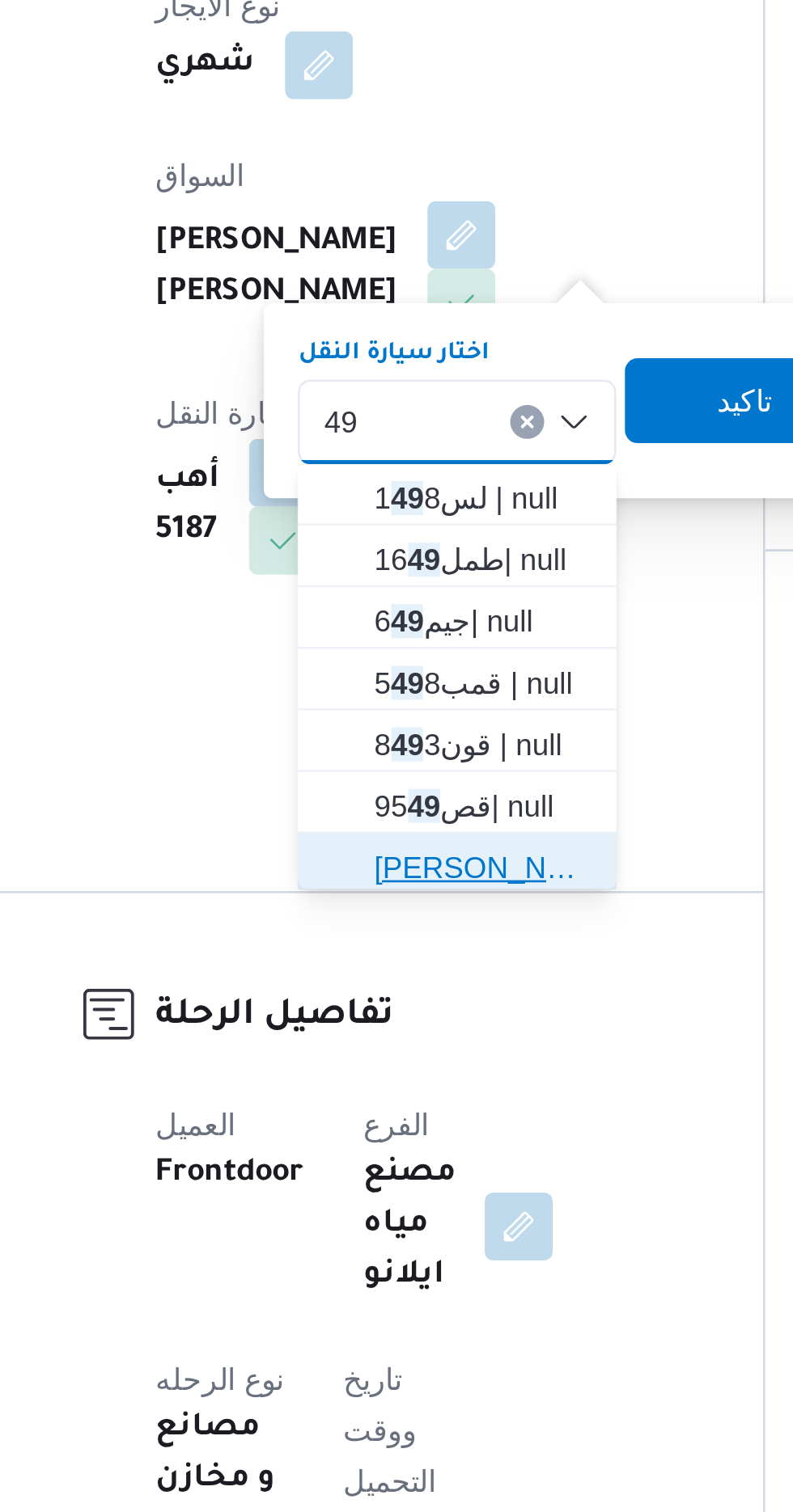
click at [399, 797] on span "[PERSON_NAME] 49 67 | null" at bounding box center [398, 803] width 82 height 19
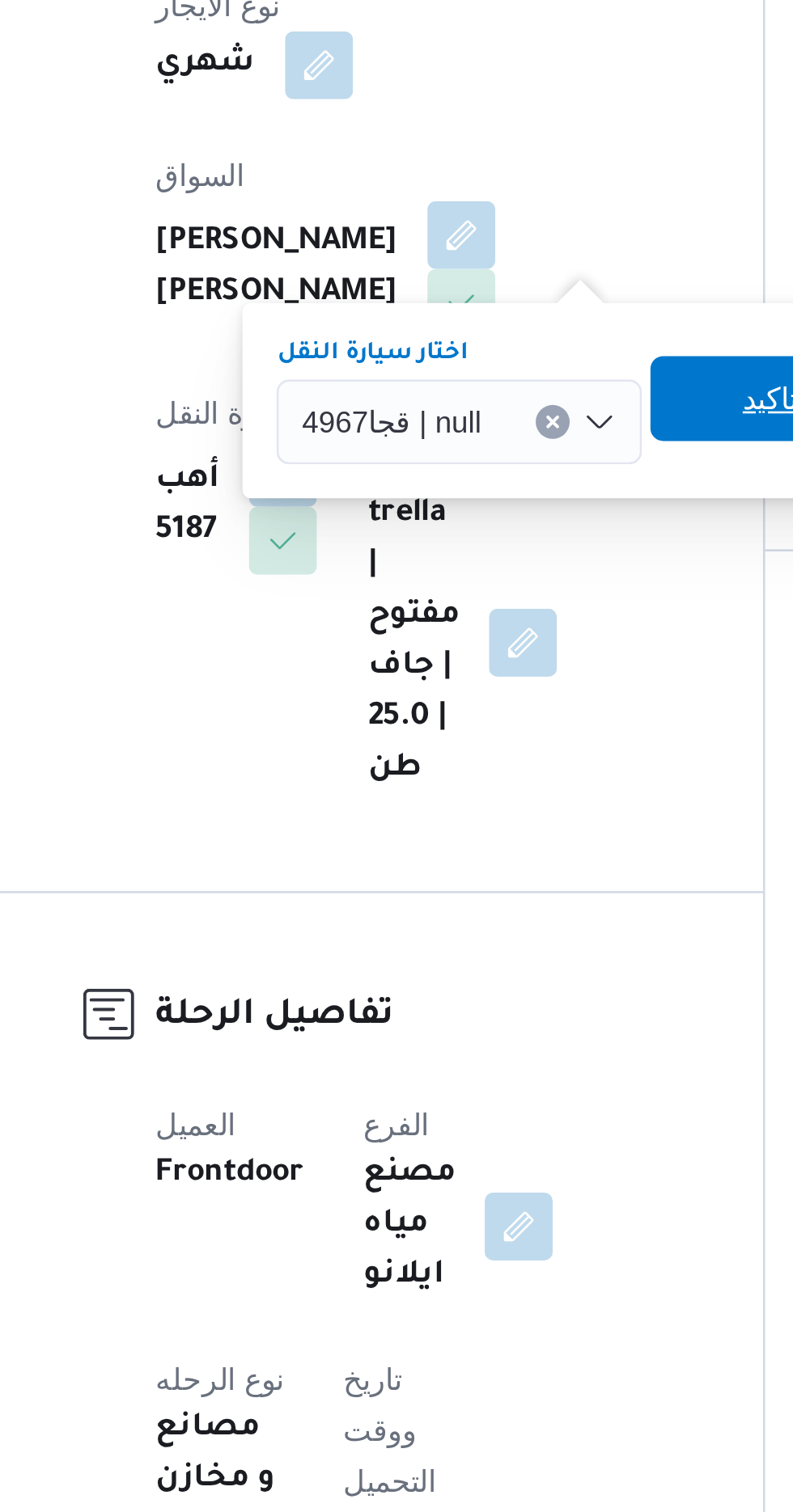
click at [494, 618] on span "تاكيد" at bounding box center [508, 623] width 91 height 32
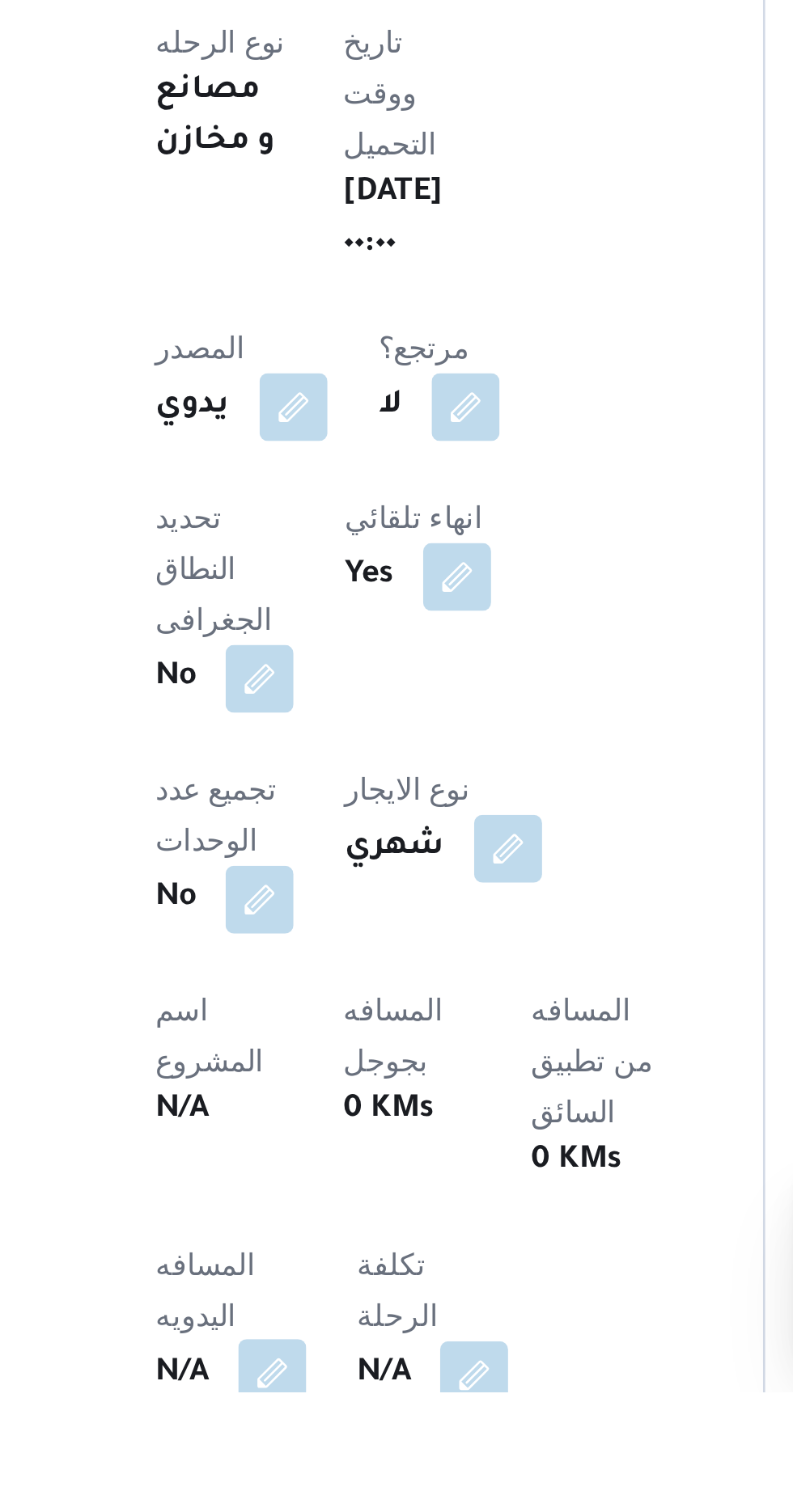
click at [314, 1492] on button "button" at bounding box center [319, 1505] width 26 height 26
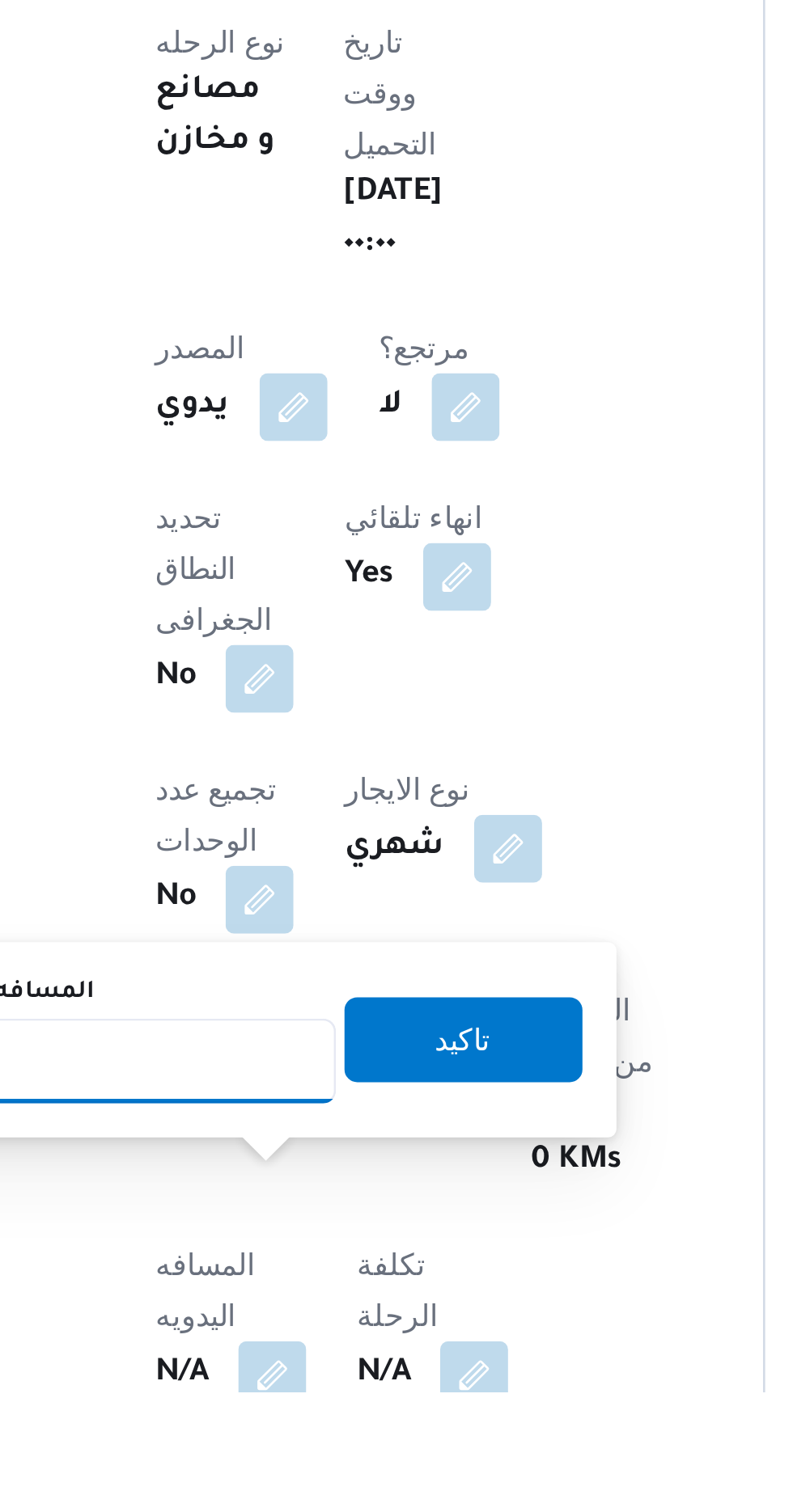
click at [262, 1390] on input "المسافه اليدويه" at bounding box center [262, 1385] width 161 height 32
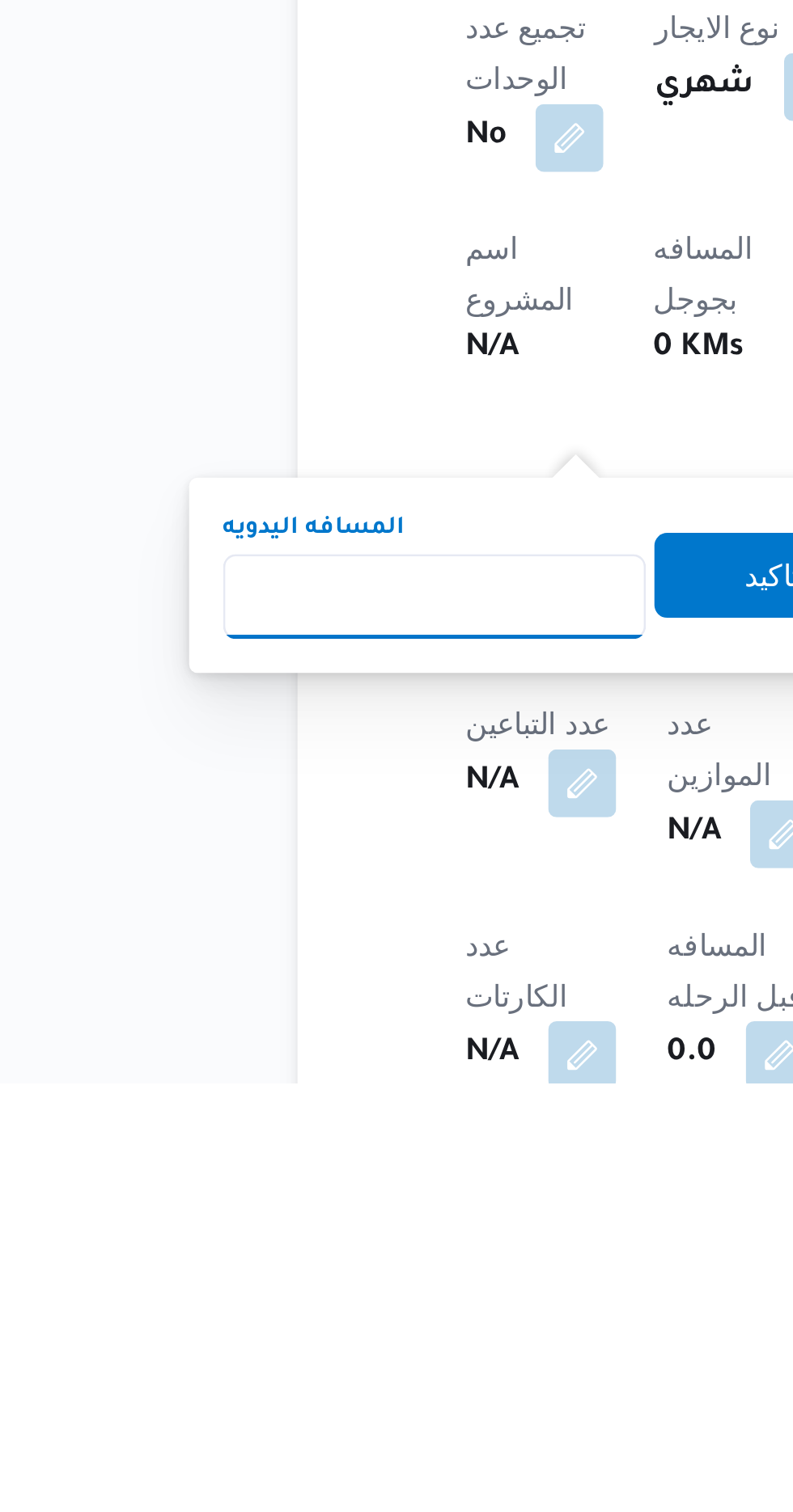
scroll to position [183, 0]
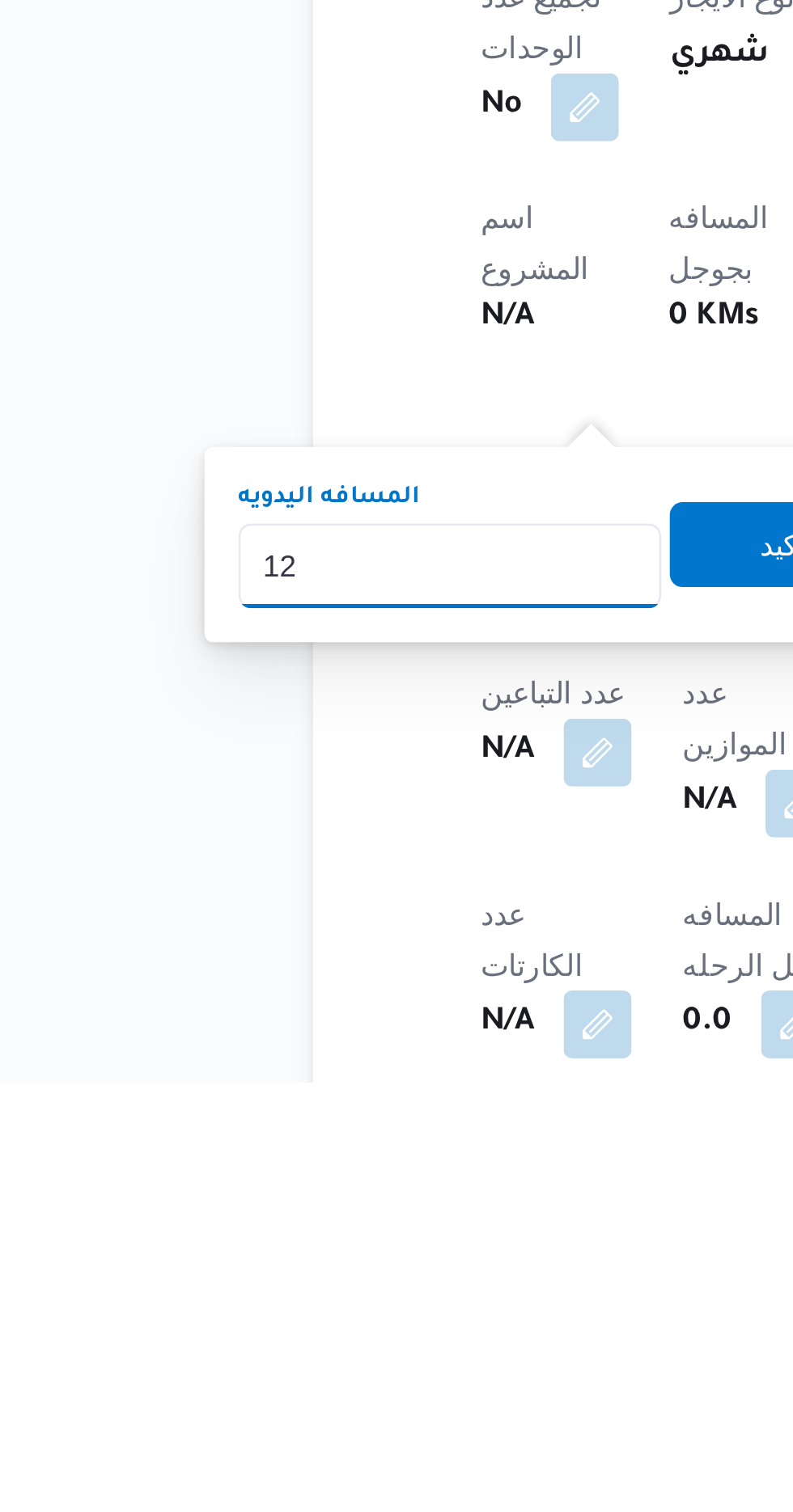
type input "120"
click at [374, 1304] on span "تاكيد" at bounding box center [391, 1306] width 91 height 32
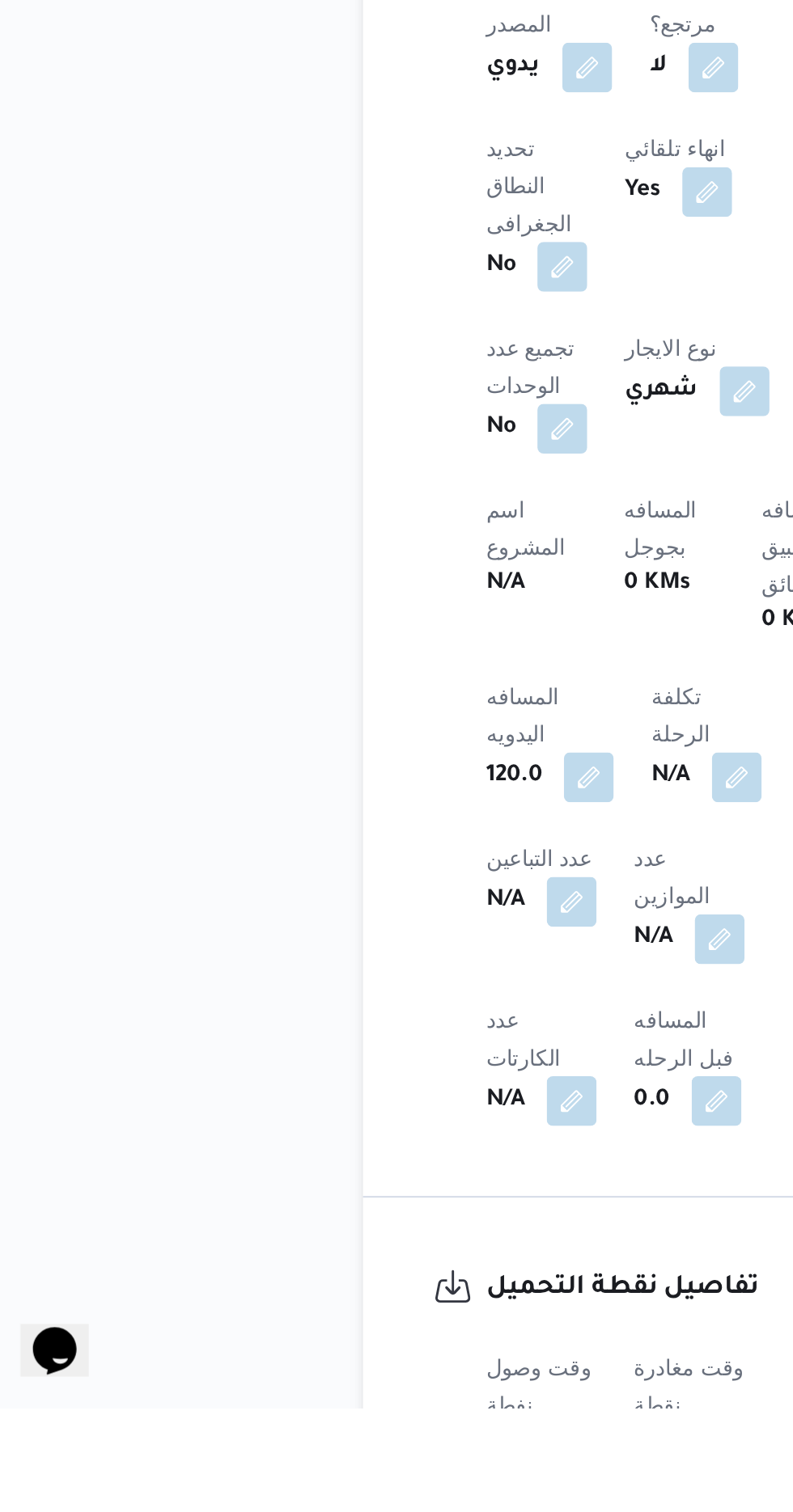
scroll to position [325, 0]
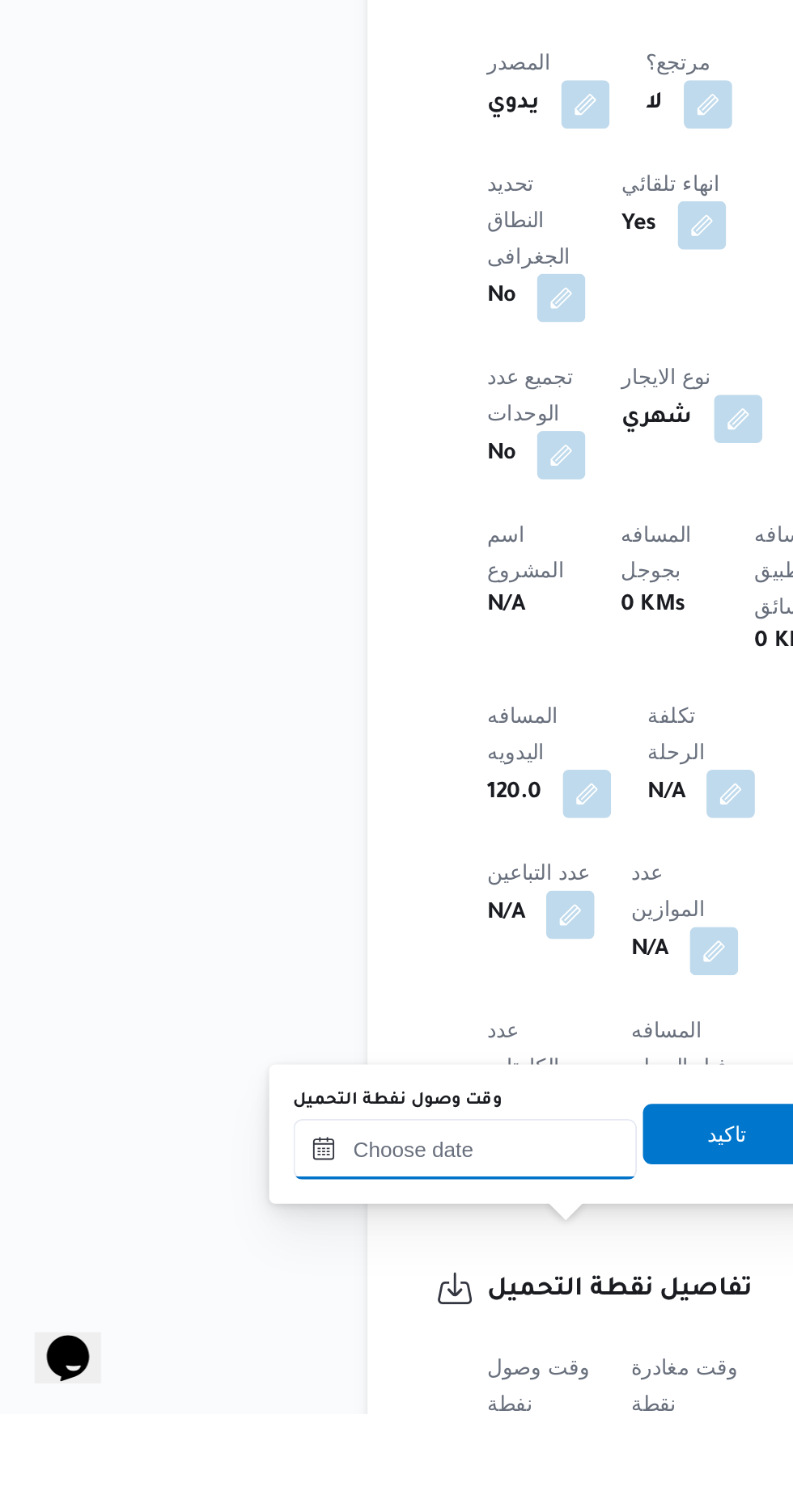
click at [306, 1374] on input "وقت وصول نفطة التحميل" at bounding box center [262, 1370] width 183 height 32
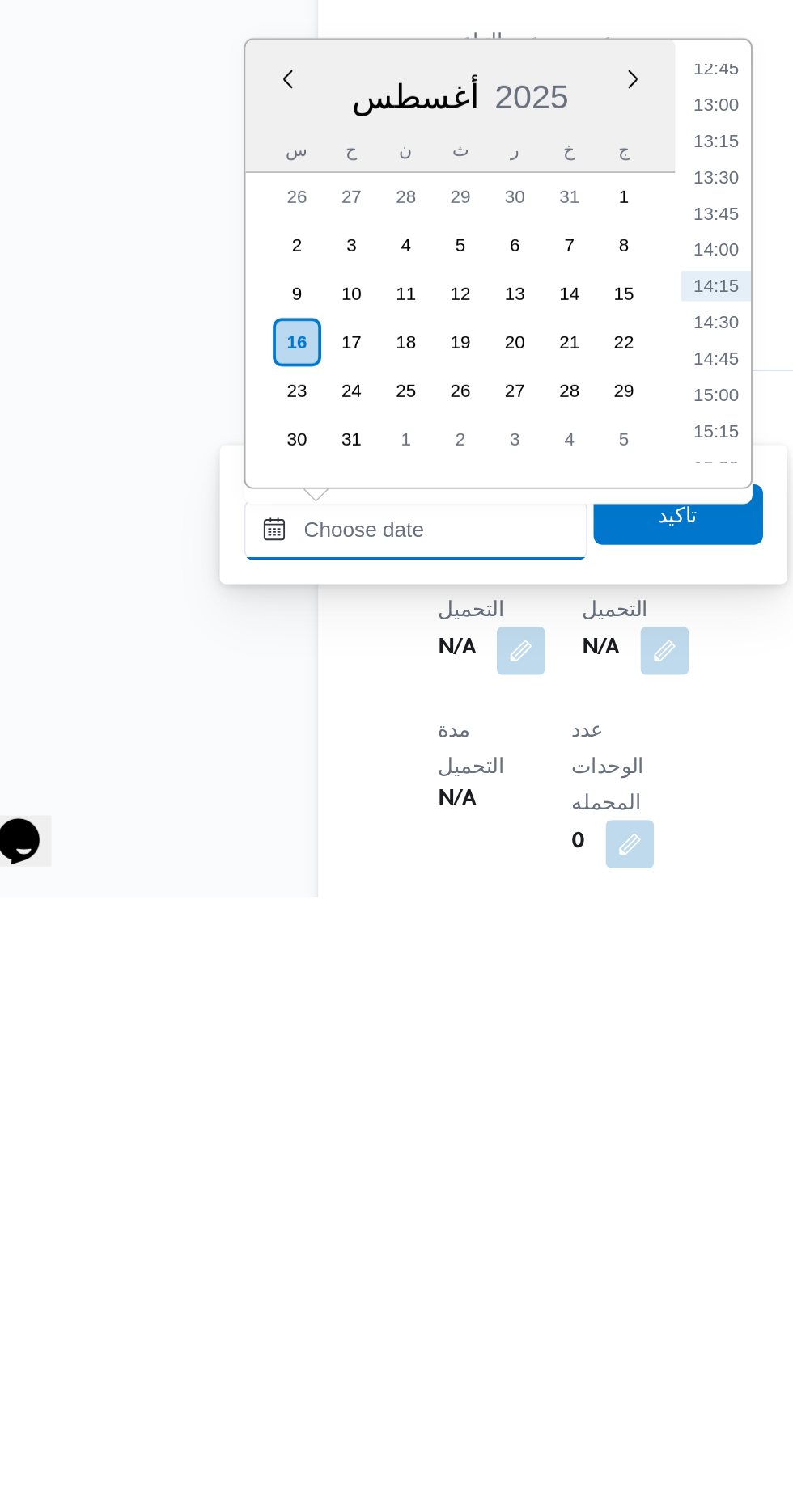
scroll to position [535, 0]
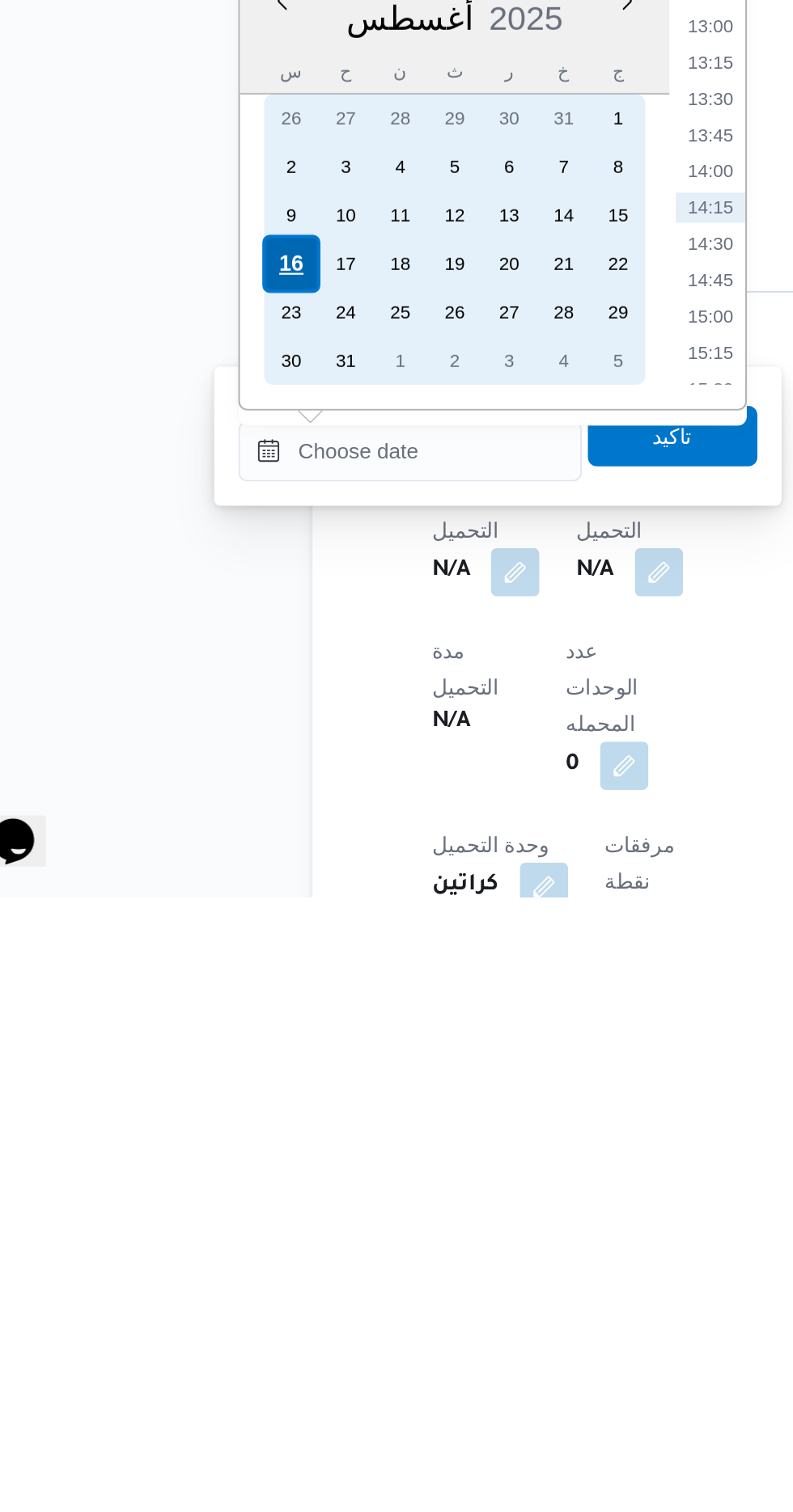
click at [189, 1174] on div "16" at bounding box center [197, 1172] width 31 height 31
type input "[DATE] ٠٠:٠٠"
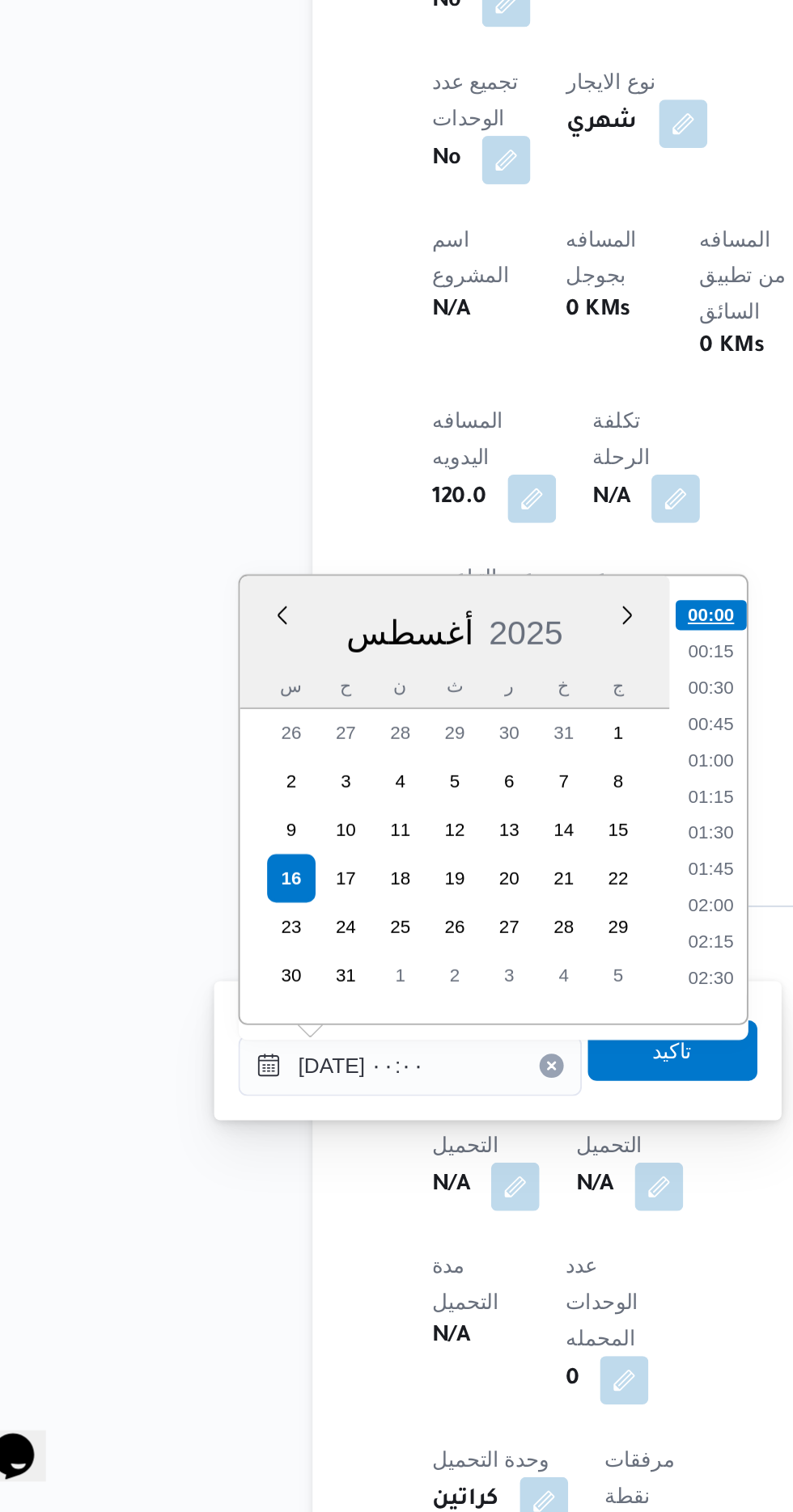
click at [419, 1034] on li "00:00" at bounding box center [424, 1032] width 38 height 17
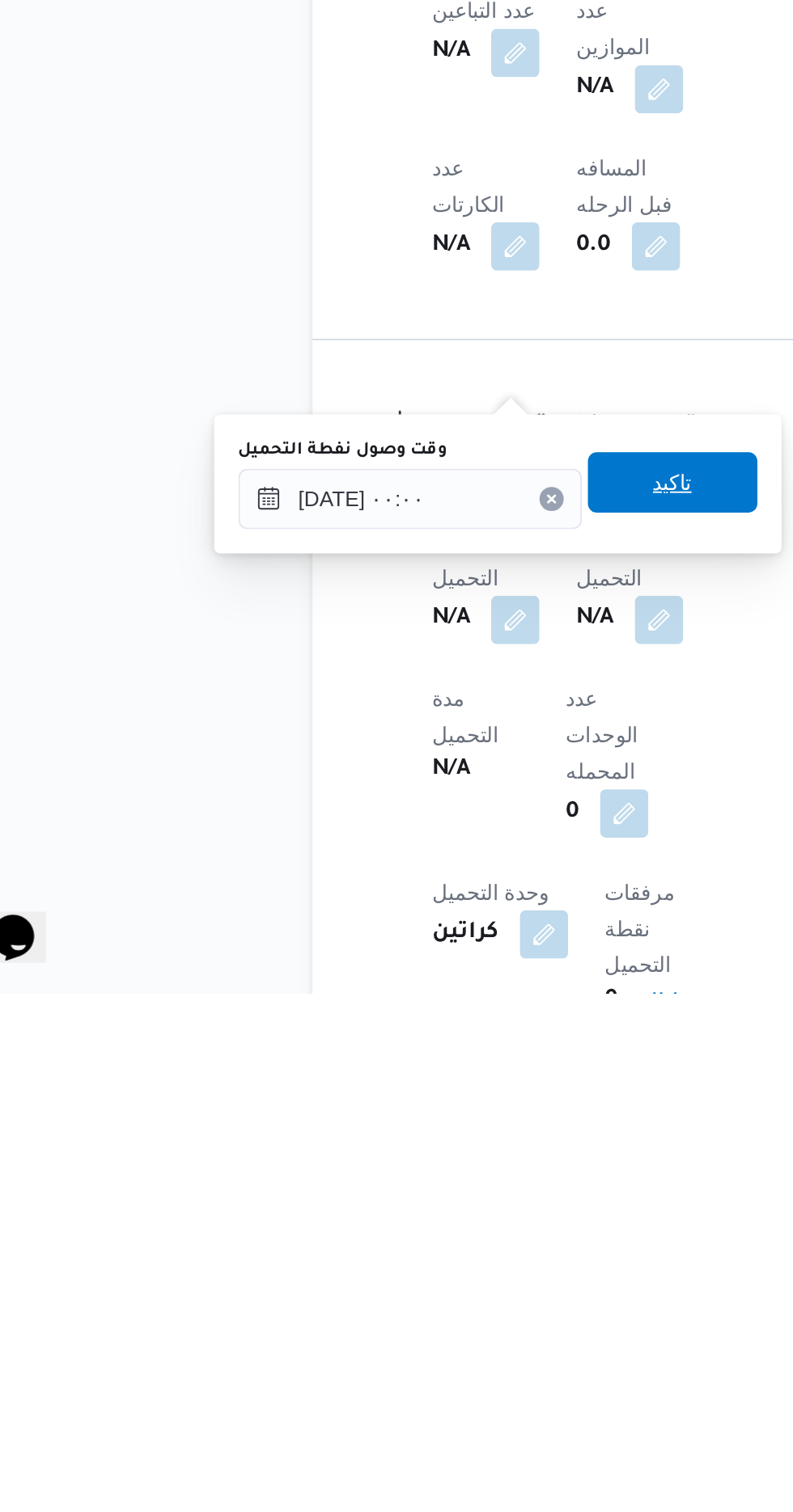
click at [413, 1243] on span "تاكيد" at bounding box center [403, 1239] width 21 height 19
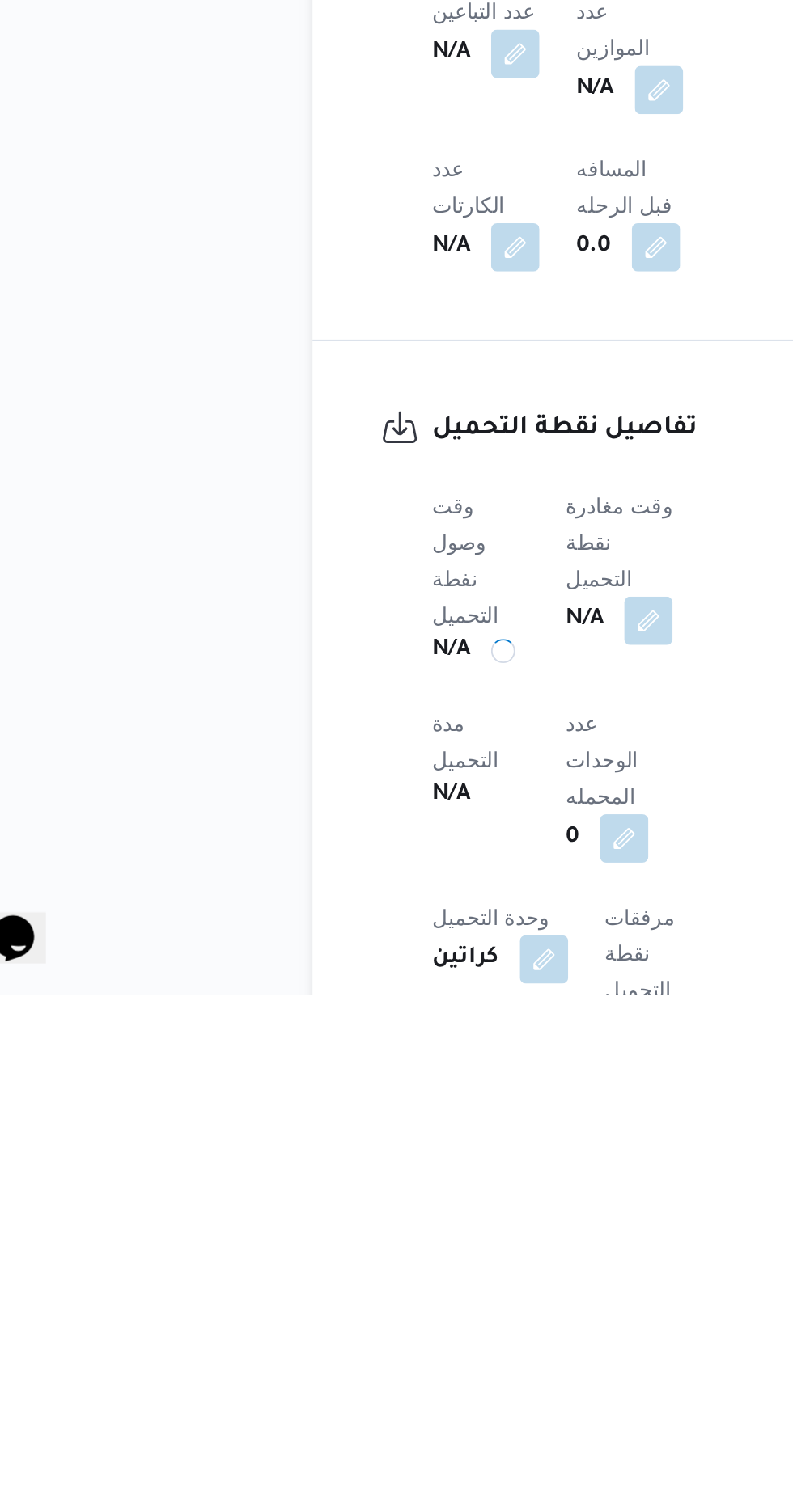
scroll to position [562, 0]
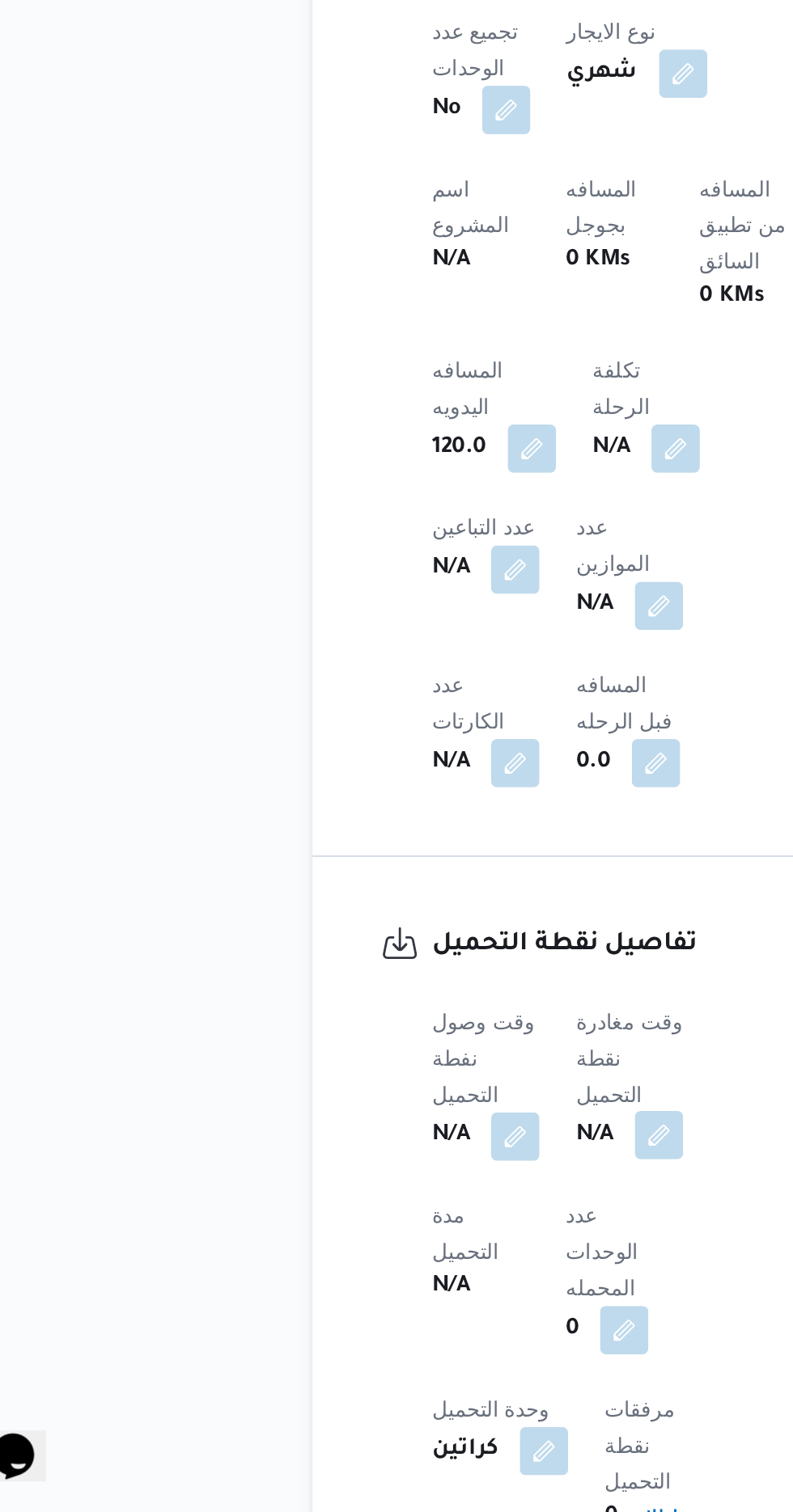
click at [405, 1297] on button "button" at bounding box center [396, 1310] width 26 height 26
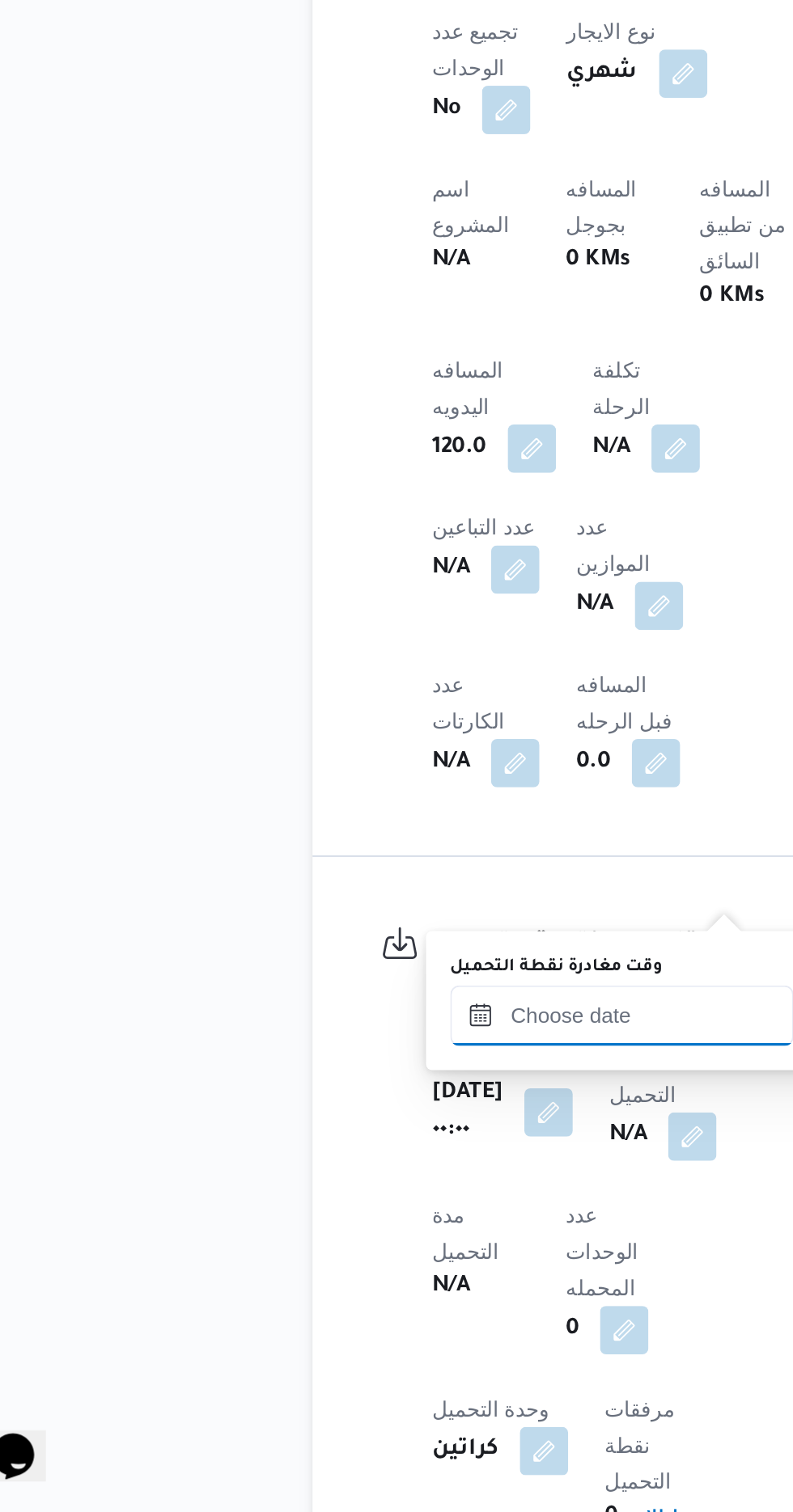
click at [355, 1247] on input "وقت مغادرة نقطة التحميل" at bounding box center [376, 1247] width 183 height 32
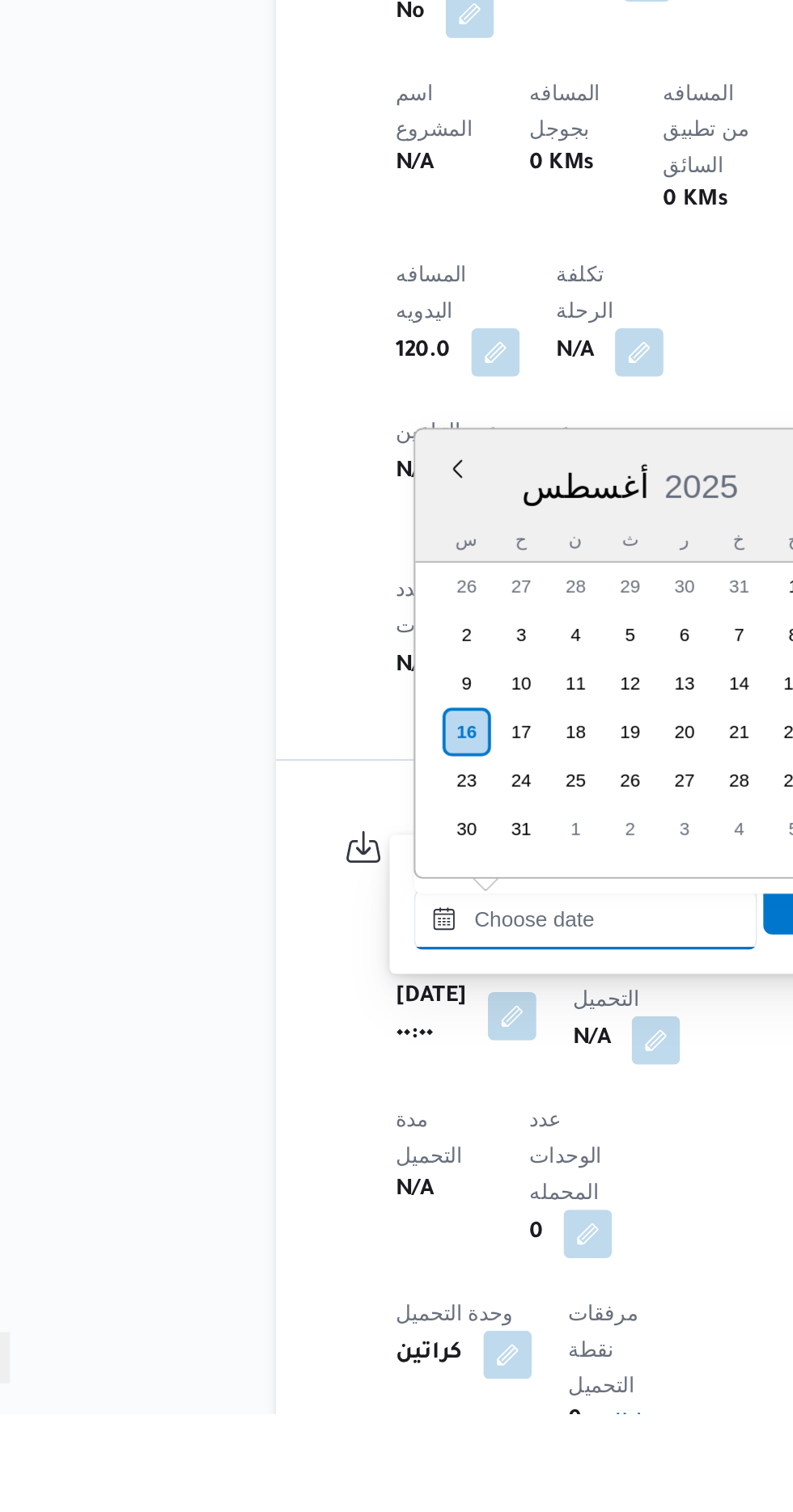
scroll to position [561, 0]
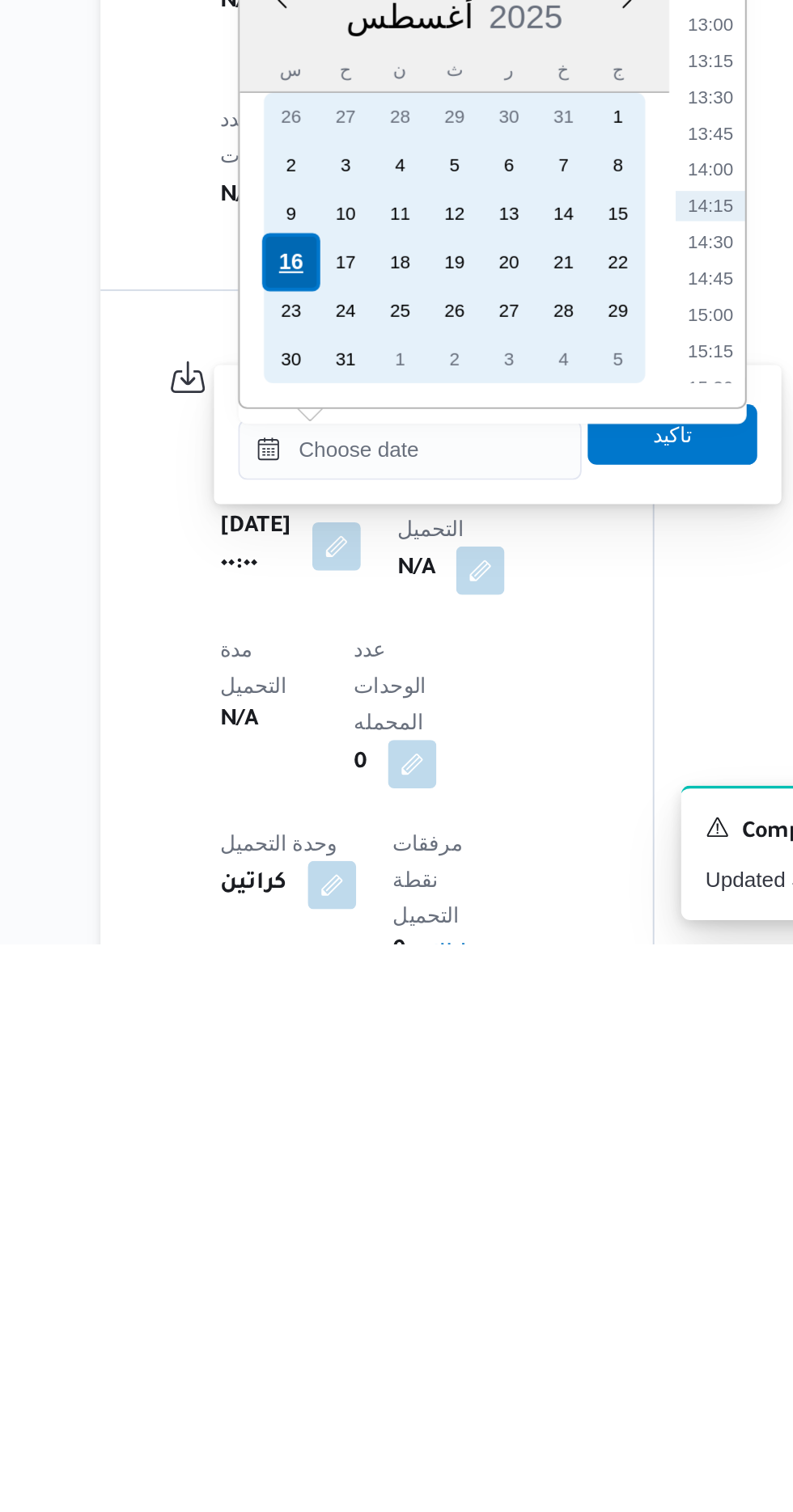
click at [310, 1139] on div "16" at bounding box center [312, 1147] width 31 height 31
type input "[DATE] ٠٠:٠٠"
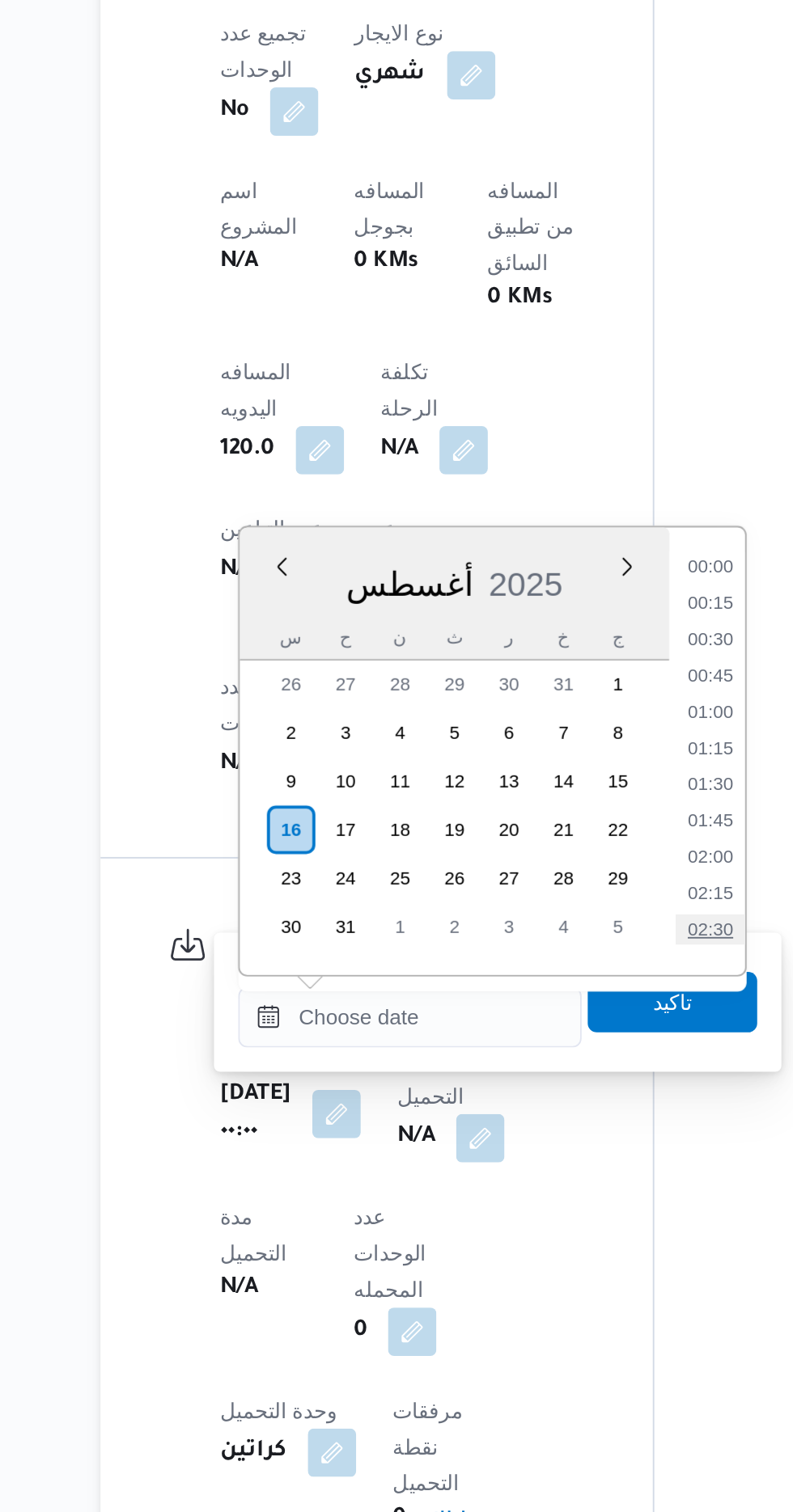
click at [534, 1195] on li "02:30" at bounding box center [536, 1200] width 38 height 17
type input "[DATE] ٠٢:٣٠"
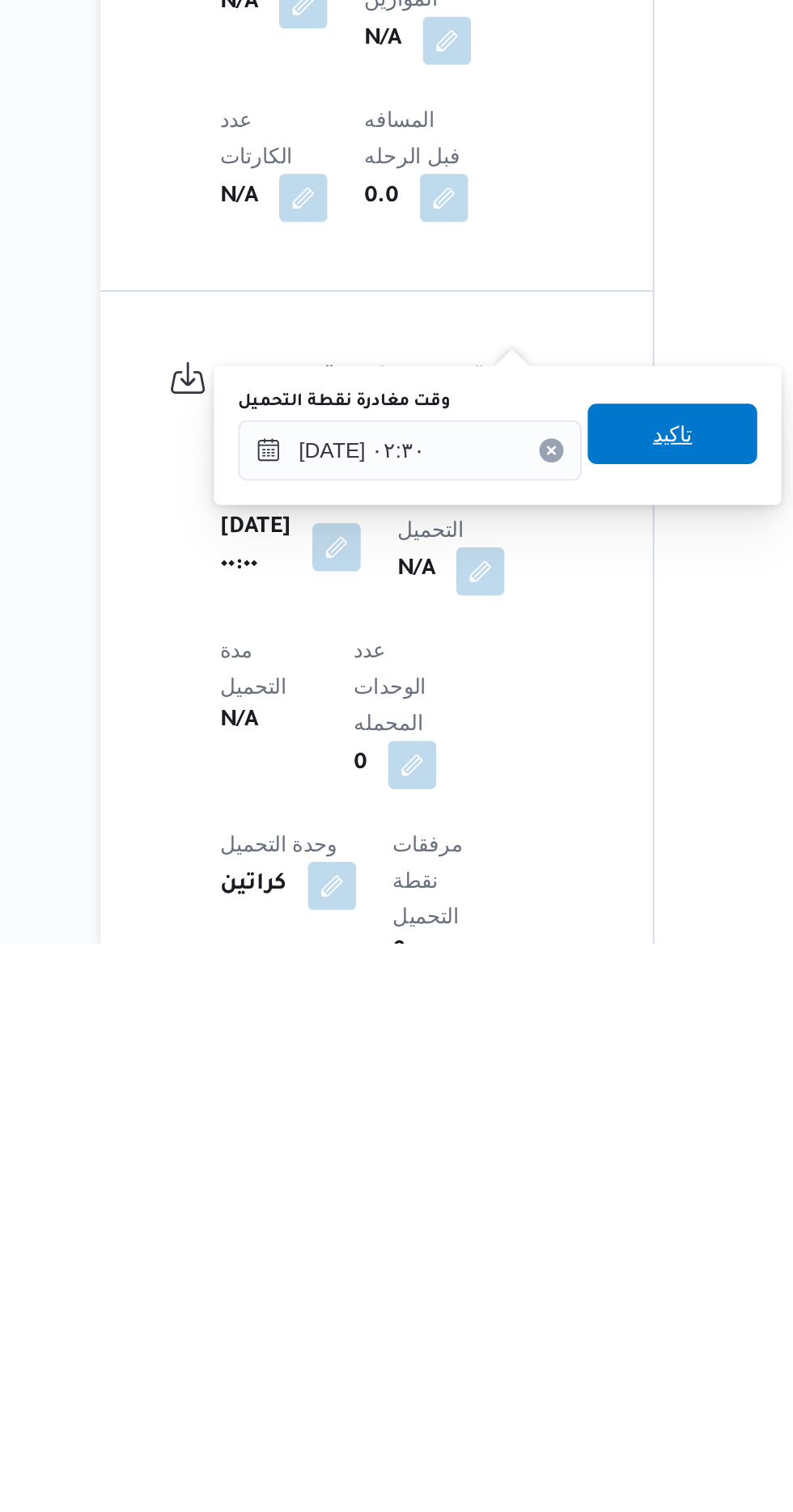
click at [542, 1249] on span "تاكيد" at bounding box center [516, 1239] width 91 height 32
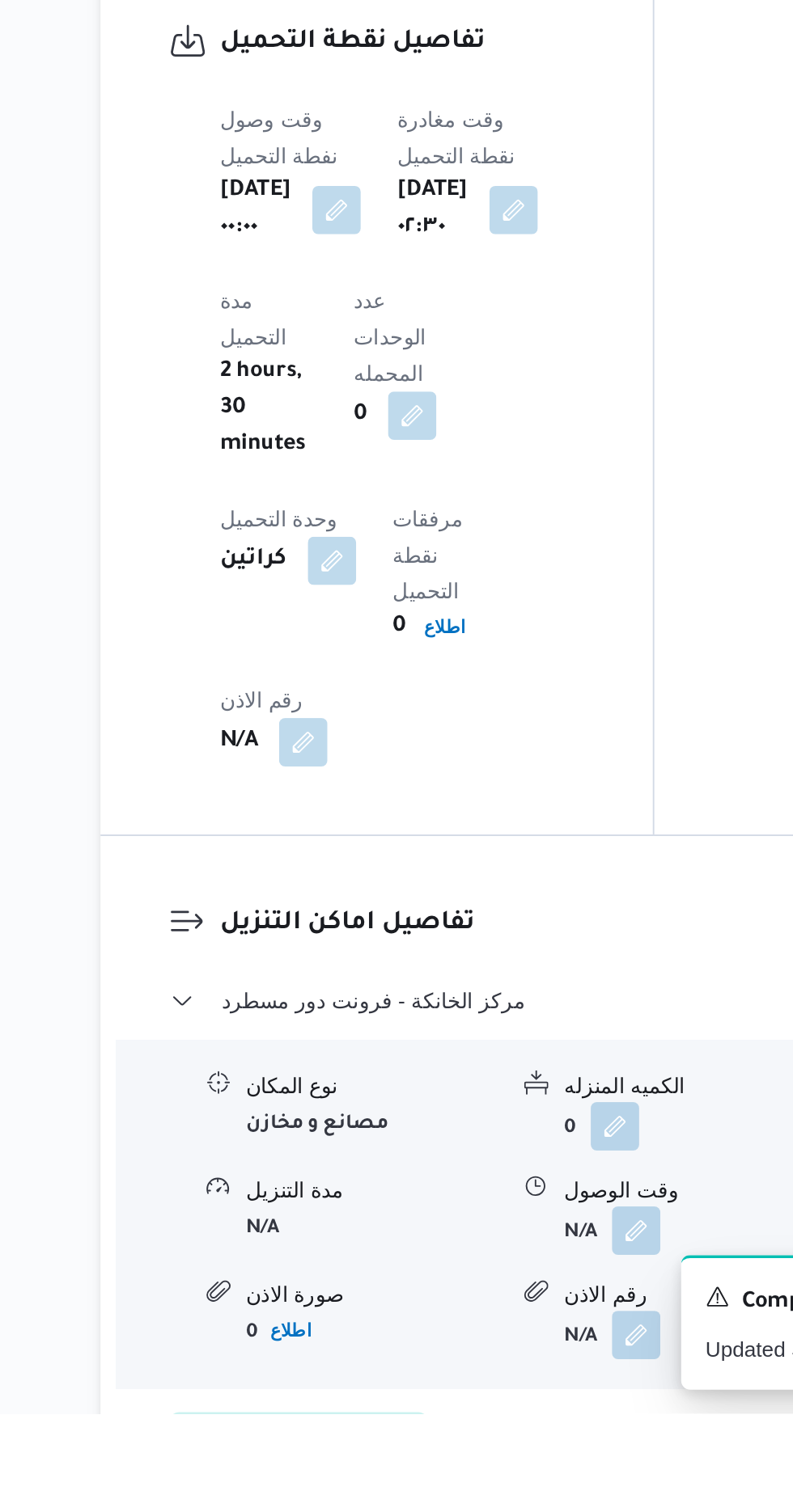
scroll to position [992, 0]
click at [497, 1400] on button "button" at bounding box center [497, 1413] width 26 height 26
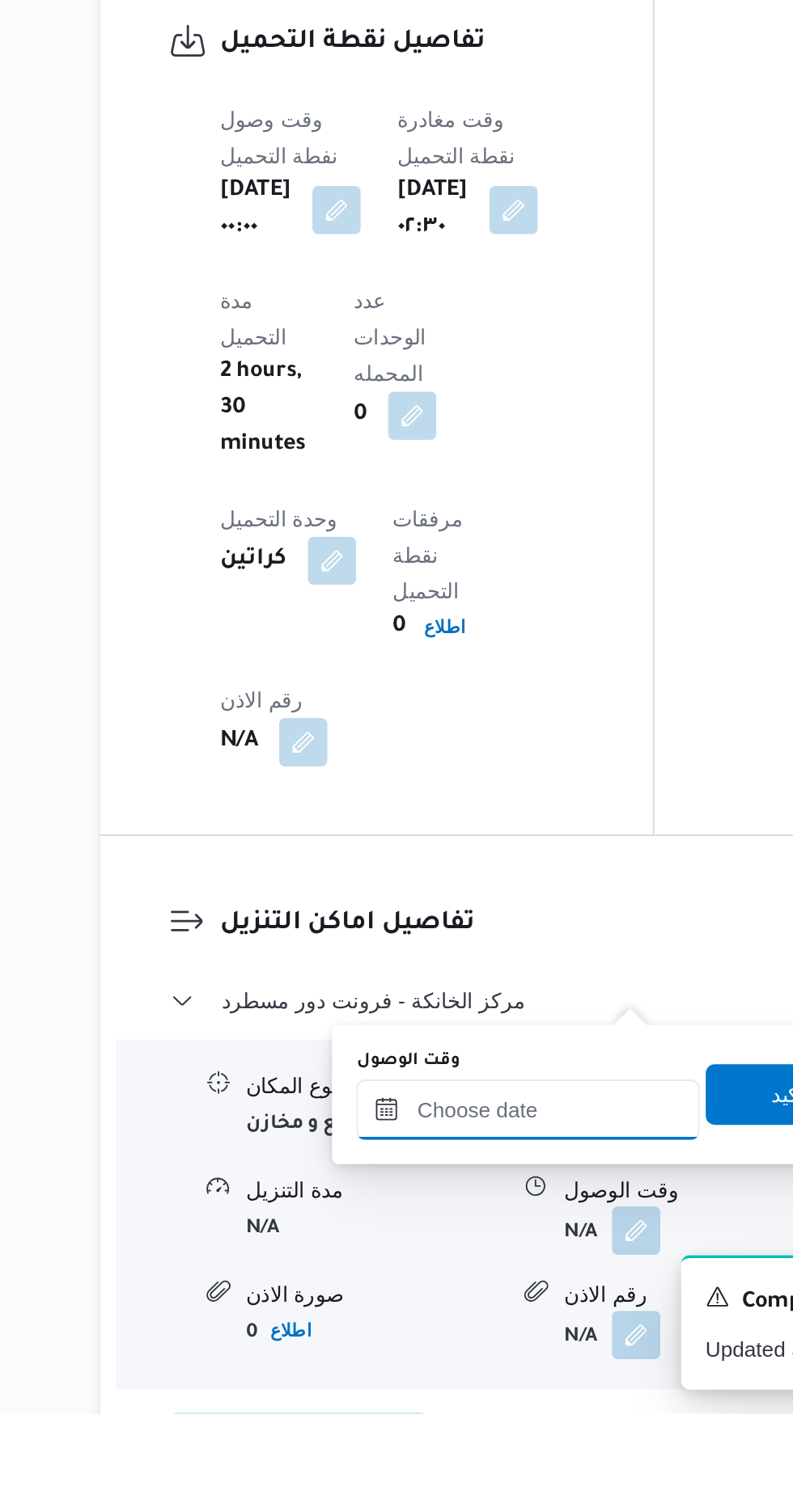
click at [452, 1342] on input "وقت الوصول" at bounding box center [438, 1349] width 183 height 32
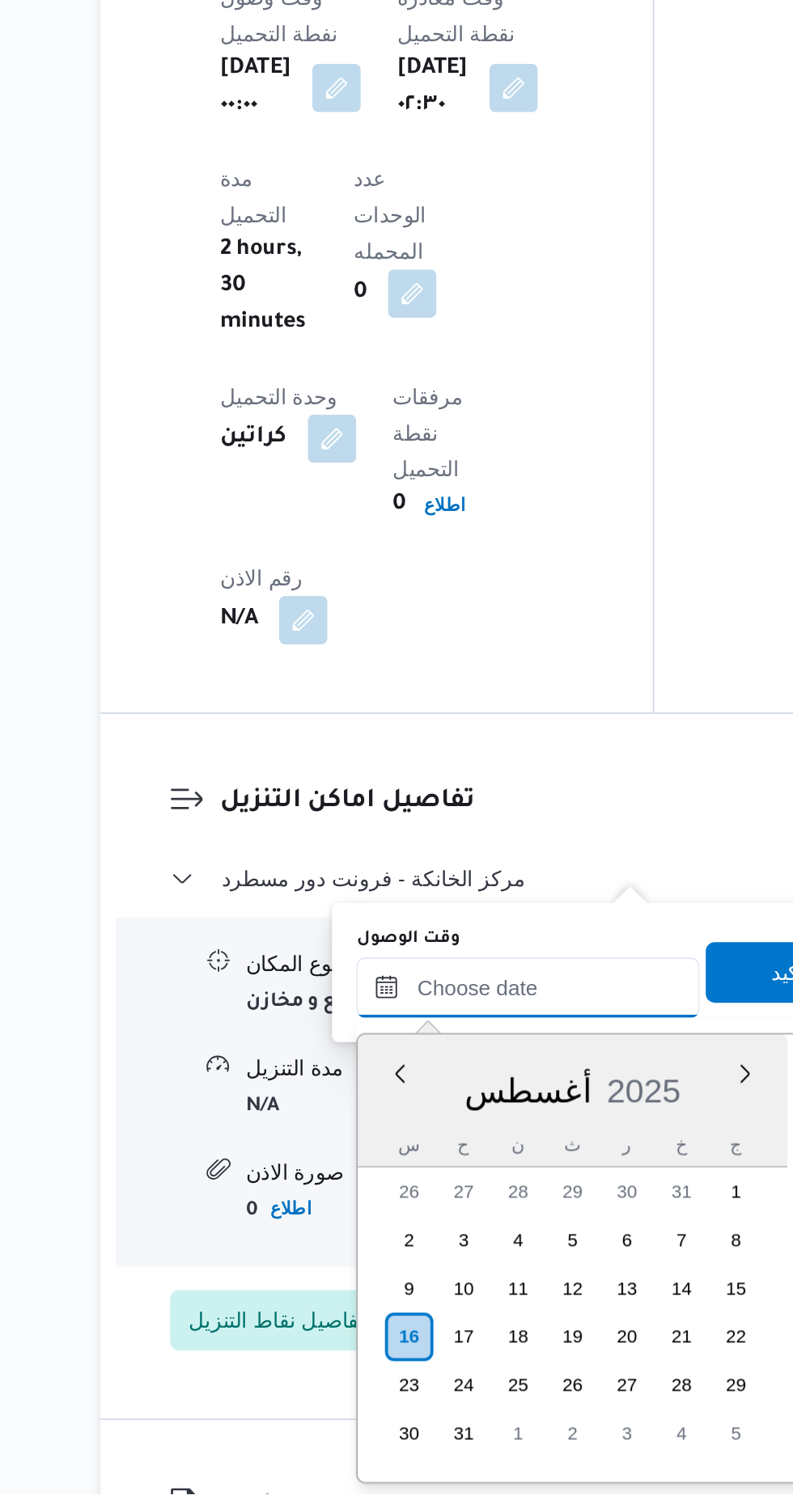
scroll to position [1100, 0]
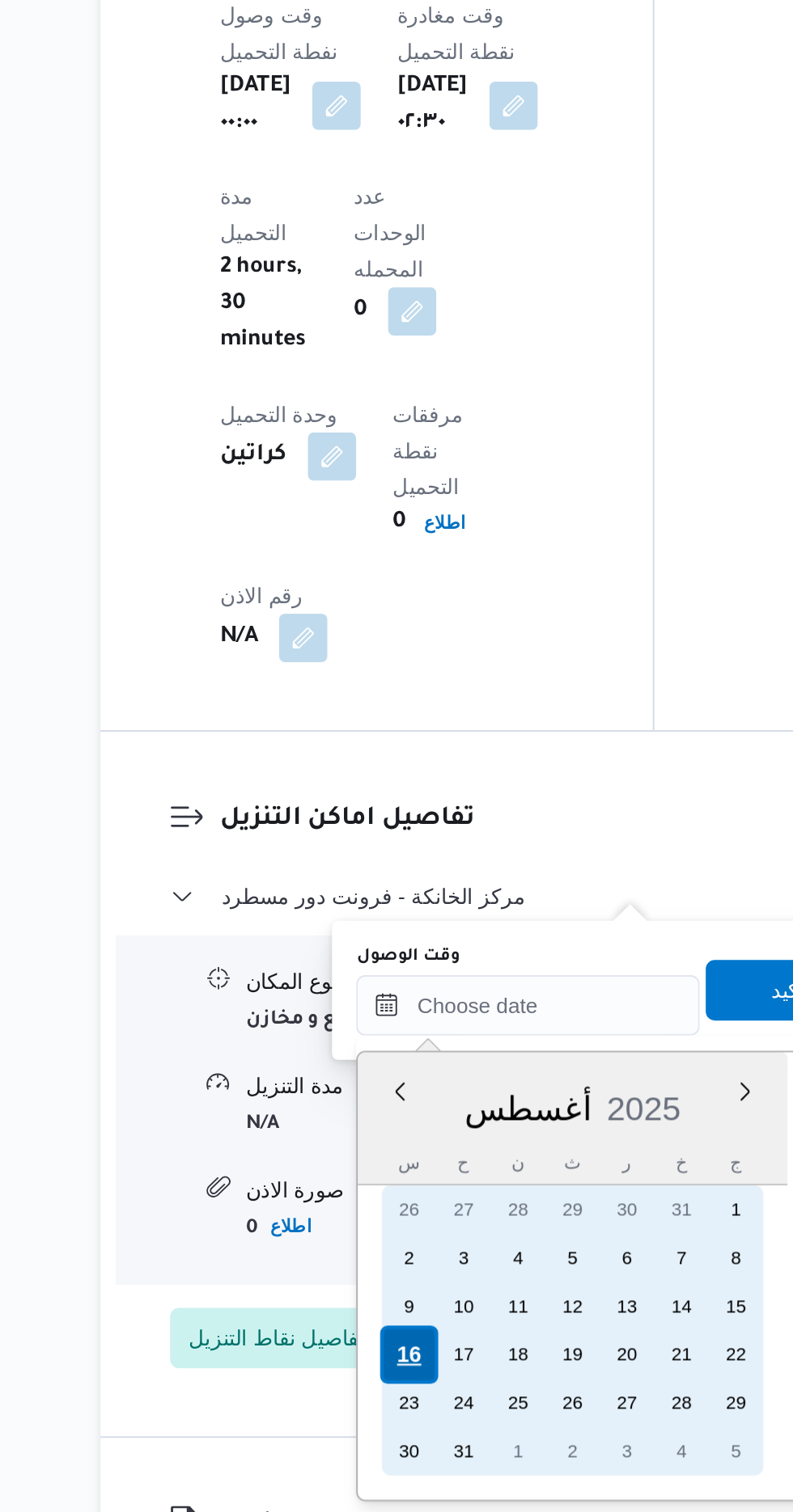
click at [369, 1434] on div "16" at bounding box center [375, 1427] width 31 height 31
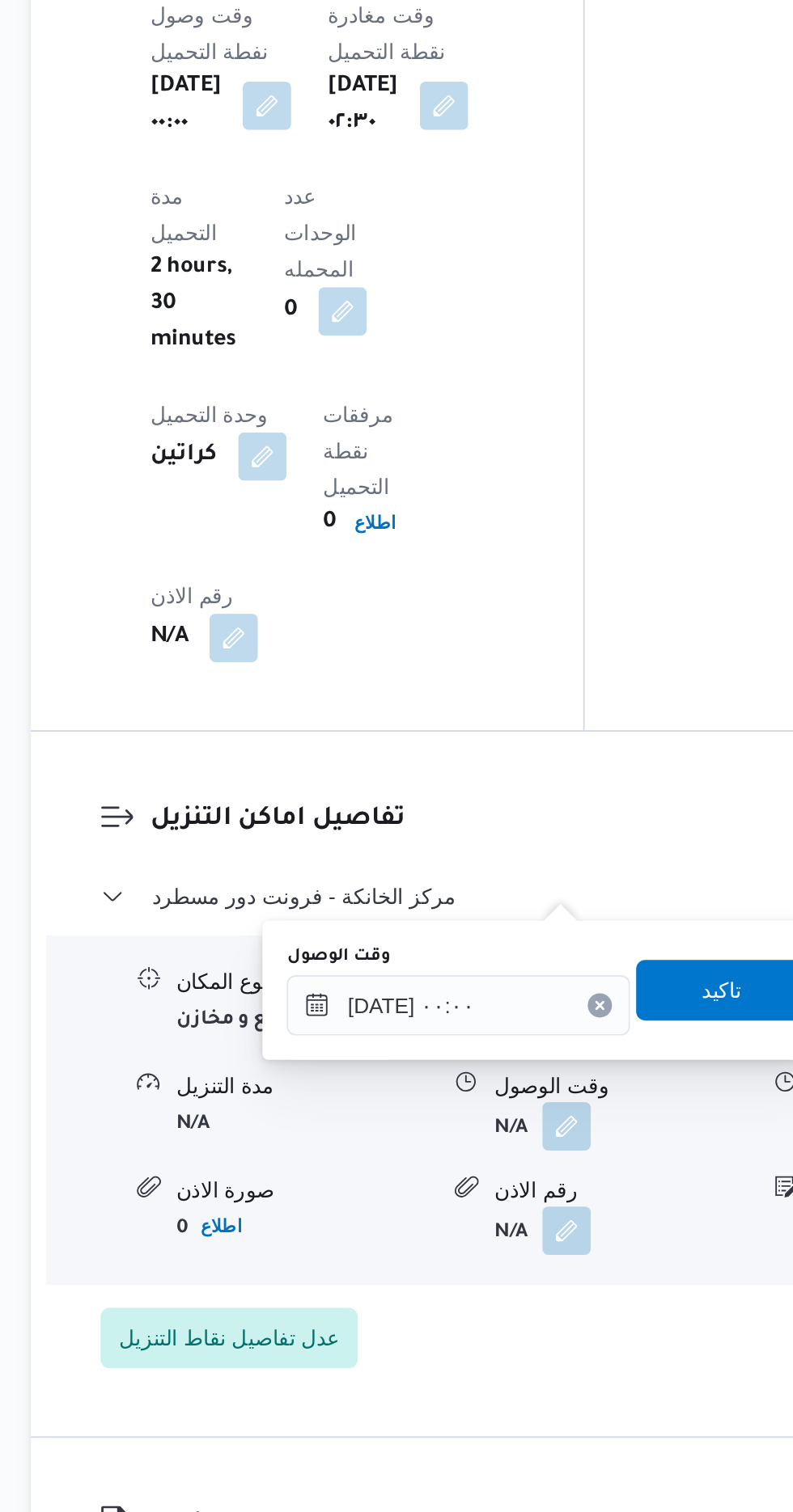
click at [344, 1245] on div "You are in a dialog. To close this dialog, hit escape. وقت الوصول [DATE] ٠٠:٠٠ …" at bounding box center [485, 1233] width 303 height 74
click at [364, 1246] on input "[DATE] ٠٠:٠٠" at bounding box center [438, 1241] width 183 height 32
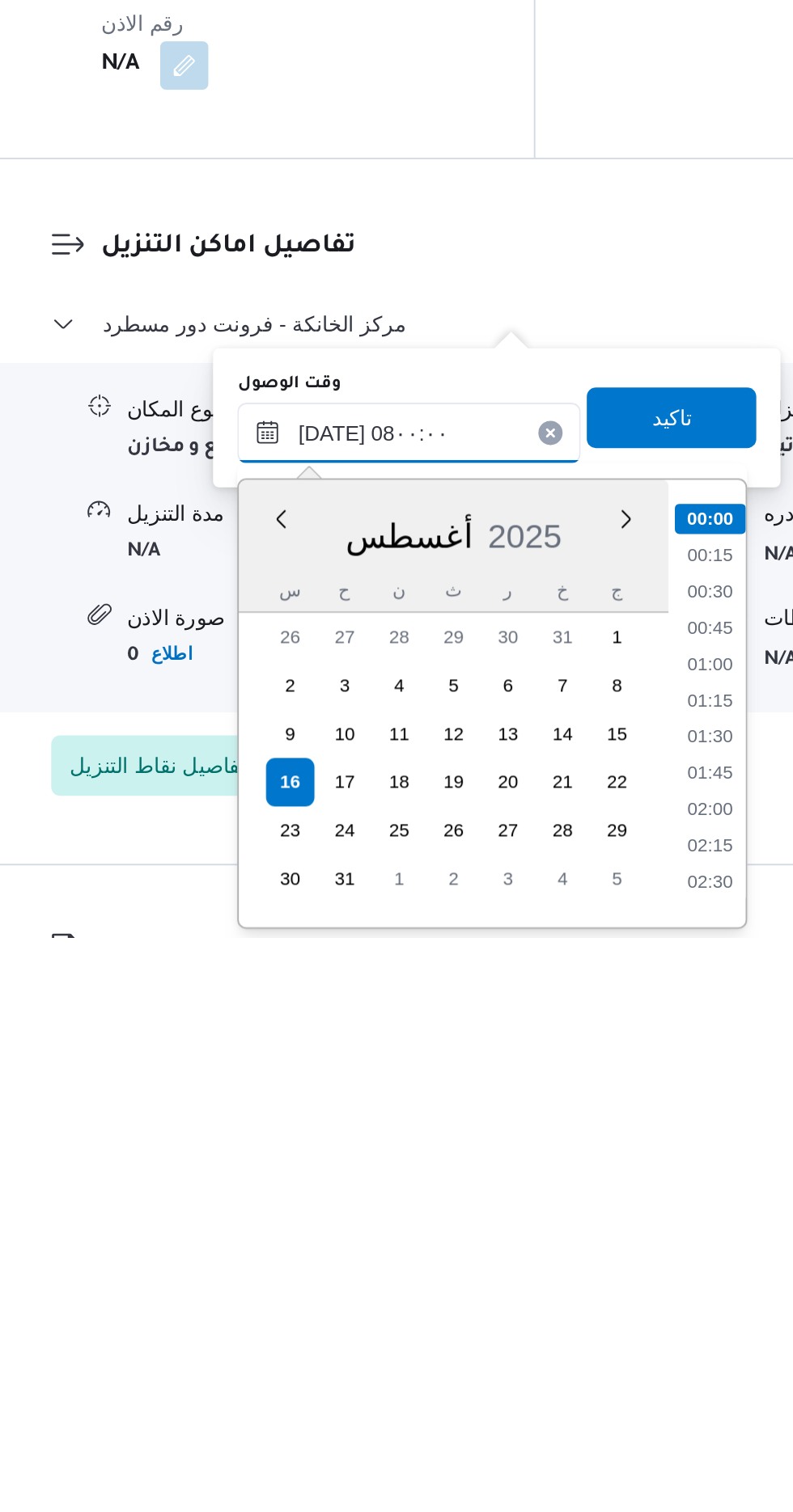
scroll to position [425, 0]
click at [591, 1478] on li "08:00" at bounding box center [600, 1483] width 38 height 17
type input "[DATE] ٠٨:٠٠"
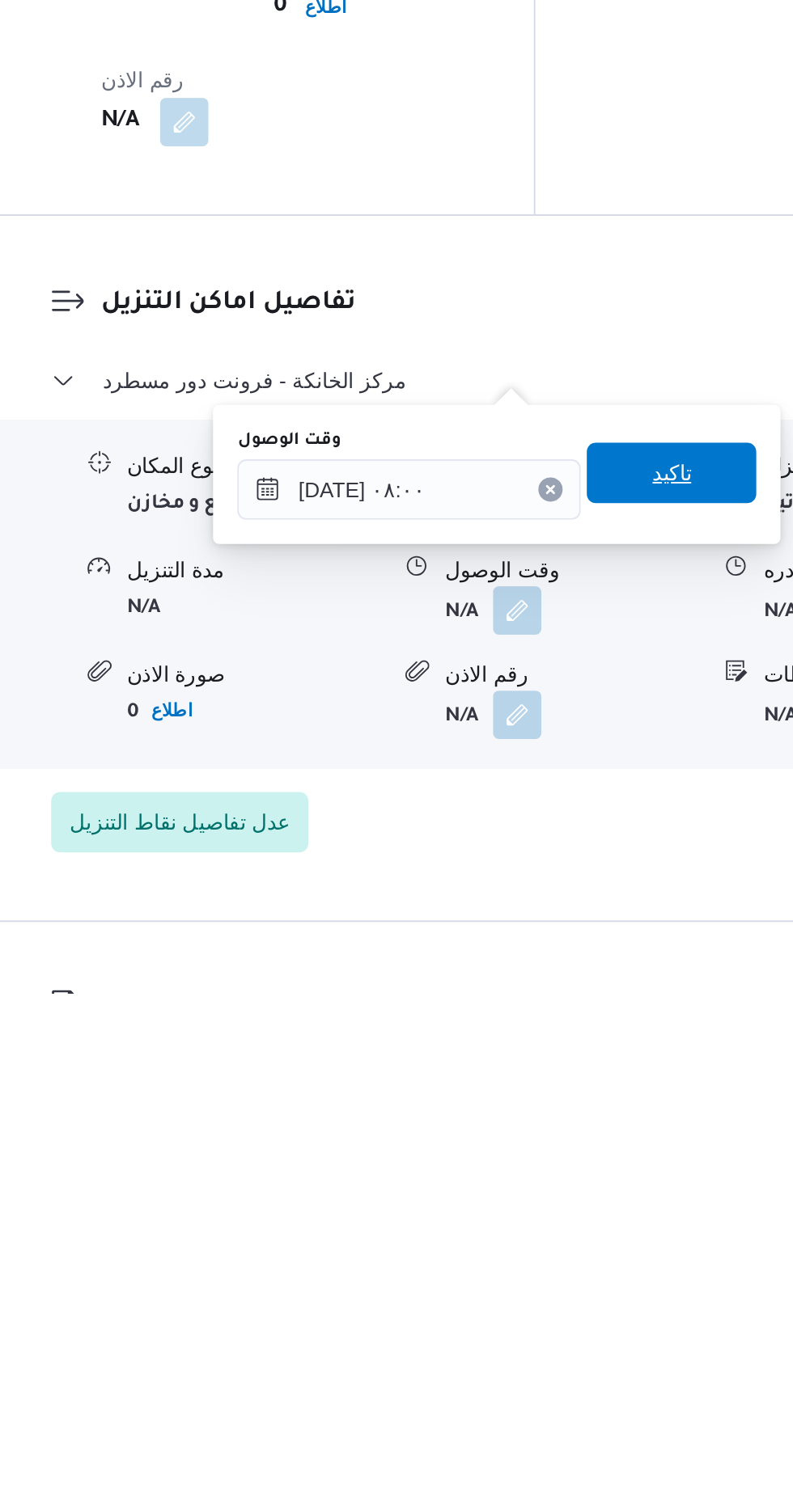
click at [590, 1225] on span "تاكيد" at bounding box center [579, 1234] width 21 height 19
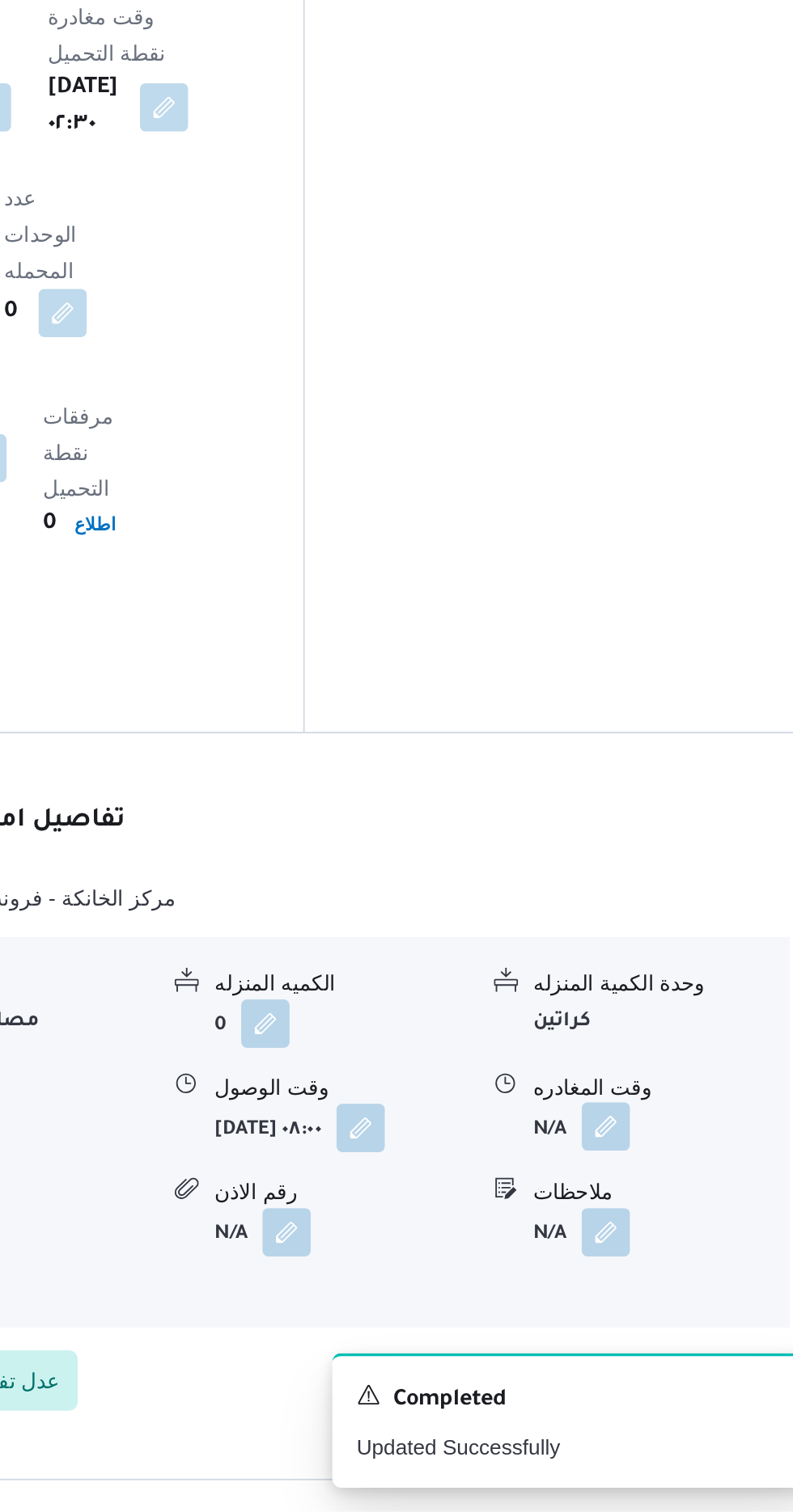
click at [664, 1293] on button "button" at bounding box center [667, 1306] width 26 height 26
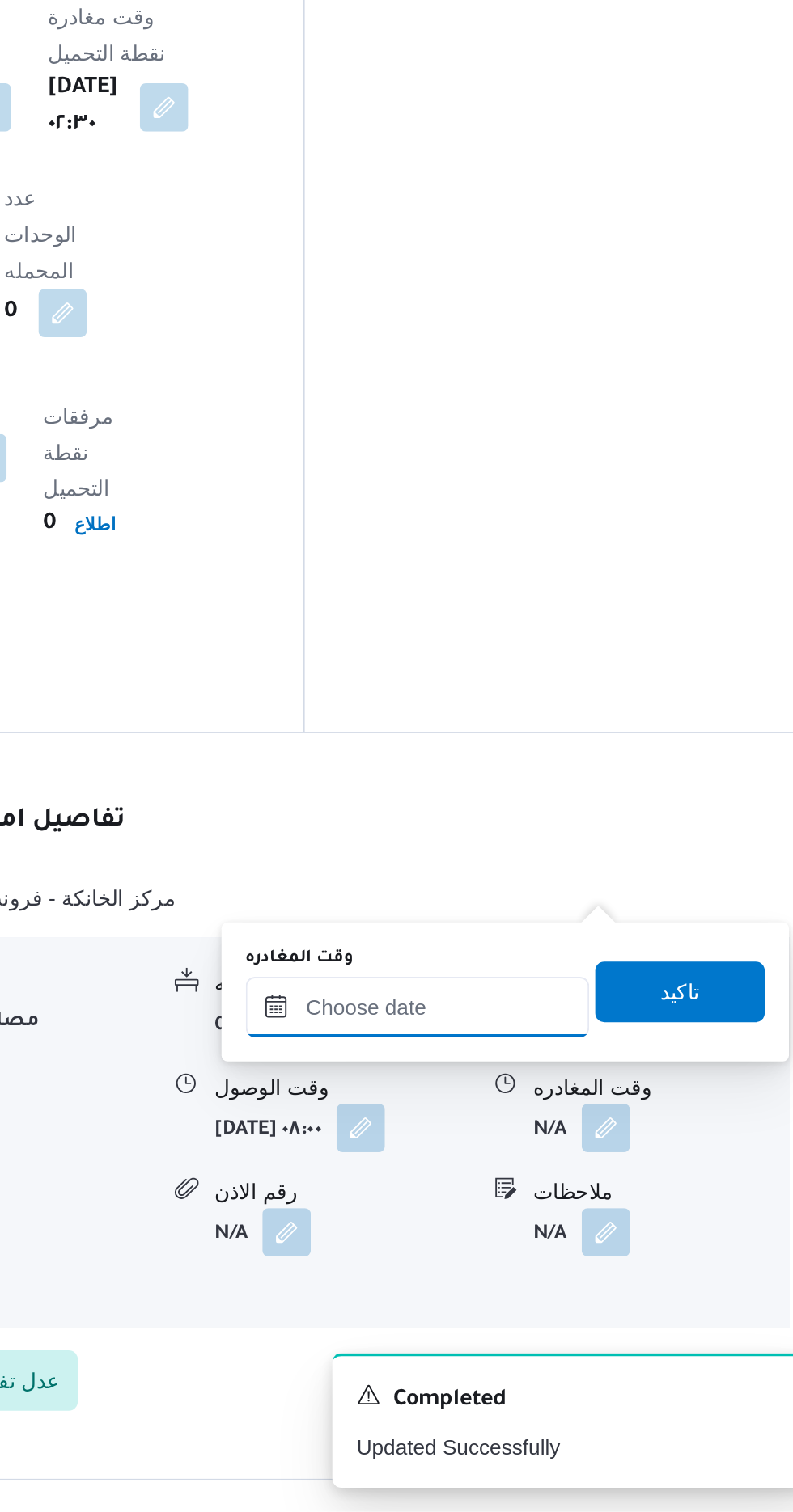
click at [596, 1239] on input "وقت المغادره" at bounding box center [567, 1241] width 183 height 32
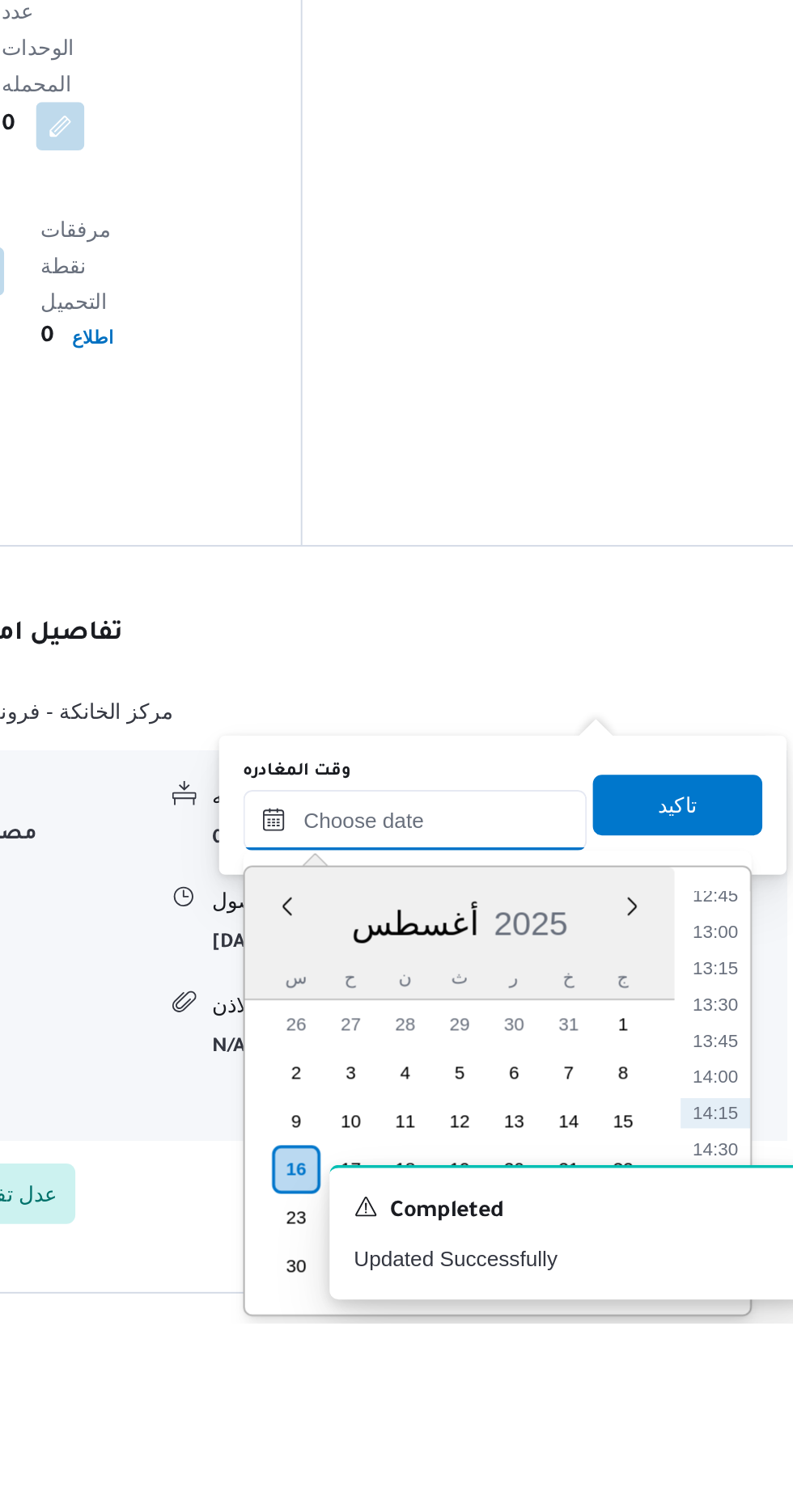
scroll to position [1099, 0]
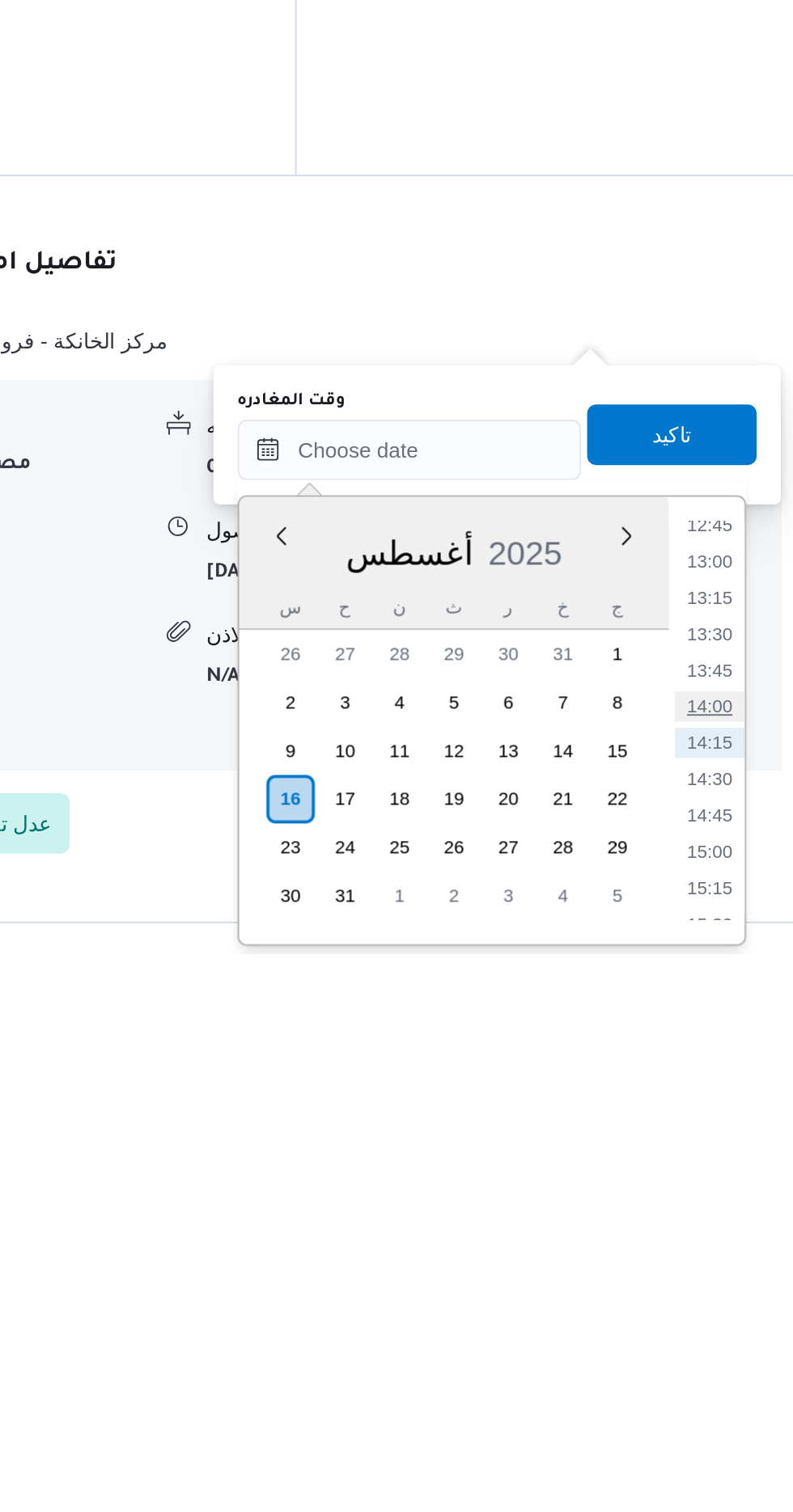
click at [720, 1383] on li "14:00" at bounding box center [727, 1380] width 38 height 17
type input "[DATE] ١٤:٠٠"
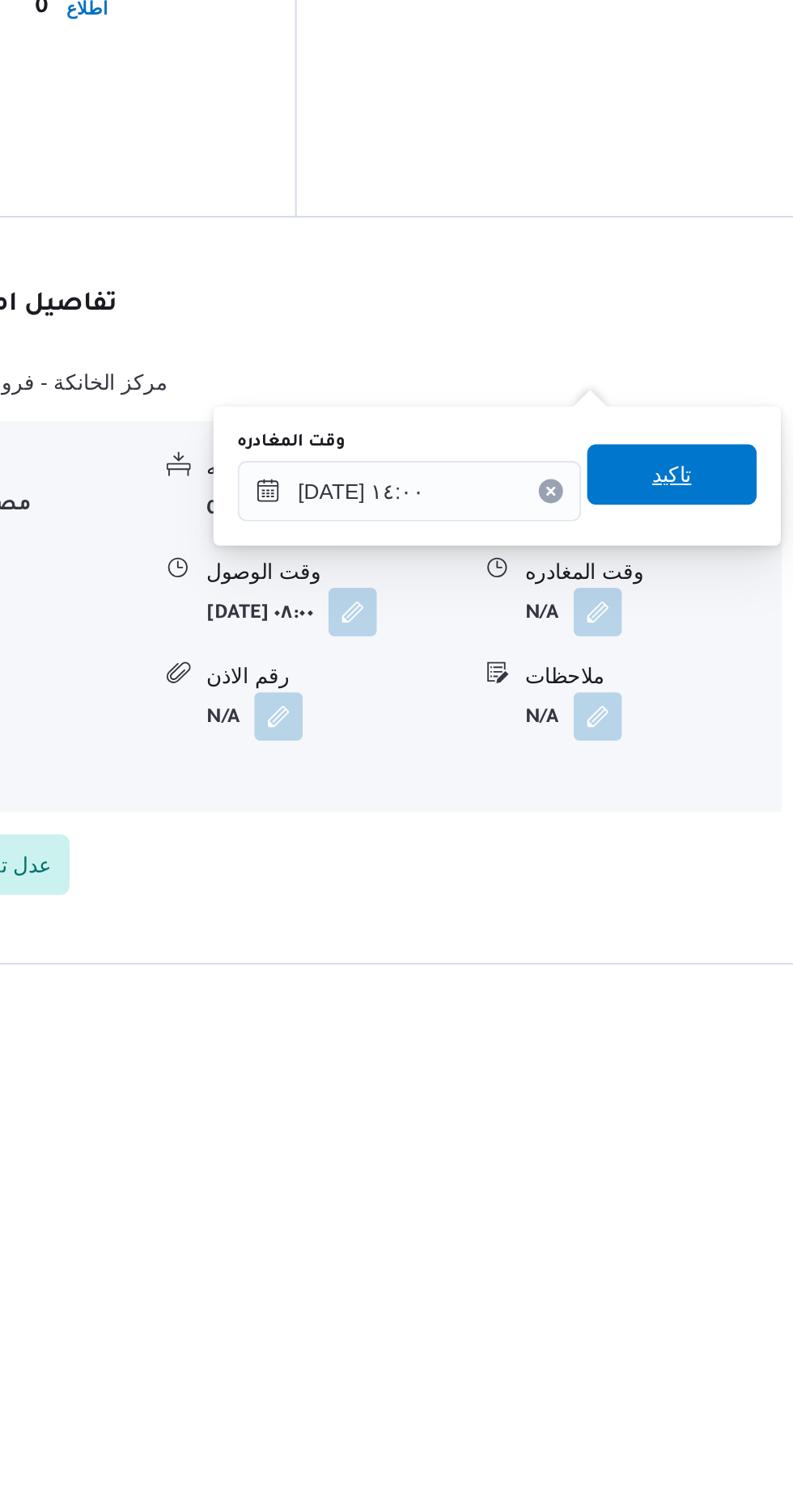
click at [732, 1234] on span "تاكيد" at bounding box center [707, 1234] width 91 height 32
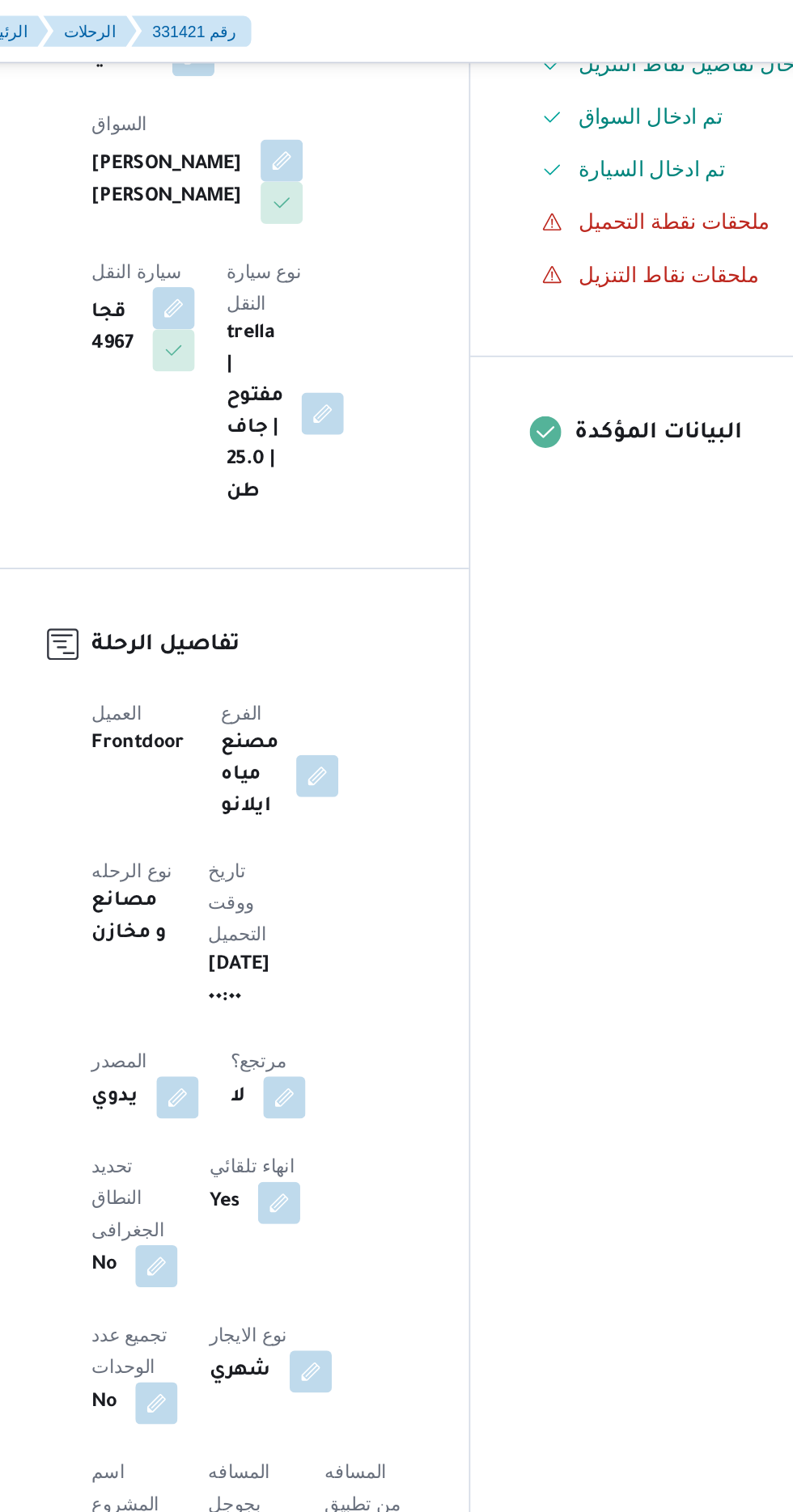
scroll to position [76, 0]
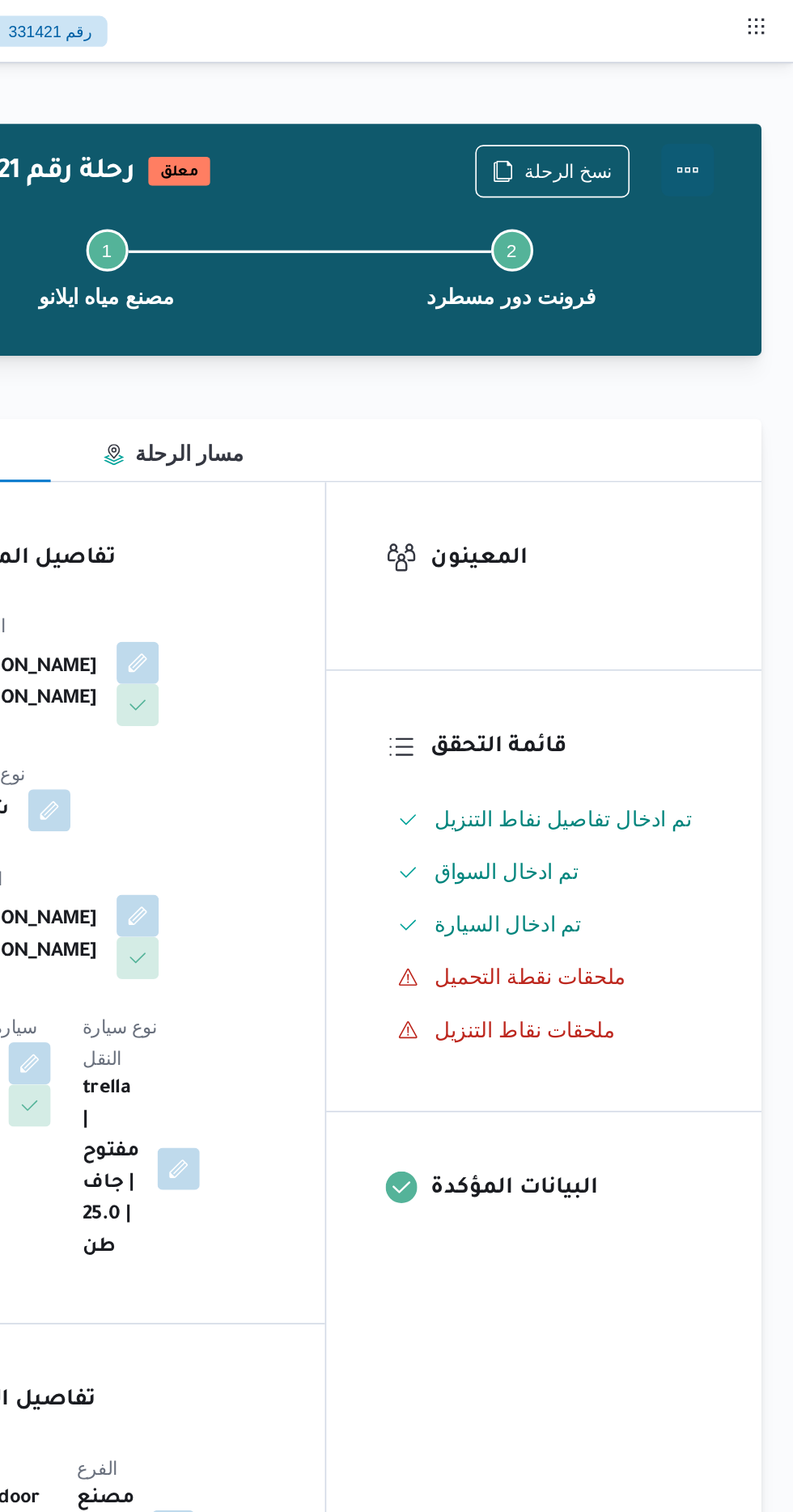
click at [722, 101] on button "Actions" at bounding box center [727, 104] width 32 height 32
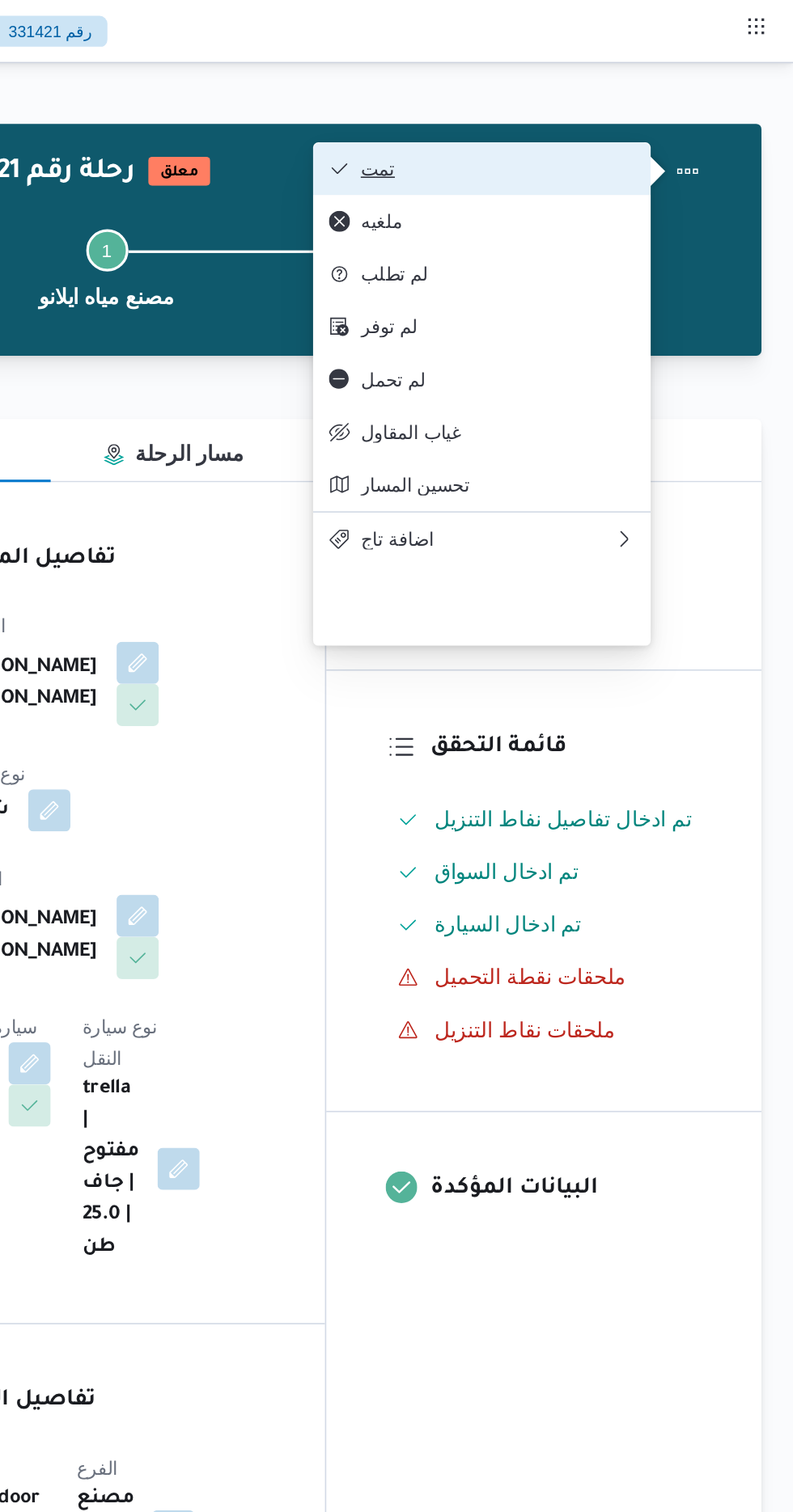
click at [672, 94] on button "تمت" at bounding box center [601, 103] width 207 height 32
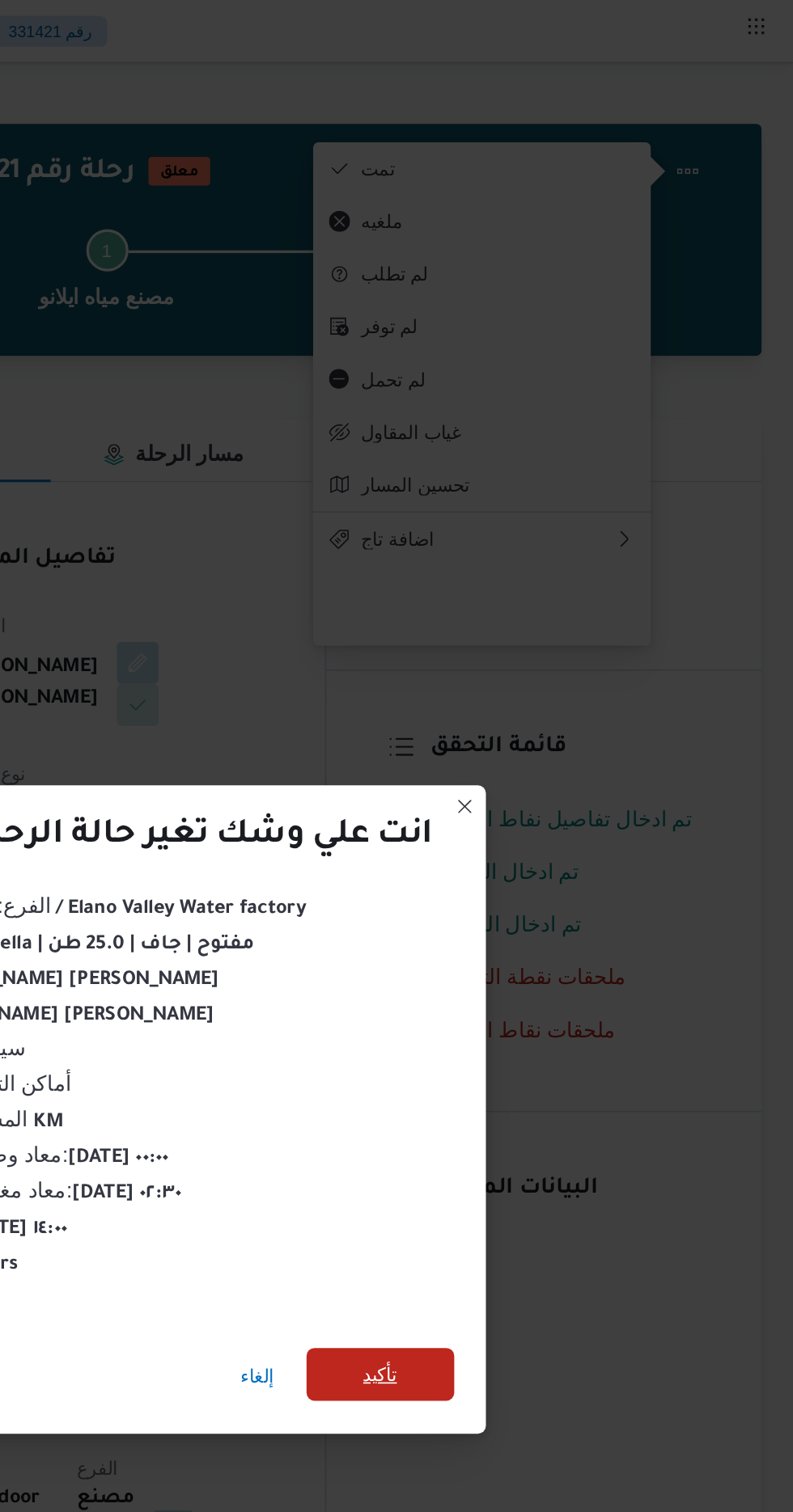
click at [538, 842] on span "تأكيد" at bounding box center [540, 843] width 21 height 19
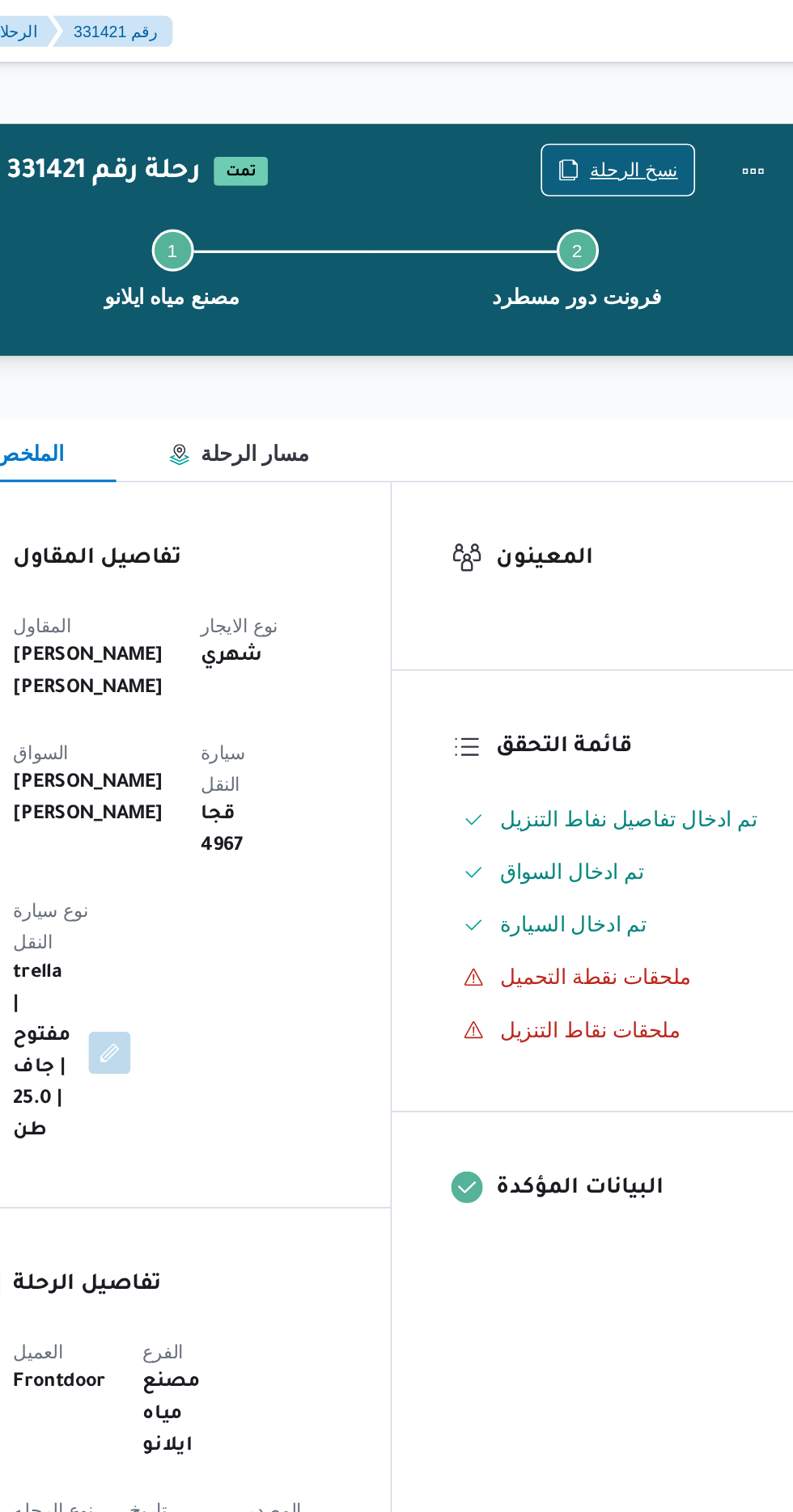
click at [650, 100] on span "نسخ الرحلة" at bounding box center [655, 104] width 54 height 19
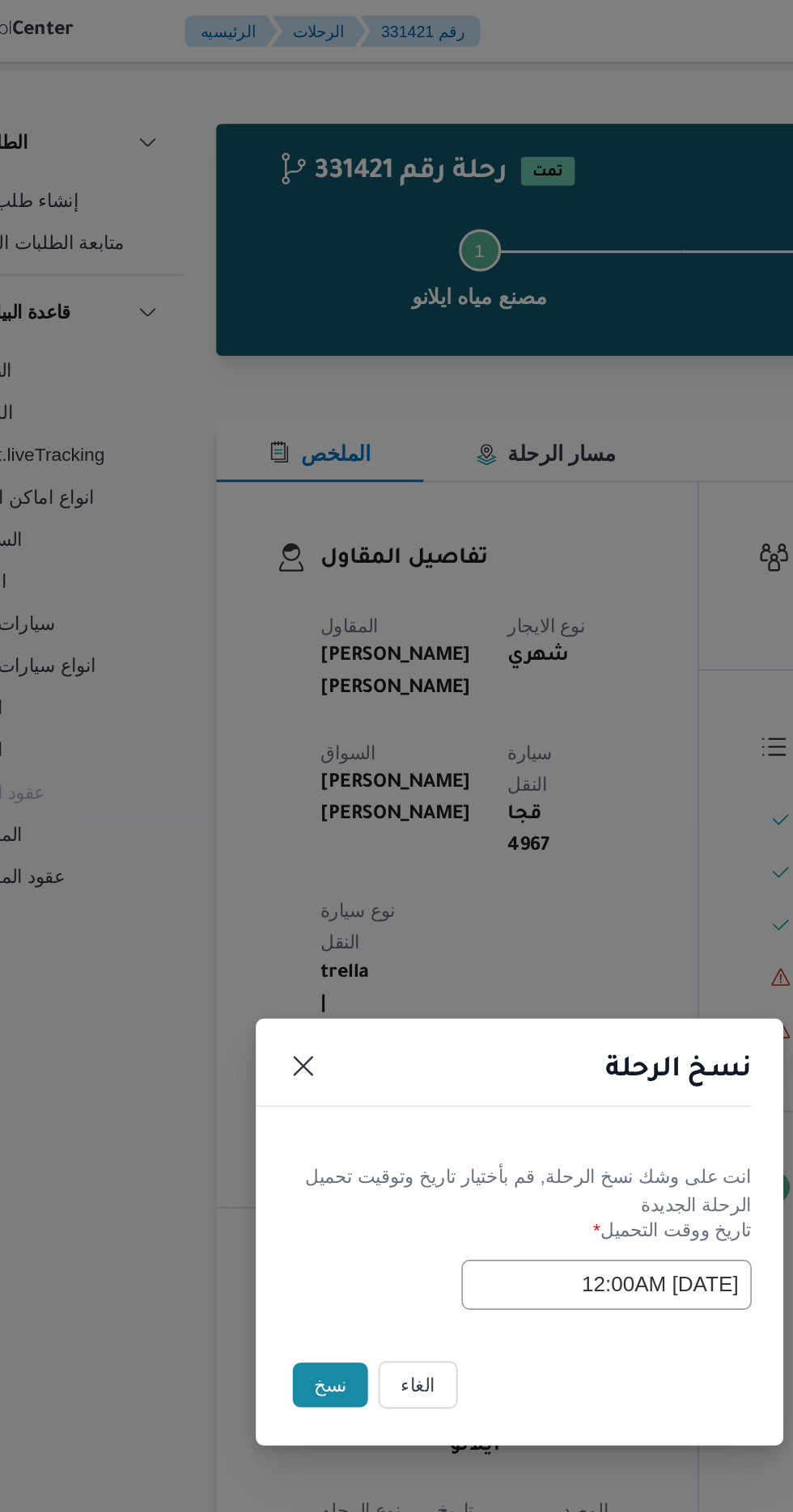
click at [258, 843] on button "نسخ" at bounding box center [280, 849] width 46 height 27
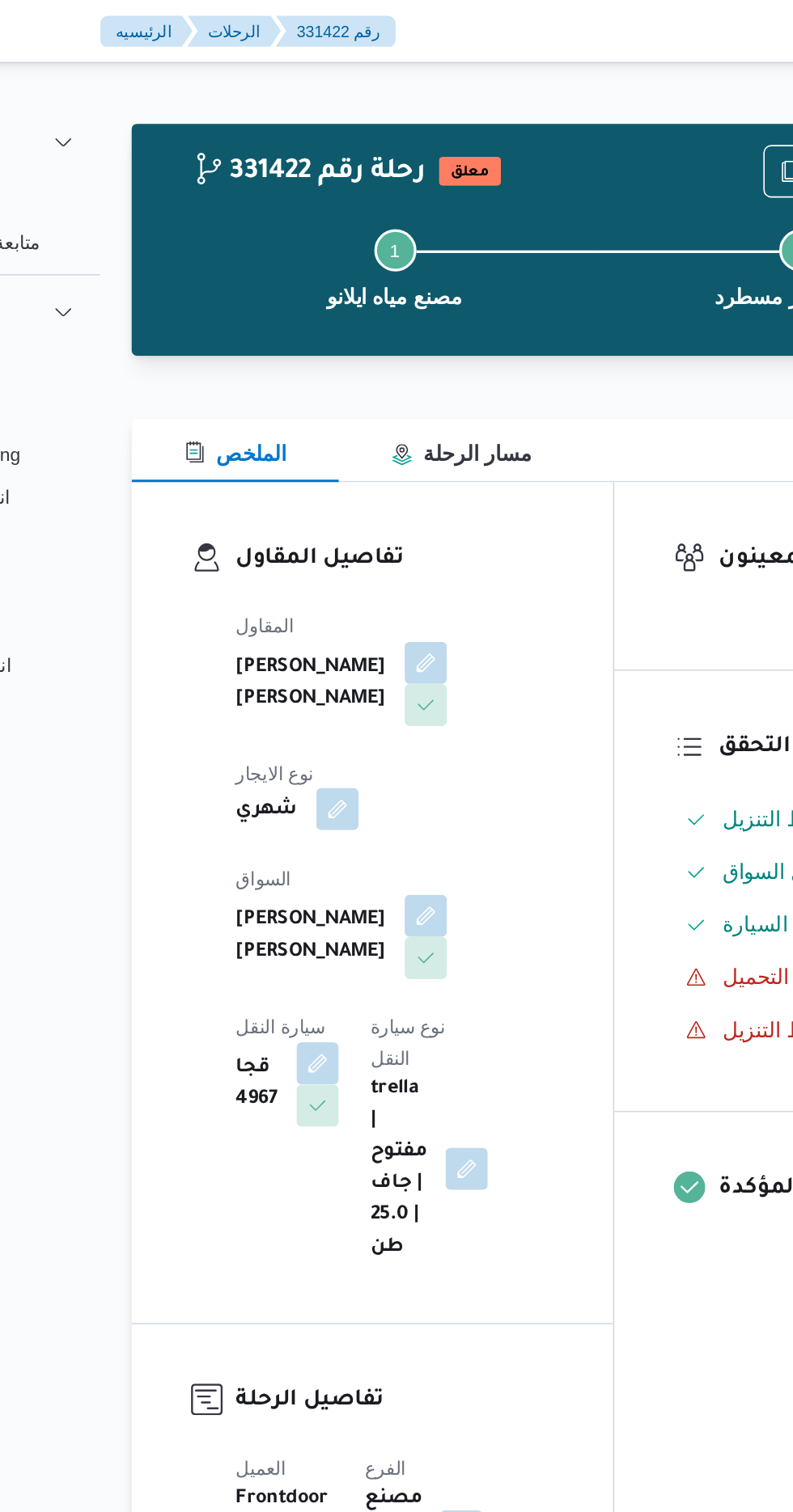
click at [349, 484] on button "button" at bounding box center [336, 497] width 26 height 26
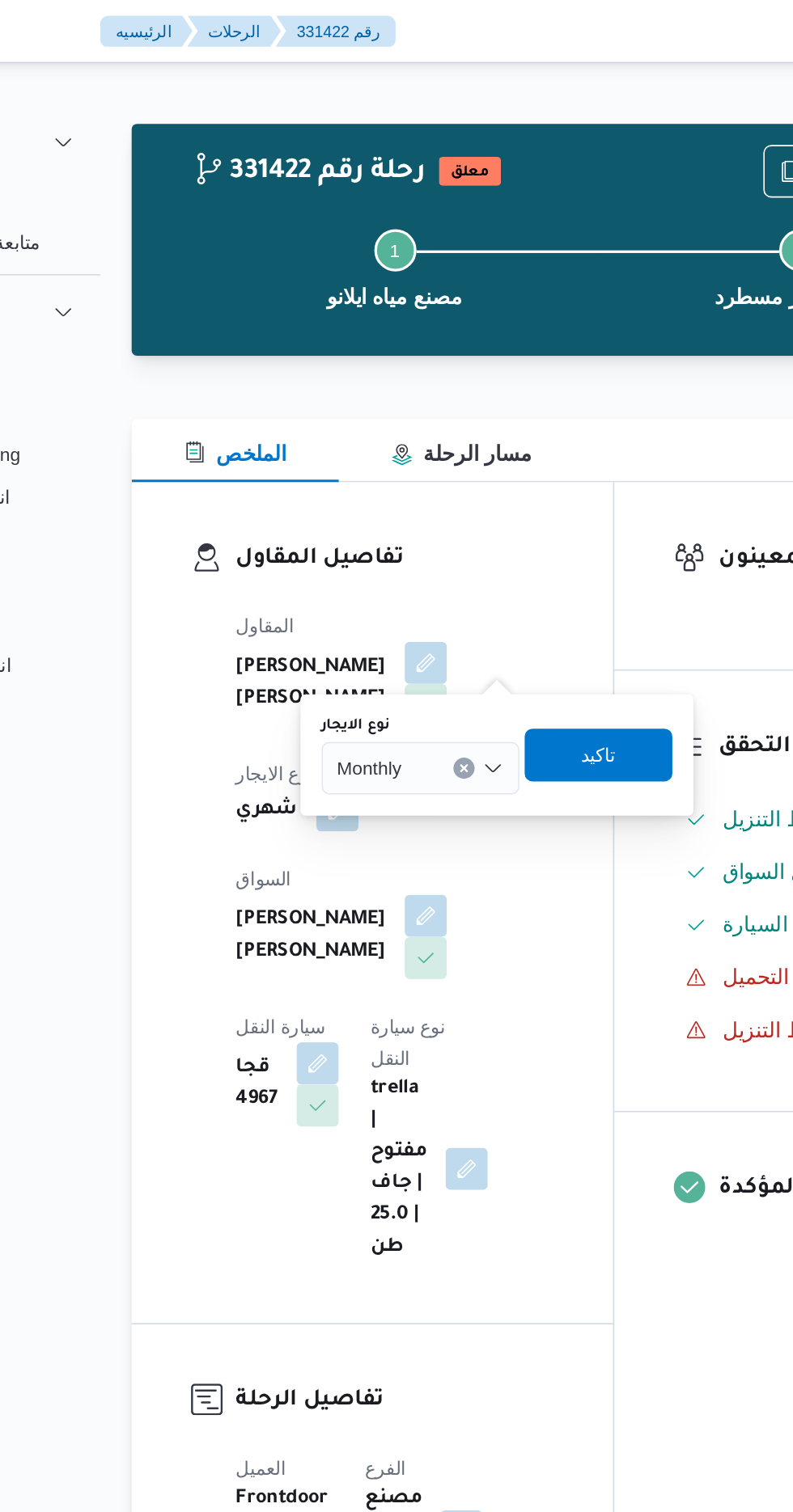
click at [397, 467] on div "Monthly" at bounding box center [387, 471] width 121 height 32
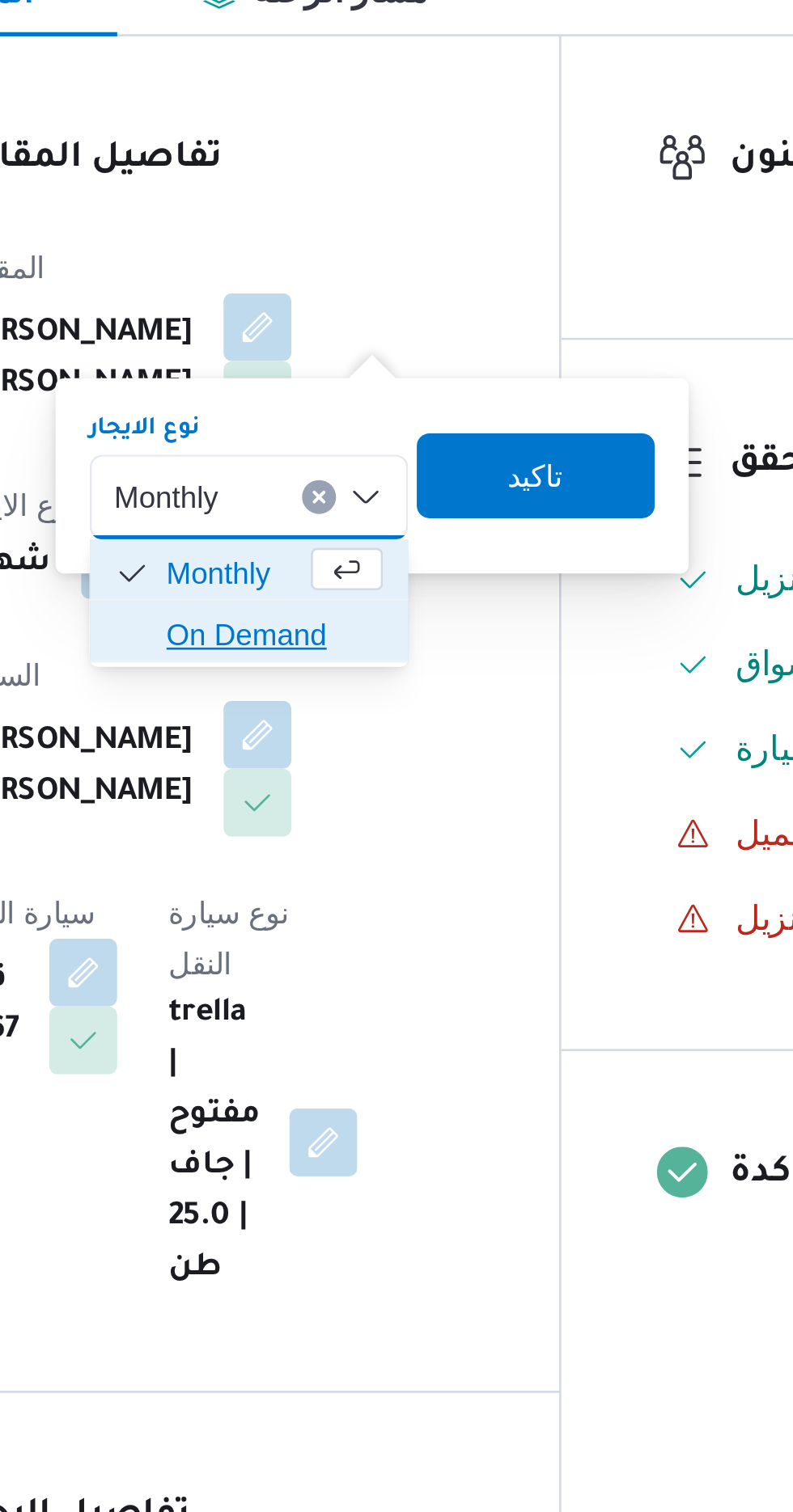
click at [402, 522] on span "On Demand" at bounding box center [396, 524] width 82 height 19
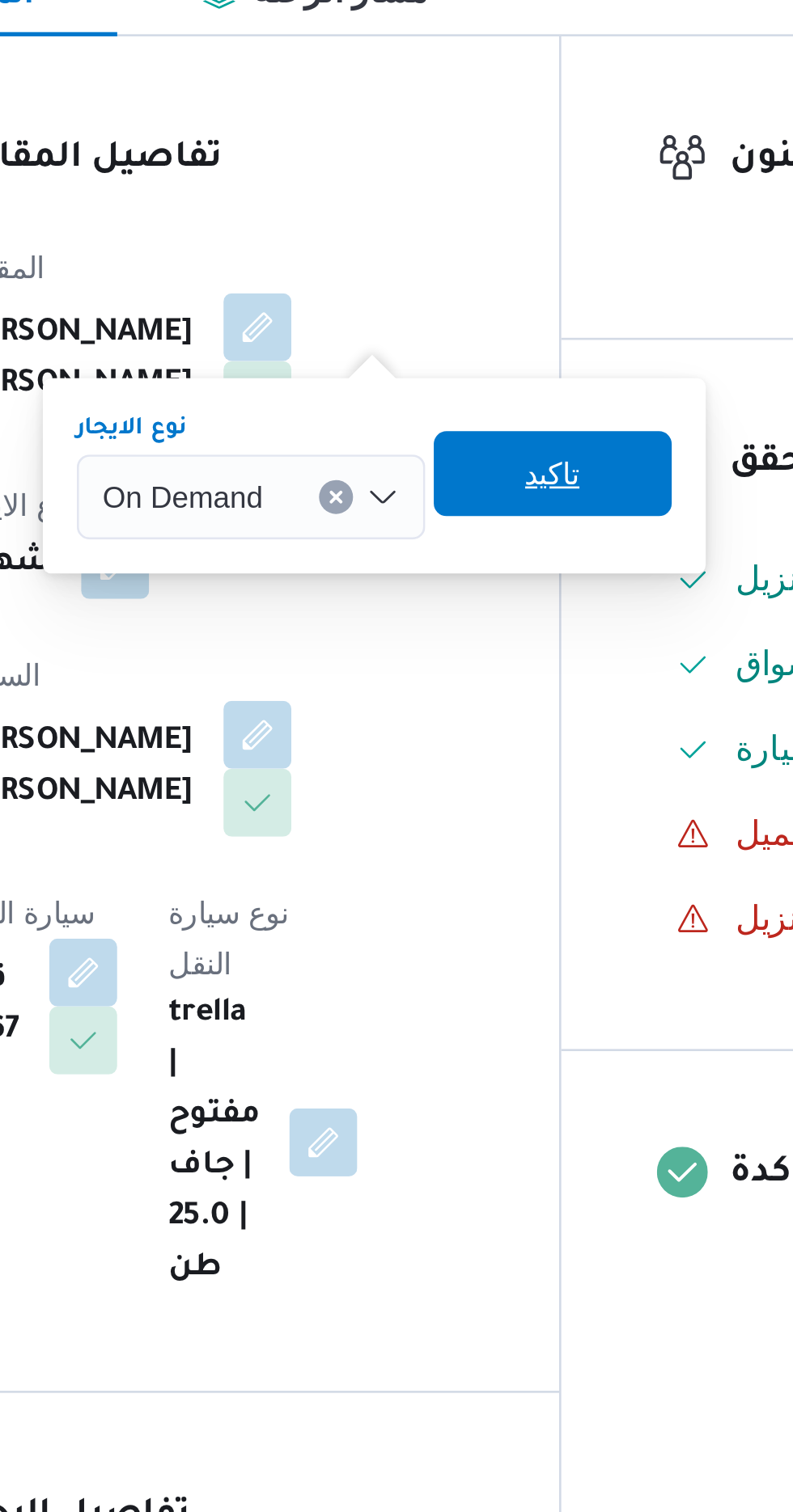
click at [507, 464] on span "تاكيد" at bounding box center [503, 463] width 21 height 19
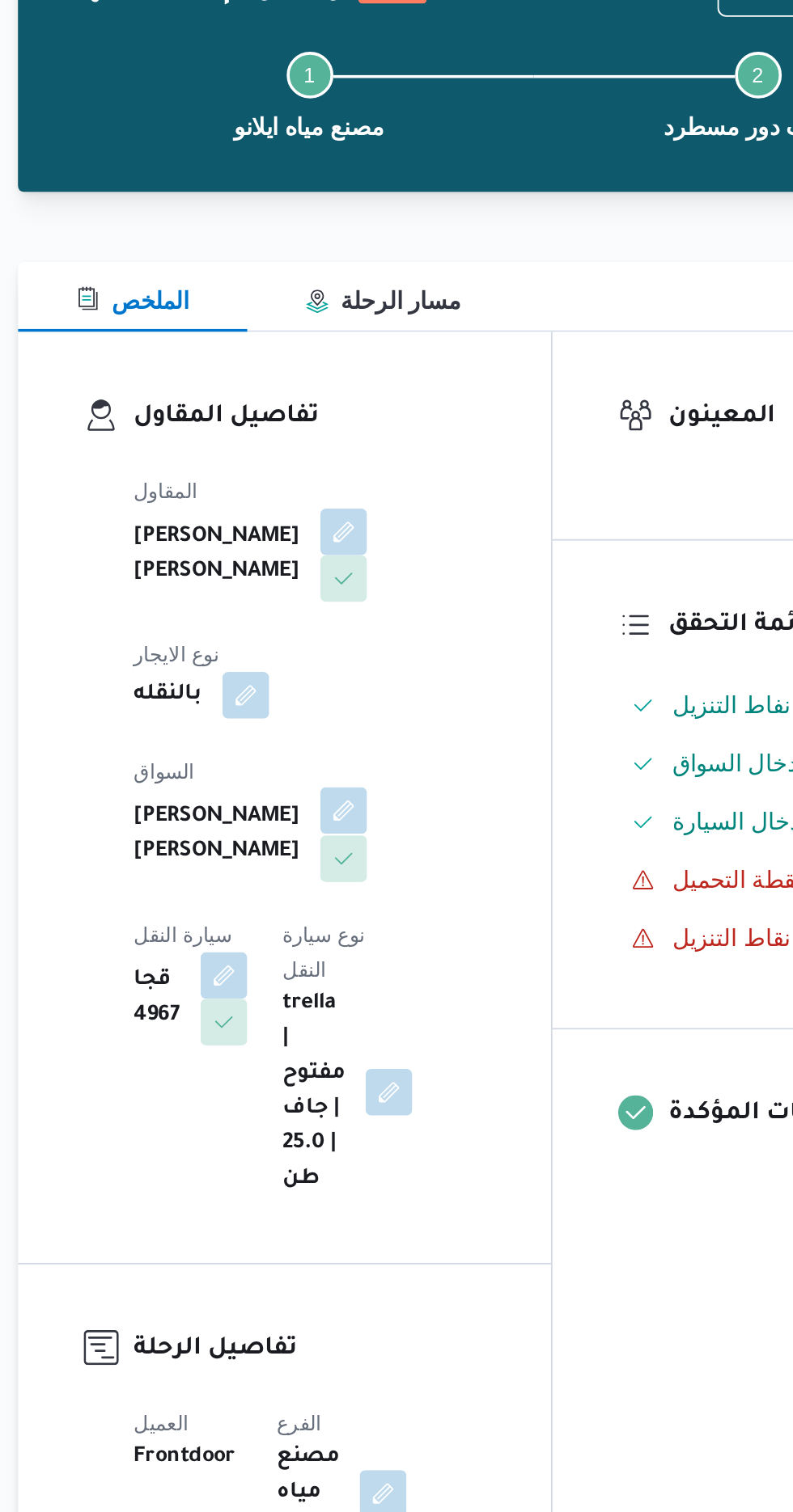
click at [378, 550] on button "button" at bounding box center [391, 561] width 26 height 26
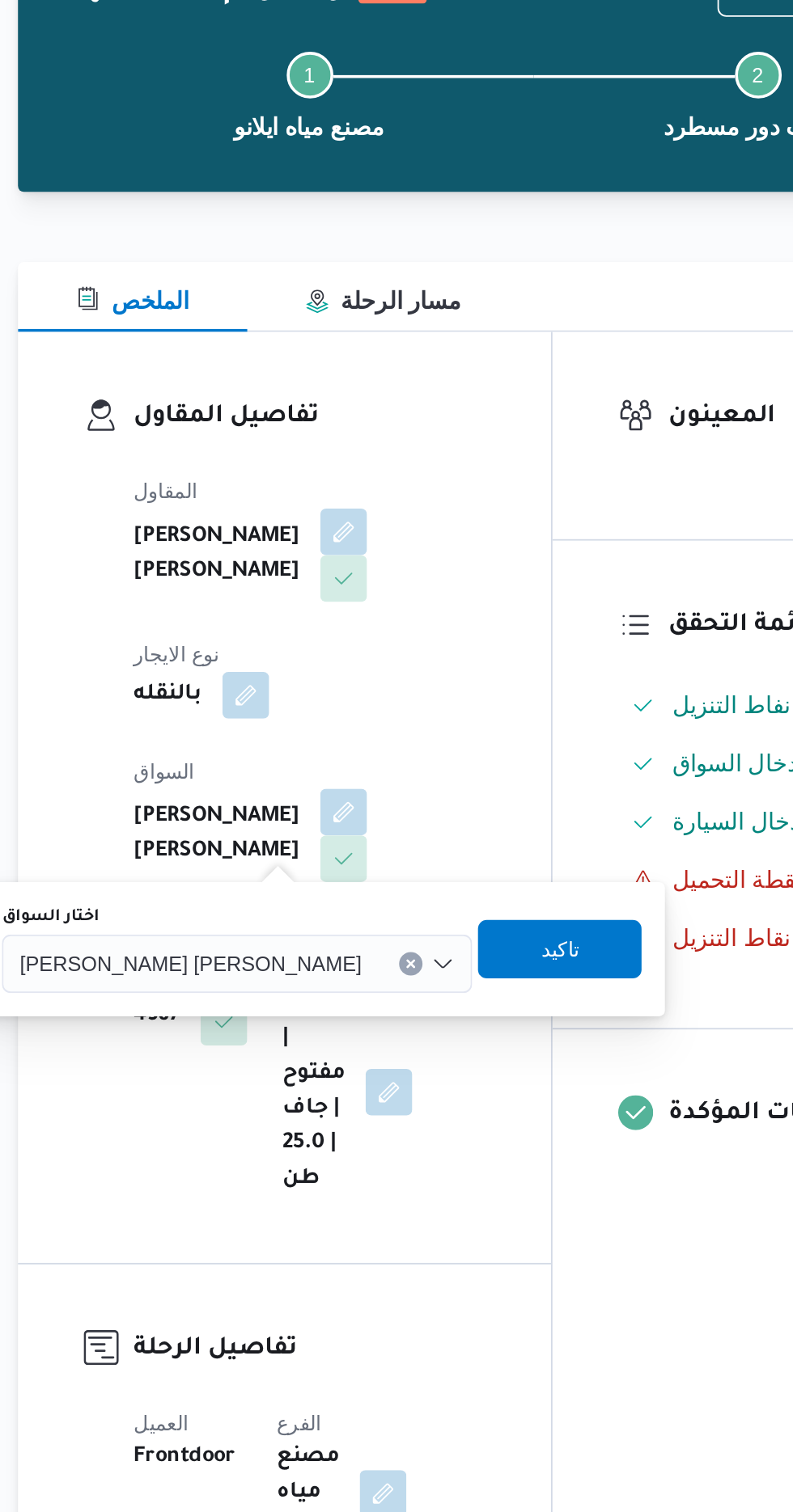
click at [314, 640] on span "[PERSON_NAME] [PERSON_NAME]" at bounding box center [306, 645] width 190 height 17
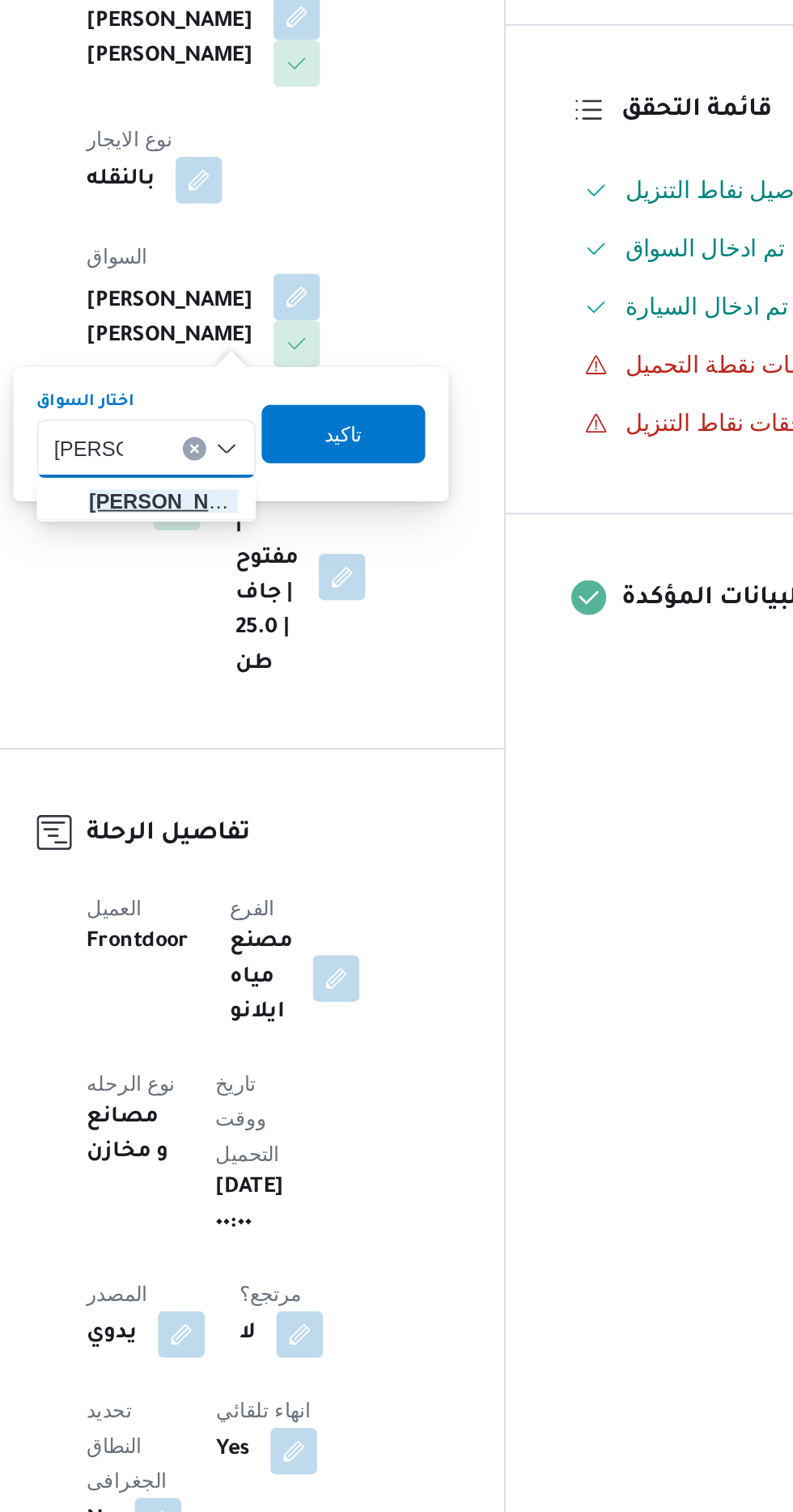
type input "[PERSON_NAME]"
click at [337, 679] on span "[PERSON_NAME] م [PERSON_NAME]" at bounding box center [317, 675] width 82 height 19
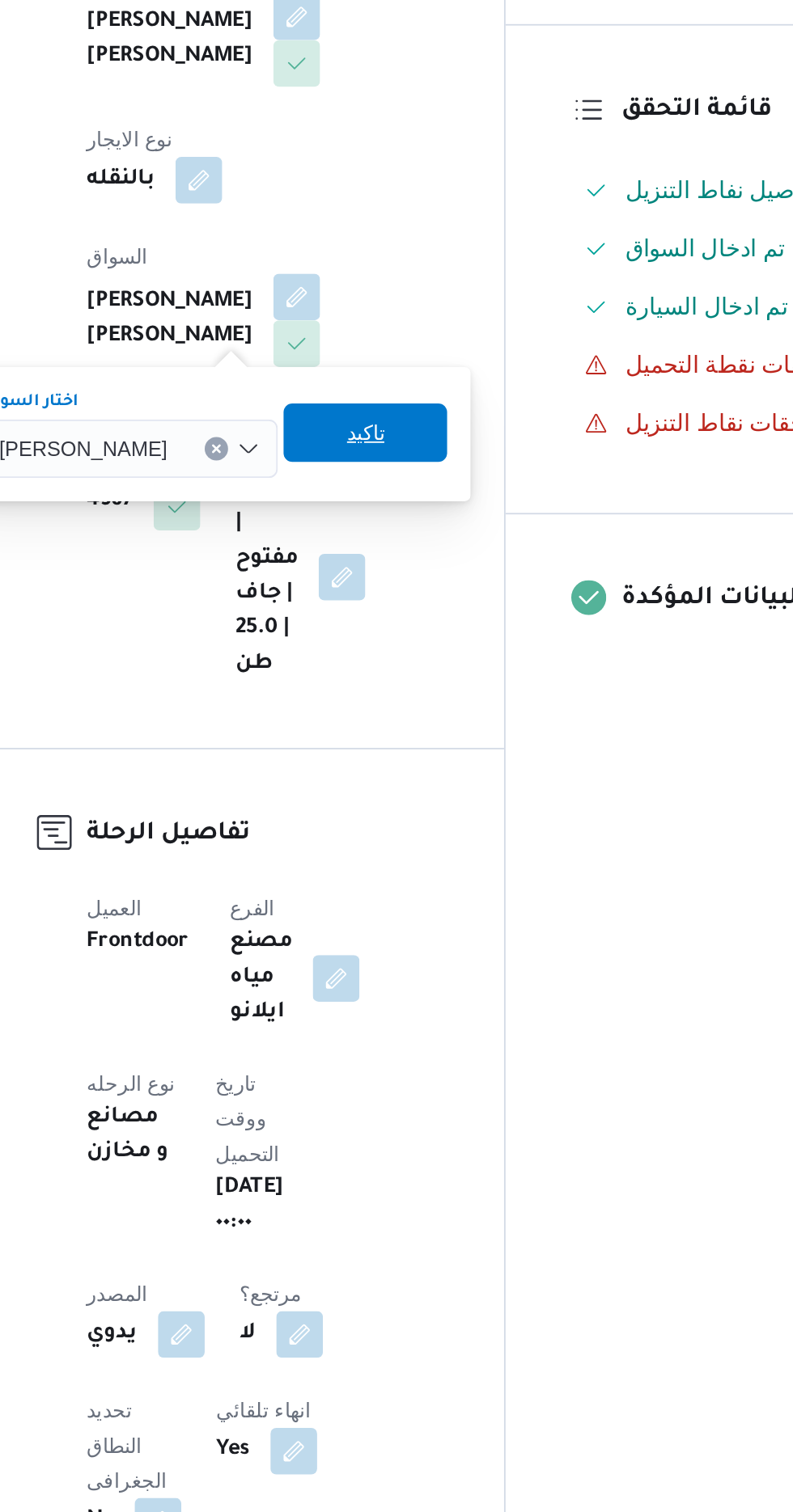
click at [439, 642] on span "تاكيد" at bounding box center [429, 637] width 21 height 19
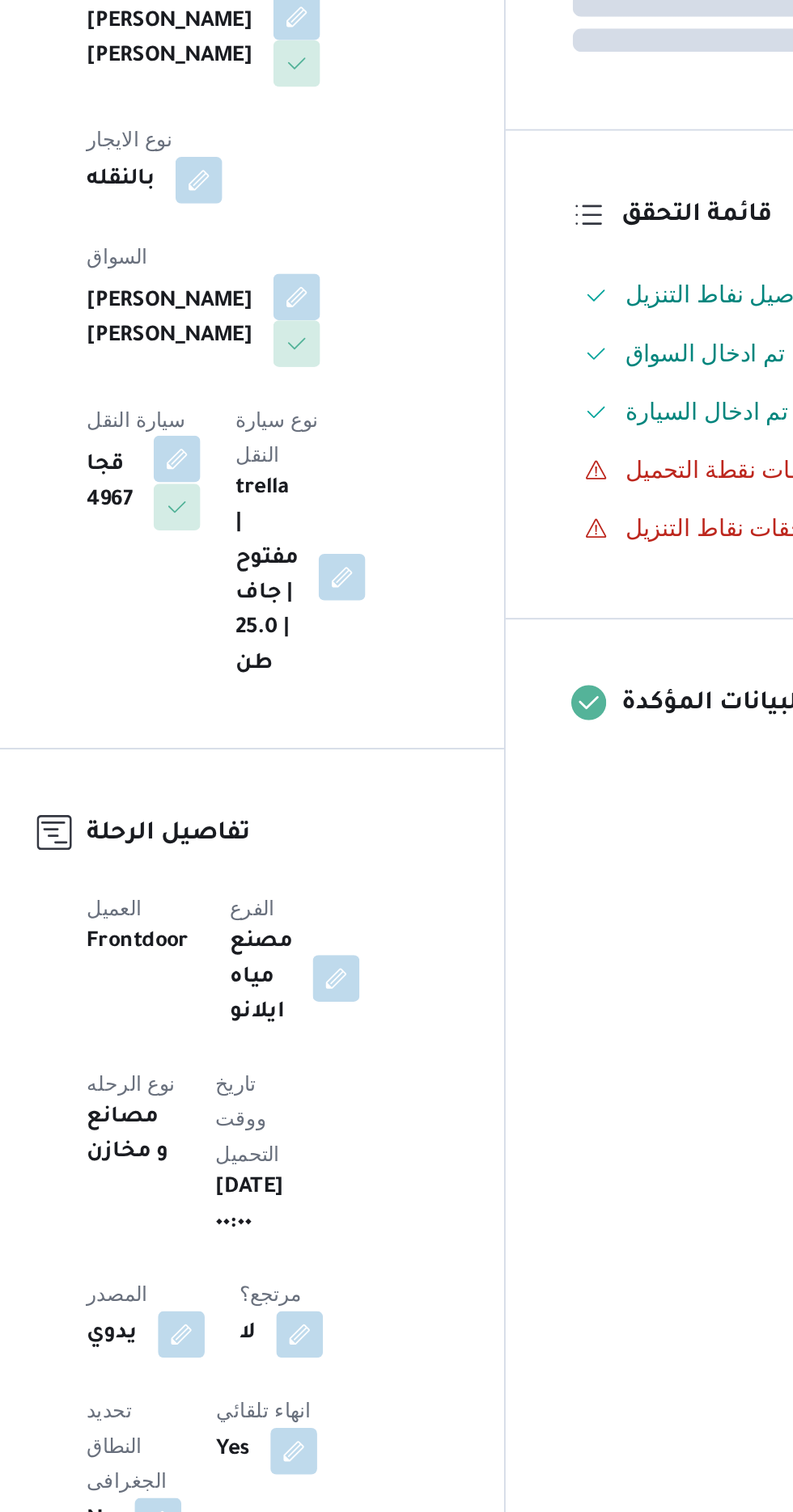
click at [337, 639] on button "button" at bounding box center [325, 652] width 26 height 26
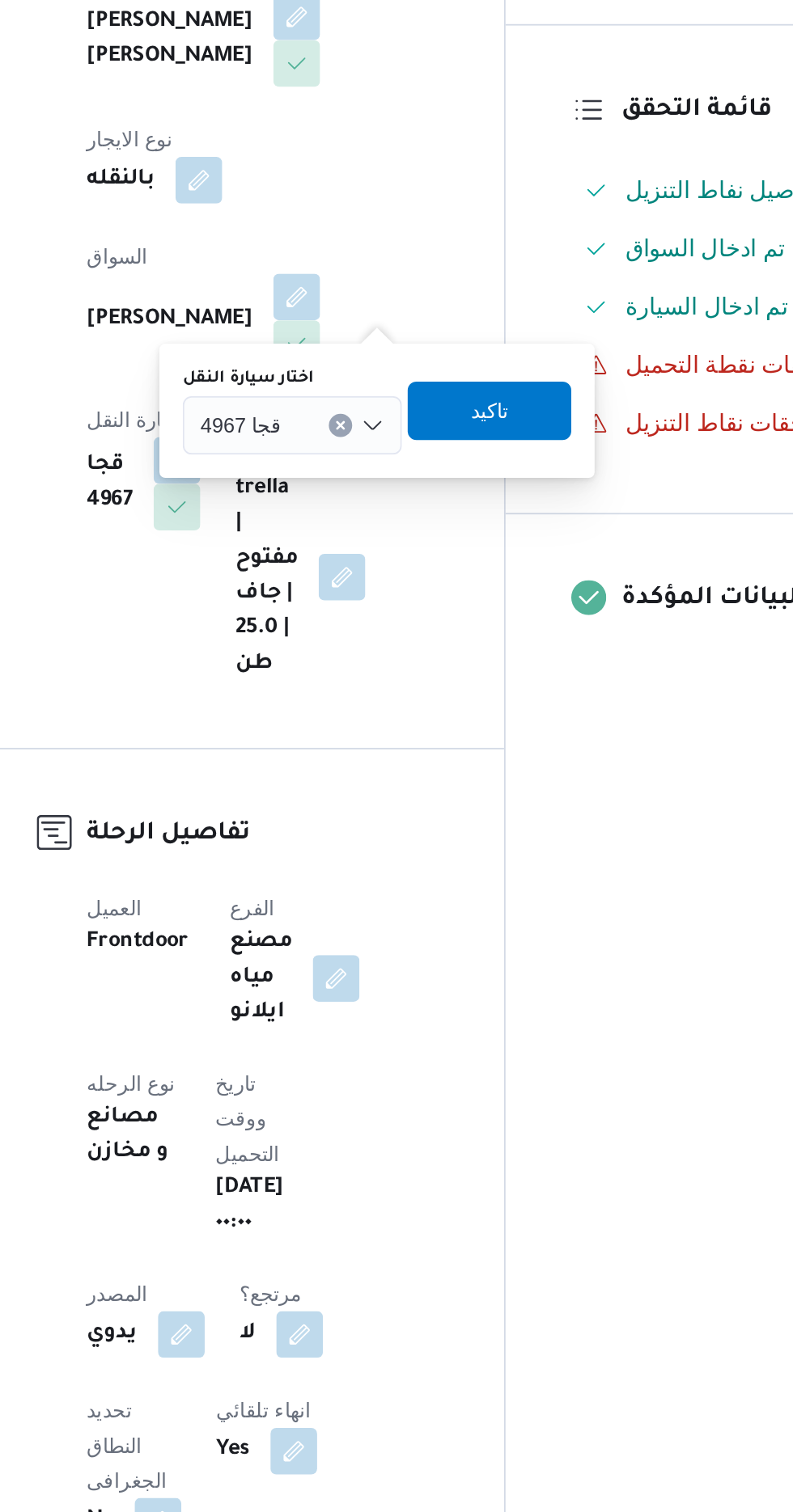
click at [389, 632] on input "اختار سيارة النقل" at bounding box center [390, 633] width 2 height 19
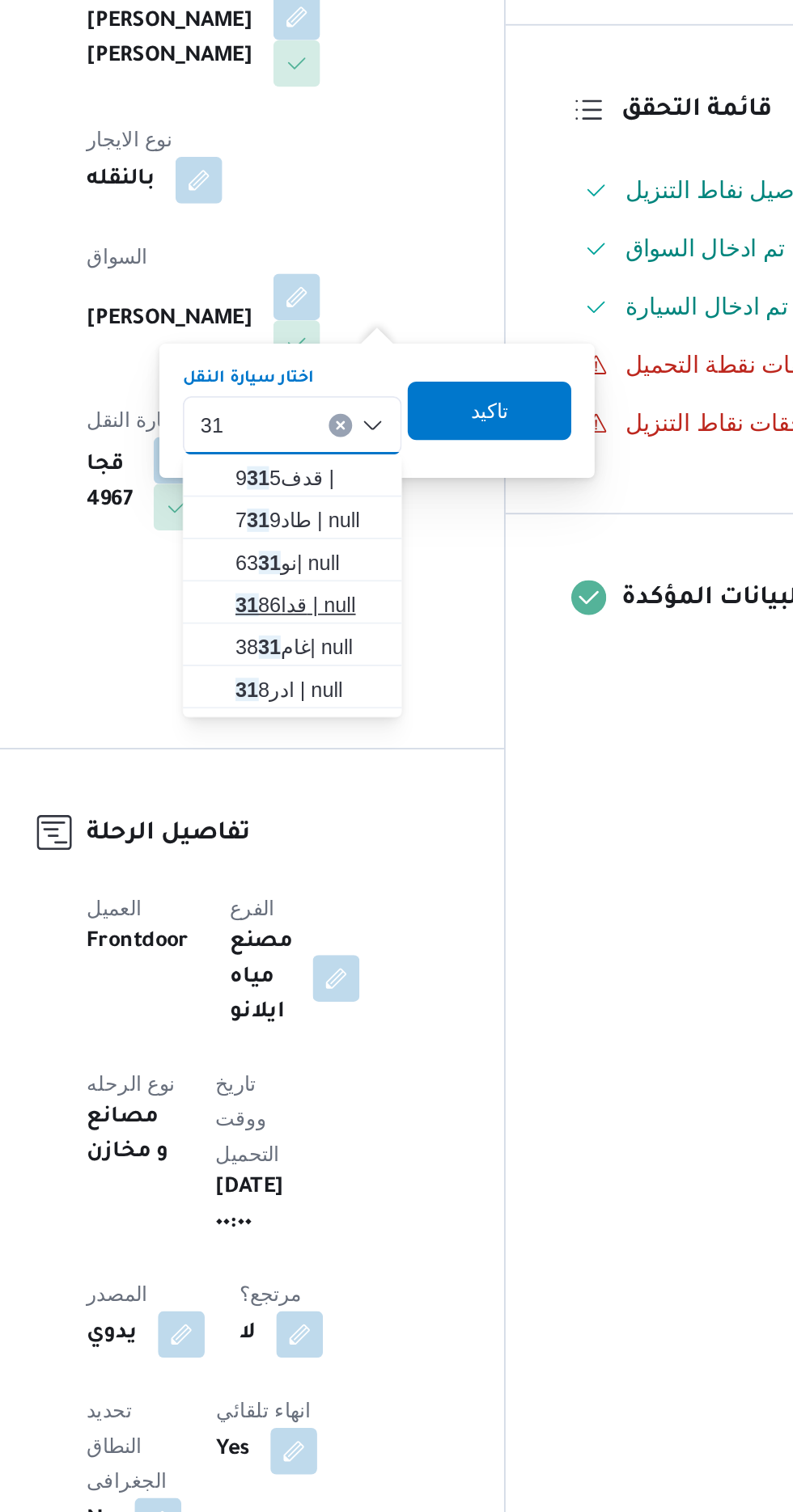
type input "31"
click at [396, 736] on span "قدا 31 86 | null" at bounding box center [397, 732] width 82 height 19
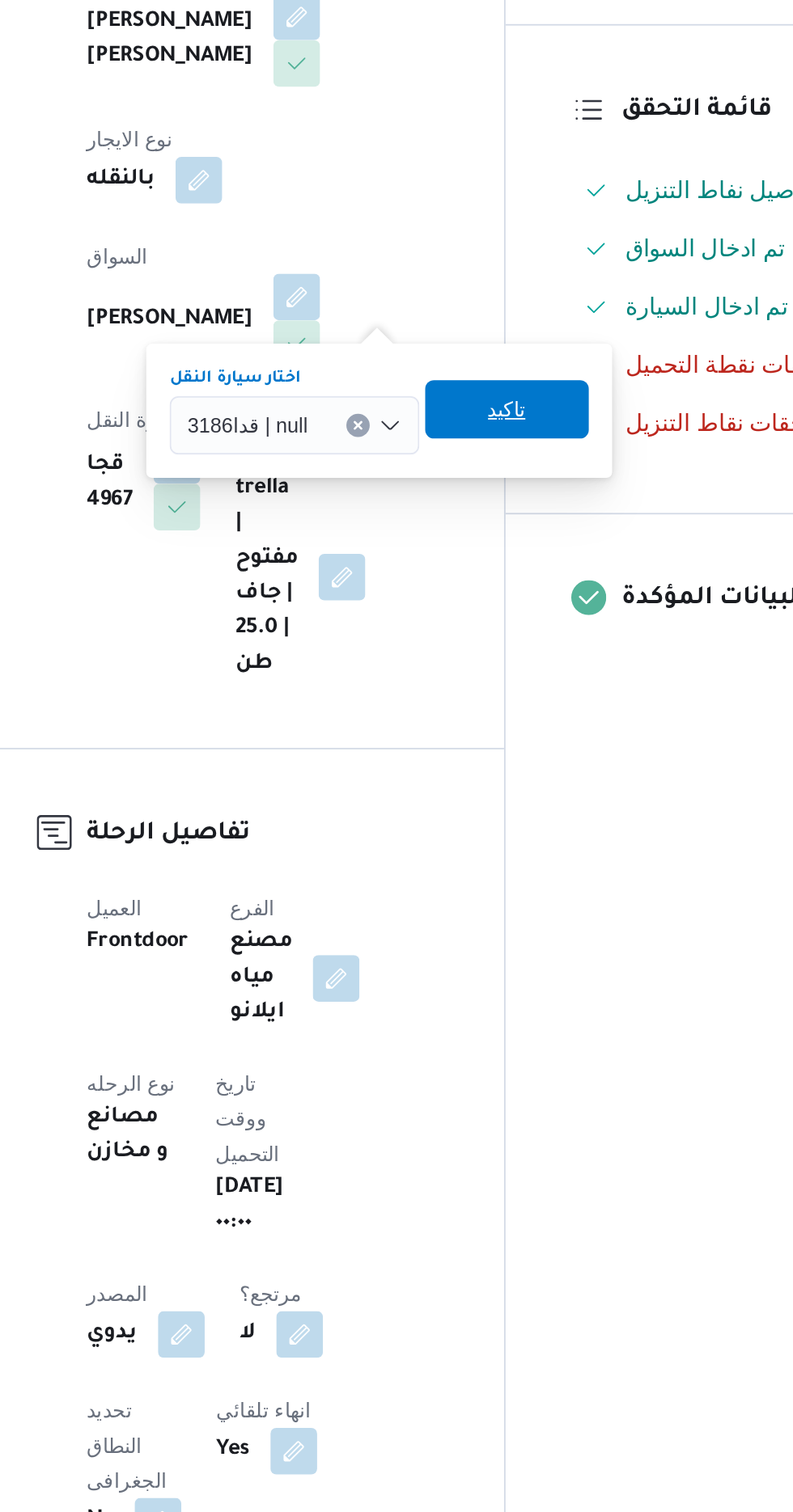
click at [507, 622] on span "تاكيد" at bounding box center [507, 624] width 21 height 19
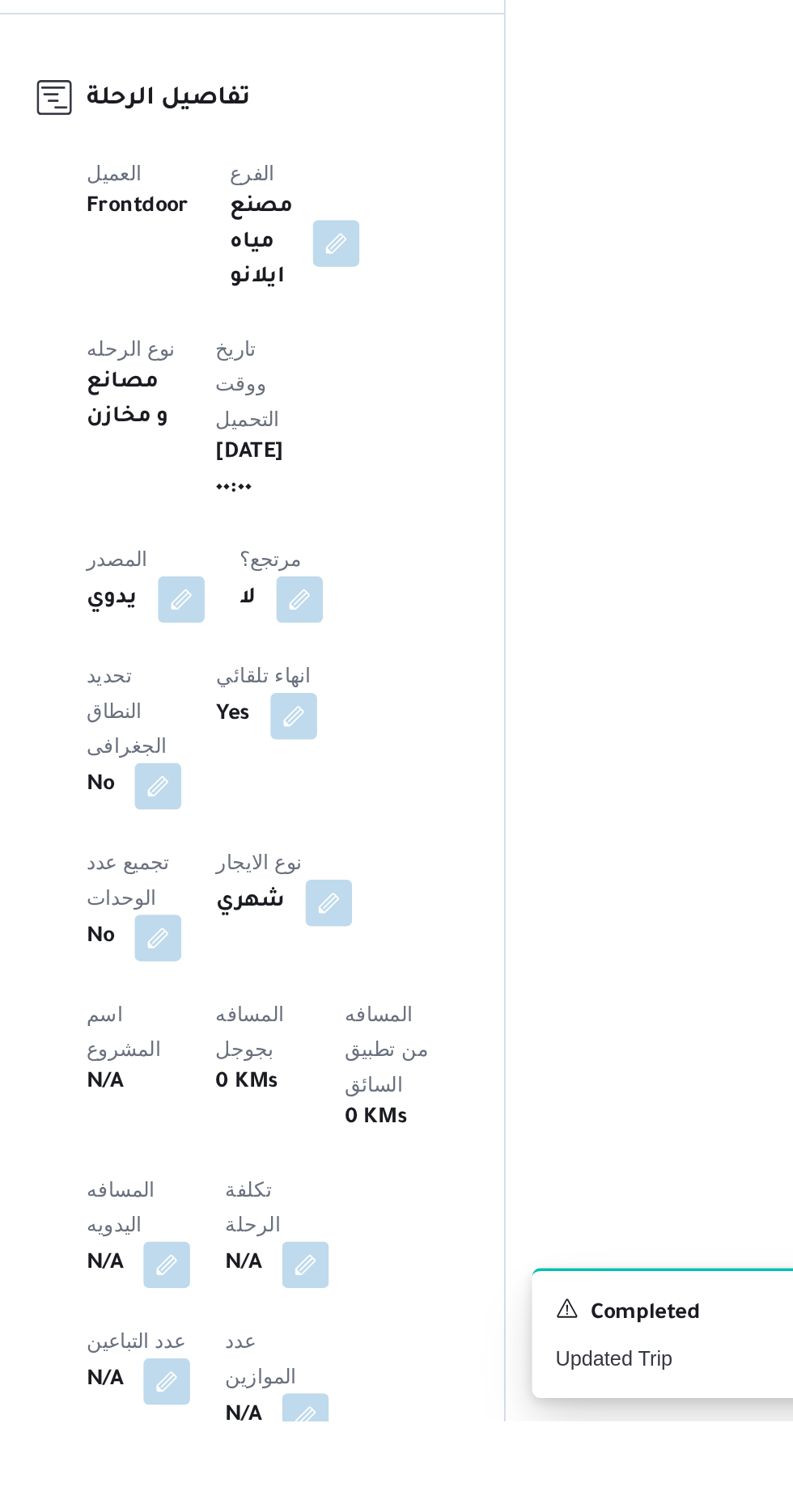
scroll to position [93, 0]
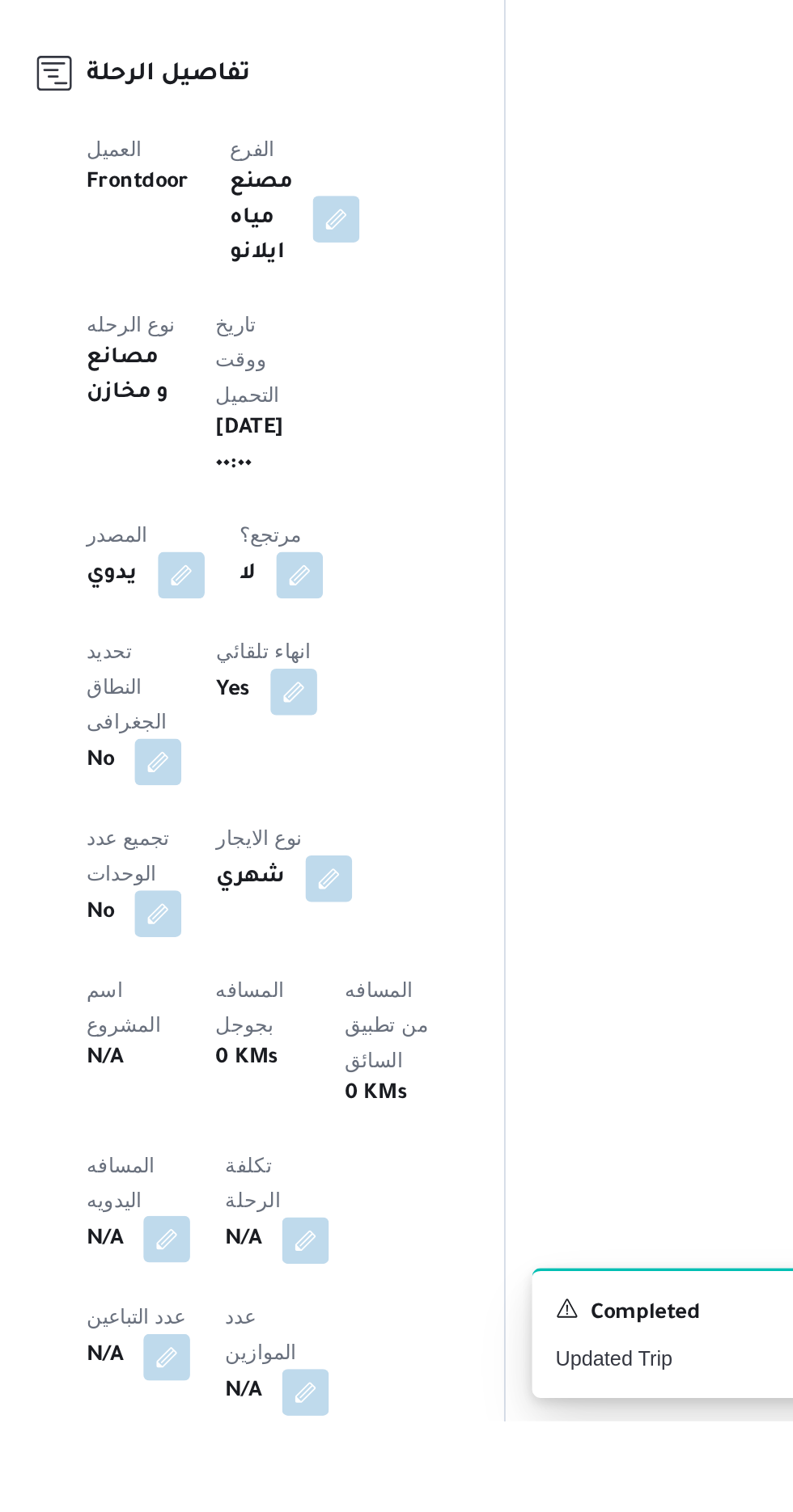
click at [309, 1398] on button "button" at bounding box center [319, 1411] width 26 height 26
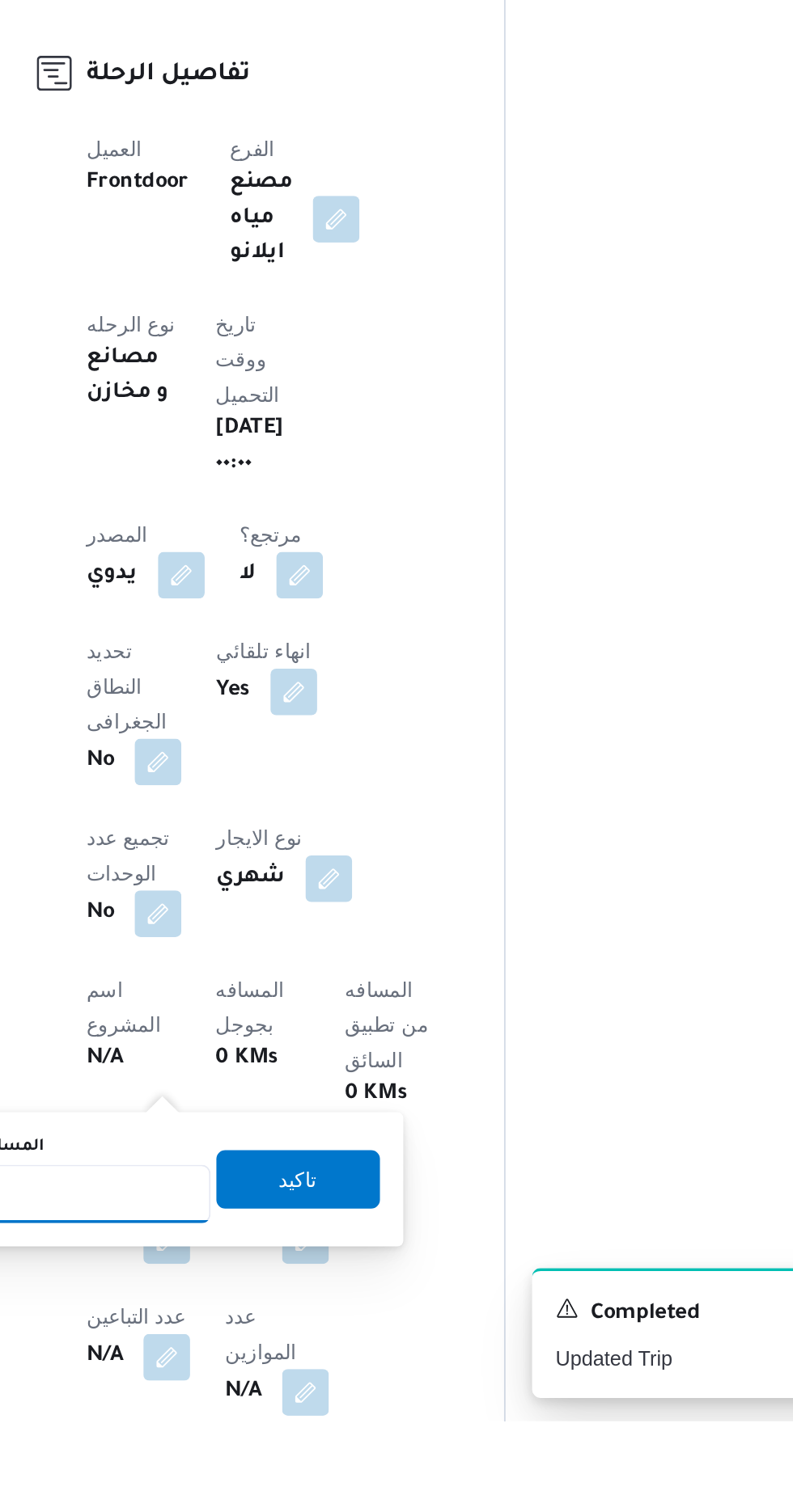
click at [279, 1382] on input "المسافه اليدويه" at bounding box center [262, 1385] width 161 height 32
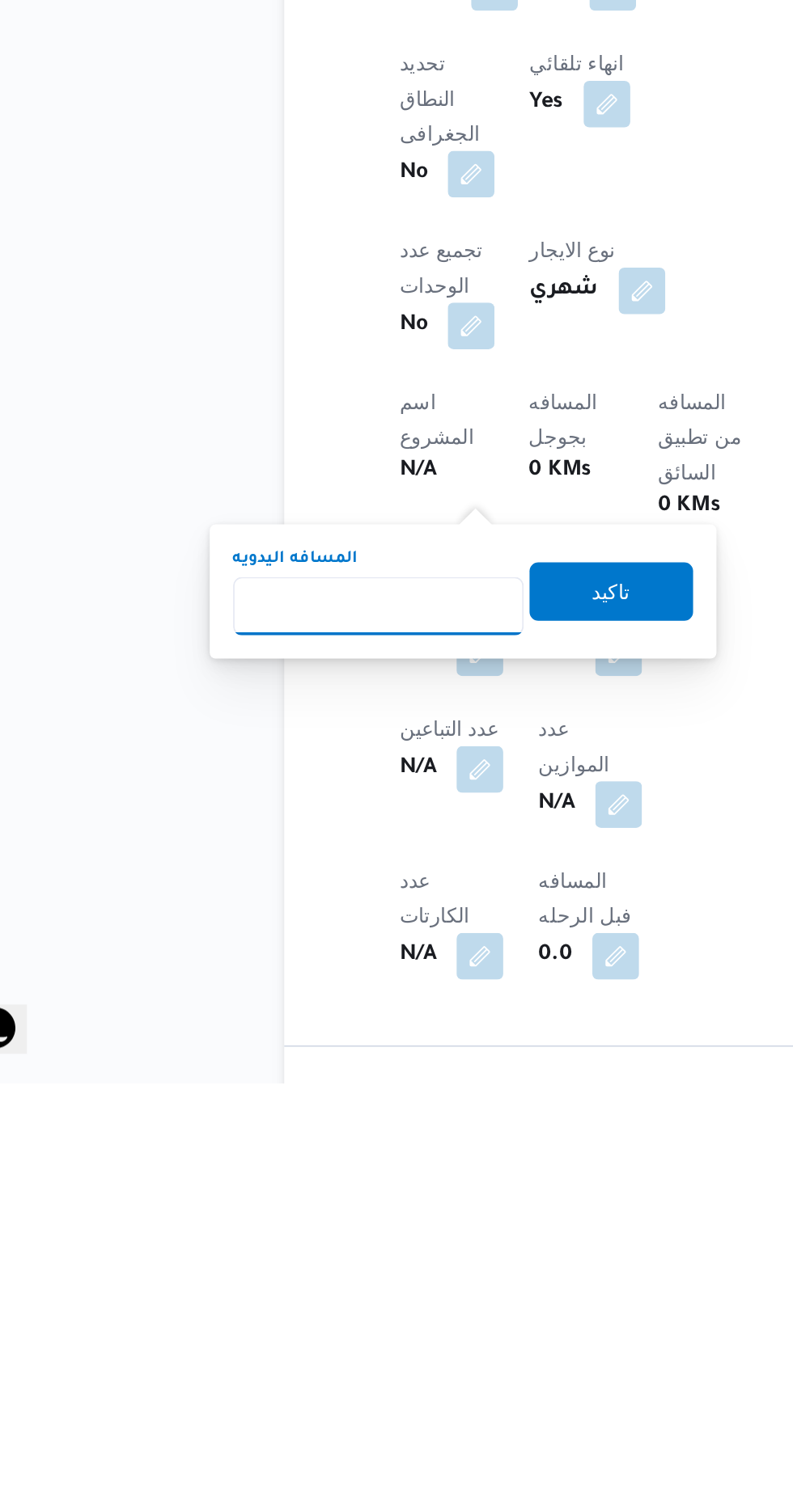
scroll to position [236, 0]
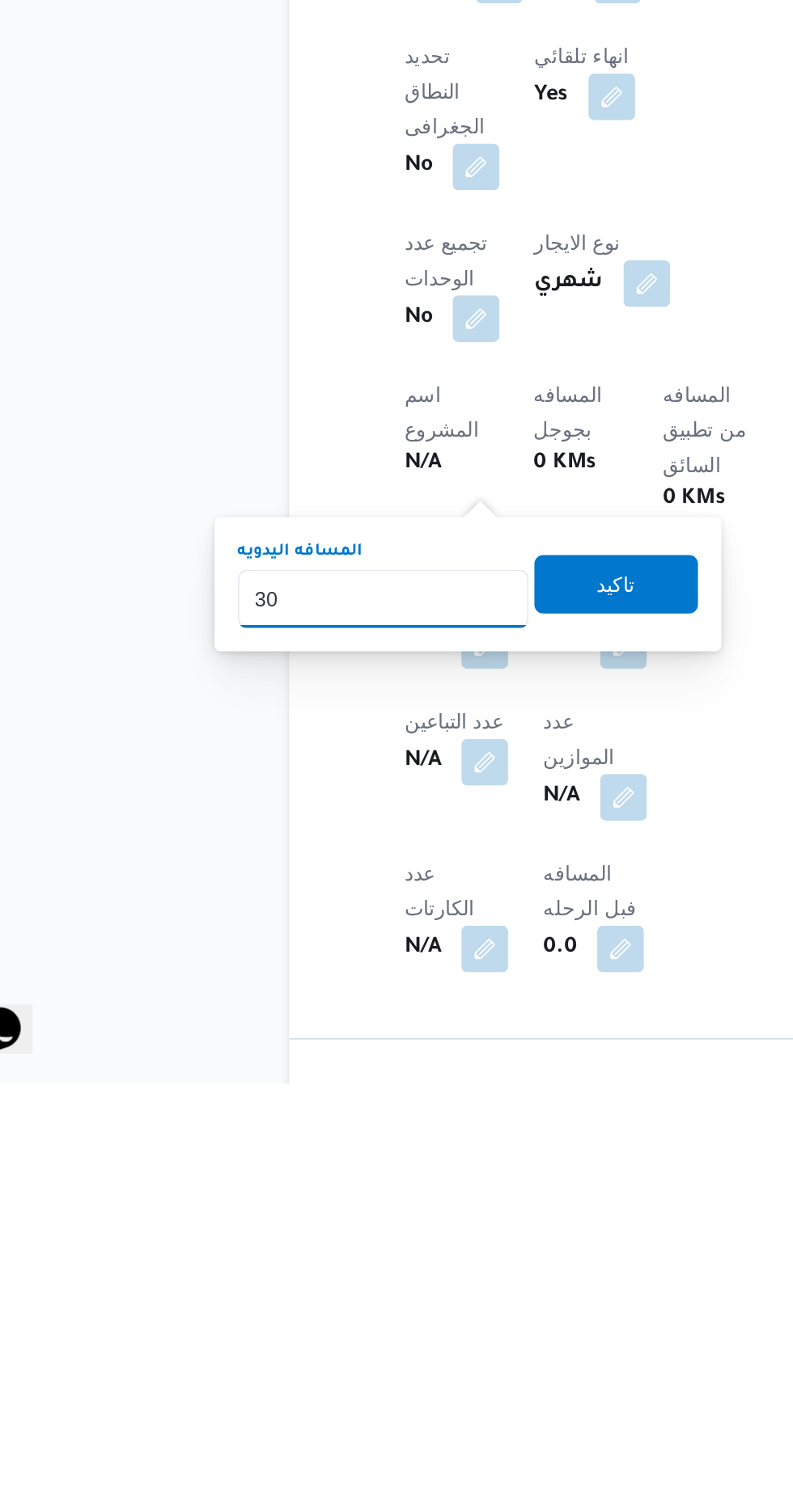
type input "300"
click at [403, 1246] on span "تاكيد" at bounding box center [391, 1234] width 91 height 32
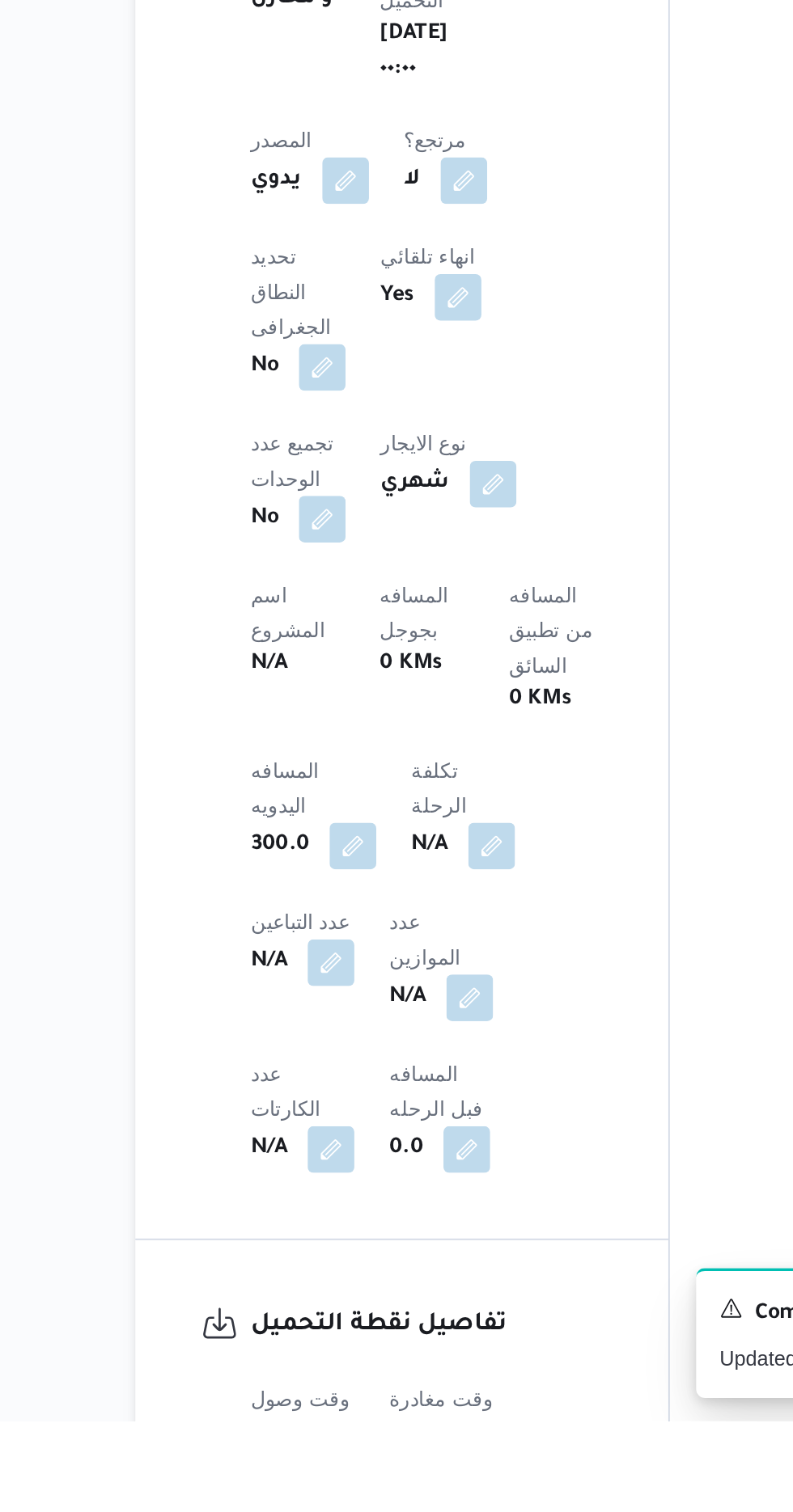
scroll to position [313, 0]
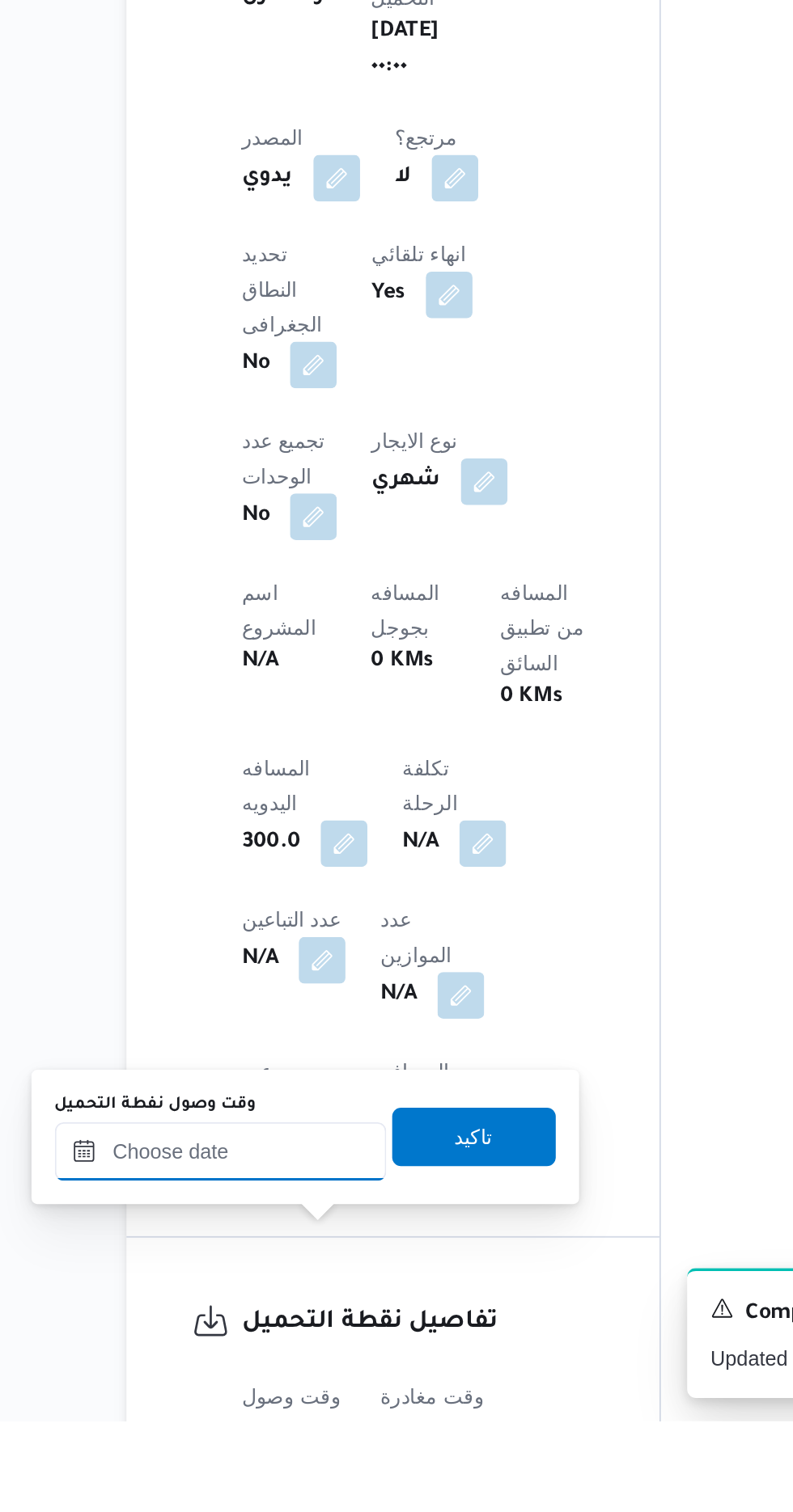
click at [231, 1366] on input "وقت وصول نفطة التحميل" at bounding box center [262, 1362] width 183 height 32
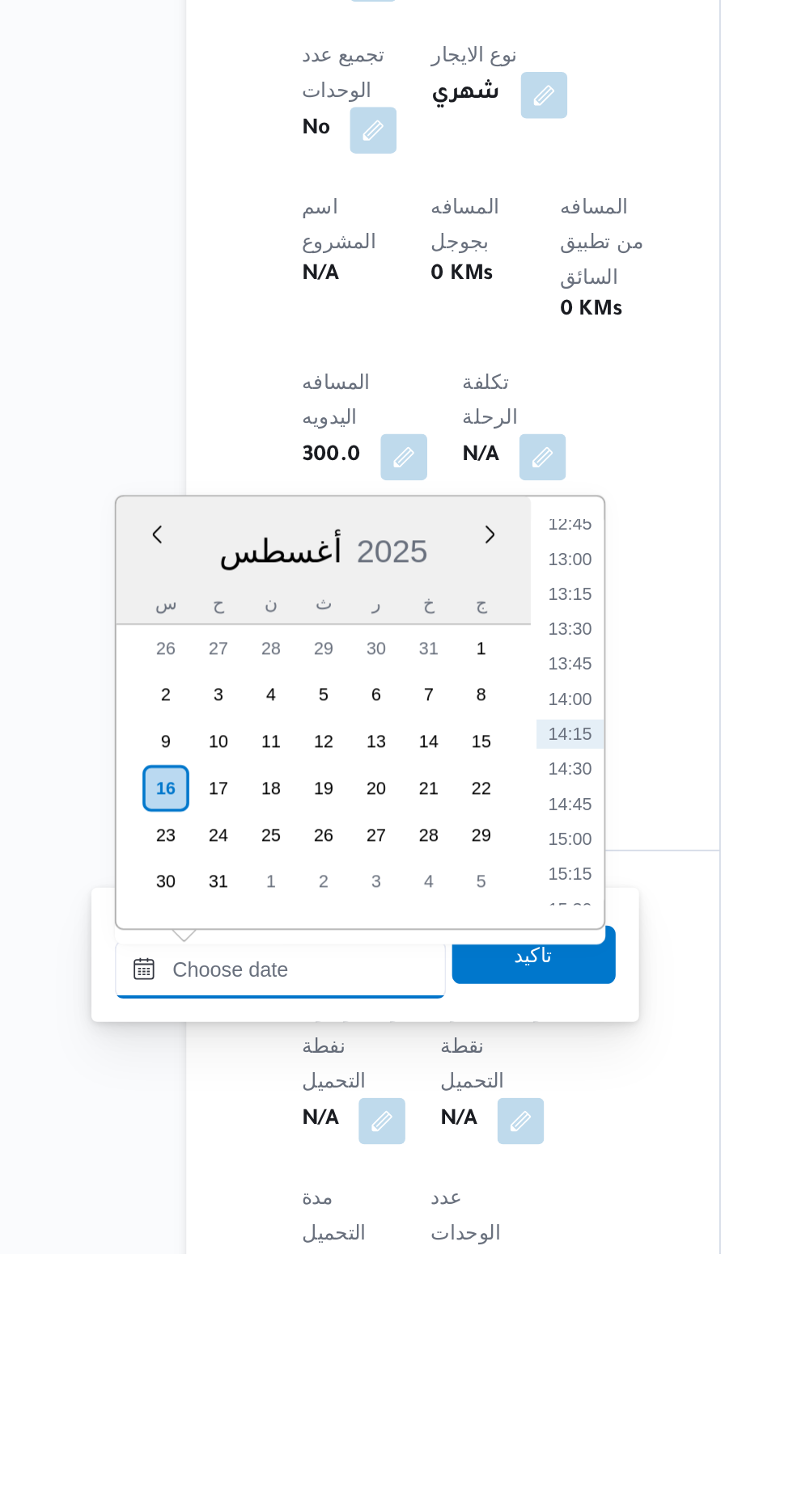
scroll to position [530, 0]
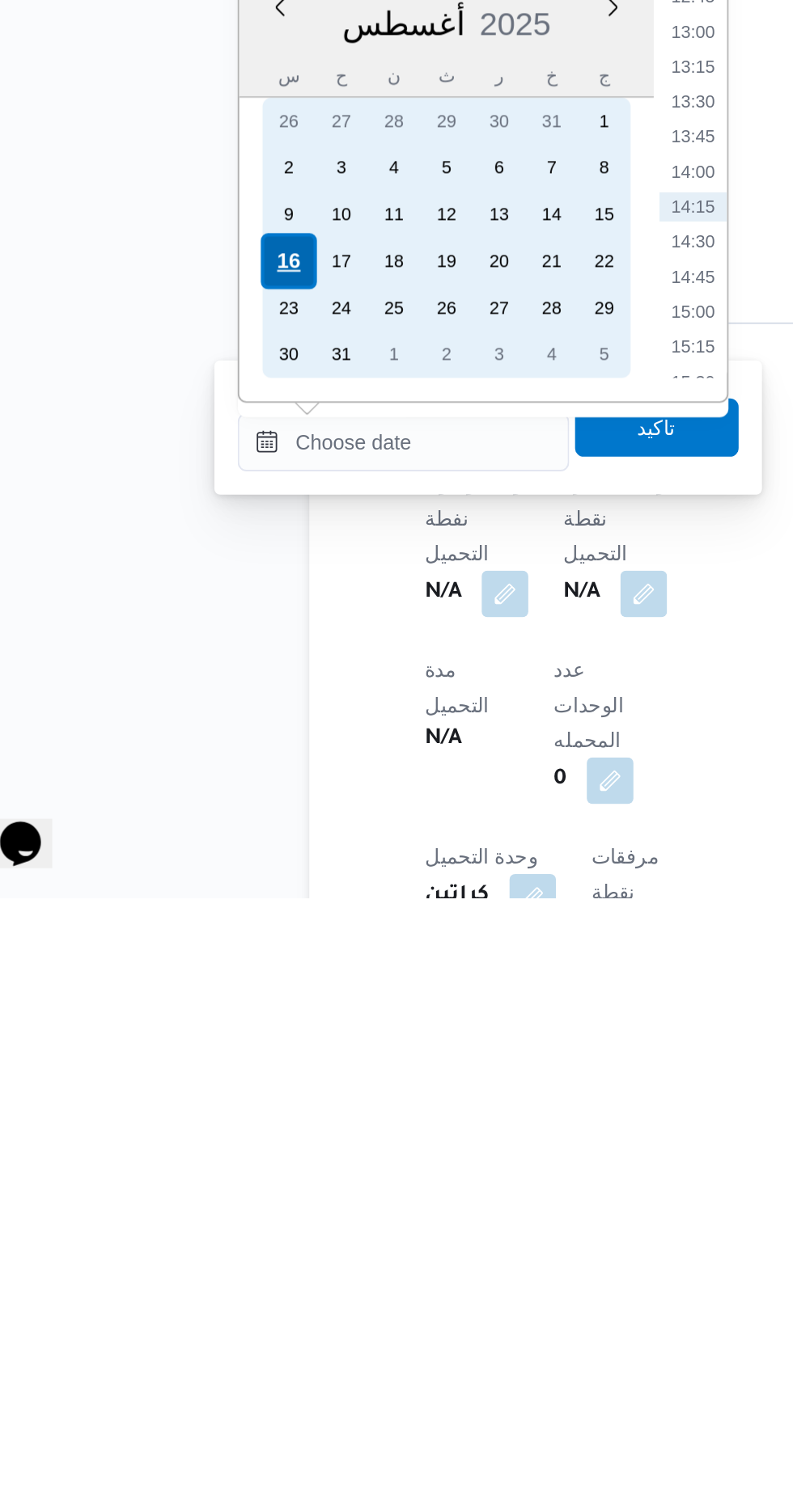
click at [194, 1155] on div "16" at bounding box center [197, 1158] width 31 height 31
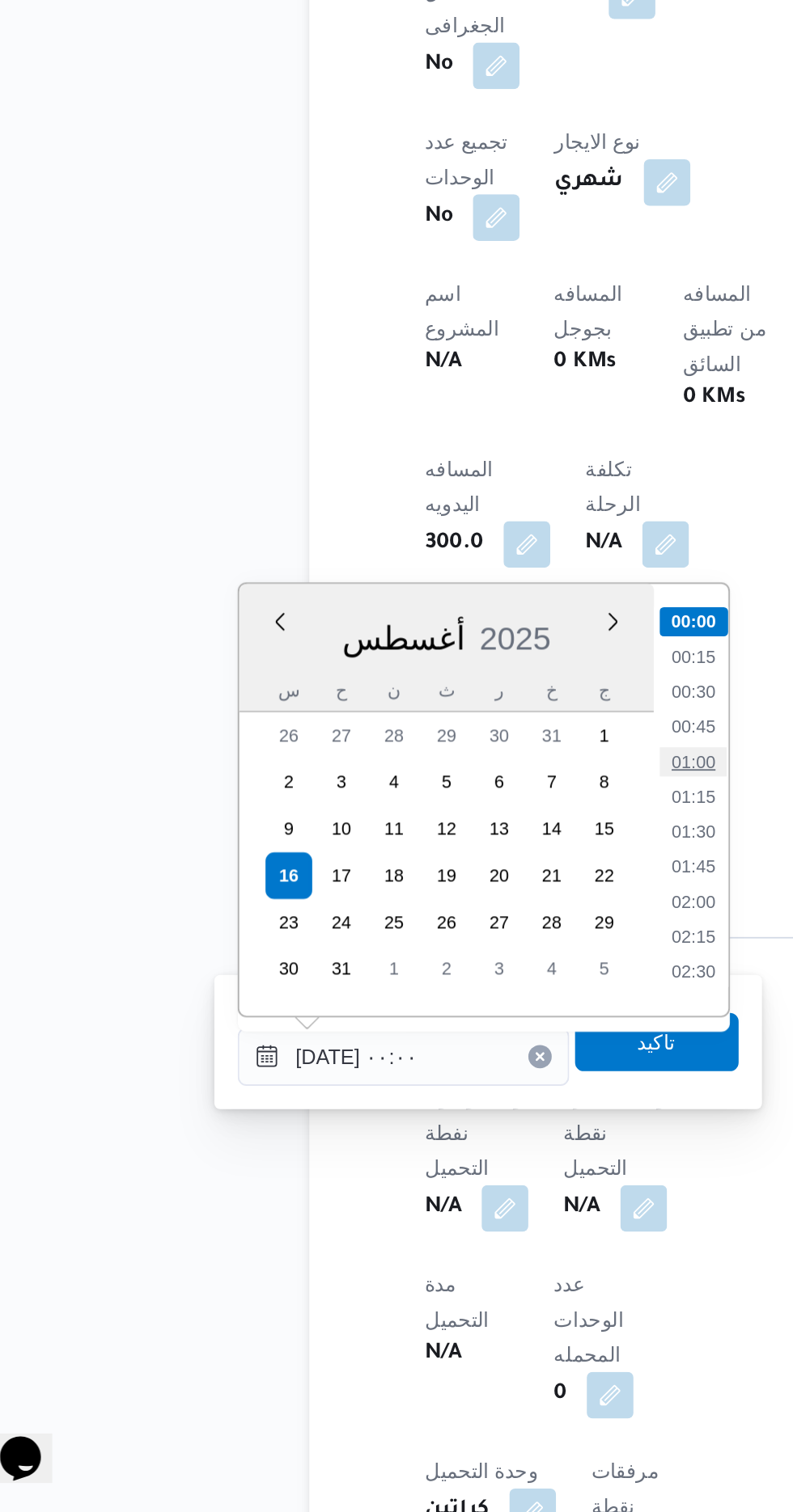
click at [420, 1091] on li "01:00" at bounding box center [423, 1096] width 38 height 17
type input "[DATE] ٠١:٠٠"
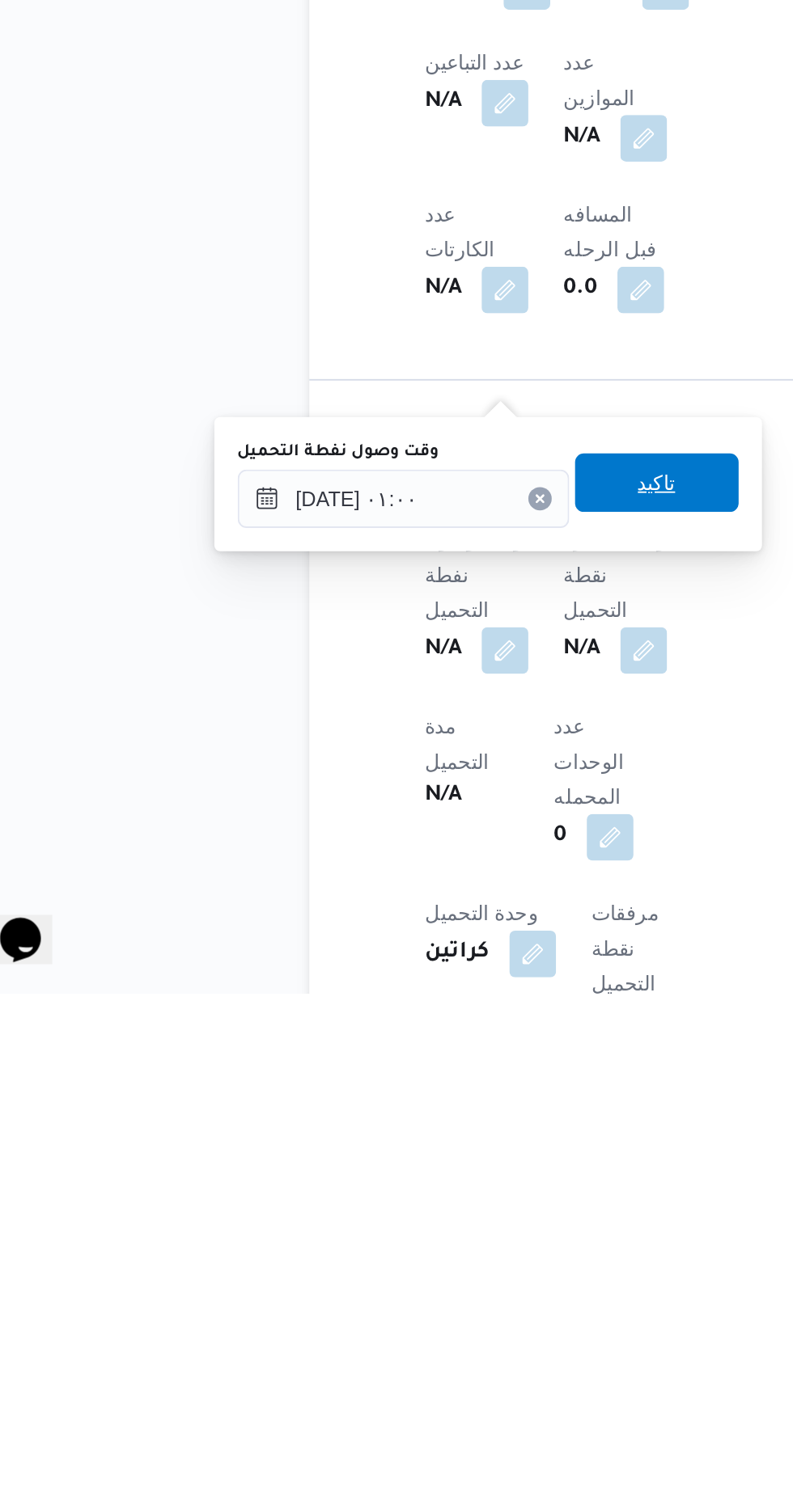
click at [426, 1242] on span "تاكيد" at bounding box center [403, 1228] width 91 height 32
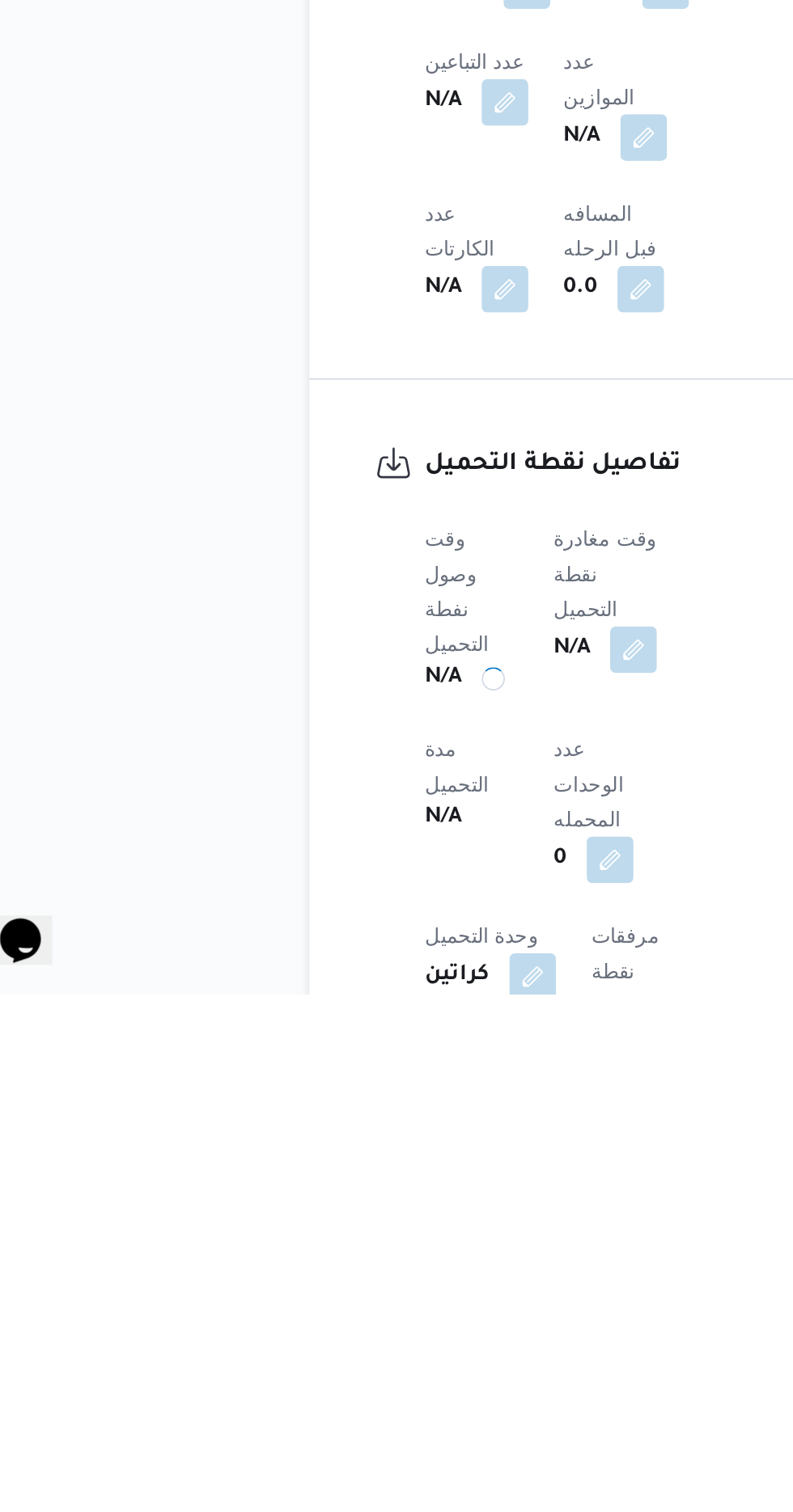
scroll to position [553, 0]
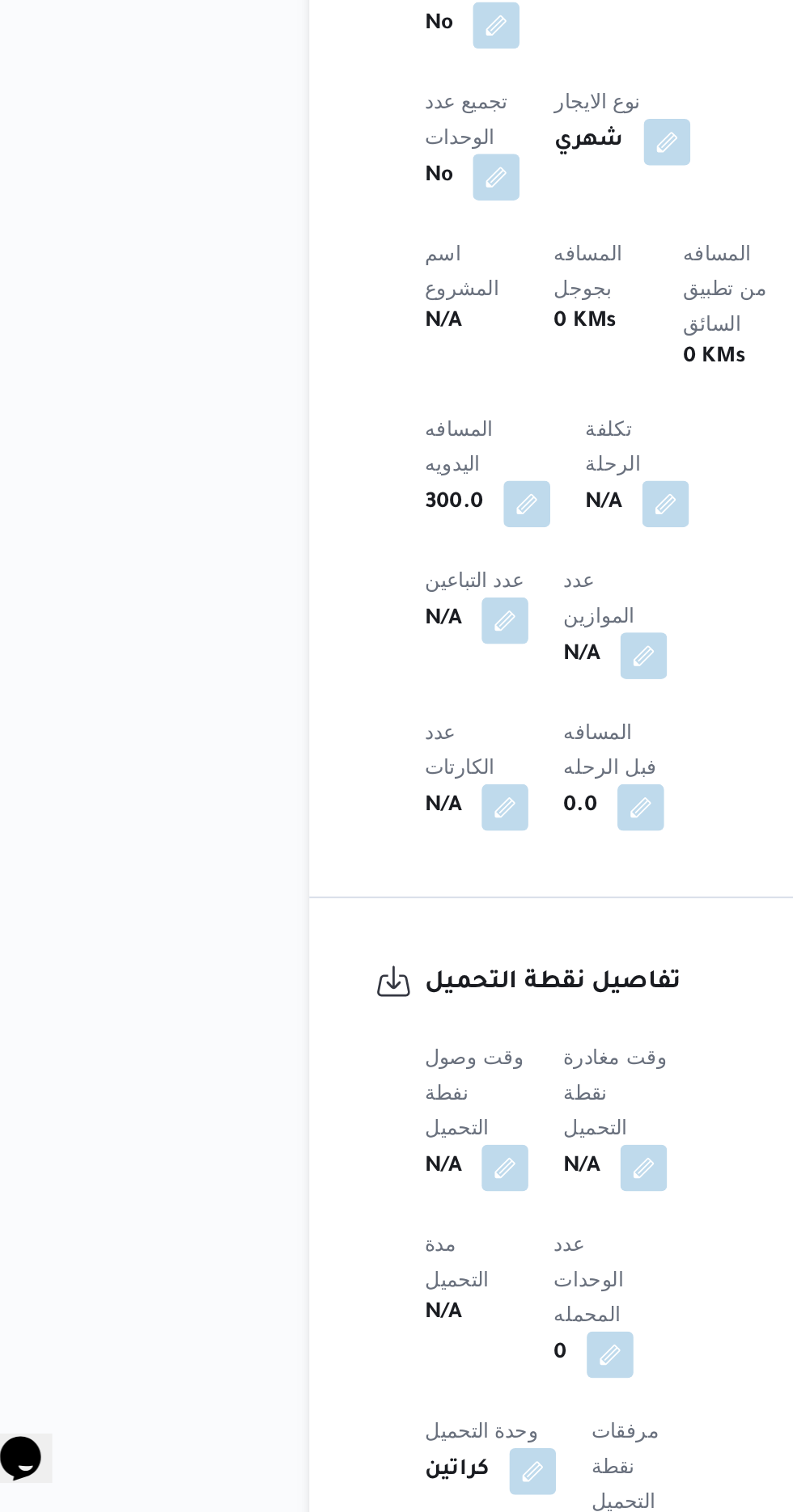
click at [371, 1311] on b "N/A" at bounding box center [361, 1321] width 20 height 19
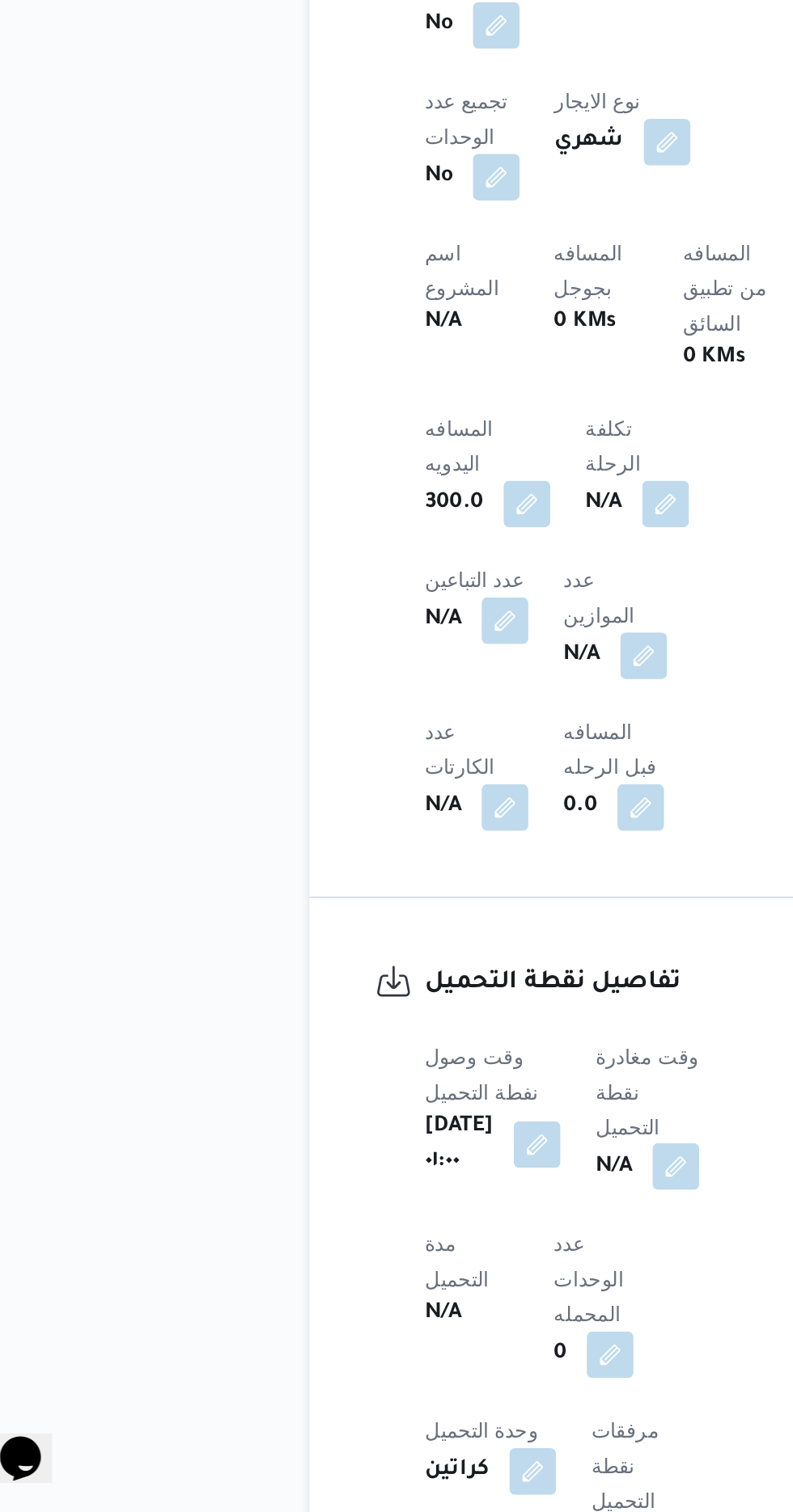
click at [426, 1308] on button "button" at bounding box center [413, 1321] width 26 height 26
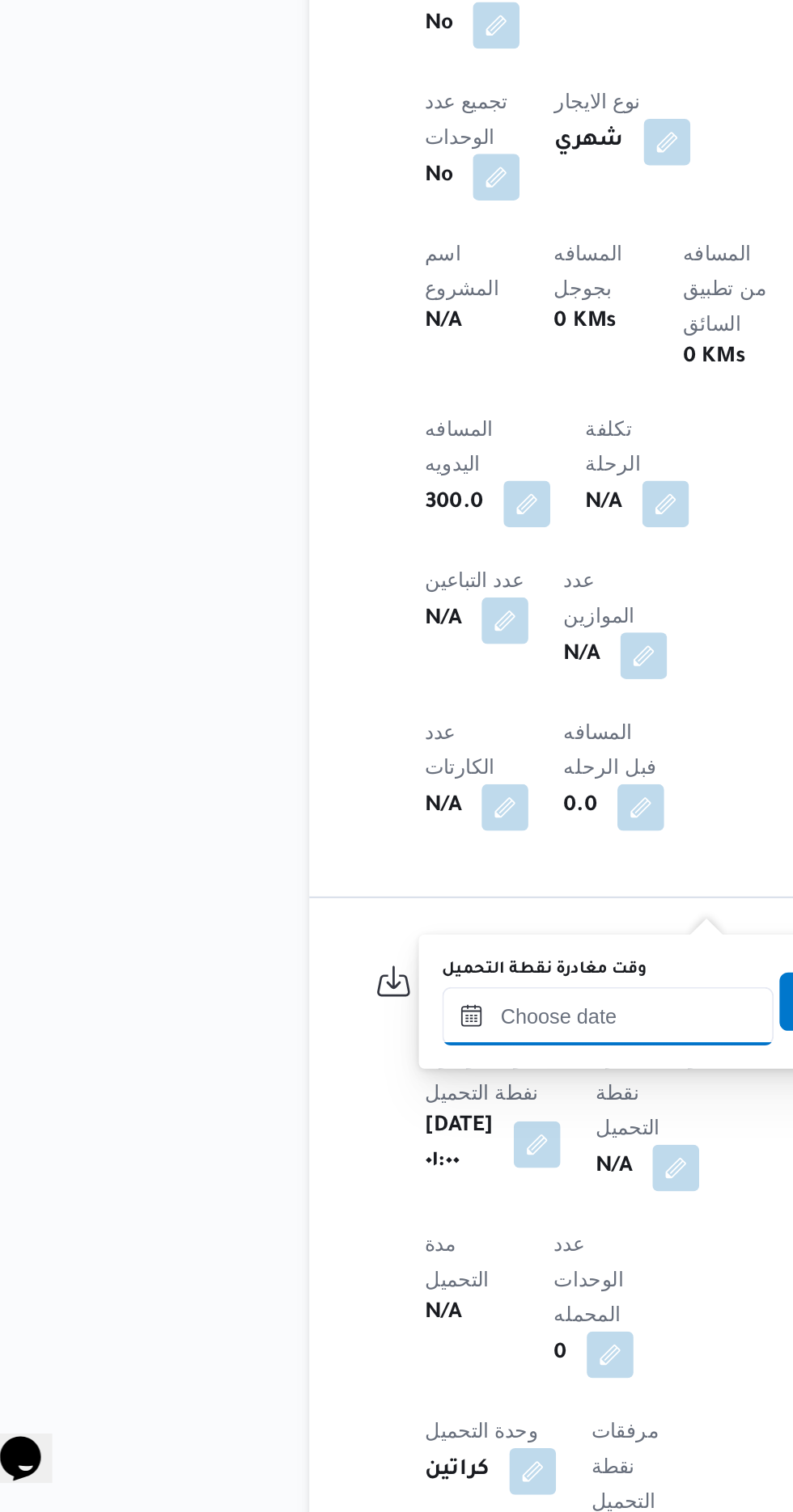
click at [369, 1233] on input "وقت مغادرة نقطة التحميل" at bounding box center [376, 1236] width 183 height 32
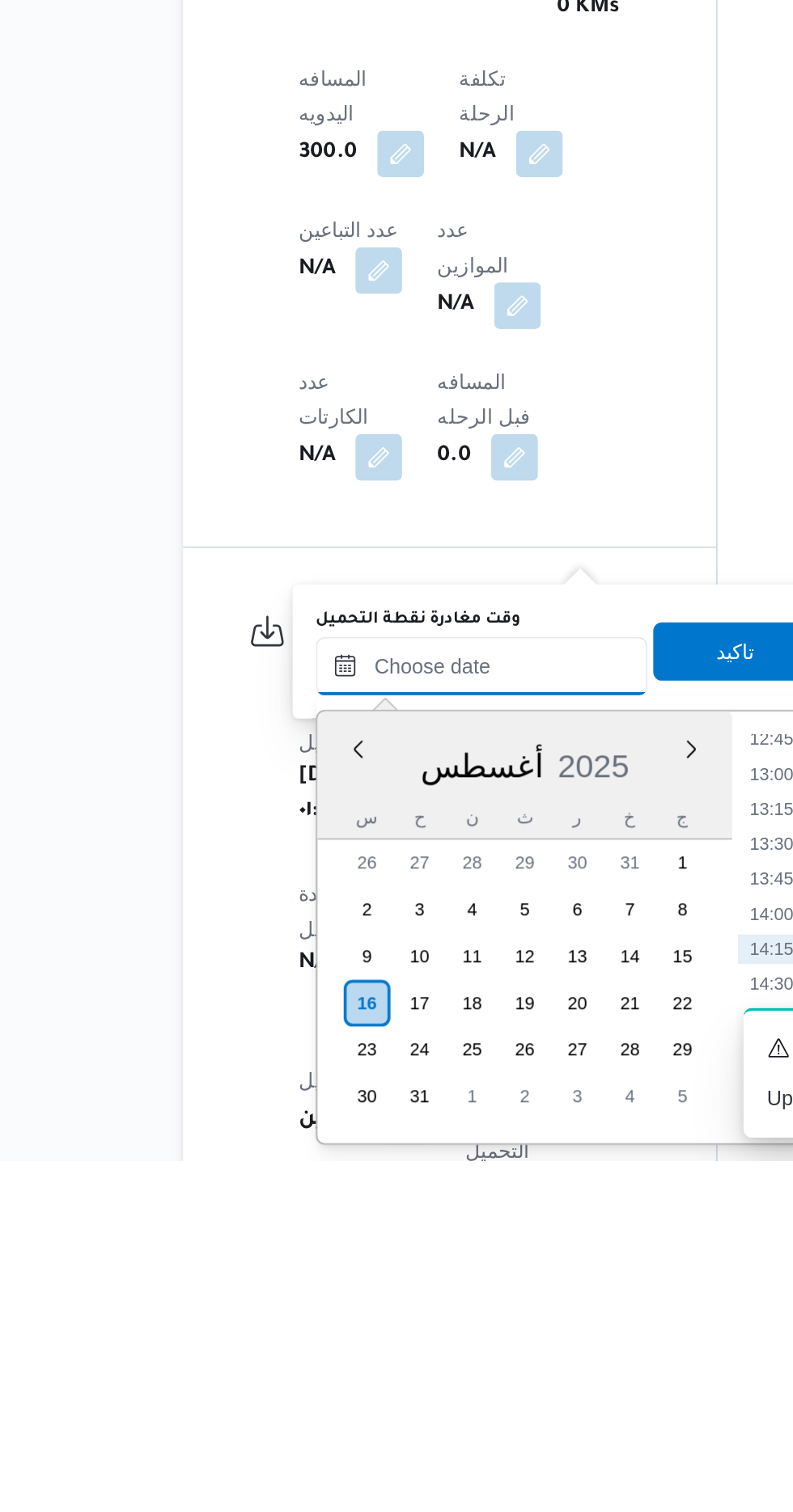
scroll to position [552, 0]
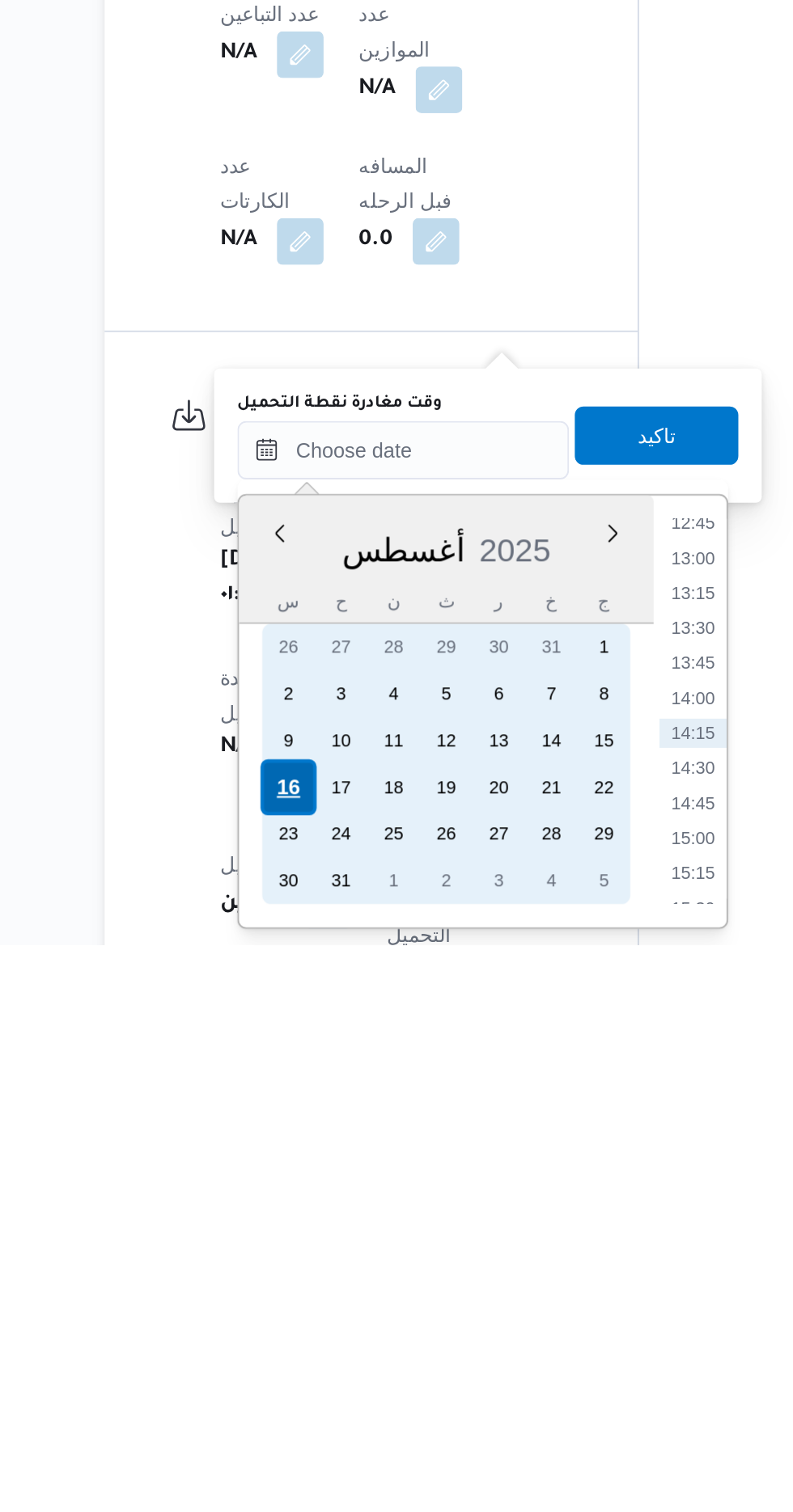
click at [312, 1422] on div "16" at bounding box center [312, 1424] width 31 height 31
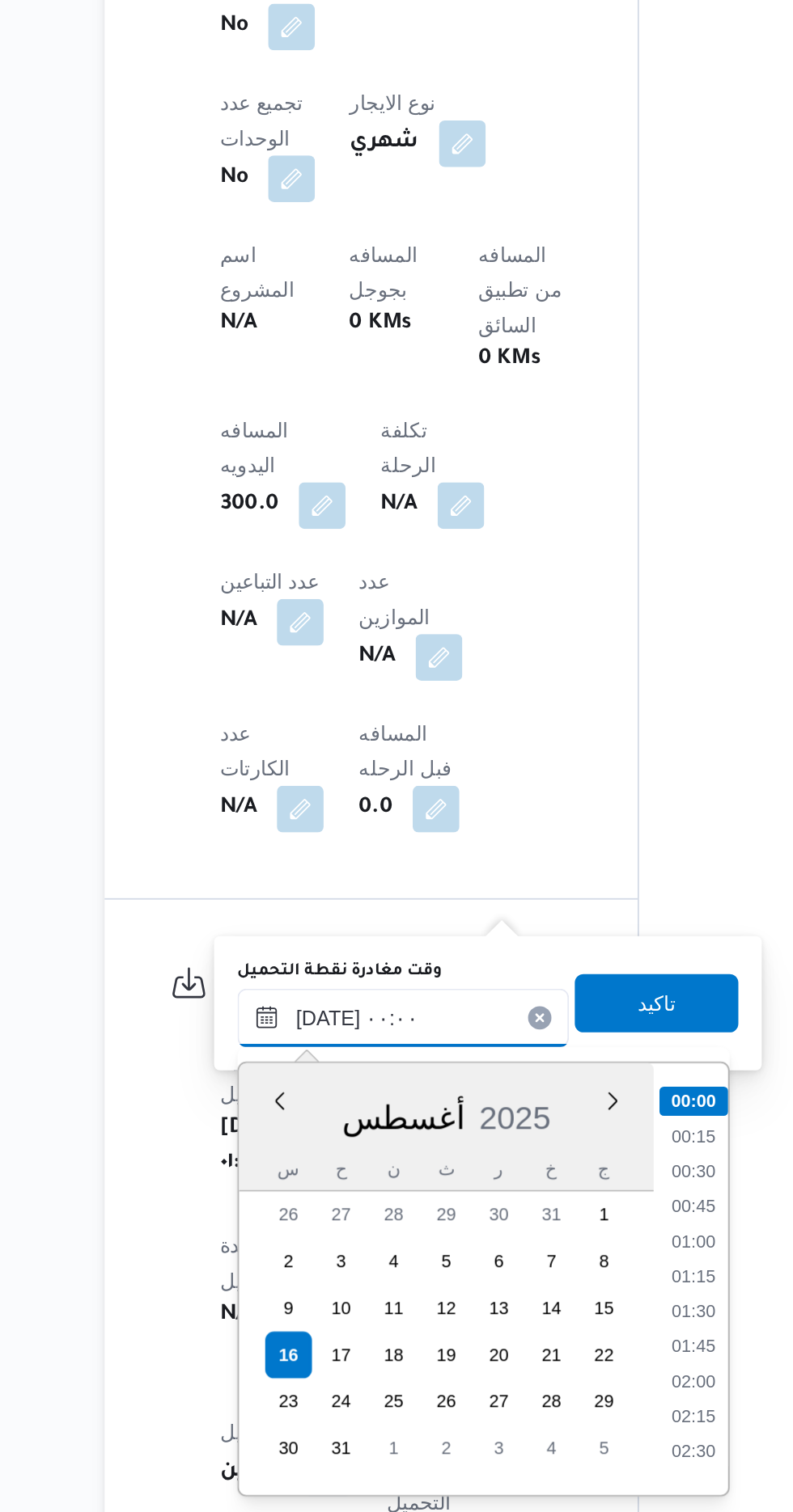
click at [287, 1241] on input "[DATE] ٠٠:٠٠" at bounding box center [376, 1237] width 183 height 32
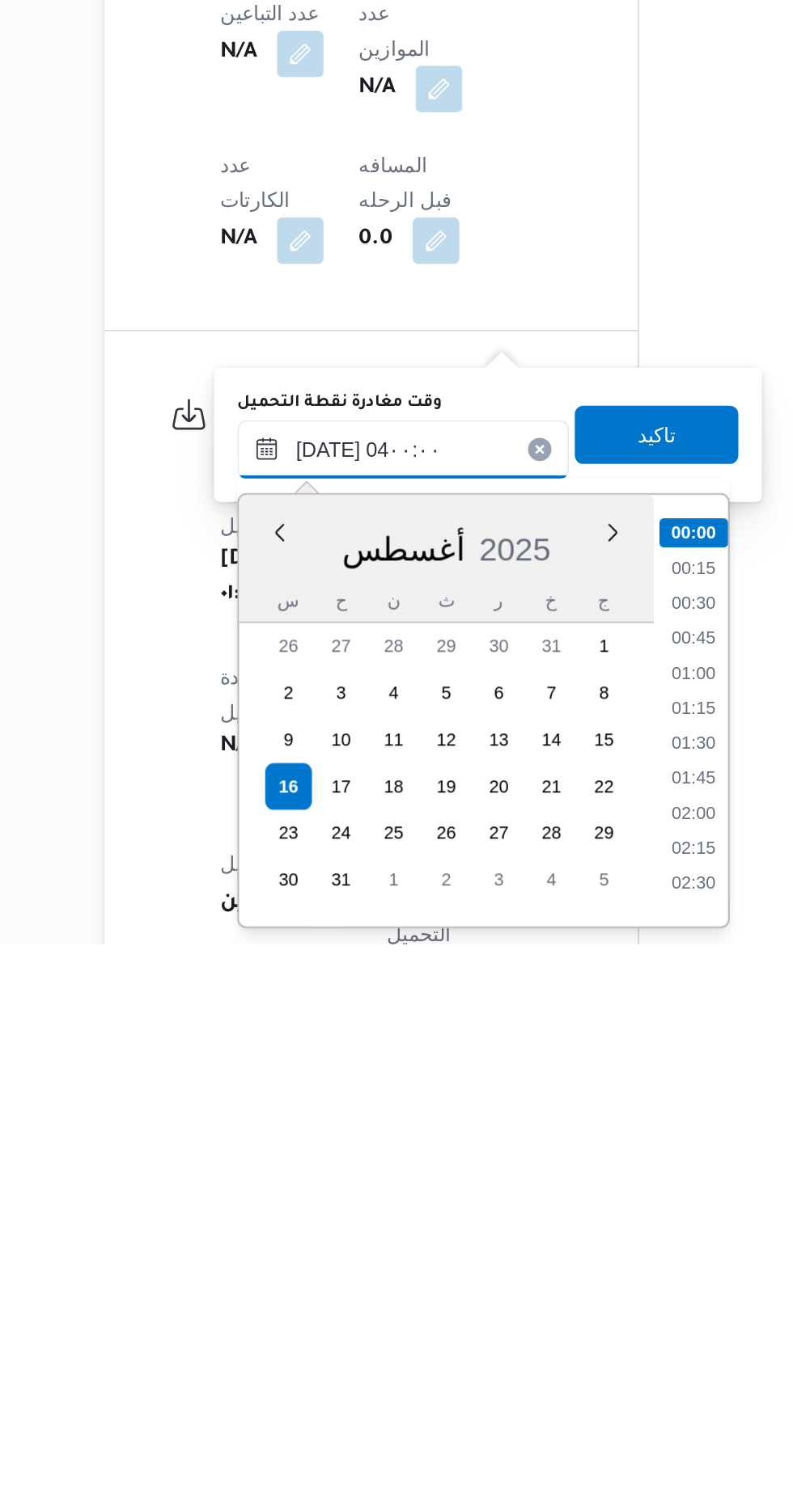
scroll to position [115, 0]
click at [530, 1440] on li "03:30" at bounding box center [536, 1440] width 38 height 17
type input "[DATE] ٠٣:٣٠"
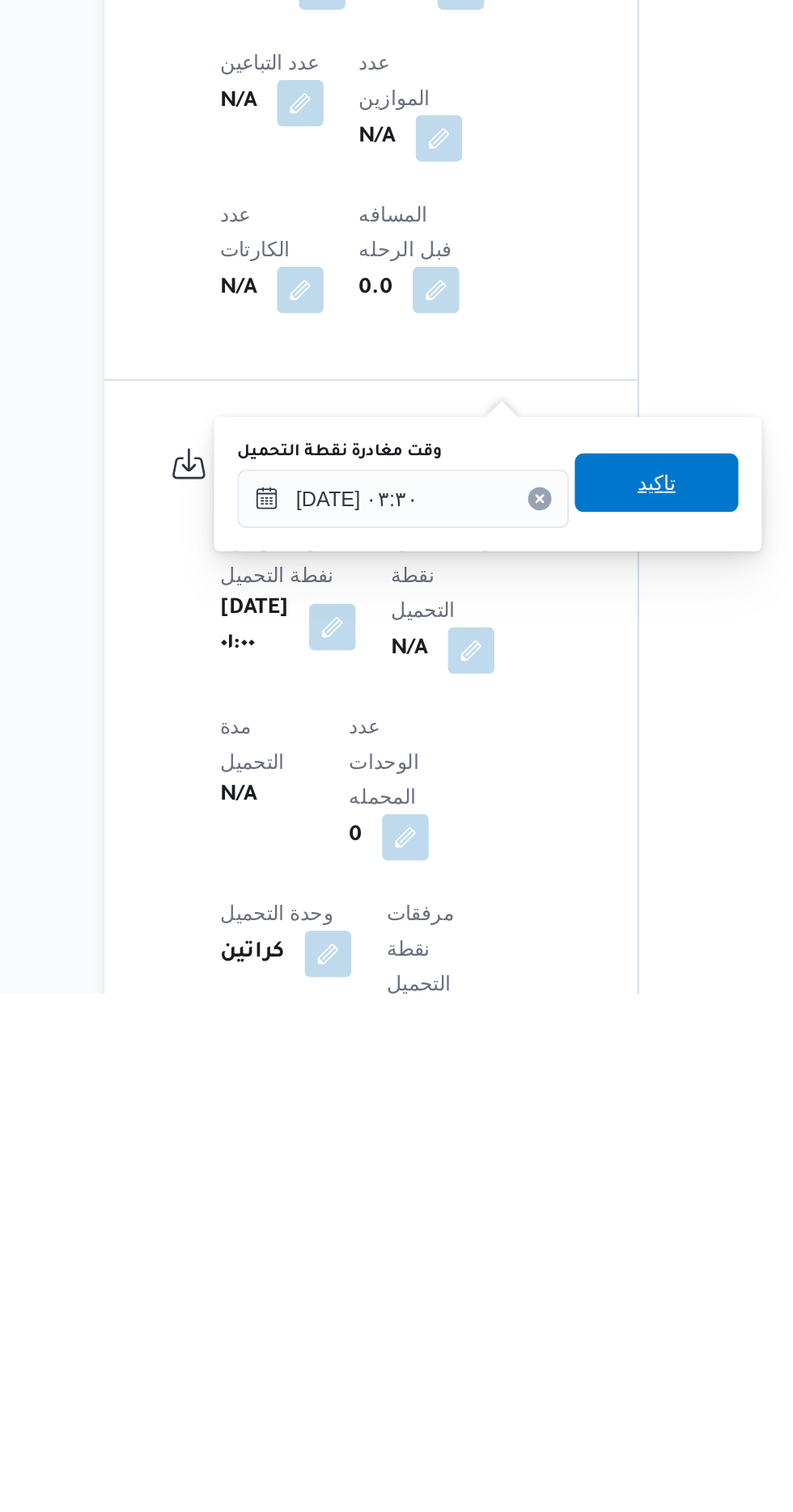
click at [528, 1217] on span "تاكيد" at bounding box center [516, 1228] width 91 height 32
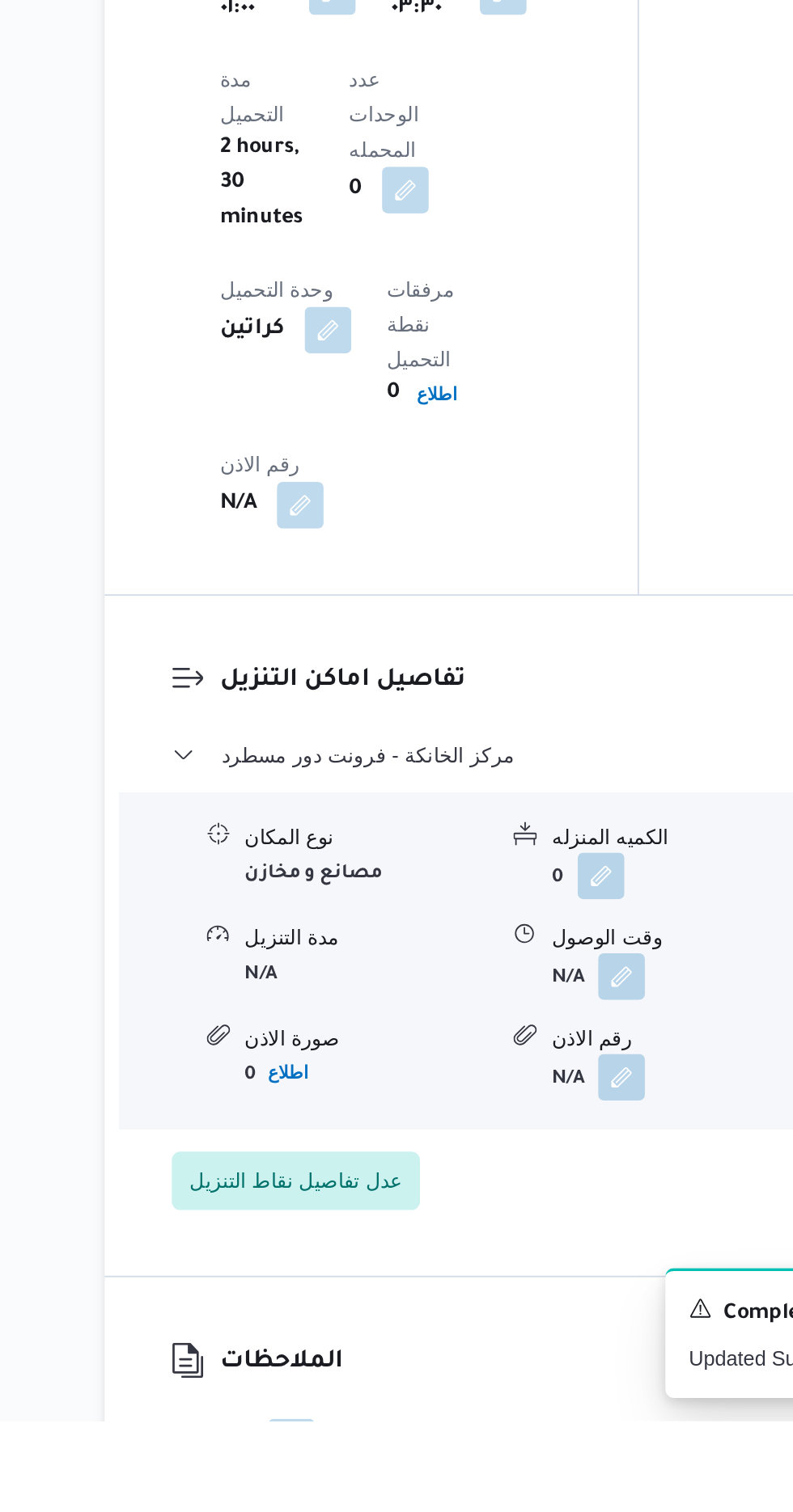
scroll to position [1143, 0]
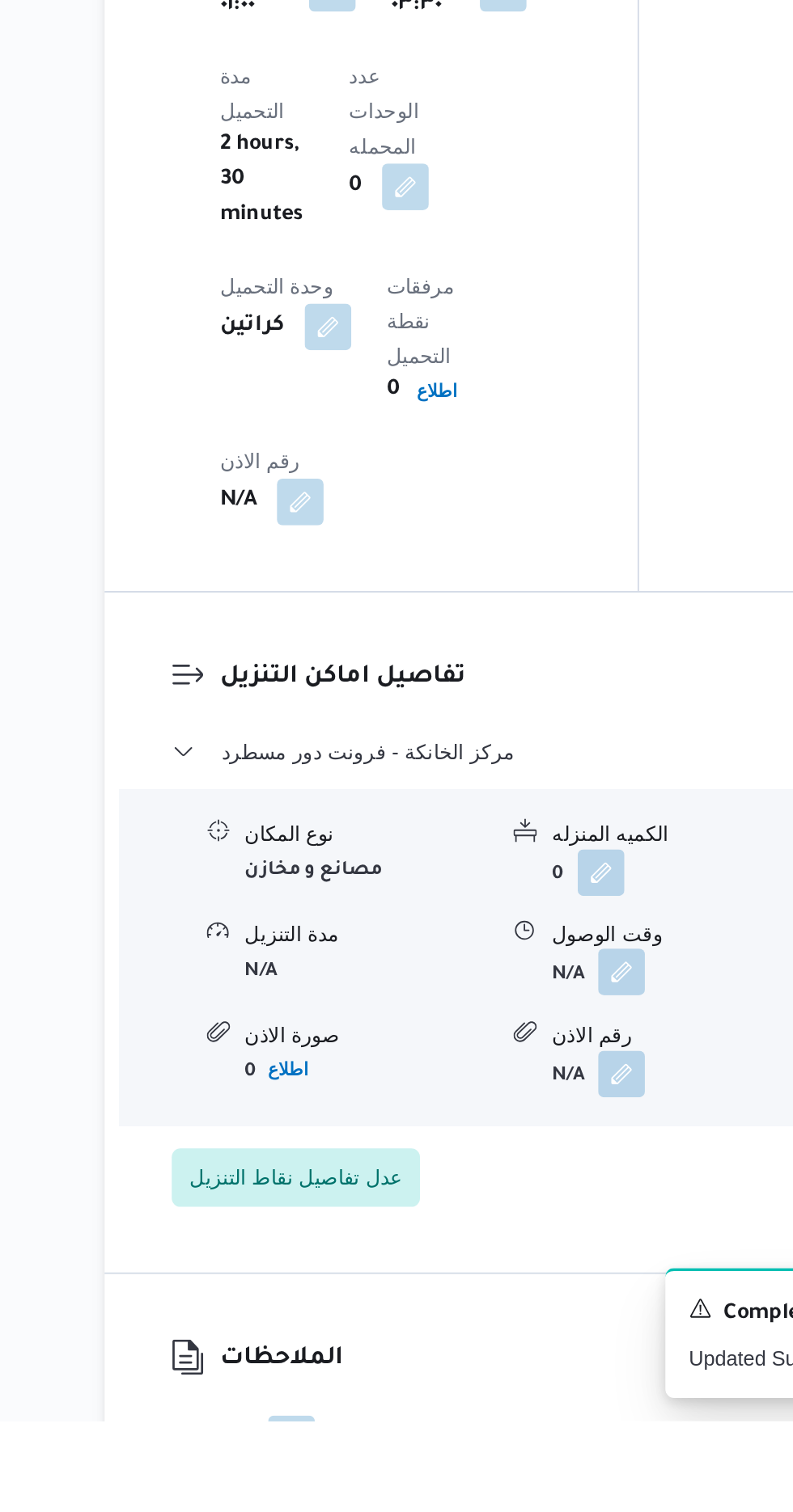
click at [502, 1250] on button "button" at bounding box center [497, 1263] width 26 height 26
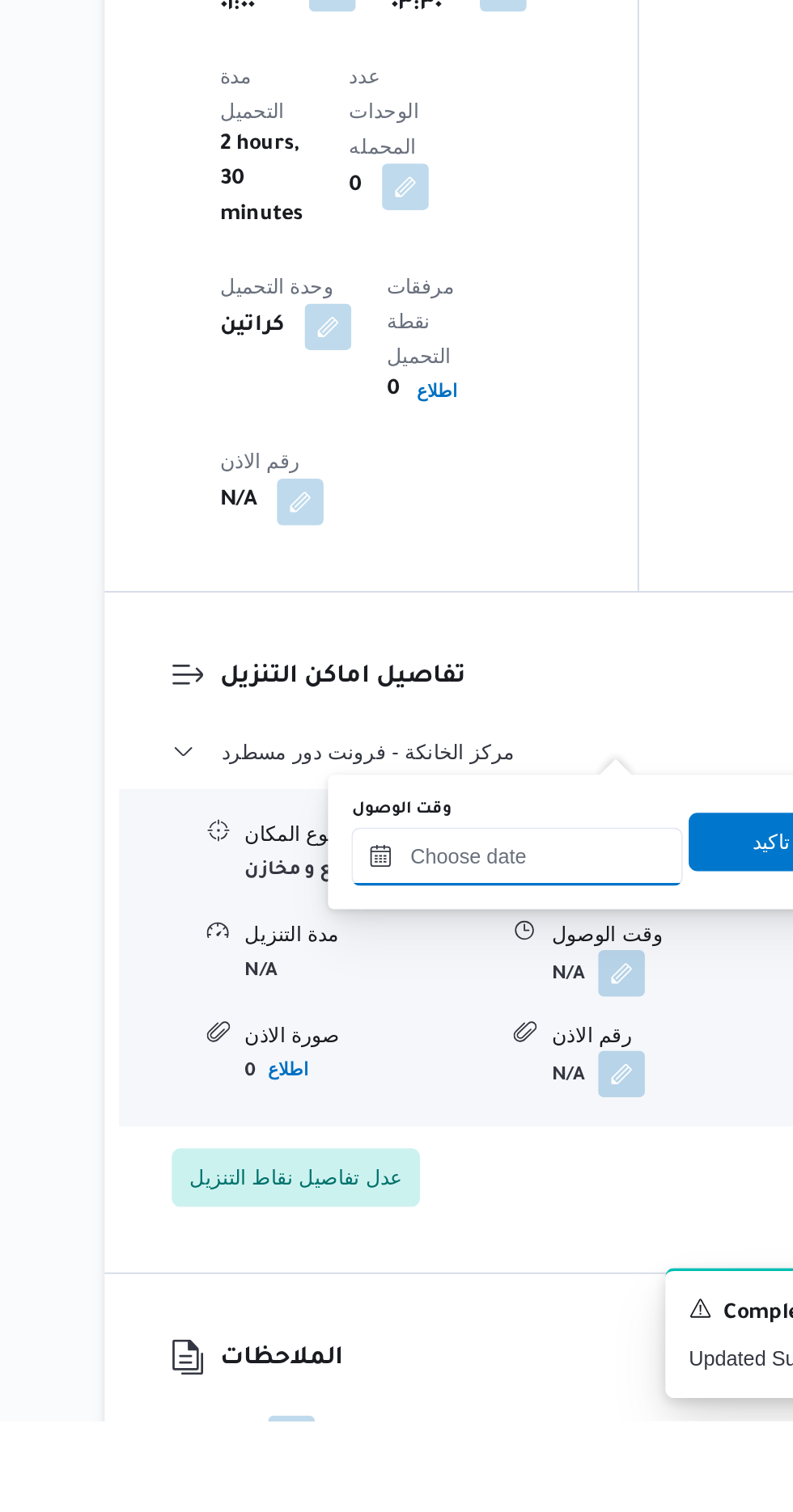
click at [449, 1196] on input "وقت الوصول" at bounding box center [438, 1199] width 183 height 32
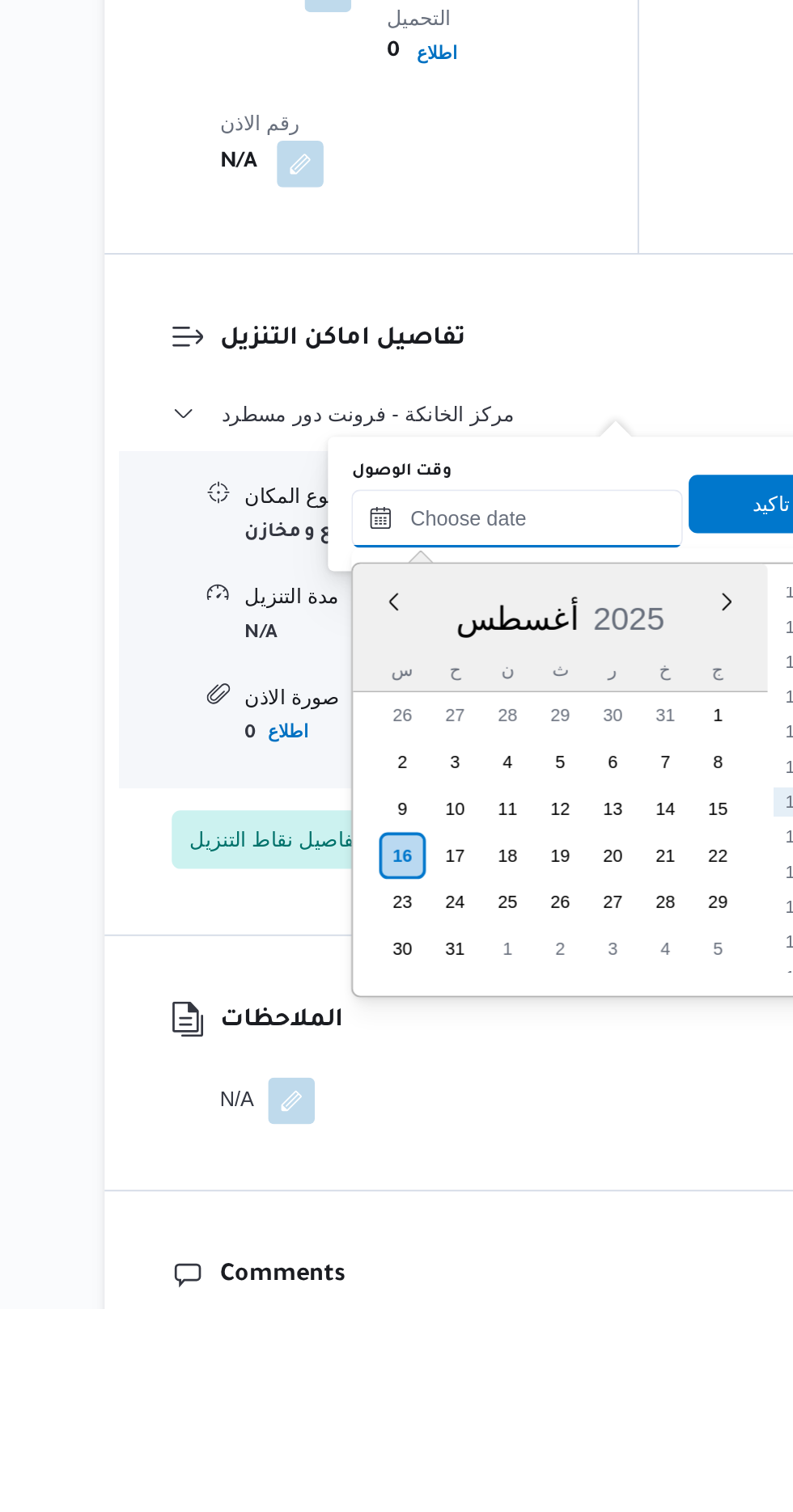
scroll to position [1267, 0]
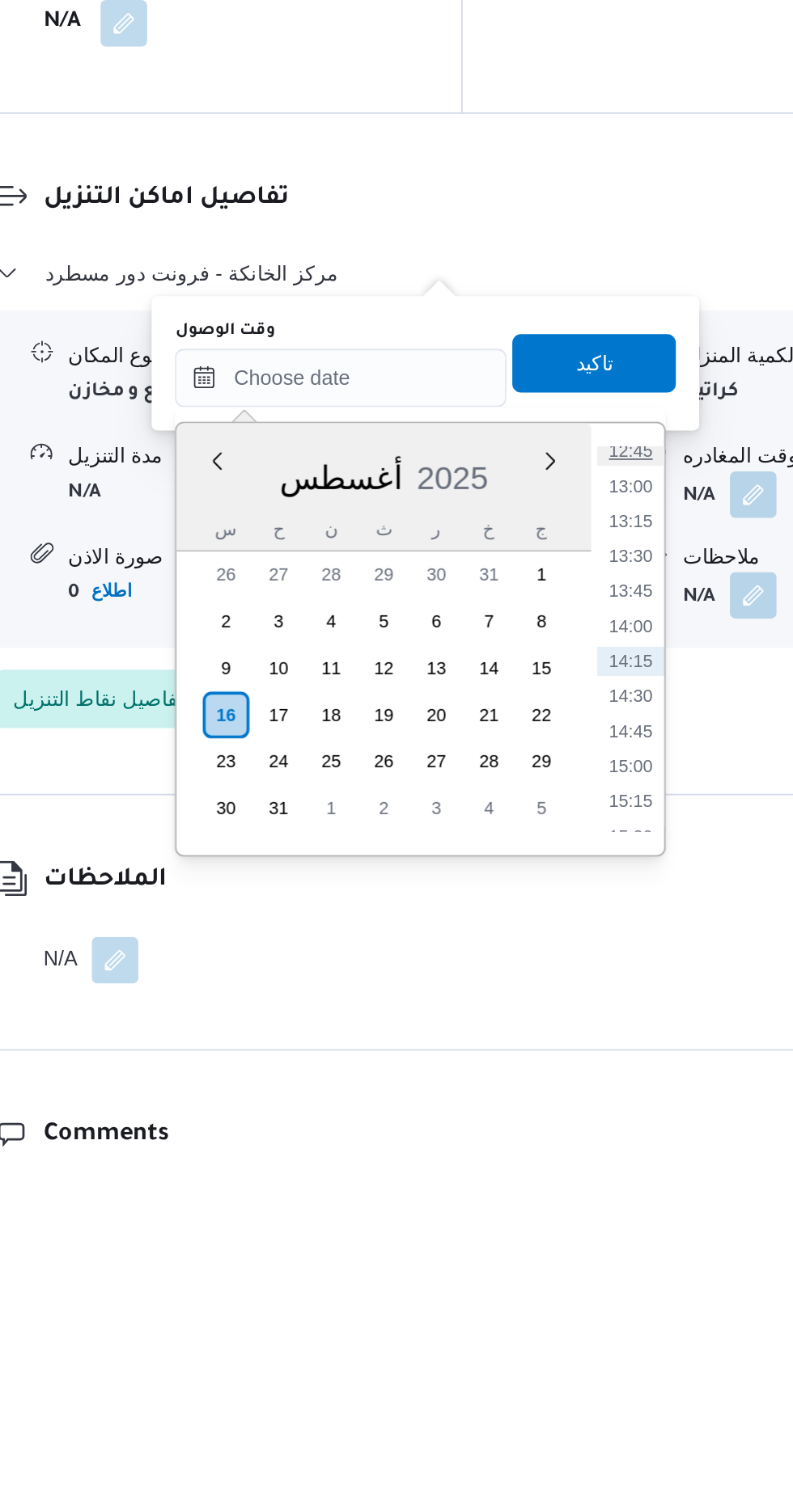
click at [599, 1114] on li "12:45" at bounding box center [599, 1115] width 38 height 17
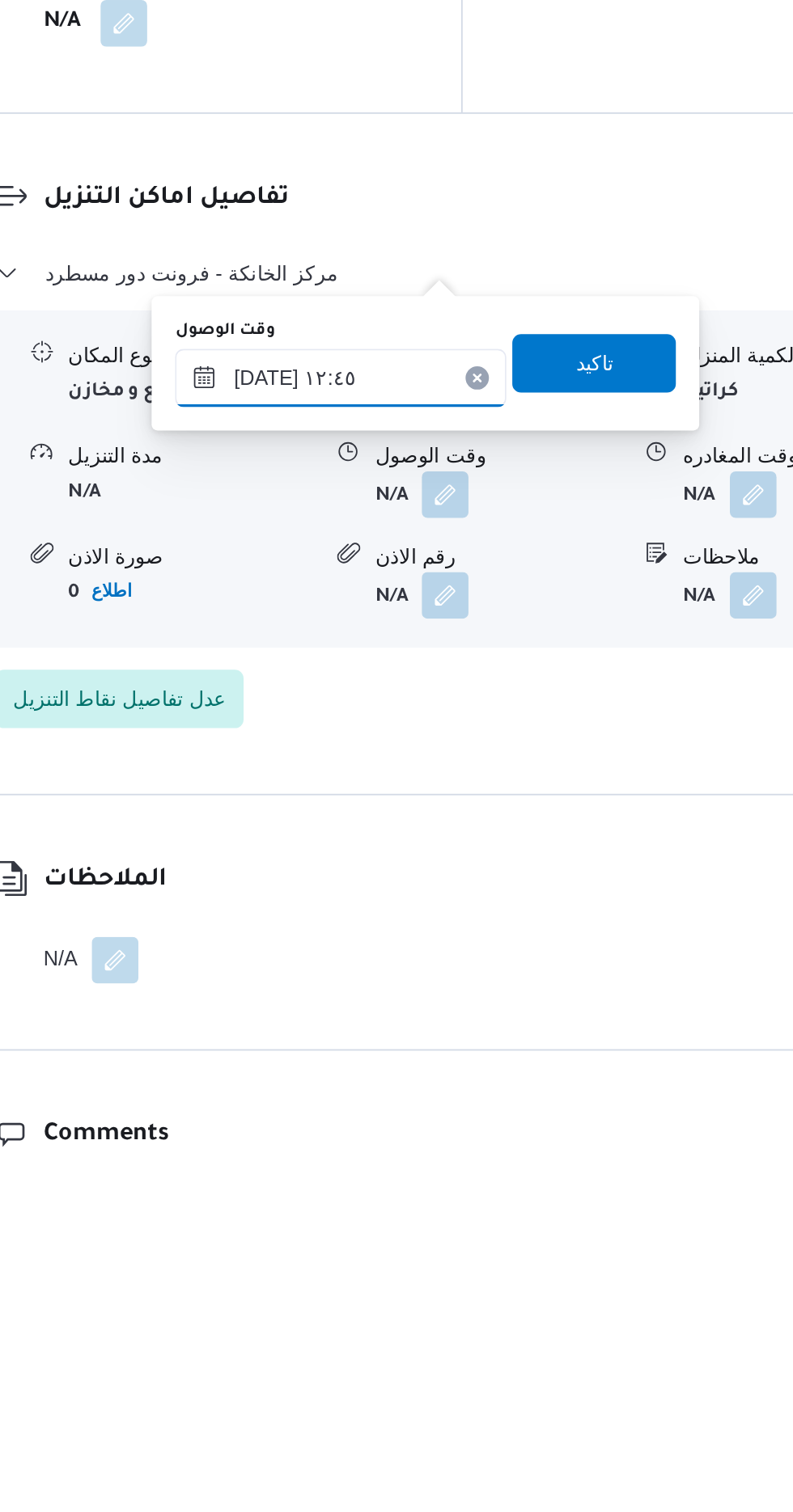
click at [468, 1076] on input "[DATE] ١٢:٤٥" at bounding box center [438, 1074] width 183 height 32
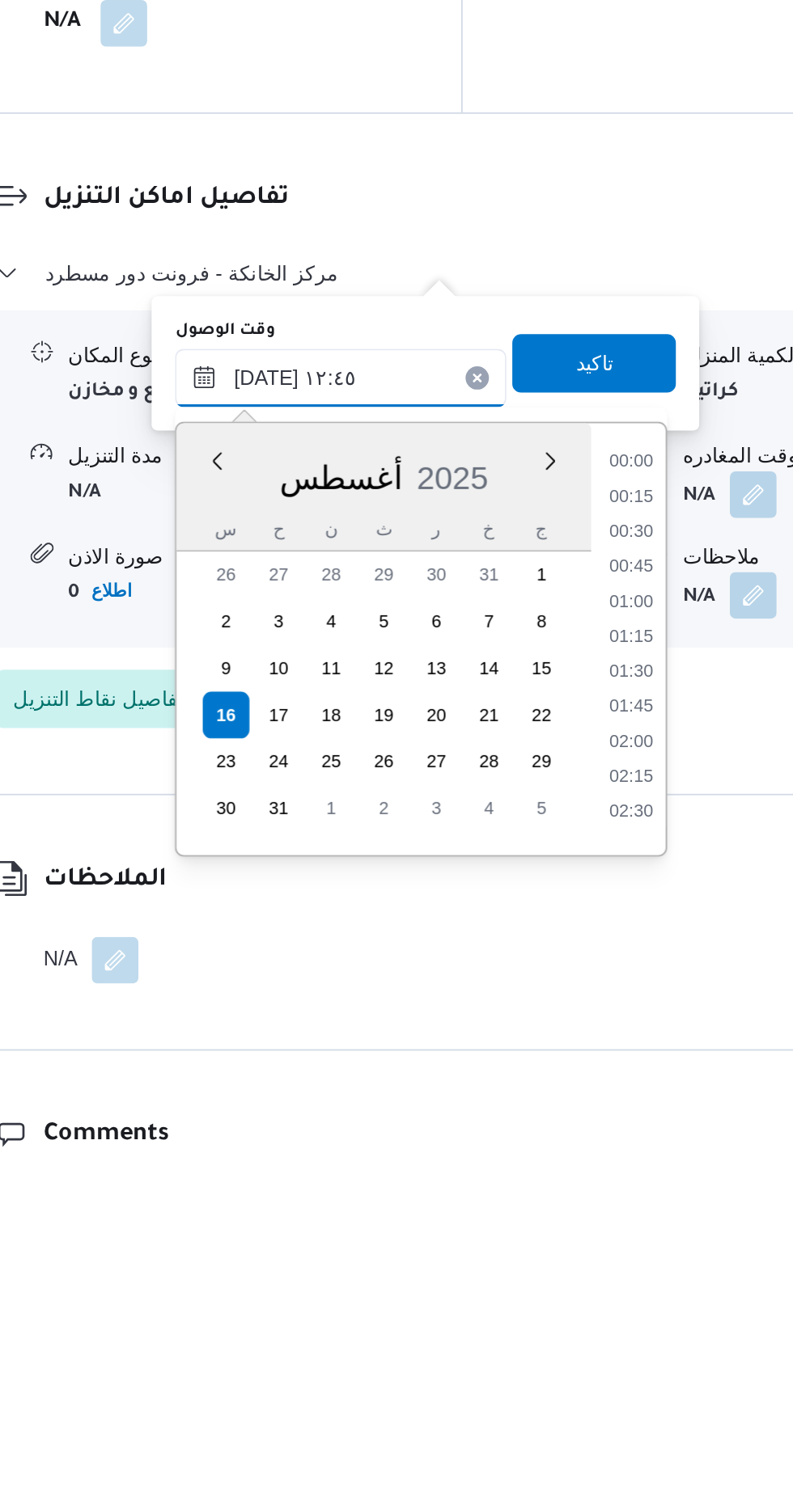
scroll to position [878, 0]
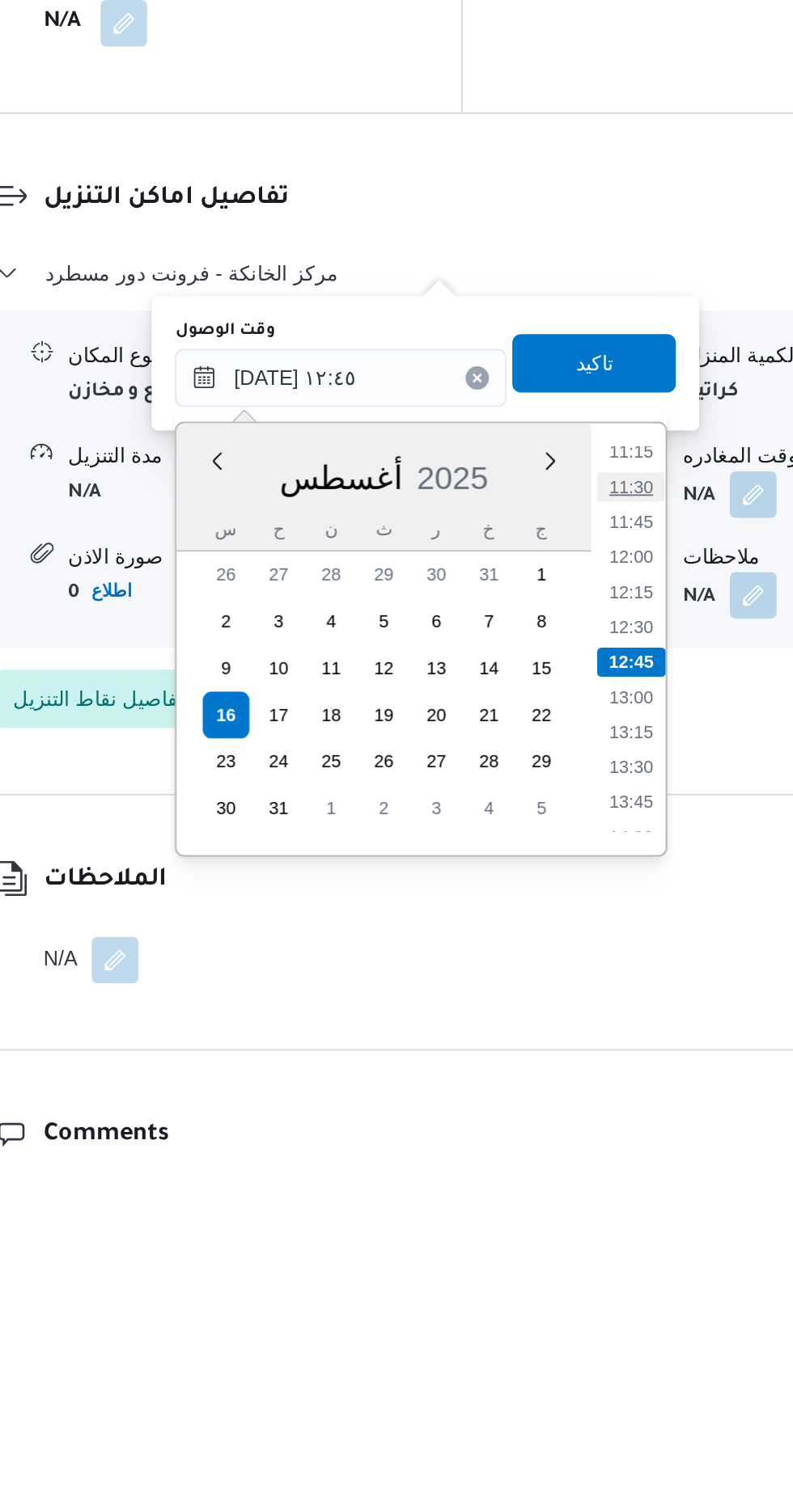
click at [596, 1133] on li "11:30" at bounding box center [600, 1135] width 38 height 17
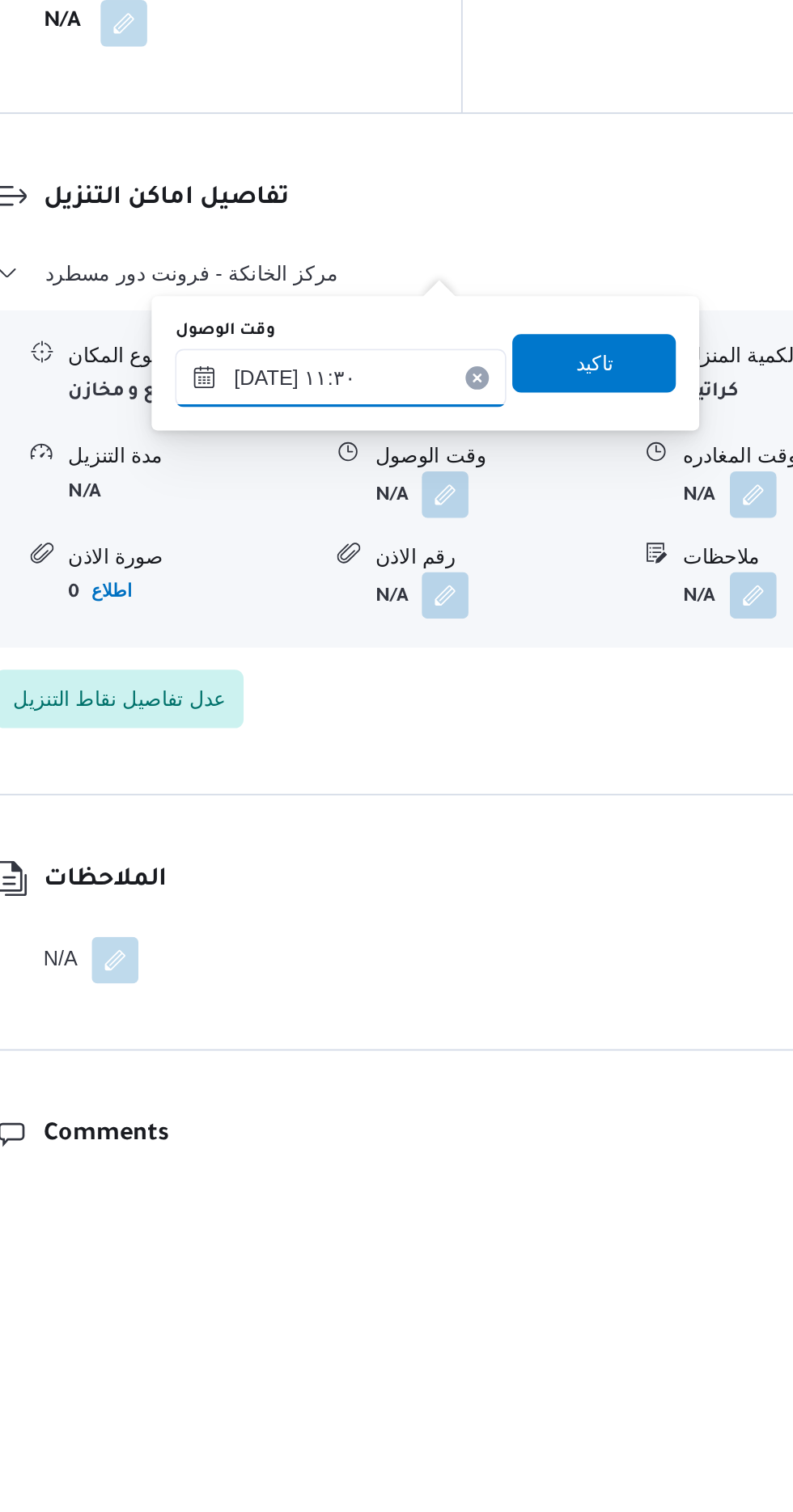
click at [487, 1078] on input "[DATE] ١١:٣٠" at bounding box center [438, 1074] width 183 height 32
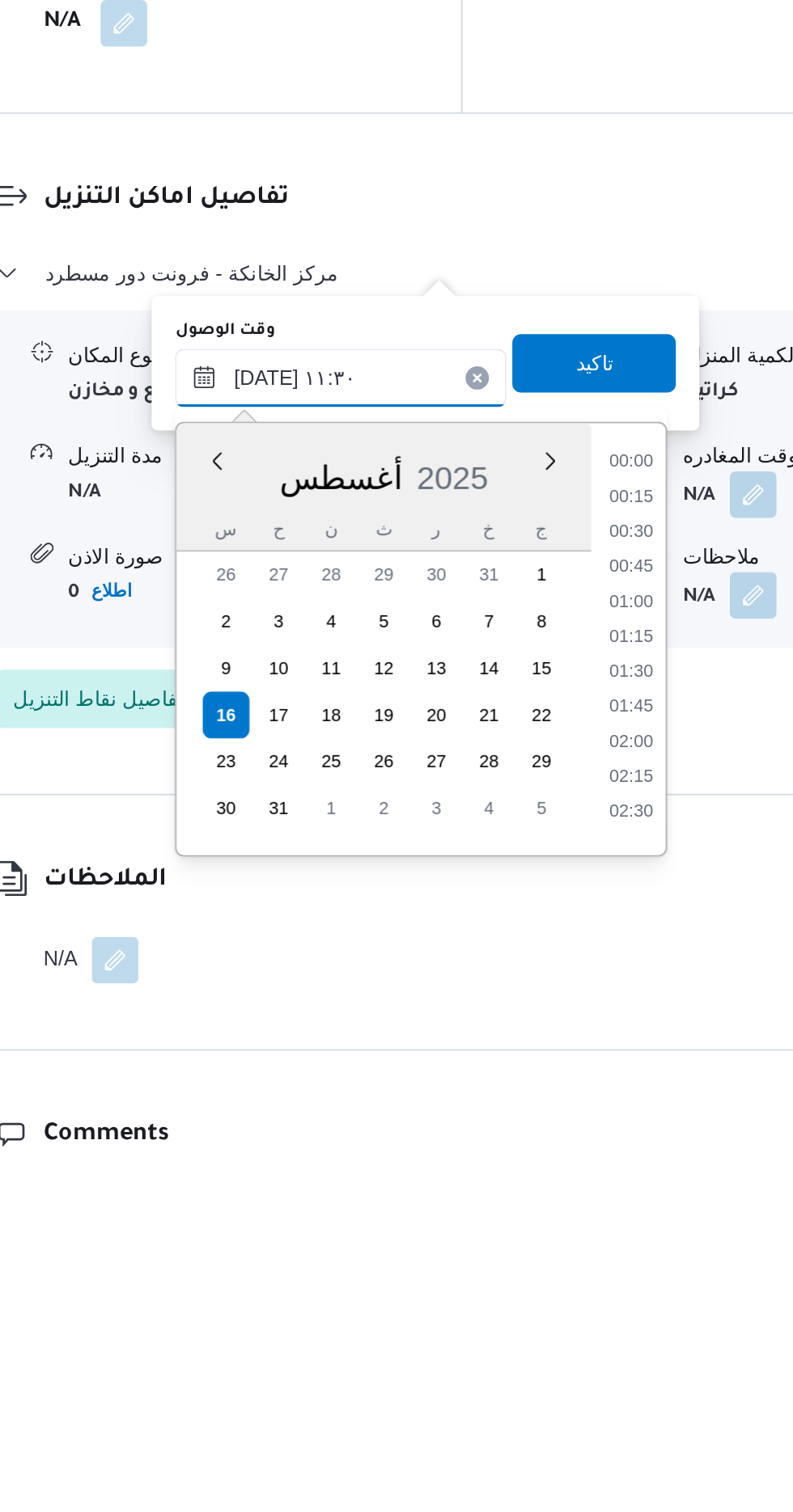
scroll to position [781, 0]
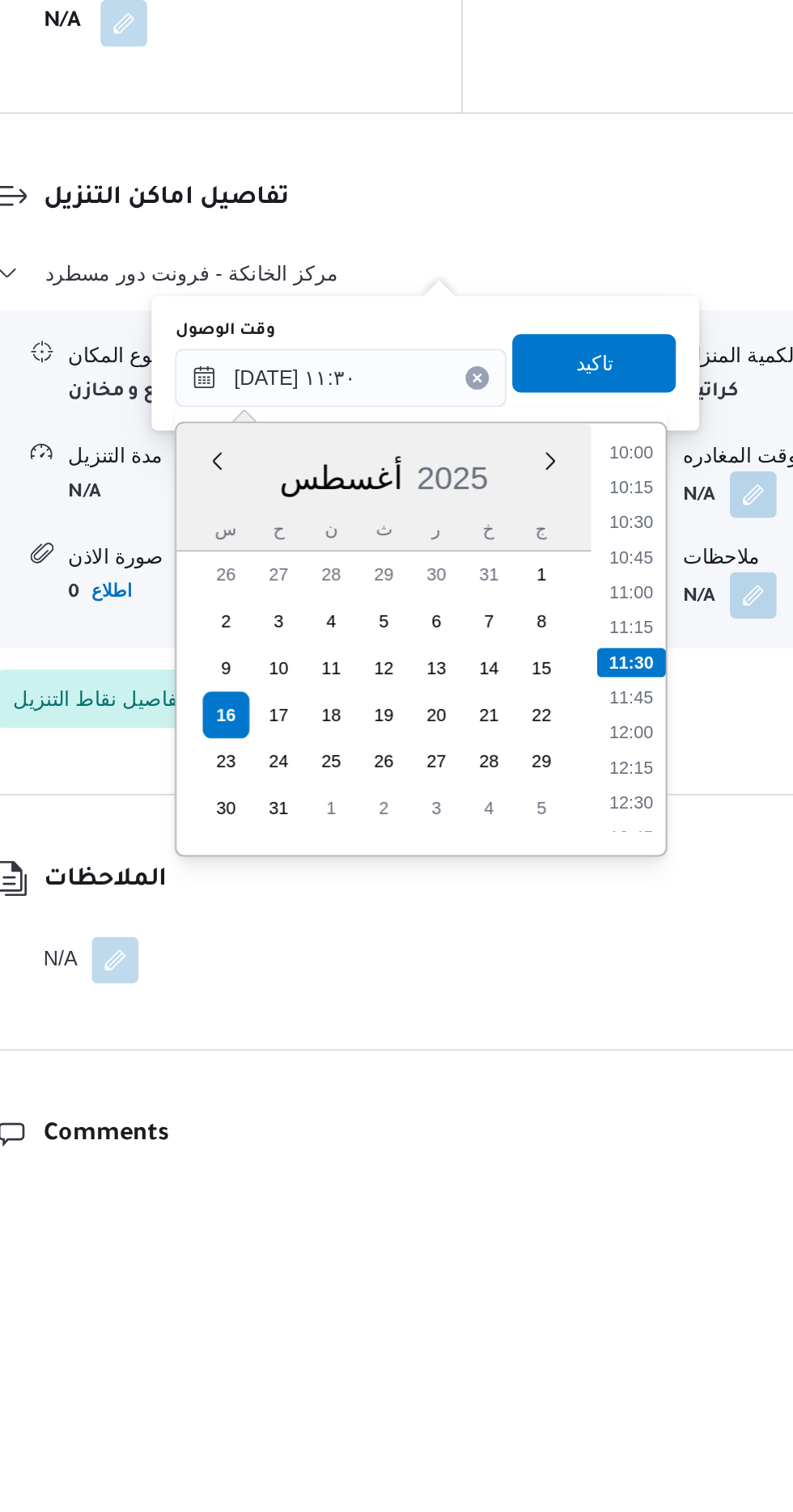
click at [602, 1111] on div "Time 00:00 00:15 00:30 00:45 01:00 01:15 01:30 01:45 02:00 02:15 02:30 02:45 03…" at bounding box center [597, 1220] width 41 height 239
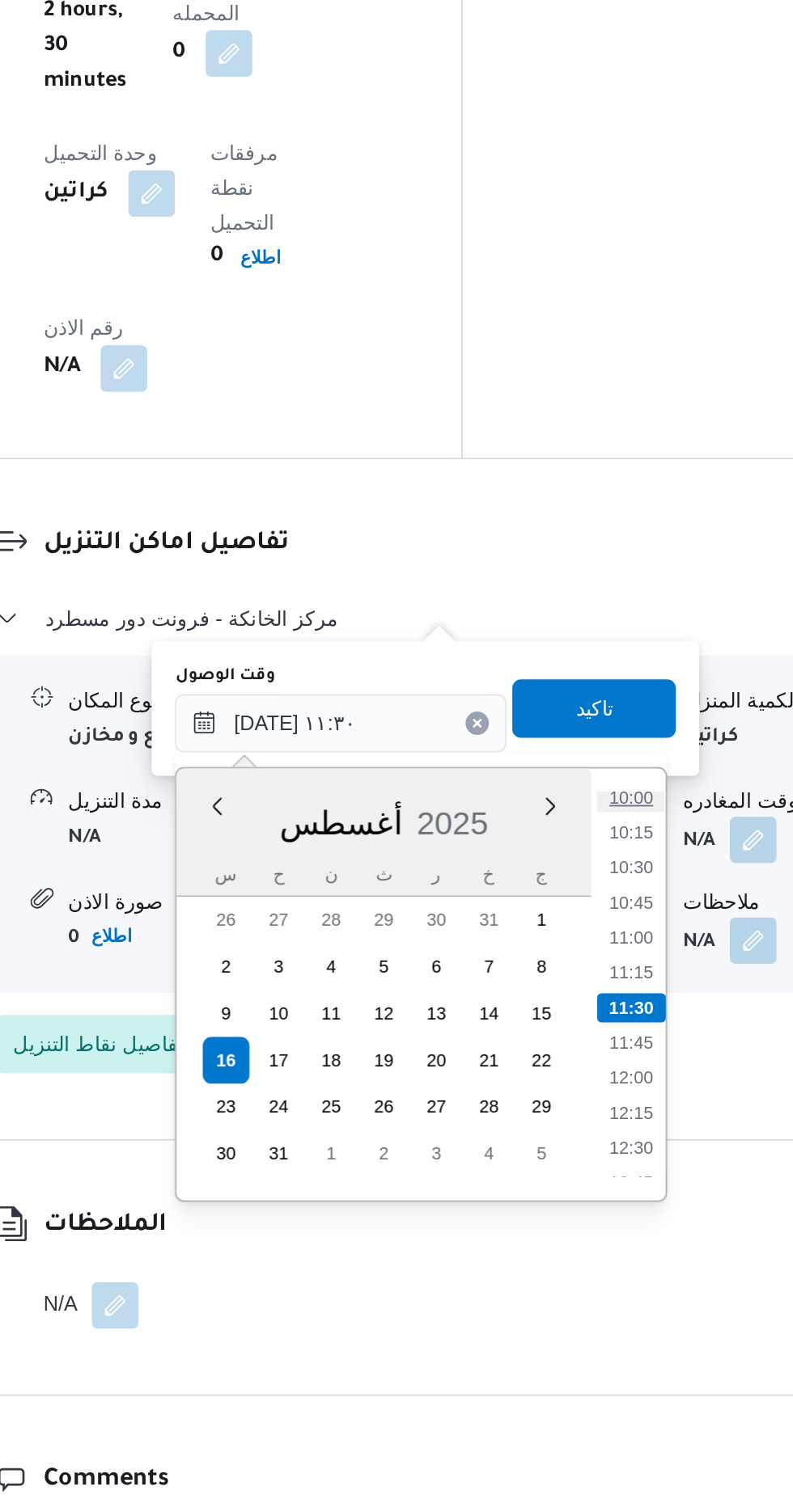
click at [596, 1117] on li "10:00" at bounding box center [600, 1116] width 38 height 17
type input "[DATE] ١٠:٠٠"
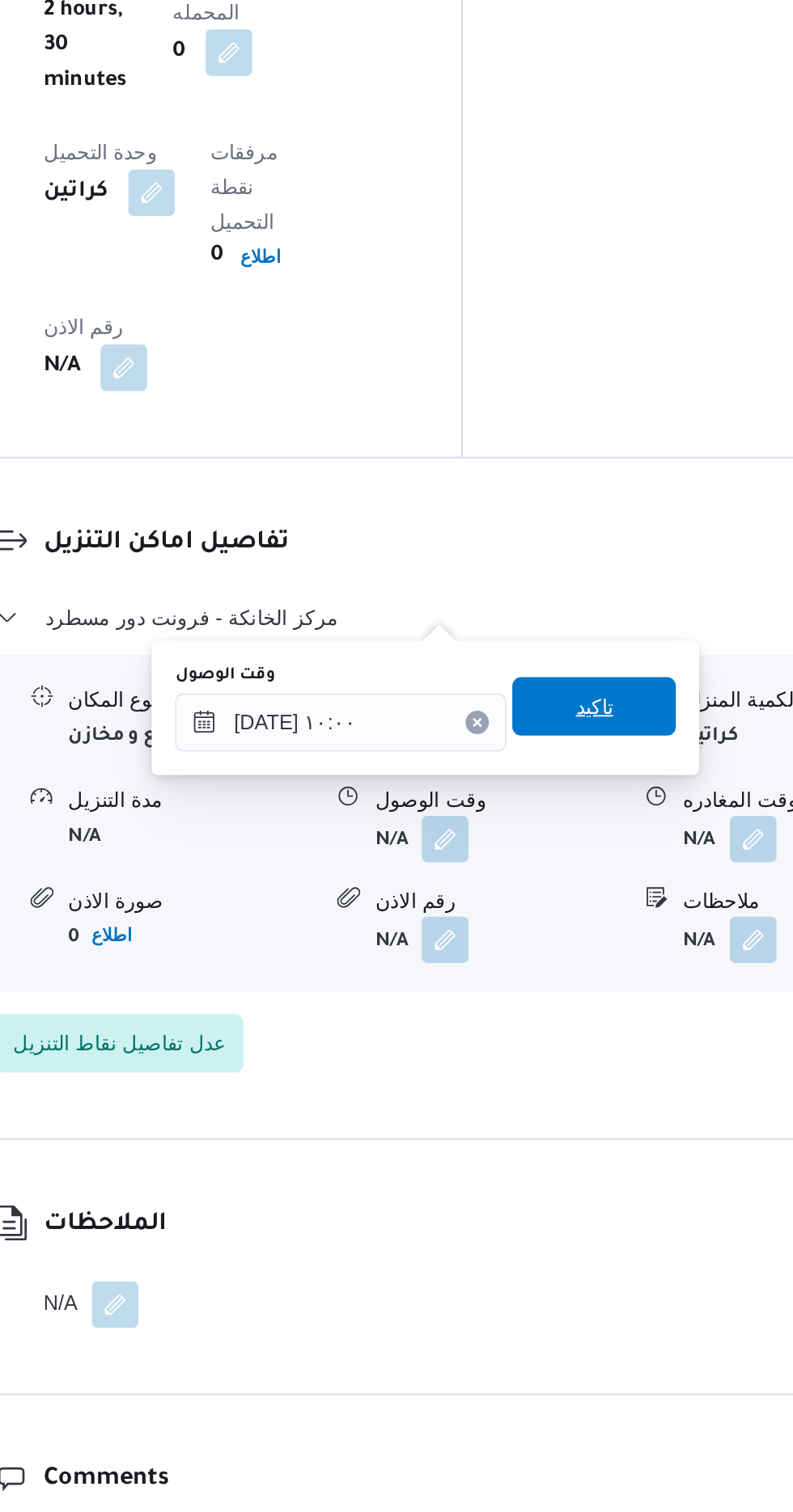
click at [590, 1063] on span "تاكيد" at bounding box center [579, 1066] width 21 height 19
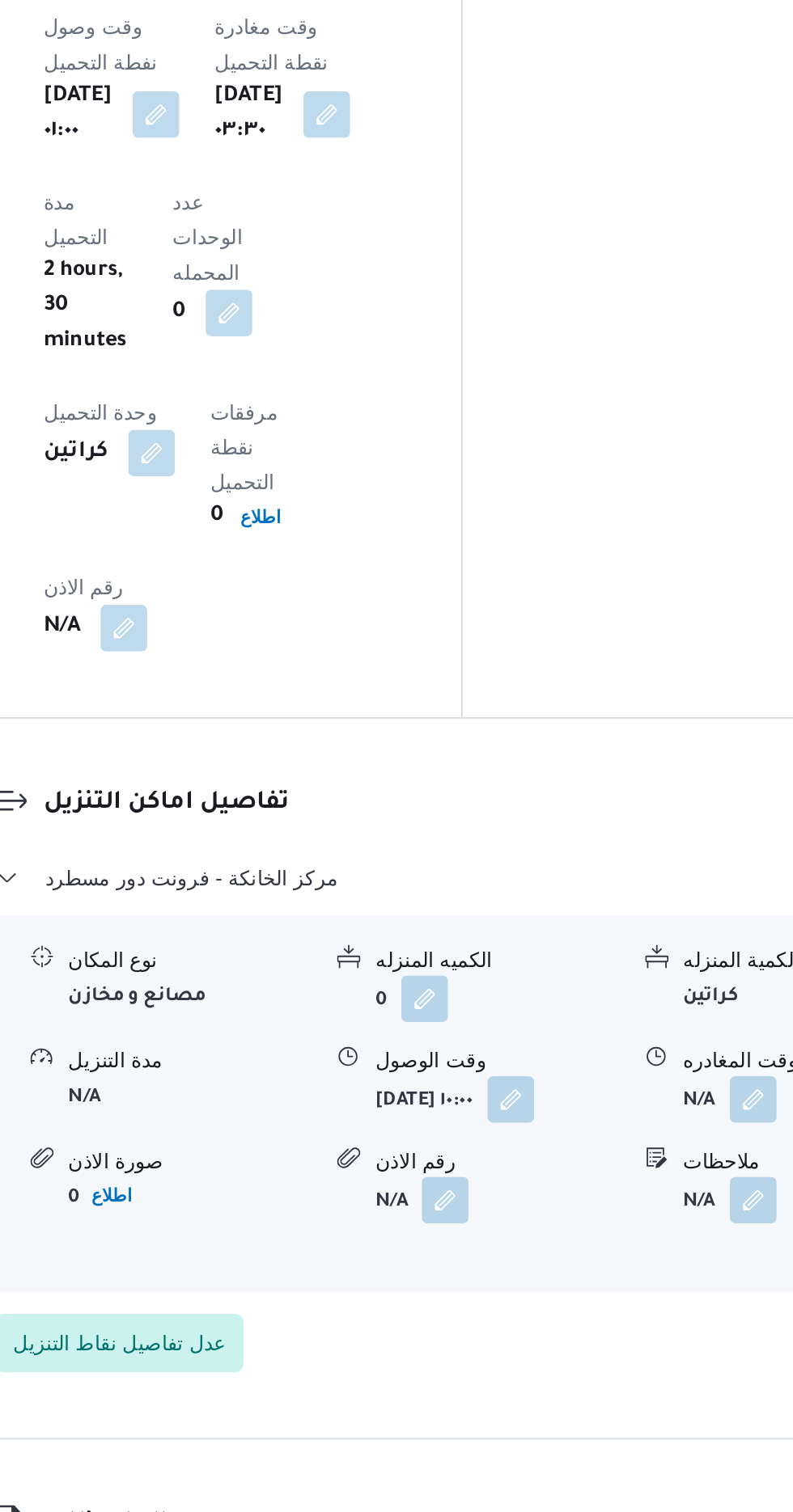
scroll to position [1266, 0]
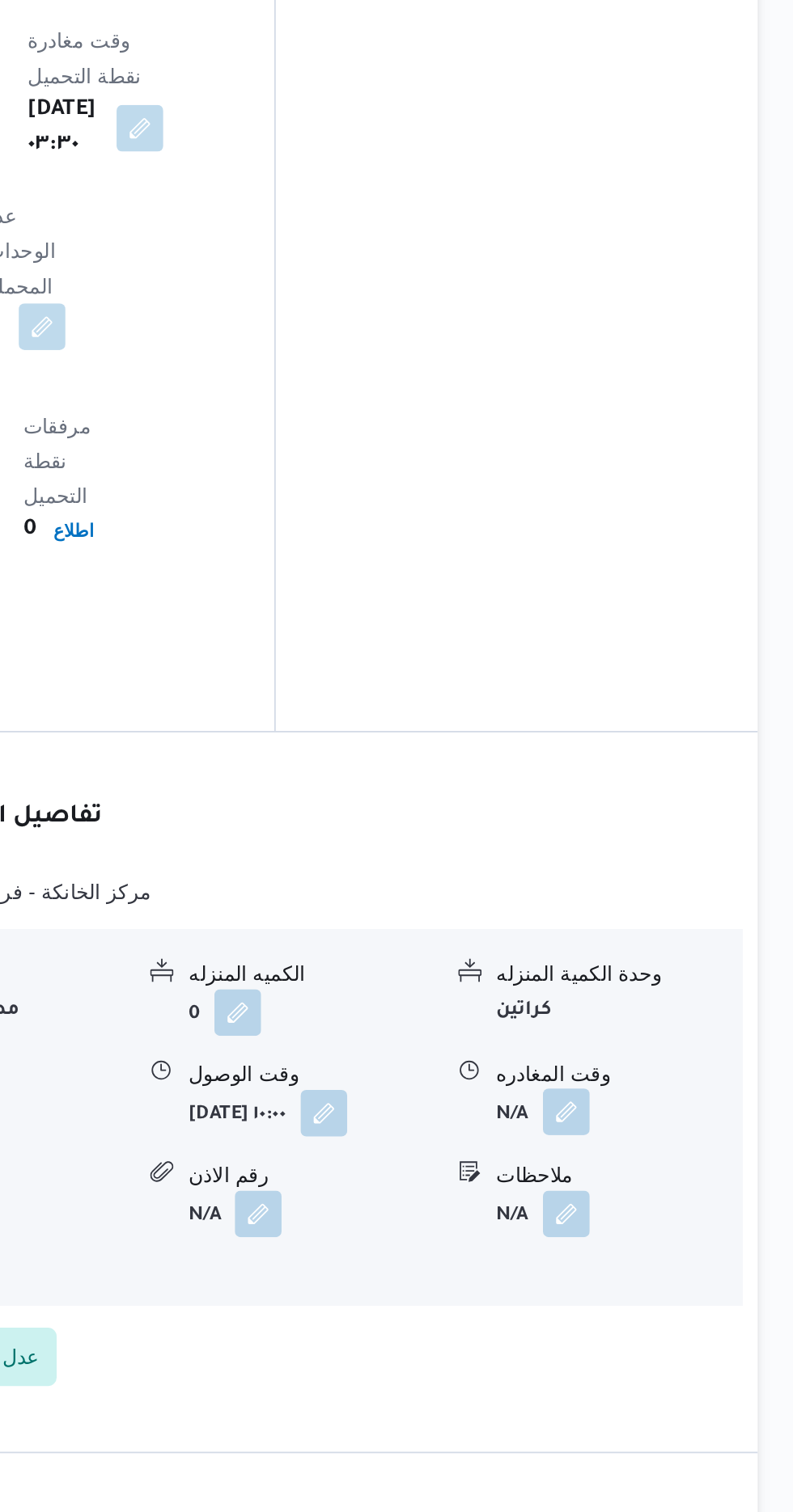
click at [659, 1126] on button "button" at bounding box center [667, 1139] width 26 height 26
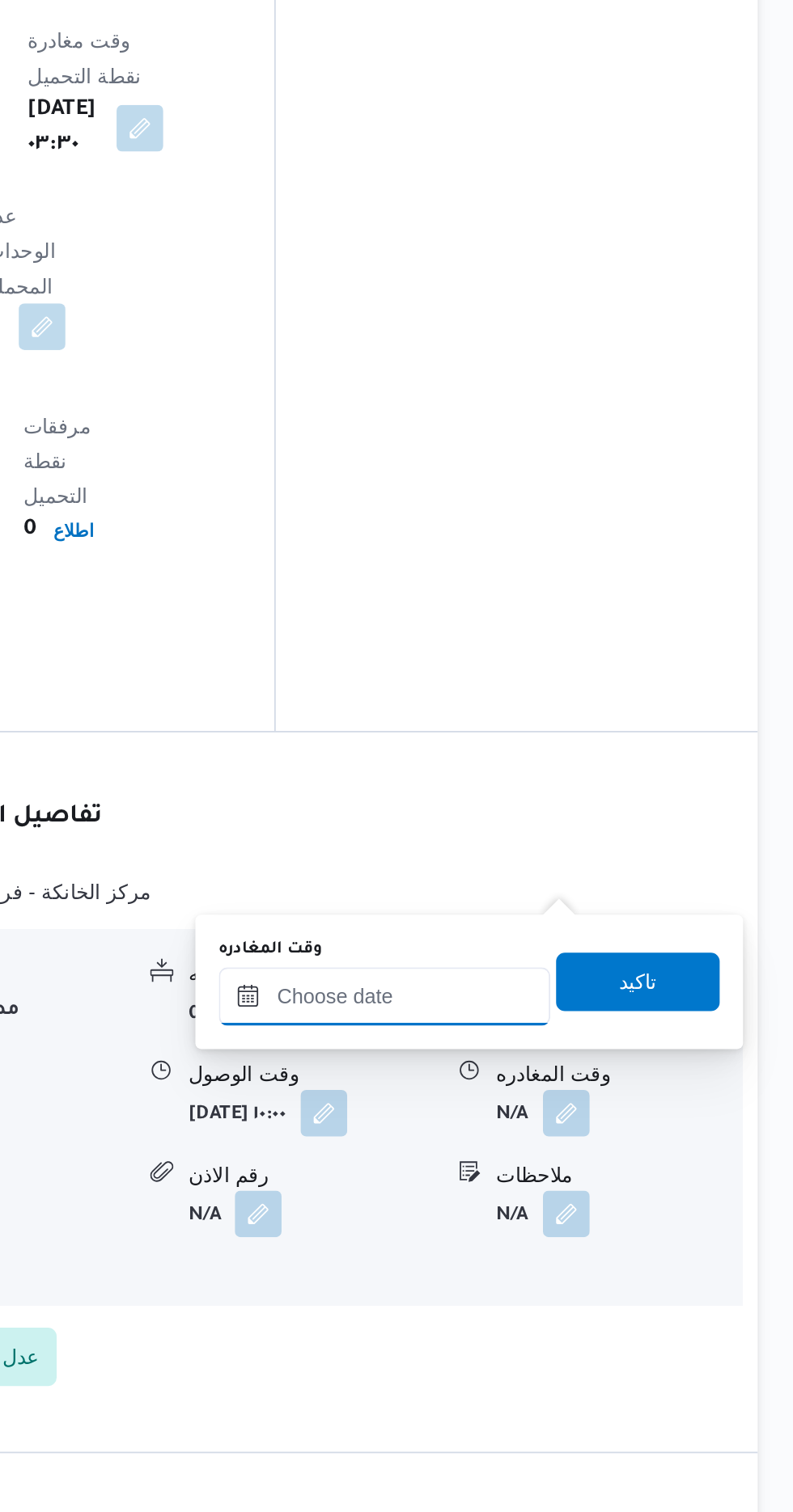
click at [542, 1072] on input "وقت المغادره" at bounding box center [567, 1075] width 183 height 32
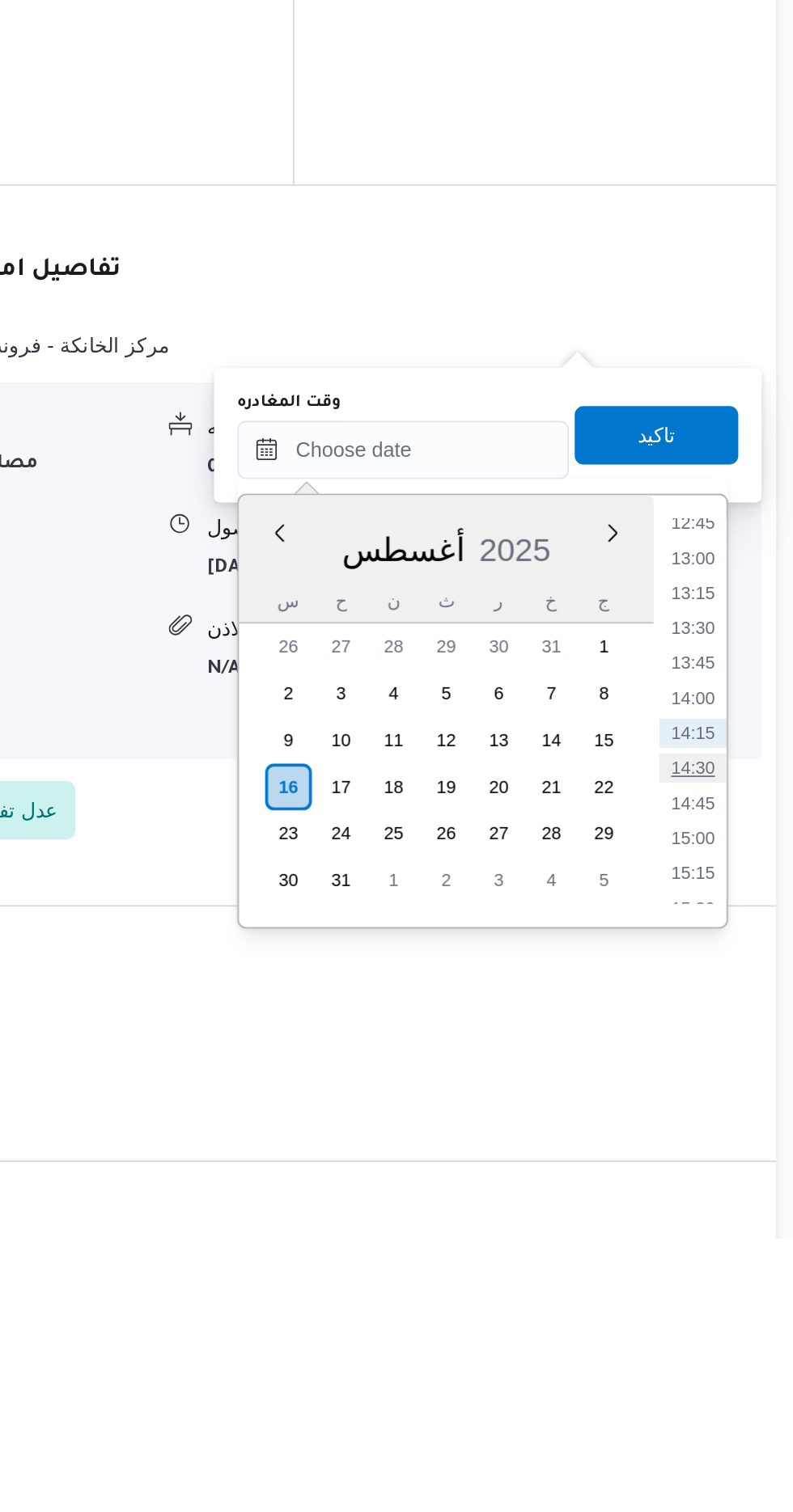
click at [722, 1252] on li "14:30" at bounding box center [727, 1251] width 38 height 17
type input "[DATE] ١٤:٣٠"
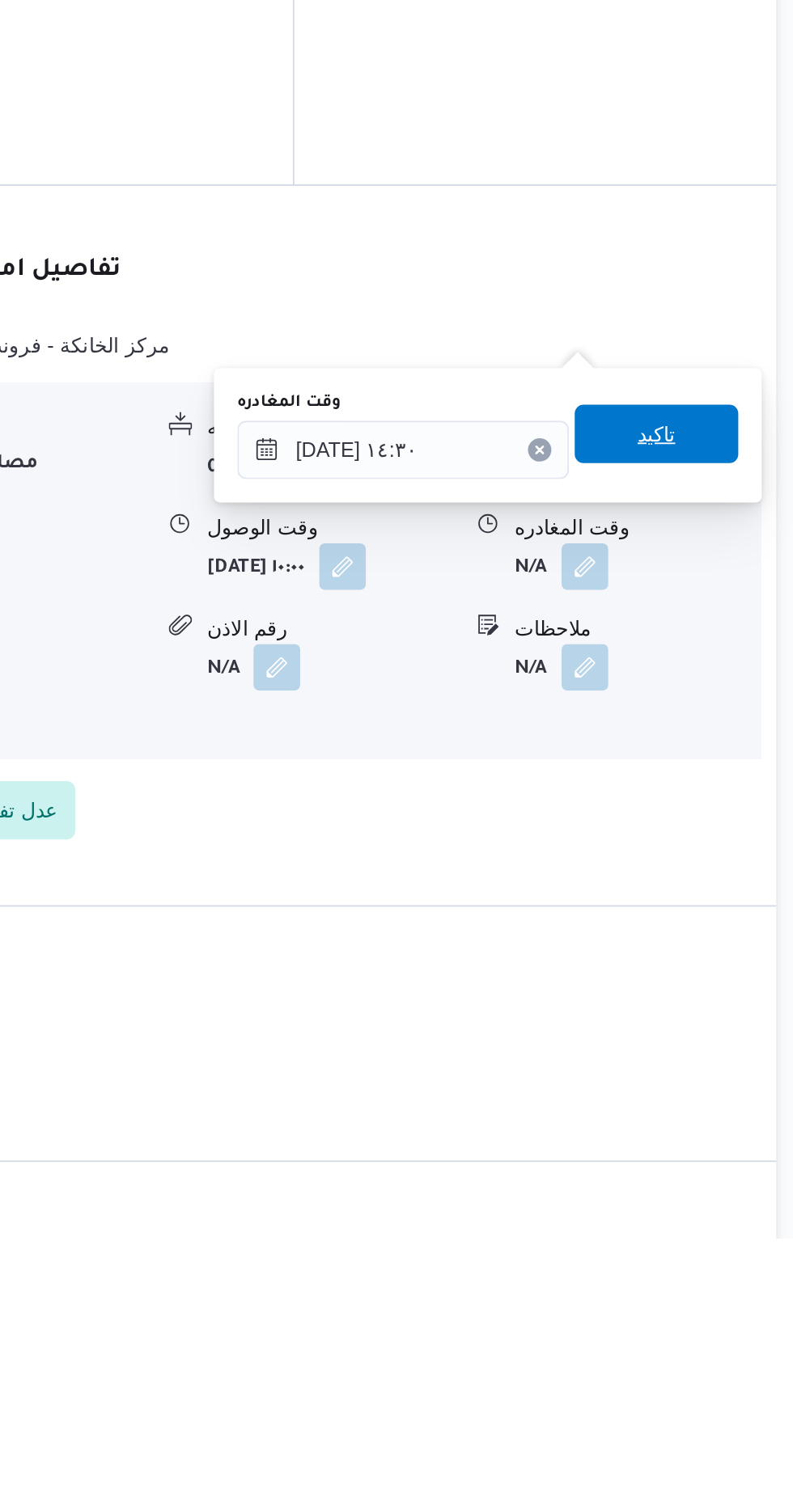
click at [697, 1069] on span "تاكيد" at bounding box center [707, 1066] width 91 height 32
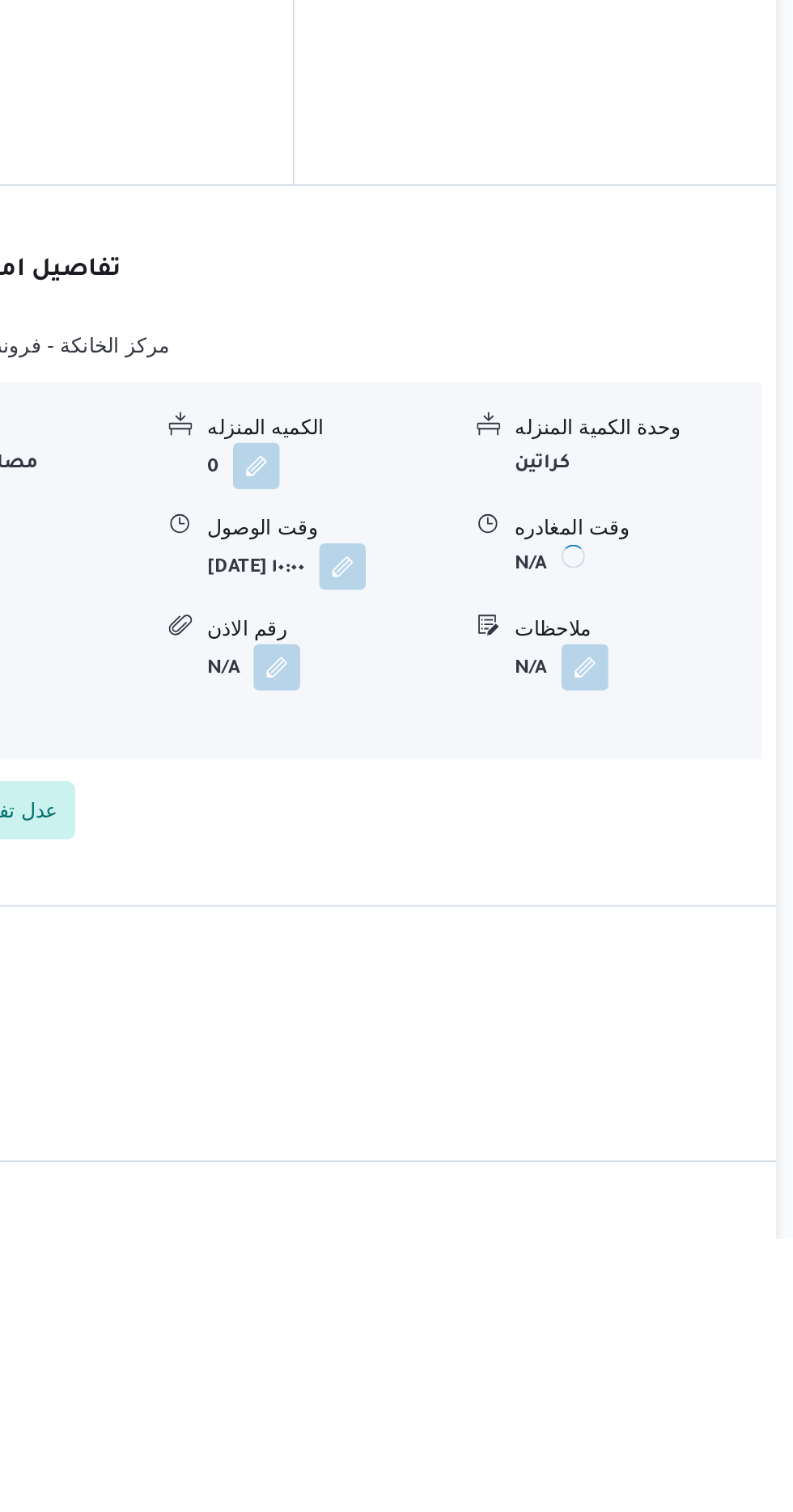
scroll to position [1267, 0]
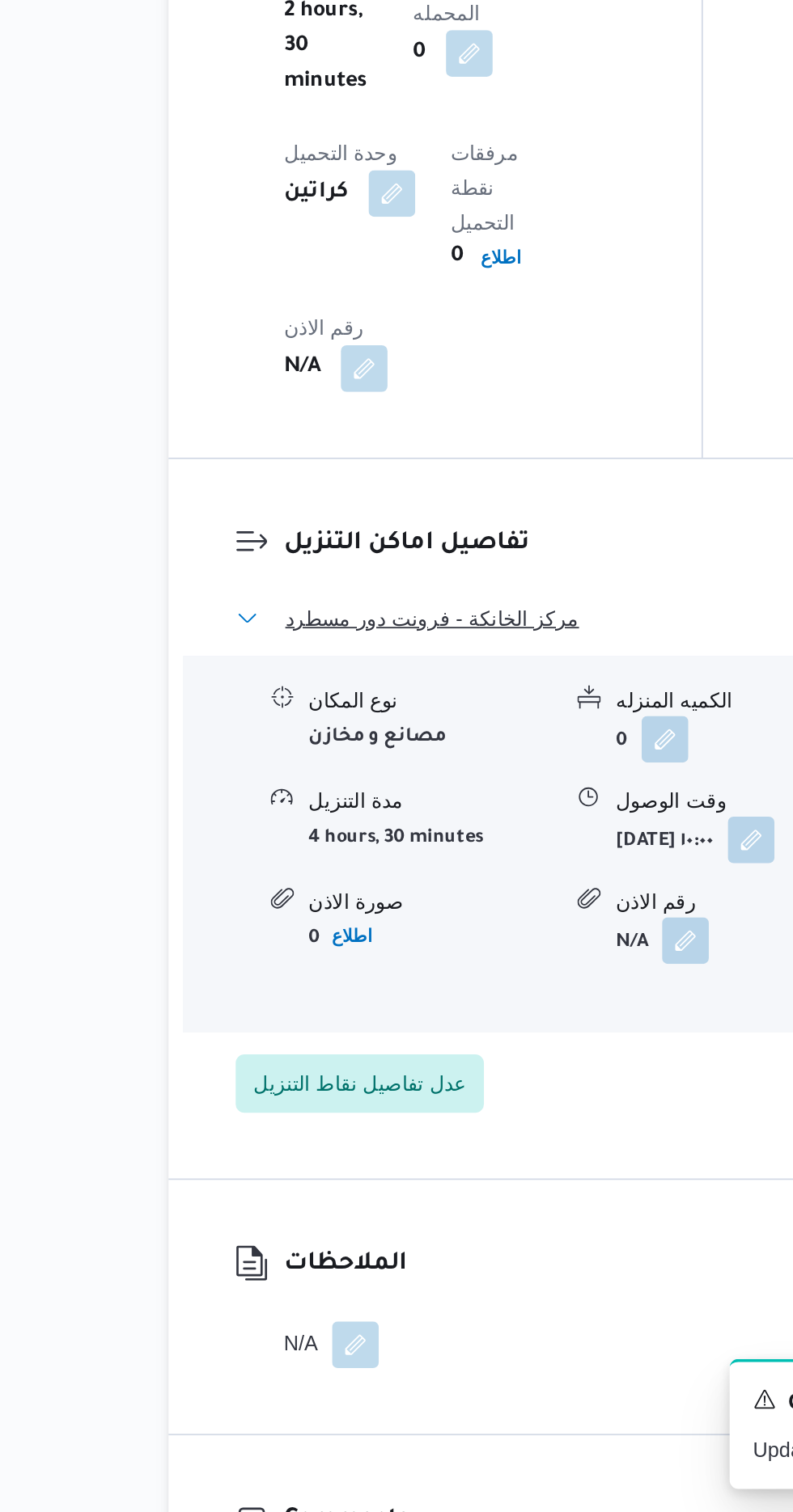
click at [308, 1007] on span "مركز الخانكة - فرونت دور مسطرد" at bounding box center [356, 1016] width 162 height 19
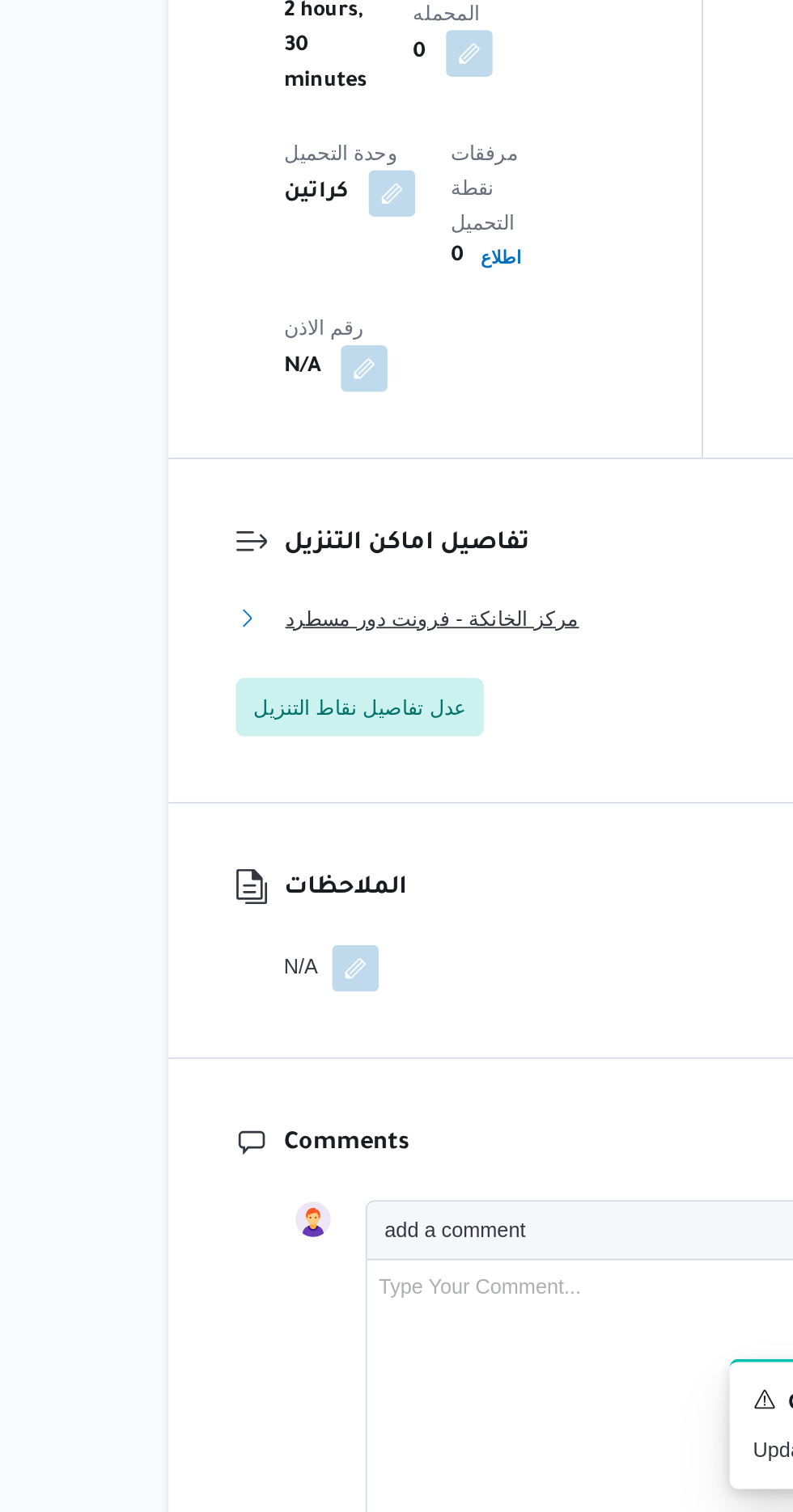
click at [309, 1007] on span "مركز الخانكة - فرونت دور مسطرد" at bounding box center [356, 1016] width 162 height 19
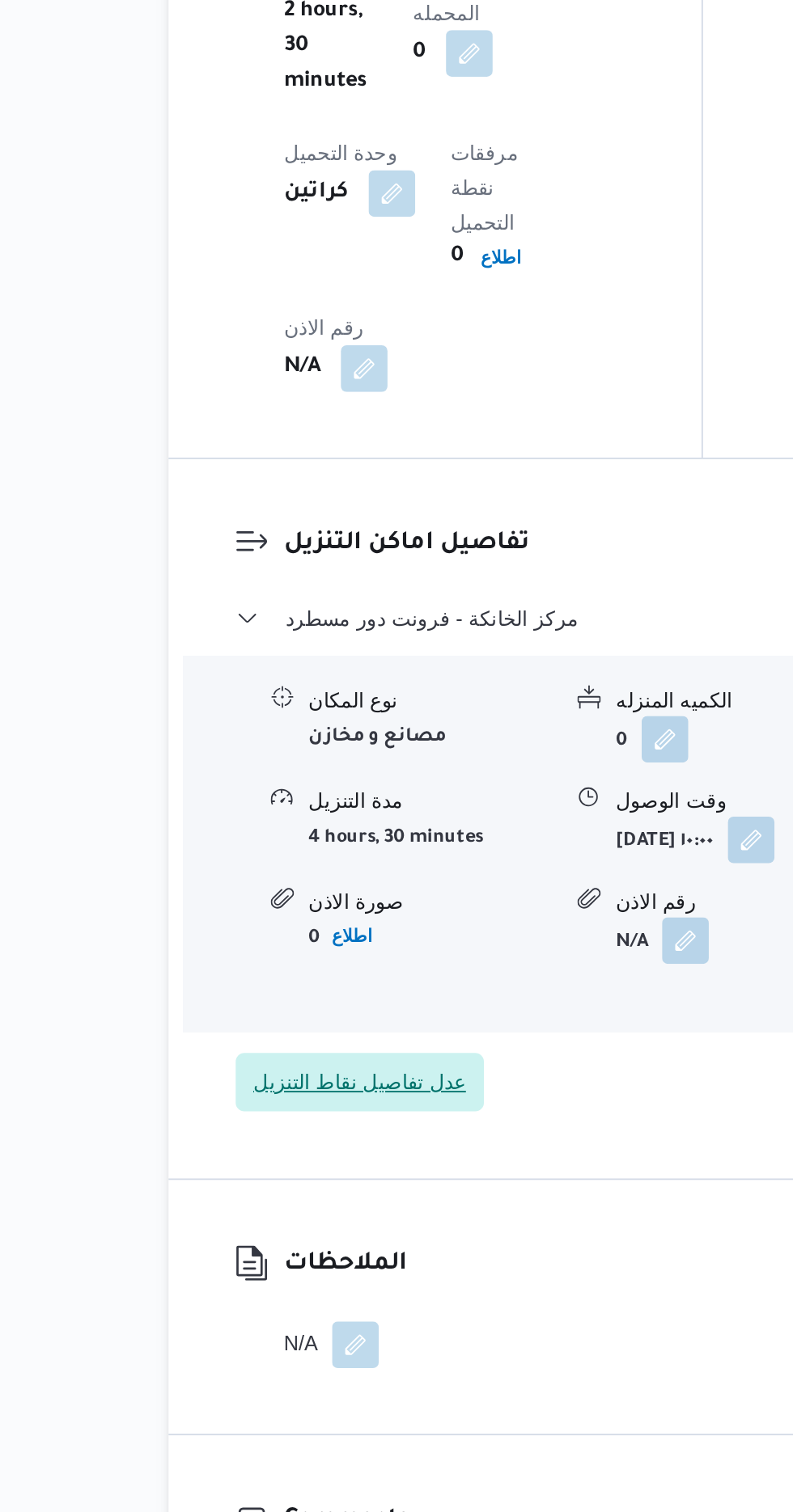
click at [296, 1257] on span "عدل تفاصيل نقاط التنزيل" at bounding box center [315, 1273] width 137 height 32
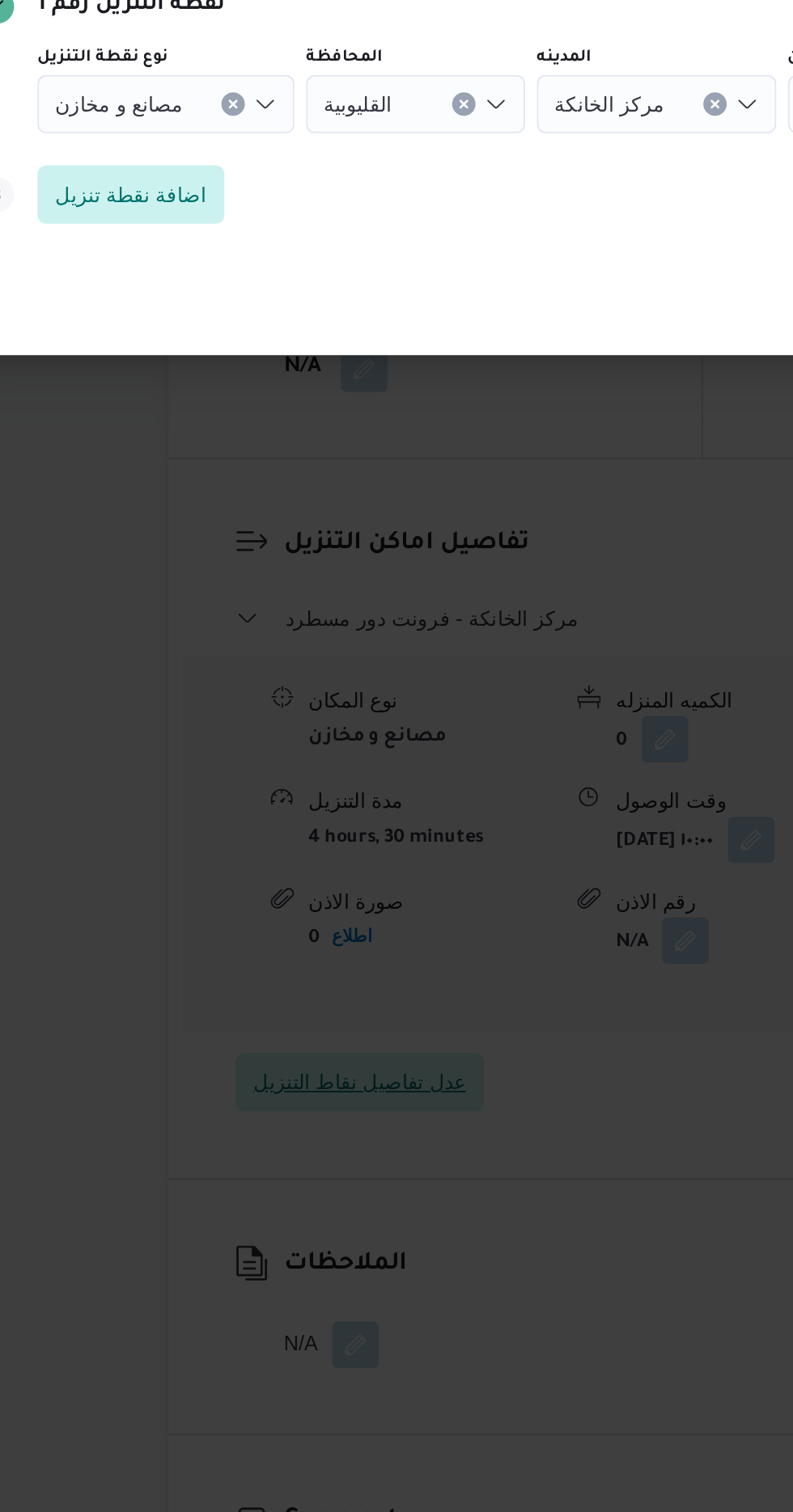
scroll to position [1266, 0]
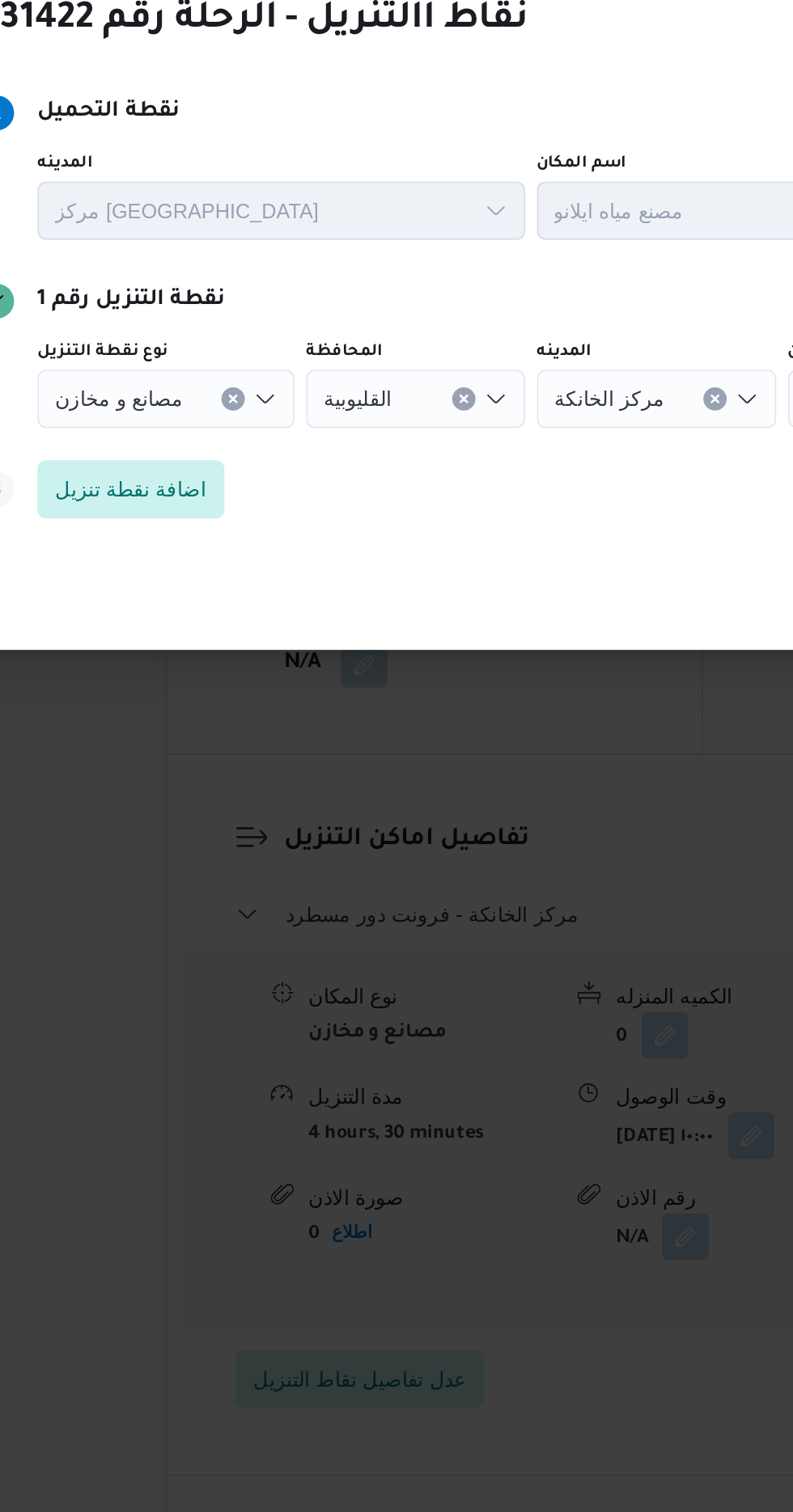
click at [243, 728] on icon "Clear input" at bounding box center [245, 731] width 6 height 6
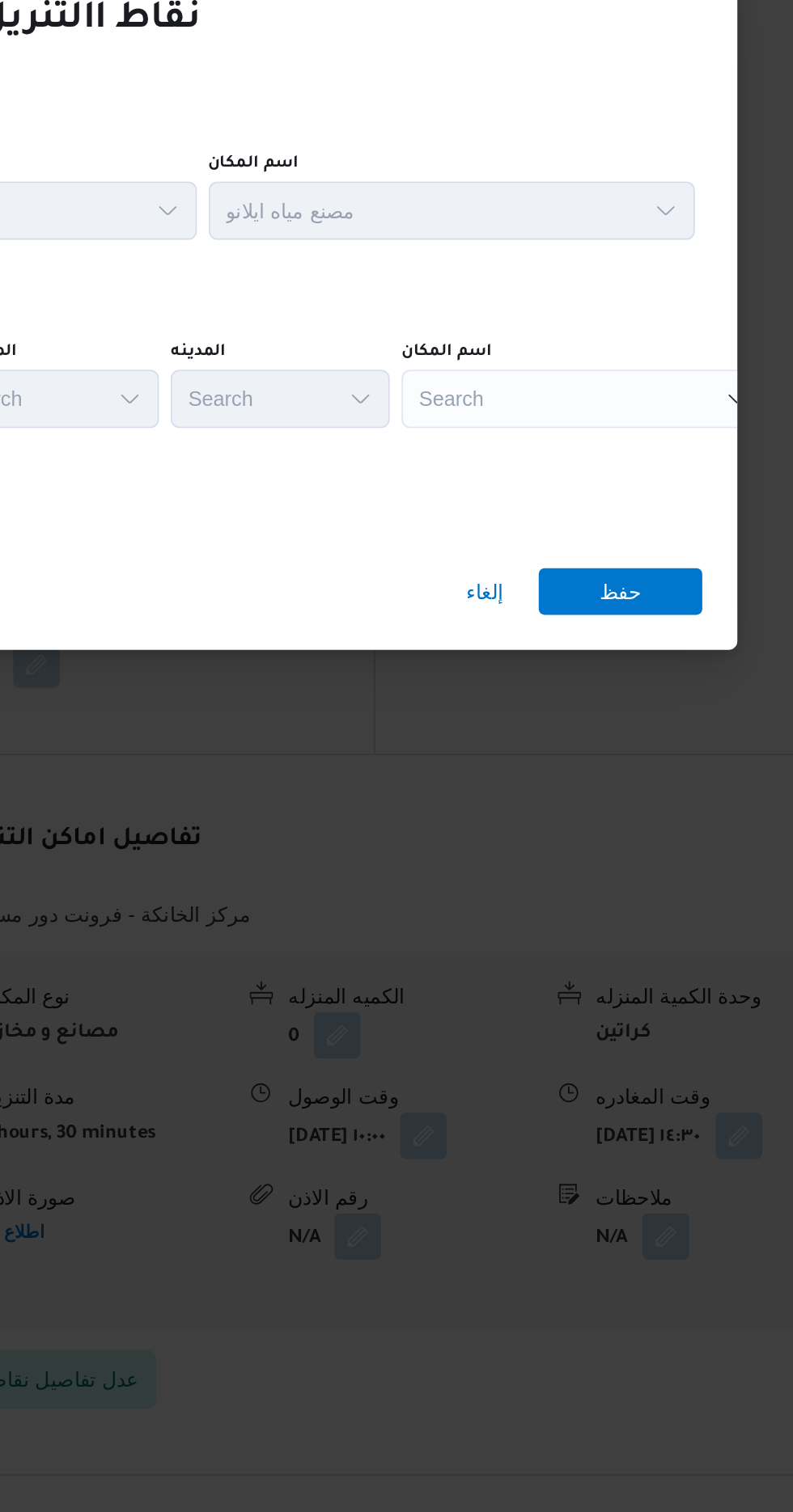
click at [617, 718] on div "Search" at bounding box center [622, 732] width 203 height 32
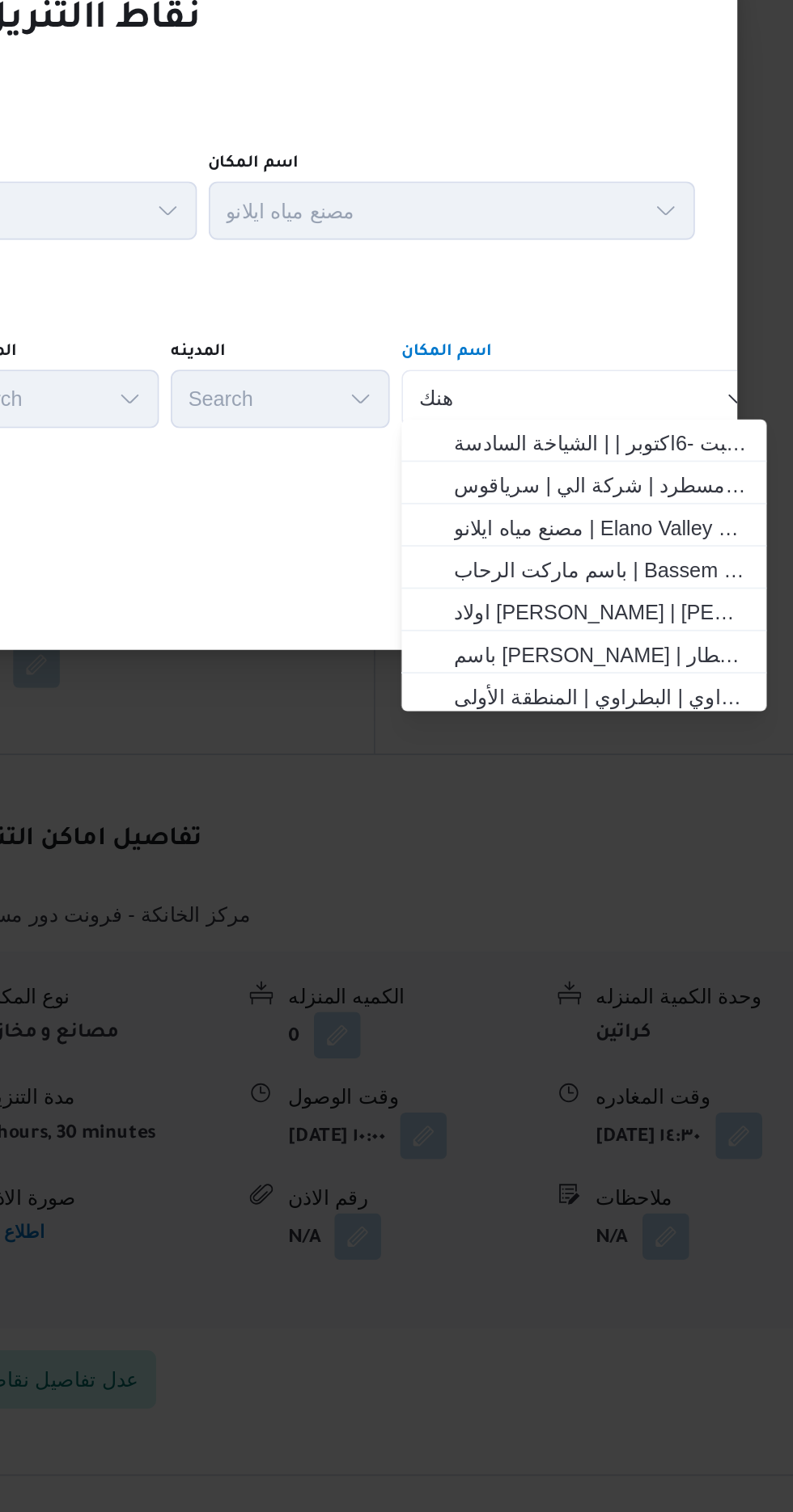
scroll to position [0, 0]
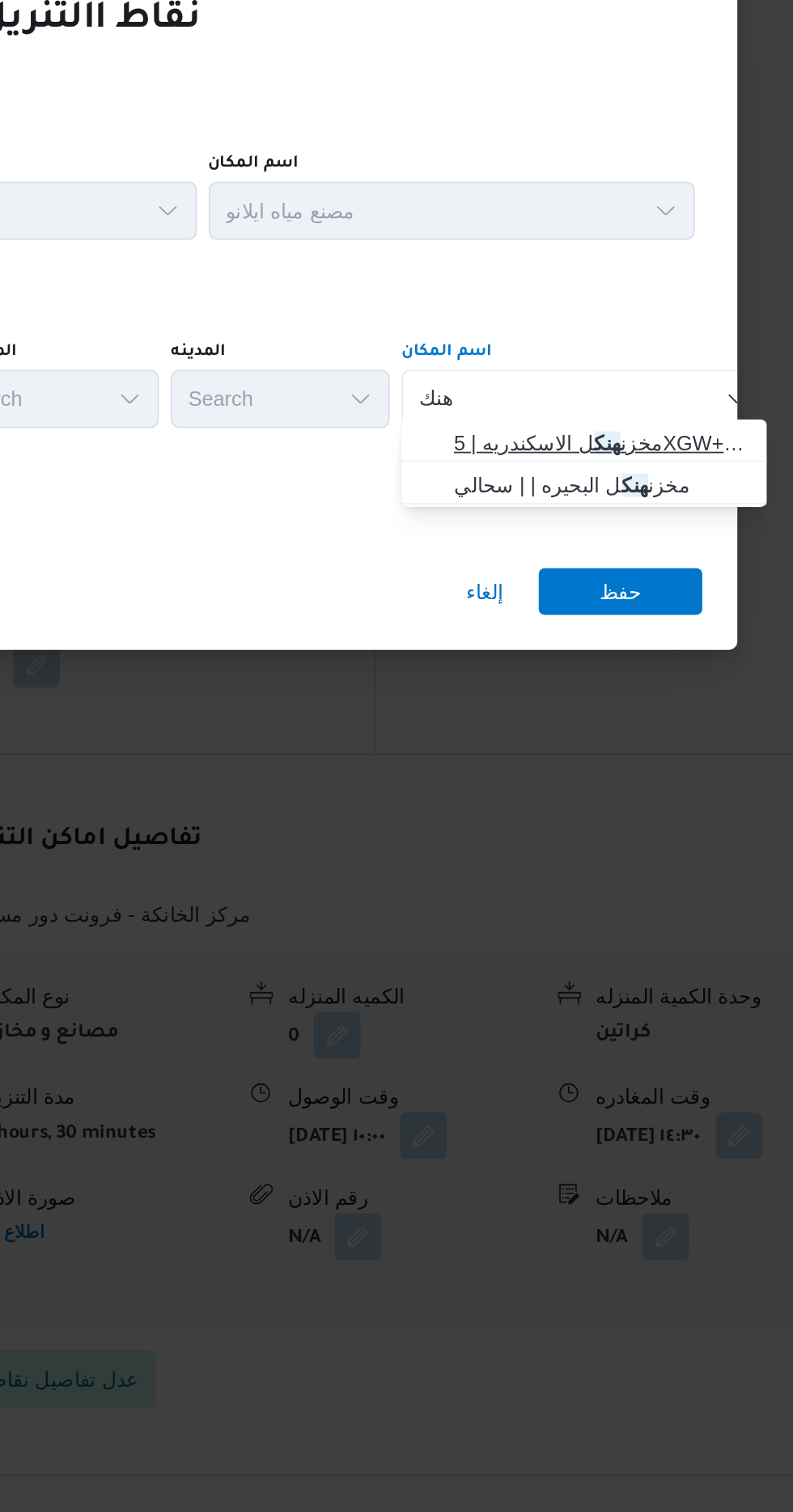
type input "هنك"
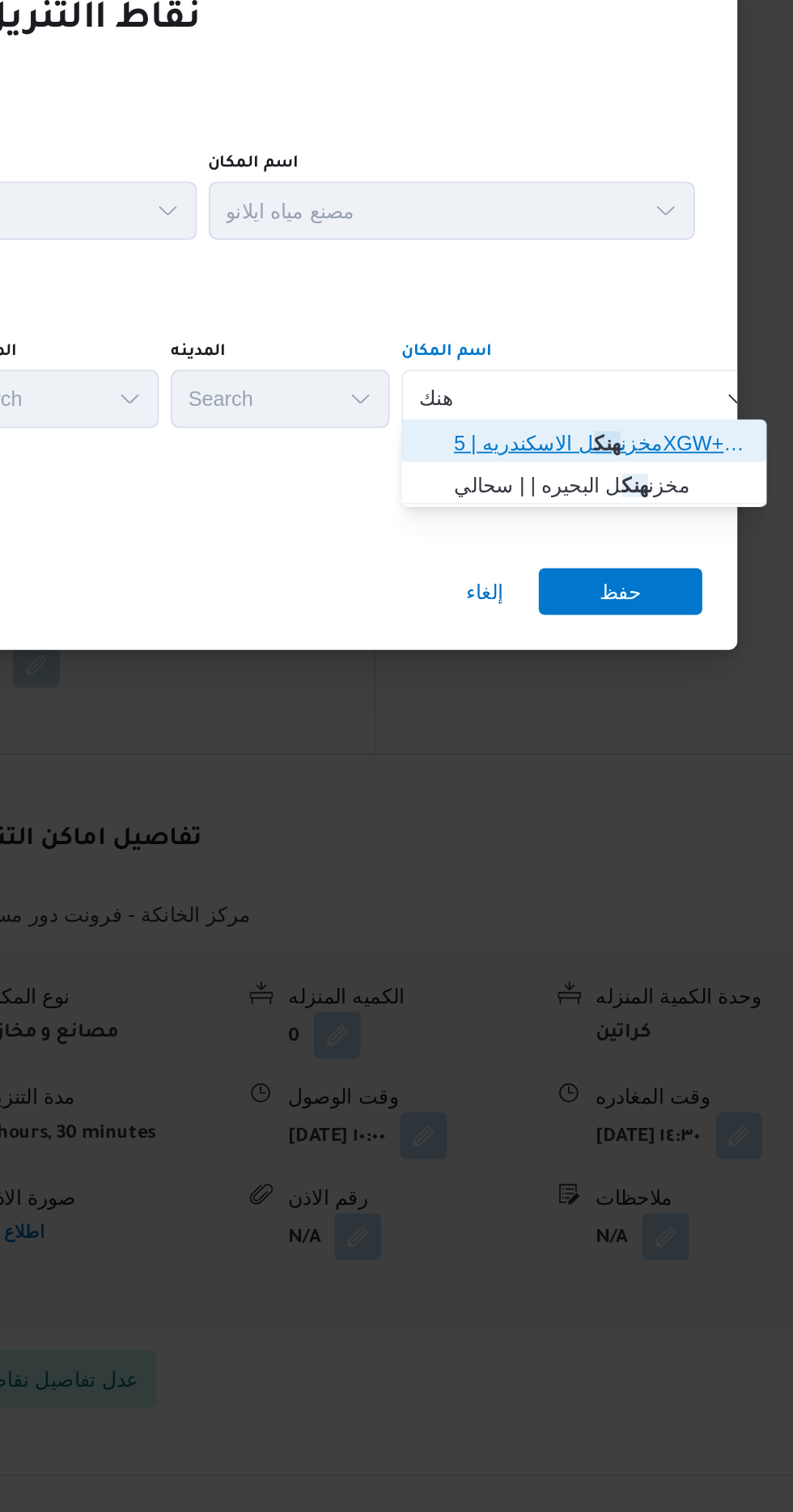
click at [634, 751] on span "مخزن هنك ل الاسكندريه | 5XGW+442 | أبيس 1" at bounding box center [631, 756] width 163 height 19
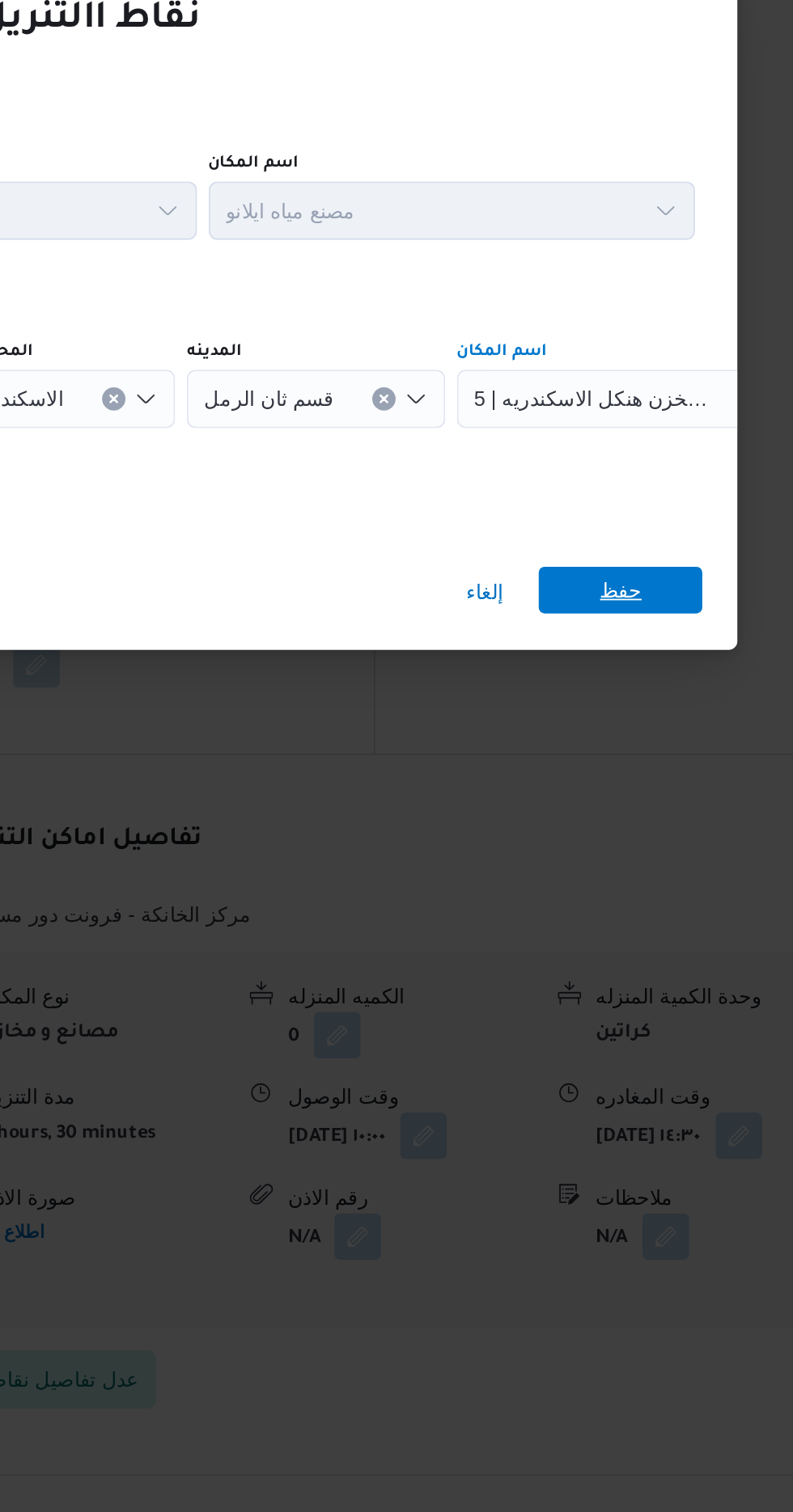
click at [636, 827] on span "حفظ" at bounding box center [642, 838] width 24 height 26
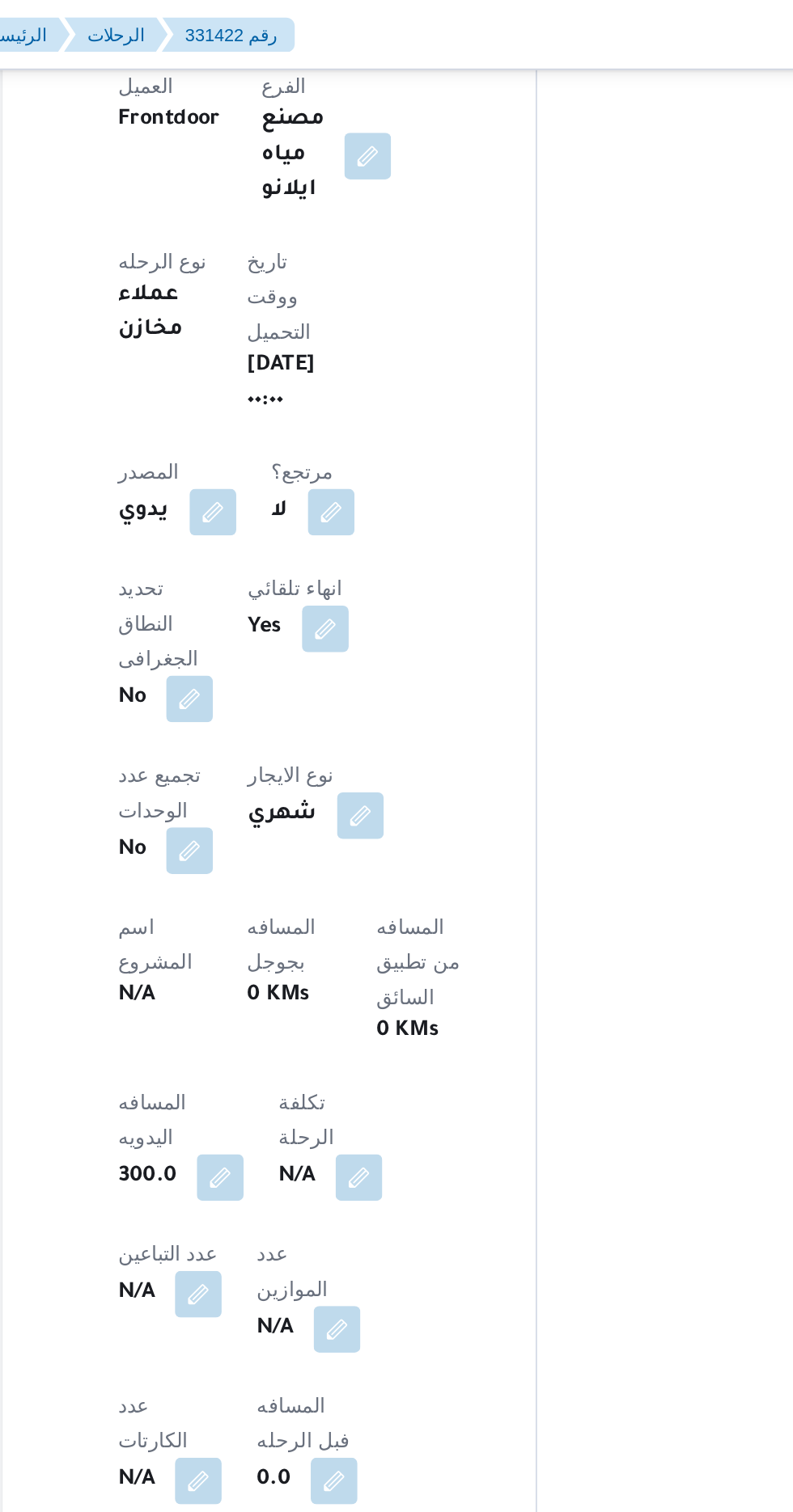
scroll to position [851, 0]
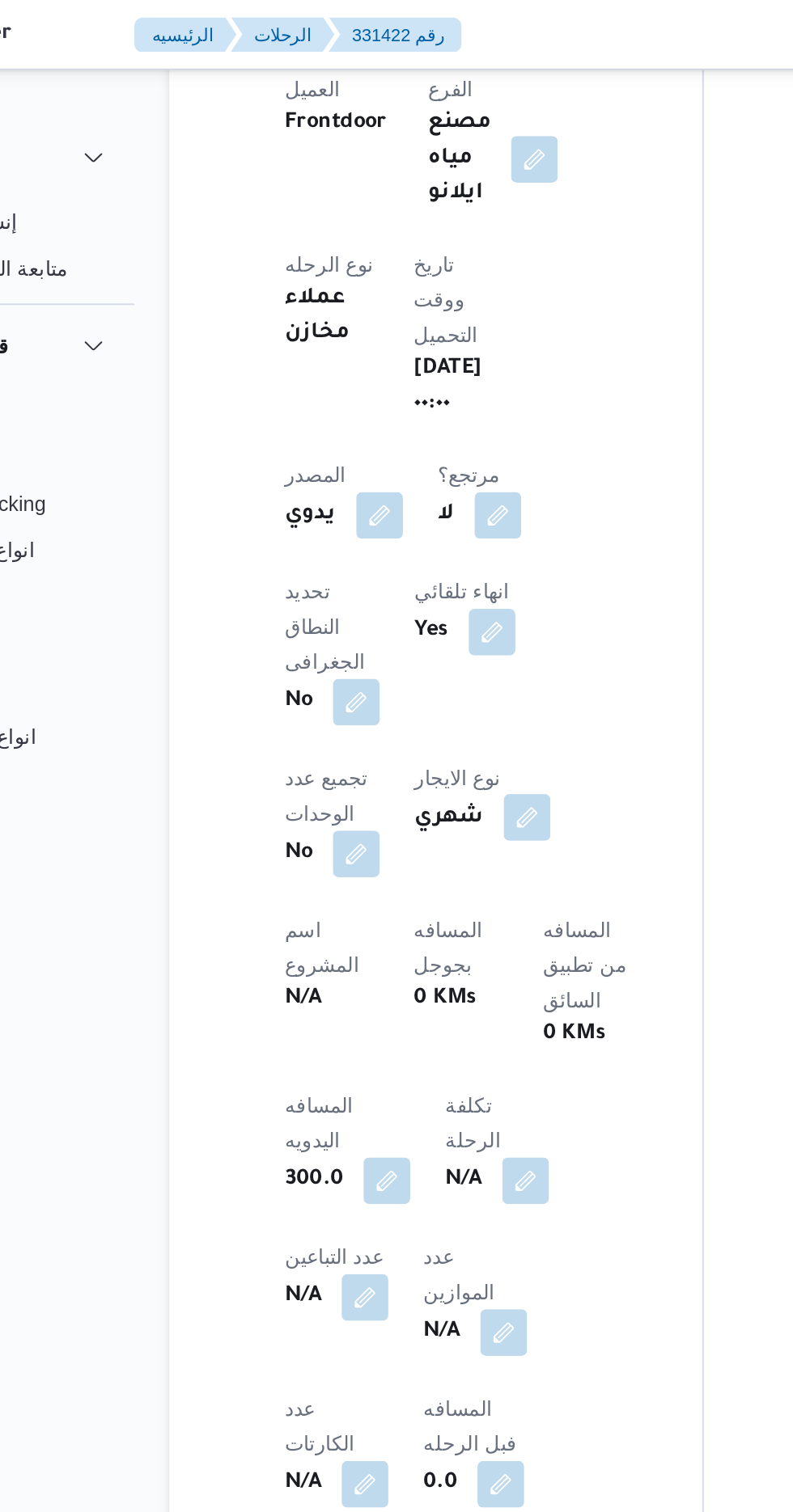
click at [396, 440] on button "button" at bounding box center [409, 453] width 26 height 26
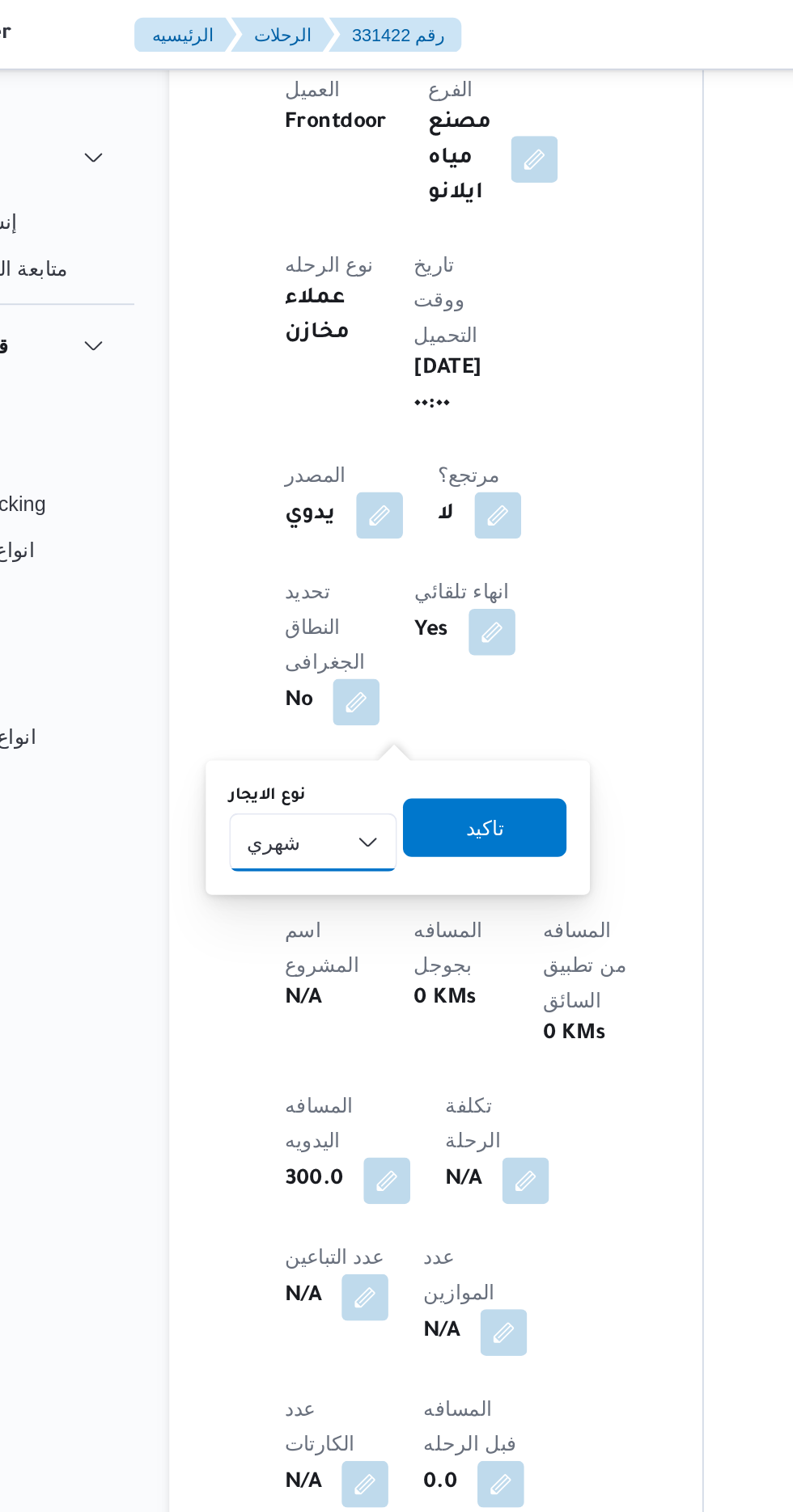
click at [303, 467] on select "شهري بالنقله إيجار يومي" at bounding box center [290, 466] width 93 height 32
select select "on_demand"
click at [244, 450] on select "شهري بالنقله إيجار يومي" at bounding box center [290, 466] width 93 height 32
click at [389, 454] on span "تاكيد" at bounding box center [385, 457] width 21 height 19
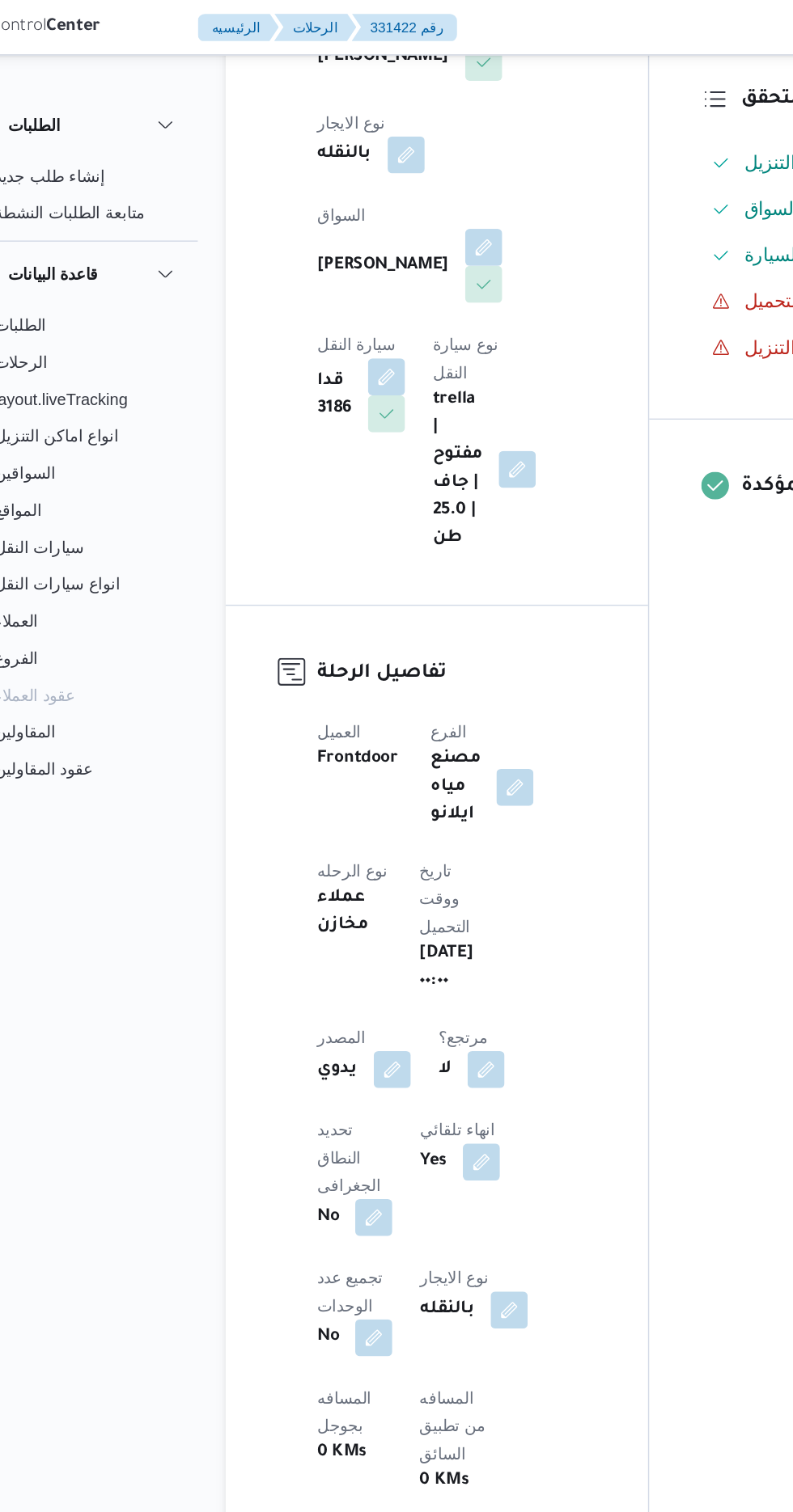
scroll to position [152, 0]
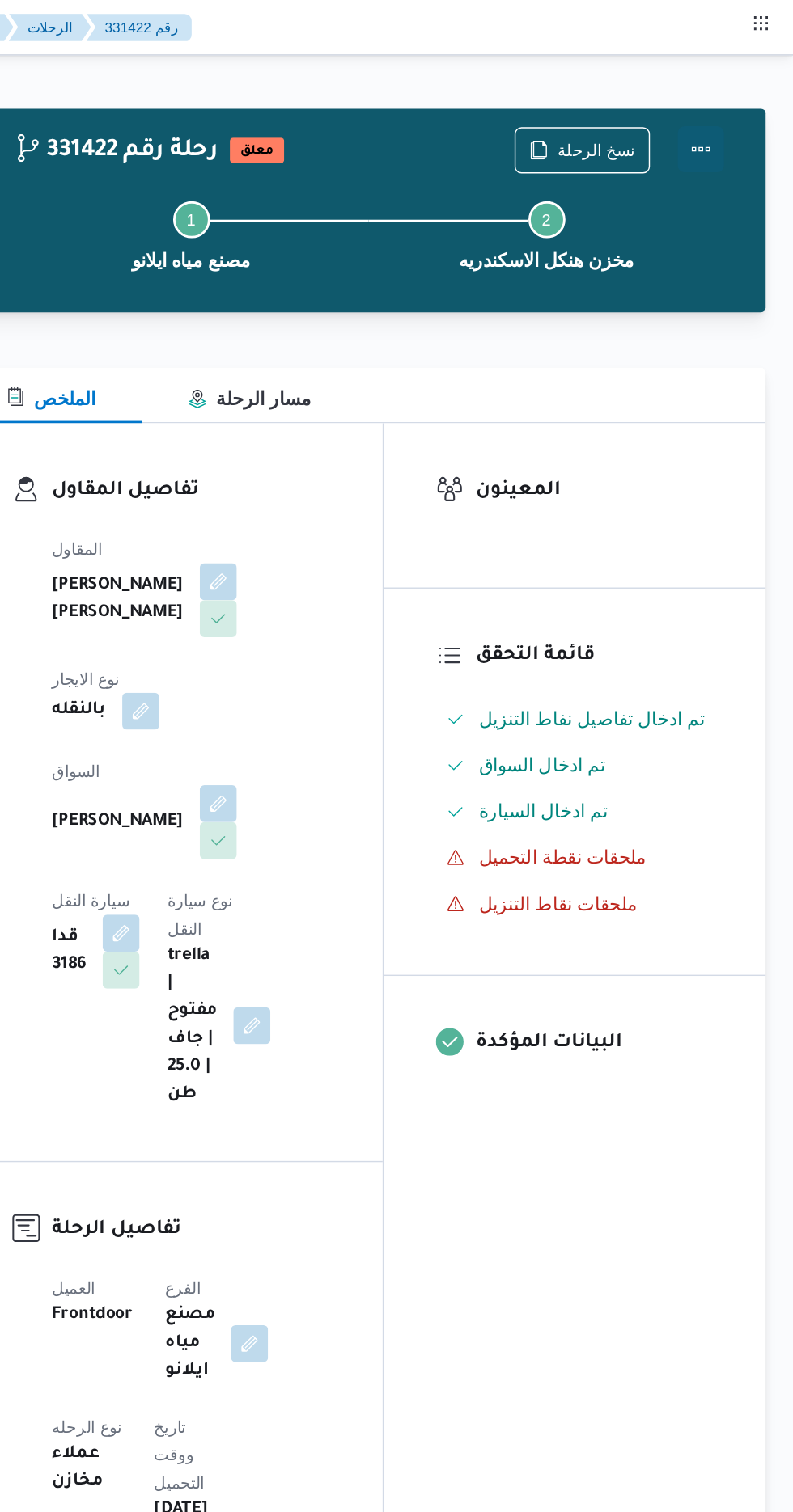
click at [742, 109] on button "Actions" at bounding box center [727, 104] width 32 height 32
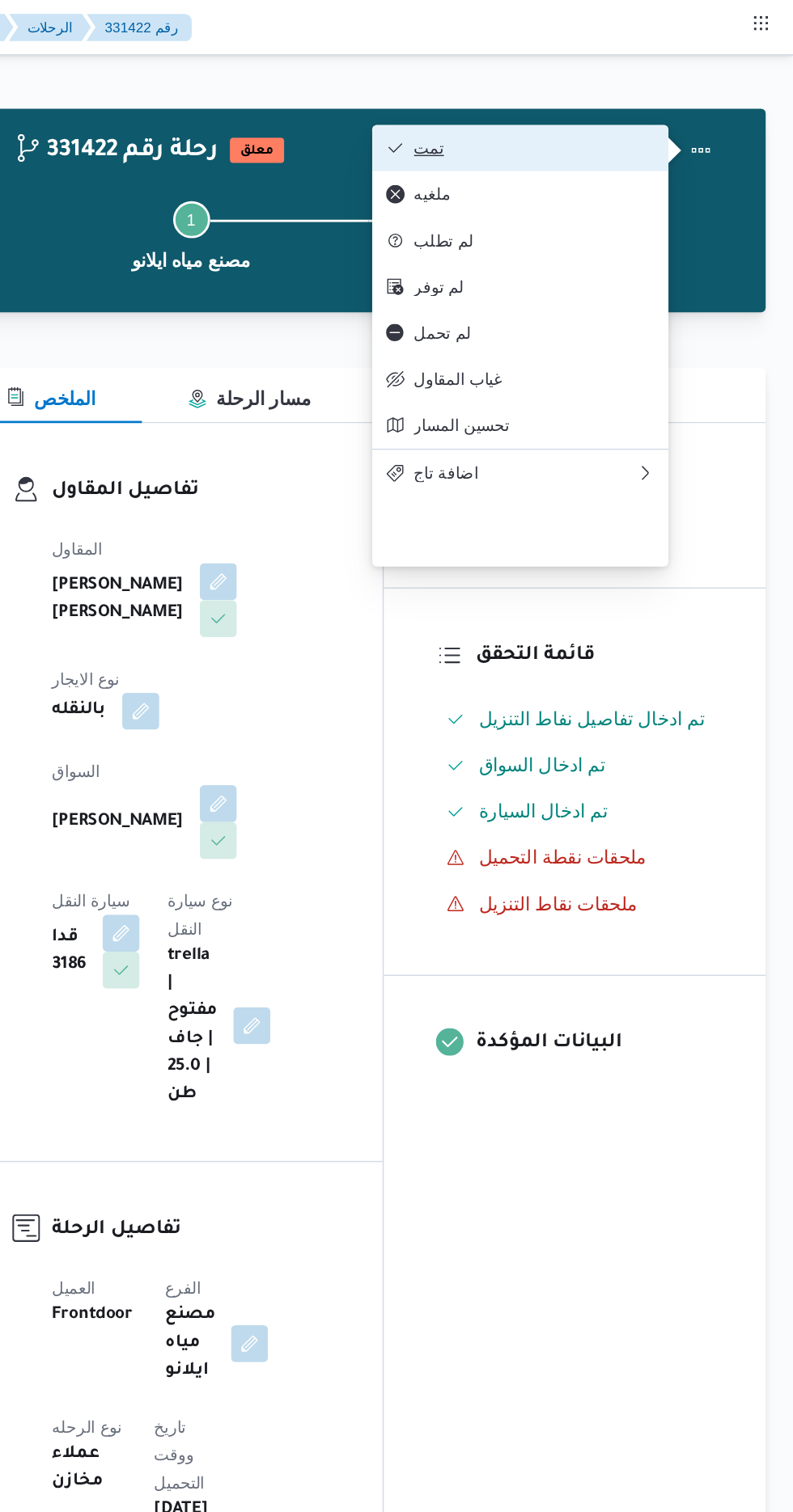
click at [658, 104] on span "تمت" at bounding box center [611, 103] width 169 height 13
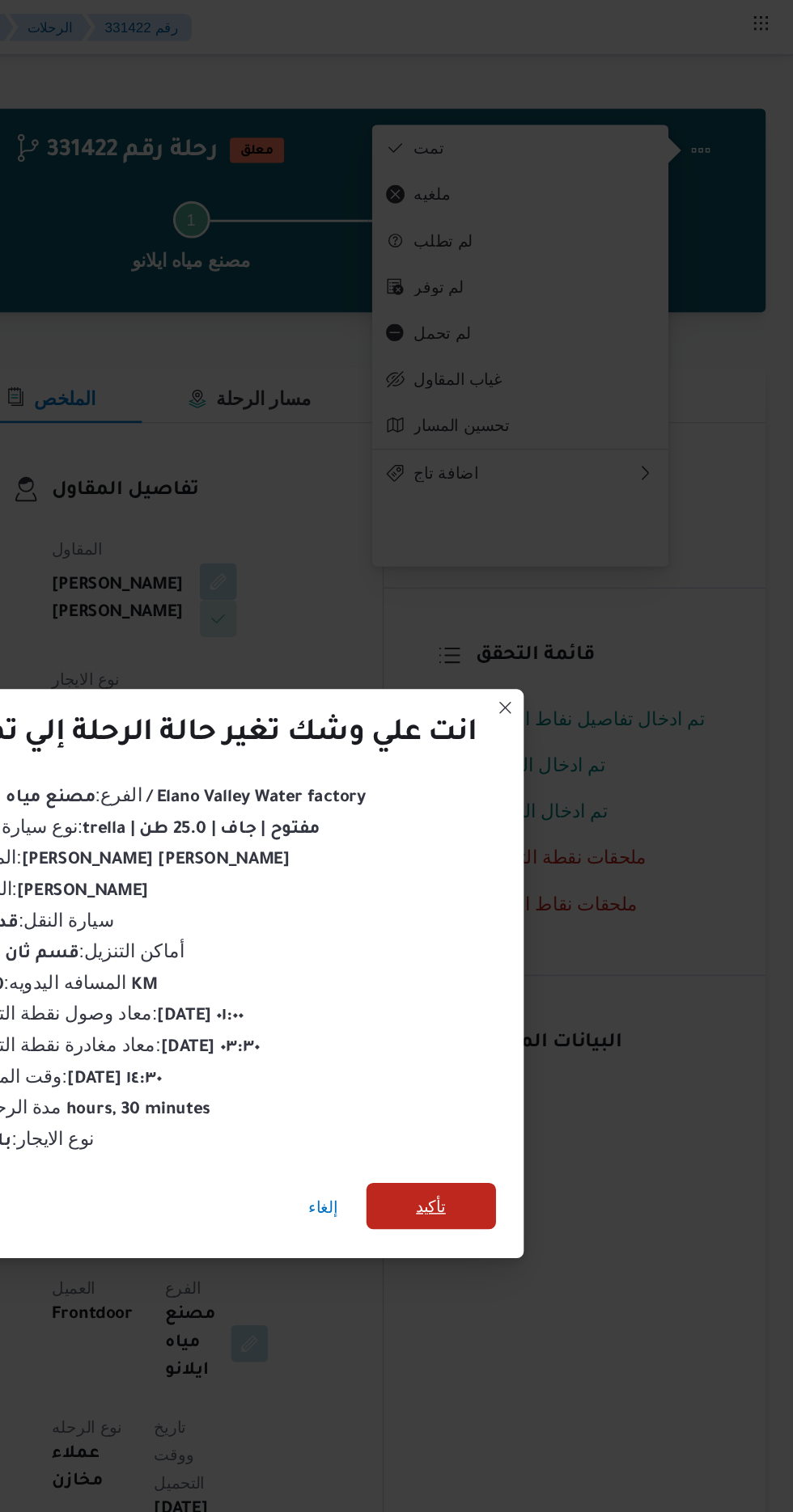
click at [528, 842] on span "تأكيد" at bounding box center [540, 842] width 91 height 32
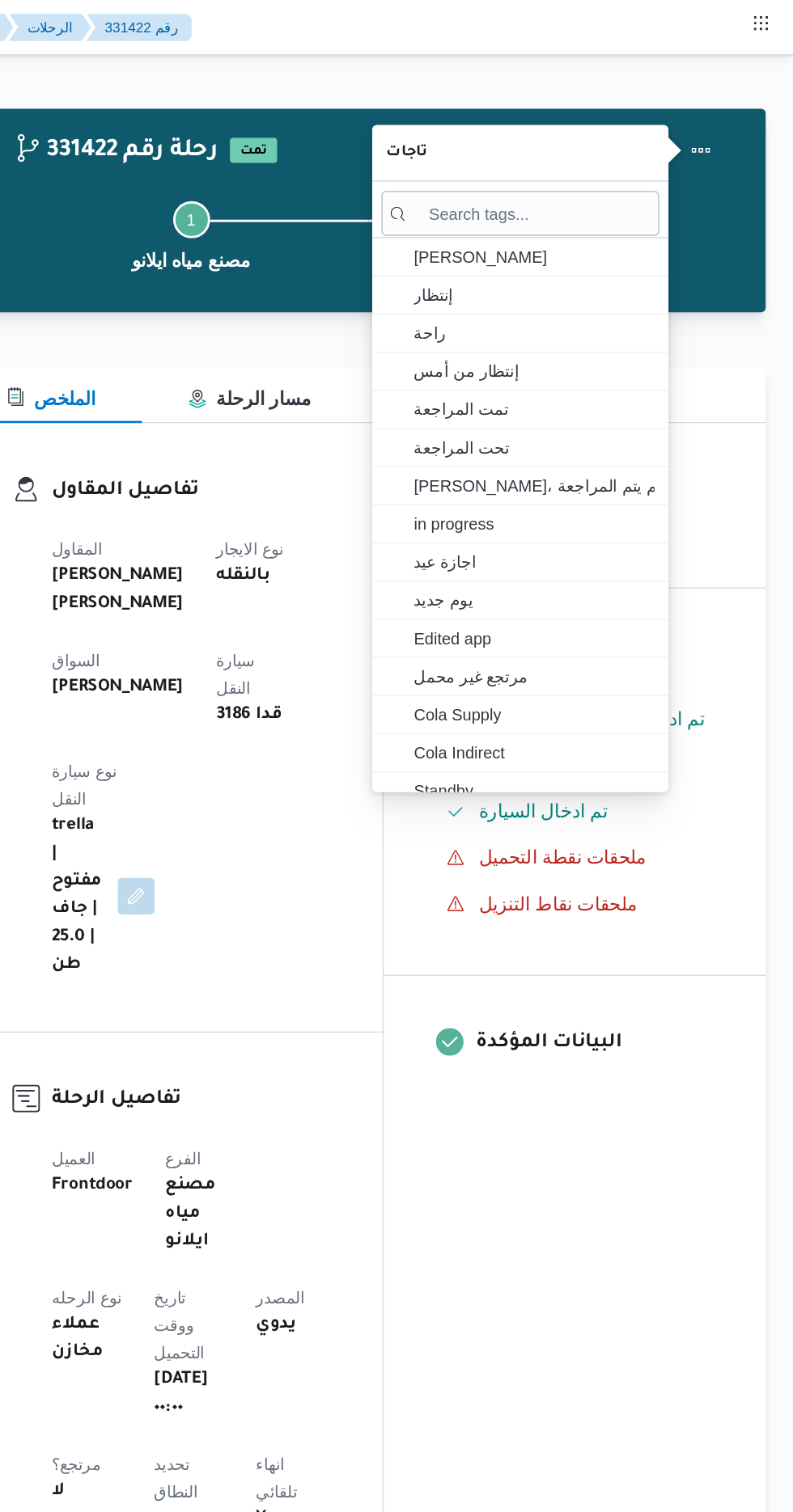
scroll to position [0, 0]
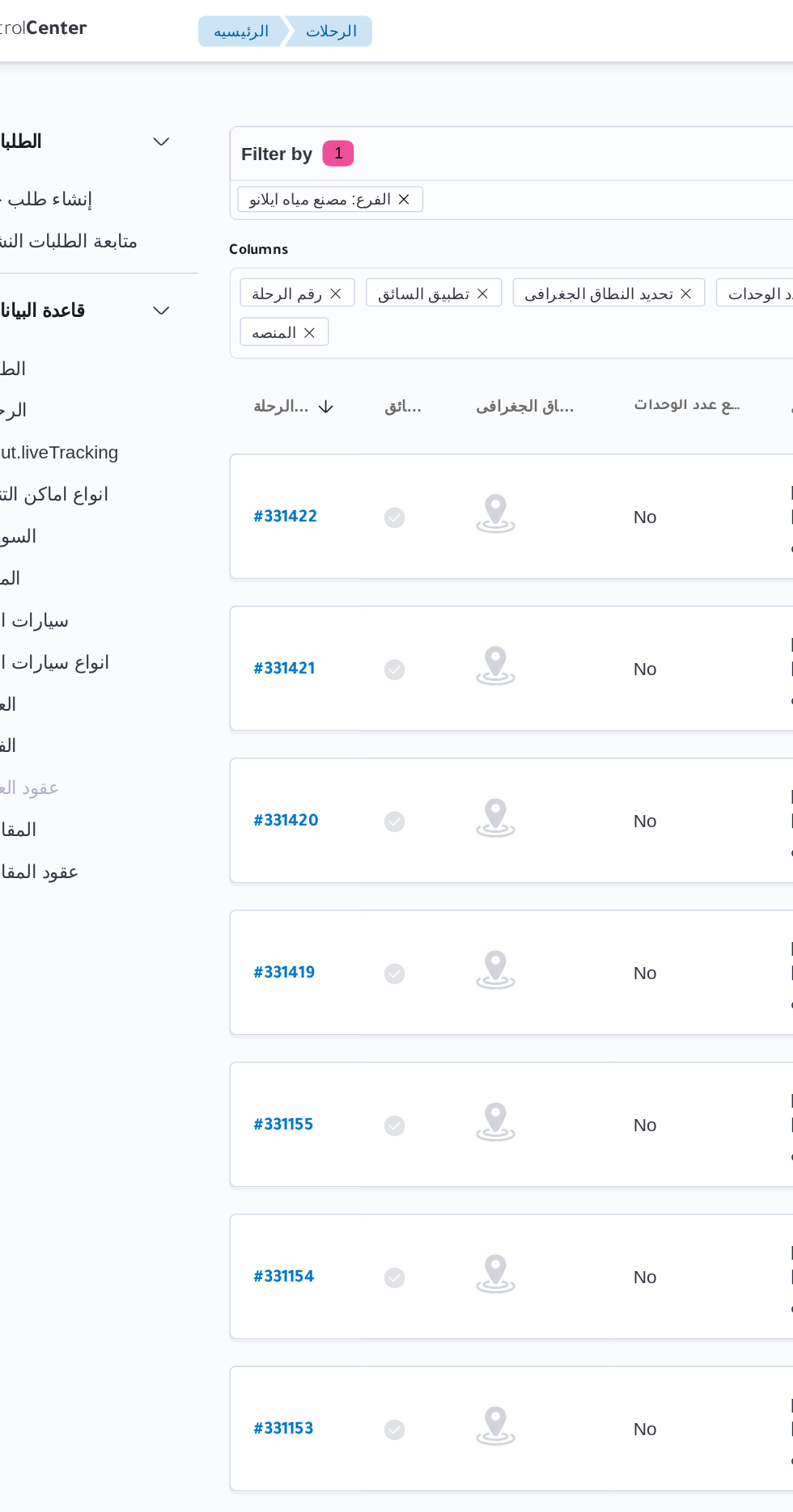
click at [313, 121] on icon "remove selected entity" at bounding box center [317, 122] width 10 height 10
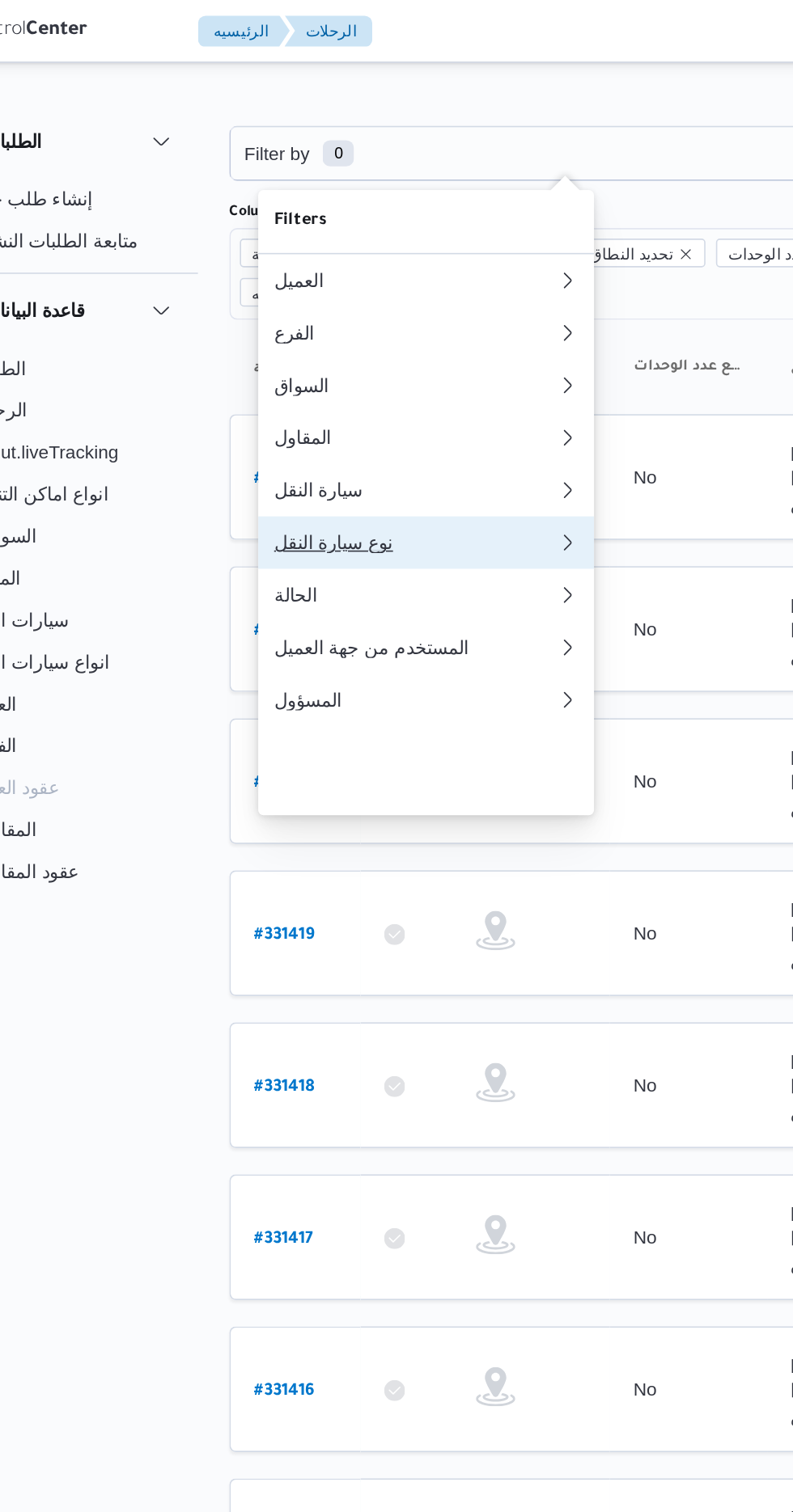
click at [326, 341] on div "نوع سيارة النقل" at bounding box center [325, 334] width 175 height 13
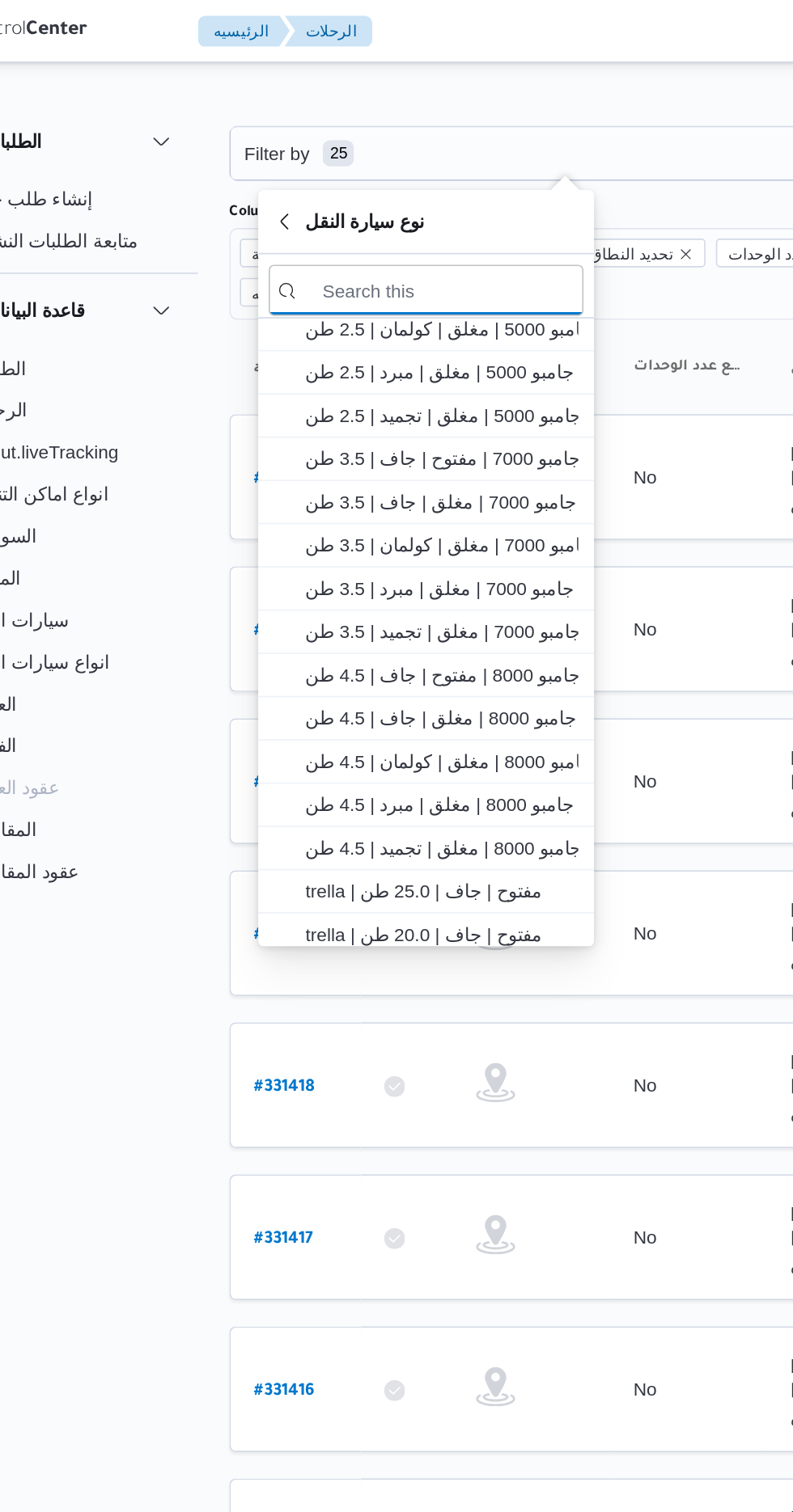
scroll to position [273, 0]
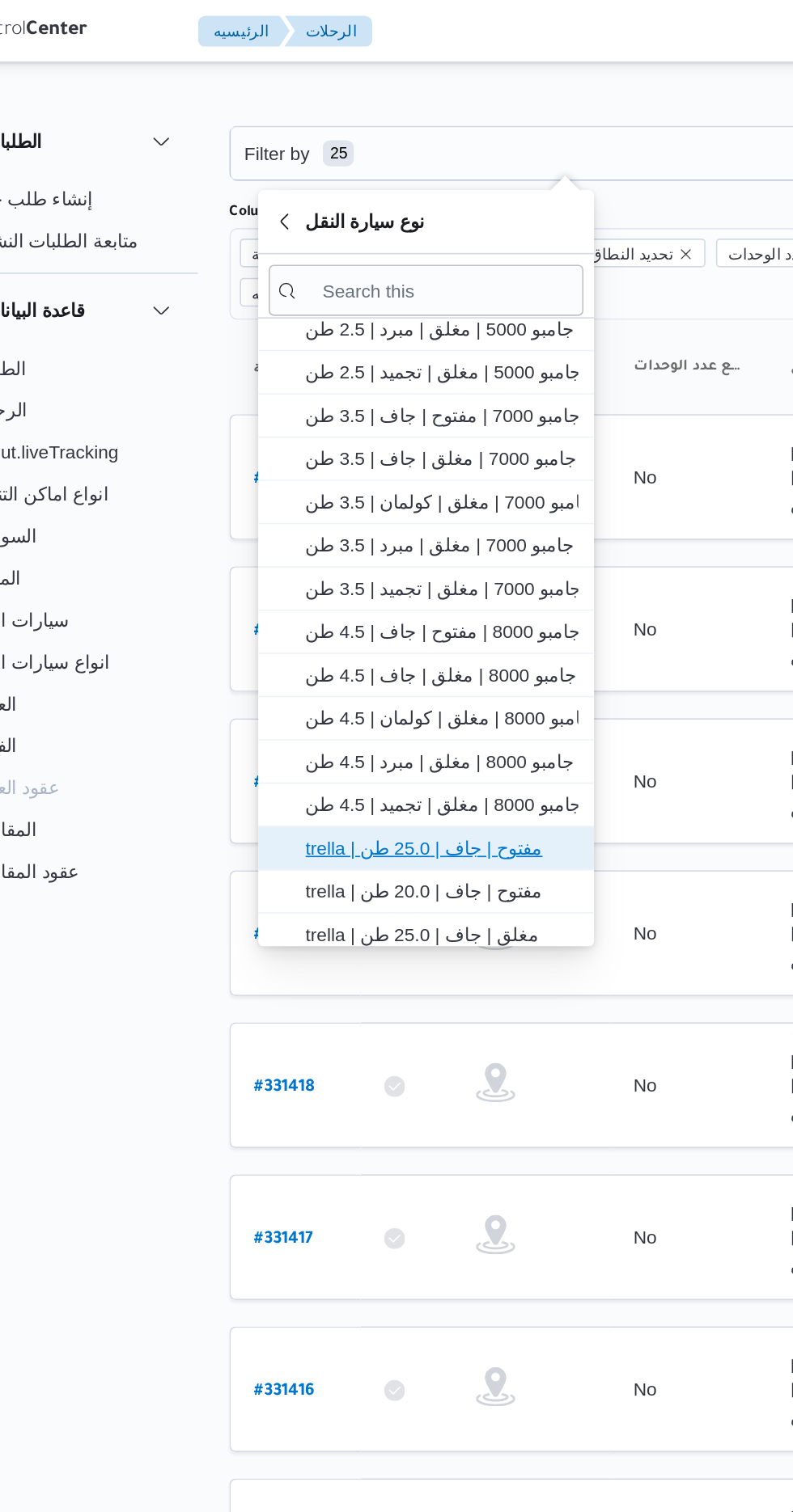
click at [370, 519] on span "trella | مفتوح | جاف | 25.0 طن" at bounding box center [341, 523] width 169 height 19
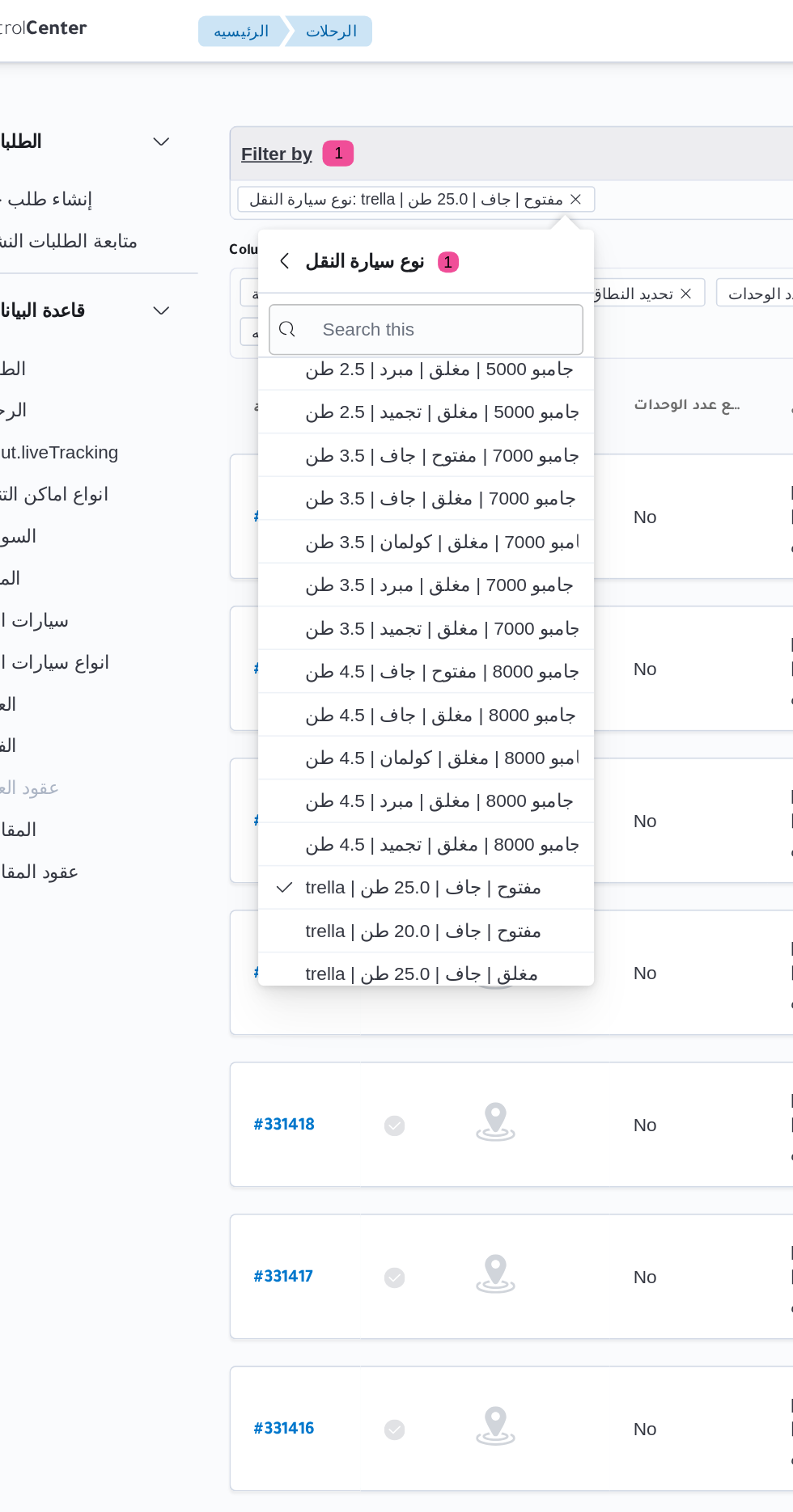
click at [444, 82] on span "Filter by 1" at bounding box center [417, 94] width 412 height 32
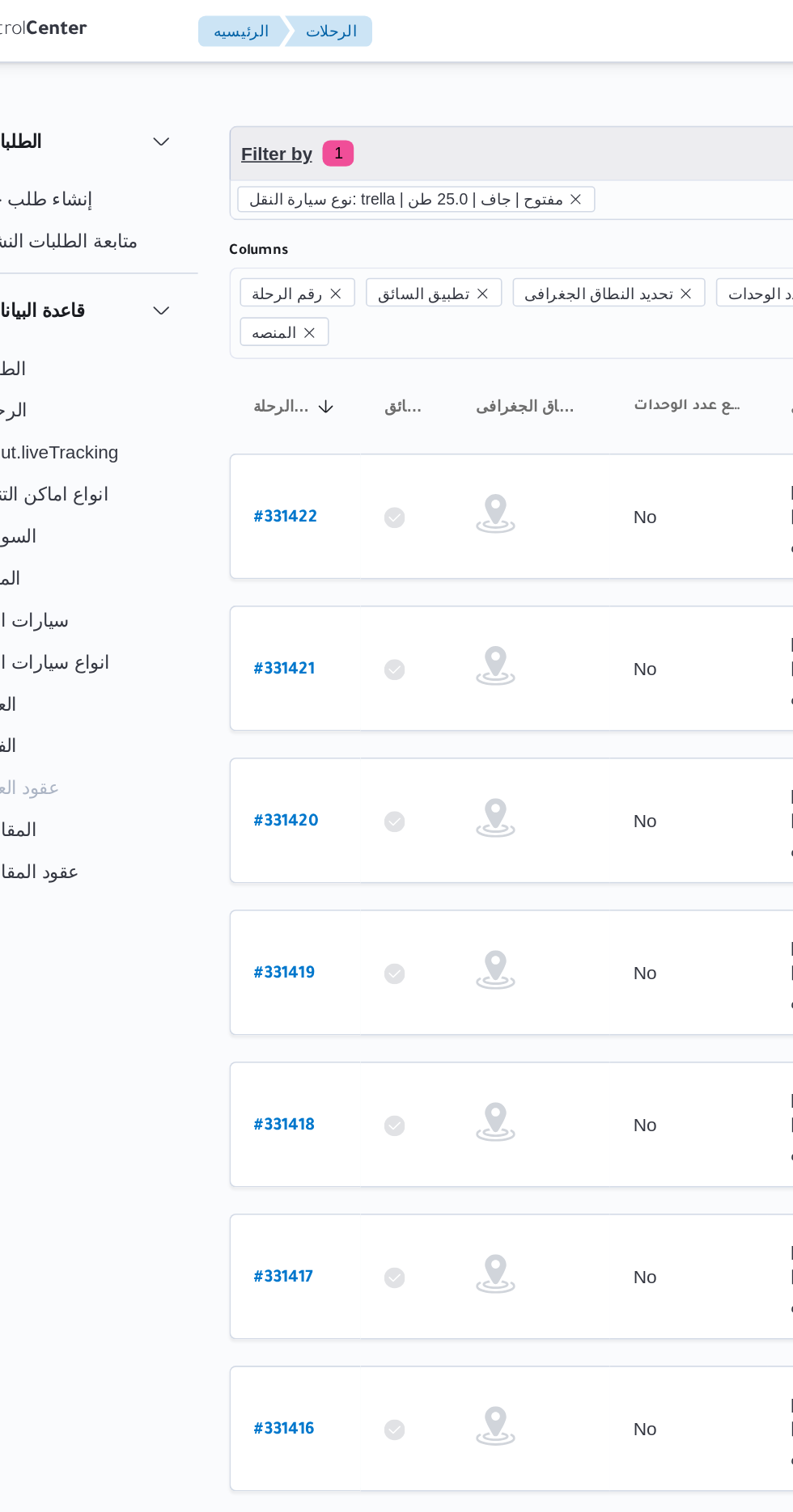
click at [443, 88] on span "Filter by 1" at bounding box center [417, 94] width 412 height 32
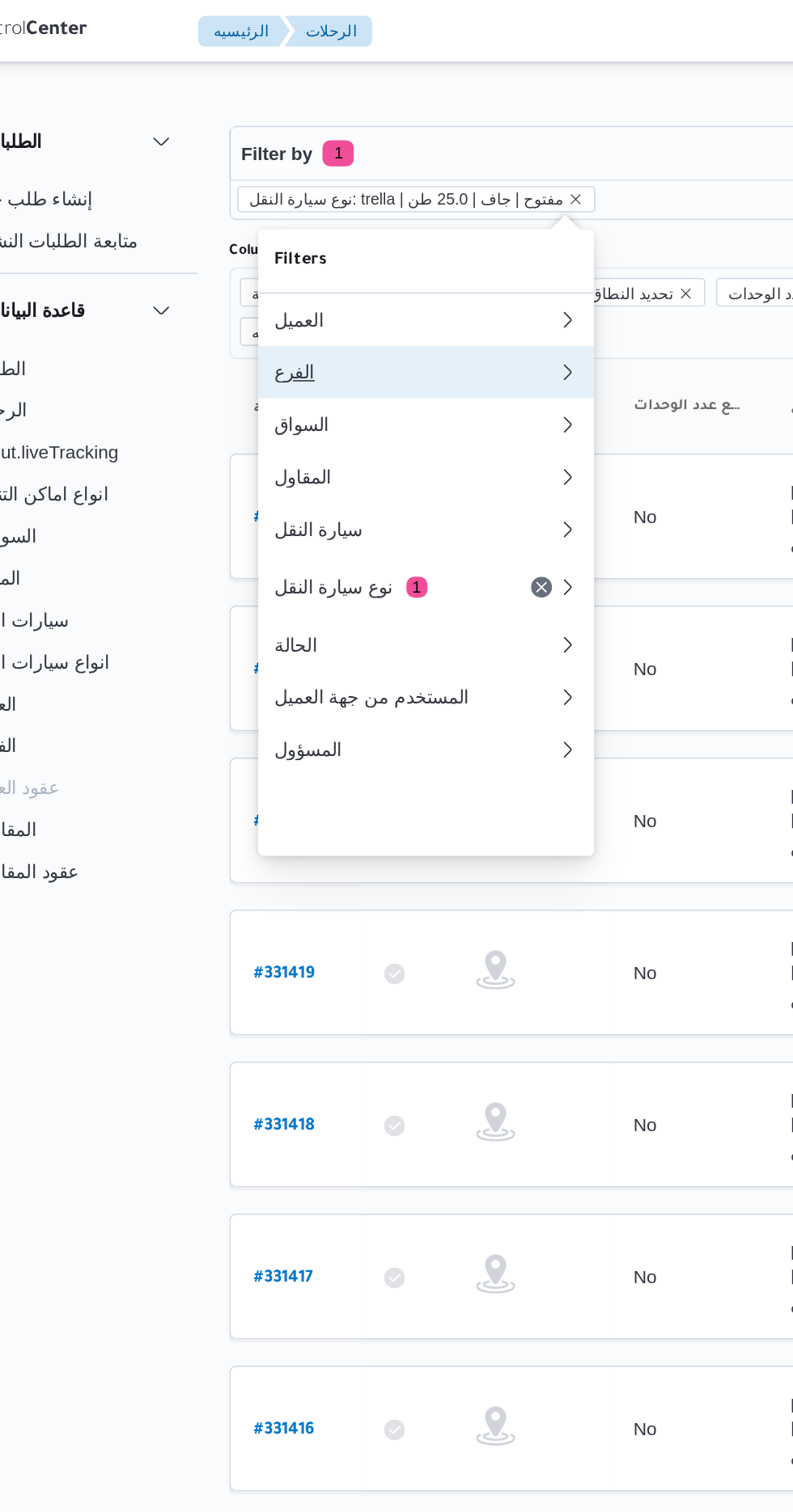
click at [330, 236] on div "الفرع" at bounding box center [321, 230] width 169 height 13
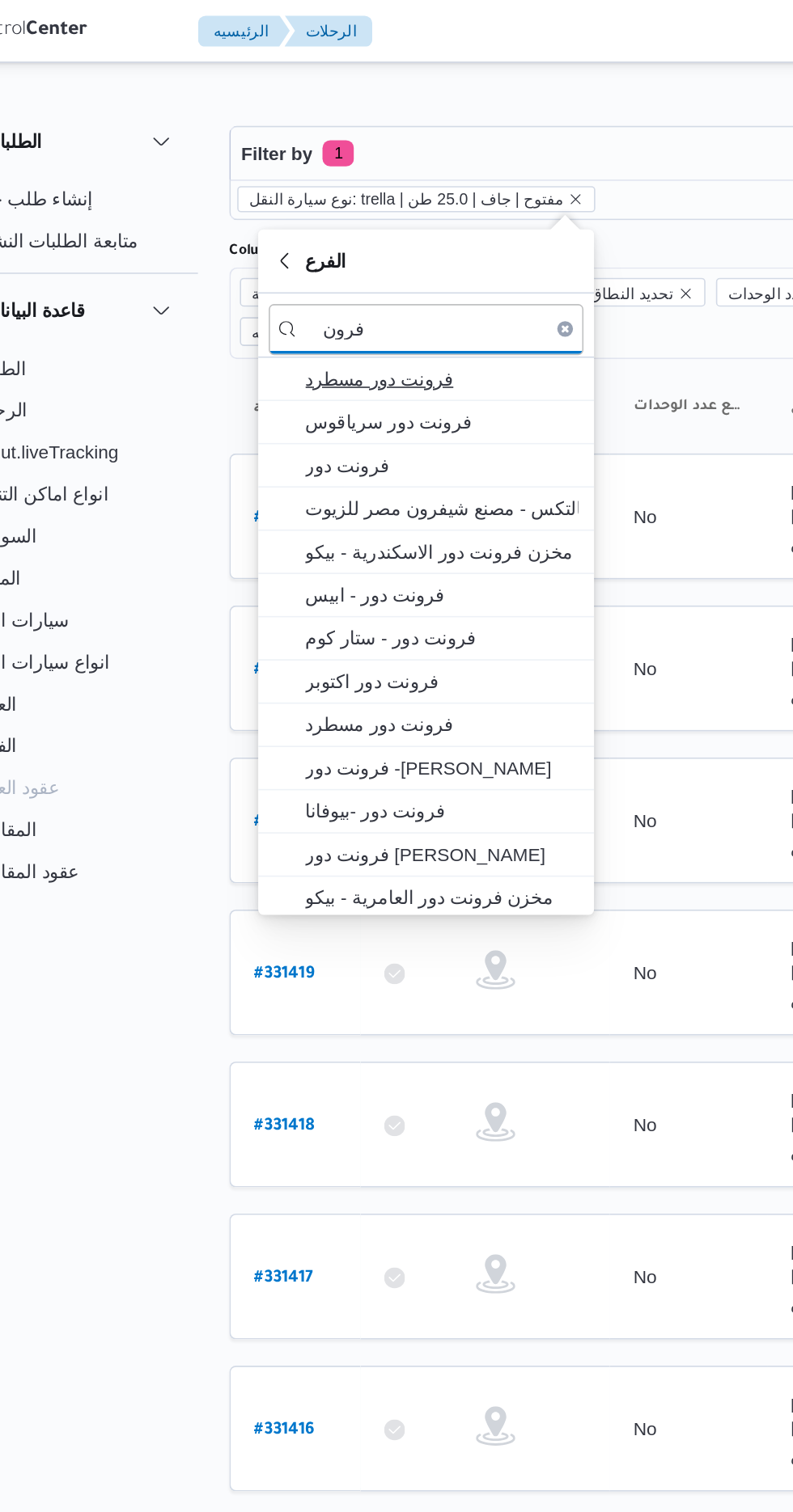
type input "فرون"
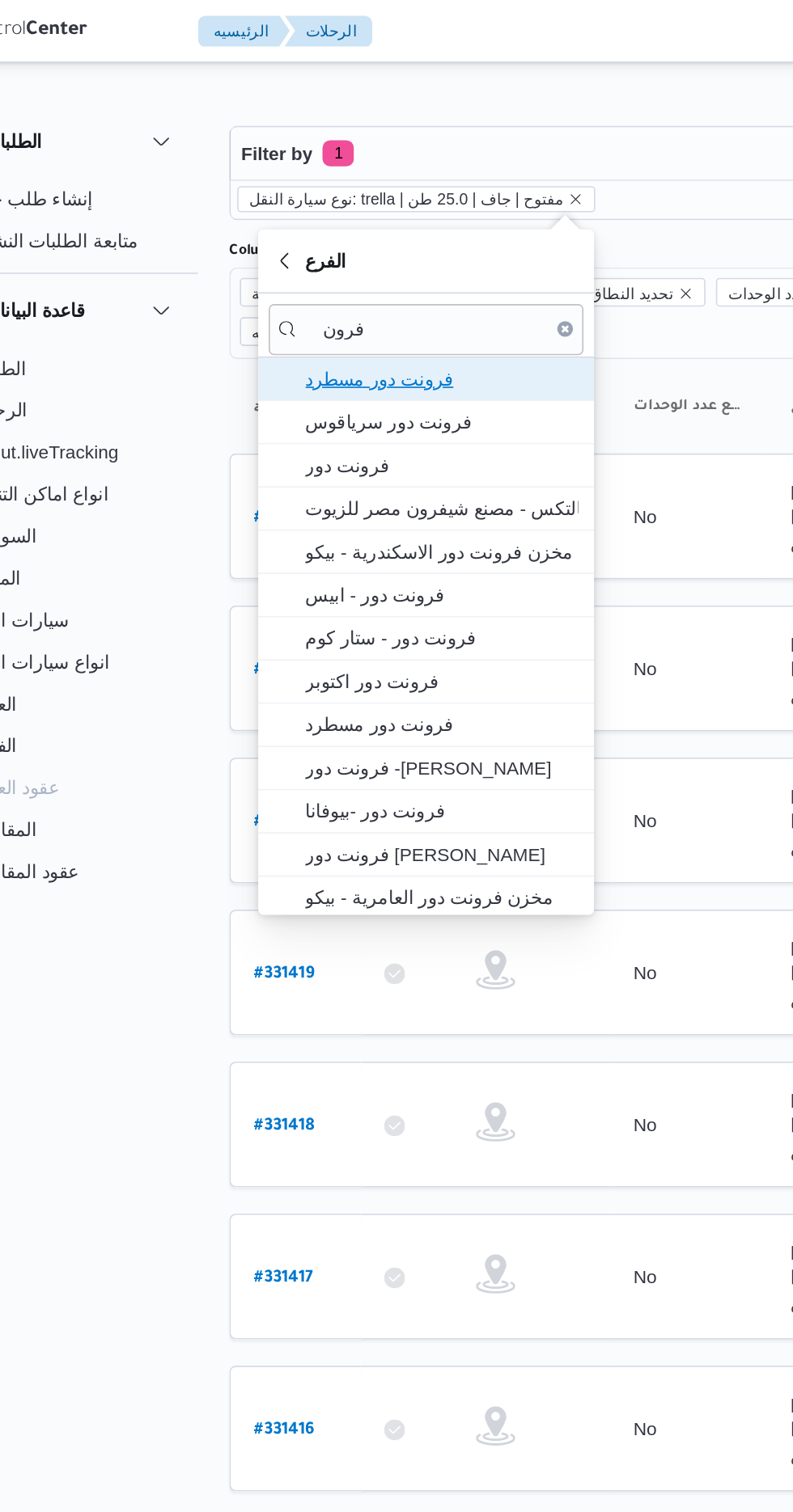
click at [365, 233] on span "فرونت دور مسطرد" at bounding box center [341, 234] width 169 height 19
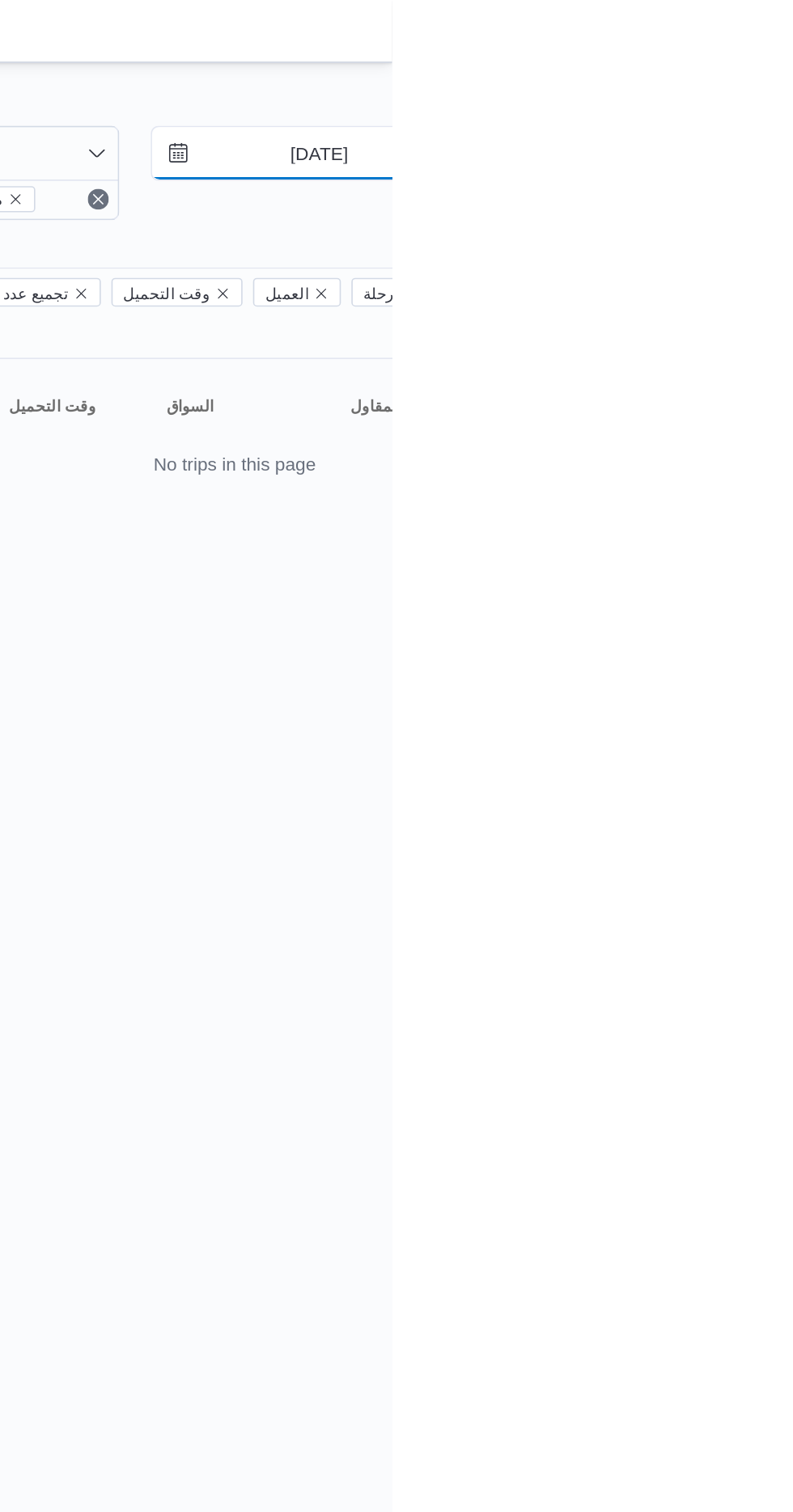
click at [727, 93] on input "[DATE]" at bounding box center [736, 94] width 183 height 32
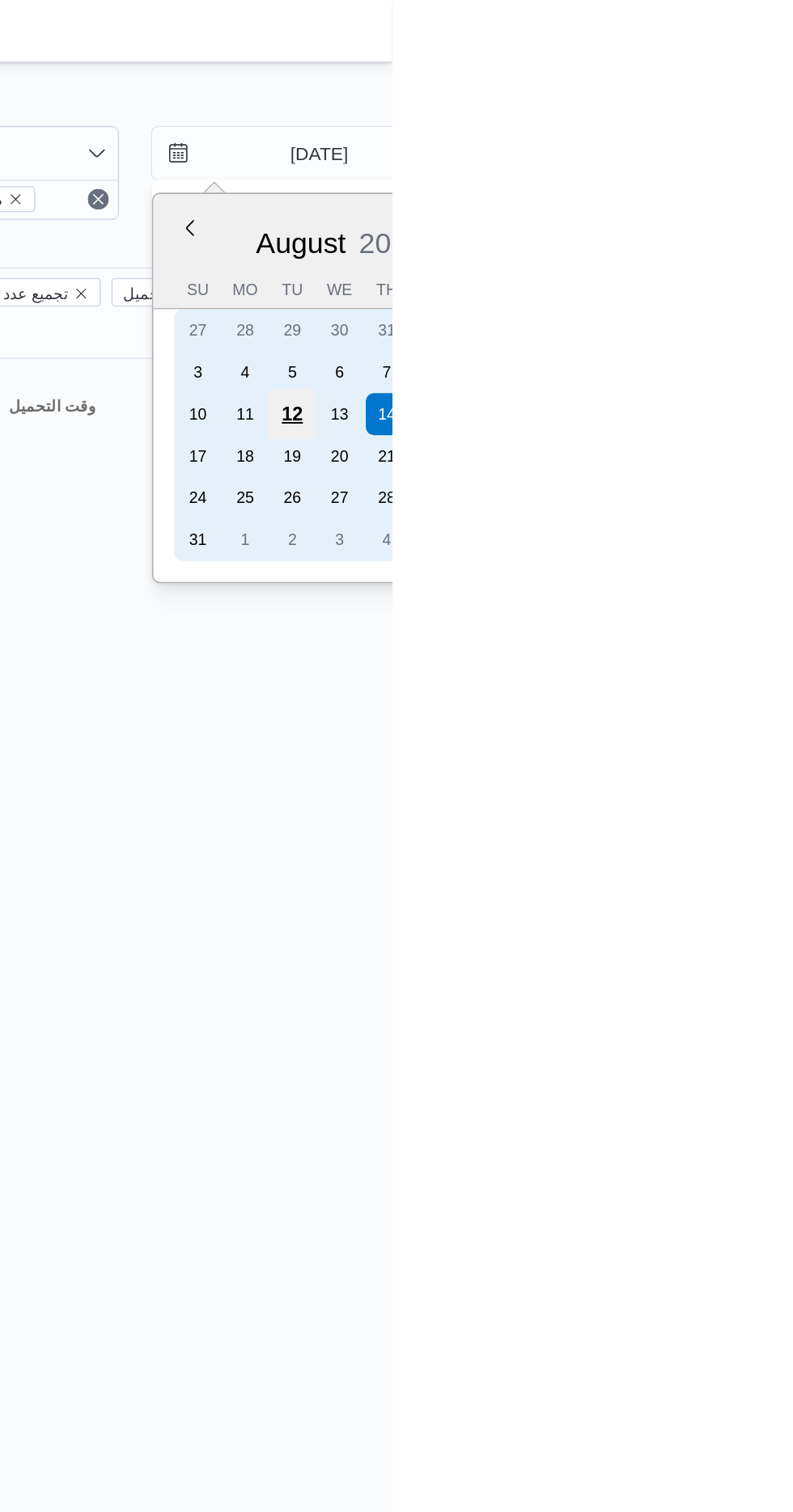
click at [728, 250] on div "12" at bounding box center [731, 255] width 31 height 31
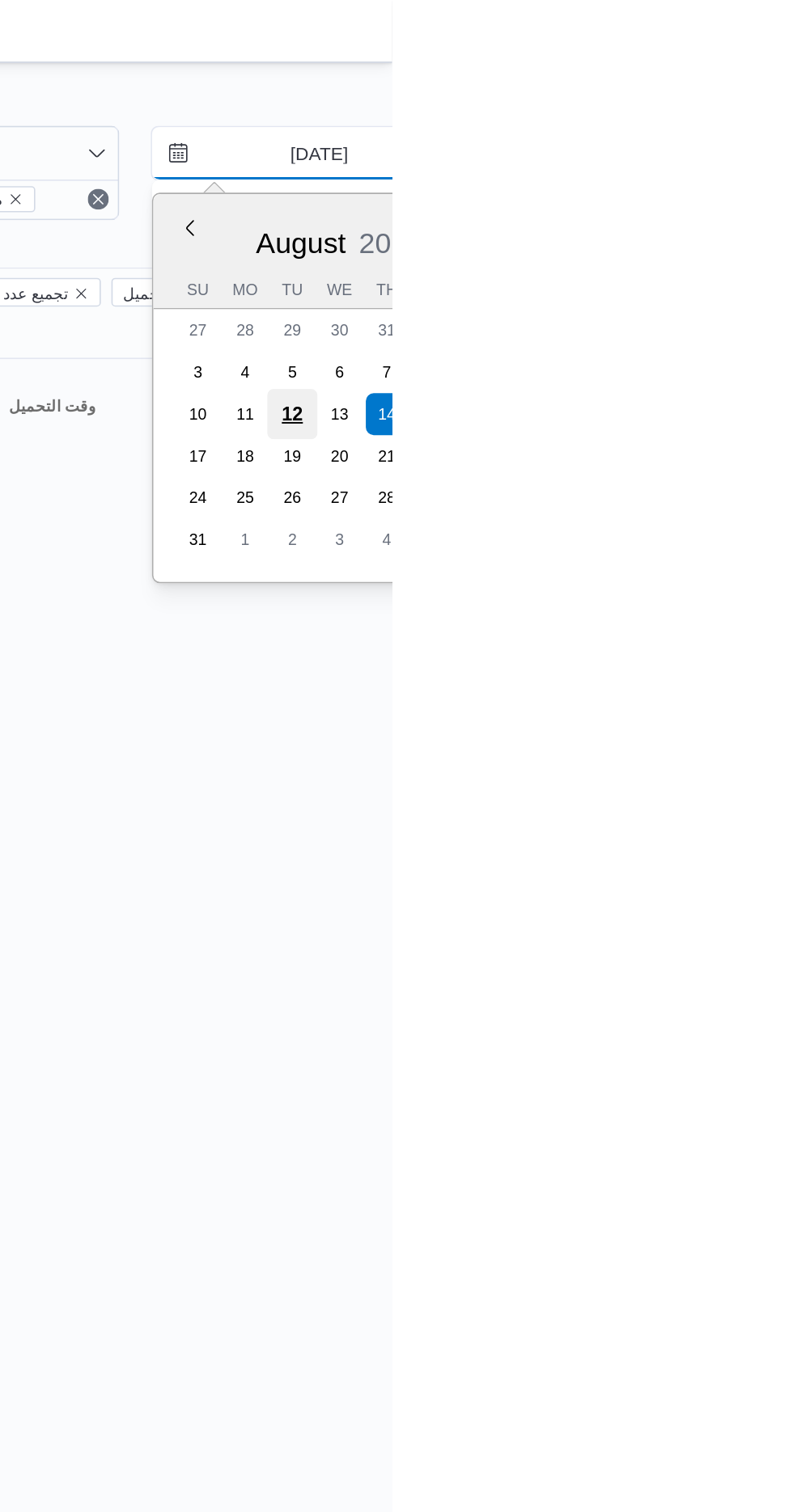
type input "[DATE]"
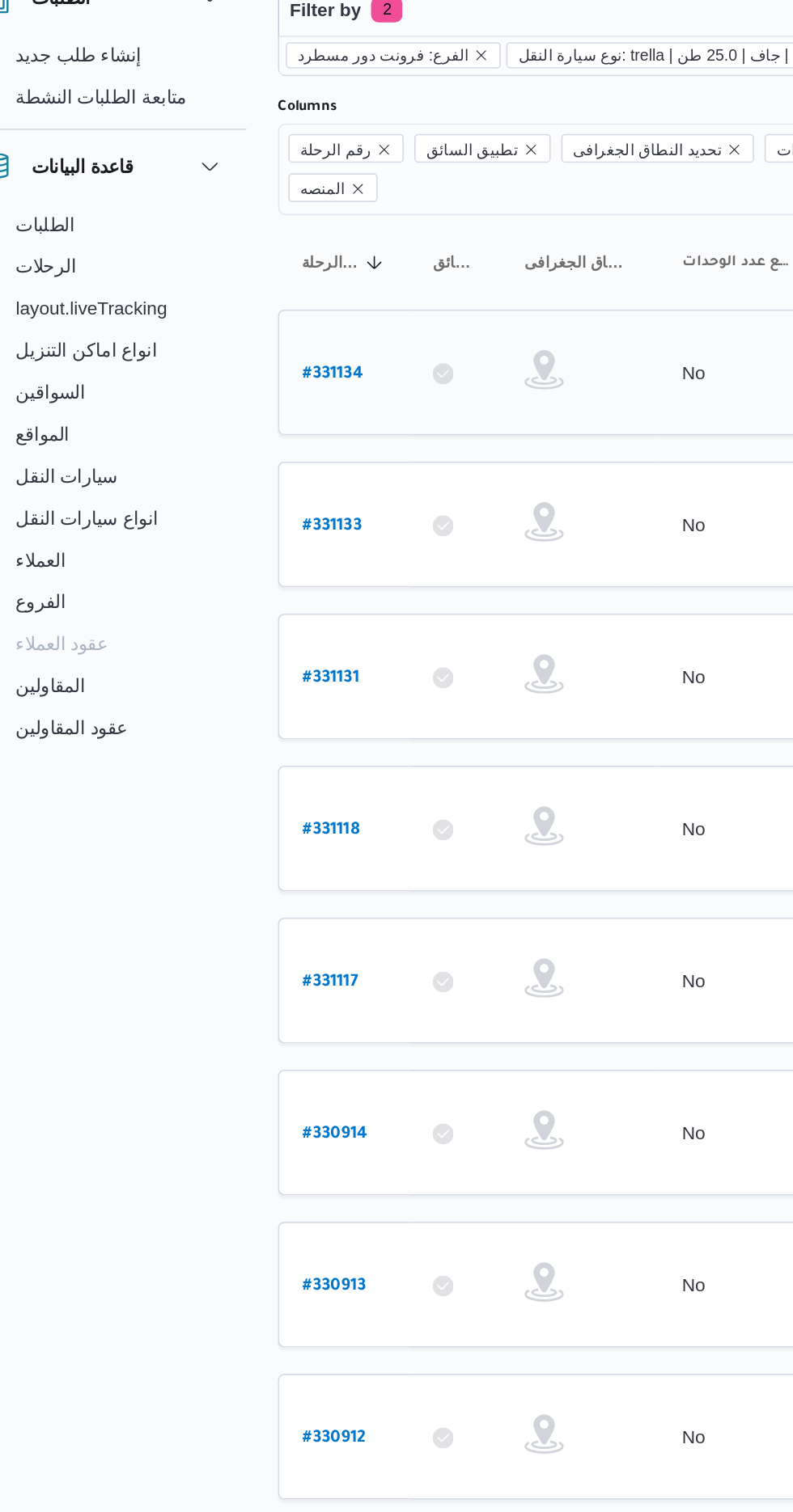
click at [250, 314] on b "# 331134" at bounding box center [244, 320] width 38 height 11
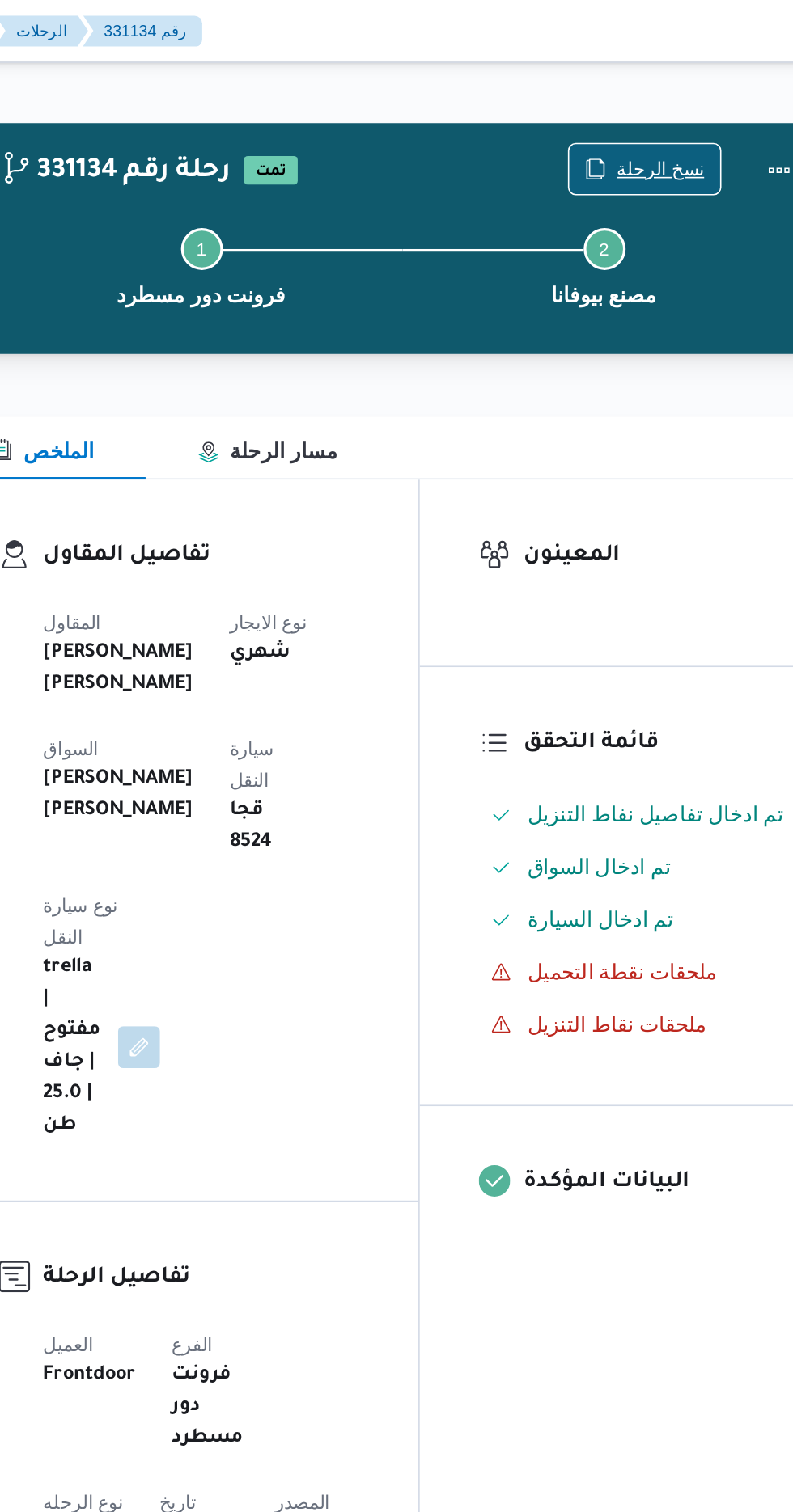
click at [655, 93] on span "نسخ الرحلة" at bounding box center [645, 104] width 93 height 31
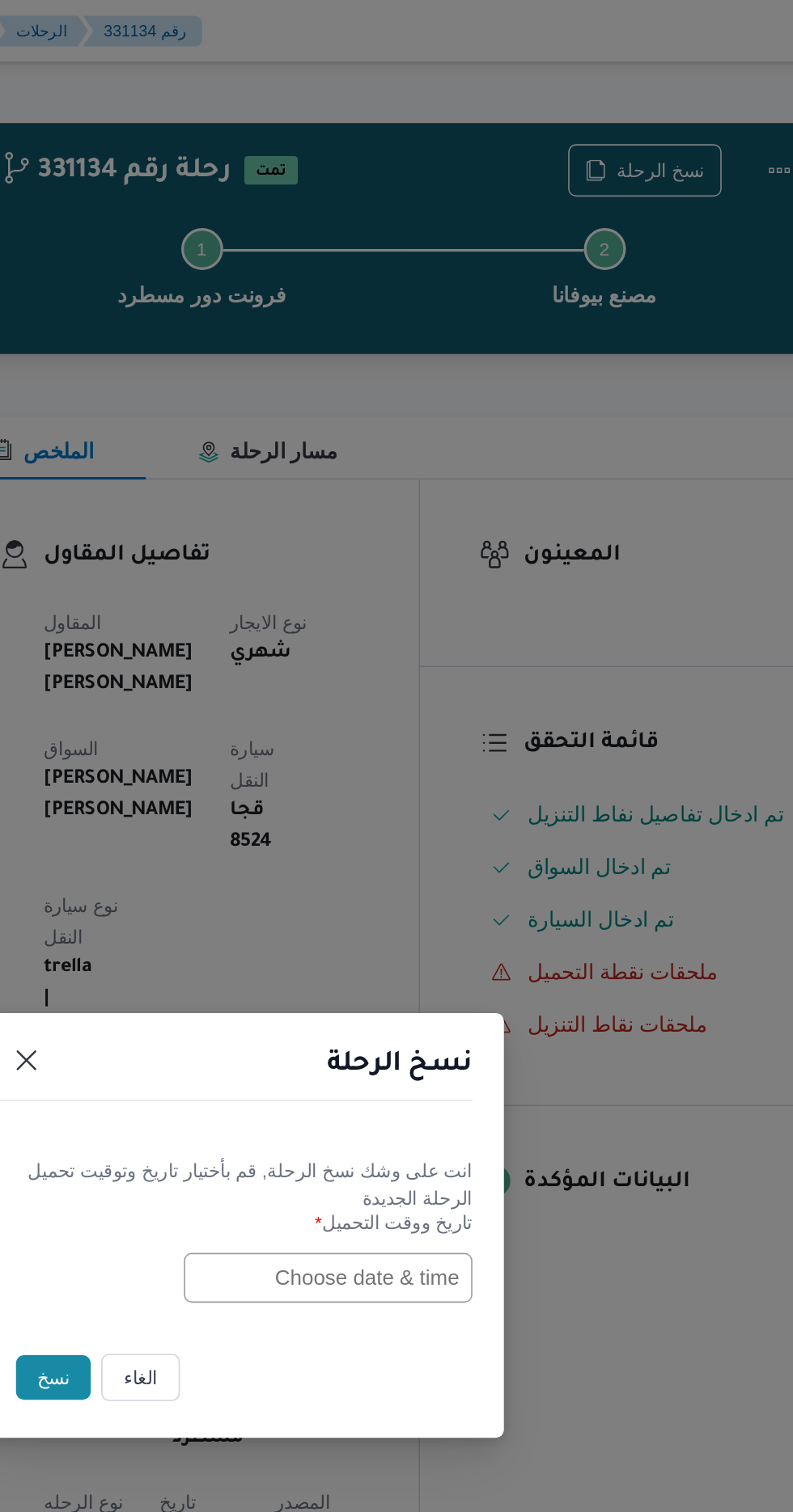
click at [403, 781] on input "text" at bounding box center [450, 787] width 178 height 31
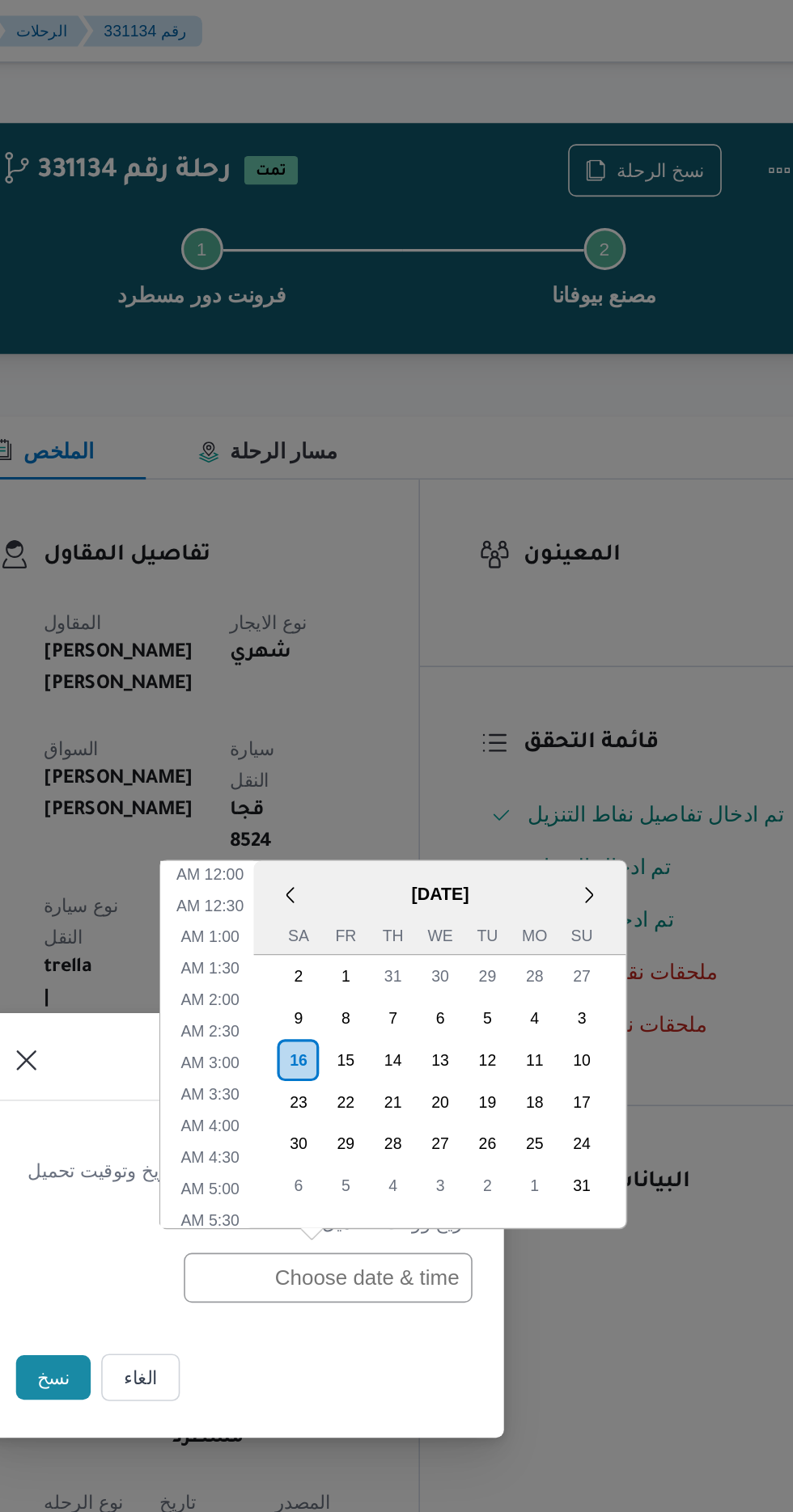
scroll to position [438, 0]
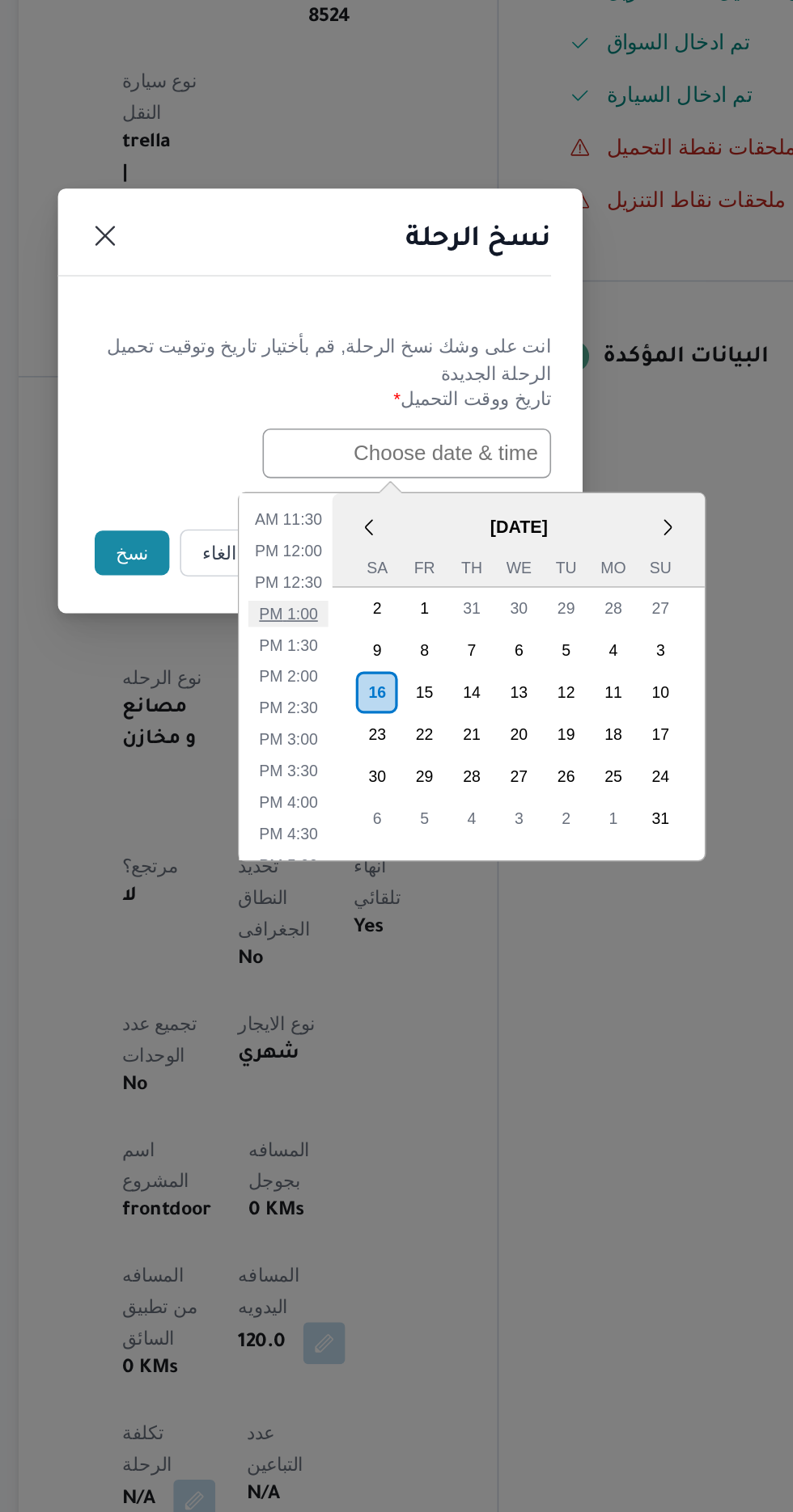
click at [374, 883] on li "1:00 PM" at bounding box center [376, 887] width 49 height 17
type input "[DATE] 1:00PM"
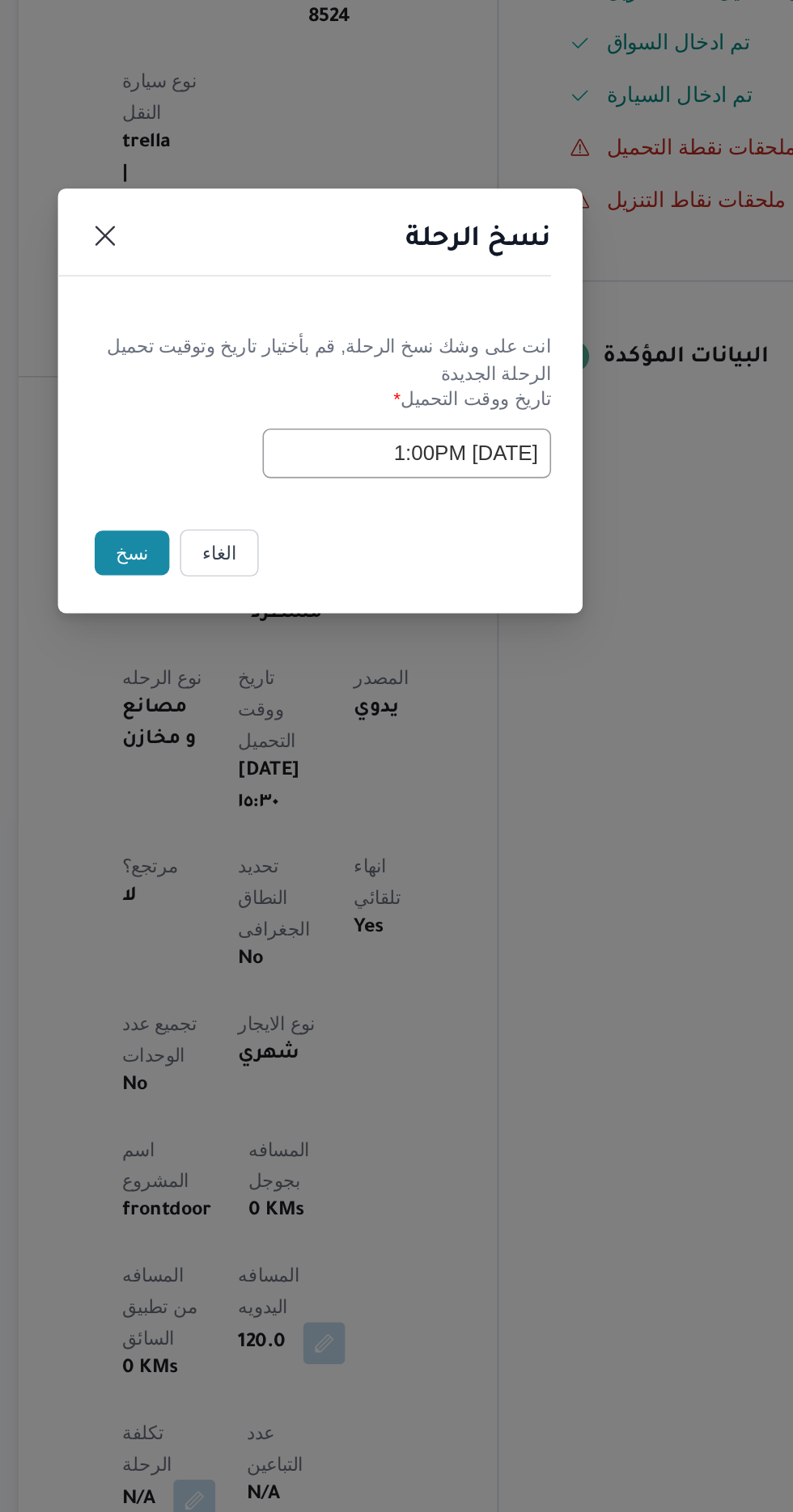
click at [264, 846] on button "نسخ" at bounding box center [280, 849] width 46 height 27
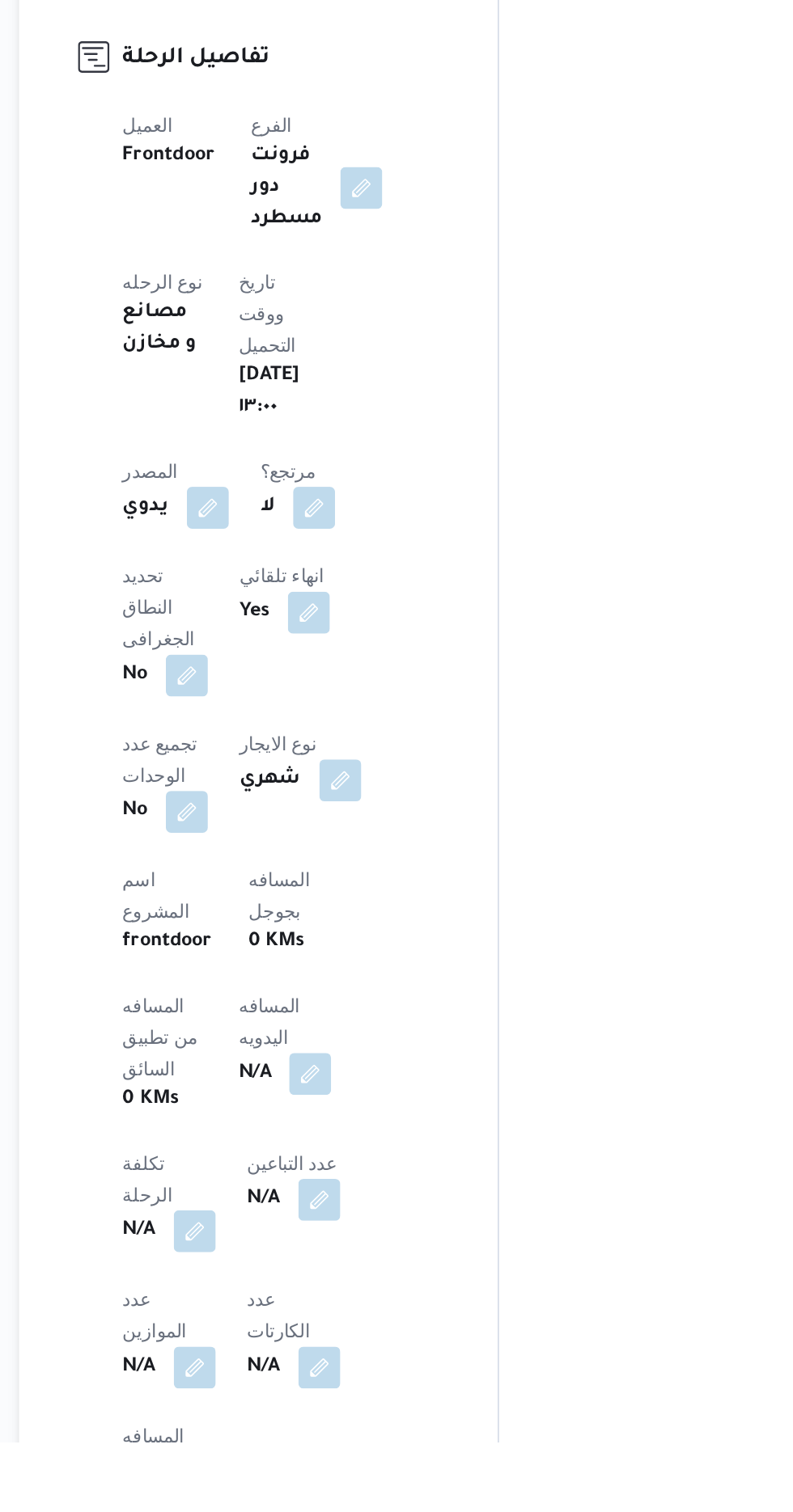
scroll to position [203, 0]
click at [377, 1270] on button "button" at bounding box center [390, 1283] width 26 height 26
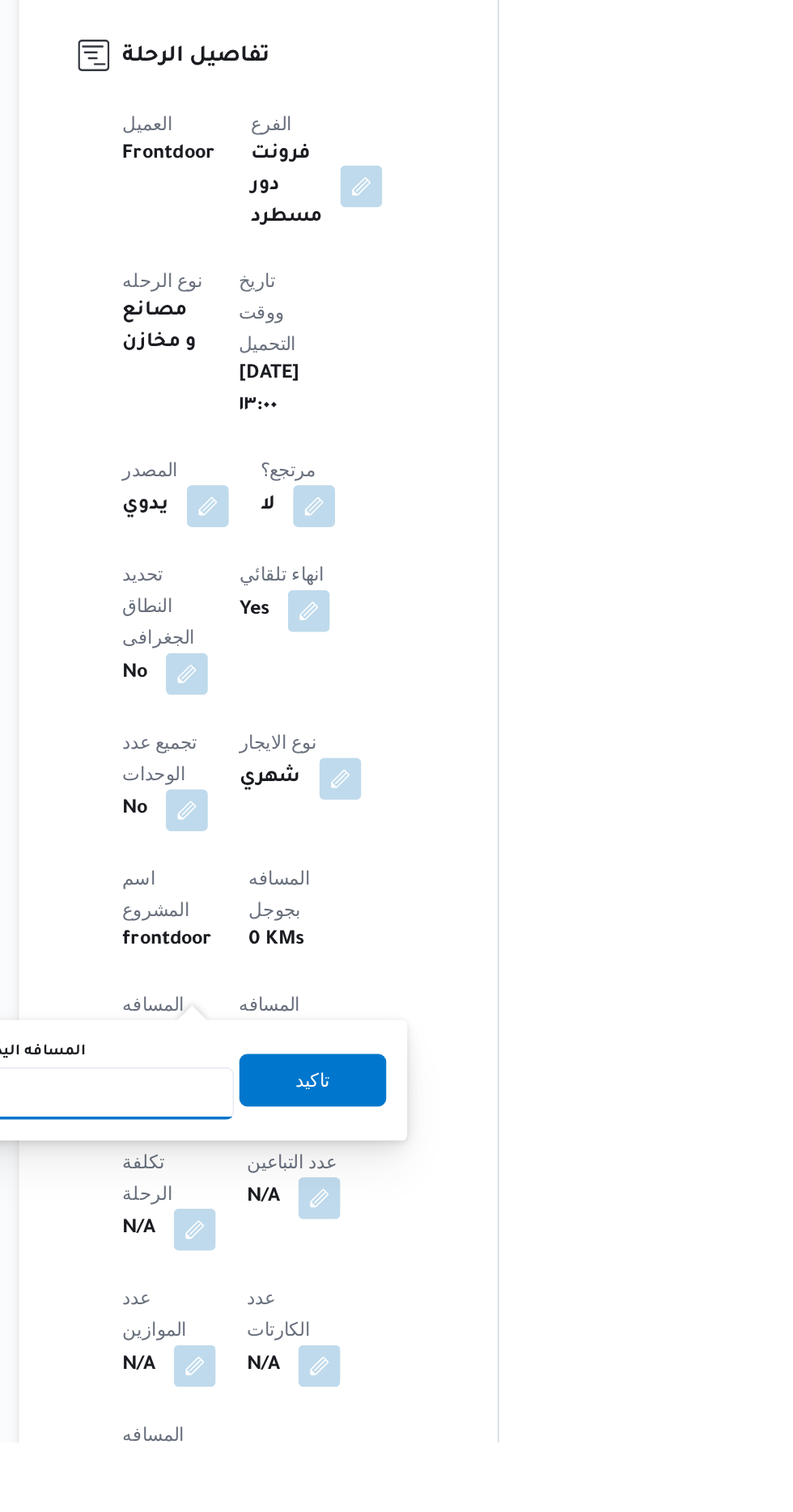
click at [276, 1290] on input "المسافه اليدويه" at bounding box center [262, 1296] width 161 height 32
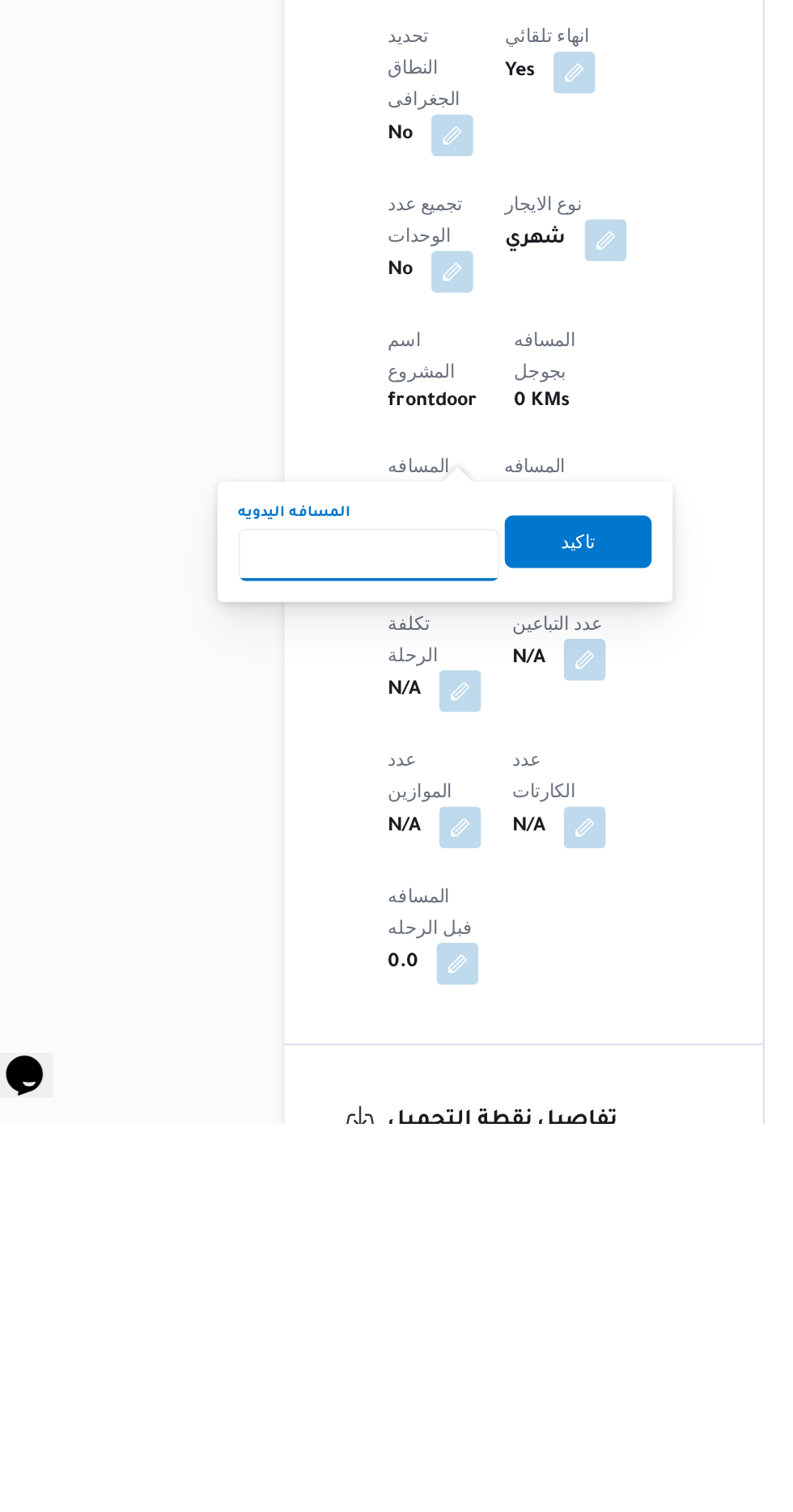
scroll to position [338, 0]
type input "120"
click at [416, 1158] on span "تاكيد" at bounding box center [391, 1151] width 91 height 32
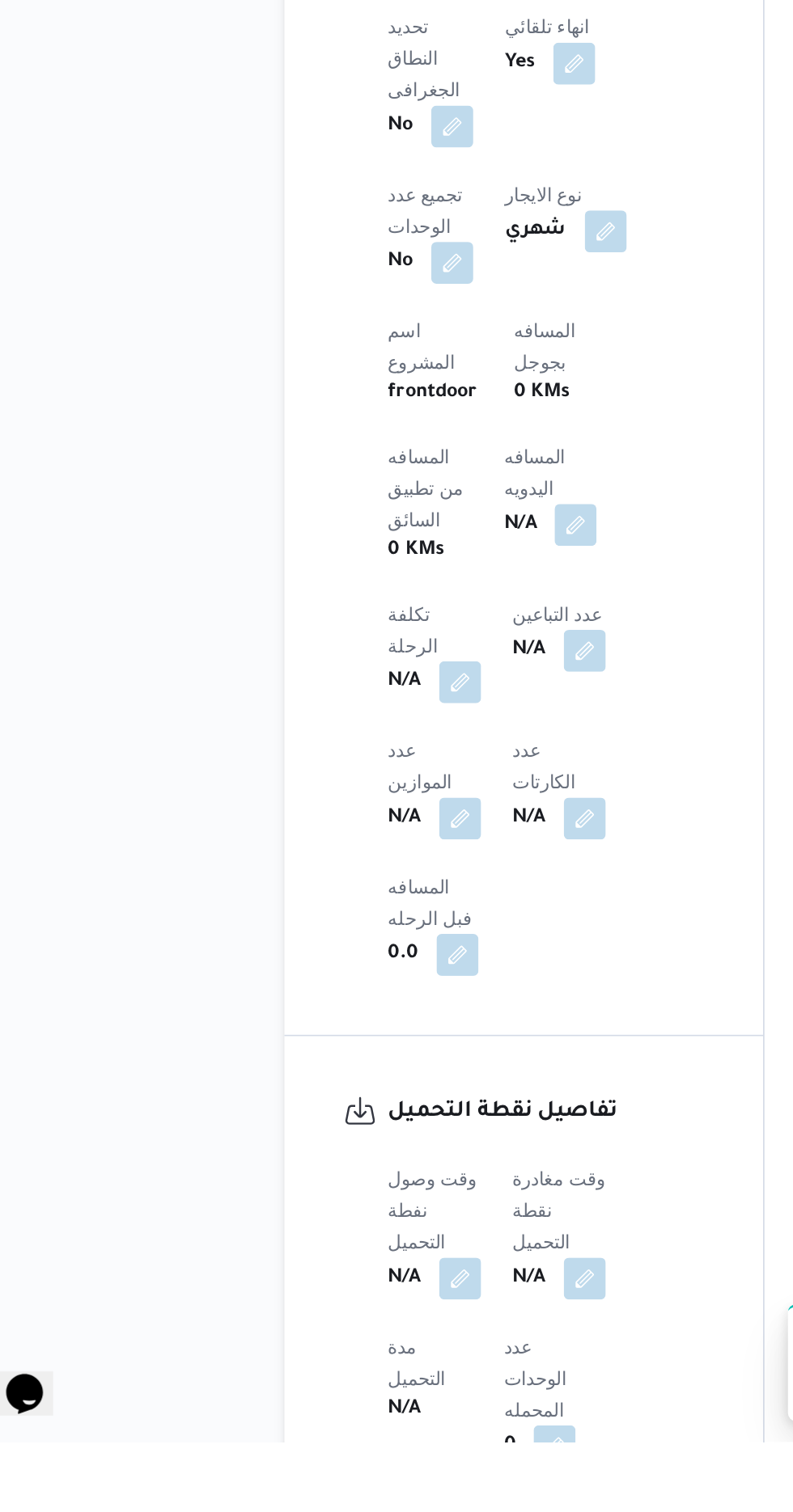
scroll to position [551, 0]
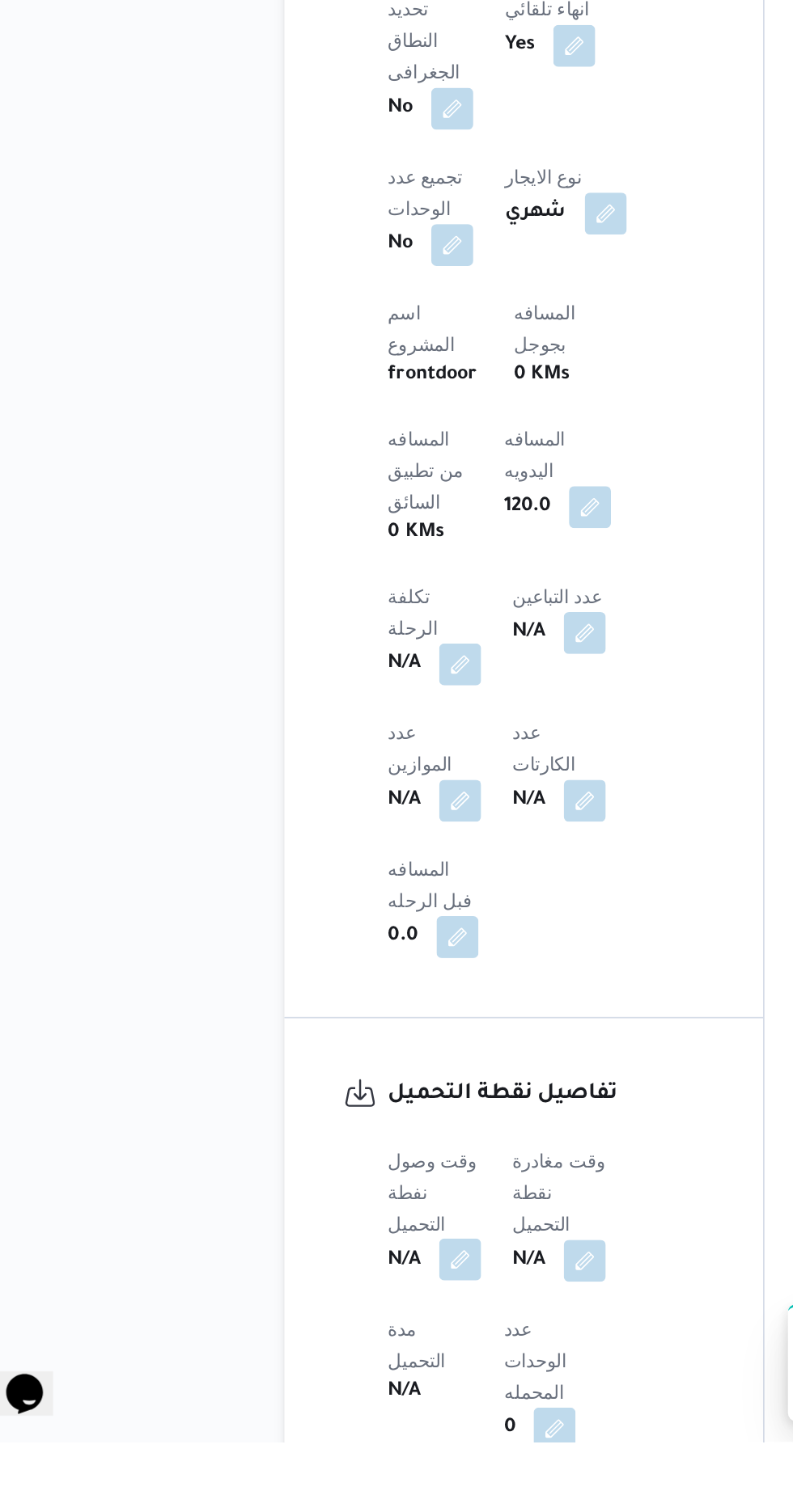
click at [319, 1386] on button "button" at bounding box center [319, 1399] width 26 height 26
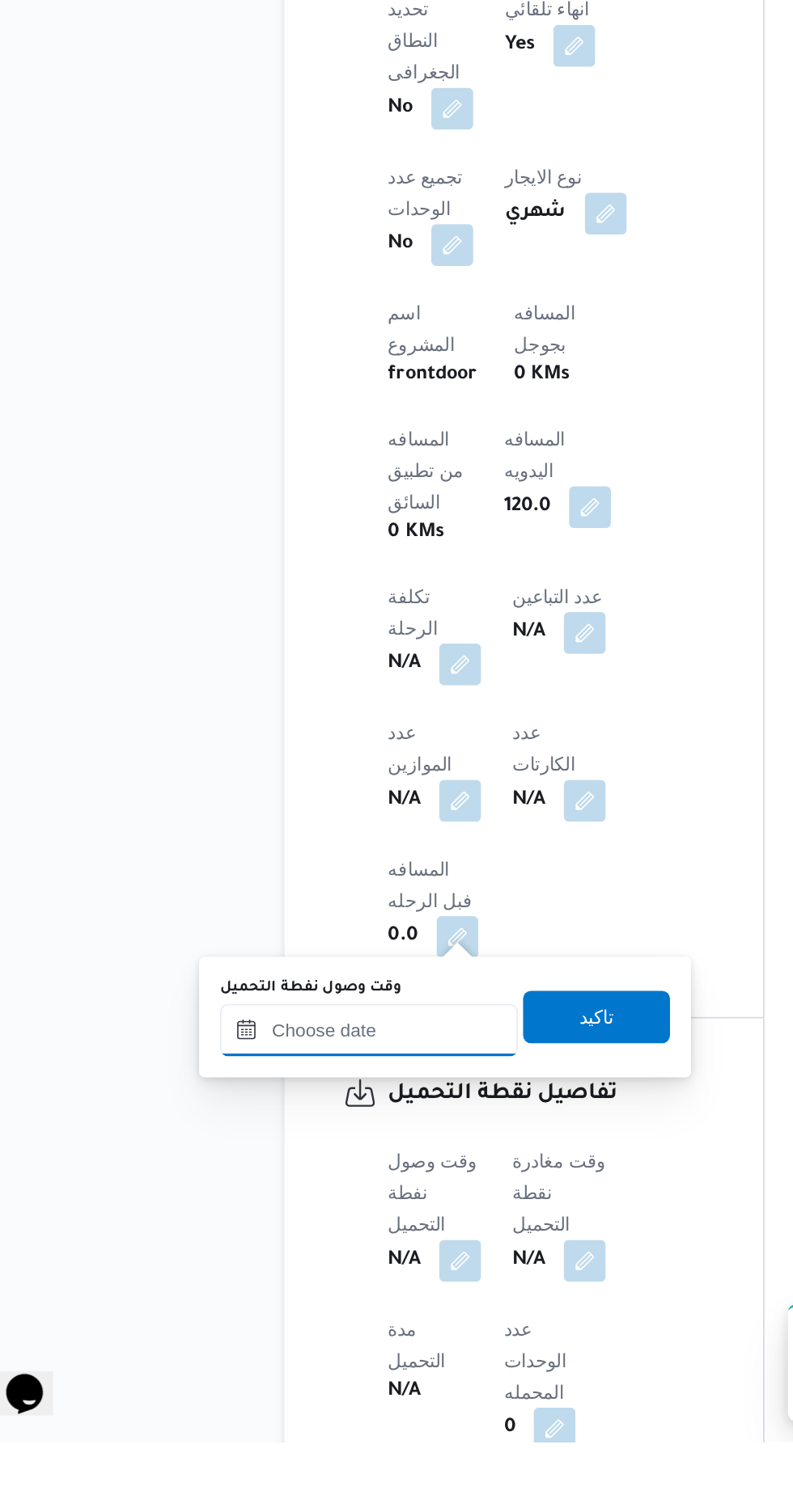
click at [280, 1258] on input "وقت وصول نفطة التحميل" at bounding box center [262, 1258] width 183 height 32
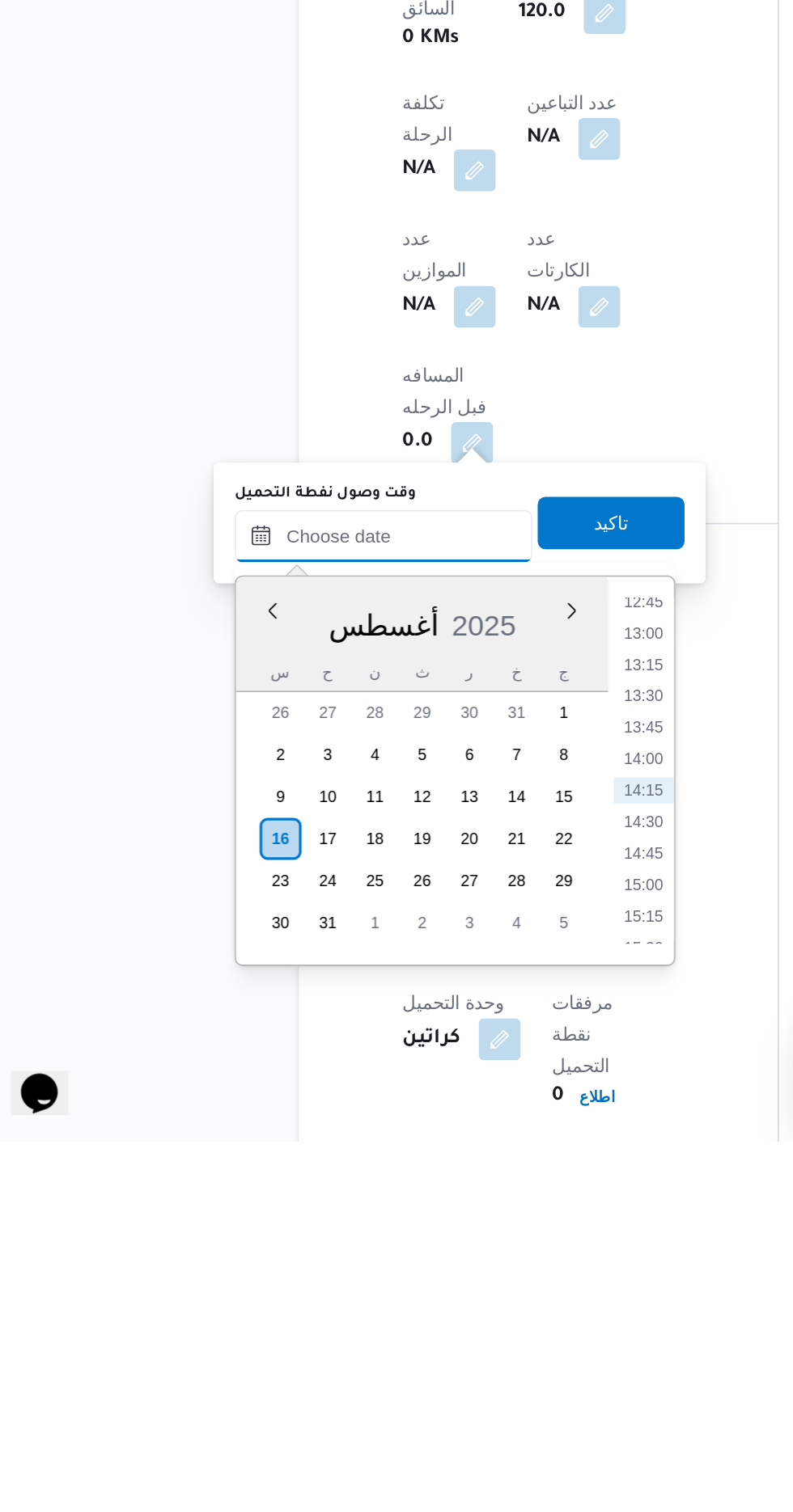
scroll to position [670, 0]
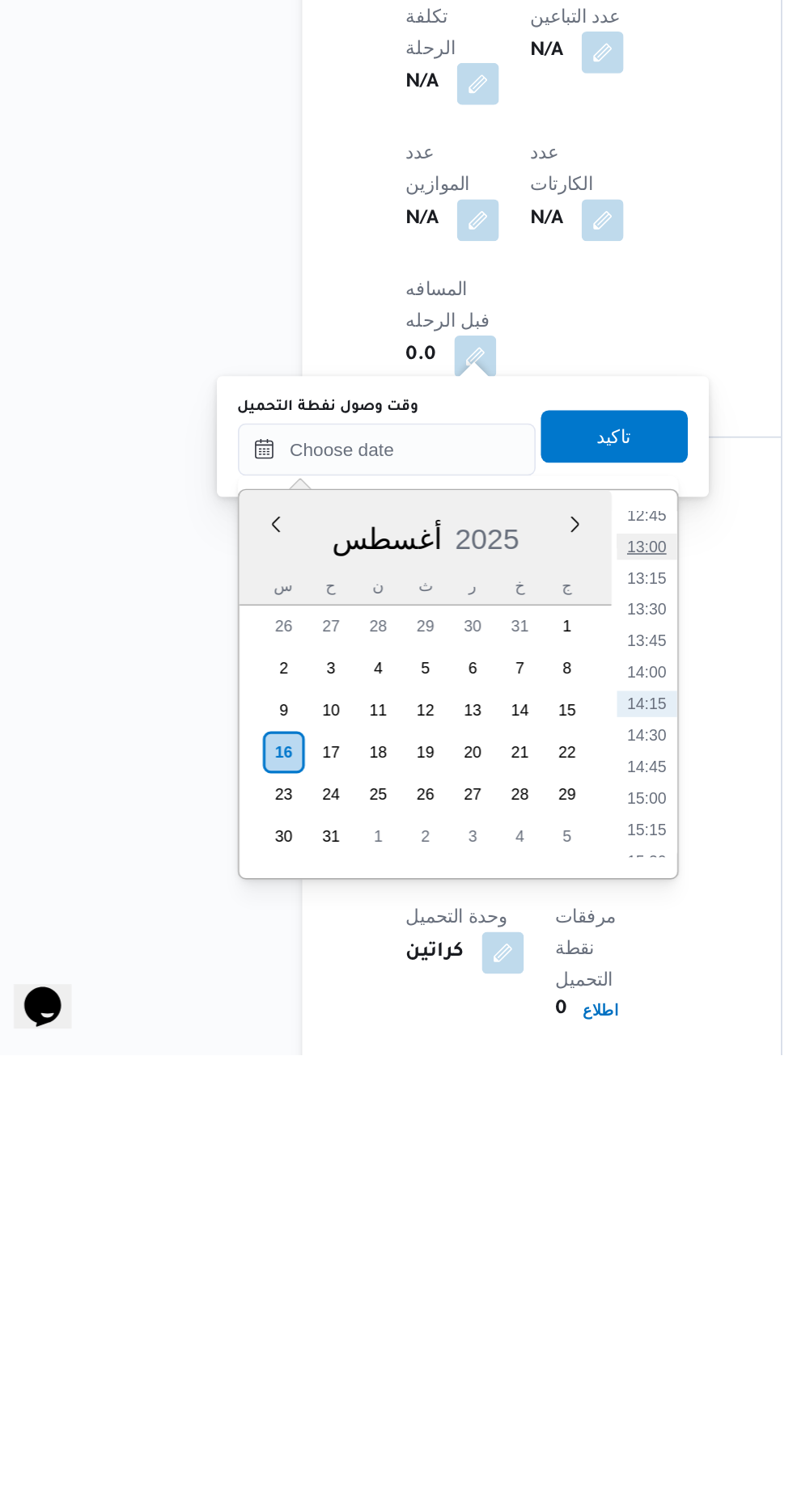
click at [424, 1193] on li "13:00" at bounding box center [423, 1198] width 38 height 17
type input "[DATE] ١٣:٠٠"
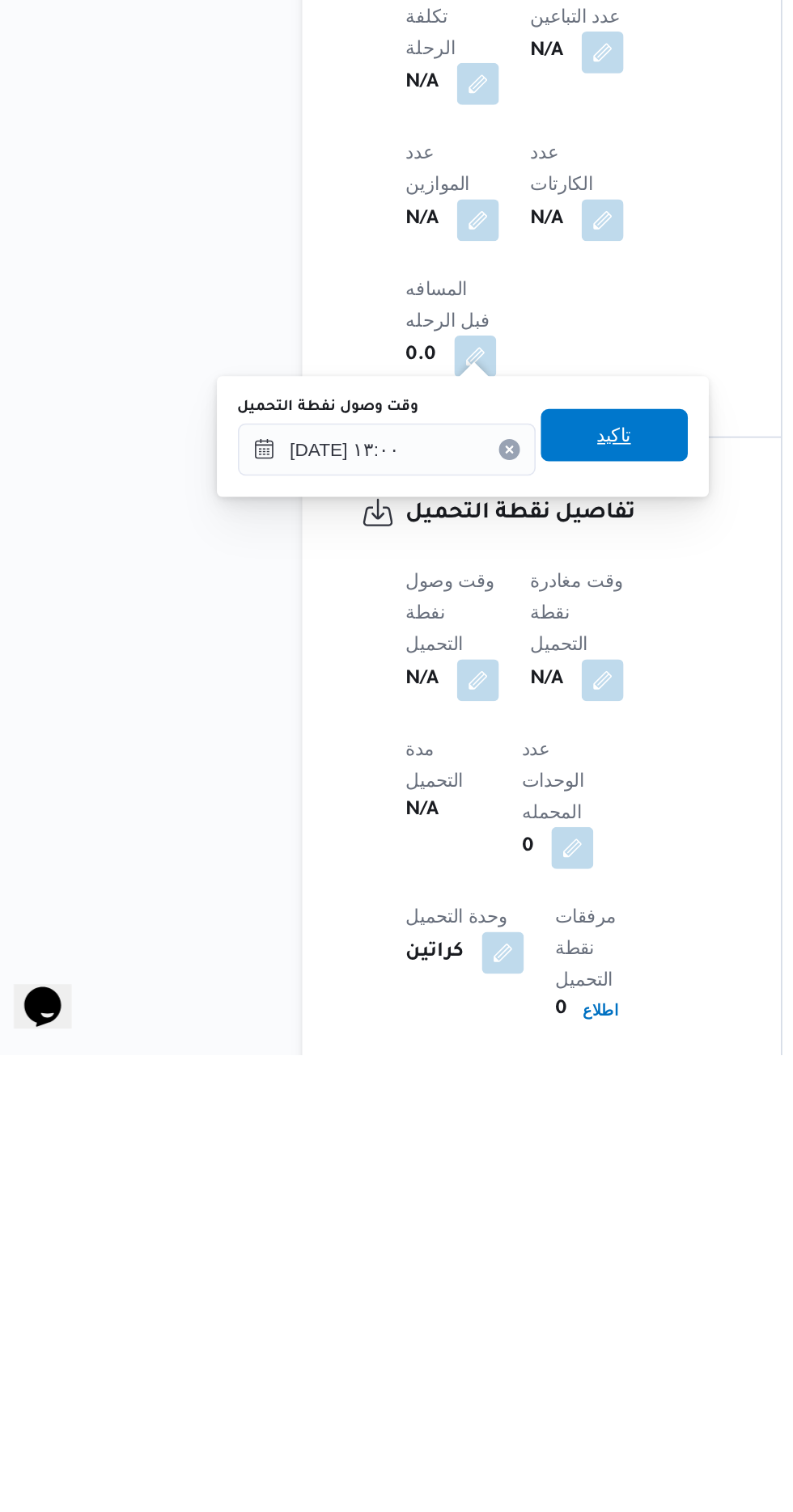
click at [413, 1129] on span "تاكيد" at bounding box center [403, 1130] width 21 height 19
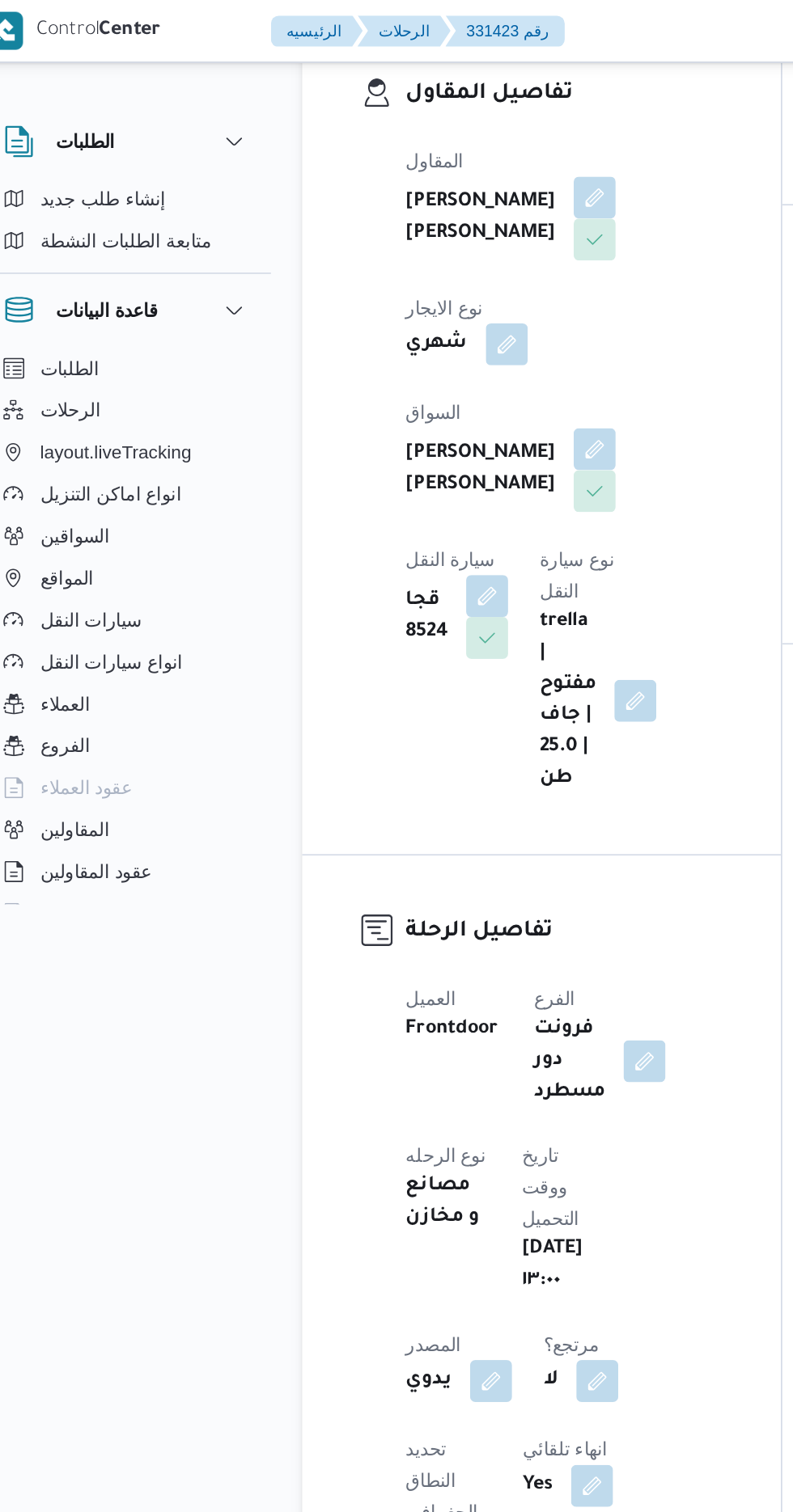
scroll to position [0, 0]
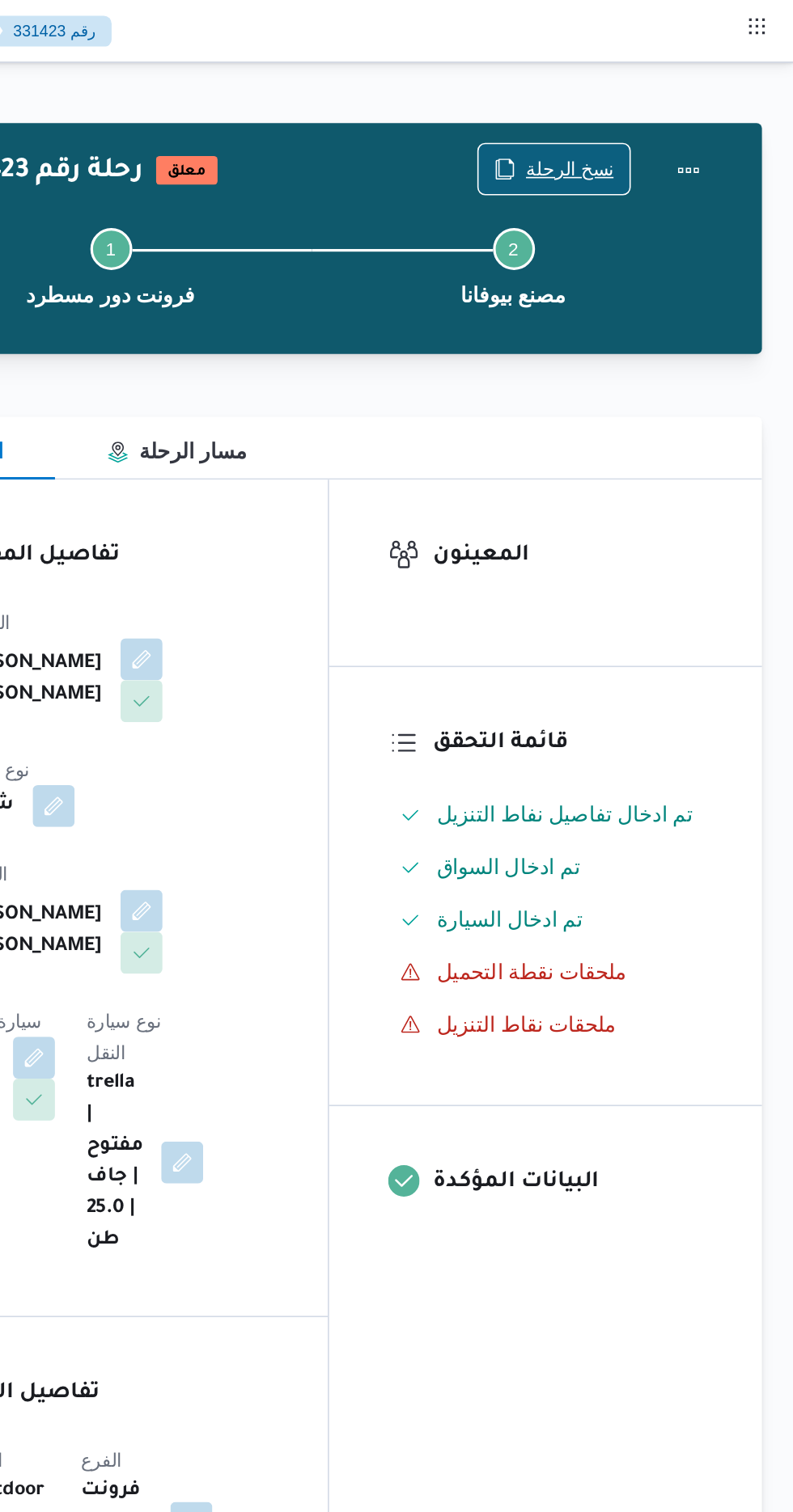
click at [667, 99] on span "نسخ الرحلة" at bounding box center [655, 104] width 54 height 19
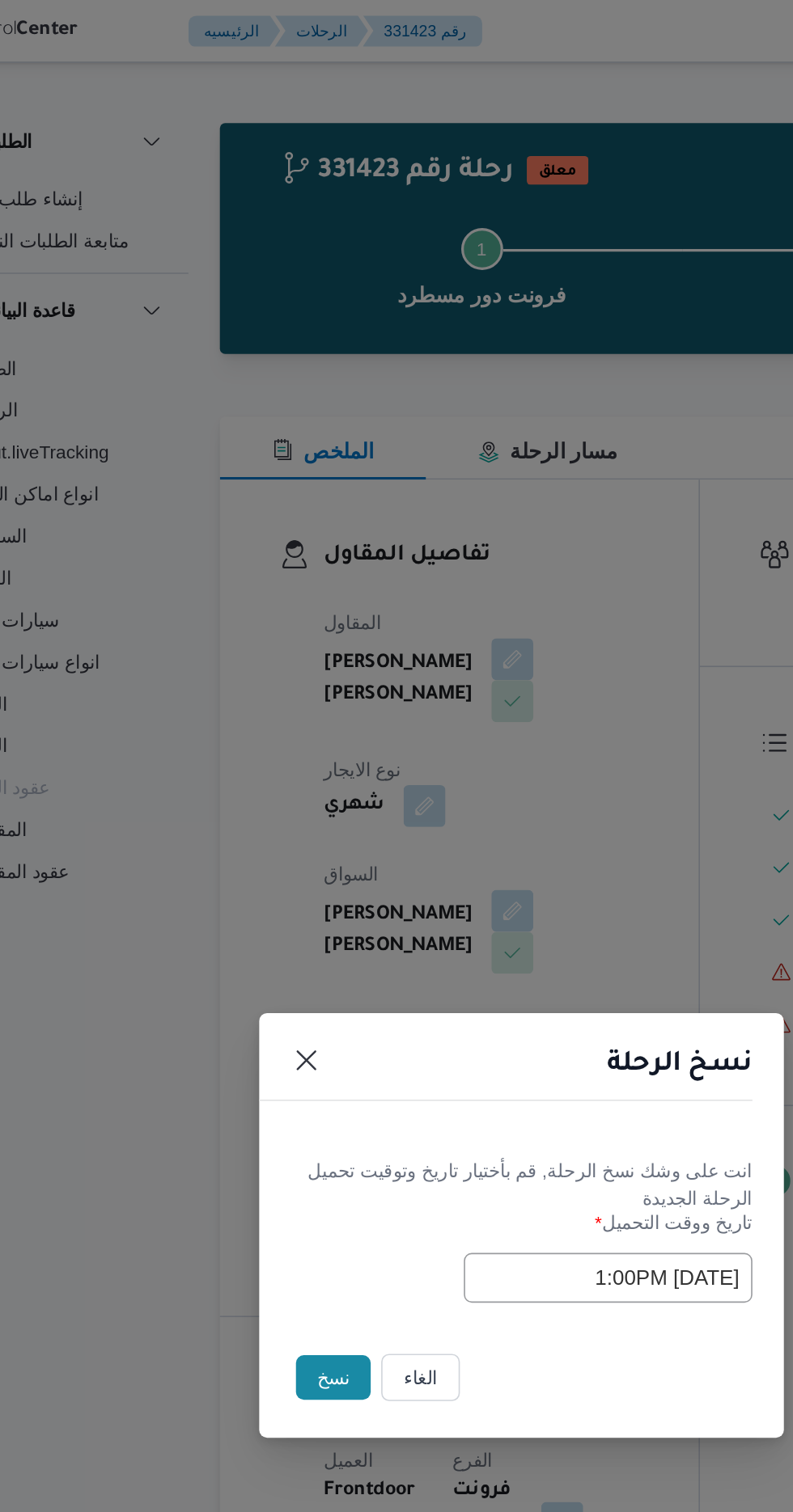
click at [377, 780] on input "[DATE] 1:00PM" at bounding box center [450, 787] width 178 height 31
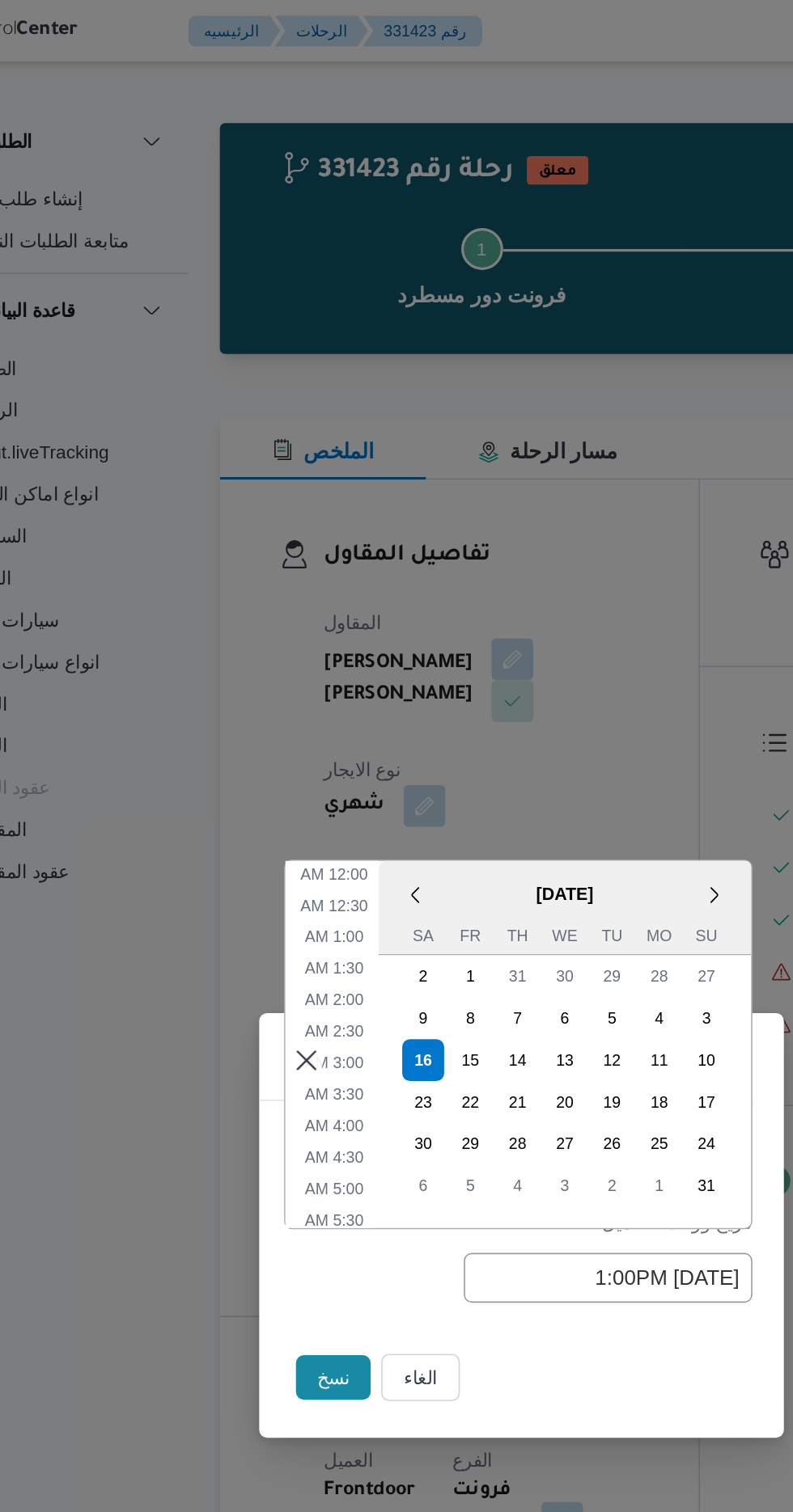
scroll to position [400, 0]
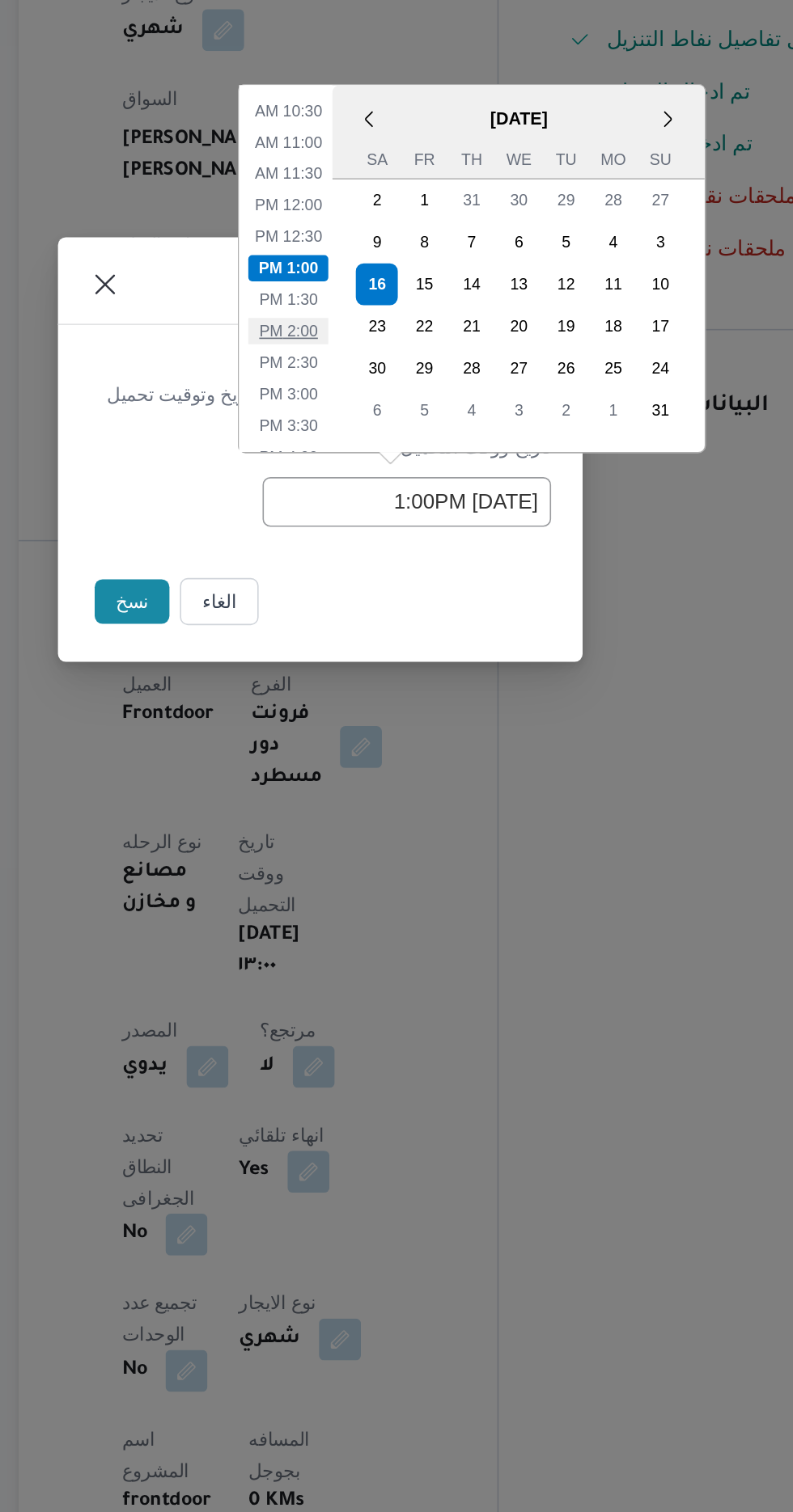
click at [381, 681] on li "2:00 PM" at bounding box center [376, 683] width 49 height 17
type input "[DATE] 2:00PM"
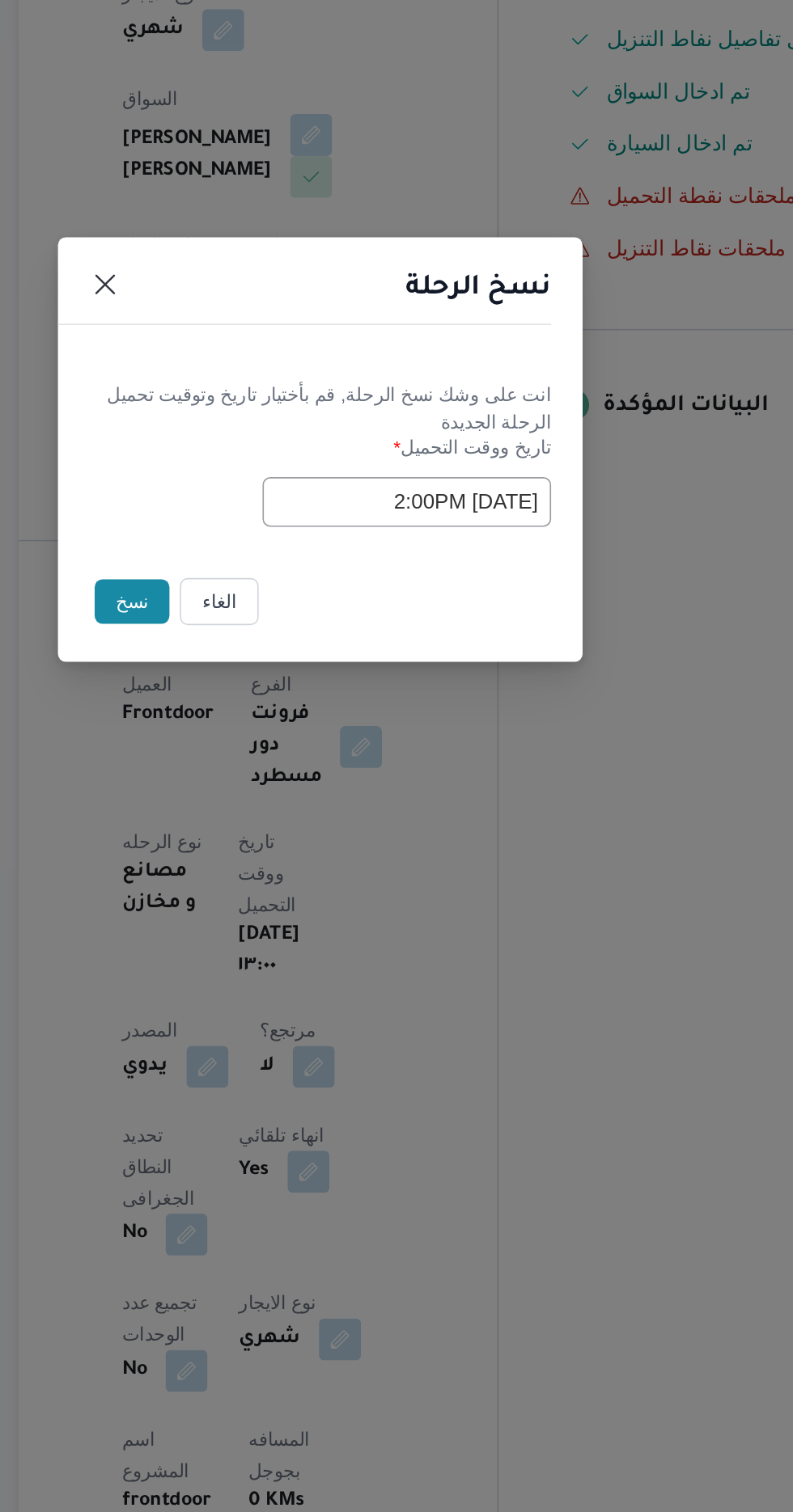
click at [275, 846] on button "نسخ" at bounding box center [280, 849] width 46 height 27
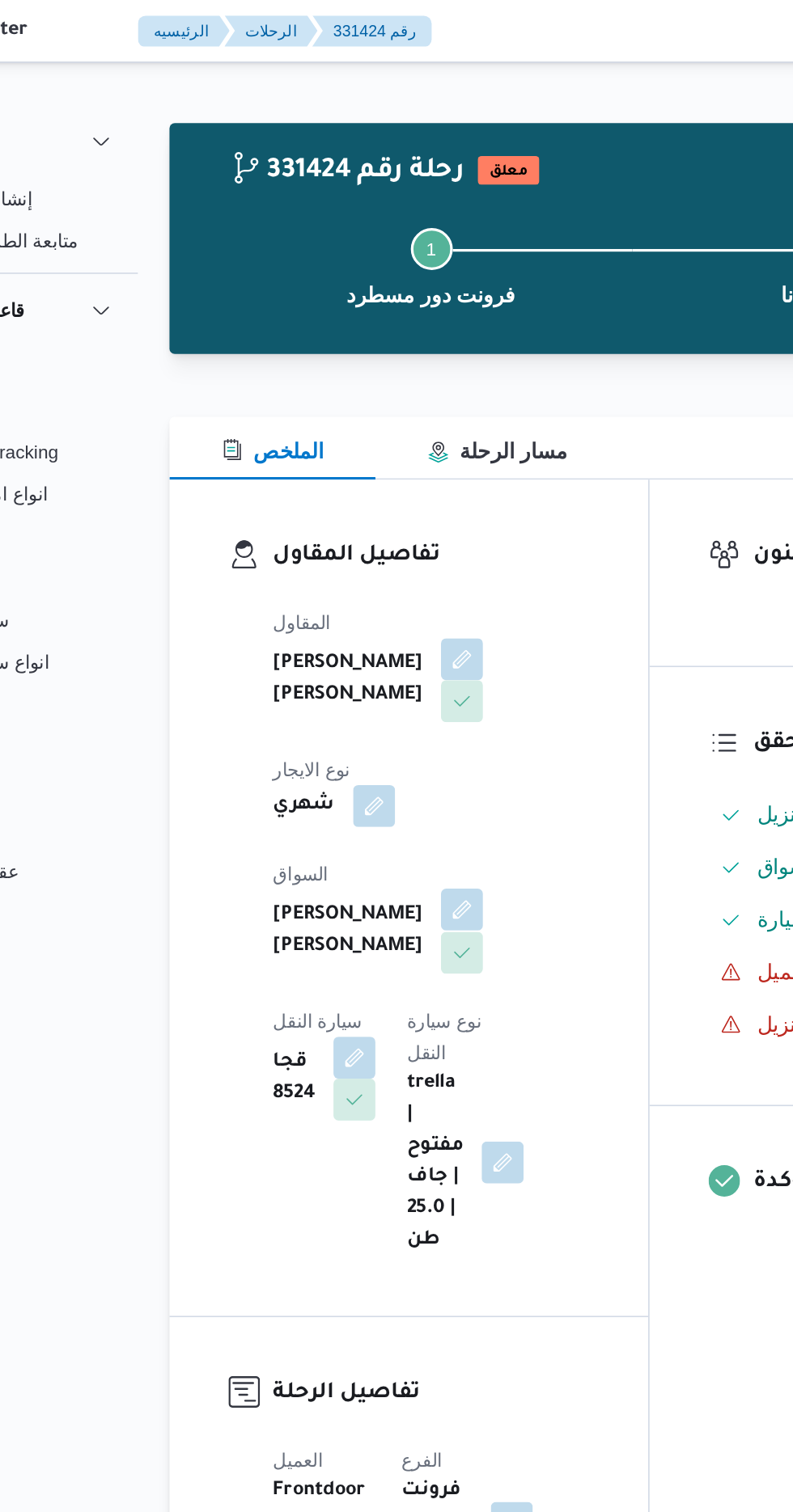
click at [378, 548] on button "button" at bounding box center [391, 561] width 26 height 26
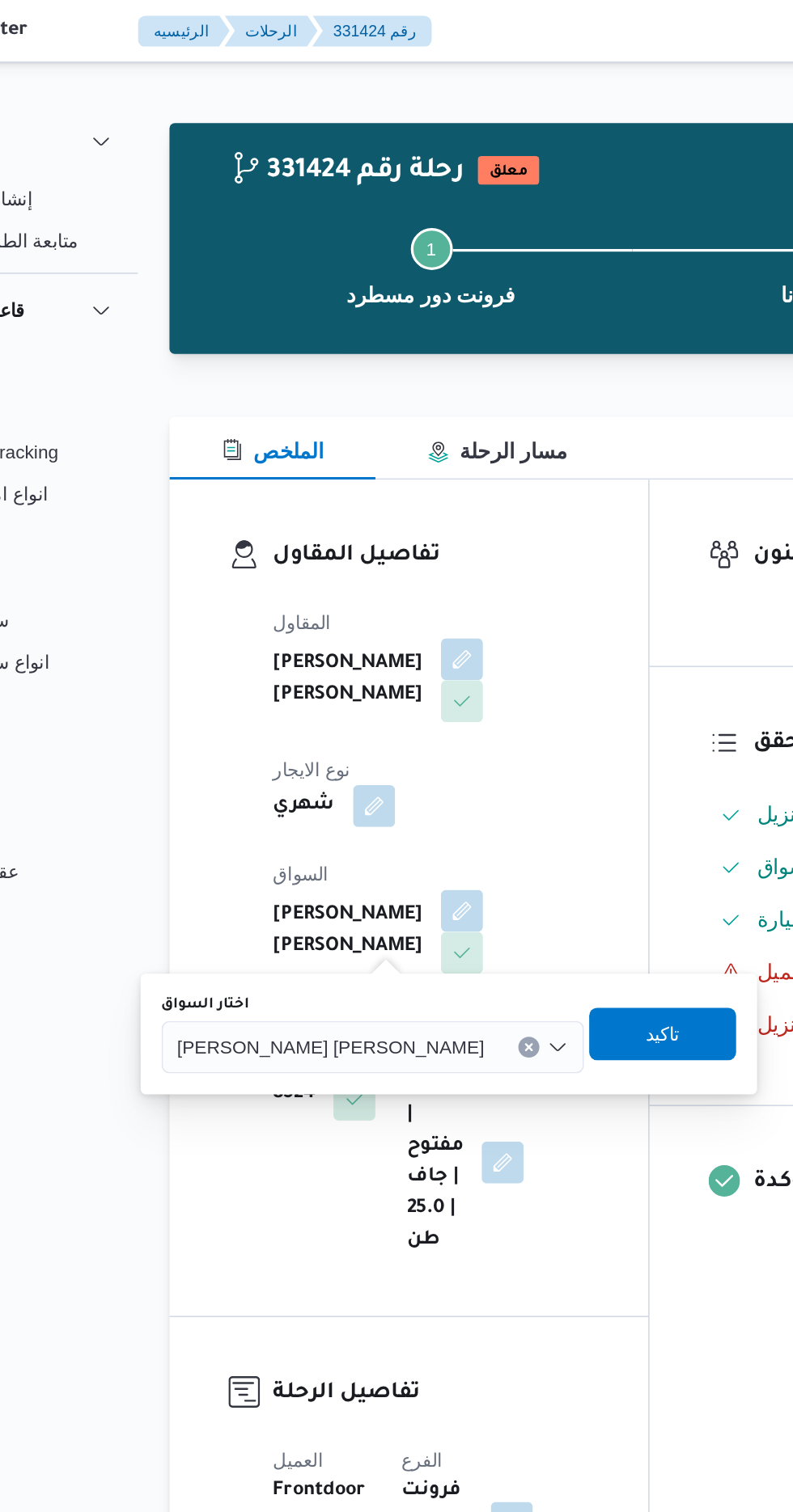
click at [321, 629] on div "[PERSON_NAME] [PERSON_NAME]" at bounding box center [335, 645] width 260 height 32
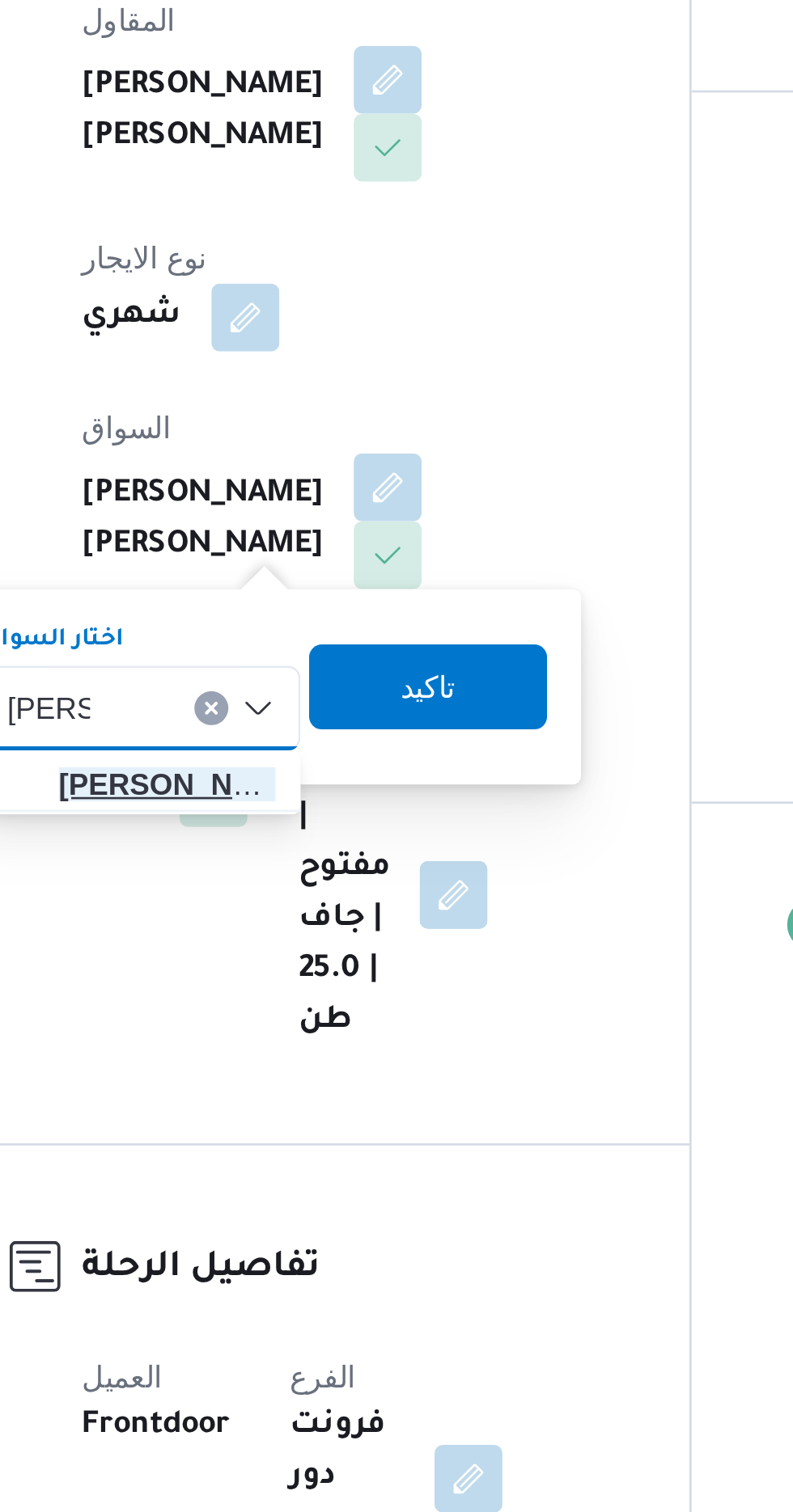
type input "[PERSON_NAME]"
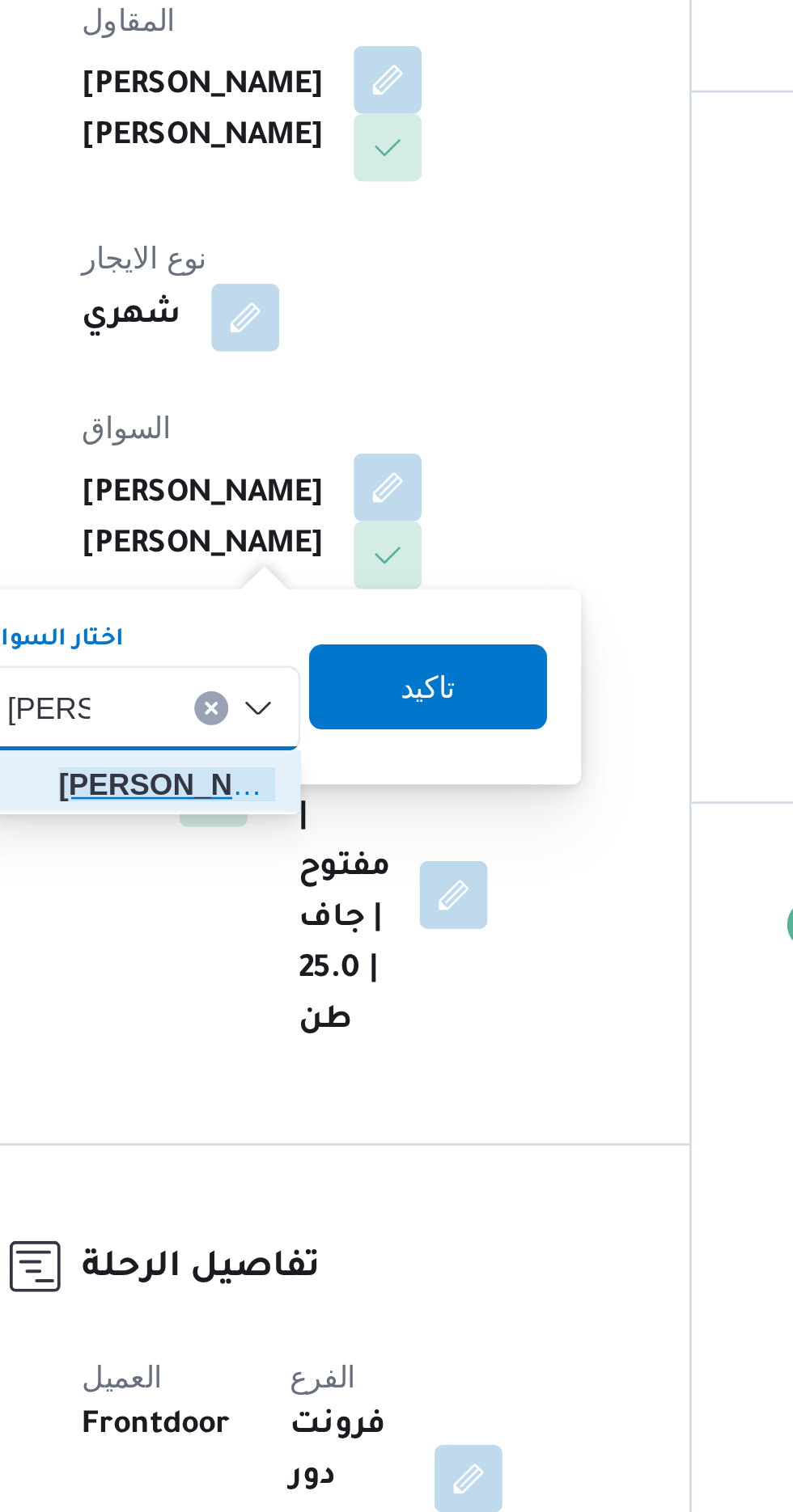
click at [317, 673] on span "[PERSON_NAME] هم [PERSON_NAME]" at bounding box center [307, 675] width 82 height 19
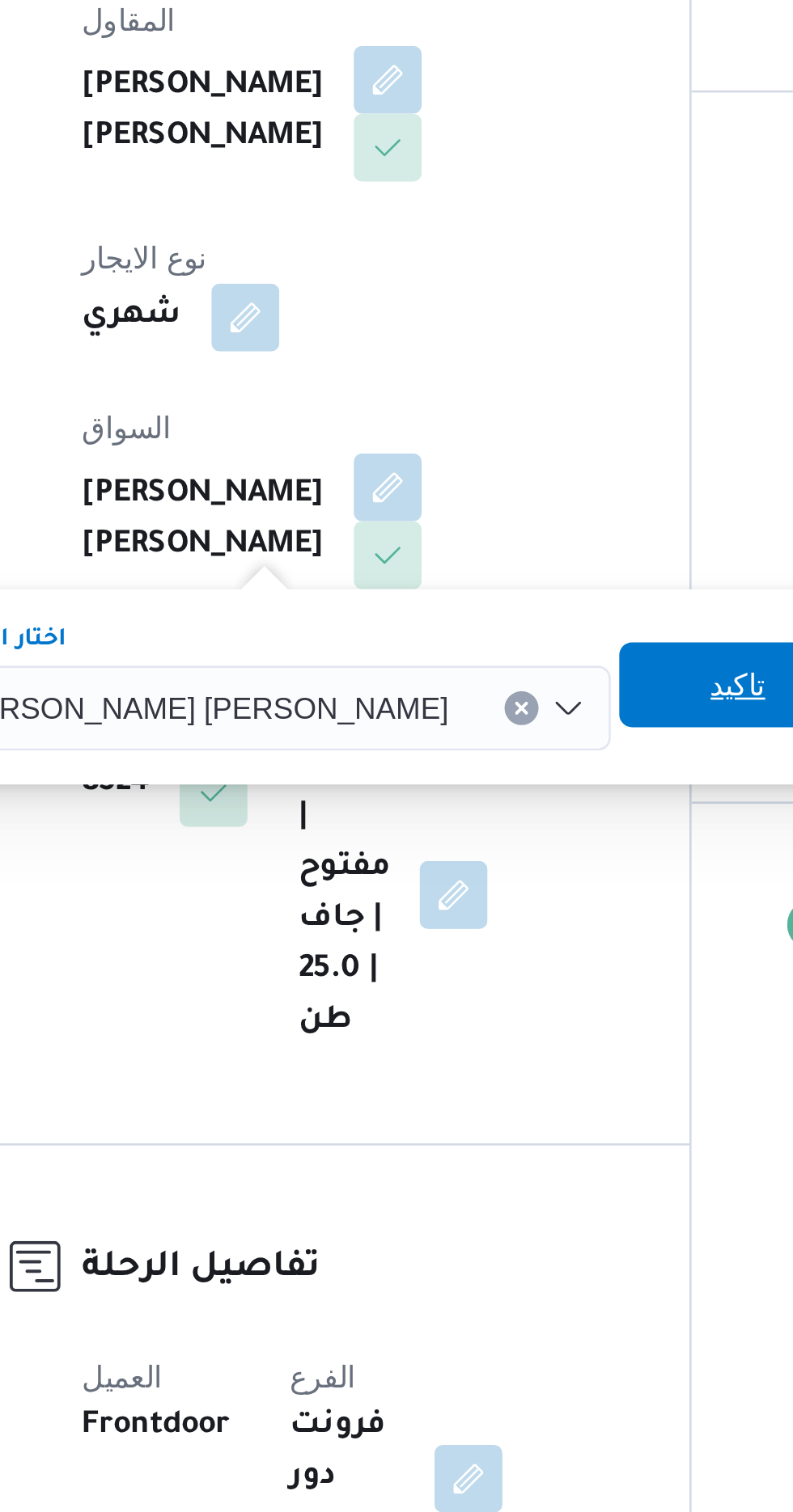
click at [514, 639] on span "تاكيد" at bounding box center [524, 637] width 21 height 19
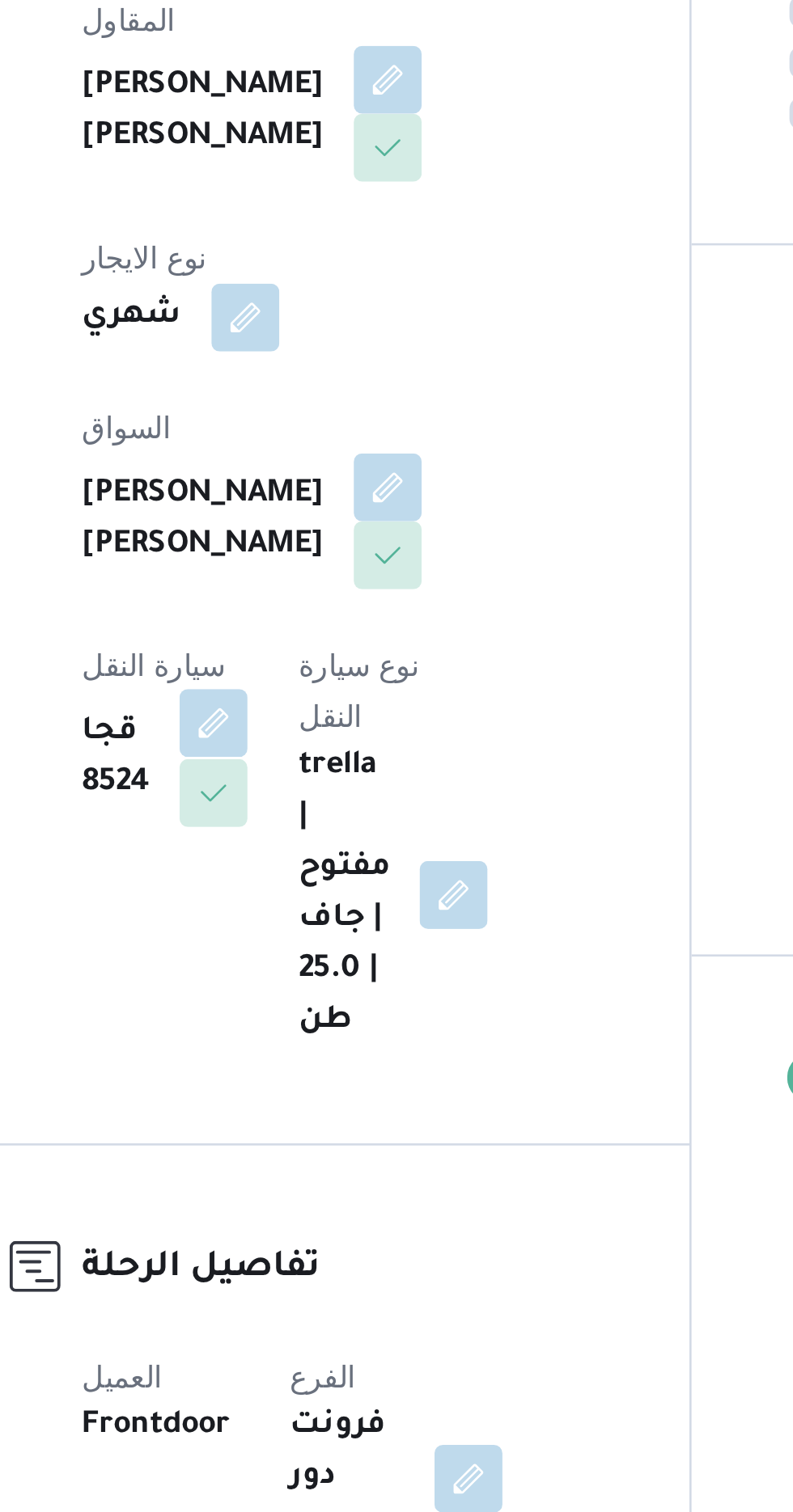
click at [337, 639] on button "button" at bounding box center [325, 652] width 26 height 26
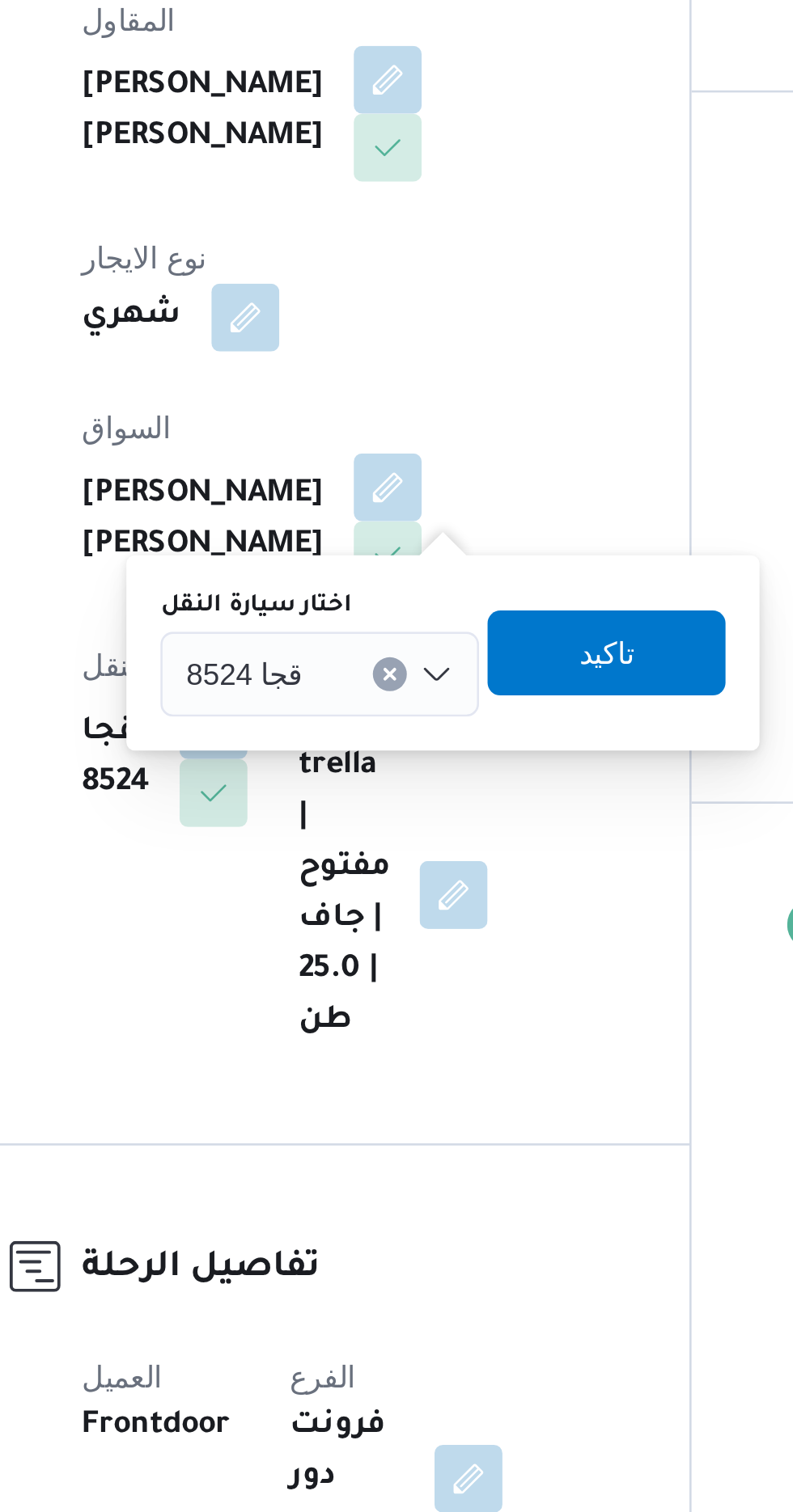
click at [391, 628] on button "Clear input" at bounding box center [391, 633] width 13 height 13
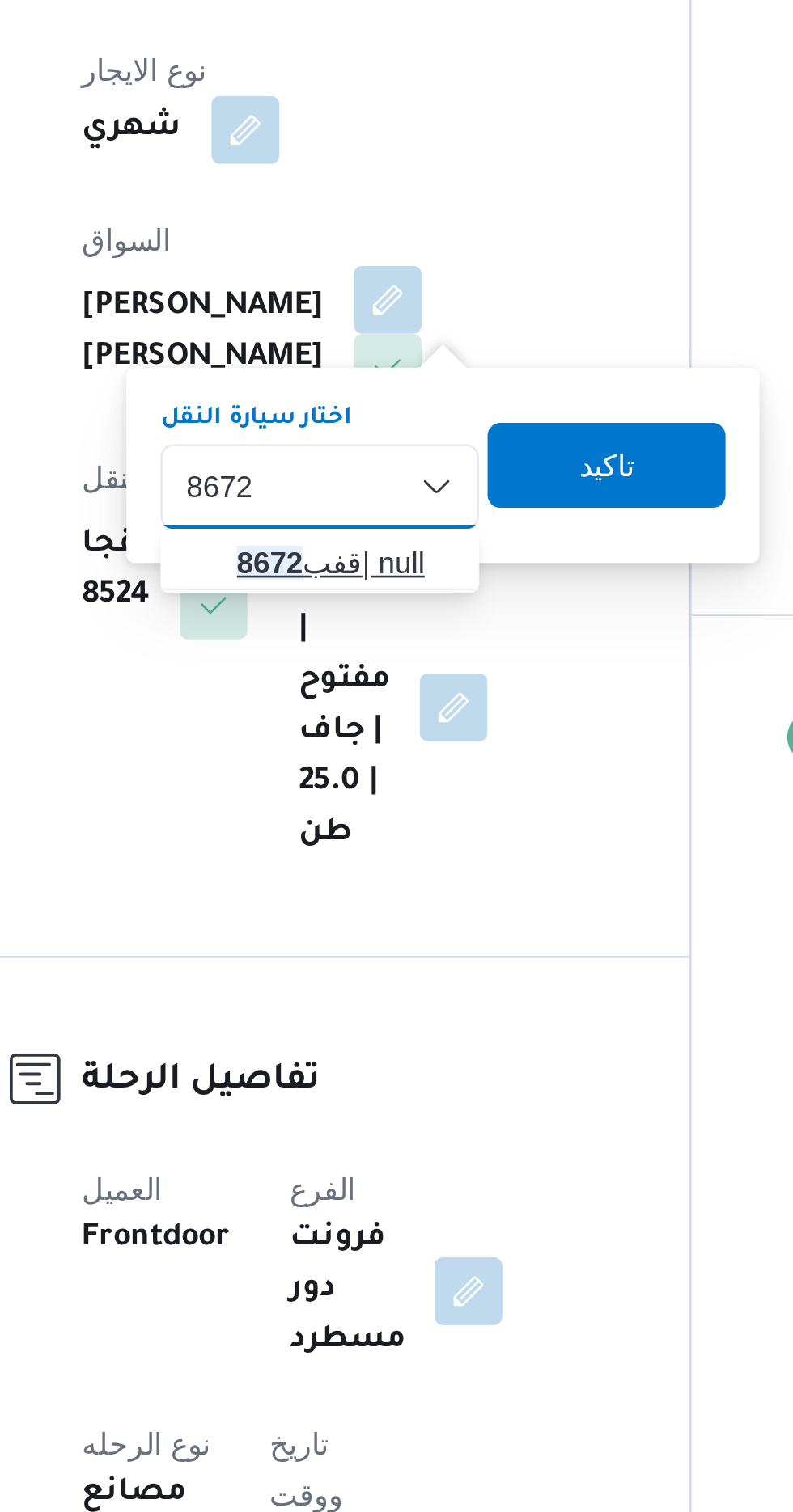
type input "8672"
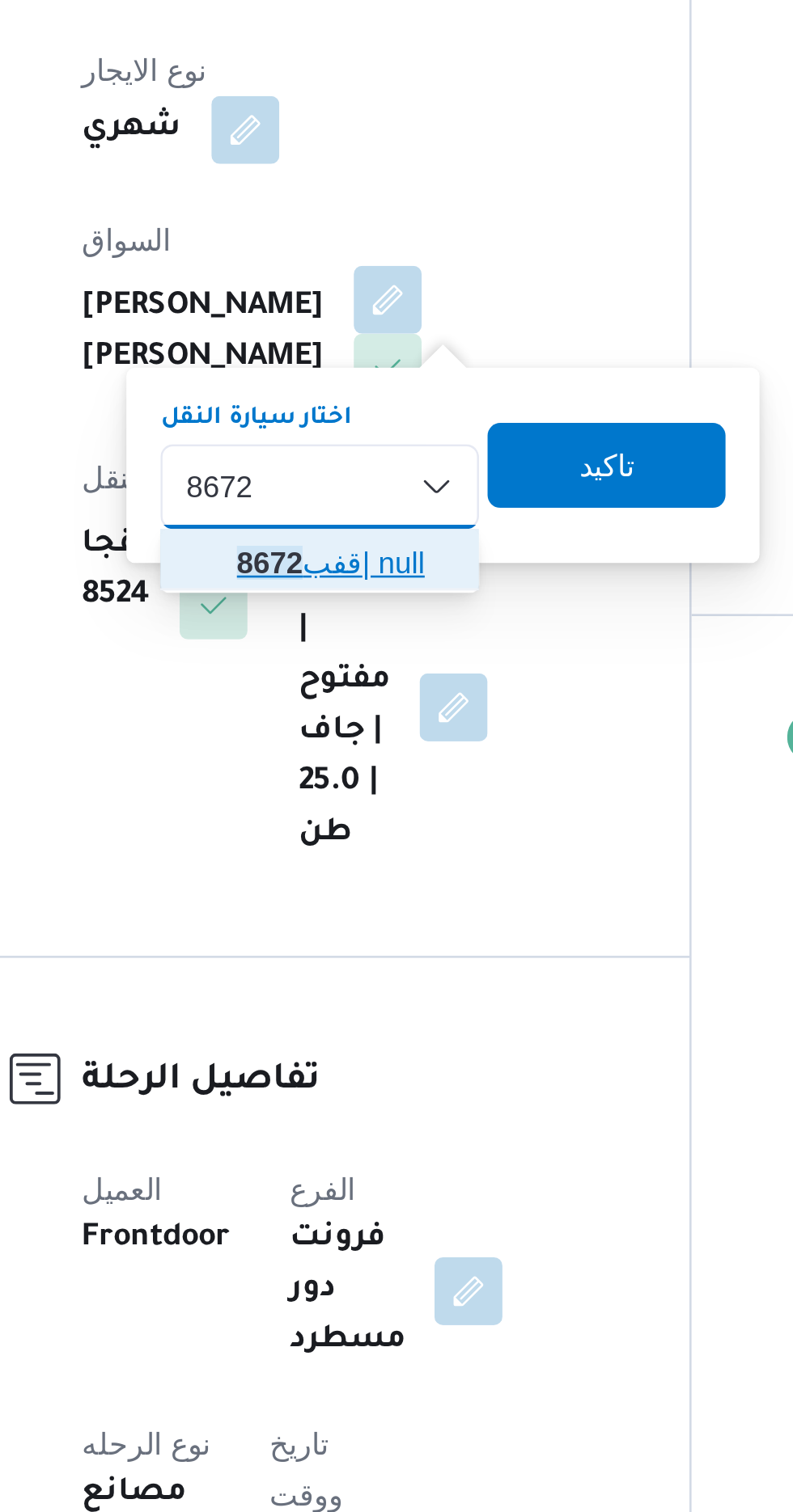
click at [372, 657] on span "قفب 8672 | null" at bounding box center [375, 662] width 82 height 19
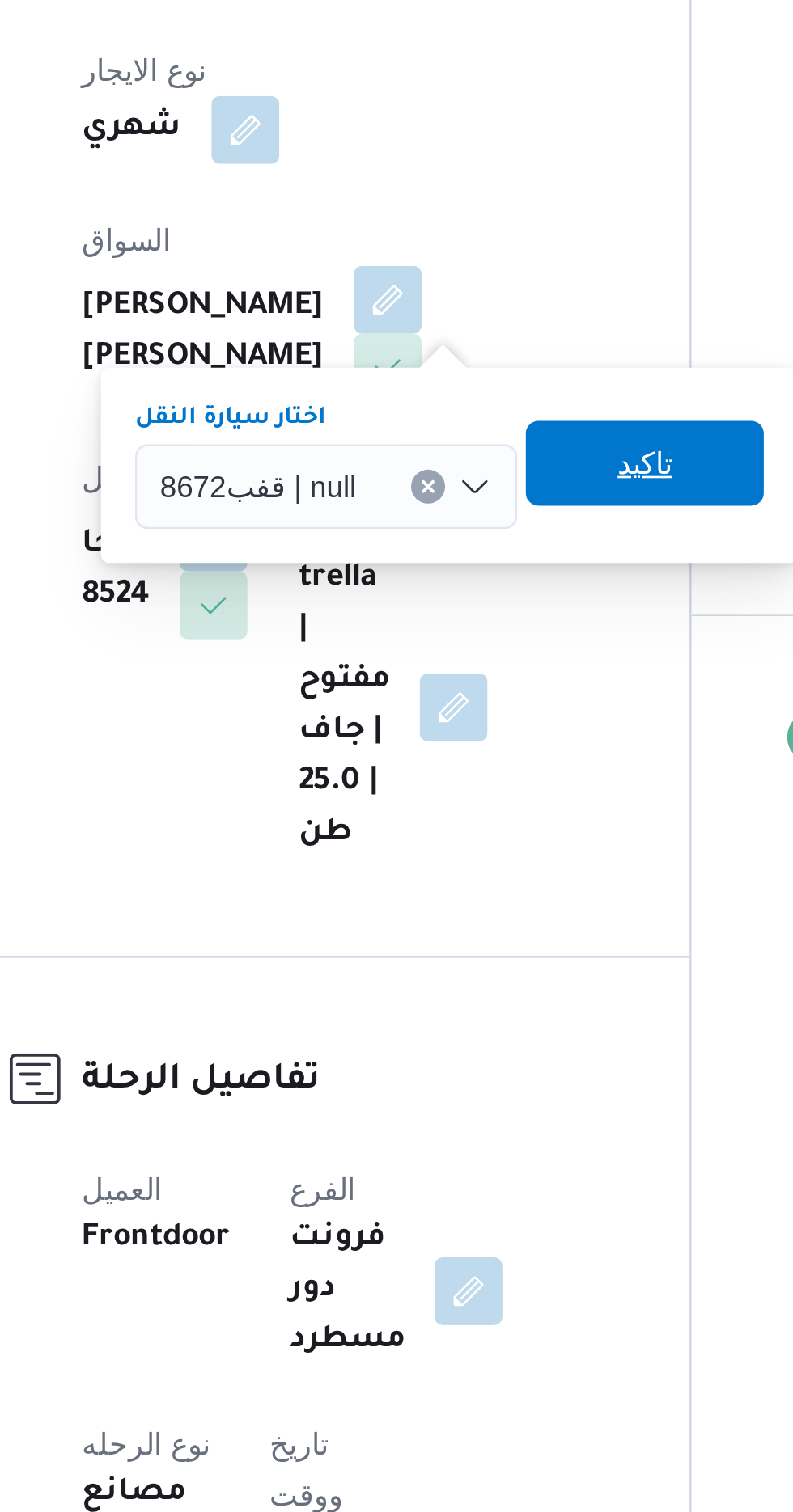
click at [484, 616] on span "تاكيد" at bounding box center [488, 624] width 21 height 19
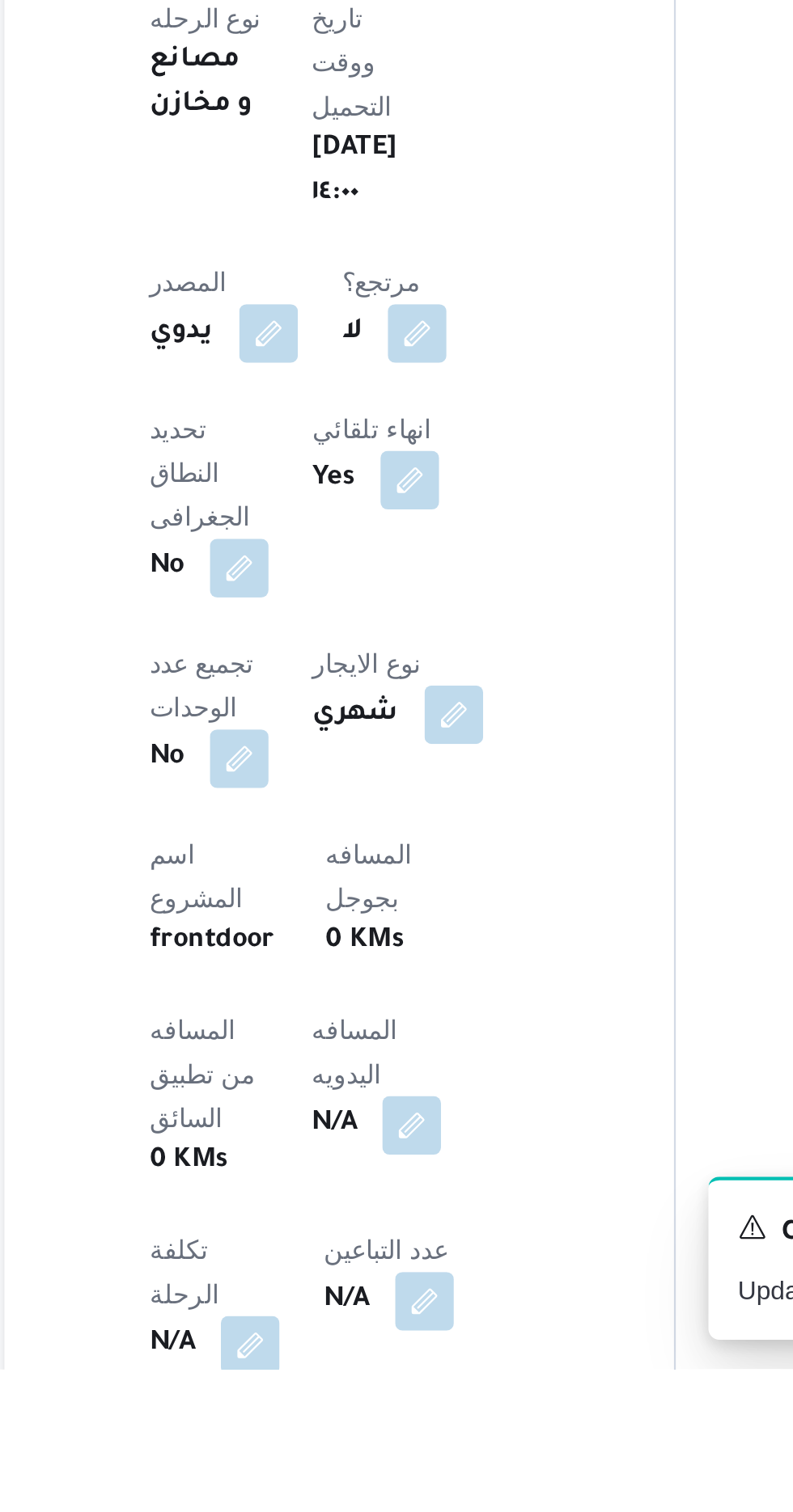
scroll to position [81, 0]
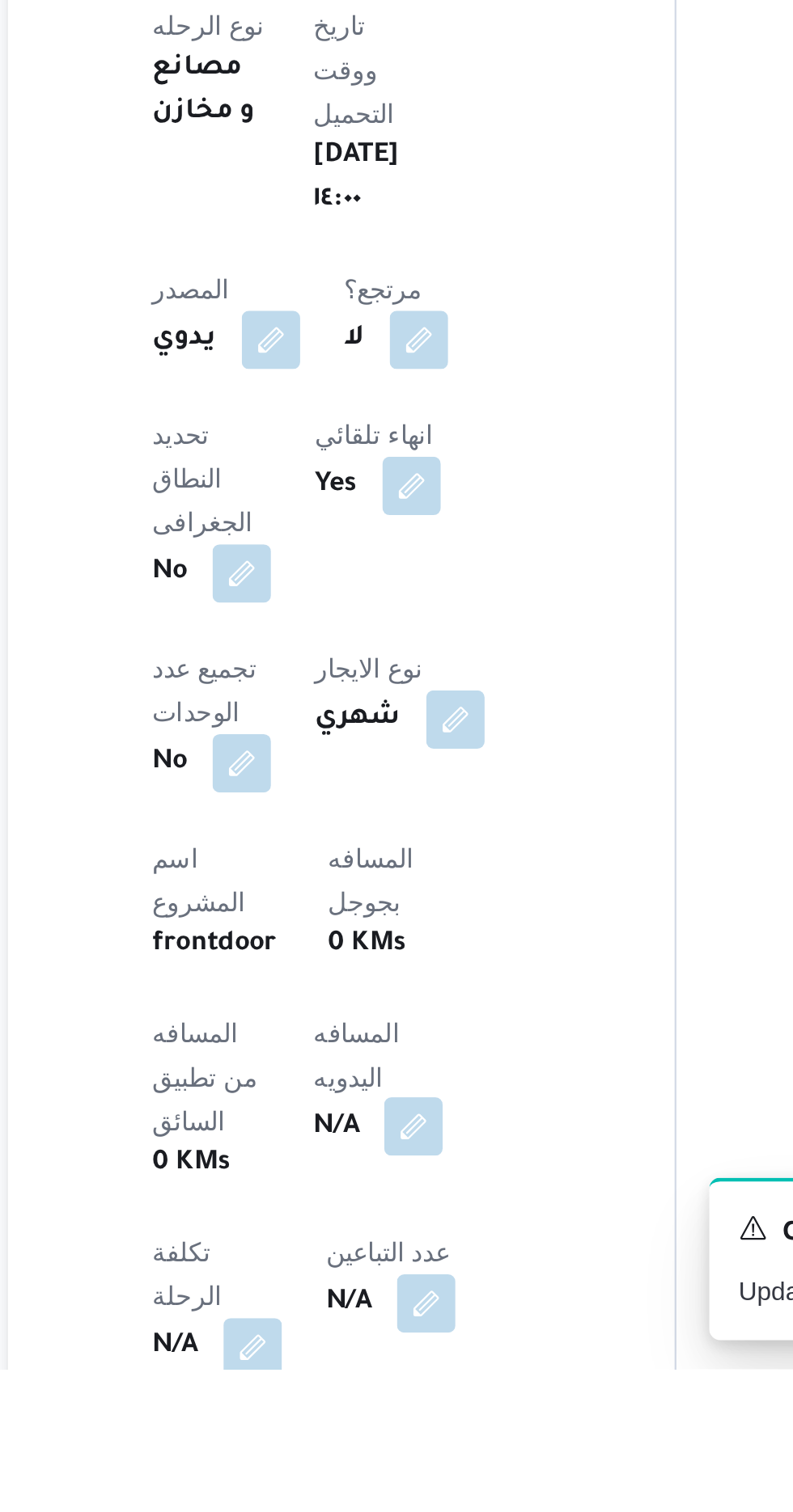
click at [377, 1392] on button "button" at bounding box center [390, 1405] width 26 height 26
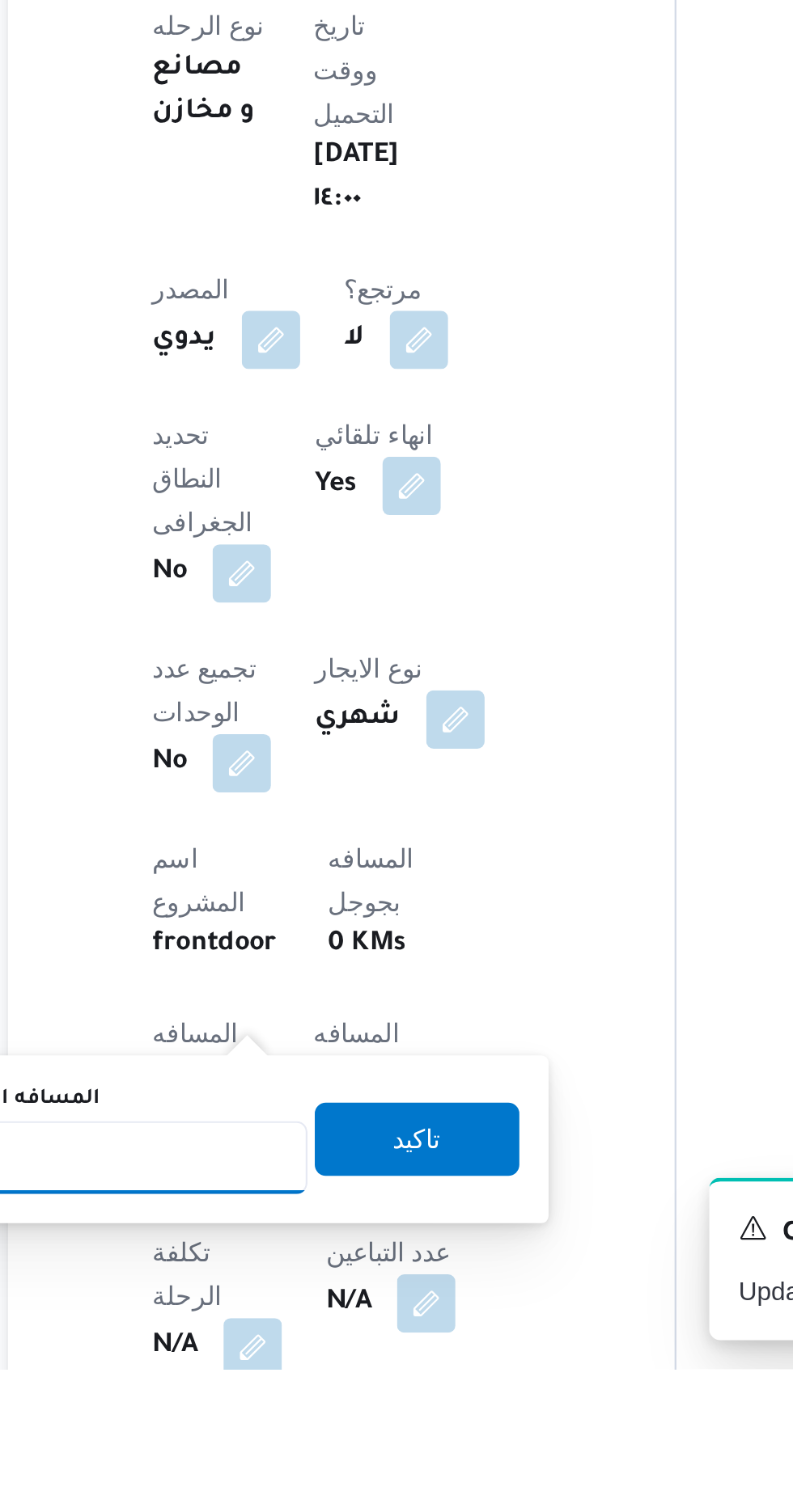
click at [314, 1414] on input "المسافه اليدويه" at bounding box center [262, 1418] width 161 height 32
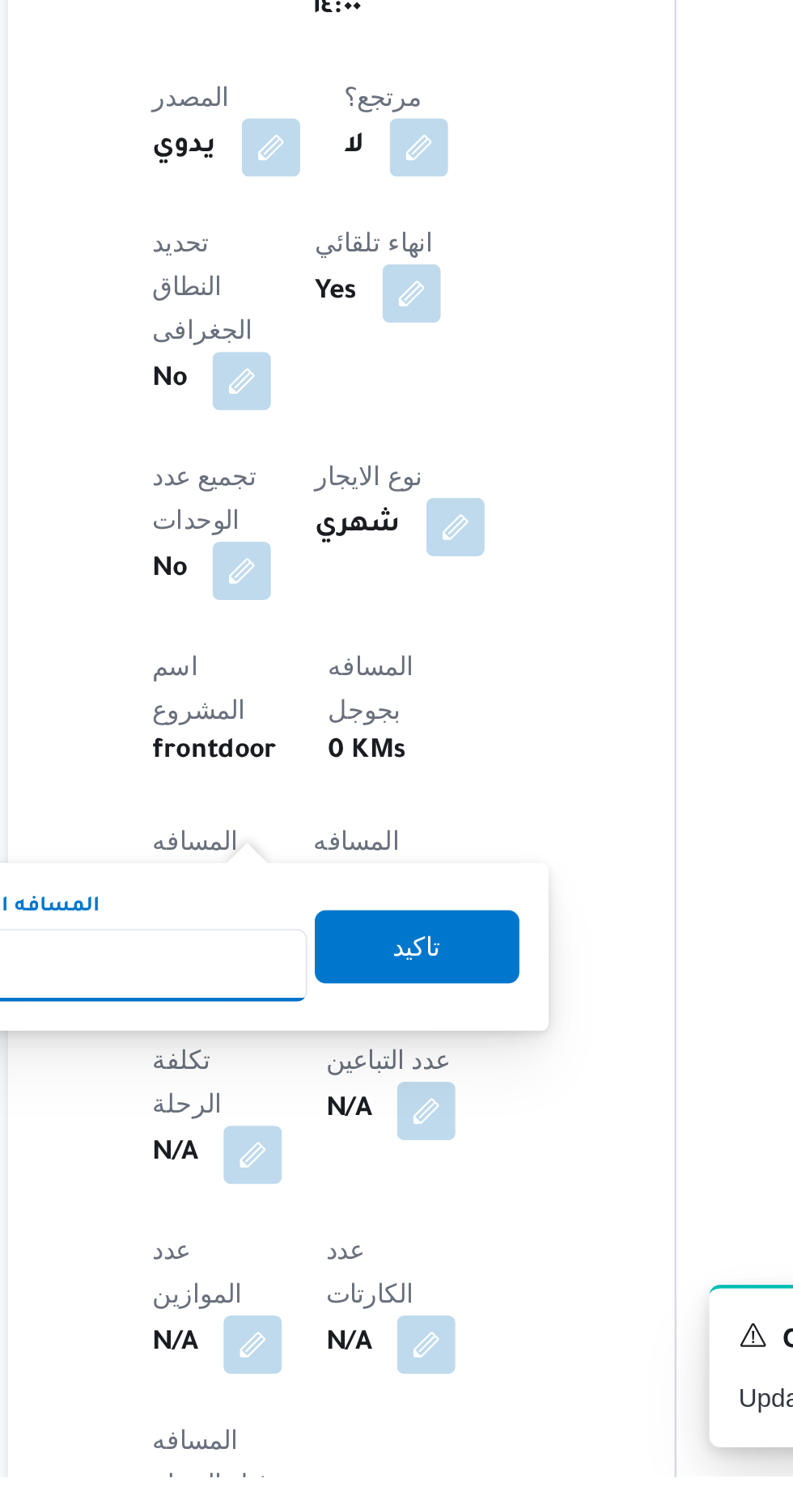
scroll to position [246, 0]
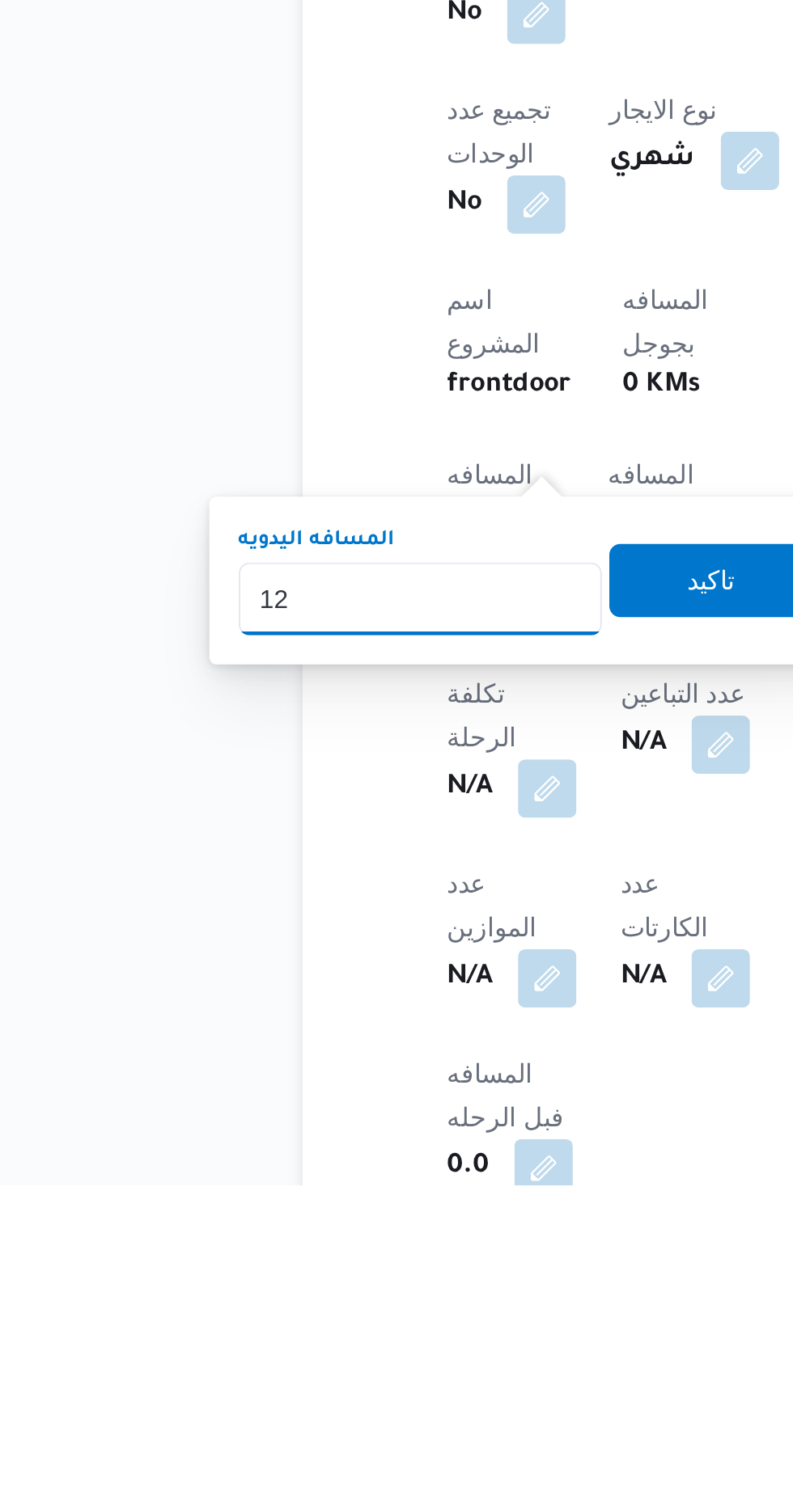
type input "120"
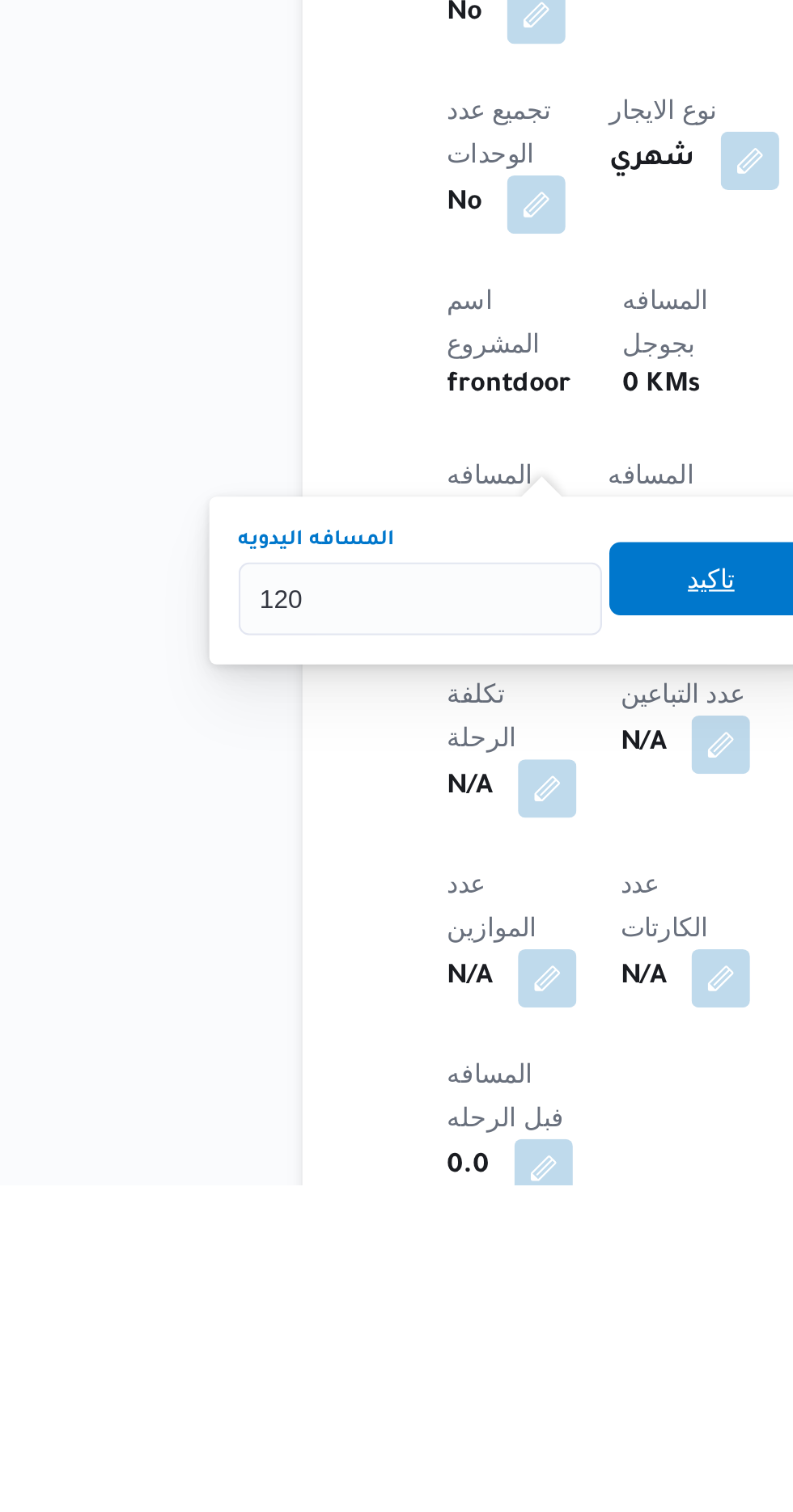
click at [392, 1245] on span "تاكيد" at bounding box center [391, 1243] width 91 height 32
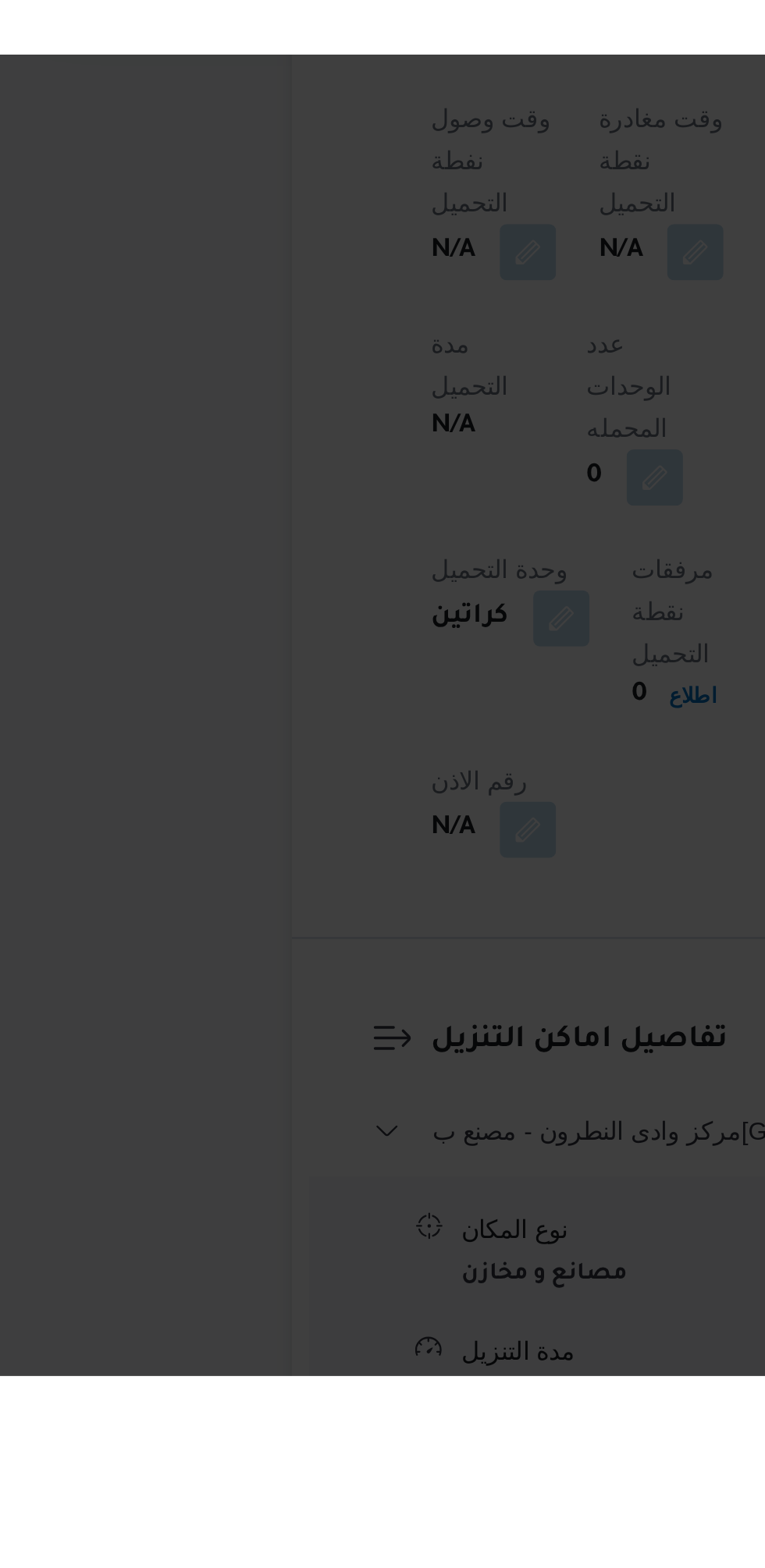
scroll to position [921, 0]
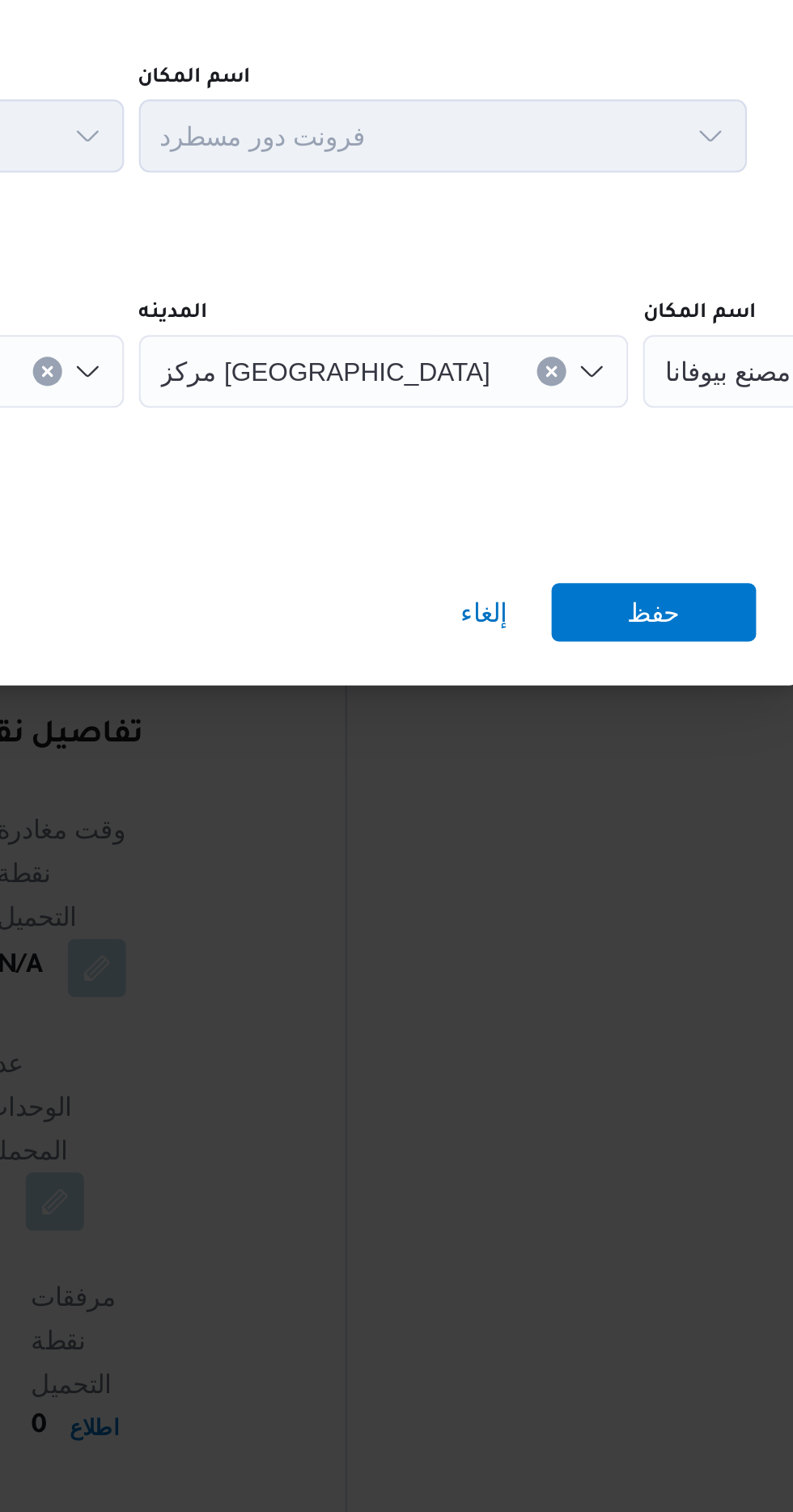
click at [647, 739] on span "مصنع بيوفانا" at bounding box center [675, 731] width 56 height 17
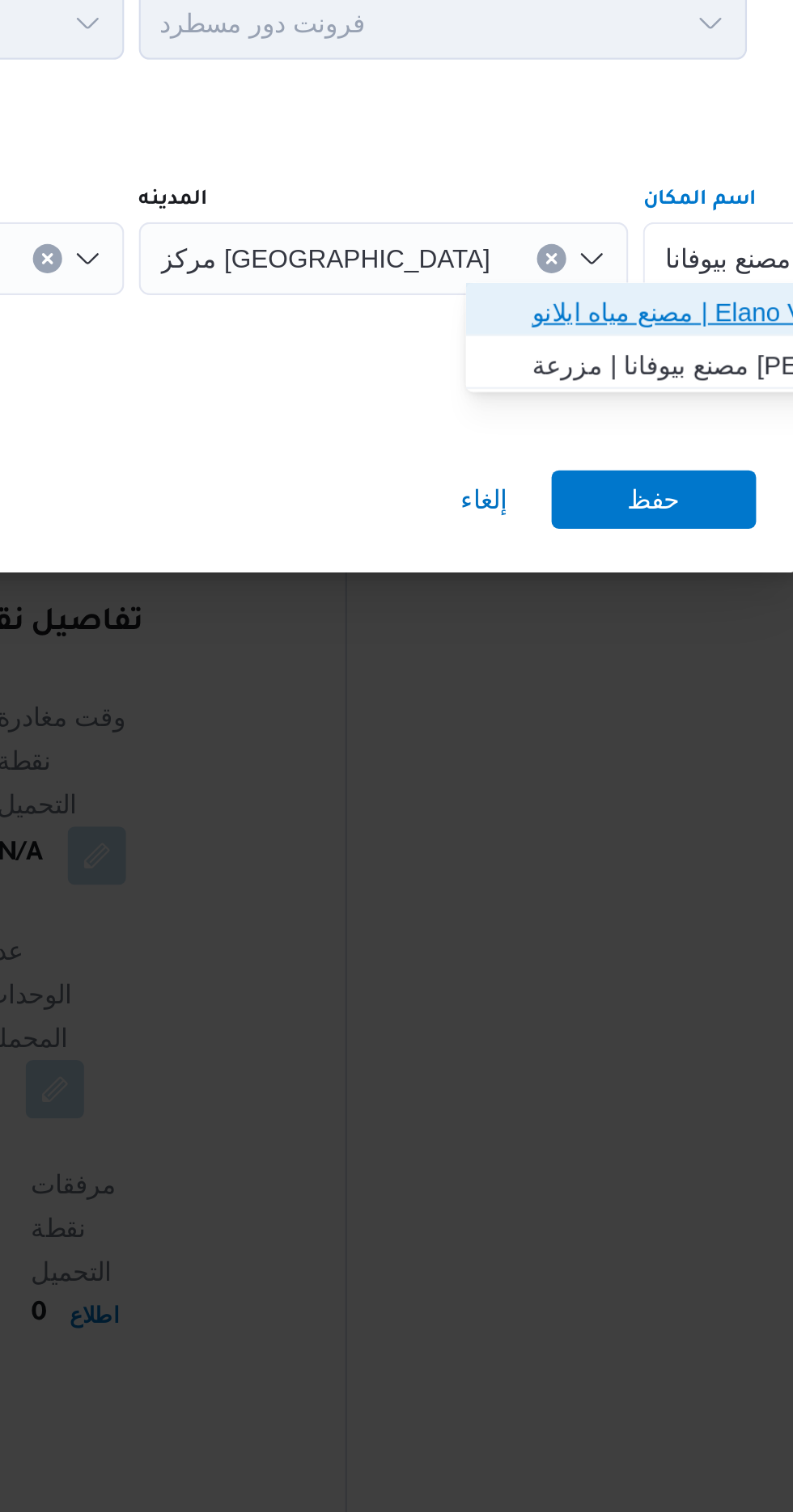
click at [645, 758] on span "مصنع مياه ايلانو | Elano Valley Water factory | بنى سلامة" at bounding box center [669, 755] width 163 height 19
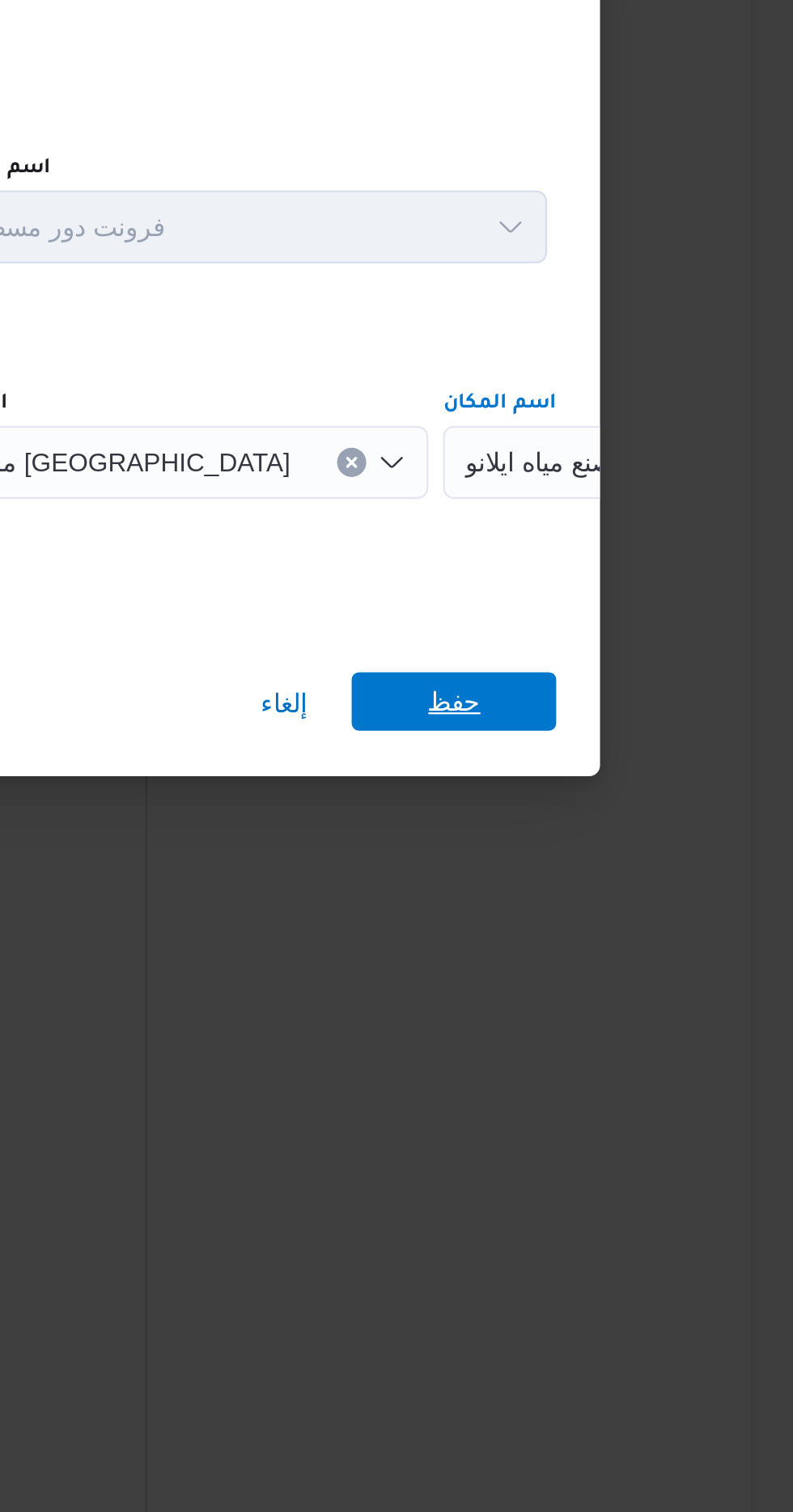
click at [659, 834] on span "حفظ" at bounding box center [642, 838] width 91 height 26
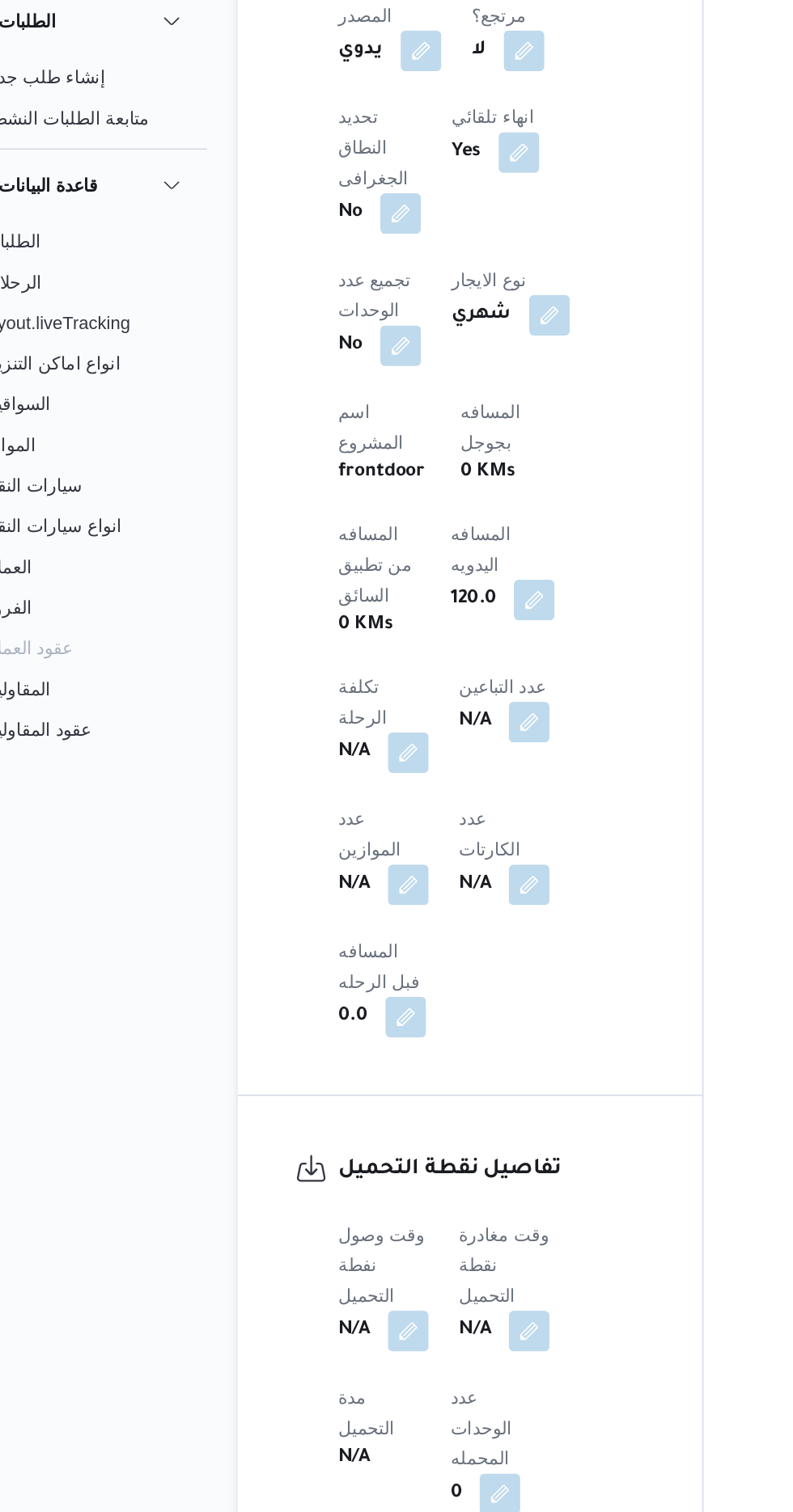
scroll to position [1031, 0]
click at [317, 906] on button "button" at bounding box center [319, 919] width 26 height 26
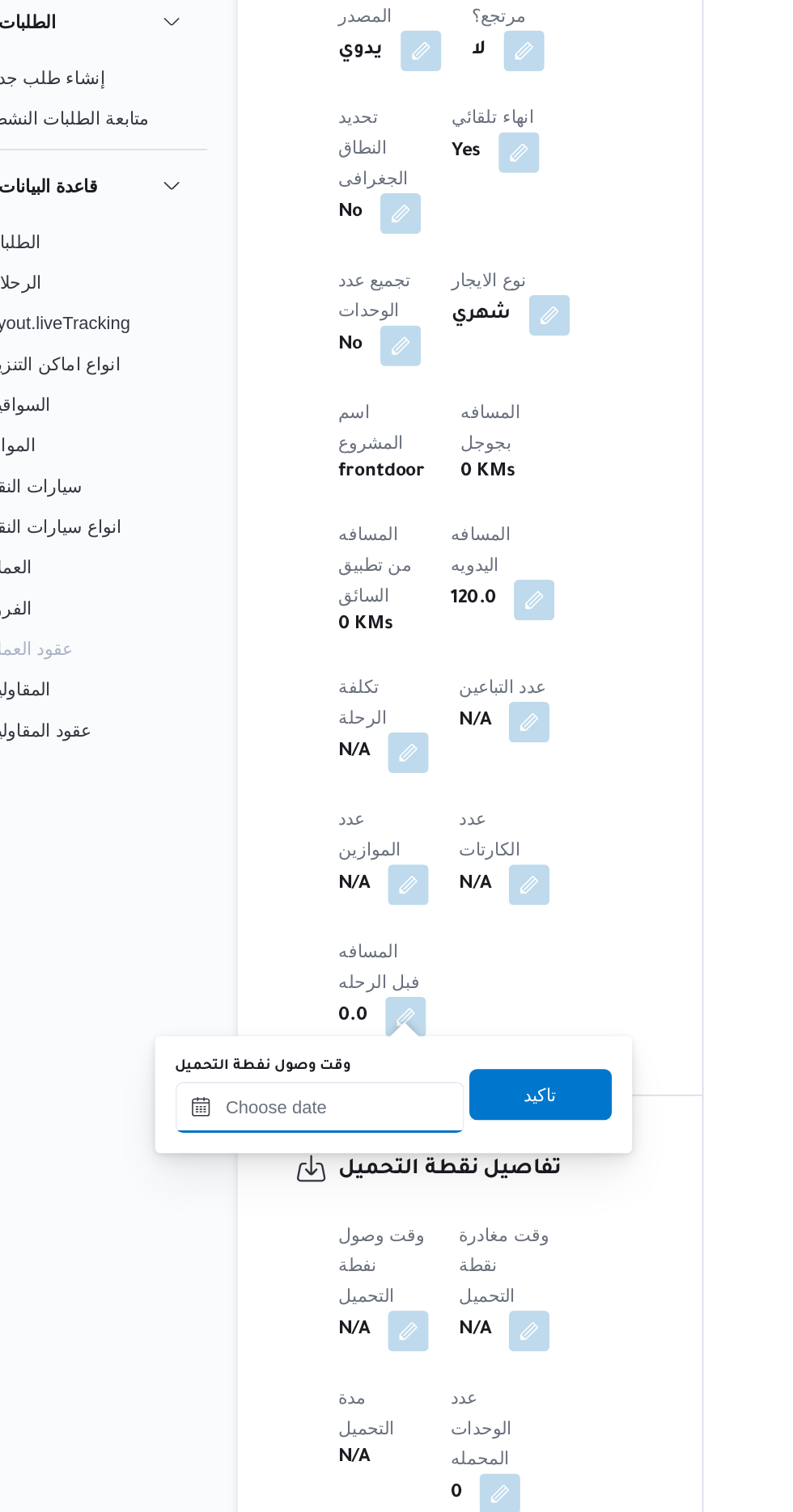
click at [296, 773] on input "وقت وصول نفطة التحميل" at bounding box center [262, 777] width 183 height 32
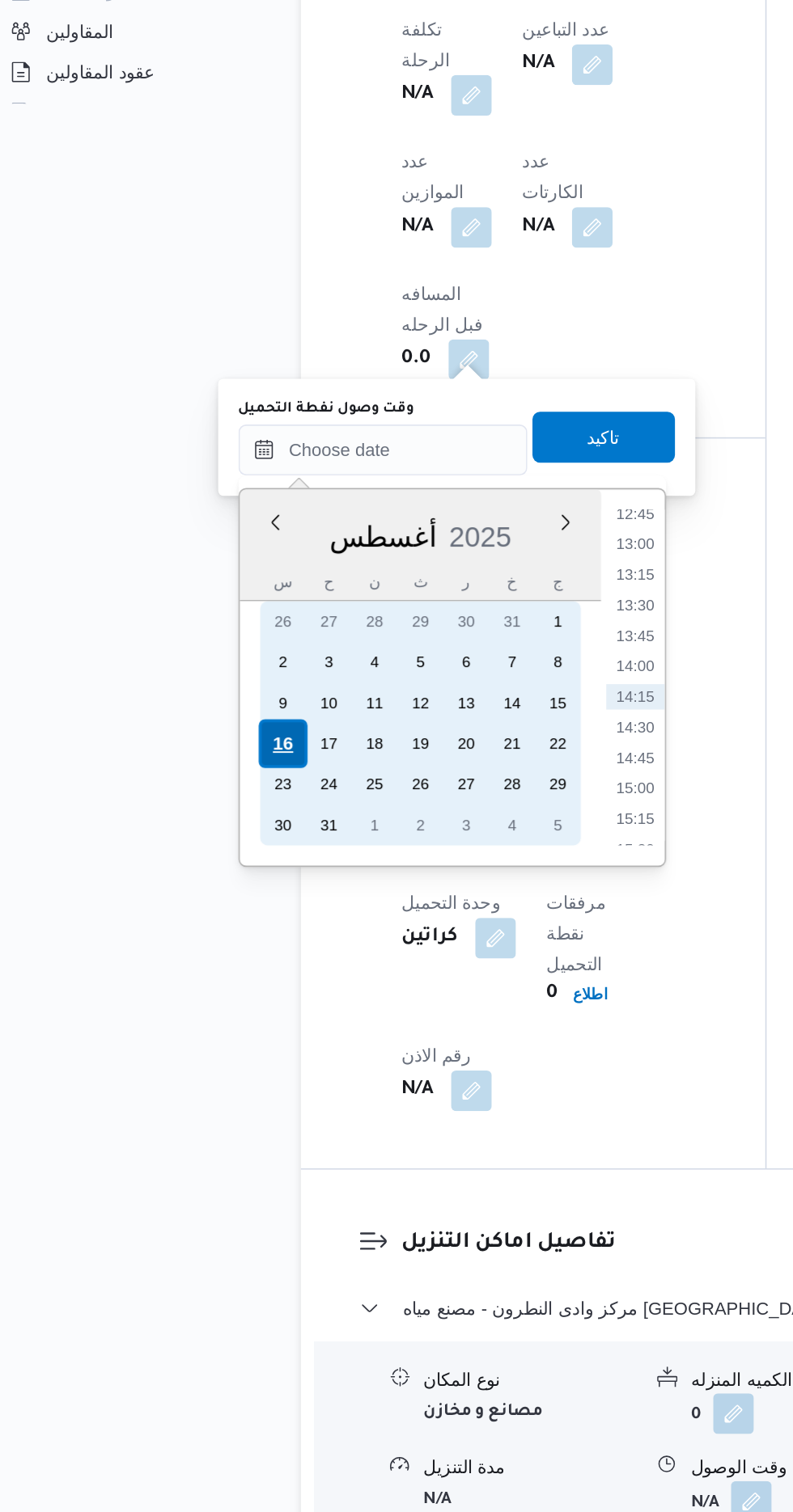
click at [198, 962] on div "16" at bounding box center [197, 964] width 31 height 31
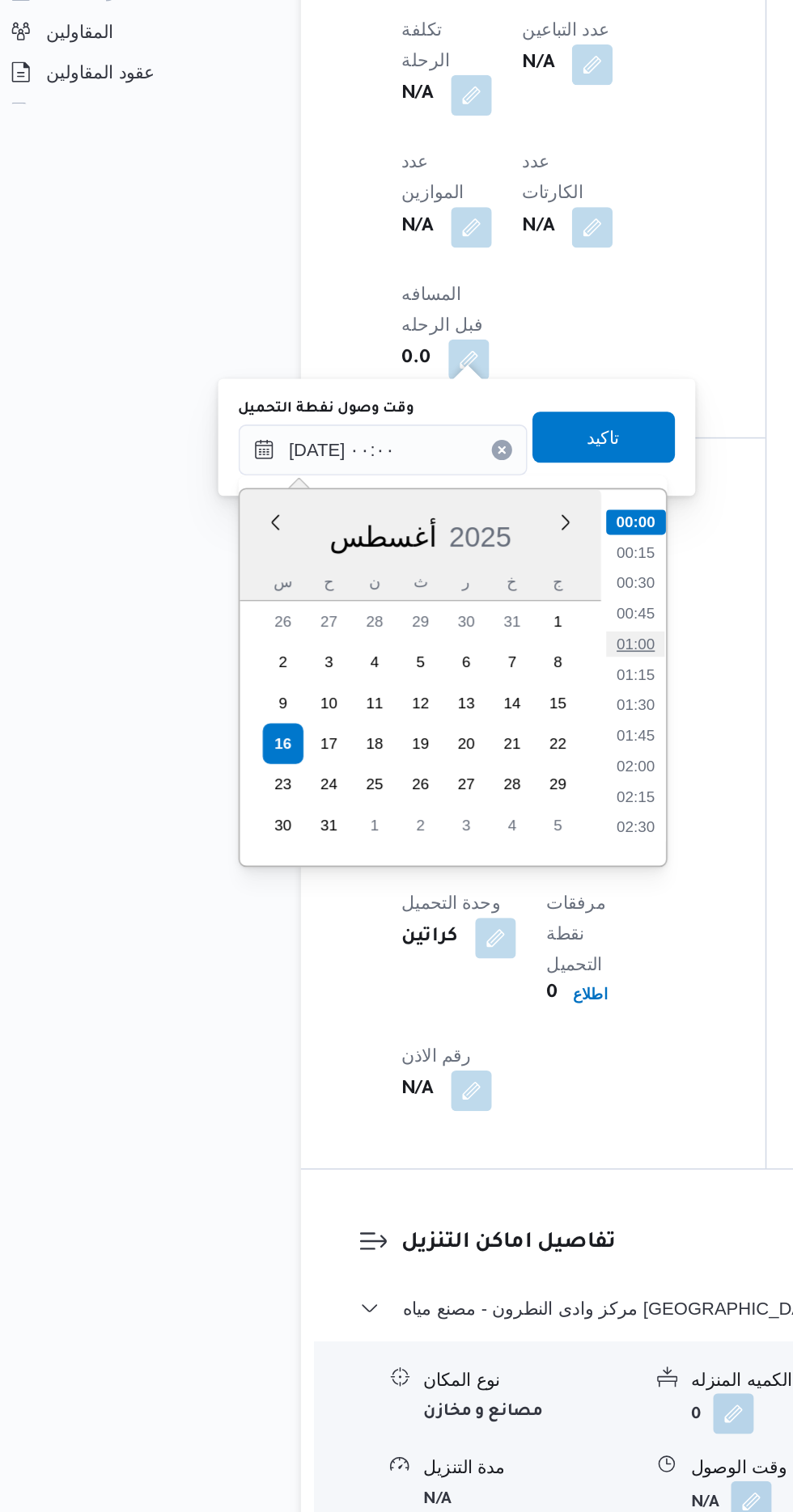
click at [424, 895] on li "01:00" at bounding box center [423, 901] width 38 height 17
type input "[DATE] ٠١:٠٠"
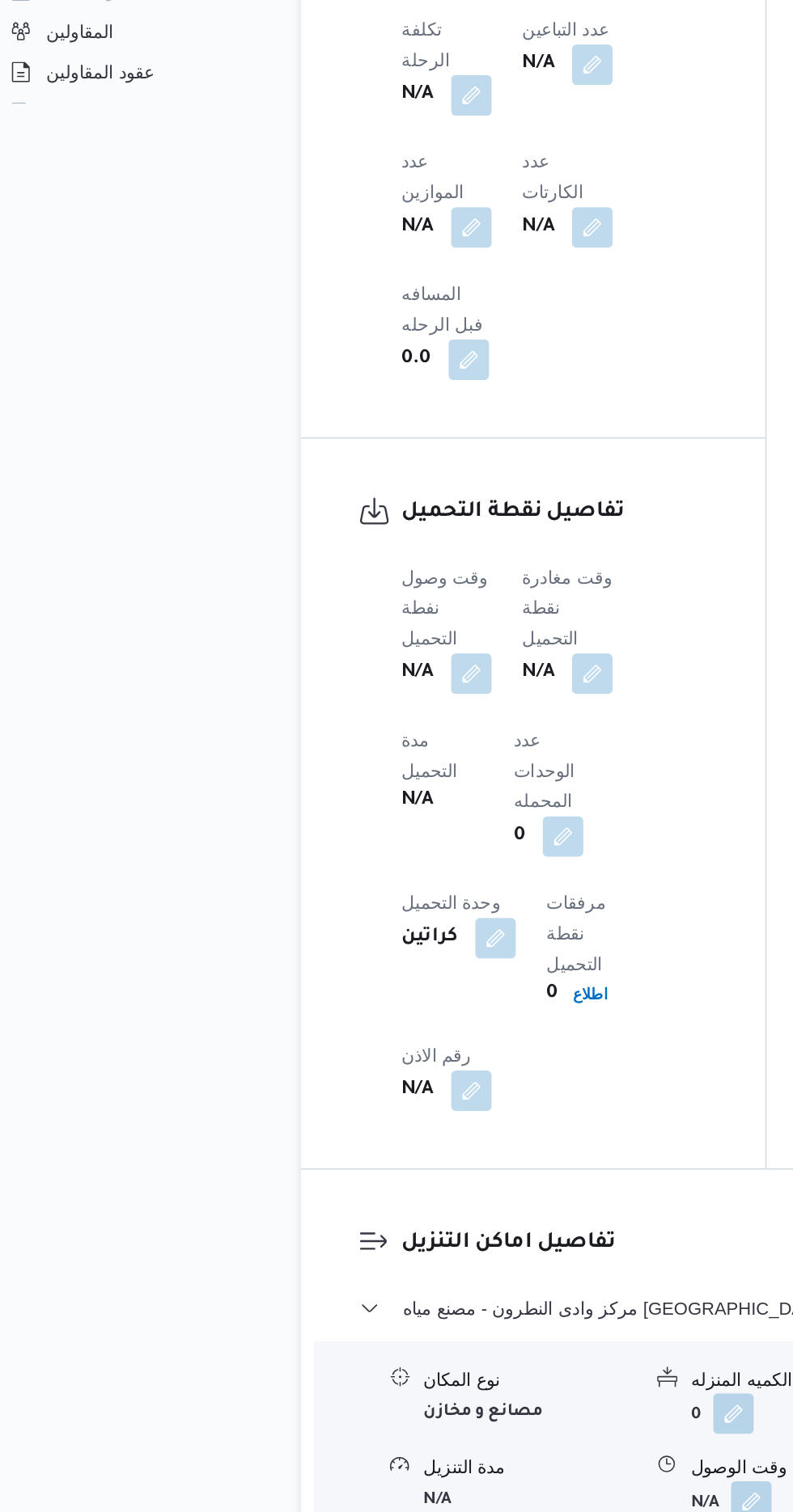
click at [66, 967] on div "331424 رحلة رقم معلق نسخ الرحلة Step 1 is incomplete 1 فرونت دور مسطرد Step 2 i…" at bounding box center [387, 925] width 793 height 3830
click at [315, 906] on button "button" at bounding box center [319, 919] width 26 height 26
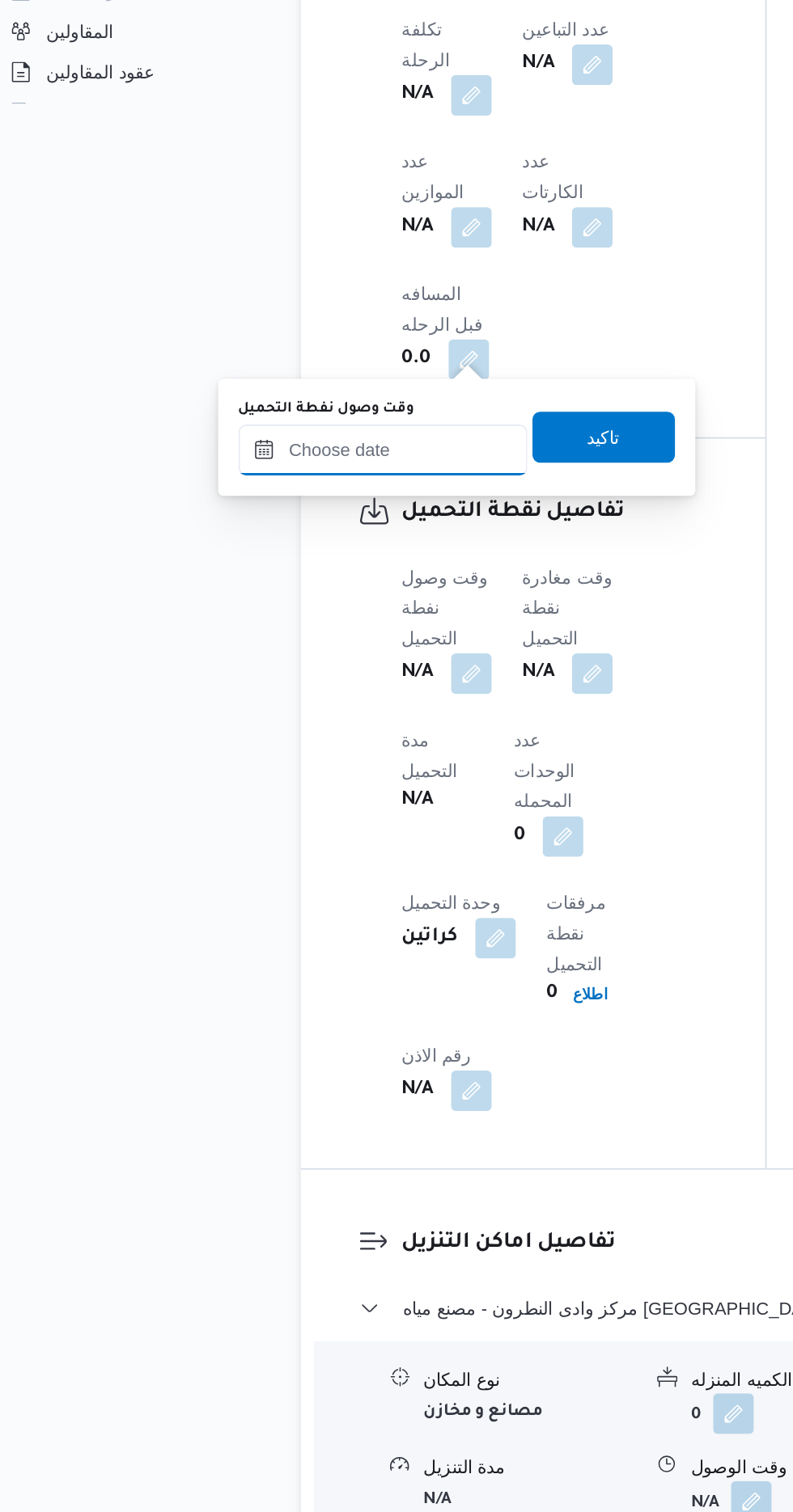
click at [299, 782] on input "وقت وصول نفطة التحميل" at bounding box center [262, 777] width 183 height 32
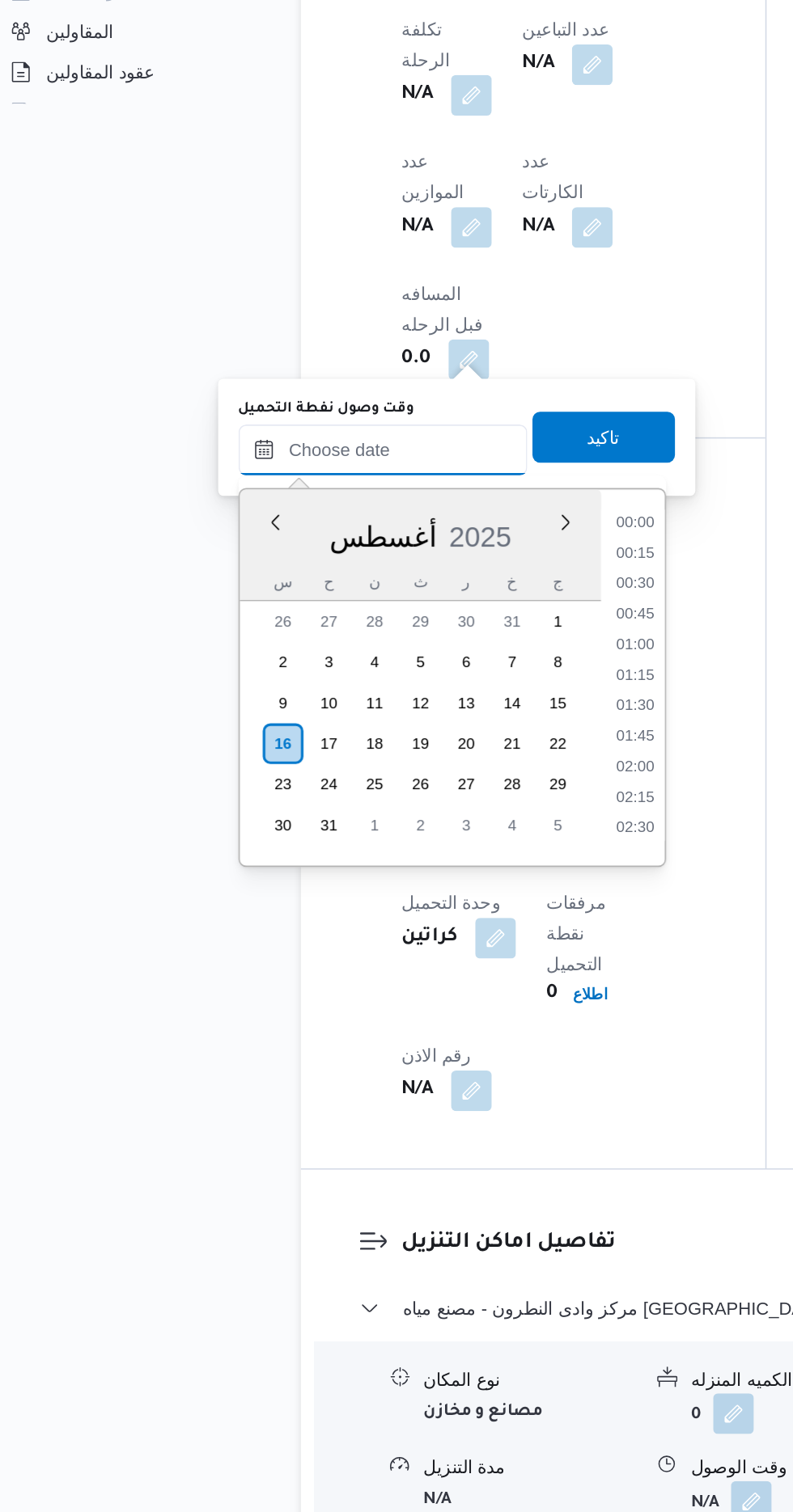
scroll to position [995, 0]
click at [415, 916] on li "14:00" at bounding box center [423, 915] width 38 height 17
type input "[DATE] ١٤:٠٠"
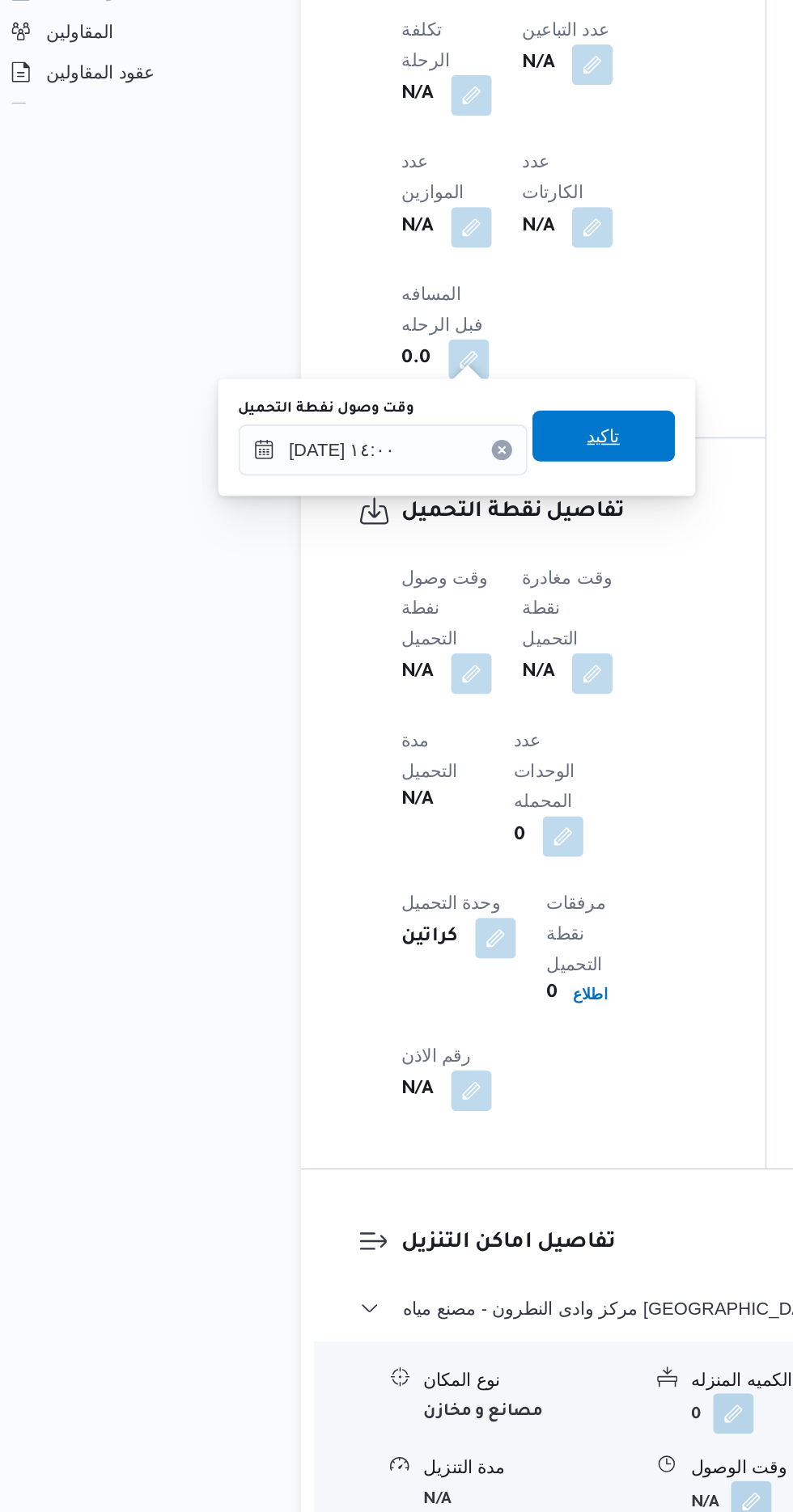
click at [431, 783] on span "تاكيد" at bounding box center [403, 768] width 91 height 32
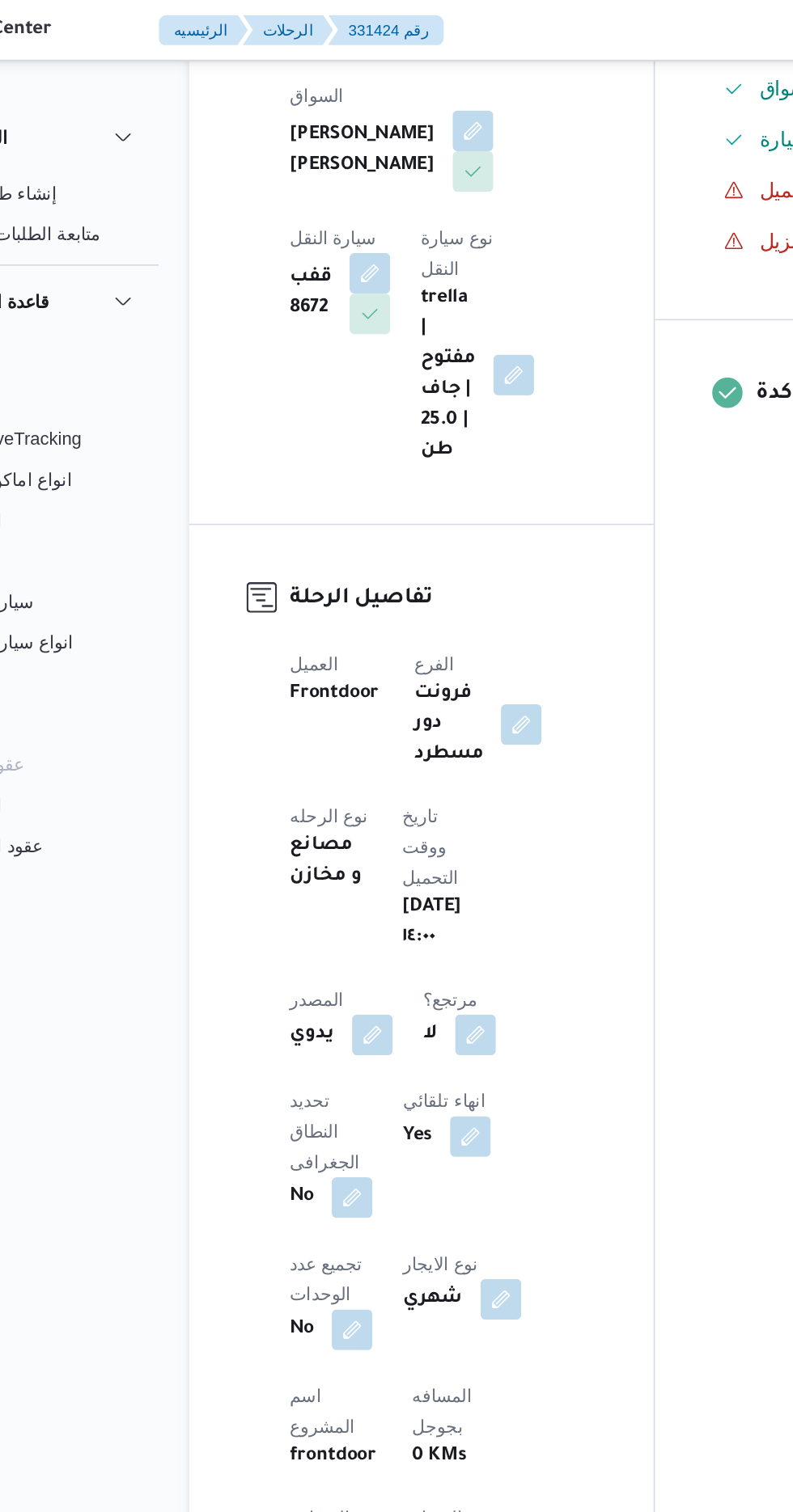
scroll to position [0, 0]
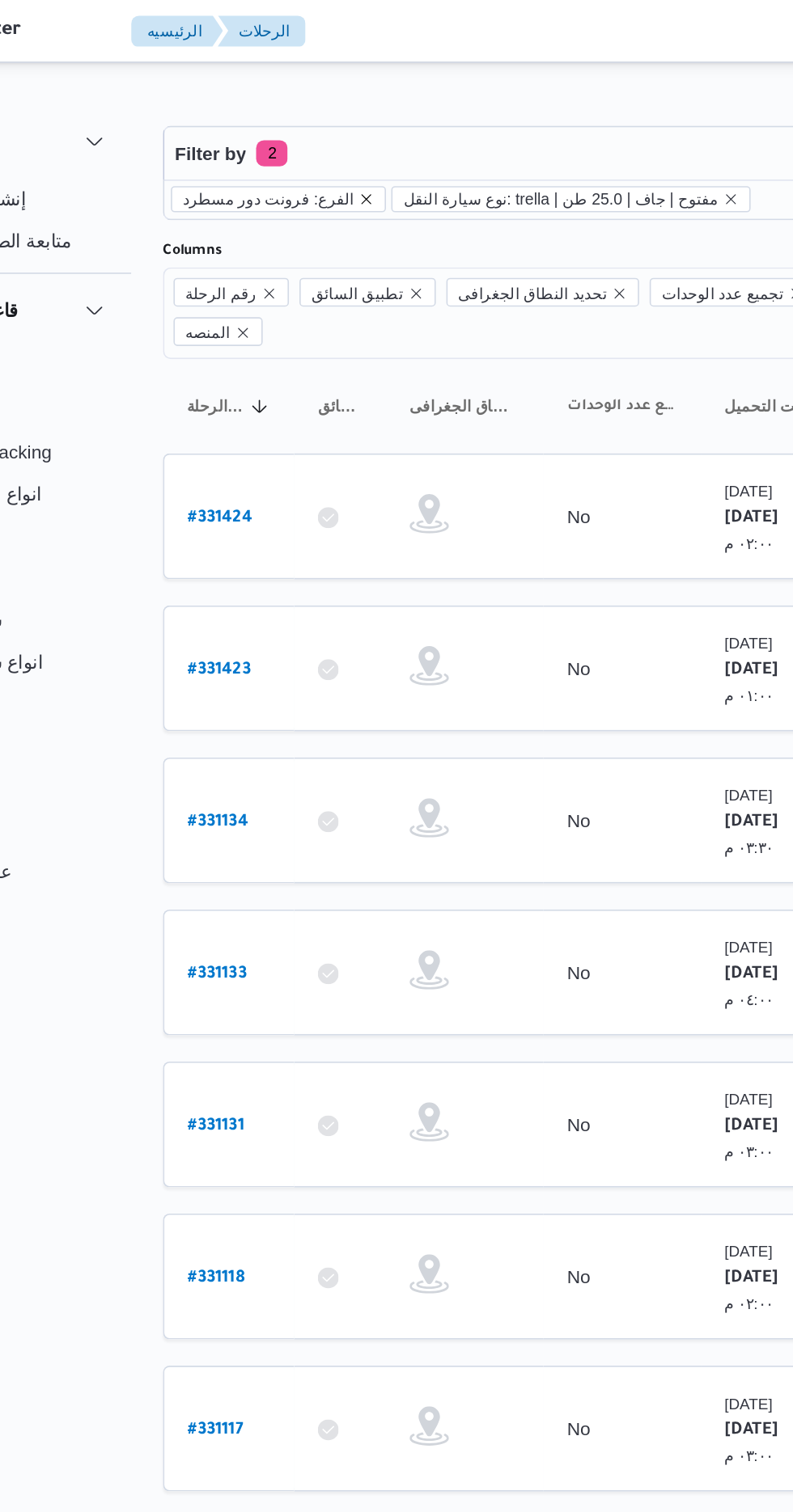
click at [334, 122] on icon "remove selected entity" at bounding box center [336, 122] width 6 height 6
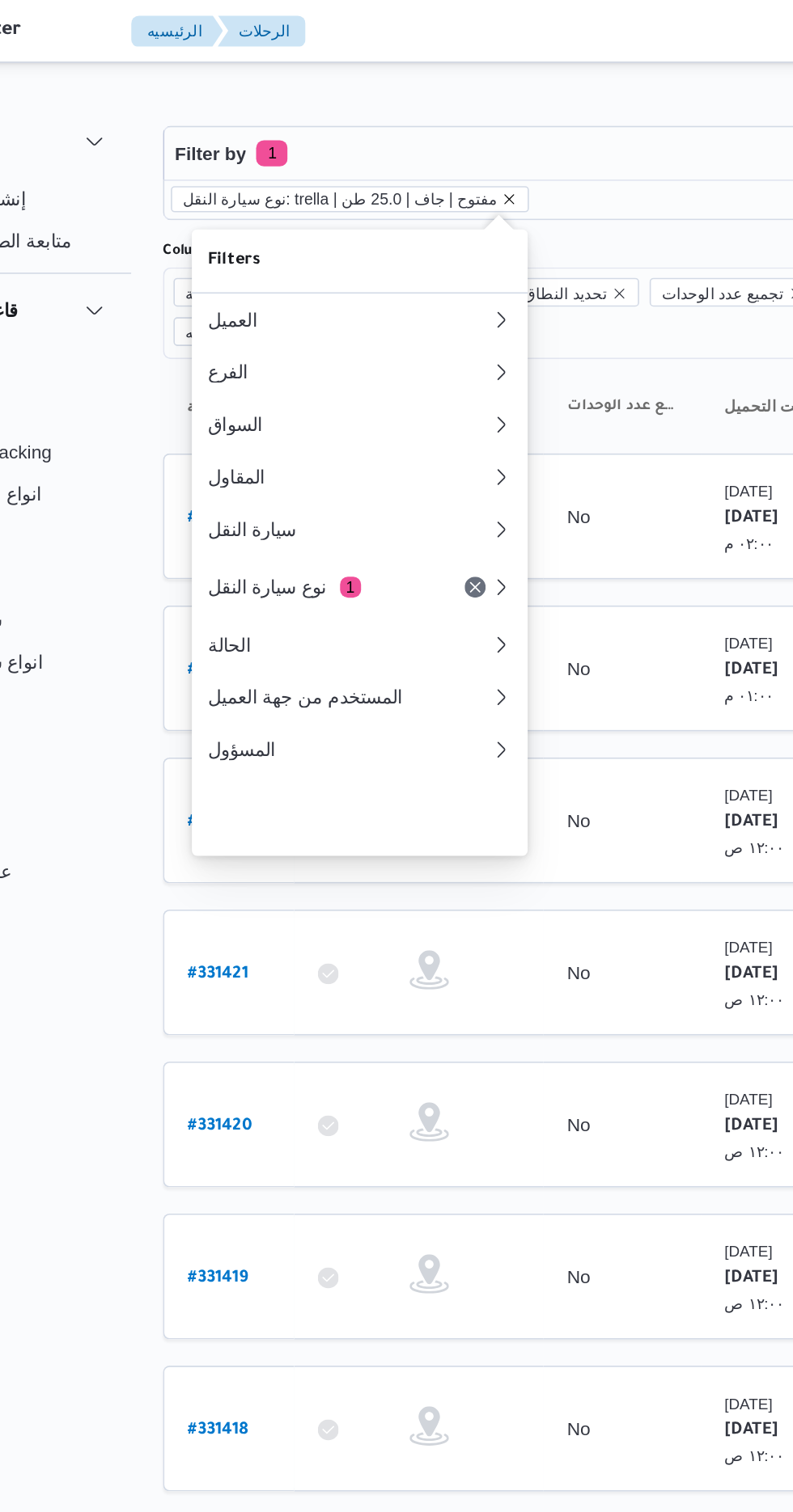
click at [422, 122] on icon "remove selected entity" at bounding box center [424, 122] width 6 height 6
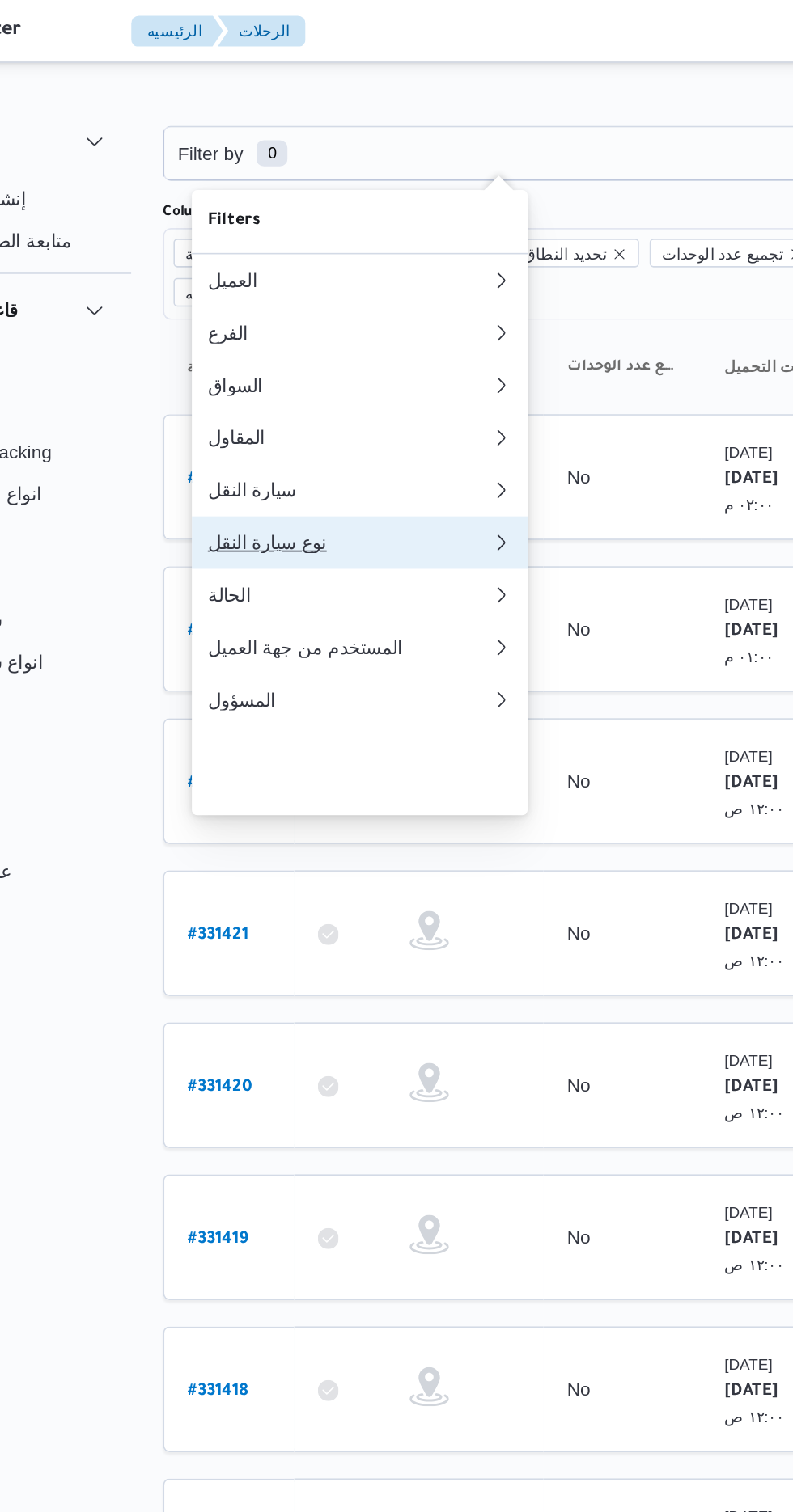
click at [334, 341] on div "نوع سيارة النقل" at bounding box center [321, 334] width 169 height 13
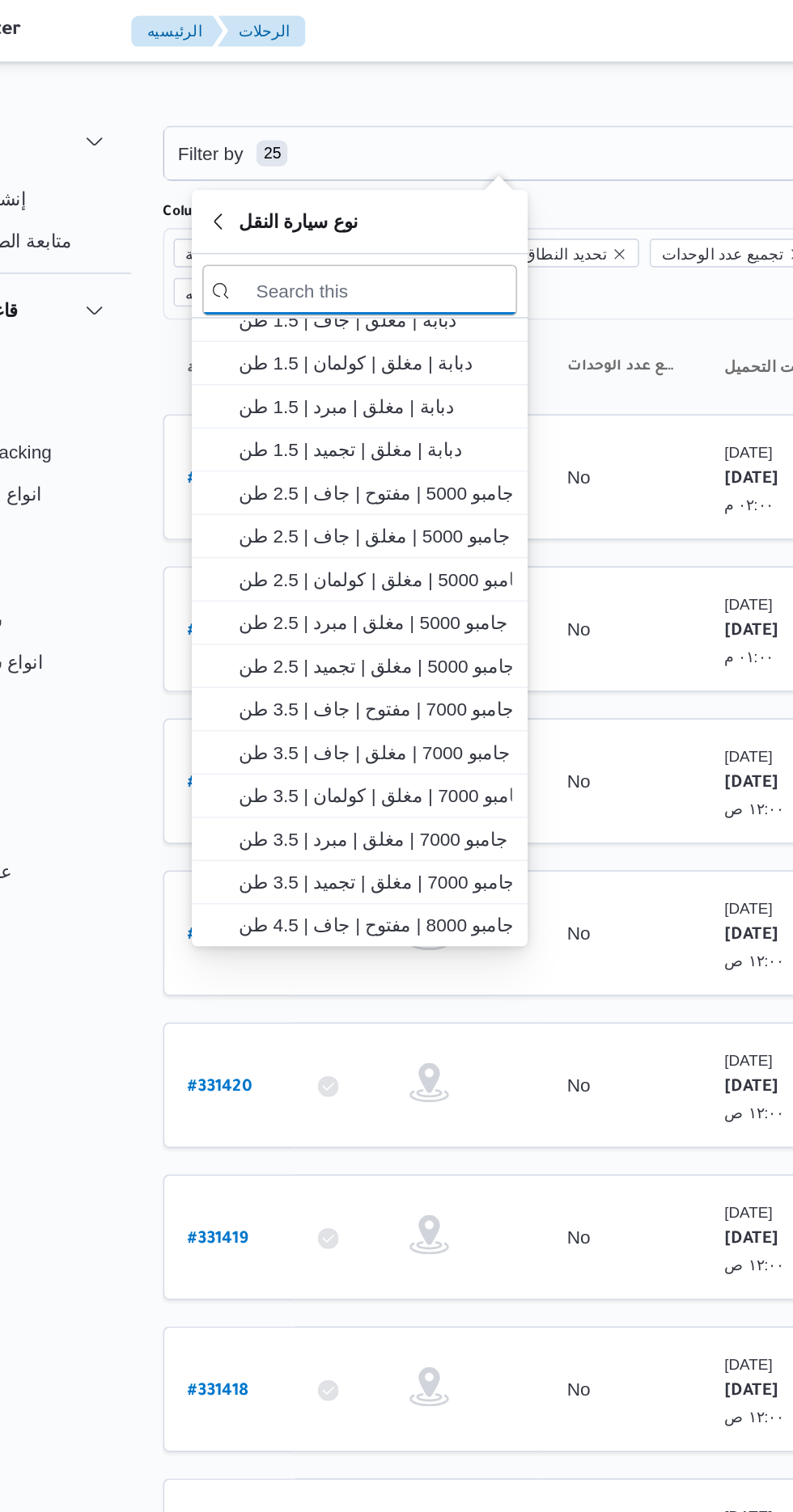
scroll to position [273, 0]
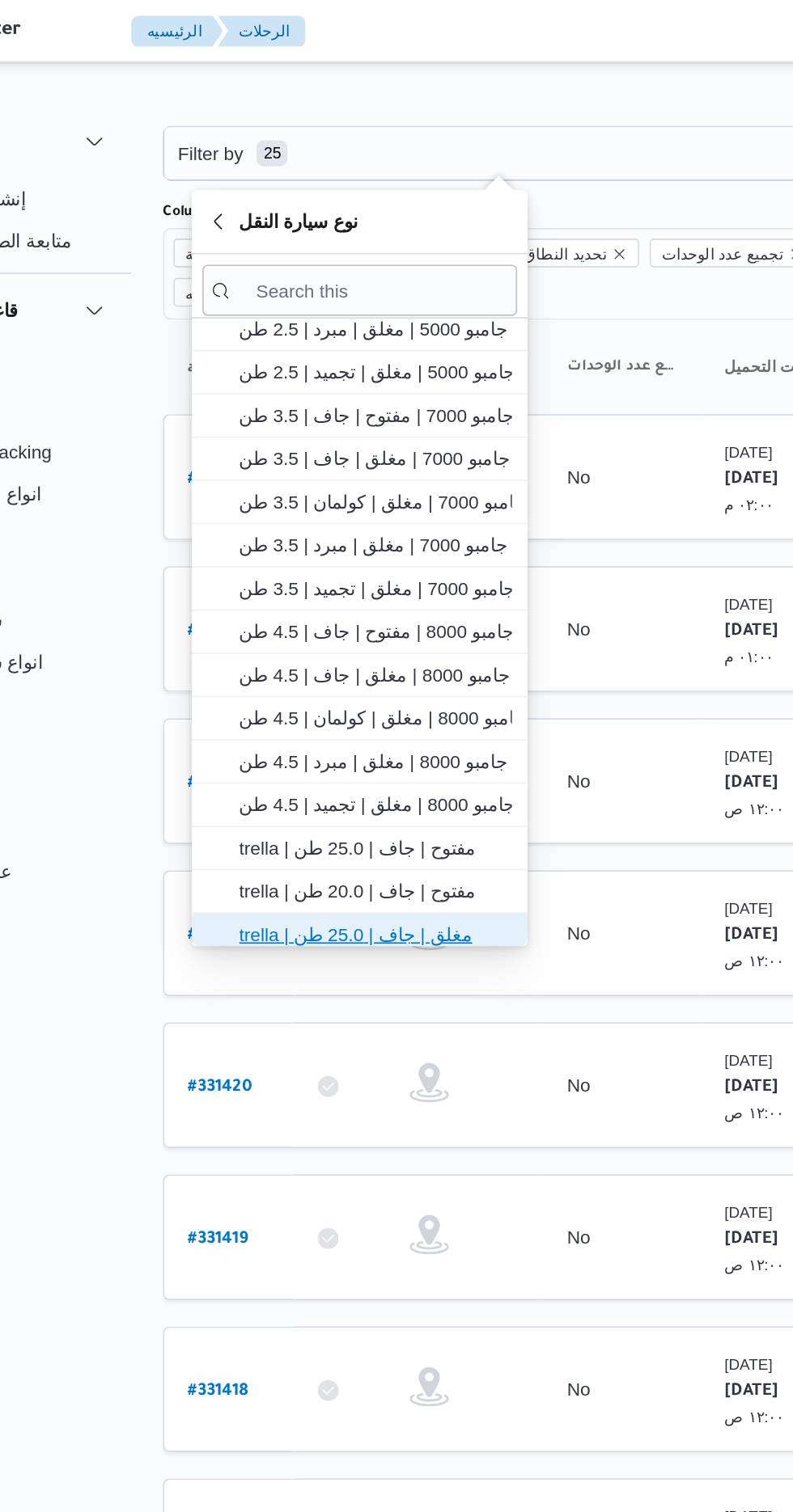
click at [358, 572] on span "trella | مغلق | جاف | 25.0 طن" at bounding box center [341, 576] width 169 height 19
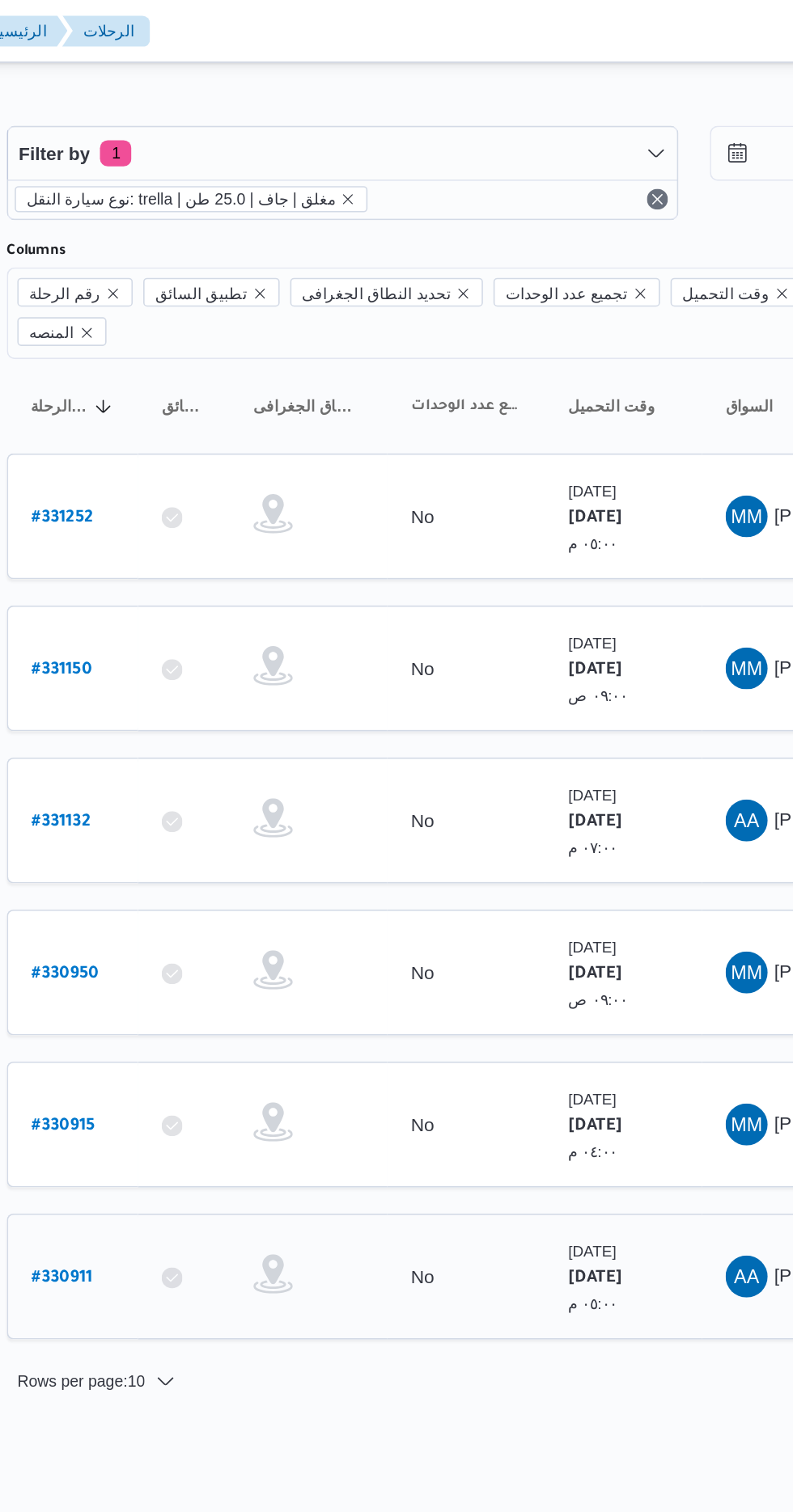
click at [245, 783] on b "# 330911" at bounding box center [244, 788] width 38 height 11
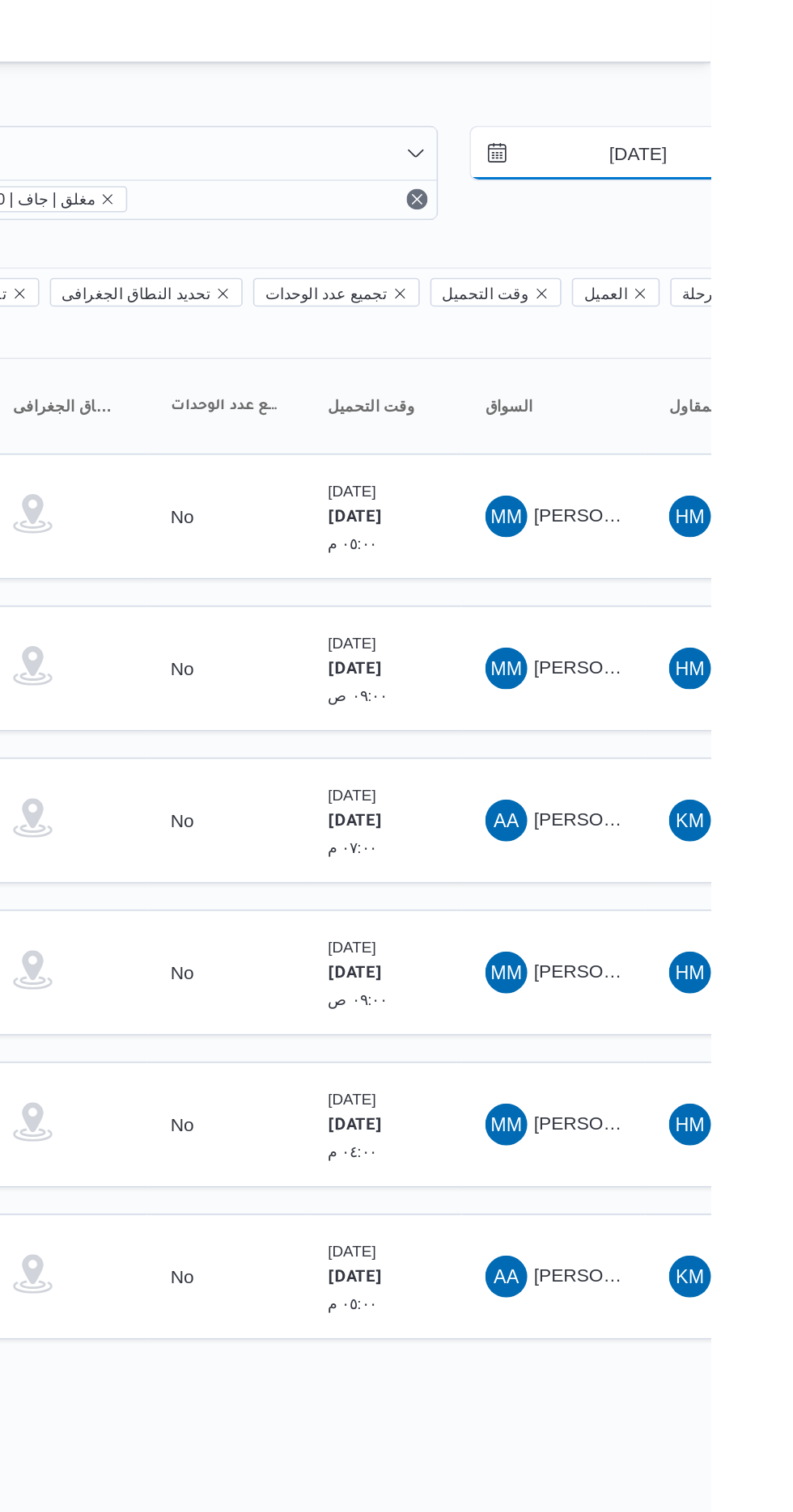
click at [746, 94] on input "[DATE]" at bounding box center [736, 94] width 183 height 32
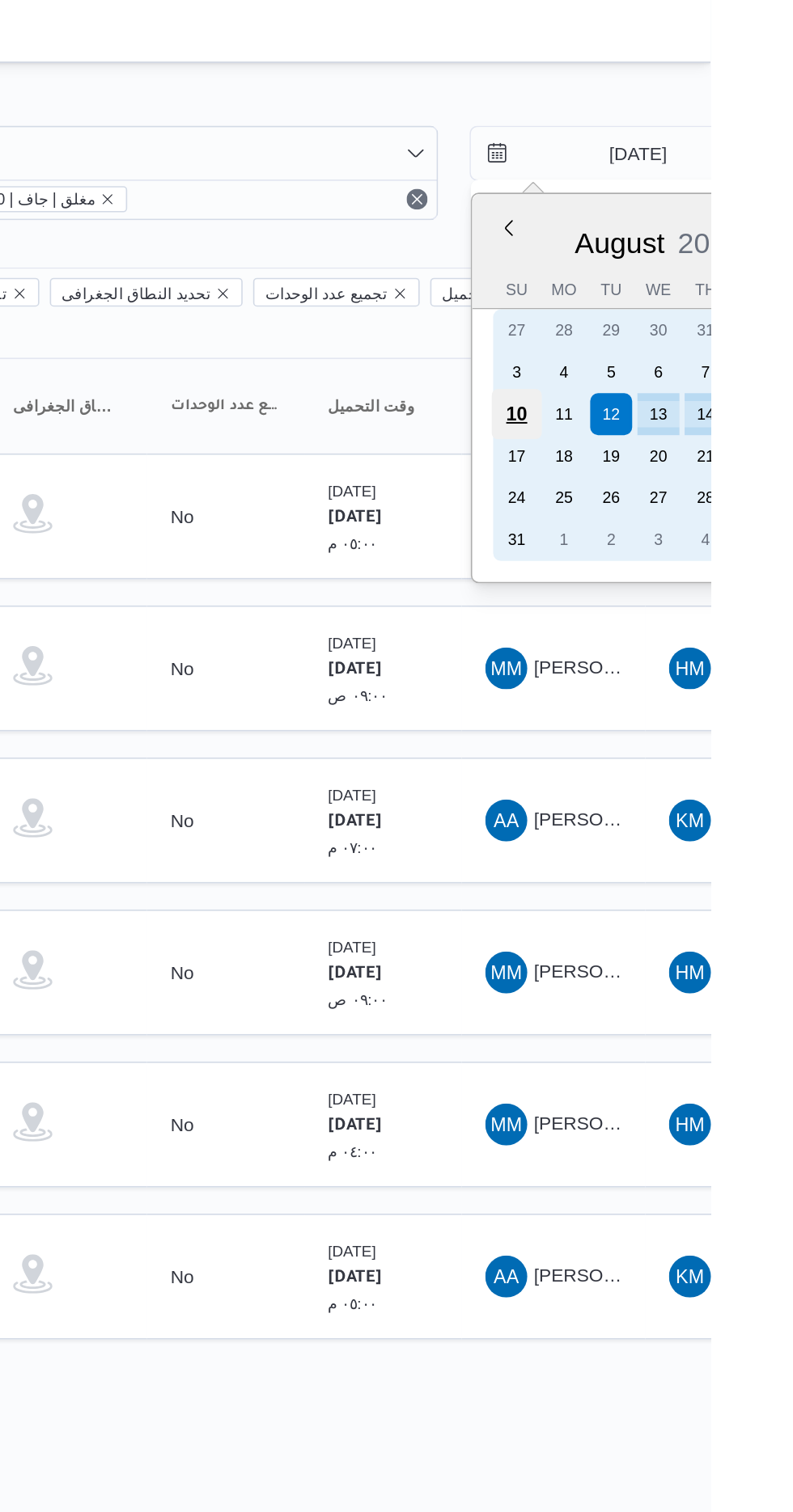
click at [672, 253] on div "10" at bounding box center [672, 255] width 31 height 31
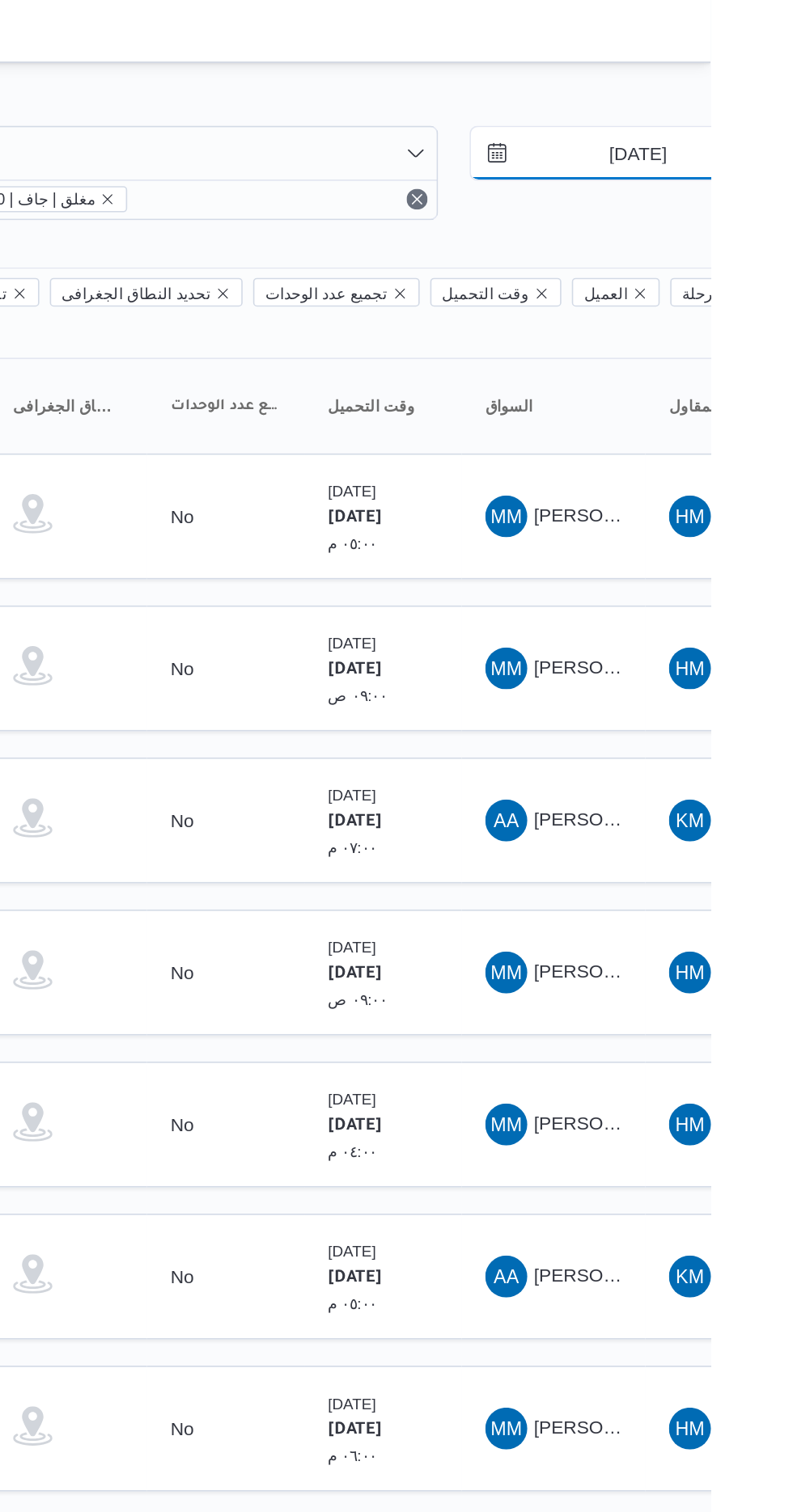
click at [734, 96] on input "[DATE]" at bounding box center [736, 94] width 183 height 32
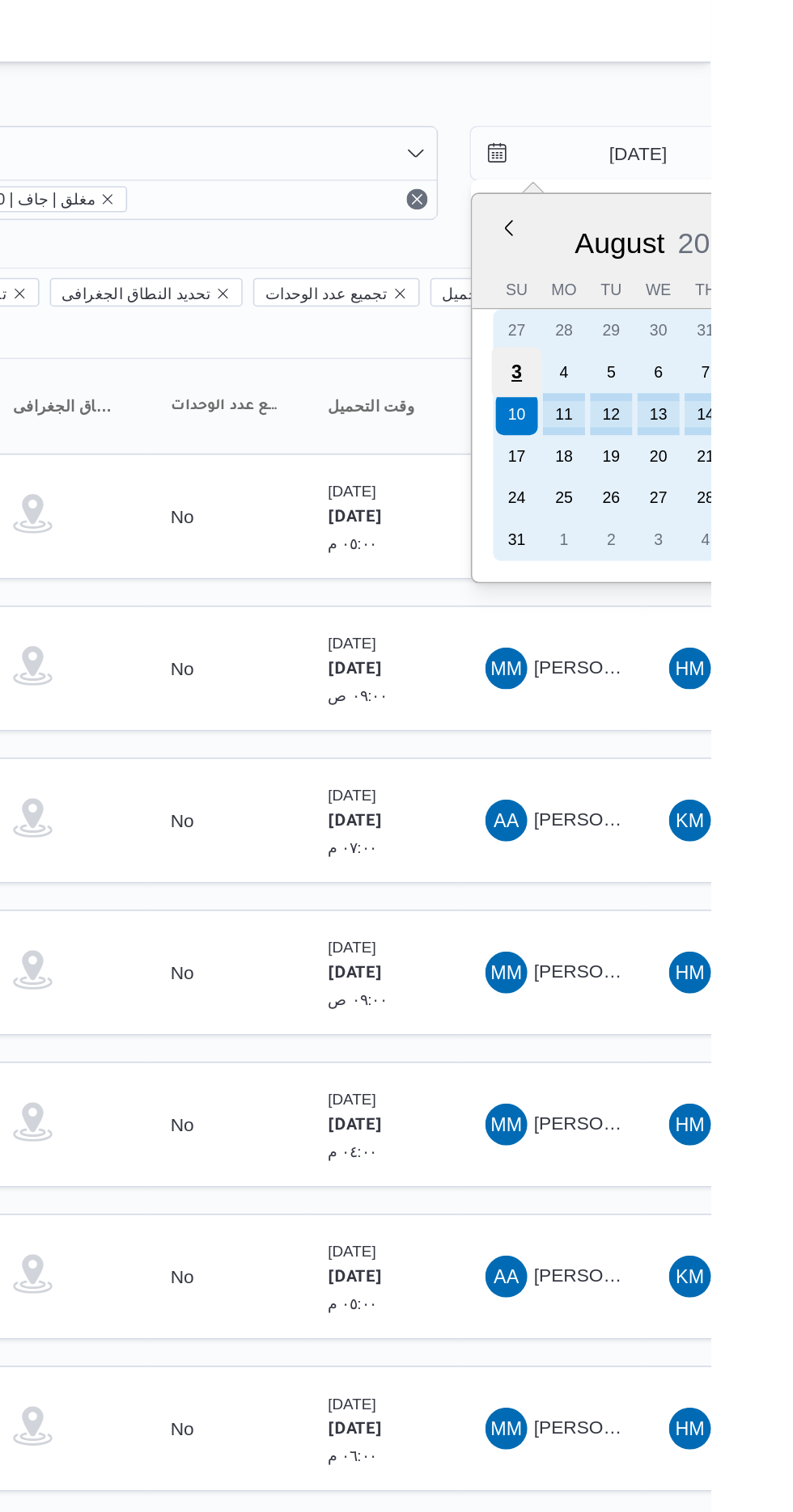
click at [671, 227] on div "3" at bounding box center [672, 229] width 31 height 31
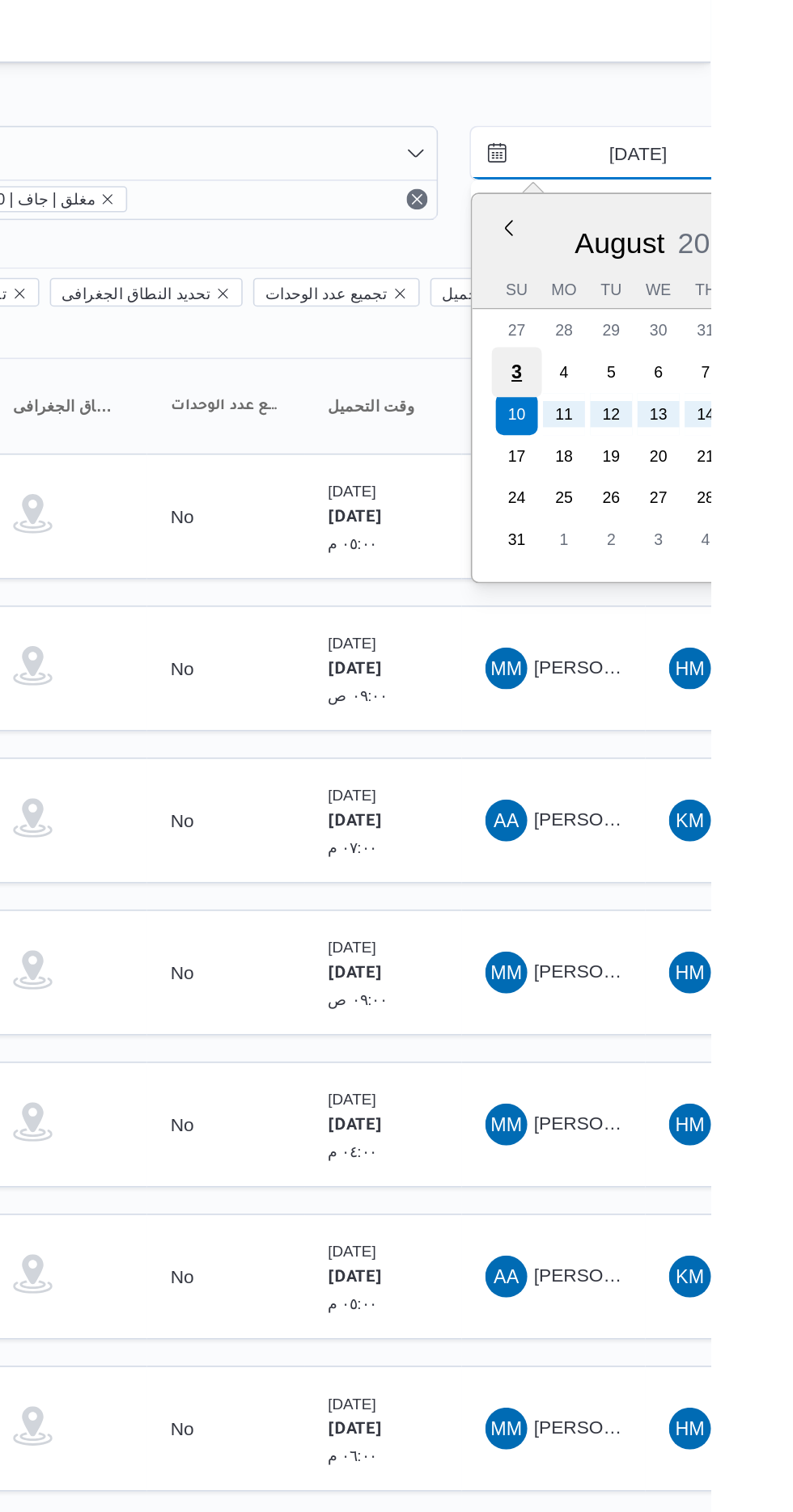
type input "[DATE]"
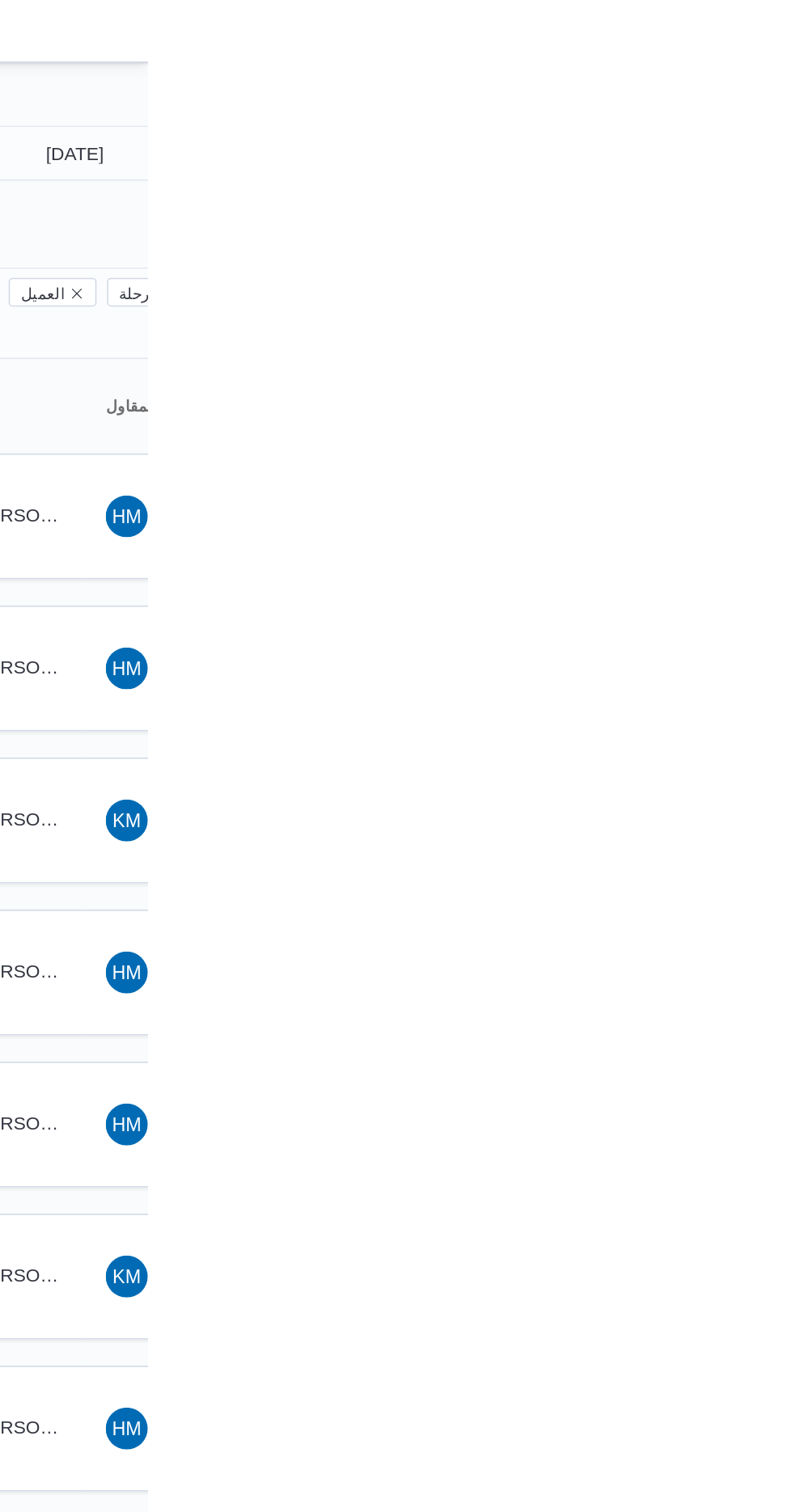
type input "[DATE]"
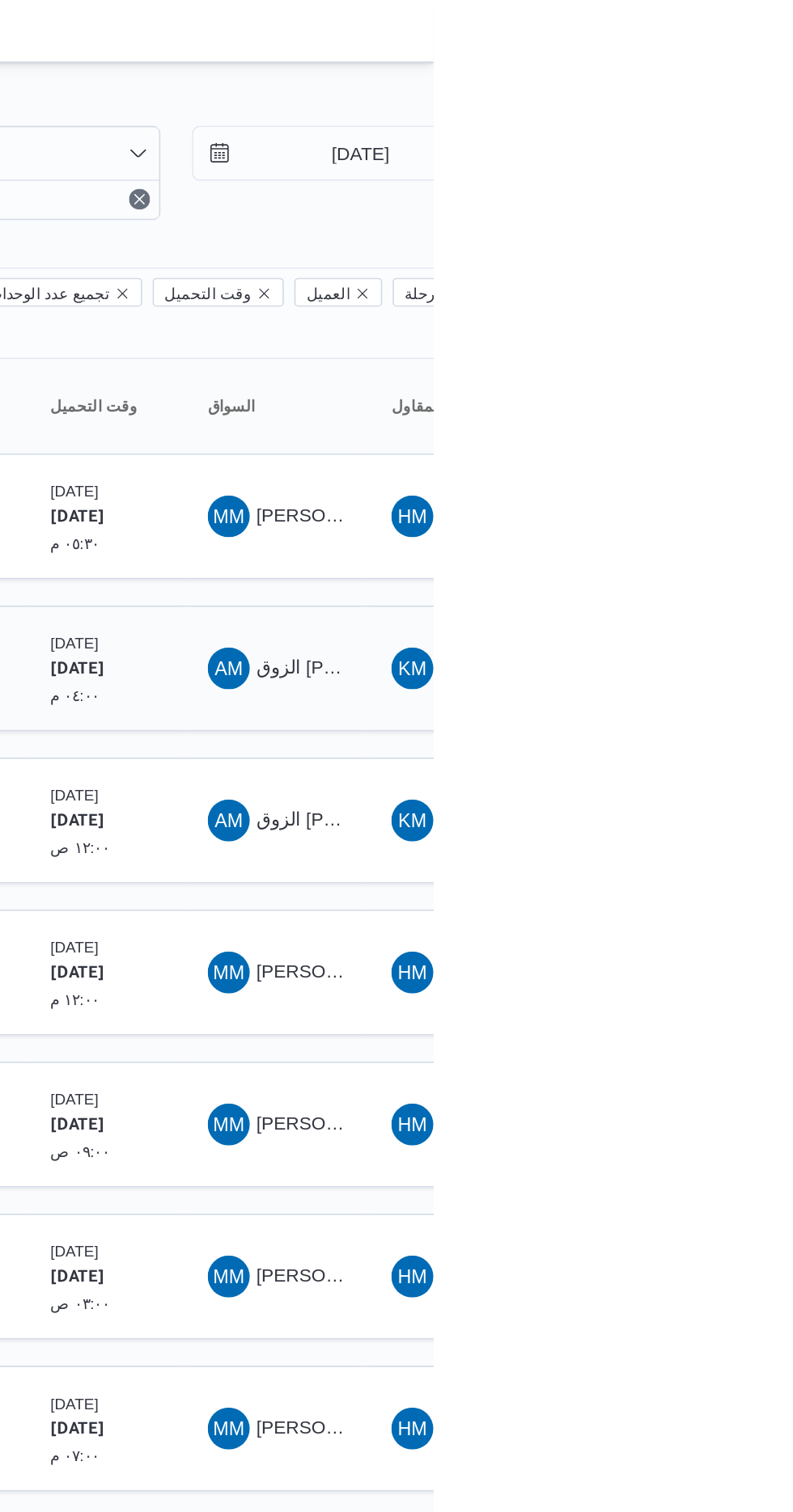
click at [707, 400] on span "AM الزوق [PERSON_NAME]" at bounding box center [695, 413] width 84 height 26
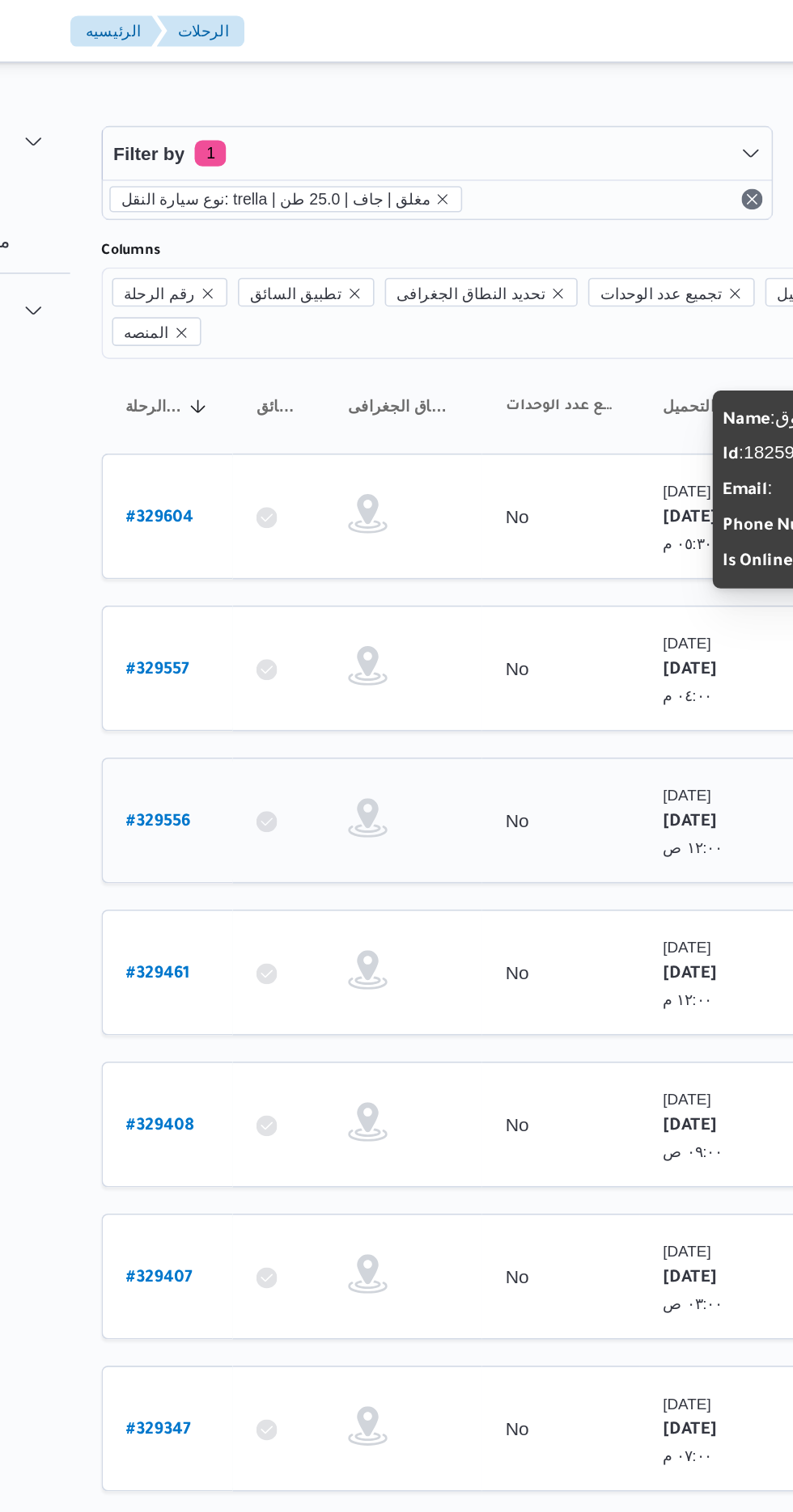
click at [237, 496] on link "# 329556" at bounding box center [245, 506] width 39 height 22
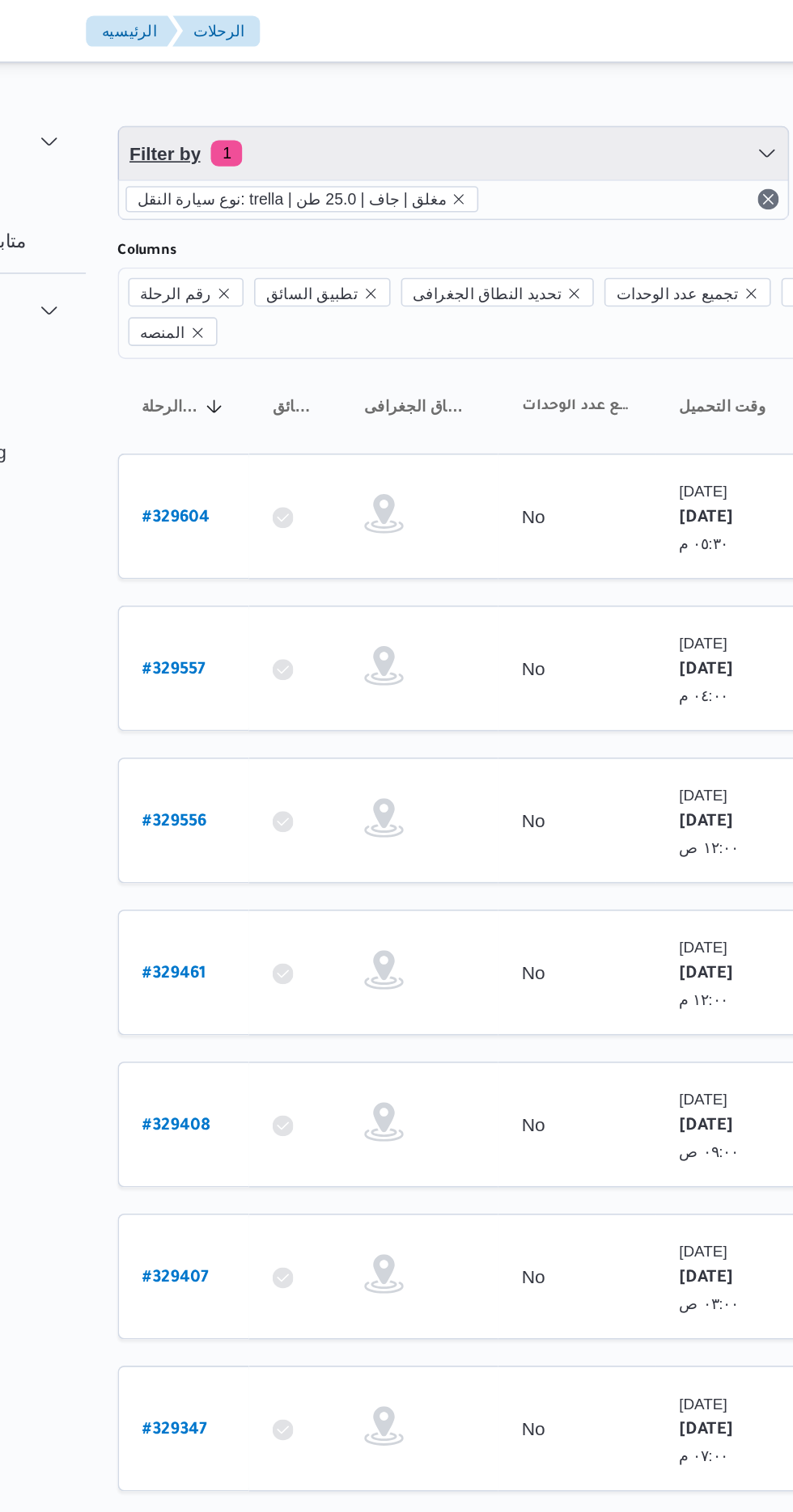
click at [404, 90] on span "Filter by 1" at bounding box center [417, 94] width 412 height 32
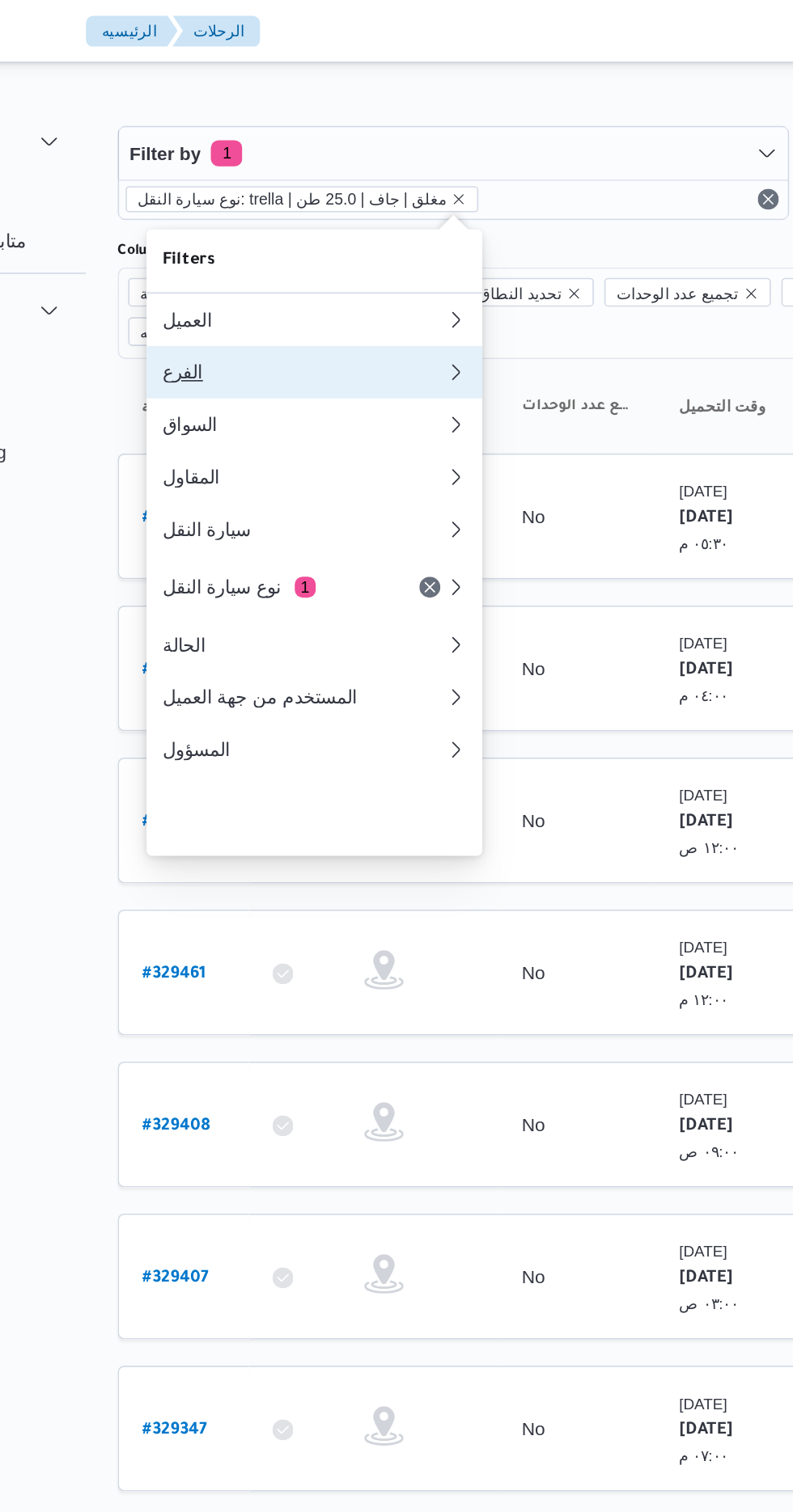
click at [337, 236] on div "الفرع" at bounding box center [325, 230] width 175 height 13
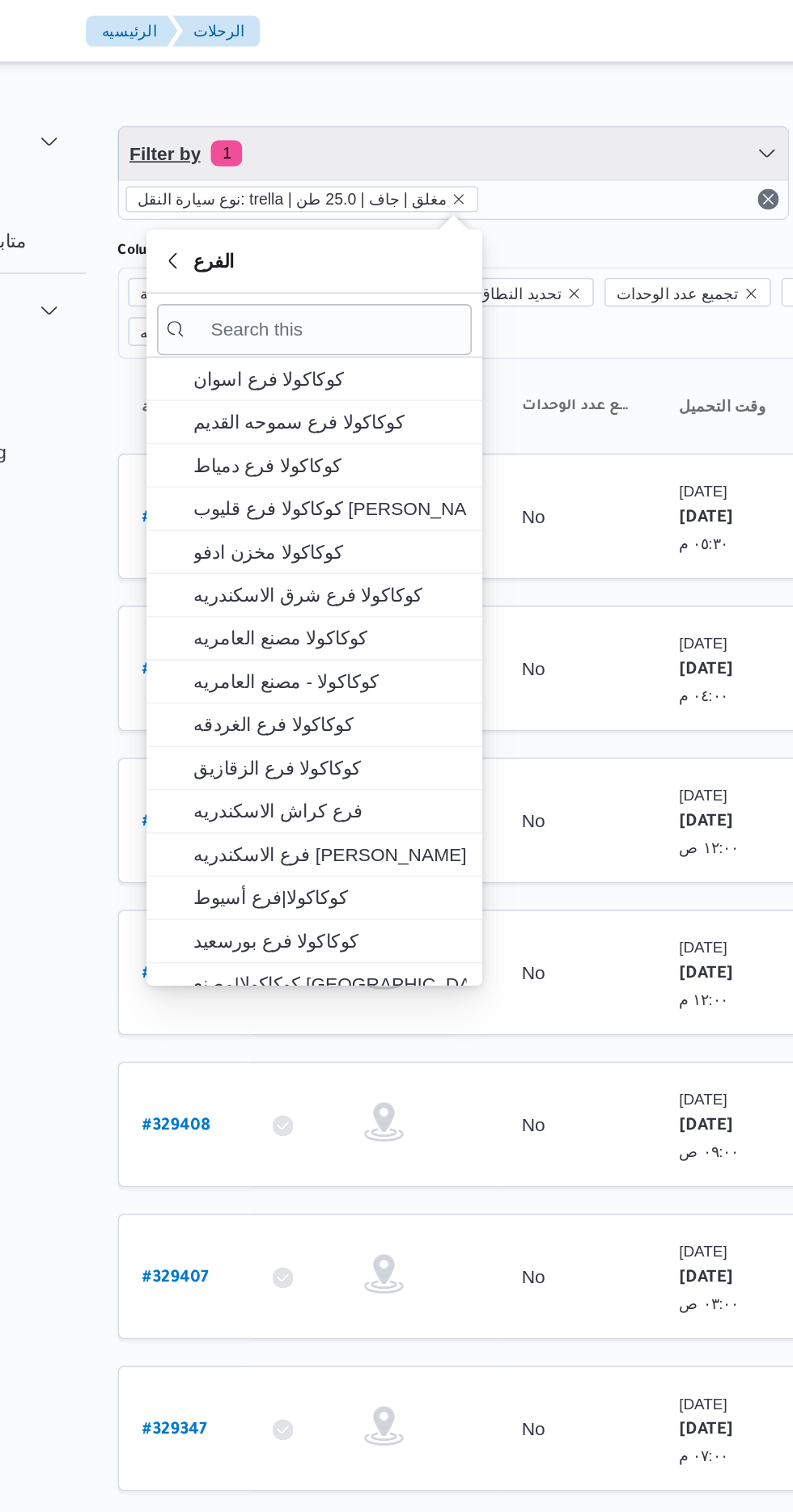
click at [451, 99] on span "Filter by 1" at bounding box center [417, 94] width 412 height 32
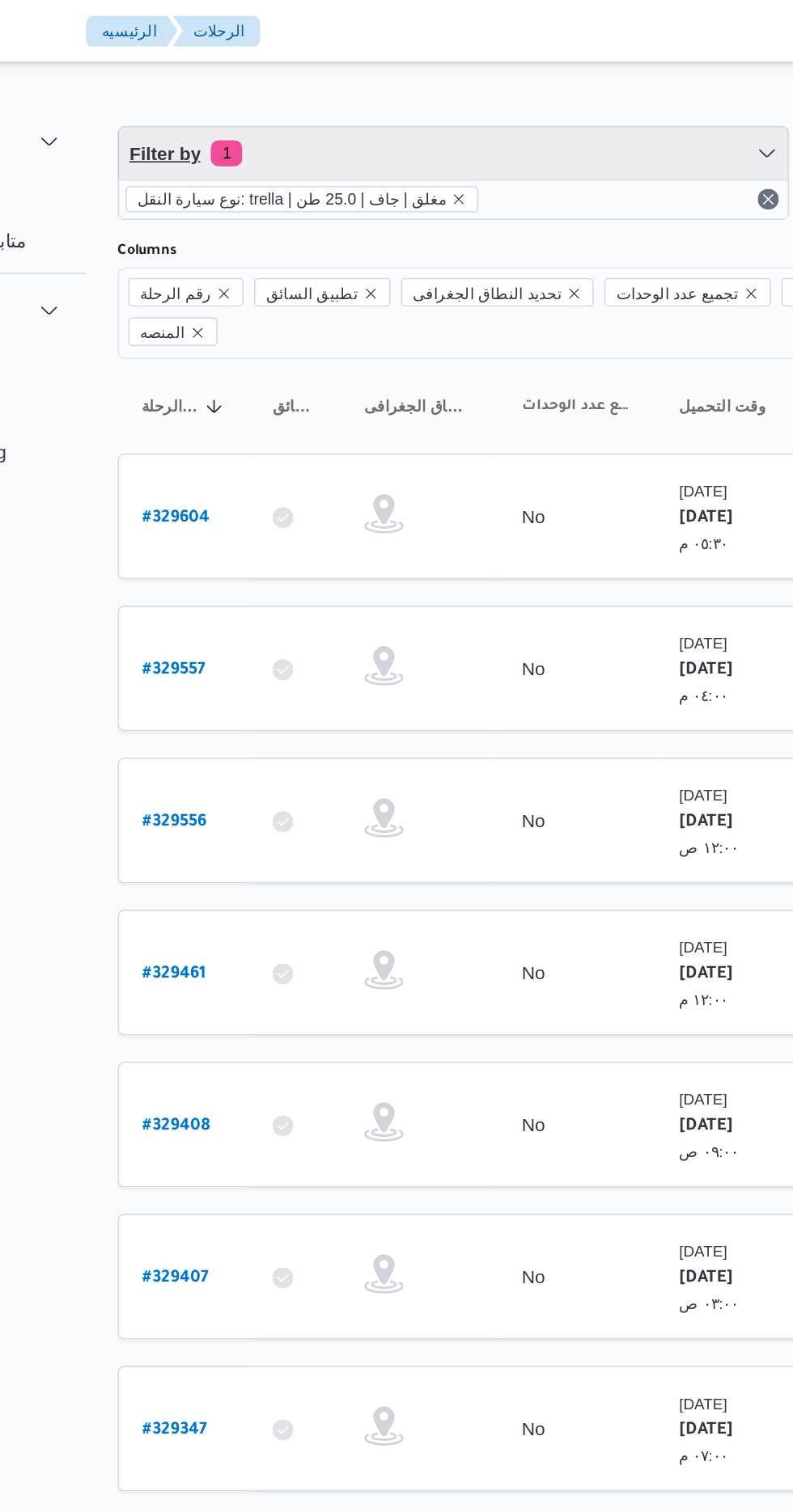
click at [440, 104] on span "Filter by 1" at bounding box center [417, 94] width 412 height 32
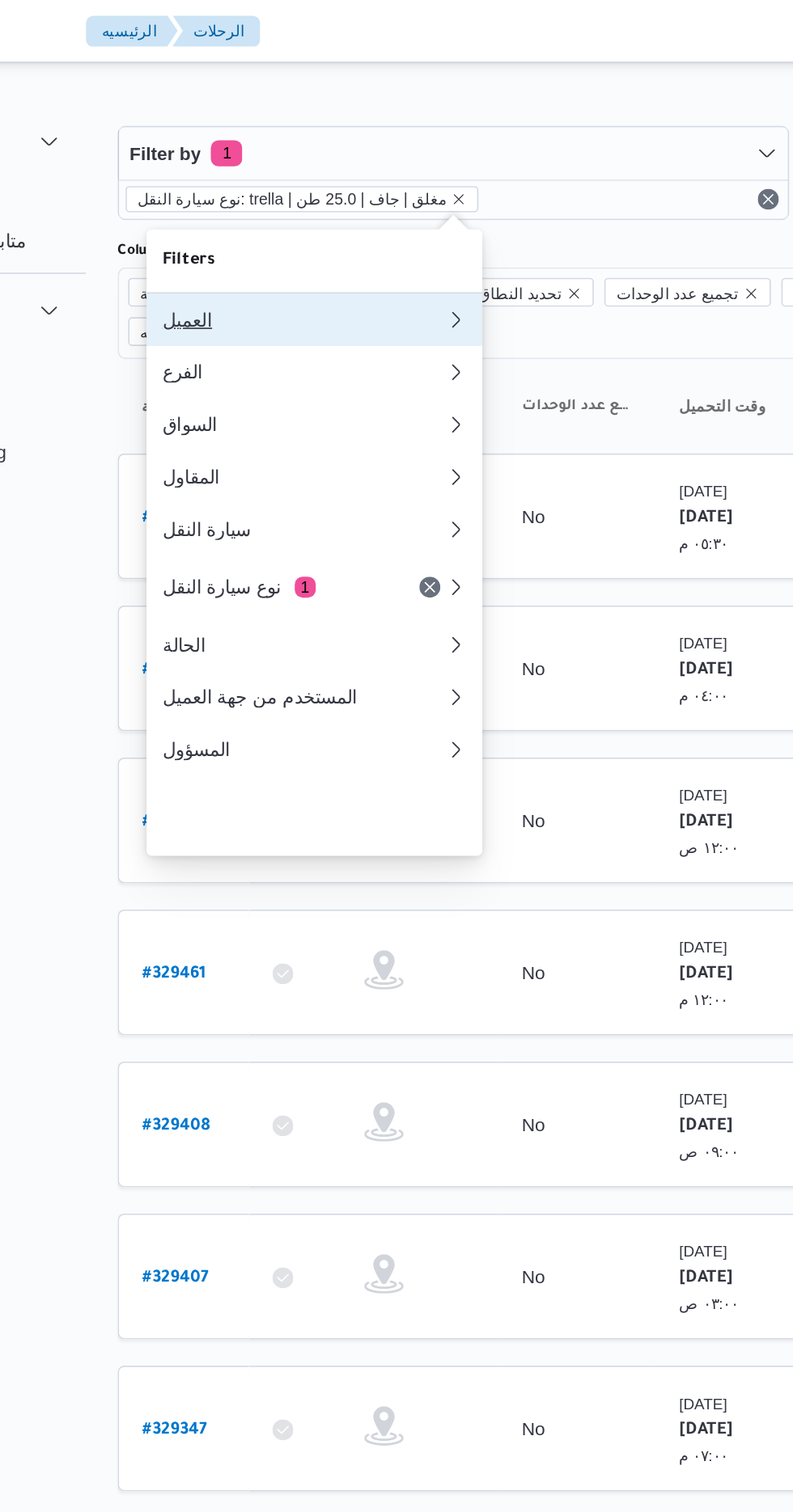
click at [354, 210] on button "العميل" at bounding box center [331, 196] width 207 height 32
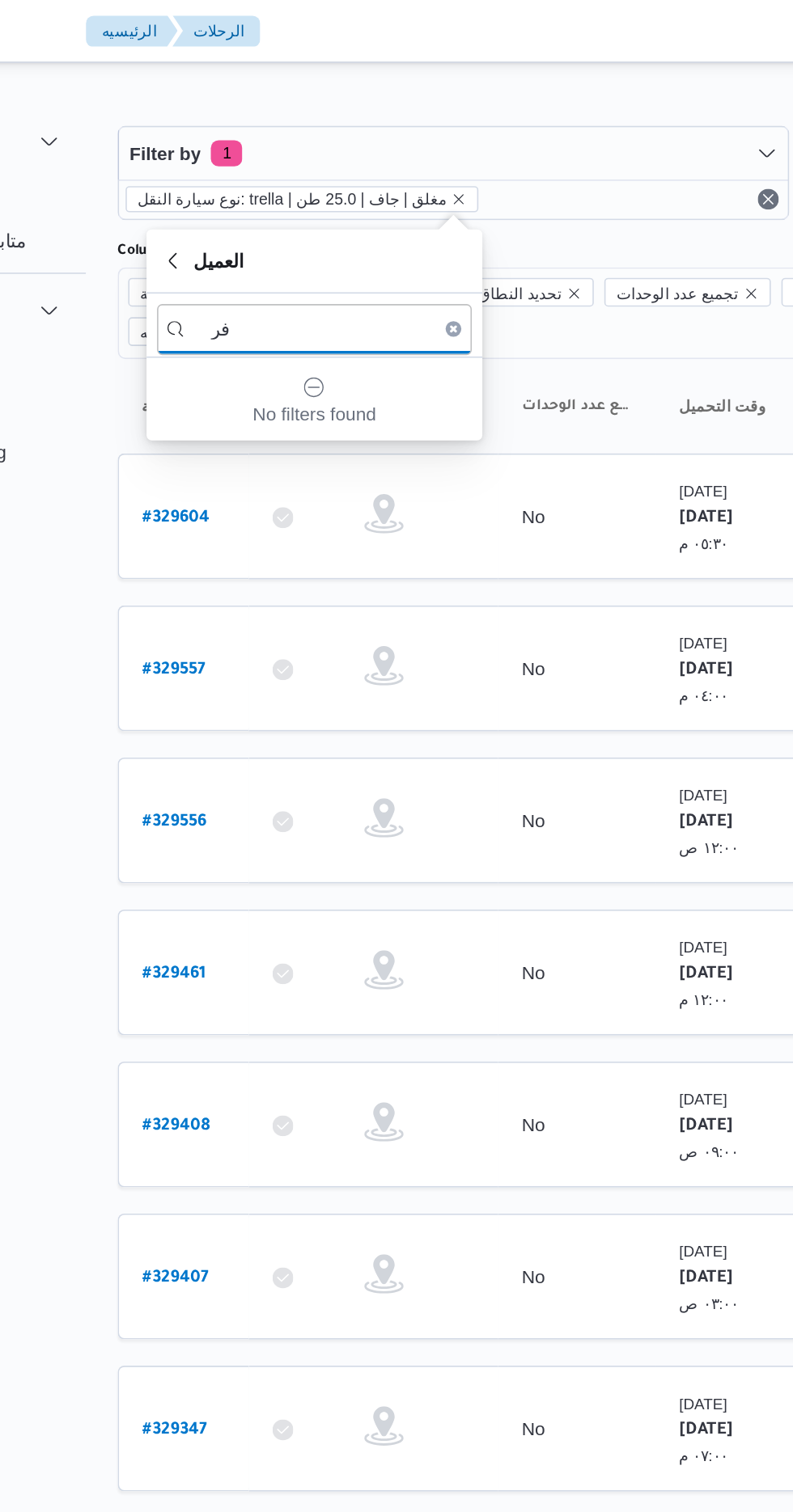
type input "ف"
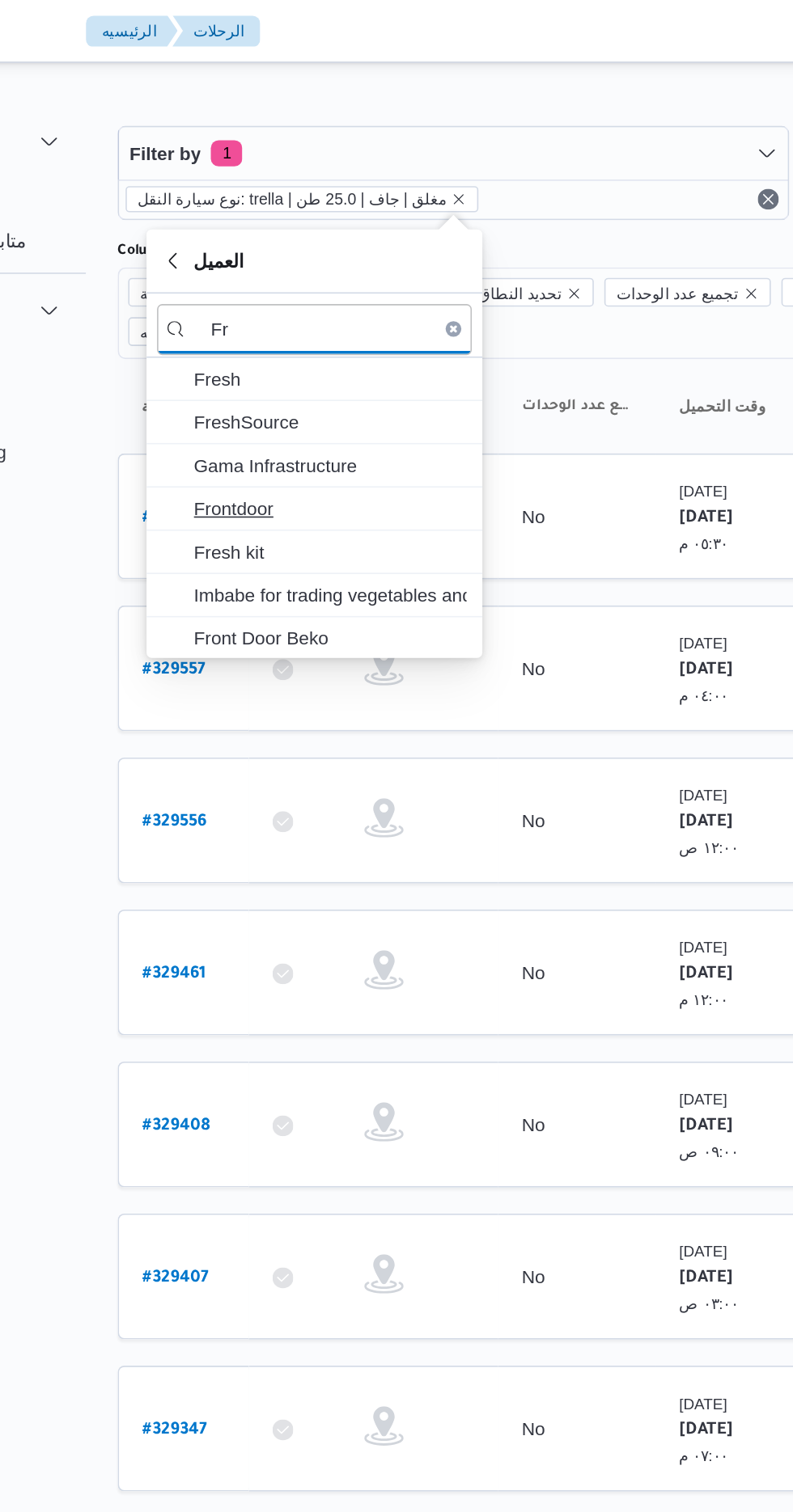
type input "Fr"
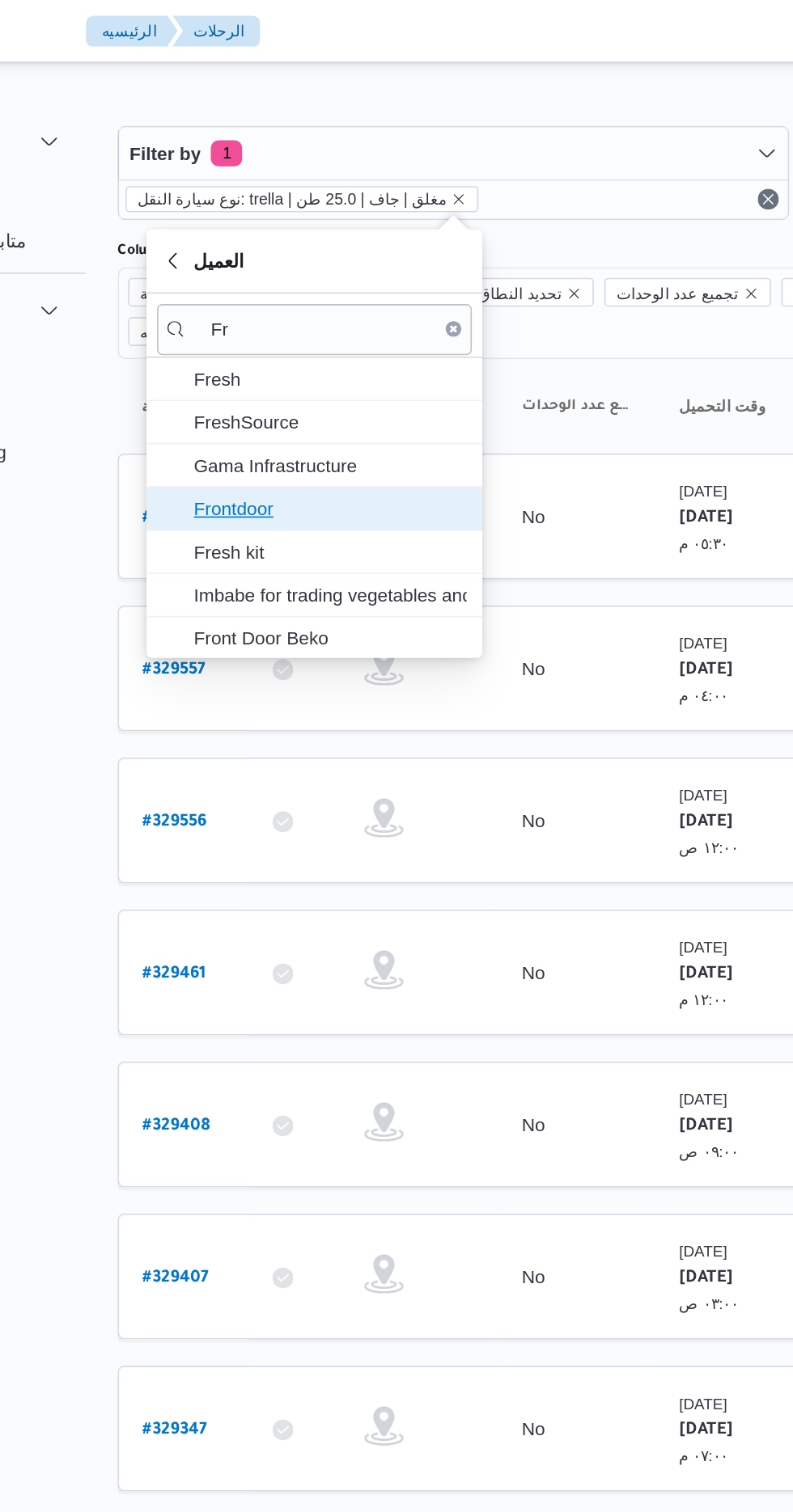
click at [348, 310] on span "Frontdoor" at bounding box center [341, 313] width 169 height 19
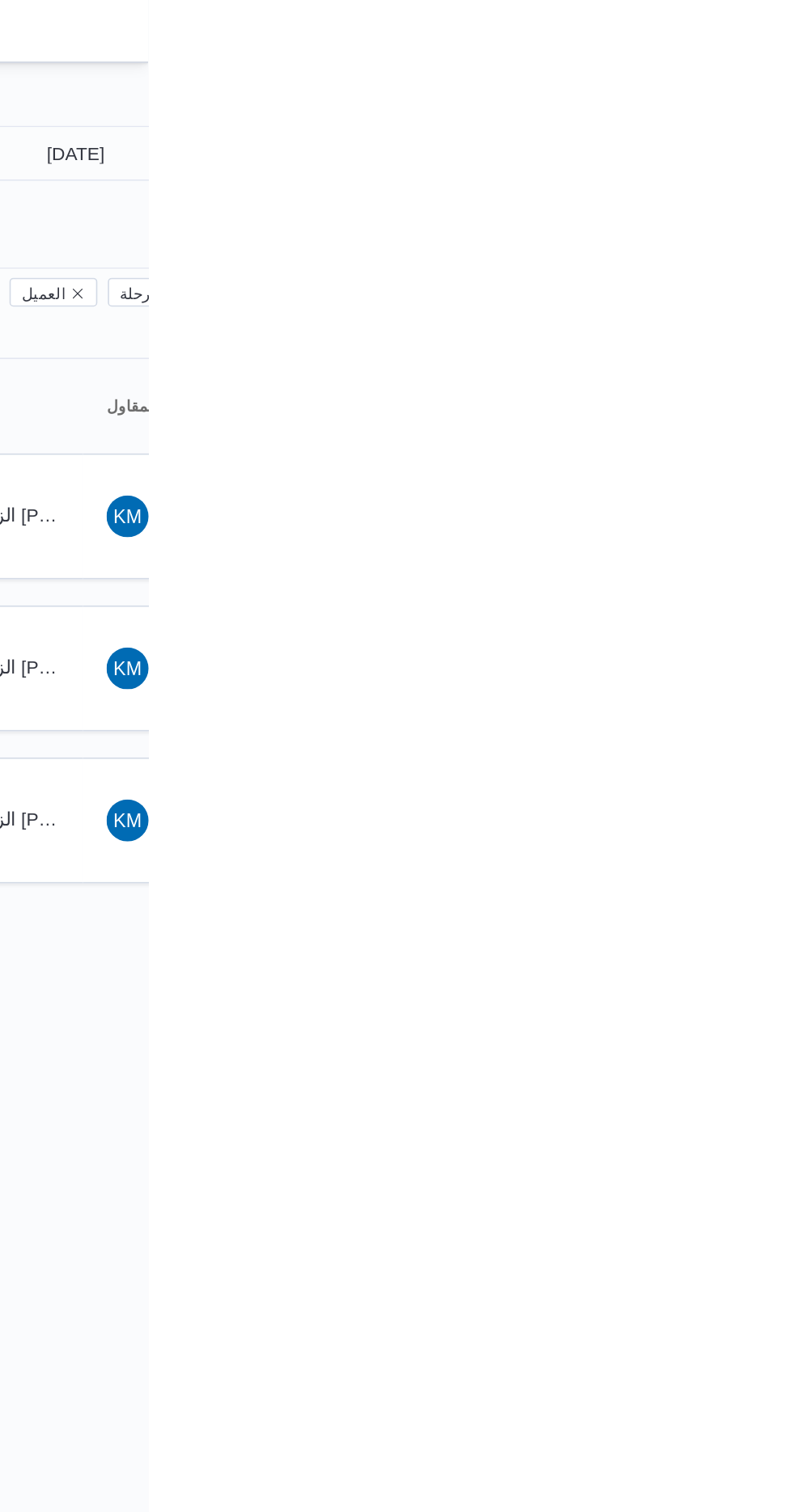
type input "[DATE]"
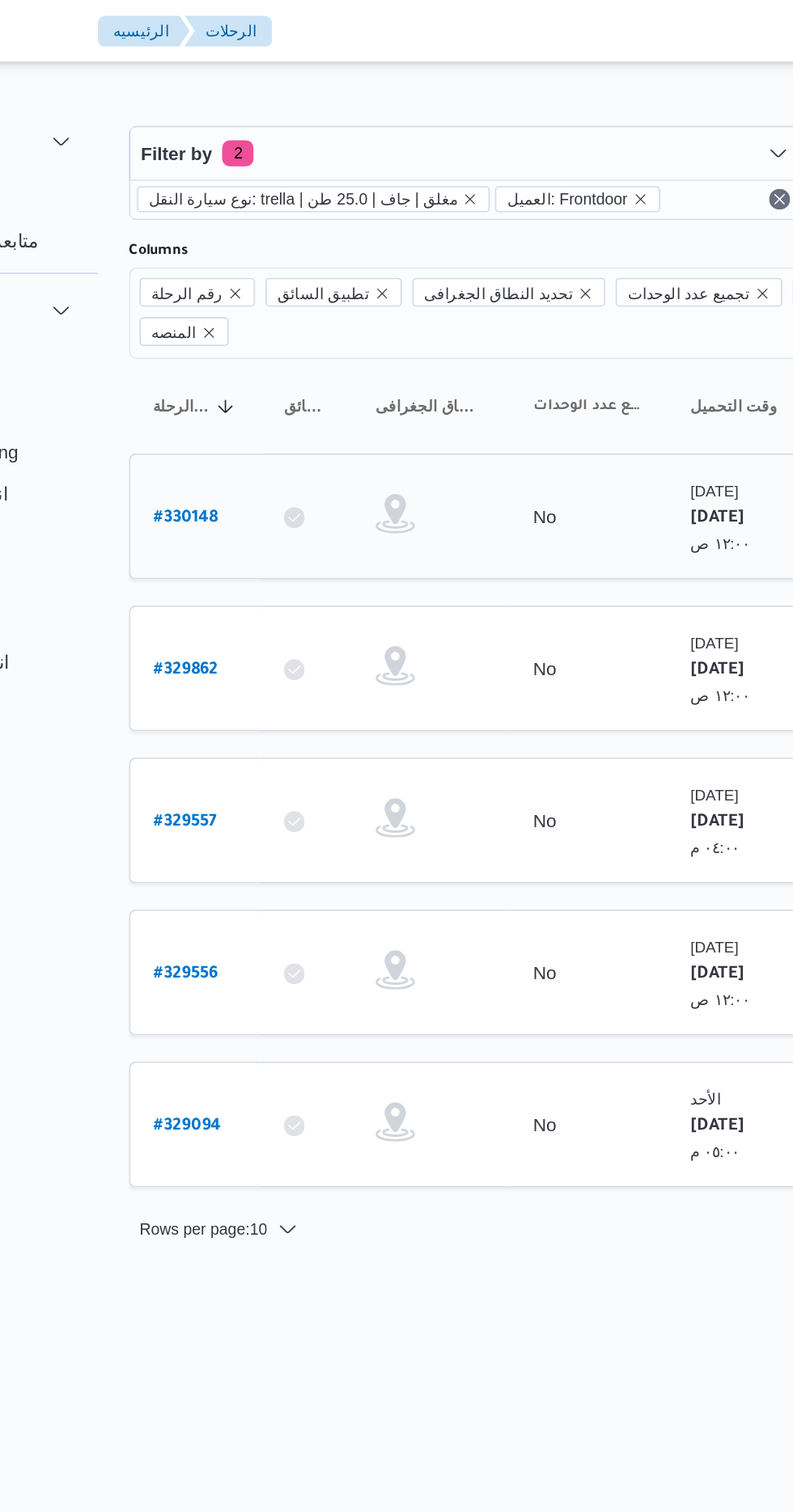
click at [259, 314] on b "# 330148" at bounding box center [245, 320] width 39 height 11
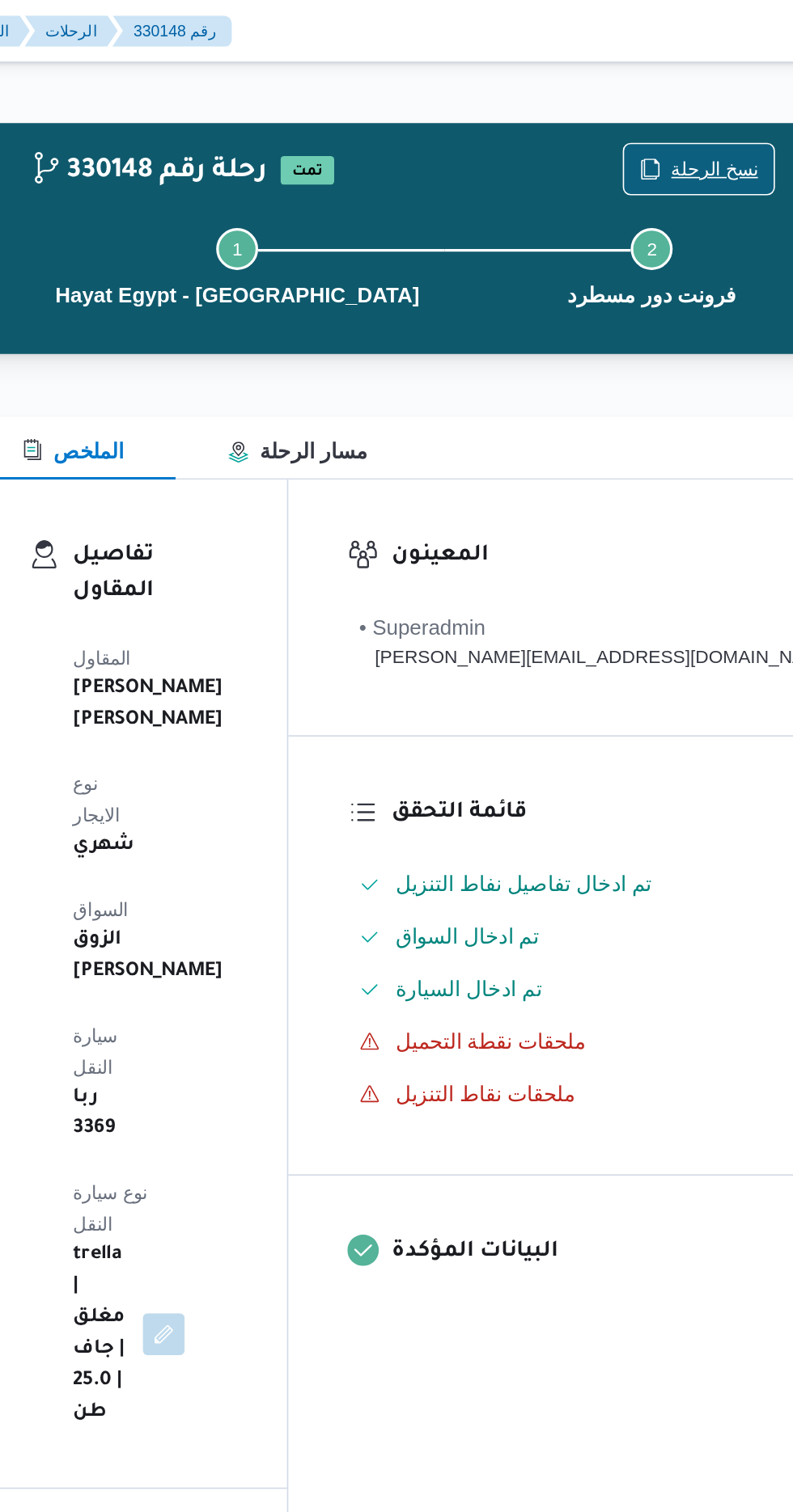
click at [644, 100] on span "نسخ الرحلة" at bounding box center [670, 104] width 54 height 19
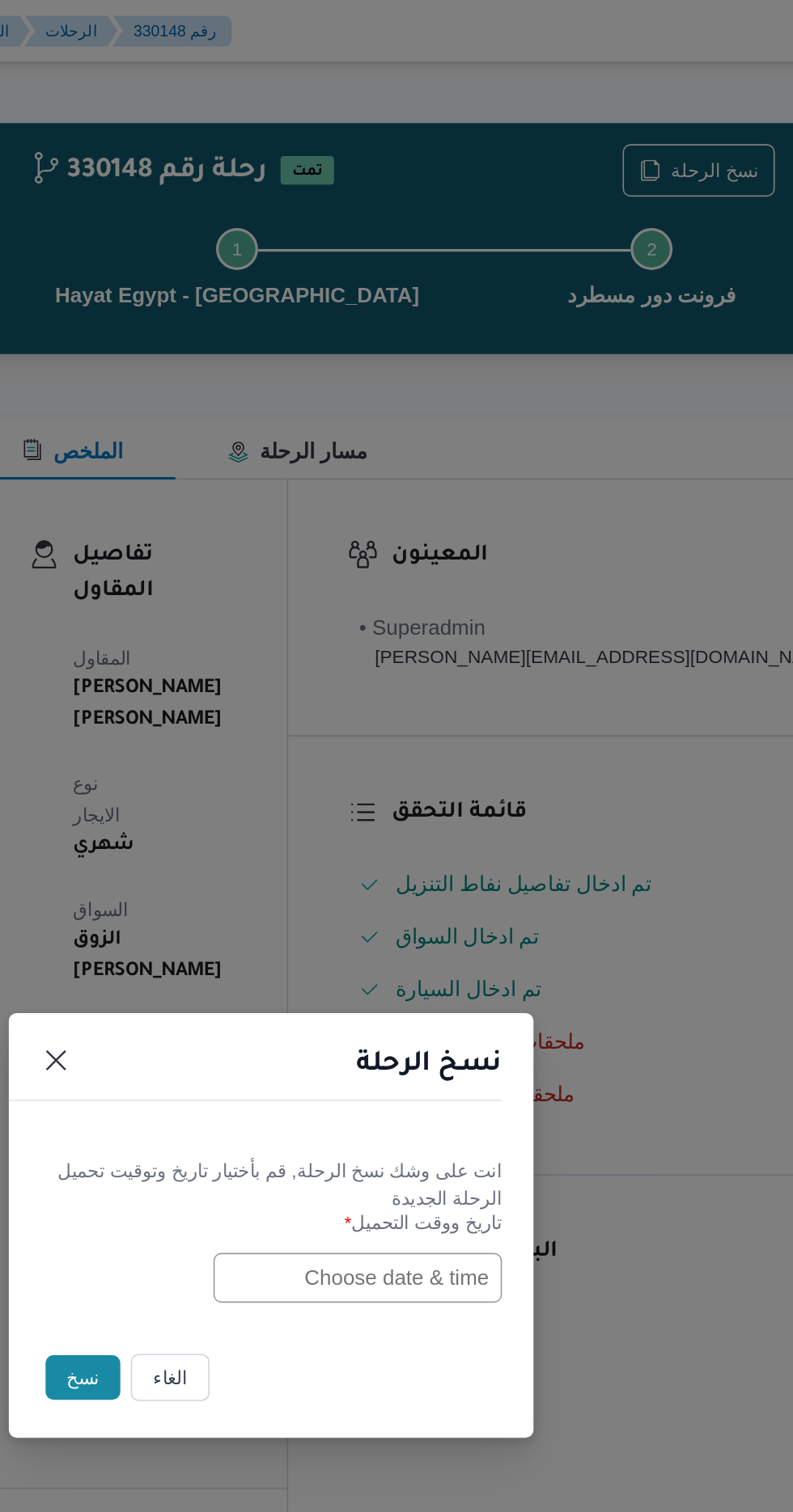
click at [419, 787] on input "text" at bounding box center [450, 787] width 178 height 31
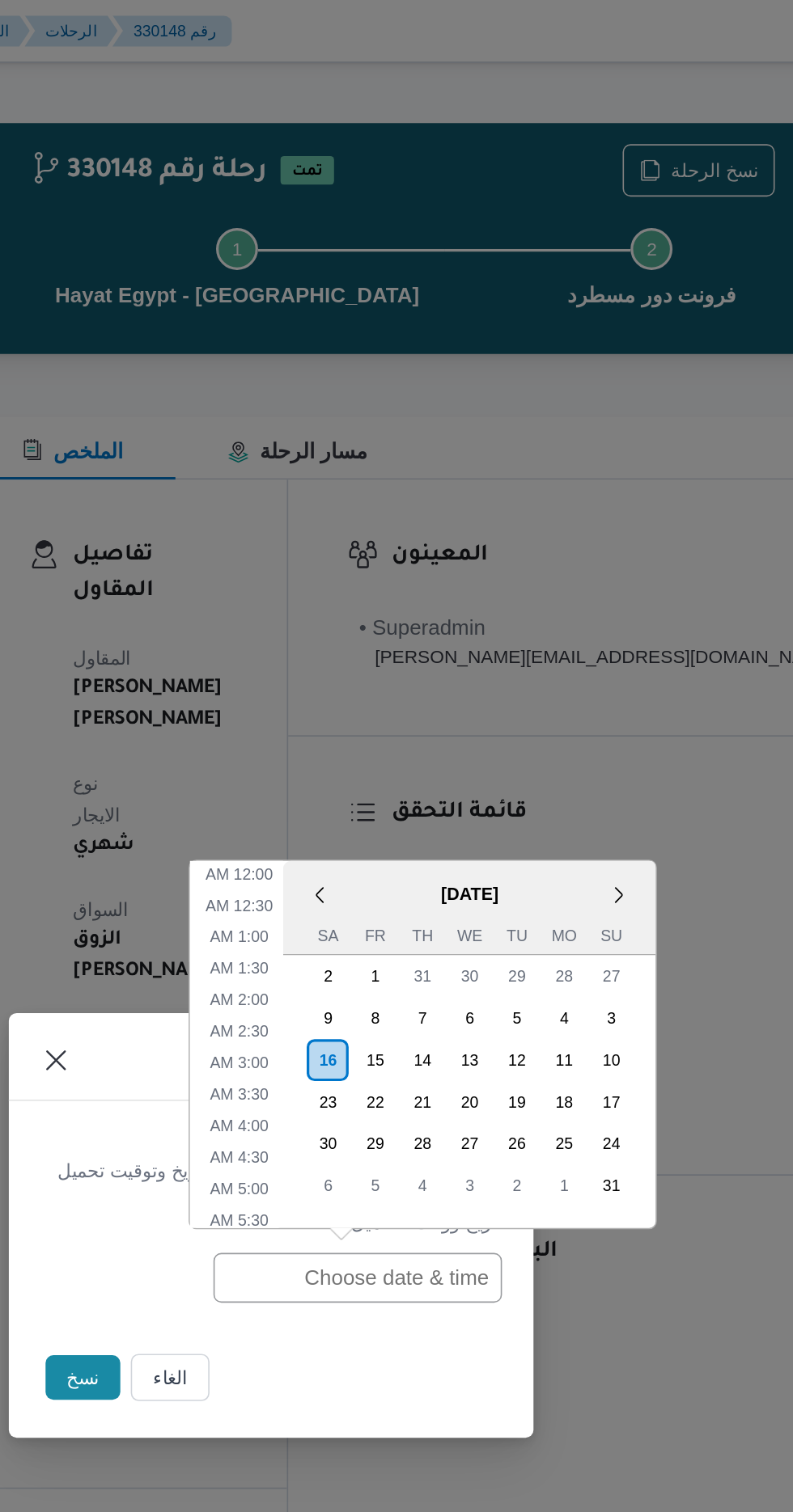
scroll to position [457, 0]
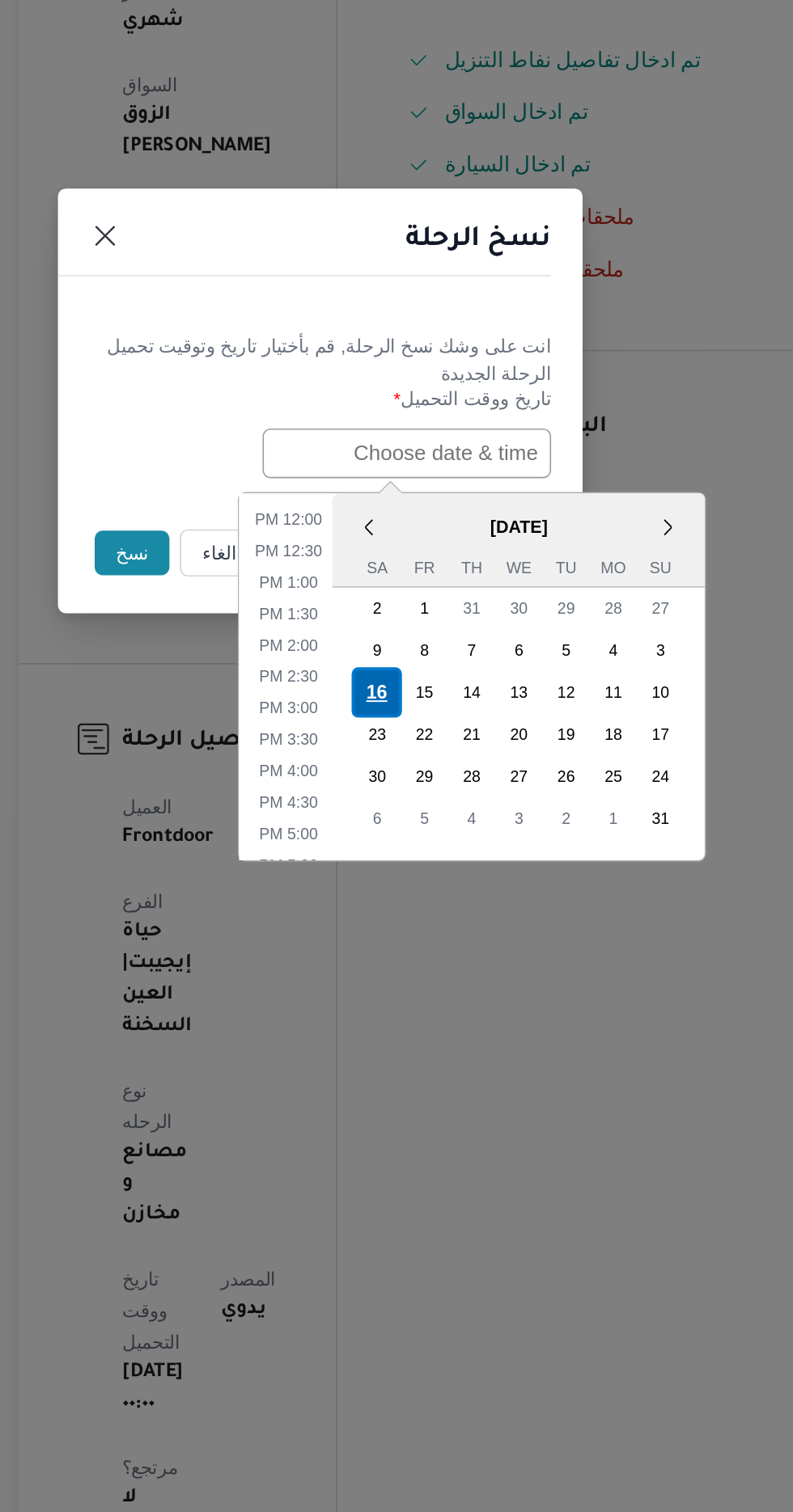
click at [428, 928] on div "16" at bounding box center [431, 935] width 31 height 31
type input "[DATE] 12:00AM"
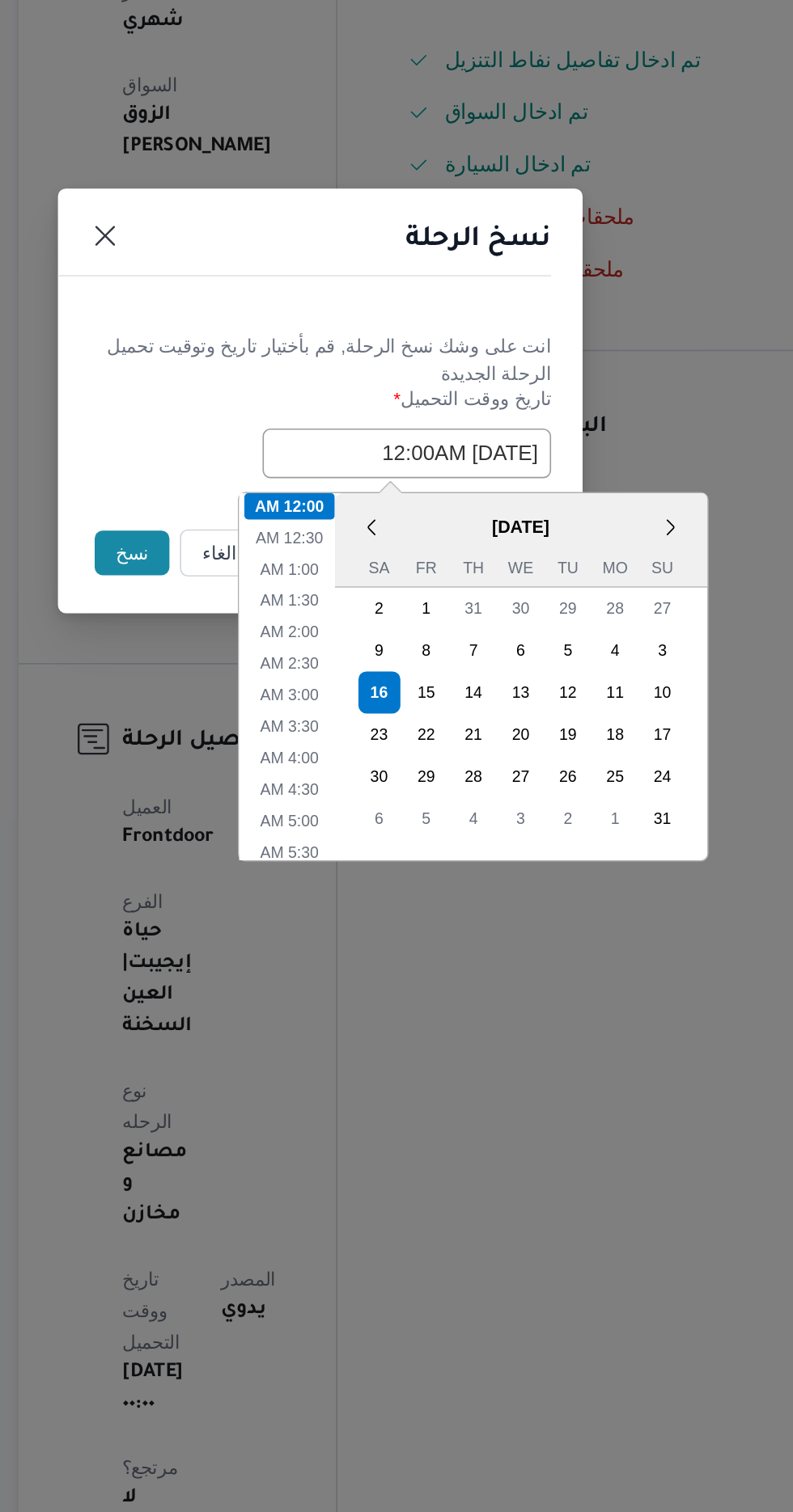
click at [265, 848] on button "نسخ" at bounding box center [280, 849] width 46 height 27
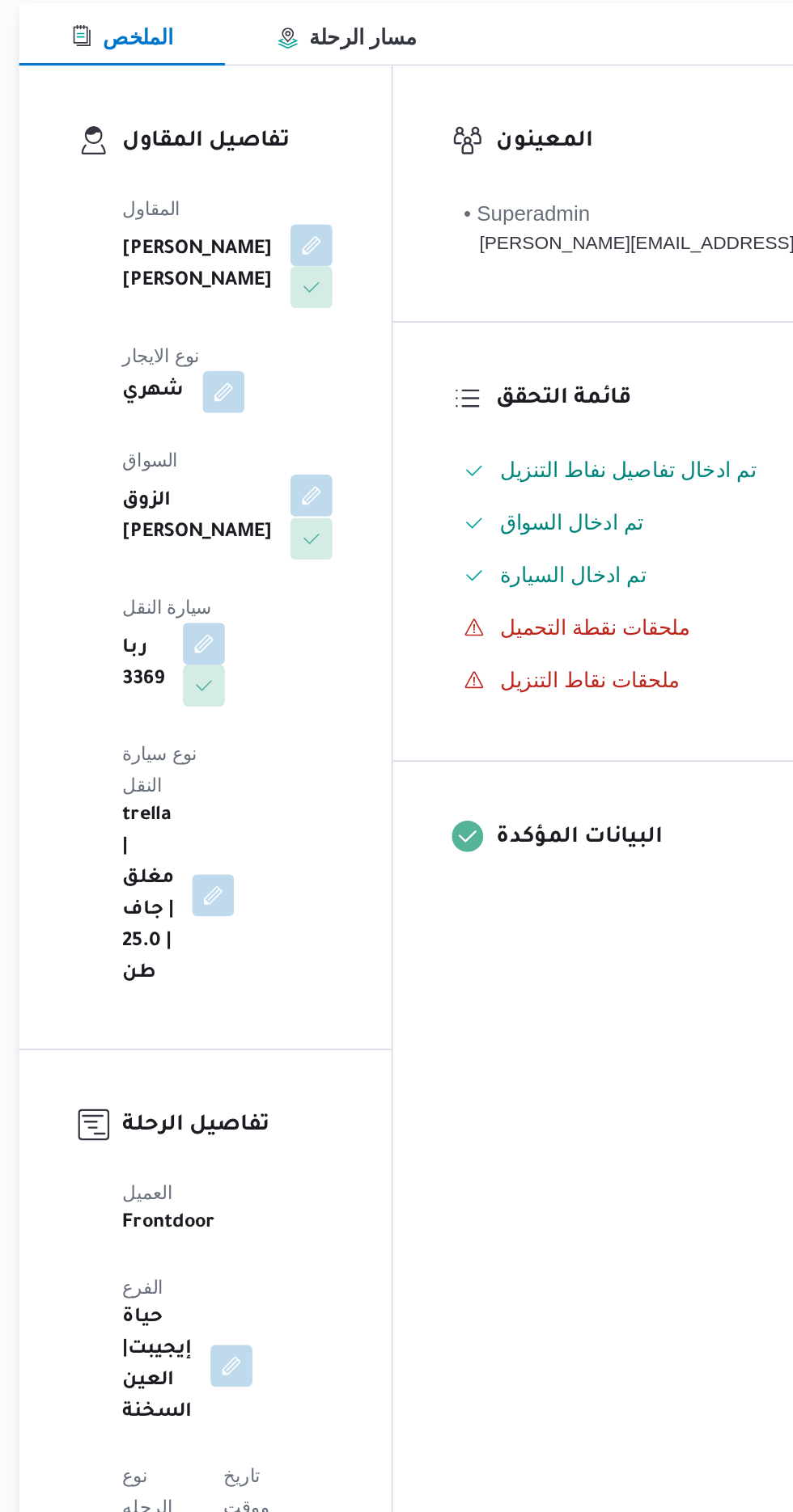
click at [378, 561] on button "button" at bounding box center [391, 561] width 26 height 26
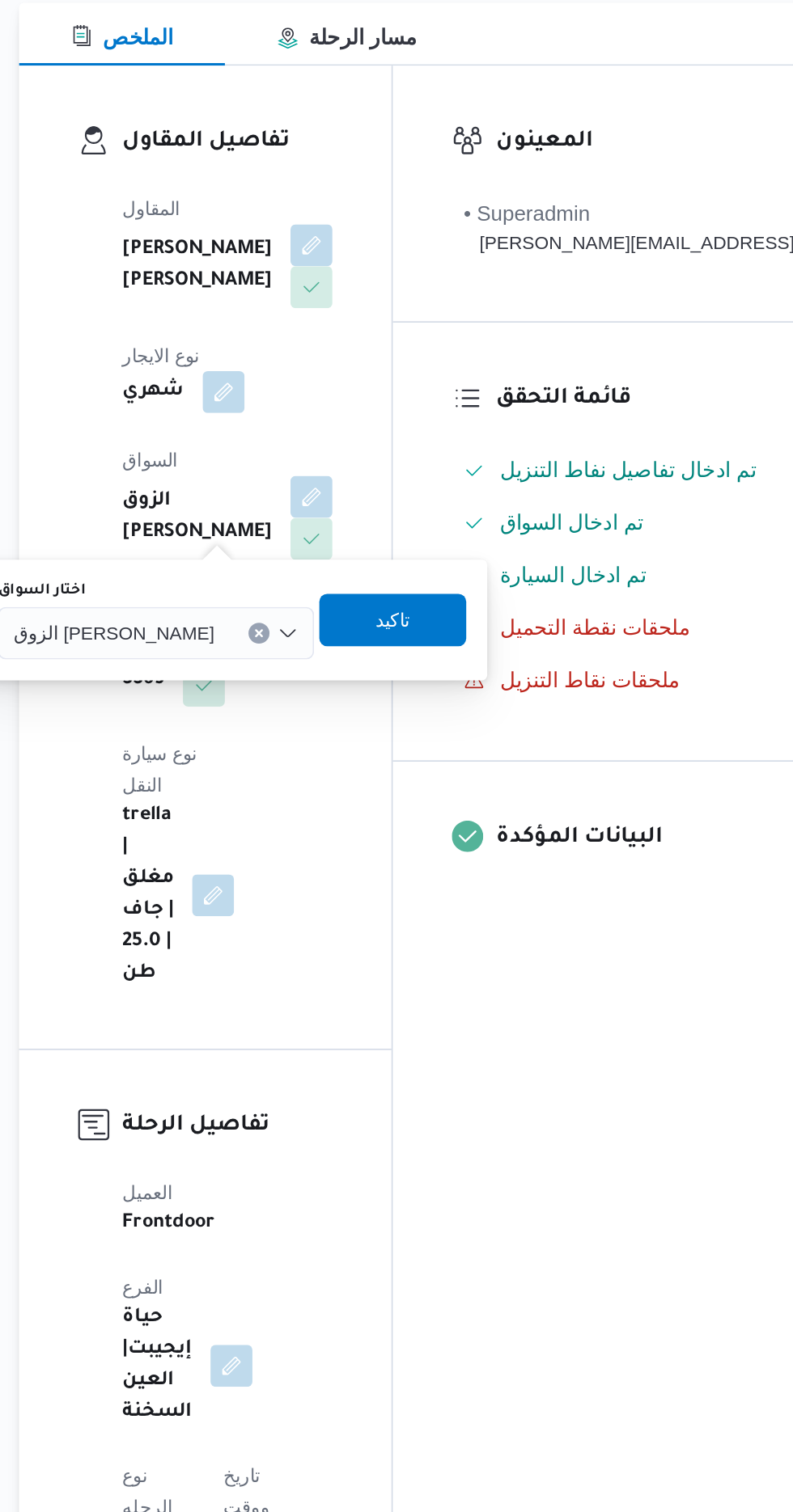
click at [337, 645] on input "اختار السواق" at bounding box center [338, 646] width 2 height 19
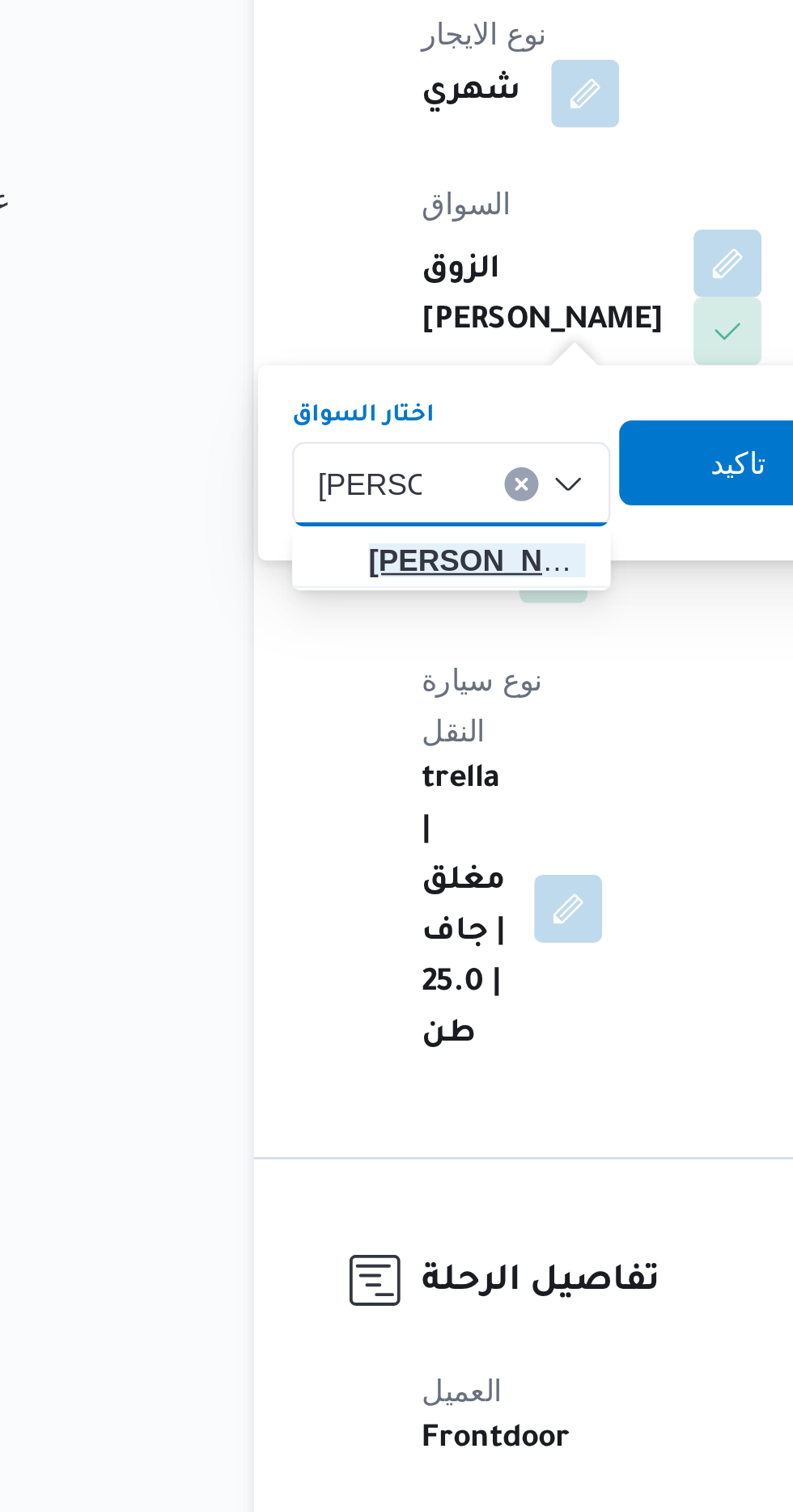
type input "[PERSON_NAME]"
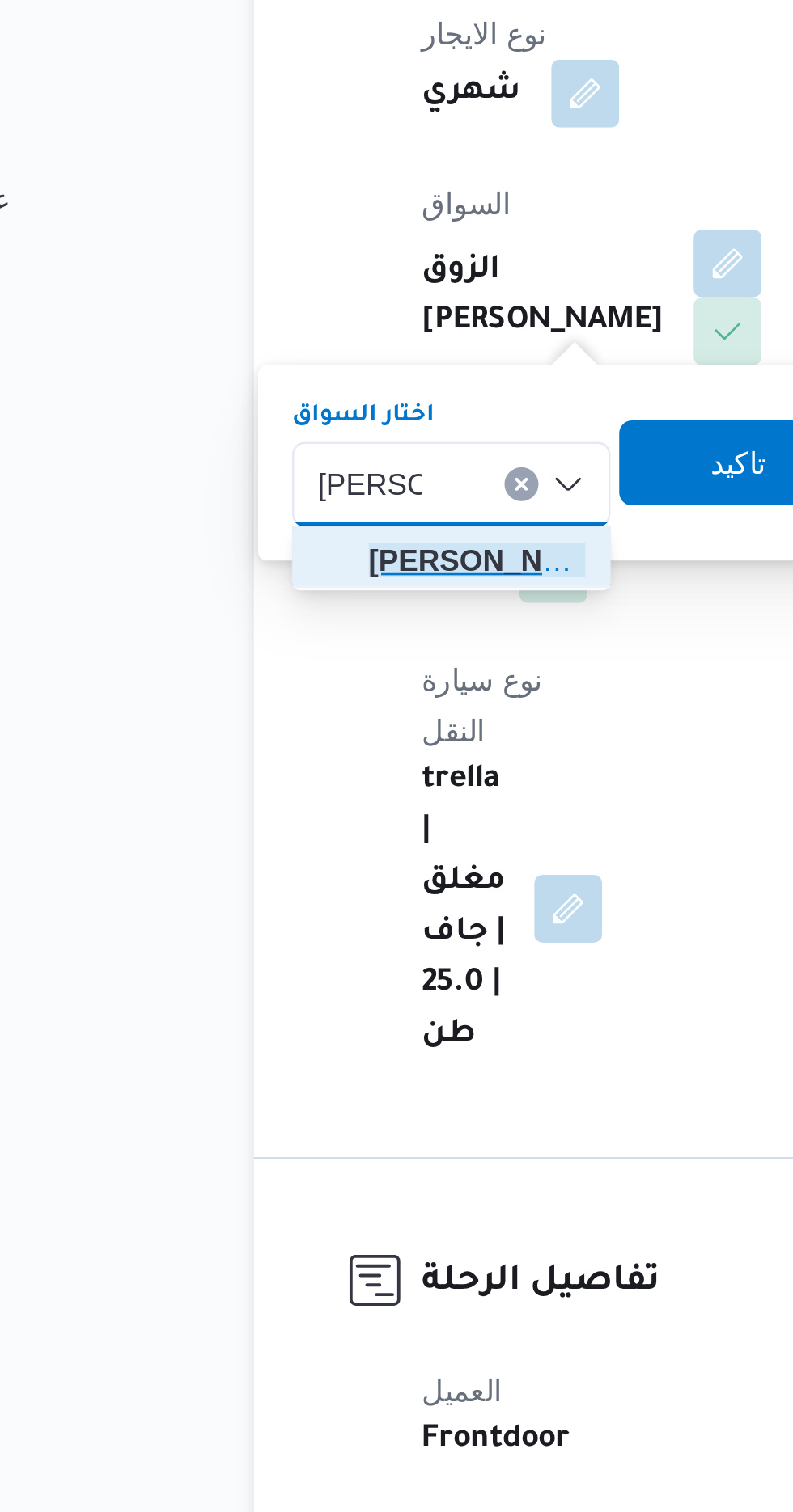
click at [300, 672] on span "[PERSON_NAME] عب دالله [PERSON_NAME]" at bounding box center [295, 675] width 82 height 19
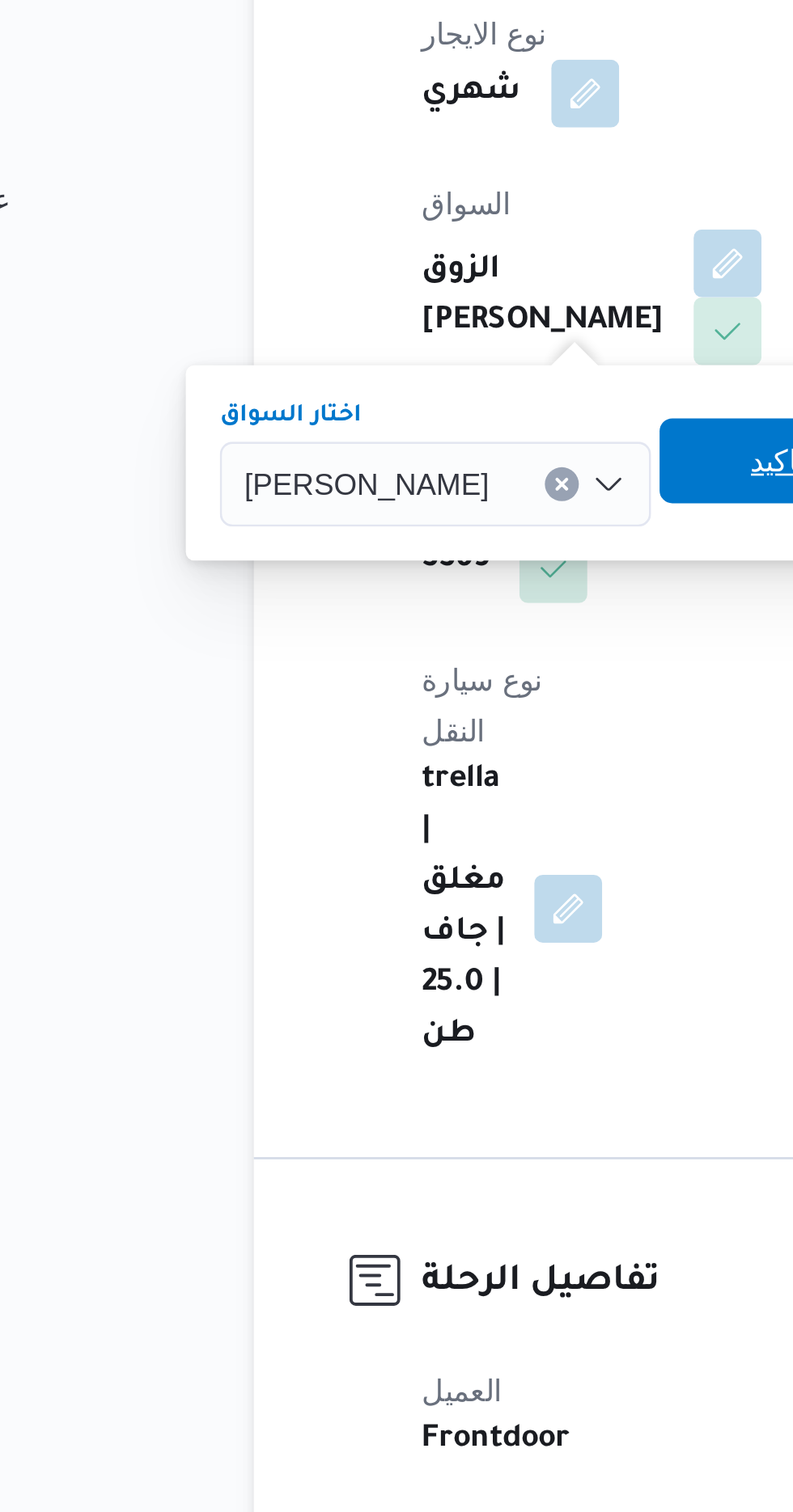
click at [405, 631] on span "تاكيد" at bounding box center [410, 636] width 91 height 32
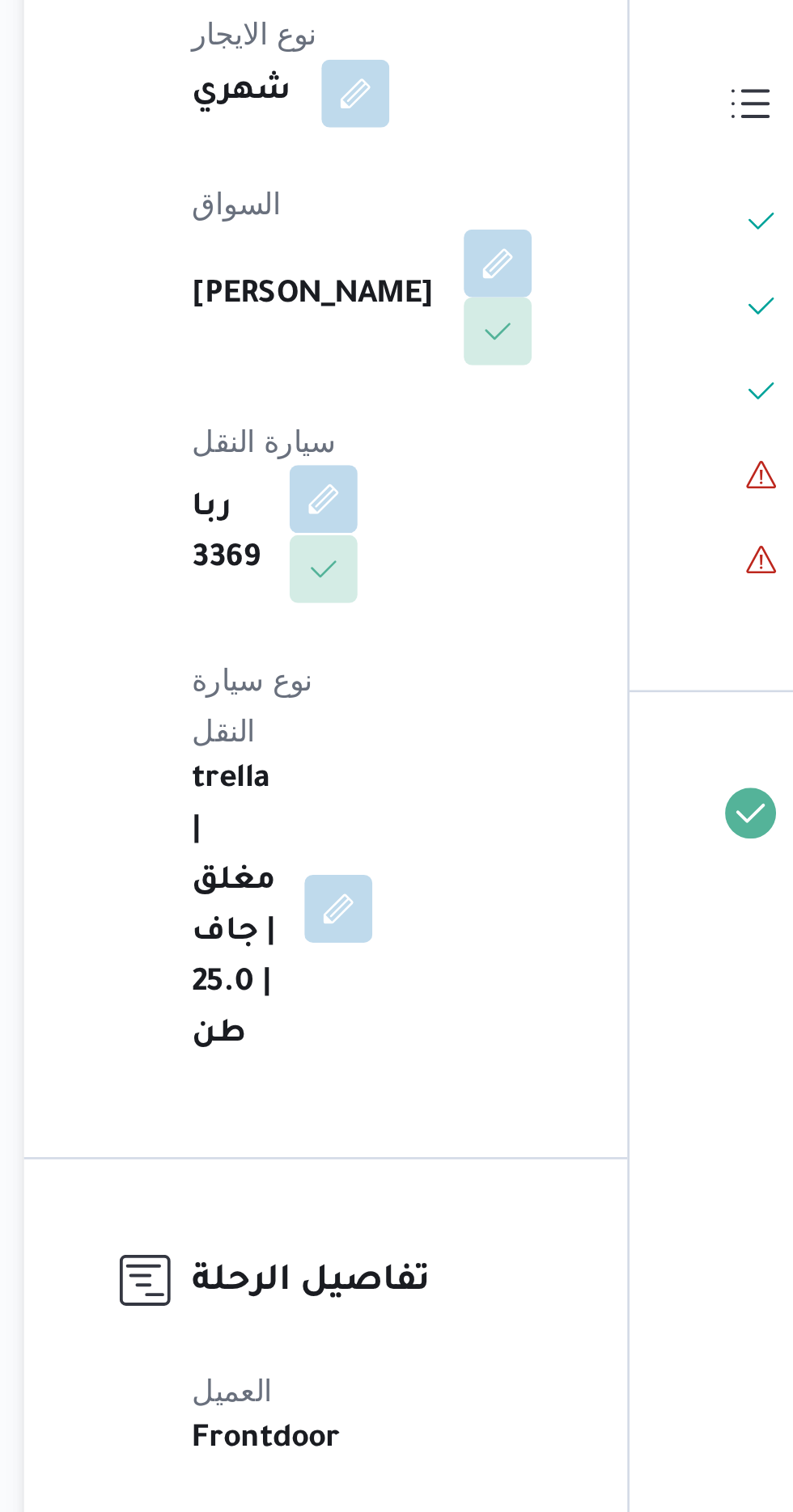
click at [337, 639] on button "button" at bounding box center [325, 652] width 26 height 26
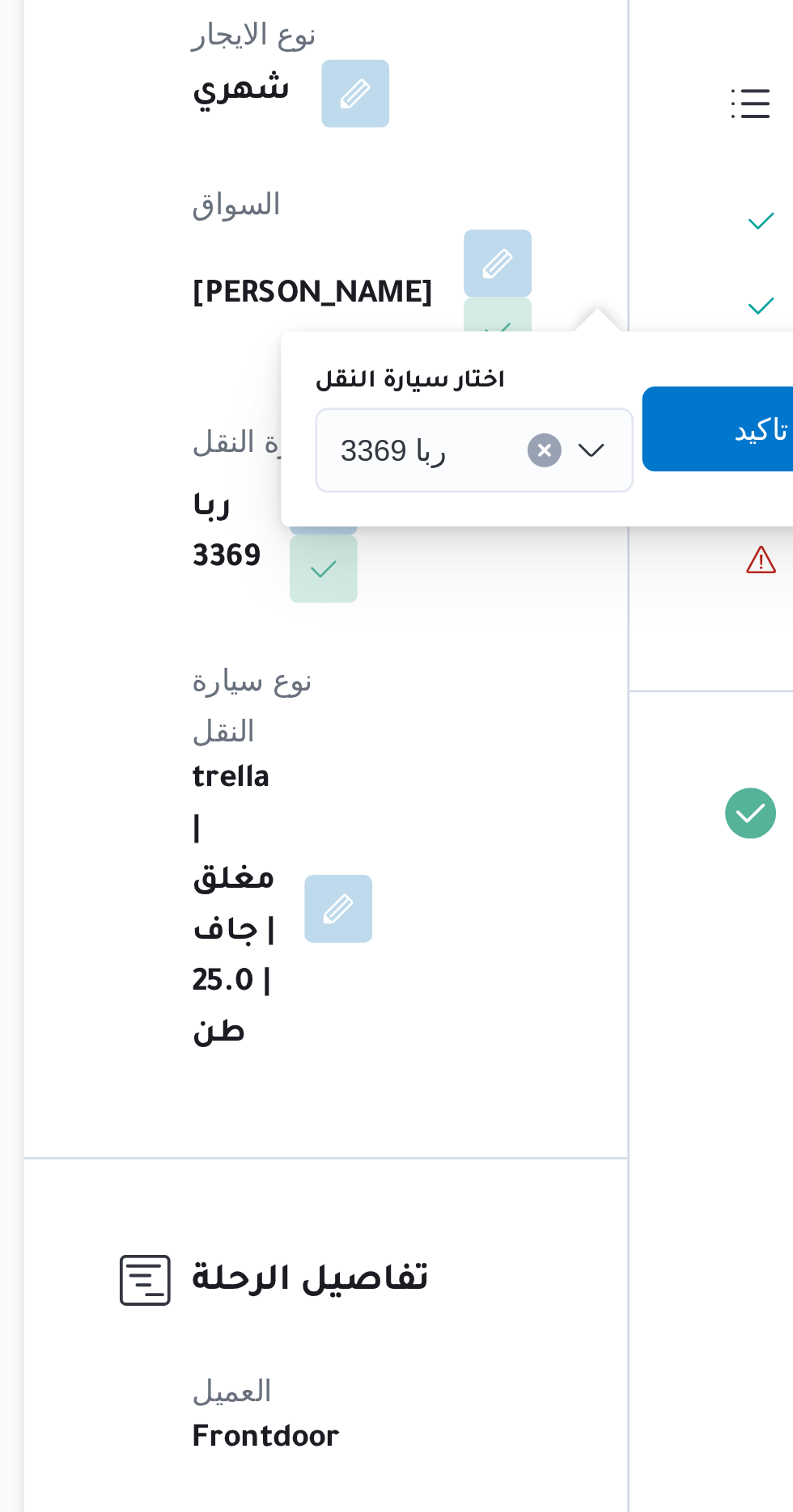
click at [390, 623] on div "ربا 3369" at bounding box center [382, 633] width 121 height 32
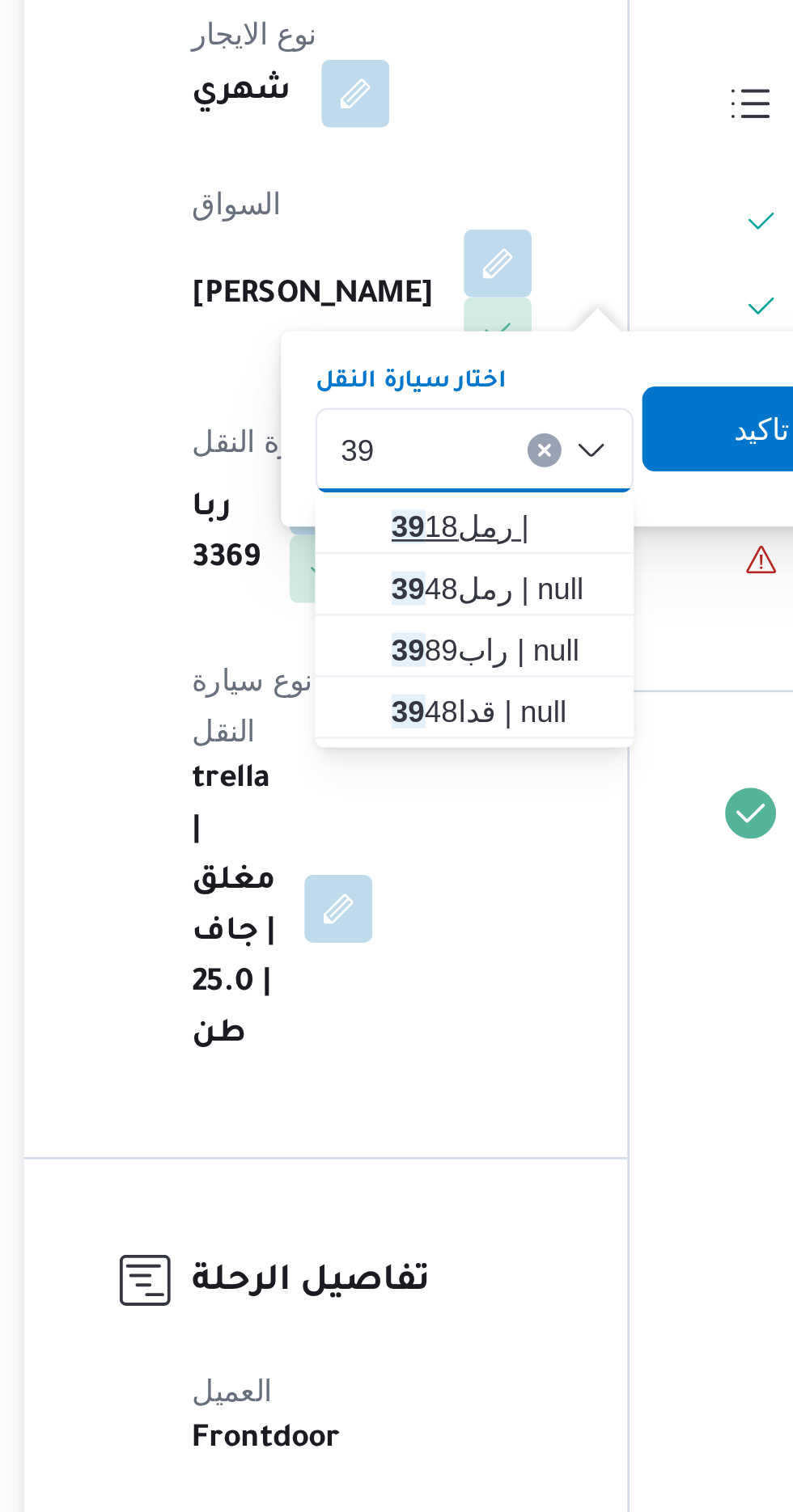
type input "39"
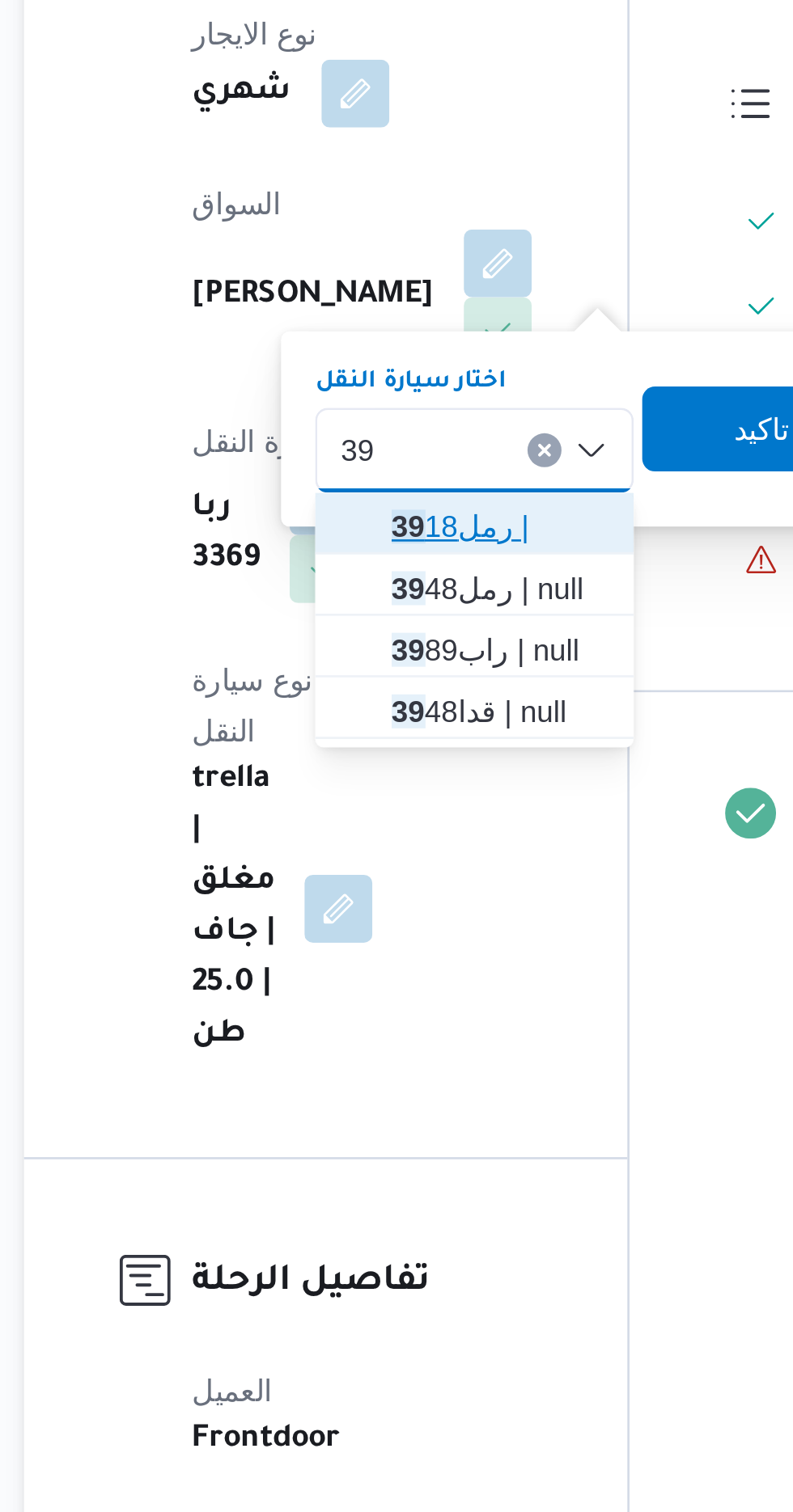
click at [390, 657] on span "رمل 39 18 |" at bounding box center [391, 662] width 82 height 19
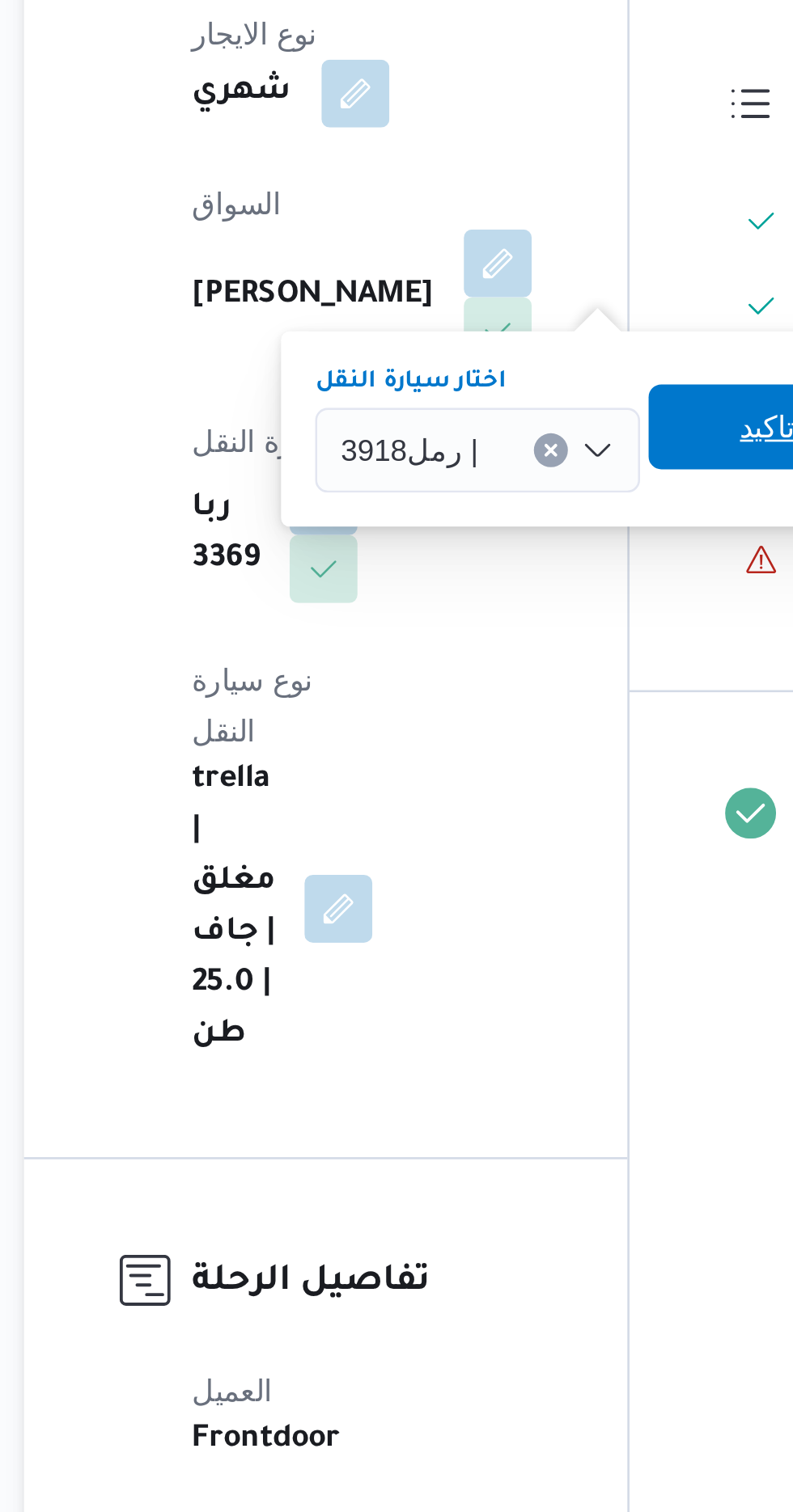
click at [483, 619] on span "تاكيد" at bounding box center [493, 624] width 21 height 19
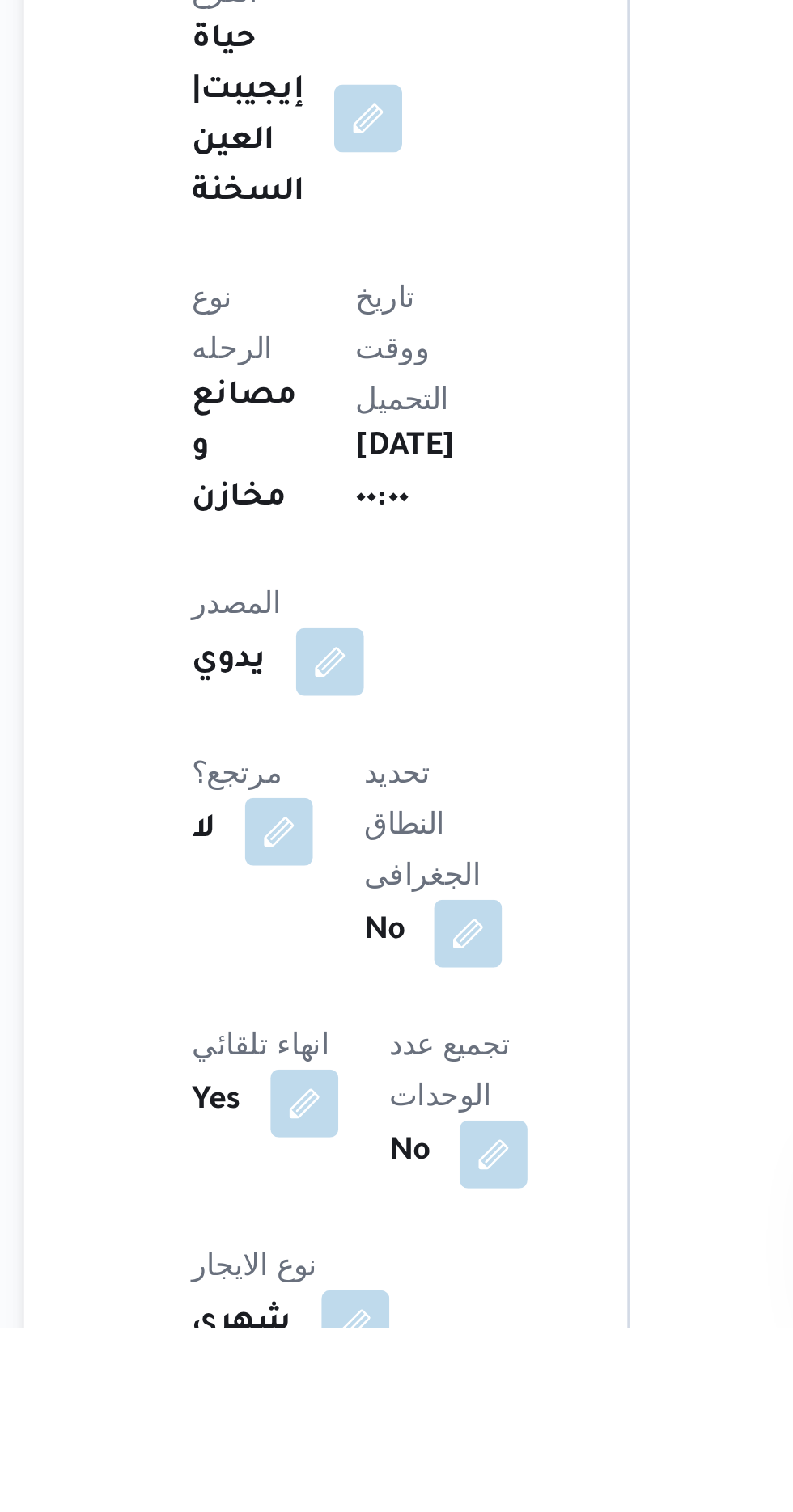
scroll to position [52, 0]
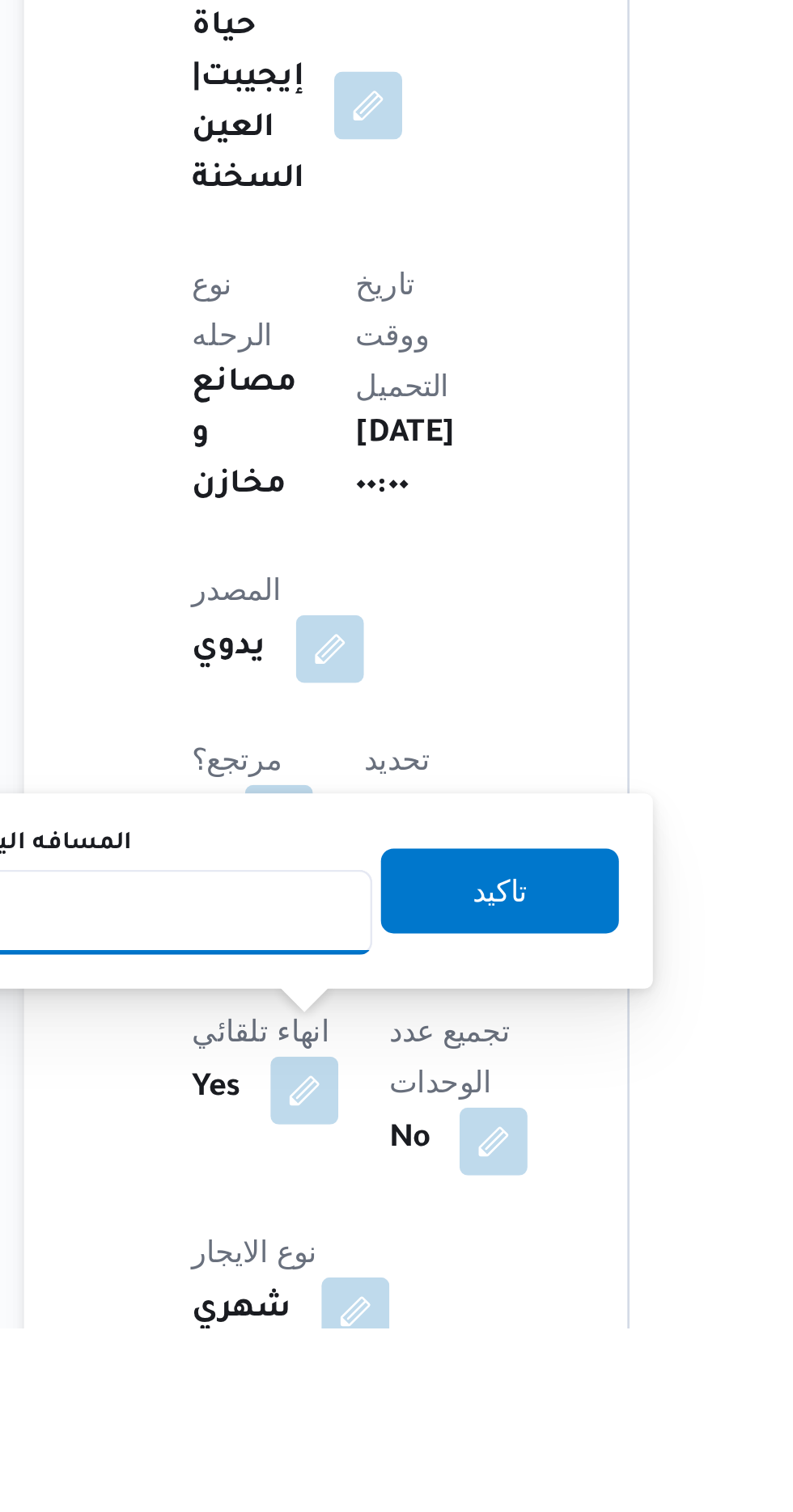
click at [259, 1356] on input "المسافه اليدويه" at bounding box center [262, 1353] width 161 height 32
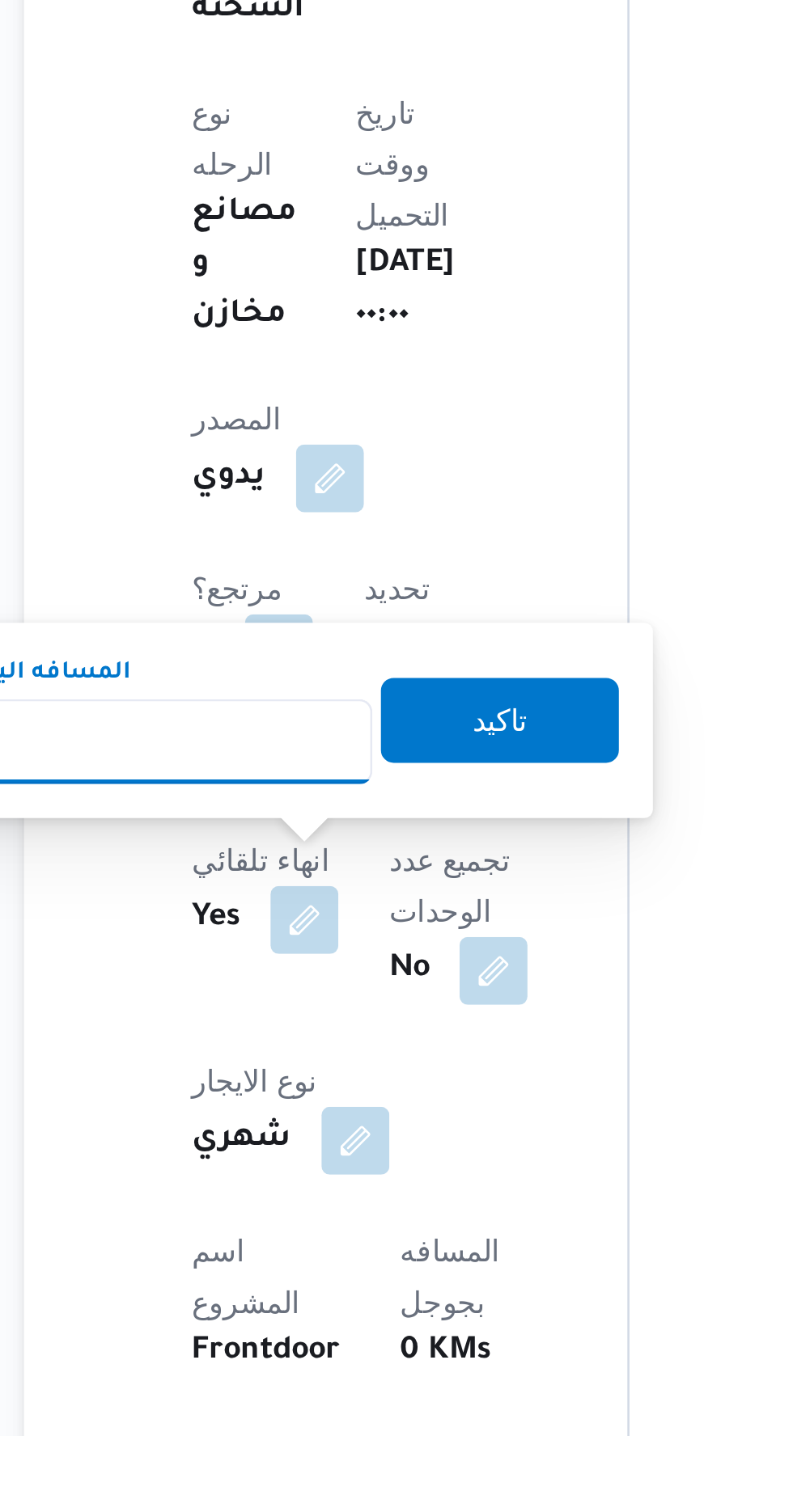
scroll to position [227, 0]
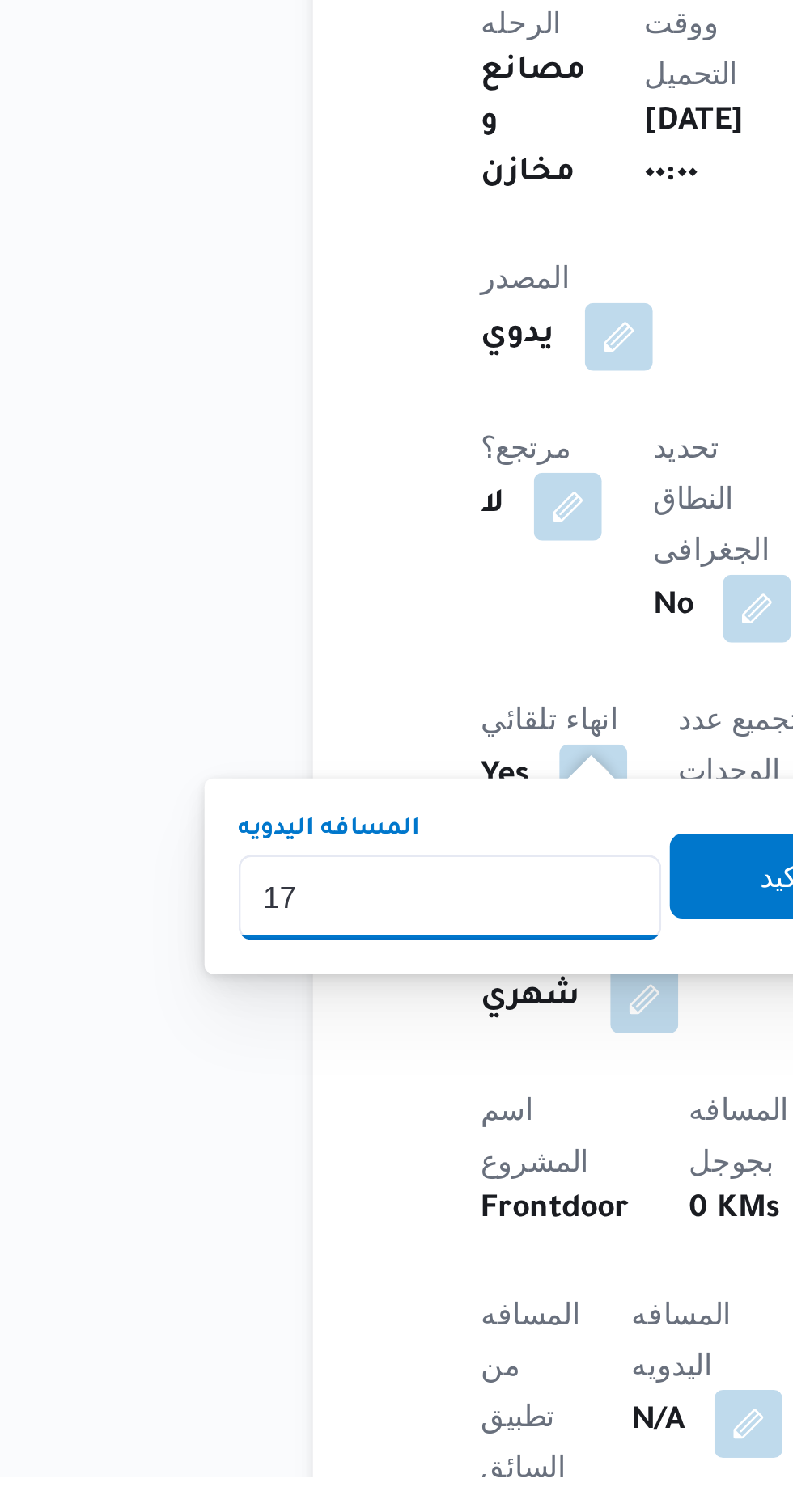
type input "175"
click at [369, 1282] on span "تاكيد" at bounding box center [391, 1282] width 91 height 32
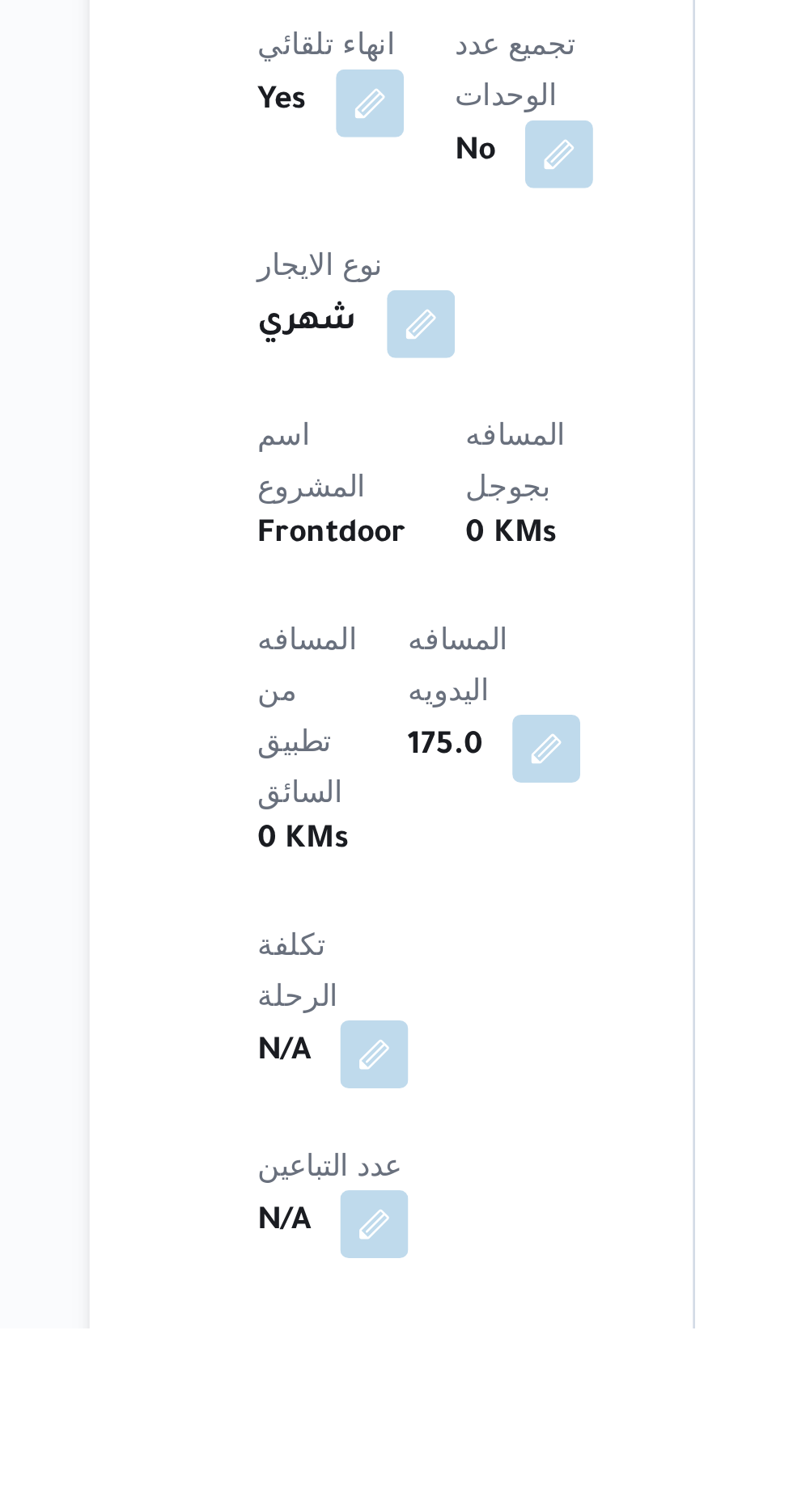
scroll to position [429, 0]
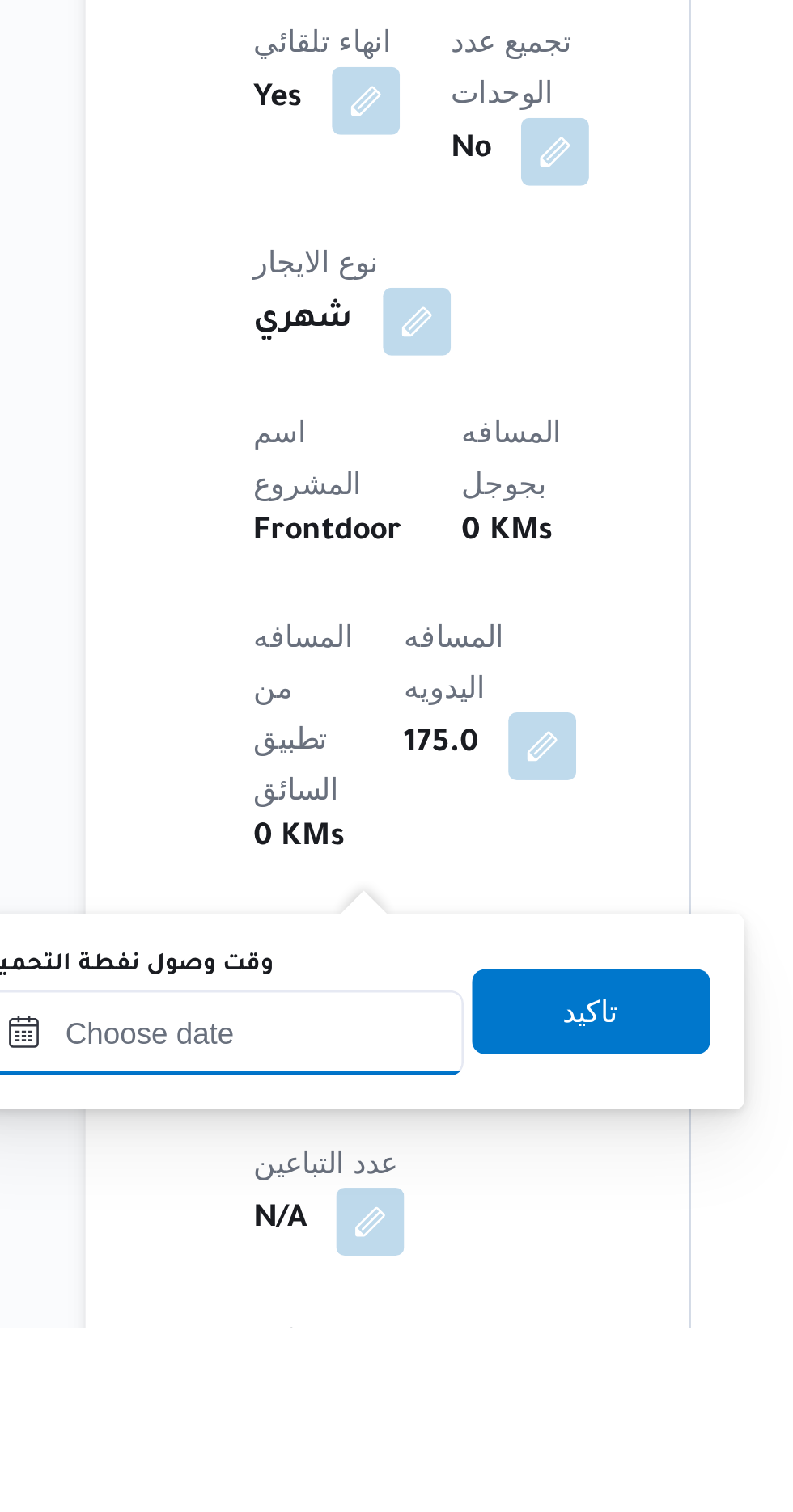
click at [279, 1394] on input "وقت وصول نفطة التحميل" at bounding box center [262, 1399] width 183 height 32
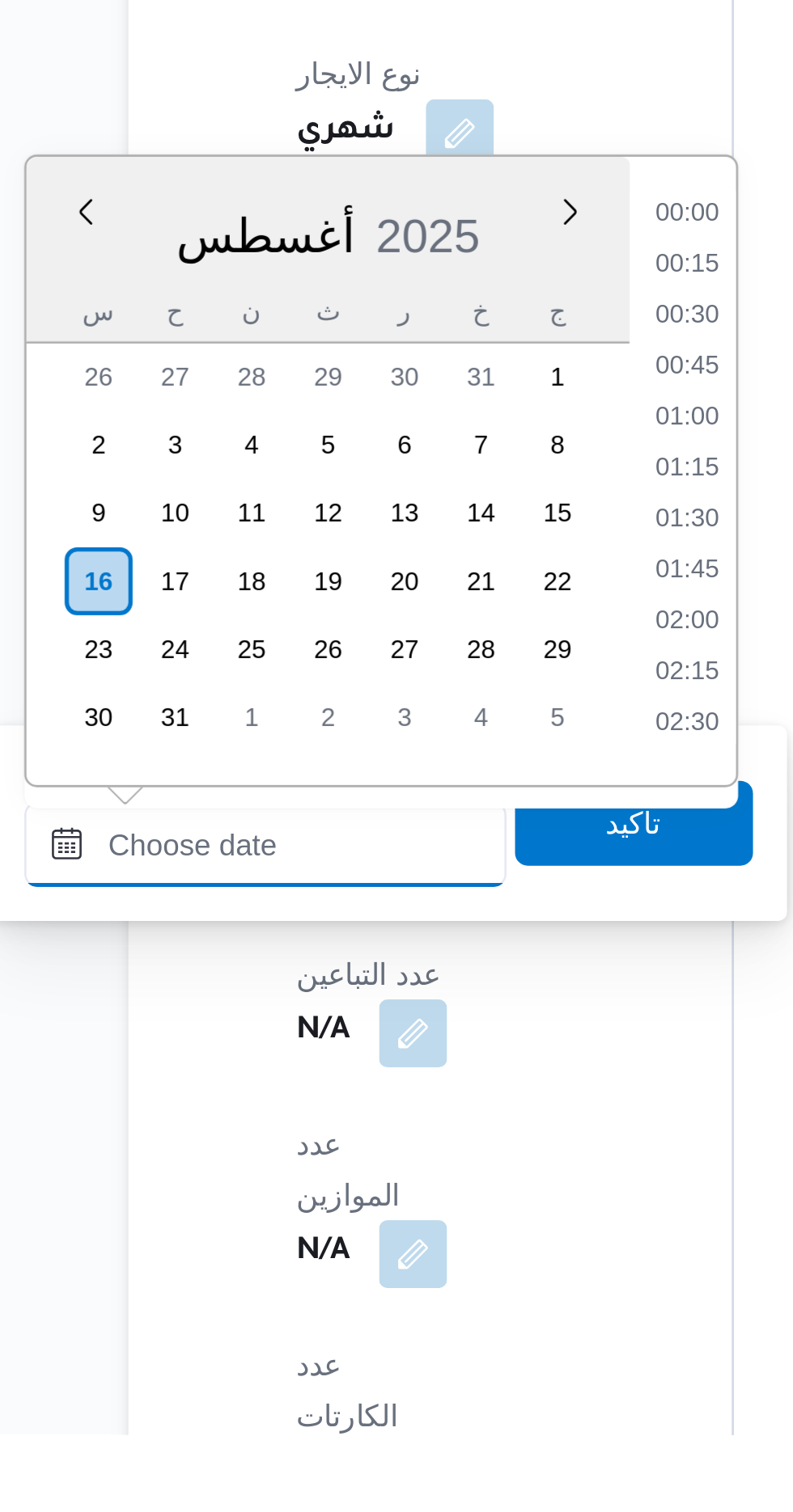
scroll to position [541, 0]
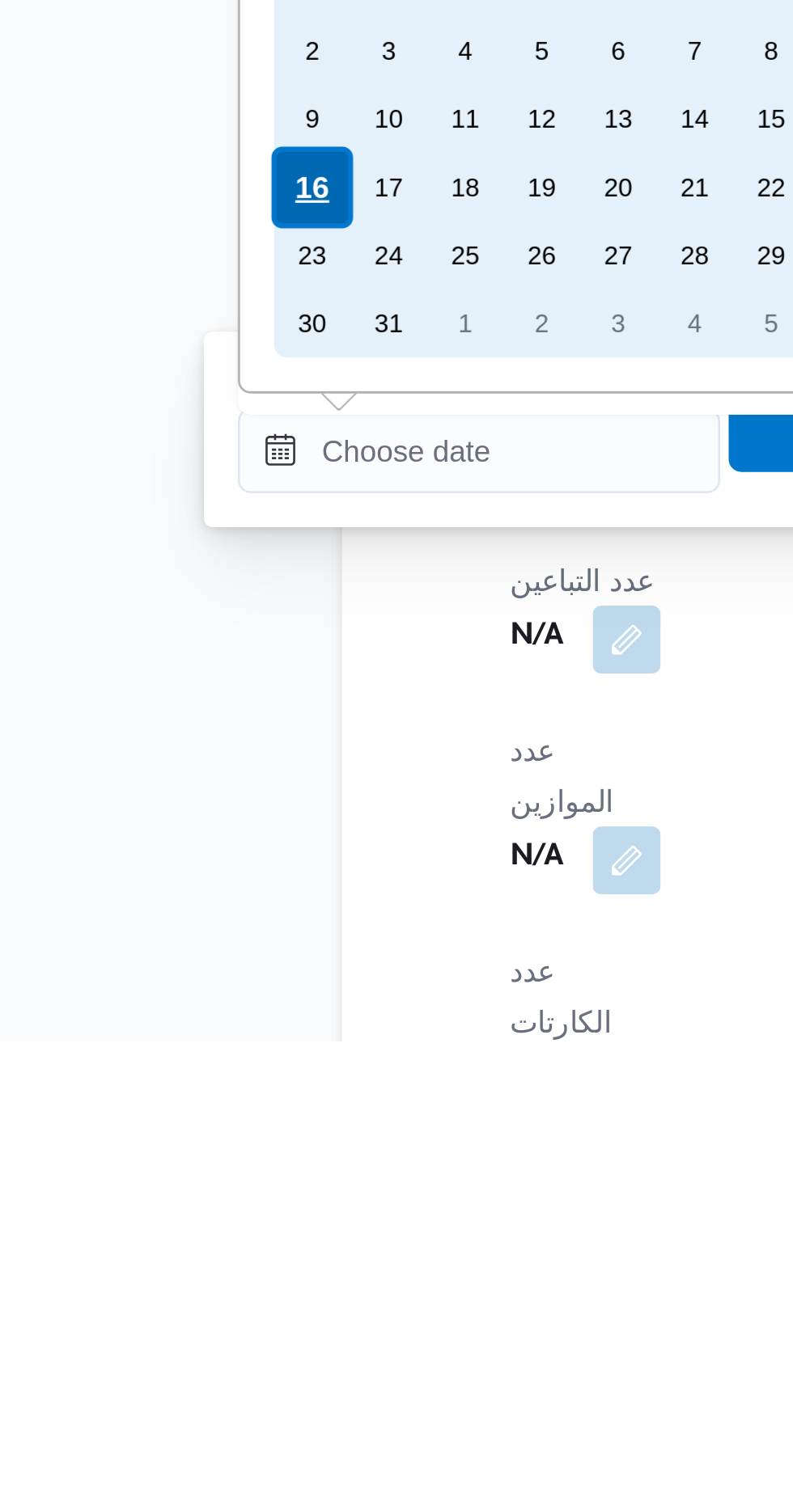
click at [194, 1188] on div "16" at bounding box center [197, 1186] width 31 height 31
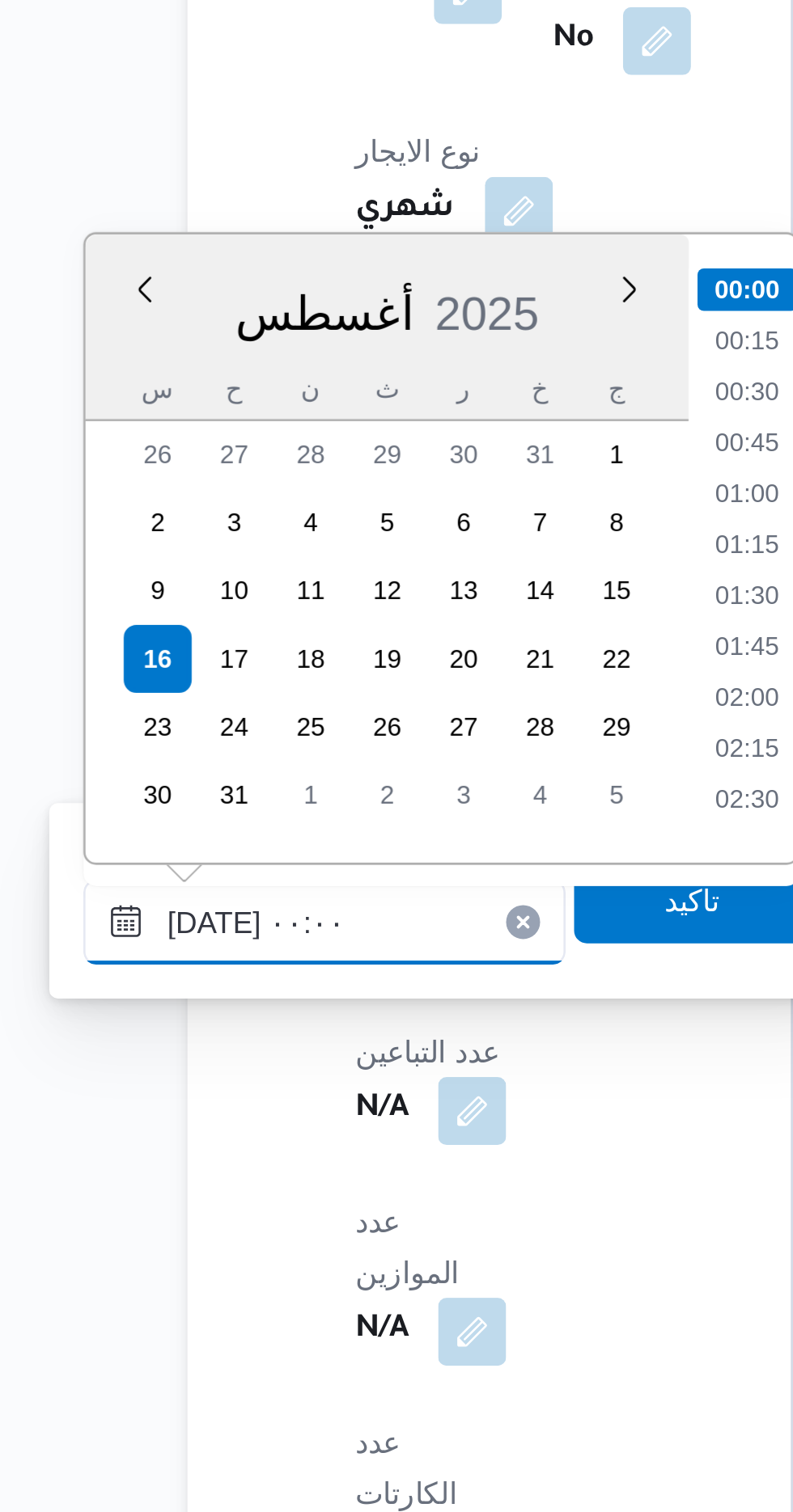
click at [186, 1286] on input "[DATE] ٠٠:٠٠" at bounding box center [262, 1287] width 183 height 32
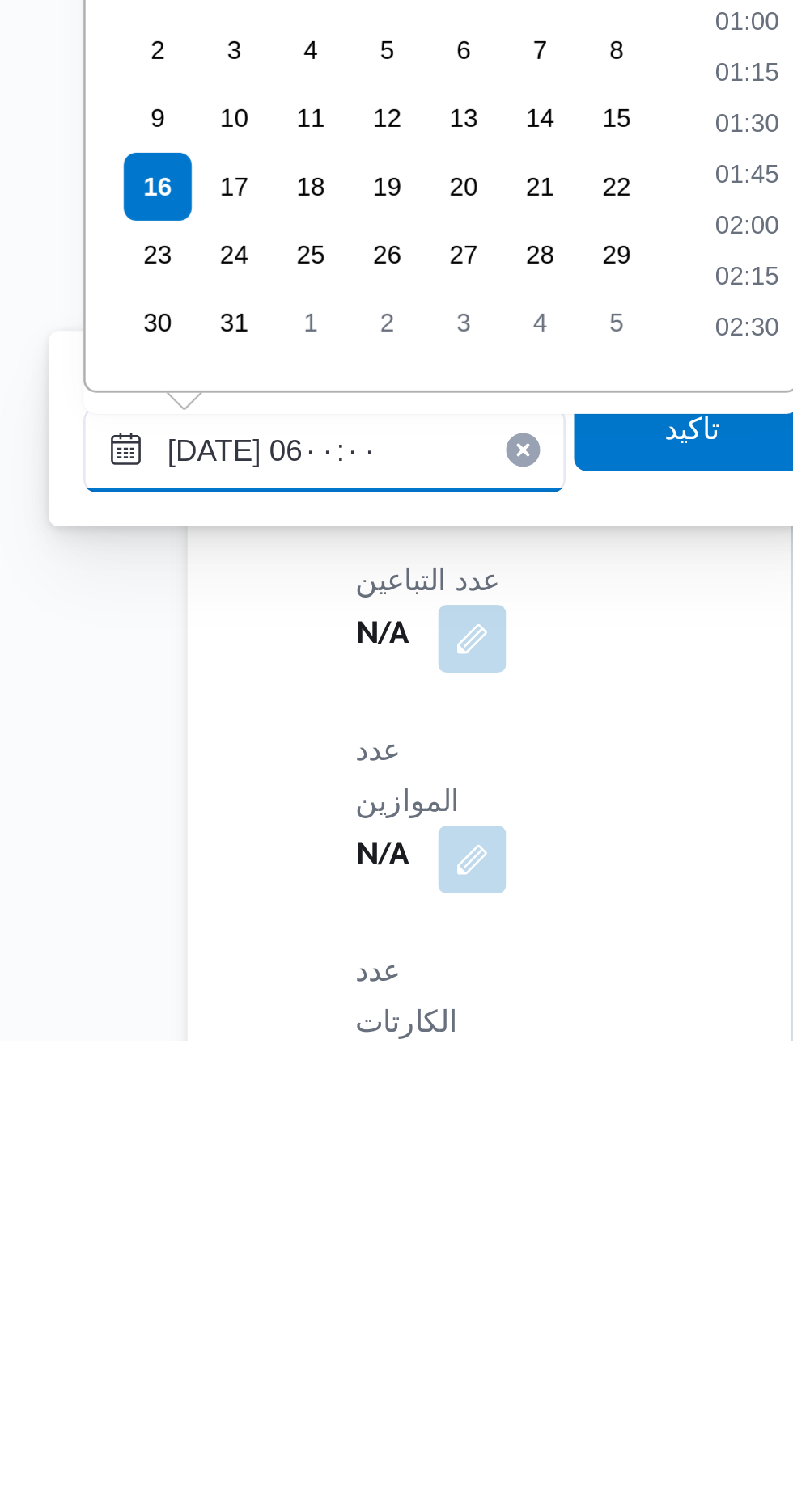
scroll to position [270, 0]
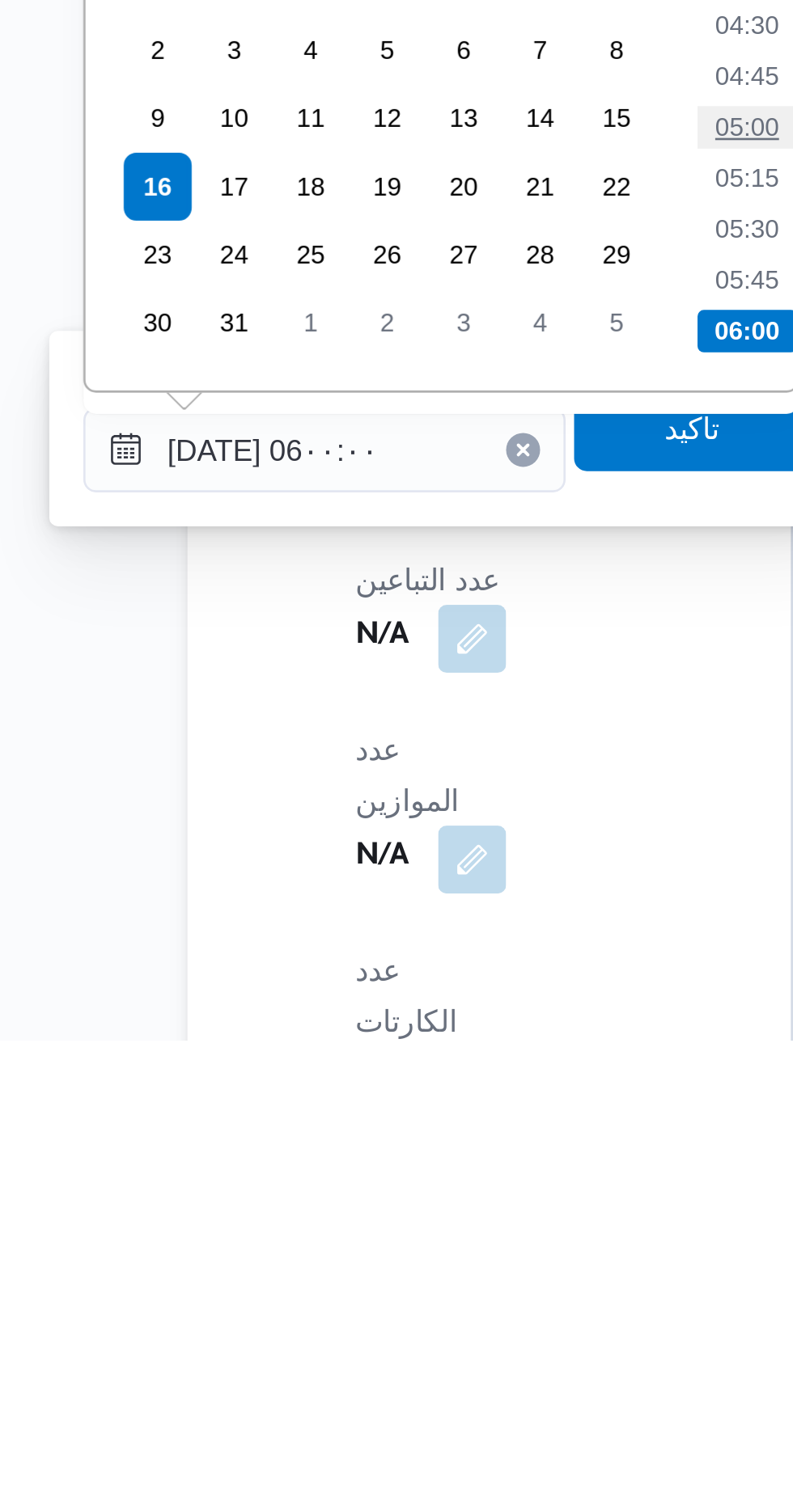
click at [421, 1163] on li "05:00" at bounding box center [423, 1164] width 38 height 17
type input "[DATE] ٠٥:٠٠"
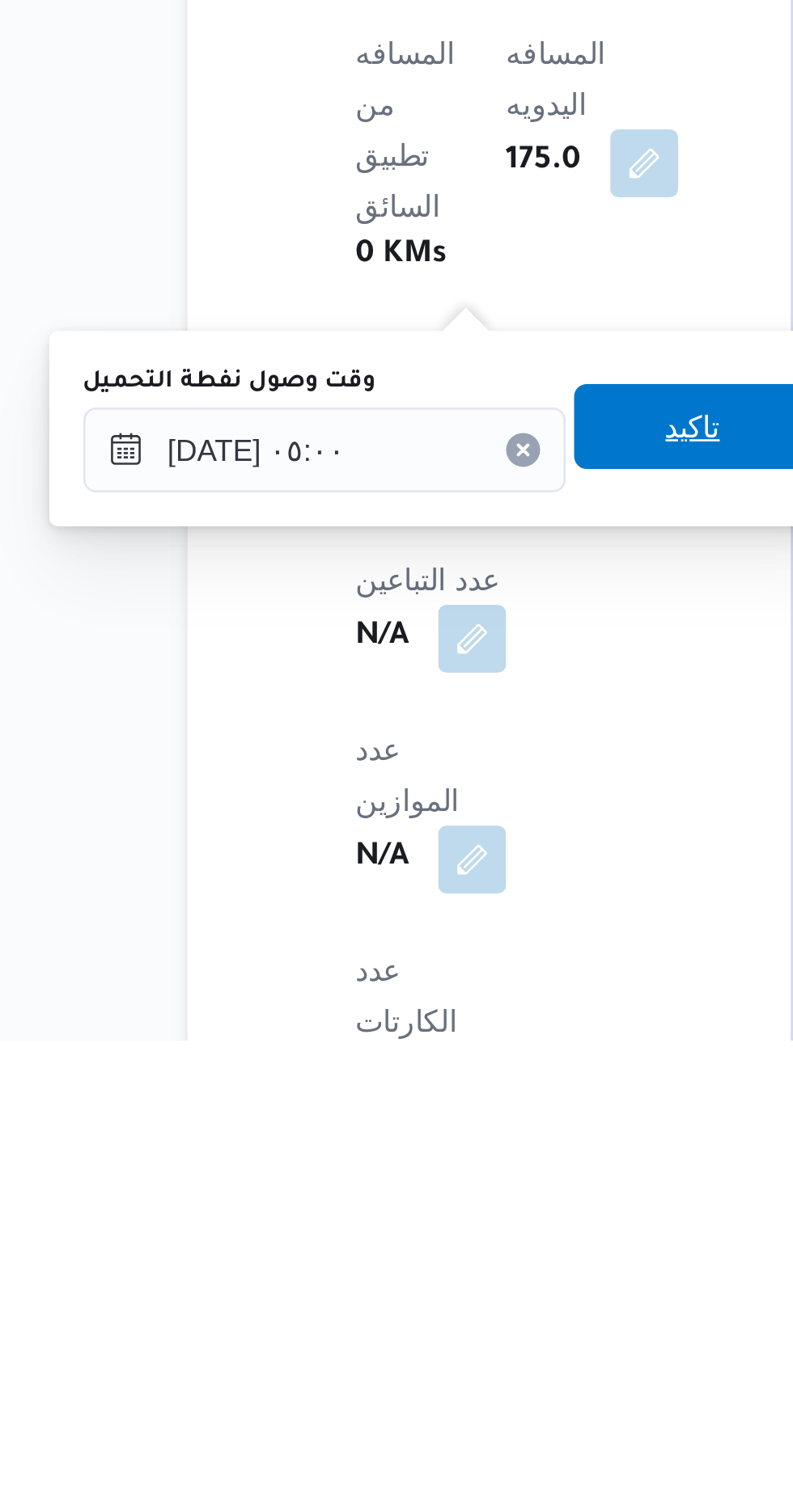
click at [412, 1274] on span "تاكيد" at bounding box center [403, 1278] width 21 height 19
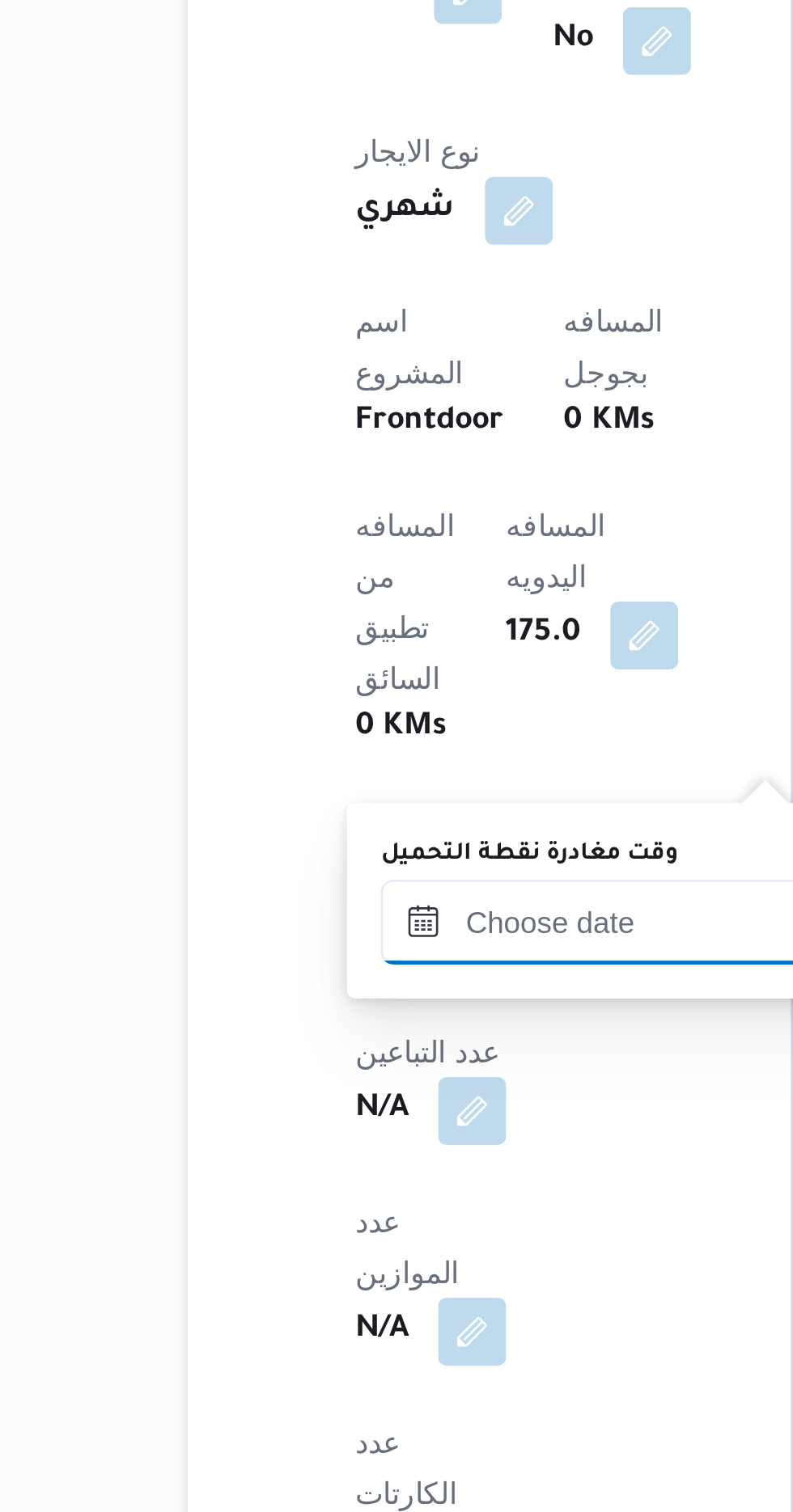
click at [341, 1282] on input "وقت مغادرة نقطة التحميل" at bounding box center [376, 1287] width 183 height 32
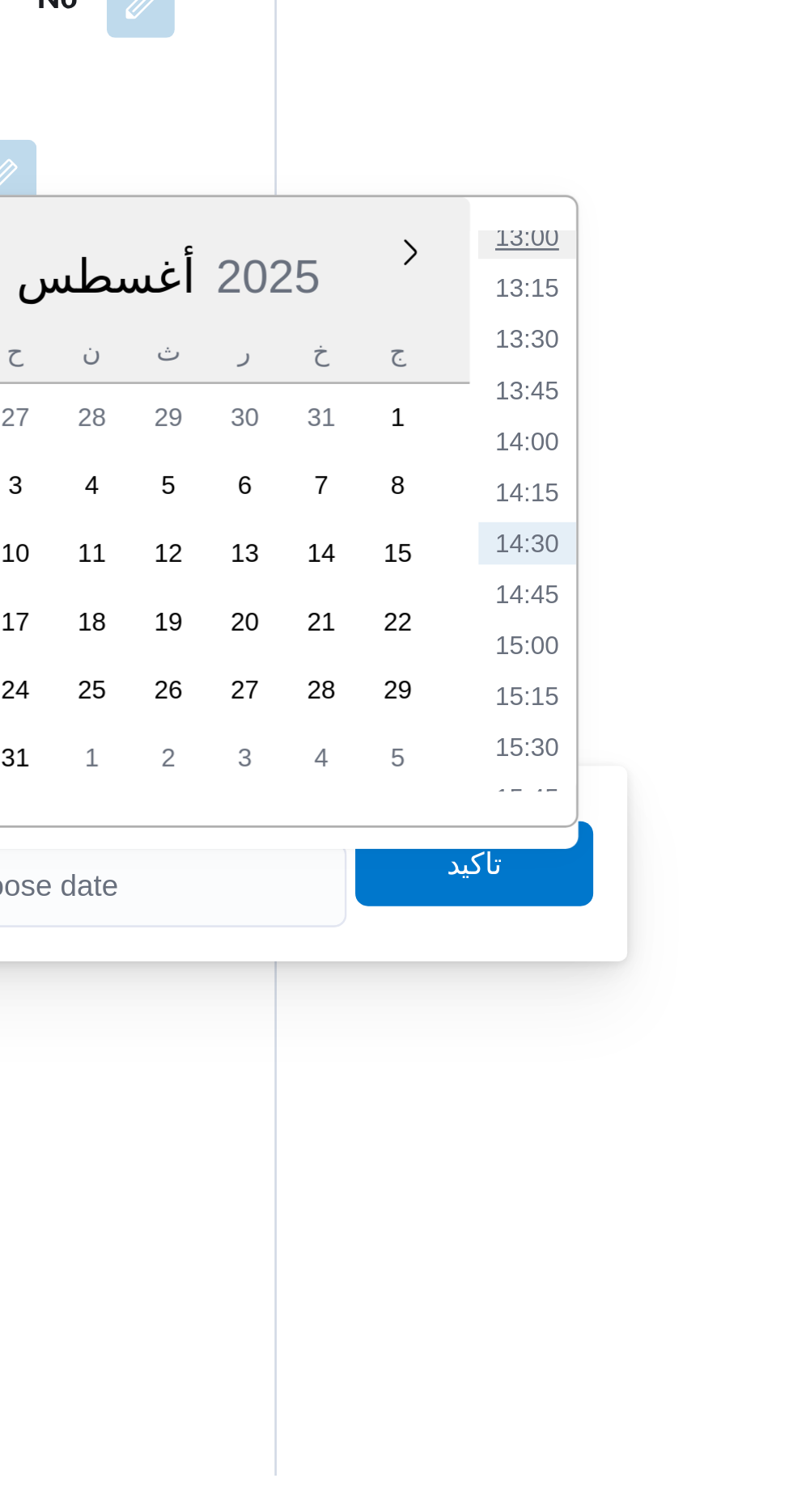
click at [541, 1037] on li "13:00" at bounding box center [536, 1041] width 38 height 17
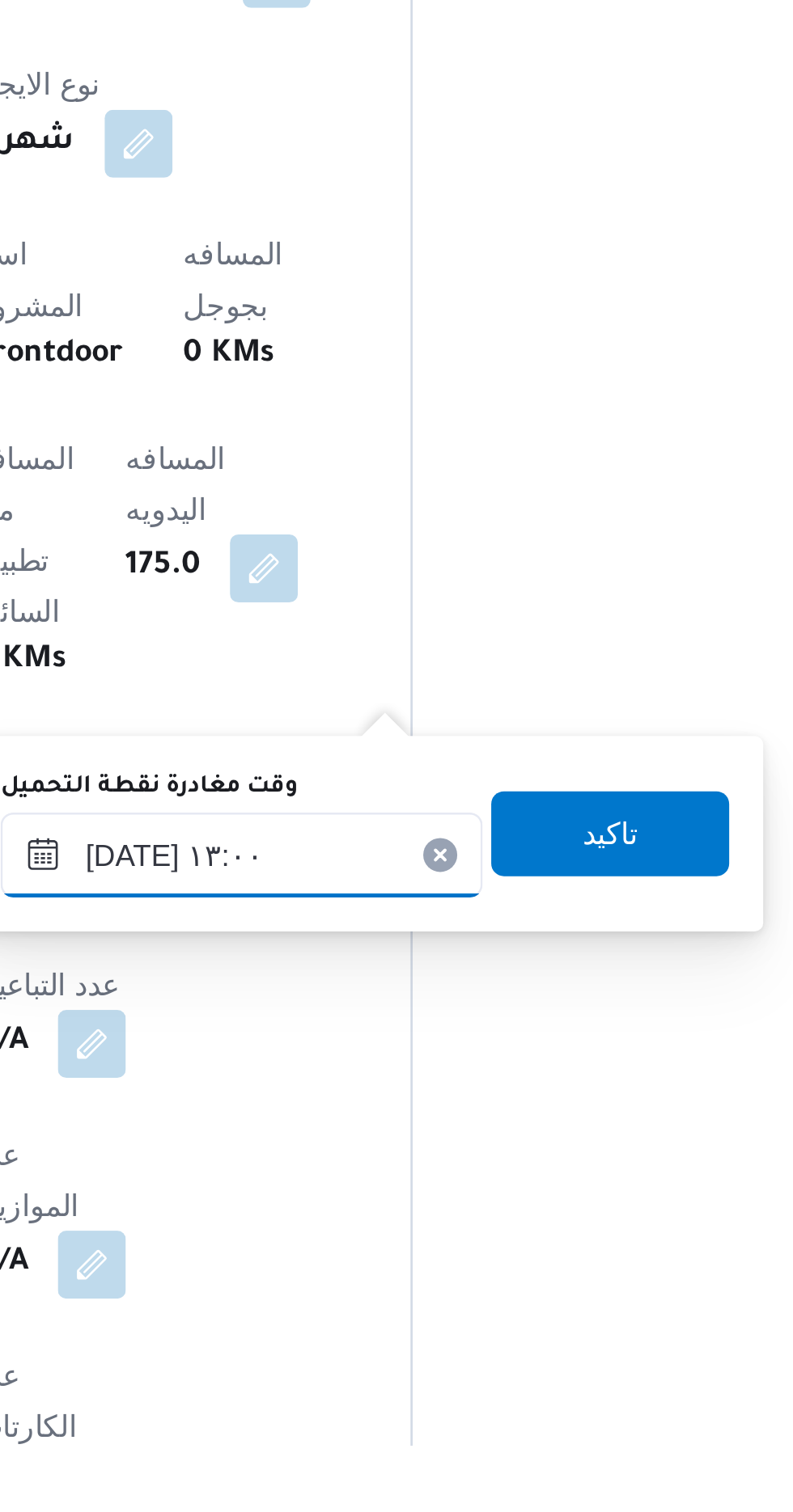
click at [437, 1279] on input "[DATE] ١٣:٠٠" at bounding box center [376, 1287] width 183 height 32
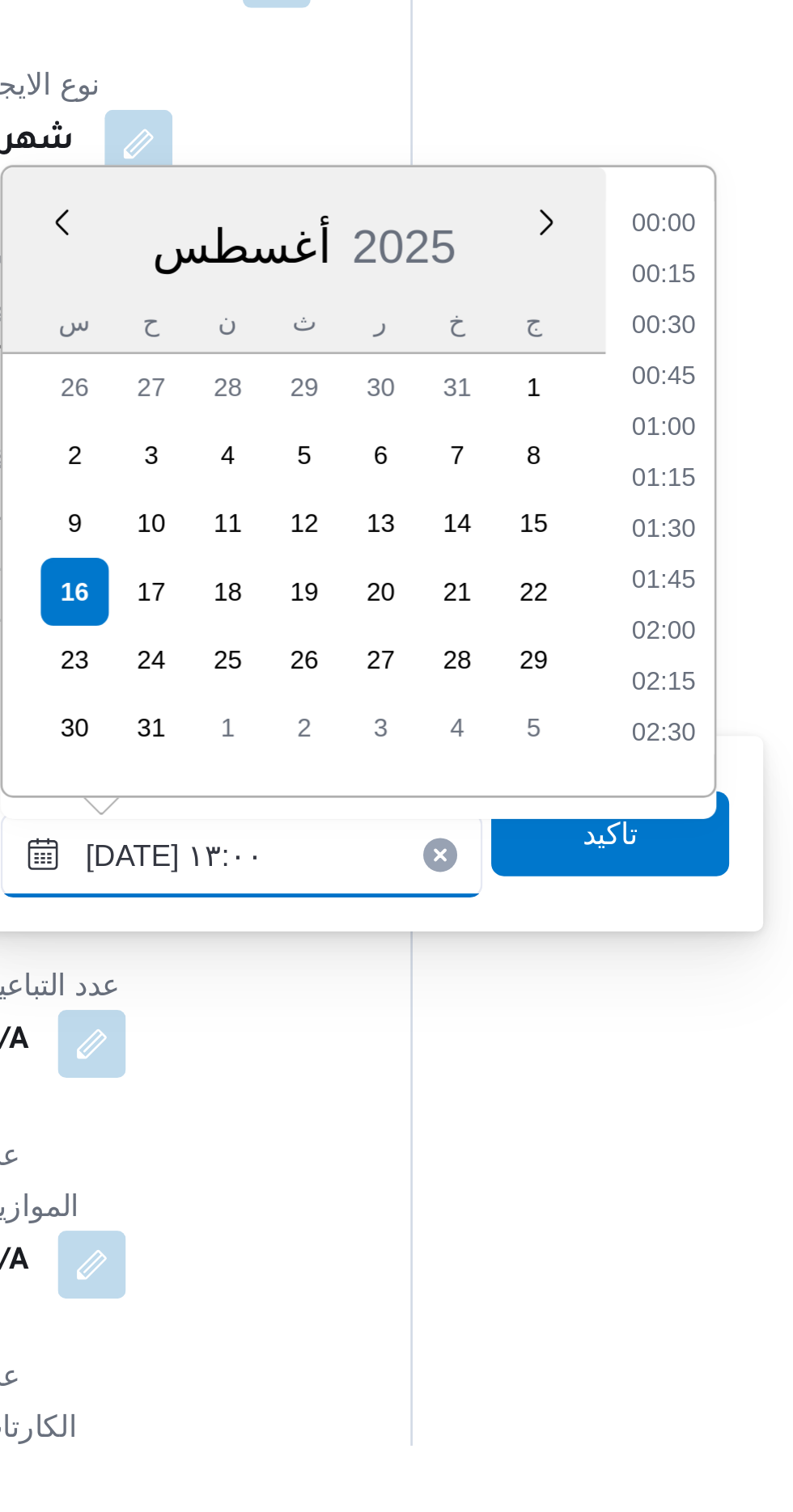
scroll to position [897, 0]
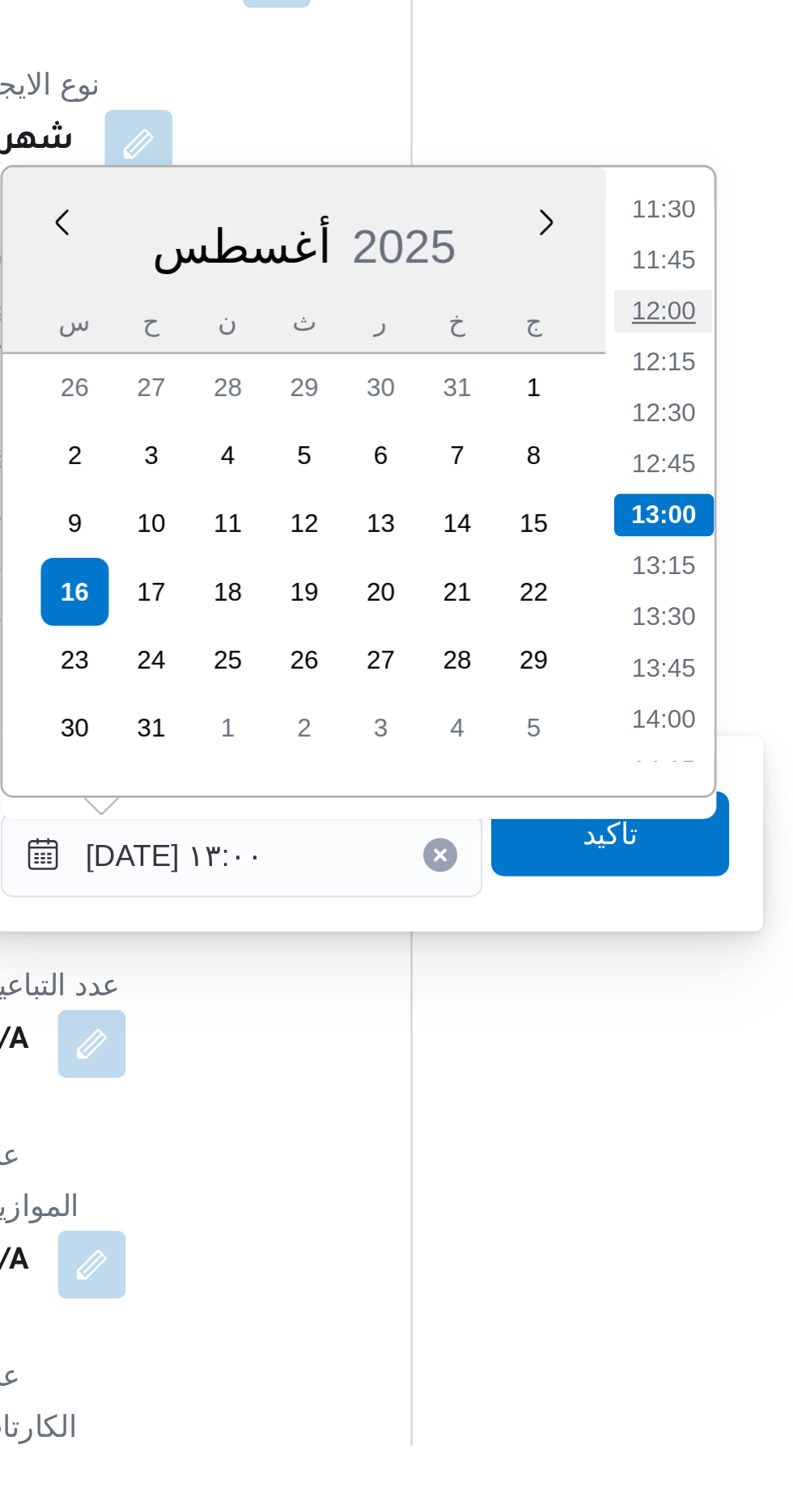
click at [535, 1076] on li "12:00" at bounding box center [536, 1080] width 38 height 17
type input "[DATE] ١٢:٠٠"
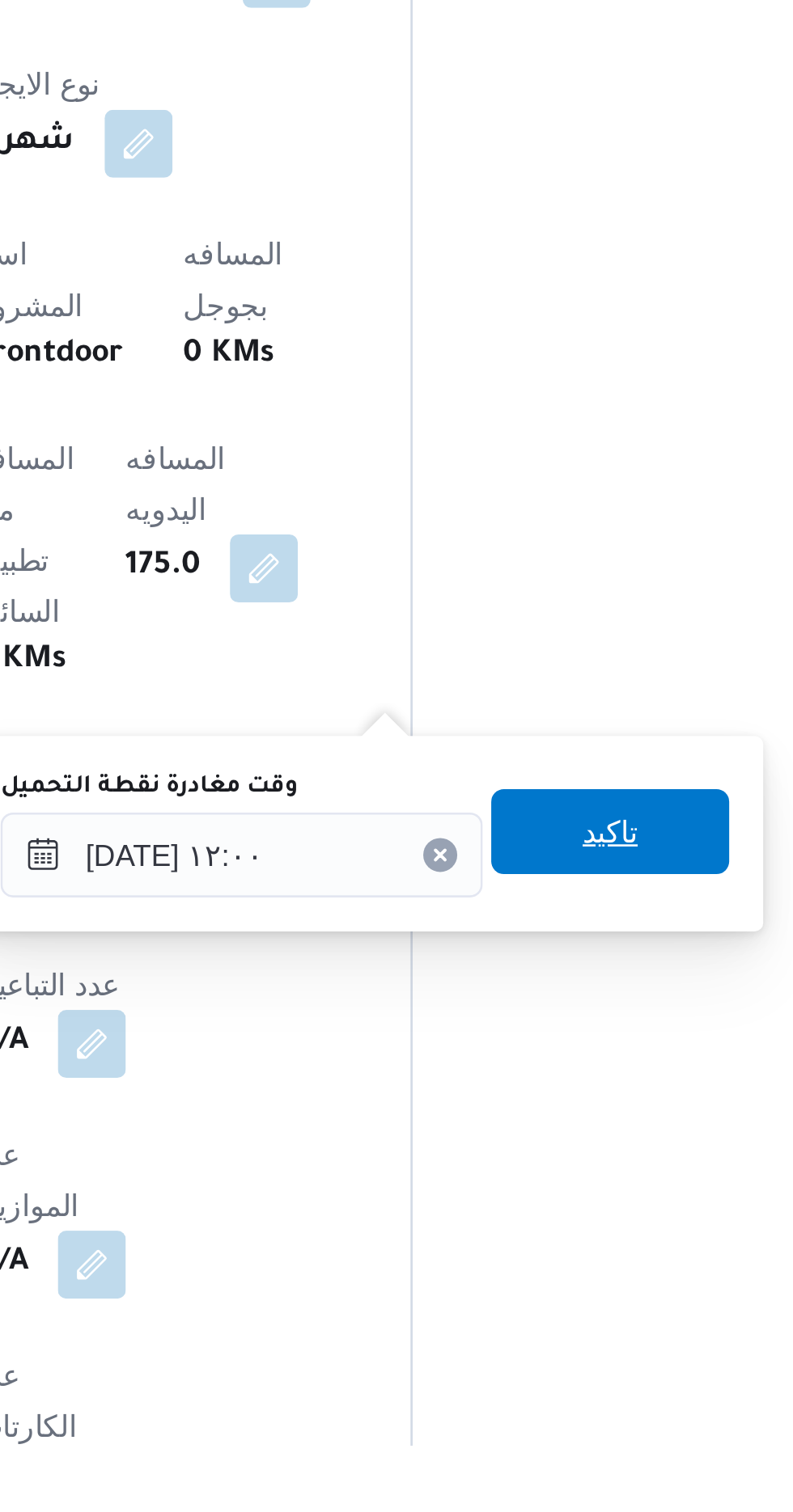
click at [527, 1275] on span "تاكيد" at bounding box center [516, 1278] width 21 height 19
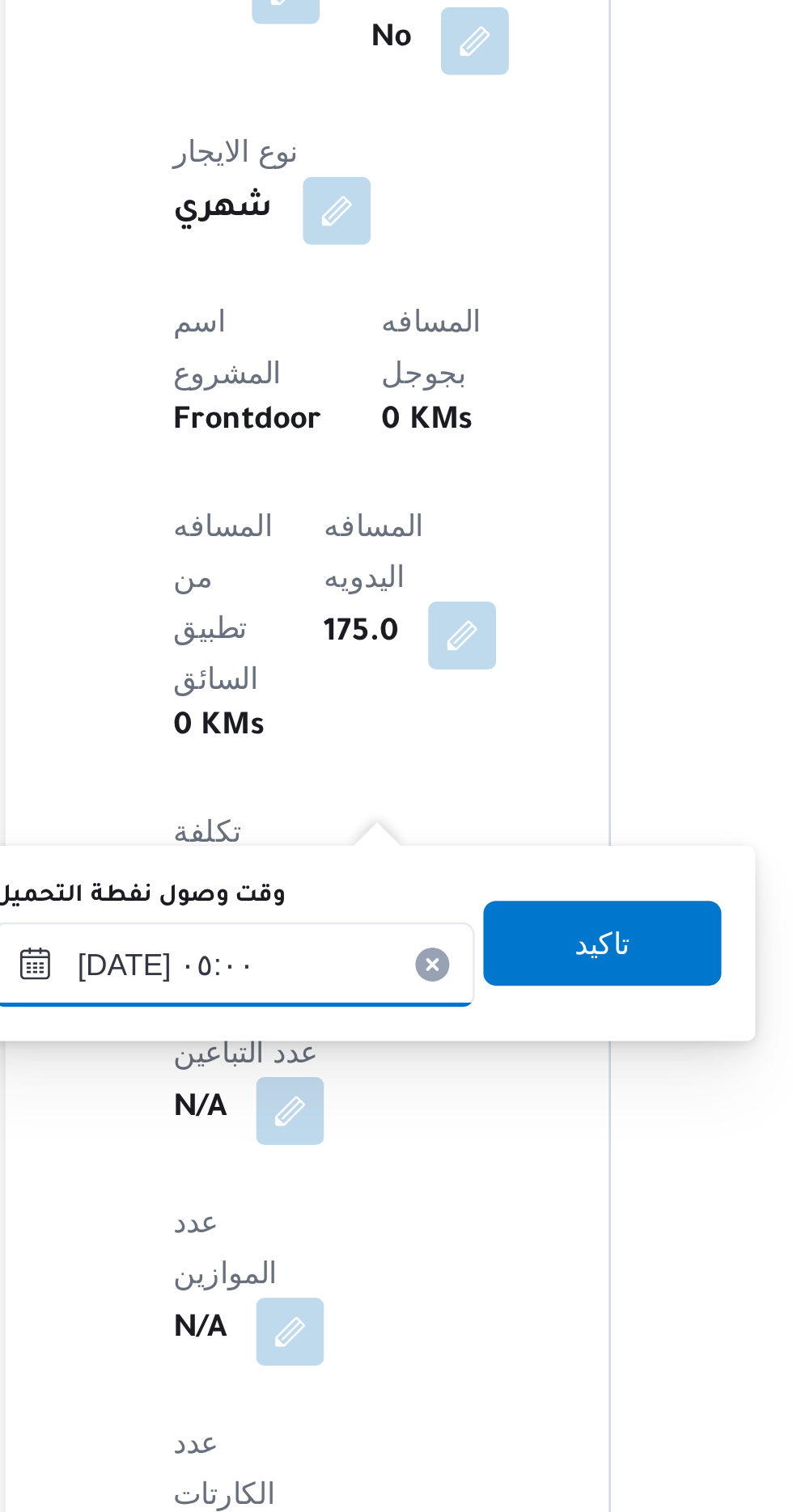
click at [298, 1296] on input "[DATE] ٠٥:٠٠" at bounding box center [297, 1302] width 183 height 32
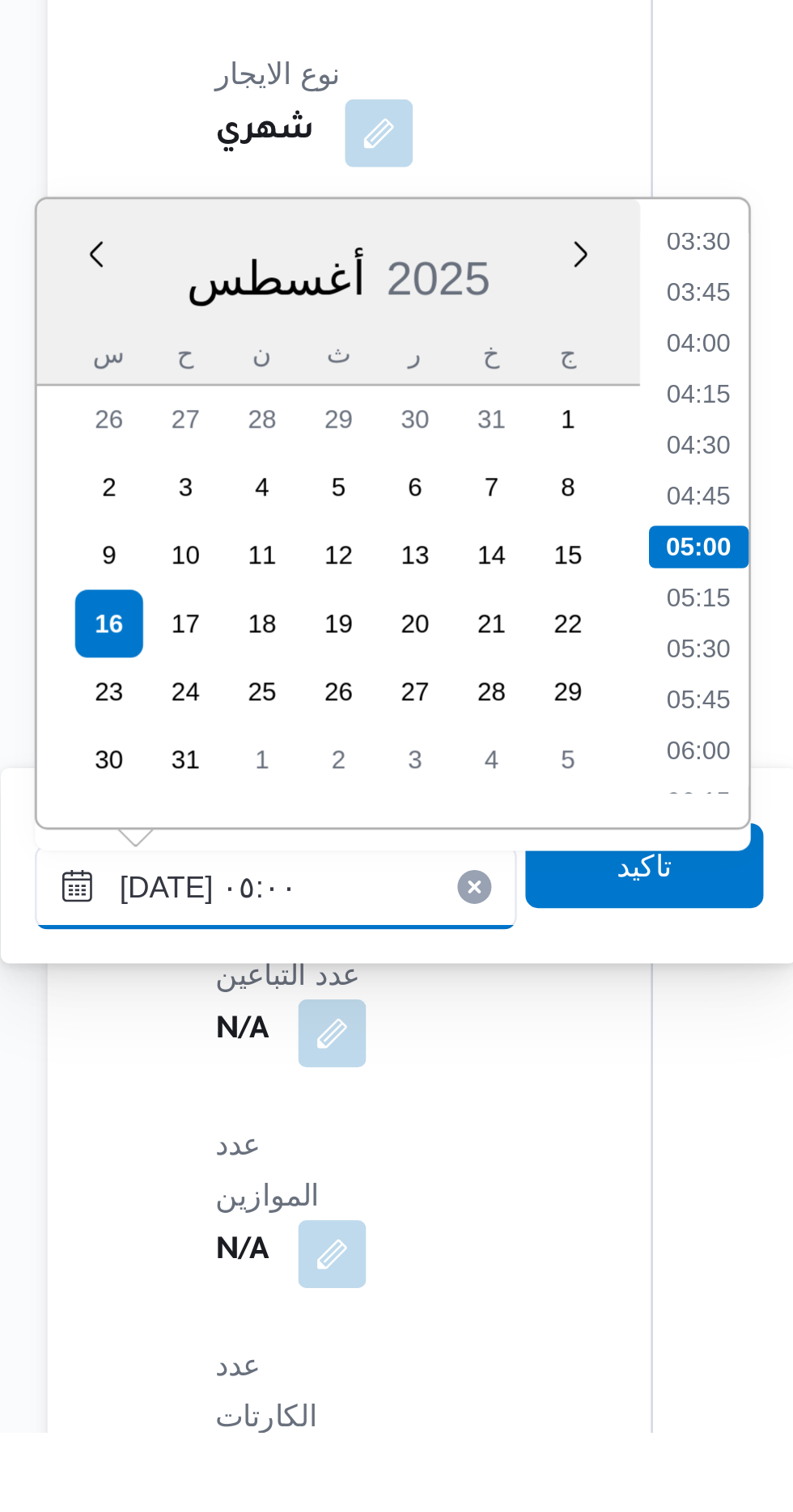
scroll to position [540, 0]
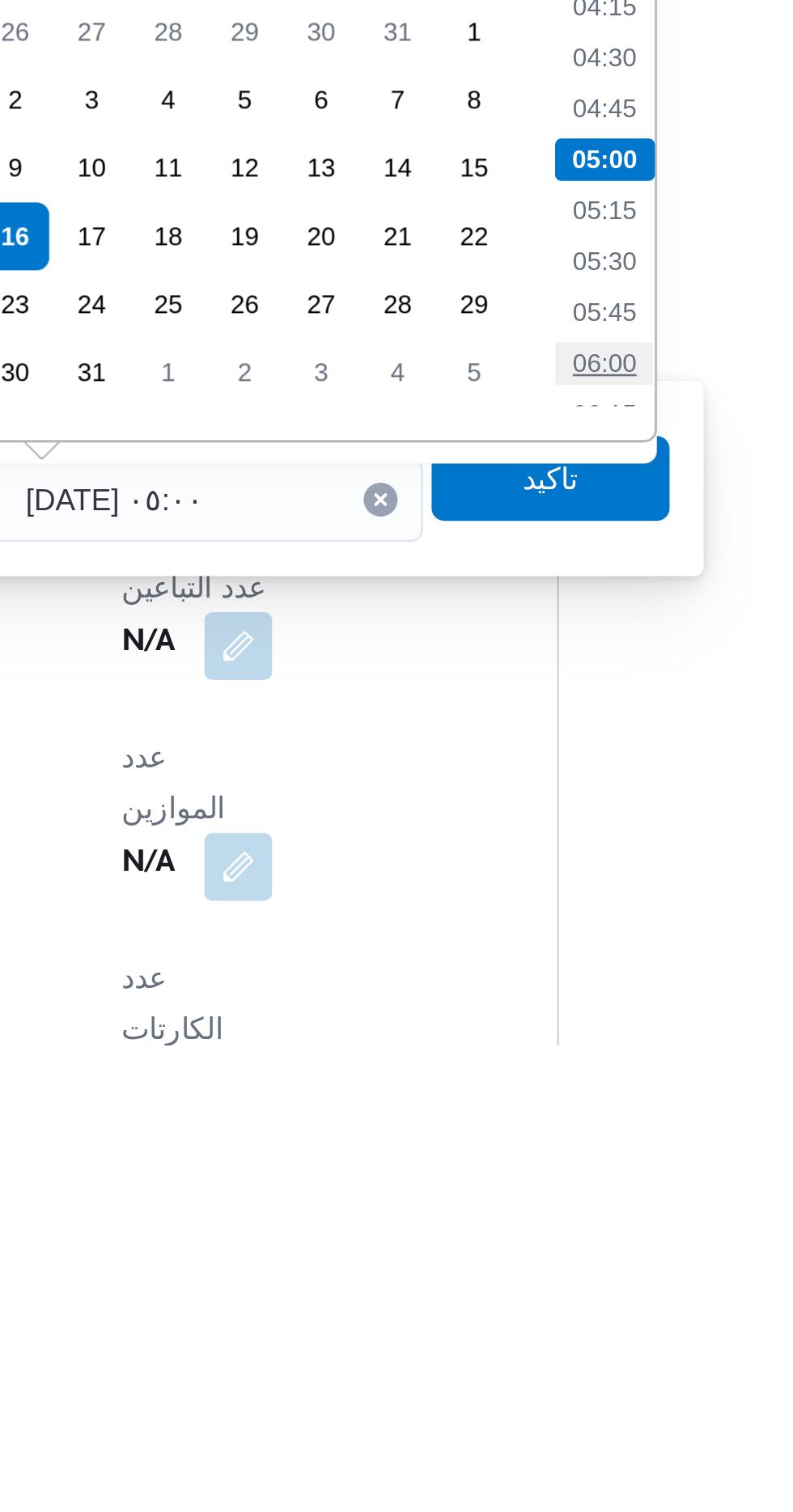
click at [458, 1254] on li "06:00" at bounding box center [458, 1252] width 38 height 17
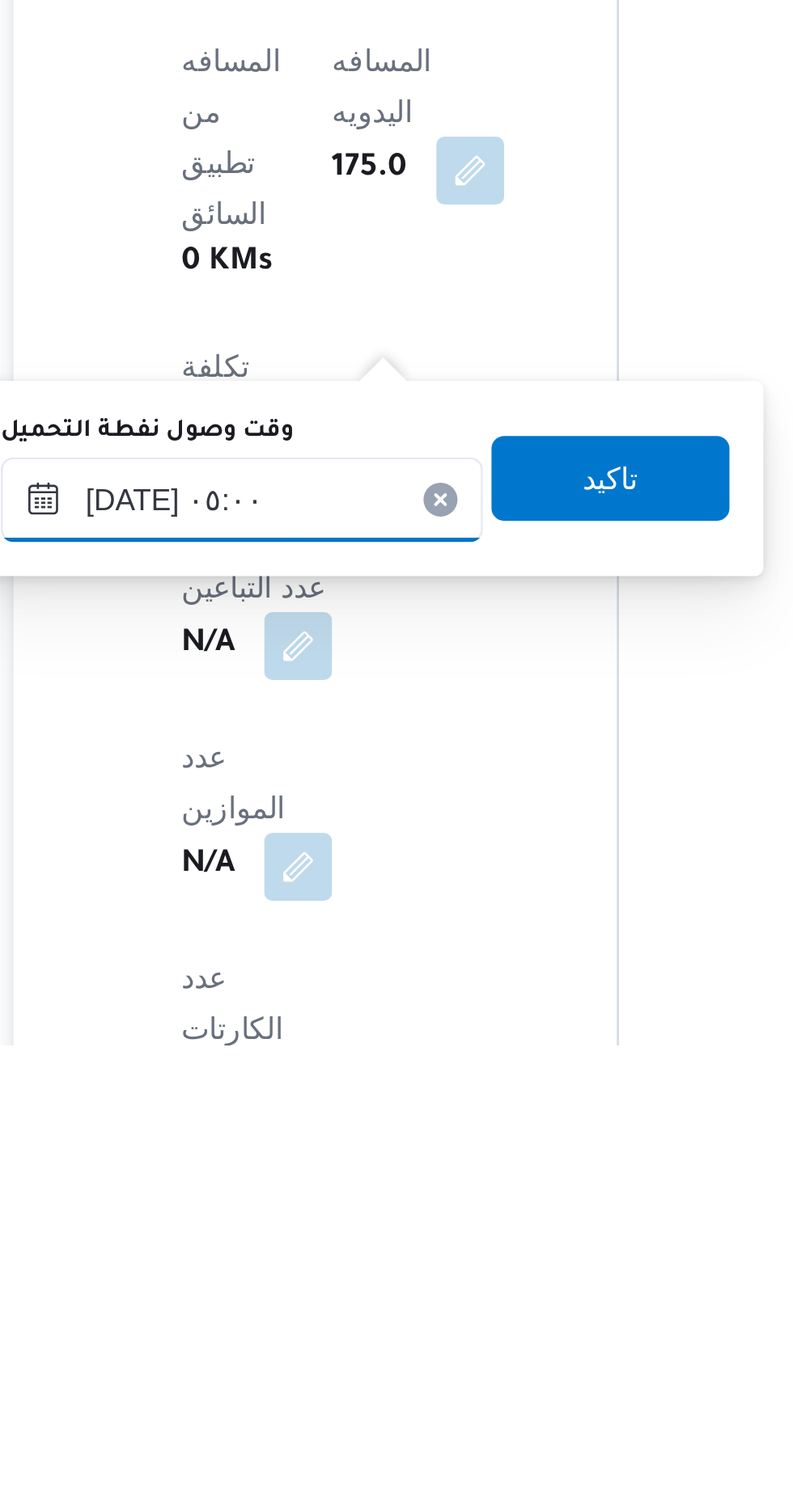
click at [265, 1304] on input "[DATE] ٠٥:٠٠" at bounding box center [297, 1303] width 183 height 32
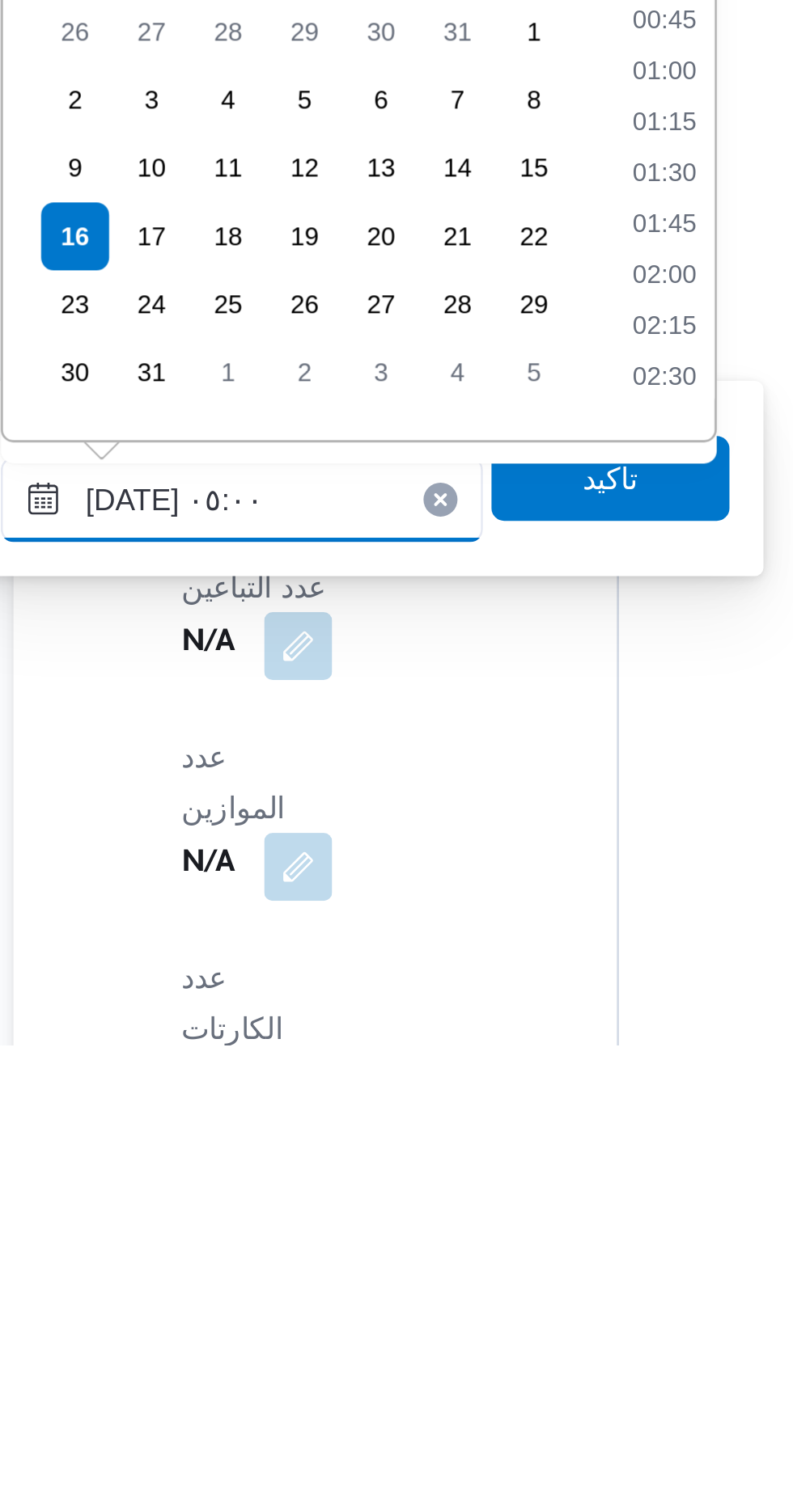
scroll to position [277, 0]
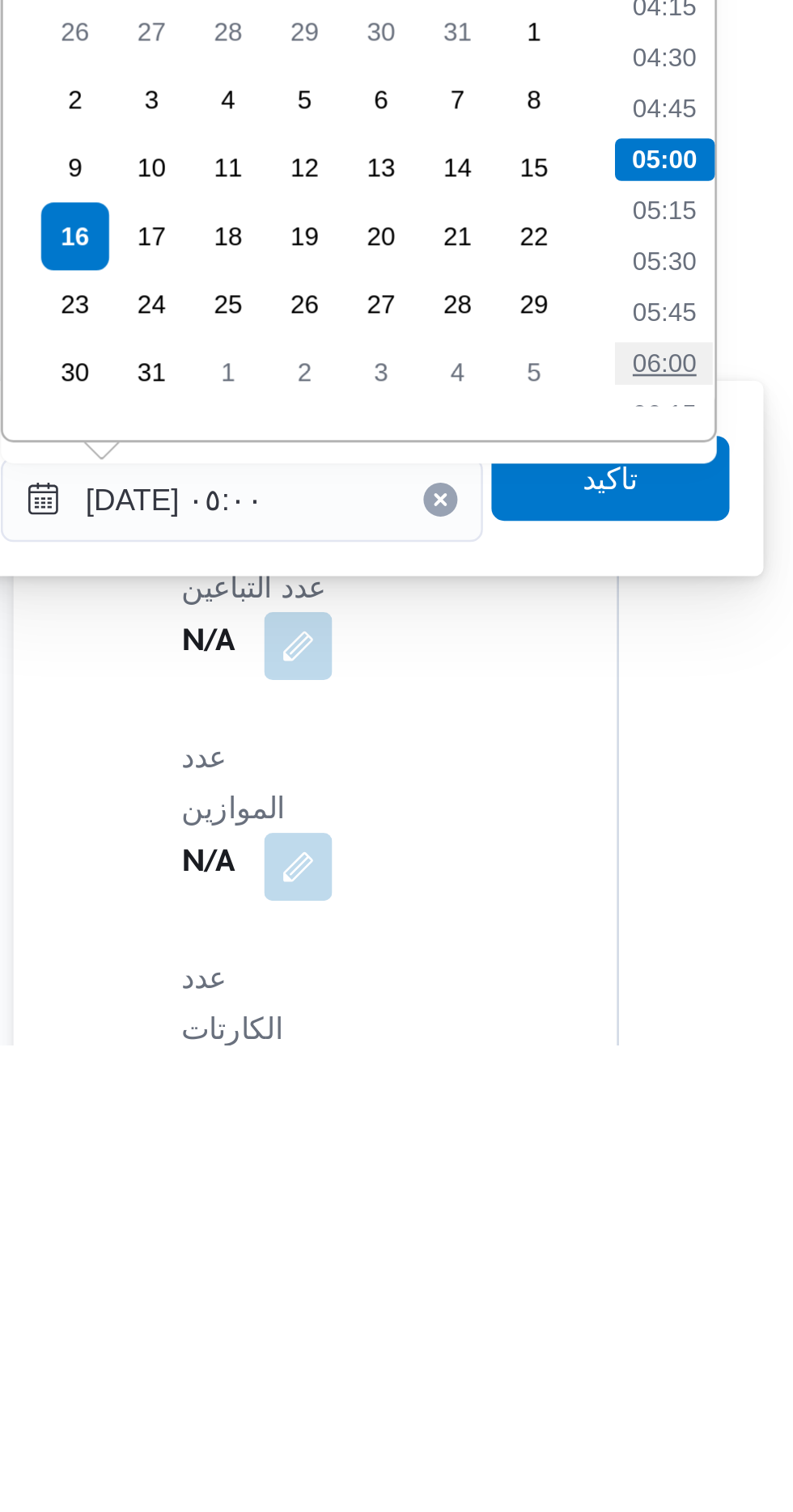
click at [458, 1250] on li "06:00" at bounding box center [458, 1252] width 38 height 17
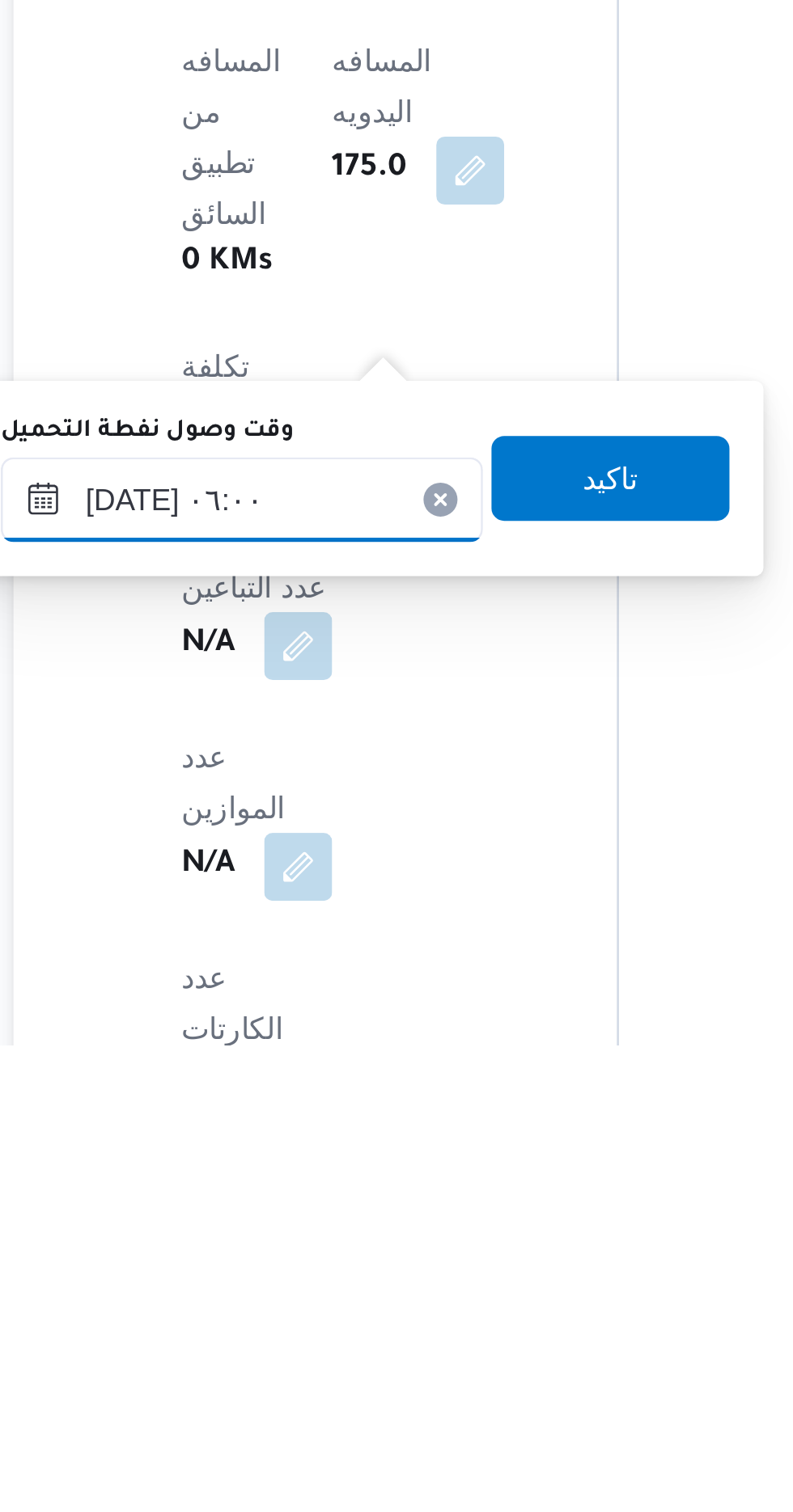
click at [284, 1303] on input "[DATE] ٠٦:٠٠" at bounding box center [297, 1303] width 183 height 32
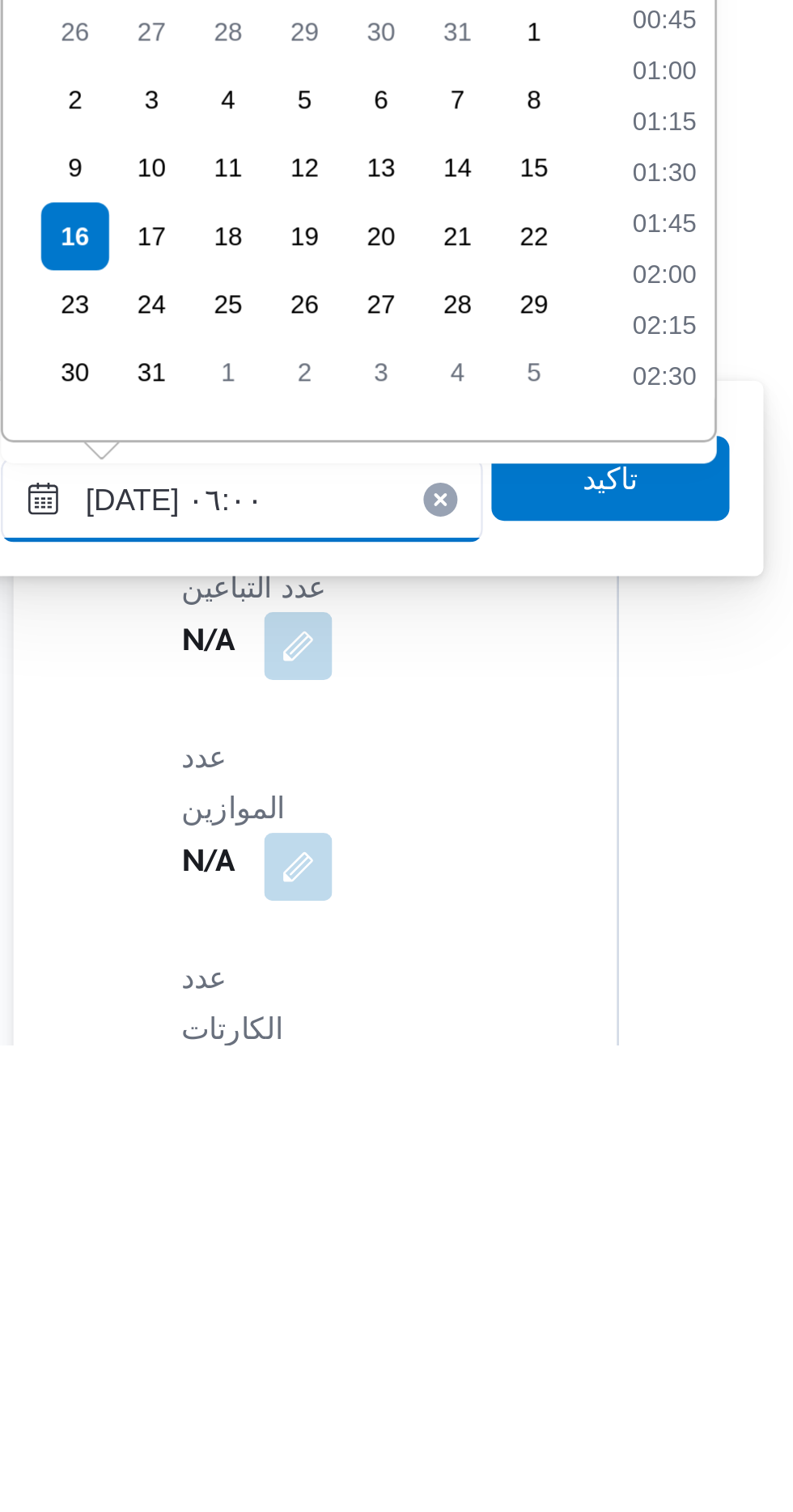
scroll to position [354, 0]
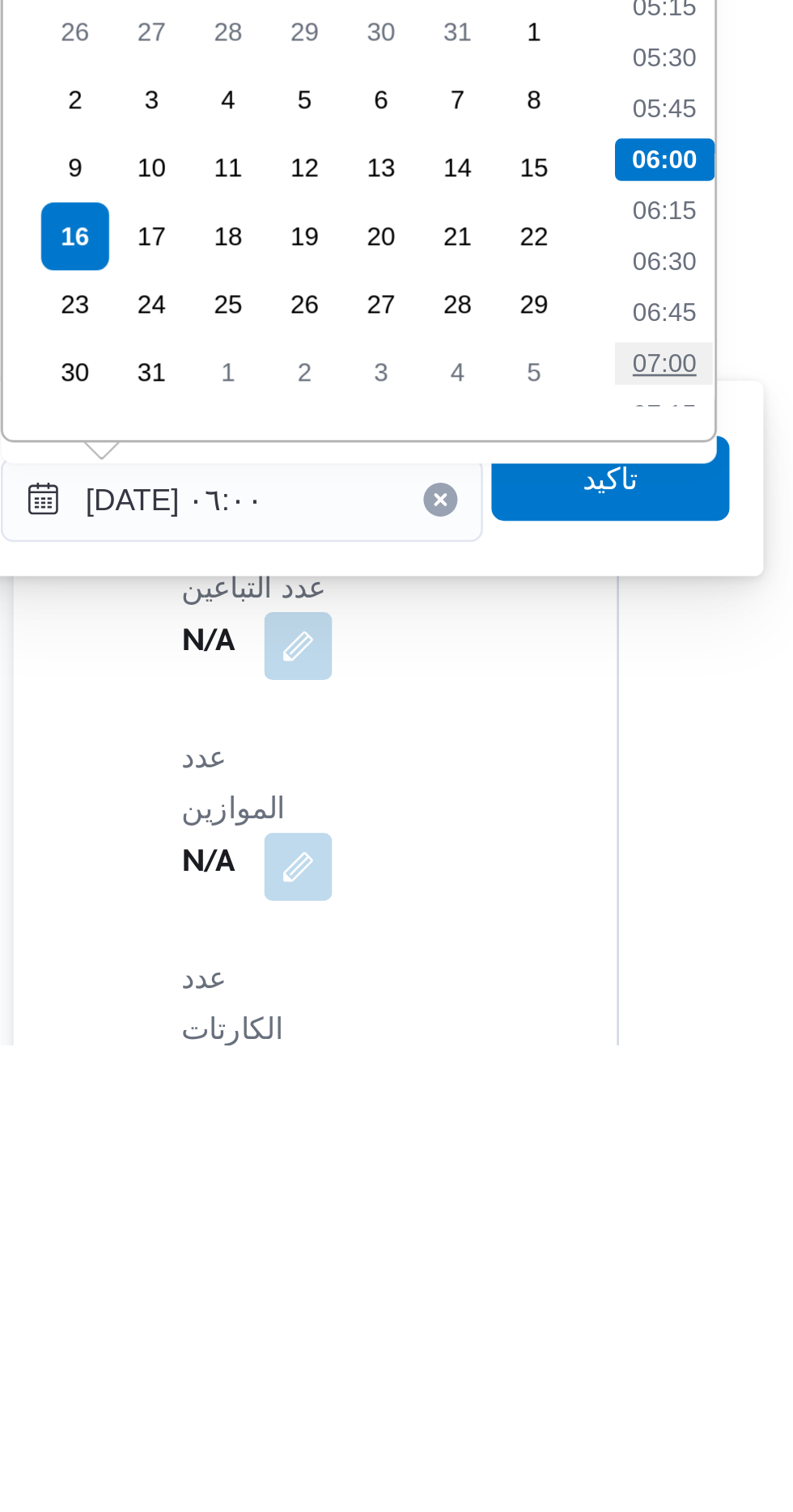
click at [452, 1252] on li "07:00" at bounding box center [458, 1252] width 38 height 17
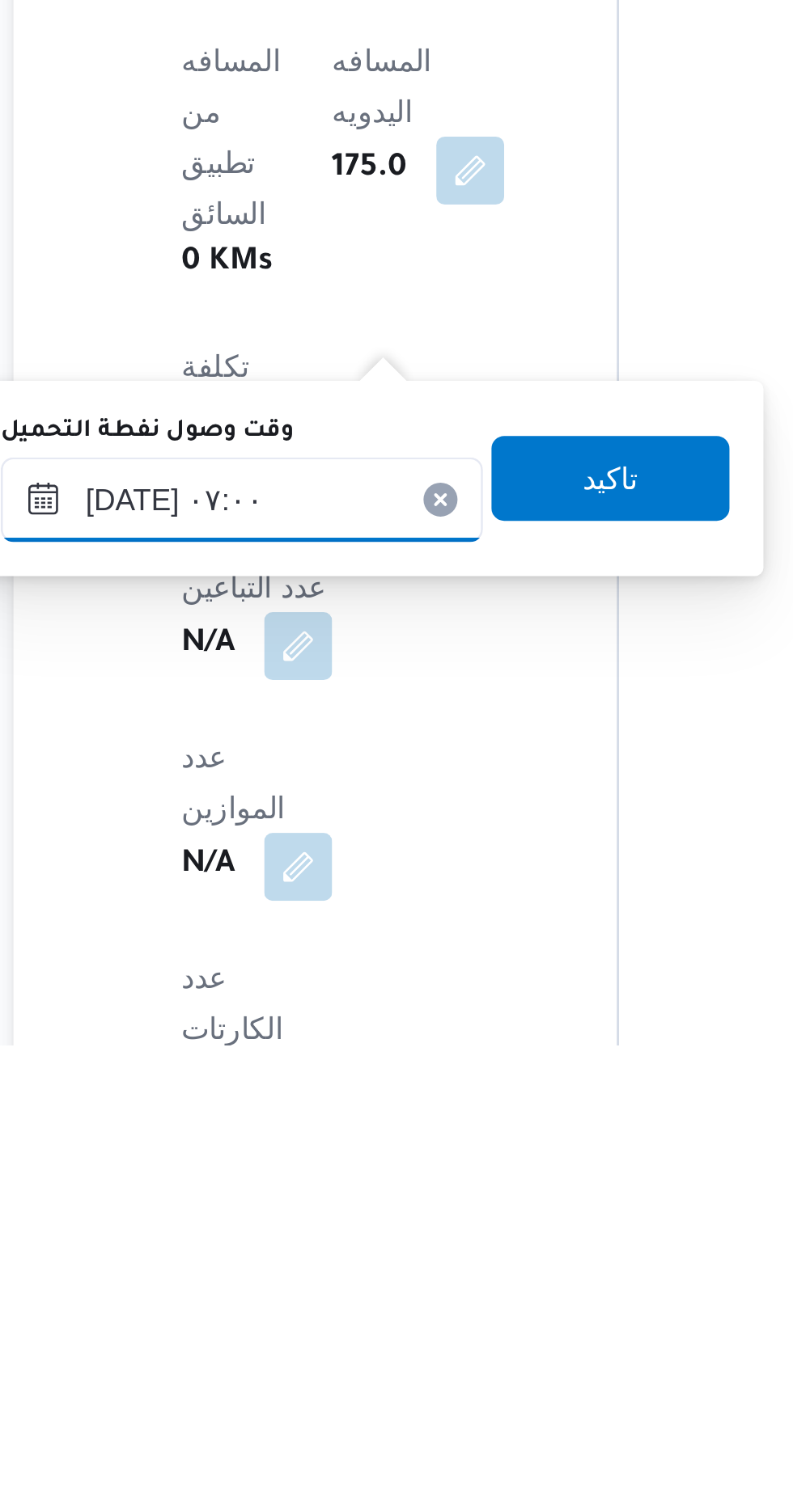
click at [297, 1297] on input "[DATE] ٠٧:٠٠" at bounding box center [297, 1303] width 183 height 32
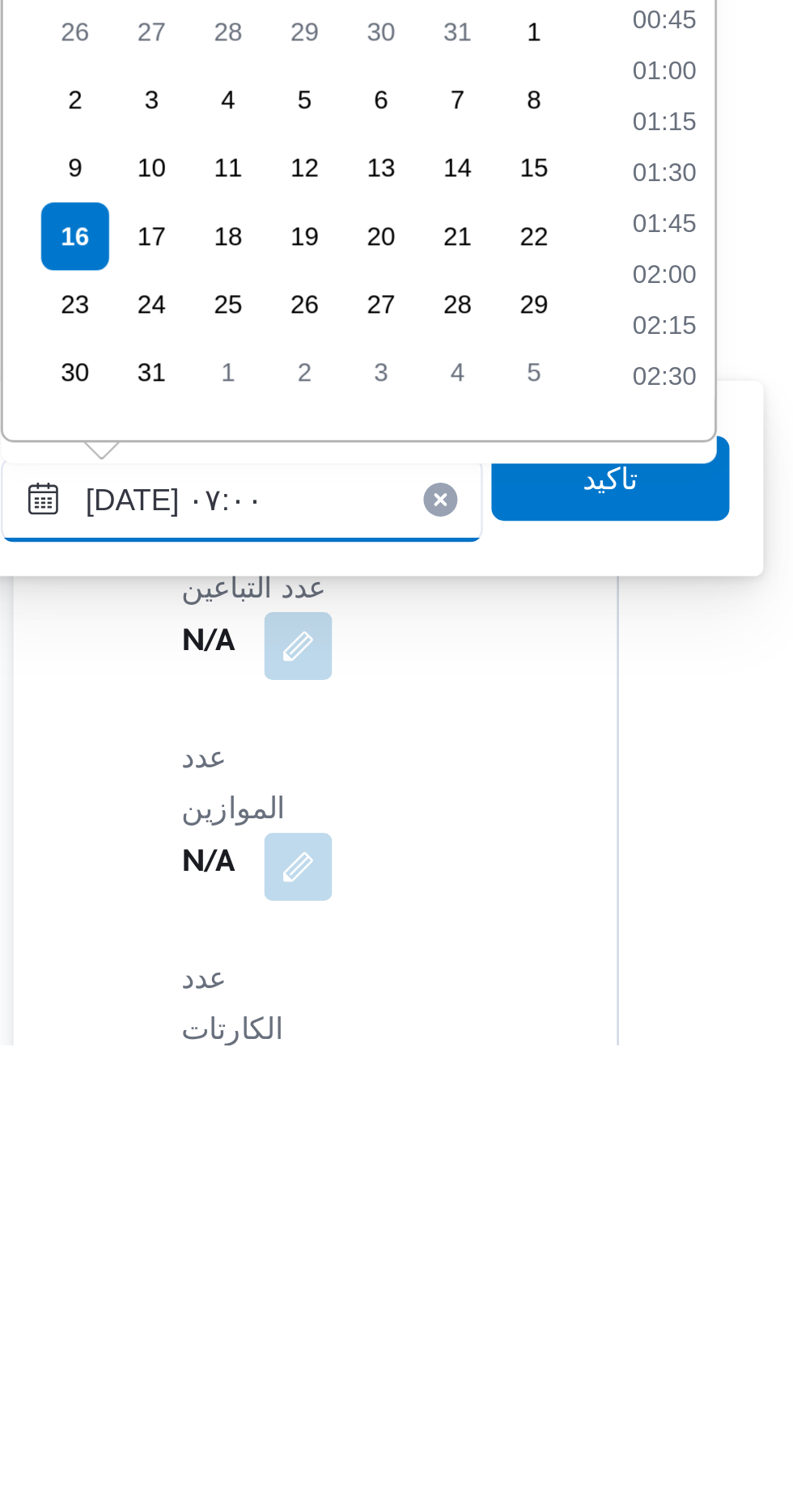
scroll to position [432, 0]
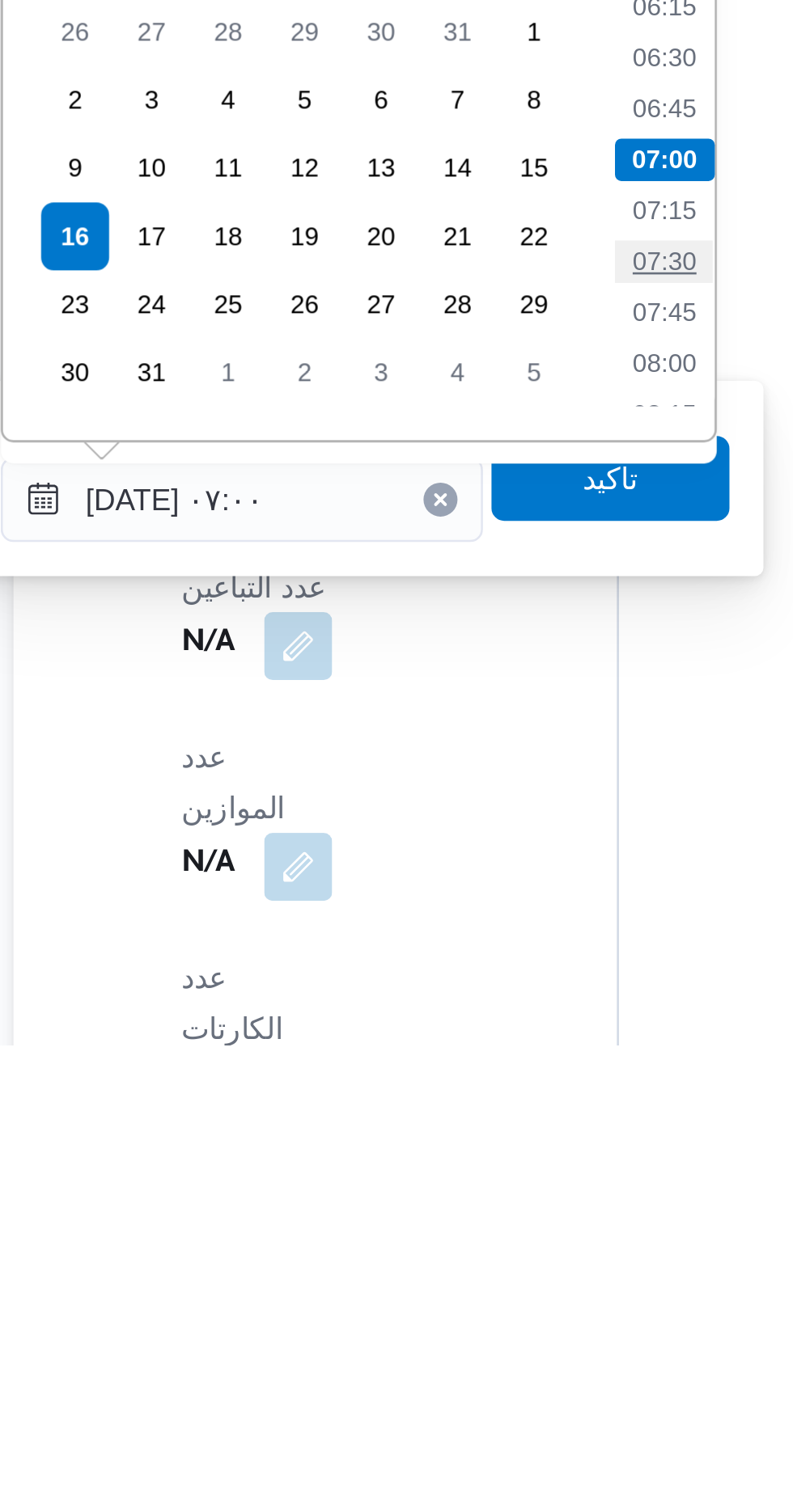
click at [454, 1209] on li "07:30" at bounding box center [458, 1213] width 38 height 17
type input "[DATE] ٠٧:٣٠"
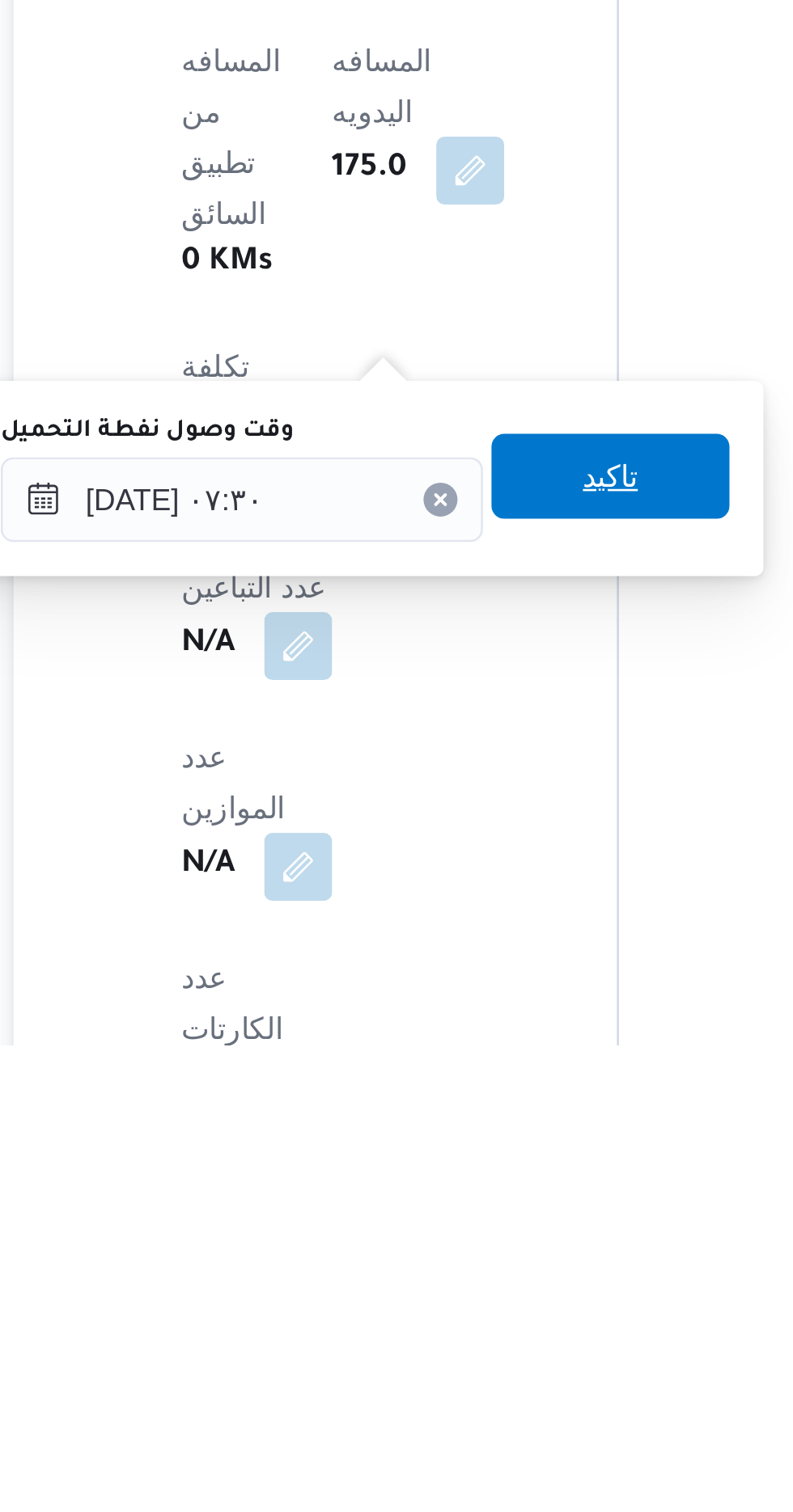
click at [448, 1293] on span "تاكيد" at bounding box center [438, 1296] width 21 height 19
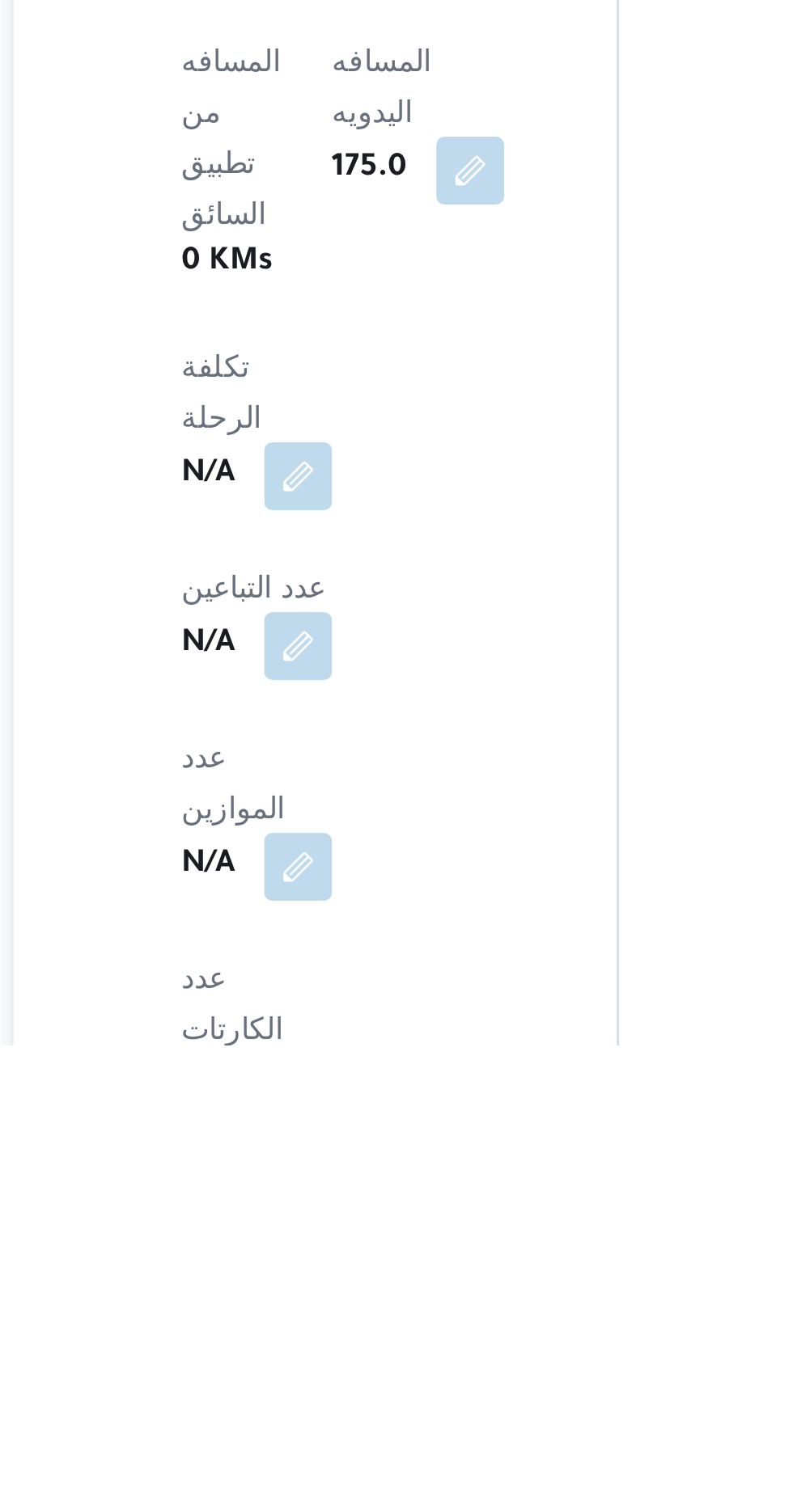
scroll to position [540, 0]
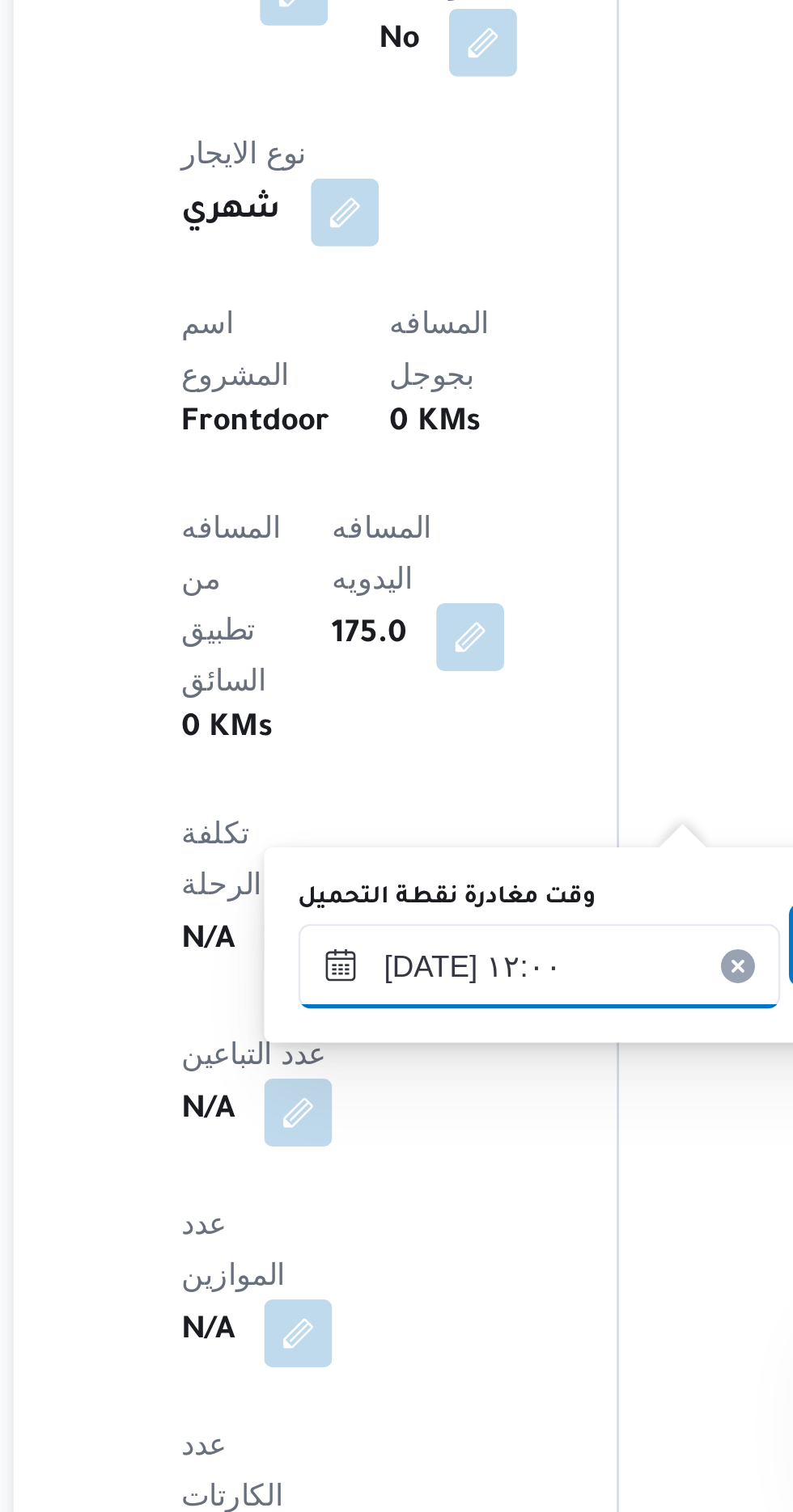
click at [362, 1301] on input "[DATE] ١٢:٠٠" at bounding box center [410, 1303] width 183 height 32
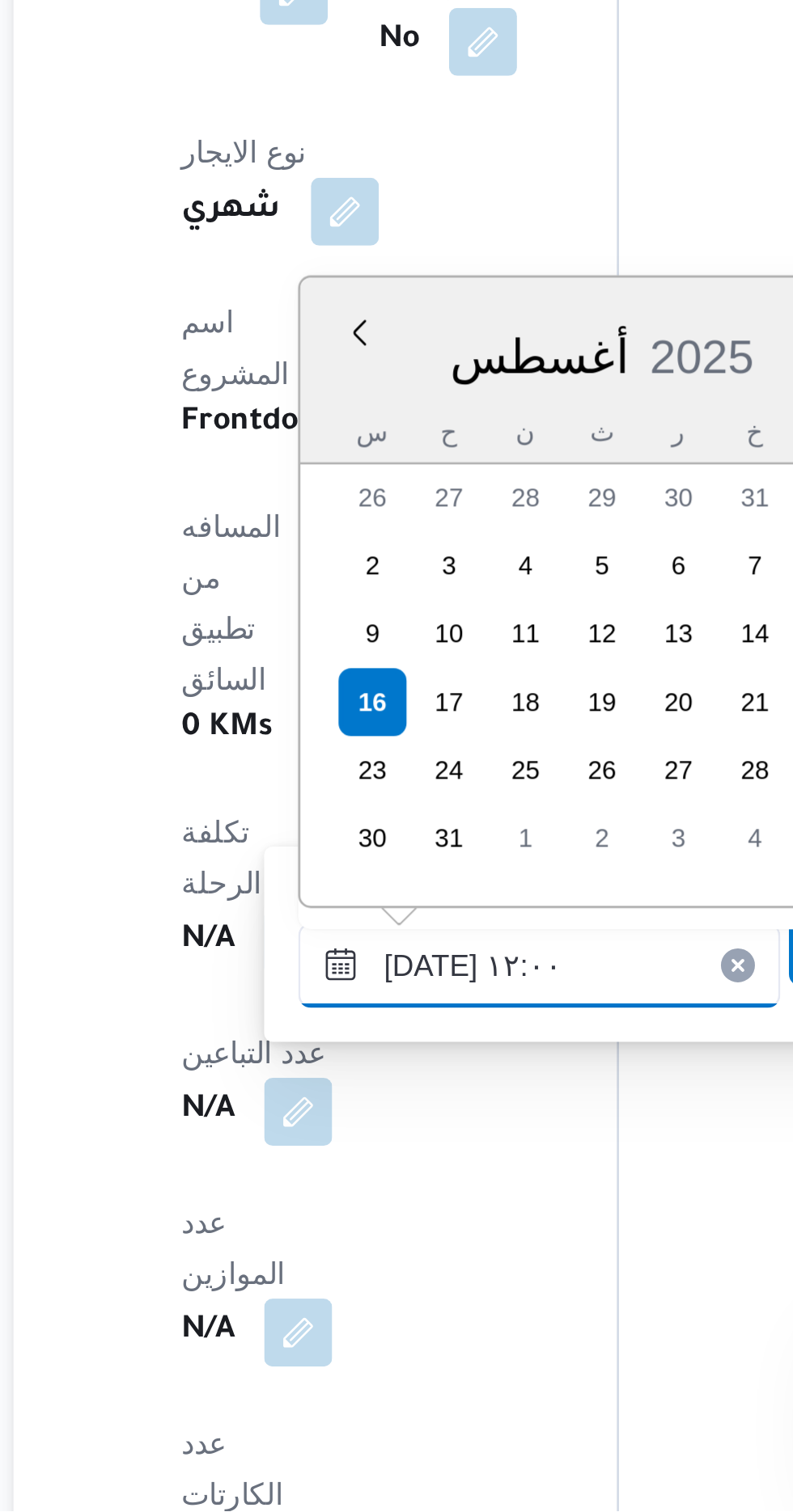
scroll to position [820, 0]
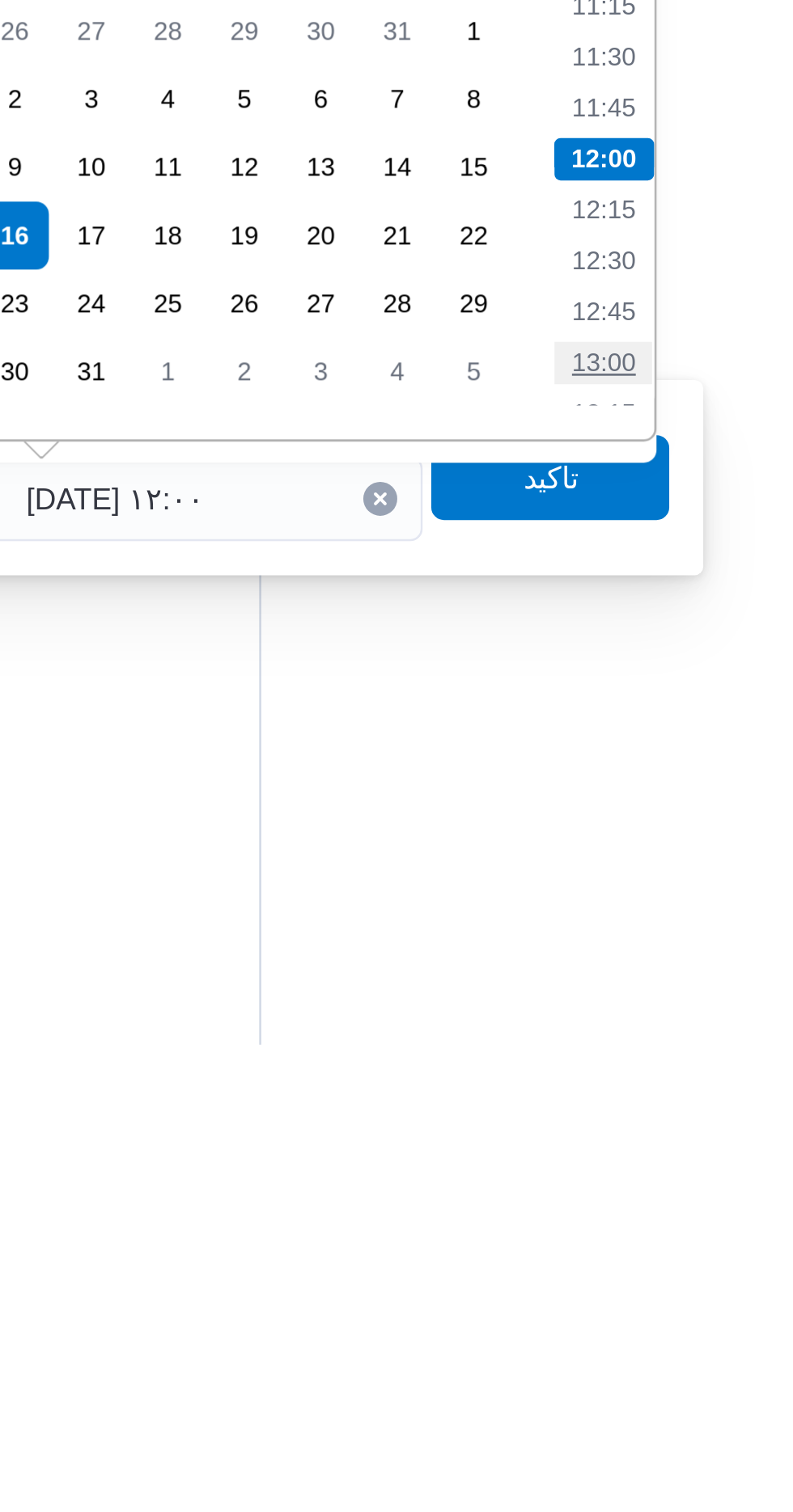
click at [580, 1254] on li "13:00" at bounding box center [571, 1252] width 38 height 17
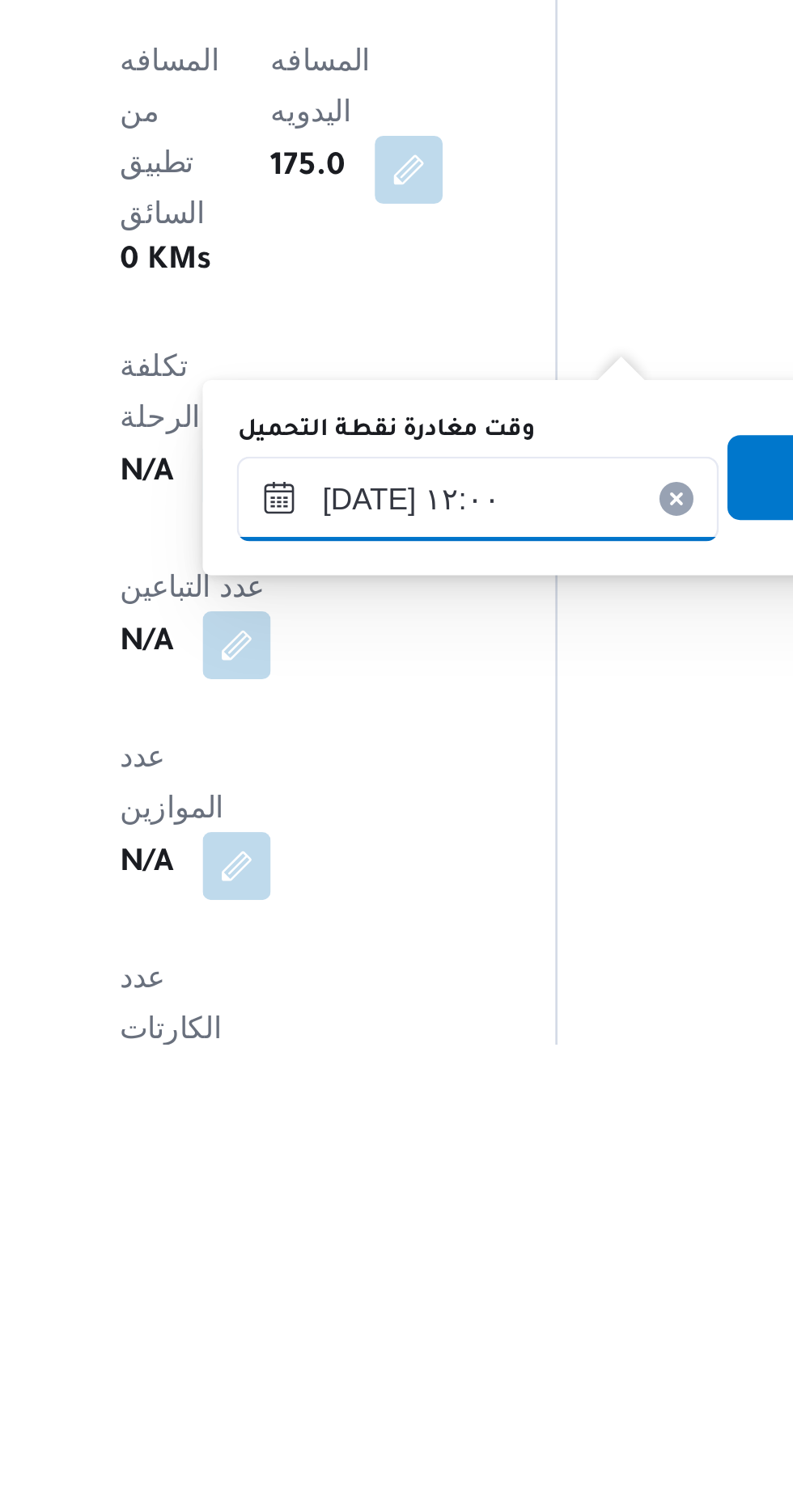
click at [327, 1303] on input "[DATE] ١٢:٠٠" at bounding box center [410, 1303] width 183 height 32
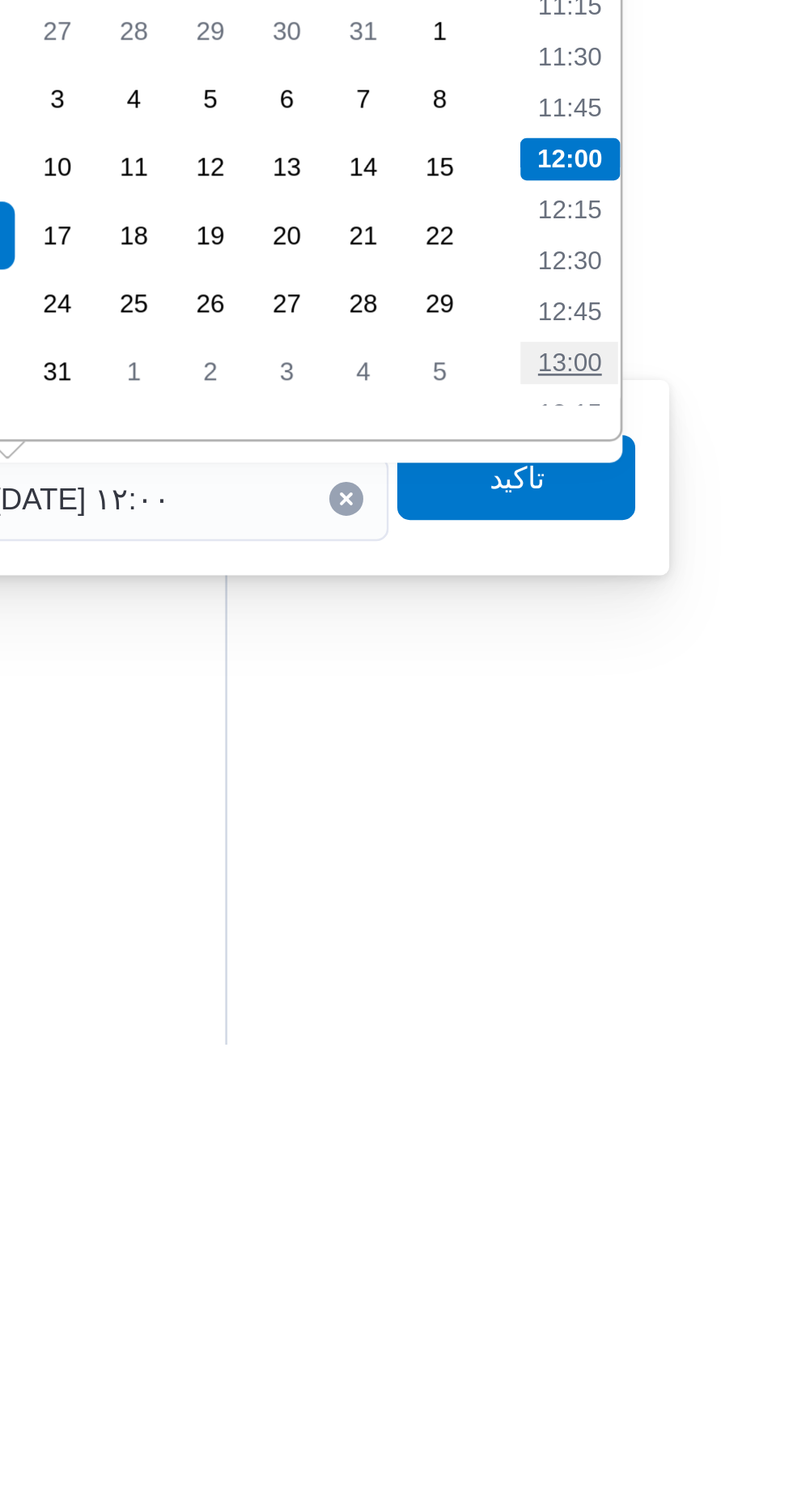
click at [567, 1254] on li "13:00" at bounding box center [571, 1252] width 38 height 17
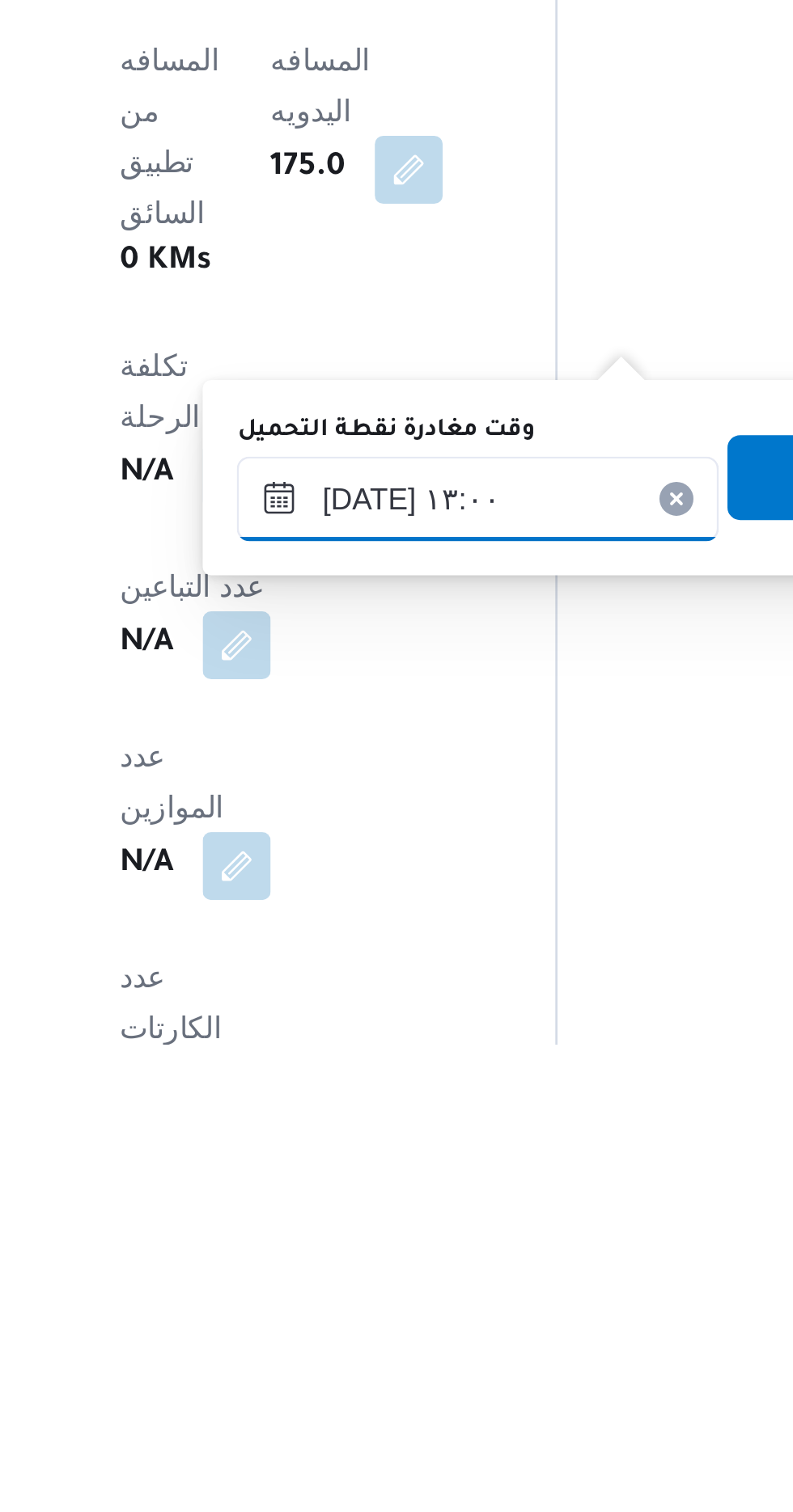
click at [361, 1297] on input "[DATE] ١٣:٠٠" at bounding box center [410, 1303] width 183 height 32
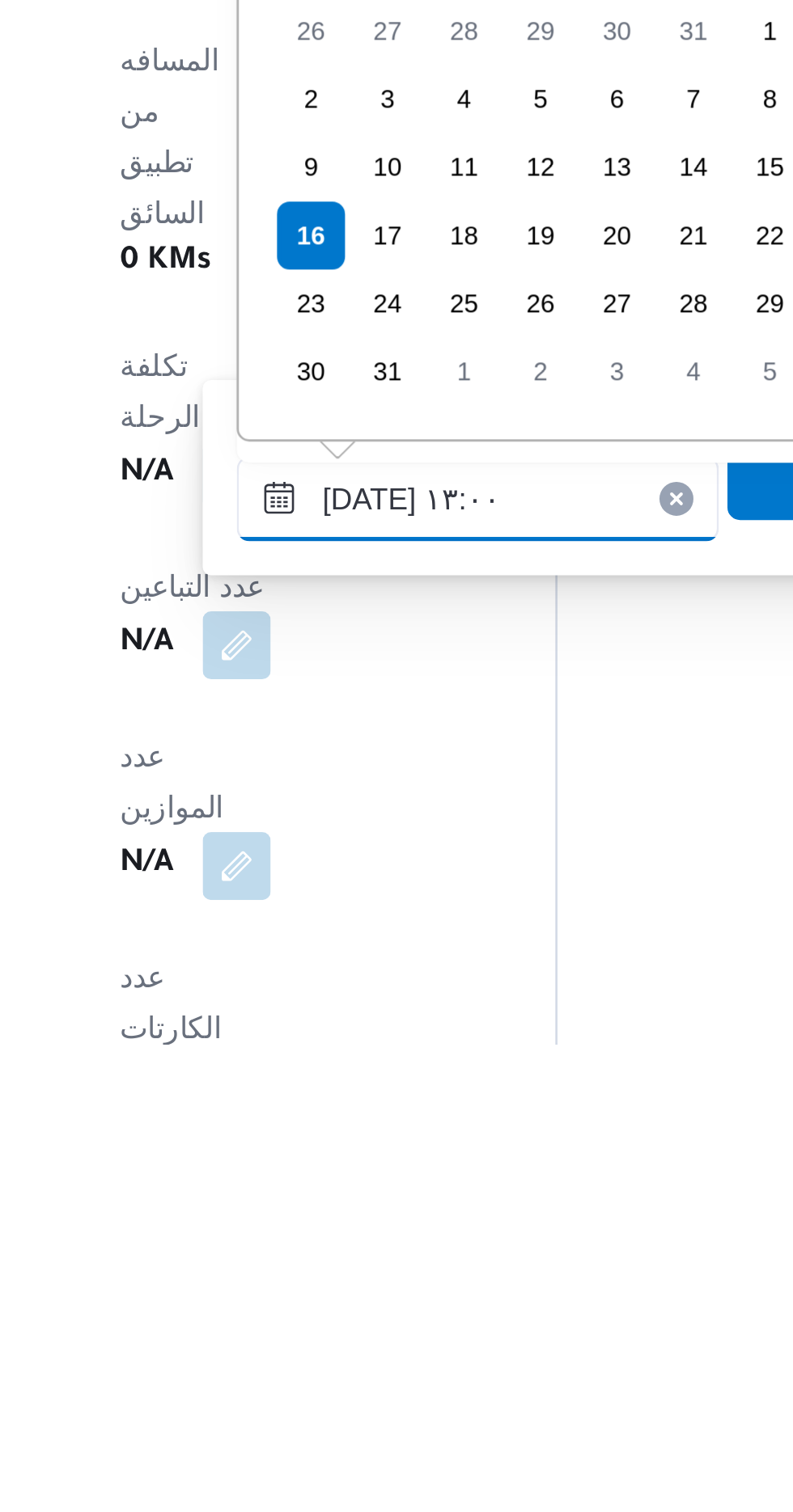
scroll to position [897, 0]
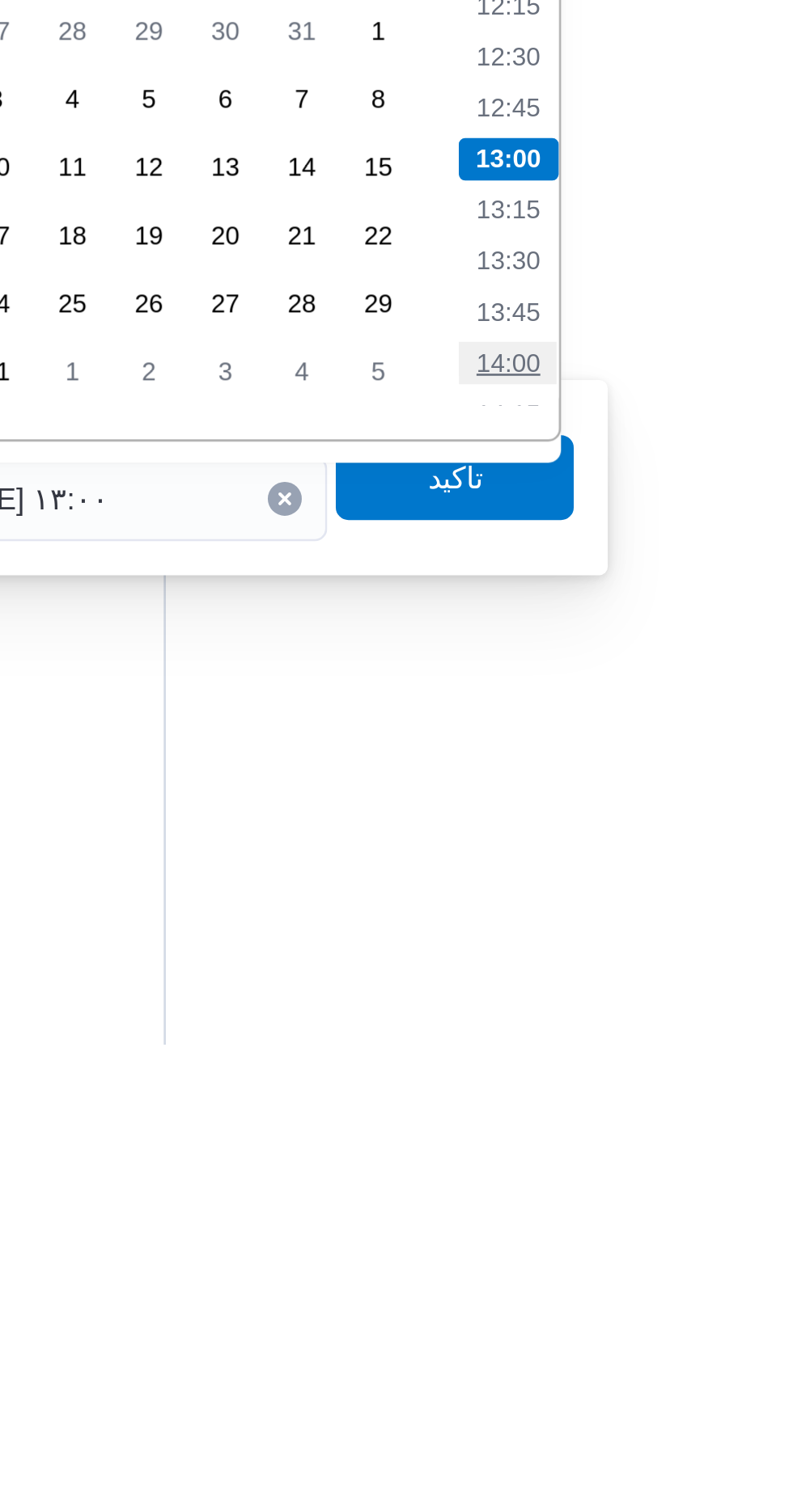
click at [575, 1249] on li "14:00" at bounding box center [571, 1252] width 38 height 17
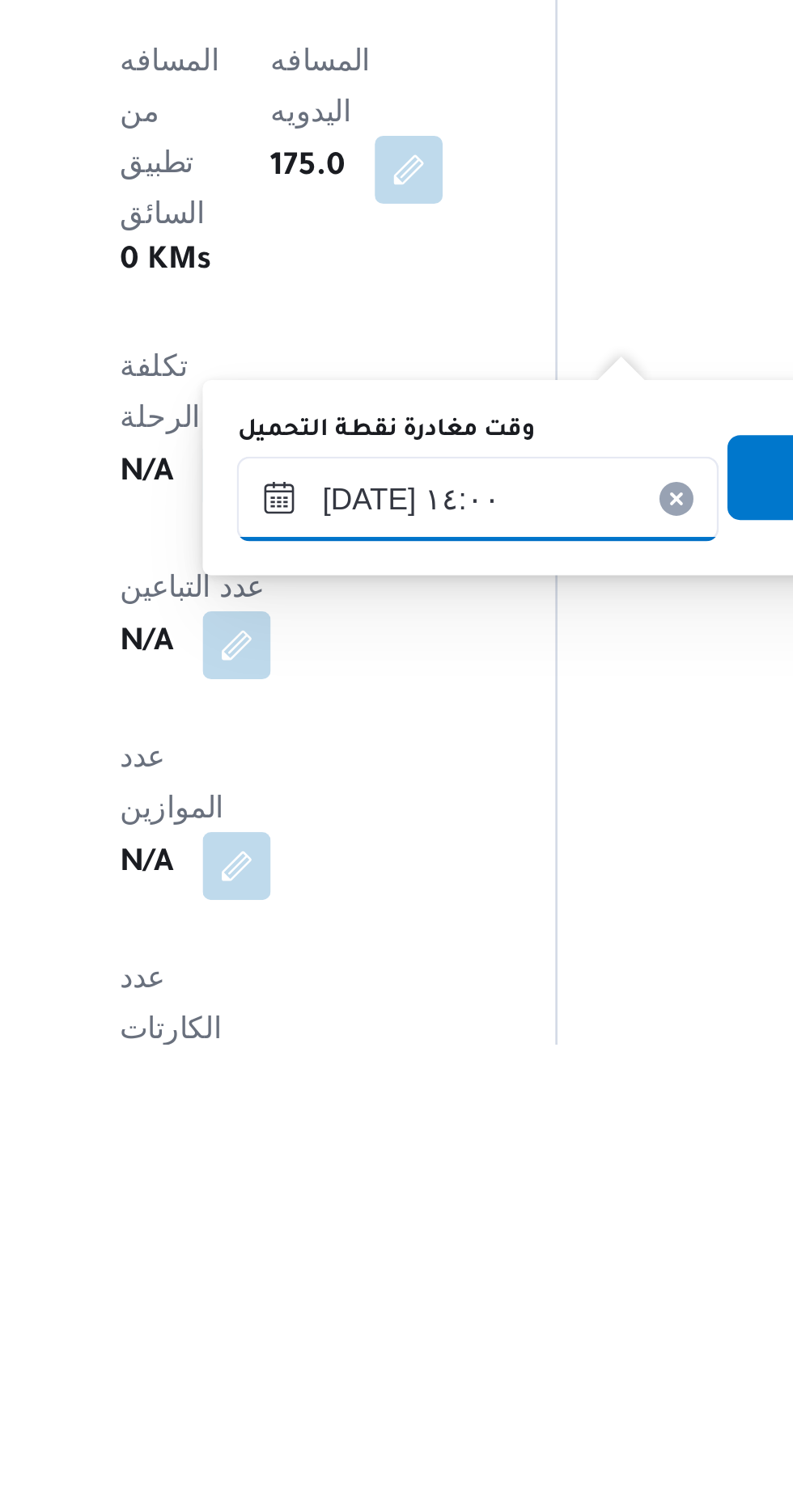
click at [373, 1305] on input "[DATE] ١٤:٠٠" at bounding box center [410, 1303] width 183 height 32
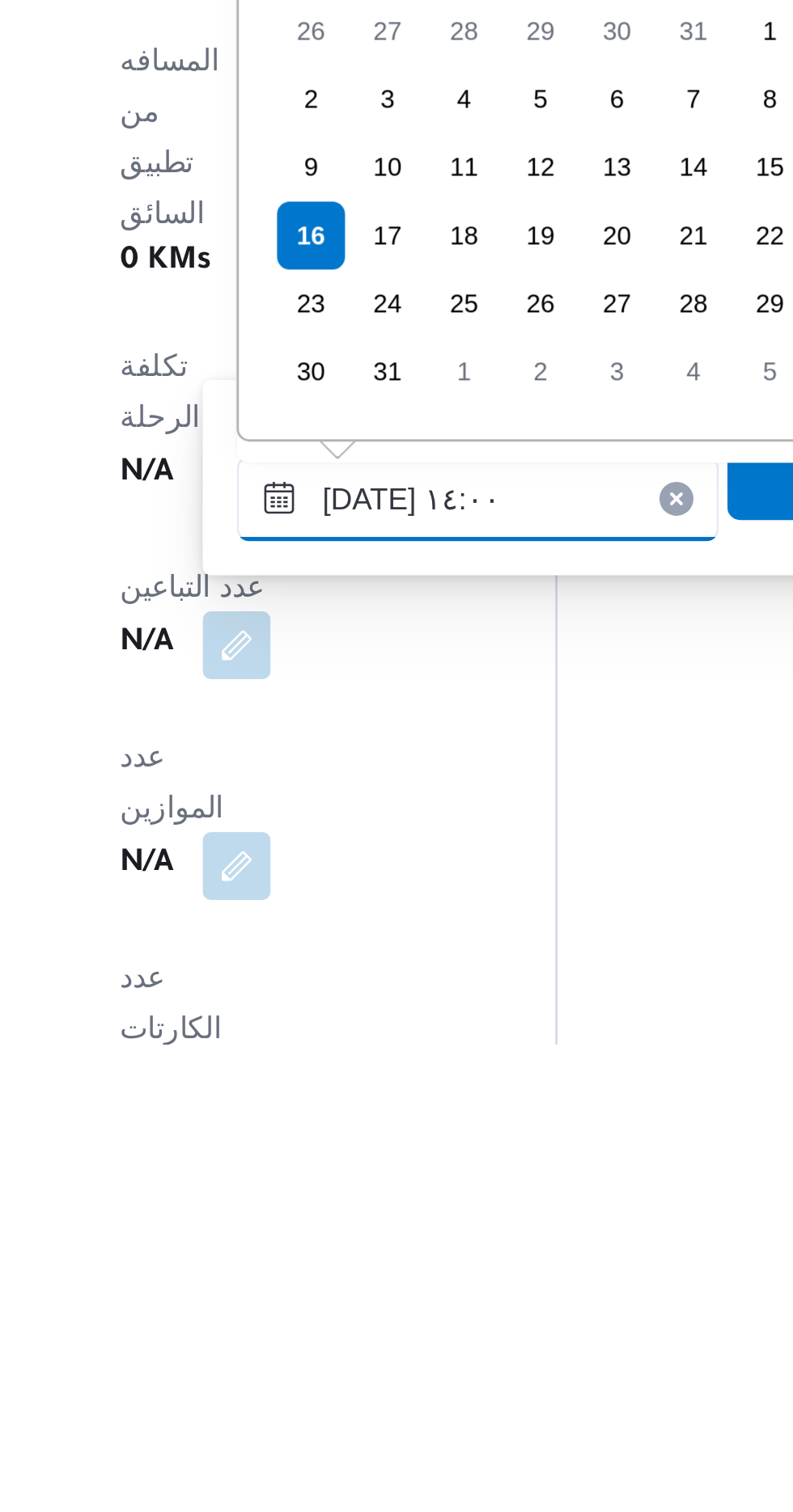
scroll to position [975, 0]
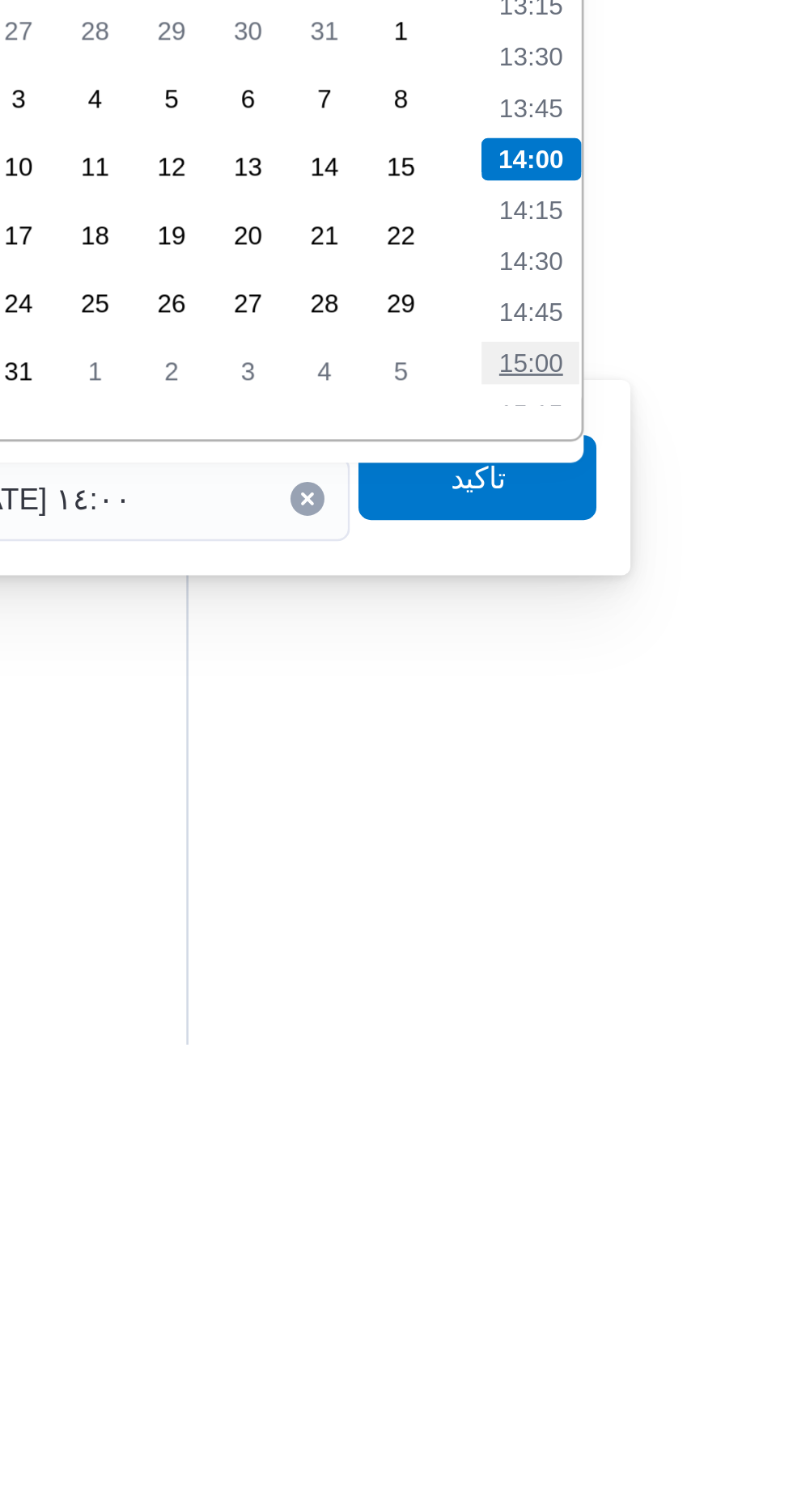
click at [570, 1249] on li "15:00" at bounding box center [571, 1252] width 38 height 17
type input "[DATE] ١٥:٠٠"
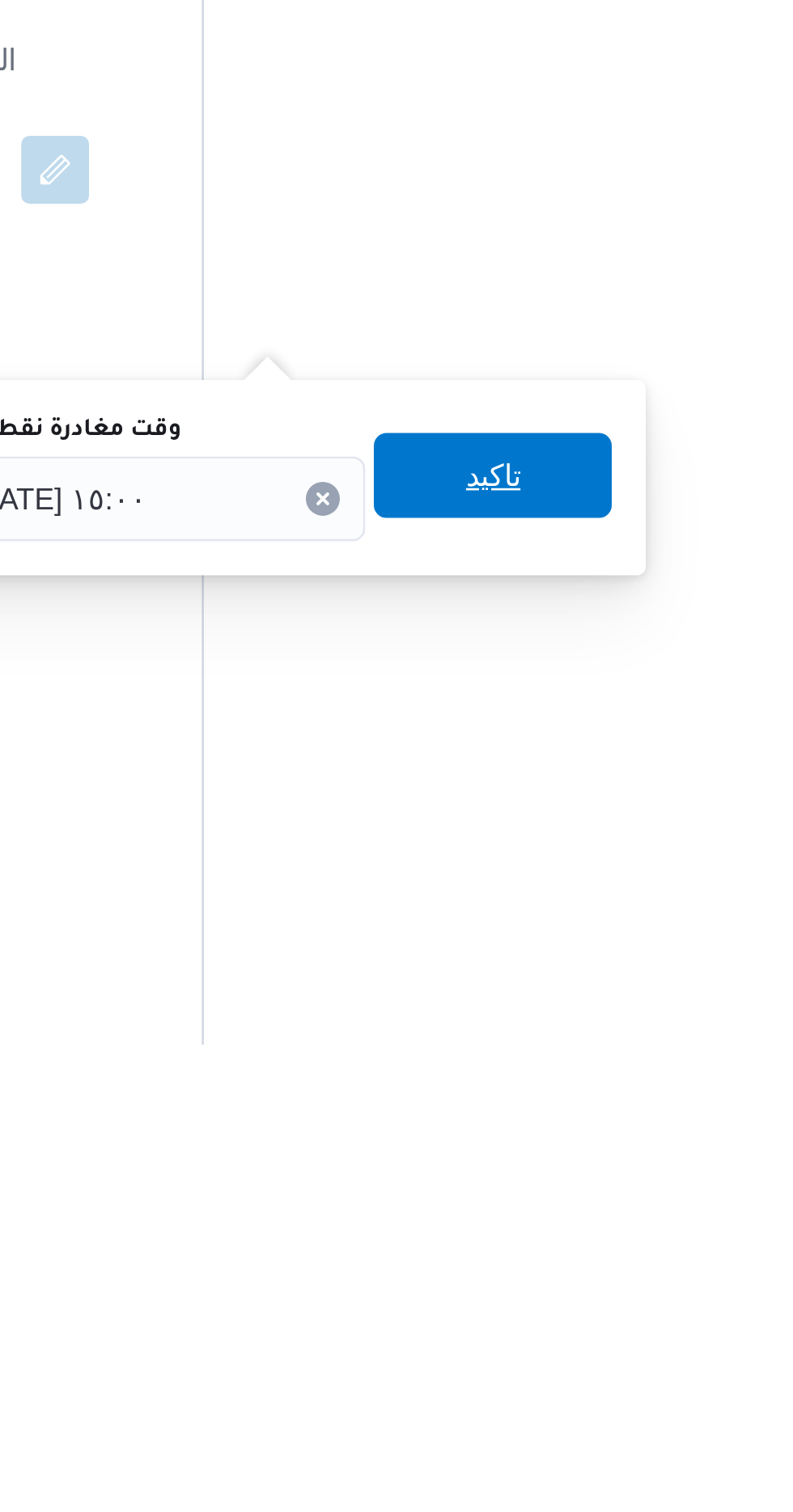
click at [562, 1298] on span "تاكيد" at bounding box center [551, 1296] width 21 height 19
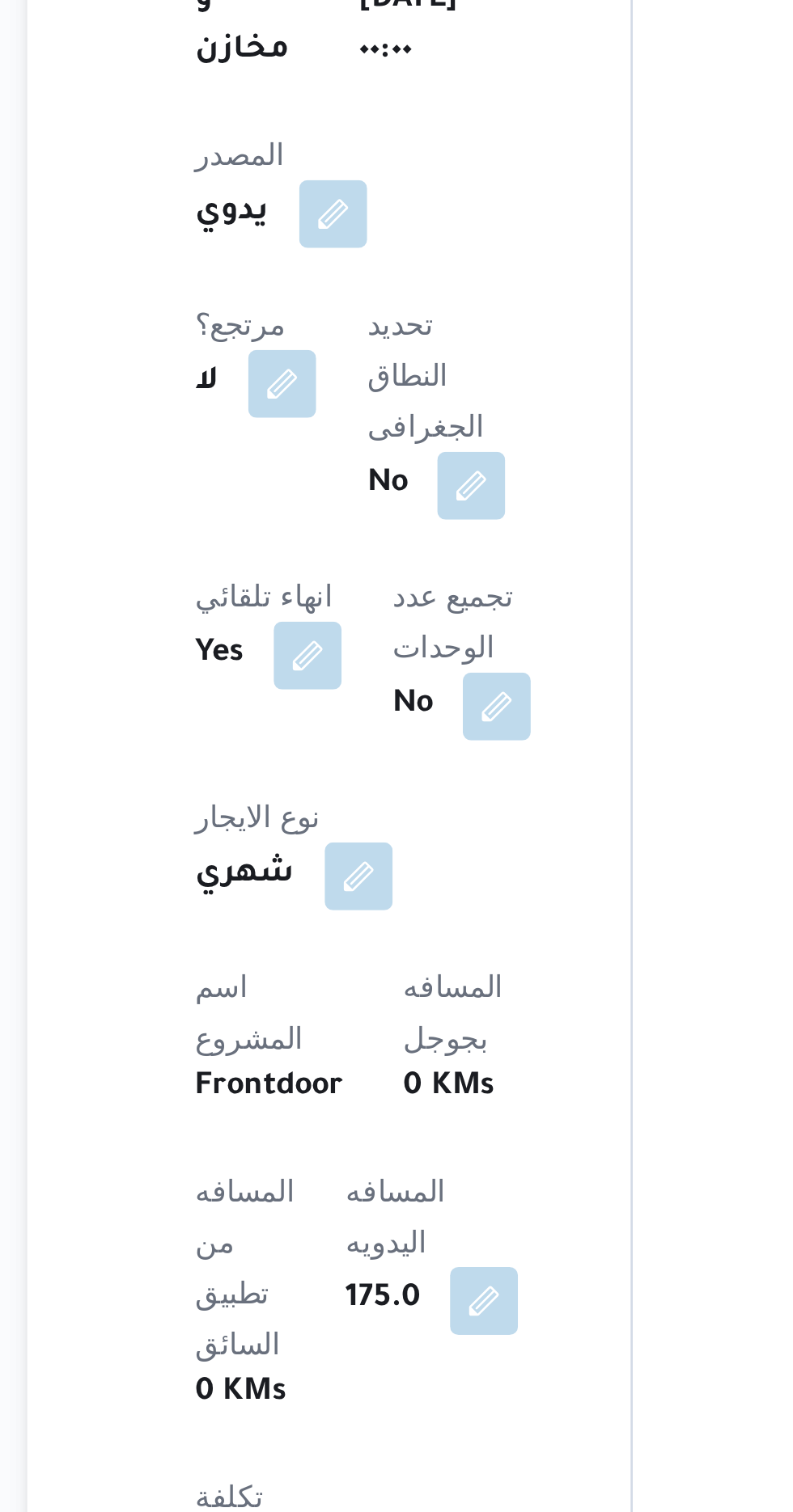
scroll to position [540, 0]
